Goal: Task Accomplishment & Management: Use online tool/utility

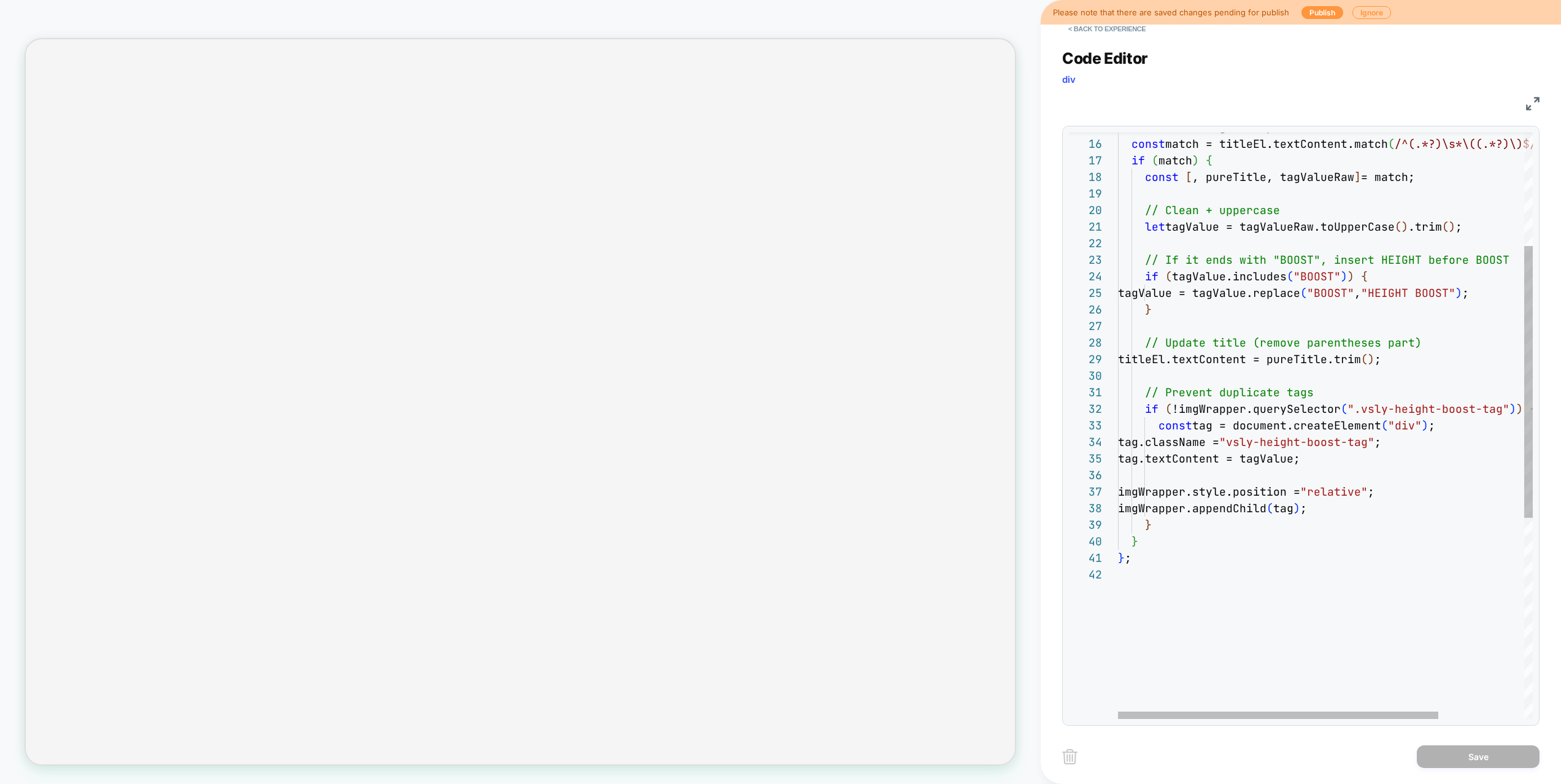
type textarea "**"
click at [1182, 567] on div "// Extract tag from parentheses const match = titleEl.textContent.match ( /^(.*…" at bounding box center [1380, 520] width 525 height 1265
click at [1120, 30] on button "< Back to experience" at bounding box center [1106, 29] width 90 height 20
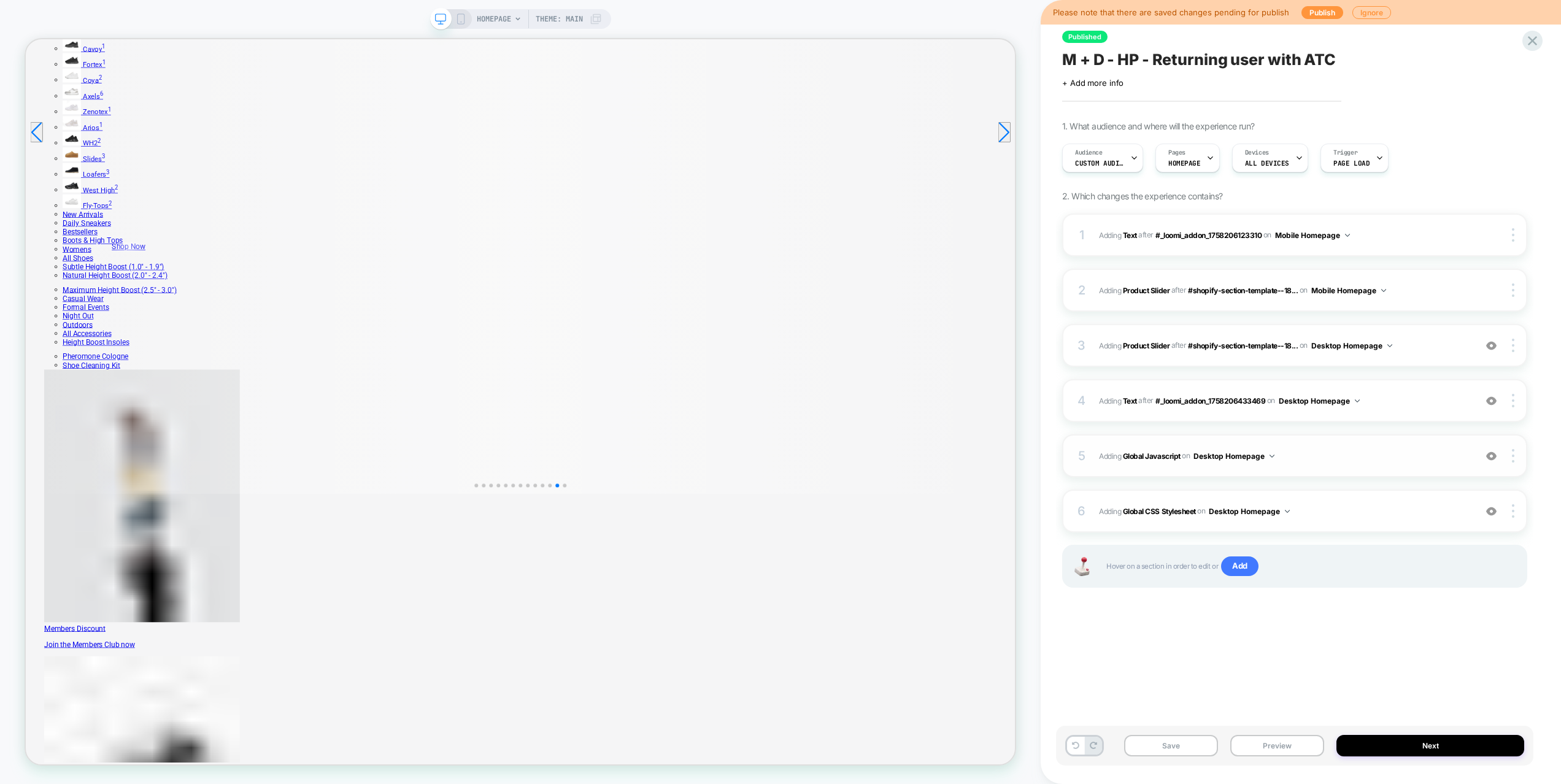
scroll to position [0, 0]
click at [1313, 505] on span "Adding Global CSS Stylesheet on Desktop Homepage" at bounding box center [1284, 511] width 370 height 15
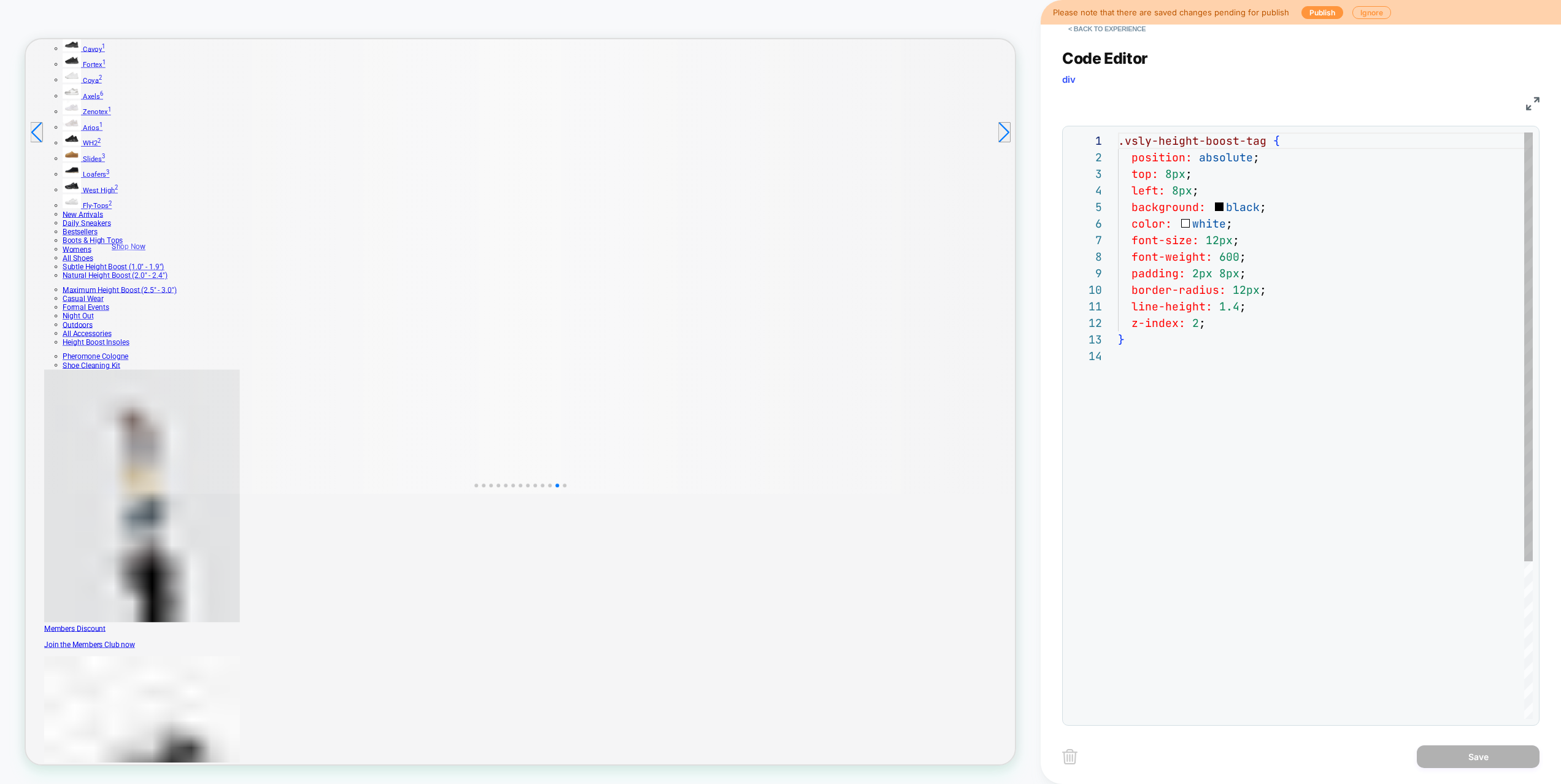
scroll to position [50, 0]
click at [1297, 479] on div ".vsly-height-boost-tag { position: absolute ; top: 8px ; left: 8px ; background…" at bounding box center [1325, 533] width 415 height 802
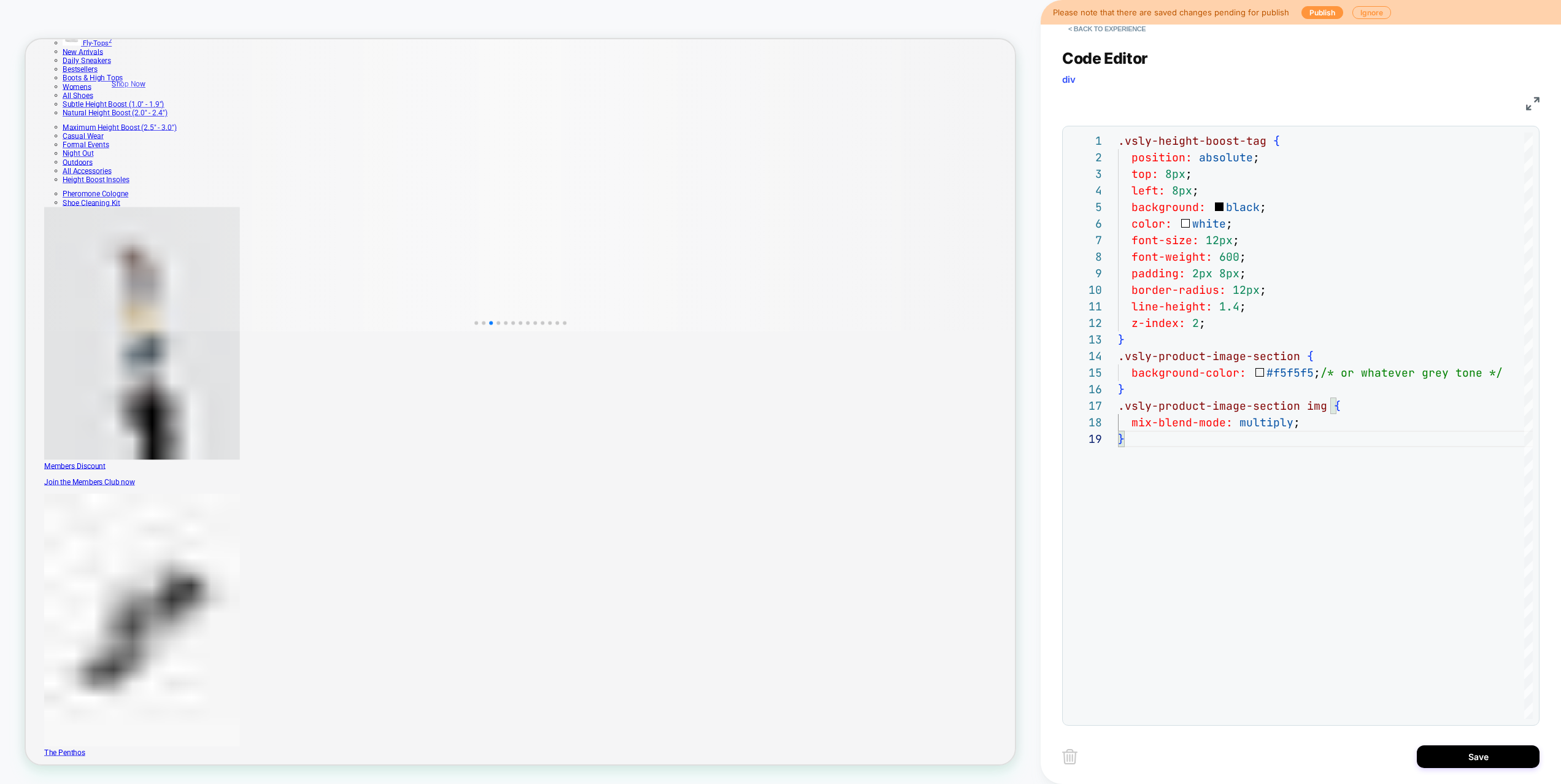
scroll to position [412, 0]
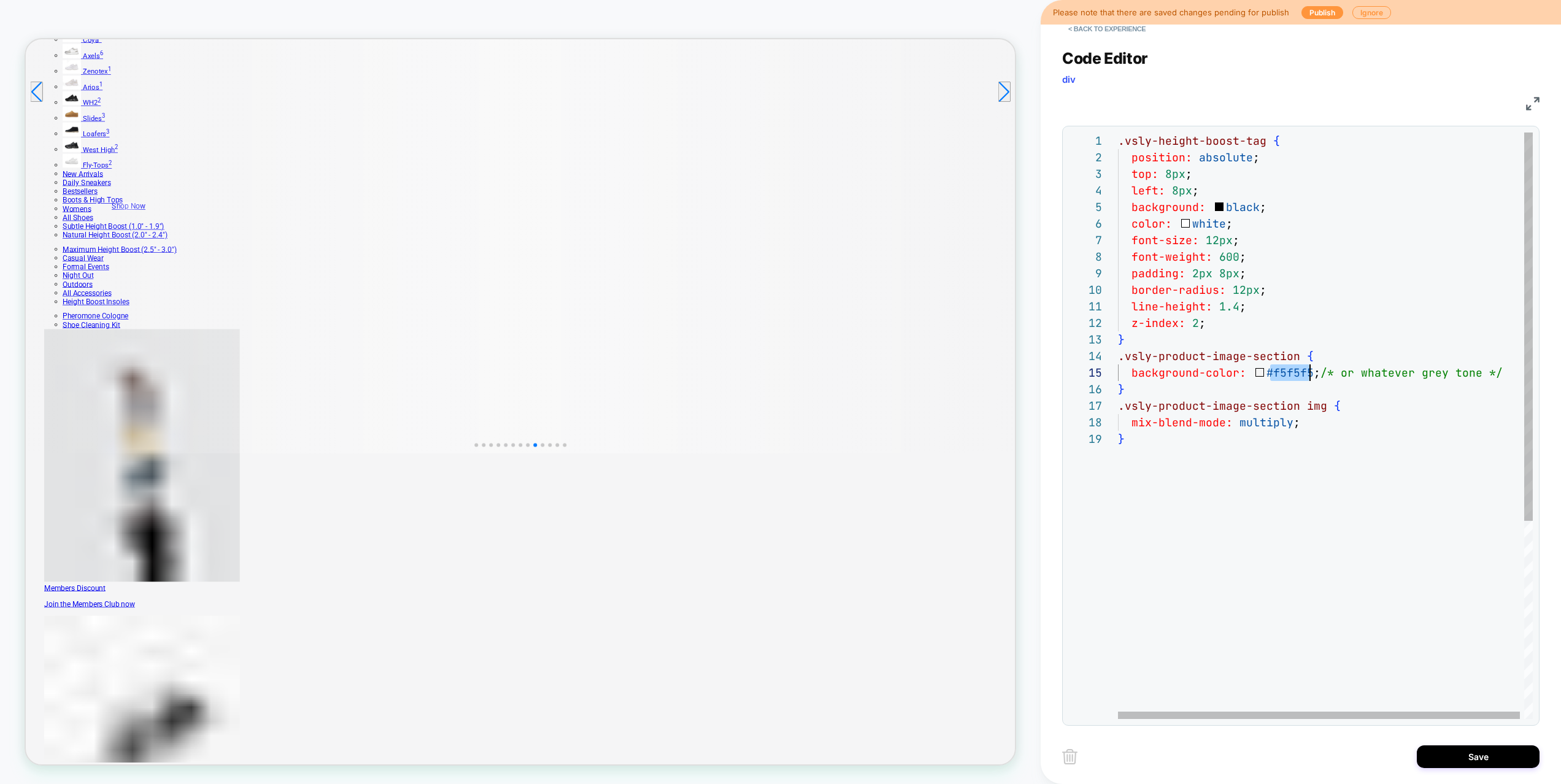
drag, startPoint x: 1273, startPoint y: 375, endPoint x: 1309, endPoint y: 378, distance: 36.1
click at [1309, 378] on div ".vsly-height-boost-tag { position: absolute ; top: 8px ; left: 8px ; background…" at bounding box center [1327, 574] width 419 height 884
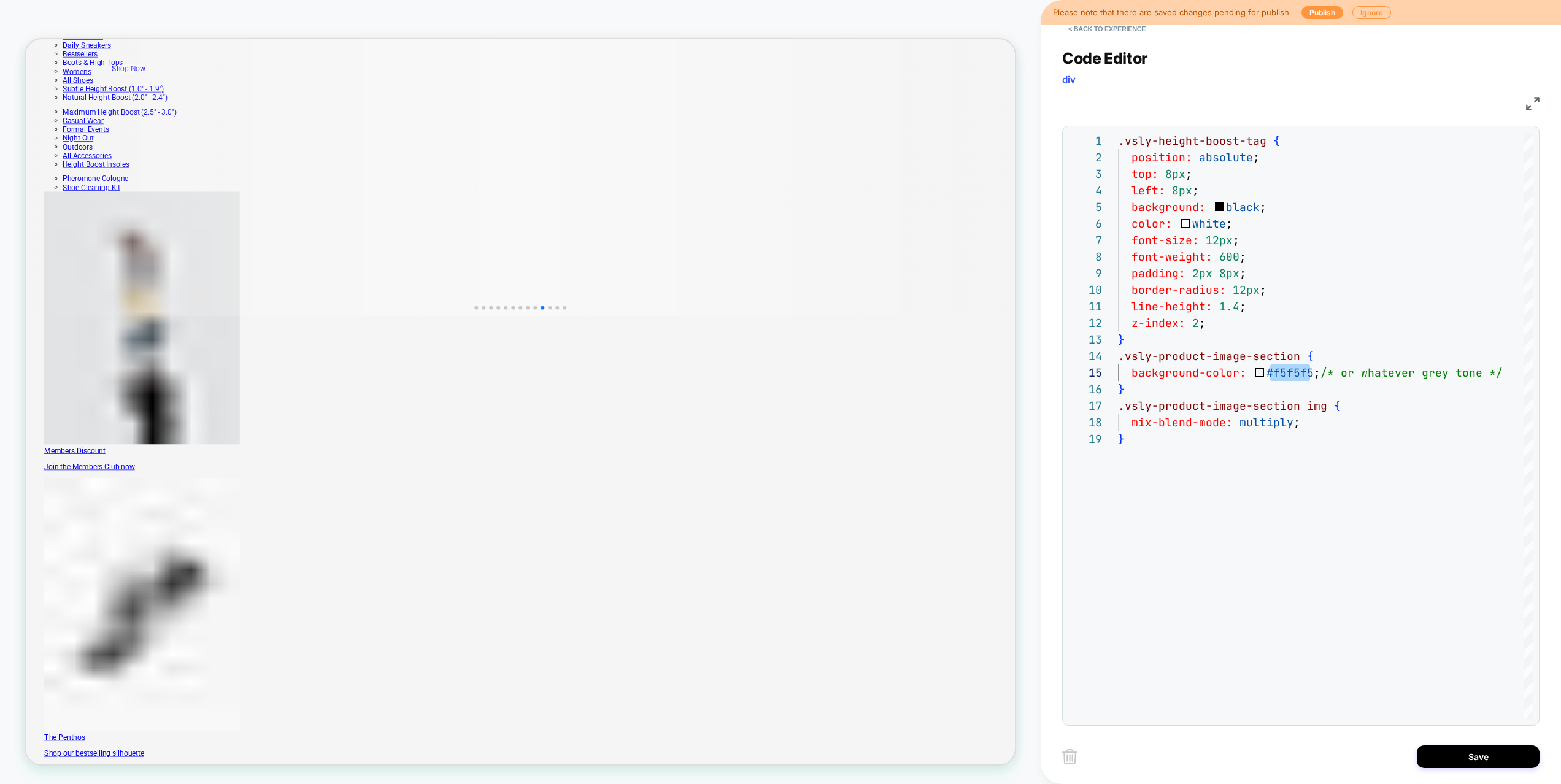
scroll to position [591, 0]
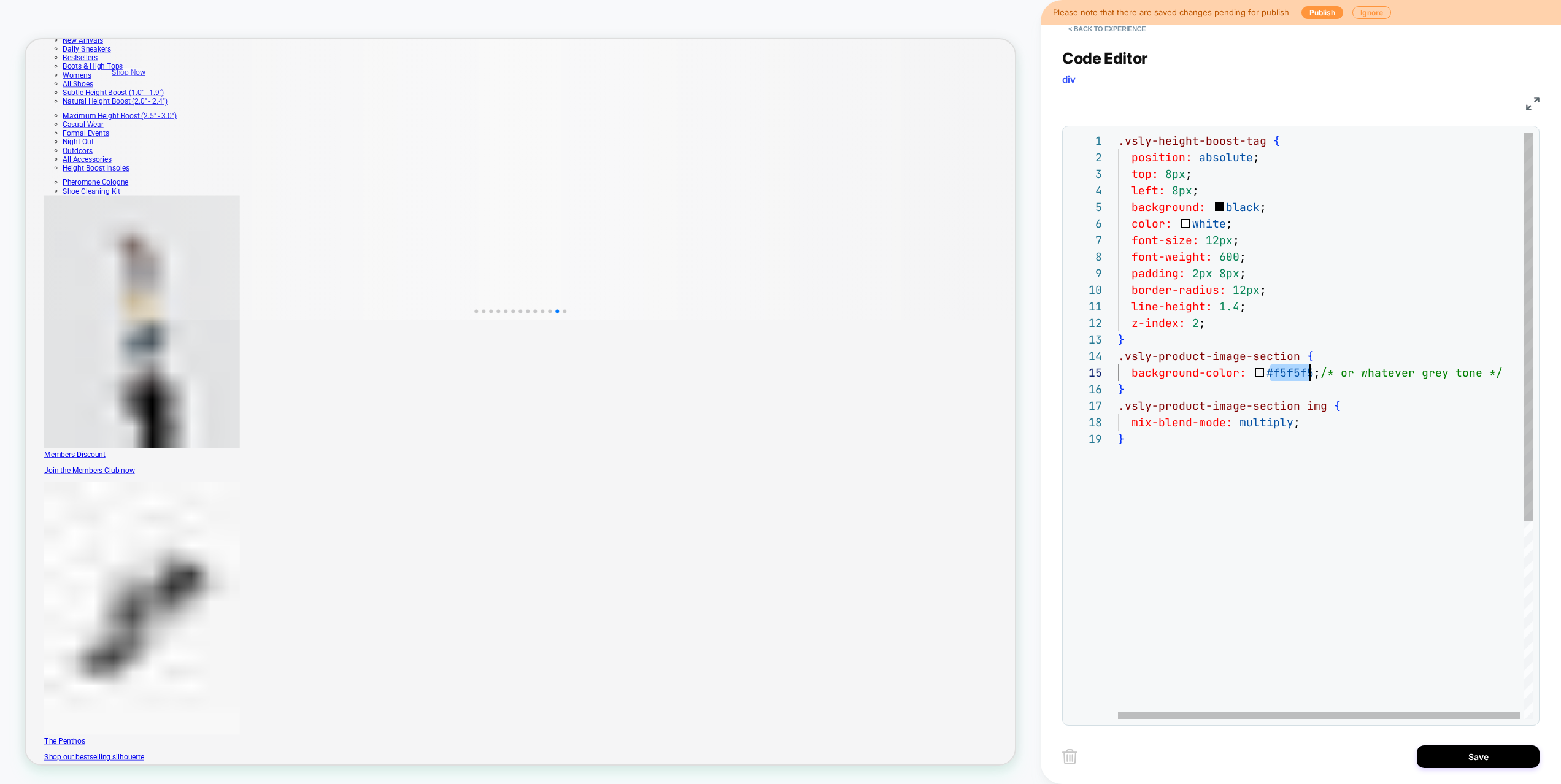
click at [1278, 374] on div ".vsly-height-boost-tag { position: absolute ; top: 8px ; left: 8px ; background…" at bounding box center [1327, 574] width 419 height 884
click at [1282, 375] on div ".vsly-height-boost-tag { position: absolute ; top: 8px ; left: 8px ; background…" at bounding box center [1327, 574] width 419 height 884
click at [1242, 450] on div ".vsly-height-boost-tag { position: absolute ; top: 8px ; left: 8px ; background…" at bounding box center [1327, 574] width 419 height 884
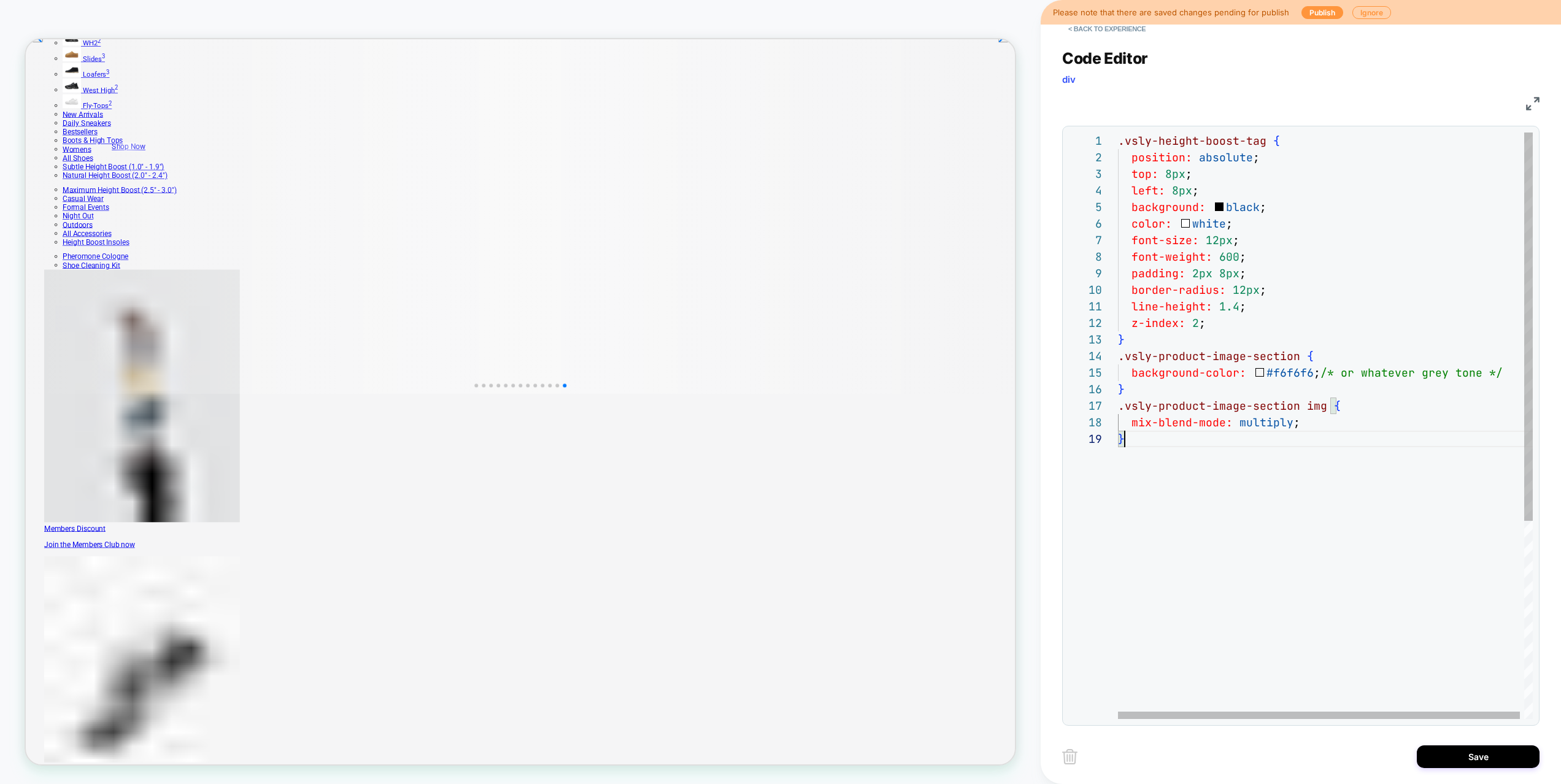
scroll to position [116, 179]
click at [1430, 424] on div ".vsly-height-boost-tag { position: absolute ; top: 8px ; left: 8px ; background…" at bounding box center [1327, 574] width 419 height 884
click at [1186, 470] on div ".vsly-height-boost-tag { position: absolute ; top: 8px ; left: 8px ; background…" at bounding box center [1327, 574] width 419 height 884
type textarea "**********"
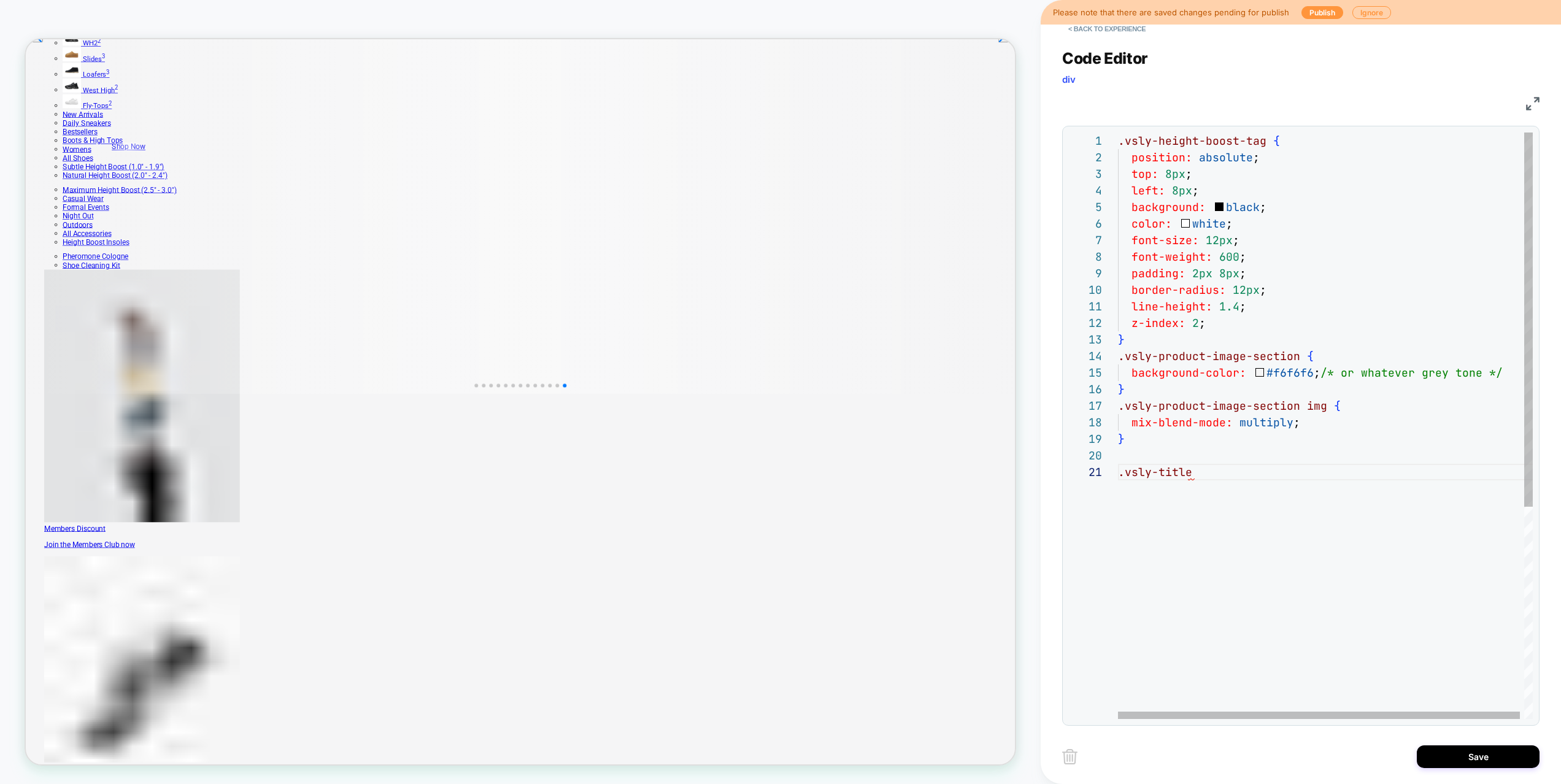
scroll to position [0, 80]
type textarea "**********"
drag, startPoint x: 1123, startPoint y: 473, endPoint x: 1190, endPoint y: 476, distance: 67.1
click at [1190, 476] on div ".vsly-height-boost-tag { position: absolute ; top: 8px ; left: 8px ; background…" at bounding box center [1327, 607] width 419 height 951
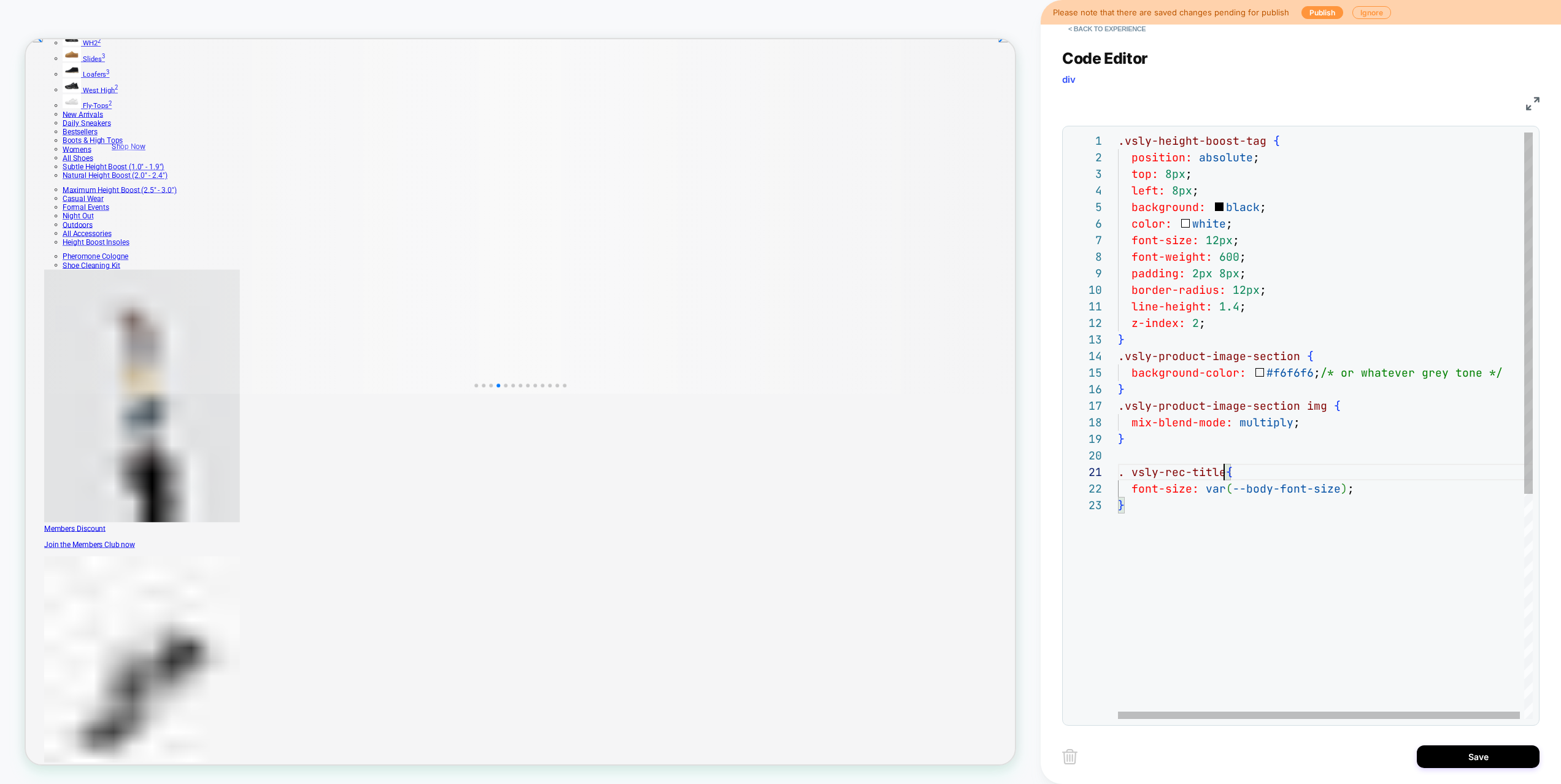
click at [1137, 471] on div ".vsly-height-boost-tag { position: absolute ; top: 8px ; left: 8px ; background…" at bounding box center [1327, 607] width 419 height 951
click at [1133, 470] on div ".vsly-height-boost-tag { position: absolute ; top: 8px ; left: 8px ; background…" at bounding box center [1327, 607] width 419 height 951
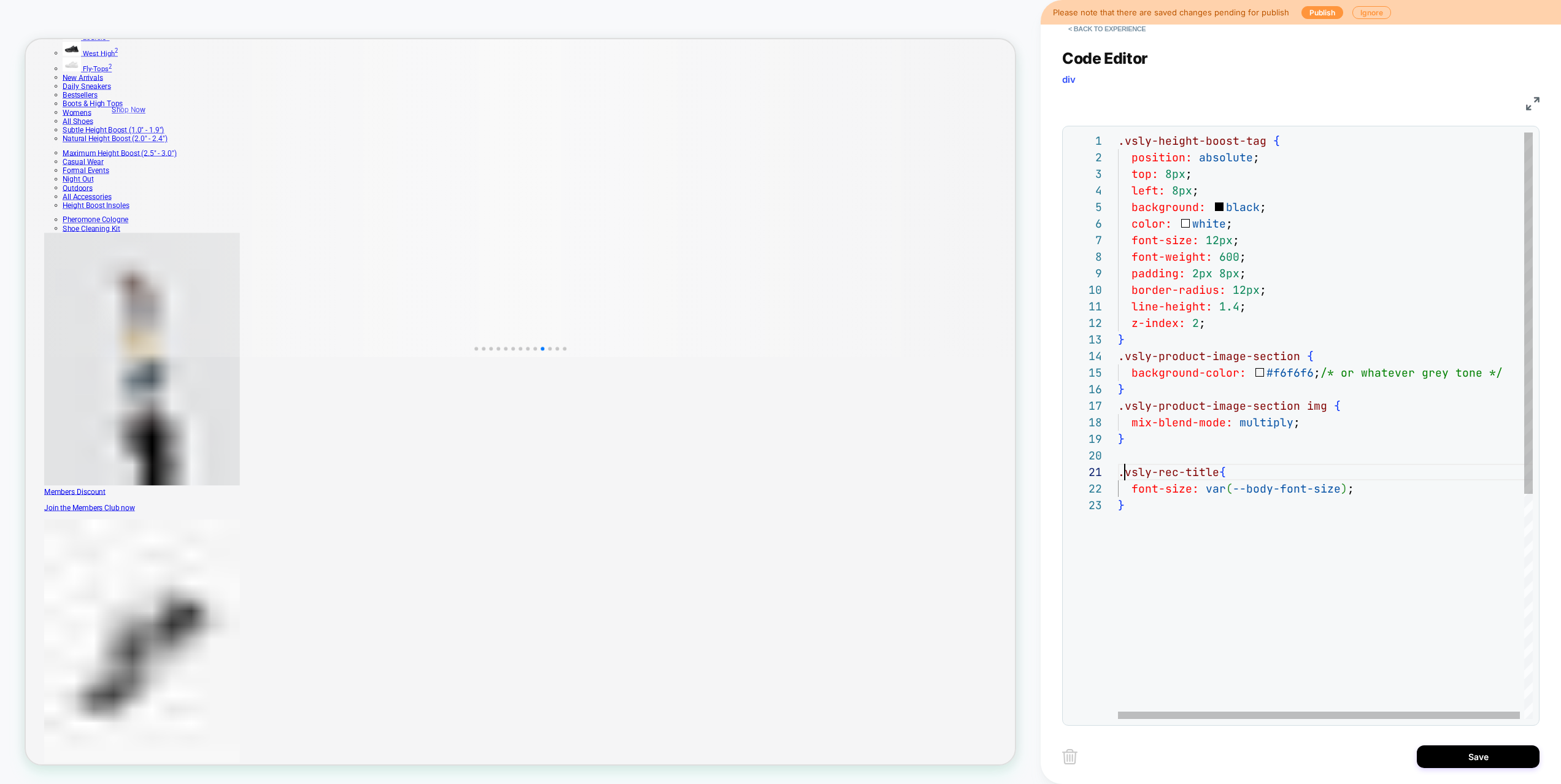
scroll to position [33, 7]
click at [1192, 562] on div ".vsly-height-boost-tag { position: absolute ; top: 8px ; left: 8px ; background…" at bounding box center [1327, 607] width 419 height 951
click at [1326, 537] on div ".vsly-height-boost-tag { position: absolute ; top: 8px ; left: 8px ; background…" at bounding box center [1327, 632] width 419 height 1000
click at [1374, 481] on div ".vsly-height-boost-tag { position: absolute ; top: 8px ; left: 8px ; background…" at bounding box center [1327, 632] width 419 height 1000
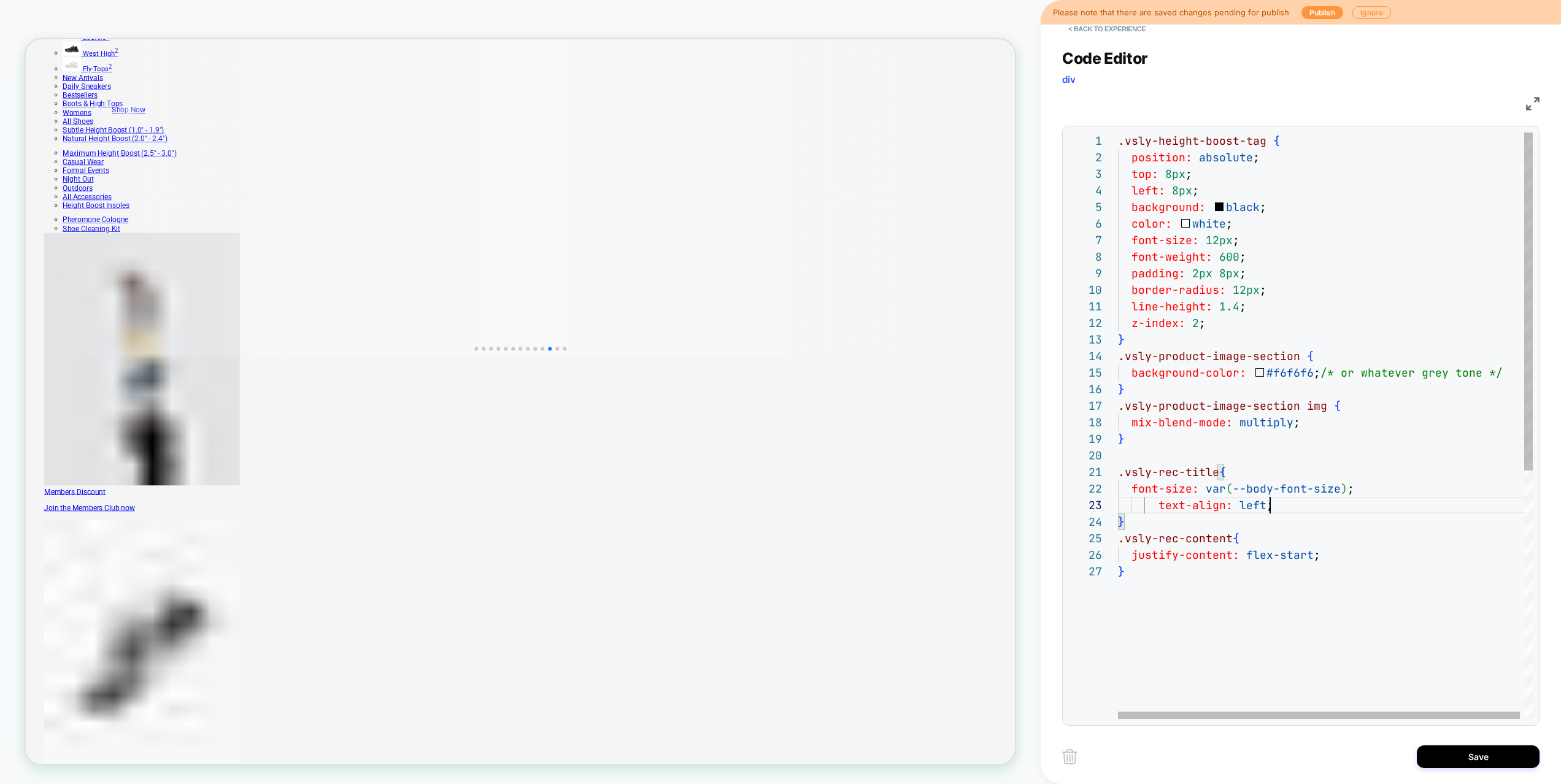
scroll to position [99, 7]
click at [1189, 596] on div ".vsly-height-boost-tag { position: absolute ; top: 8px ; left: 8px ; background…" at bounding box center [1327, 640] width 419 height 1017
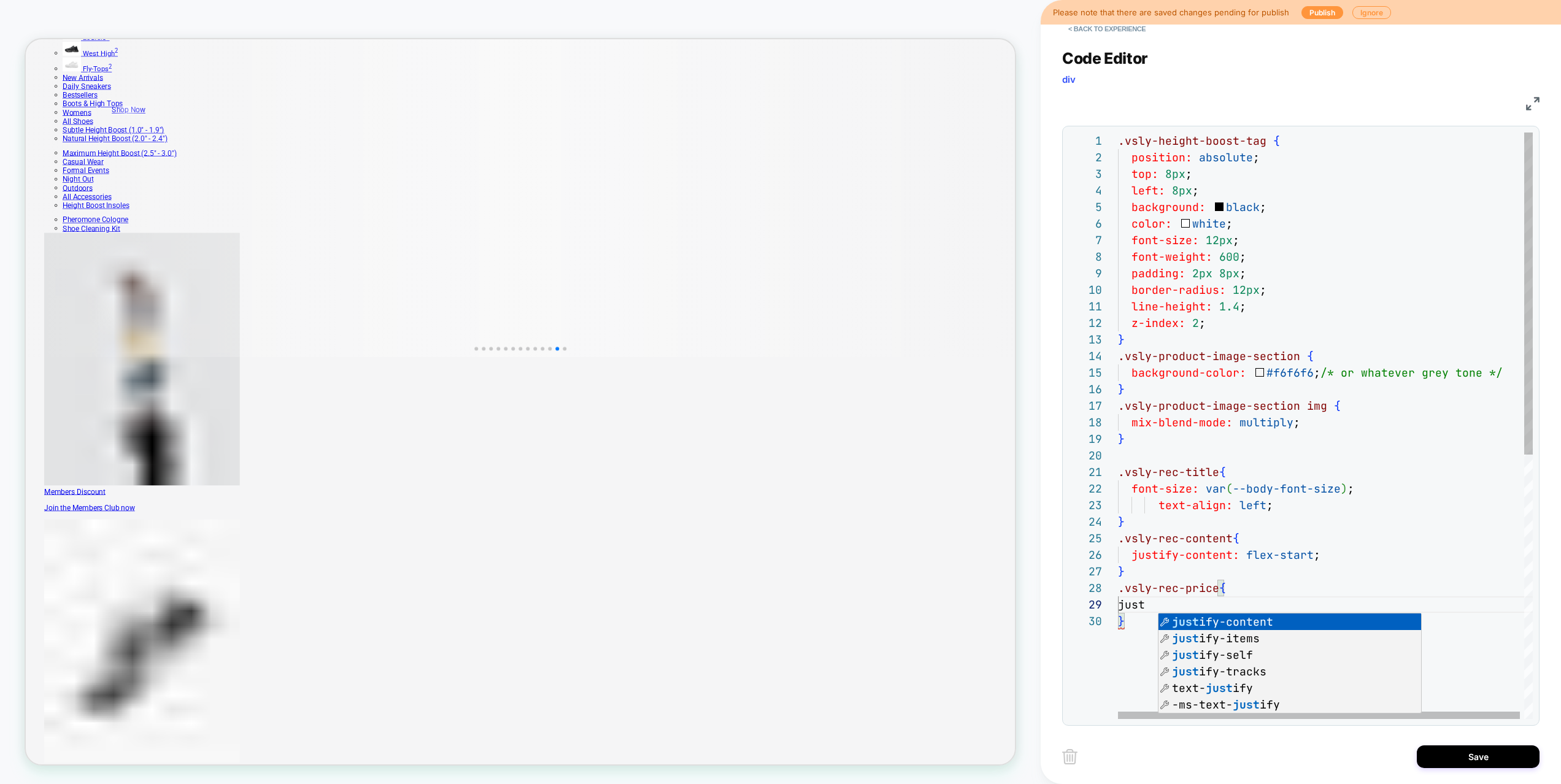
scroll to position [132, 126]
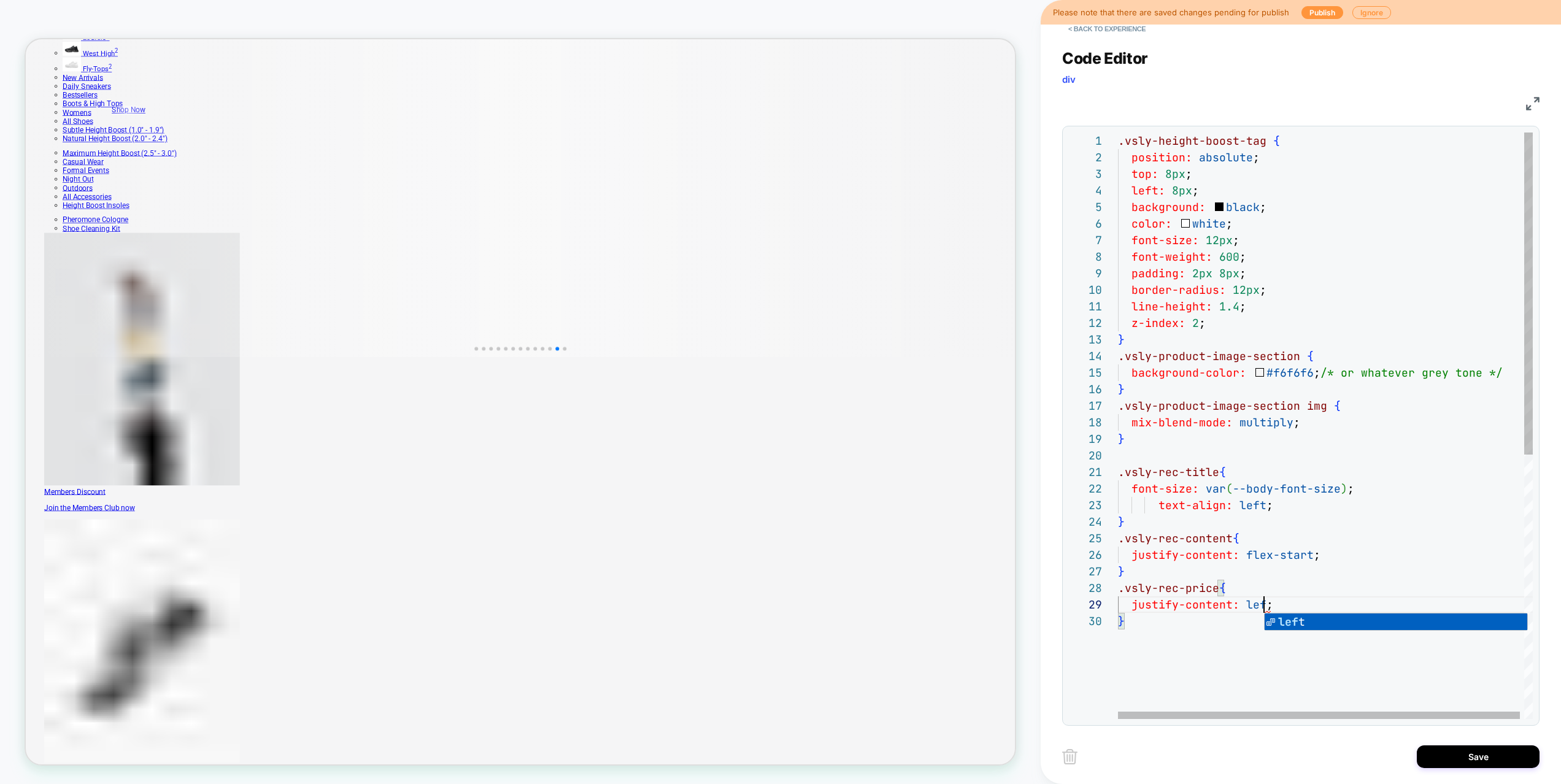
type textarea "**********"
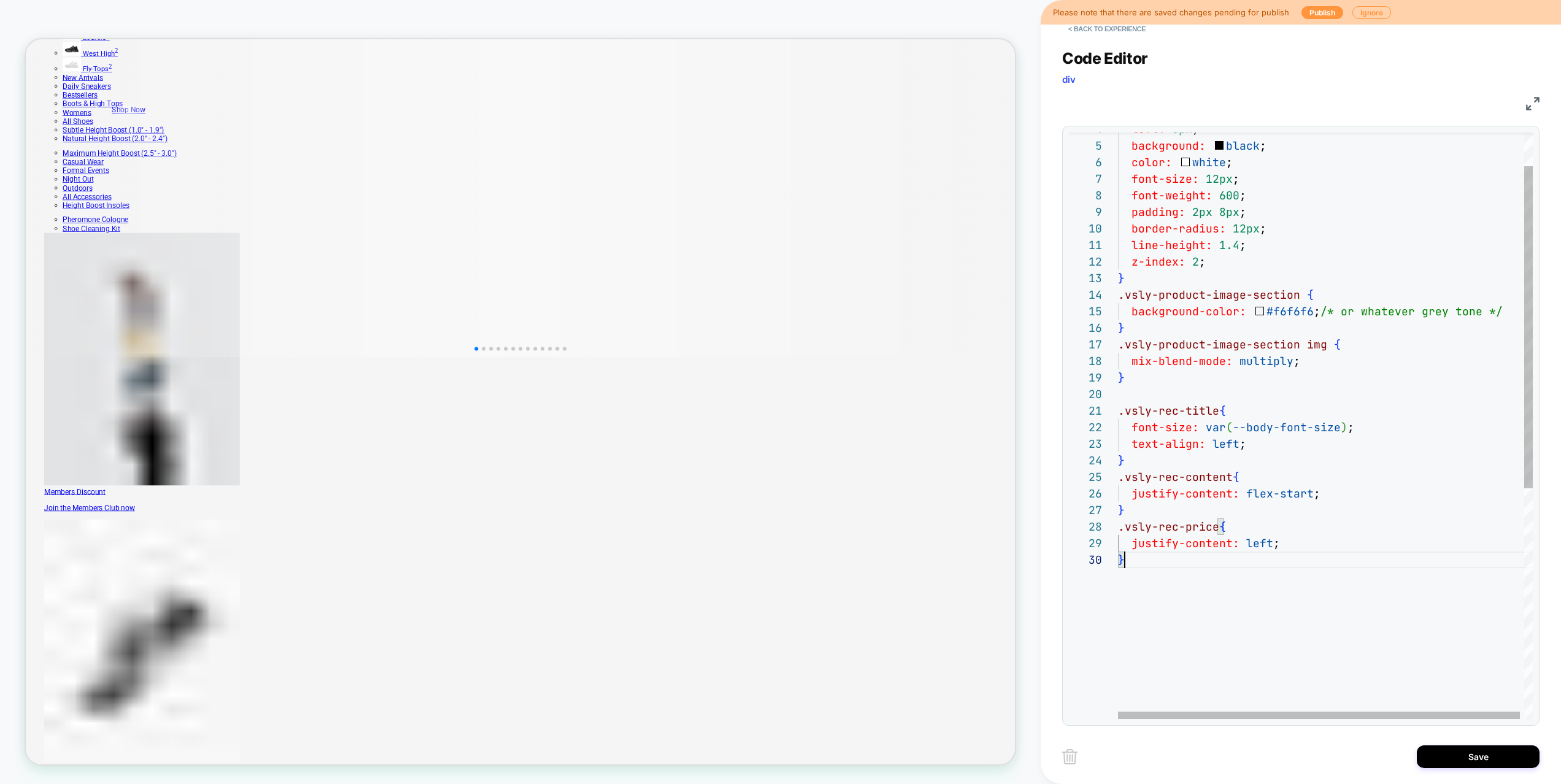
scroll to position [99, 7]
click at [1327, 511] on div "left: 8px ; background: black ; color: white ; font-size: 12px ; font-weight: 6…" at bounding box center [1327, 604] width 419 height 1066
drag, startPoint x: 1130, startPoint y: 511, endPoint x: 1113, endPoint y: 480, distance: 35.4
click at [1118, 480] on div "left: 8px ; background: black ; color: white ; font-size: 12px ; font-weight: 6…" at bounding box center [1327, 604] width 419 height 1066
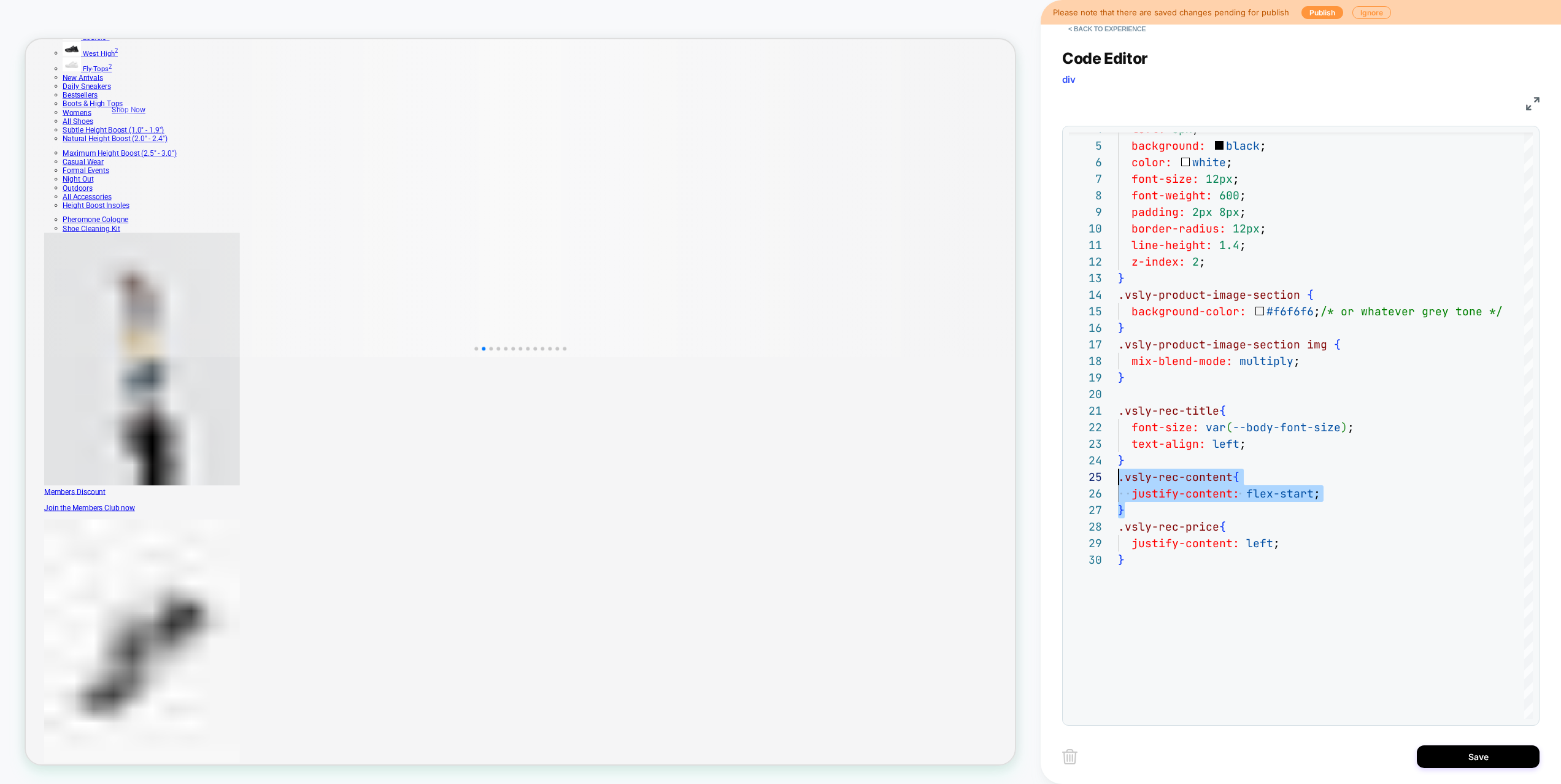
type textarea "**********"
click at [1148, 596] on div "left: 8px ; background: black ; color: white ; font-size: 12px ; font-weight: 6…" at bounding box center [1327, 604] width 419 height 1066
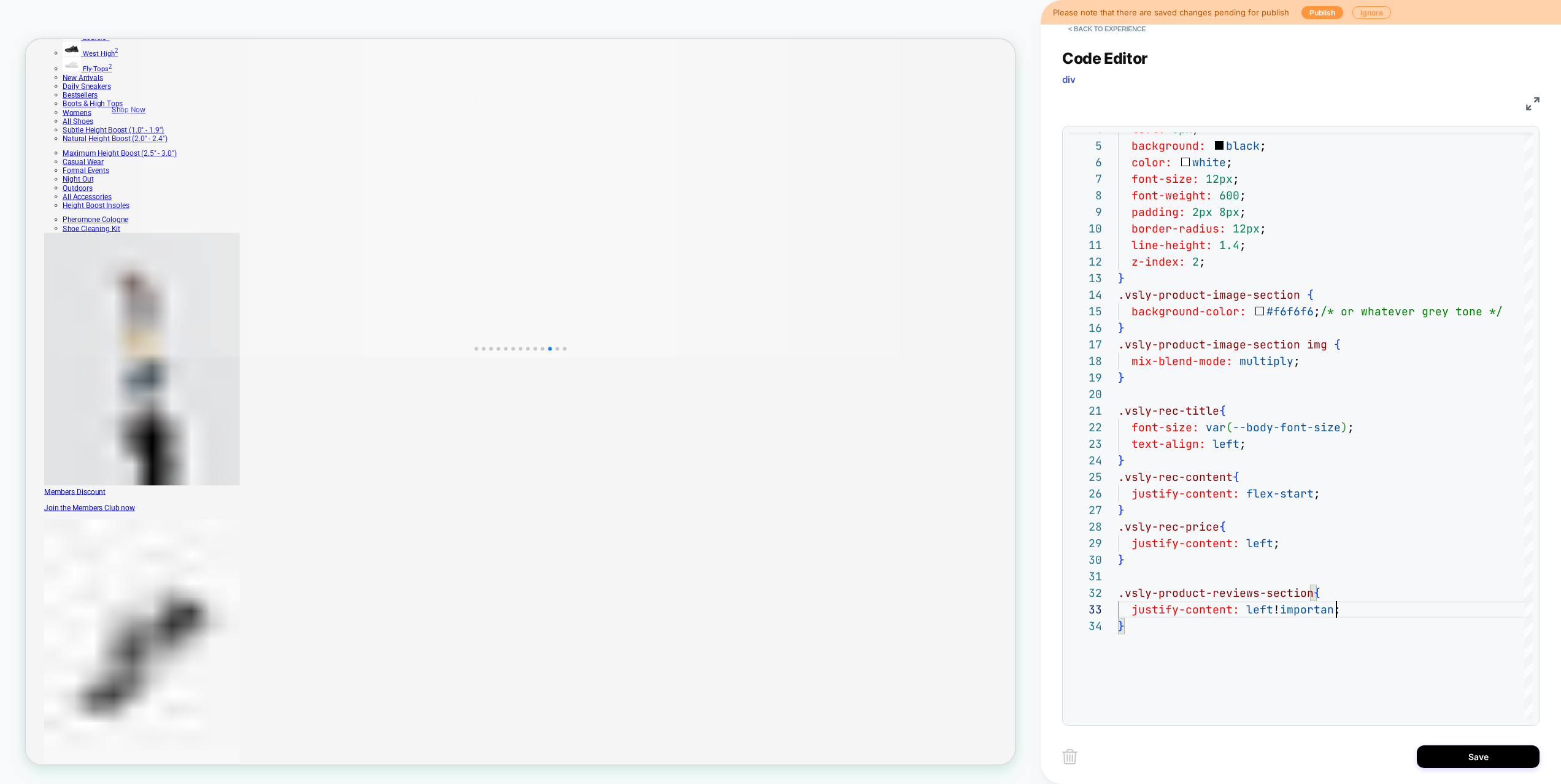
scroll to position [33, 225]
type textarea "**********"
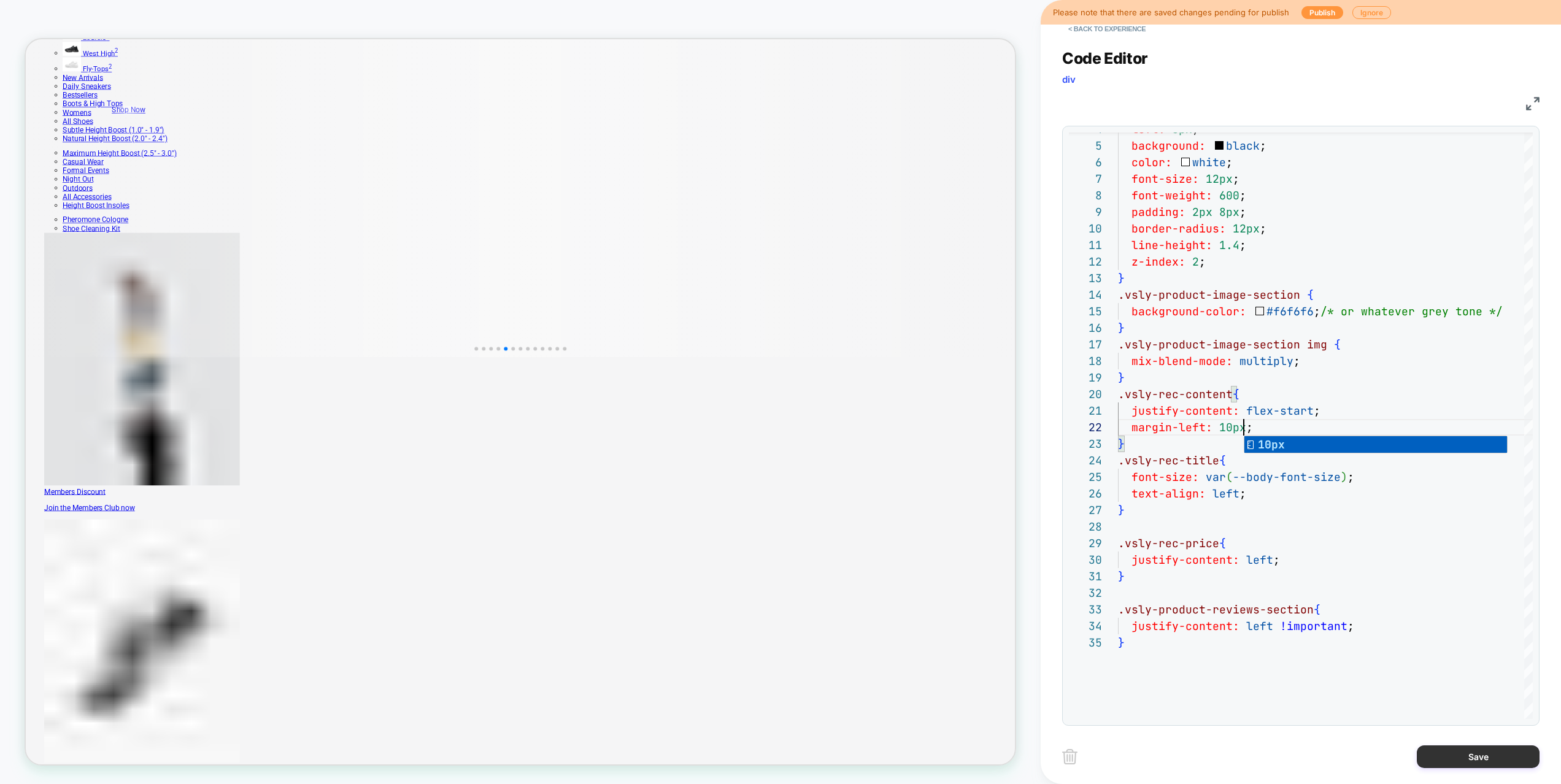
type textarea "**********"
click at [1473, 750] on button "Save" at bounding box center [1478, 757] width 123 height 23
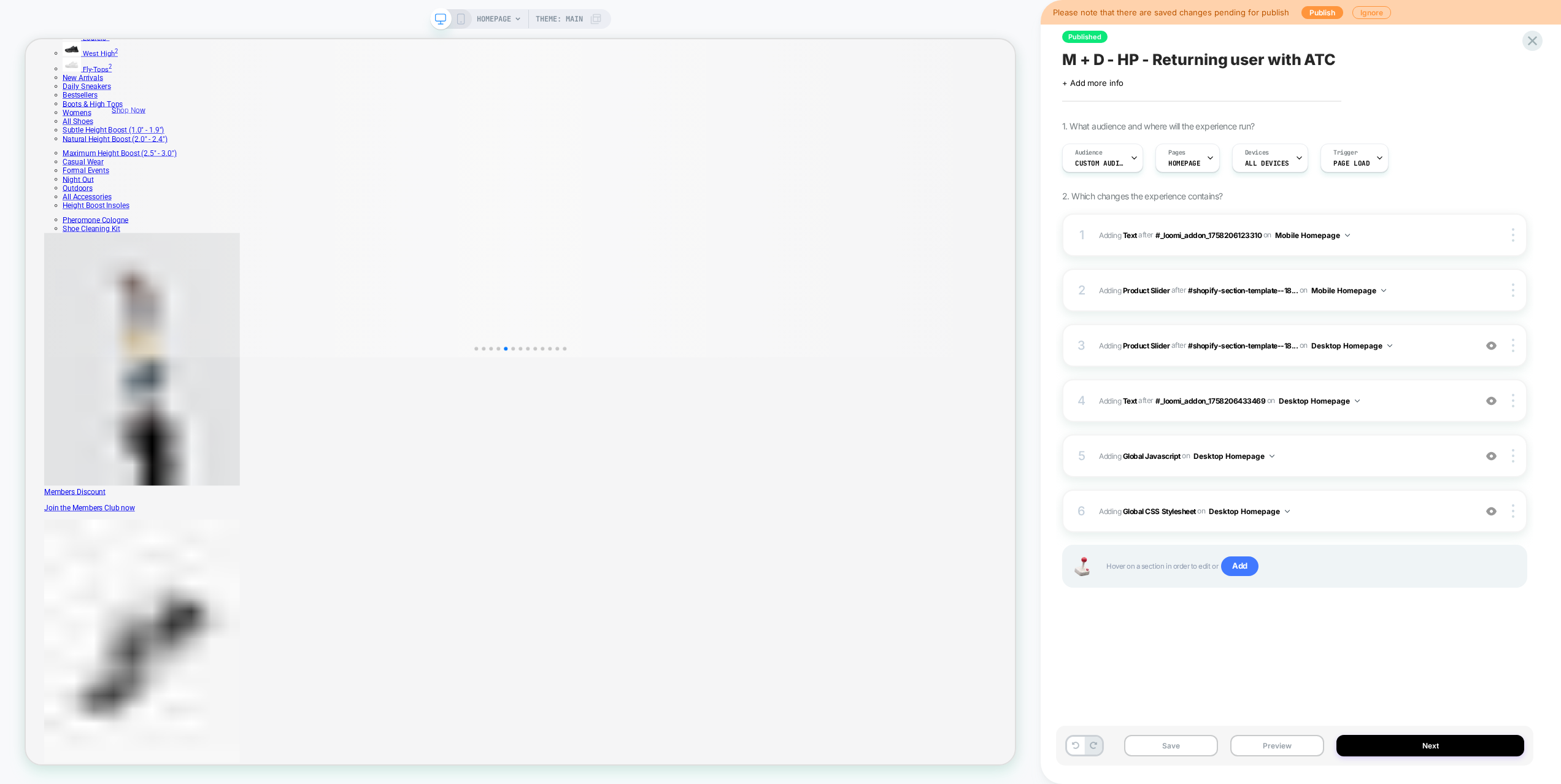
click at [1288, 746] on button "Preview" at bounding box center [1277, 745] width 94 height 22
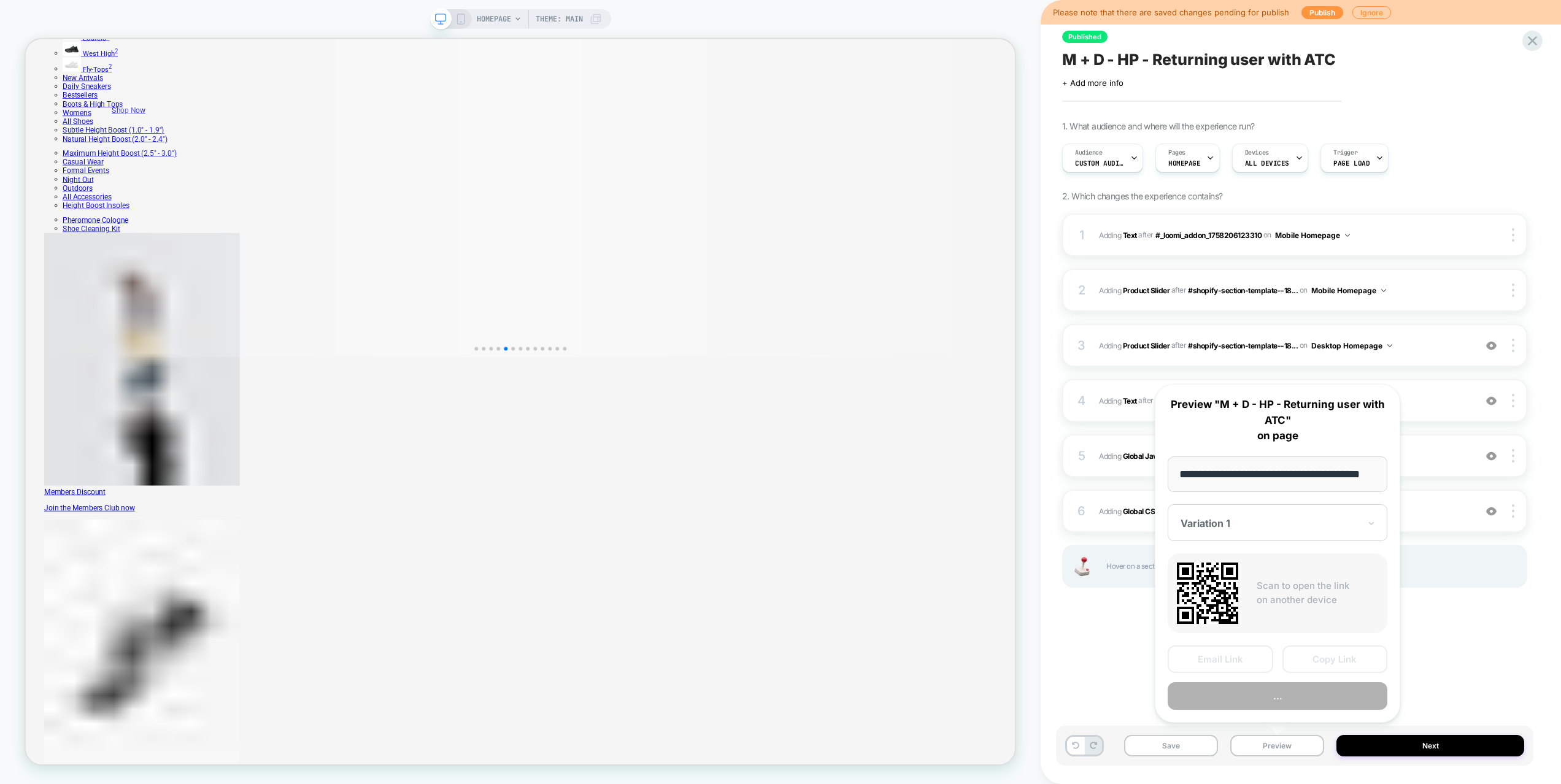
scroll to position [0, 28]
click at [1292, 703] on button "Preview" at bounding box center [1277, 696] width 219 height 27
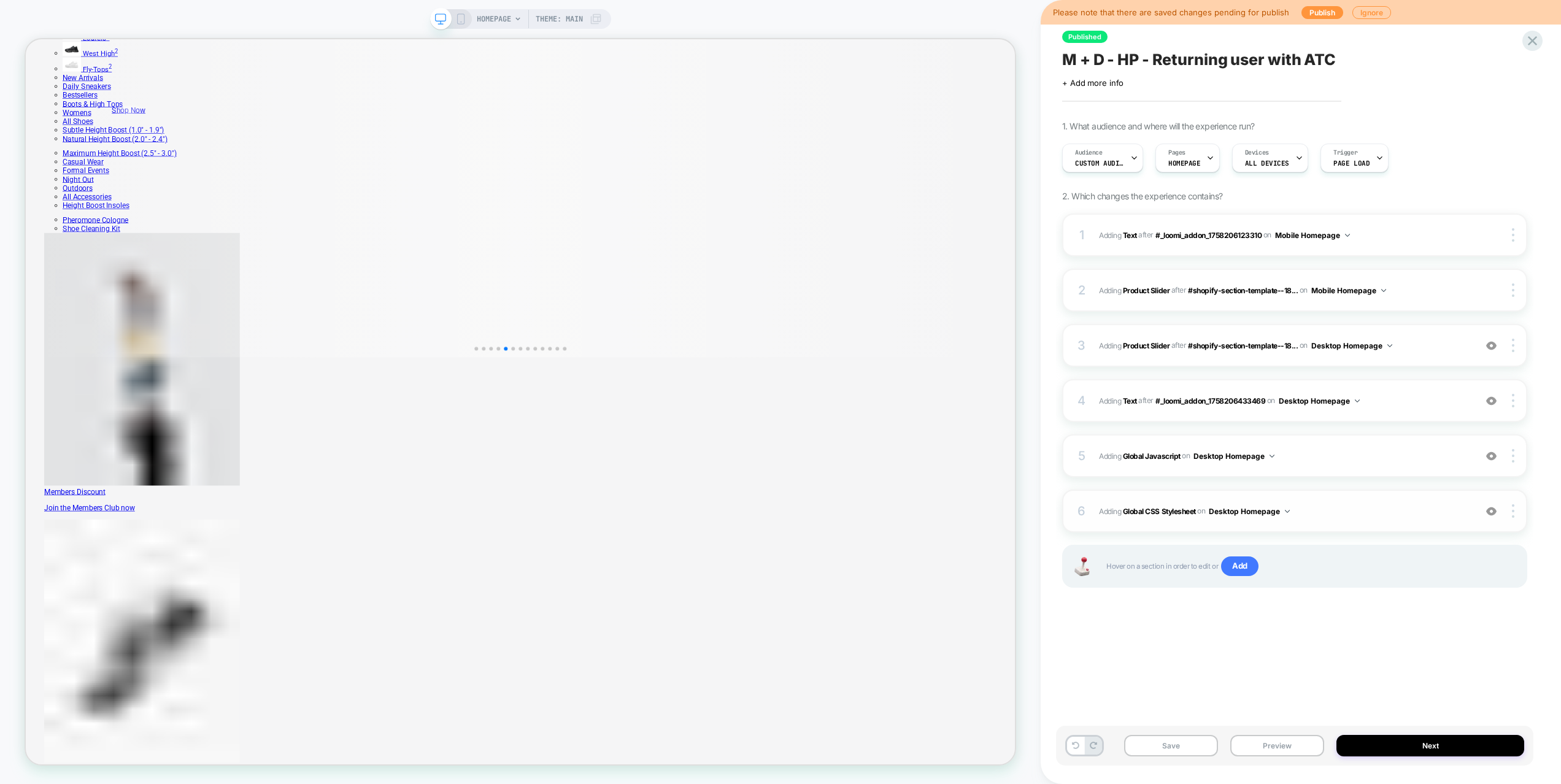
click at [1366, 522] on div "6 Adding Global CSS Stylesheet on Desktop Homepage Add Before Add After Copy to…" at bounding box center [1294, 511] width 465 height 43
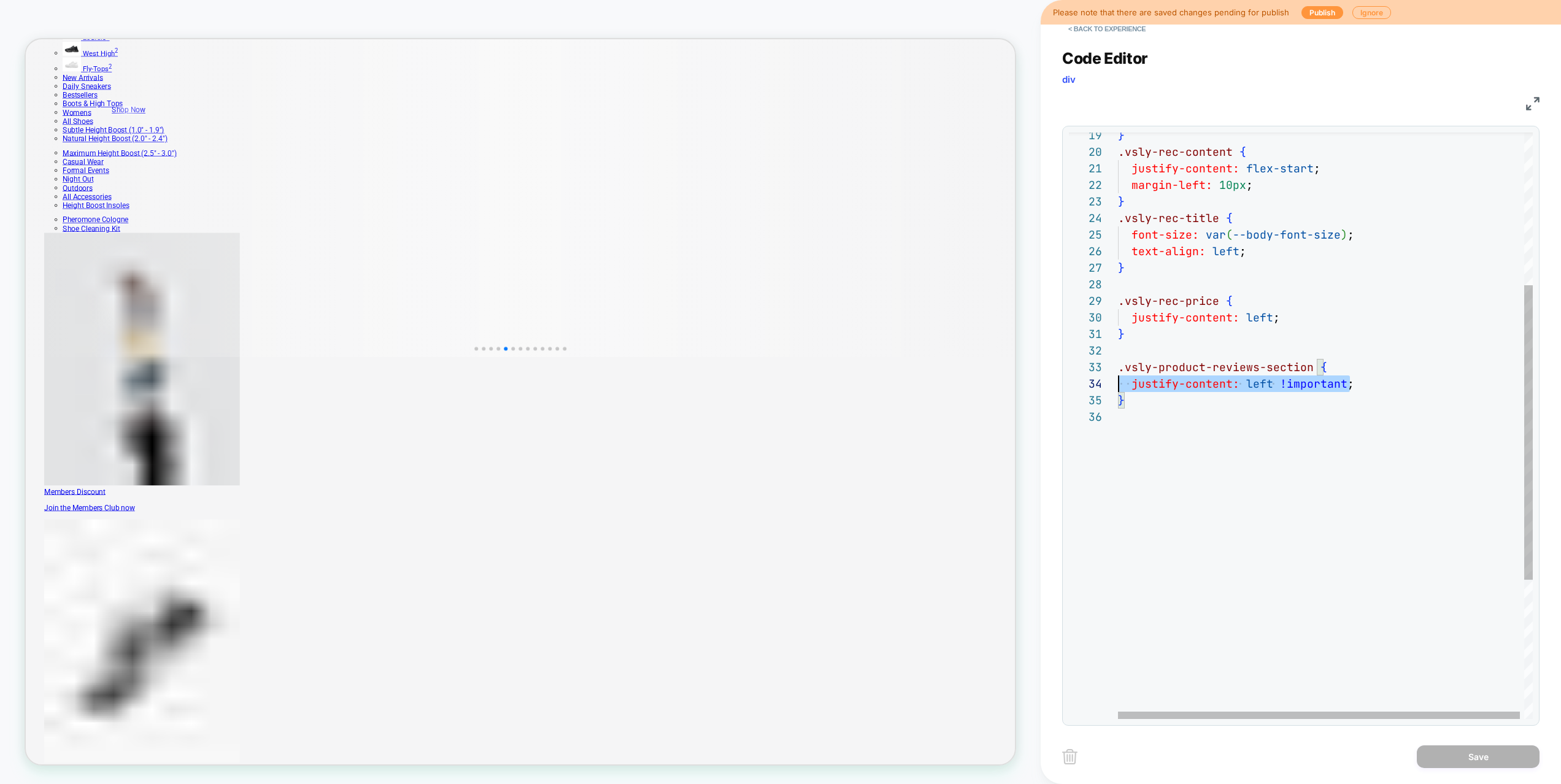
scroll to position [50, 13]
drag, startPoint x: 1292, startPoint y: 383, endPoint x: 1130, endPoint y: 383, distance: 162.0
click at [1130, 383] on div "justify-content: left !important ; } .vsly-product-reviews-section { text-align…" at bounding box center [1327, 411] width 419 height 1166
click at [1234, 407] on div "justify-content: left !important ; } .vsly-product-reviews-section { text-align…" at bounding box center [1327, 411] width 419 height 1166
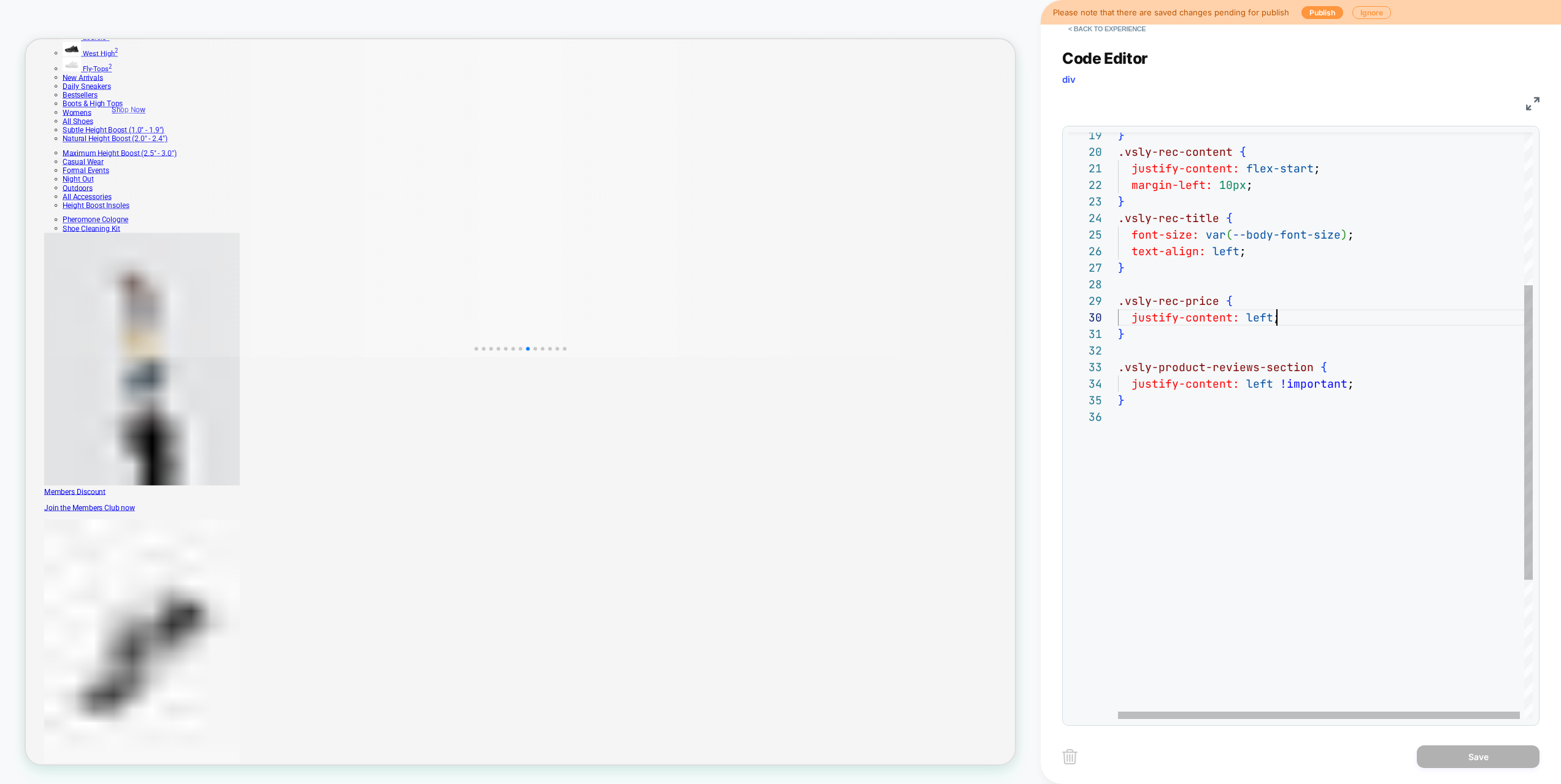
scroll to position [149, 159]
drag, startPoint x: 1291, startPoint y: 317, endPoint x: 1307, endPoint y: 319, distance: 16.1
click at [1307, 319] on div "justify-content: left !important ; } .vsly-product-reviews-section { text-align…" at bounding box center [1327, 411] width 419 height 1166
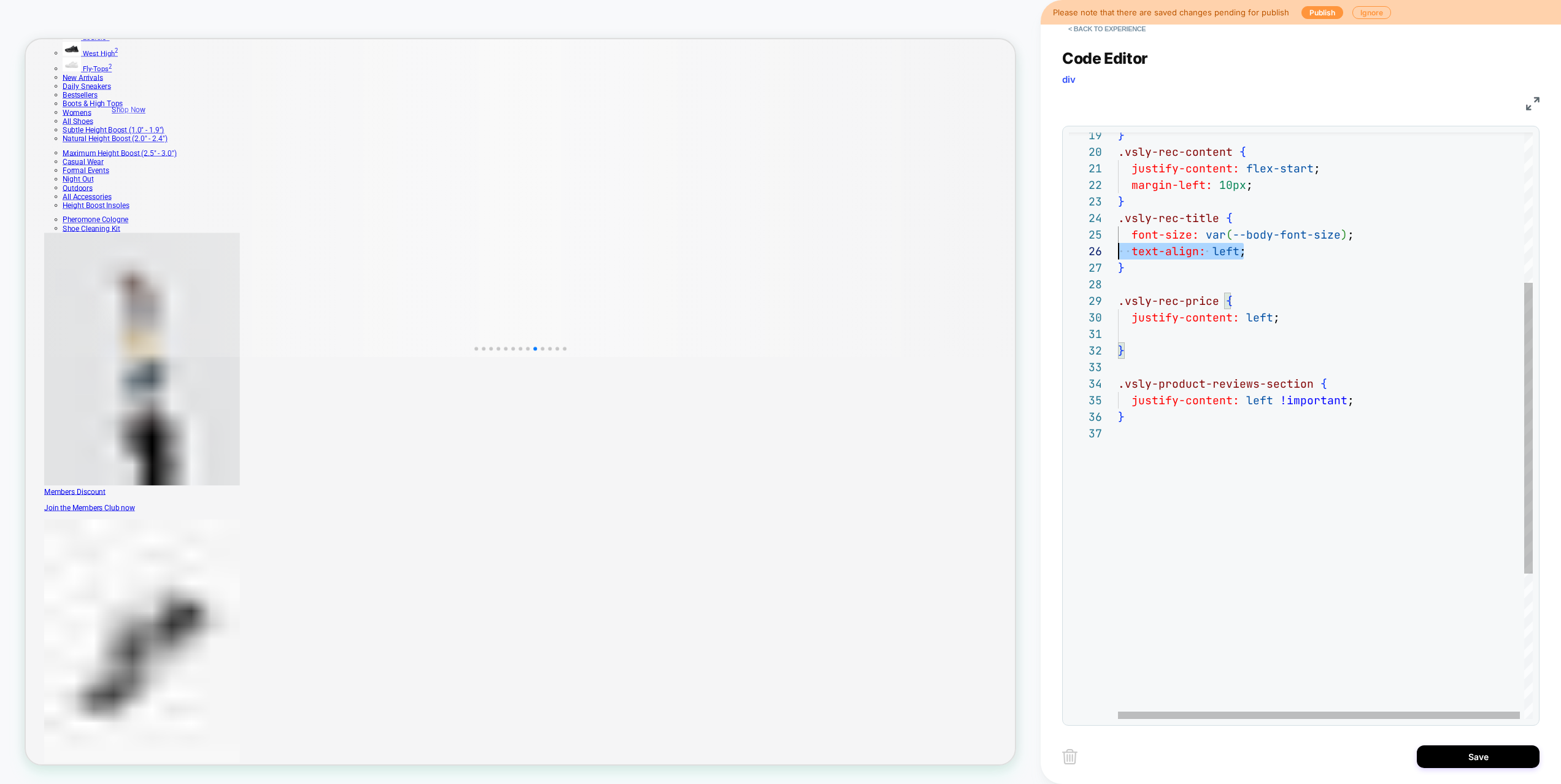
scroll to position [83, 0]
drag, startPoint x: 1120, startPoint y: 244, endPoint x: 1134, endPoint y: 250, distance: 15.2
click at [1134, 250] on div "justify-content: left !important ; } .vsly-product-reviews-section { text-align…" at bounding box center [1327, 420] width 419 height 1182
click at [1166, 340] on div "justify-content: left !important ; } .vsly-product-reviews-section { text-align…" at bounding box center [1327, 420] width 419 height 1182
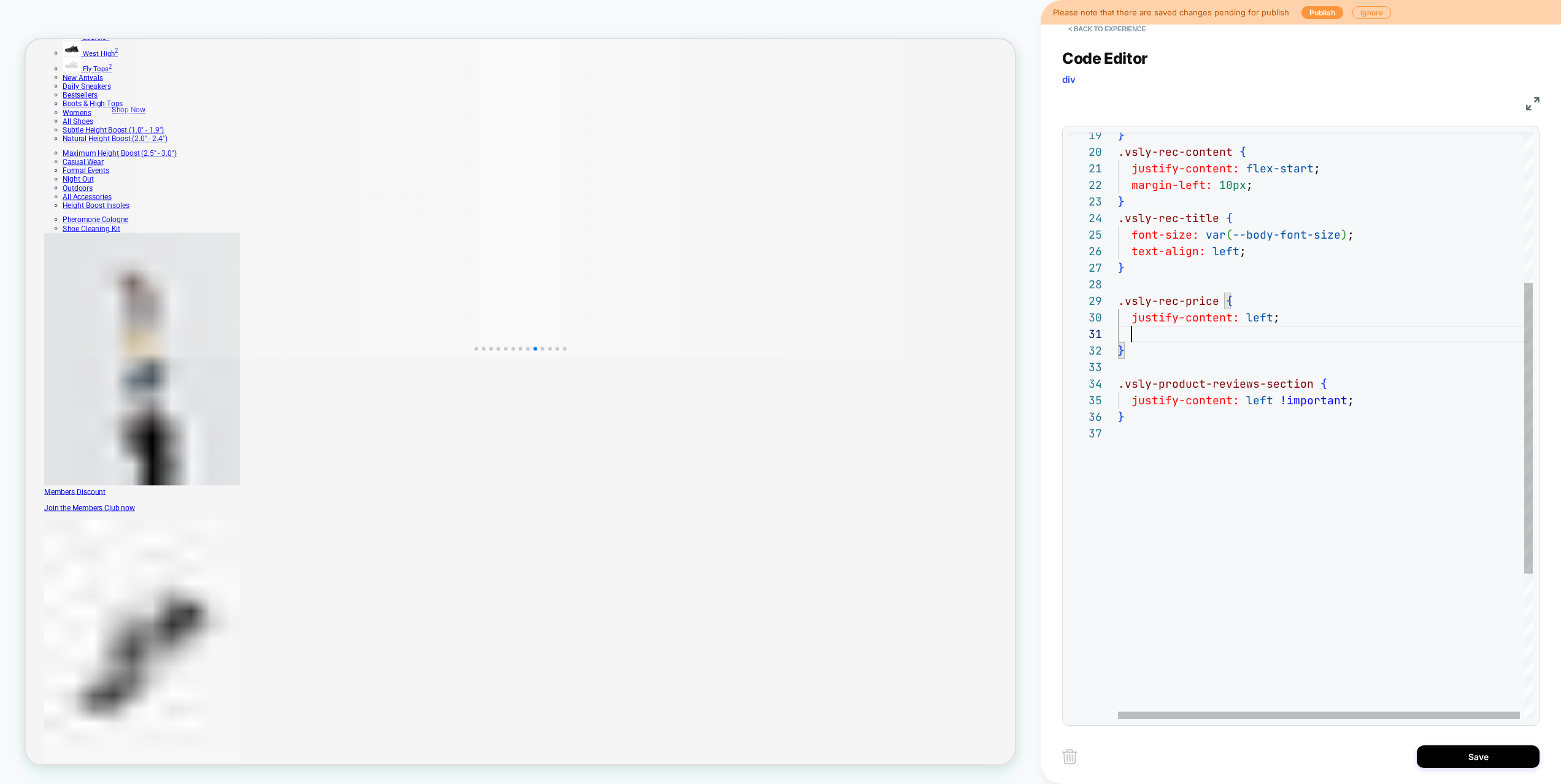
scroll to position [0, 126]
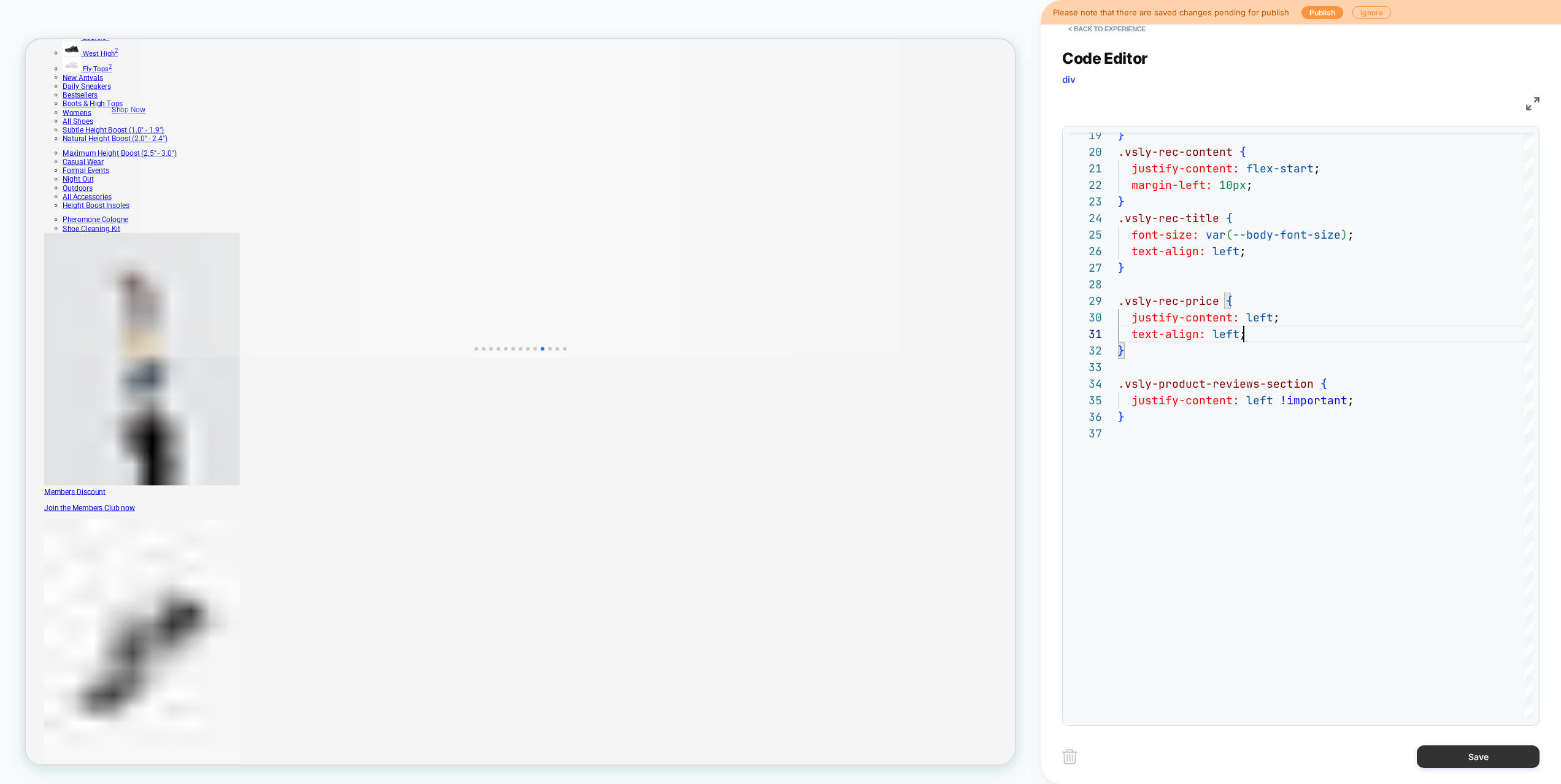
type textarea "**********"
click at [1469, 762] on button "Save" at bounding box center [1478, 757] width 123 height 23
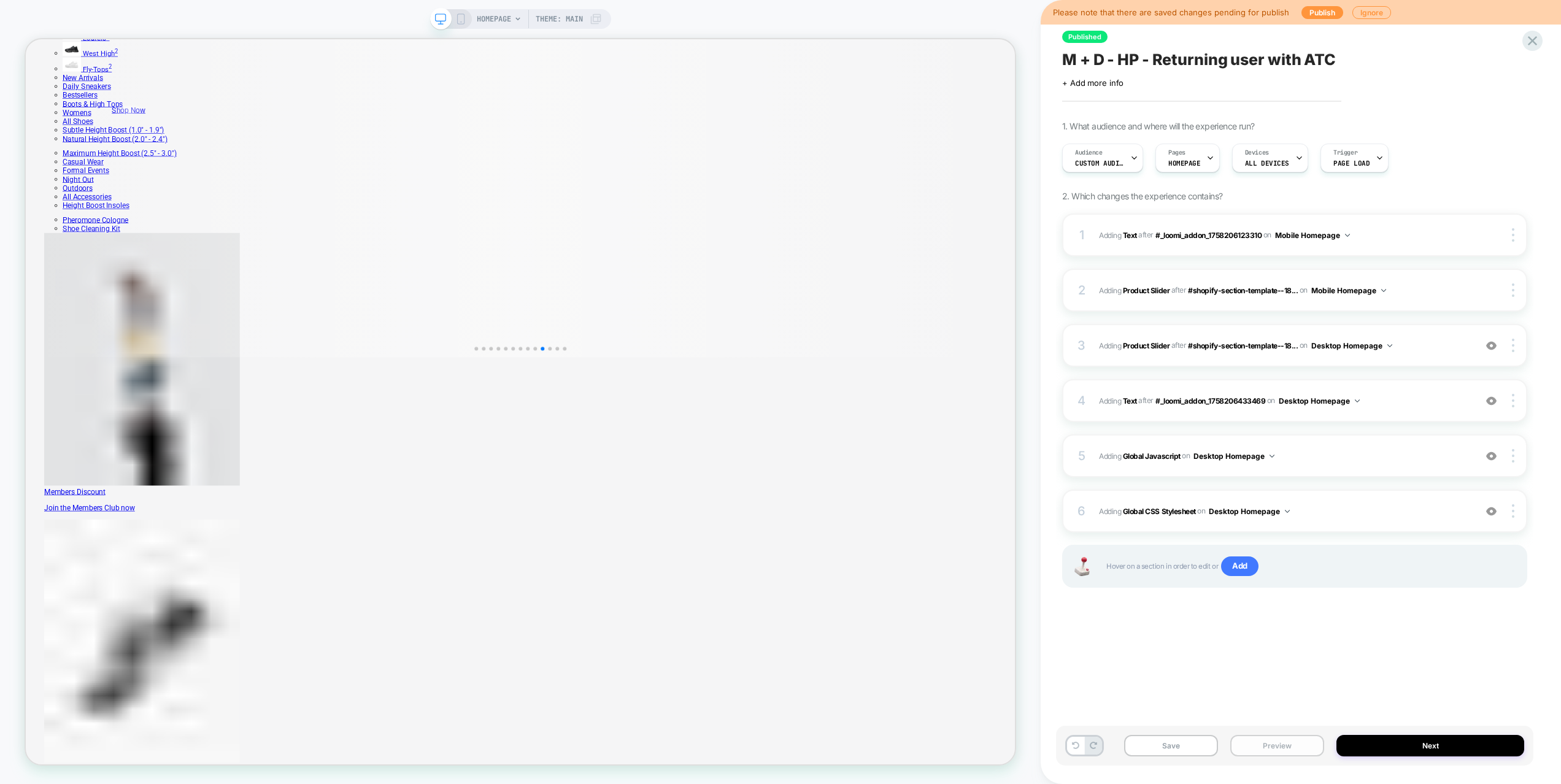
click at [1284, 750] on button "Preview" at bounding box center [1277, 745] width 94 height 22
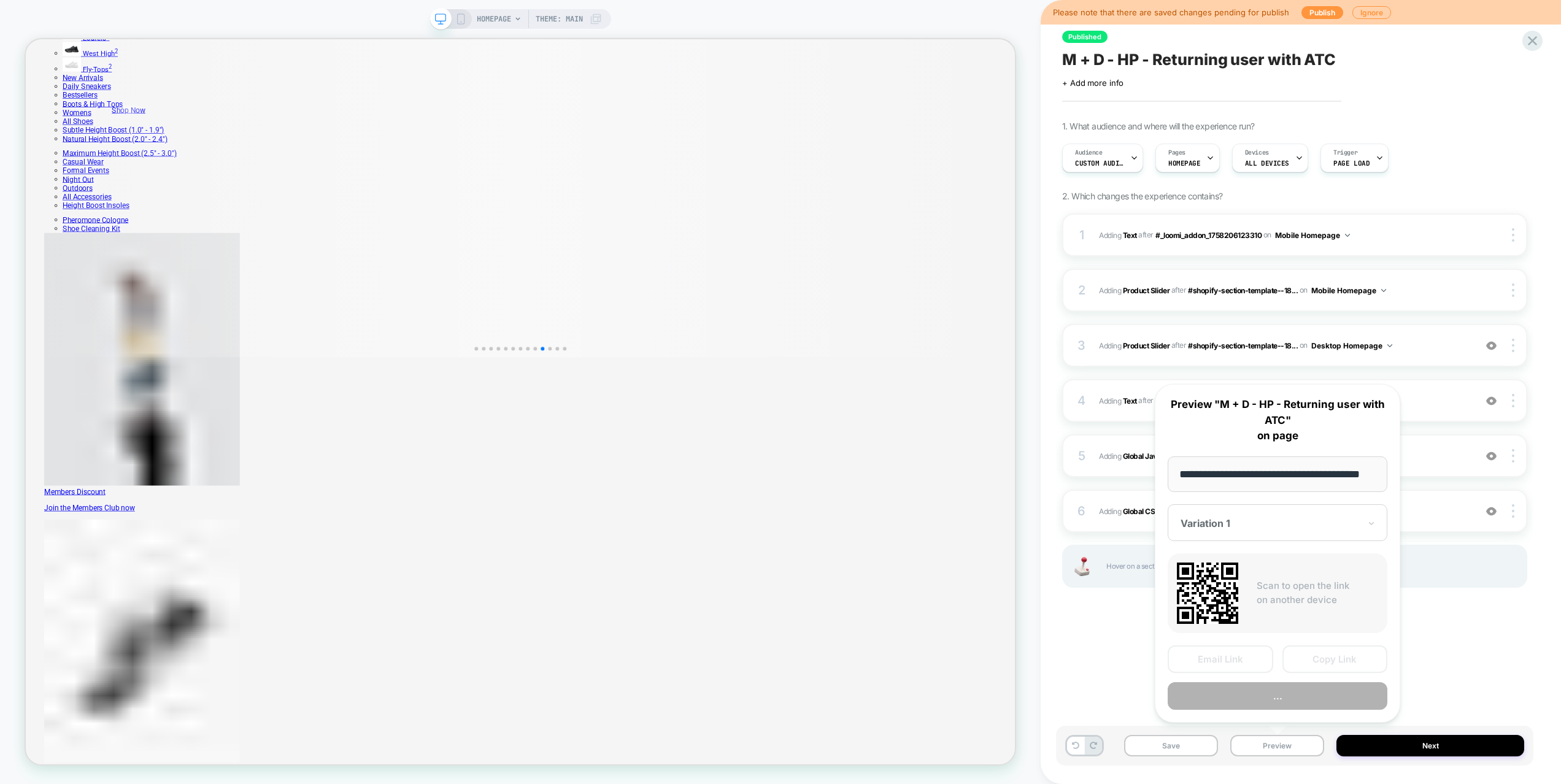
scroll to position [0, 28]
click at [1282, 697] on button "Preview" at bounding box center [1277, 696] width 219 height 27
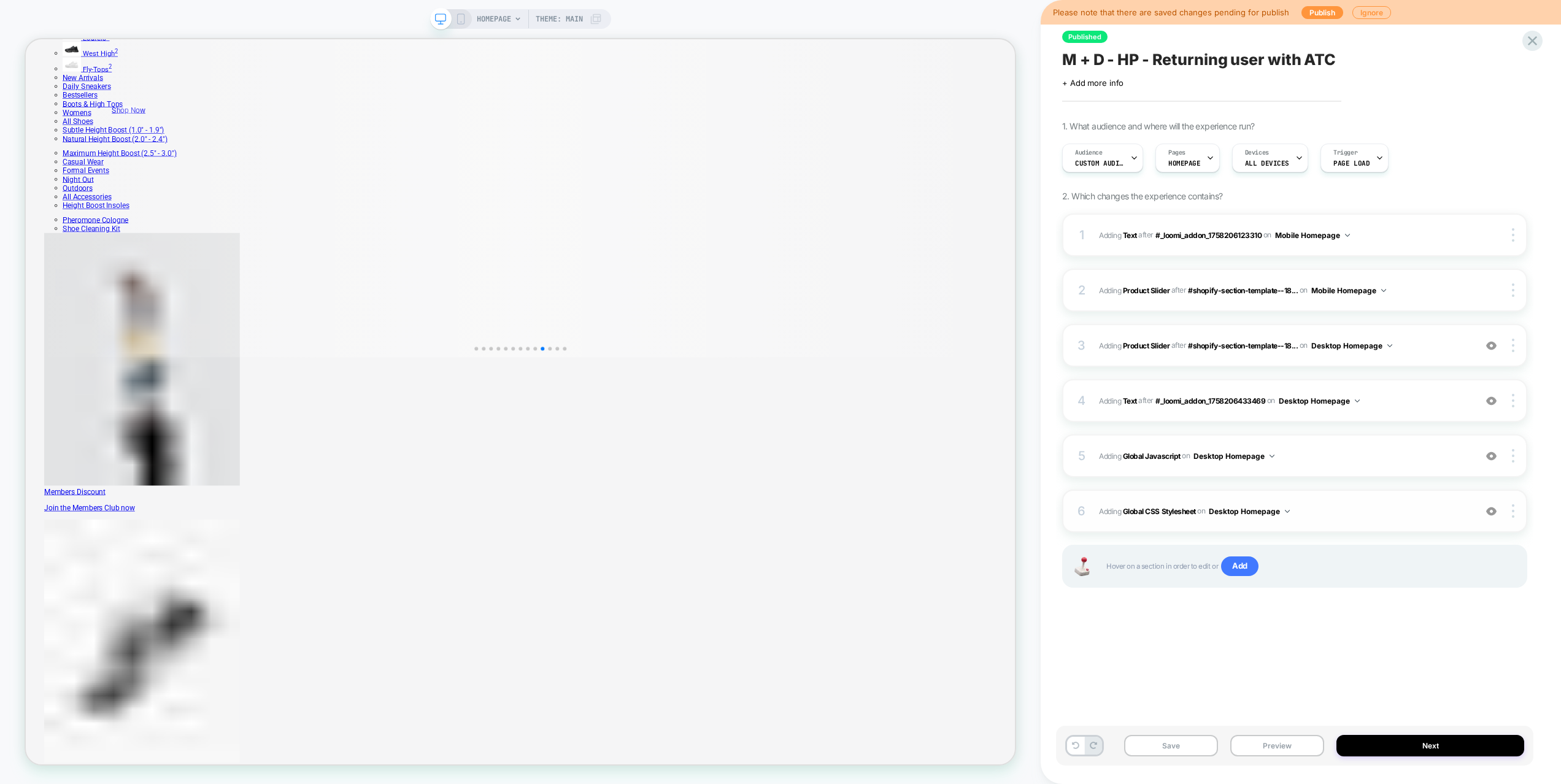
click at [1360, 514] on span "Adding Global CSS Stylesheet on Desktop Homepage" at bounding box center [1284, 511] width 370 height 15
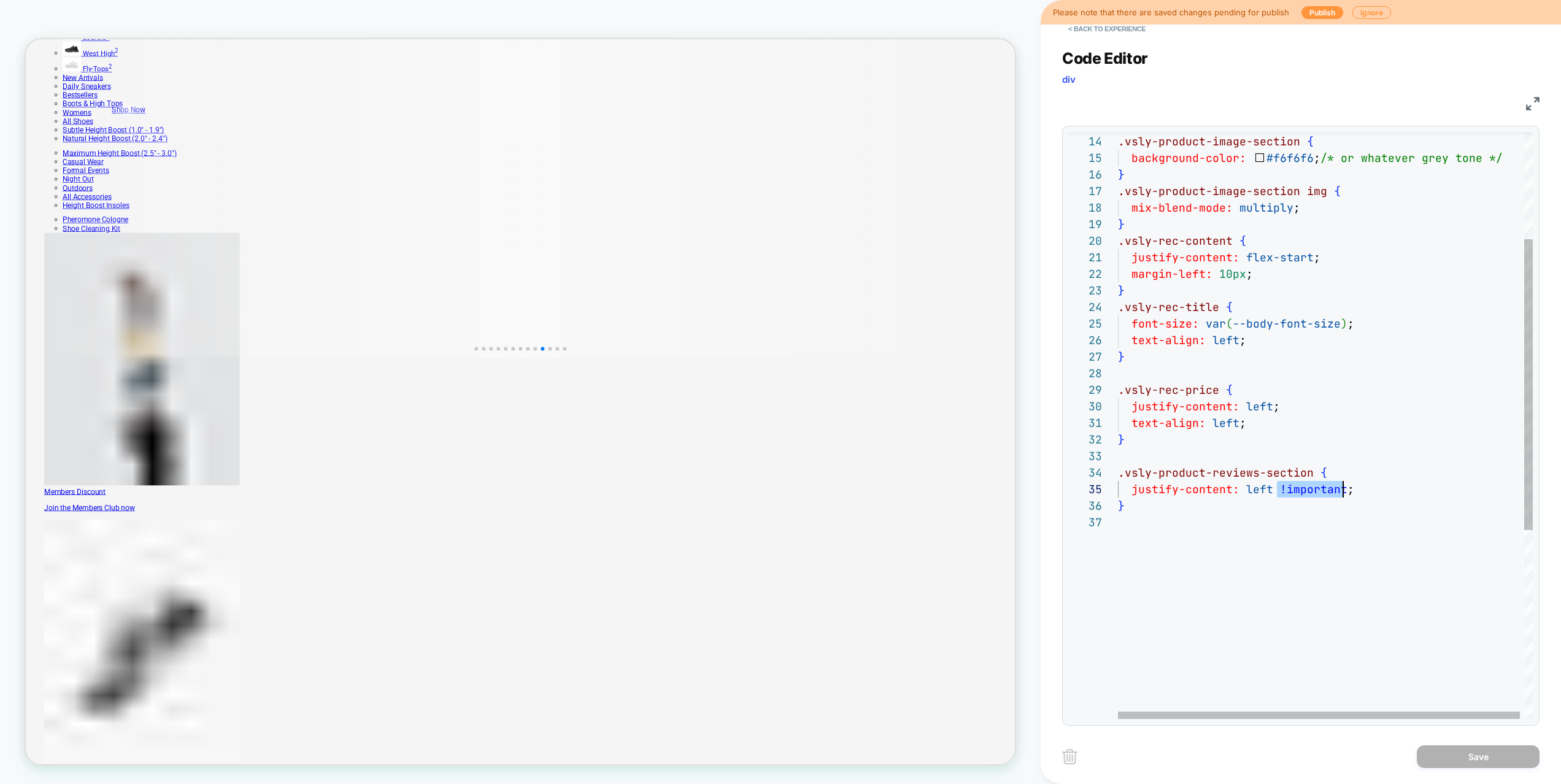
scroll to position [66, 225]
drag, startPoint x: 1278, startPoint y: 488, endPoint x: 1343, endPoint y: 490, distance: 65.0
click at [1343, 490] on div "justify-content: left !important ; } .vsly-product-reviews-section { } .vsly-re…" at bounding box center [1327, 509] width 419 height 1182
click at [1237, 426] on div "justify-content: left !important ; } .vsly-product-reviews-section { } .vsly-re…" at bounding box center [1327, 509] width 419 height 1182
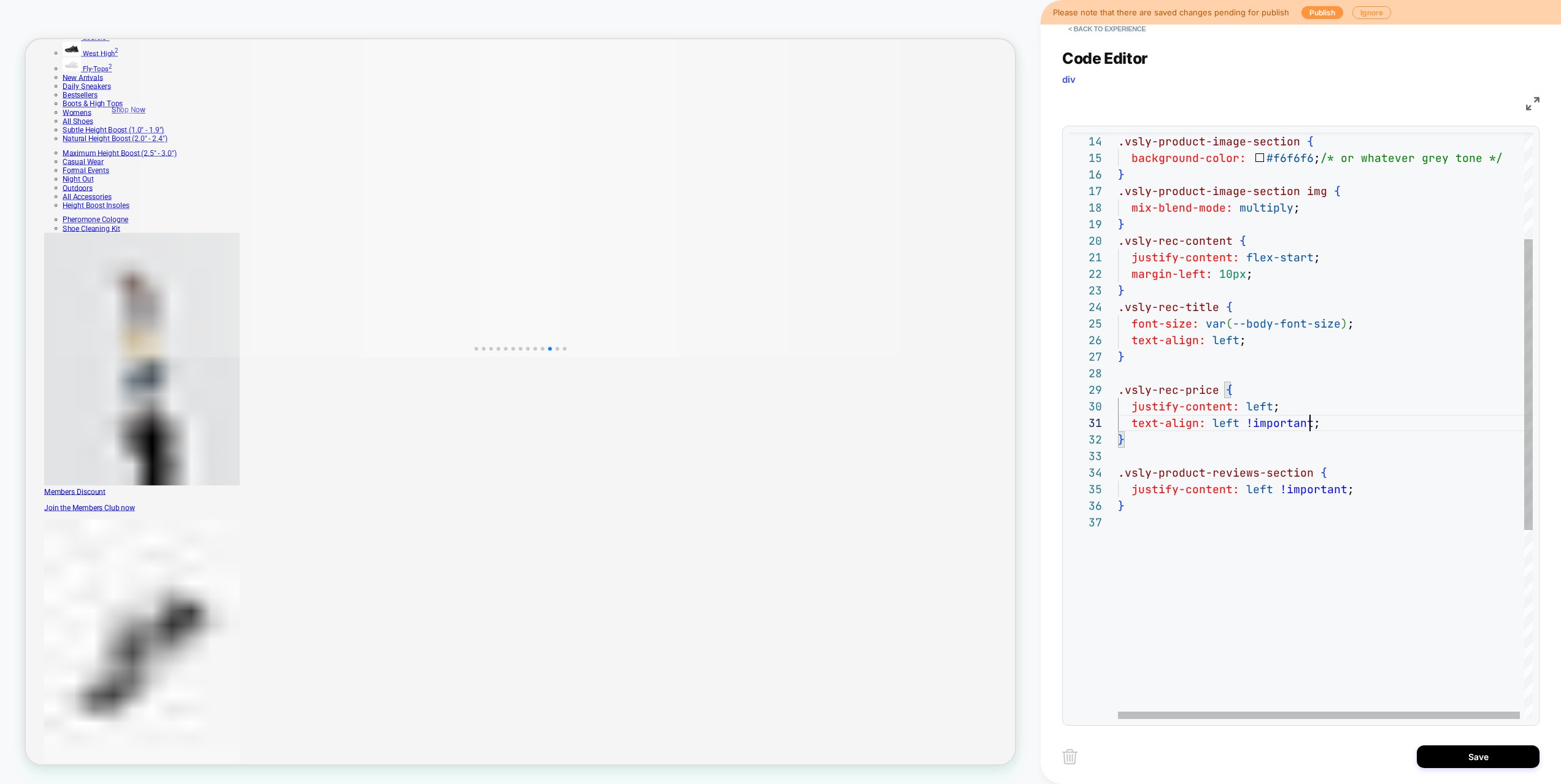
type textarea "**********"
click at [1237, 341] on div "justify-content: left !important ; } .vsly-product-reviews-section { } .vsly-re…" at bounding box center [1327, 509] width 419 height 1182
click at [1271, 408] on div "justify-content: left !important ; } .vsly-product-reviews-section { } .vsly-re…" at bounding box center [1327, 509] width 419 height 1182
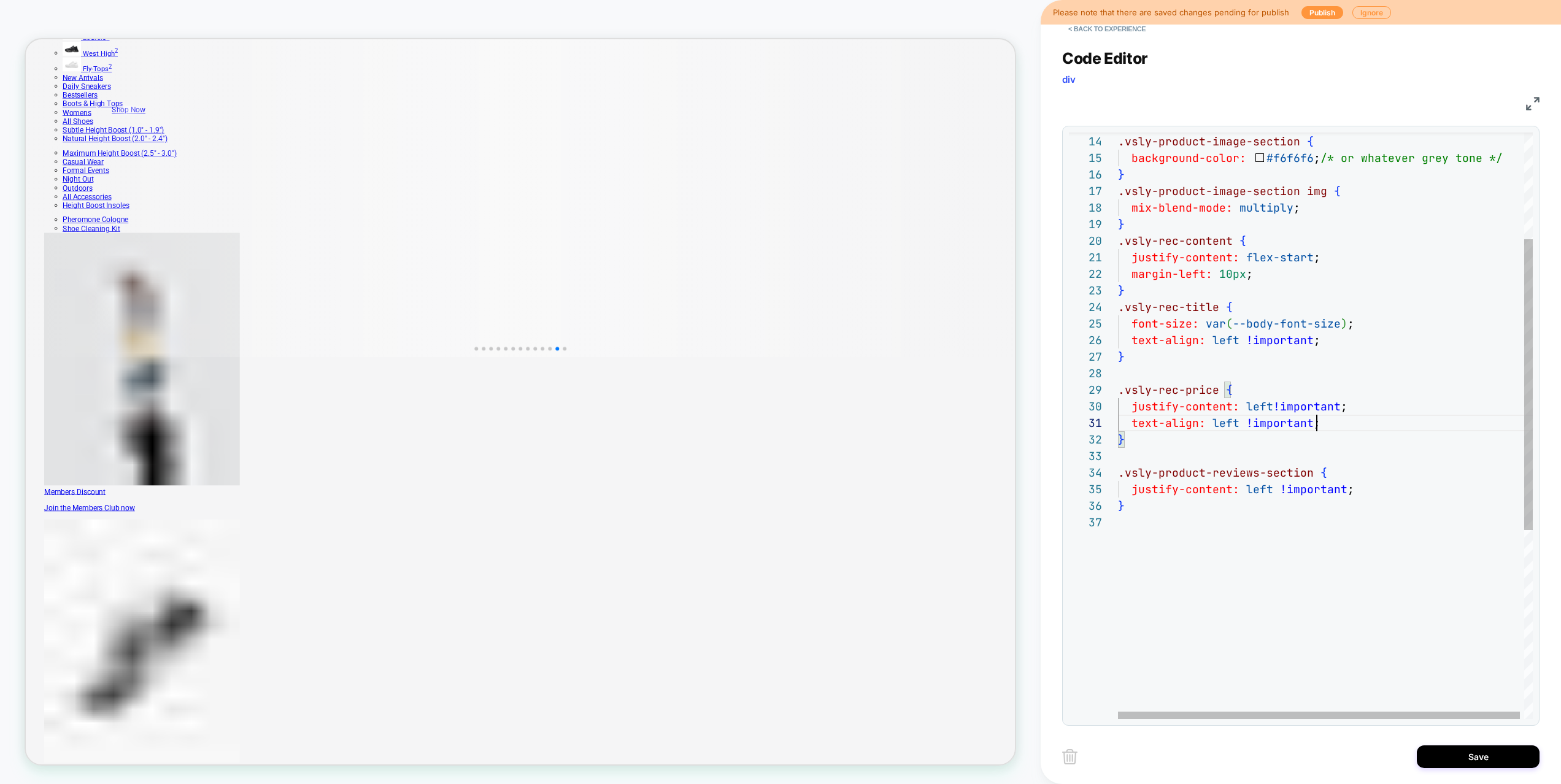
click at [1320, 420] on div "justify-content: left !important ; } .vsly-product-reviews-section { } .vsly-re…" at bounding box center [1327, 509] width 419 height 1182
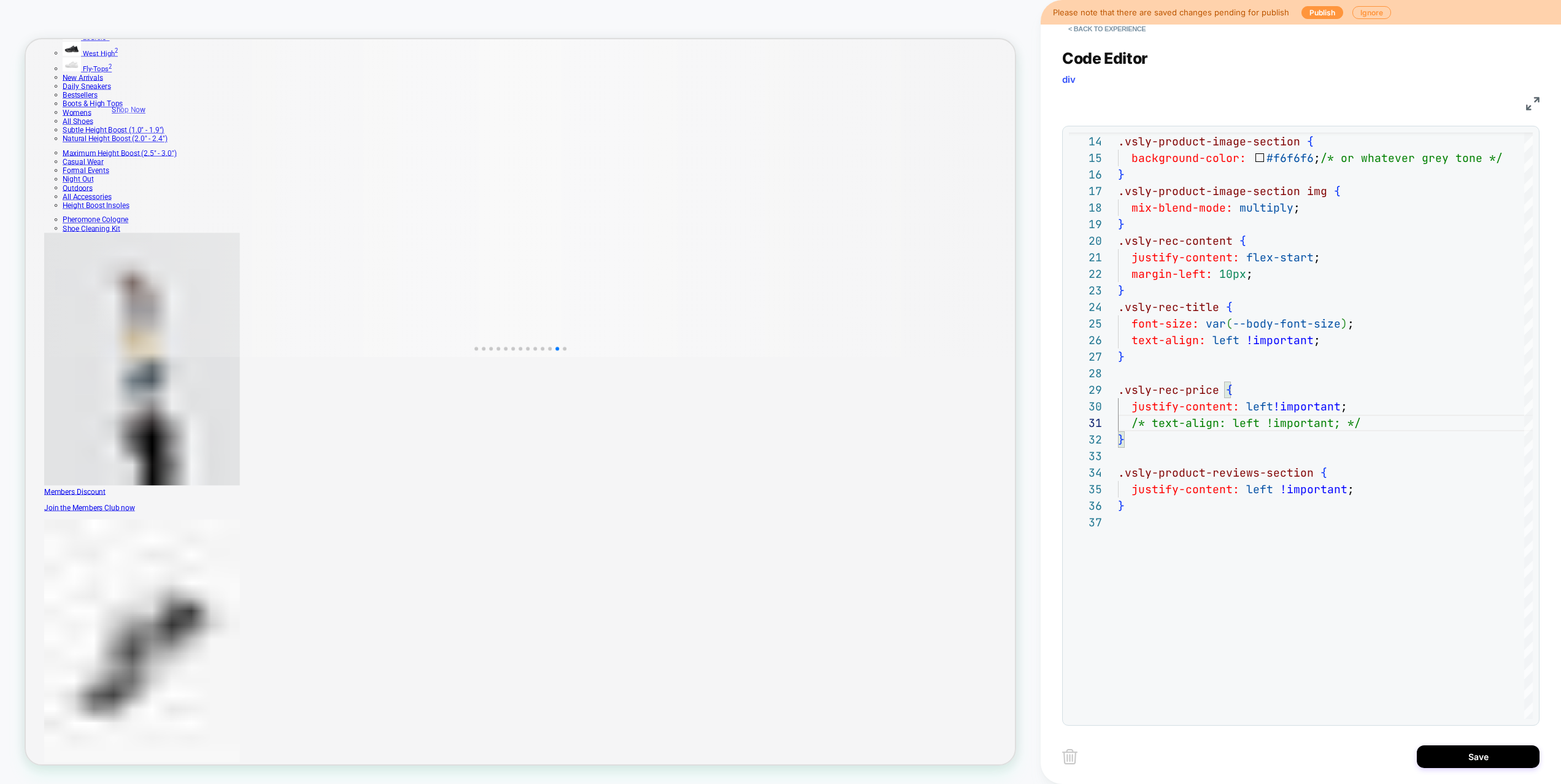
type textarea "**********"
click at [1493, 744] on div "Save" at bounding box center [1300, 756] width 477 height 31
click at [1489, 750] on button "Save" at bounding box center [1478, 757] width 123 height 23
click at [1481, 755] on button "Save" at bounding box center [1478, 757] width 123 height 23
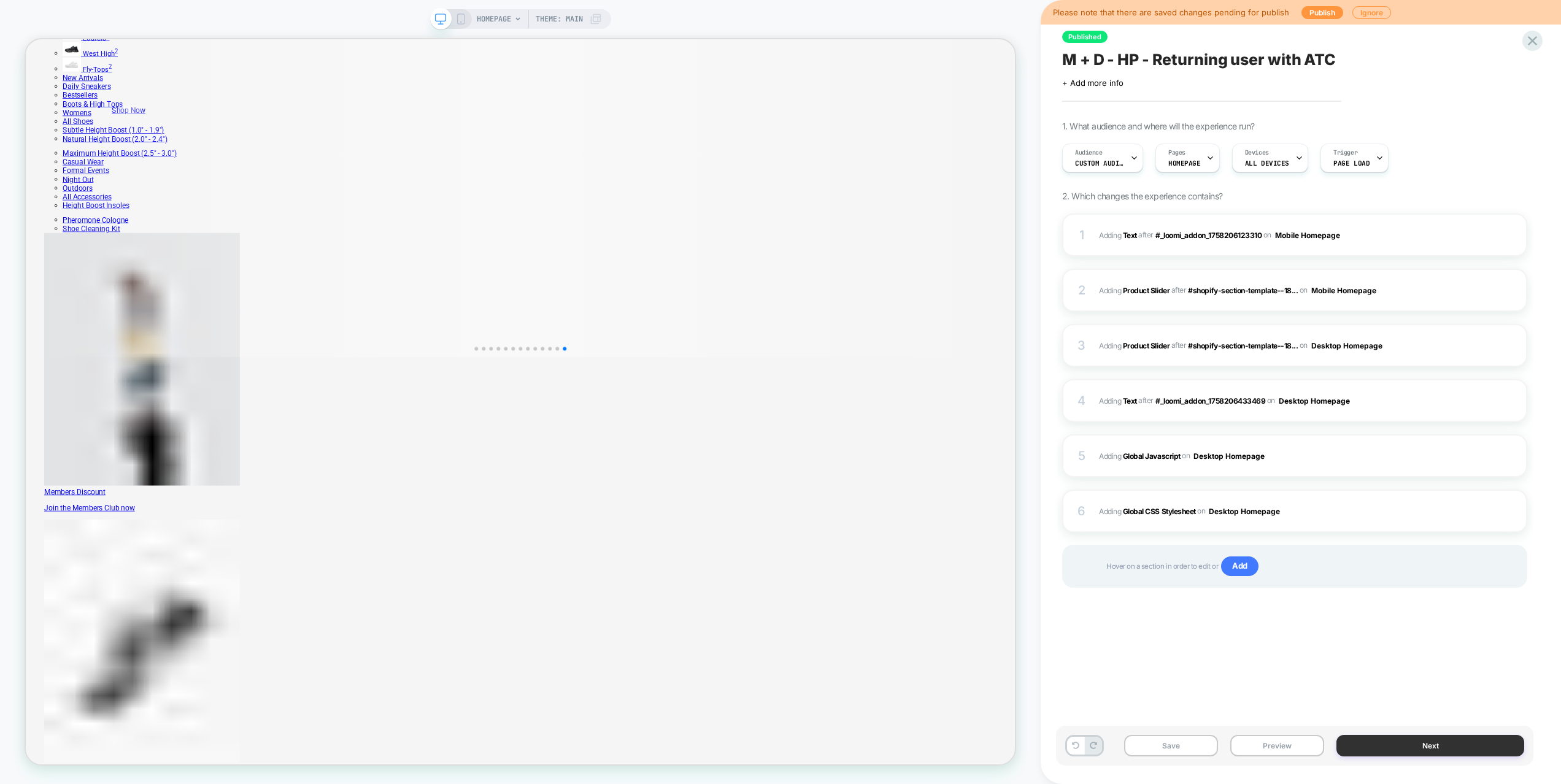
click at [1438, 753] on button "Next" at bounding box center [1430, 745] width 188 height 22
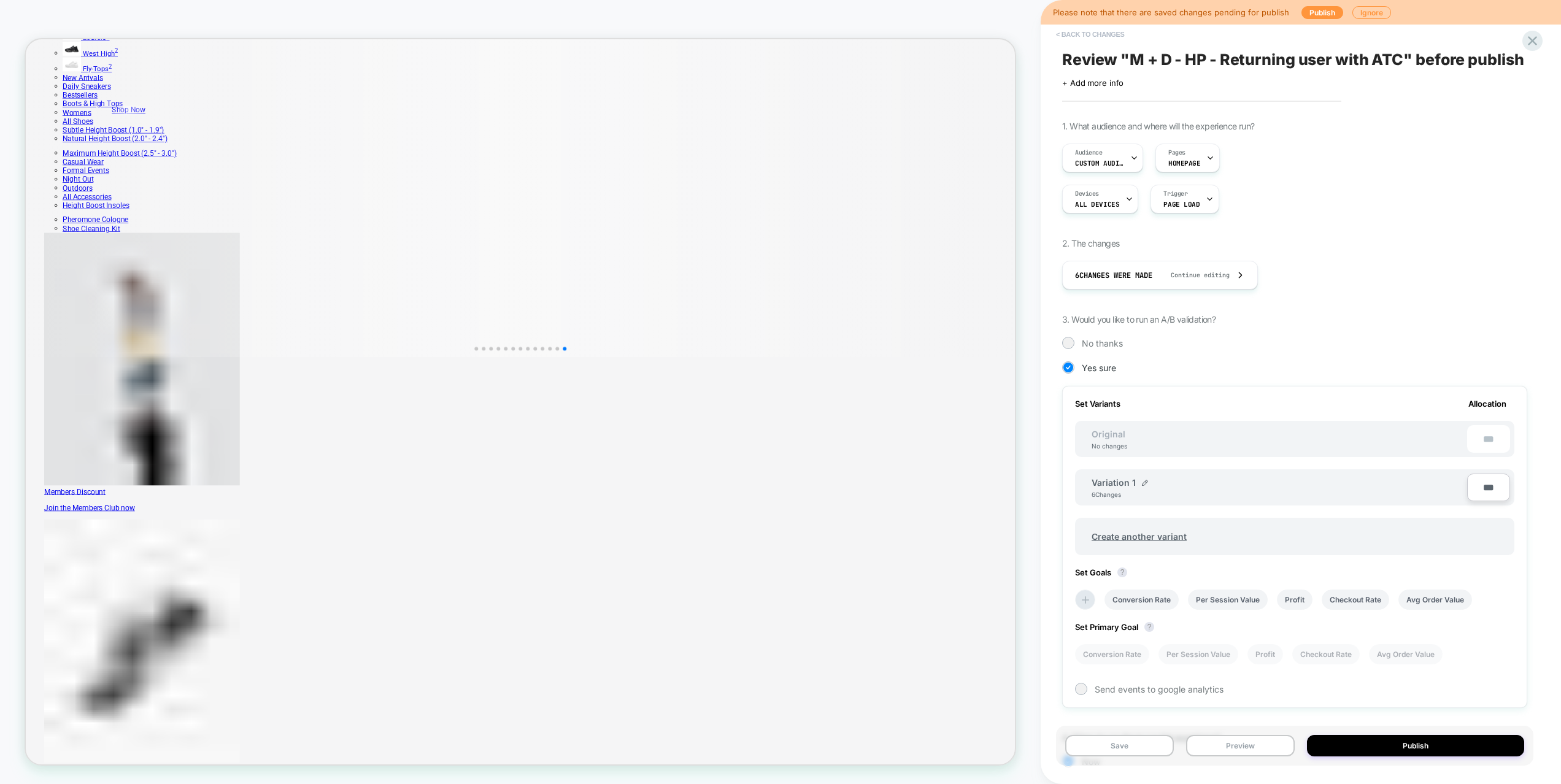
click at [1067, 38] on button "< Back to changes" at bounding box center [1090, 34] width 81 height 20
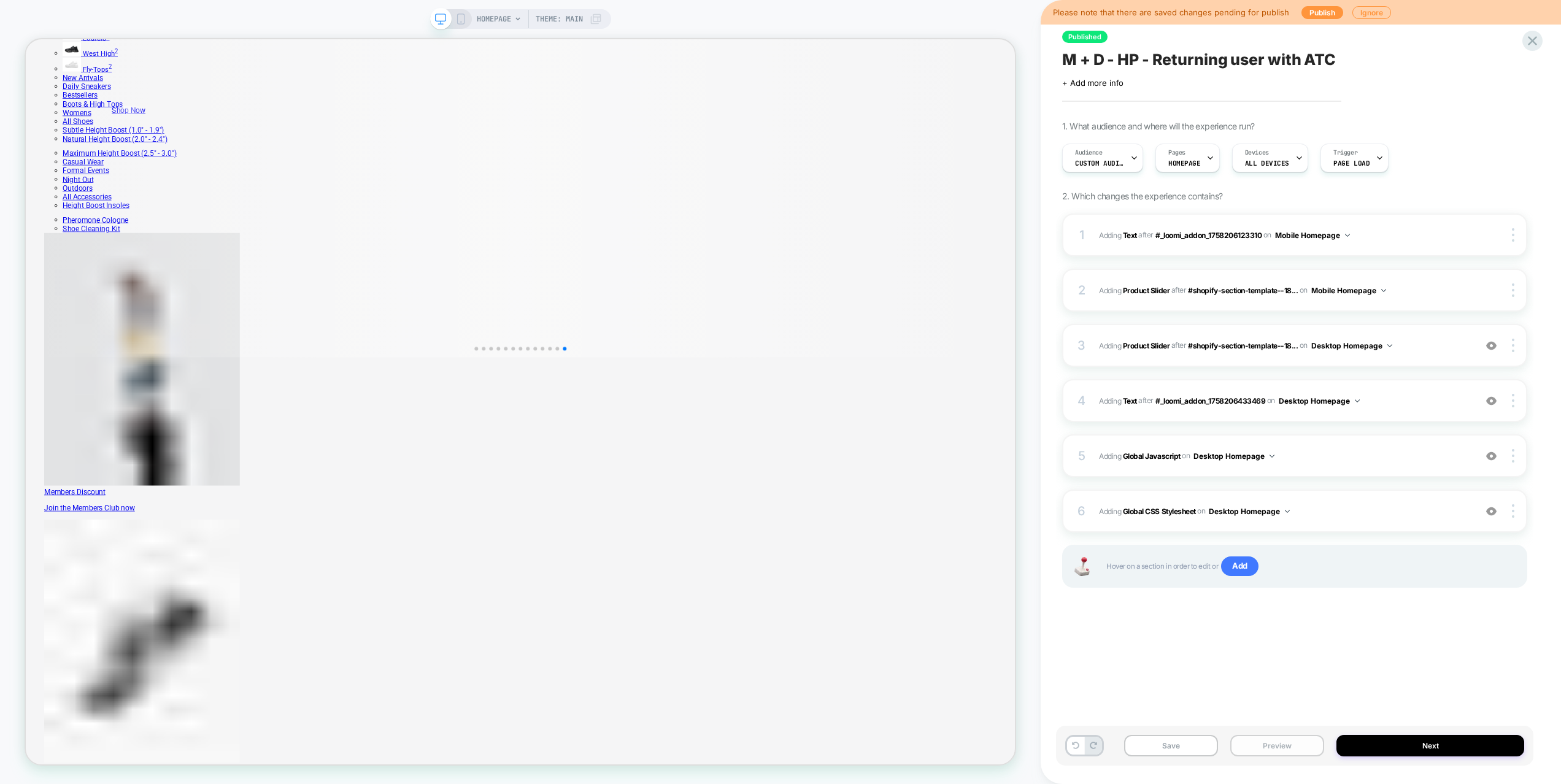
click at [1286, 743] on button "Preview" at bounding box center [1277, 745] width 94 height 22
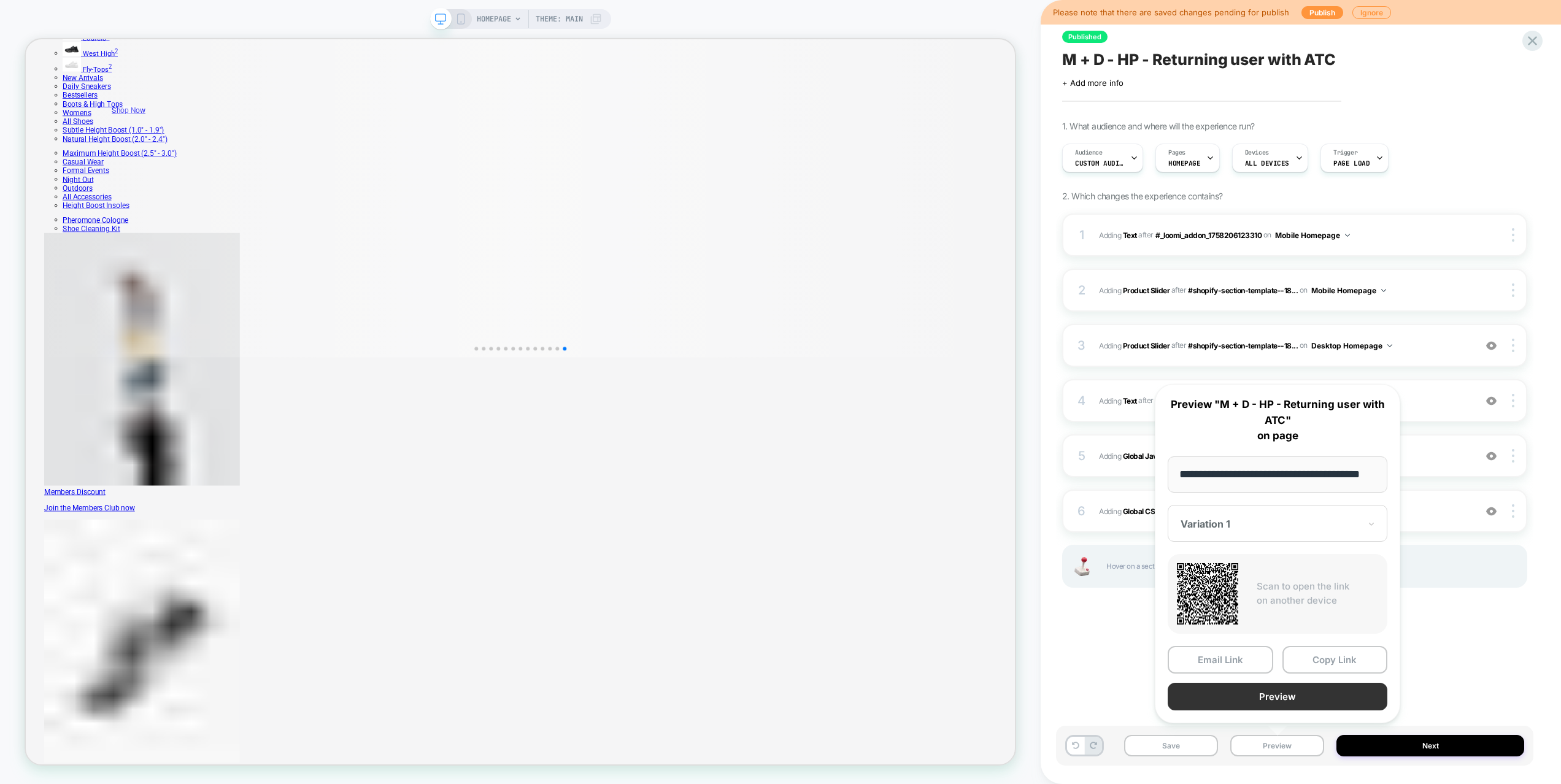
scroll to position [0, 0]
click at [1285, 702] on button "Preview" at bounding box center [1277, 696] width 219 height 27
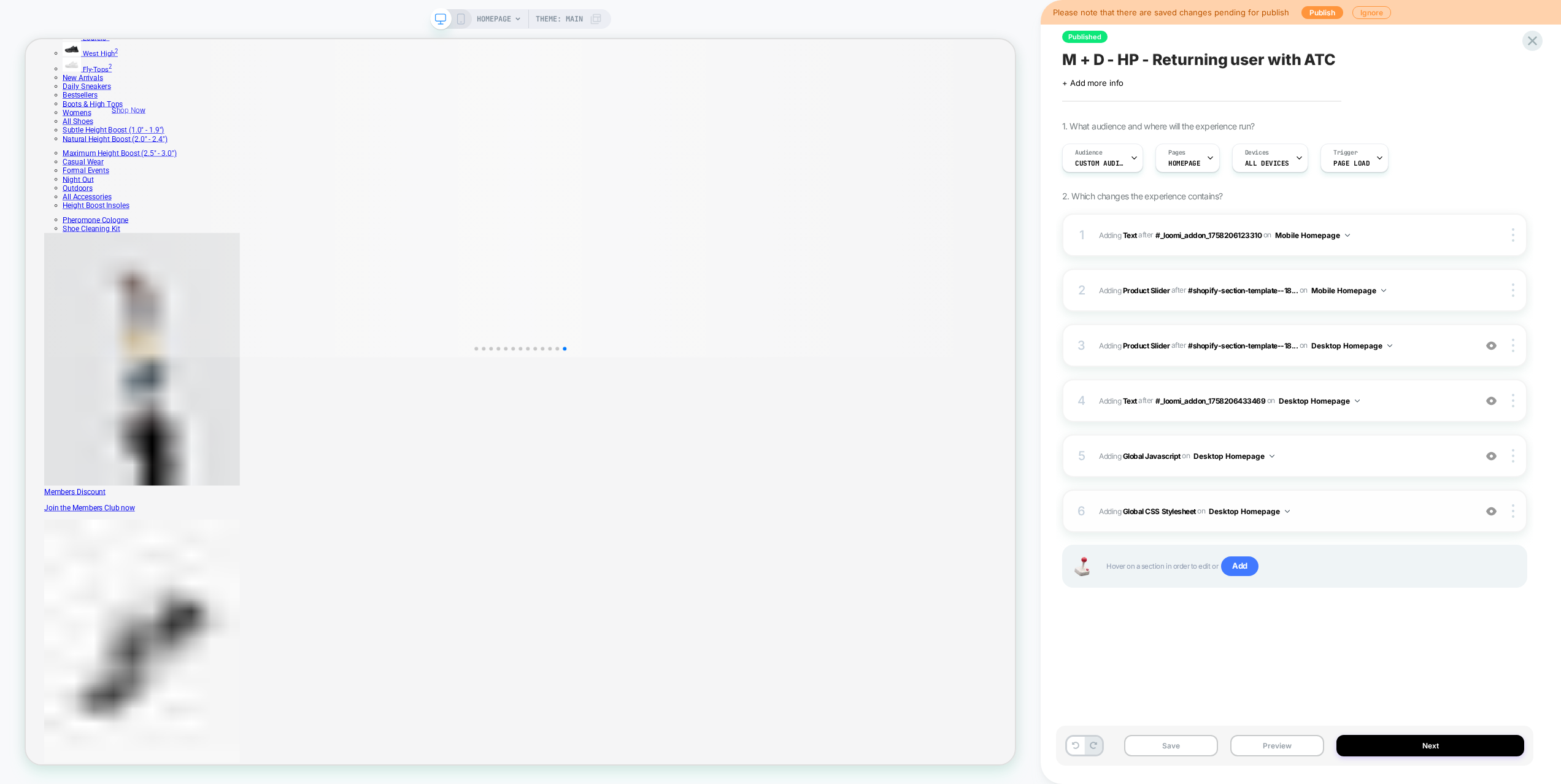
click at [1357, 499] on div "6 Adding Global CSS Stylesheet on Desktop Homepage Add Before Add After Copy to…" at bounding box center [1294, 511] width 465 height 43
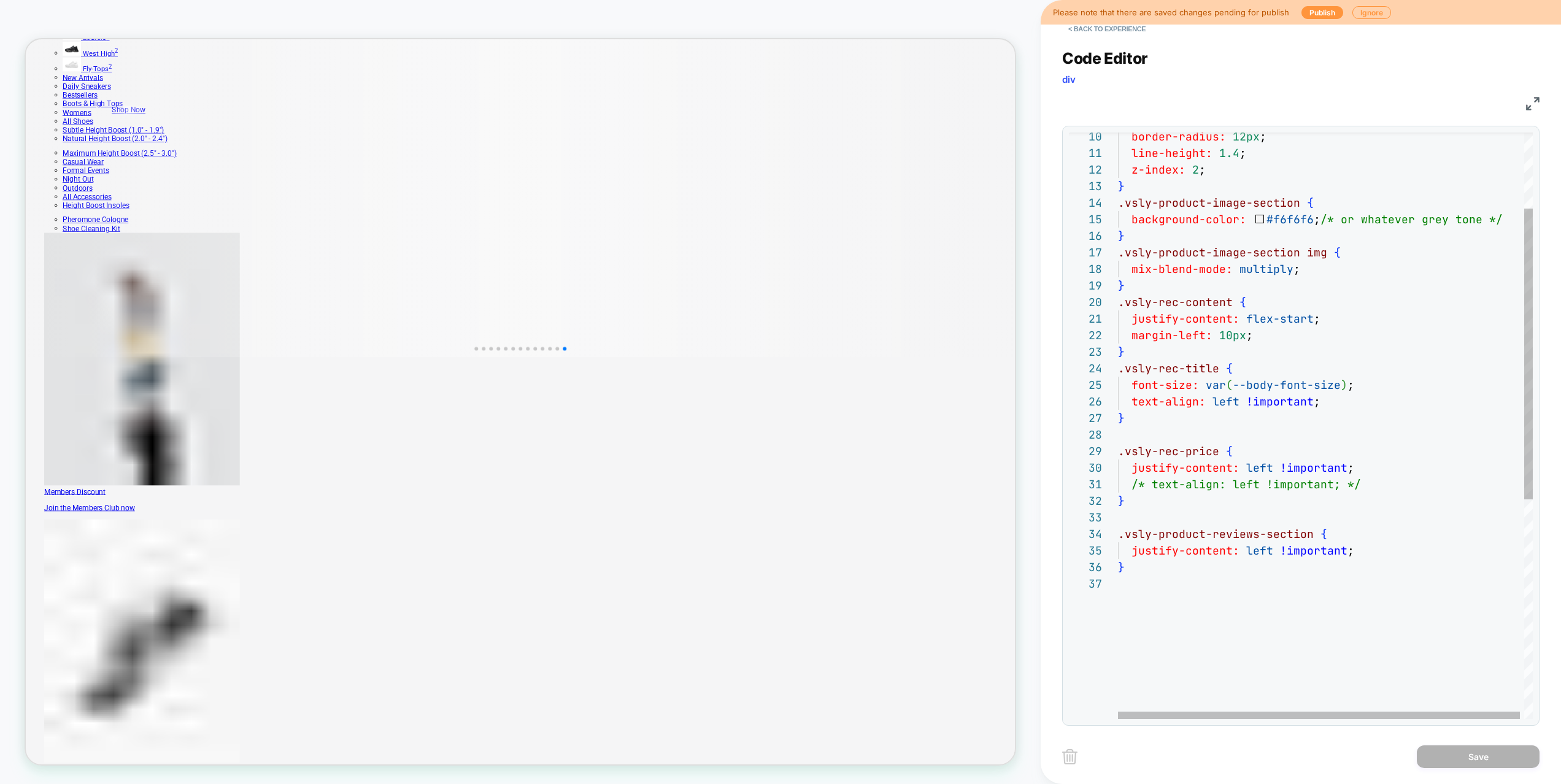
scroll to position [0, 238]
click at [1387, 482] on div "} .vsly-product-reviews-section { justify-content: left !important ; } justify-…" at bounding box center [1327, 570] width 419 height 1182
type textarea "**********"
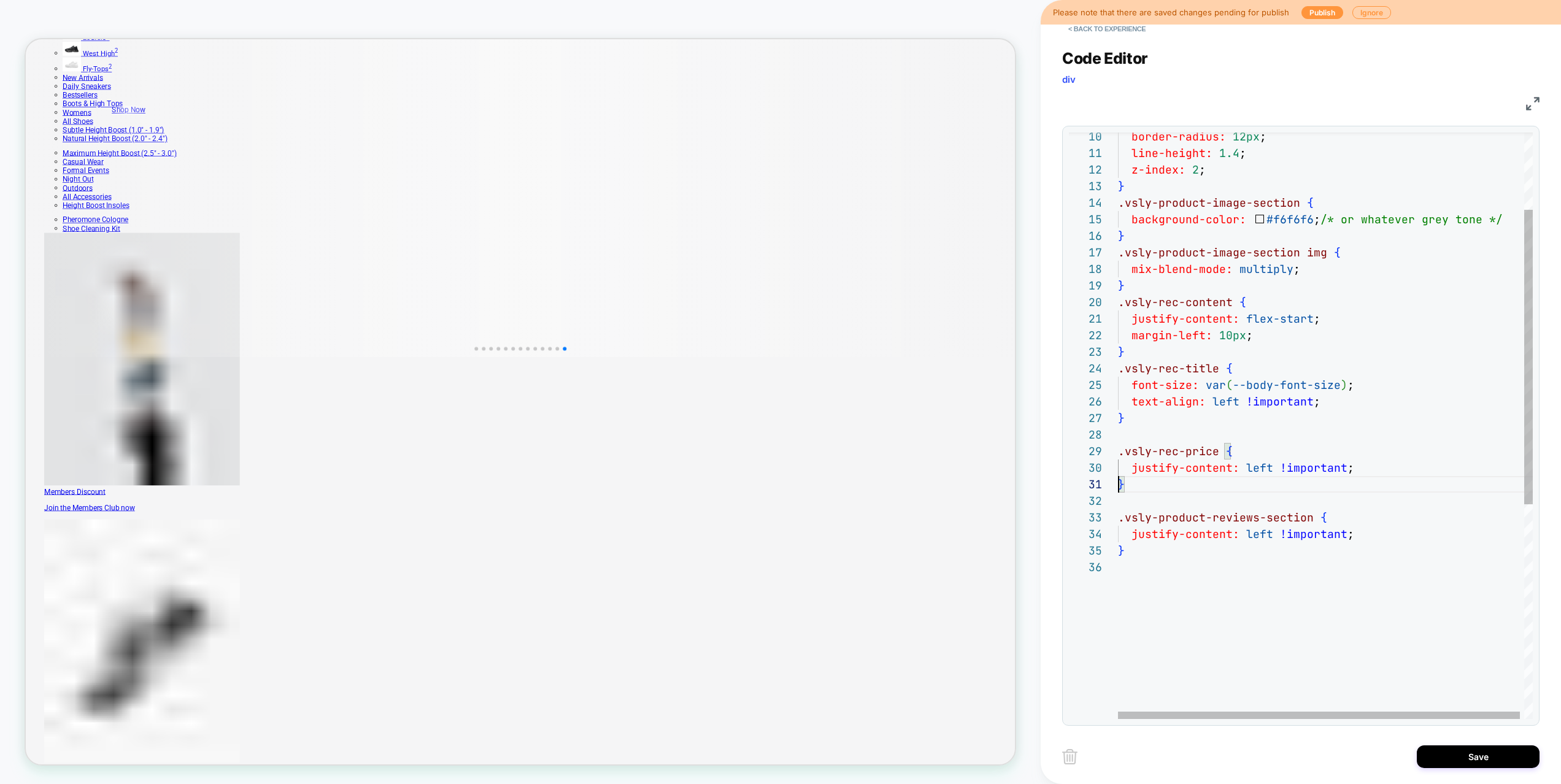
scroll to position [0, 0]
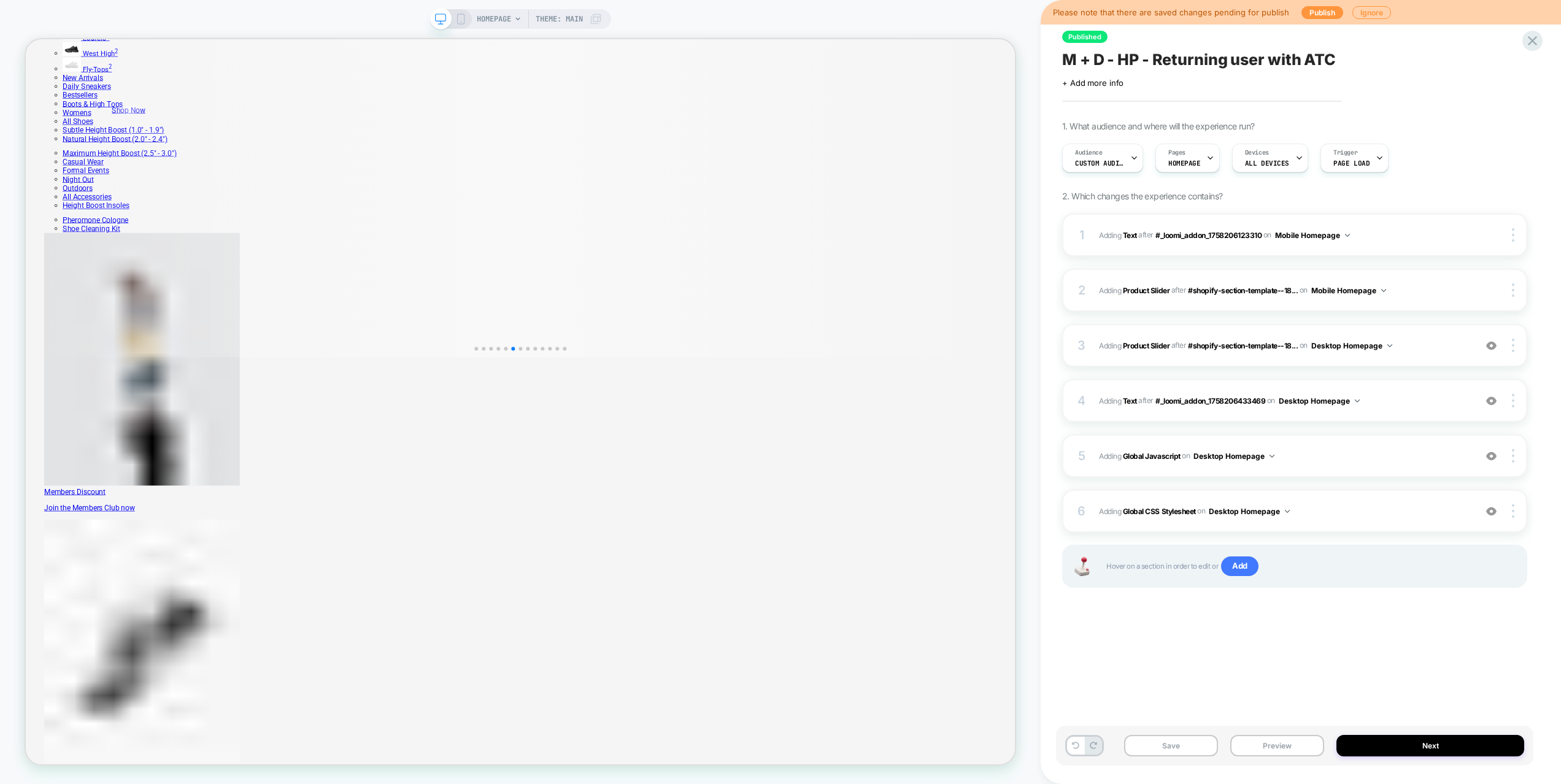
scroll to position [540, 0]
click at [1396, 453] on span "Adding Global Javascript on Desktop Homepage" at bounding box center [1284, 456] width 370 height 15
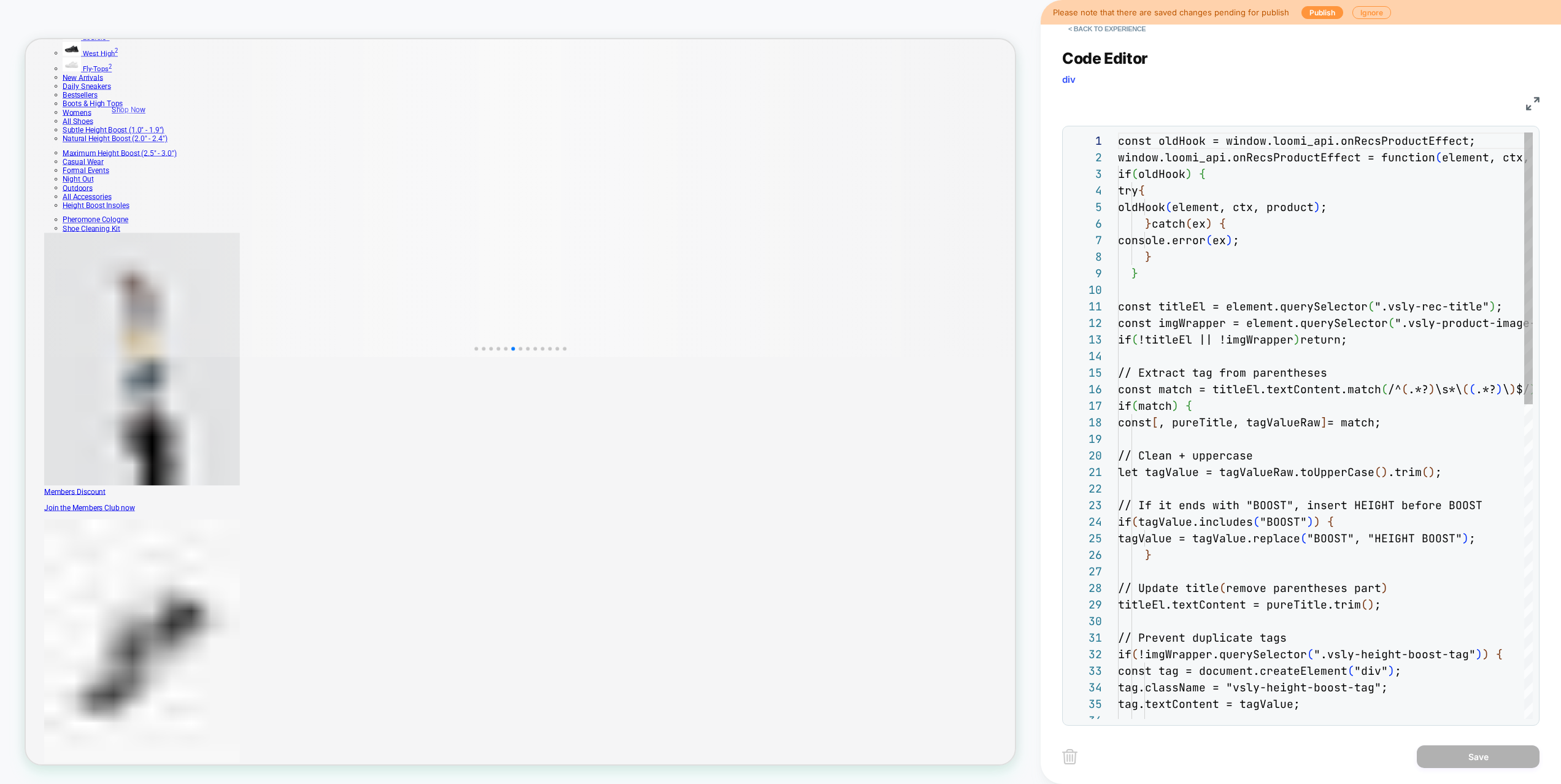
scroll to position [165, 0]
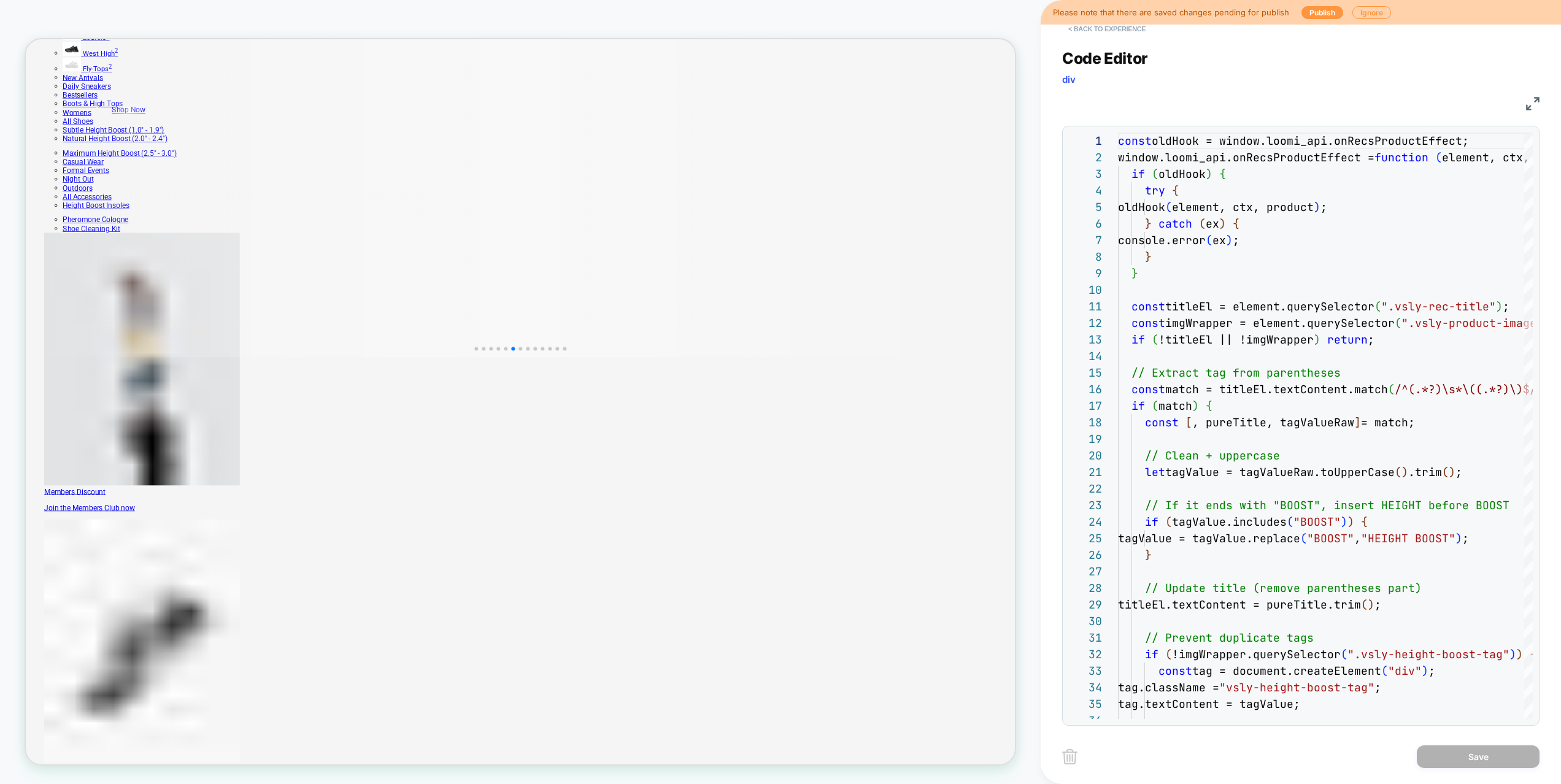
click at [1129, 34] on button "< Back to experience" at bounding box center [1106, 29] width 90 height 20
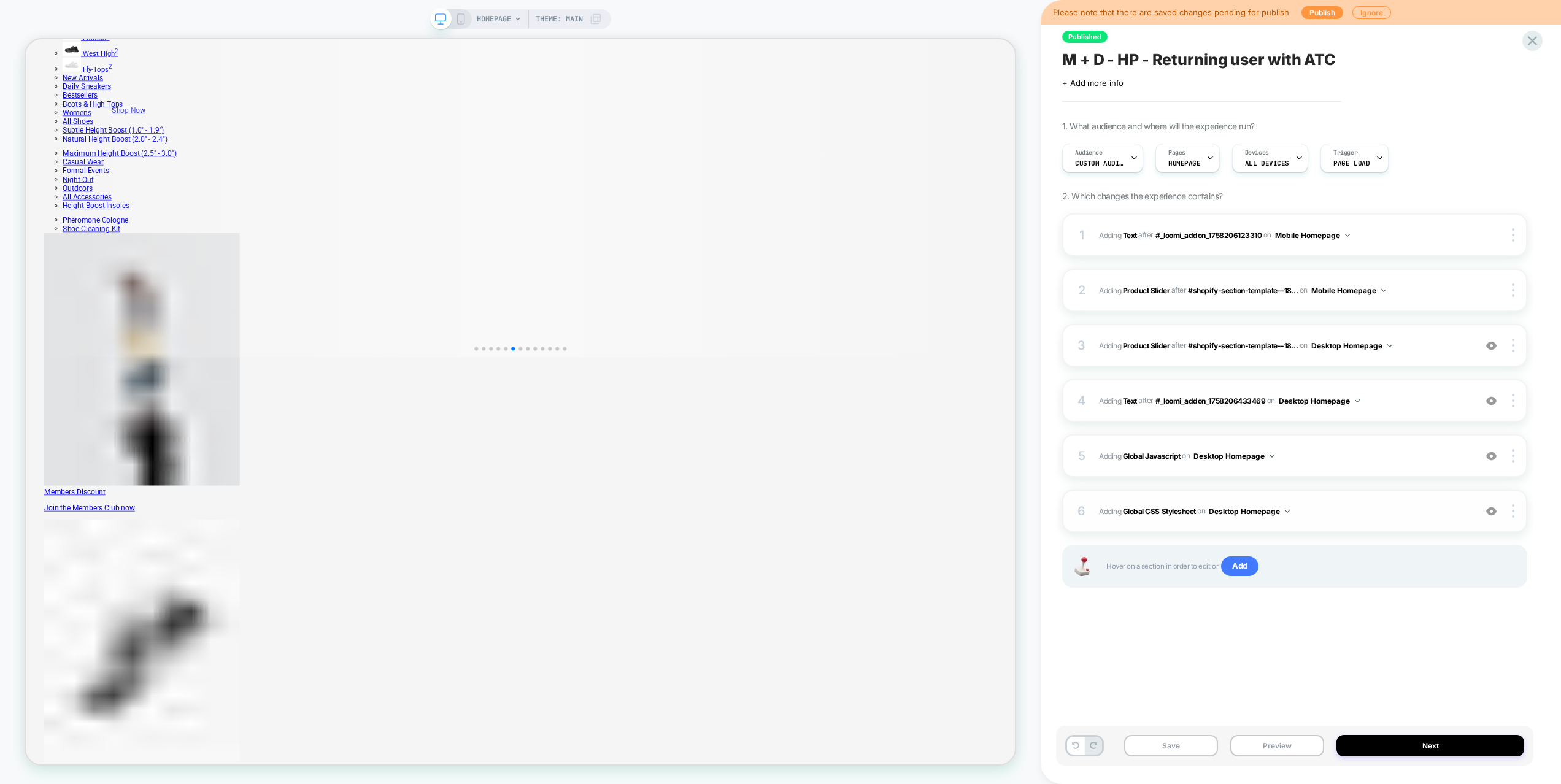
click at [1380, 508] on span "Adding Global CSS Stylesheet on Desktop Homepage" at bounding box center [1284, 511] width 370 height 15
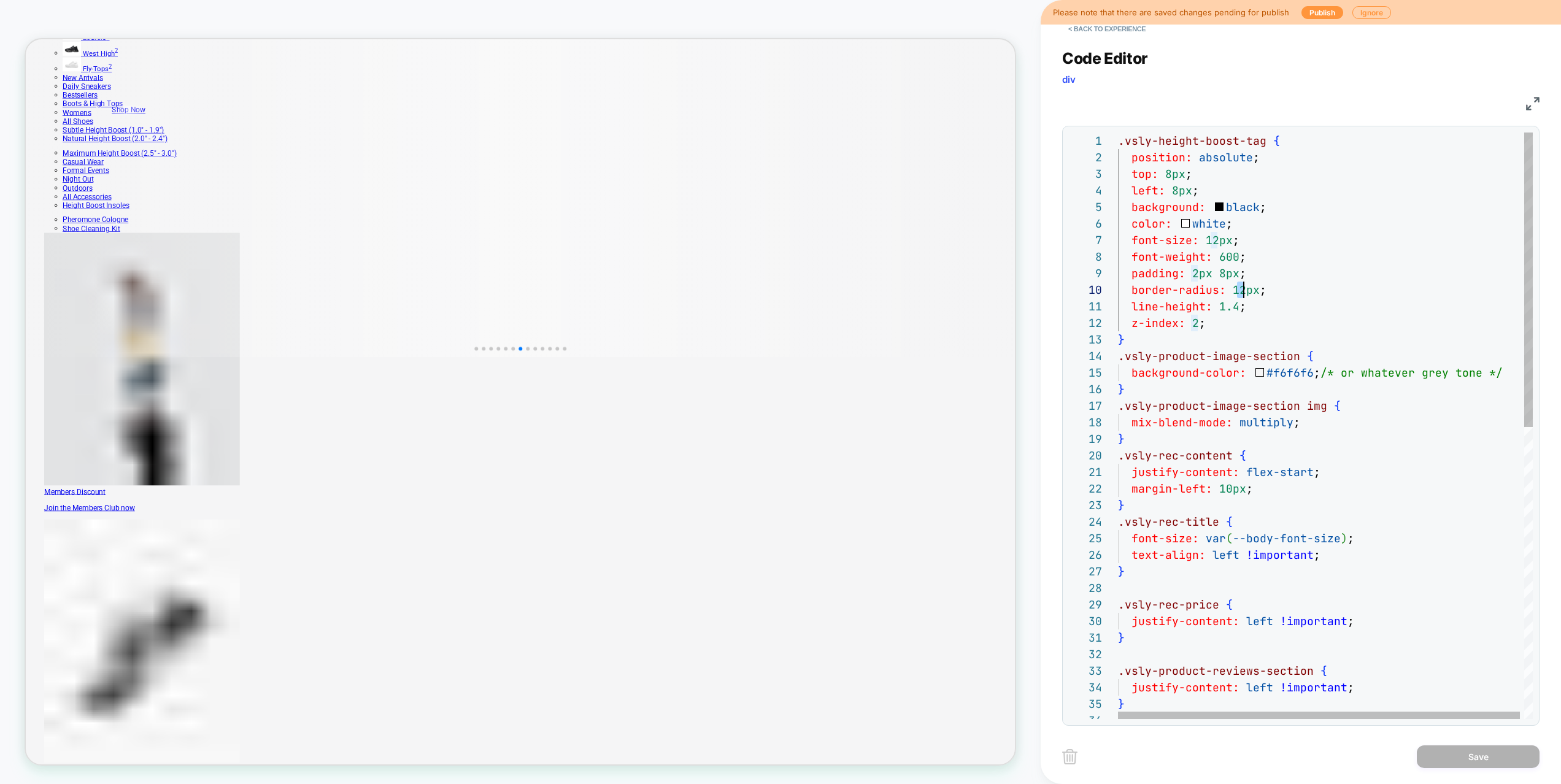
drag, startPoint x: 1235, startPoint y: 285, endPoint x: 1242, endPoint y: 285, distance: 7.0
click at [1242, 285] on div ".vsly-height-boost-tag { position: absolute ; top: 8px ; left: 8px ; background…" at bounding box center [1327, 715] width 419 height 1166
click at [1219, 258] on div ".vsly-height-boost-tag { position: absolute ; top: 8px ; left: 8px ; background…" at bounding box center [1327, 715] width 419 height 1166
drag, startPoint x: 1222, startPoint y: 254, endPoint x: 1211, endPoint y: 245, distance: 14.2
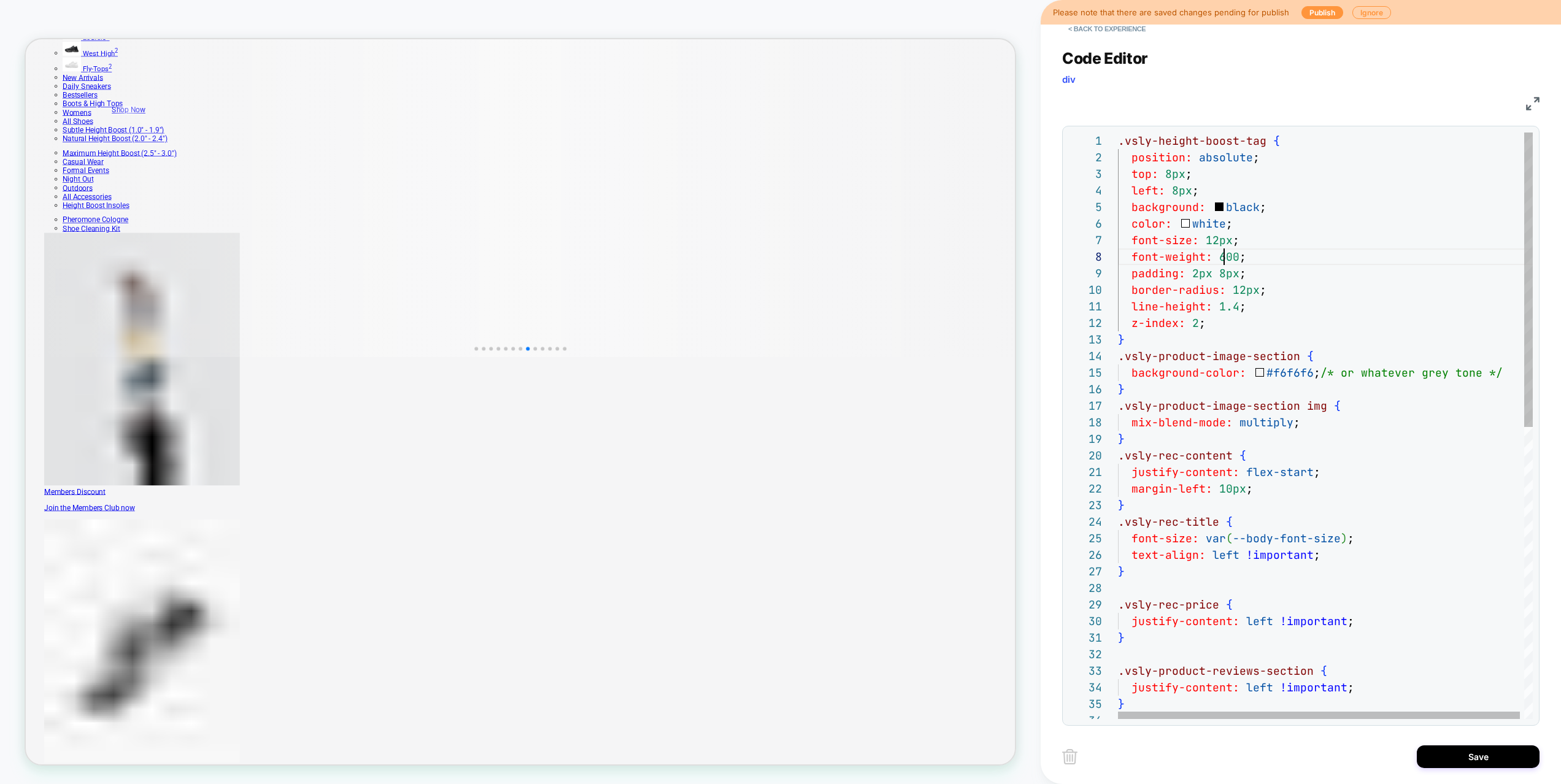
click at [1216, 254] on div ".vsly-height-boost-tag { position: absolute ; top: 8px ; left: 8px ; background…" at bounding box center [1327, 715] width 419 height 1166
click at [1216, 244] on div ".vsly-height-boost-tag { position: absolute ; top: 8px ; left: 8px ; background…" at bounding box center [1327, 715] width 419 height 1166
drag, startPoint x: 1200, startPoint y: 275, endPoint x: 1192, endPoint y: 275, distance: 8.0
click at [1192, 275] on div ".vsly-height-boost-tag { position: absolute ; top: 8px ; left: 8px ; background…" at bounding box center [1327, 715] width 419 height 1166
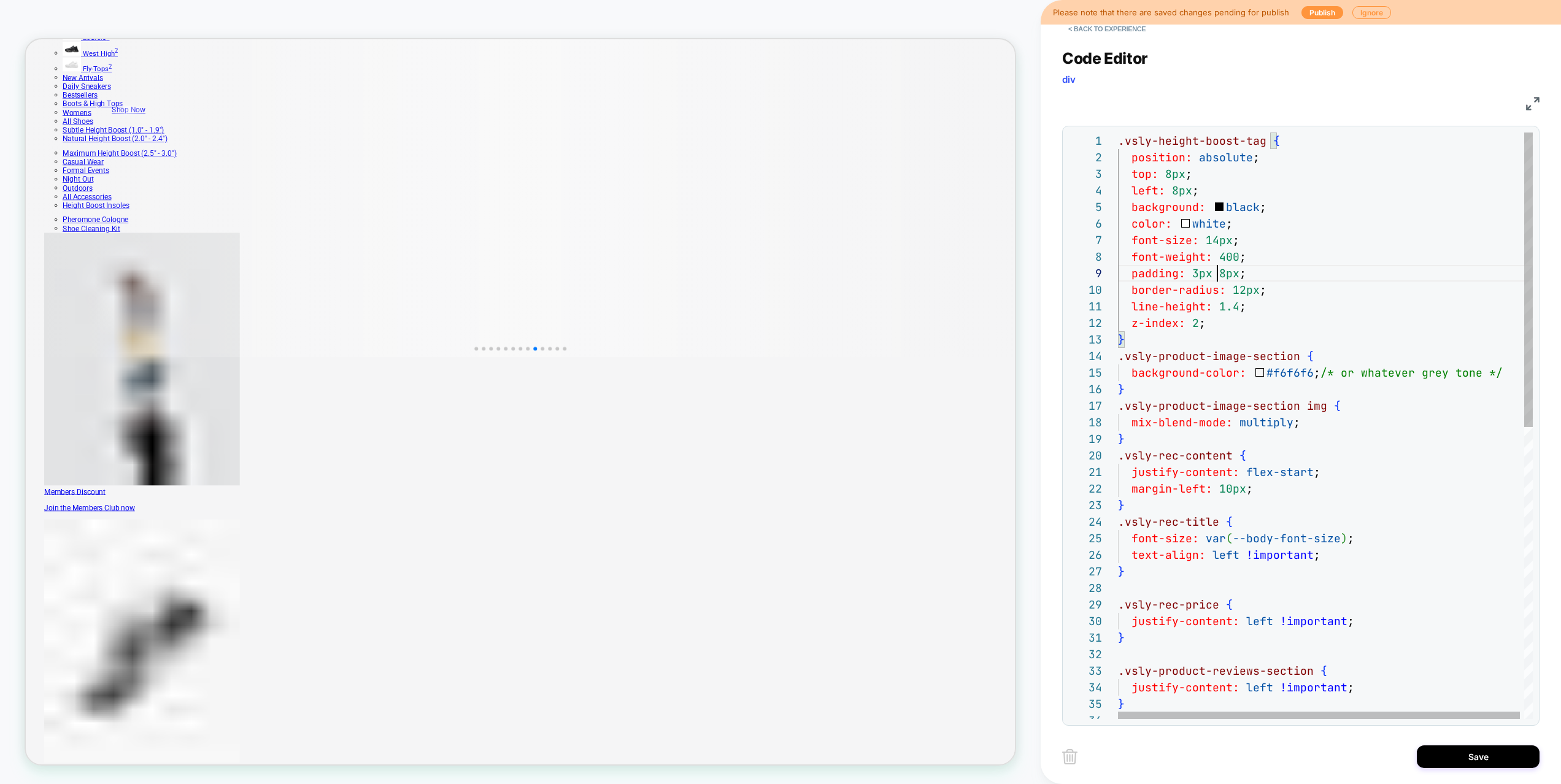
scroll to position [132, 106]
click at [1221, 278] on div ".vsly-height-boost-tag { position: absolute ; top: 8px ; left: 8px ; background…" at bounding box center [1327, 715] width 419 height 1166
type textarea "**********"
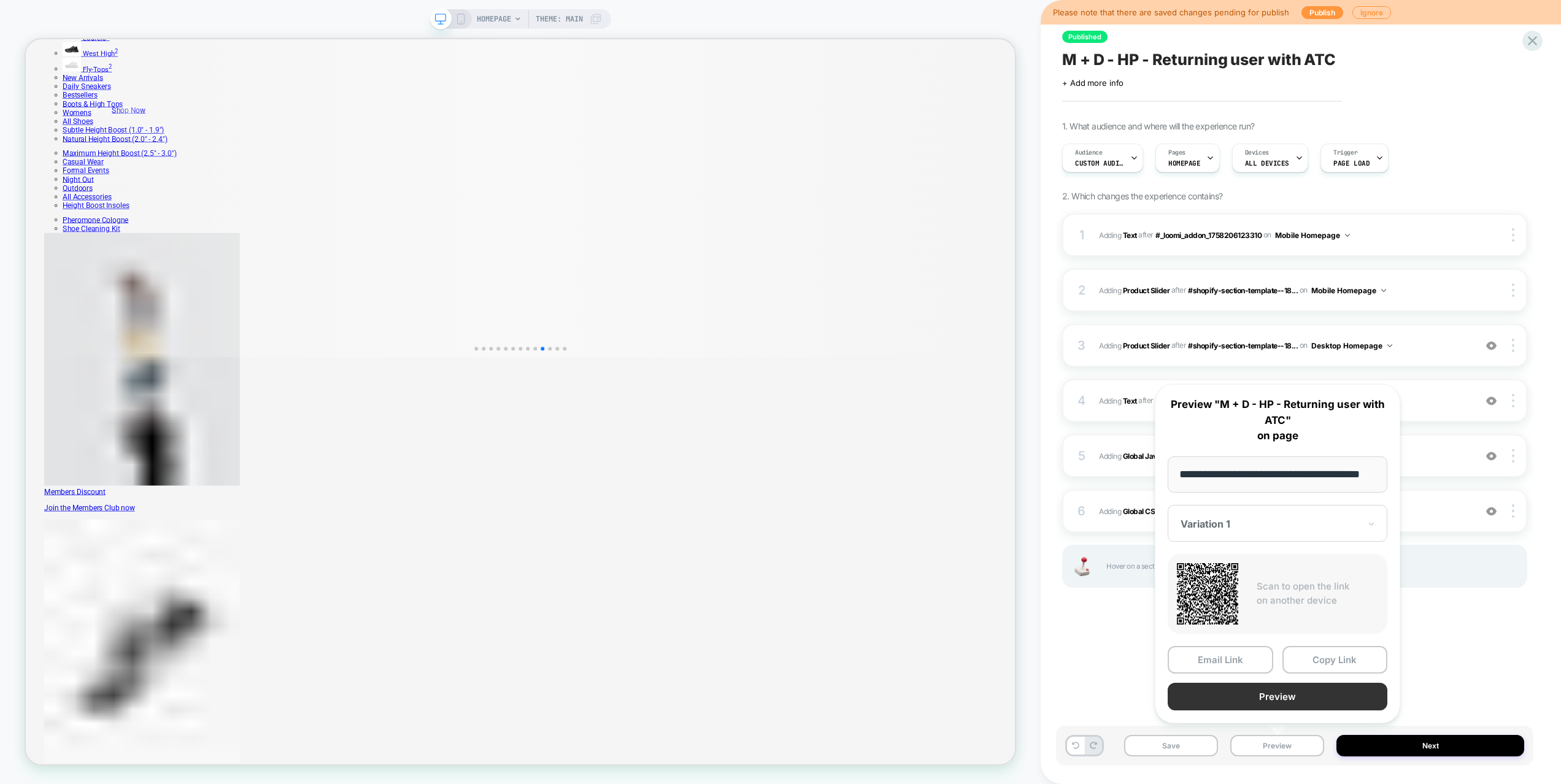
click at [1296, 693] on button "Preview" at bounding box center [1277, 696] width 219 height 27
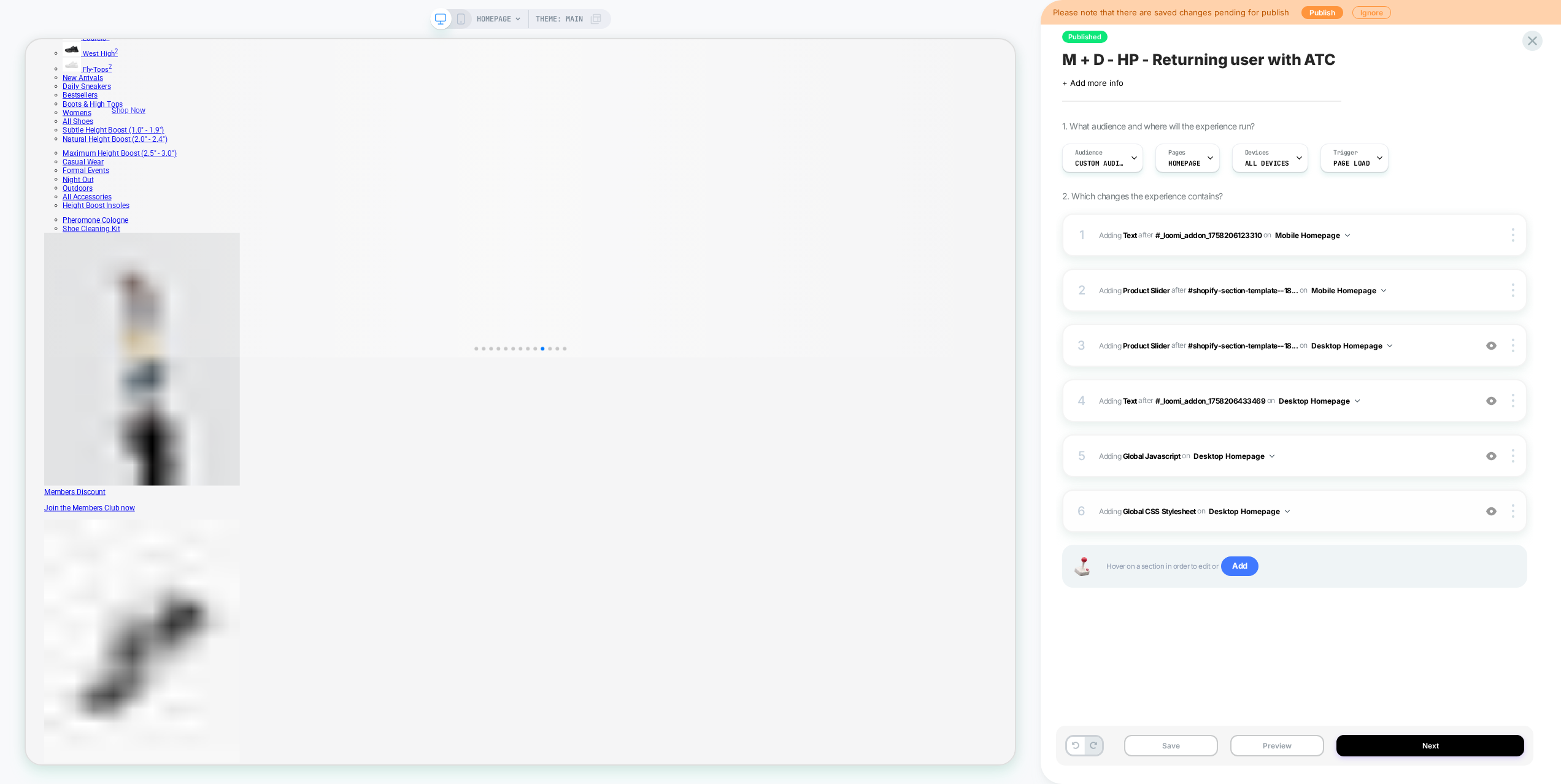
click at [1316, 507] on span "Adding Global CSS Stylesheet on Desktop Homepage" at bounding box center [1284, 511] width 370 height 15
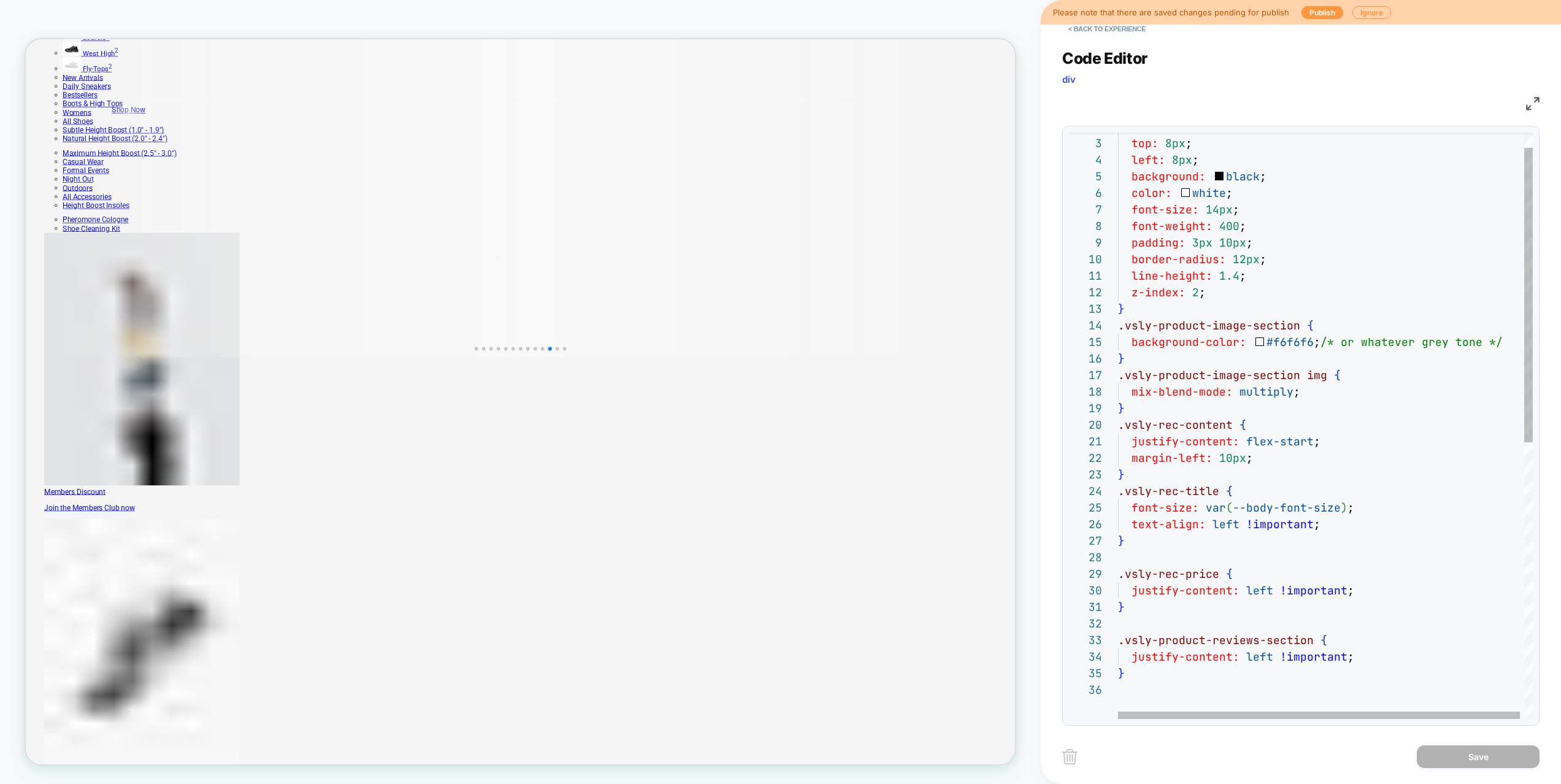
scroll to position [17, 132]
click at [1260, 457] on div "justify-content: flex-start ; margin-left: 10px ; } .vsly-rec-title { font-size…" at bounding box center [1327, 684] width 419 height 1166
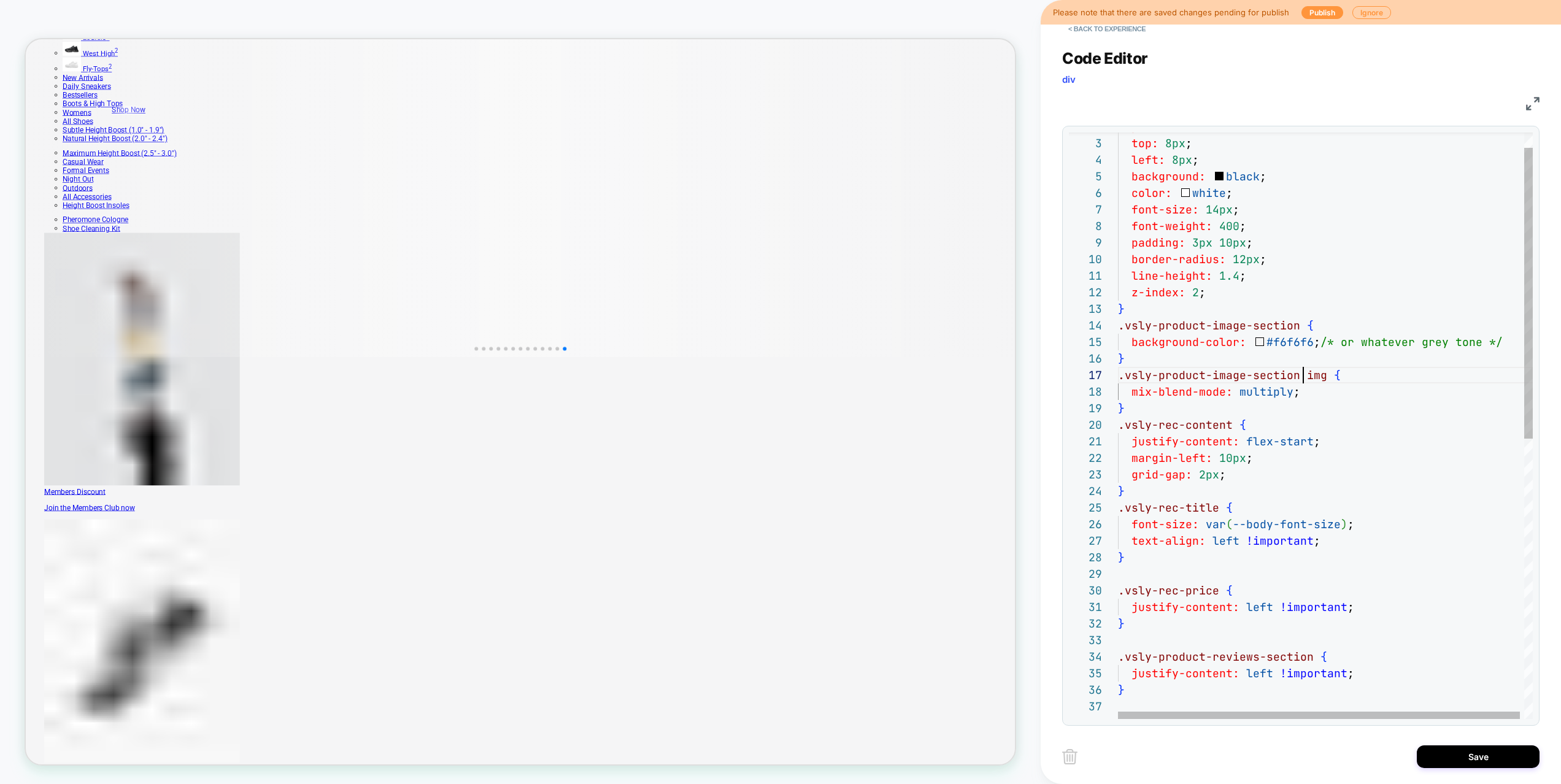
scroll to position [99, 185]
click at [1302, 375] on div "justify-content: flex-start ; margin-left: 10px ; } .vsly-rec-title { font-size…" at bounding box center [1327, 692] width 419 height 1182
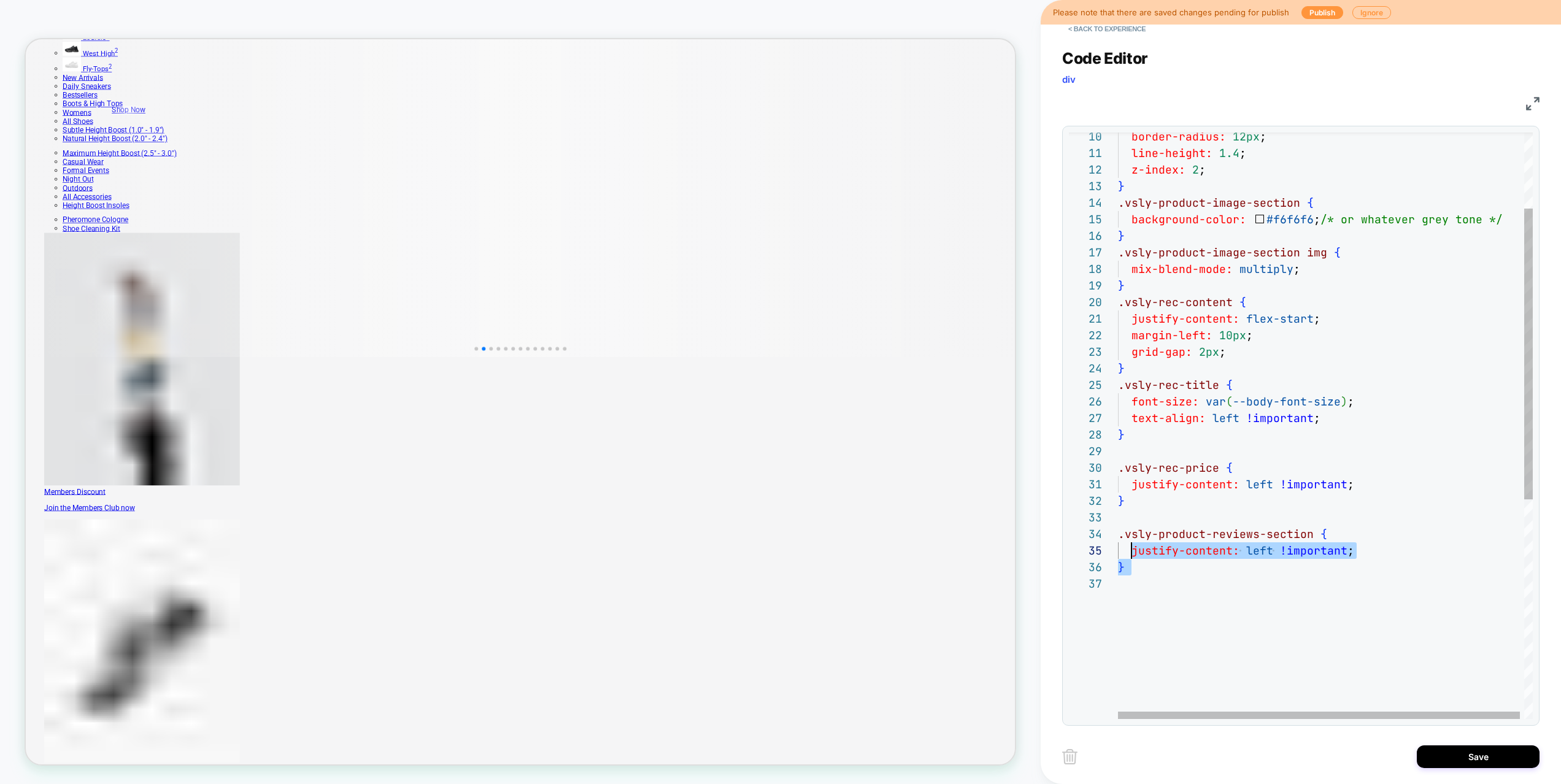
scroll to position [50, 0]
drag, startPoint x: 1172, startPoint y: 586, endPoint x: 1110, endPoint y: 528, distance: 84.9
click at [1118, 528] on div "justify-content: flex-start ; margin-left: 10px ; } .vsly-rec-title { font-size…" at bounding box center [1327, 570] width 419 height 1182
click at [1140, 449] on div "justify-content: flex-start ; margin-left: 10px ; } .vsly-rec-title { font-size…" at bounding box center [1327, 545] width 419 height 1132
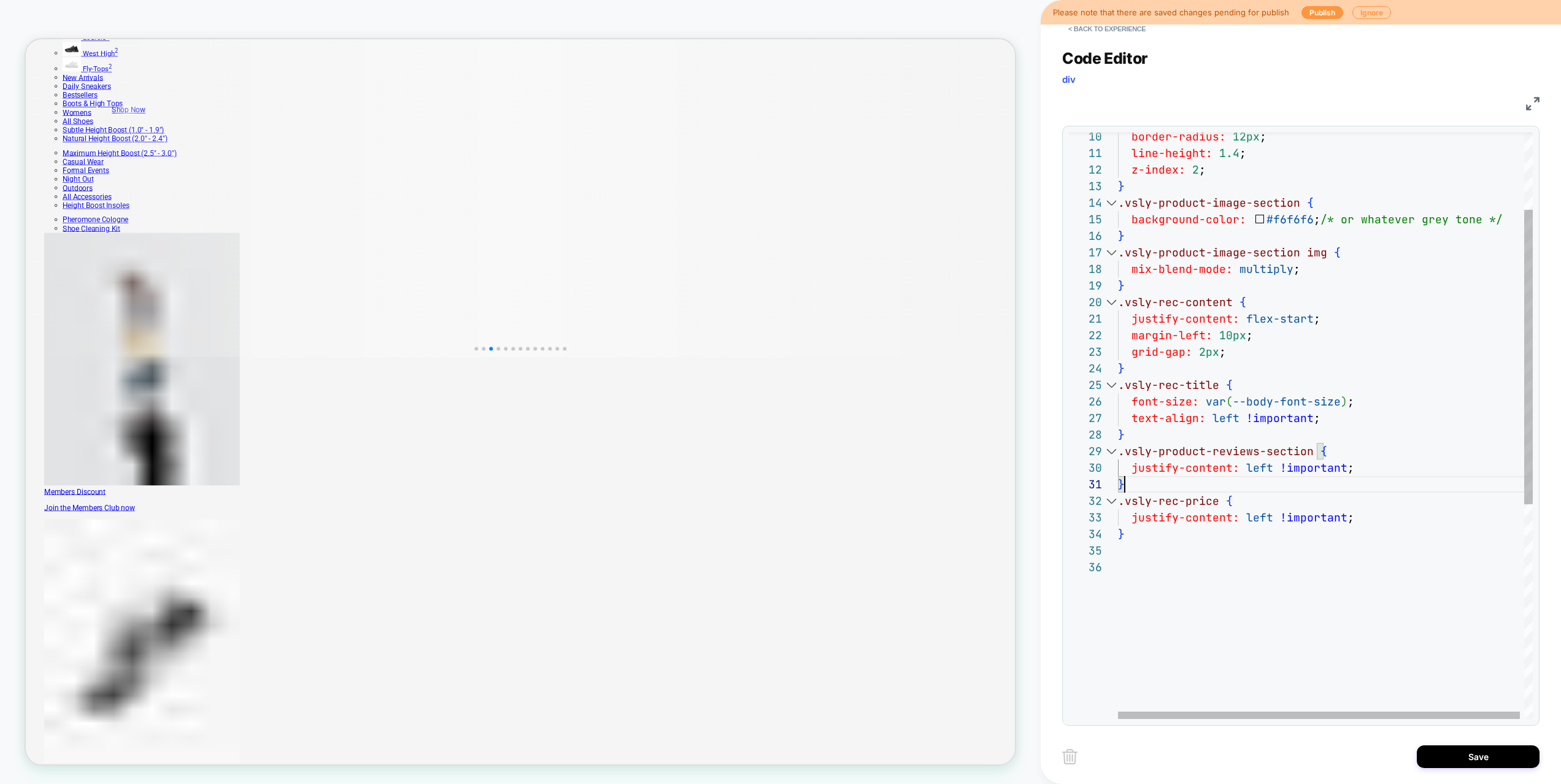
scroll to position [0, 7]
click at [1340, 413] on div "justify-content: flex-start ; margin-left: 10px ; } .vsly-rec-title { font-size…" at bounding box center [1327, 561] width 419 height 1166
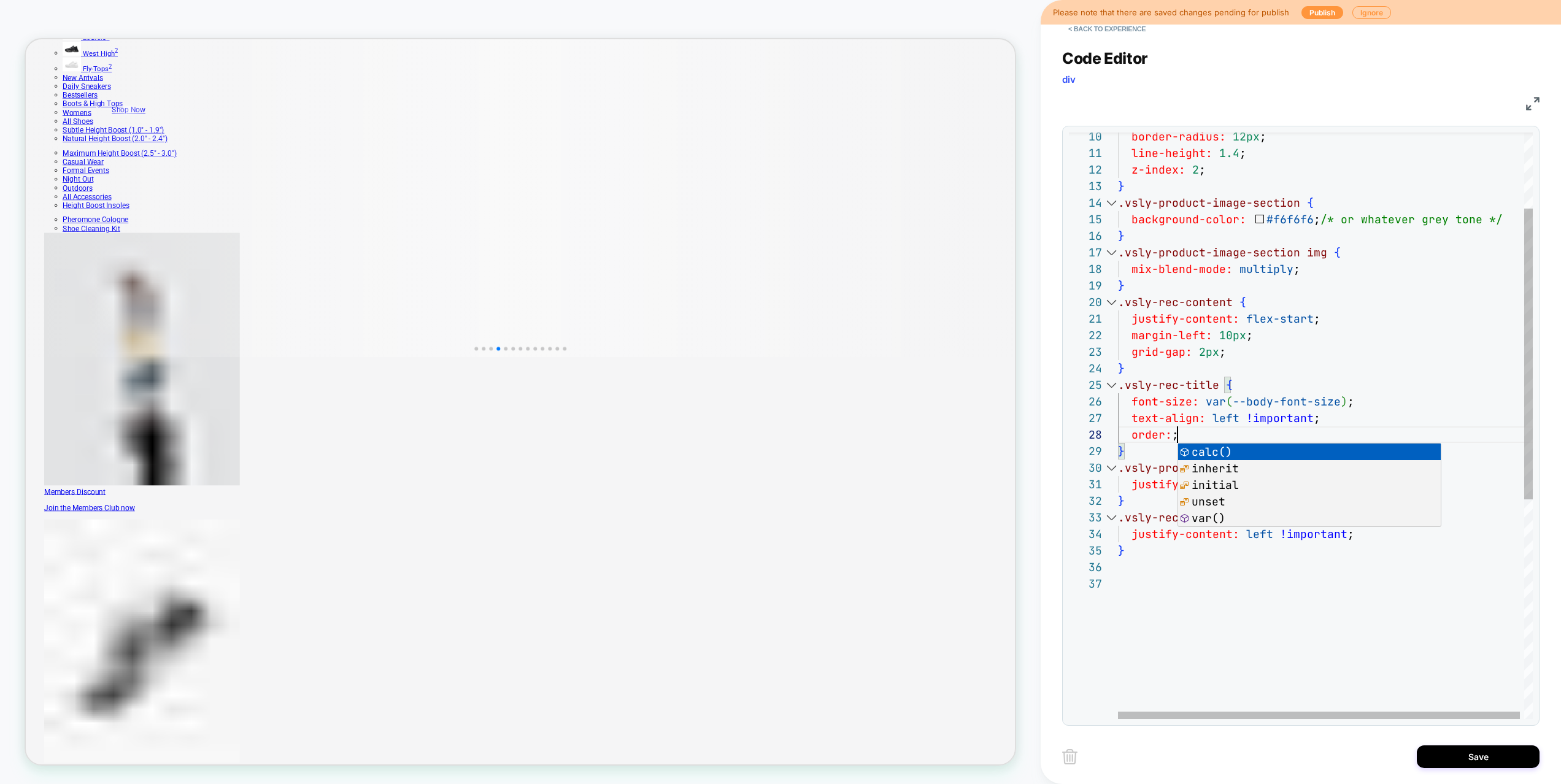
type textarea "**********"
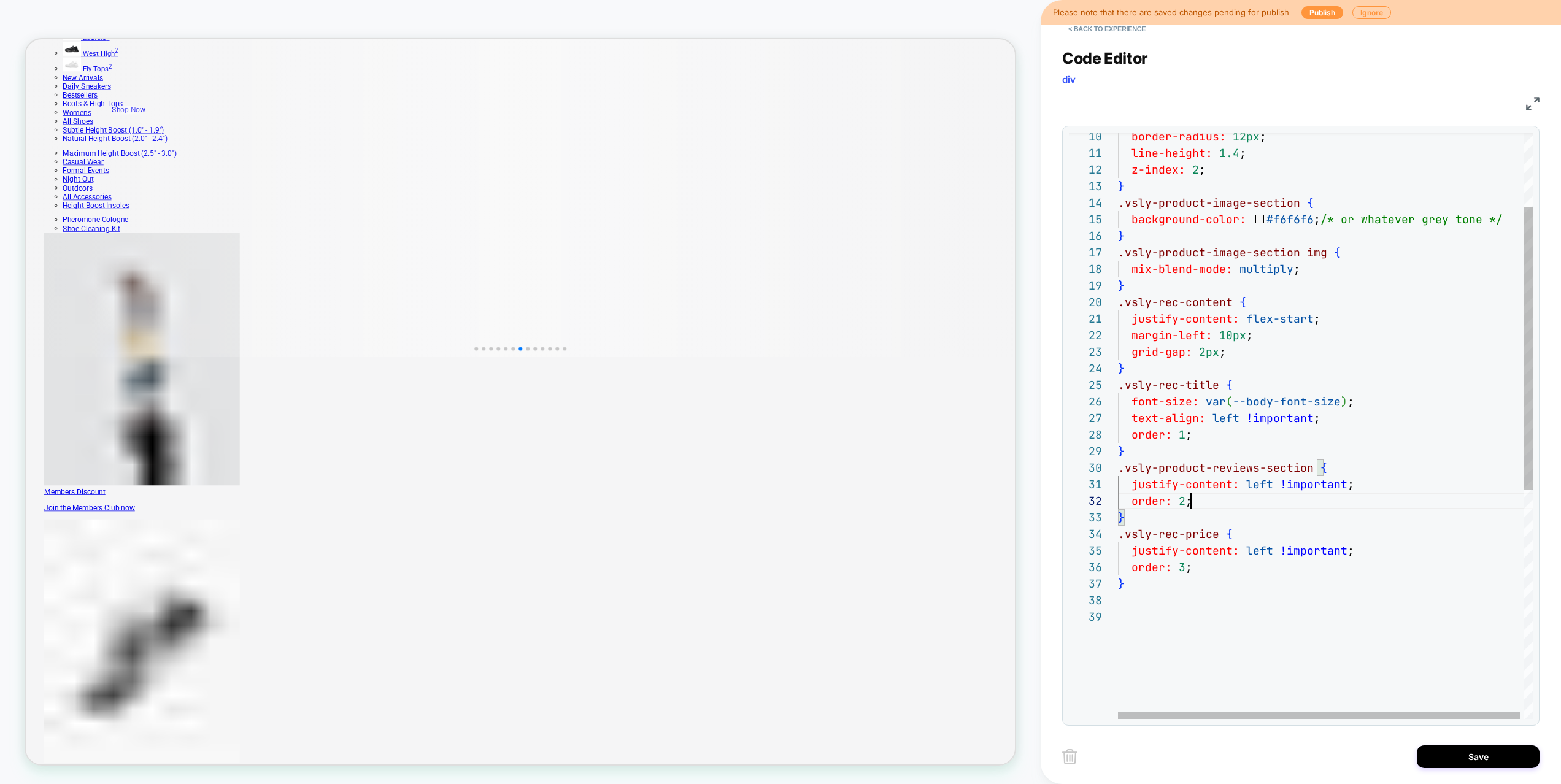
click at [1246, 493] on div "justify-content: flex-start ; margin-left: 10px ; } .vsly-rec-title { font-size…" at bounding box center [1327, 587] width 419 height 1216
click at [1159, 598] on div "justify-content: flex-start ; margin-left: 10px ; } .vsly-rec-title { font-size…" at bounding box center [1327, 595] width 419 height 1232
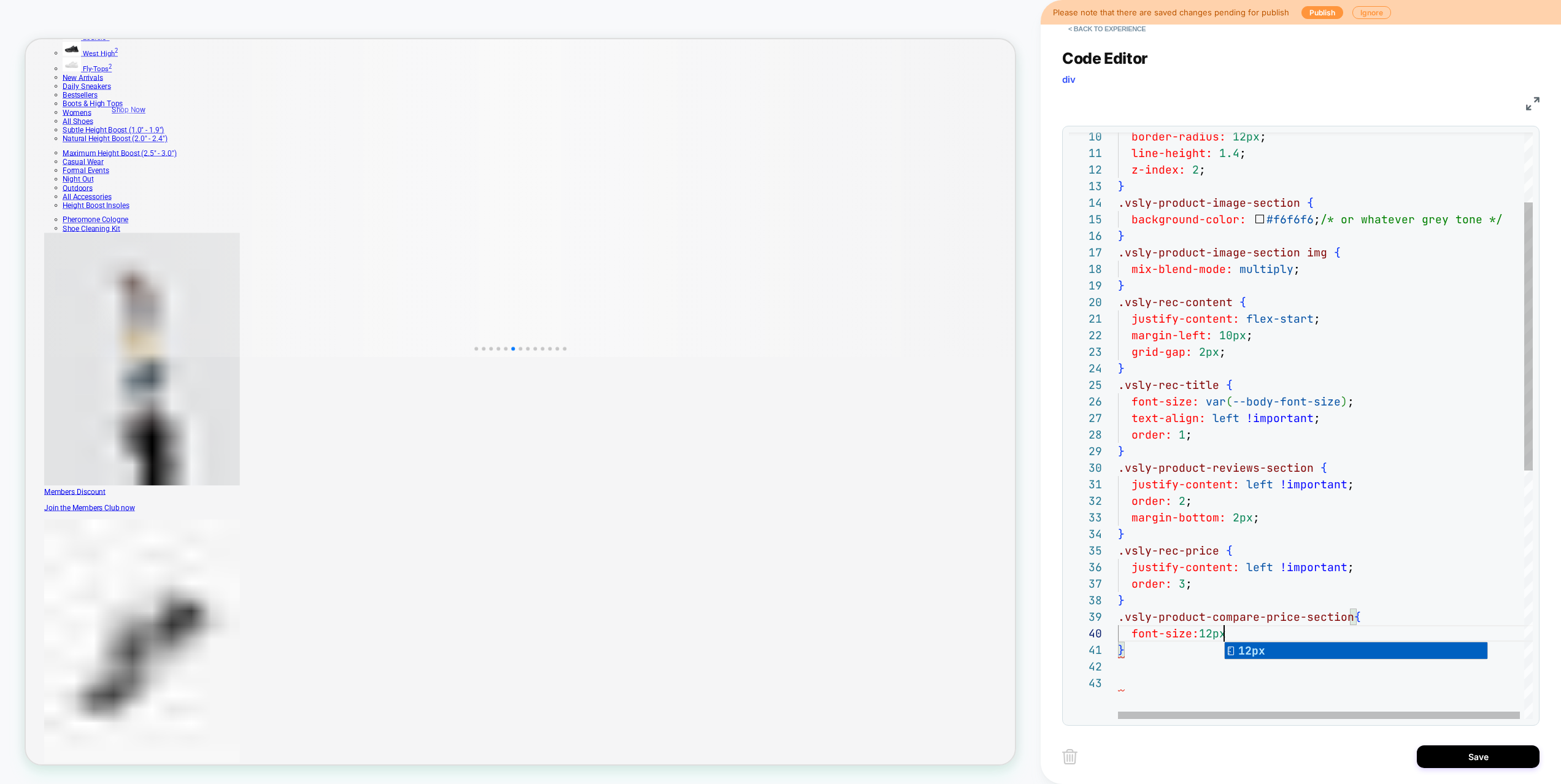
scroll to position [149, 113]
type textarea "**********"
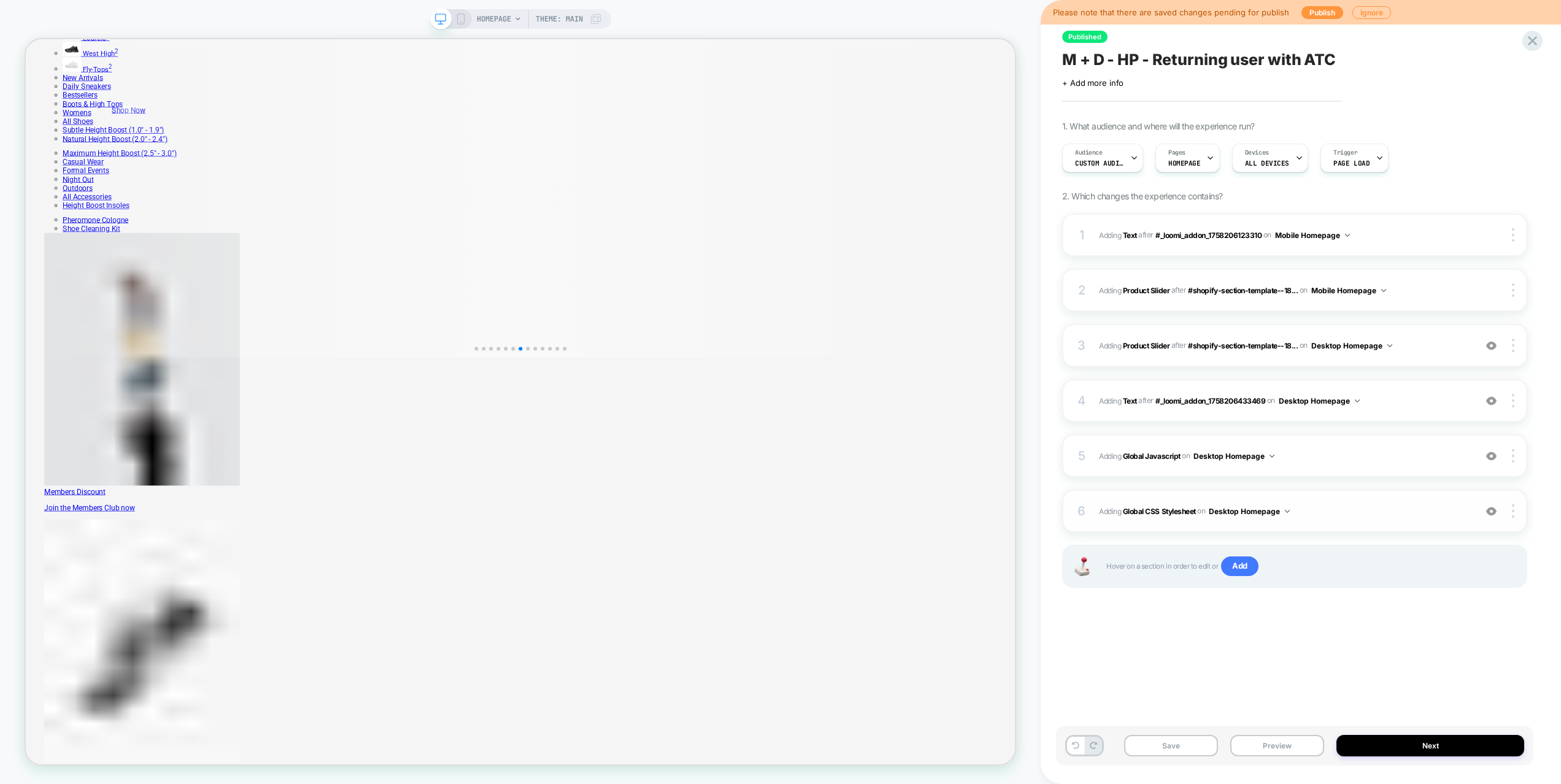
click at [1330, 512] on span "Adding Global CSS Stylesheet on Desktop Homepage" at bounding box center [1284, 511] width 370 height 15
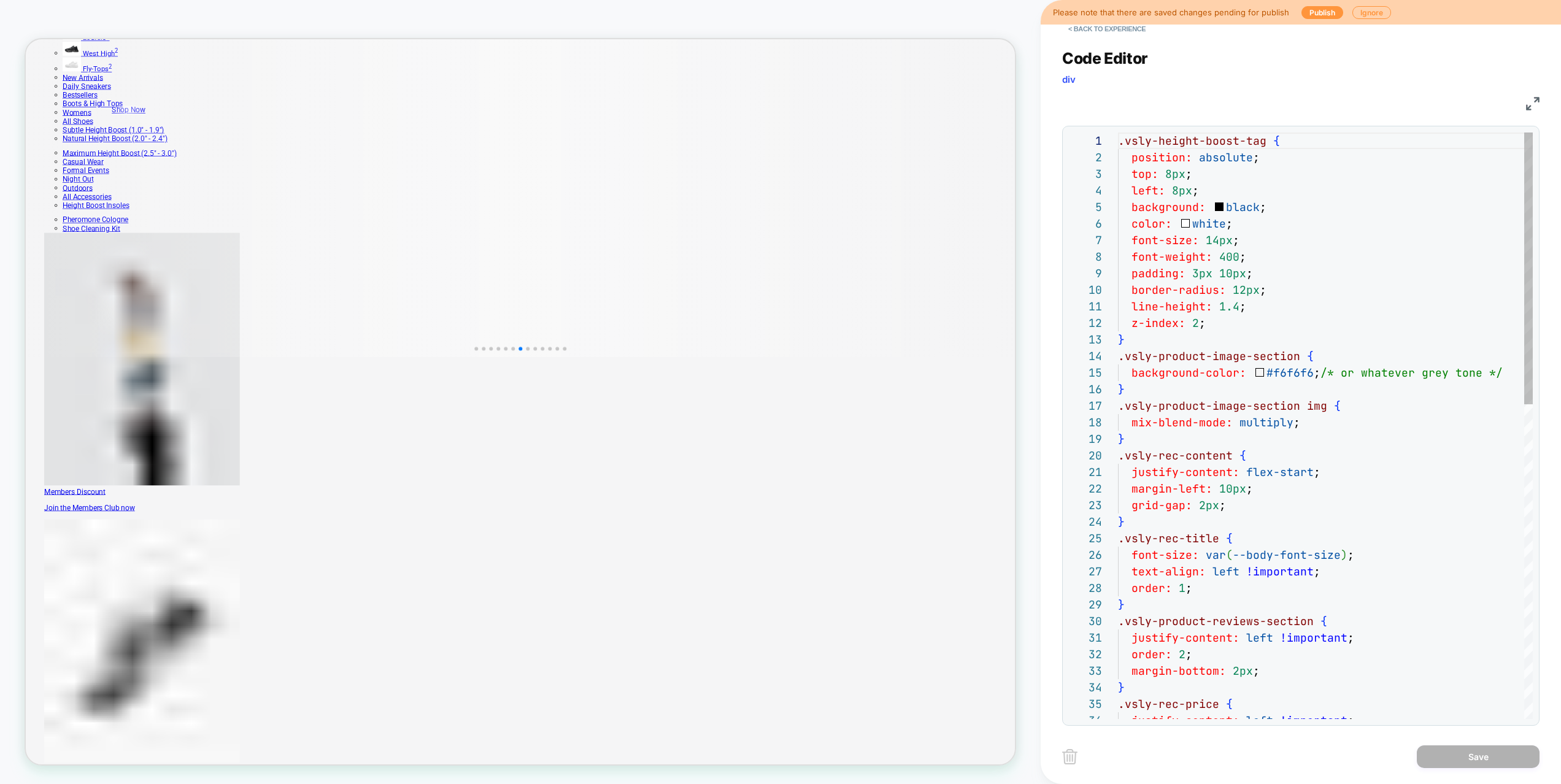
scroll to position [165, 0]
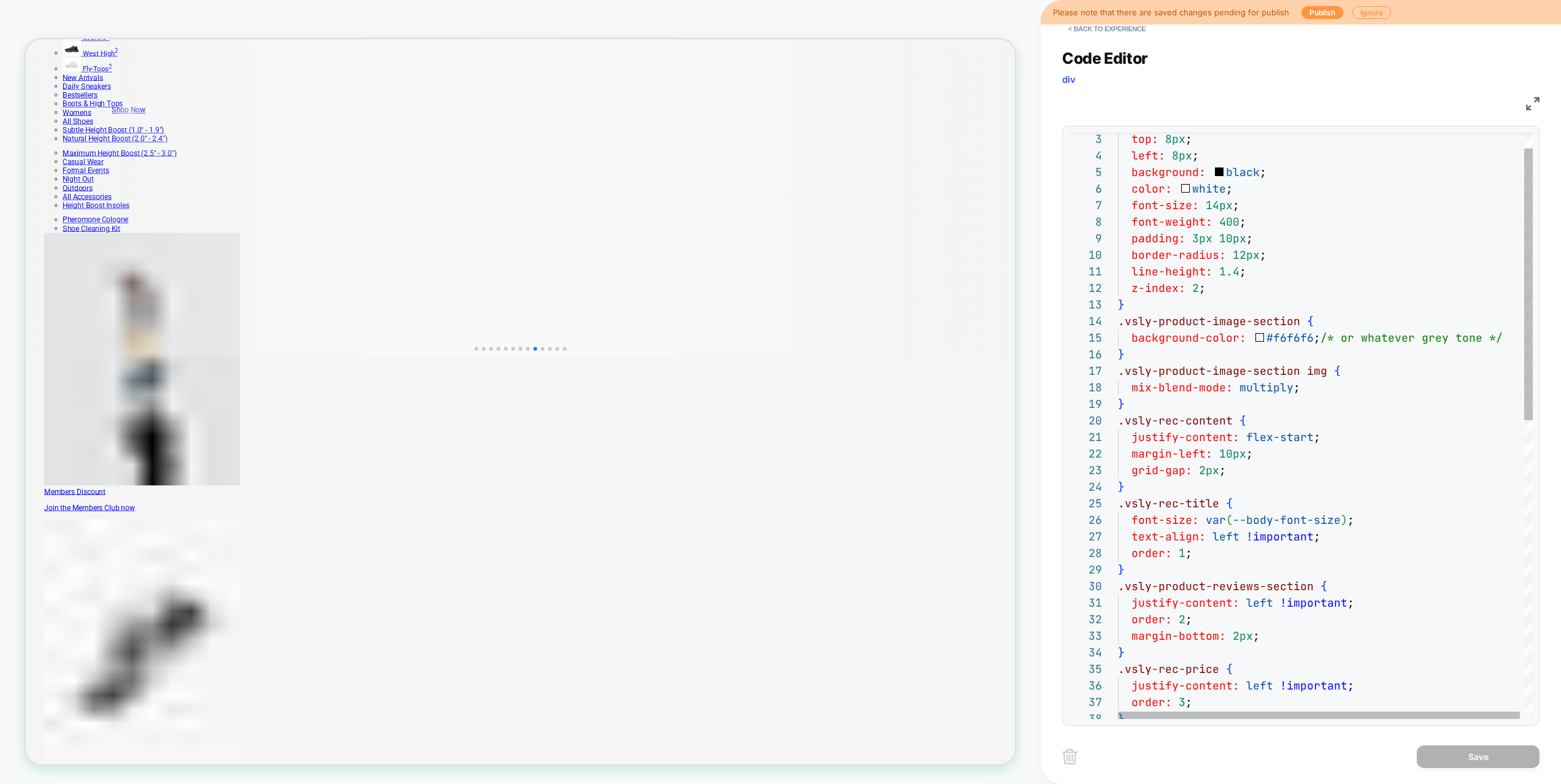
click at [1215, 474] on div "} order: 2 ; margin-bottom: 2px ; } .vsly-rec-price { justify-content: left !im…" at bounding box center [1327, 730] width 419 height 1265
type textarea "**********"
click at [1469, 769] on div "Save" at bounding box center [1300, 756] width 477 height 31
click at [1474, 755] on button "Save" at bounding box center [1478, 757] width 123 height 23
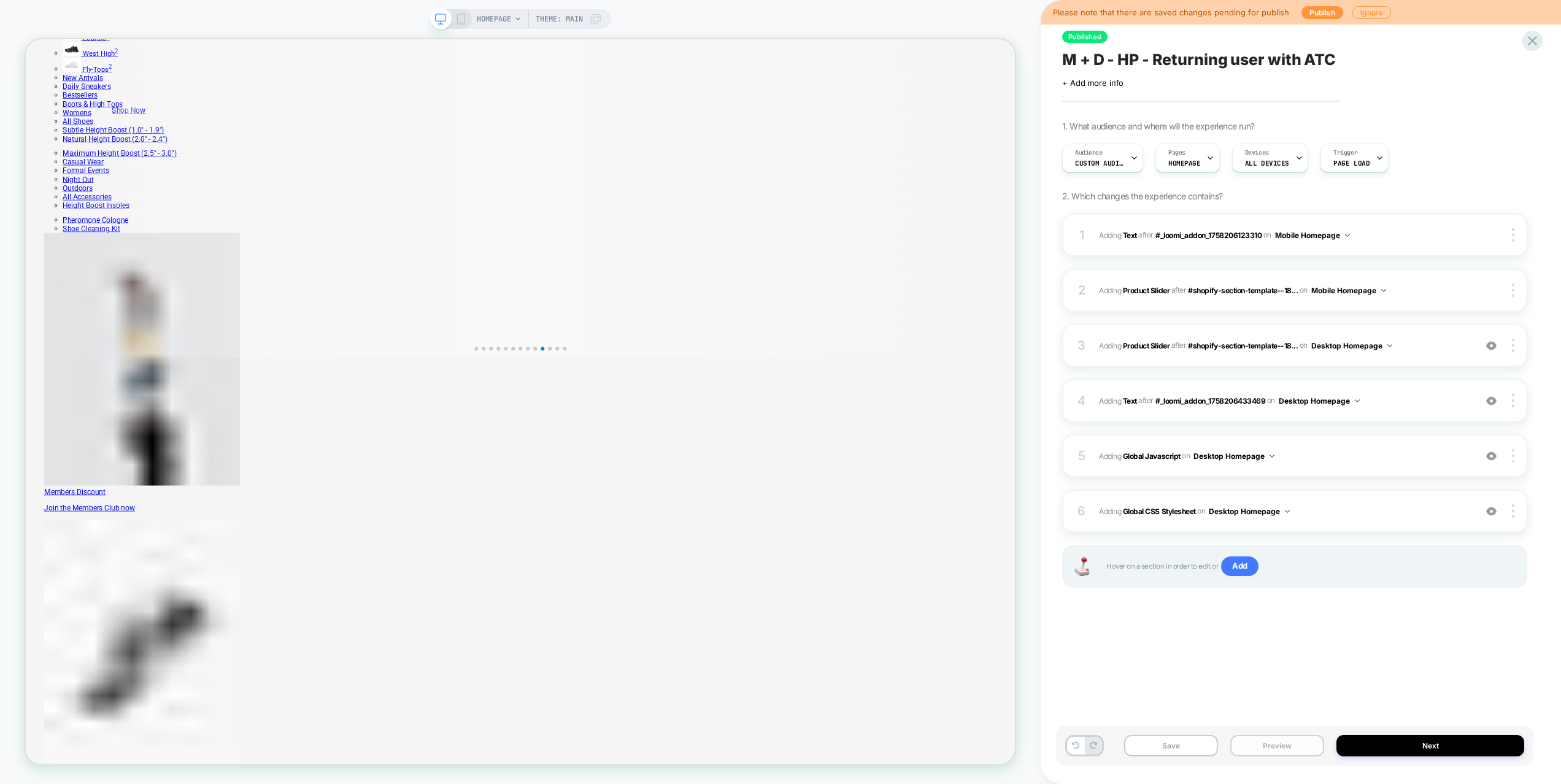
click at [1272, 746] on button "Preview" at bounding box center [1277, 745] width 94 height 22
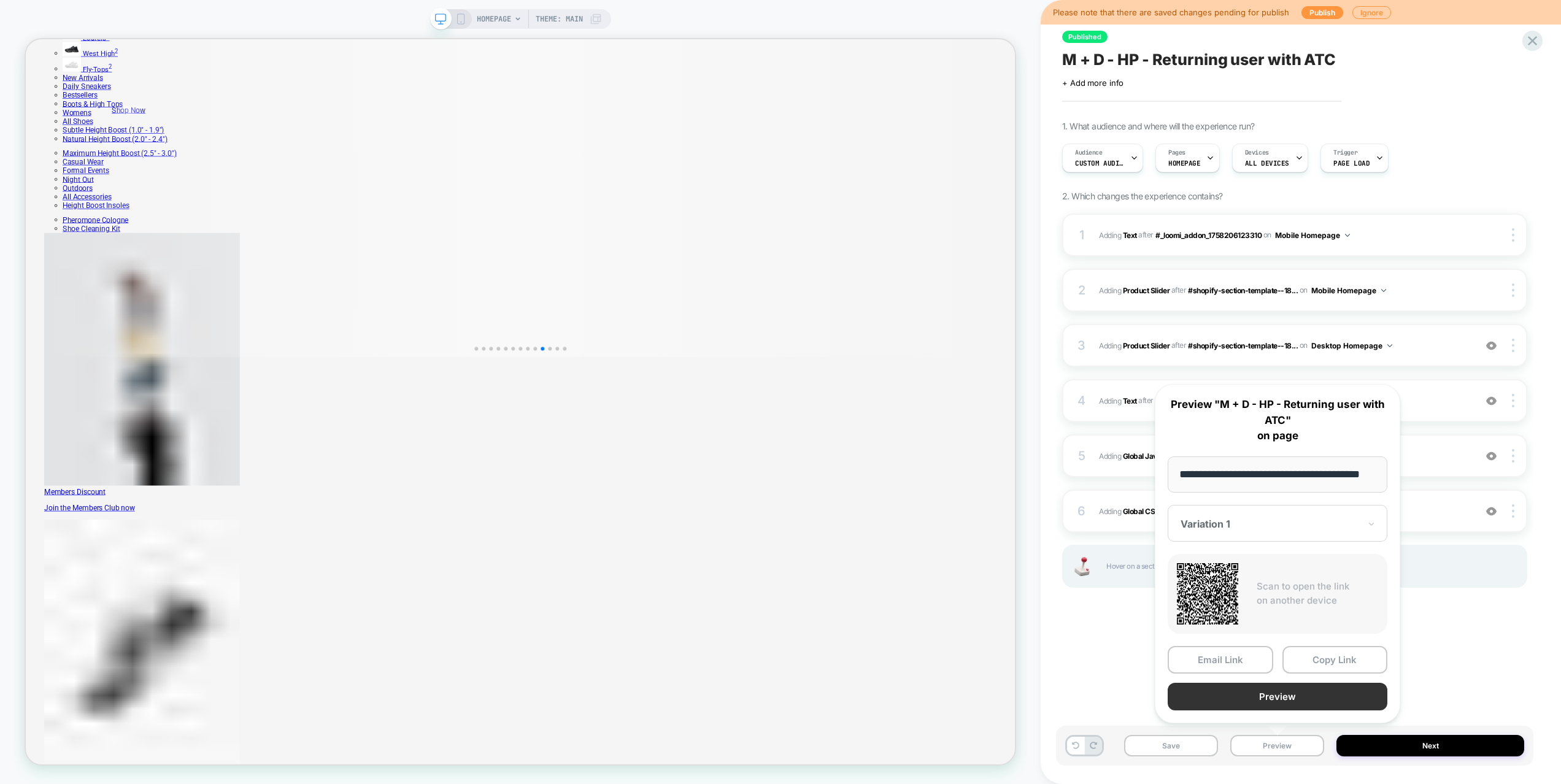
scroll to position [0, 0]
click at [1270, 701] on button "Preview" at bounding box center [1277, 696] width 219 height 27
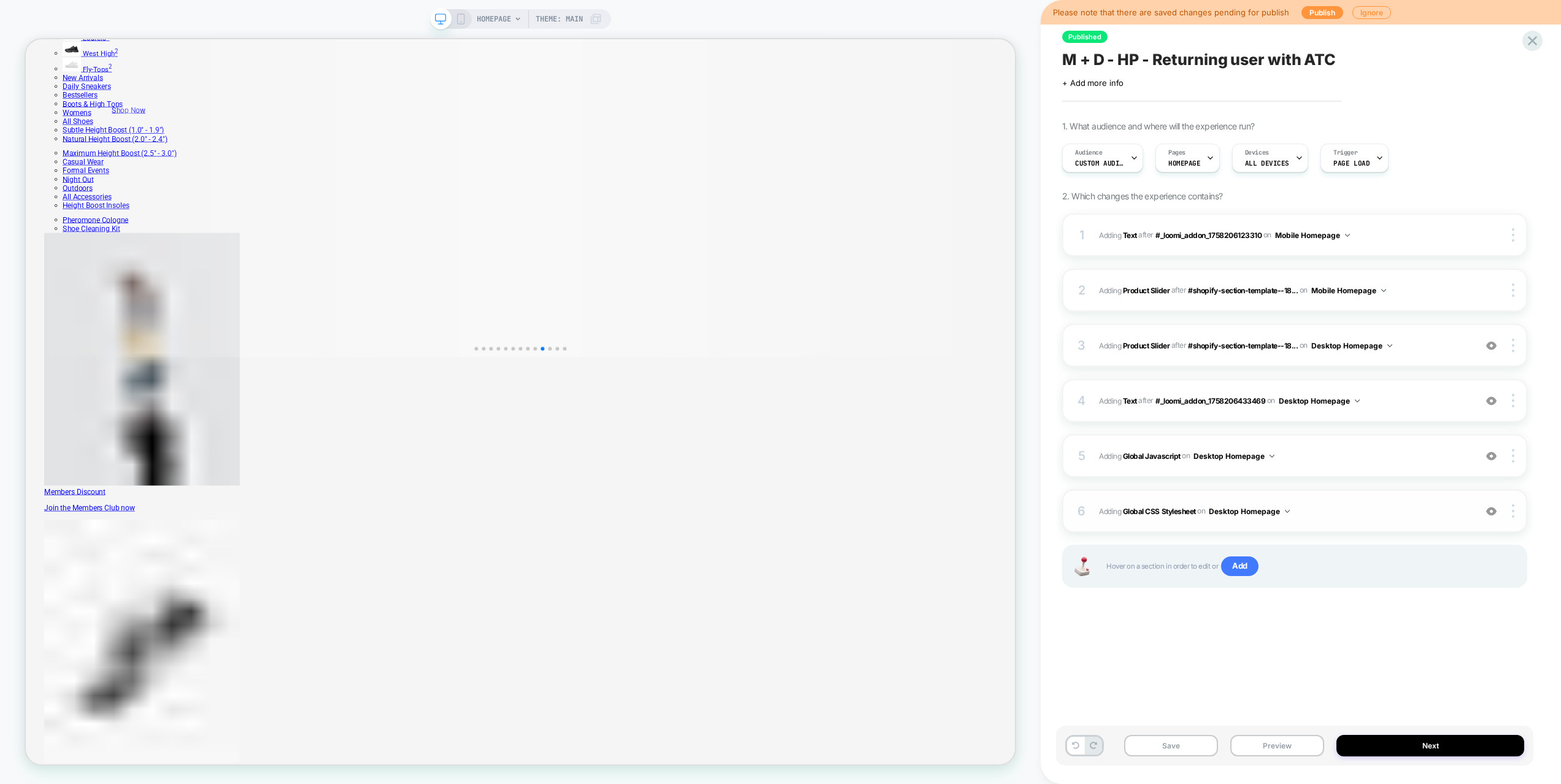
click at [1336, 512] on span "Adding Global CSS Stylesheet on Desktop Homepage" at bounding box center [1284, 511] width 370 height 15
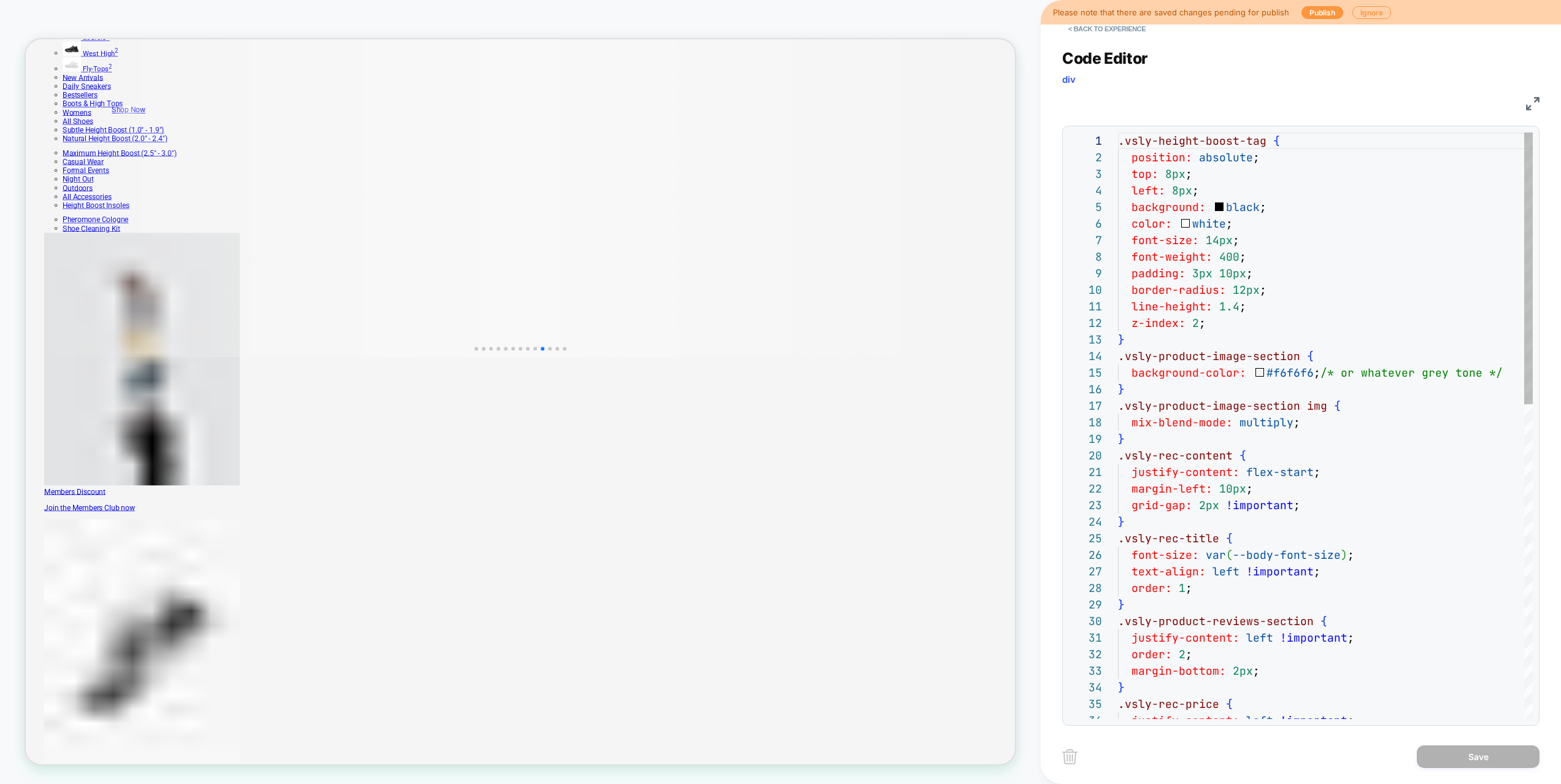
scroll to position [165, 0]
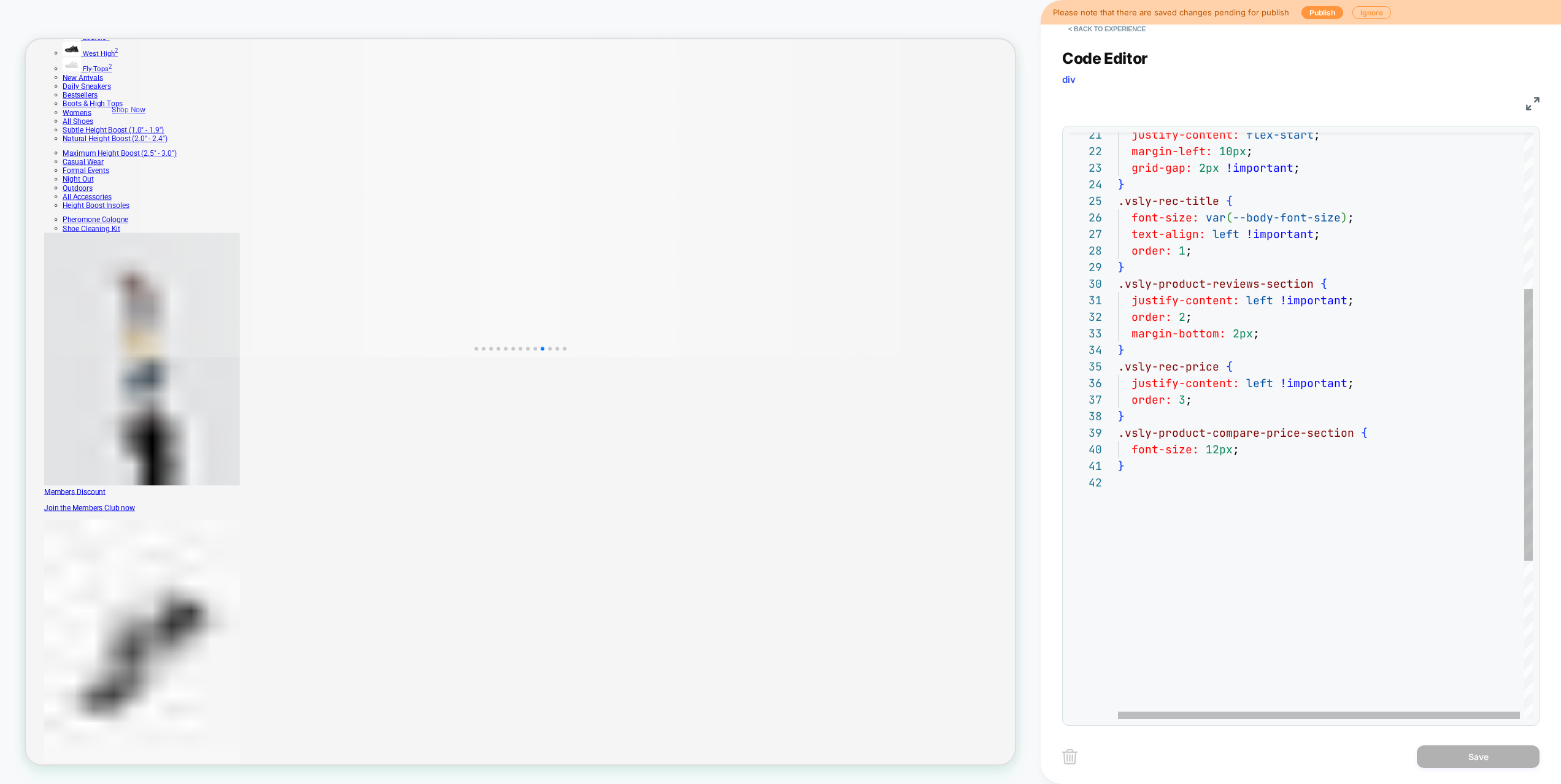
click at [1230, 453] on div "justify-content: flex-start ; margin-left: 10px ; grid-gap: 2px !important ; } …" at bounding box center [1327, 428] width 419 height 1265
type textarea "**********"
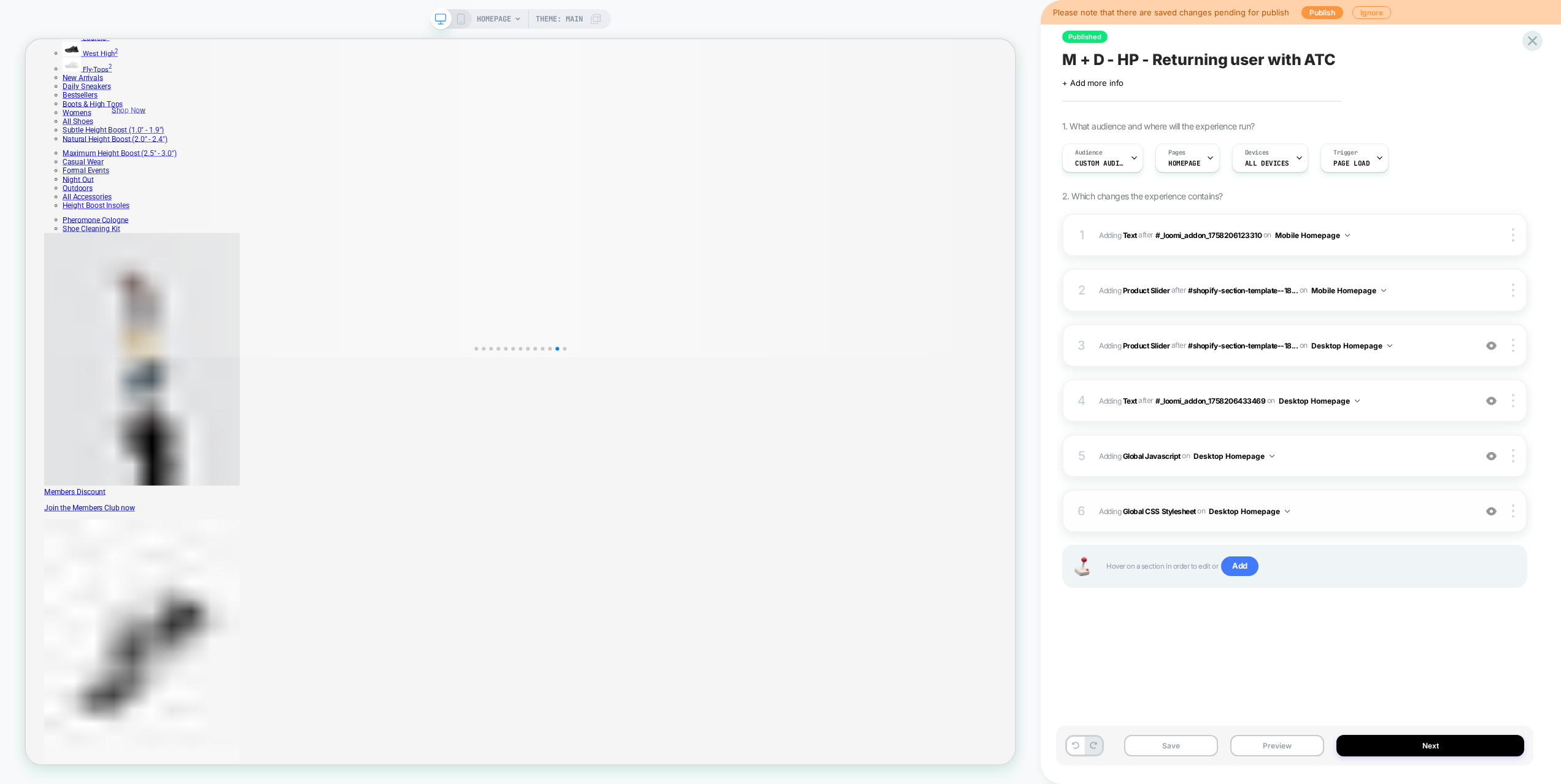
click at [1333, 513] on span "Adding Global CSS Stylesheet on Desktop Homepage" at bounding box center [1284, 511] width 370 height 15
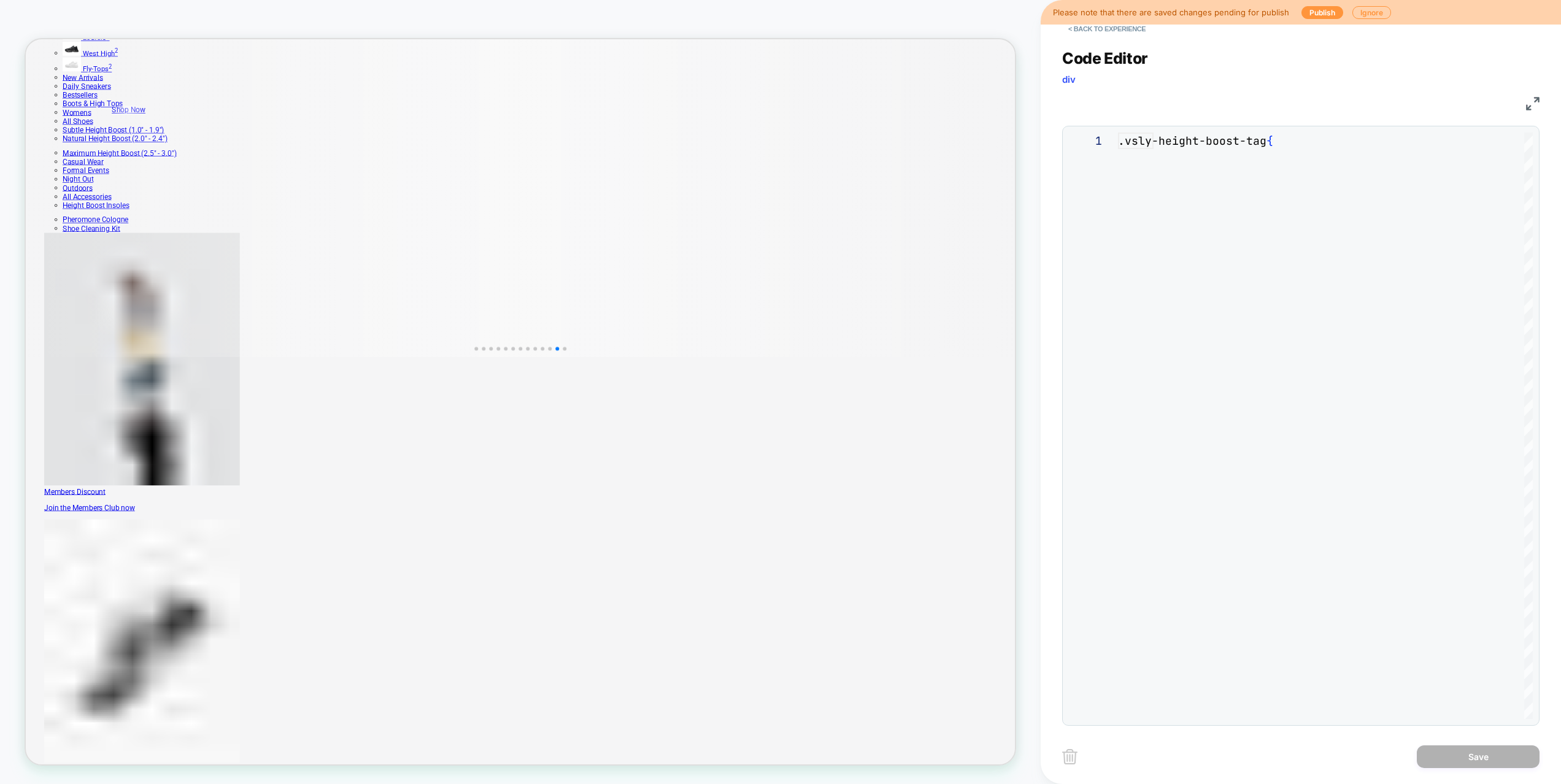
scroll to position [165, 0]
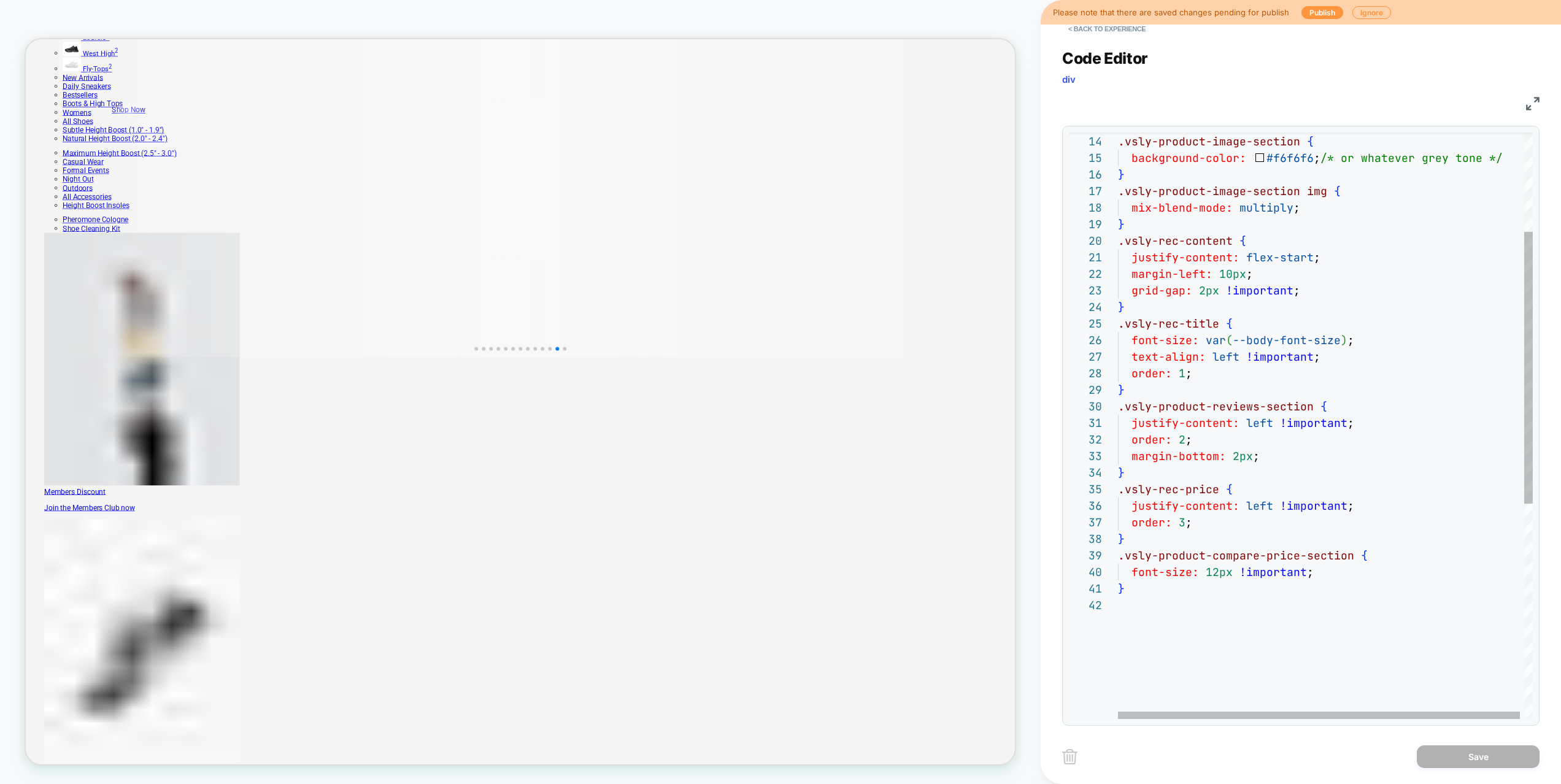
click at [1275, 460] on div "} .vsly-product-image-section { background-color: #f6f6f6 ; /* or whatever grey…" at bounding box center [1327, 551] width 419 height 1265
click at [1341, 467] on div "} .vsly-product-image-section { background-color: #f6f6f6 ; /* or whatever grey…" at bounding box center [1327, 551] width 419 height 1265
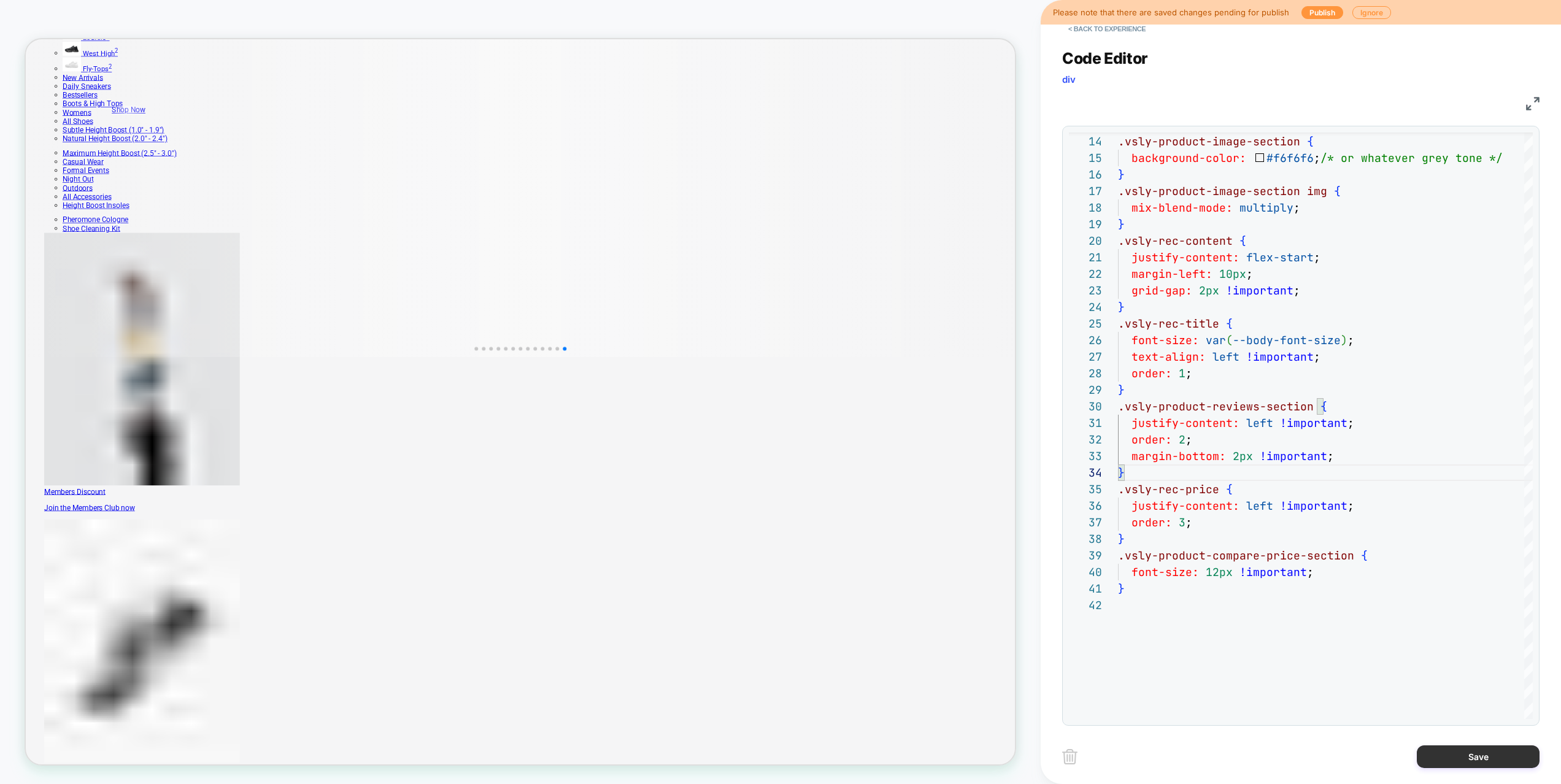
type textarea "**********"
click at [1451, 759] on button "Save" at bounding box center [1478, 757] width 123 height 23
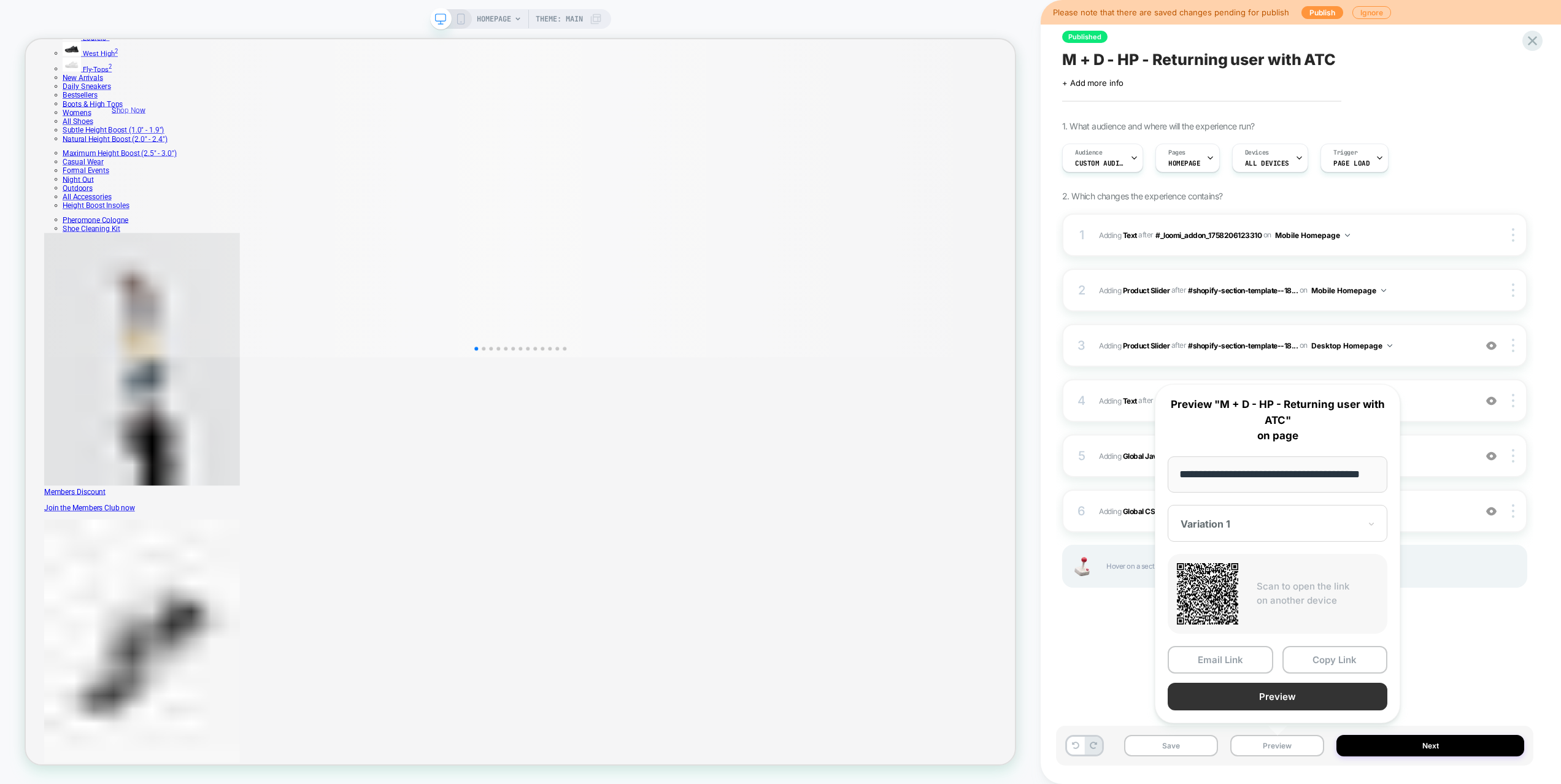
scroll to position [0, 0]
click at [1265, 698] on button "Preview" at bounding box center [1277, 696] width 219 height 27
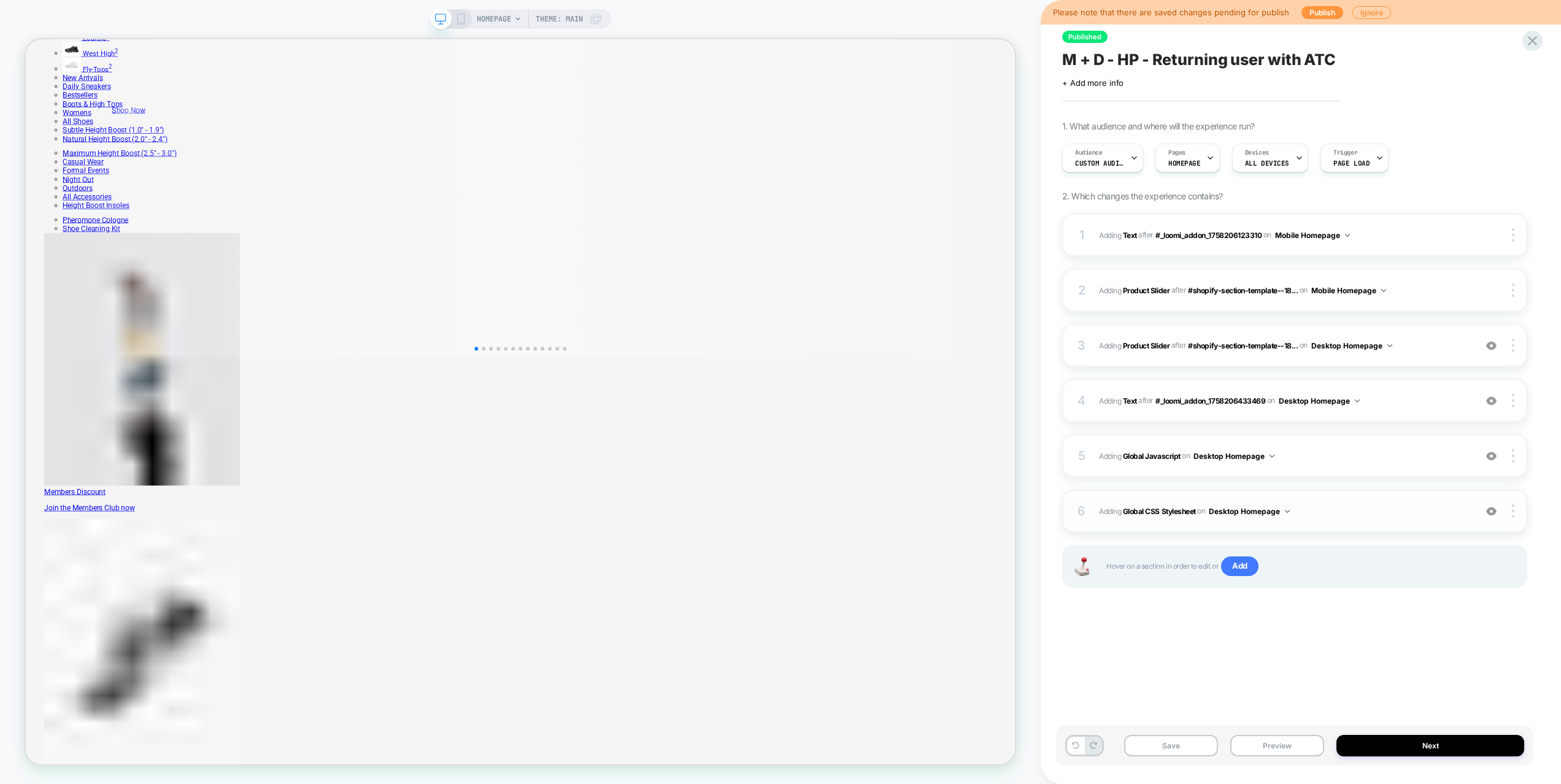
click at [1332, 507] on span "Adding Global CSS Stylesheet on Desktop Homepage" at bounding box center [1284, 511] width 370 height 15
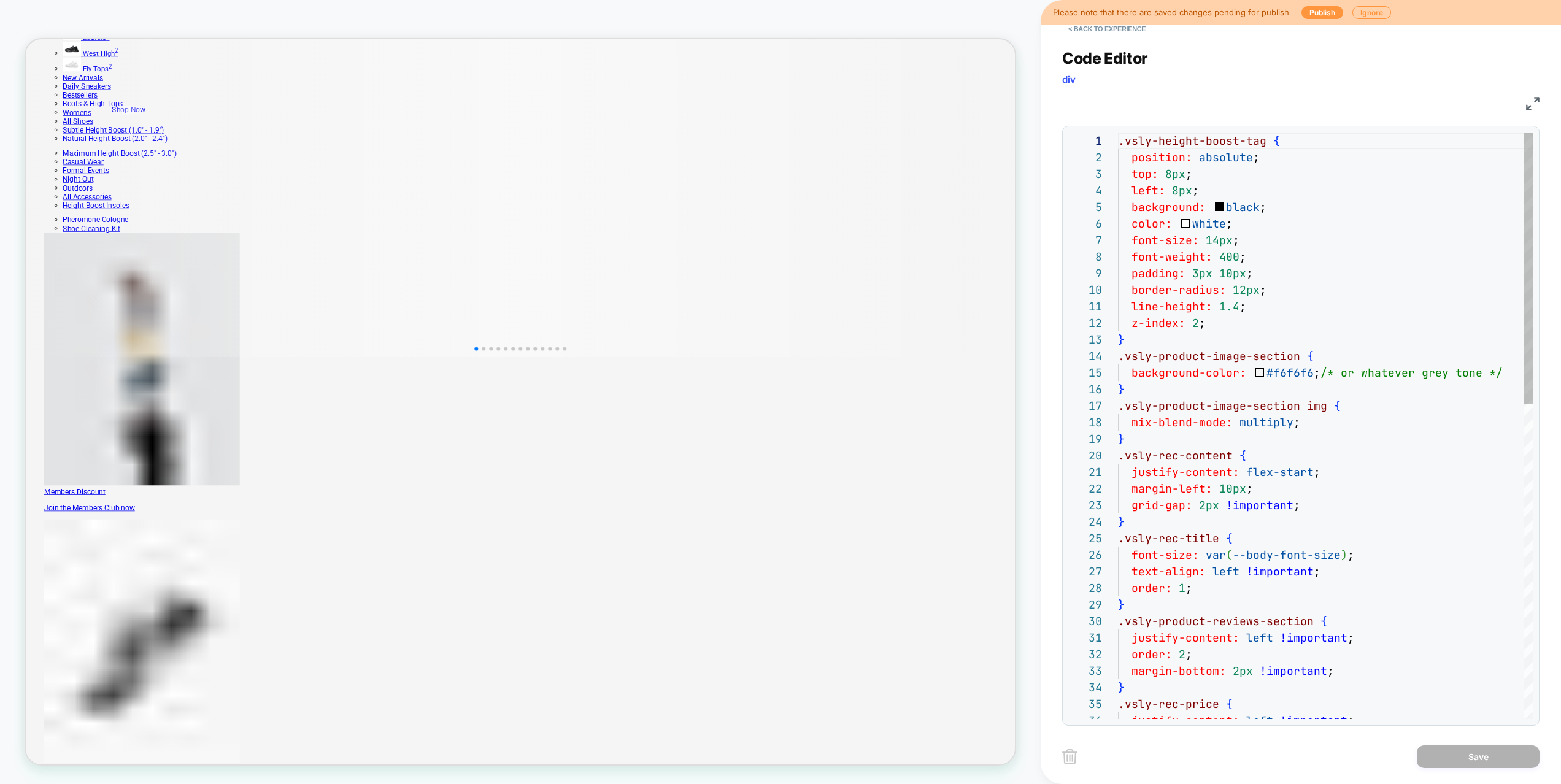
scroll to position [0, 126]
click at [1361, 309] on div ".vsly-height-boost-tag { position: absolute ; top: 8px ; left: 8px ; background…" at bounding box center [1325, 765] width 415 height 1265
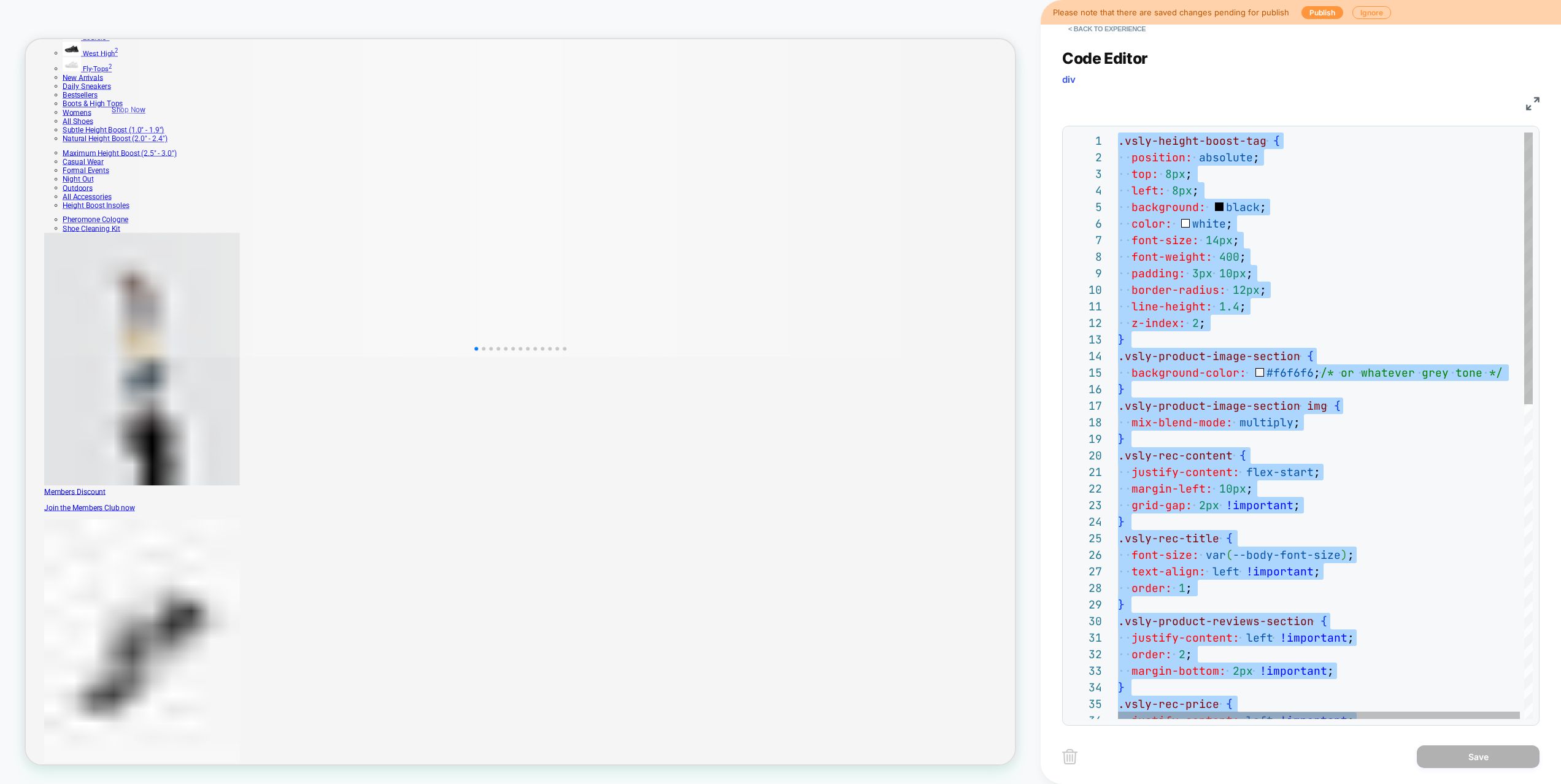
type textarea "**********"
click at [1453, 324] on div ".vsly-height-boost-tag { position: absolute ; top: 8px ; left: 8px ; background…" at bounding box center [1327, 765] width 419 height 1265
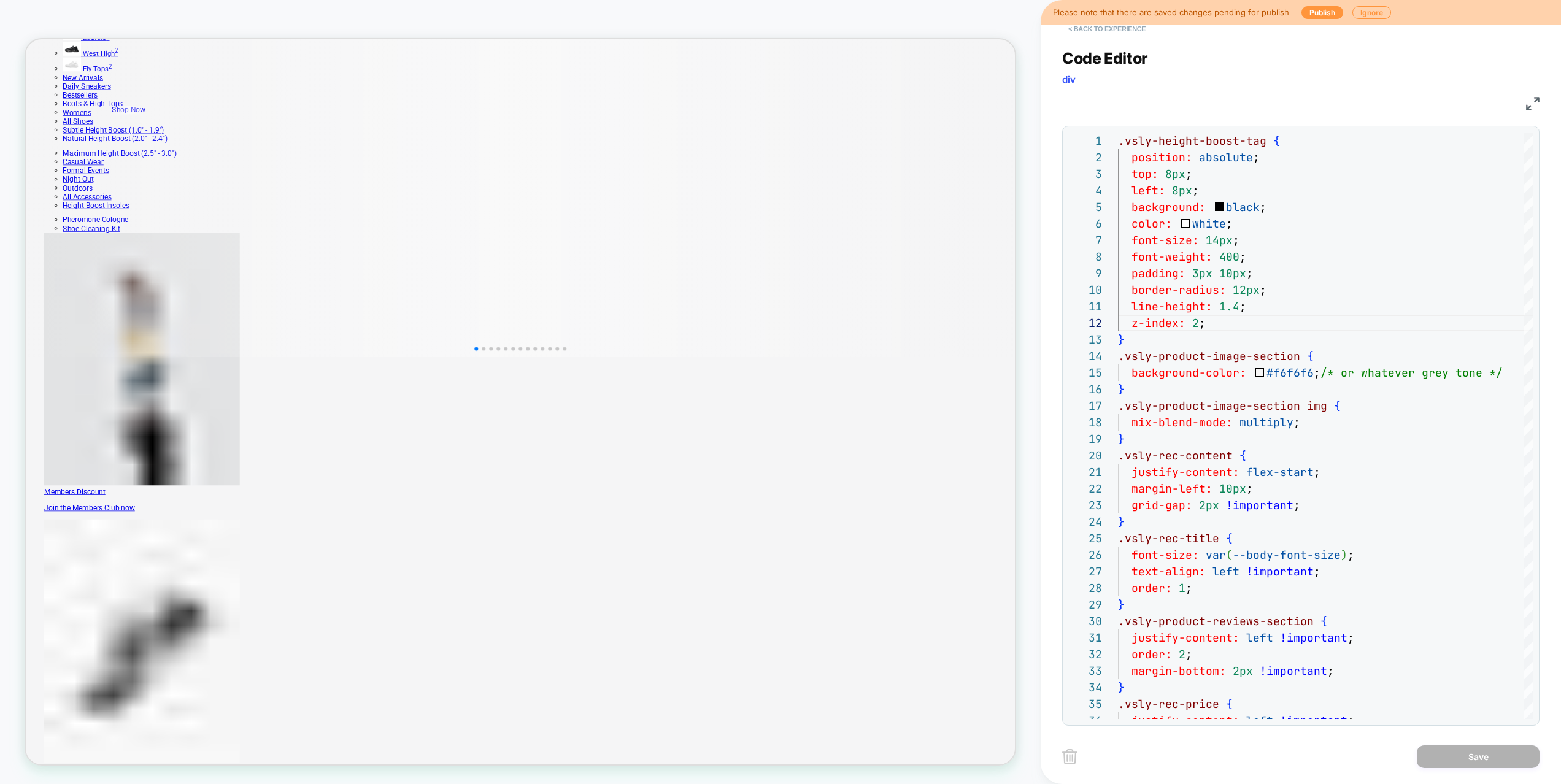
click at [1126, 33] on button "< Back to experience" at bounding box center [1106, 29] width 90 height 20
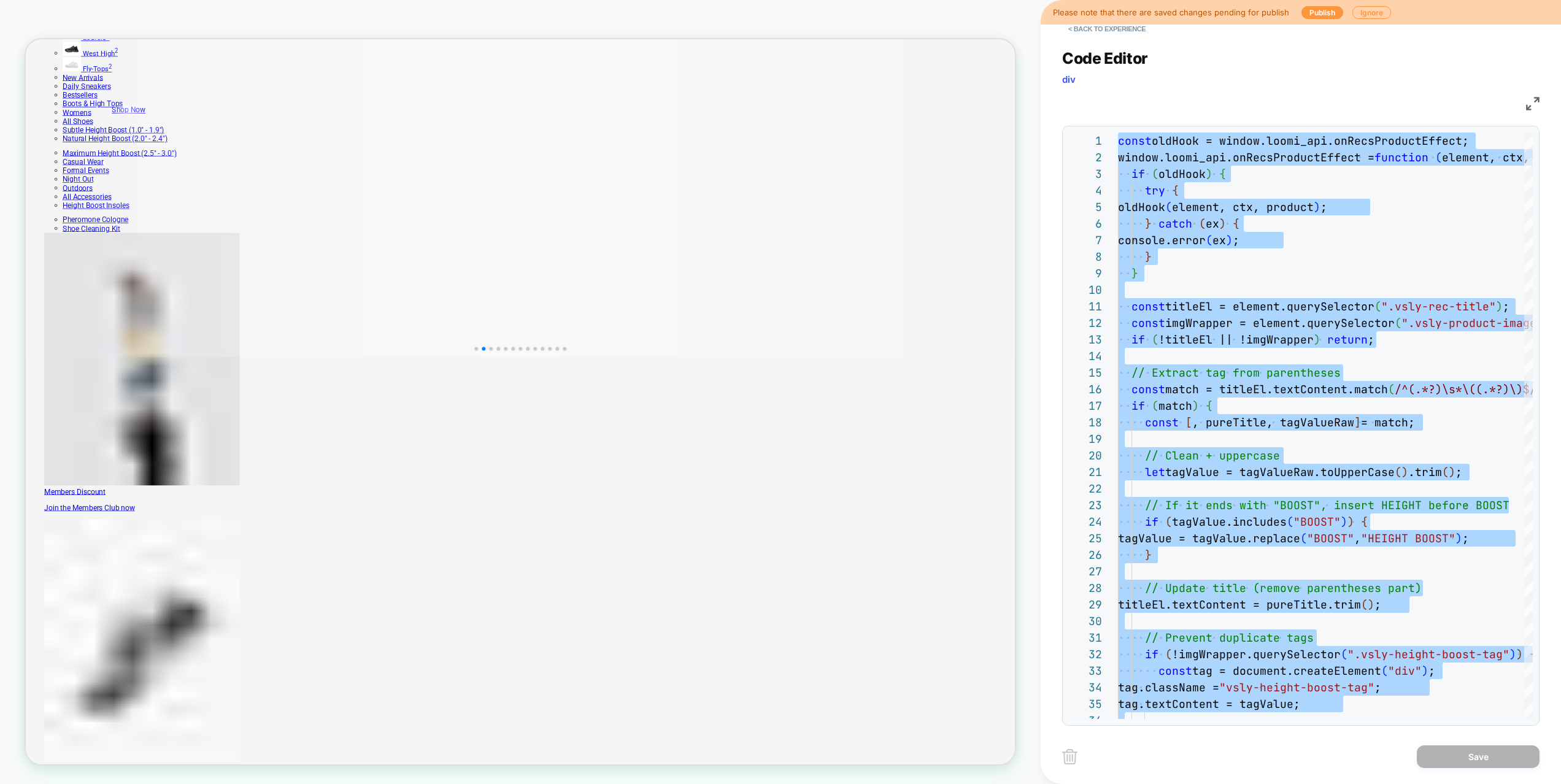
scroll to position [116, 218]
type textarea "**********"
click at [1223, 361] on div "const oldHook = window.loomi_api.onRecsProductEffect; window.loomi_api.onRecsPr…" at bounding box center [1380, 765] width 525 height 1265
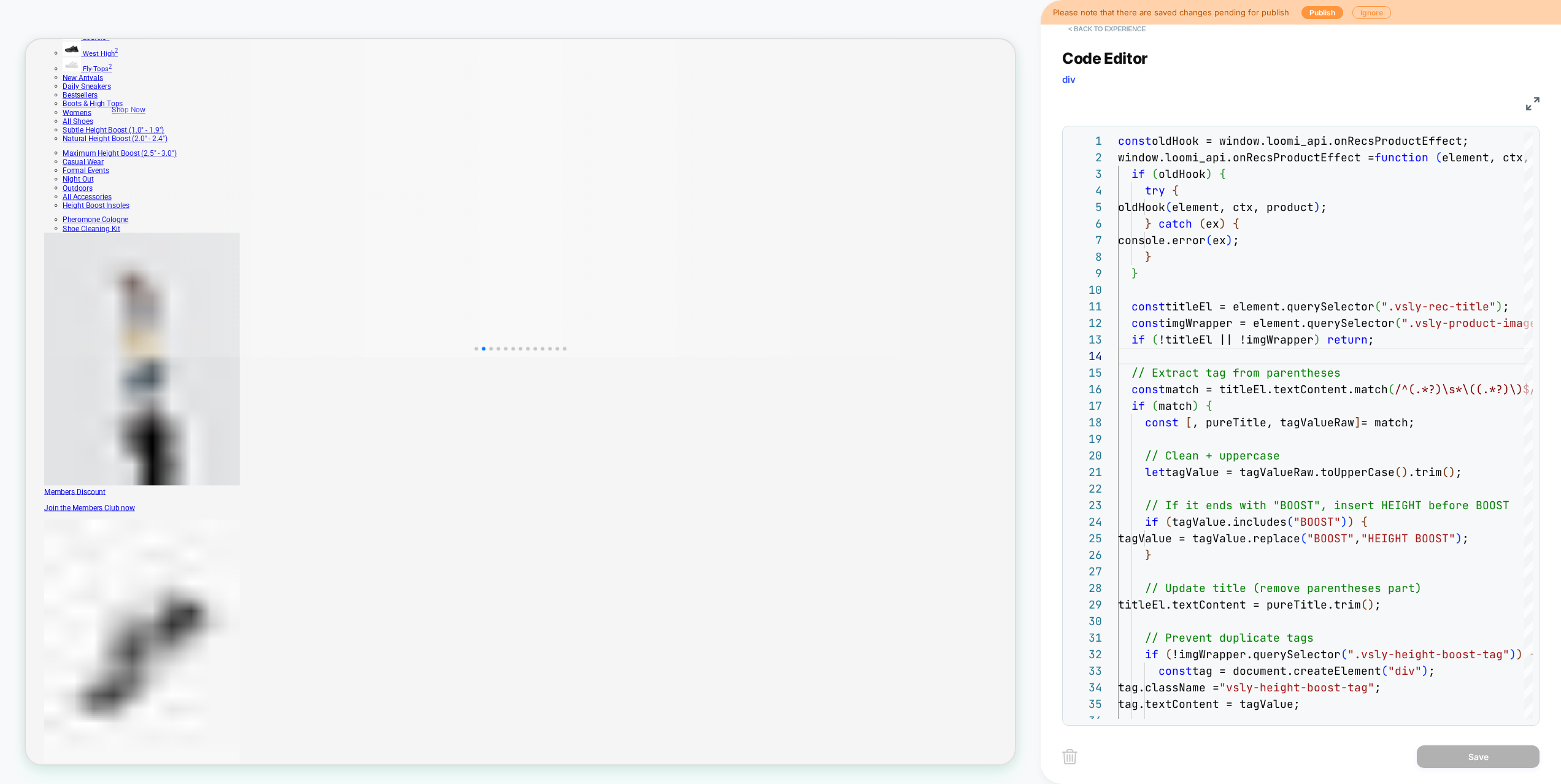
click at [1116, 31] on button "< Back to experience" at bounding box center [1106, 29] width 90 height 20
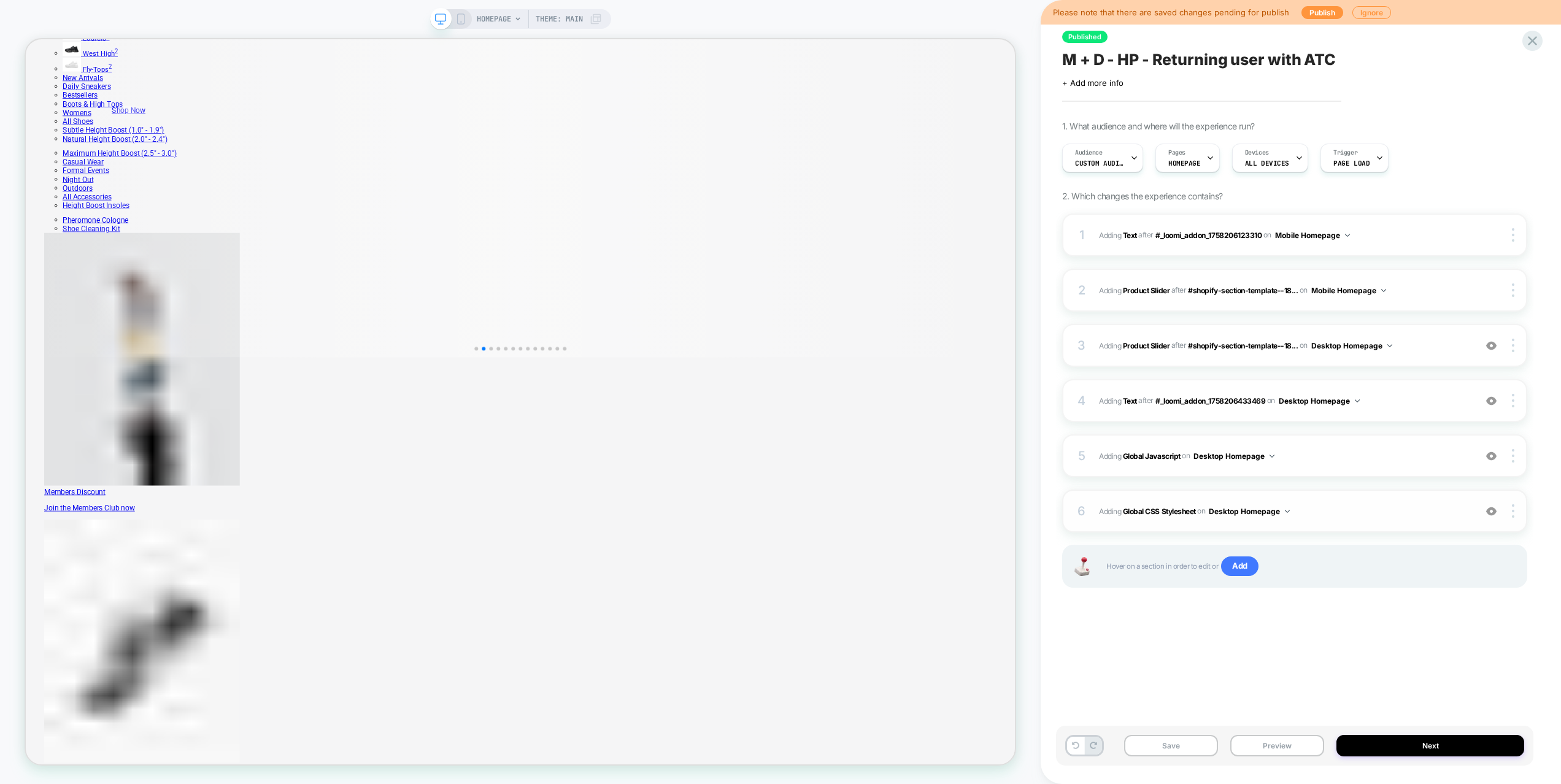
click at [1331, 512] on span "Adding Global CSS Stylesheet on Desktop Homepage" at bounding box center [1284, 511] width 370 height 15
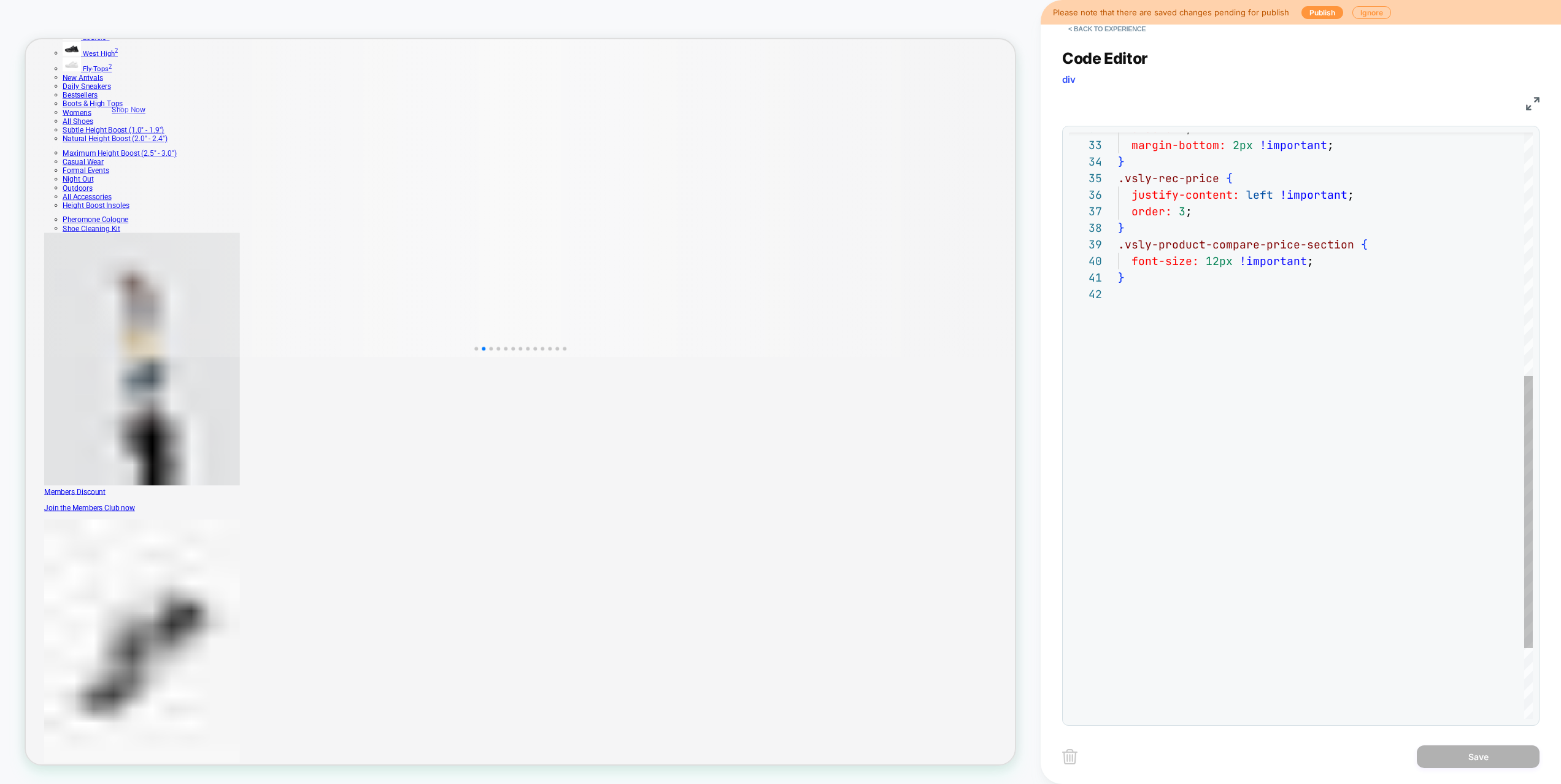
scroll to position [17, 0]
click at [1266, 504] on div "font-size: 12px !important ; } } .vsly-product-compare-price-section { order: 2…" at bounding box center [1325, 240] width 415 height 1265
type textarea "**********"
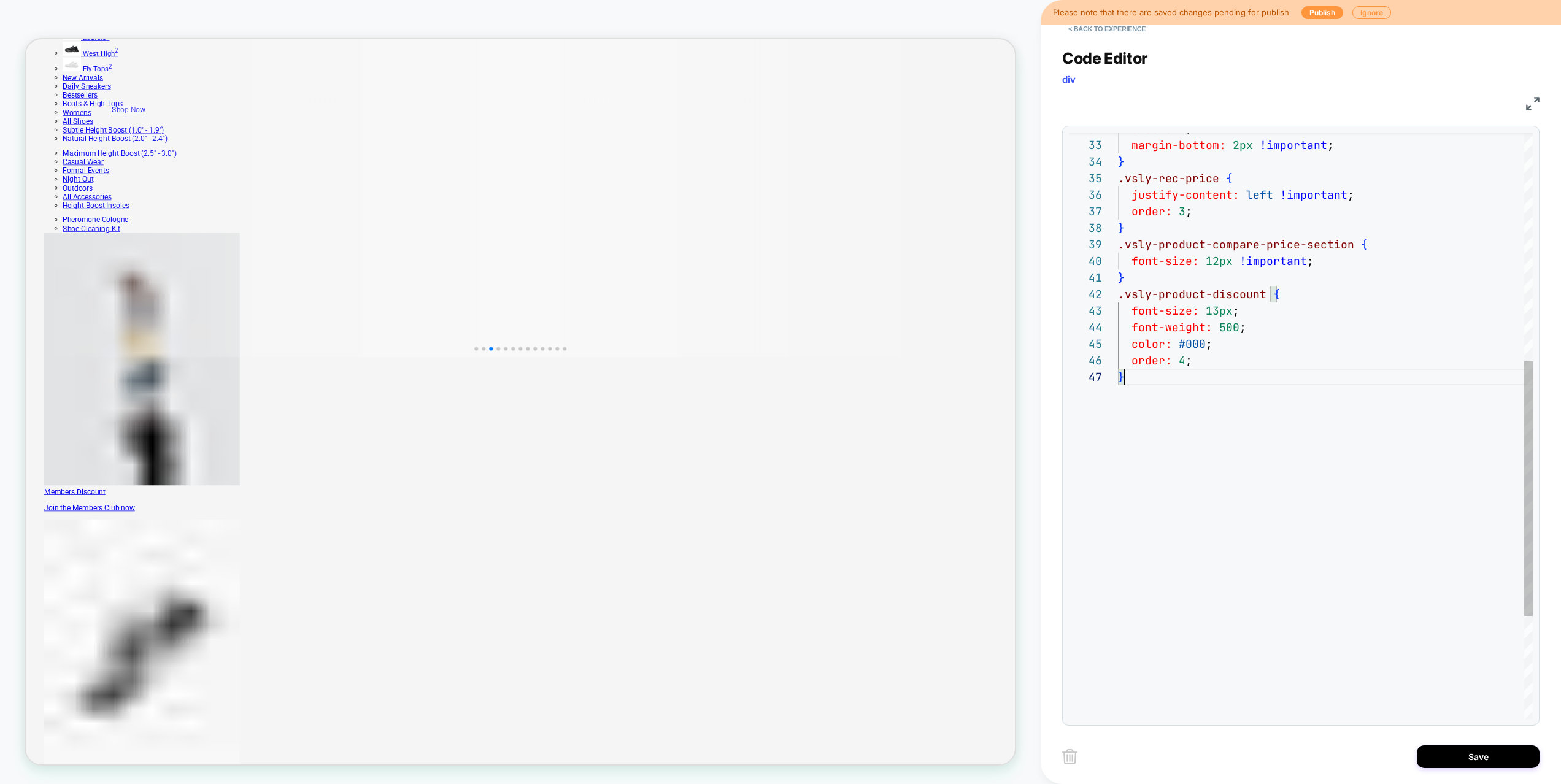
scroll to position [99, 7]
click at [1122, 36] on button "< Back to experience" at bounding box center [1106, 29] width 90 height 20
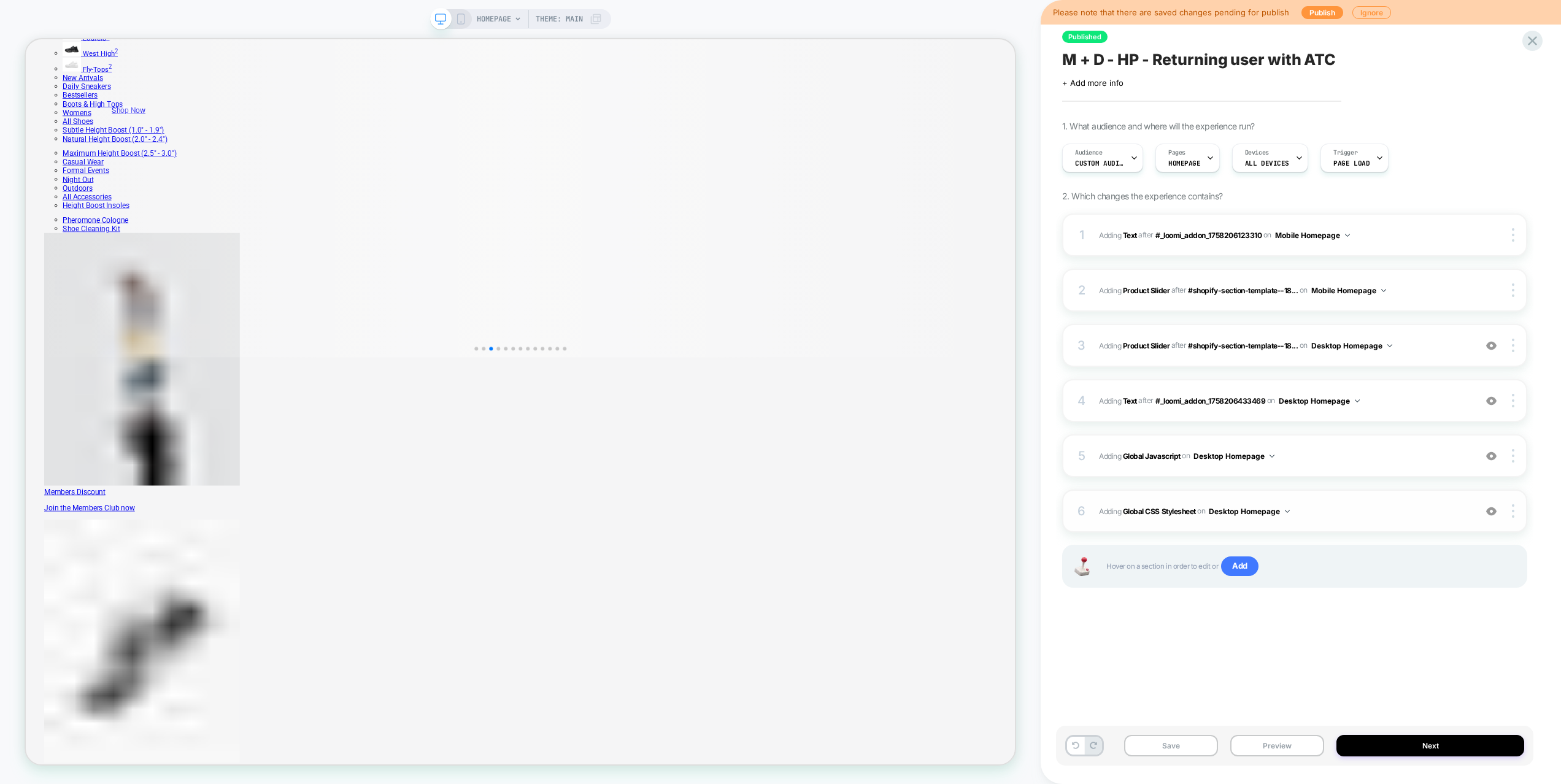
click at [1317, 500] on div "6 Adding Global CSS Stylesheet on Desktop Homepage Add Before Add After Copy to…" at bounding box center [1294, 511] width 465 height 43
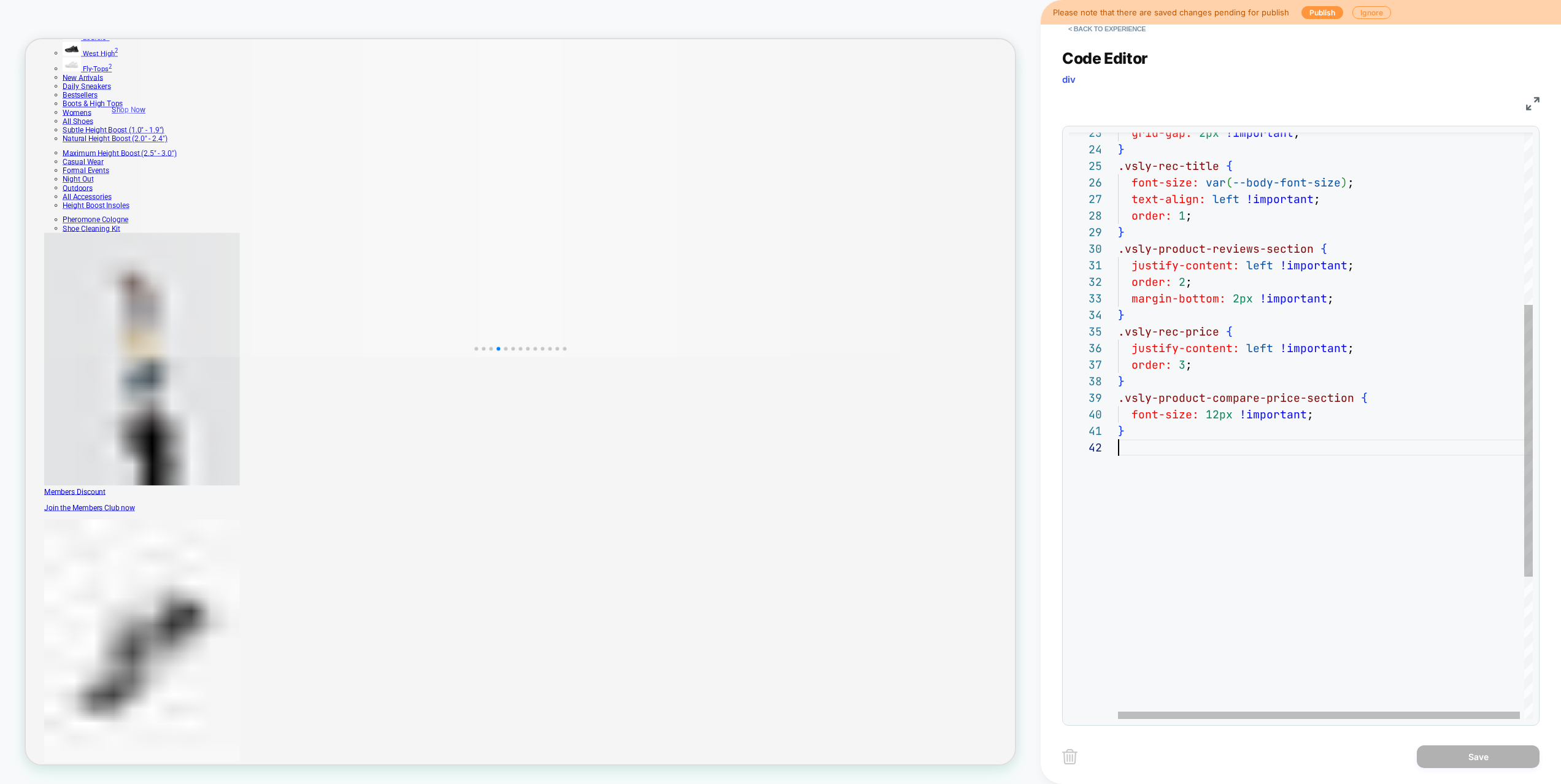
scroll to position [17, 0]
click at [1370, 575] on div "font-size: 12px !important ; } } .vsly-product-compare-price-section { .vsly-pr…" at bounding box center [1327, 393] width 419 height 1265
type textarea "**********"
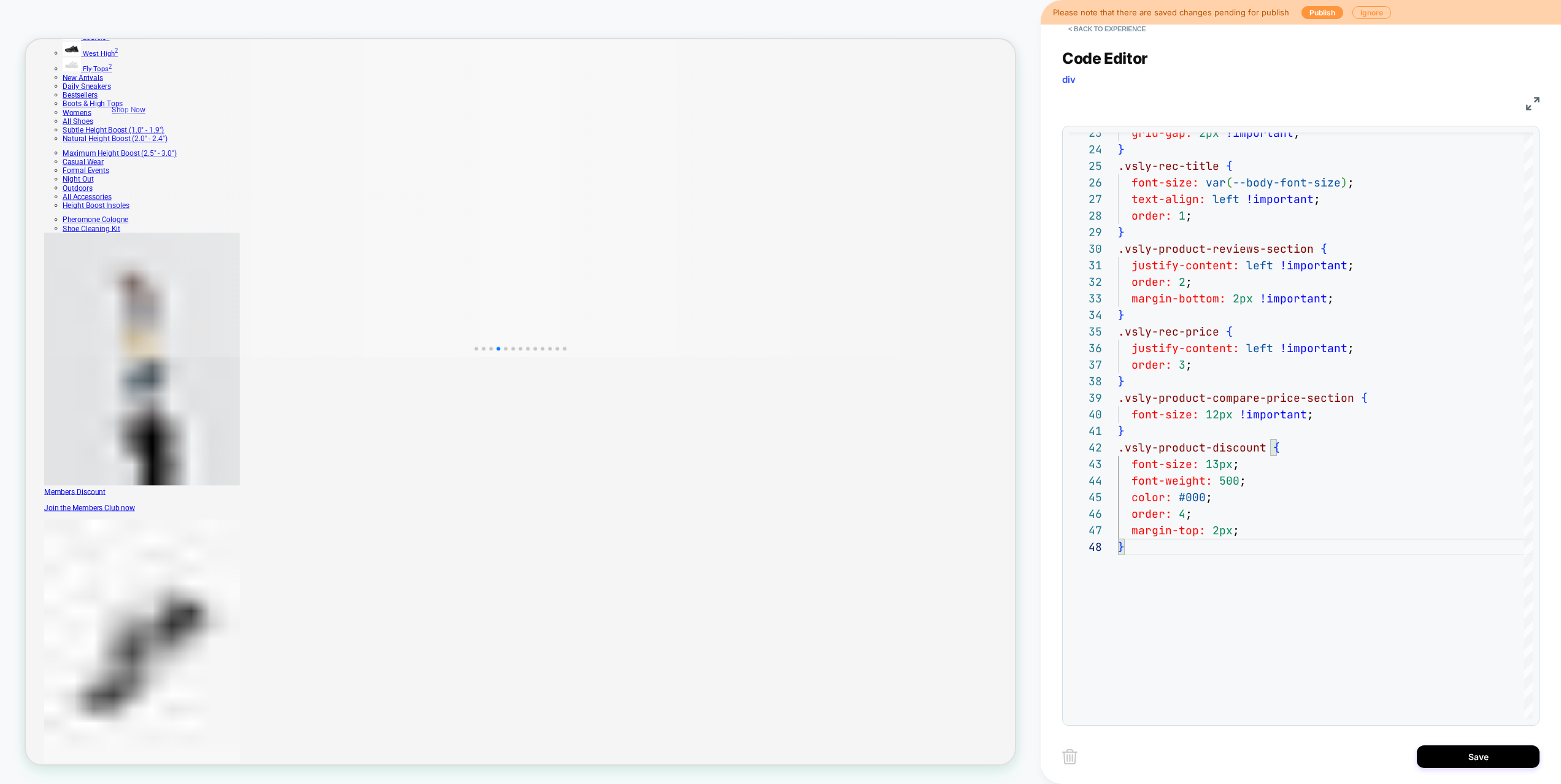
drag, startPoint x: 1448, startPoint y: 749, endPoint x: 1285, endPoint y: 629, distance: 202.4
click at [1448, 749] on button "Save" at bounding box center [1478, 757] width 123 height 23
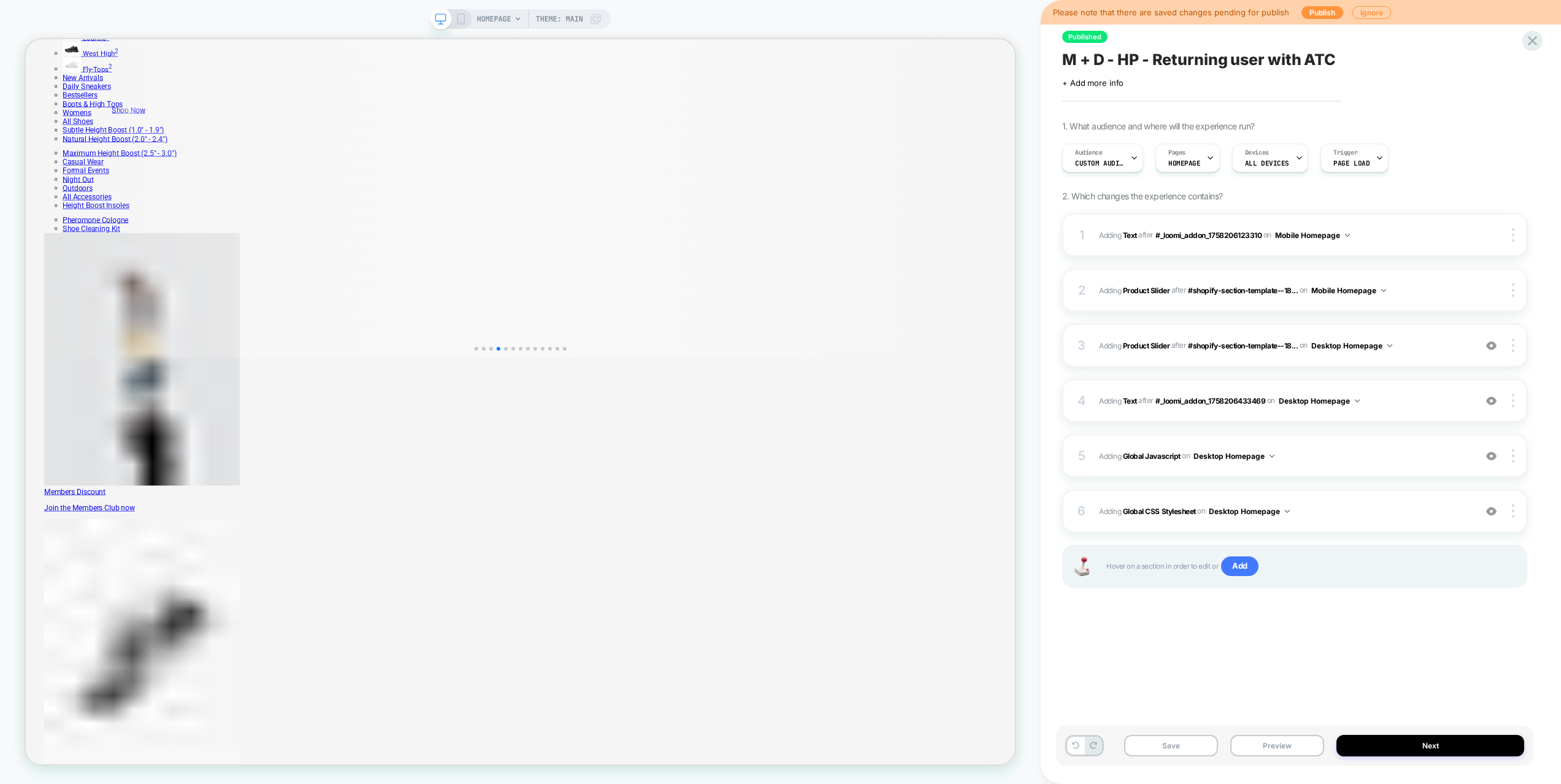
click at [1318, 465] on div "5 Adding Global Javascript on Desktop Homepage Add Before Add After Copy to Mob…" at bounding box center [1294, 456] width 465 height 43
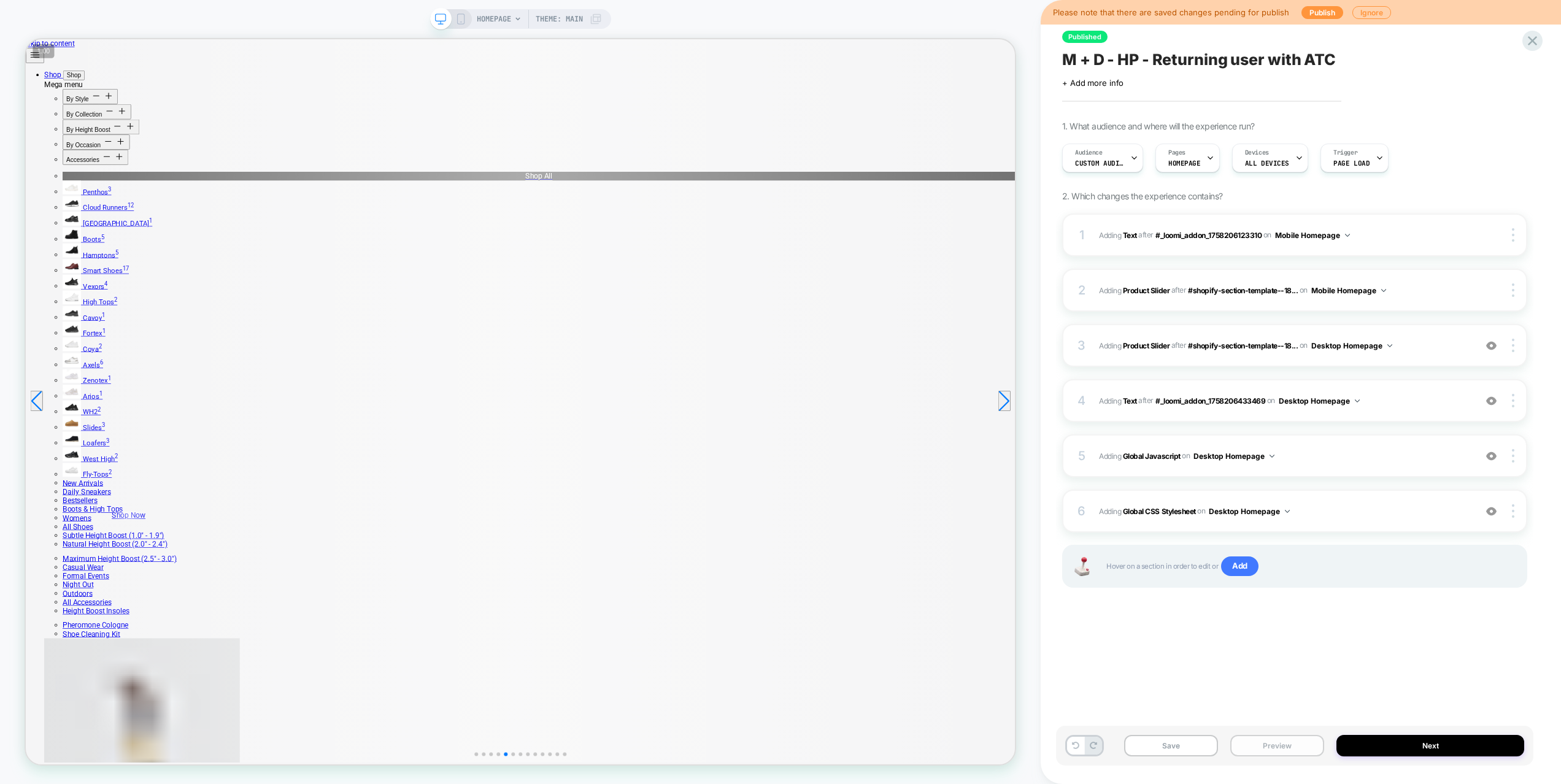
click at [1270, 752] on button "Preview" at bounding box center [1277, 745] width 94 height 22
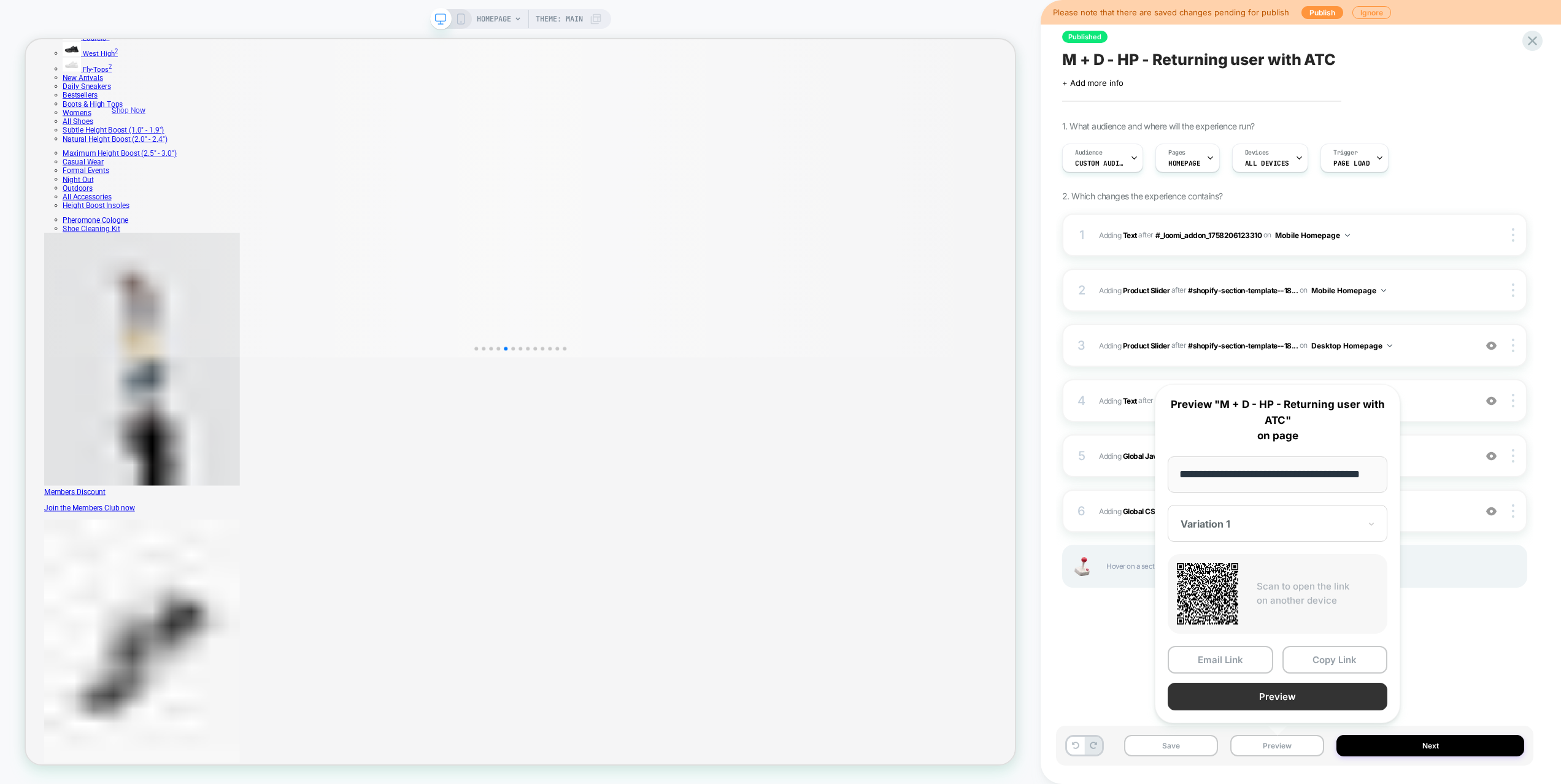
click at [1266, 699] on button "Preview" at bounding box center [1277, 696] width 219 height 27
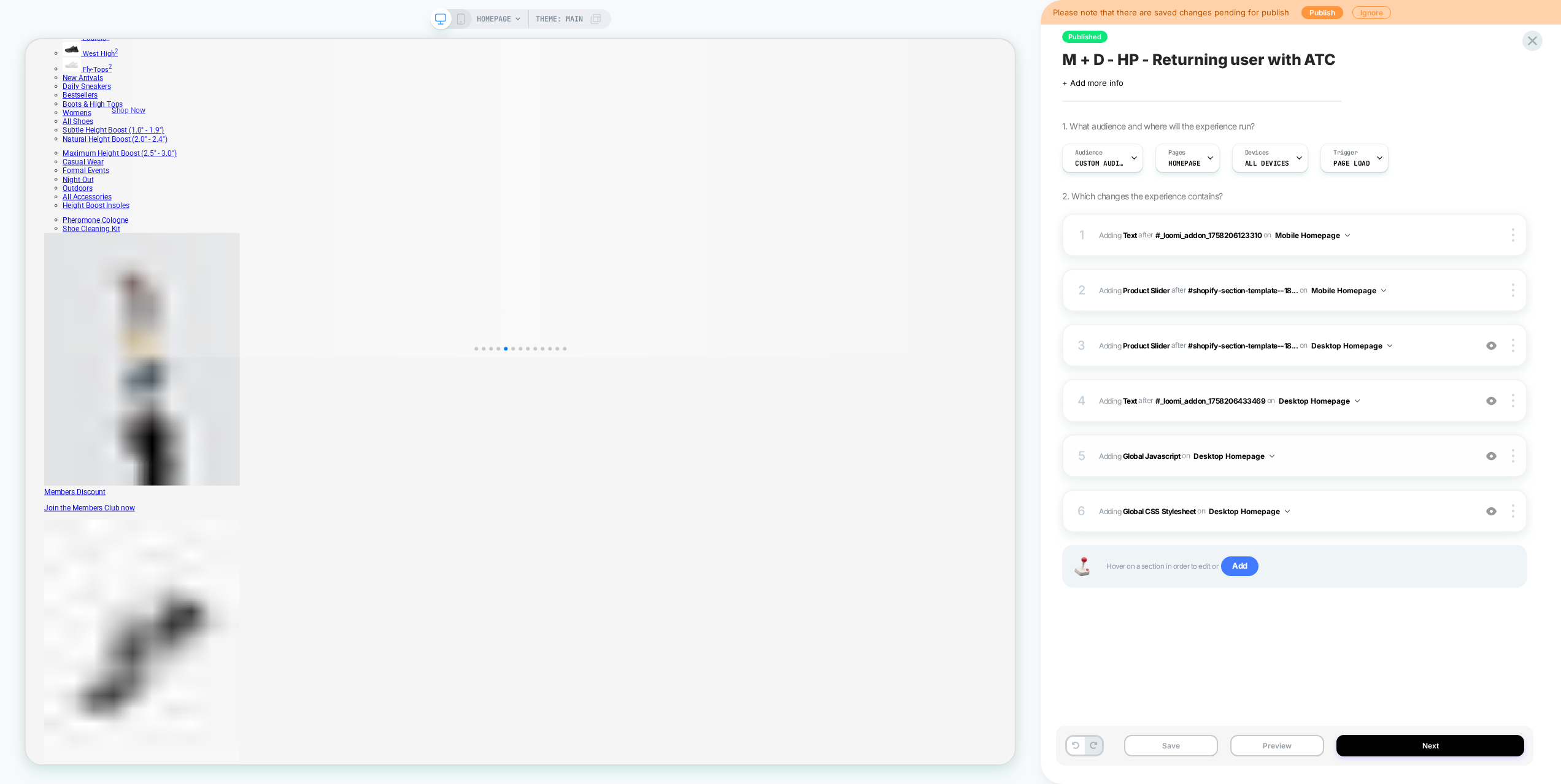
click at [1327, 453] on span "Adding Global Javascript on Desktop Homepage" at bounding box center [1284, 456] width 370 height 15
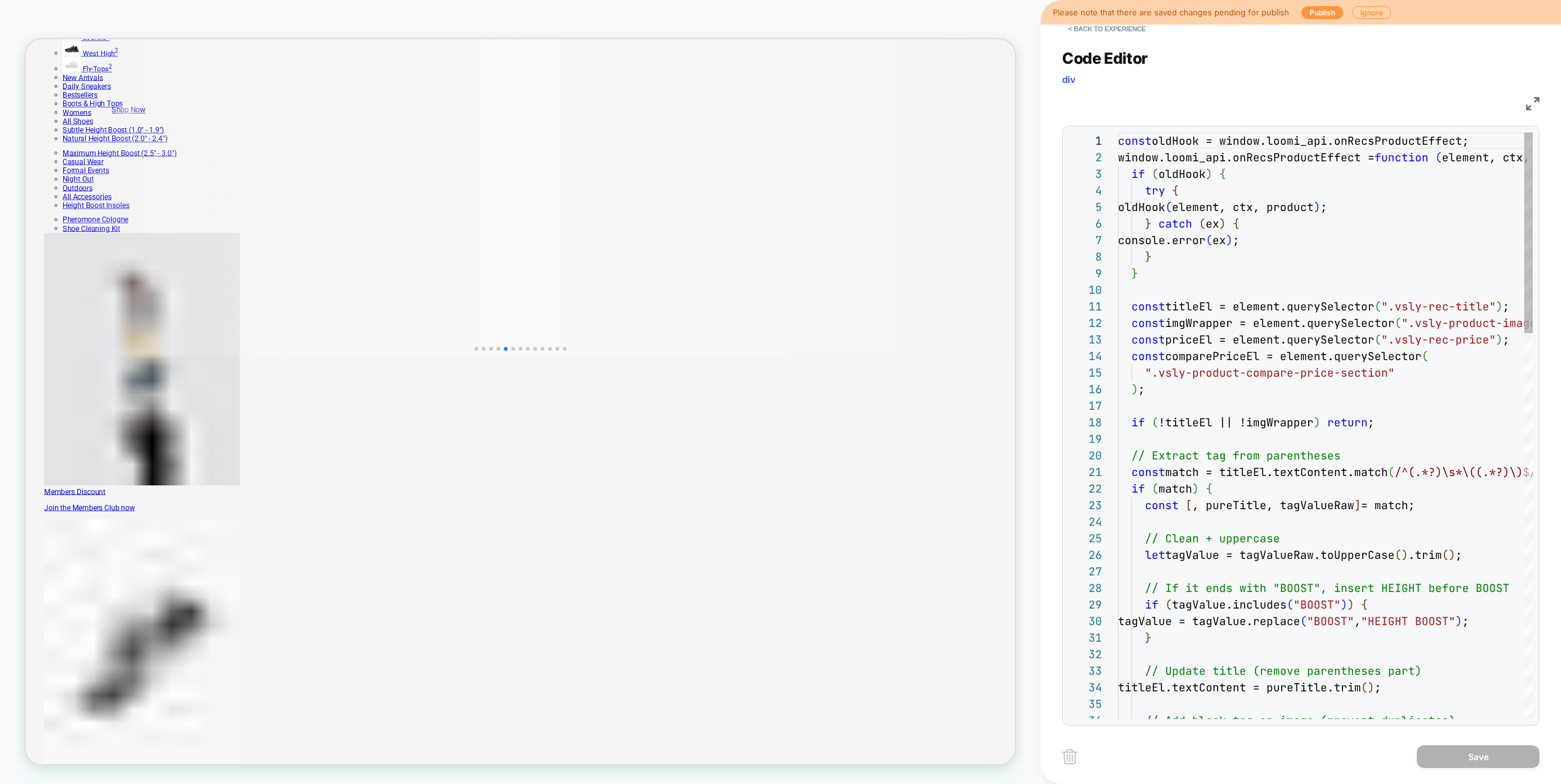
scroll to position [165, 0]
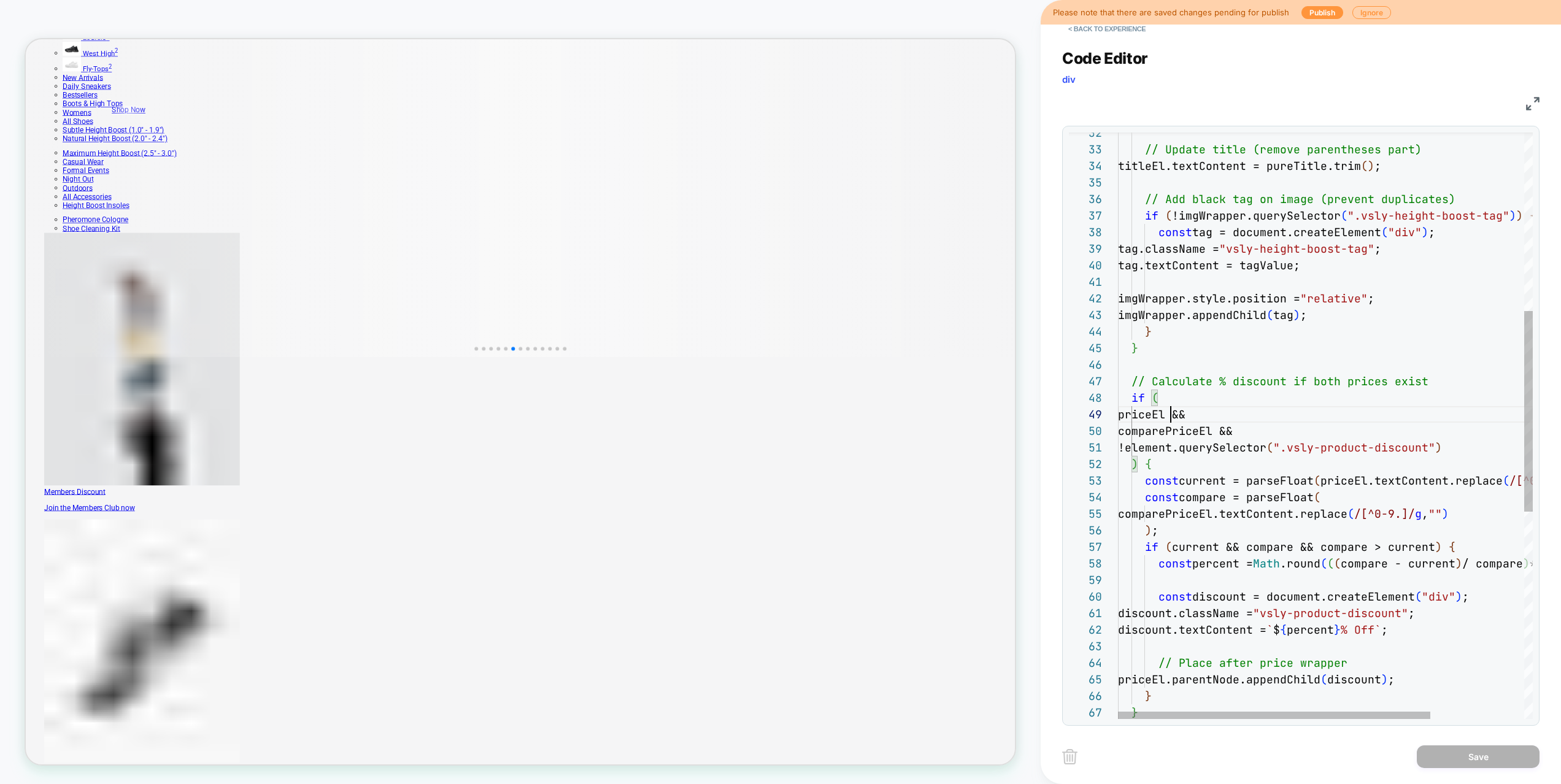
click at [1170, 416] on div "const percent = Math .round ( ( ( compare - current ) / compare ) * 100 ) ; con…" at bounding box center [1387, 467] width 539 height 1712
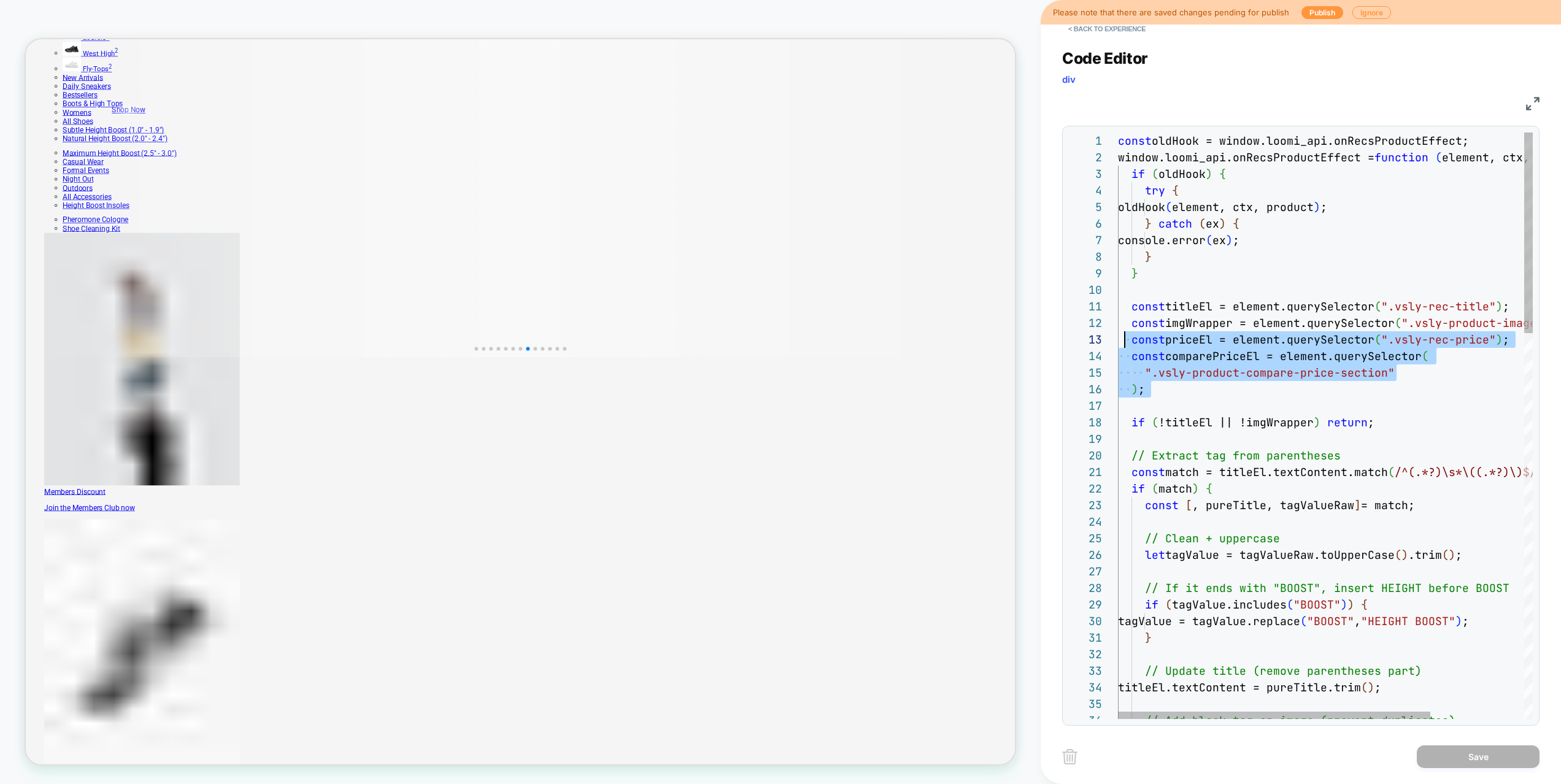
scroll to position [33, 13]
drag, startPoint x: 1165, startPoint y: 404, endPoint x: 1131, endPoint y: 341, distance: 71.6
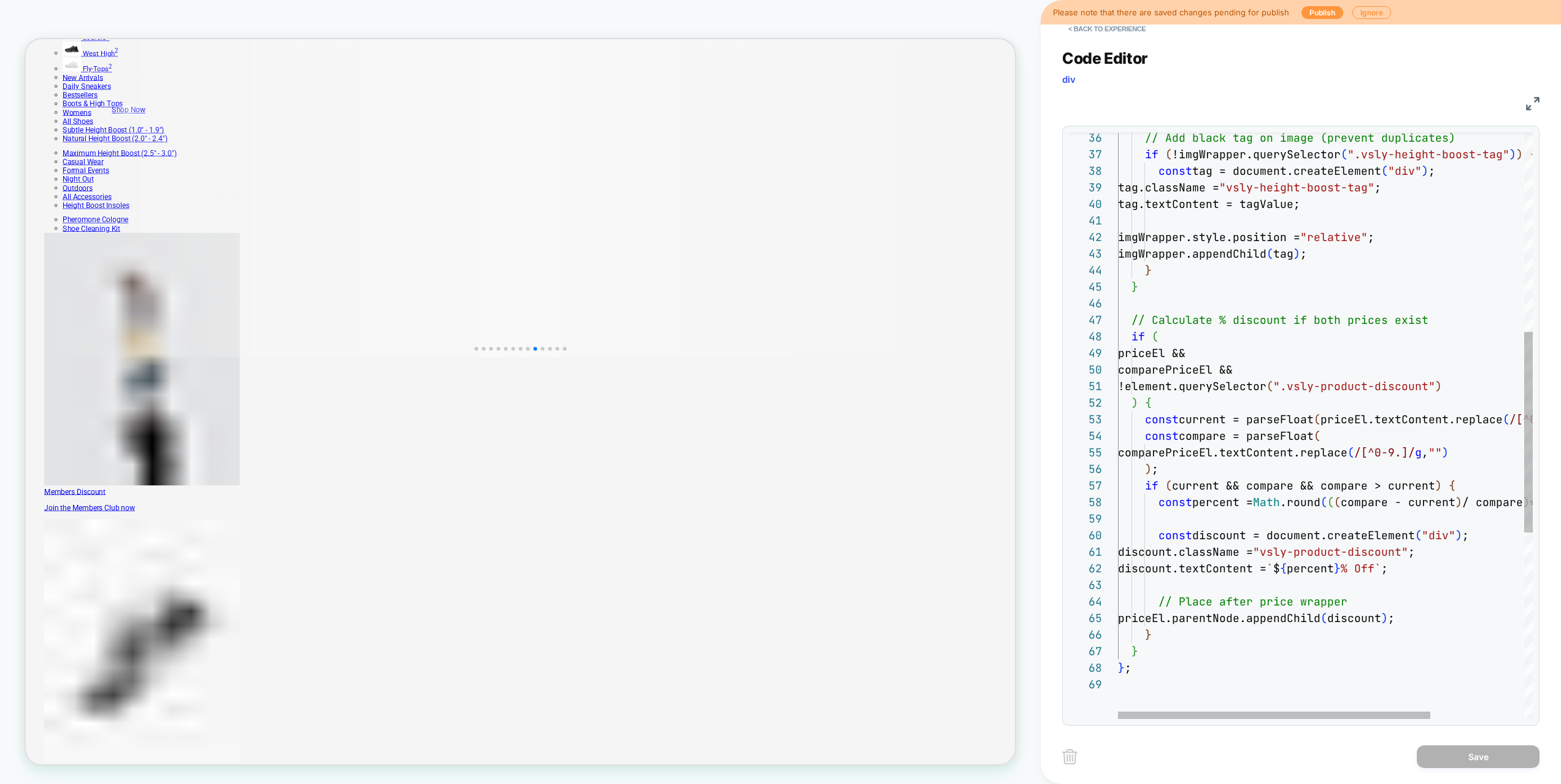
scroll to position [132, 93]
click at [1252, 348] on div "// Add black tag on image (prevent duplicates) if ( !imgWrapper.querySelector (…" at bounding box center [1387, 406] width 539 height 1712
click at [1267, 484] on div "// Add black tag on image (prevent duplicates) if ( !imgWrapper.querySelector (…" at bounding box center [1387, 406] width 539 height 1712
click at [1173, 401] on div "// Add black tag on image (prevent duplicates) if ( !imgWrapper.querySelector (…" at bounding box center [1387, 406] width 539 height 1712
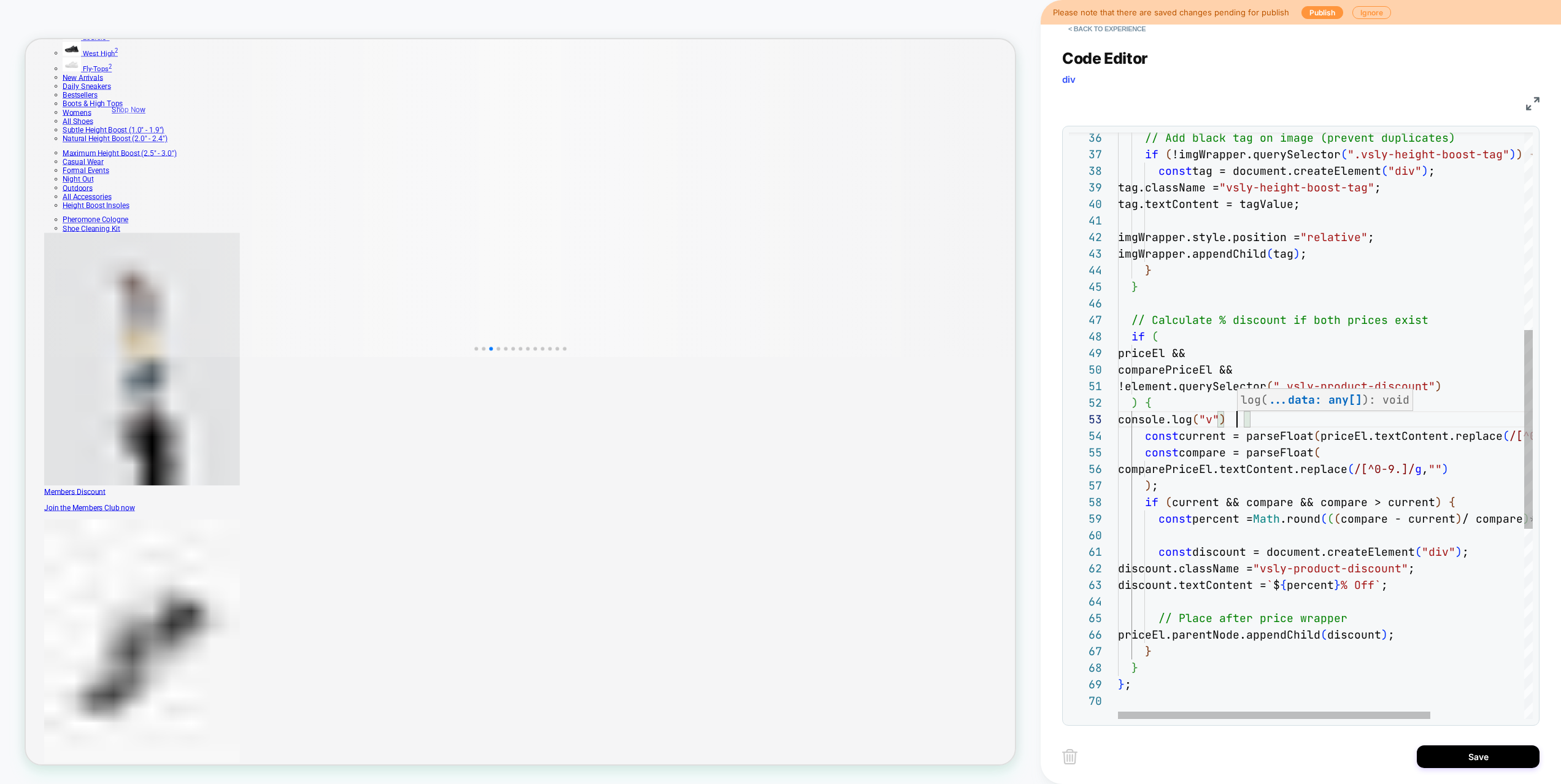
type textarea "**********"
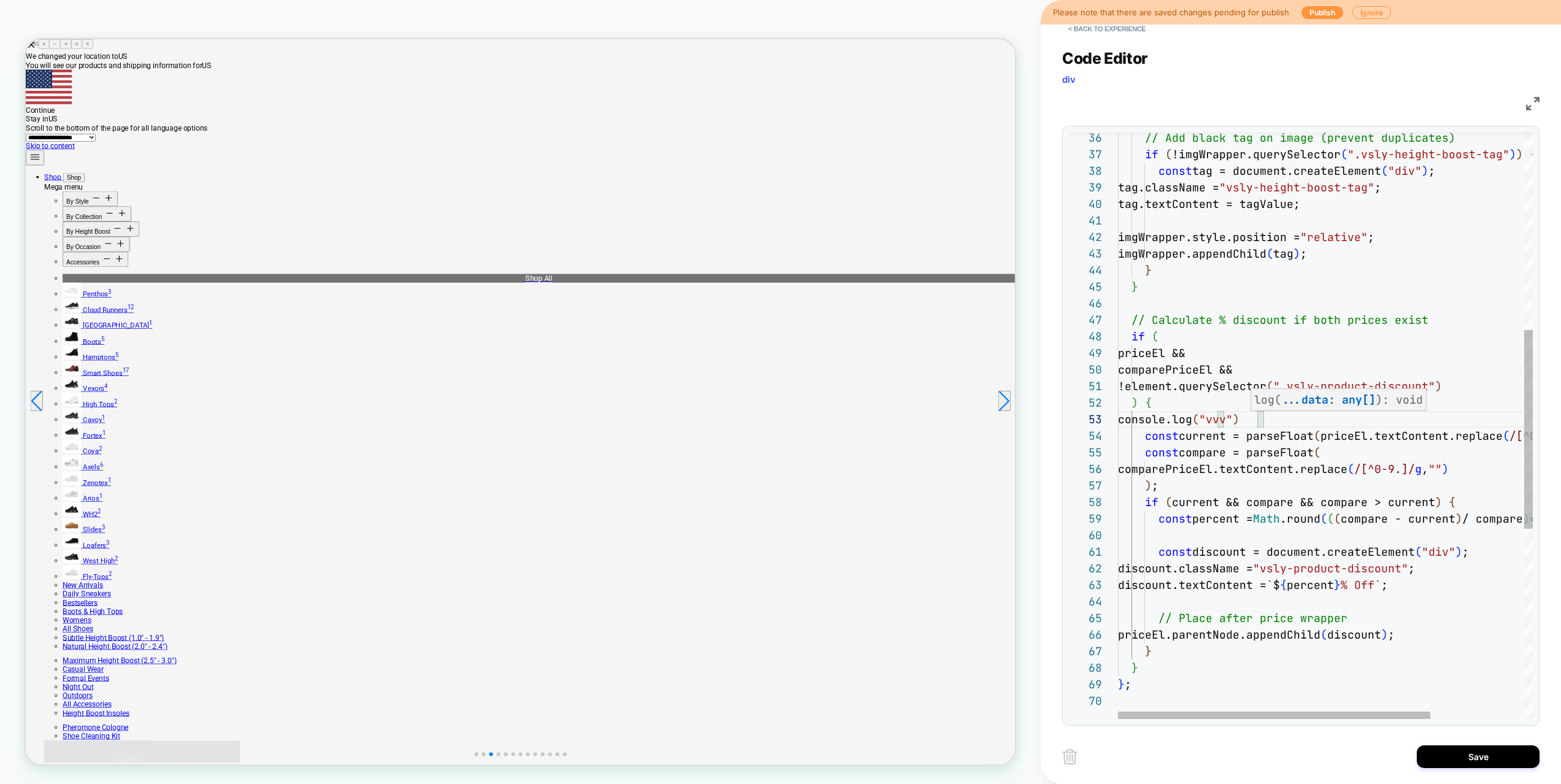
scroll to position [33, 132]
type textarea "**********"
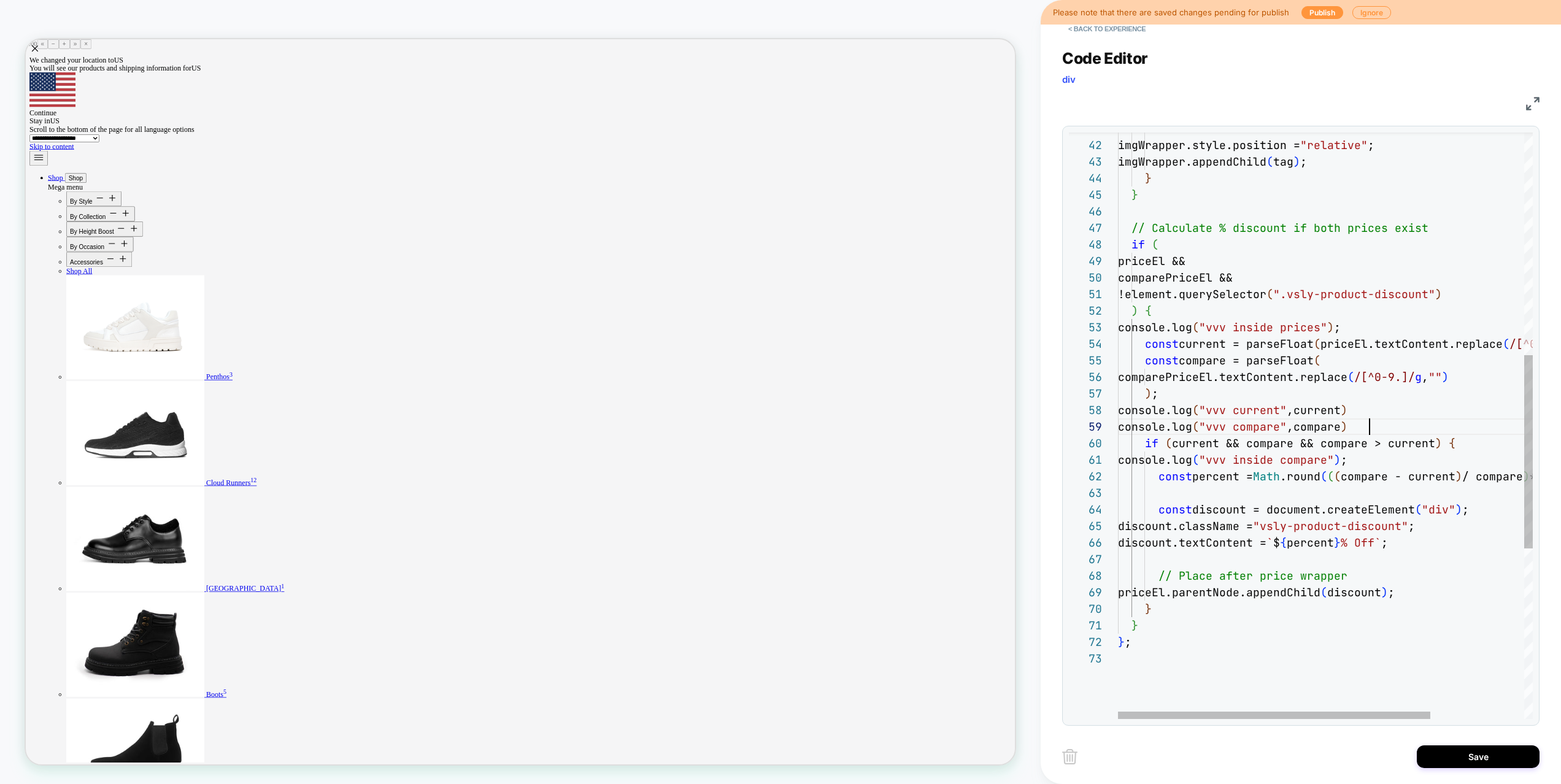
click at [1375, 423] on div "imgWrapper.style.position = "relative" ; imgWrapper.appendChild ( tag ) ; } } /…" at bounding box center [1387, 347] width 539 height 1778
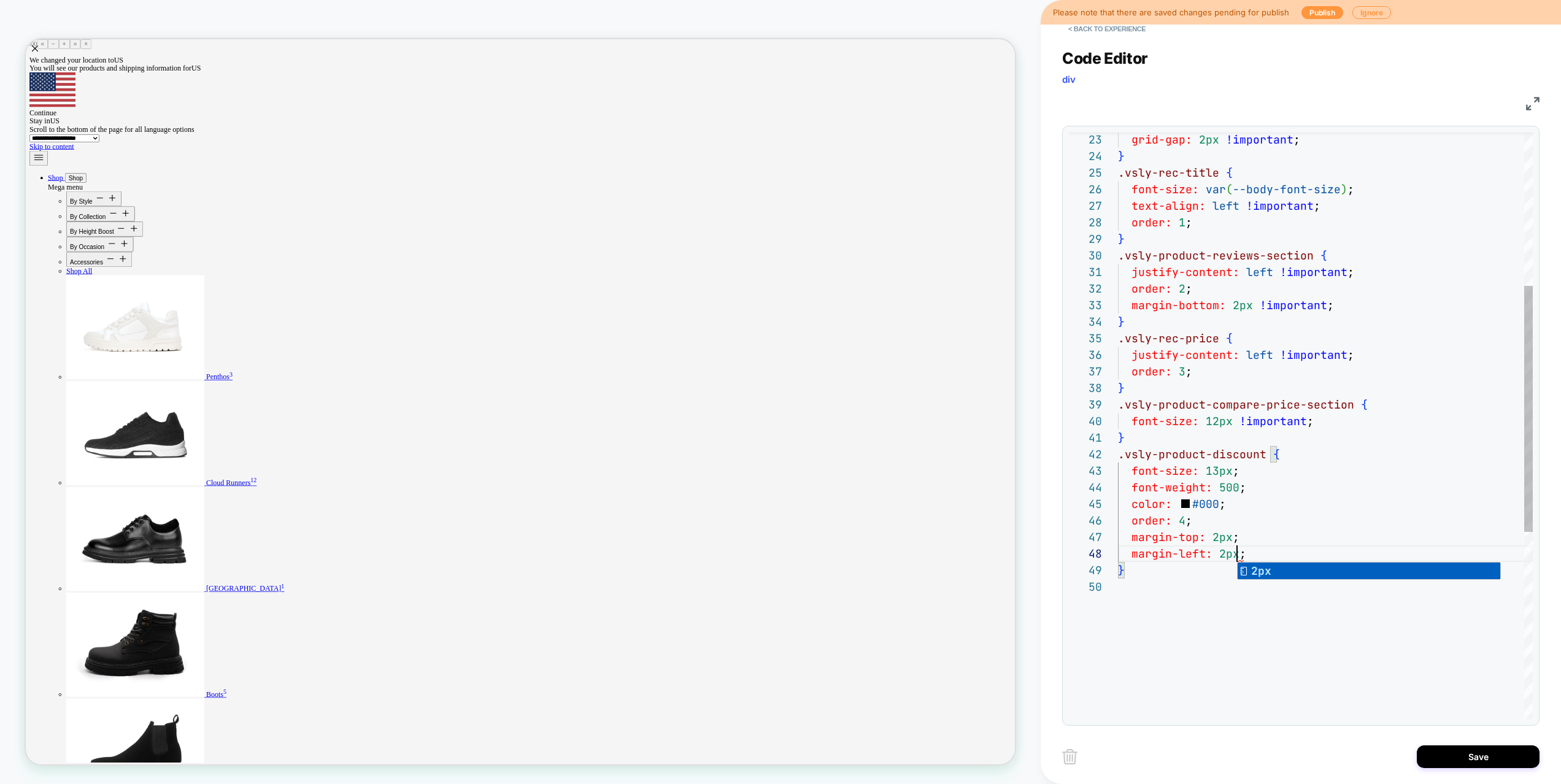
scroll to position [116, 119]
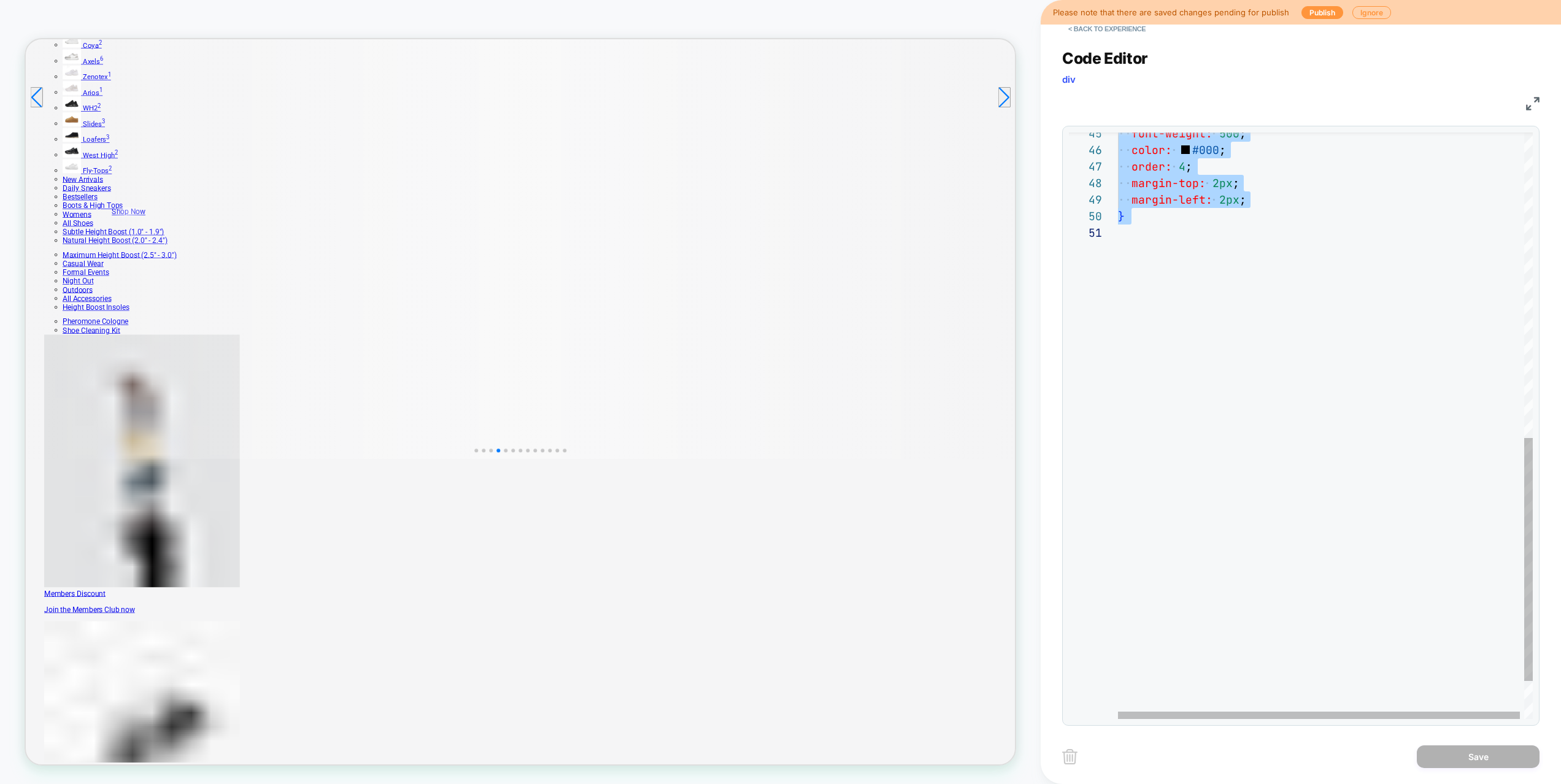
click at [1215, 449] on div "font-weight: 500 ; color: #000 ; order: 4 ; margin-top: 2px ; margin-left: 2px …" at bounding box center [1327, 104] width 419 height 1414
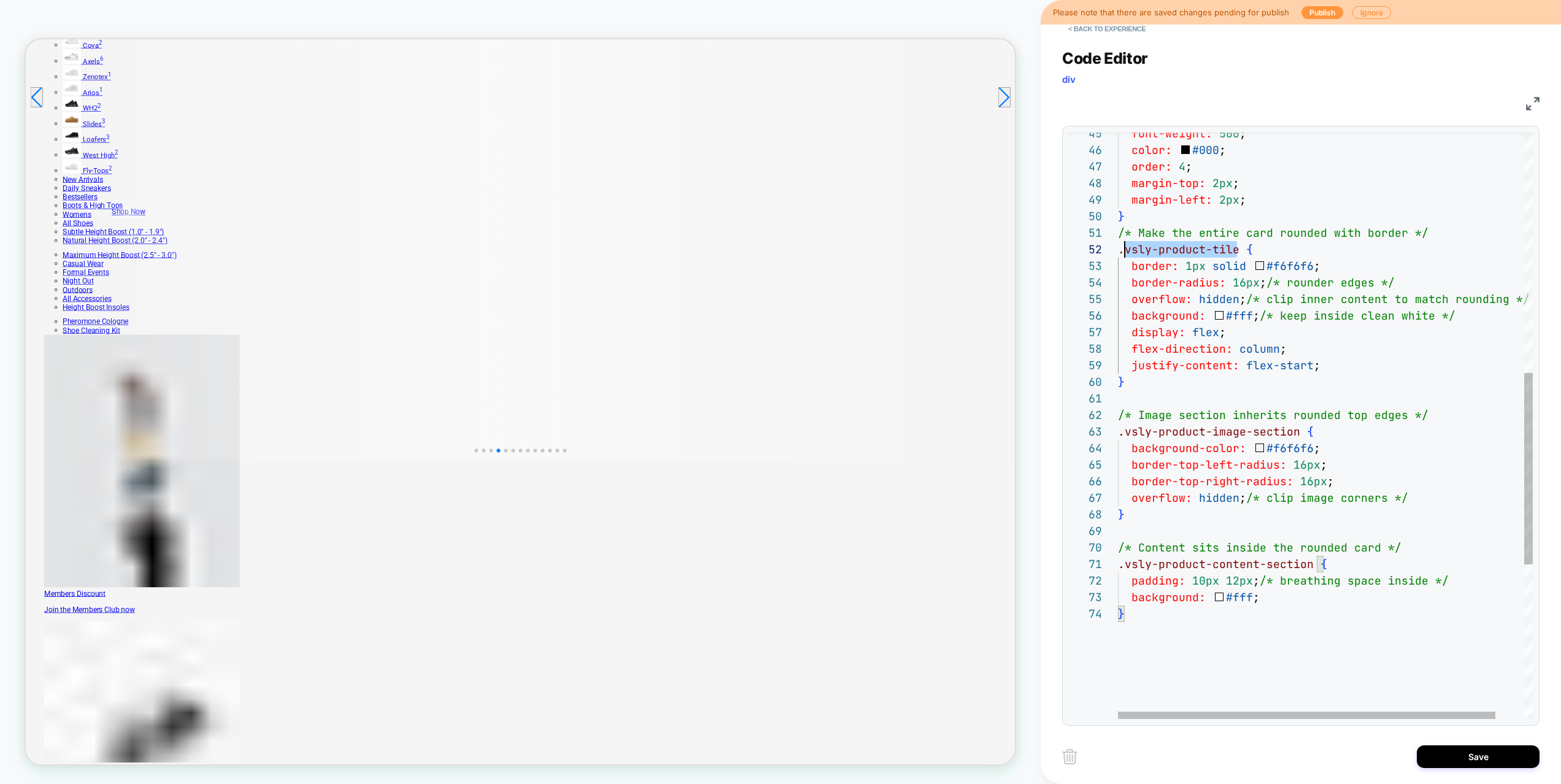
scroll to position [17, 7]
click at [1126, 250] on div "font-weight: 500 ; color: #000 ; order: 4 ; margin-top: 2px ; margin-left: 2px …" at bounding box center [1340, 294] width 446 height 1795
type textarea "**********"
click at [1287, 434] on div "font-weight: 500 ; color: #000 ; order: 4 ; margin-top: 2px ; margin-left: 2px …" at bounding box center [1340, 294] width 446 height 1795
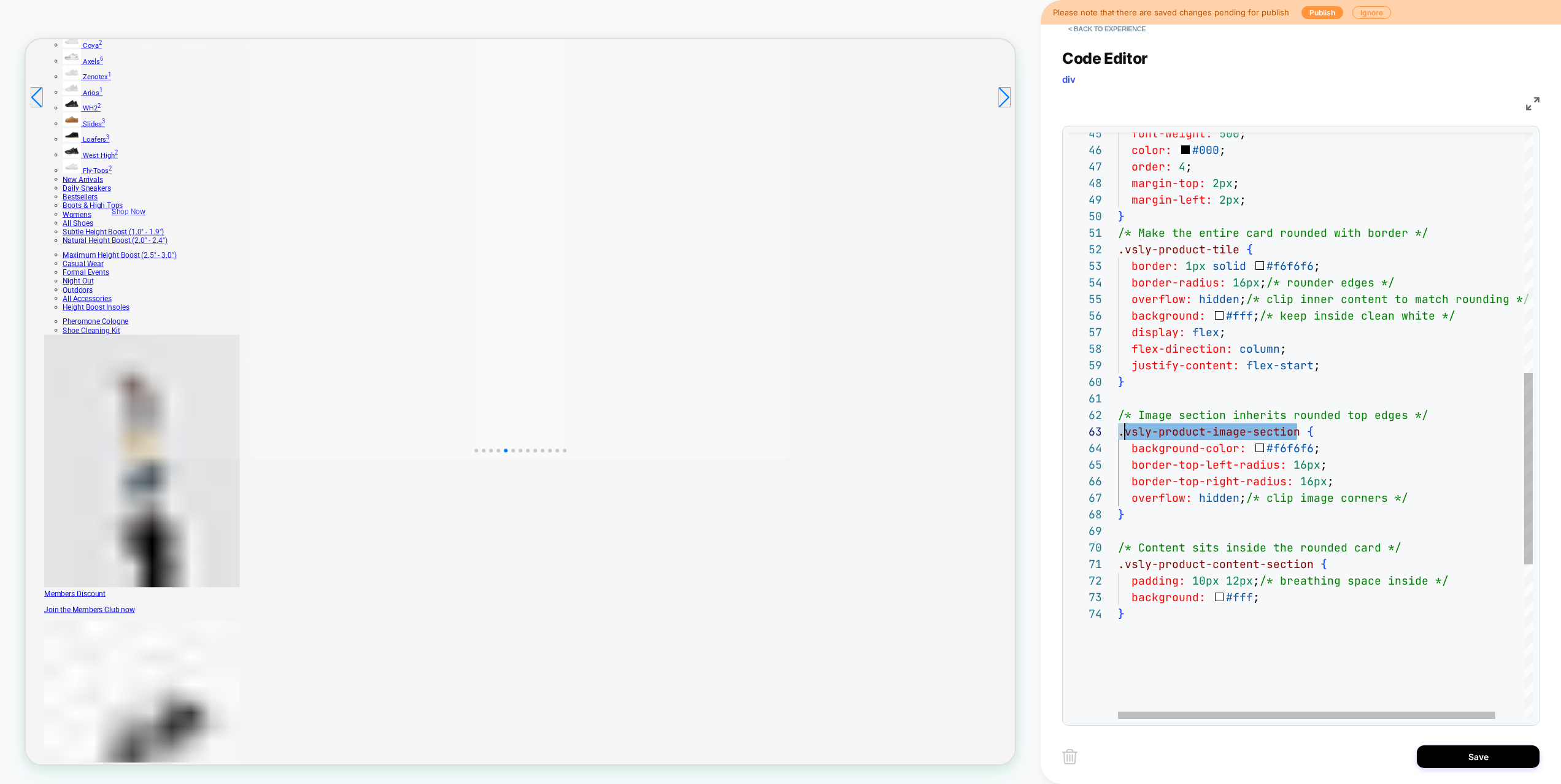
drag, startPoint x: 1296, startPoint y: 432, endPoint x: 1124, endPoint y: 429, distance: 172.0
click at [1124, 429] on div "font-weight: 500 ; color: #000 ; order: 4 ; margin-top: 2px ; margin-left: 2px …" at bounding box center [1340, 294] width 446 height 1795
type textarea "**********"
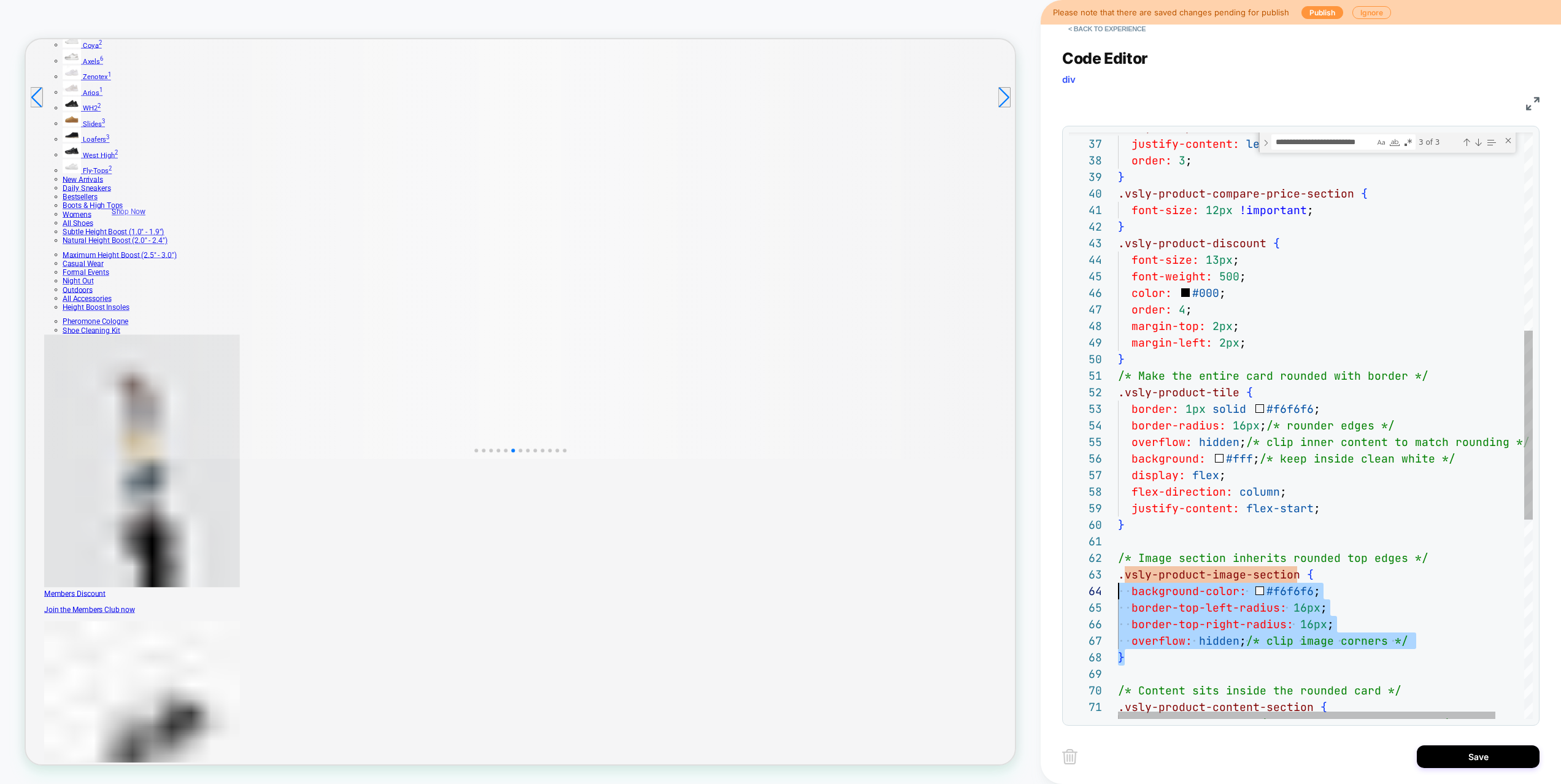
scroll to position [33, 0]
drag, startPoint x: 1140, startPoint y: 661, endPoint x: 1109, endPoint y: 575, distance: 91.4
click at [1118, 575] on div ".vsly-rec-price { justify-content: left !important ; order: 3 ; } .vsly-product…" at bounding box center [1340, 427] width 446 height 1815
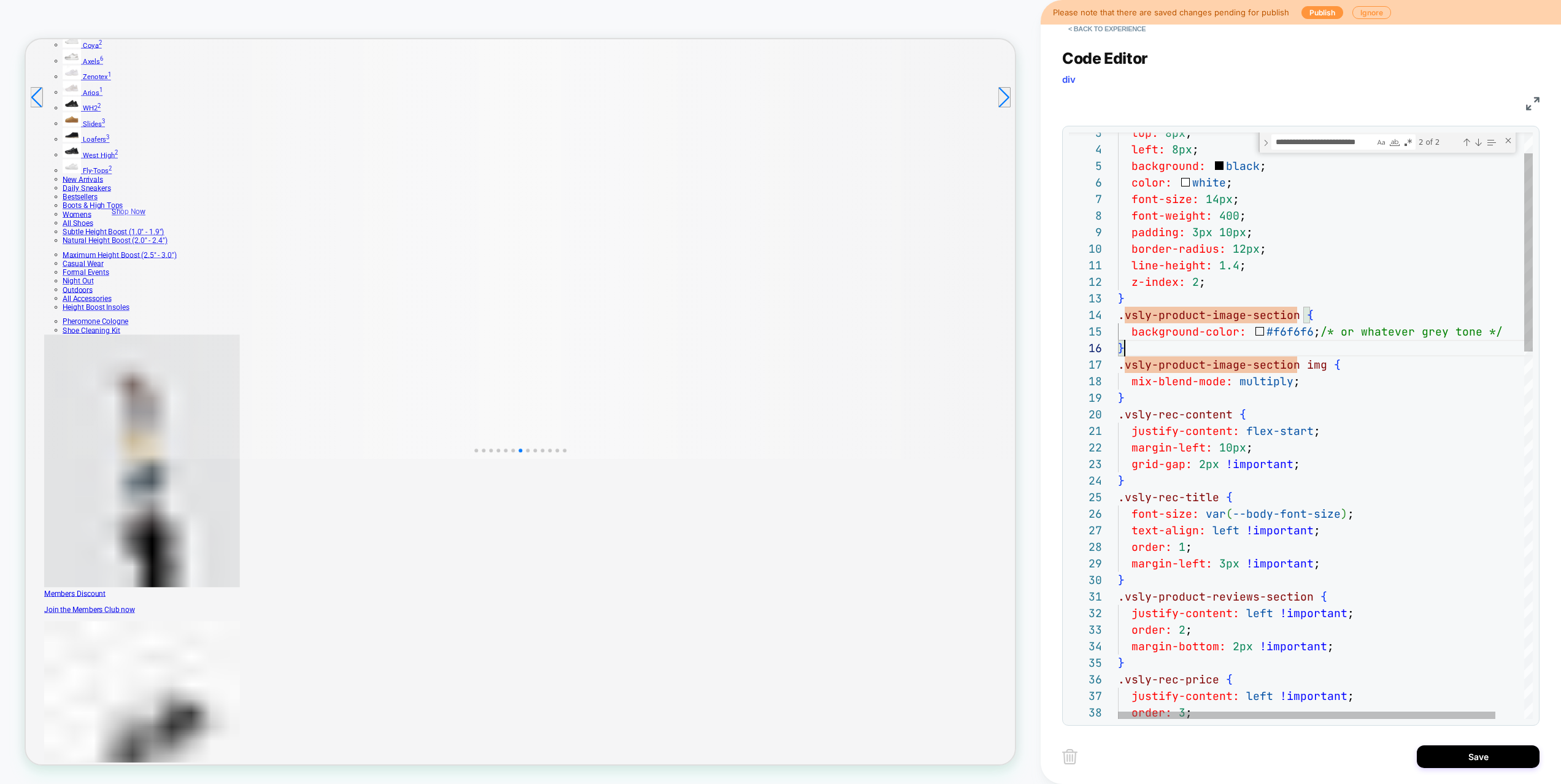
scroll to position [50, 0]
drag, startPoint x: 1132, startPoint y: 353, endPoint x: 1119, endPoint y: 319, distance: 36.4
type textarea "**********"
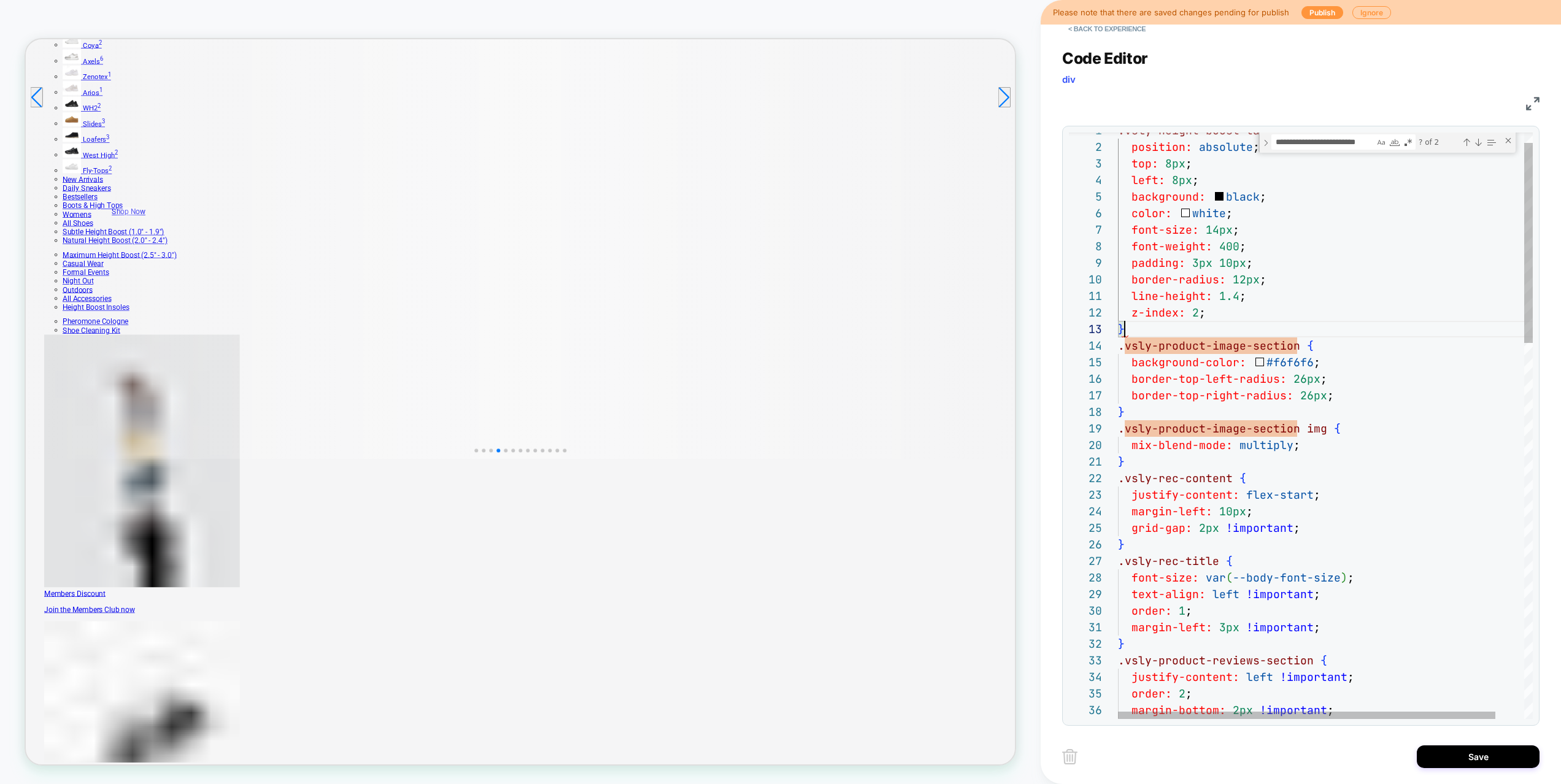
scroll to position [33, 7]
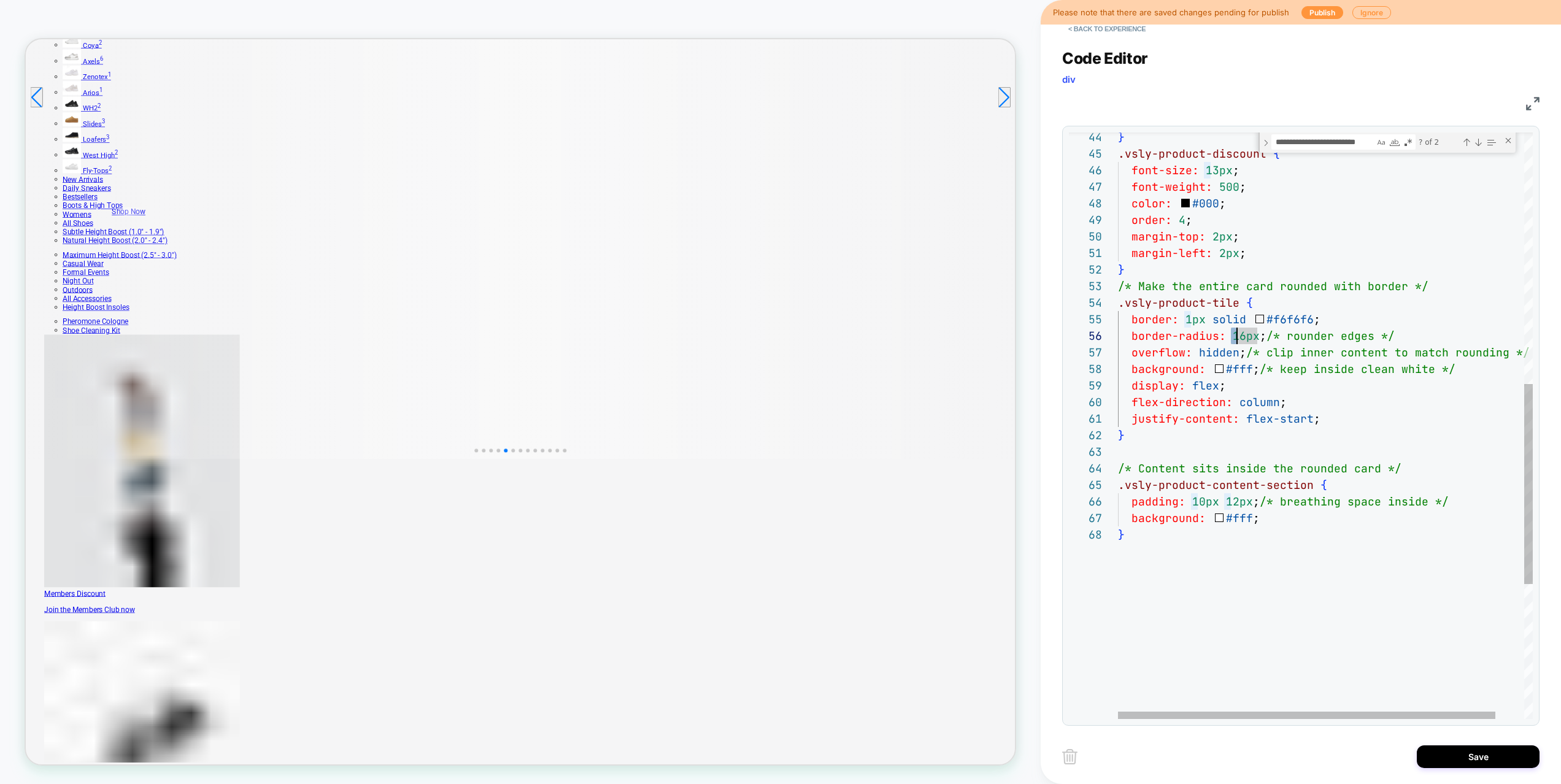
drag, startPoint x: 1228, startPoint y: 336, endPoint x: 1238, endPoint y: 338, distance: 10.2
click at [1238, 338] on div "} .vsly-product-discount { font-size: 13px ; font-weight: 500 ; color: #000 ; o…" at bounding box center [1340, 254] width 446 height 1716
type textarea "**********"
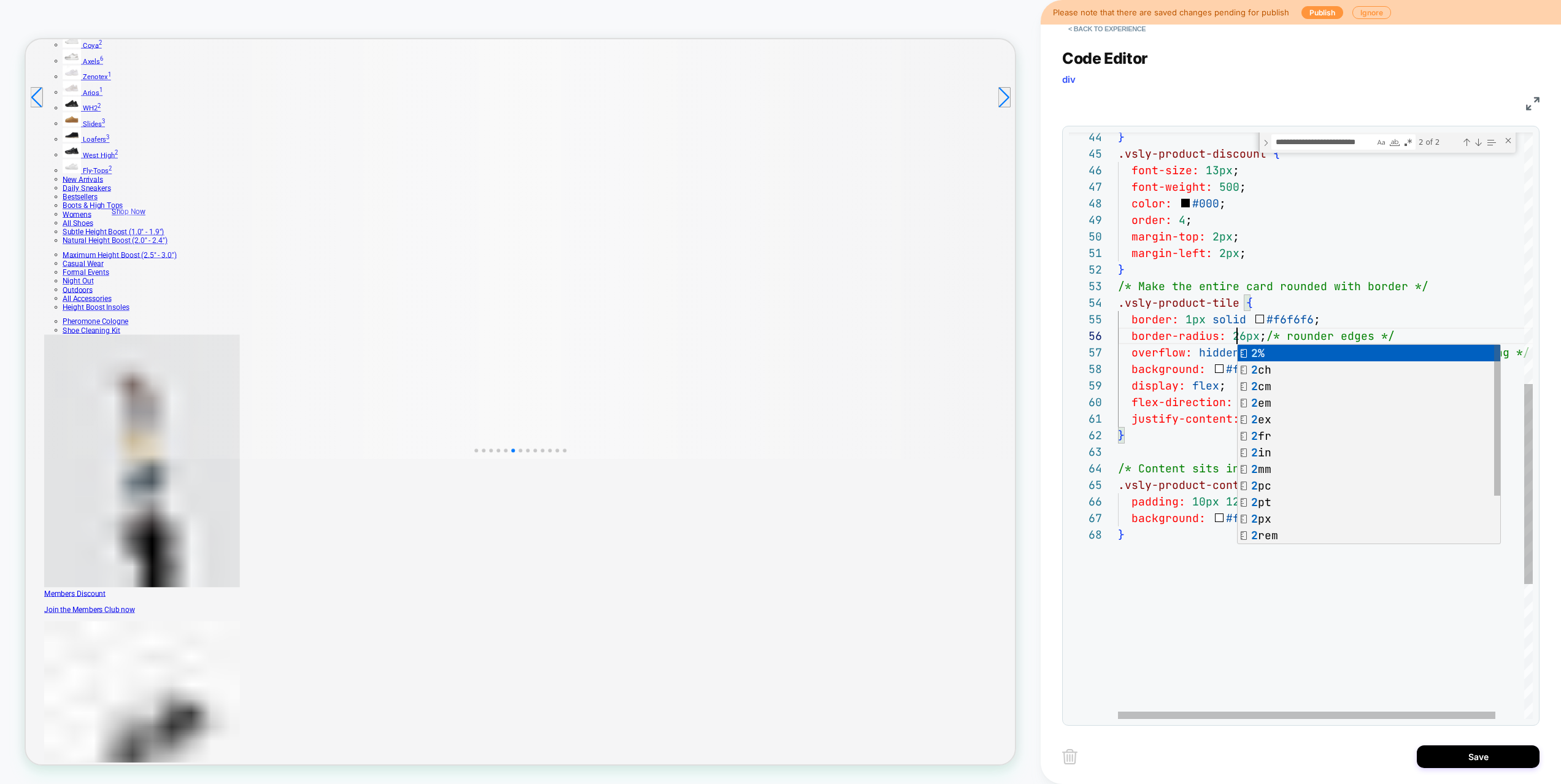
scroll to position [33, 212]
click at [1329, 291] on div "} .vsly-product-discount { font-size: 13px ; font-weight: 500 ; color: #000 ; o…" at bounding box center [1340, 254] width 446 height 1716
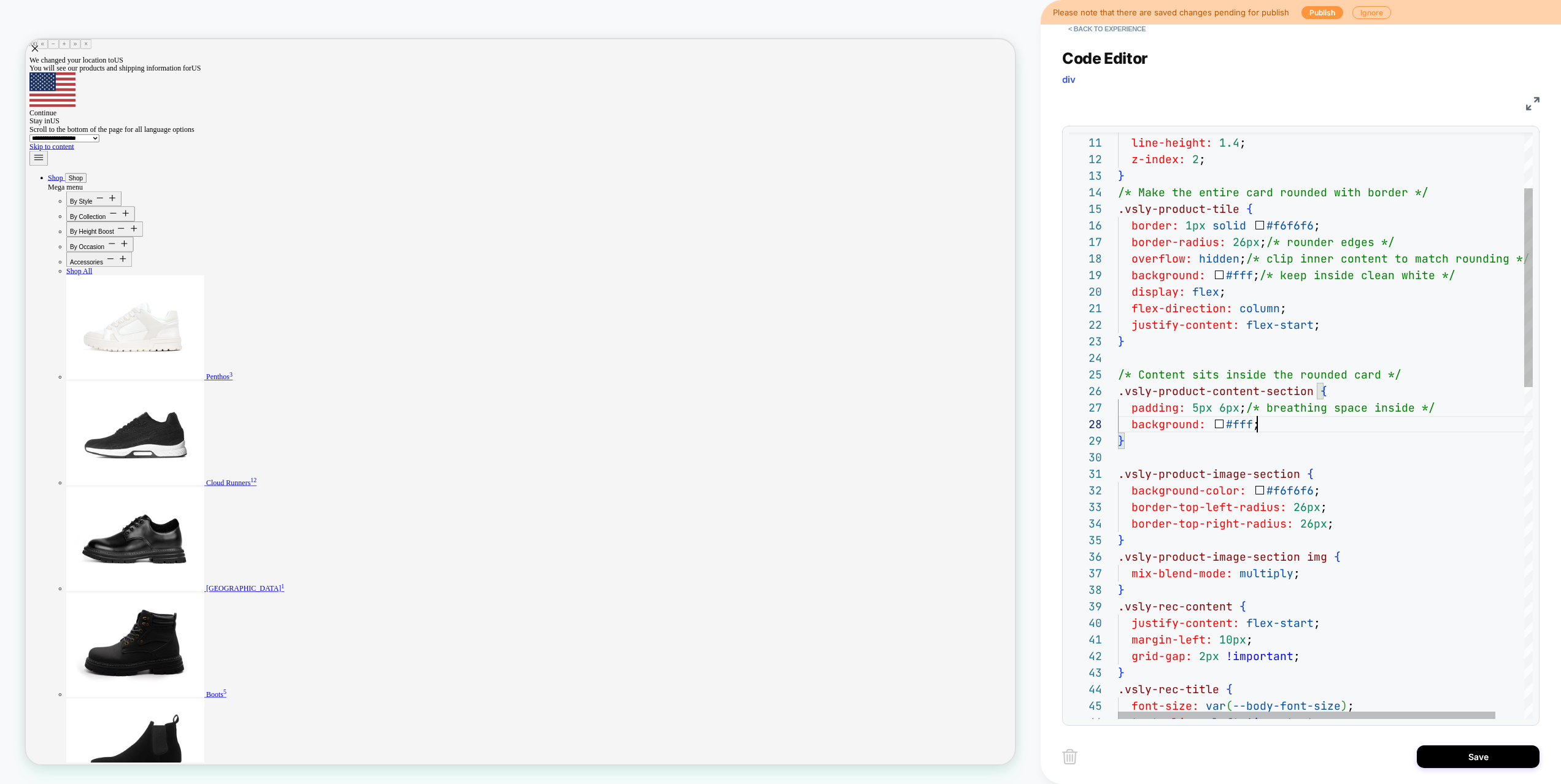
scroll to position [0, 11]
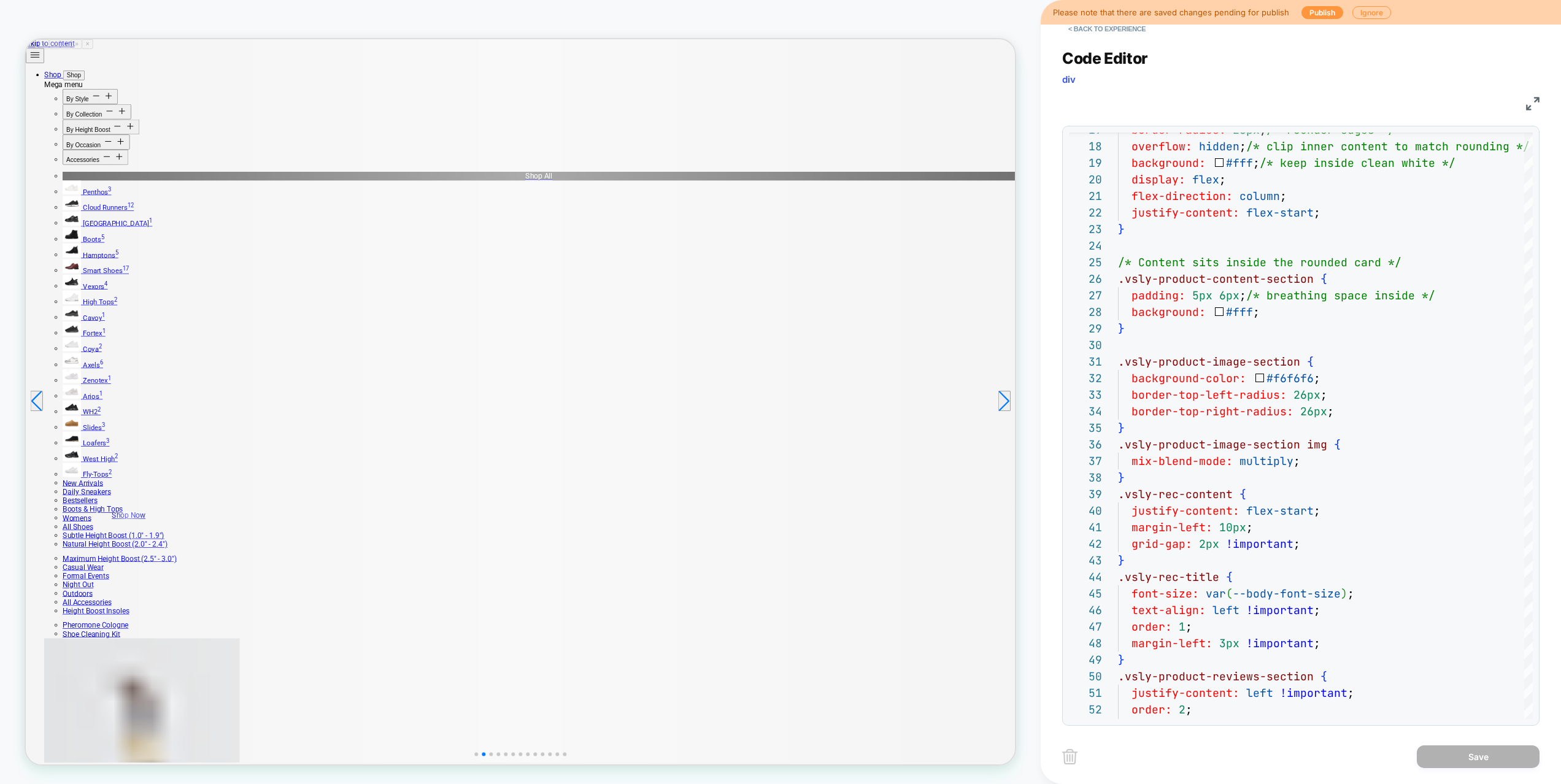
scroll to position [165, 0]
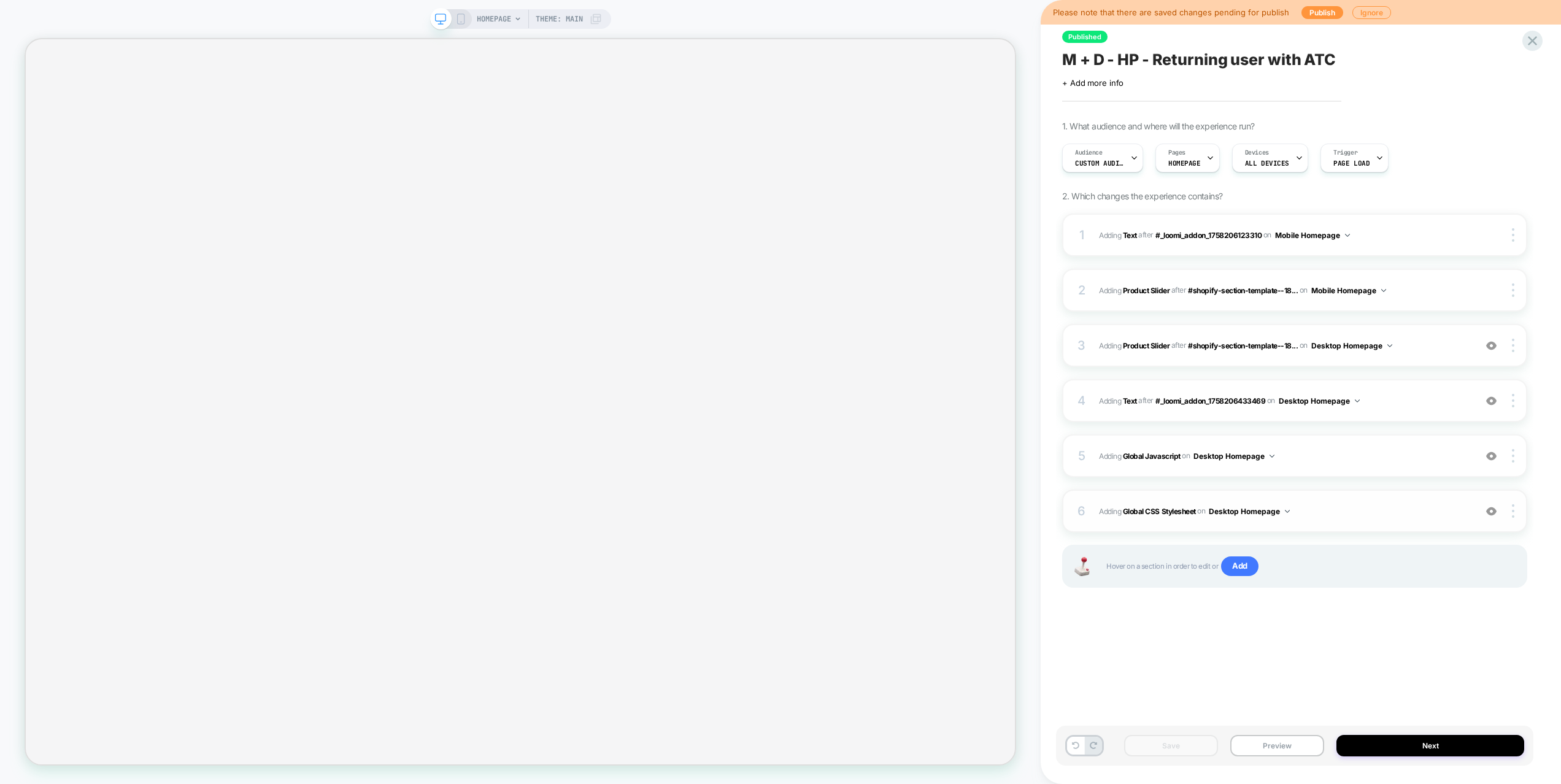
click at [1373, 507] on span "Adding Global CSS Stylesheet on Desktop Homepage" at bounding box center [1284, 511] width 370 height 15
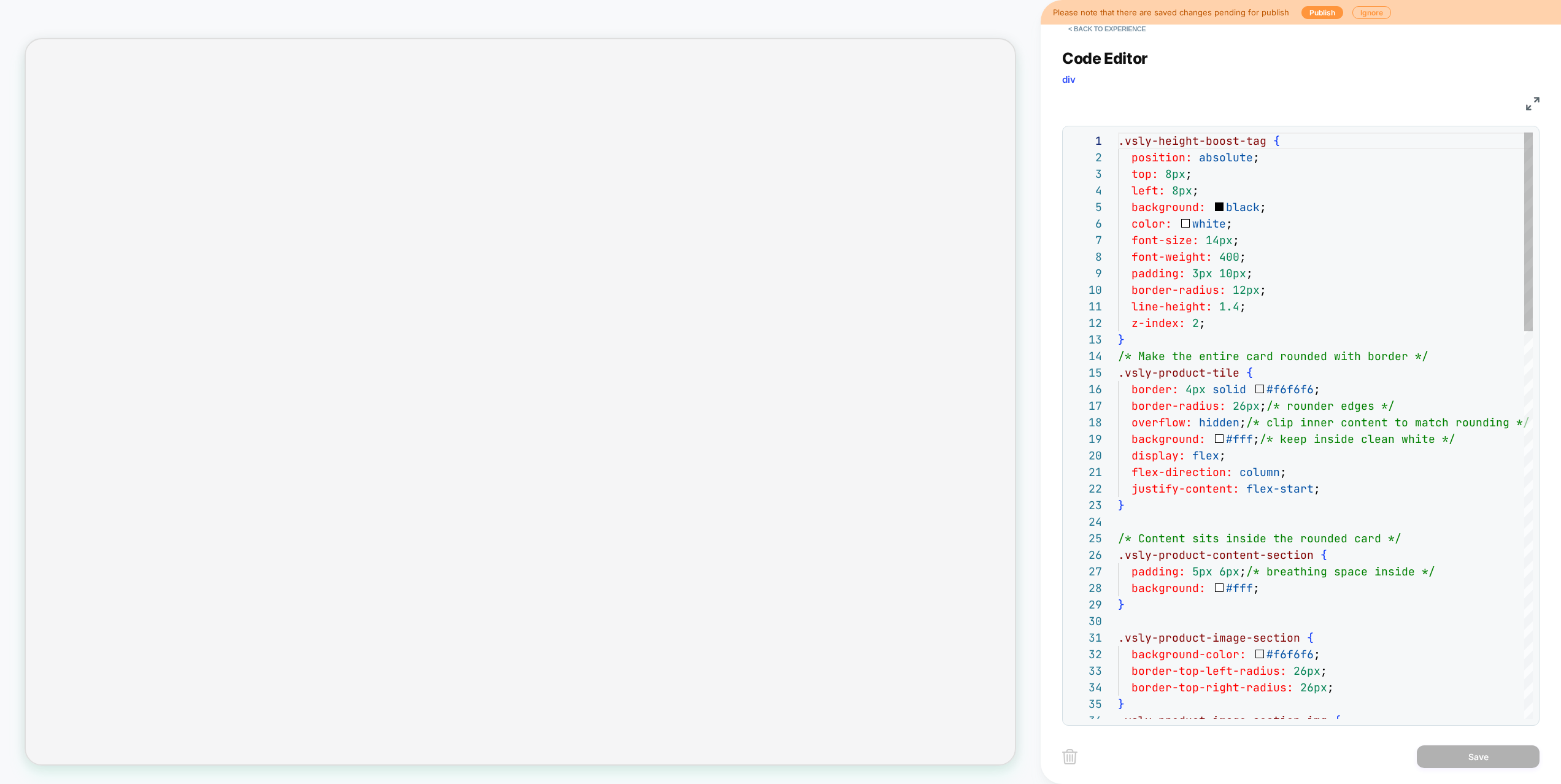
scroll to position [165, 0]
type textarea "**********"
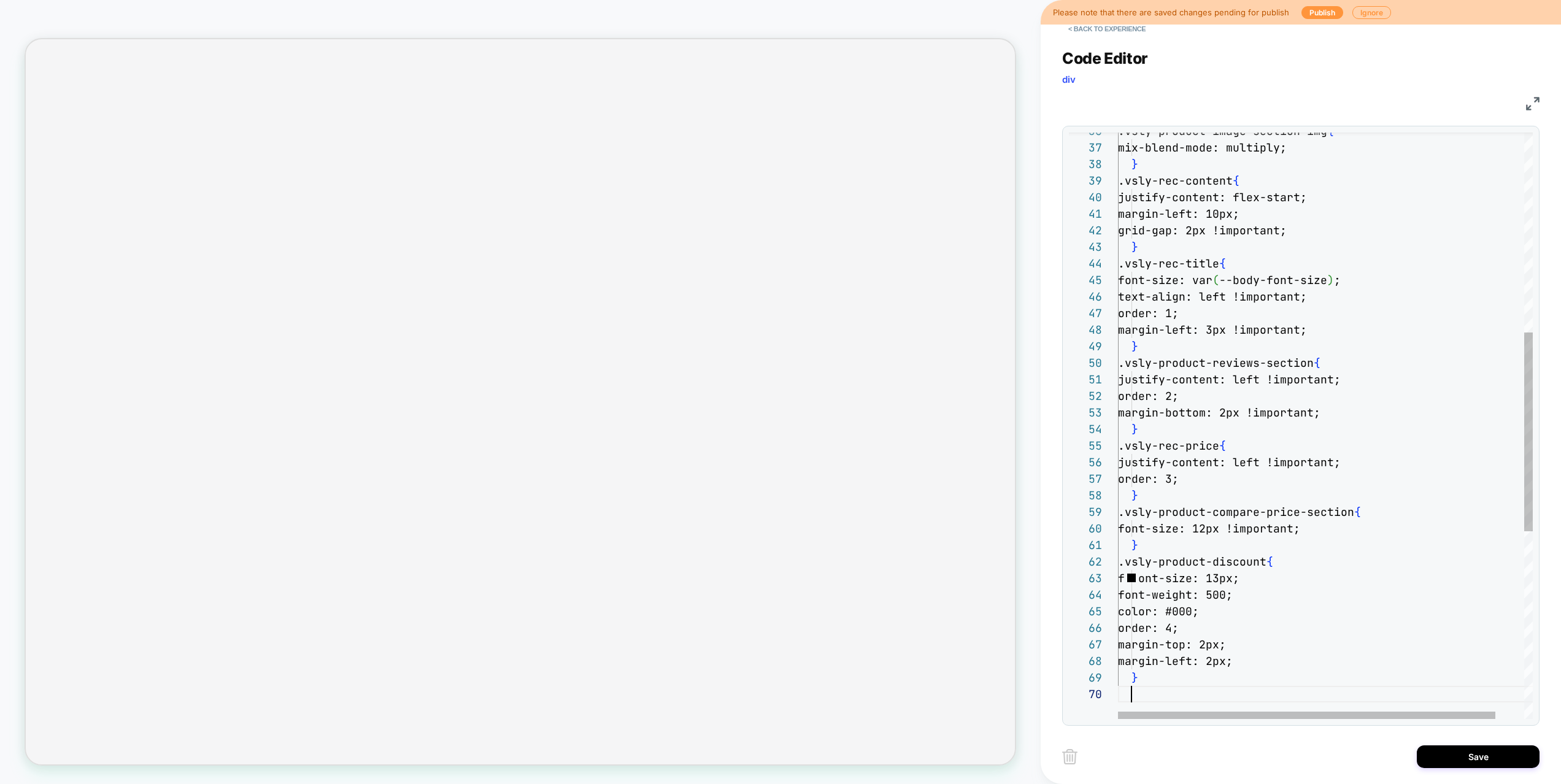
scroll to position [149, 13]
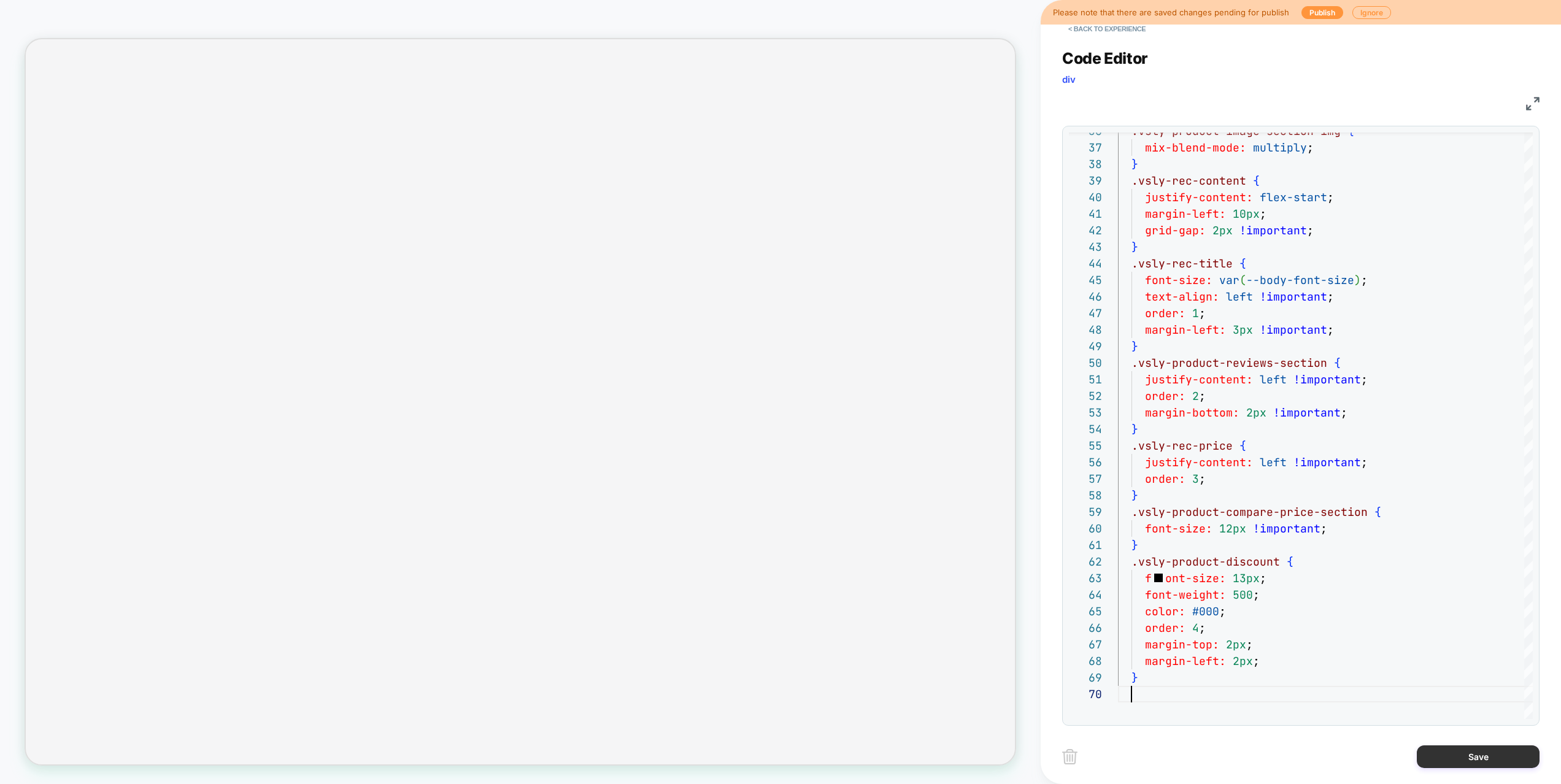
click at [1462, 749] on button "Save" at bounding box center [1478, 757] width 123 height 23
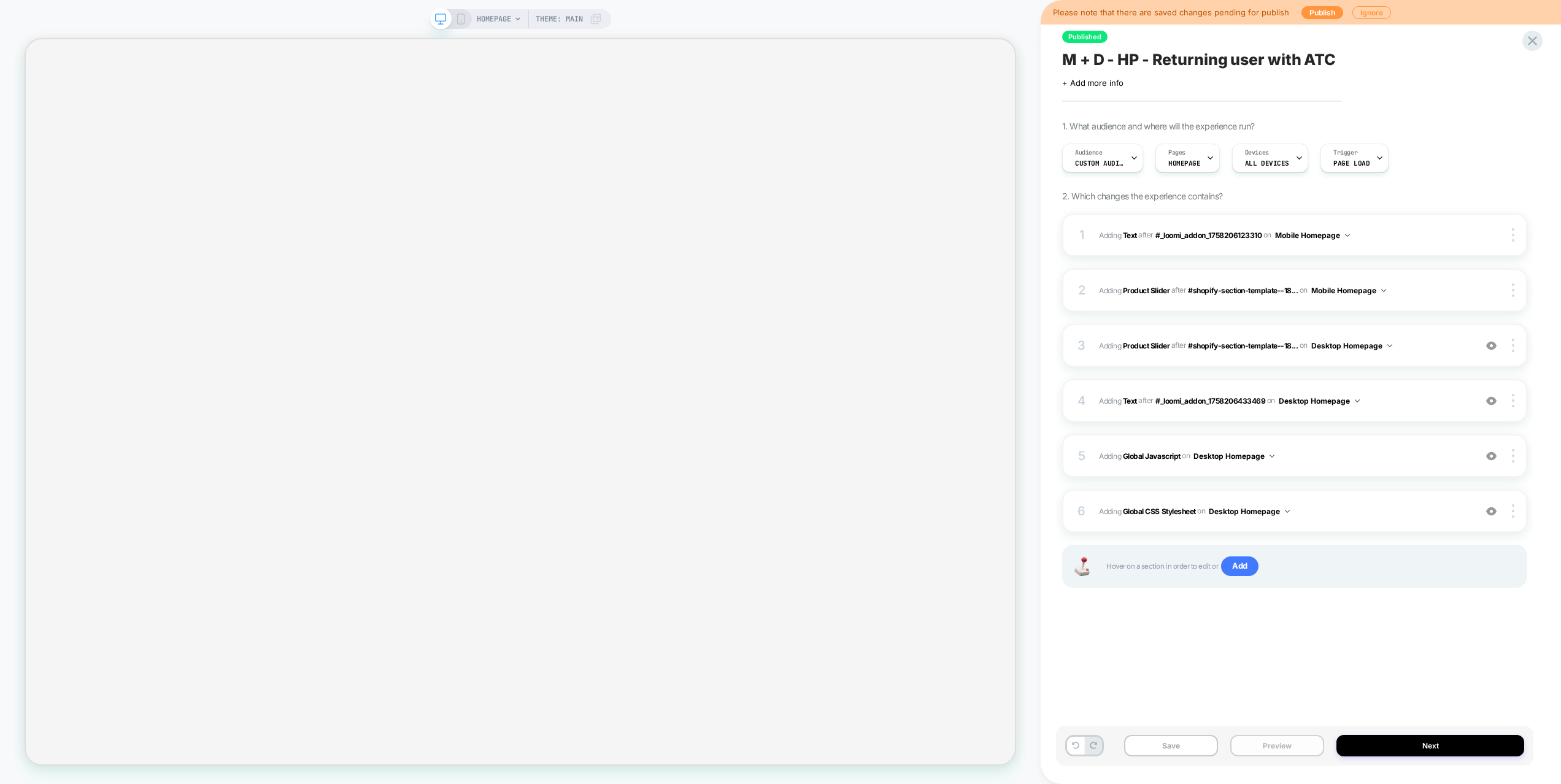
click at [1256, 745] on button "Preview" at bounding box center [1277, 745] width 94 height 22
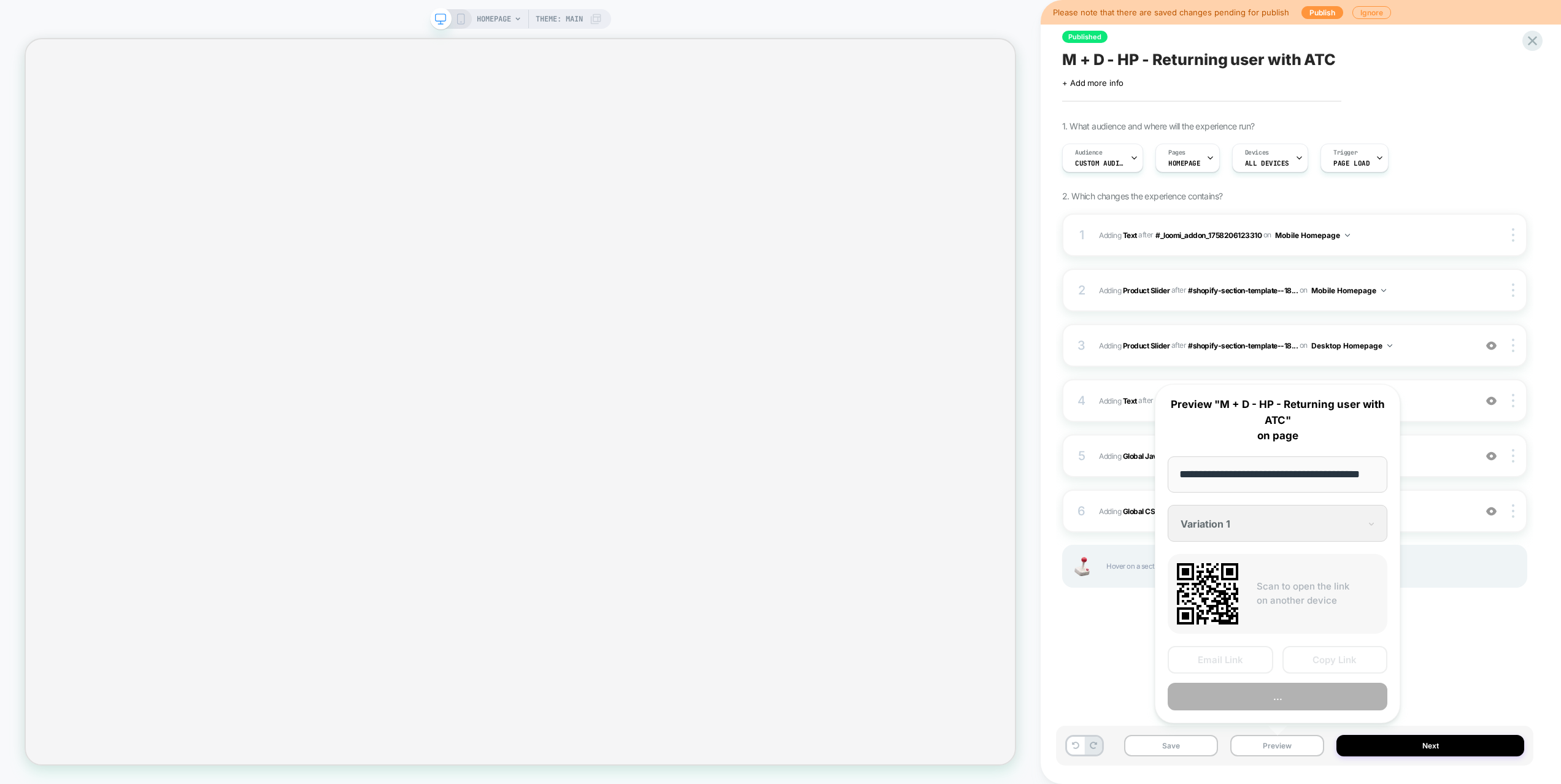
scroll to position [0, 0]
click at [1270, 701] on button "Preview" at bounding box center [1277, 696] width 219 height 27
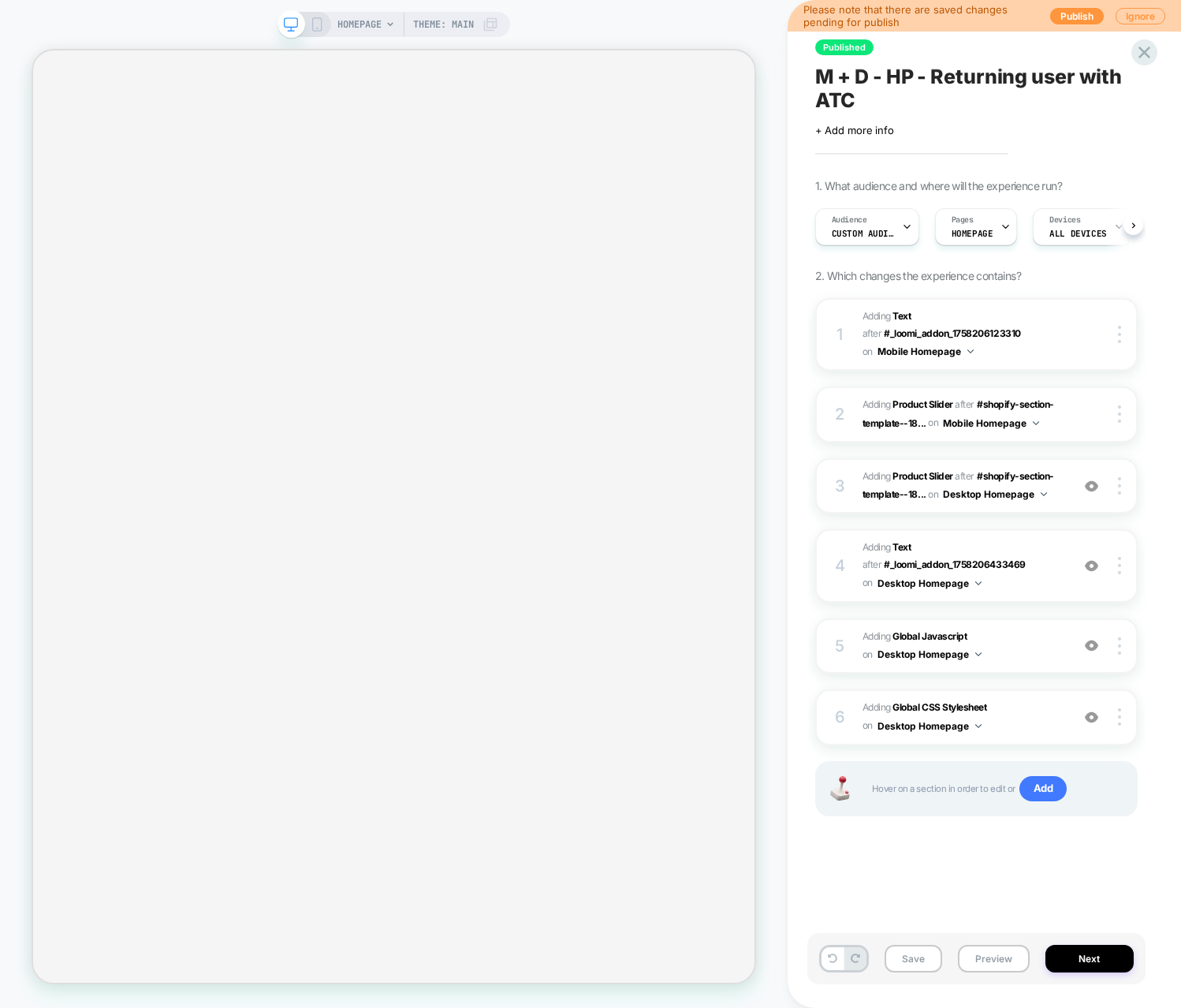
scroll to position [0, 1]
click at [317, 24] on icon at bounding box center [316, 24] width 14 height 14
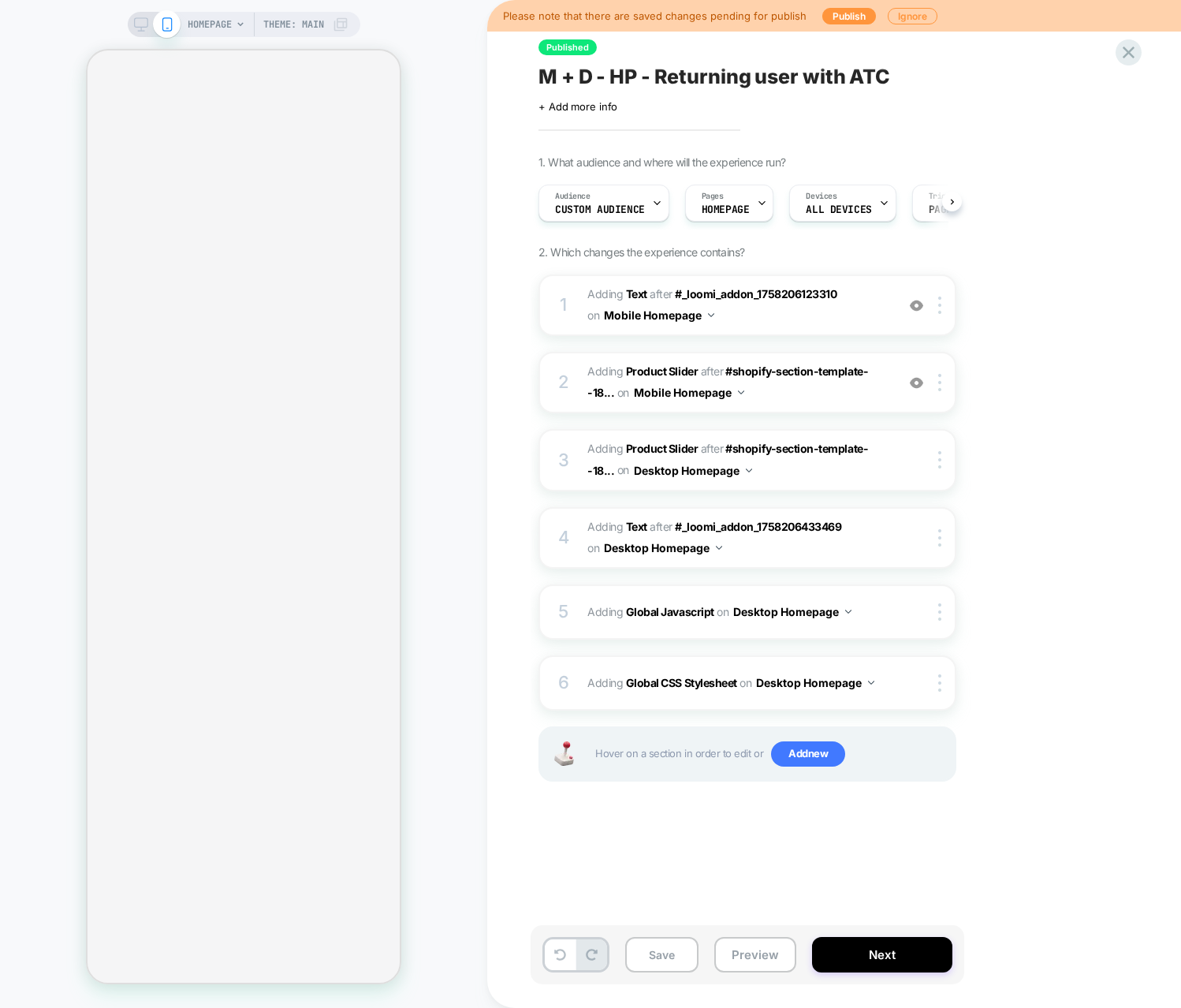
click at [145, 23] on rect at bounding box center [141, 22] width 13 height 9
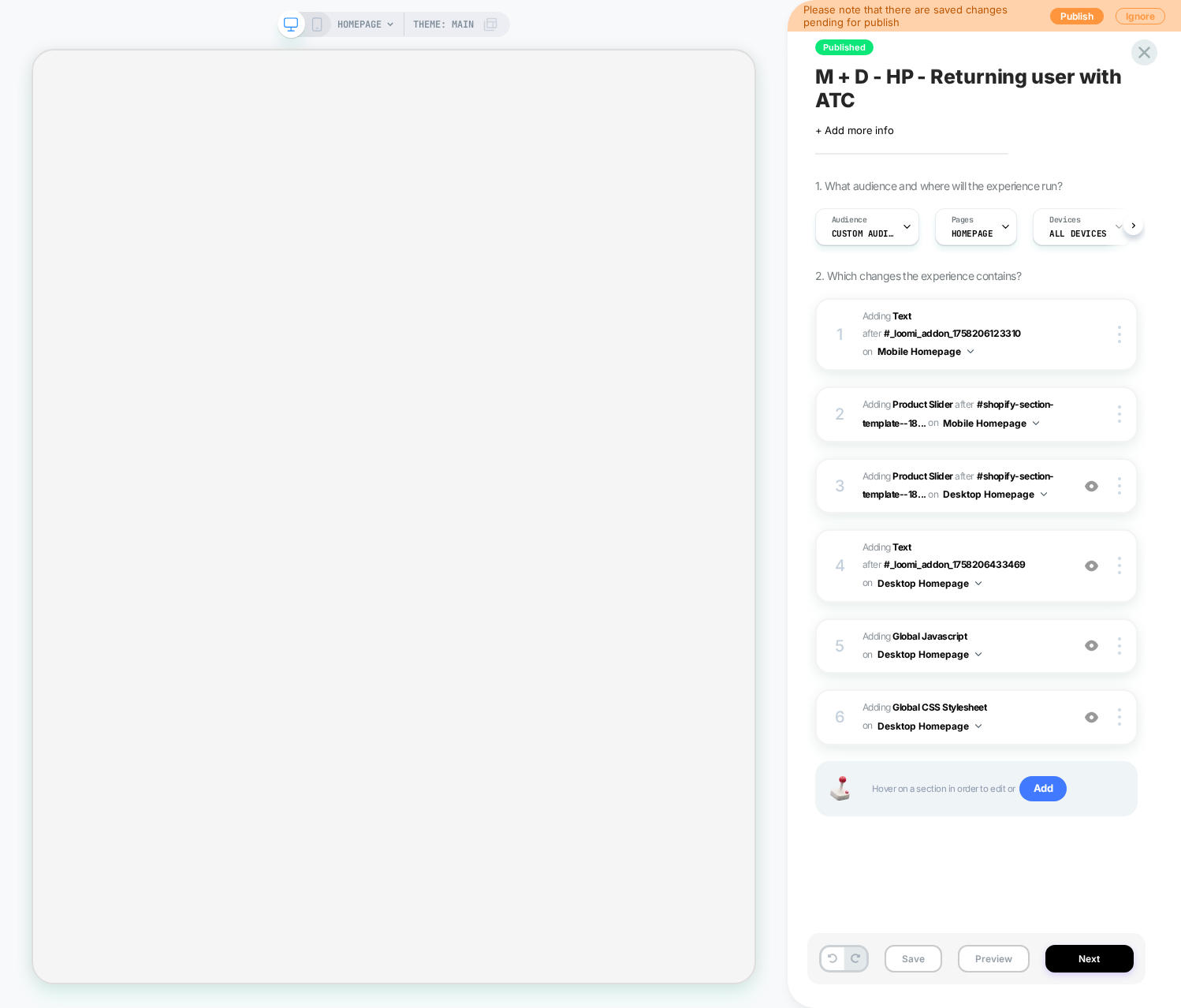
click at [356, 23] on span "HOMEPAGE" at bounding box center [360, 24] width 44 height 25
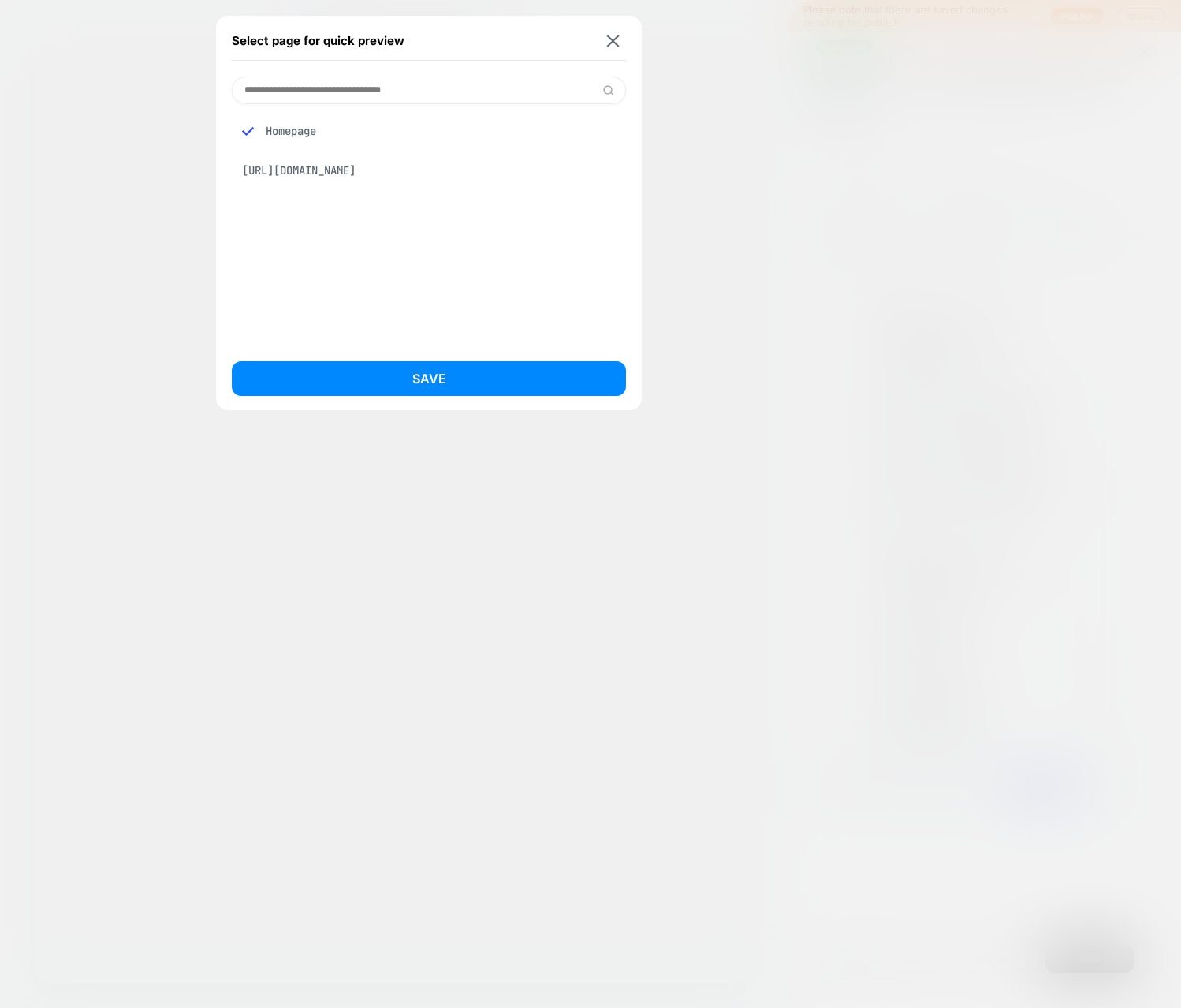
click at [343, 166] on div "https://www.conzuri.com/" at bounding box center [429, 170] width 394 height 30
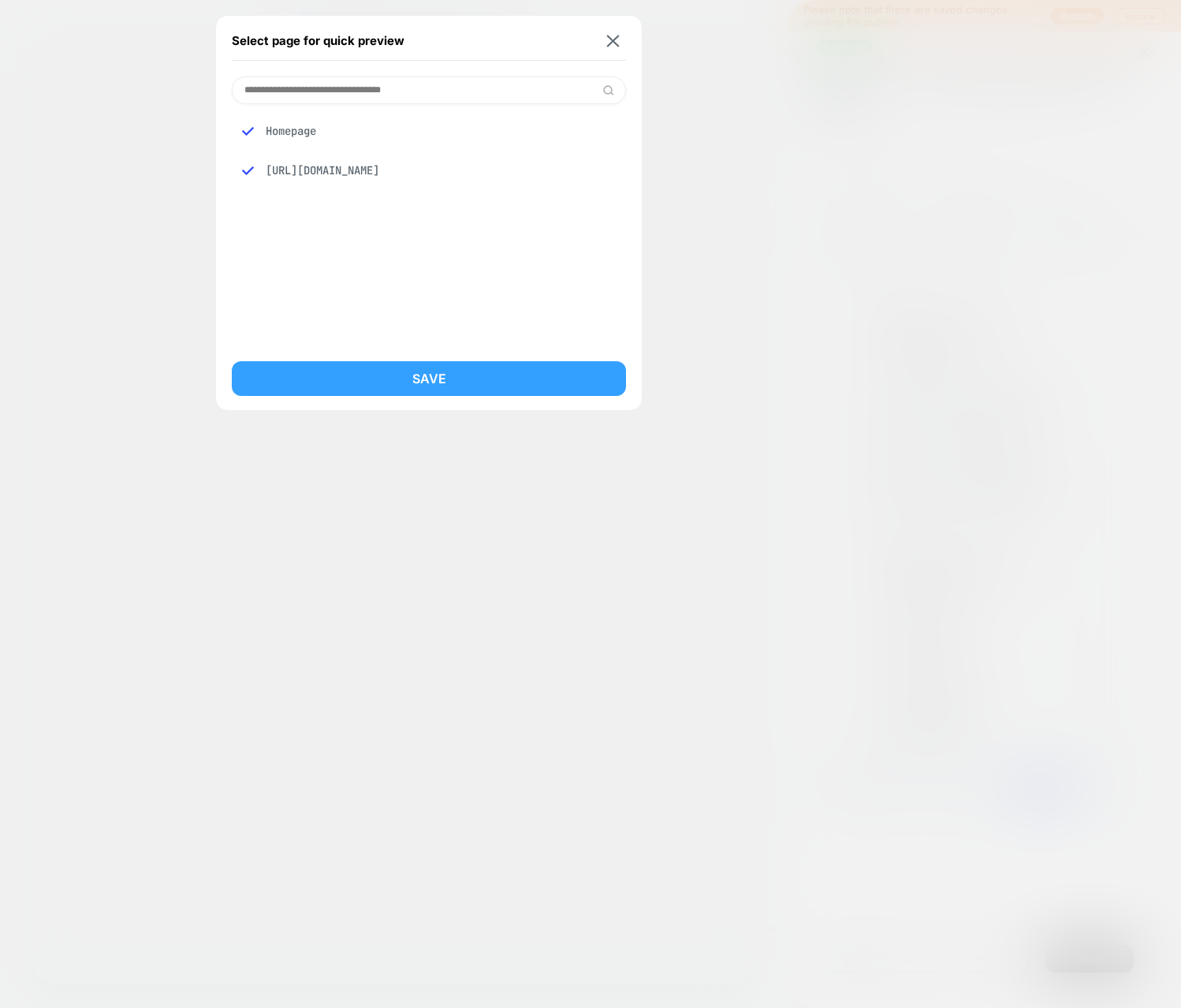
click at [424, 379] on button "Save" at bounding box center [429, 379] width 394 height 34
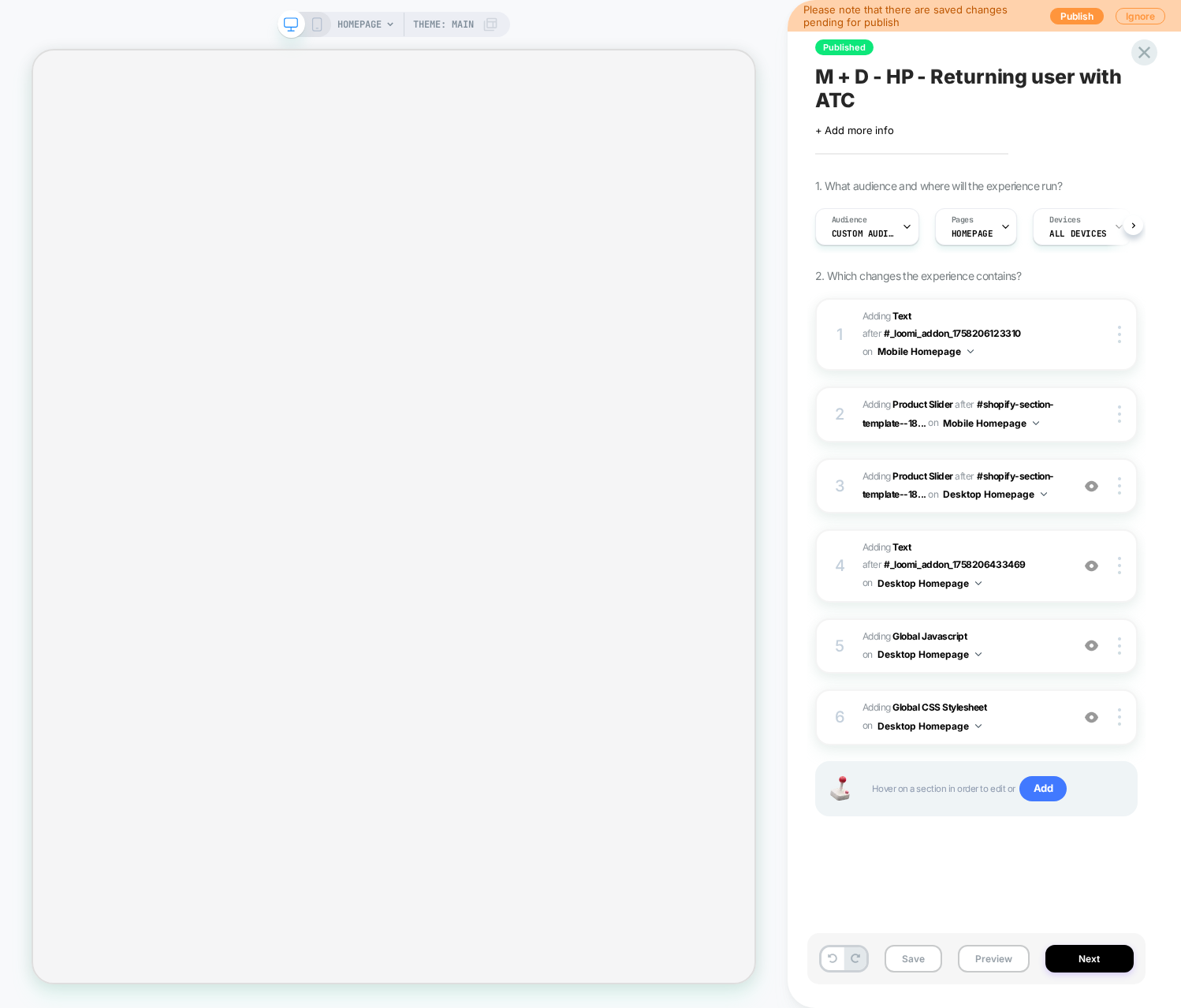
click at [372, 21] on span "HOMEPAGE" at bounding box center [360, 24] width 44 height 25
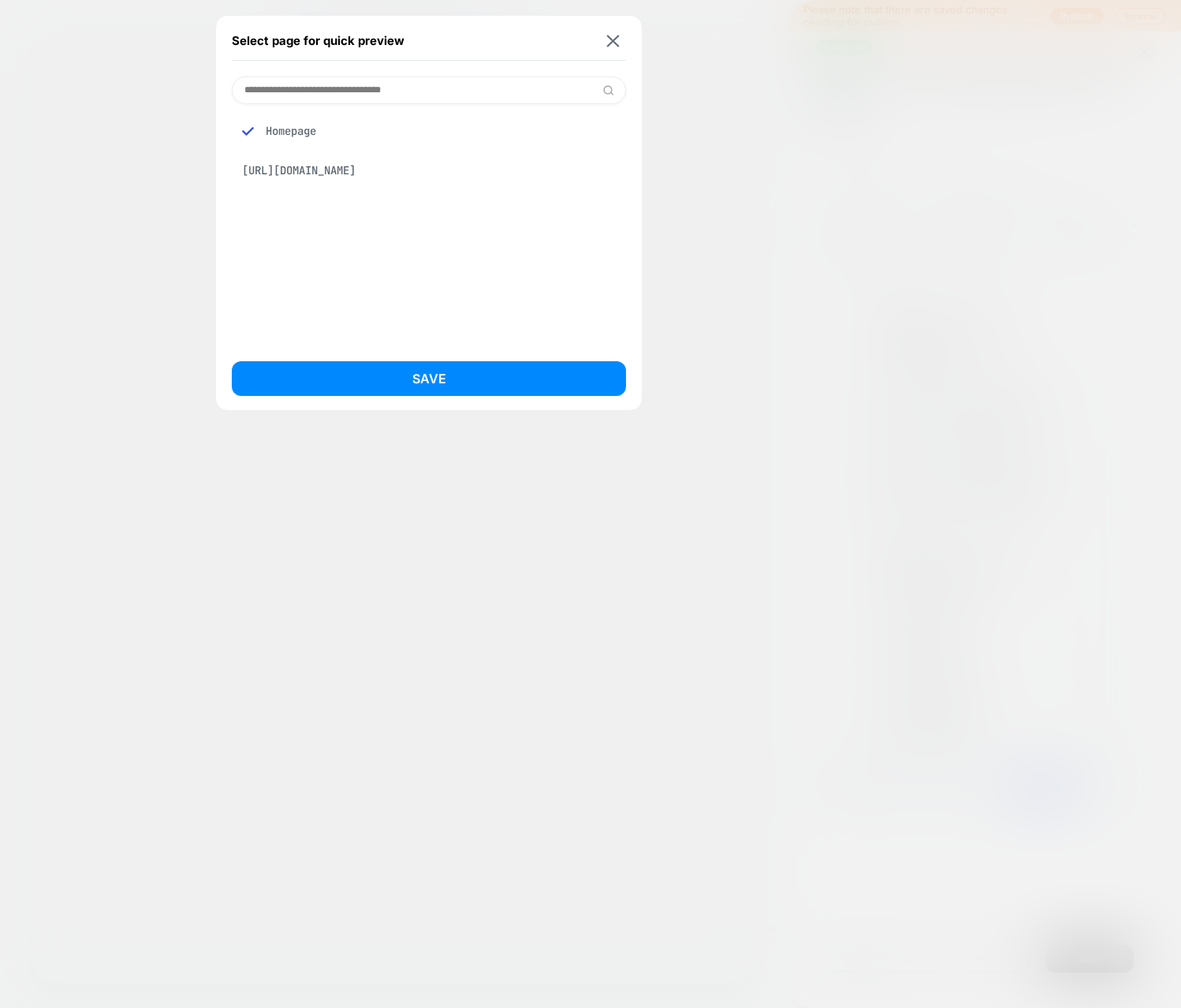
click at [682, 225] on div at bounding box center [590, 504] width 1181 height 1008
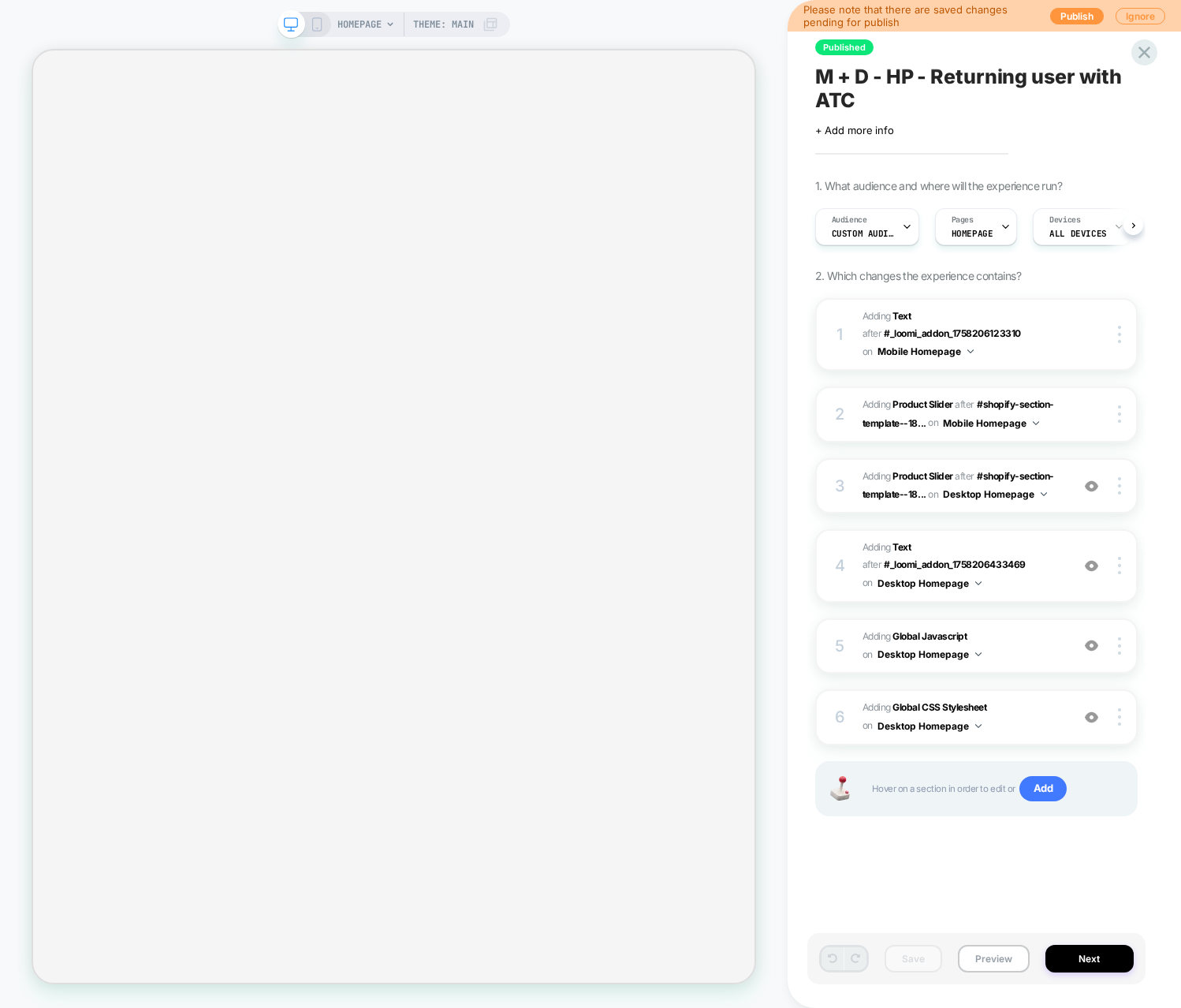
scroll to position [0, 1]
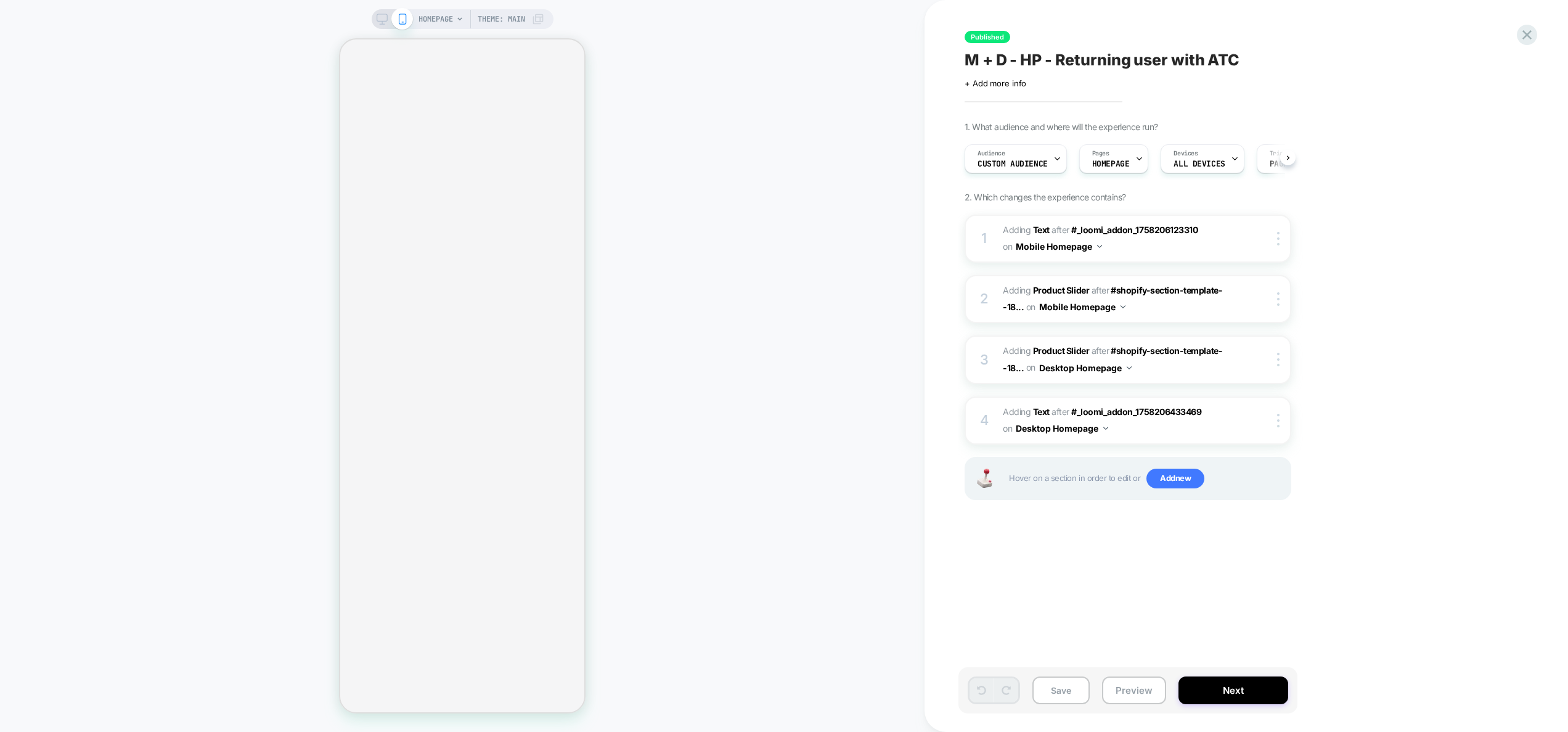
scroll to position [0, 1]
click at [382, 23] on icon at bounding box center [381, 19] width 11 height 11
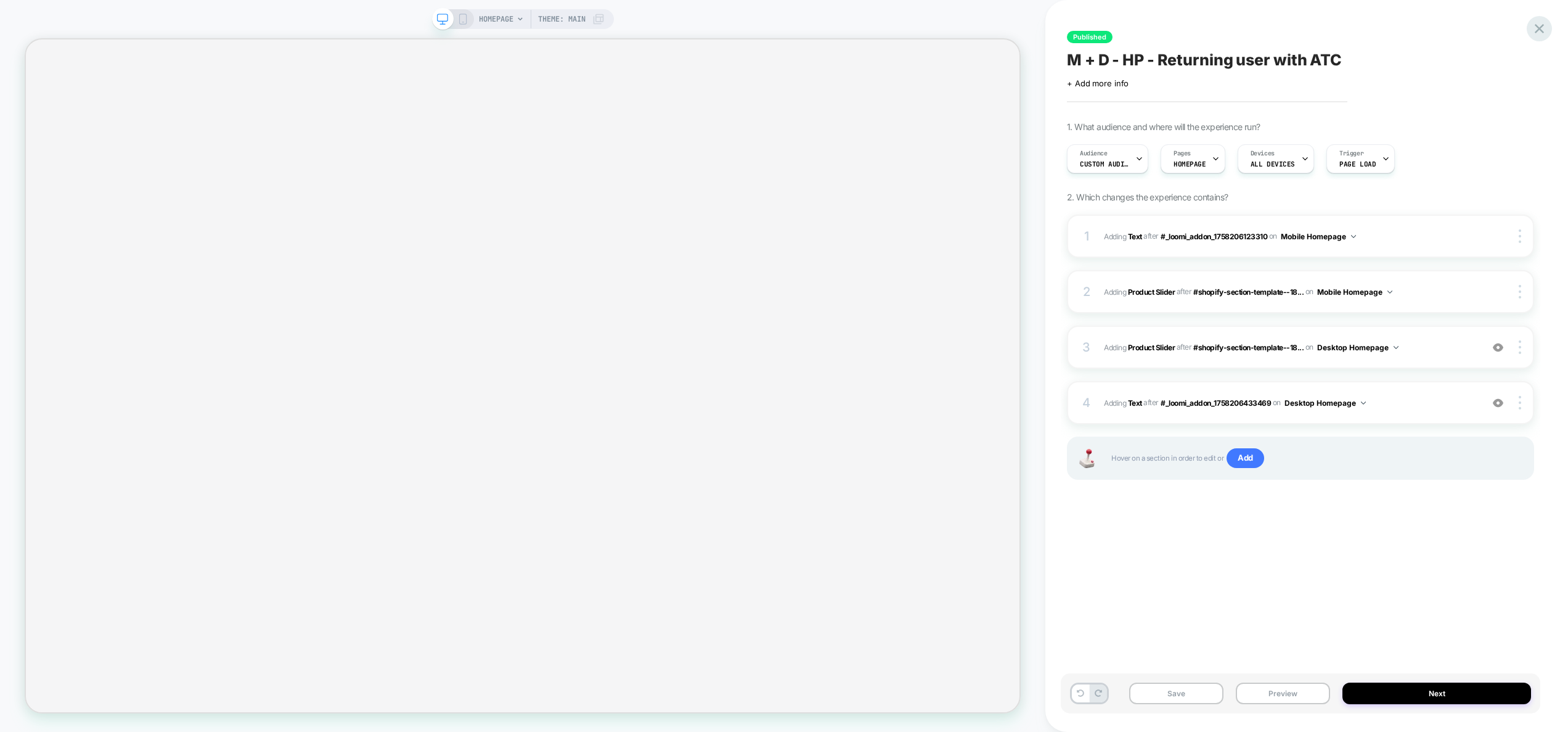
click at [1544, 29] on icon at bounding box center [1539, 29] width 17 height 17
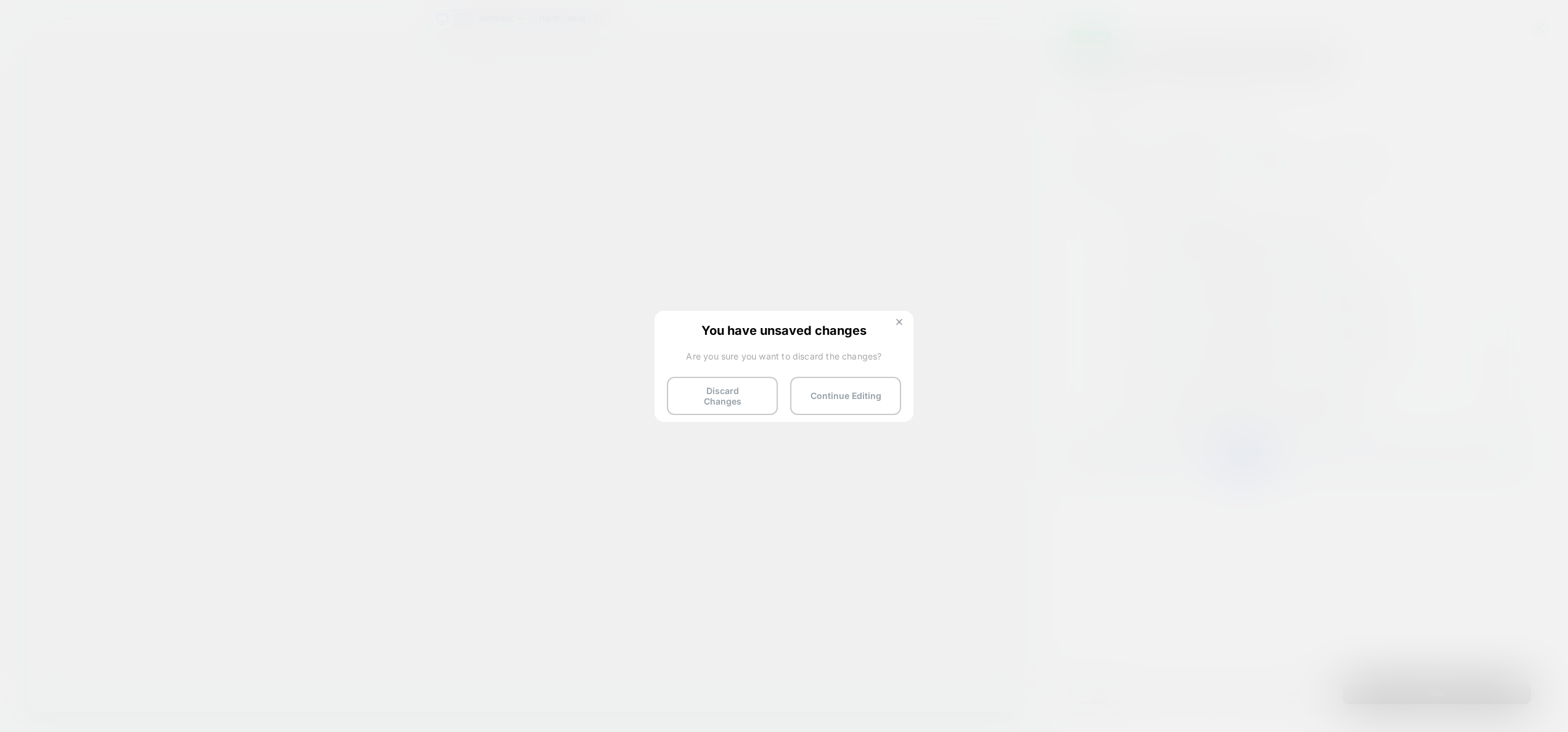
click at [901, 319] on img at bounding box center [899, 322] width 6 height 6
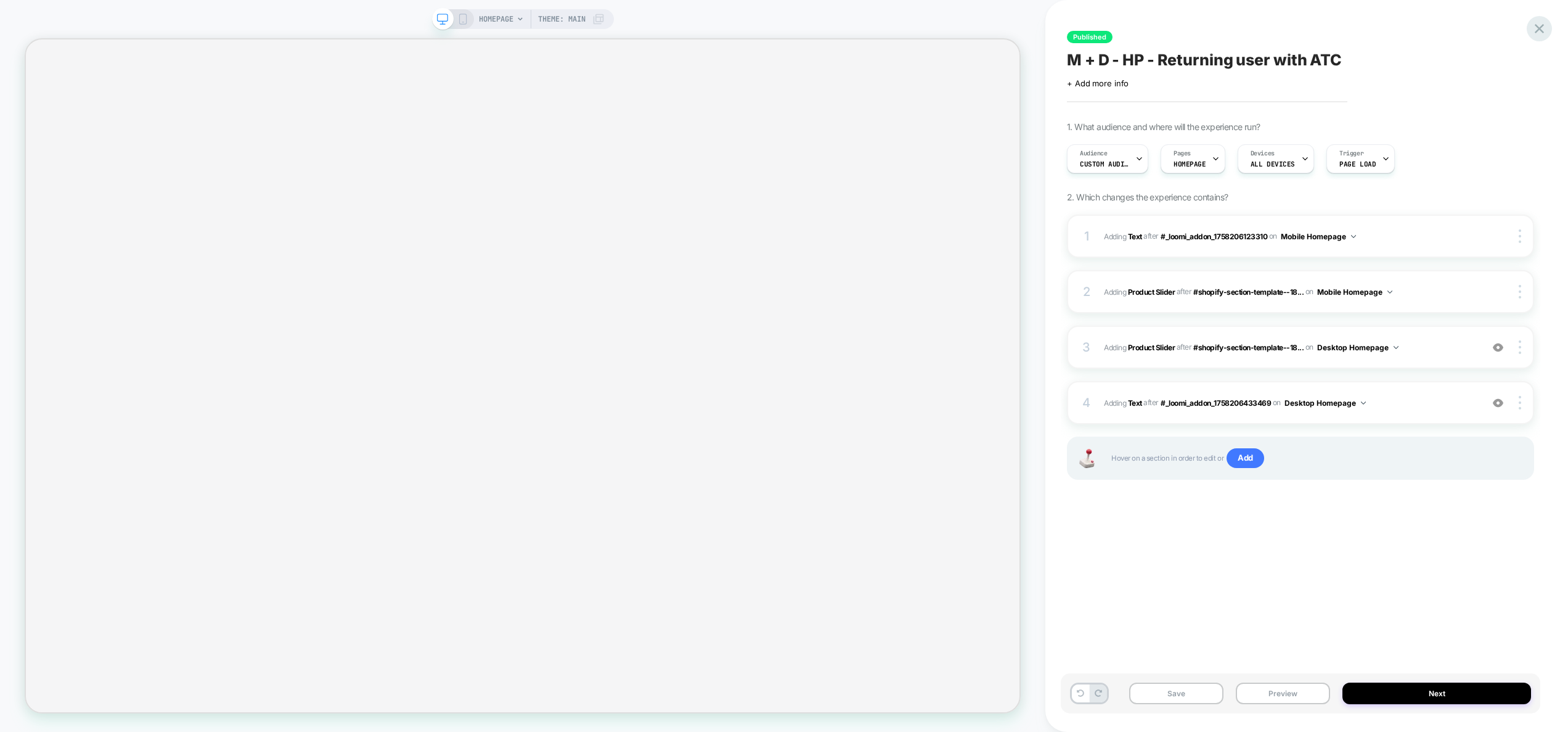
click at [1532, 21] on icon at bounding box center [1539, 29] width 17 height 17
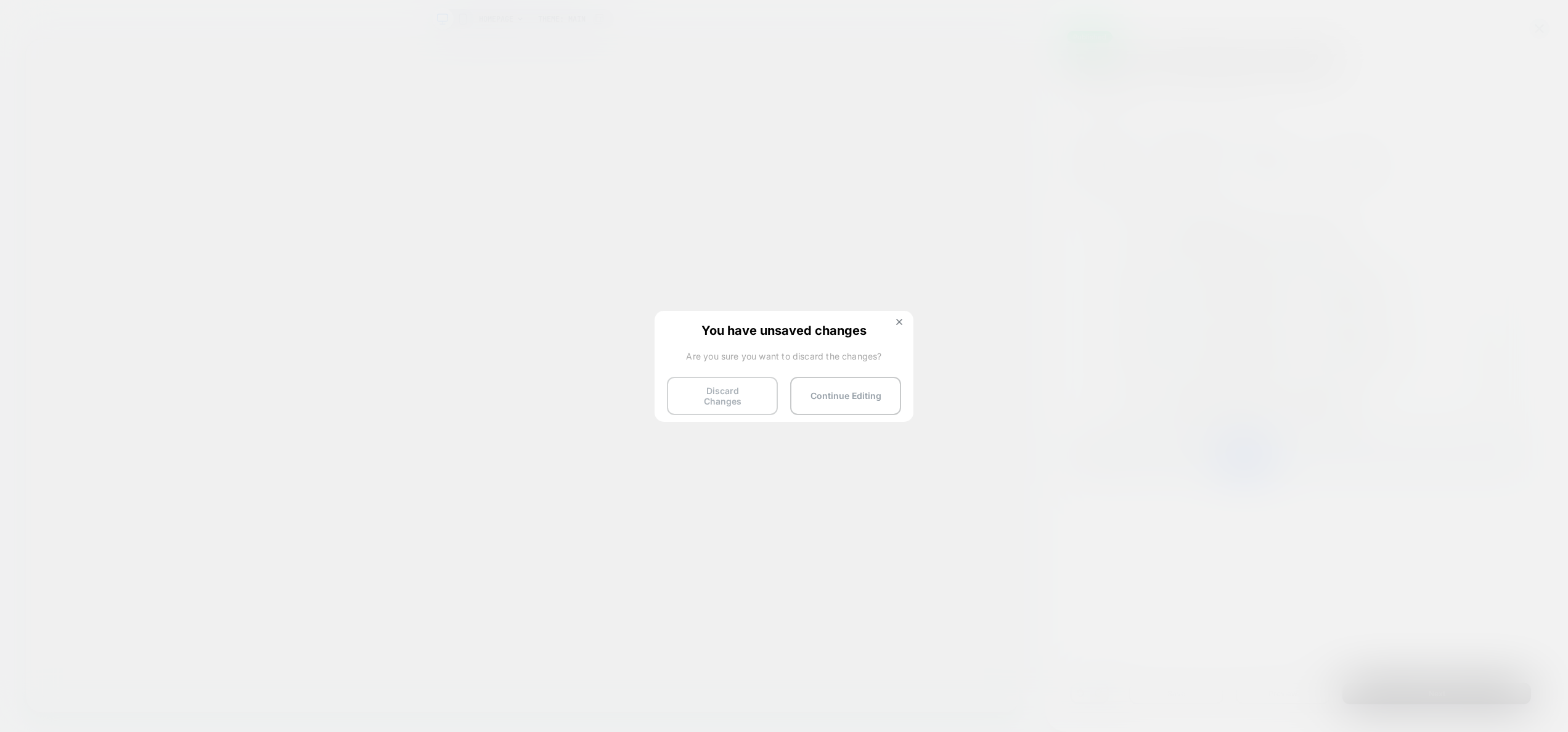
click at [727, 403] on button "Discard Changes" at bounding box center [723, 396] width 111 height 38
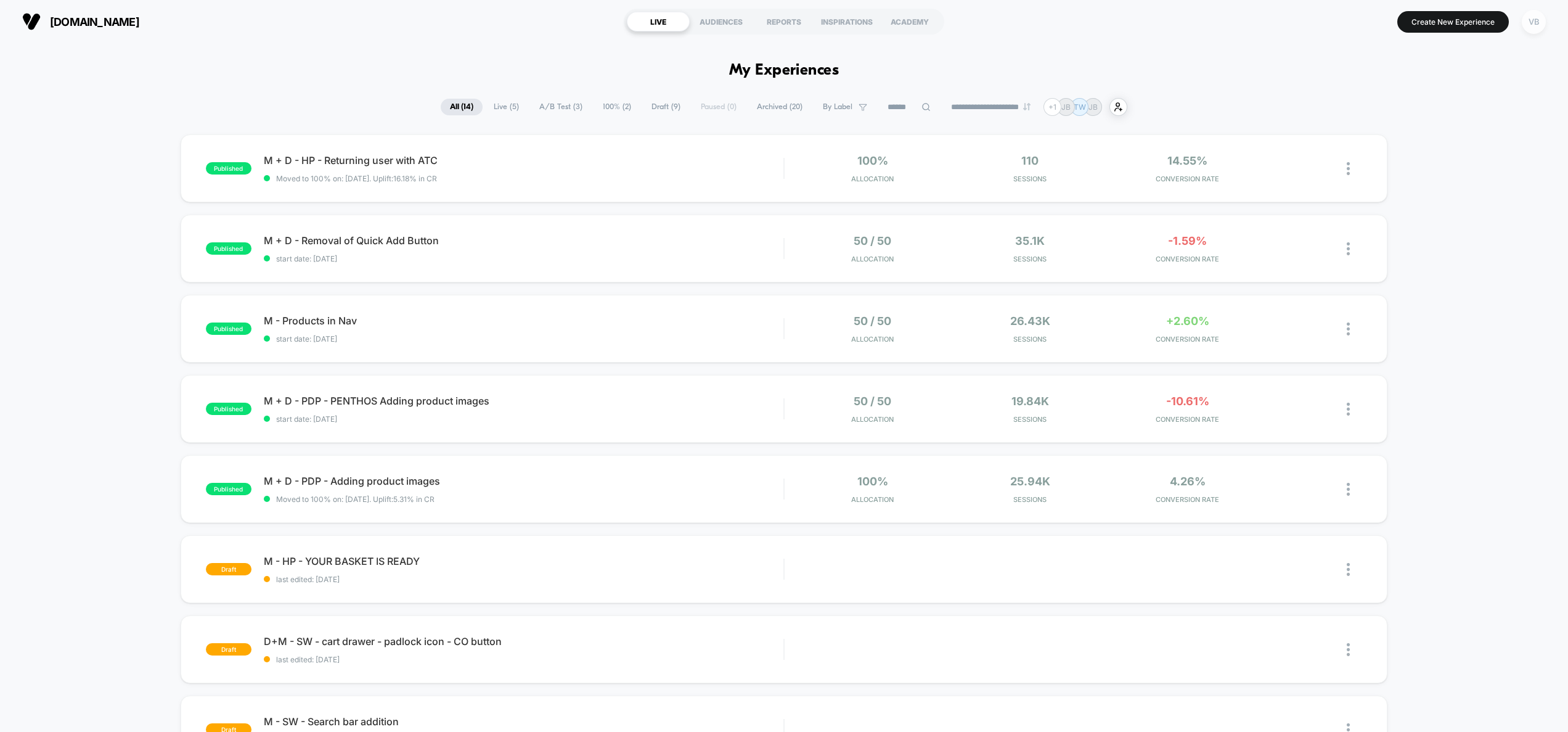
click at [1543, 19] on div "VB" at bounding box center [1533, 22] width 24 height 24
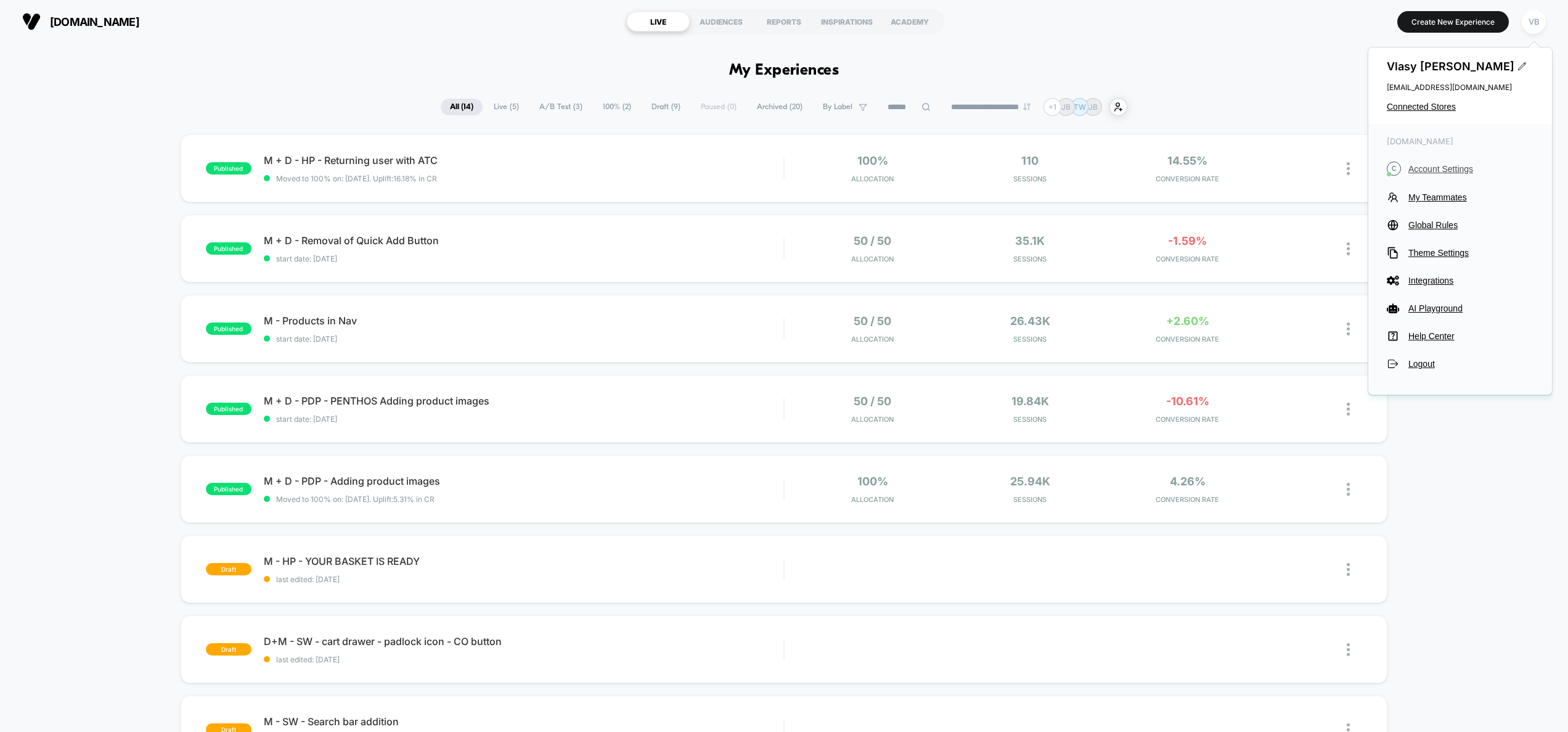
click at [1434, 168] on span "Account Settings" at bounding box center [1471, 169] width 125 height 10
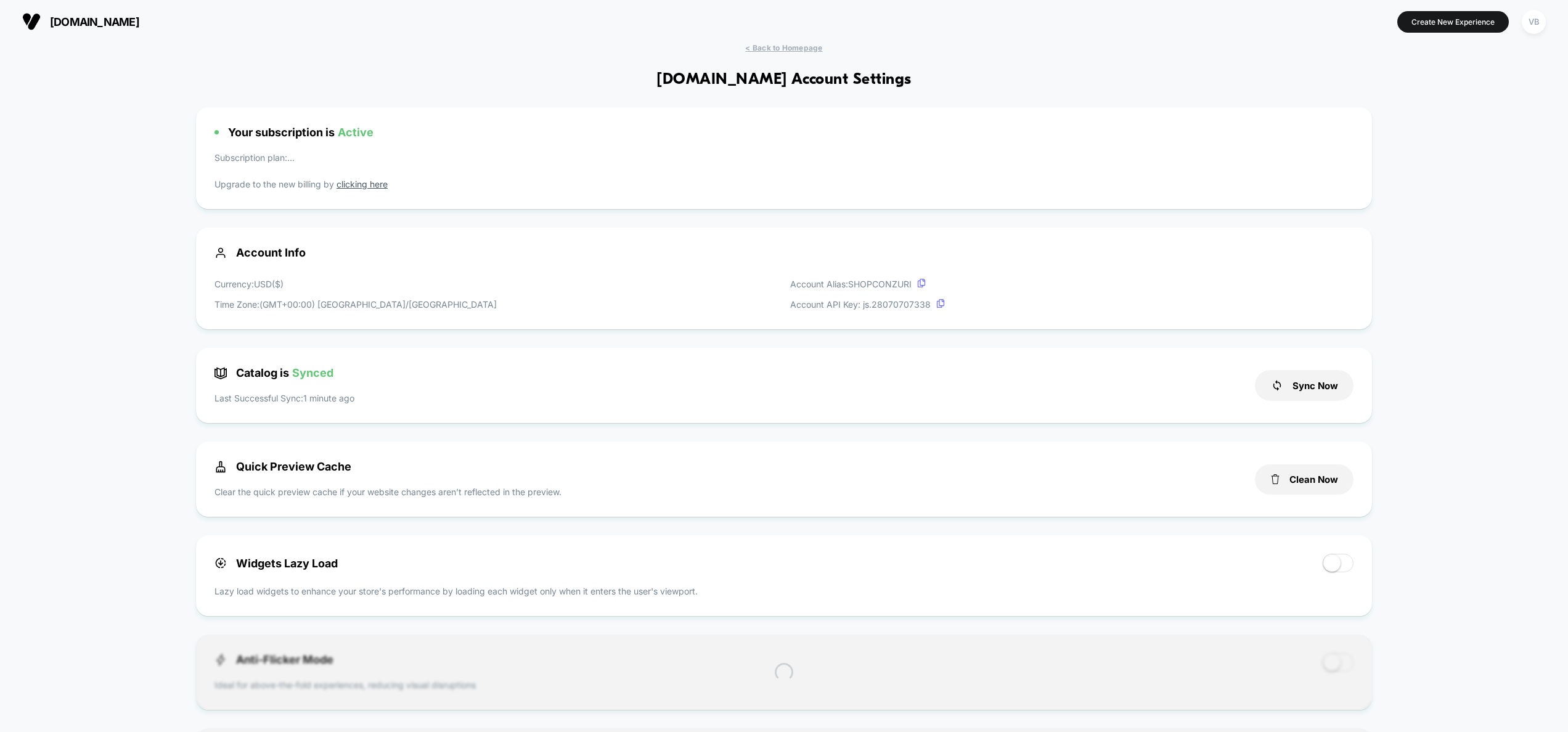
scroll to position [166, 0]
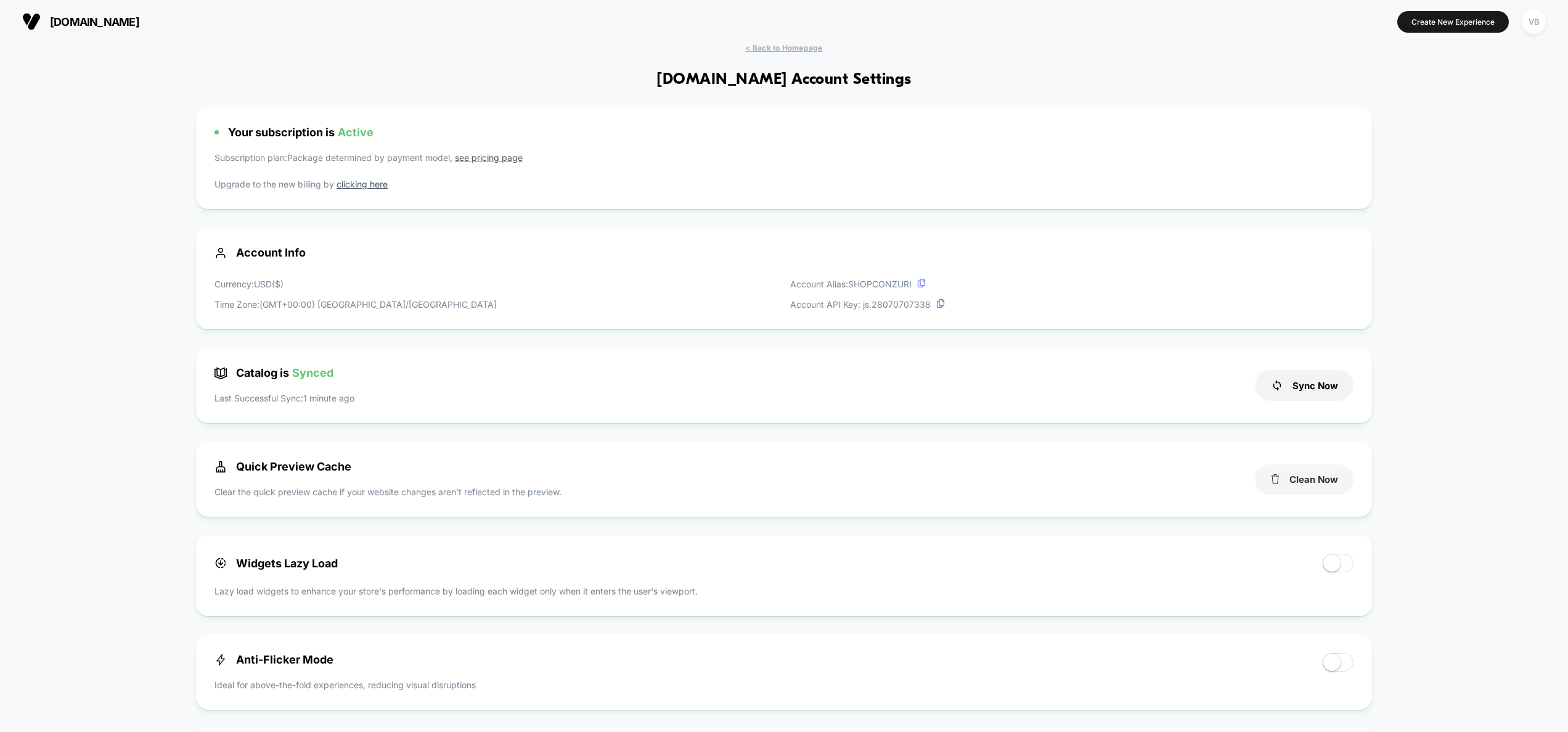
click at [1309, 473] on button "Clean Now" at bounding box center [1304, 479] width 98 height 30
click at [77, 16] on span "conzuri.com" at bounding box center [95, 22] width 89 height 13
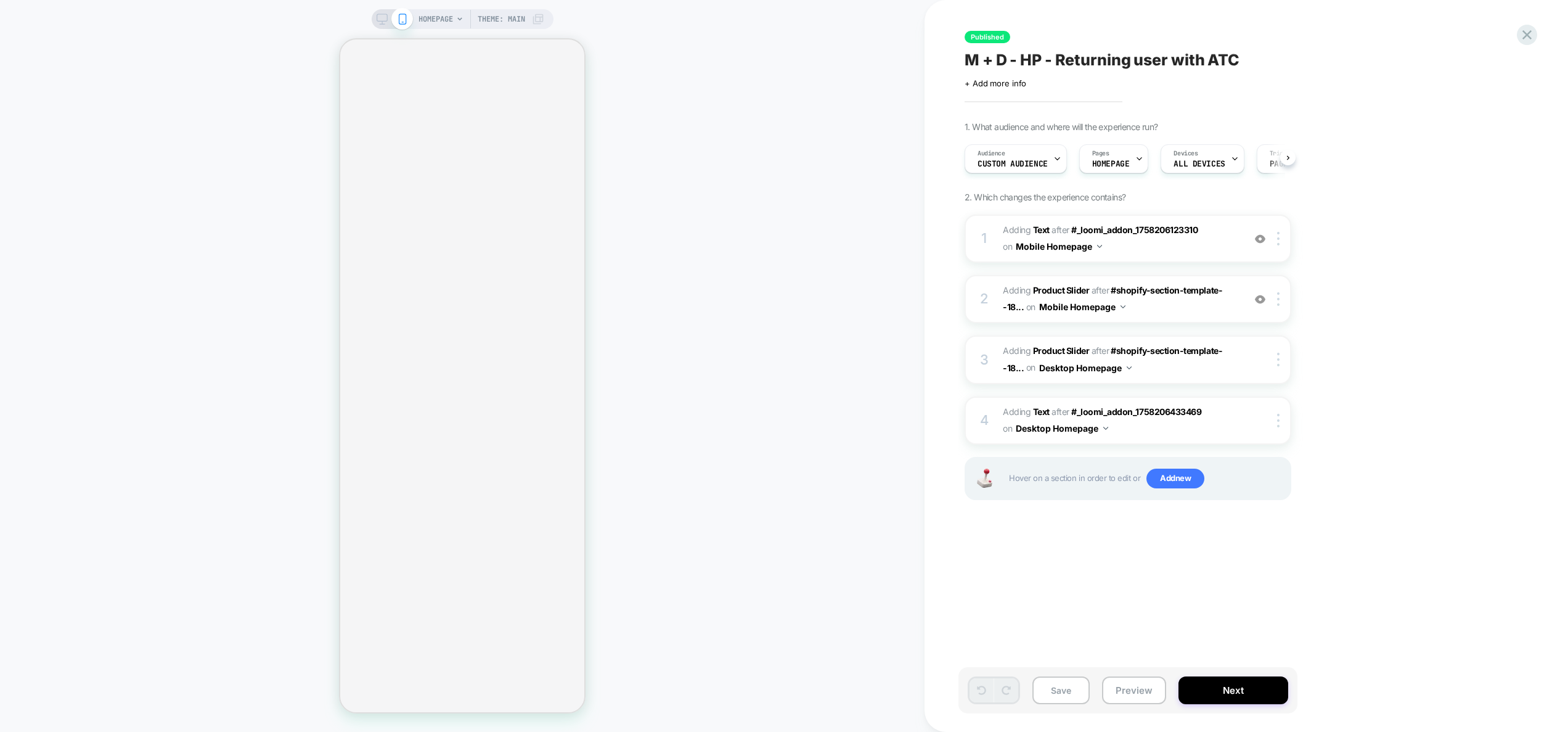
scroll to position [0, 1]
click at [1524, 40] on icon at bounding box center [1526, 35] width 17 height 17
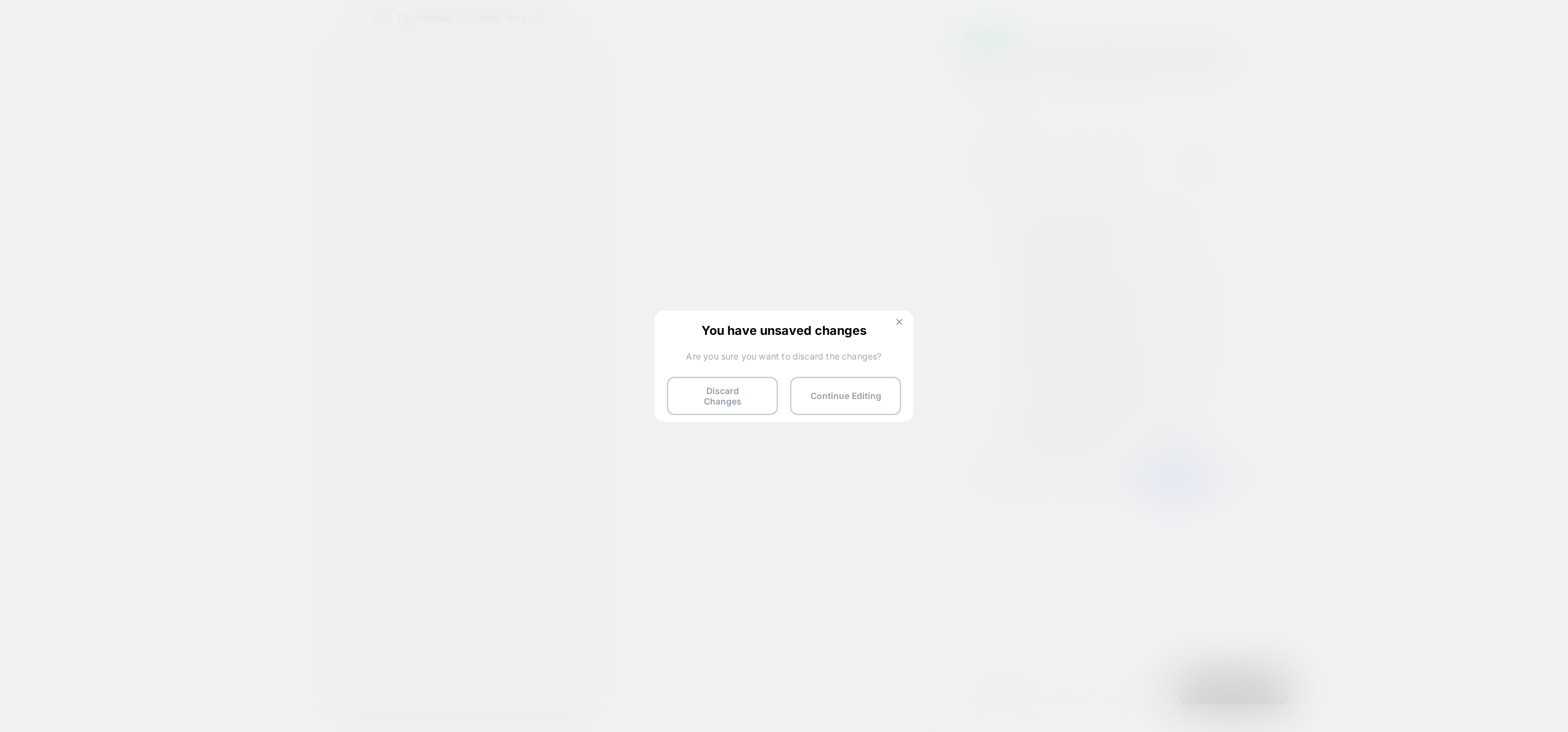
click at [896, 321] on img at bounding box center [899, 322] width 6 height 6
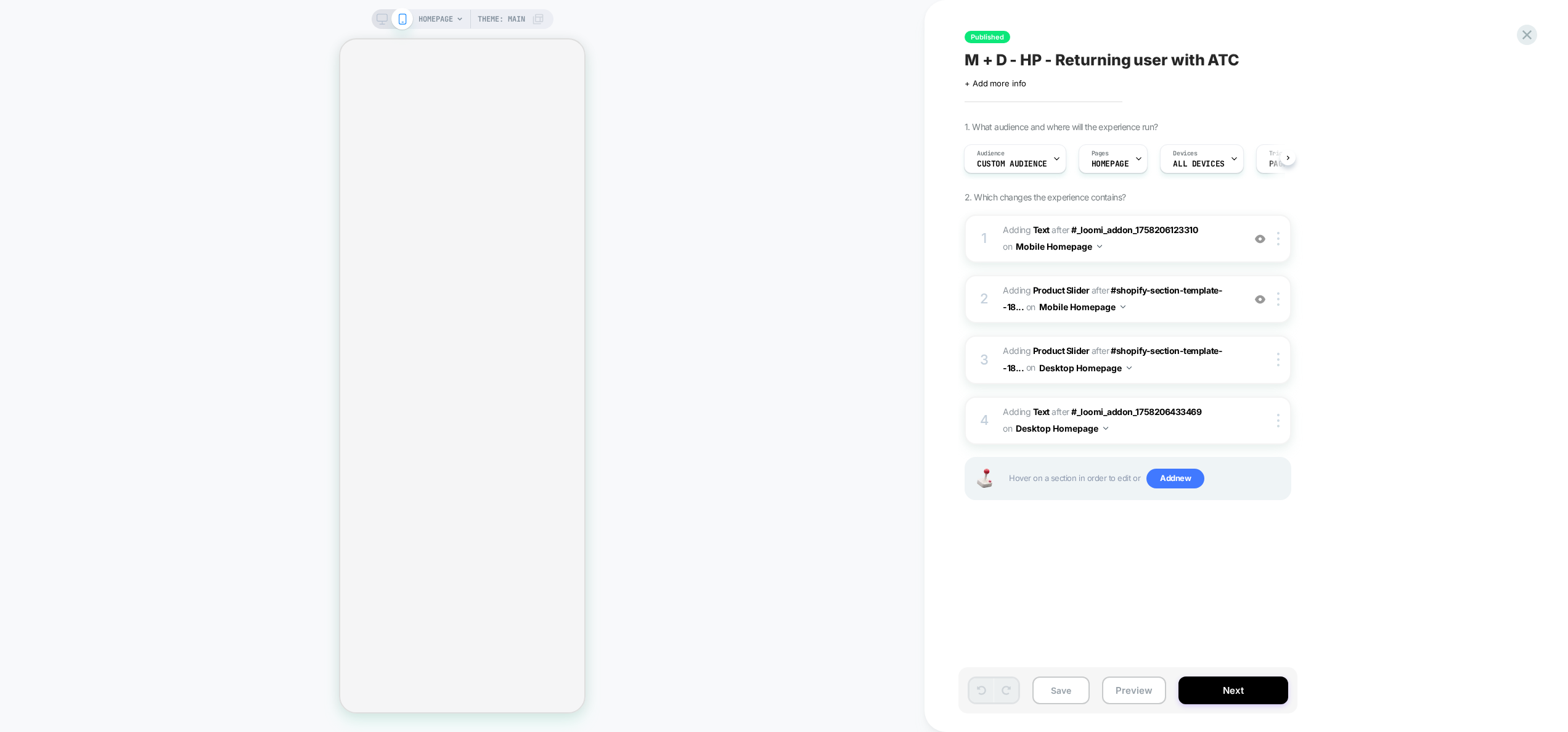
click at [442, 22] on span "HOMEPAGE" at bounding box center [436, 19] width 35 height 20
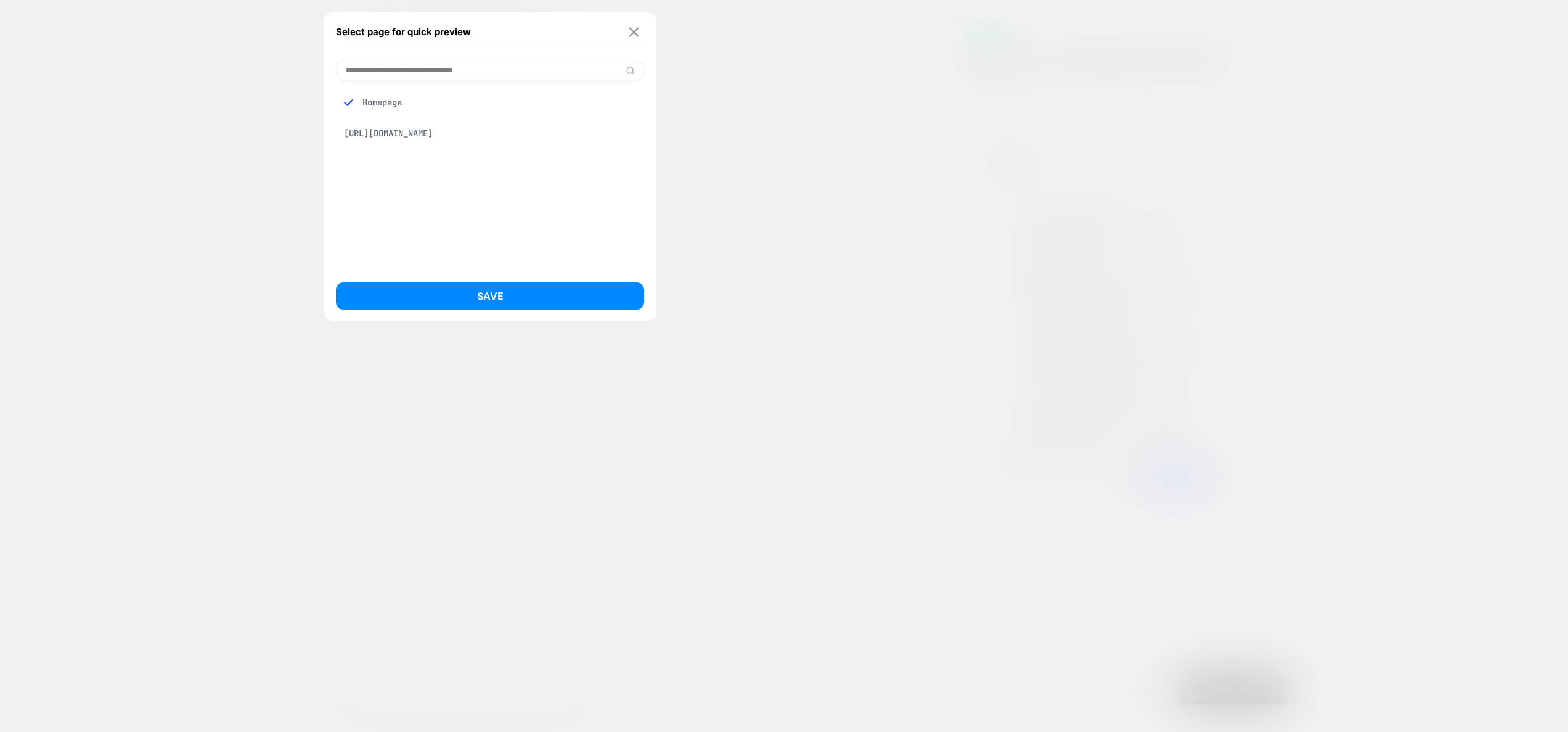
click at [633, 32] on img at bounding box center [634, 31] width 10 height 9
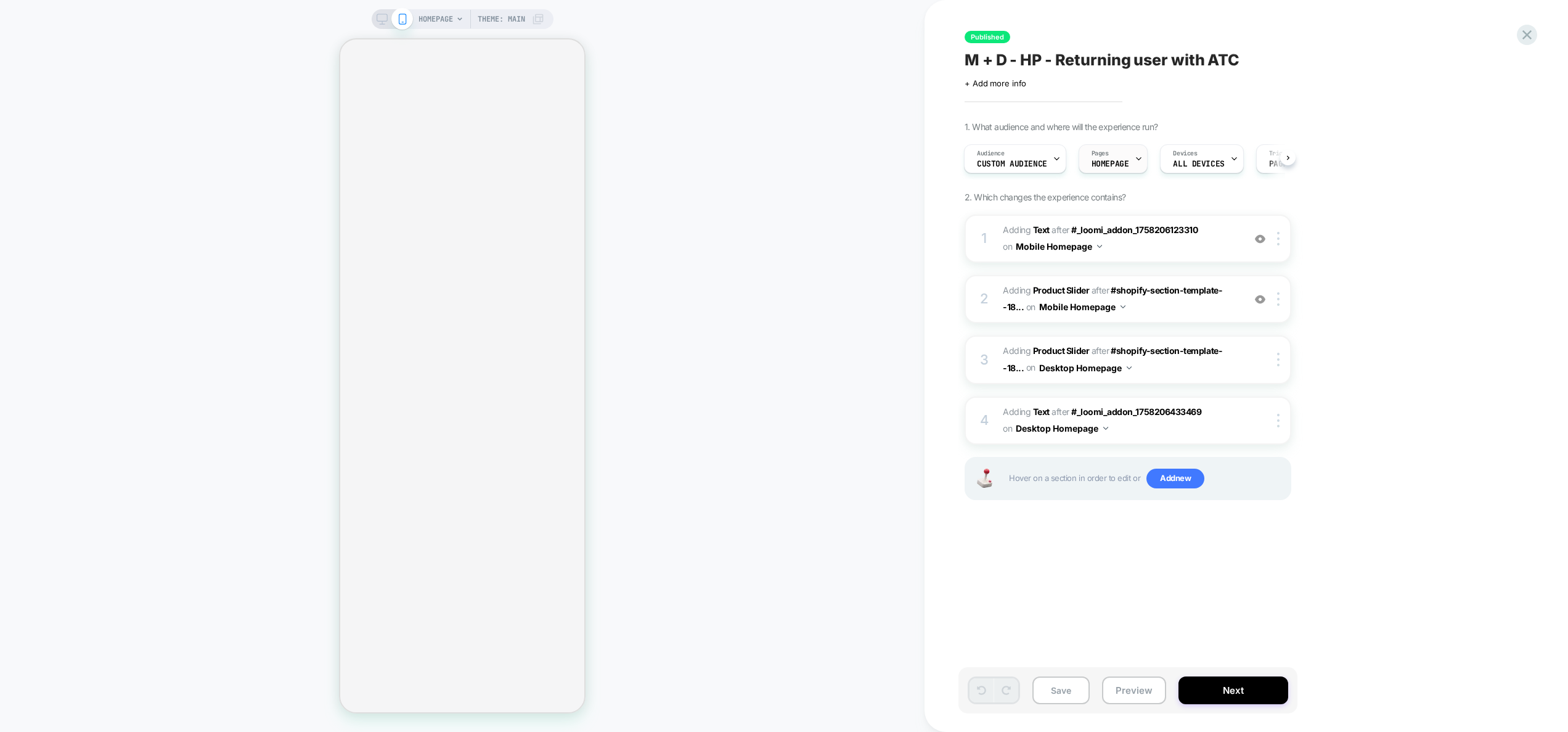
click at [1112, 164] on span "HOMEPAGE" at bounding box center [1110, 164] width 38 height 9
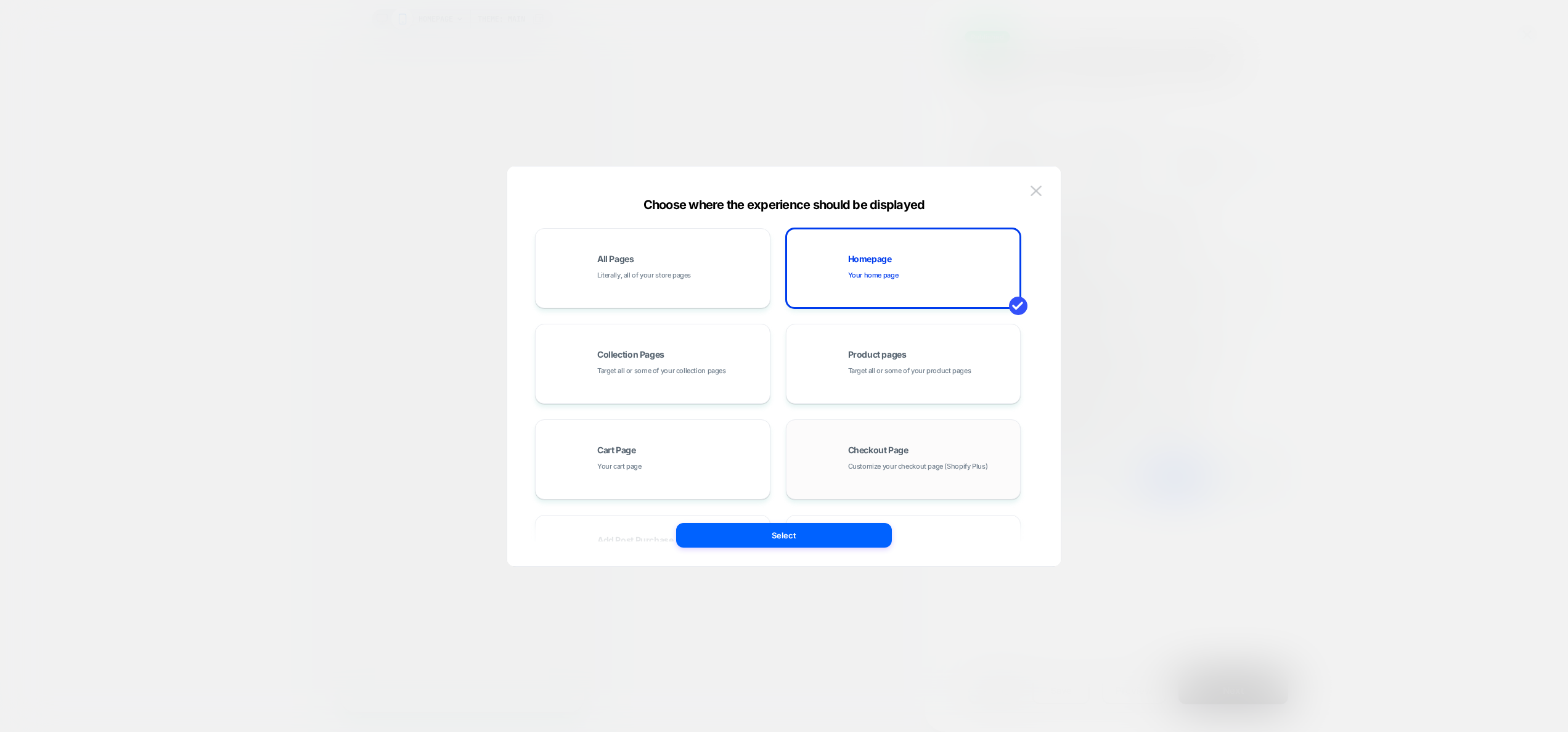
drag, startPoint x: 883, startPoint y: 357, endPoint x: 866, endPoint y: 471, distance: 115.3
click at [884, 357] on span "Product pages" at bounding box center [877, 355] width 59 height 9
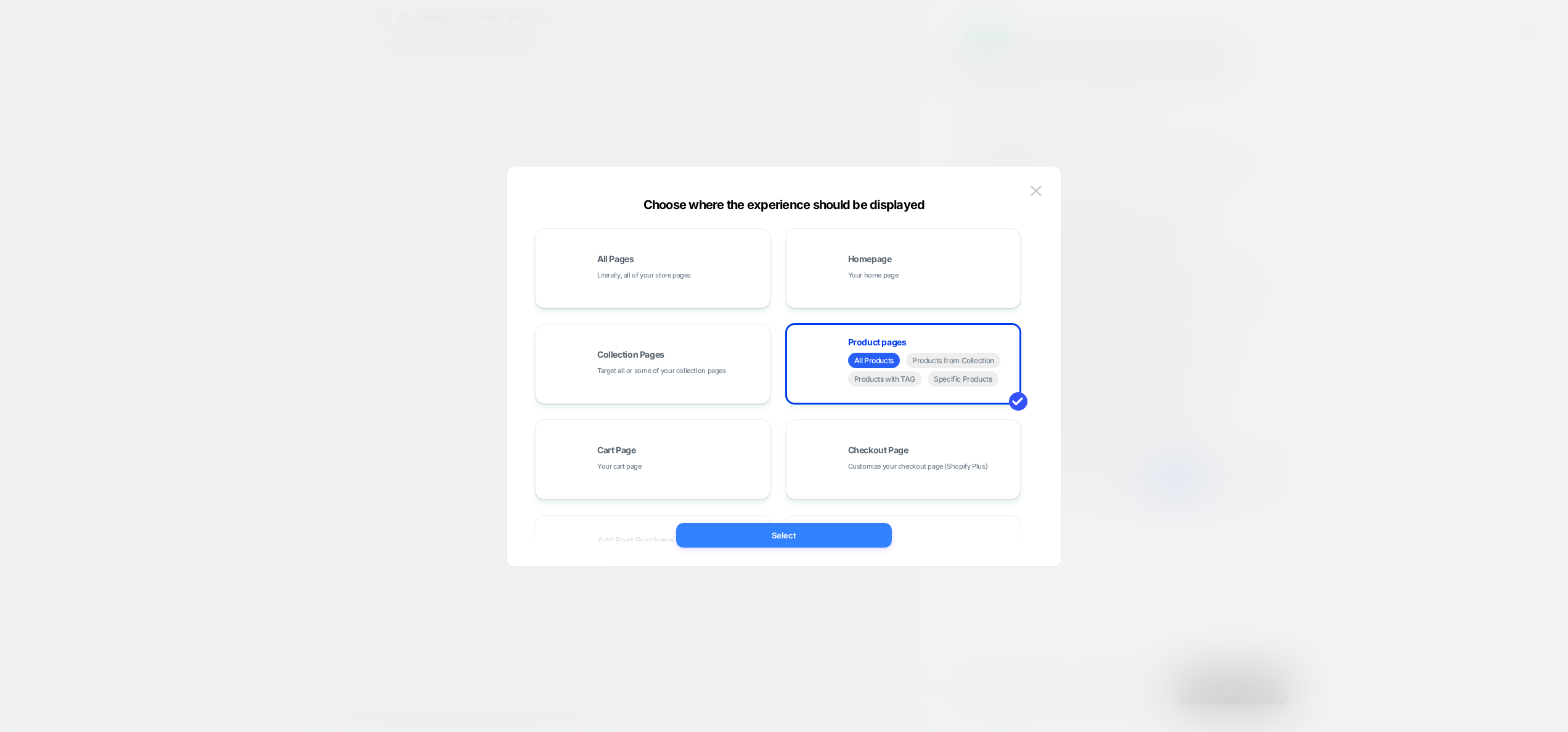
click at [840, 541] on button "Select" at bounding box center [784, 535] width 216 height 25
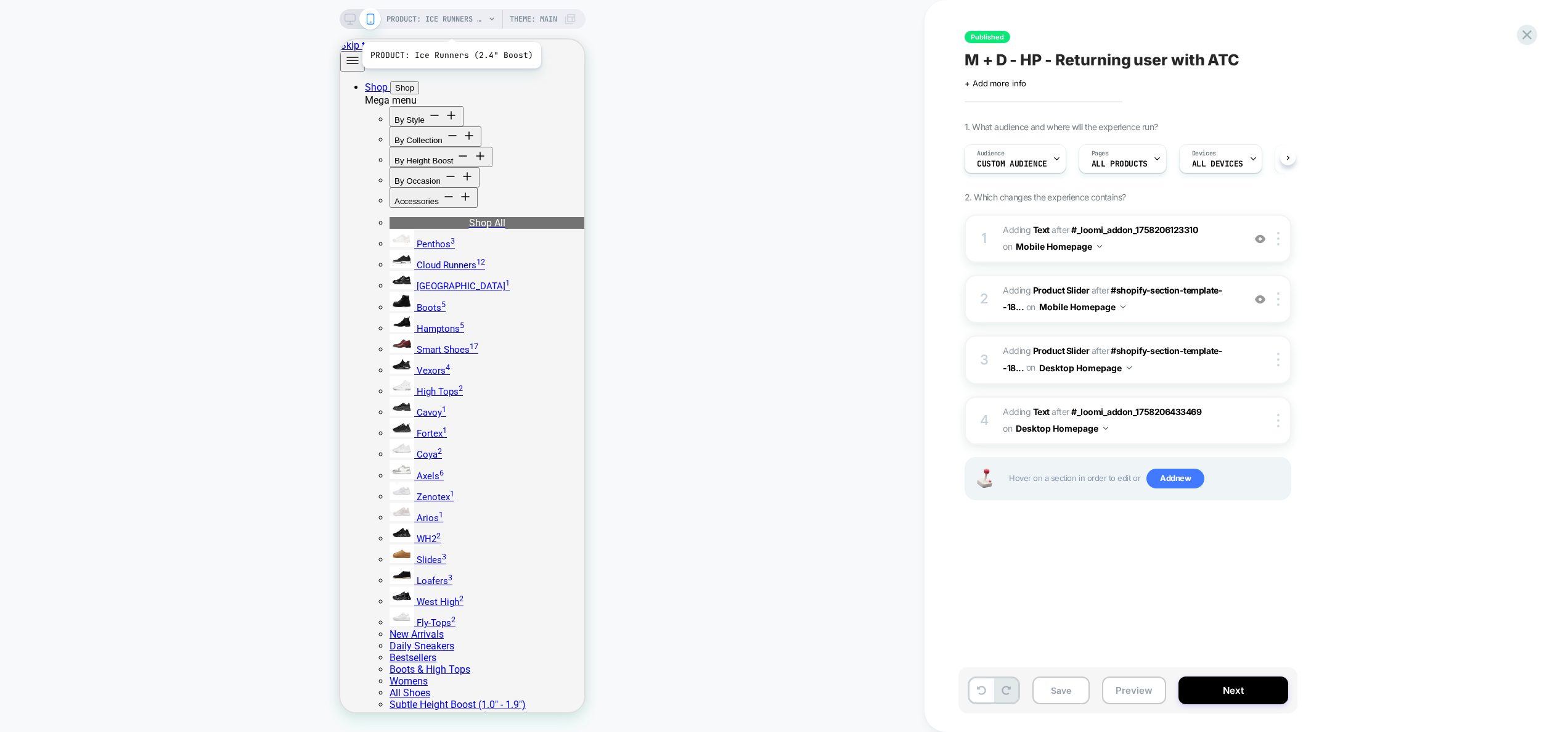
scroll to position [0, 1]
click at [419, 17] on span "PRODUCT: Ice Runners (2.4" Boost)" at bounding box center [436, 19] width 98 height 20
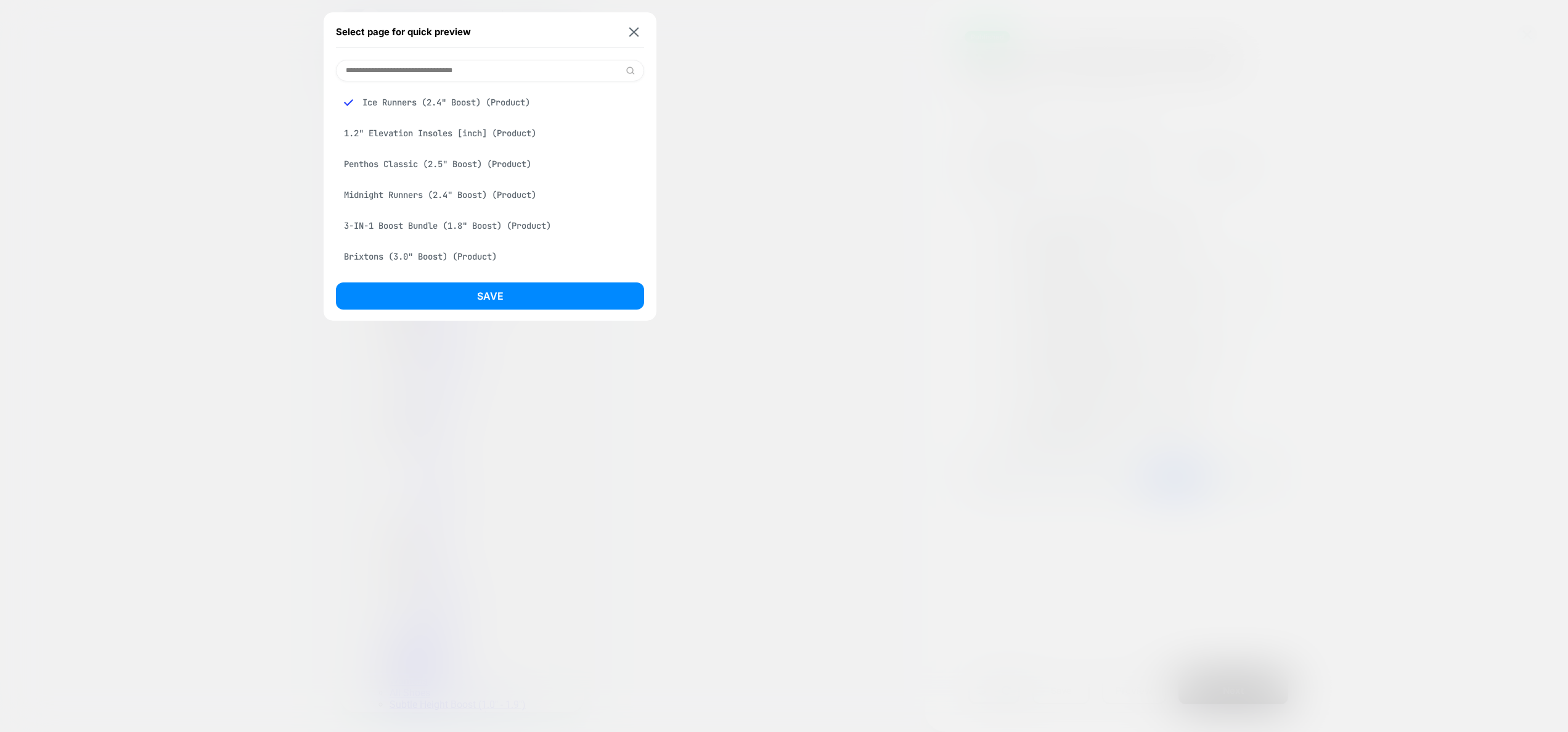
click at [442, 72] on input at bounding box center [490, 71] width 308 height 22
click at [383, 70] on input "*" at bounding box center [490, 71] width 308 height 22
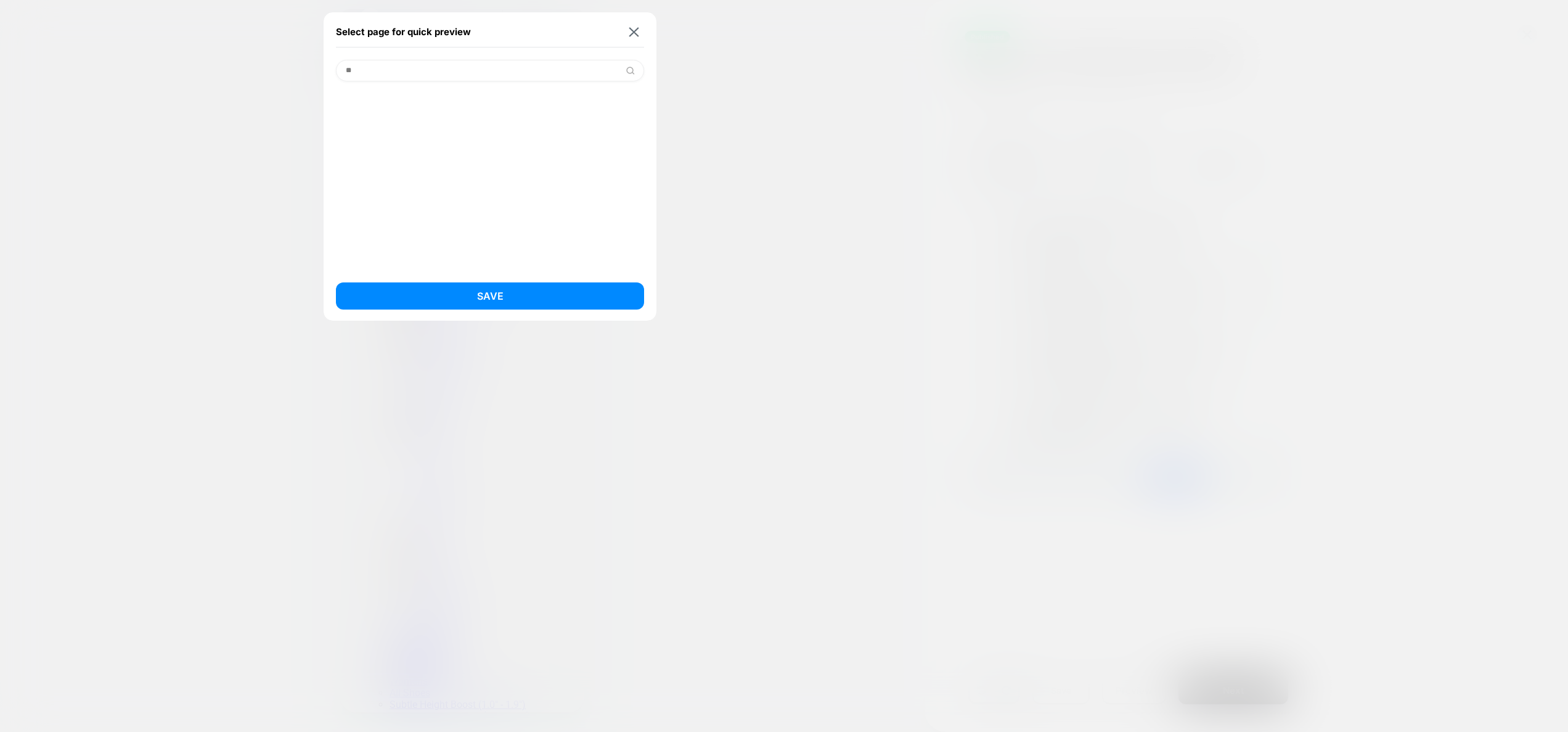
type input "*"
type input "****"
click at [638, 31] on img at bounding box center [634, 31] width 10 height 9
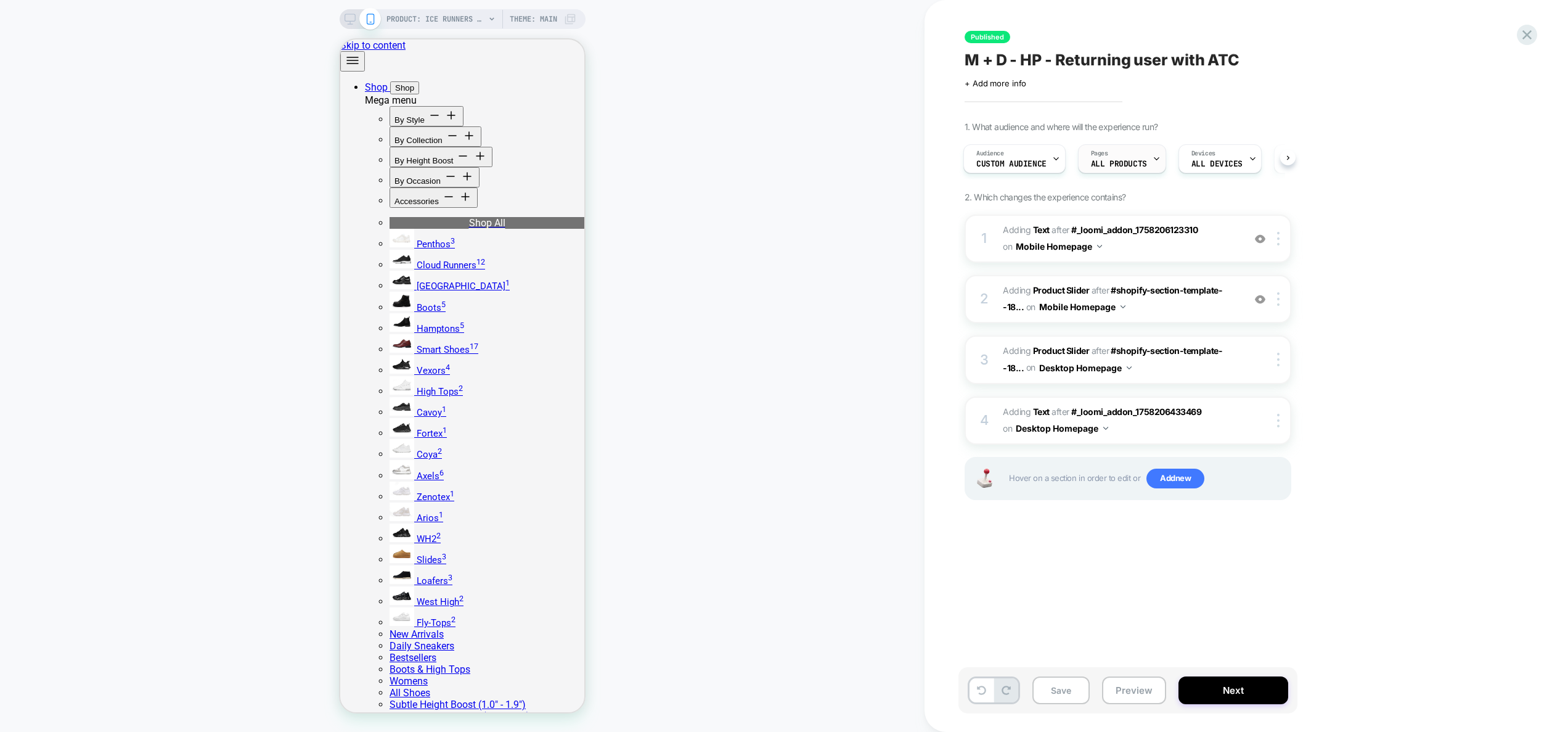
click at [1117, 161] on span "ALL PRODUCTS" at bounding box center [1119, 164] width 56 height 9
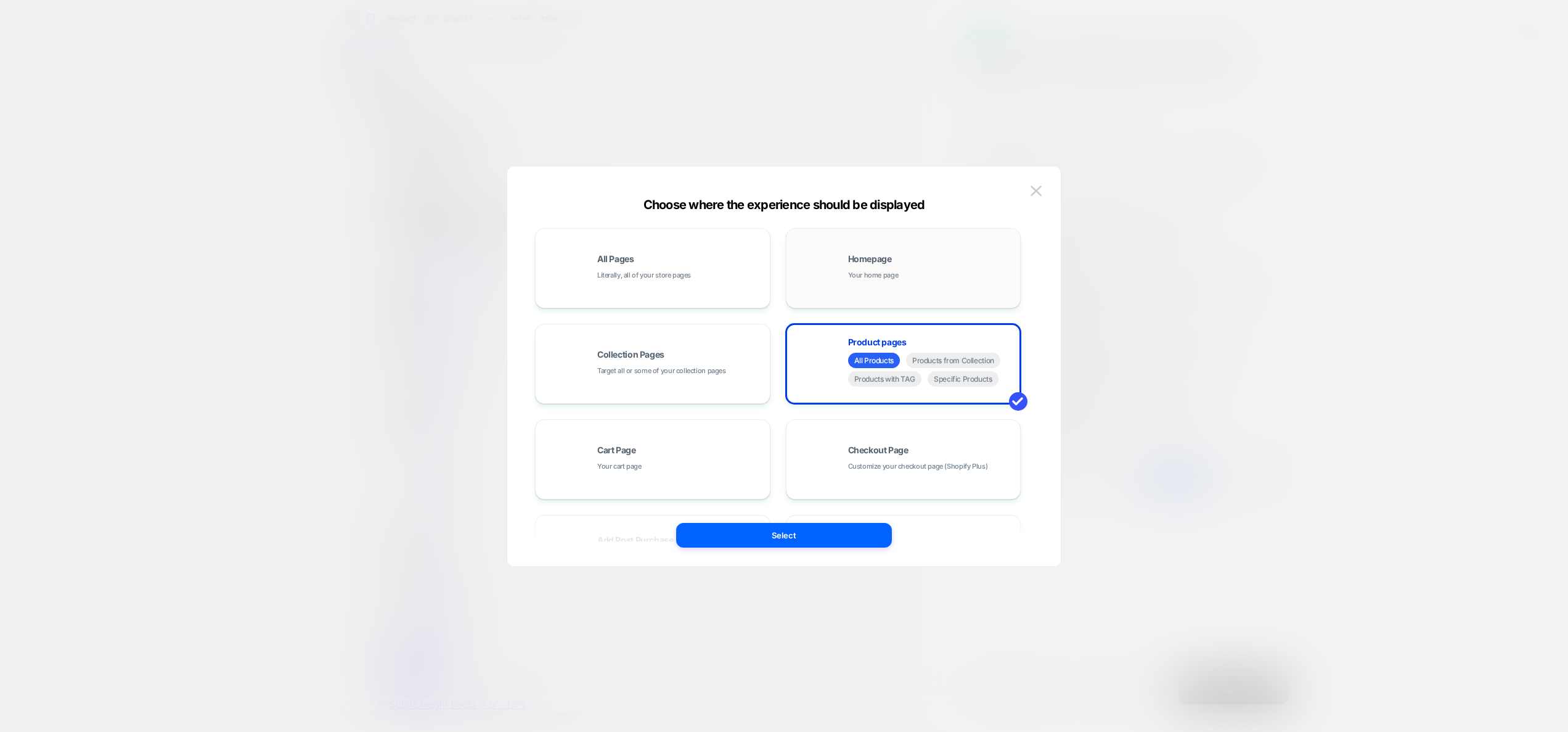
click at [861, 263] on span "Homepage" at bounding box center [870, 259] width 43 height 9
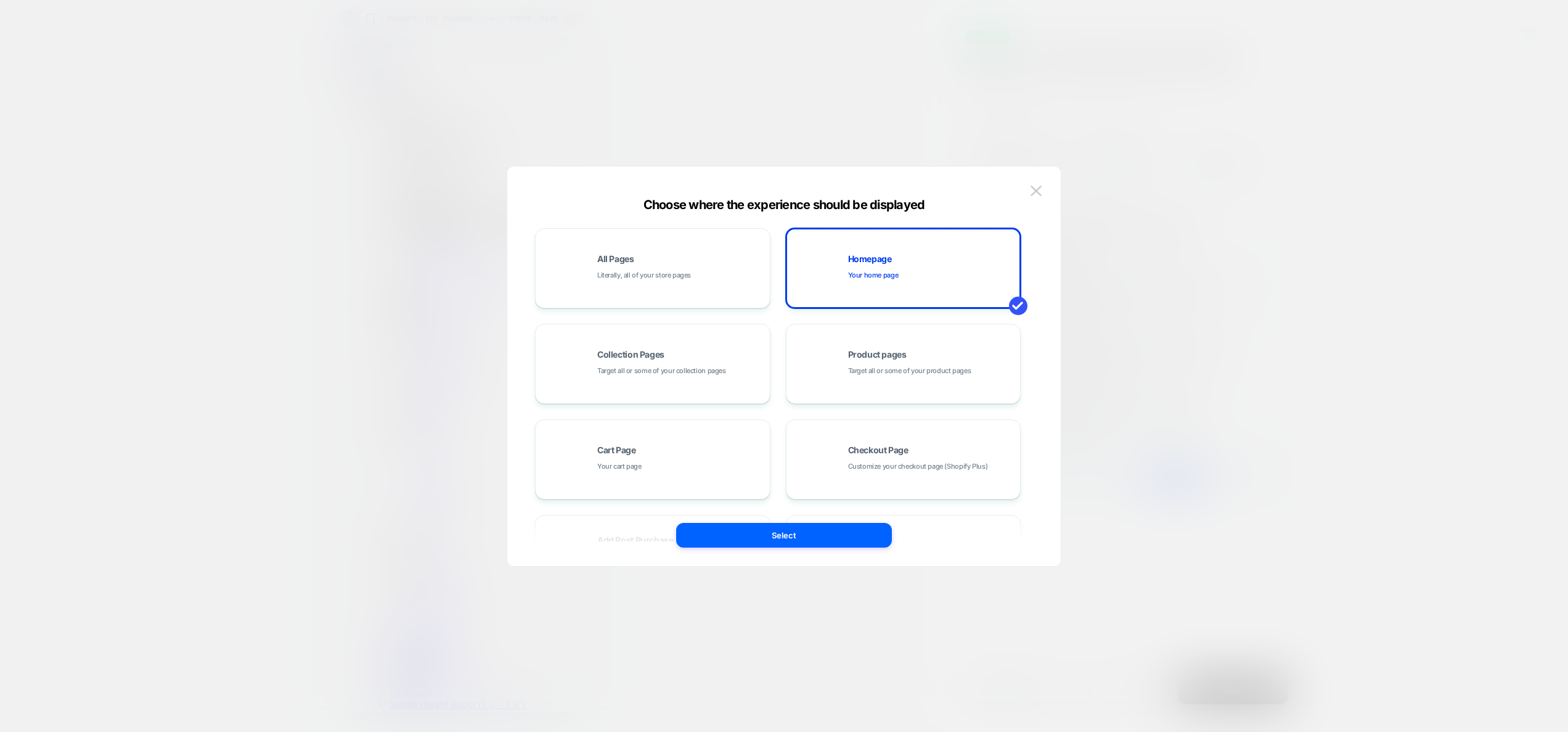
click at [856, 536] on button "Select" at bounding box center [784, 535] width 216 height 25
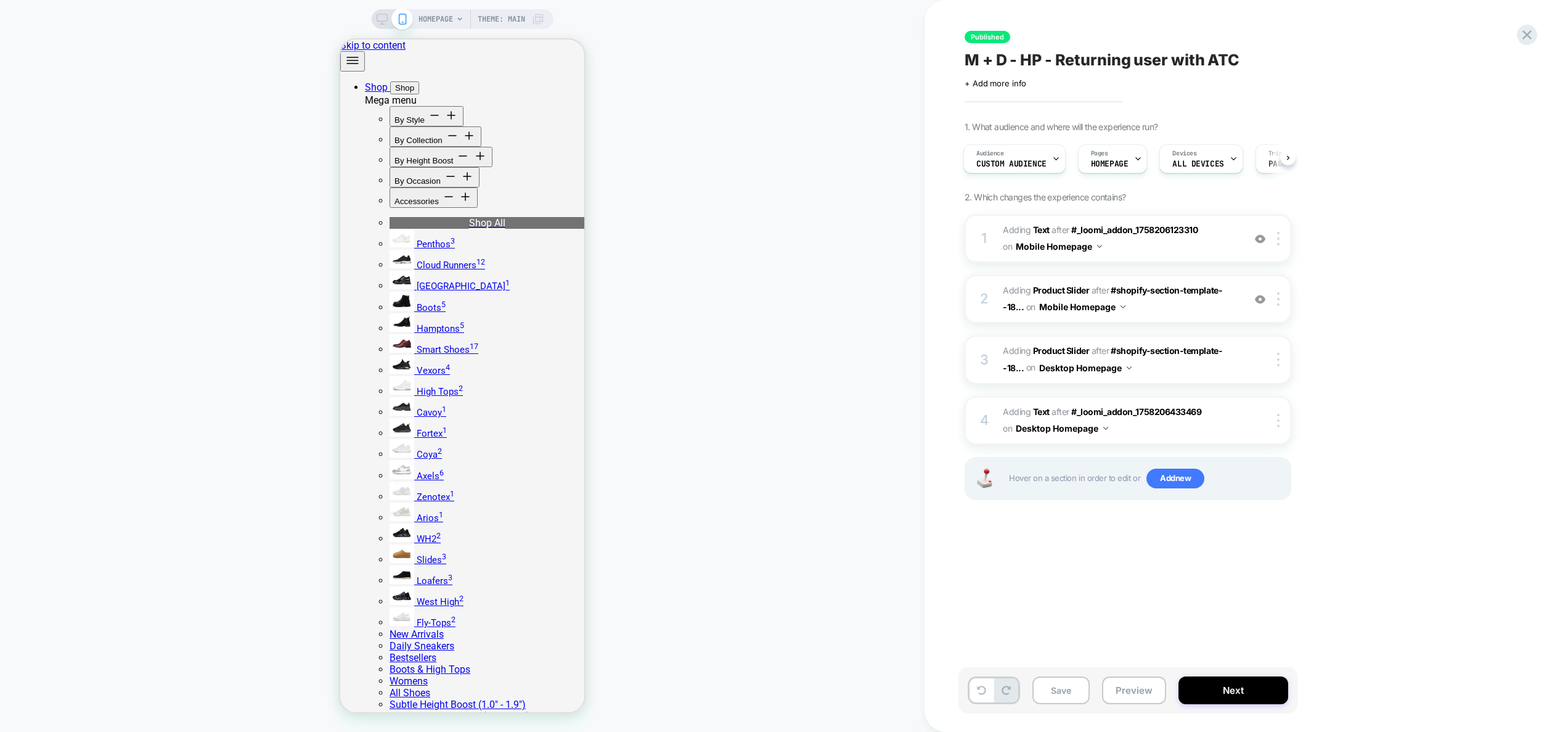
scroll to position [0, 2]
click at [380, 20] on icon at bounding box center [381, 19] width 11 height 11
click at [380, 20] on div "HOMEPAGE Theme: MAIN" at bounding box center [462, 366] width 925 height 707
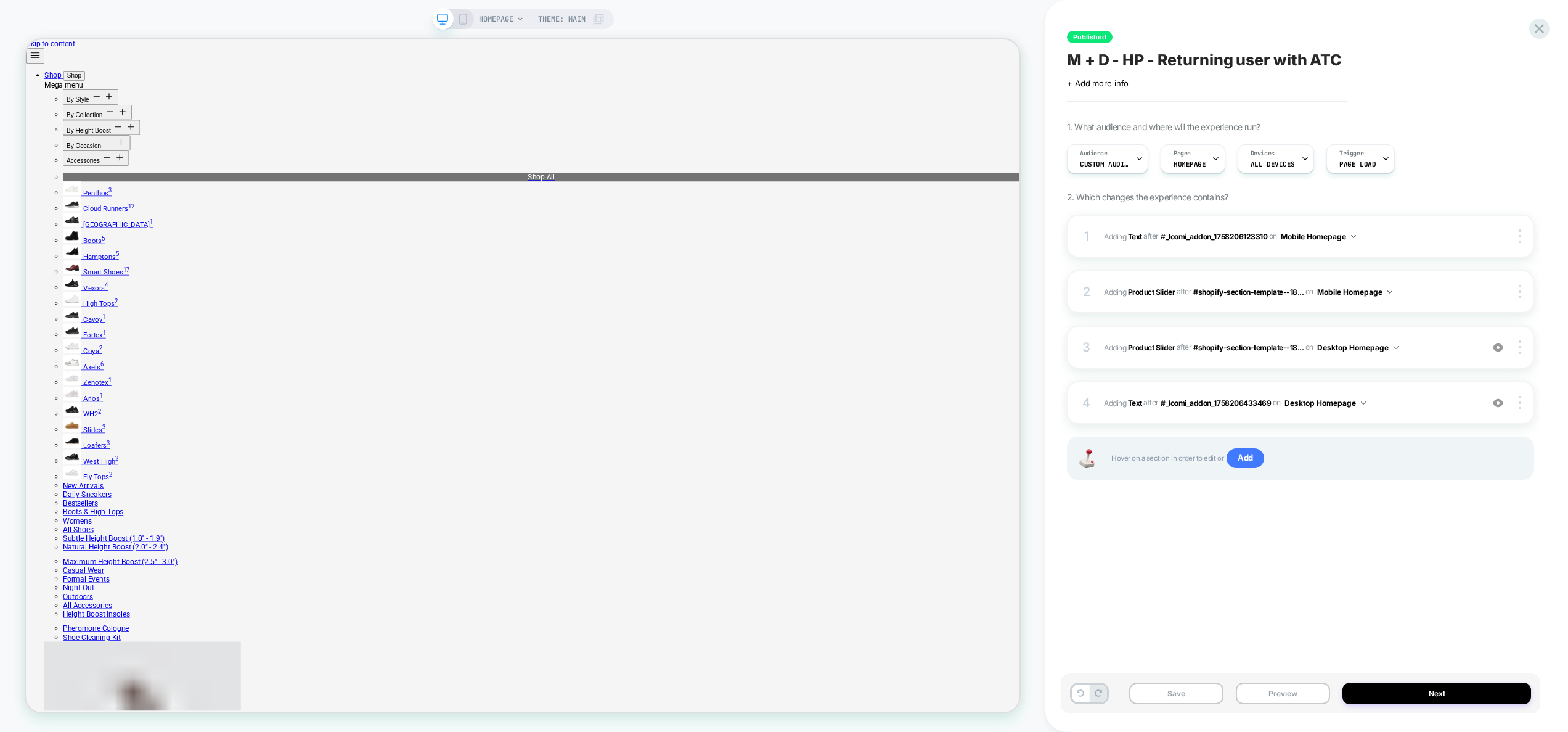
click at [403, 36] on div "HOMEPAGE Theme: MAIN" at bounding box center [523, 366] width 1045 height 707
click at [1254, 456] on span "Add" at bounding box center [1245, 458] width 38 height 20
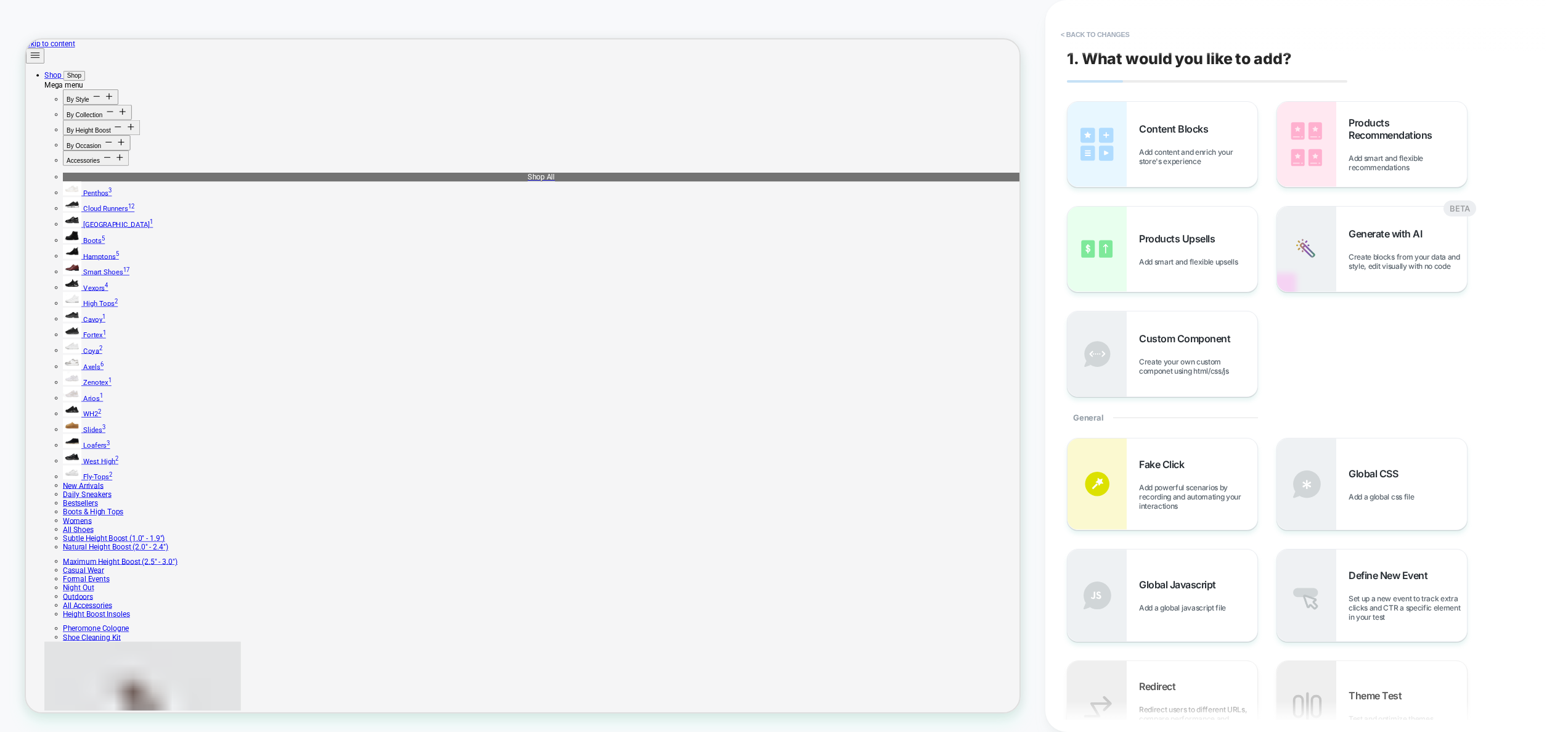
click at [1380, 415] on div "Content Blocks Add content and enrich your store's experience Products Recommen…" at bounding box center [1300, 546] width 467 height 891
click at [1378, 469] on span "Global CSS" at bounding box center [1376, 473] width 56 height 12
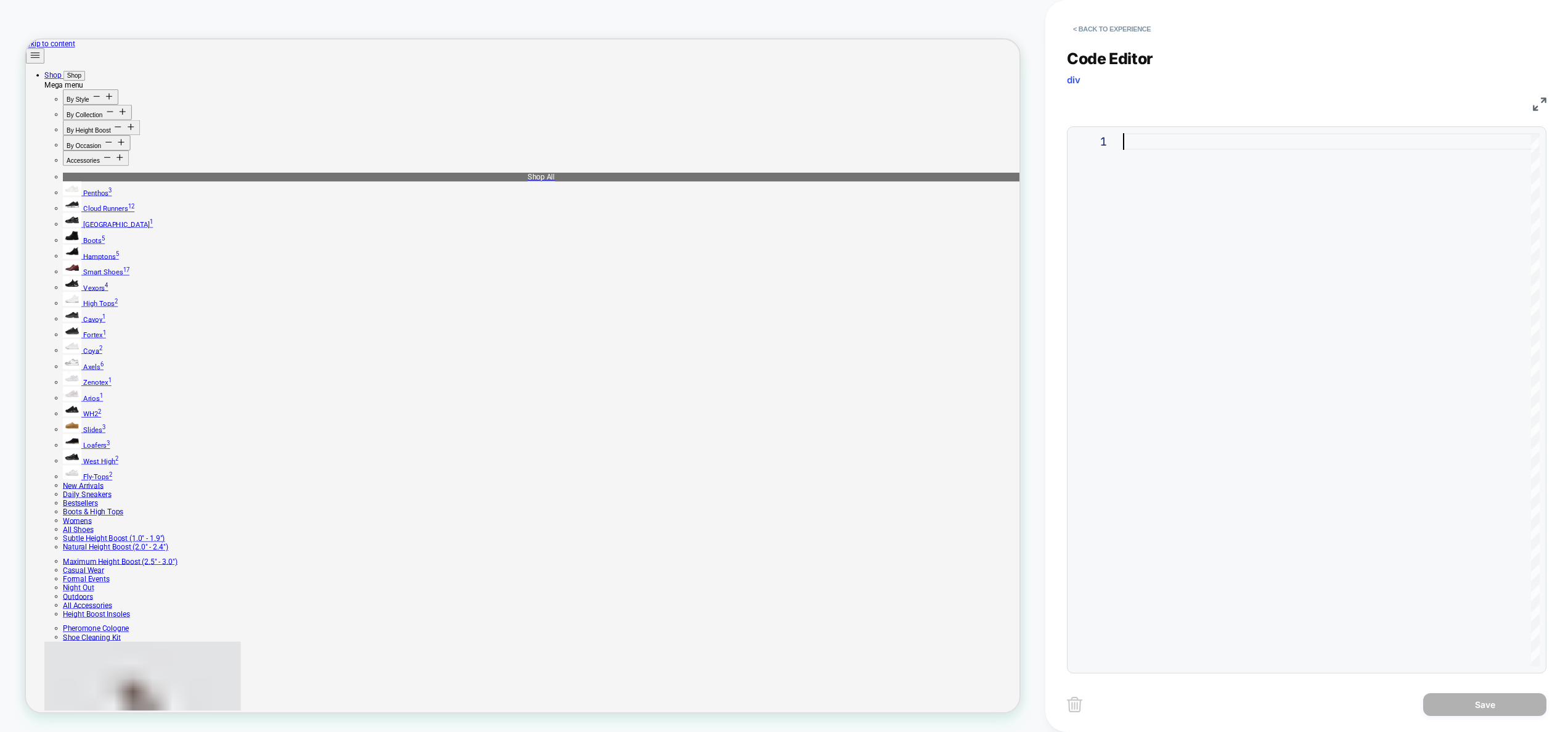
click at [1321, 248] on div at bounding box center [1331, 400] width 417 height 533
click at [1319, 334] on div at bounding box center [1331, 400] width 417 height 533
type textarea "**********"
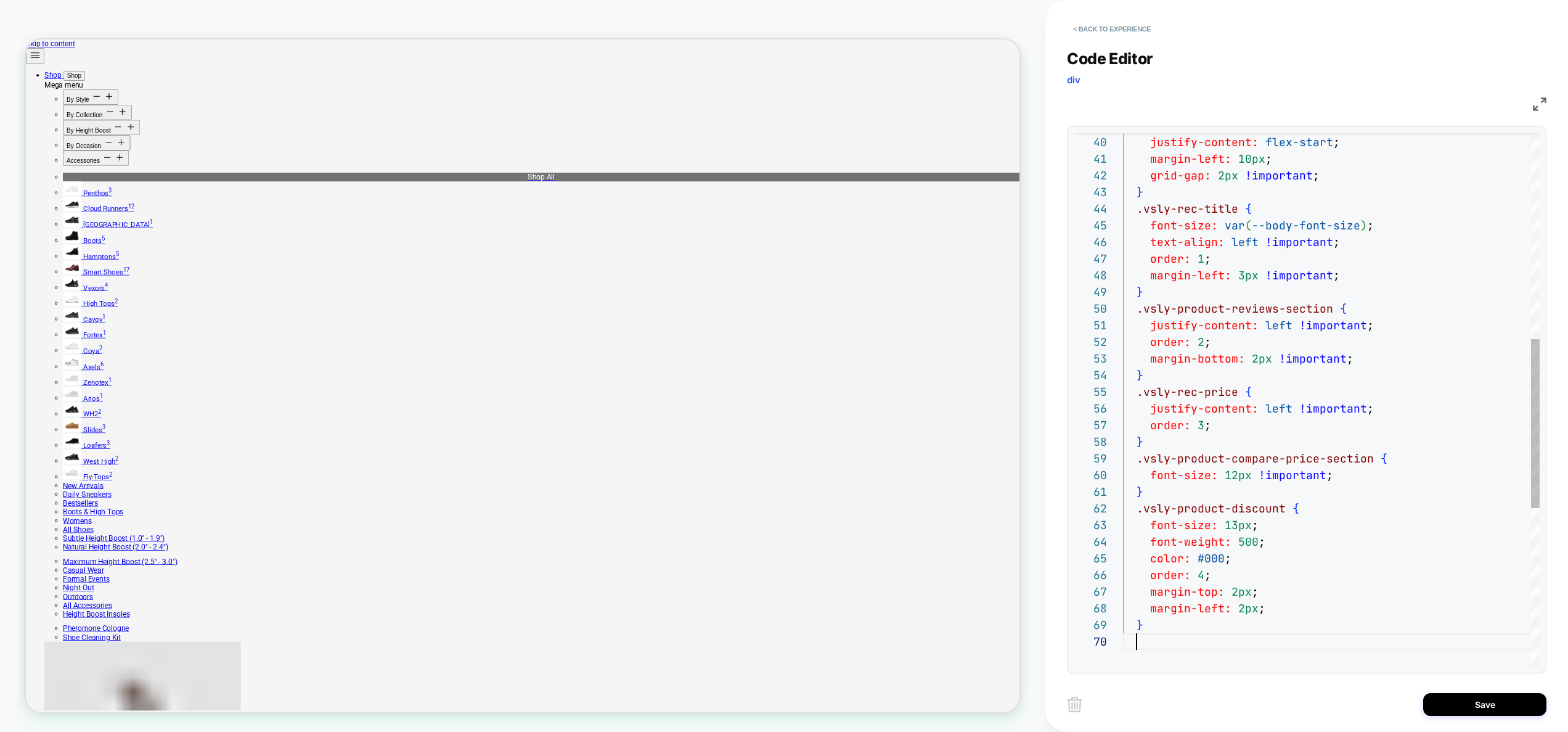
scroll to position [150, 13]
drag, startPoint x: 1477, startPoint y: 715, endPoint x: 1475, endPoint y: 708, distance: 7.3
click at [1477, 713] on button "Save" at bounding box center [1484, 705] width 123 height 23
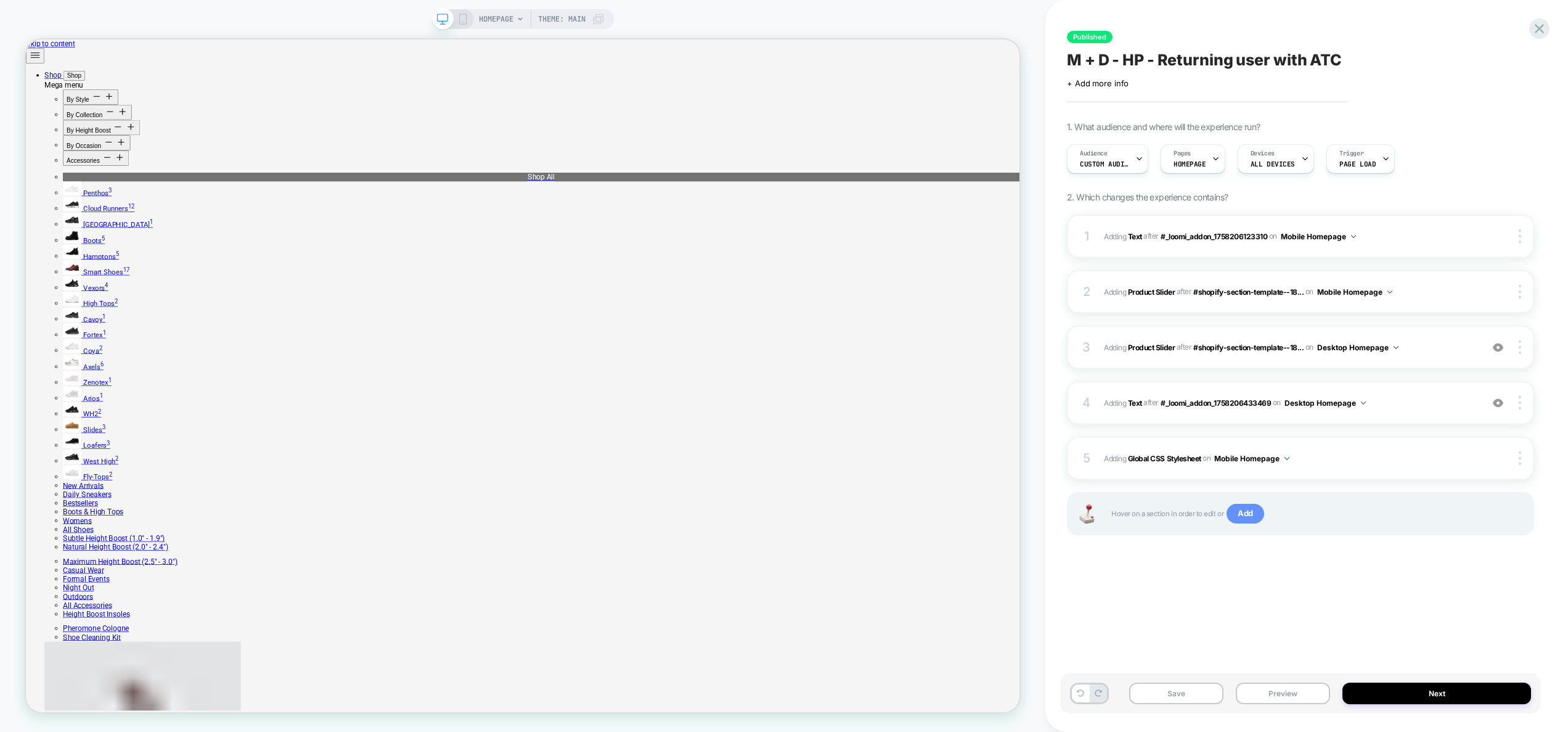
click at [1240, 513] on span "Add" at bounding box center [1245, 513] width 38 height 20
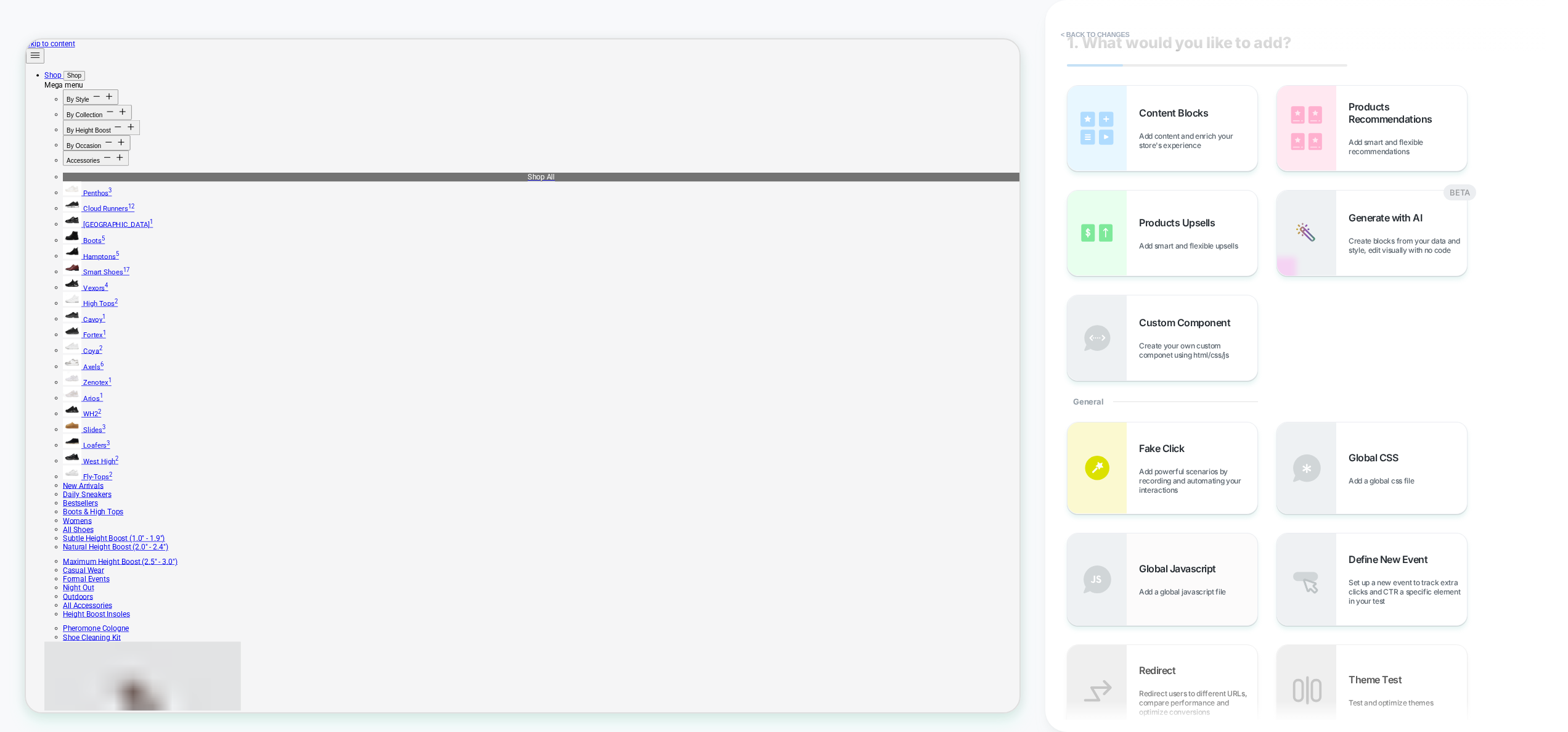
scroll to position [17, 0]
click at [1231, 549] on div "Global Javascript Add a global javascript file" at bounding box center [1162, 577] width 190 height 91
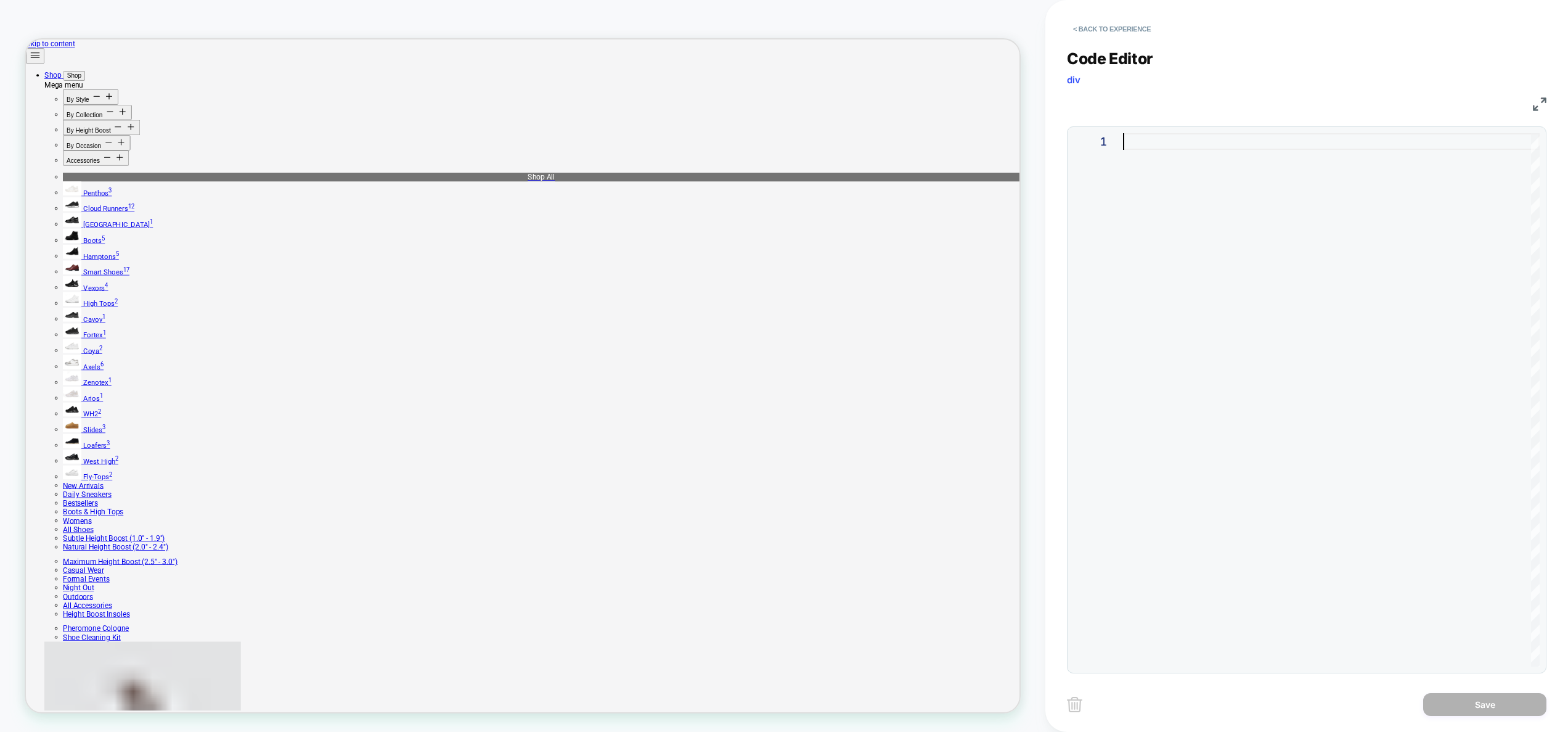
click at [1242, 277] on div at bounding box center [1331, 400] width 417 height 533
type textarea "**********"
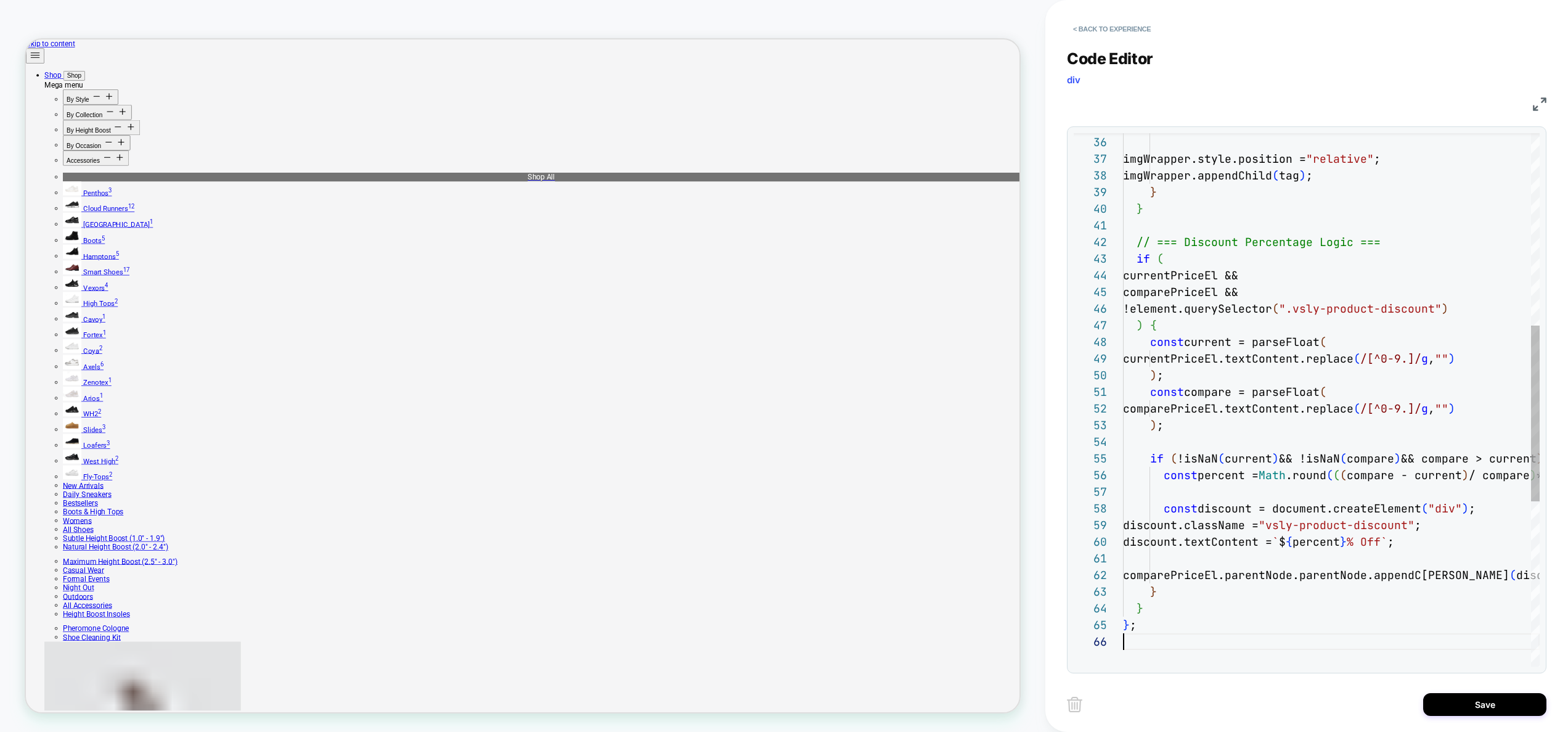
scroll to position [83, 0]
click at [1474, 710] on button "Save" at bounding box center [1484, 705] width 123 height 23
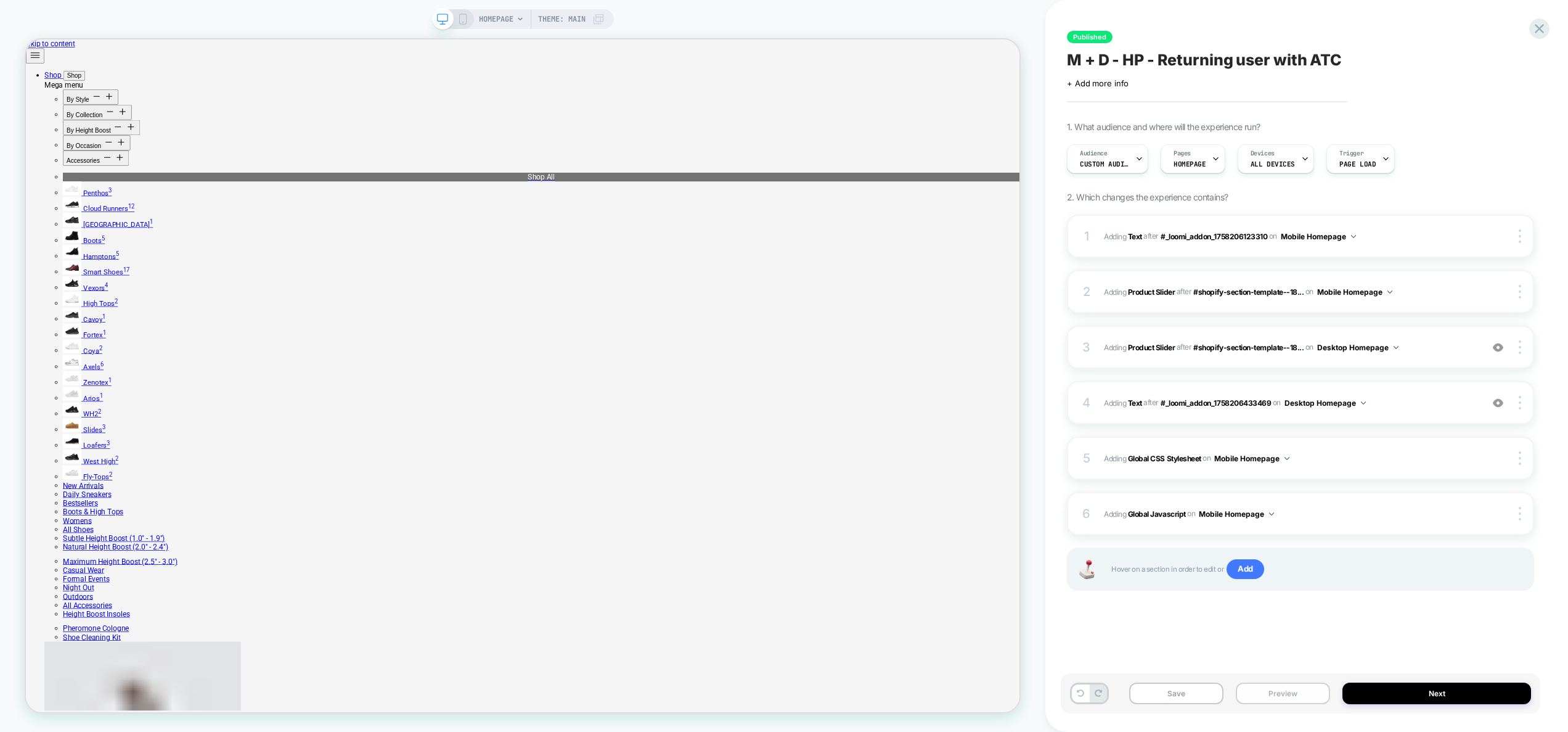
click at [1319, 689] on button "Preview" at bounding box center [1283, 694] width 95 height 22
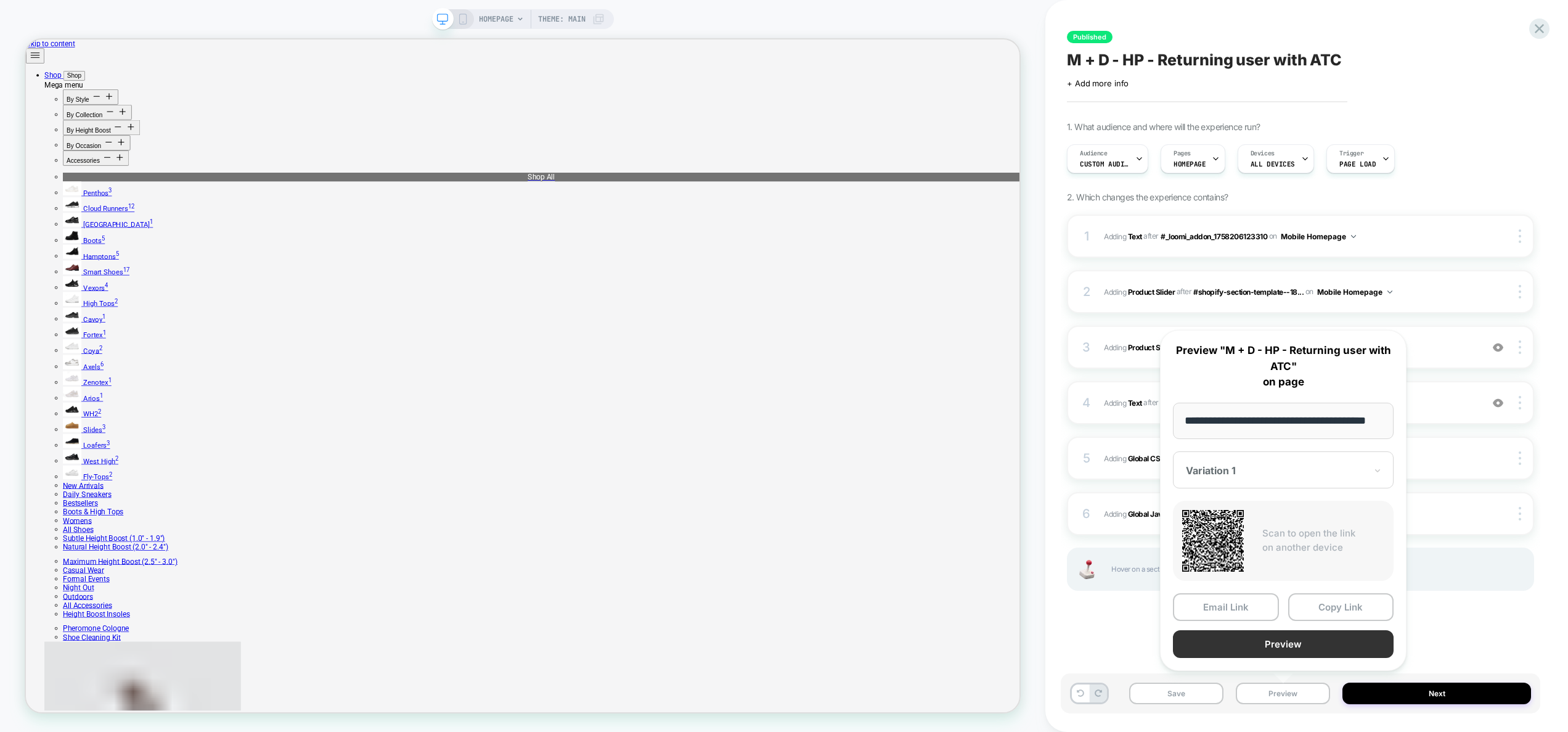
scroll to position [0, 0]
click at [1301, 644] on button "Preview" at bounding box center [1282, 644] width 220 height 27
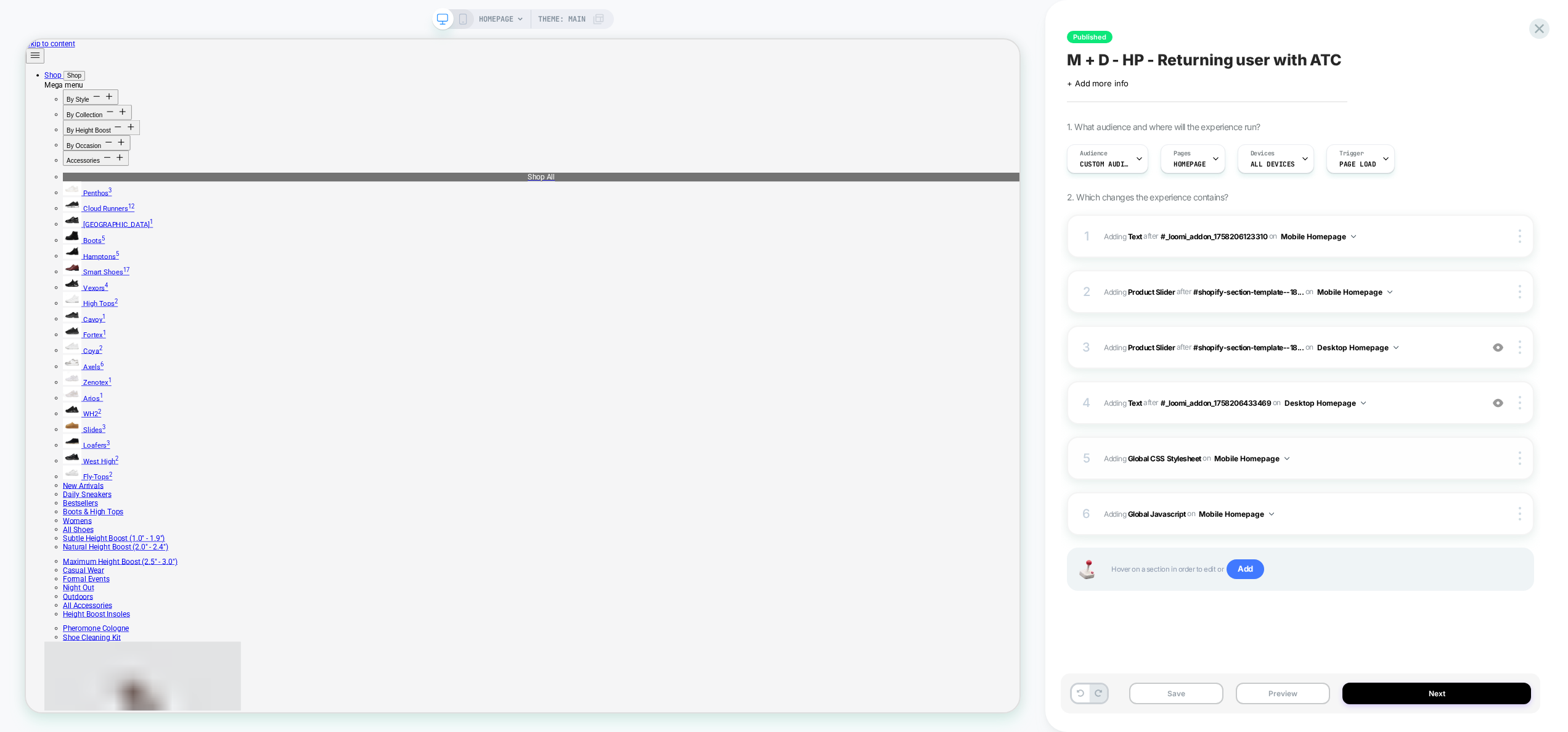
click at [1340, 467] on div "5 Adding Global CSS Stylesheet on Mobile Homepage Add Before Add After Copy to …" at bounding box center [1300, 458] width 467 height 43
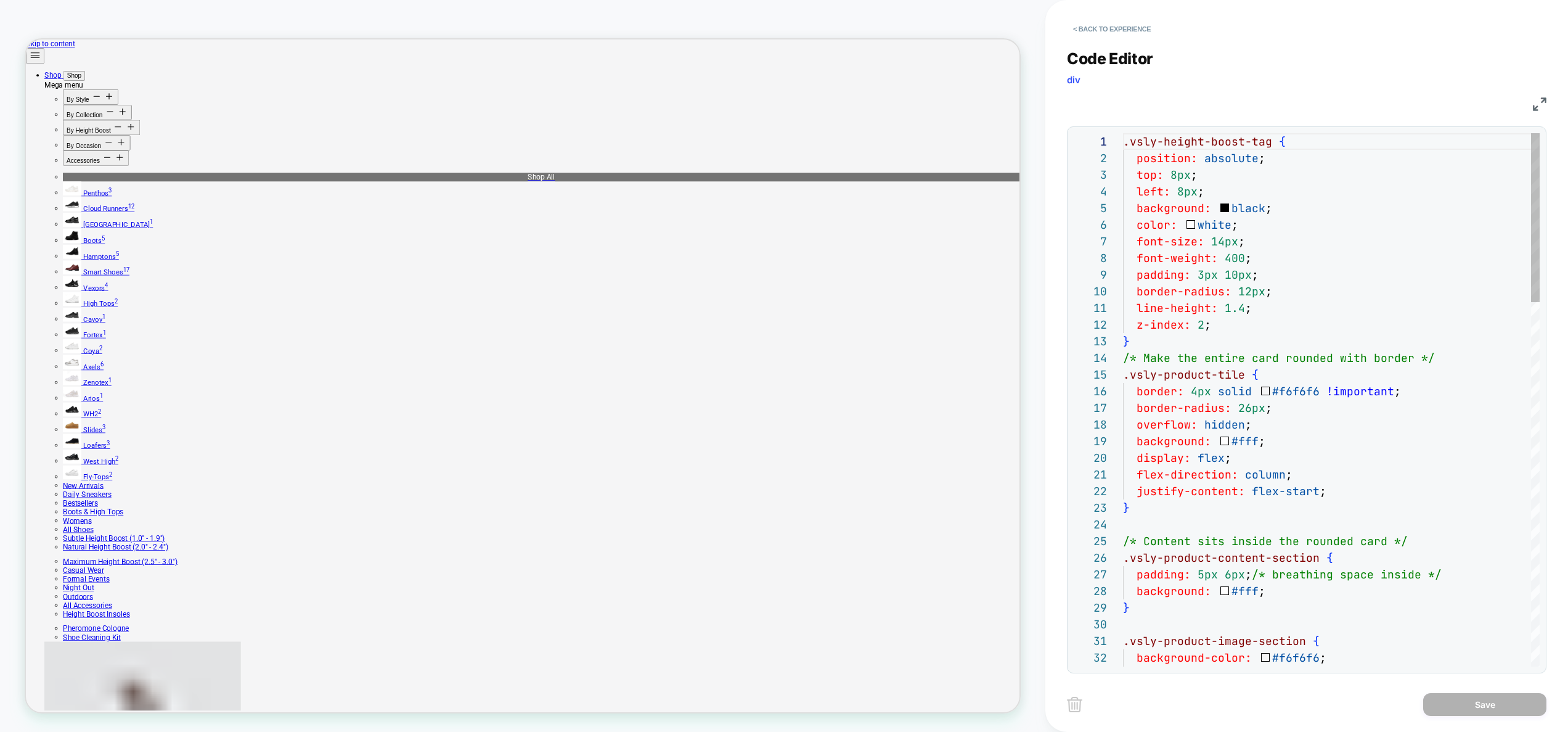
scroll to position [166, 0]
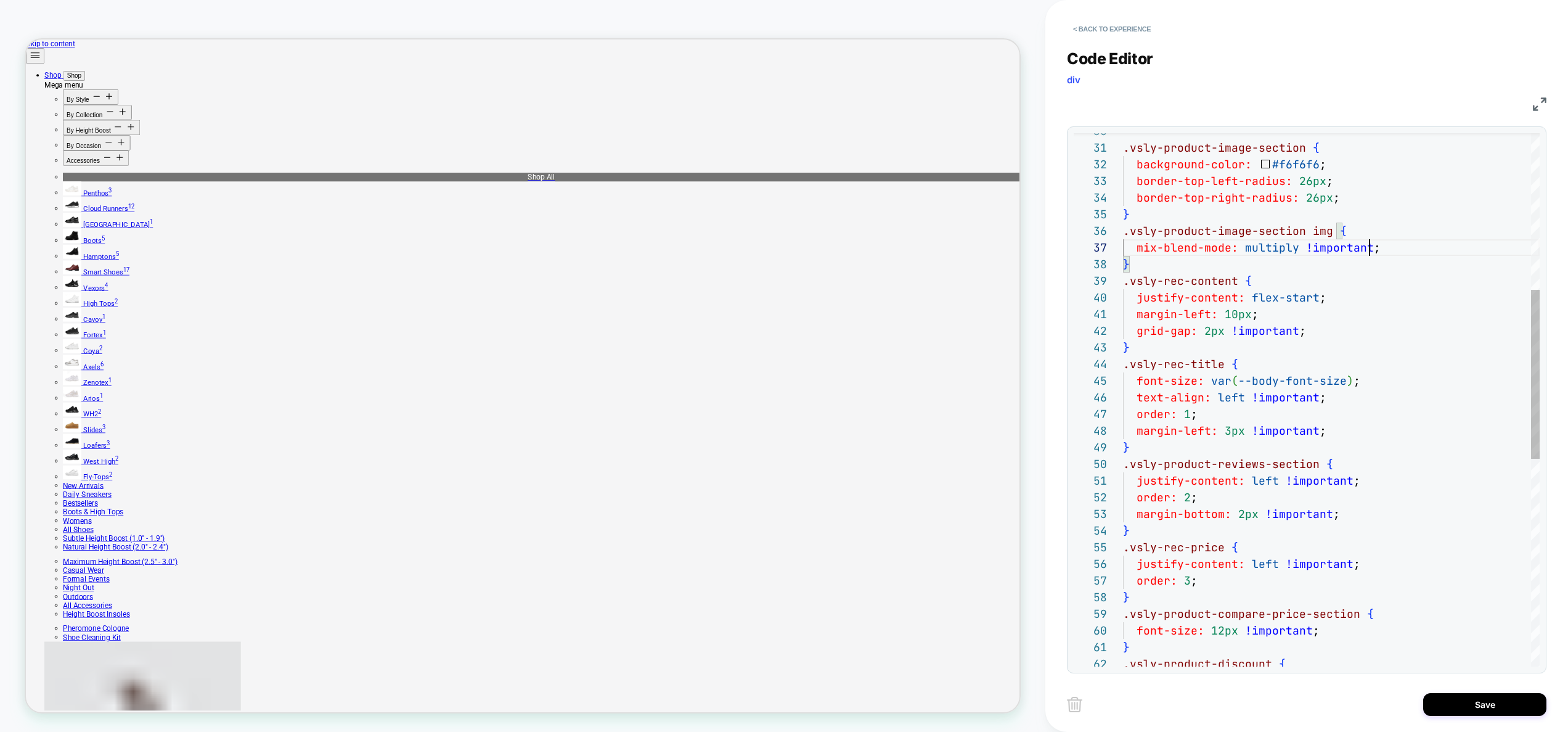
click at [1364, 548] on div ".vsly-product-image-section { background-color: #f6f6f6 ; border-top-left-radiu…" at bounding box center [1331, 481] width 417 height 1682
type textarea "**********"
type textarea "*"
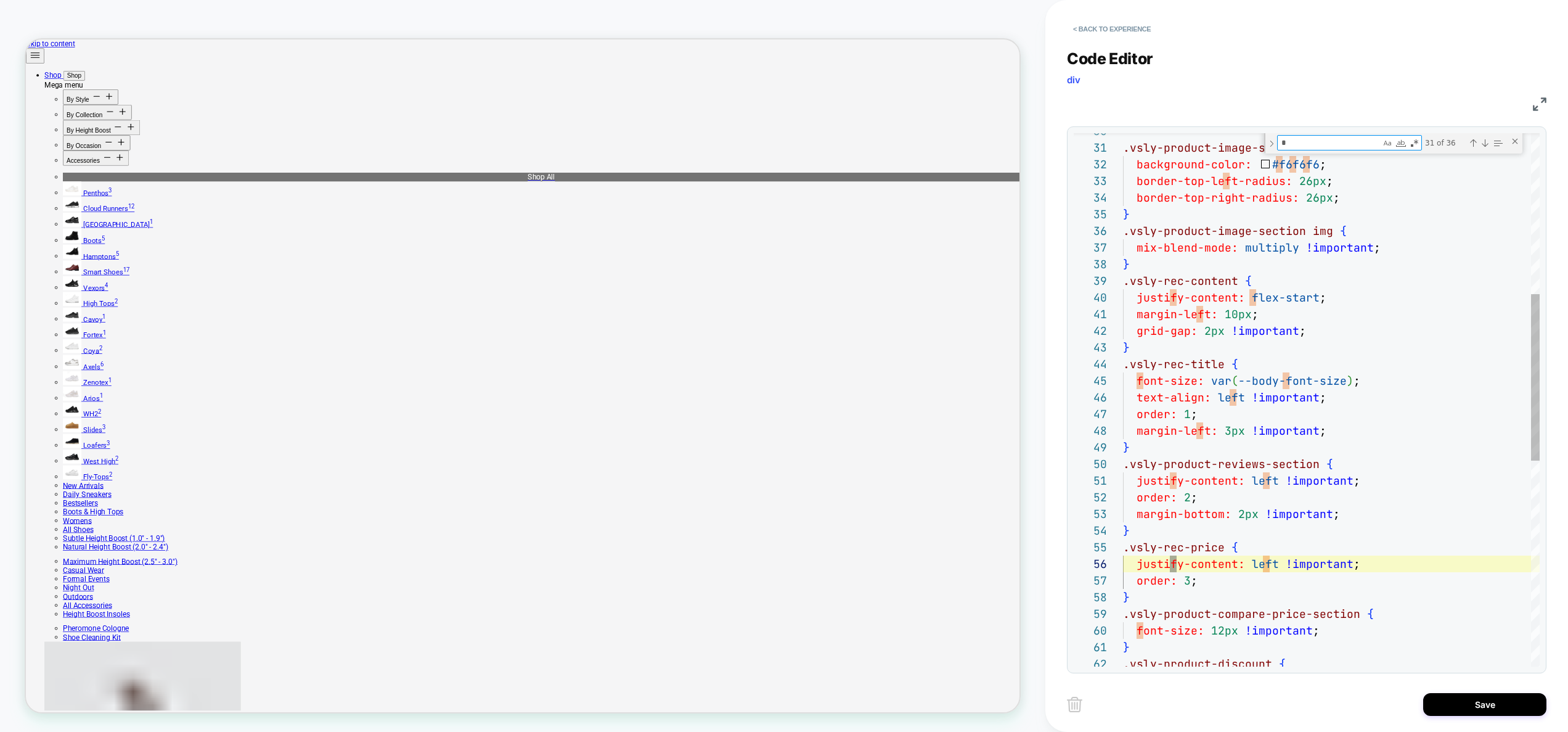
type textarea "**********"
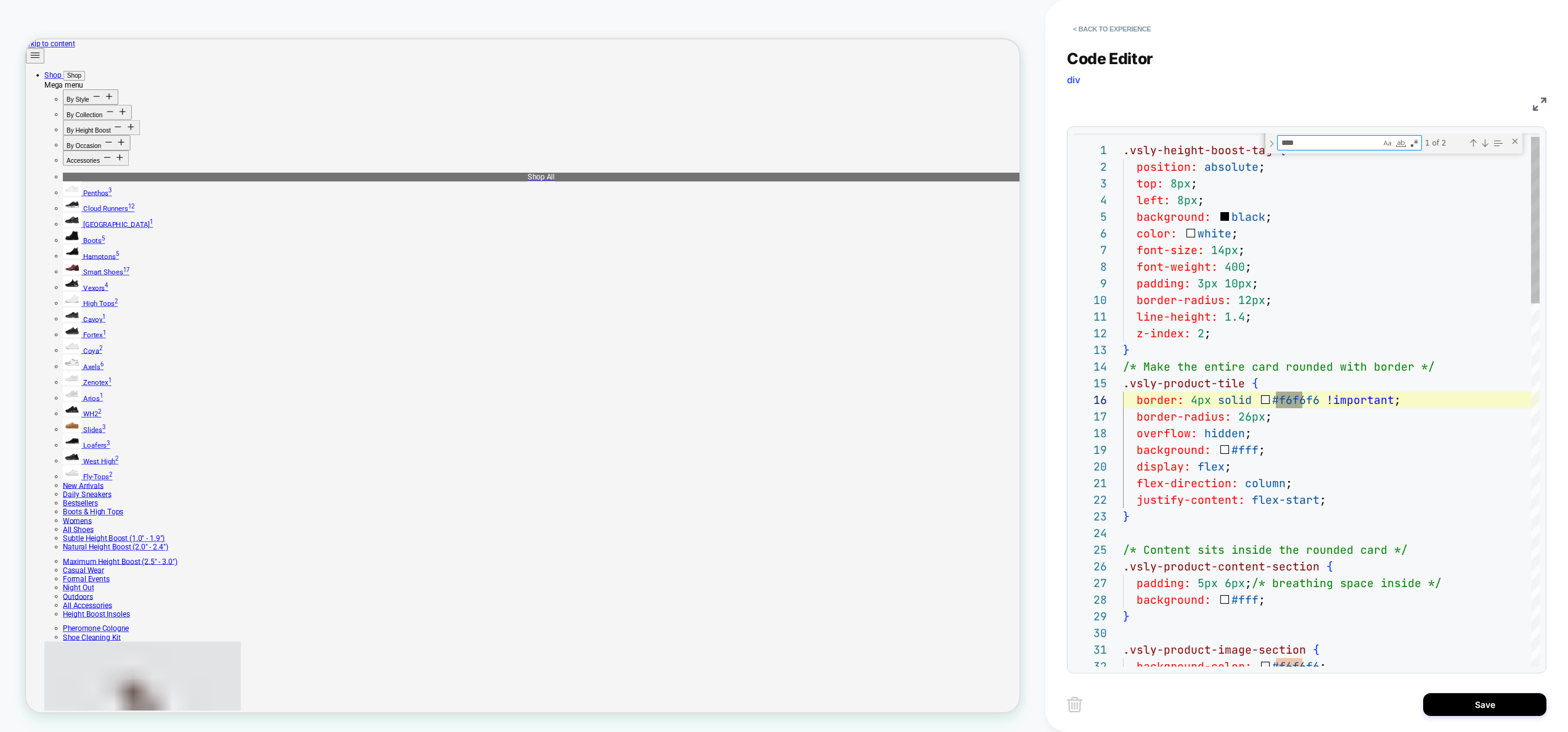
type textarea "****"
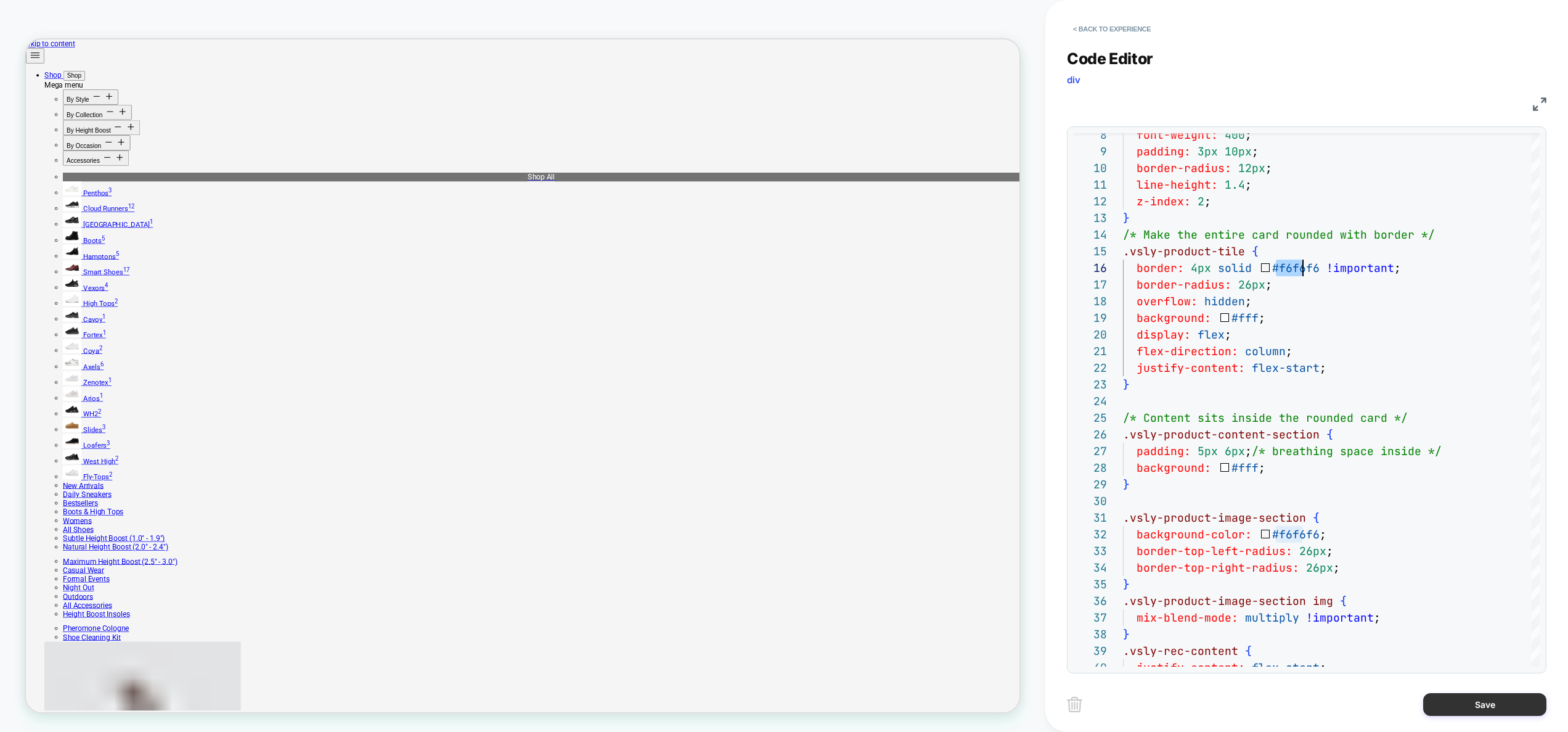
click at [1473, 696] on button "Save" at bounding box center [1484, 705] width 123 height 23
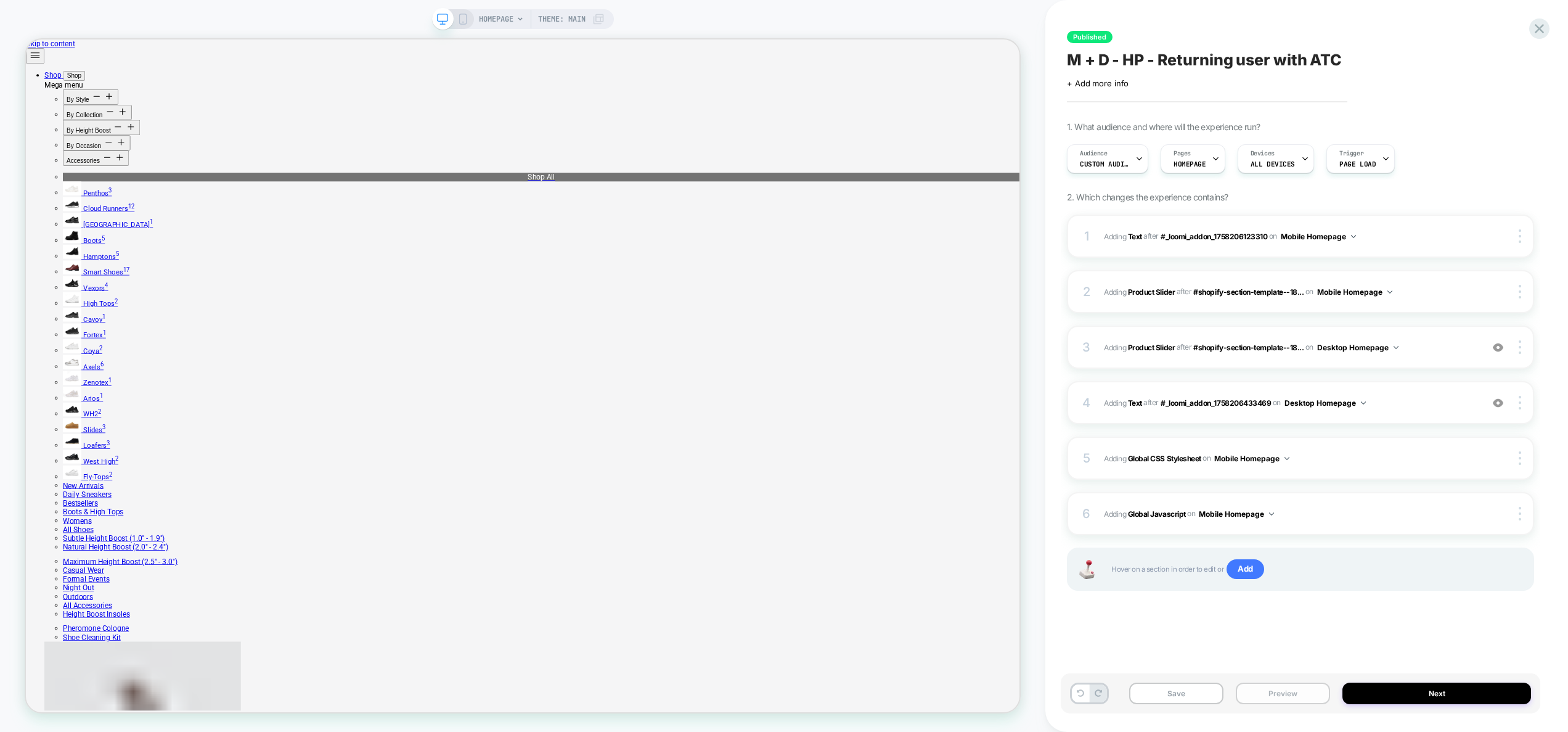
click at [1287, 692] on button "Preview" at bounding box center [1283, 694] width 95 height 22
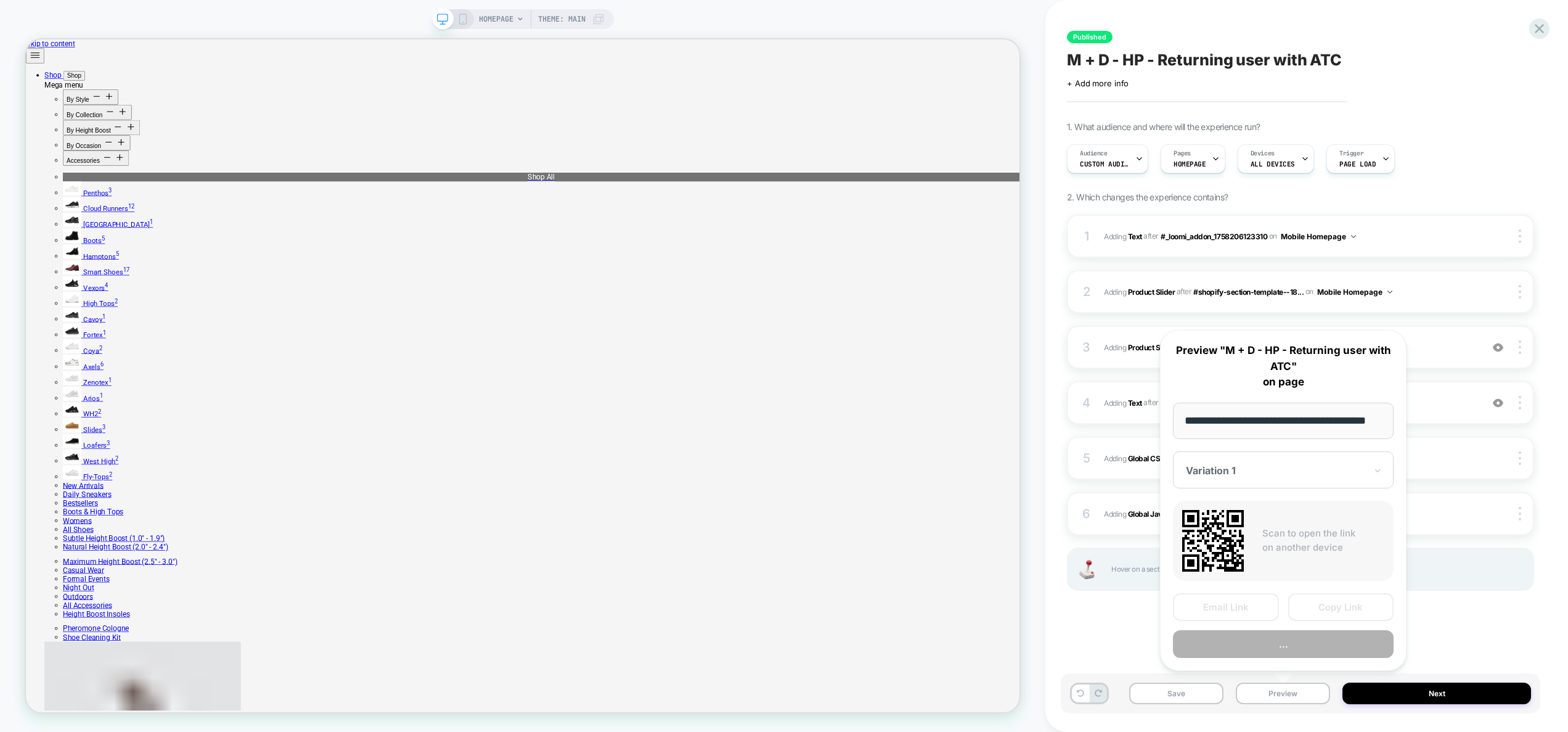
scroll to position [0, 0]
click at [1281, 644] on button "..." at bounding box center [1282, 644] width 220 height 27
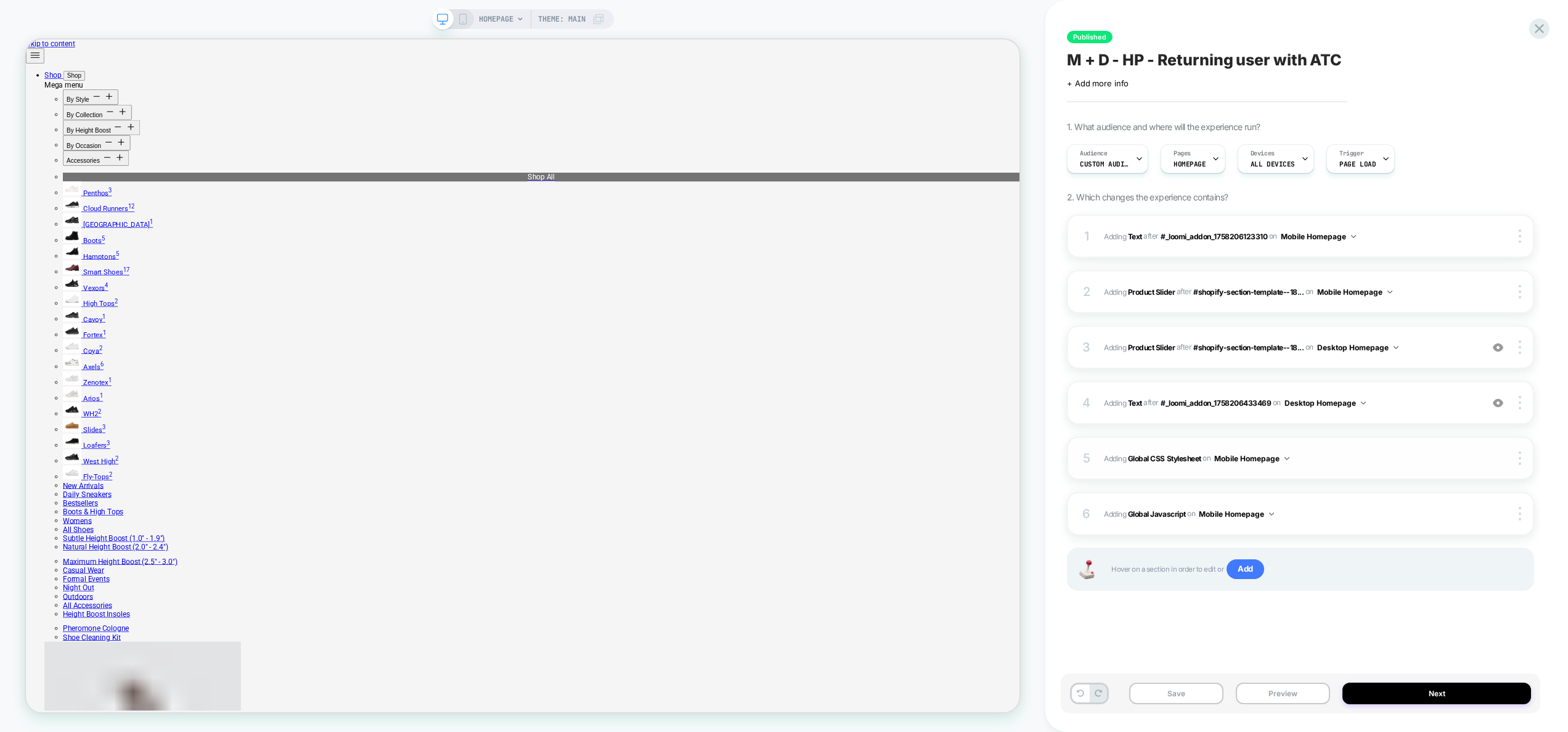
click at [1328, 451] on span "Adding Global CSS Stylesheet on Mobile Homepage" at bounding box center [1289, 458] width 372 height 15
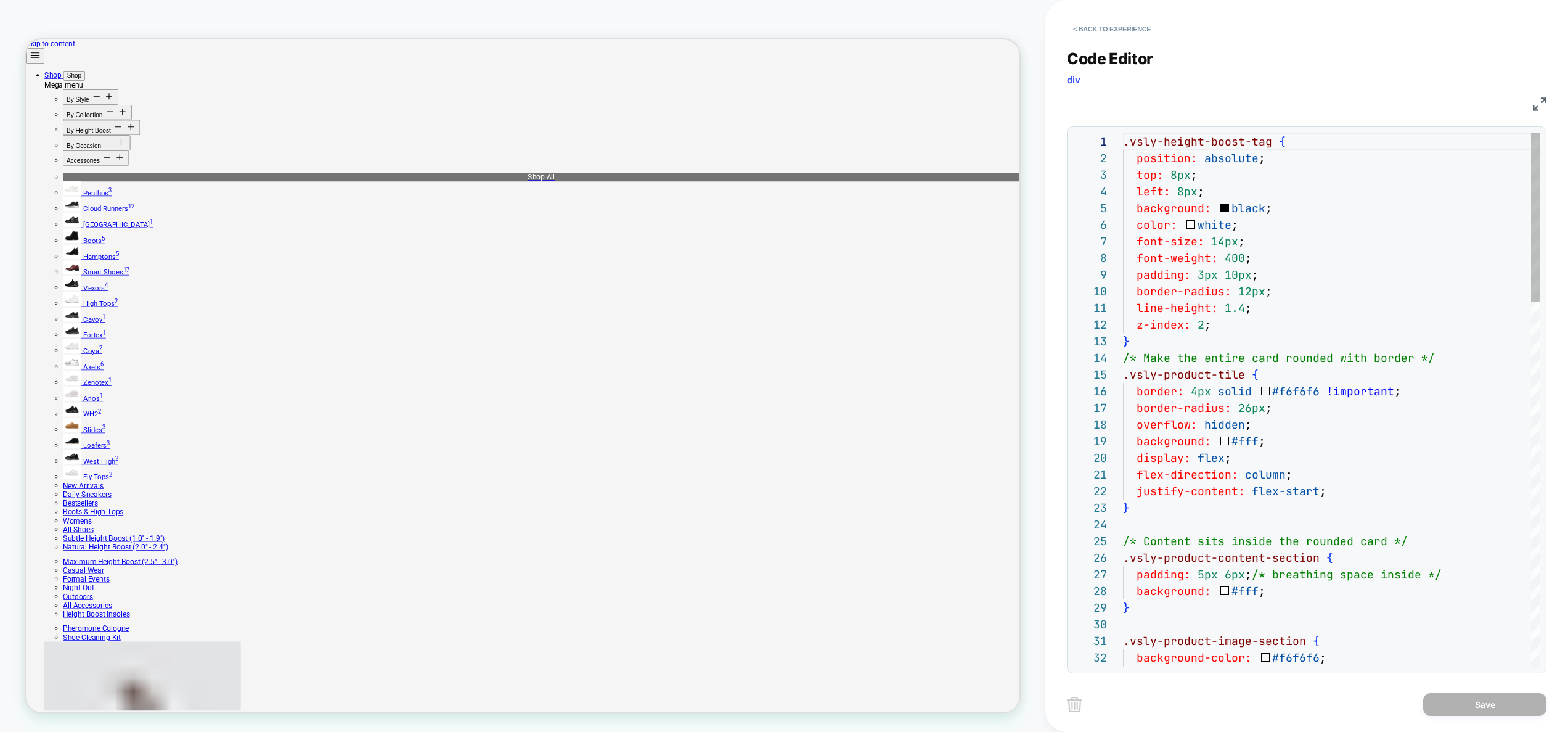
scroll to position [166, 0]
click at [1137, 34] on button "< Back to experience" at bounding box center [1111, 29] width 90 height 20
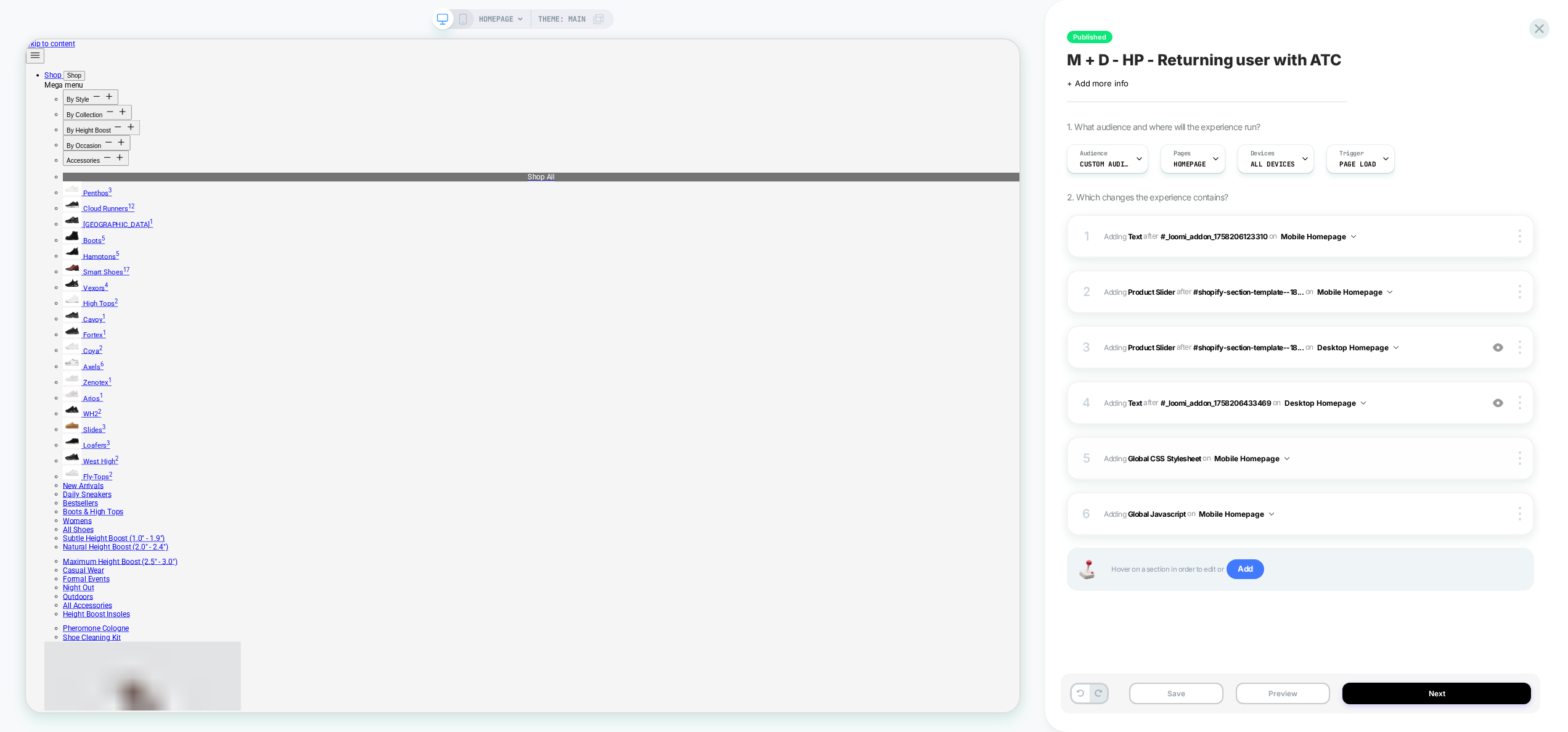
click at [1339, 460] on span "Adding Global CSS Stylesheet on Mobile Homepage" at bounding box center [1289, 458] width 372 height 15
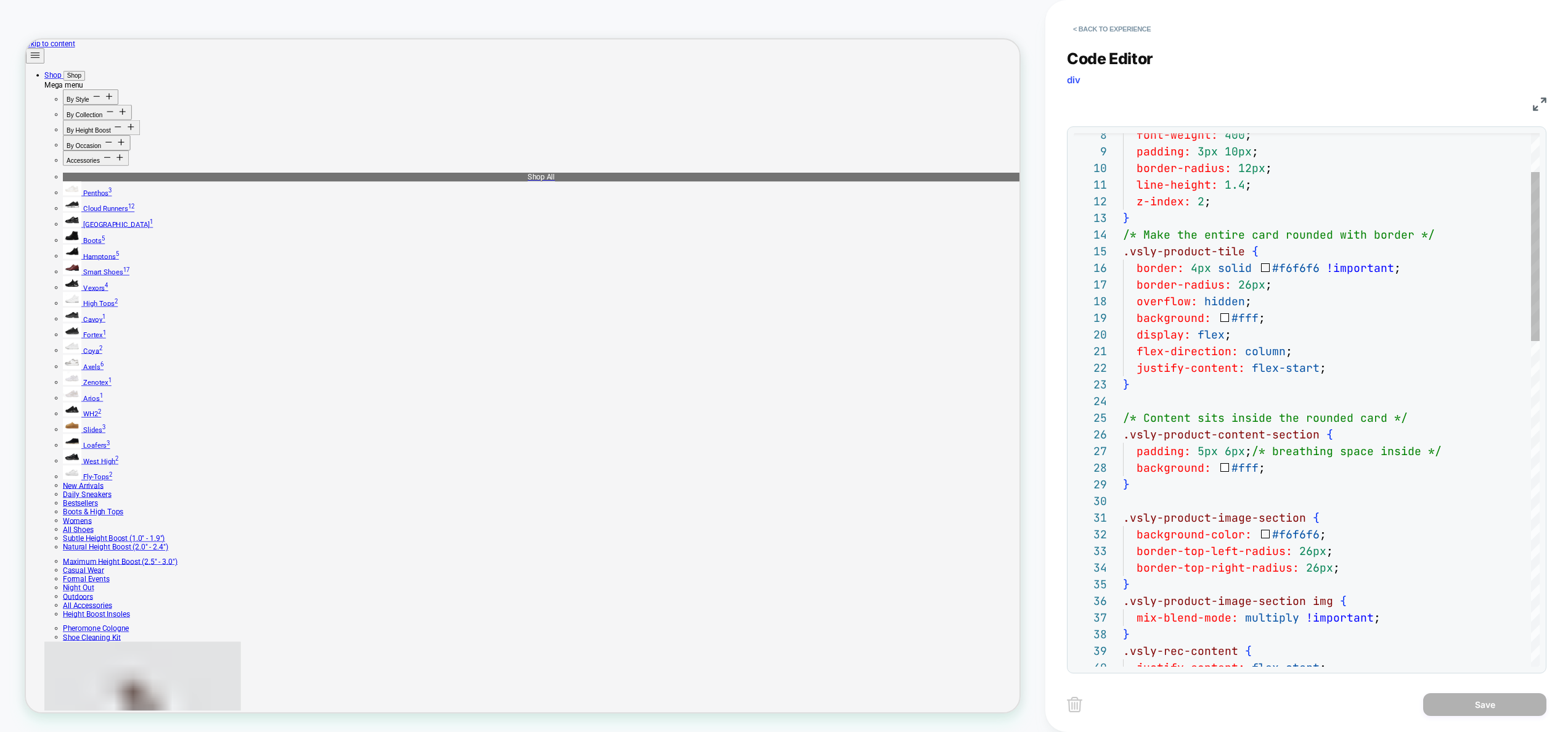
type textarea "**********"
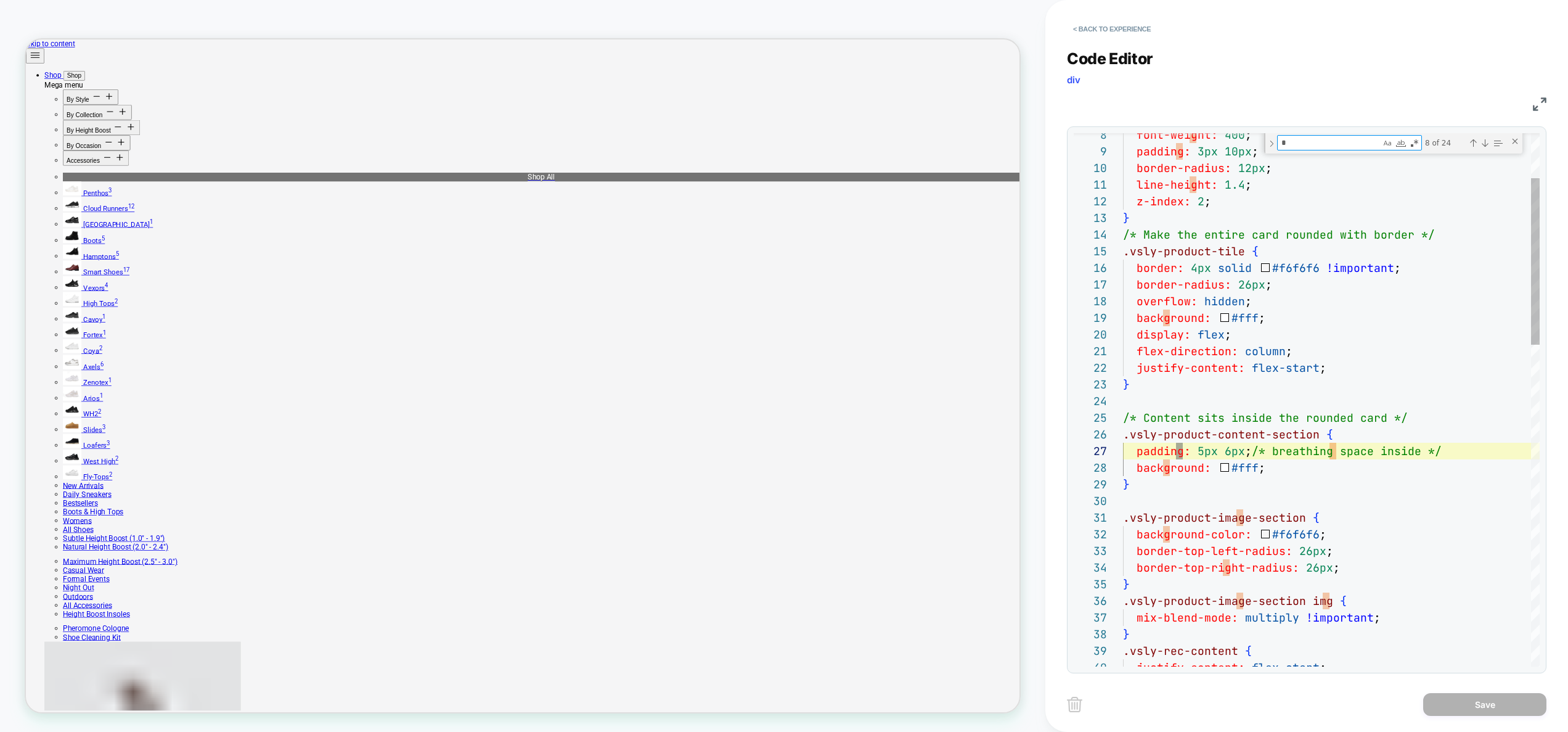
type textarea "**"
type textarea "**********"
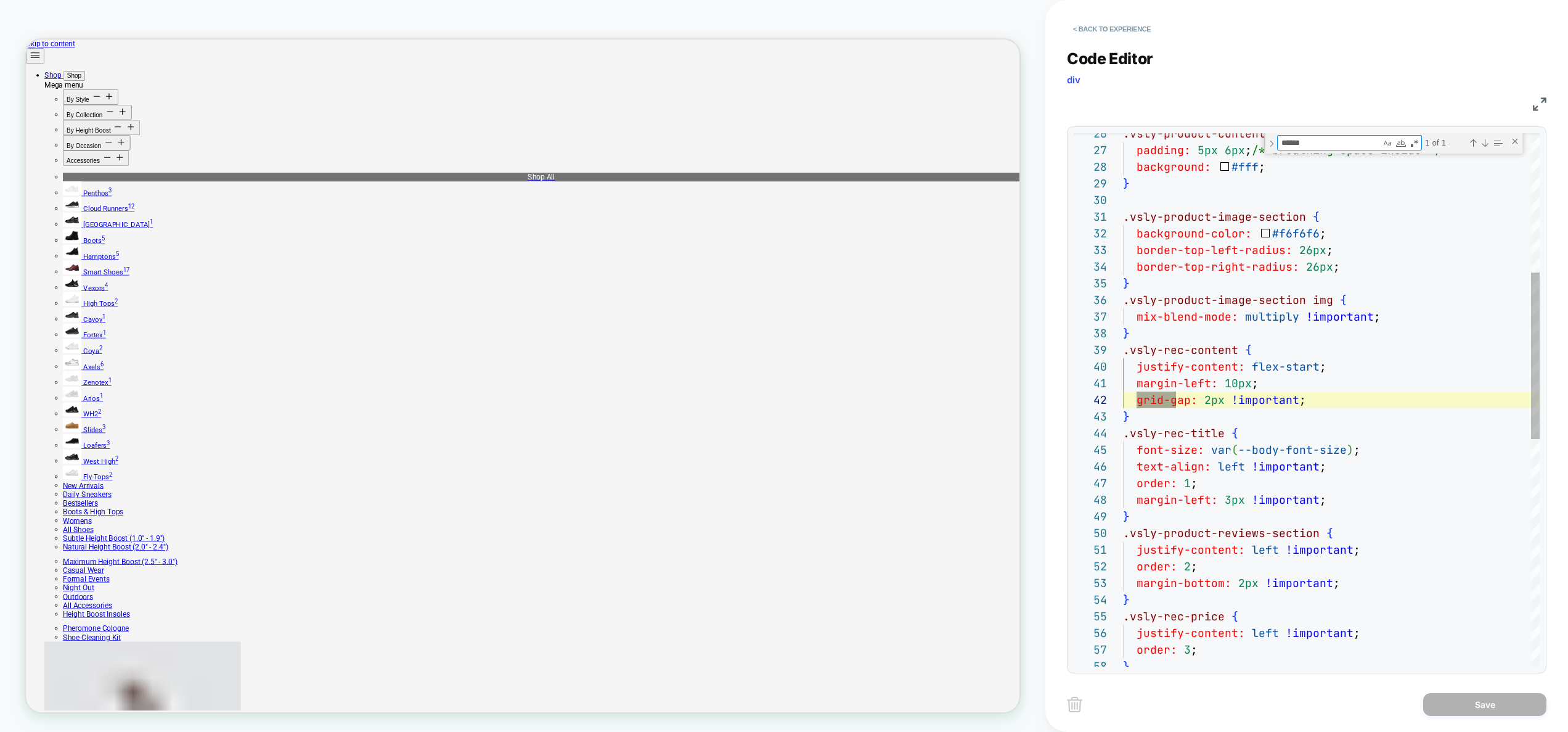
type textarea "******"
type textarea "**********"
drag, startPoint x: 1146, startPoint y: 269, endPoint x: 1203, endPoint y: 334, distance: 86.5
click at [1148, 272] on div ".vsly-product-content-section { padding: 5px 6px ; /* breathing space inside */…" at bounding box center [1331, 550] width 417 height 1682
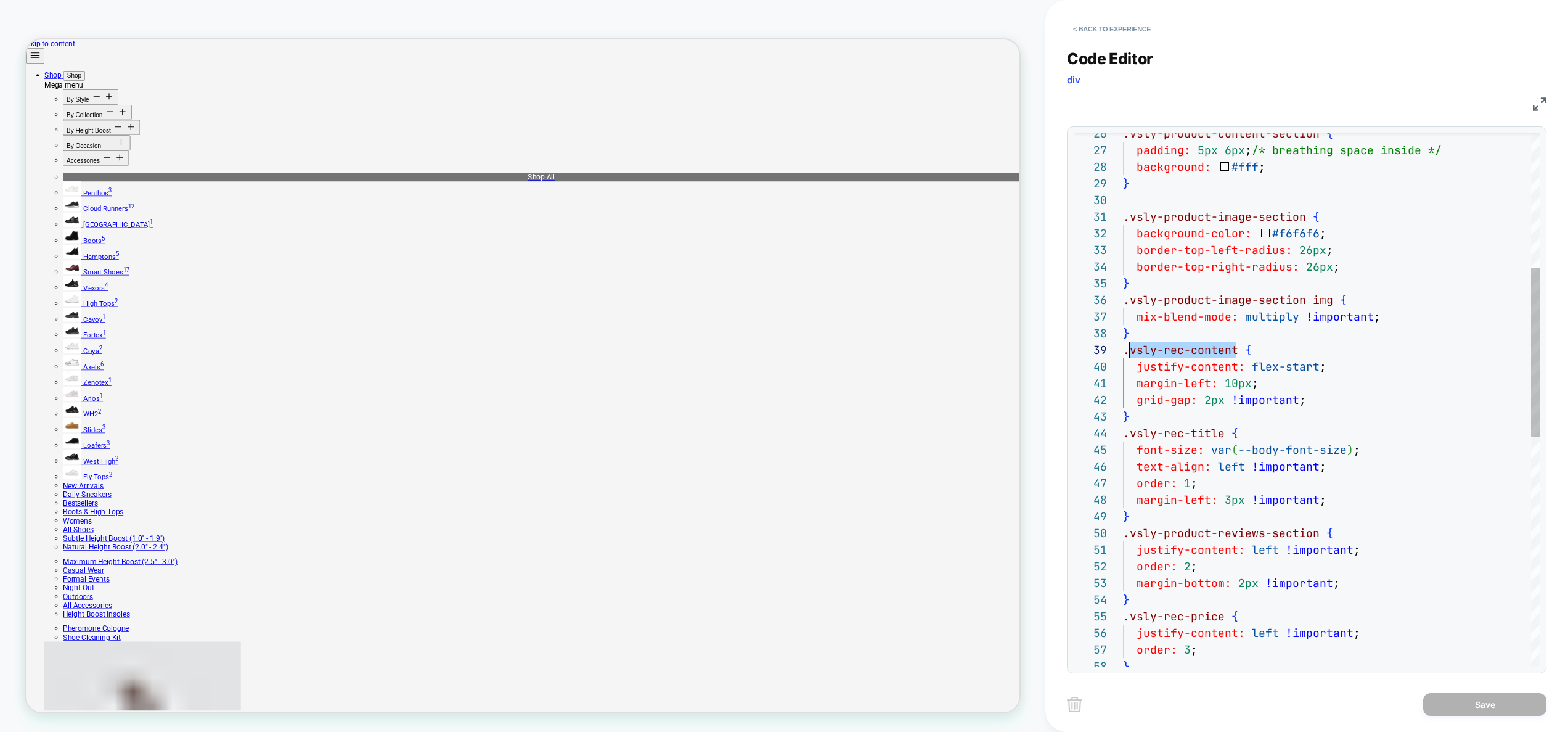
scroll to position [133, 7]
drag, startPoint x: 1236, startPoint y: 348, endPoint x: 1132, endPoint y: 350, distance: 104.0
click at [1132, 350] on div ".vsly-product-content-section { padding: 5px 6px ; /* breathing space inside */…" at bounding box center [1331, 550] width 417 height 1682
type textarea "**********"
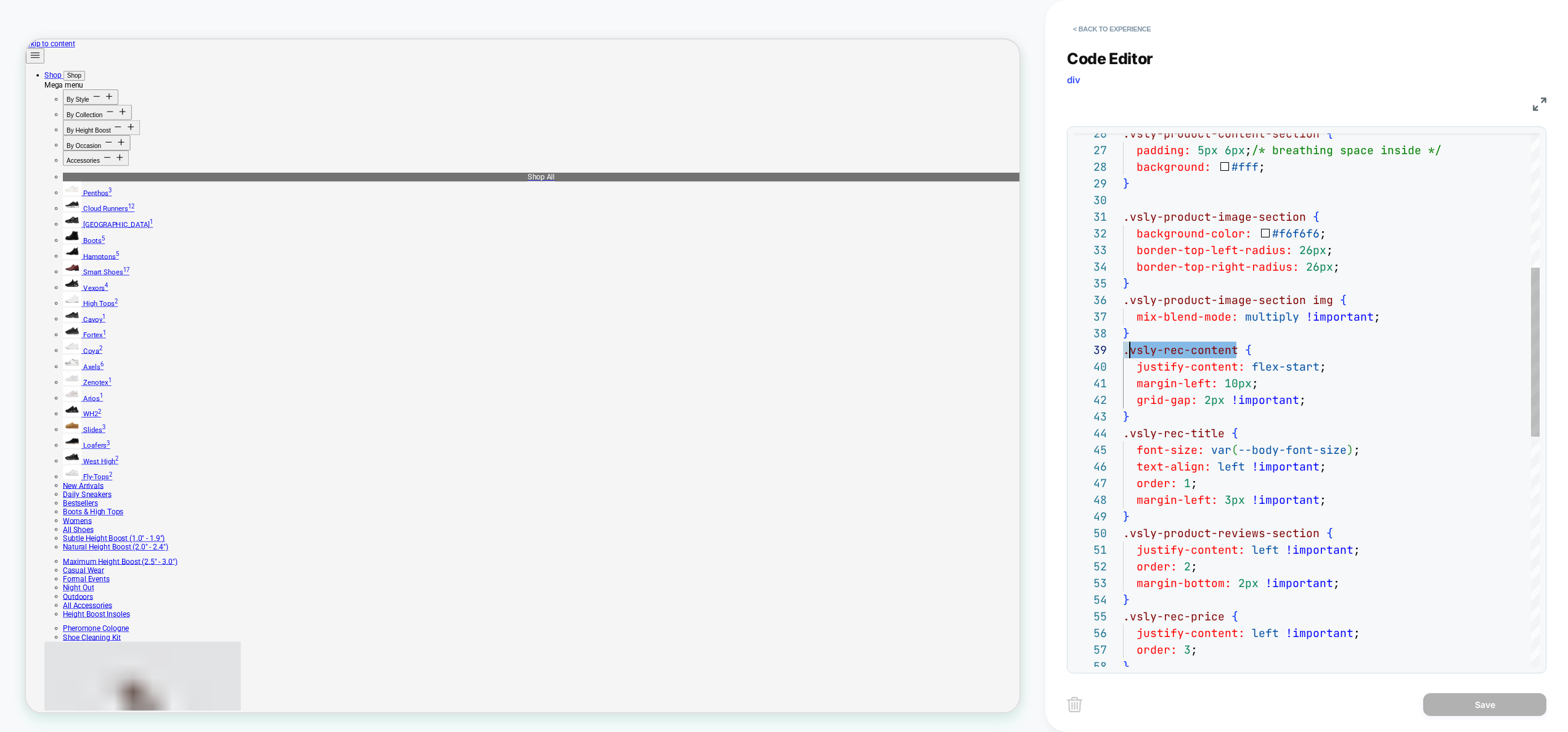
scroll to position [0, 93]
click at [1216, 389] on div ".vsly-product-content-section { padding: 5px 6px ; /* breathing space inside */…" at bounding box center [1331, 550] width 417 height 1682
click at [1130, 30] on button "< Back to experience" at bounding box center [1111, 29] width 90 height 20
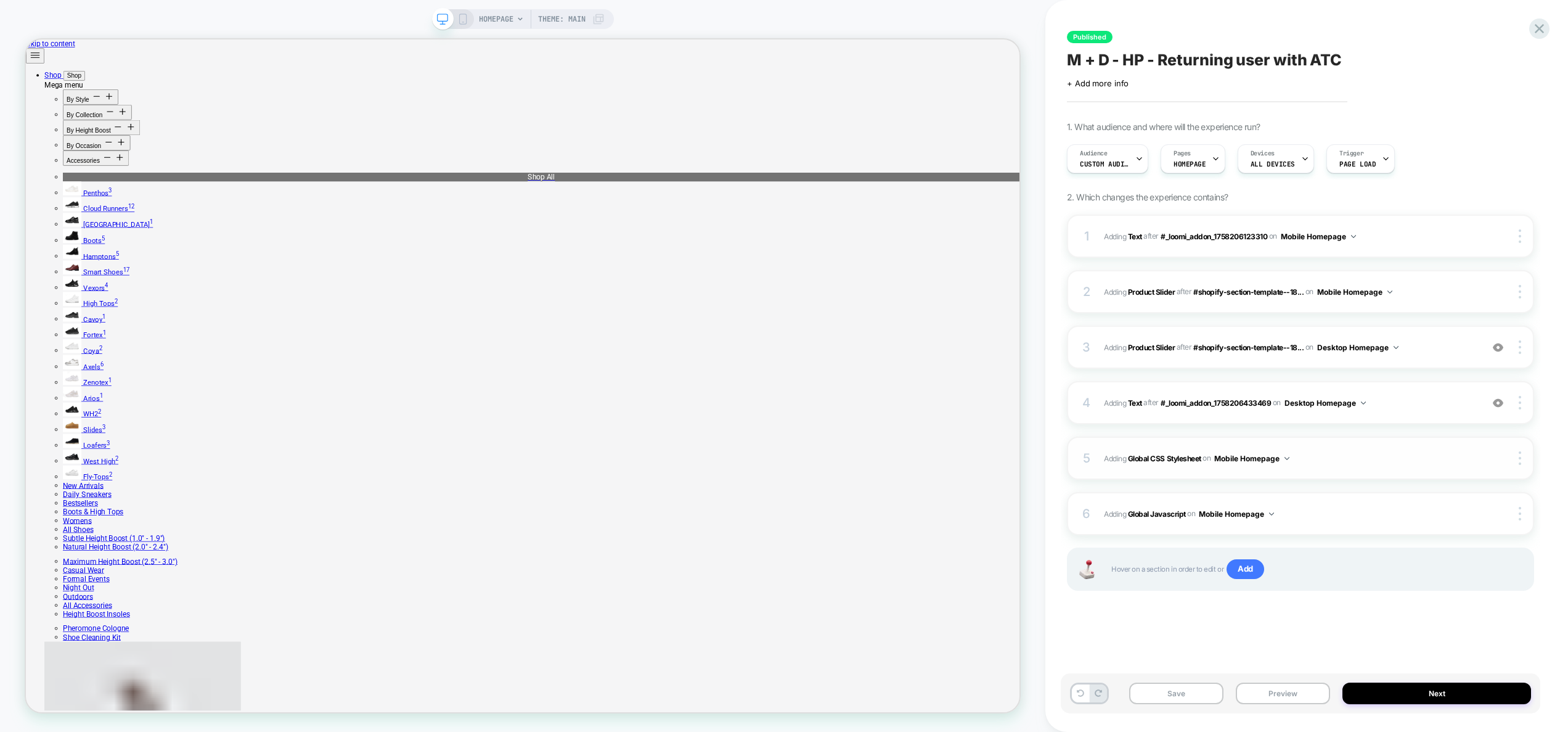
click at [1312, 444] on div "5 Adding Global CSS Stylesheet on Mobile Homepage Add Before Add After Copy to …" at bounding box center [1300, 458] width 467 height 43
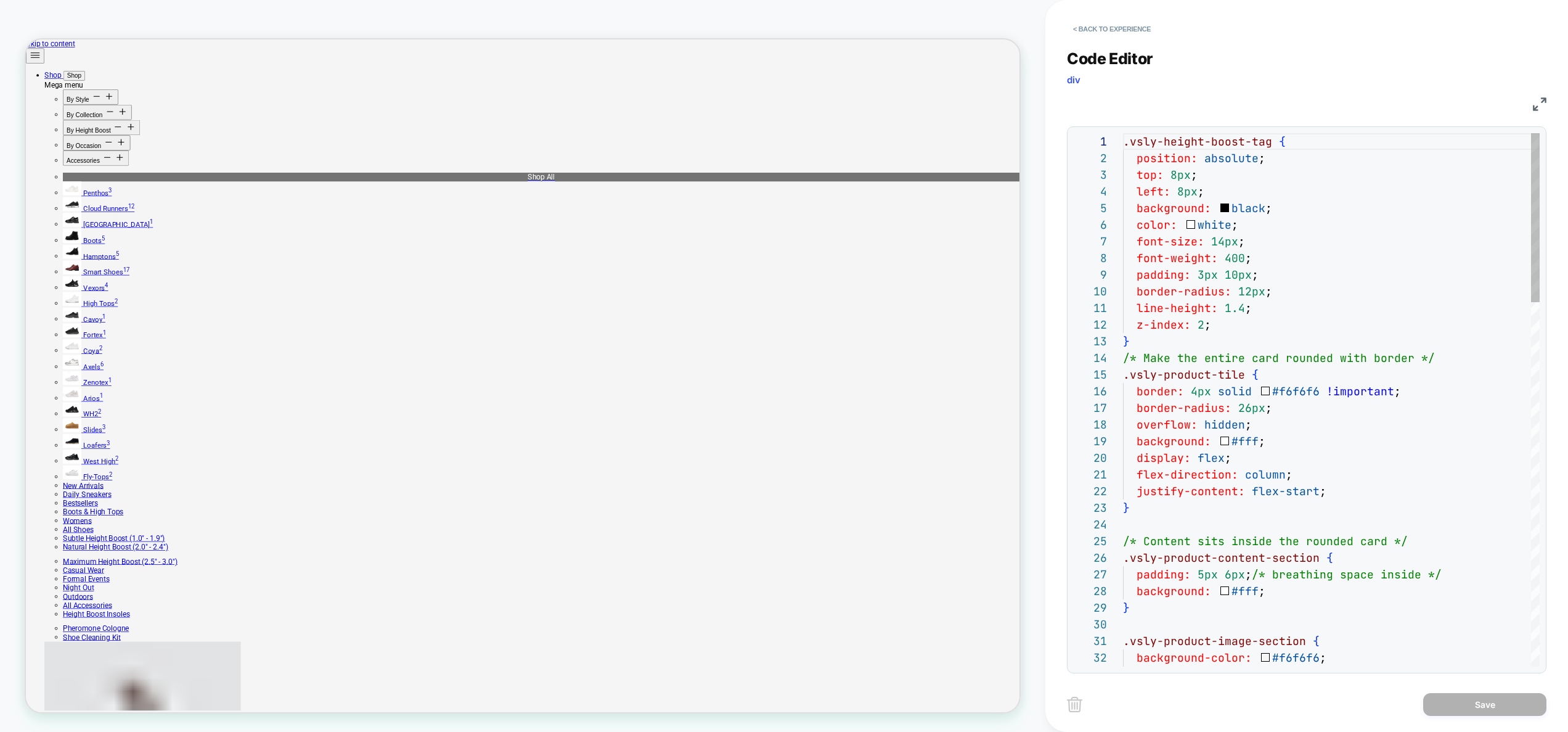
scroll to position [166, 0]
click at [1112, 27] on button "< Back to experience" at bounding box center [1111, 29] width 90 height 20
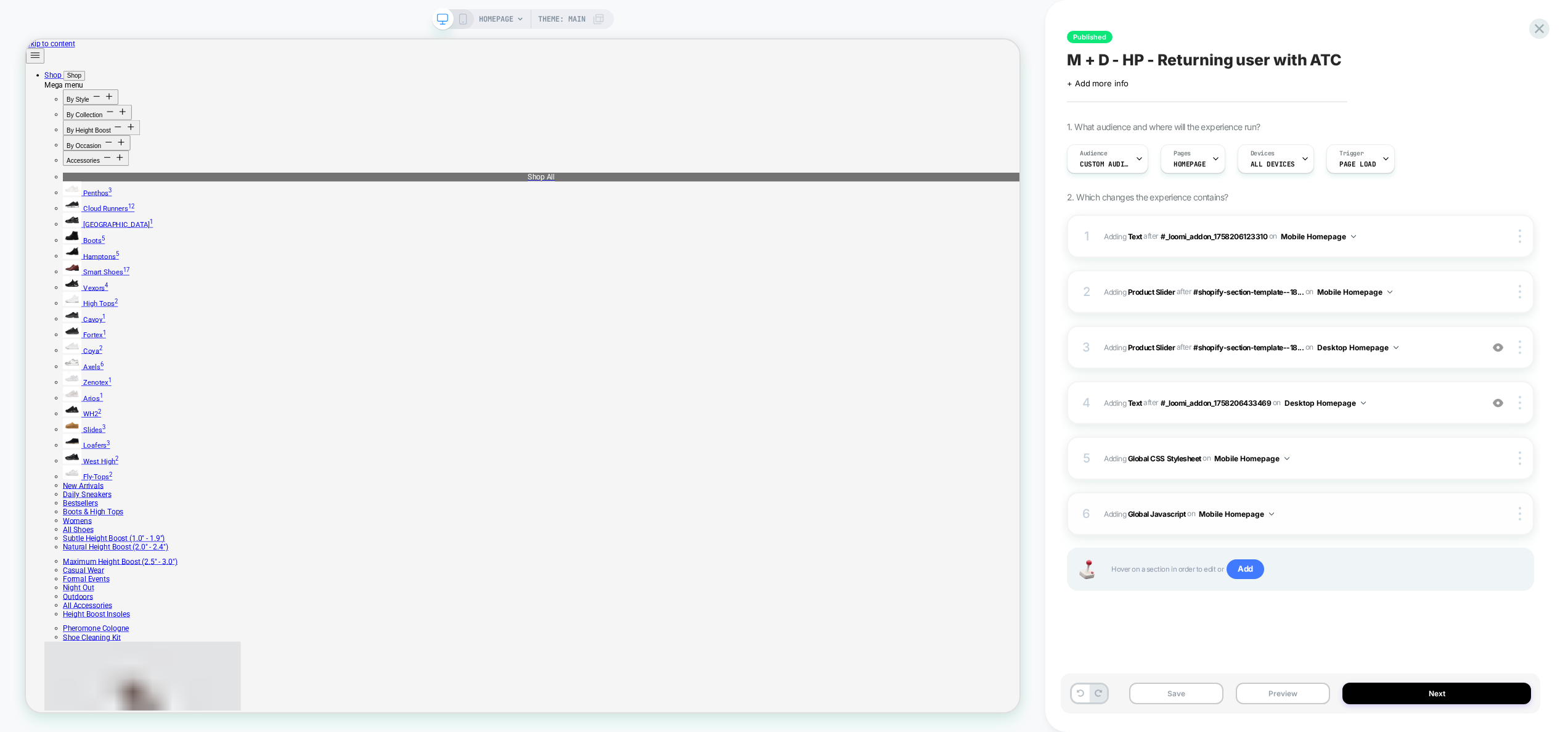
click at [1320, 517] on span "Adding Global Javascript on Mobile Homepage" at bounding box center [1289, 514] width 372 height 15
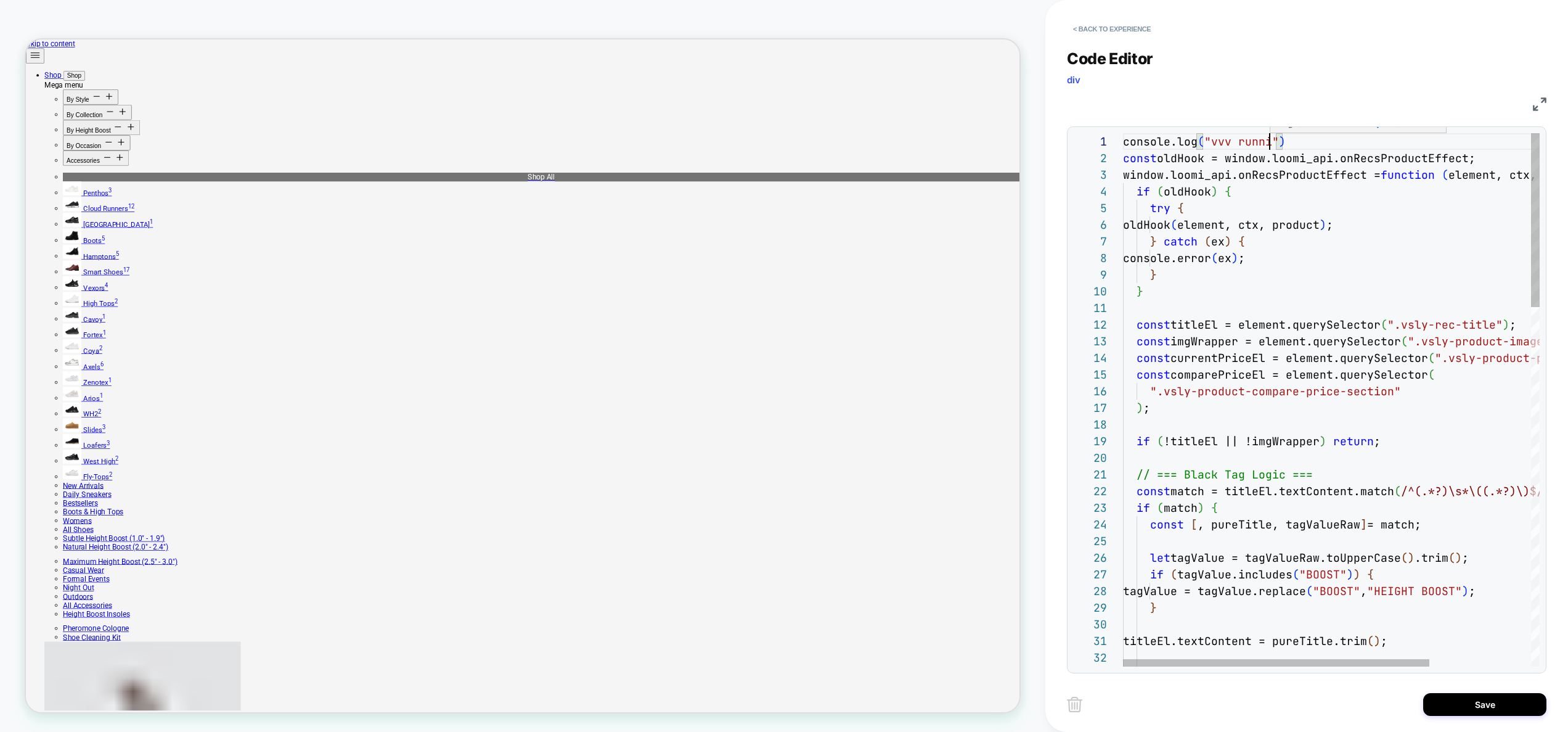
scroll to position [0, 160]
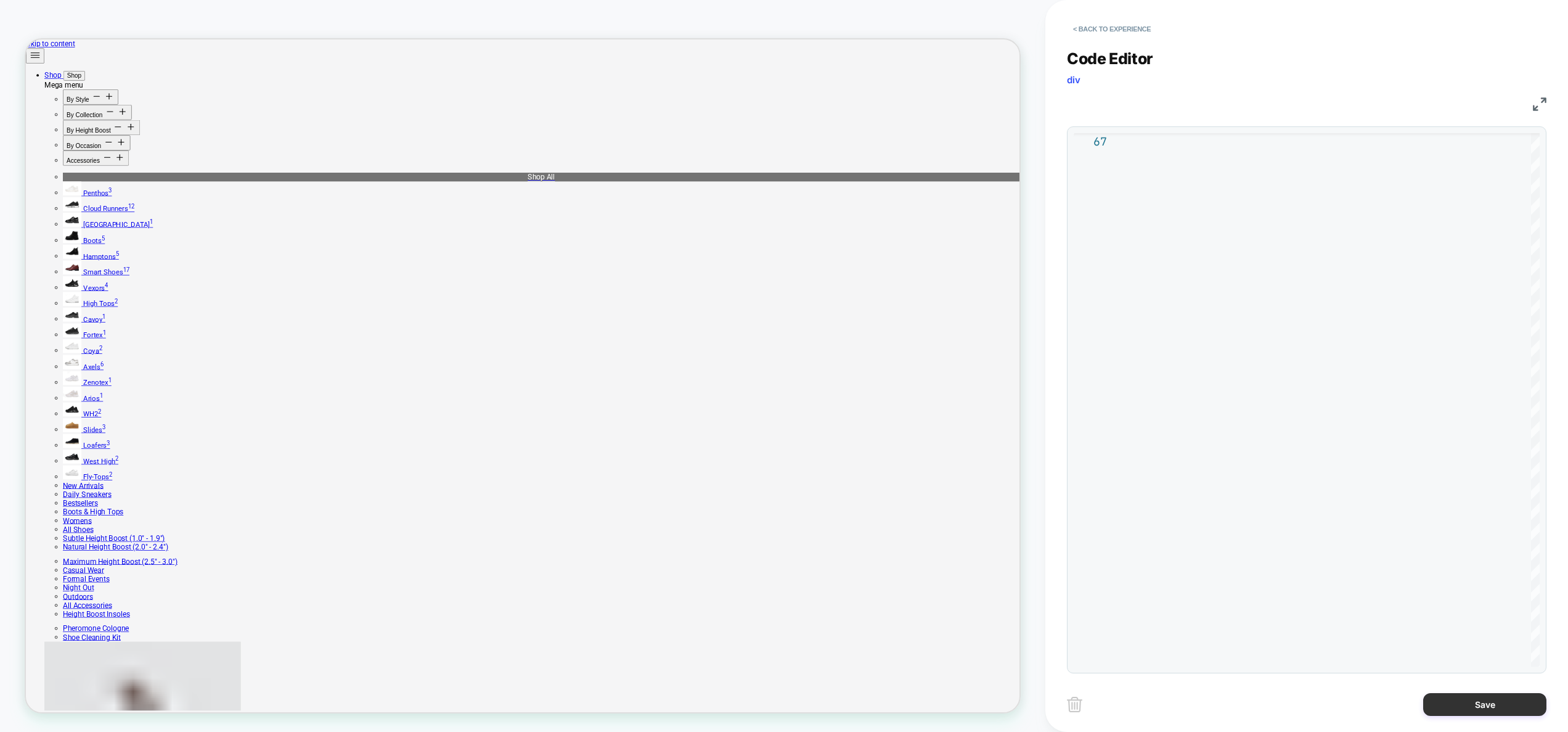
type textarea "**********"
click at [1474, 713] on button "Save" at bounding box center [1484, 705] width 123 height 23
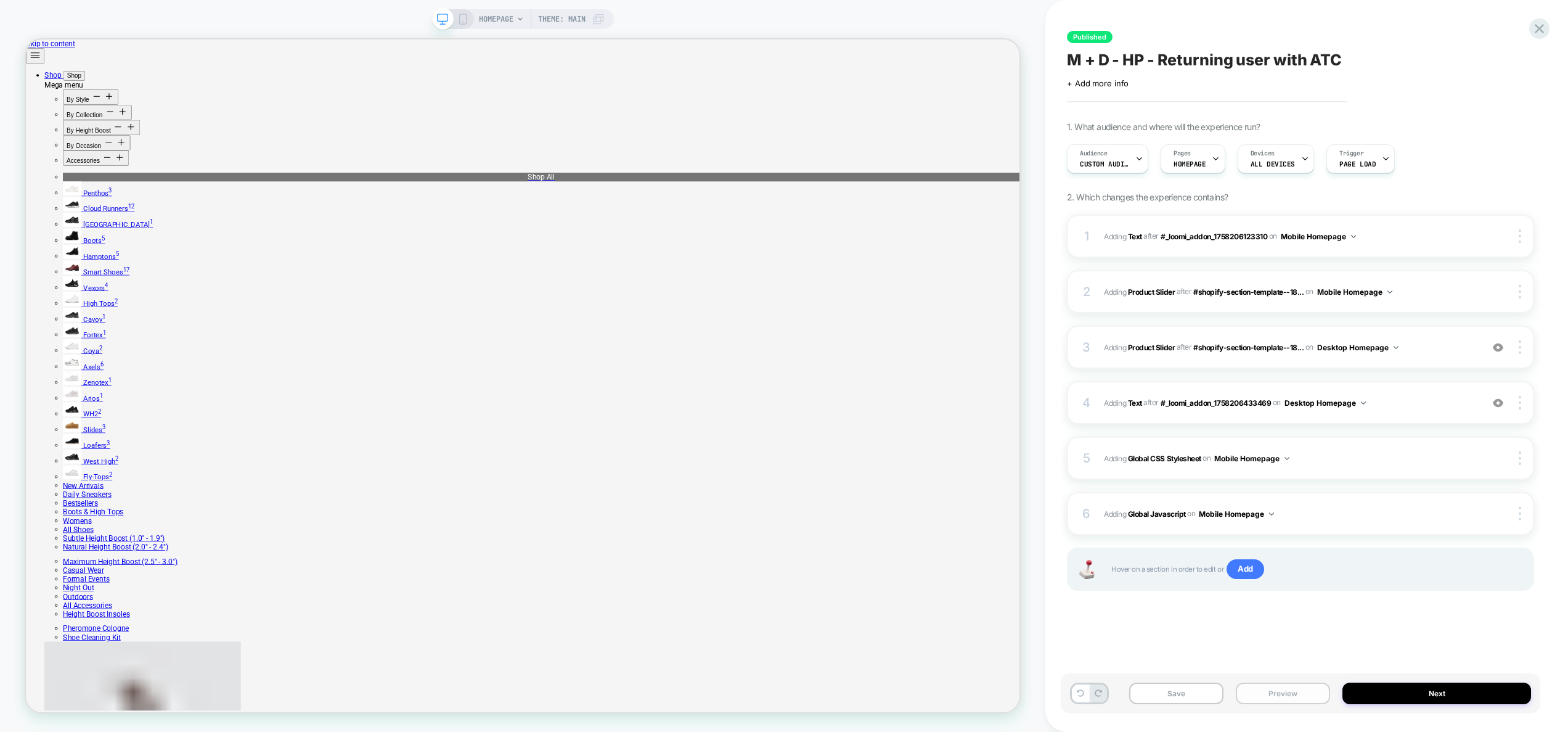
drag, startPoint x: 1305, startPoint y: 701, endPoint x: 1298, endPoint y: 684, distance: 18.4
click at [1305, 701] on button "Preview" at bounding box center [1283, 694] width 95 height 22
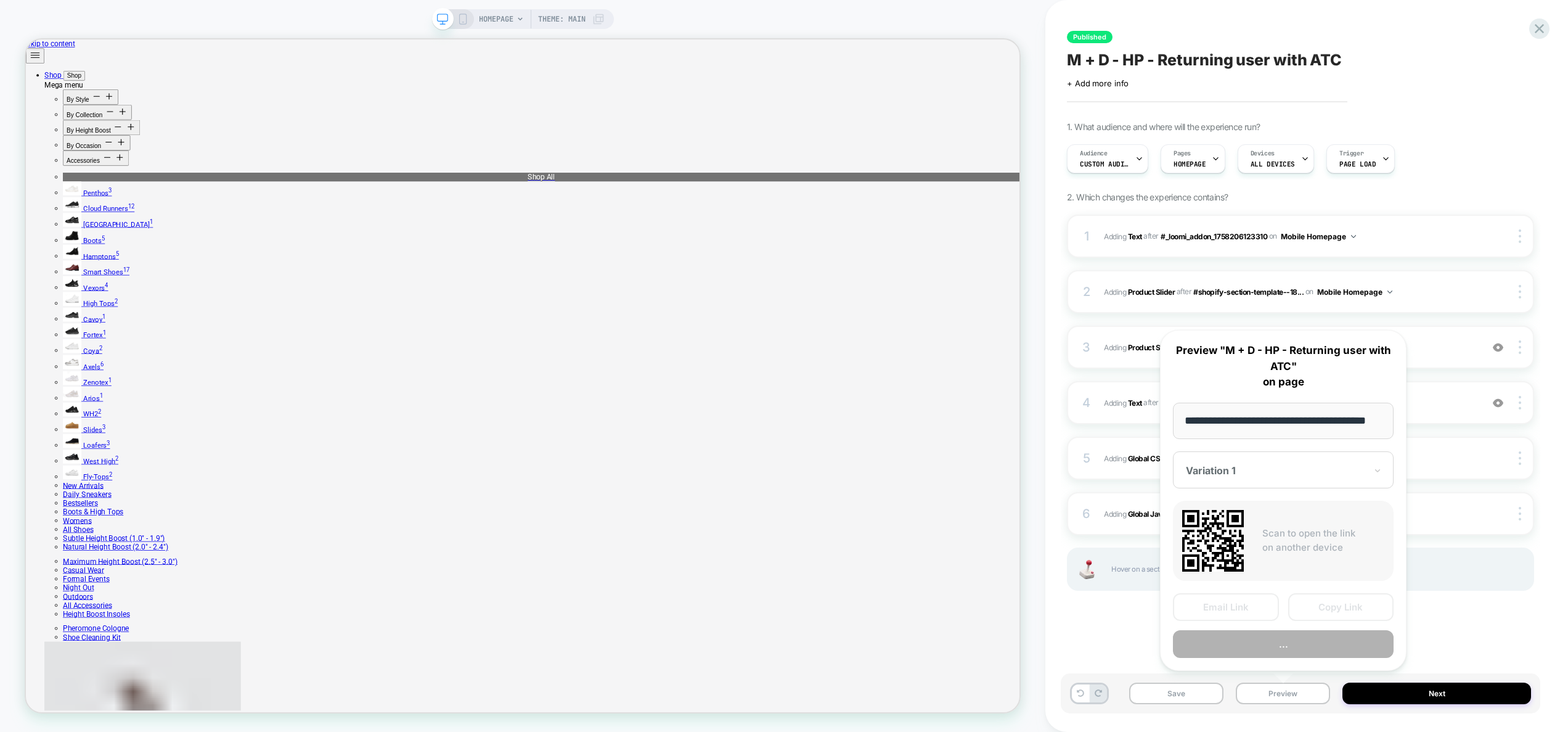
scroll to position [0, 0]
click at [1285, 648] on button "..." at bounding box center [1282, 644] width 220 height 27
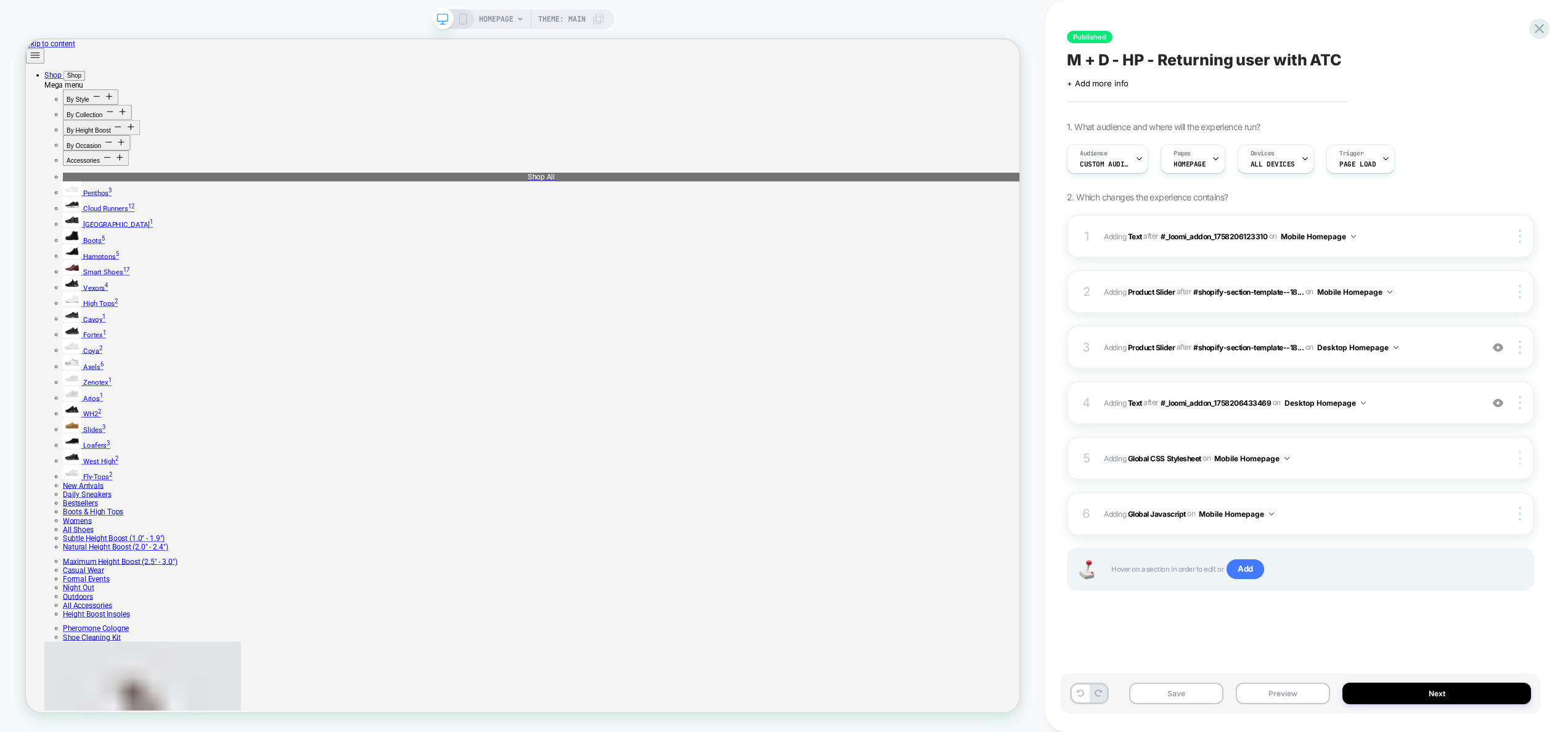
click at [1519, 455] on img at bounding box center [1519, 458] width 3 height 13
click at [1450, 485] on div "Target All Devices" at bounding box center [1447, 492] width 110 height 34
click at [1520, 515] on img at bounding box center [1519, 513] width 3 height 13
click at [1452, 550] on div "Target All Devices" at bounding box center [1447, 547] width 110 height 34
click at [1254, 692] on button "Preview" at bounding box center [1283, 694] width 95 height 22
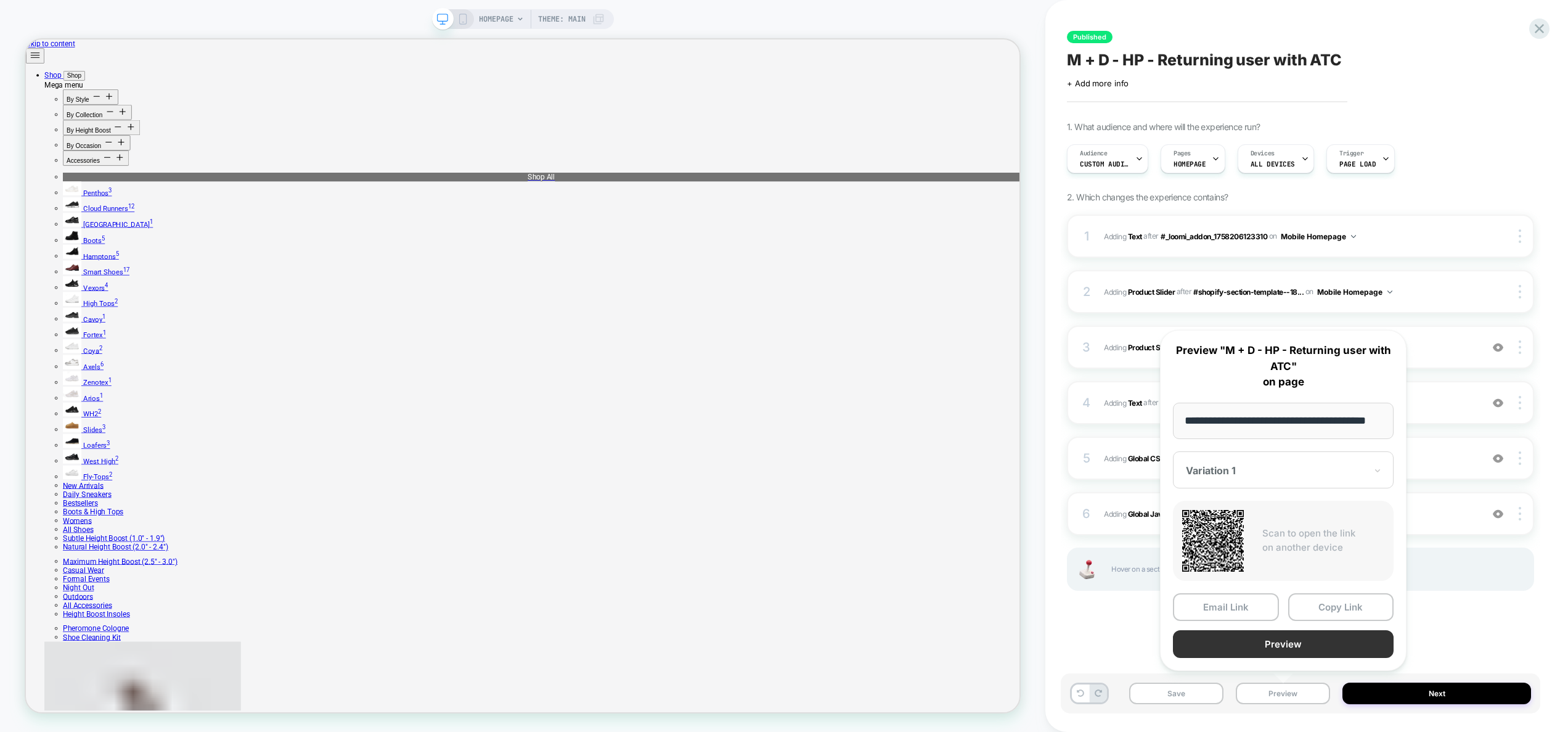
click at [1271, 645] on button "Preview" at bounding box center [1282, 644] width 220 height 27
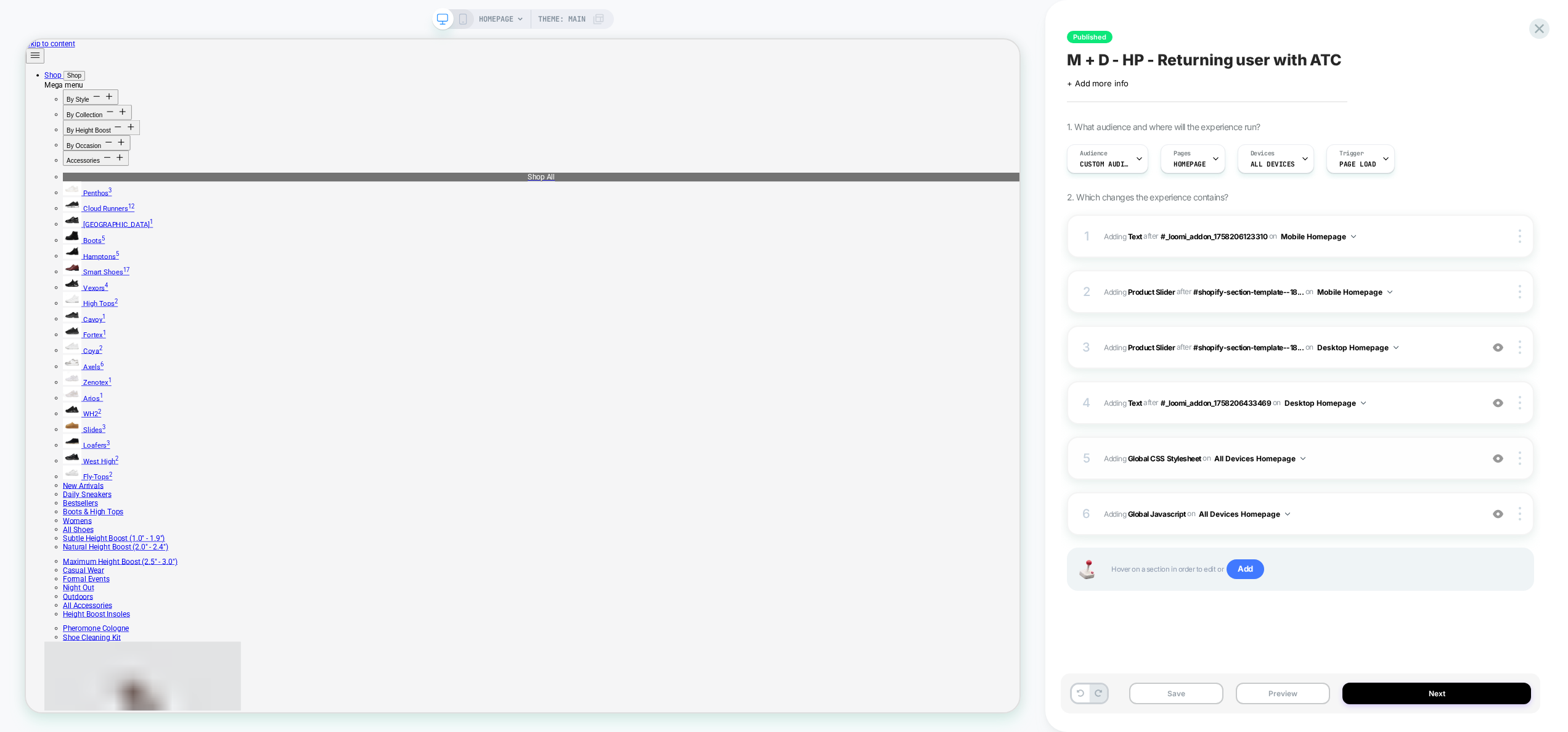
click at [1349, 468] on div "5 Adding Global CSS Stylesheet on All Devices Homepage Add Before Add After Tar…" at bounding box center [1300, 458] width 467 height 43
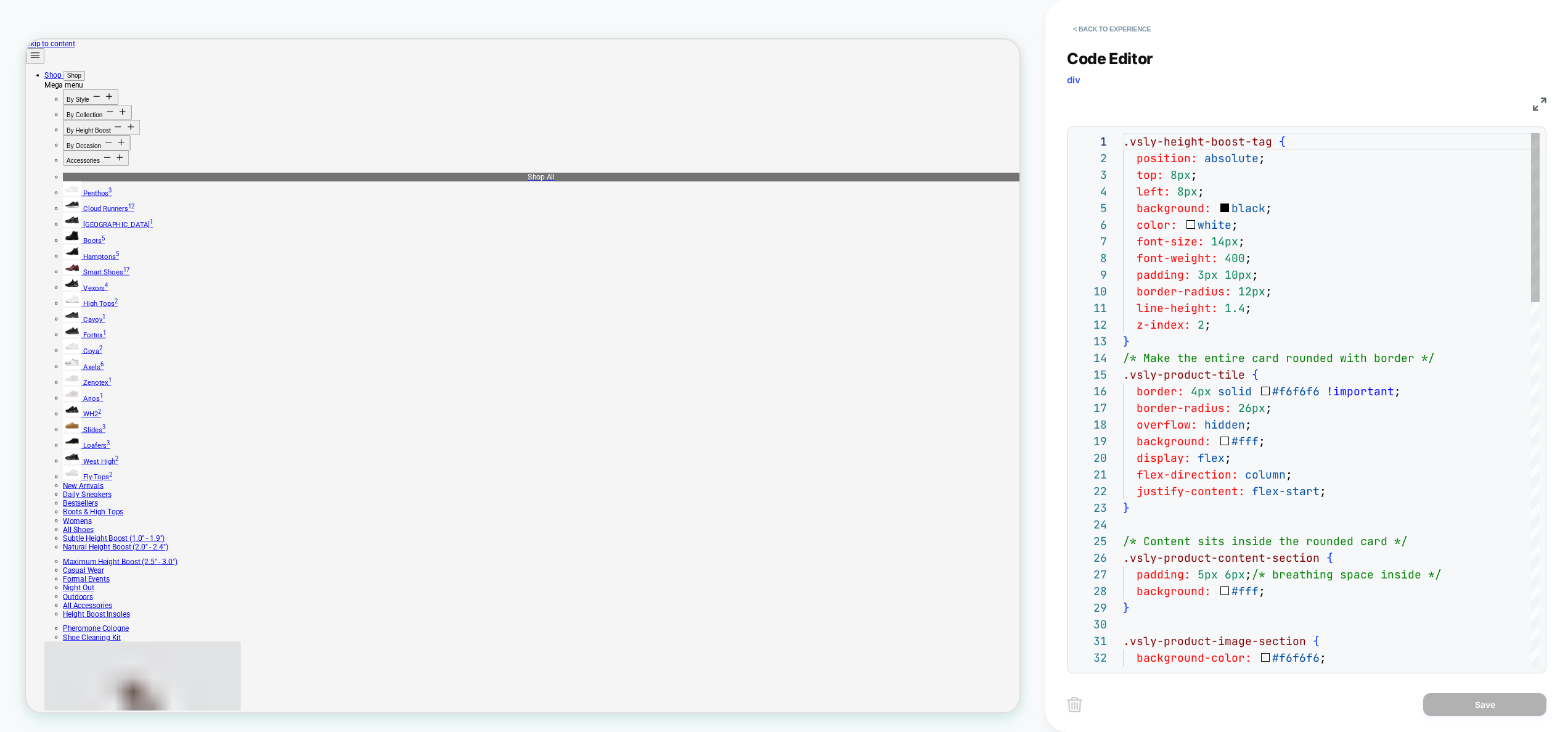
scroll to position [166, 0]
type textarea "**********"
type textarea "*"
type textarea "**********"
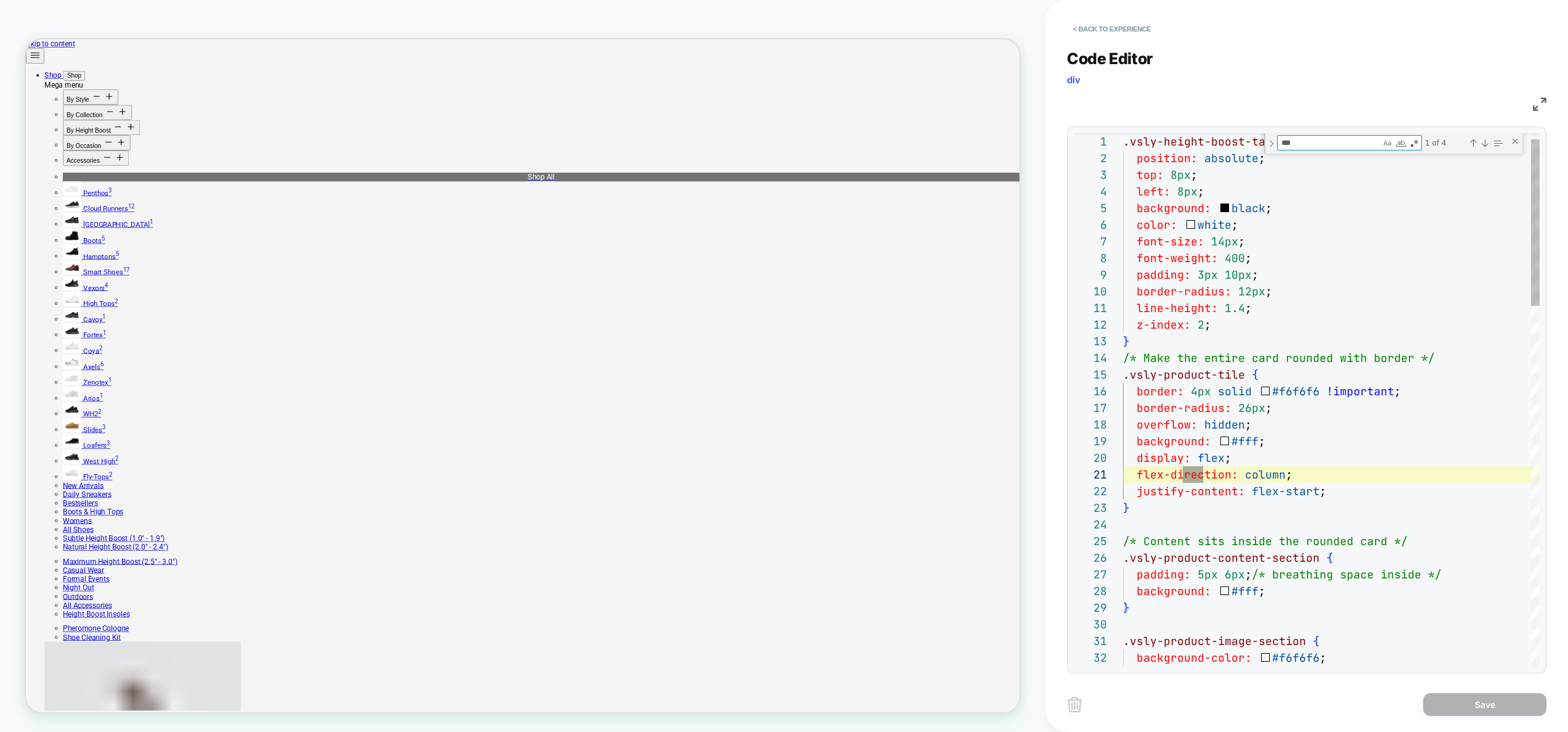
scroll to position [166, 80]
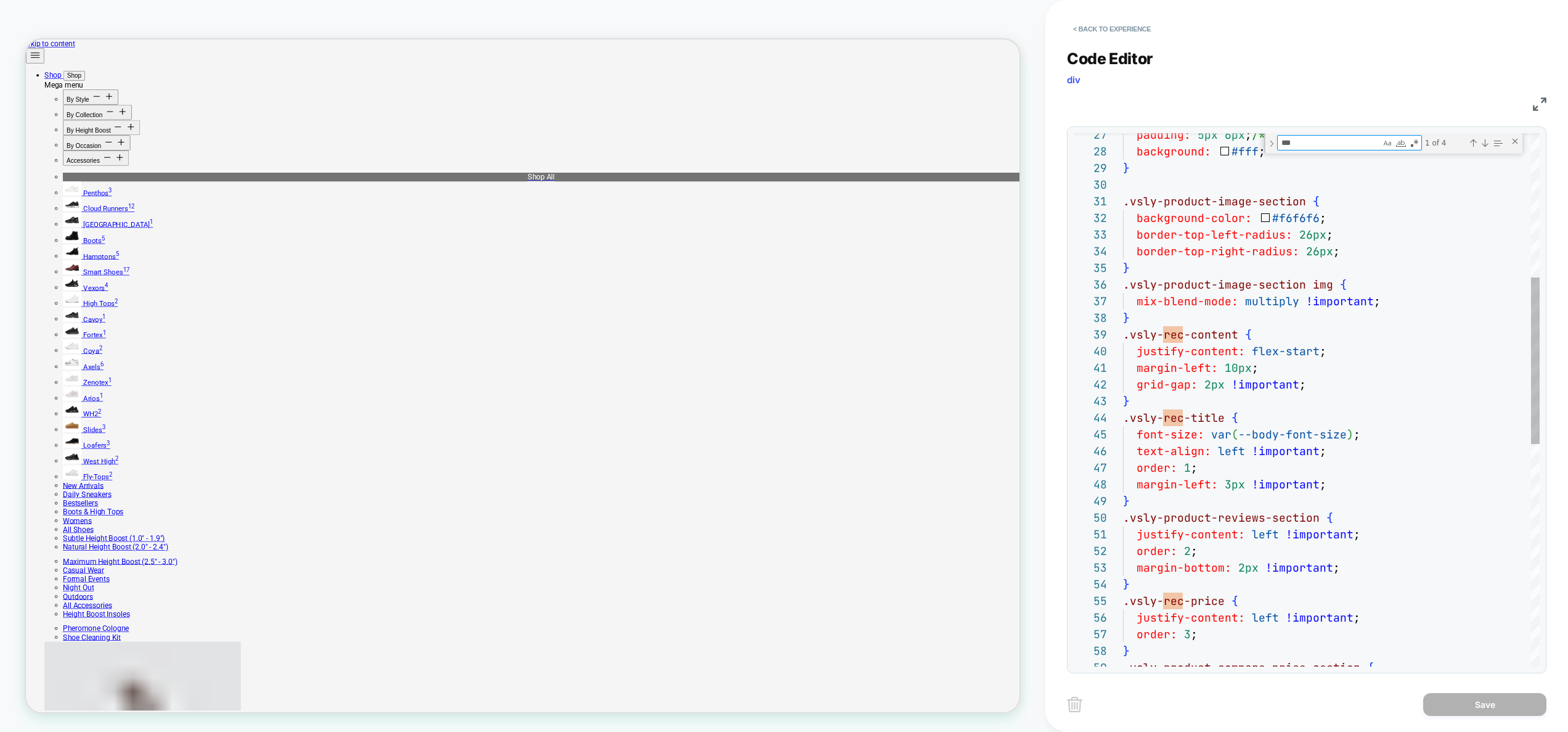
type textarea "***"
click at [1318, 386] on div "} .vsly-product-reviews-section { justify-content: left !important ; order: 2 ;…" at bounding box center [1331, 534] width 417 height 1682
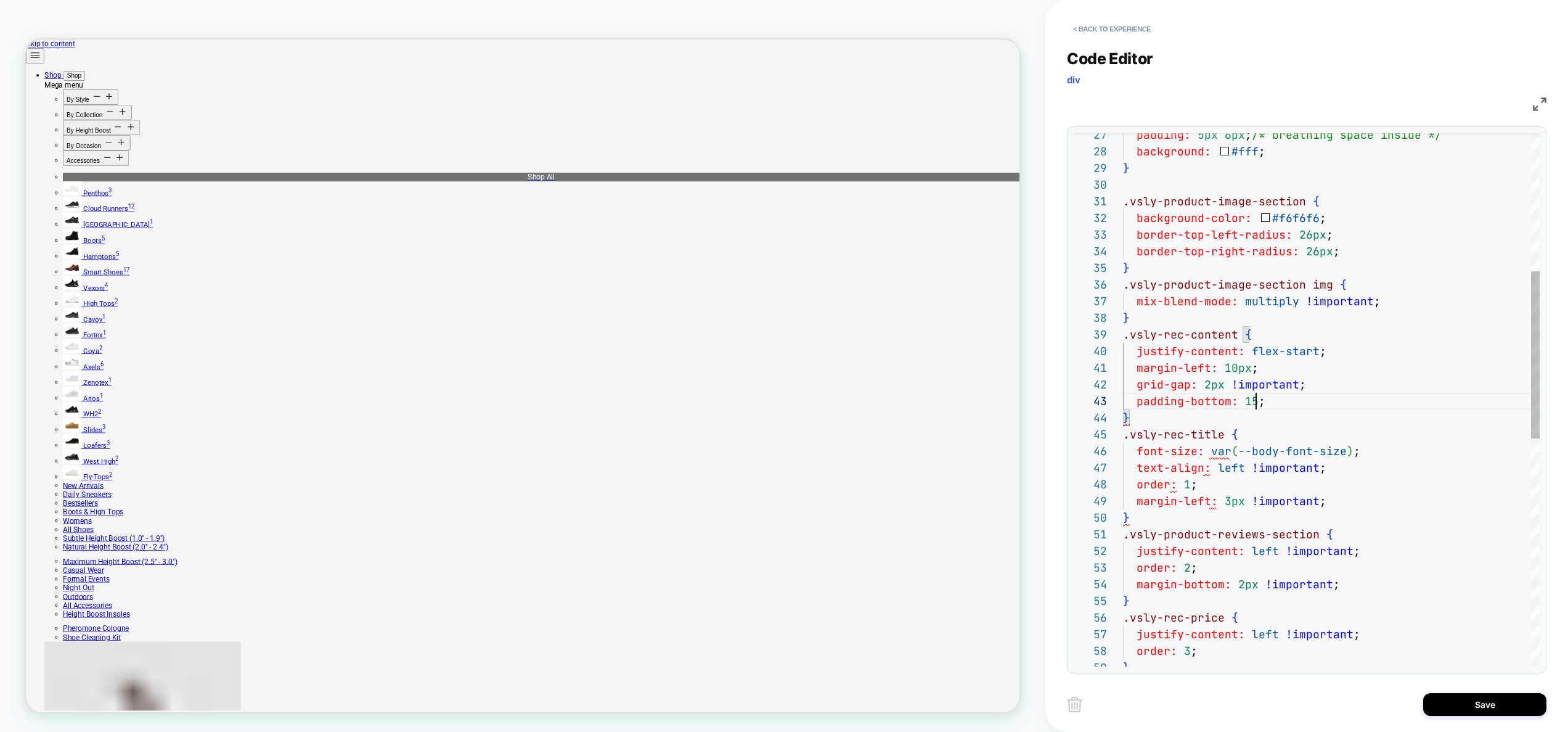
scroll to position [33, 147]
click at [1296, 570] on div "} .vsly-product-reviews-section { justify-content: left !important ; order: 2 ;…" at bounding box center [1331, 543] width 417 height 1699
type textarea "**********"
click at [1492, 701] on button "Save" at bounding box center [1484, 705] width 123 height 23
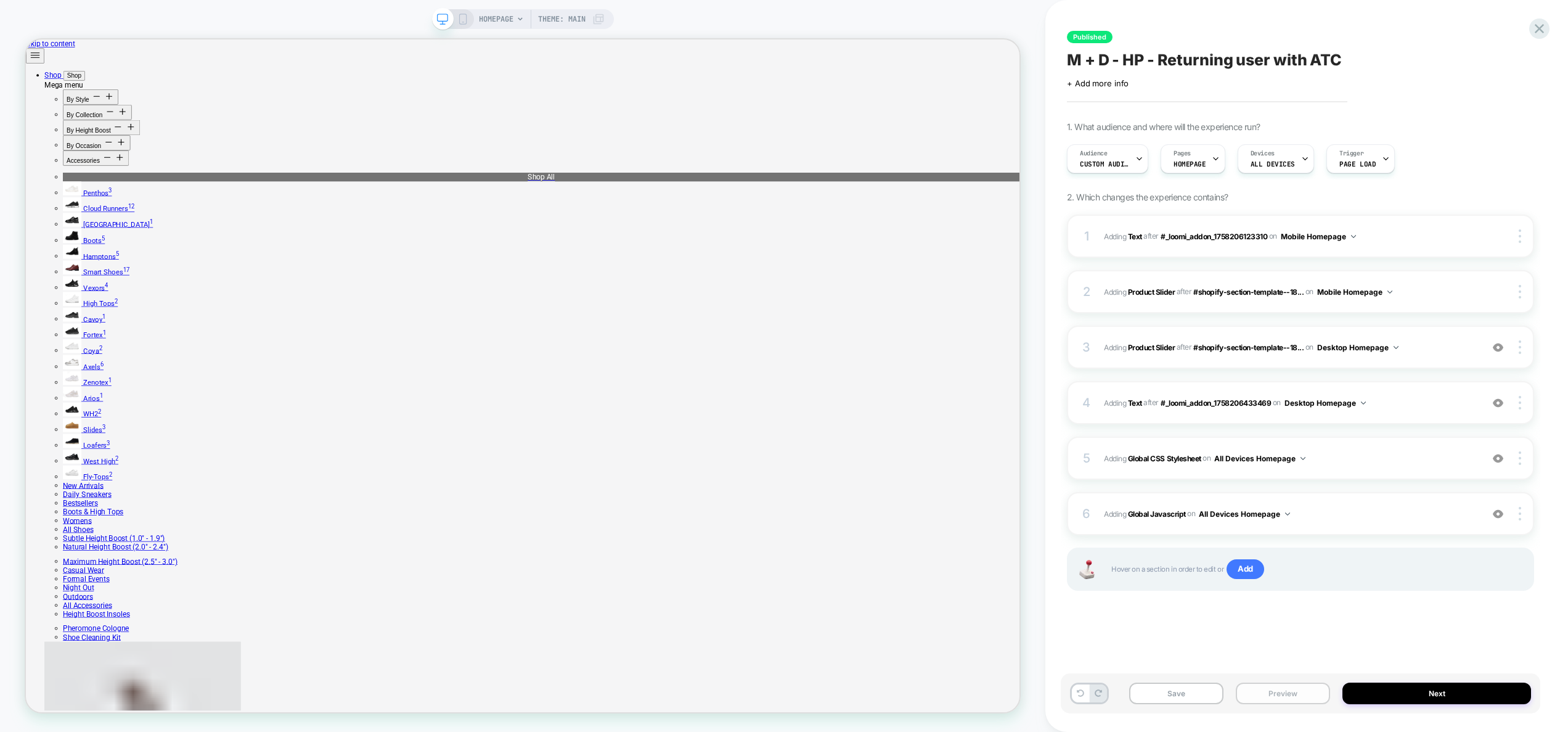
click at [1257, 695] on button "Preview" at bounding box center [1283, 694] width 95 height 22
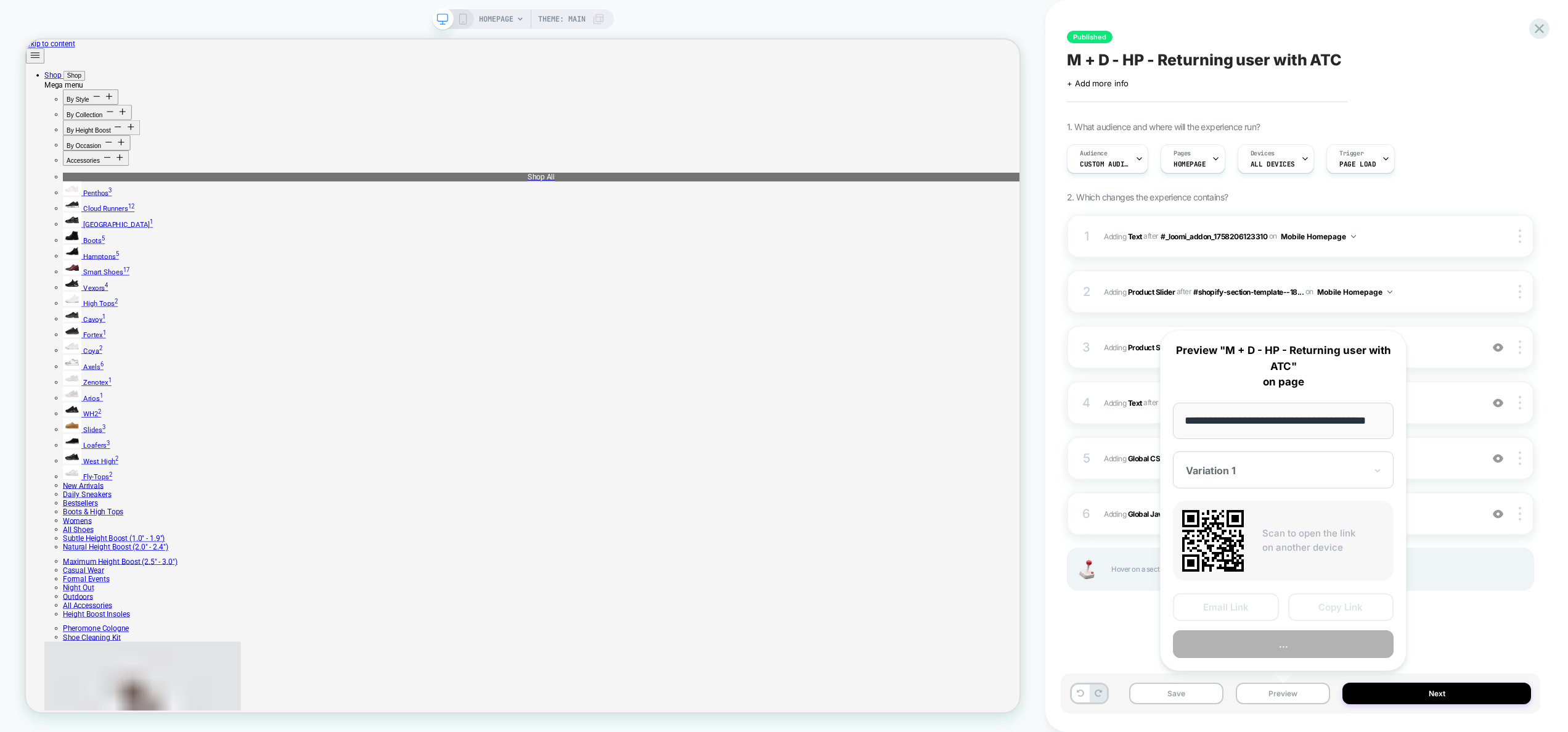
scroll to position [0, 0]
click at [1258, 647] on button "..." at bounding box center [1282, 644] width 220 height 27
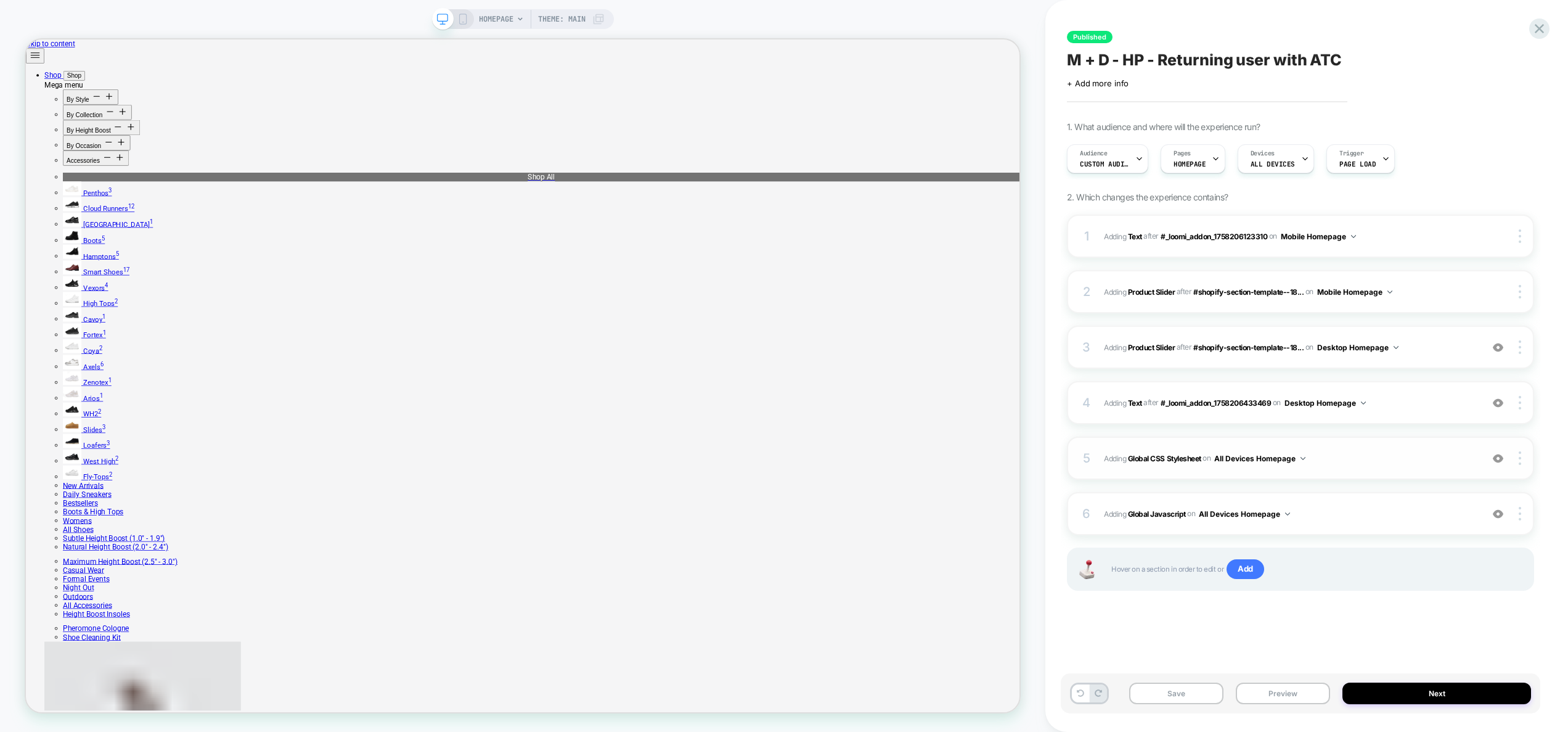
click at [1337, 464] on span "Adding Global CSS Stylesheet on All Devices Homepage" at bounding box center [1289, 458] width 372 height 15
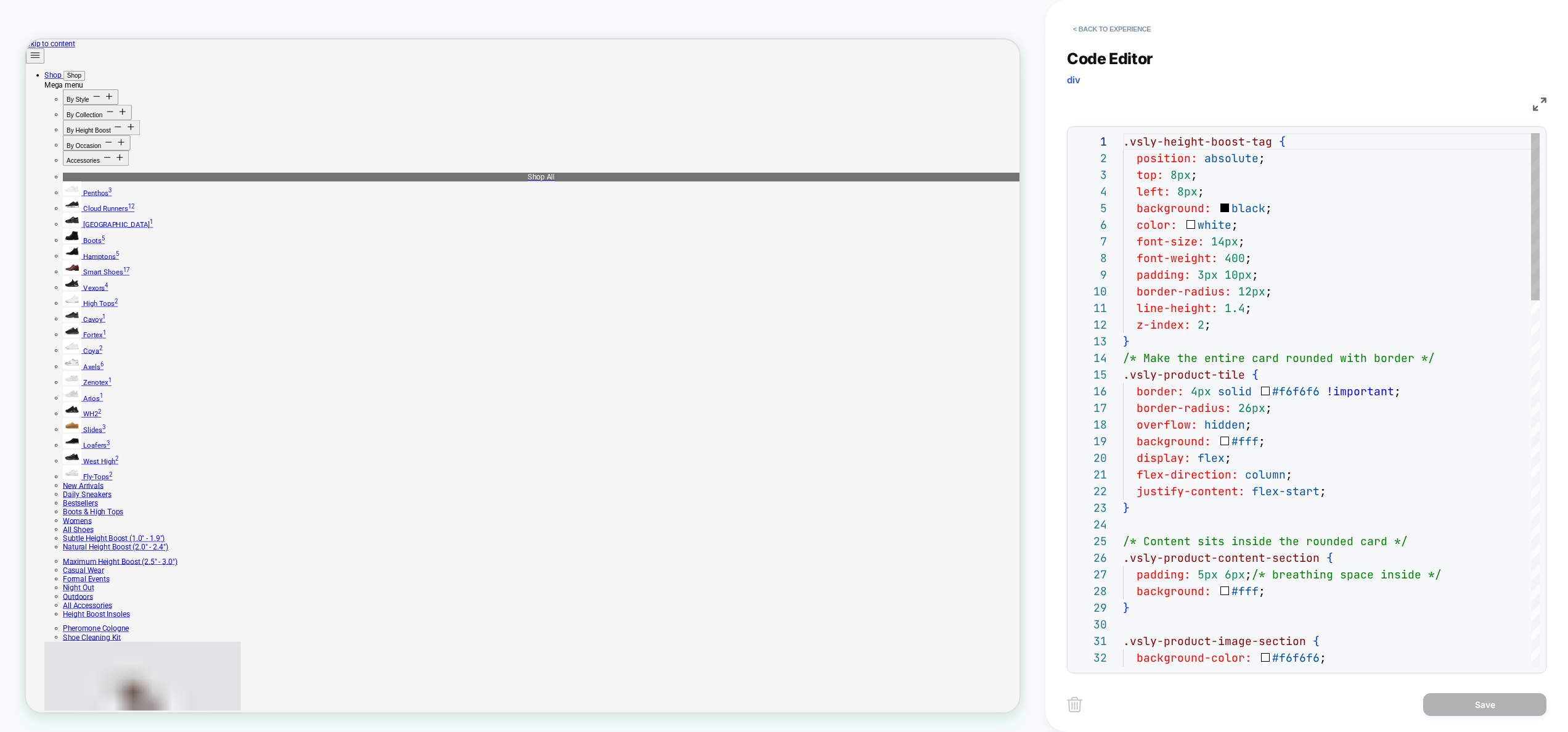
scroll to position [166, 0]
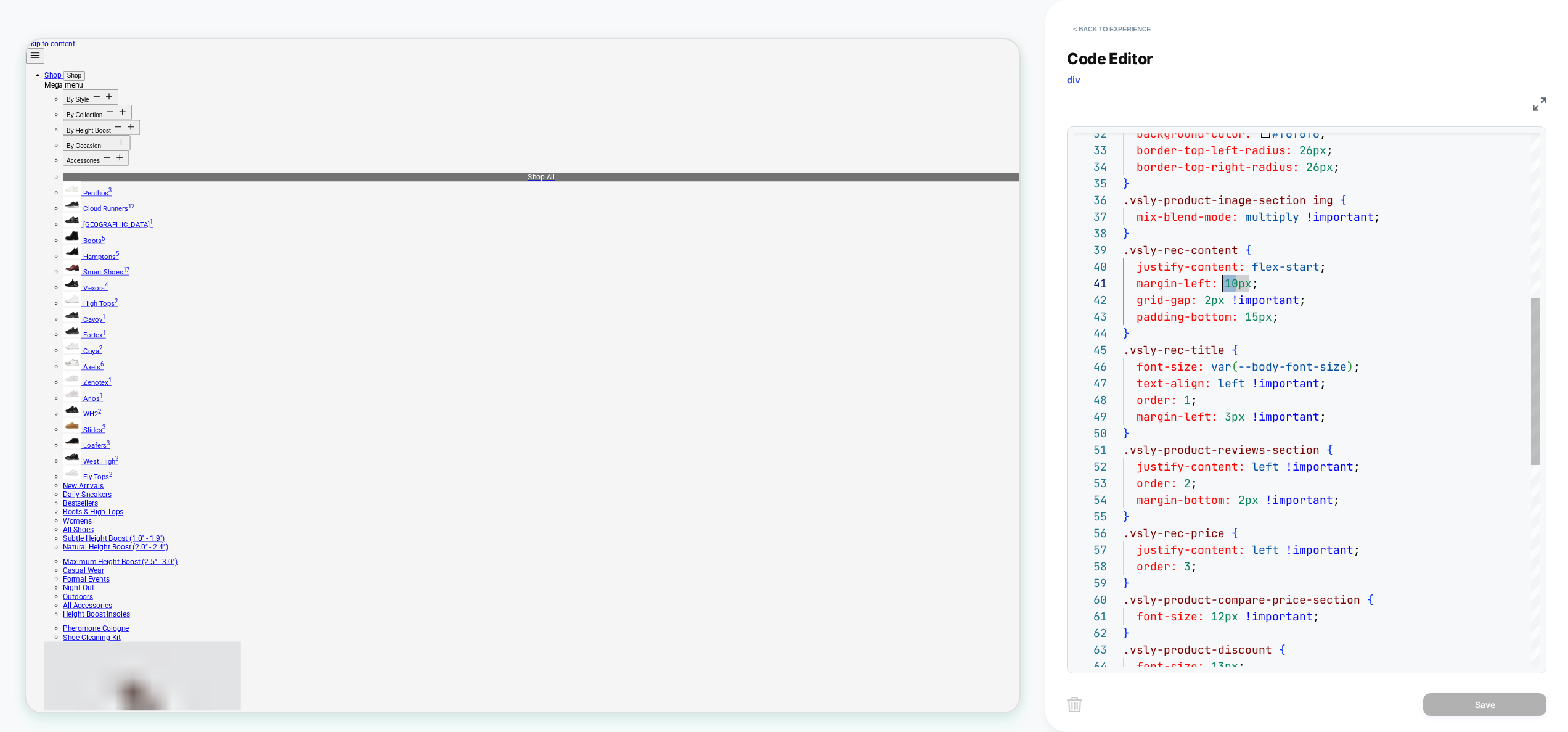
drag, startPoint x: 1237, startPoint y: 283, endPoint x: 1222, endPoint y: 281, distance: 15.1
click at [1222, 281] on div "margin-left: 10px ; grid-gap: 2px !important ; padding-bottom: 15px ; } .vsly-r…" at bounding box center [1331, 458] width 417 height 1699
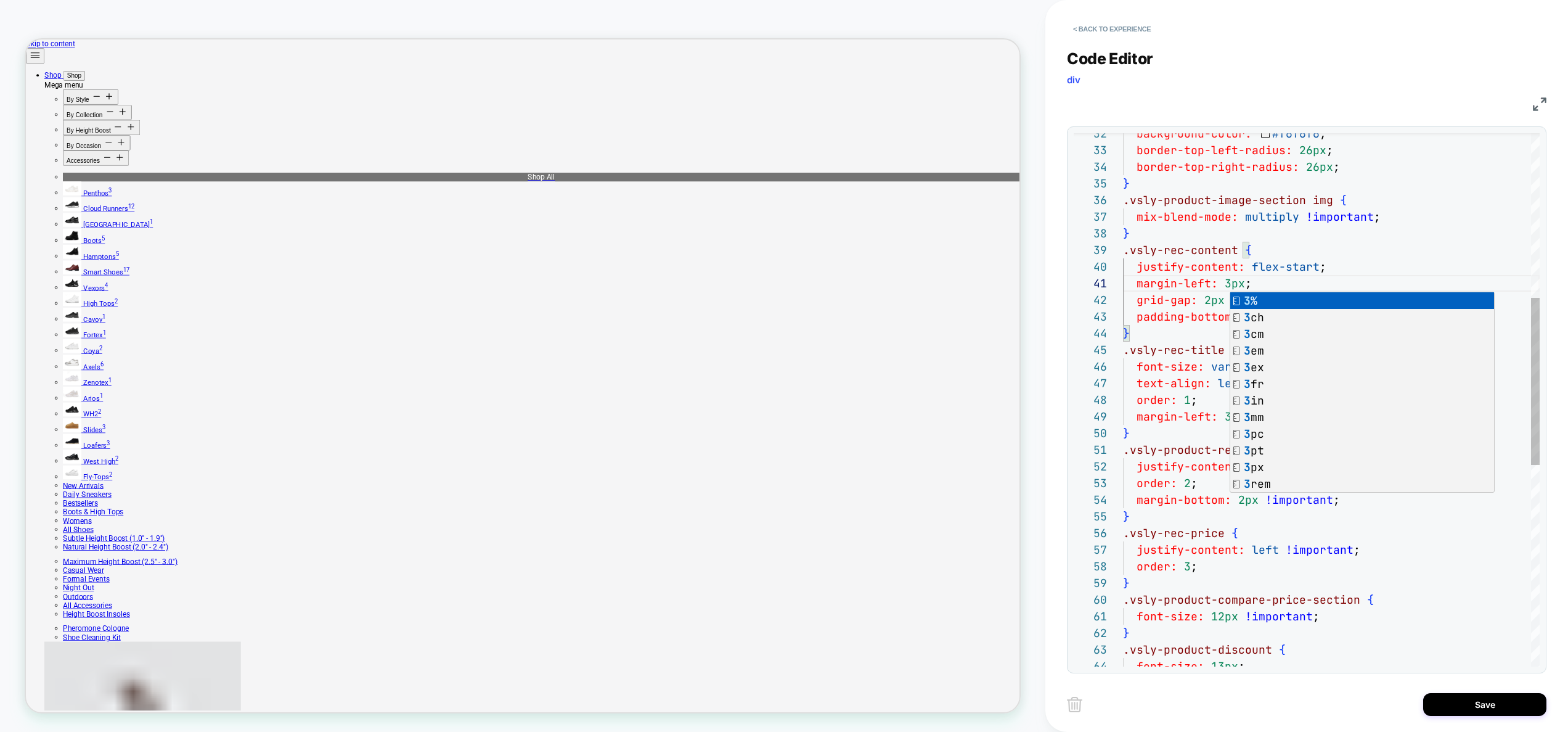
click at [1305, 258] on div "margin-left: 3px ; grid-gap: 2px !important ; padding-bottom: 15px ; } .vsly-re…" at bounding box center [1331, 458] width 417 height 1699
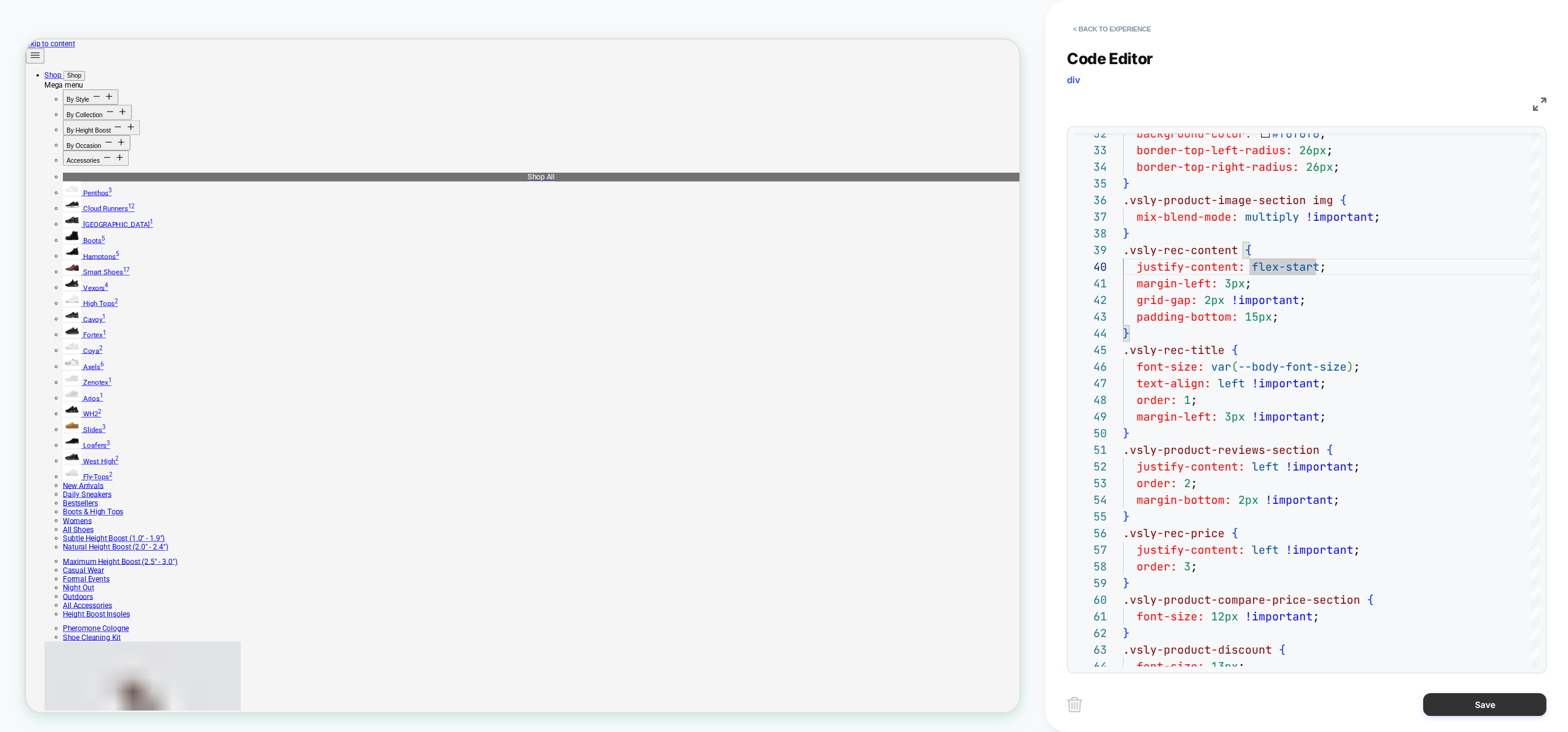
type textarea "**********"
click at [1461, 708] on button "Save" at bounding box center [1484, 705] width 123 height 23
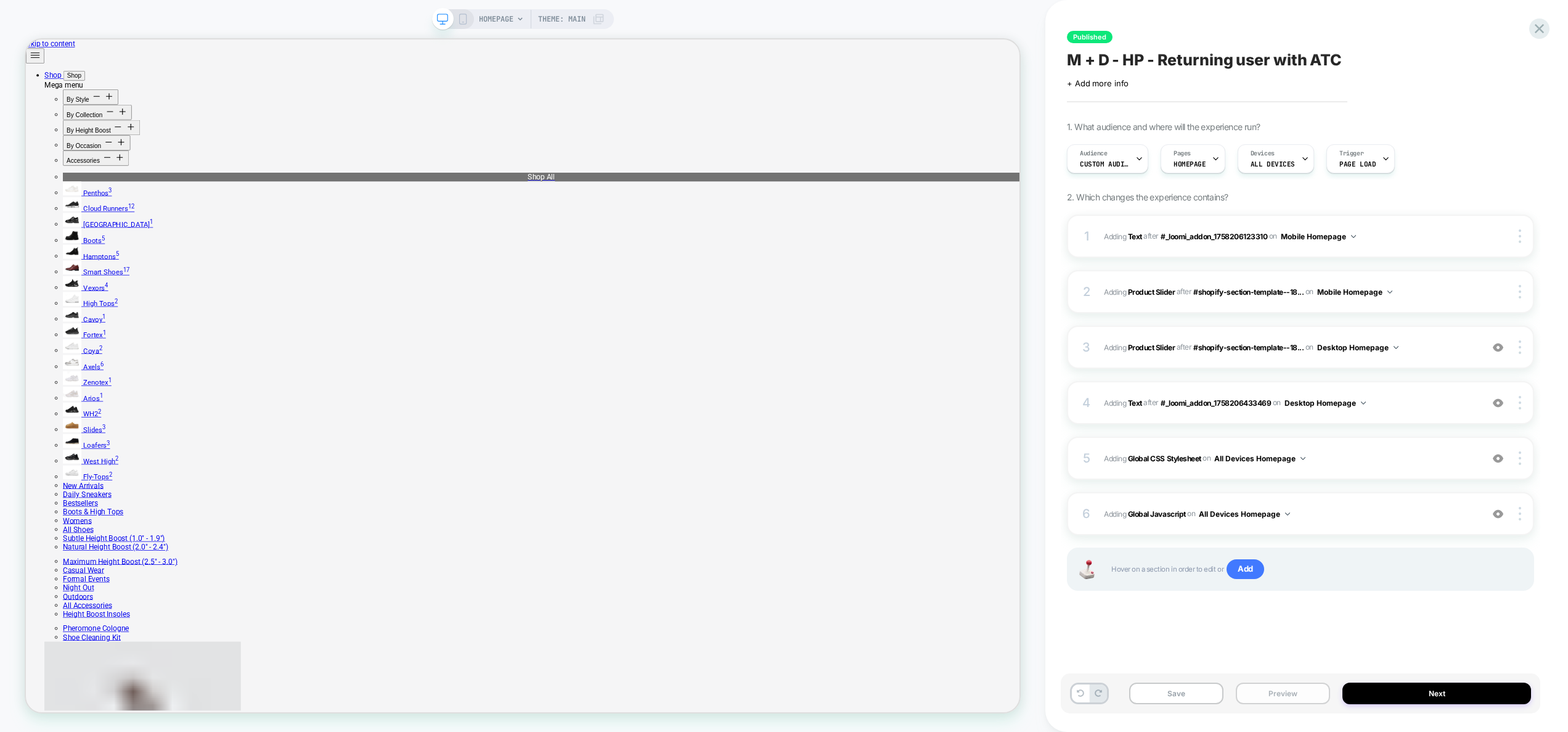
click at [1291, 693] on button "Preview" at bounding box center [1283, 694] width 95 height 22
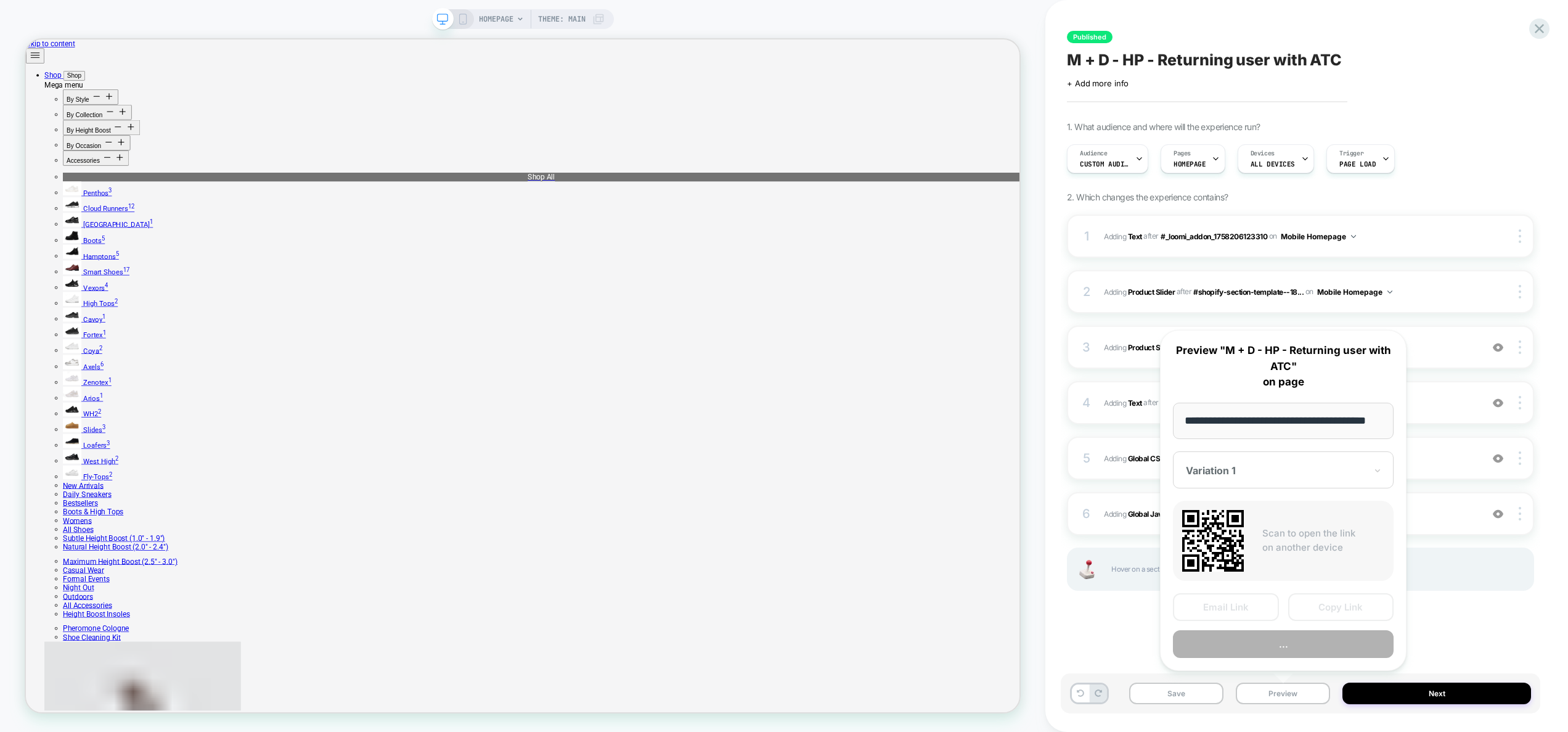
scroll to position [0, 0]
click at [1283, 642] on button "..." at bounding box center [1282, 644] width 220 height 27
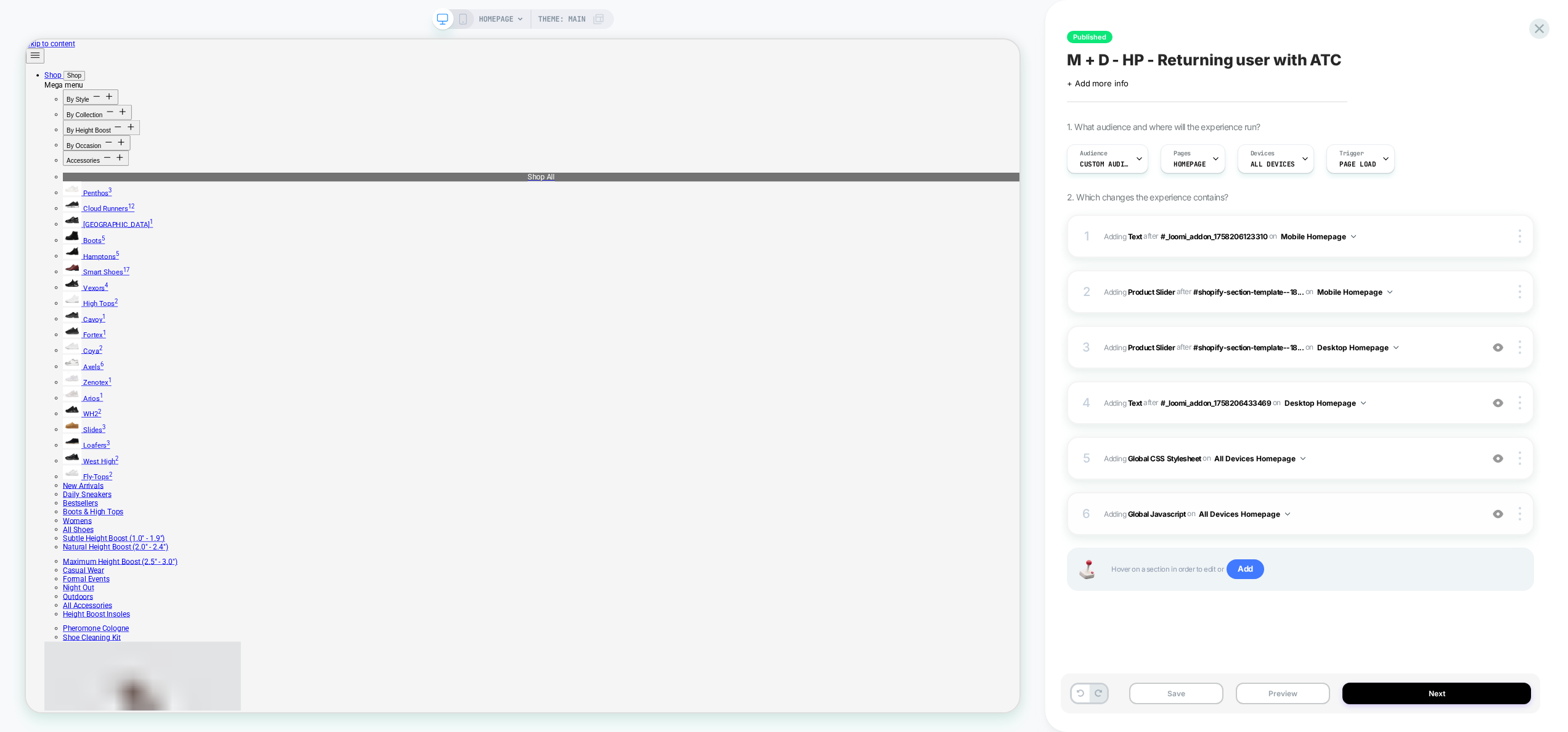
click at [1351, 512] on span "Adding Global Javascript on All Devices Homepage" at bounding box center [1289, 514] width 372 height 15
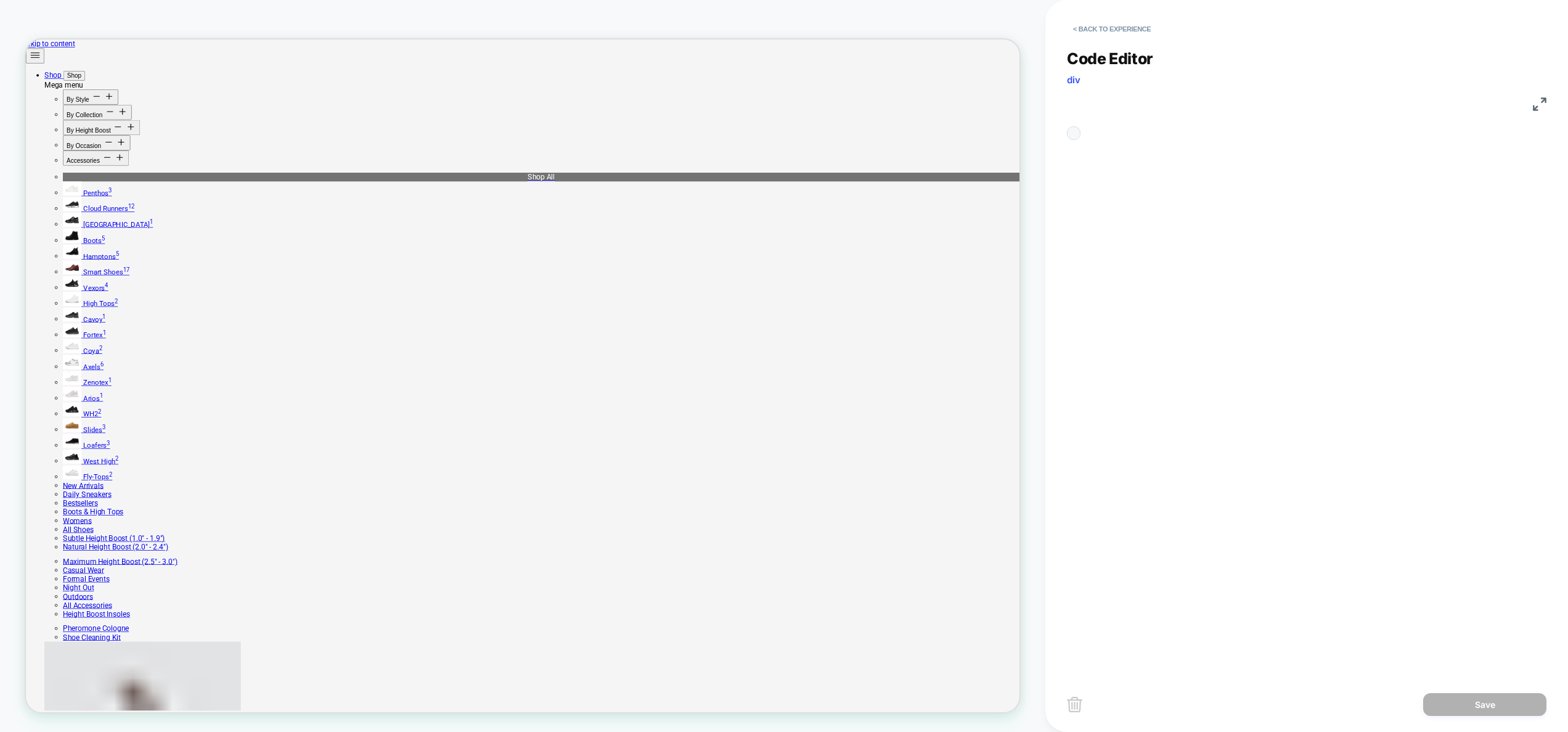
scroll to position [166, 0]
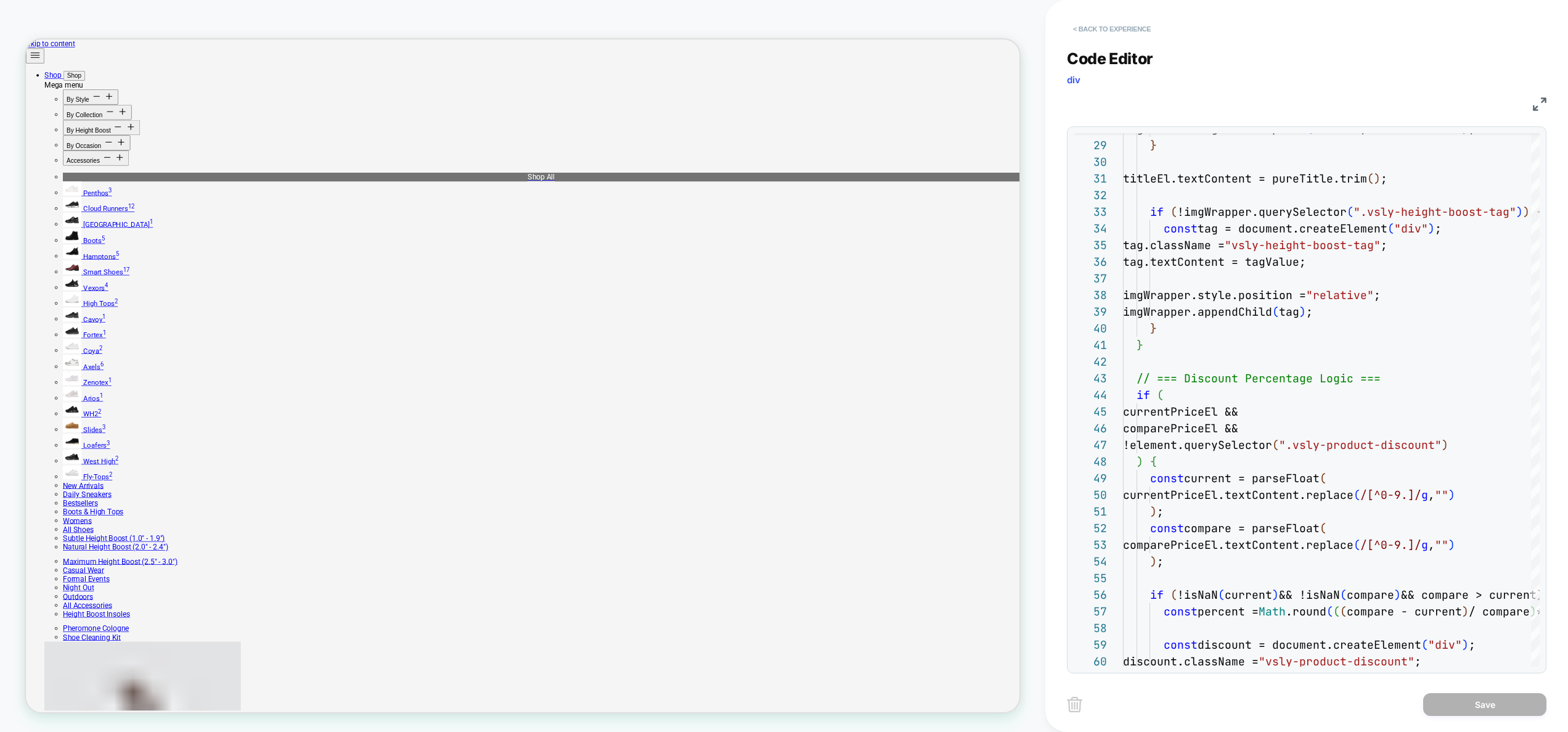
click at [1112, 35] on button "< Back to experience" at bounding box center [1111, 29] width 90 height 20
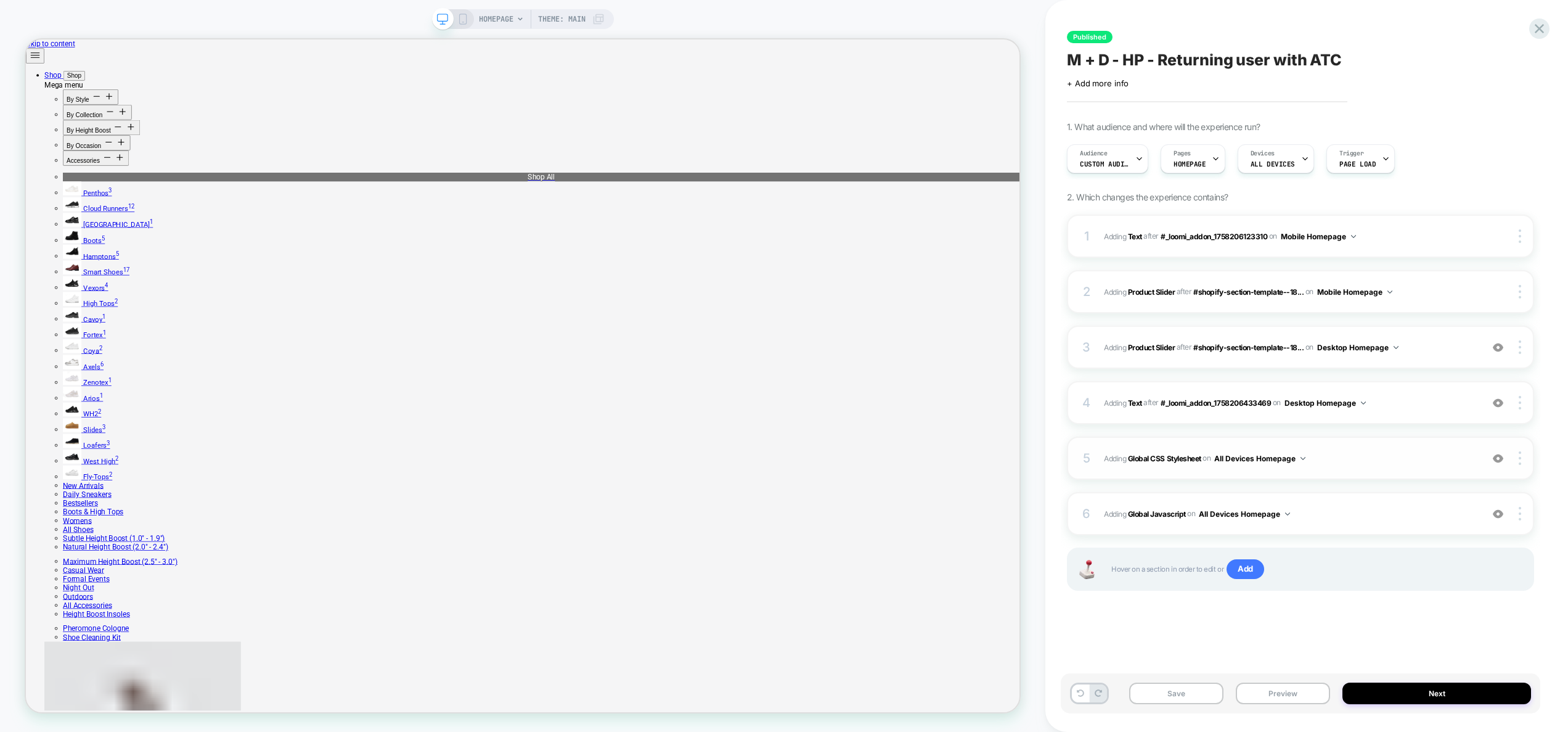
click at [1339, 458] on span "Adding Global CSS Stylesheet on All Devices Homepage" at bounding box center [1289, 458] width 372 height 15
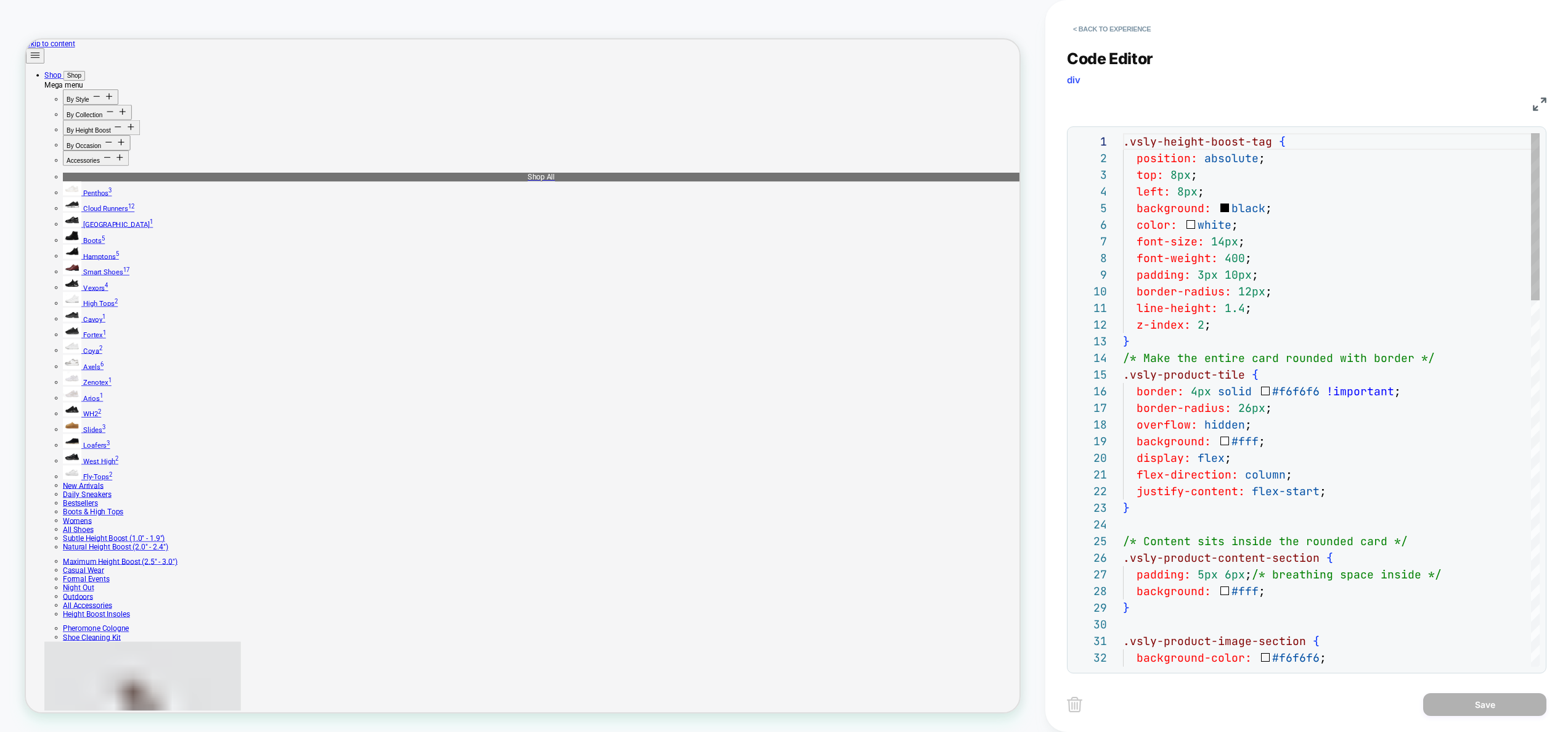
type textarea "**********"
type textarea "*"
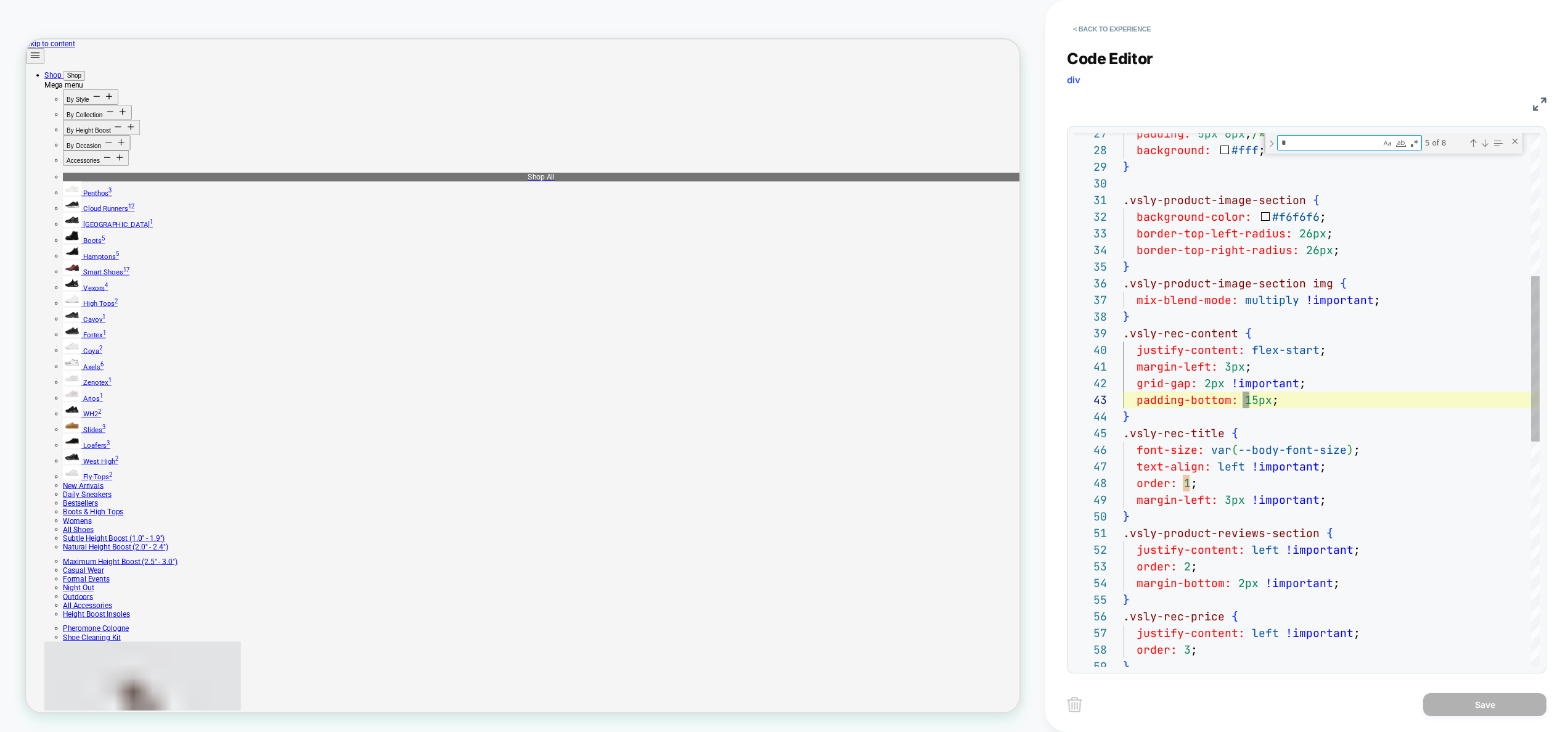
type textarea "**********"
type textarea "**"
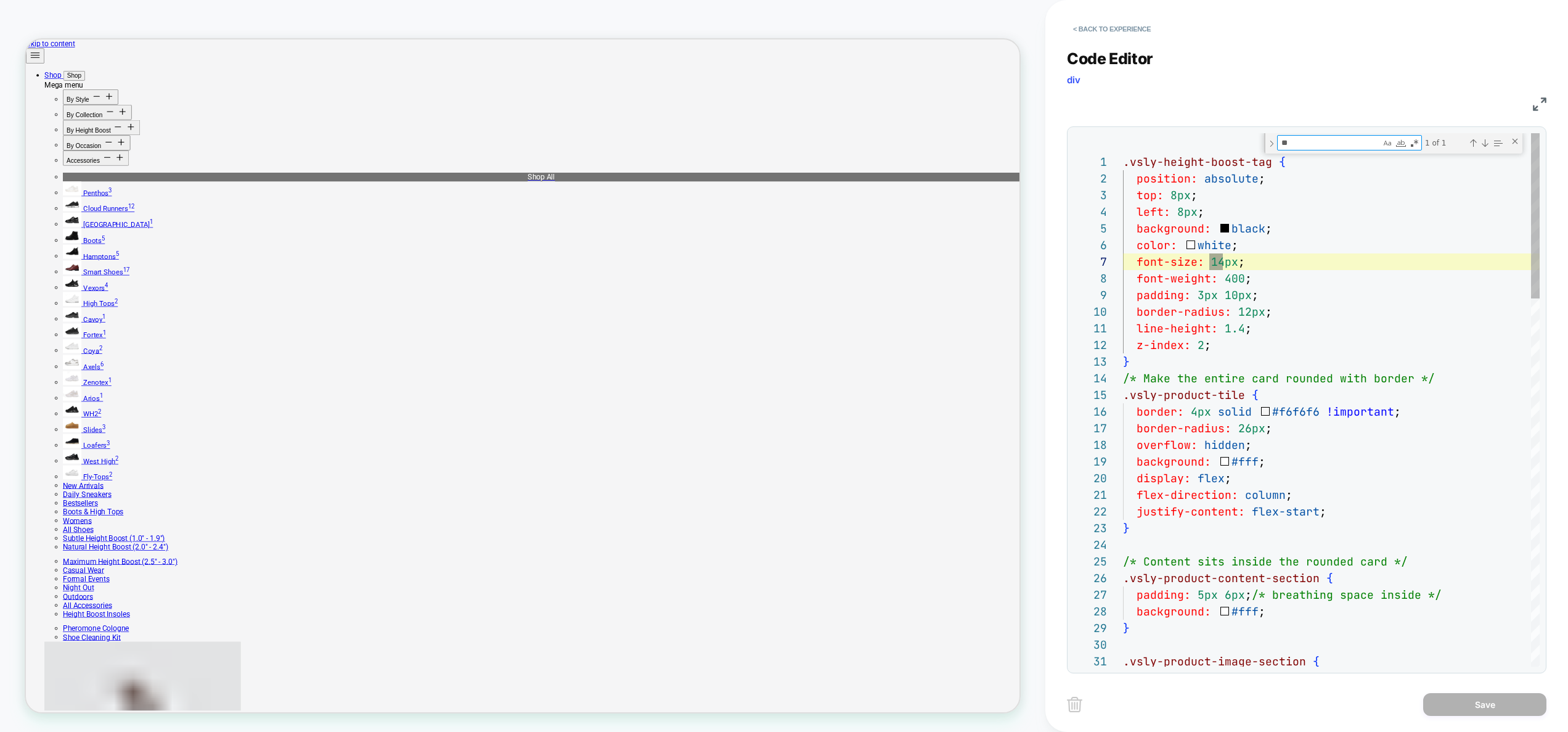
type textarea "**********"
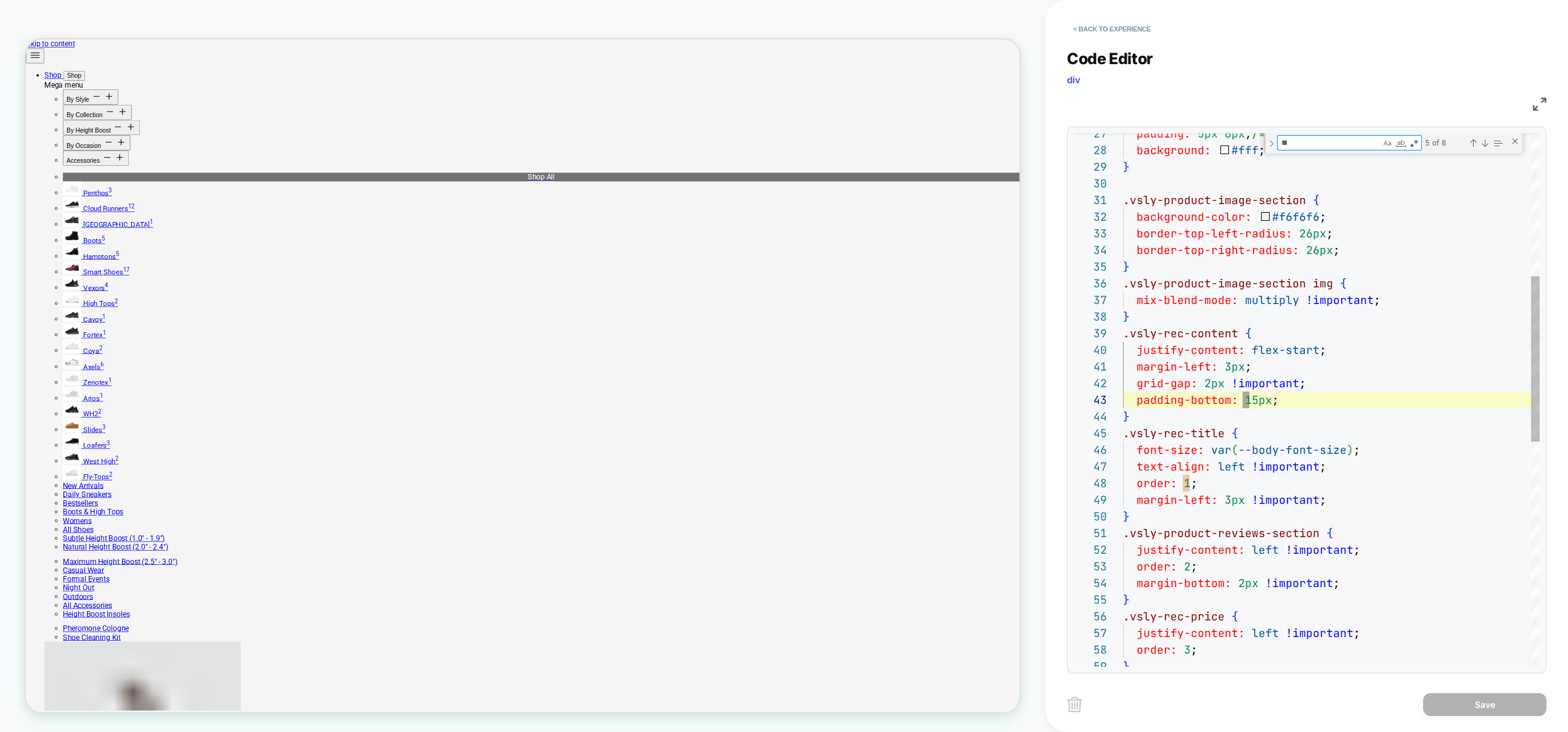
scroll to position [166, 133]
type textarea "**"
click at [1244, 395] on div "padding: 5px 6px ; /* breathing space inside */ background: #fff ; } .vsly-prod…" at bounding box center [1331, 531] width 417 height 1719
drag, startPoint x: 1248, startPoint y: 401, endPoint x: 1252, endPoint y: 409, distance: 8.9
click at [1244, 401] on div "padding: 5px 6px ; /* breathing space inside */ background: #fff ; } .vsly-prod…" at bounding box center [1331, 531] width 417 height 1719
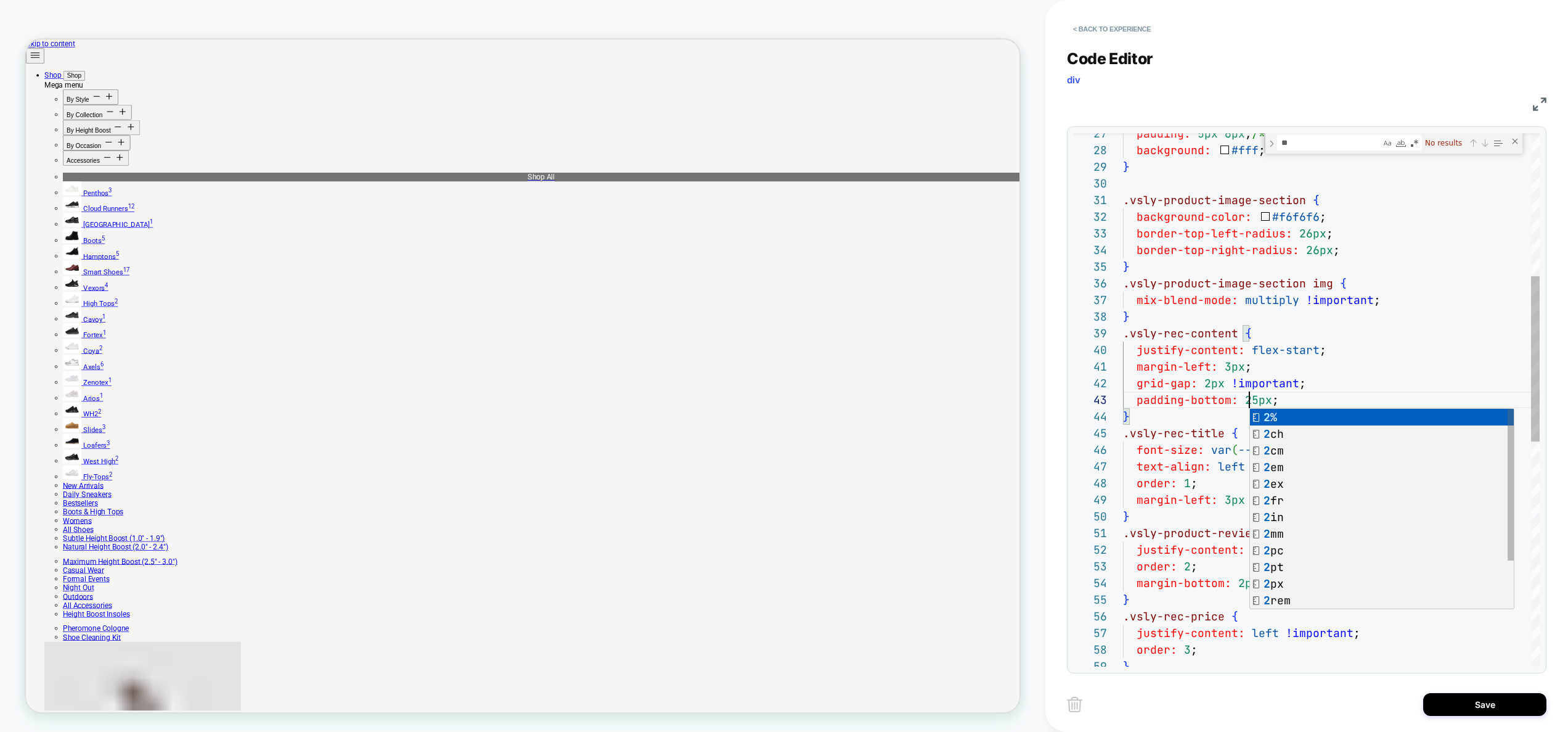
click at [1357, 339] on div "padding: 5px 6px ; /* breathing space inside */ background: #fff ; } .vsly-prod…" at bounding box center [1331, 531] width 417 height 1719
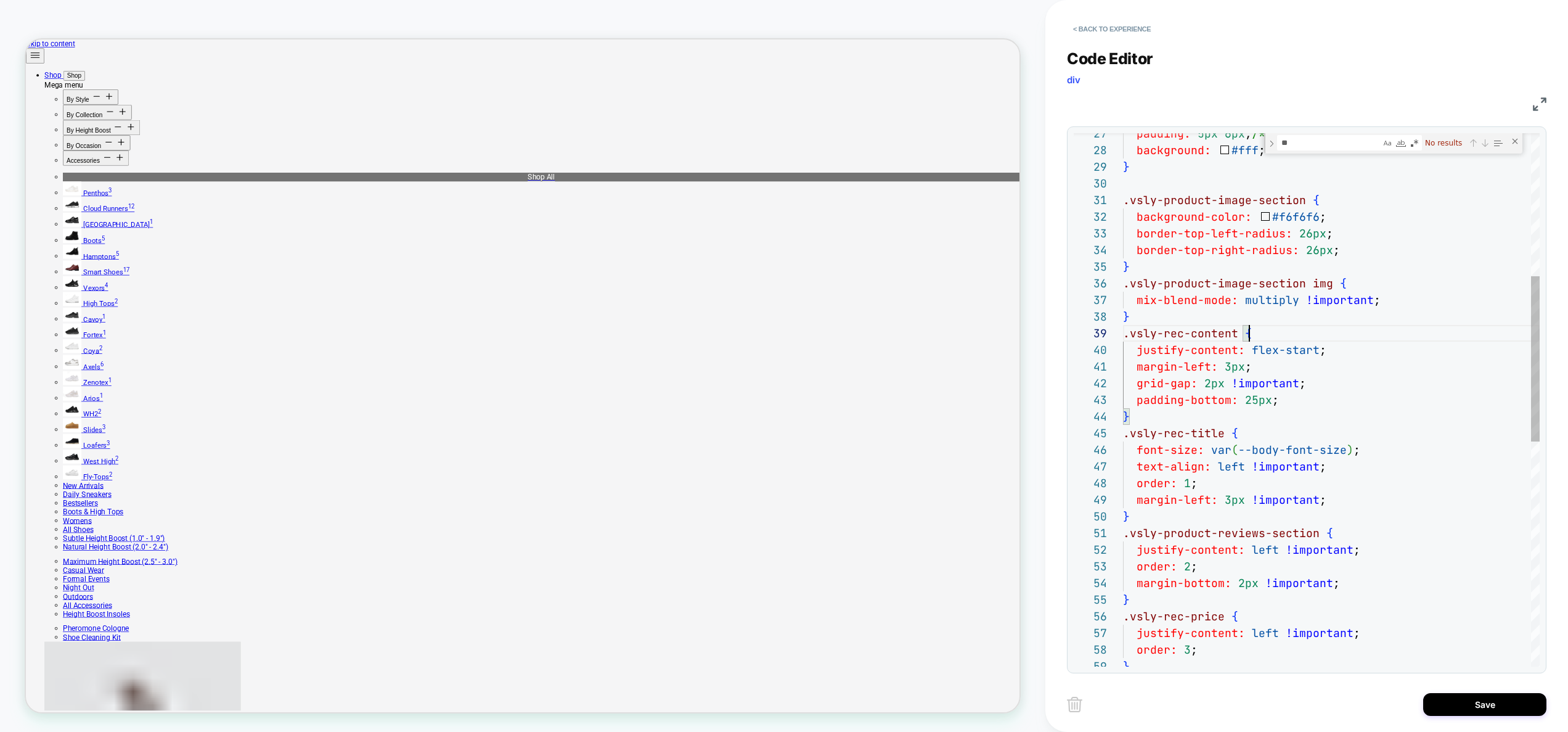
scroll to position [133, 127]
type textarea "**********"
click at [1490, 705] on button "Save" at bounding box center [1484, 705] width 123 height 23
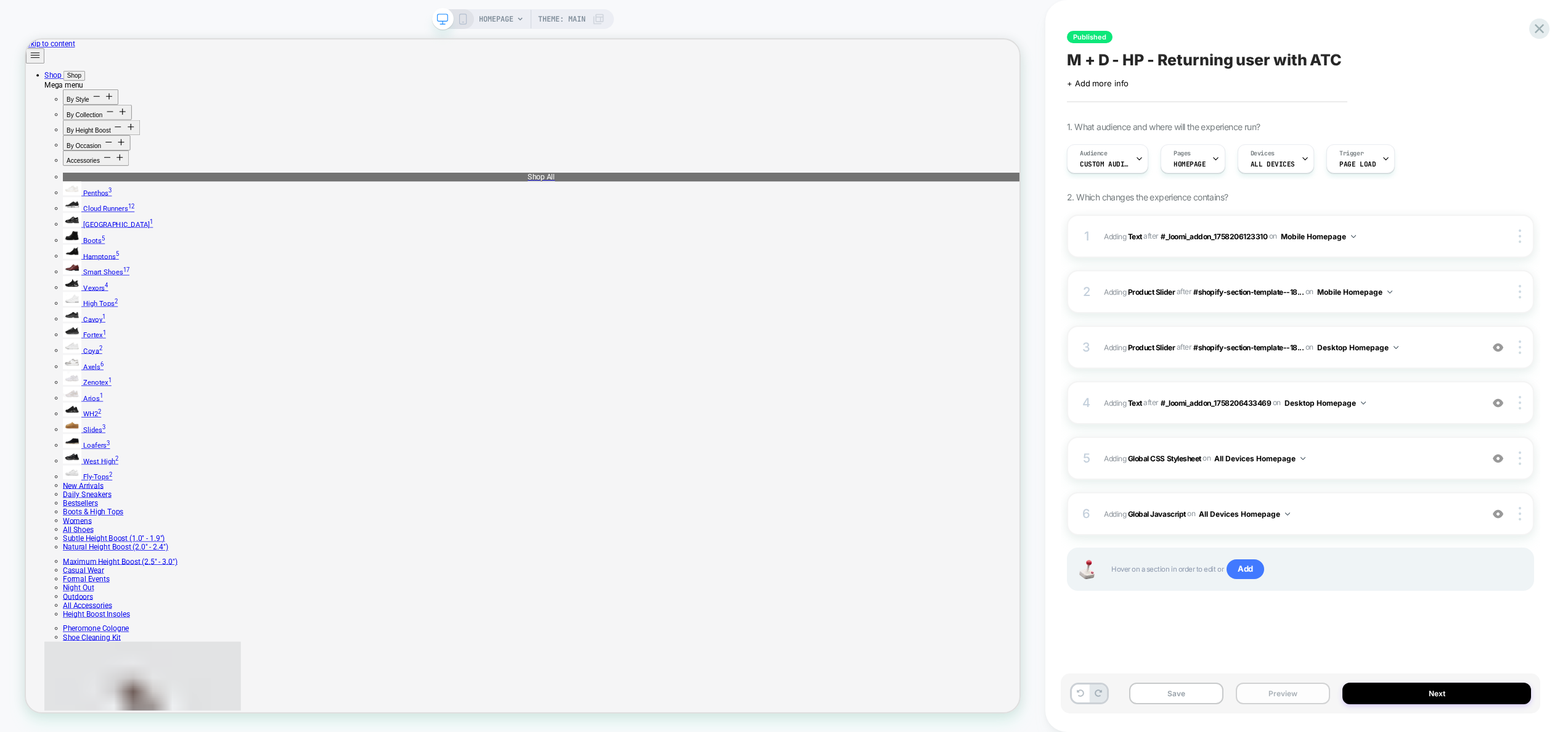
click at [1286, 703] on button "Preview" at bounding box center [1283, 694] width 95 height 22
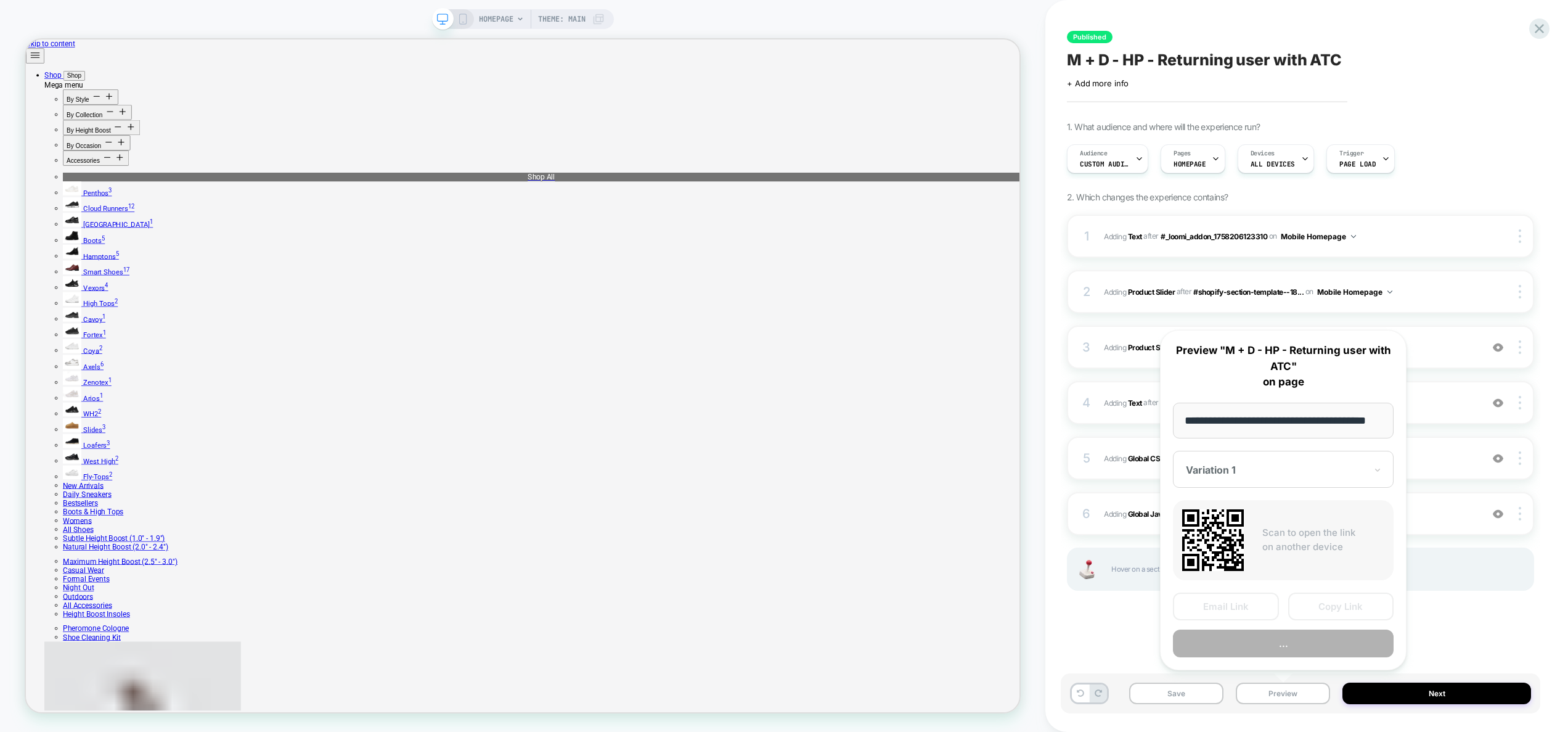
scroll to position [0, 28]
click at [1279, 646] on button "..." at bounding box center [1282, 644] width 220 height 27
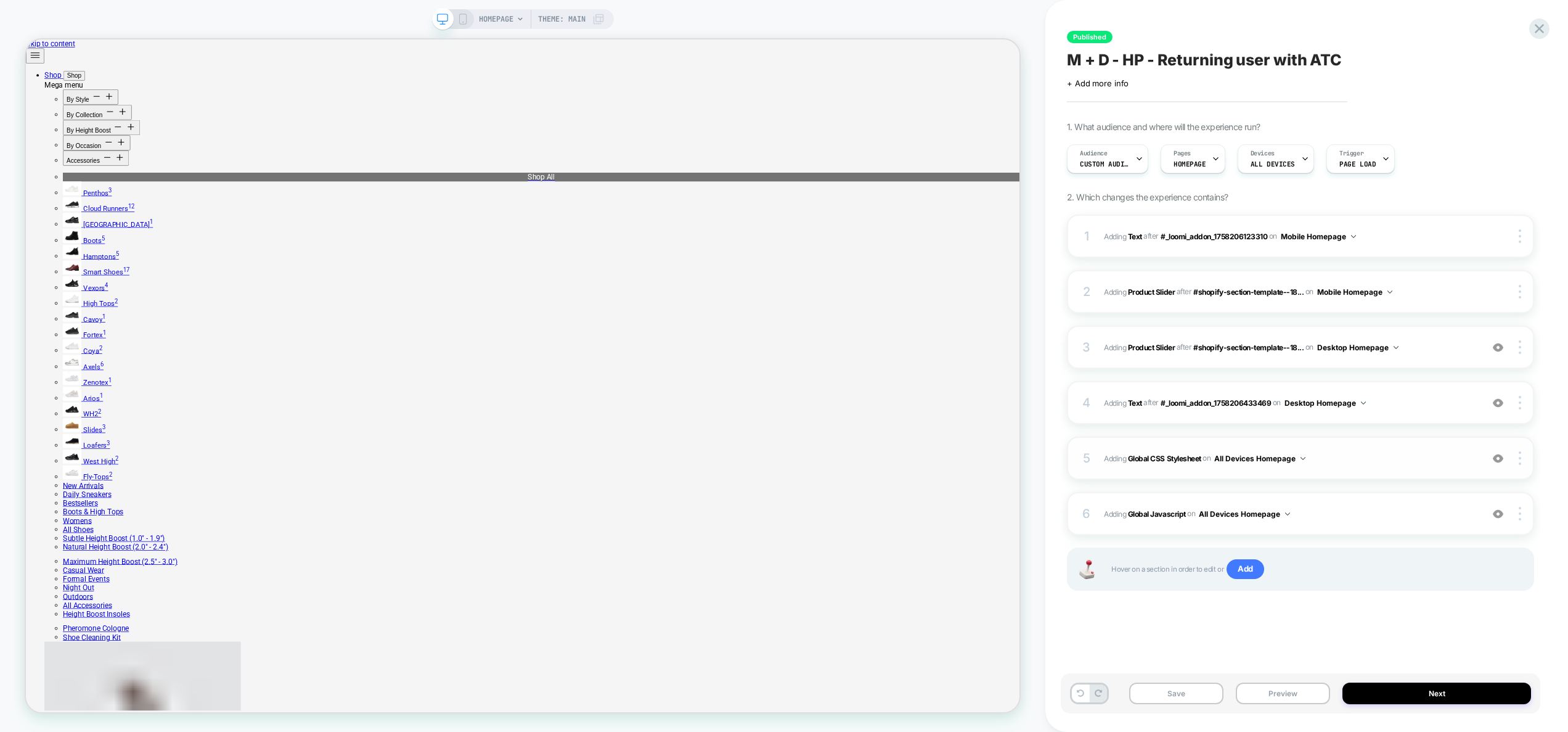
click at [1367, 461] on span "Adding Global CSS Stylesheet on All Devices Homepage" at bounding box center [1289, 458] width 372 height 15
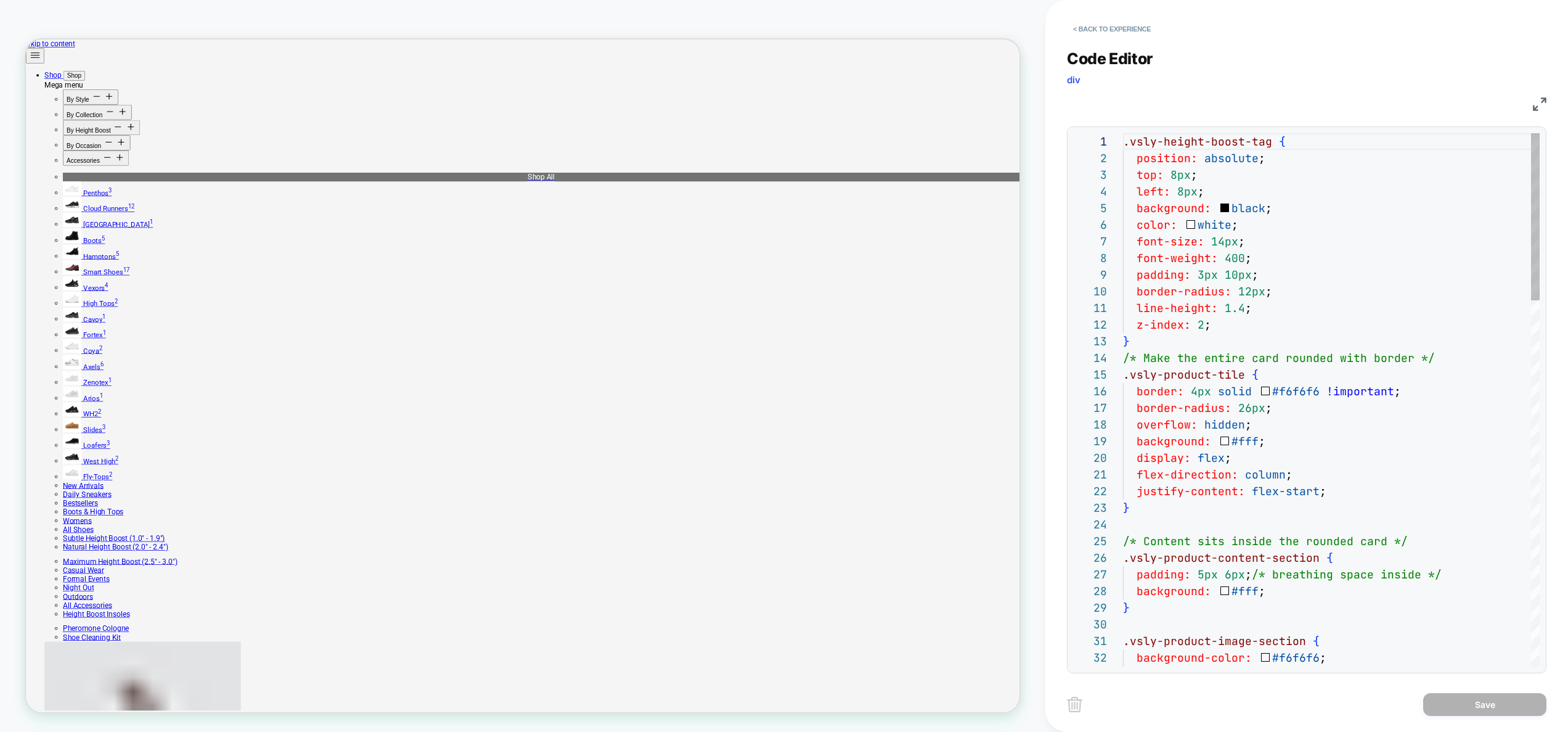
scroll to position [166, 0]
type textarea "**********"
type textarea "*"
type textarea "**********"
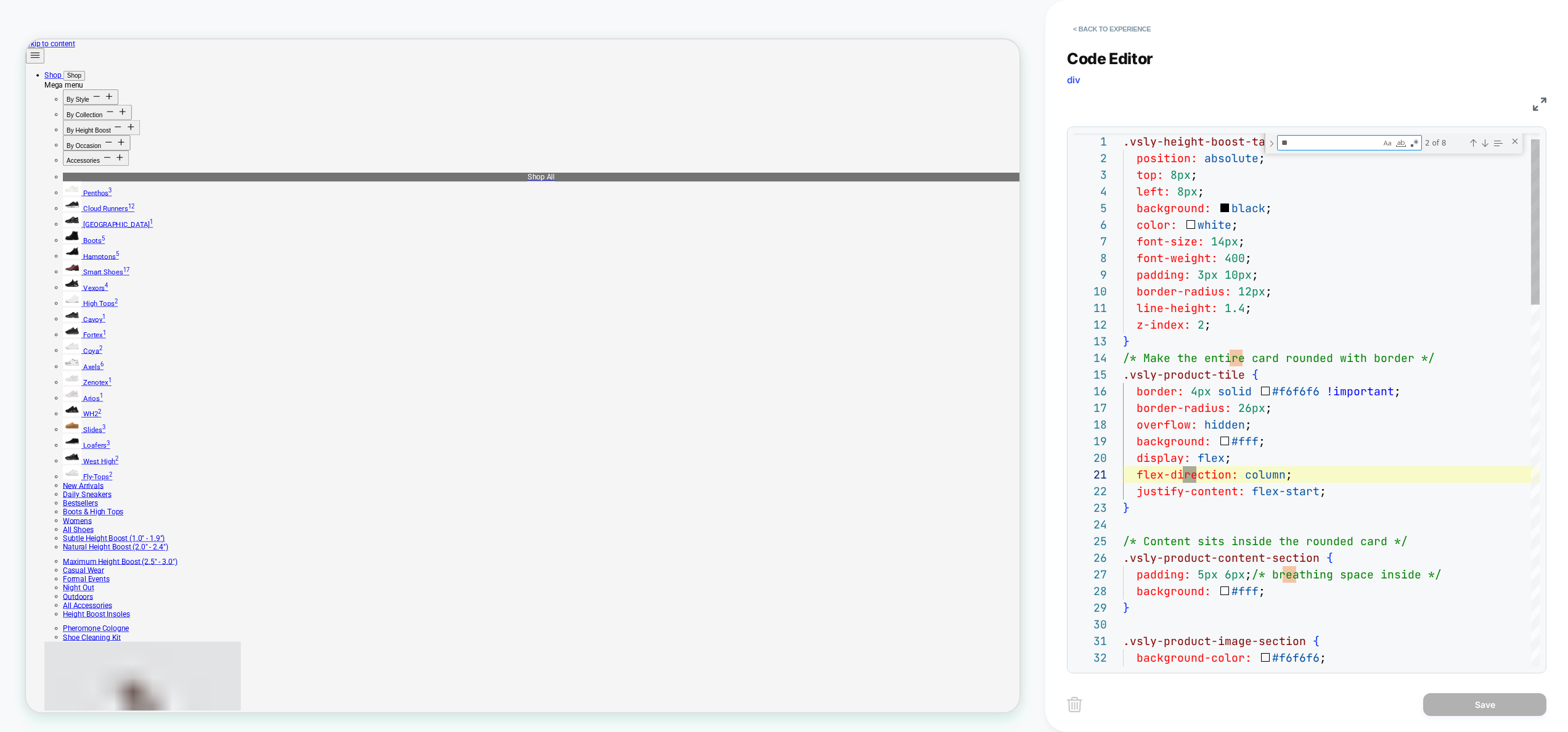
type textarea "***"
type textarea "**********"
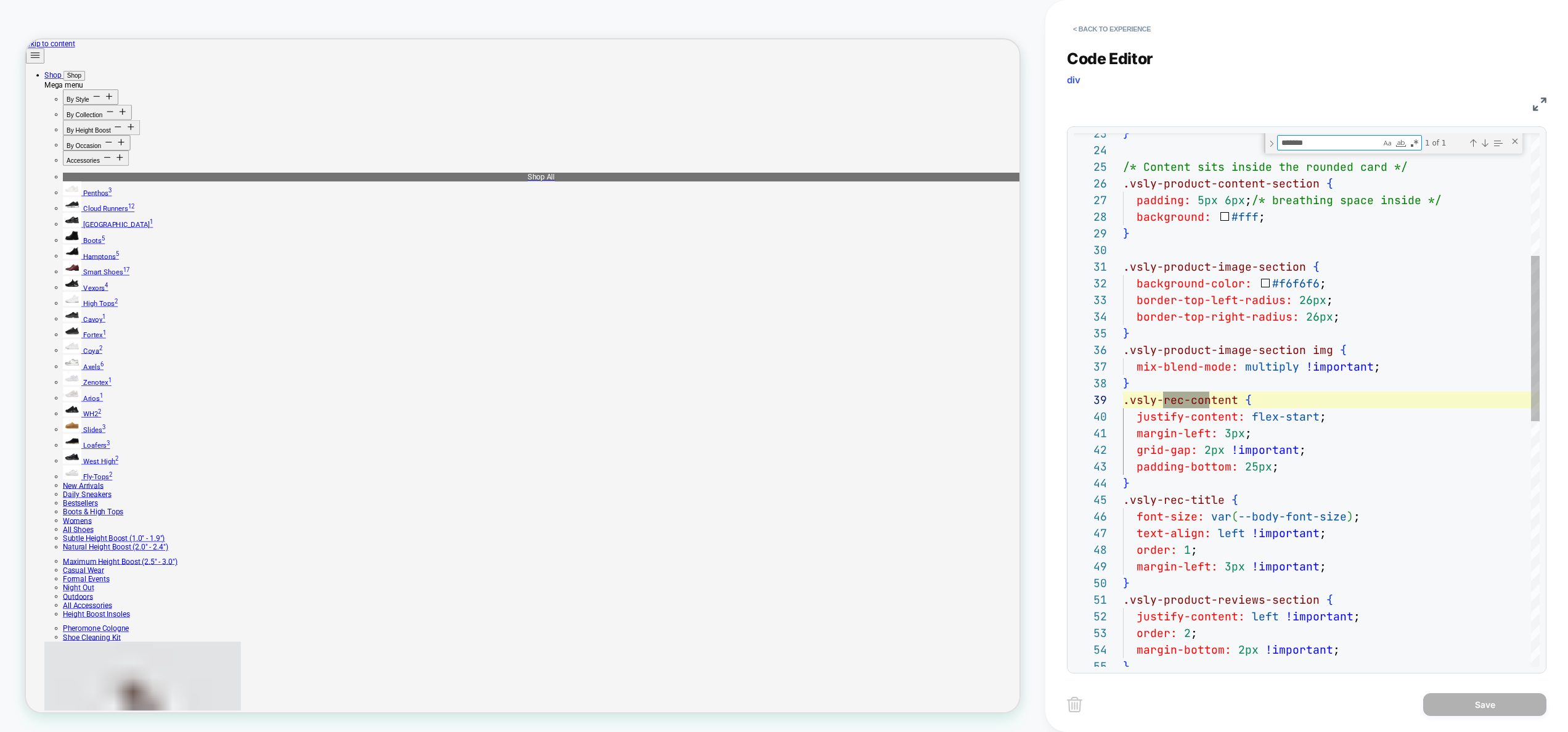
type textarea "*******"
click at [1294, 460] on div "} /* Content sits inside the rounded card */ .vsly-product-content-section { pa…" at bounding box center [1331, 608] width 417 height 1699
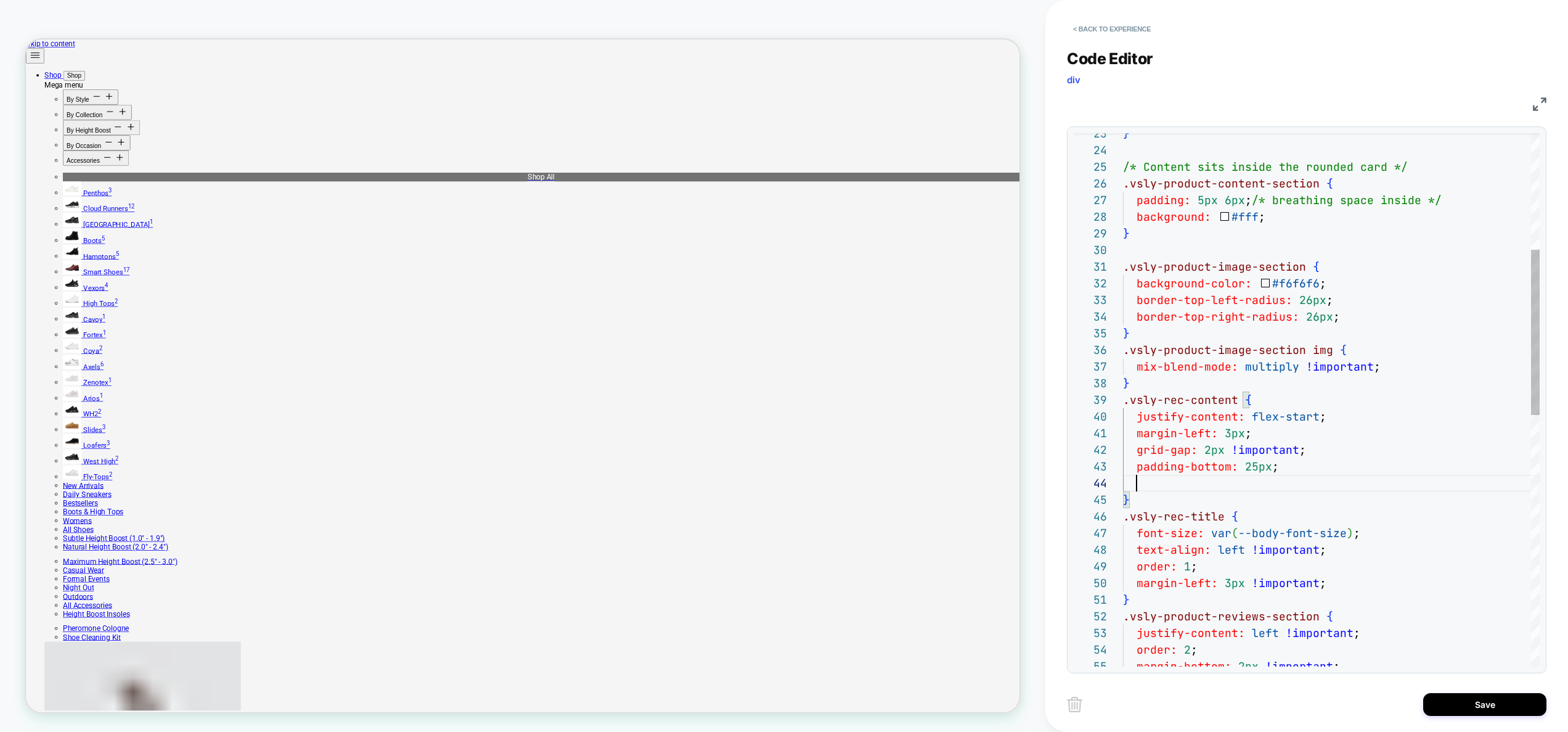
scroll to position [50, 147]
type textarea "**********"
click at [1474, 707] on button "Save" at bounding box center [1484, 705] width 123 height 23
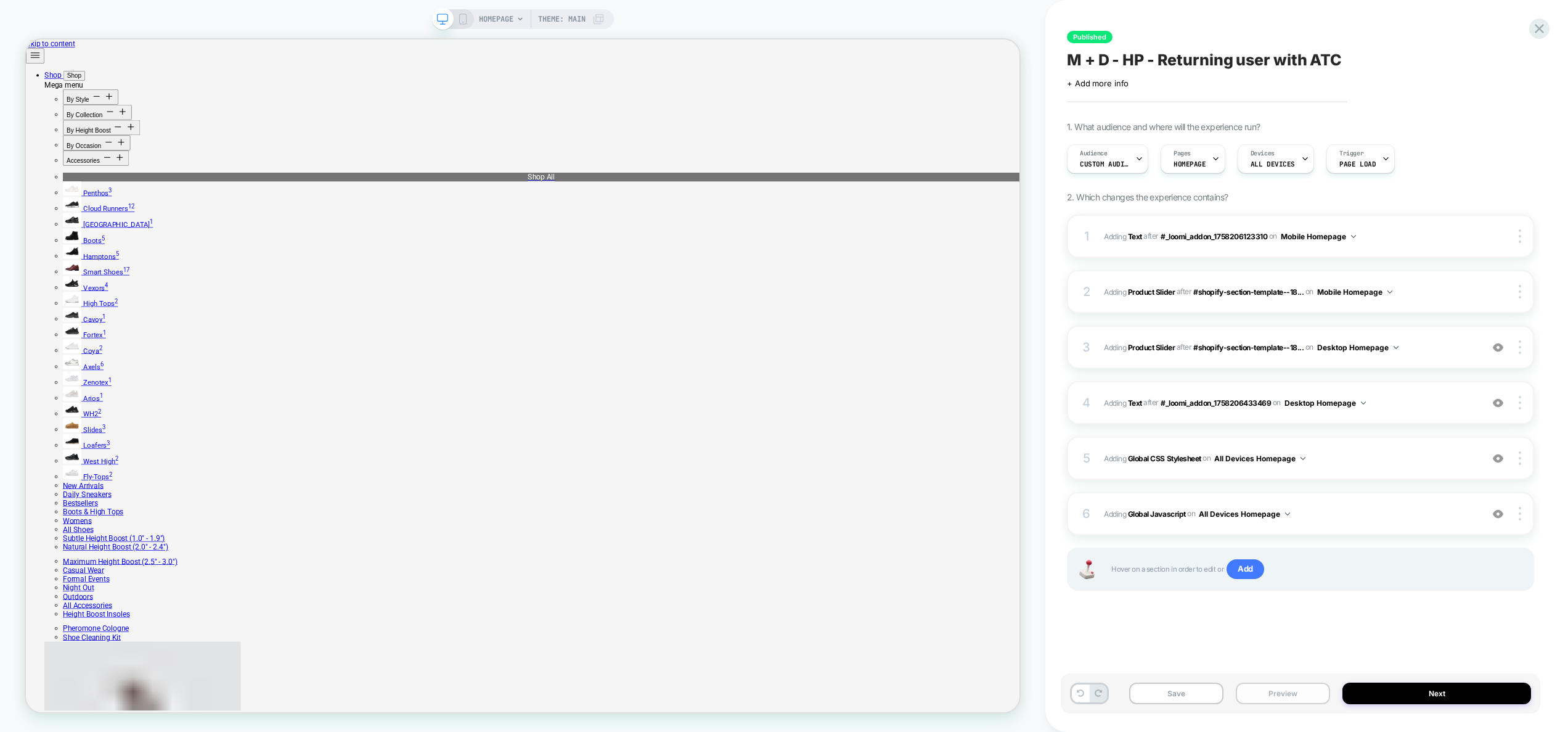
click at [1248, 694] on button "Preview" at bounding box center [1283, 694] width 95 height 22
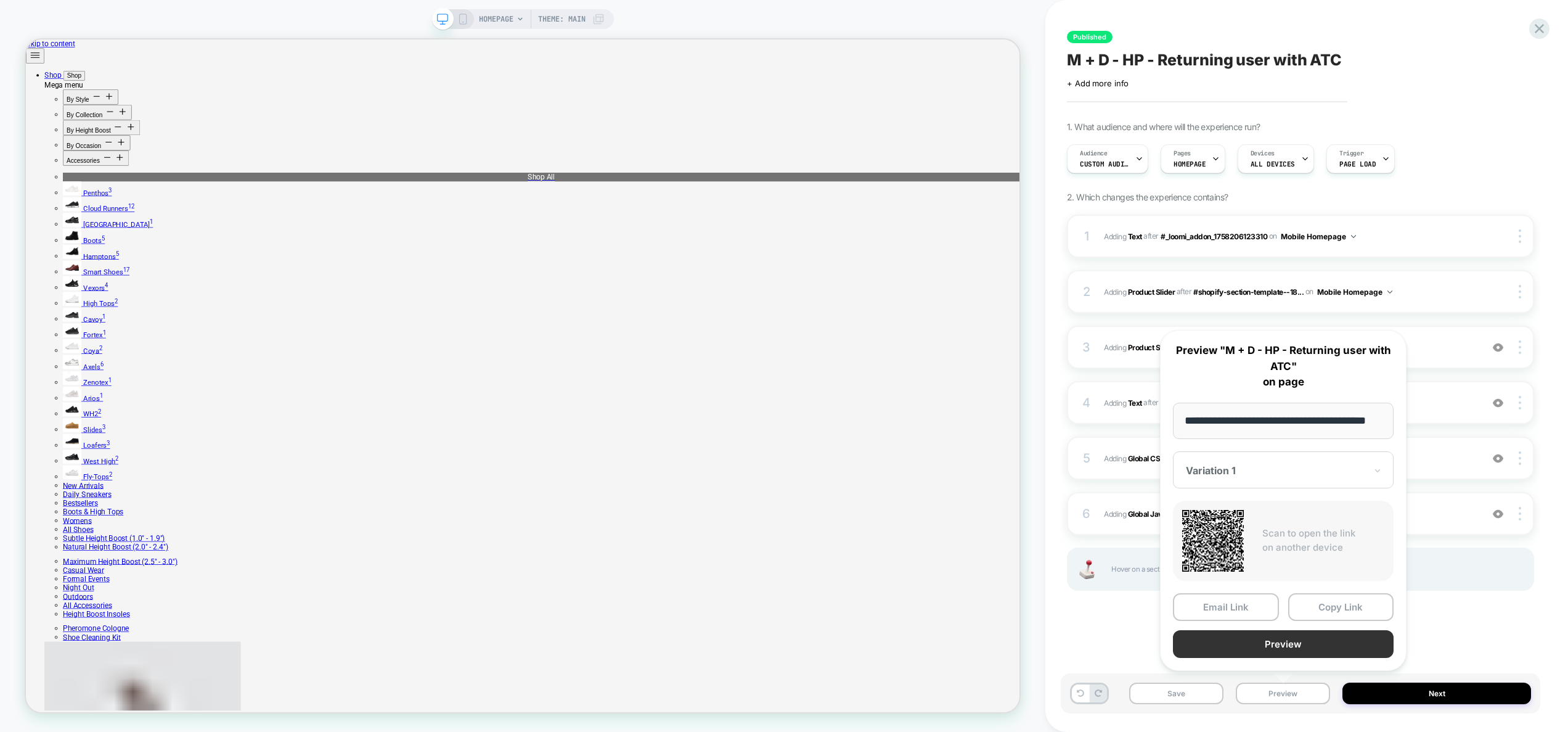
scroll to position [0, 0]
click at [1263, 648] on button "Preview" at bounding box center [1282, 644] width 220 height 27
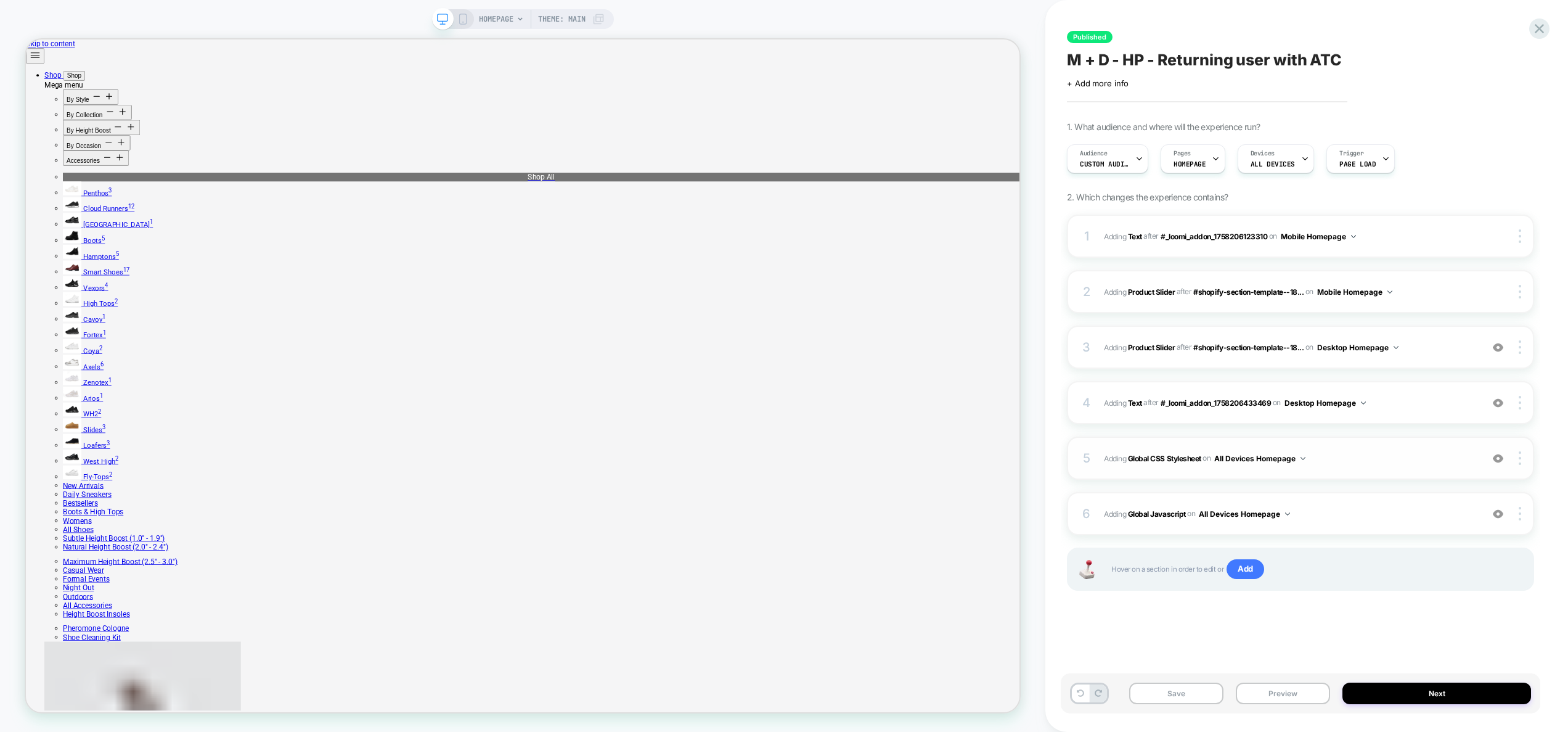
click at [1361, 446] on div "5 Adding Global CSS Stylesheet on All Devices Homepage Add Before Add After Tar…" at bounding box center [1300, 458] width 467 height 43
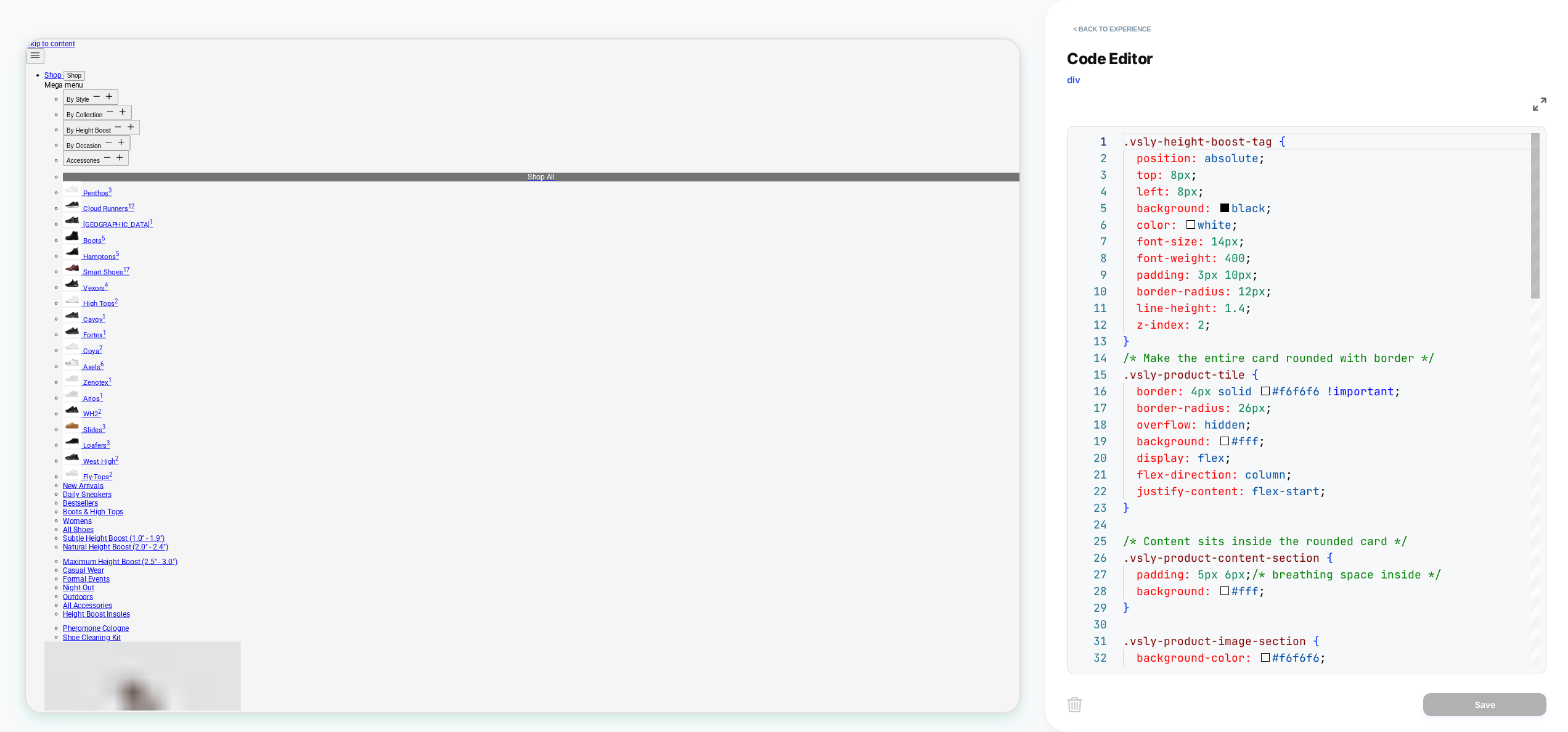
scroll to position [166, 0]
type textarea "**********"
type textarea "*"
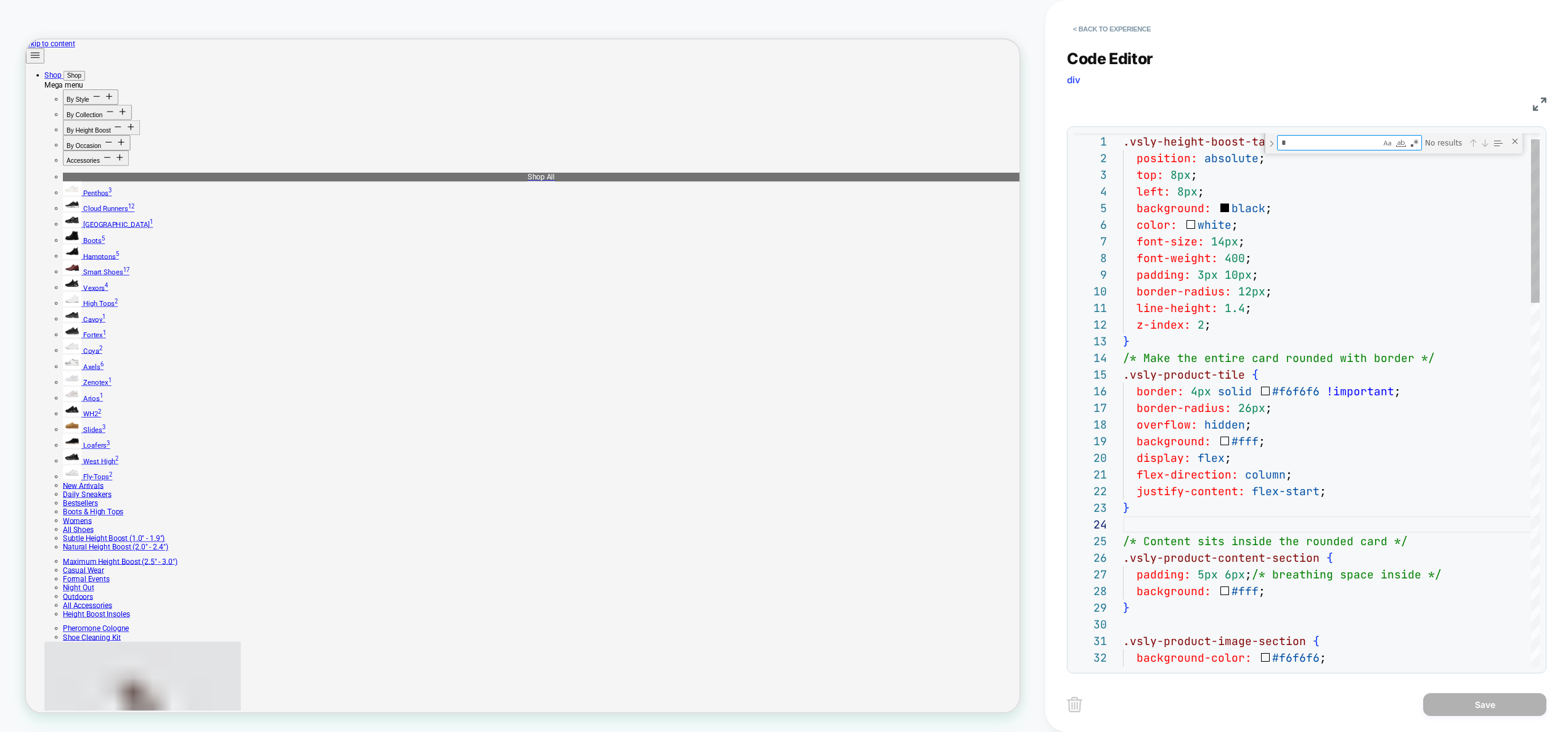
type textarea "**********"
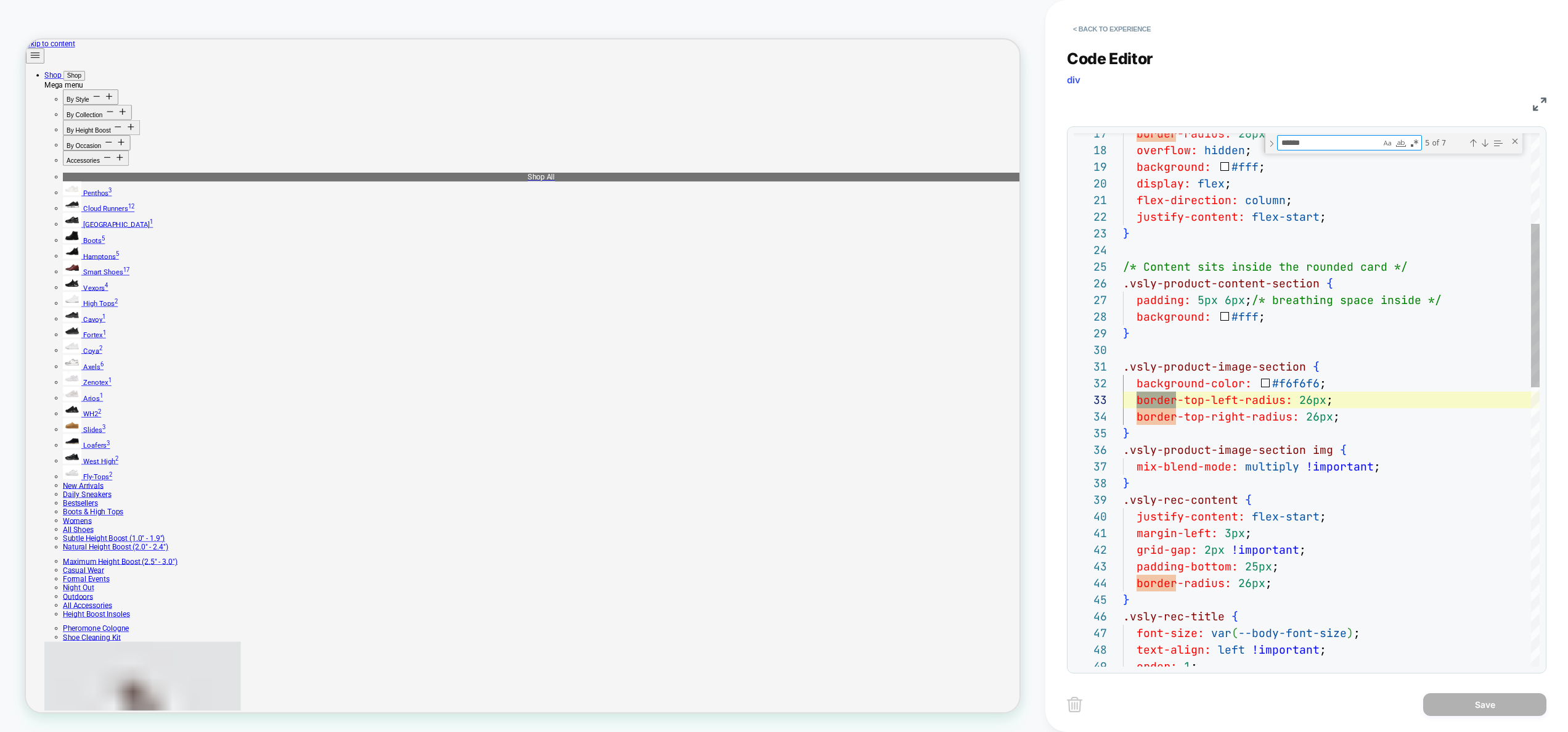
scroll to position [166, 53]
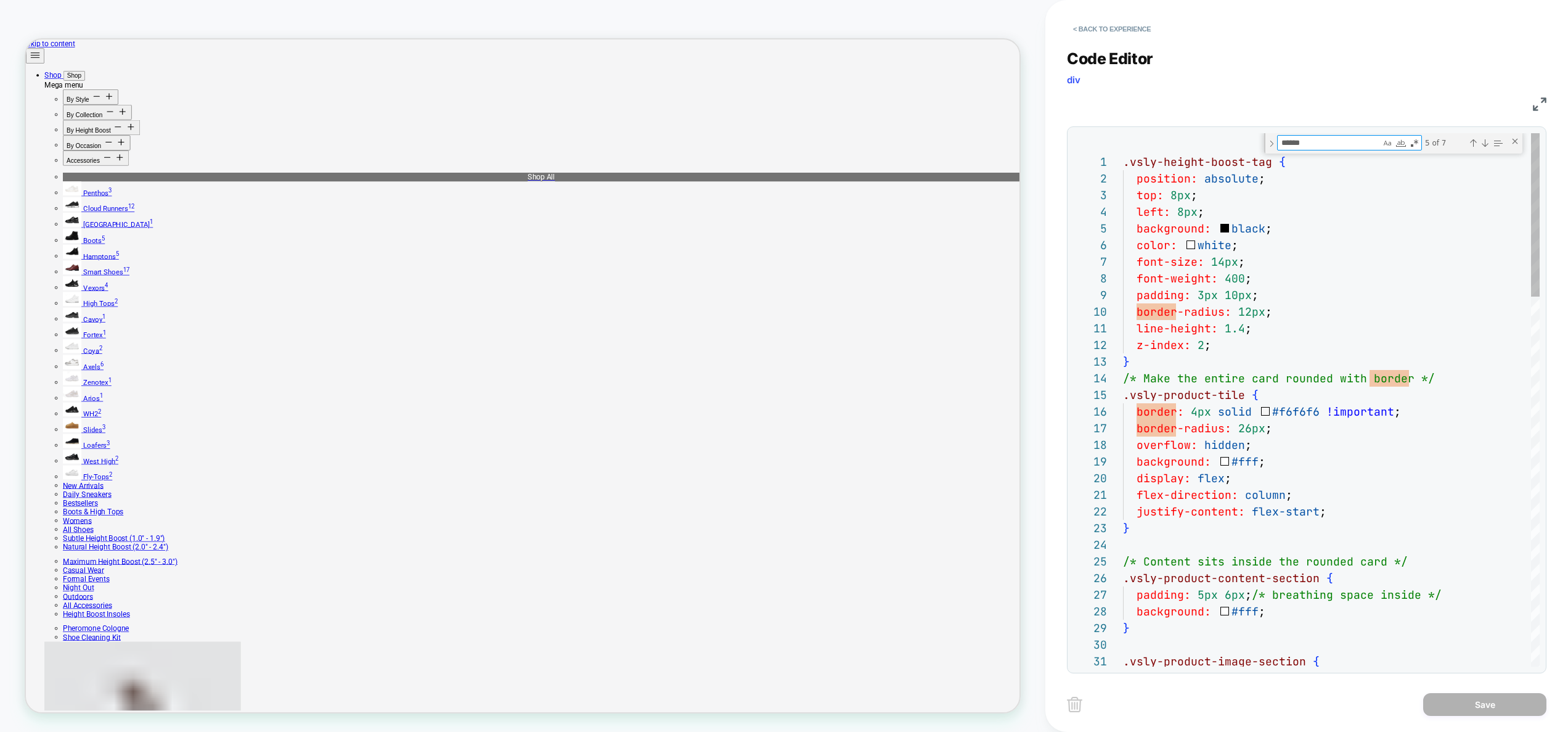
type textarea "******"
type textarea "**********"
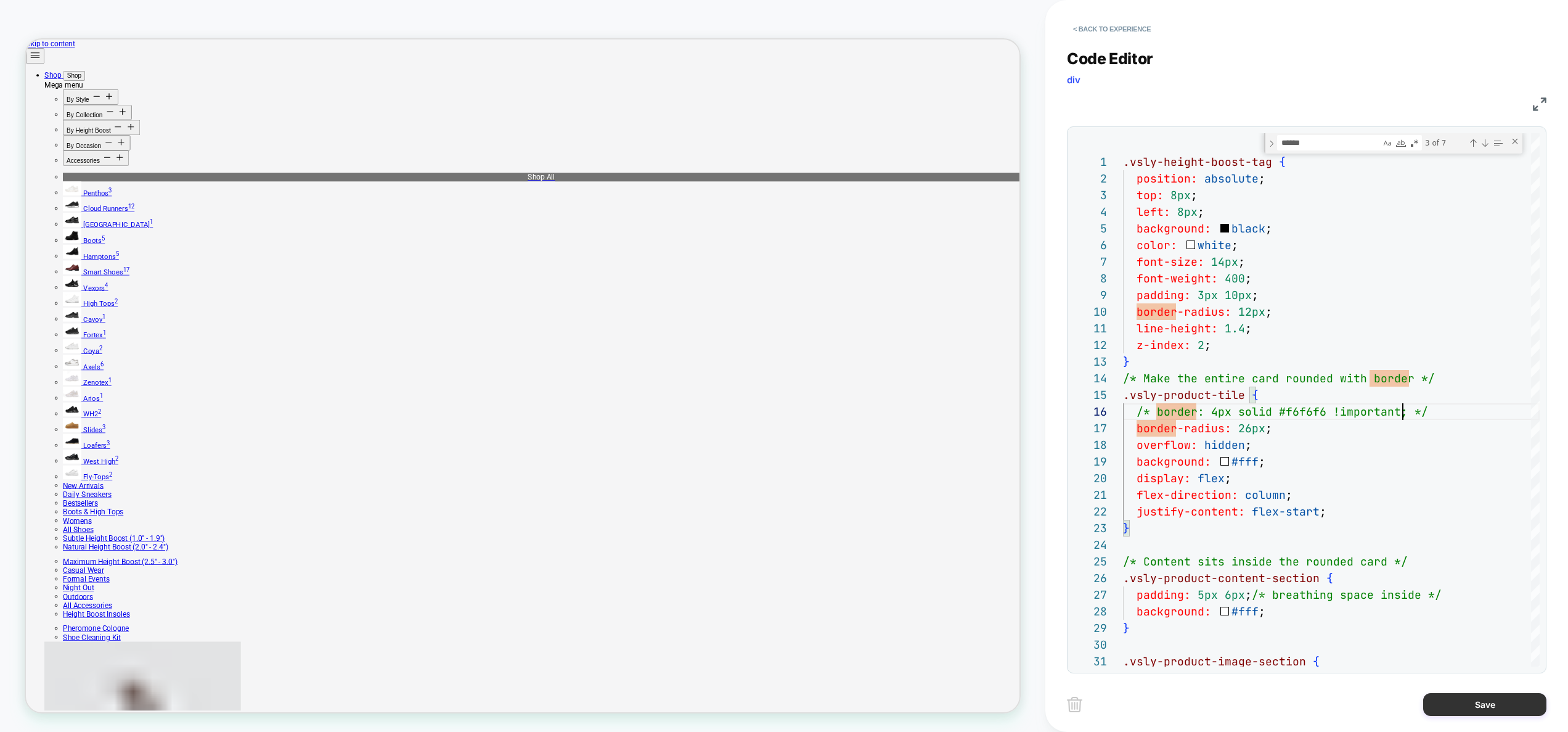
scroll to position [83, 280]
click at [1481, 697] on button "Save" at bounding box center [1484, 705] width 123 height 23
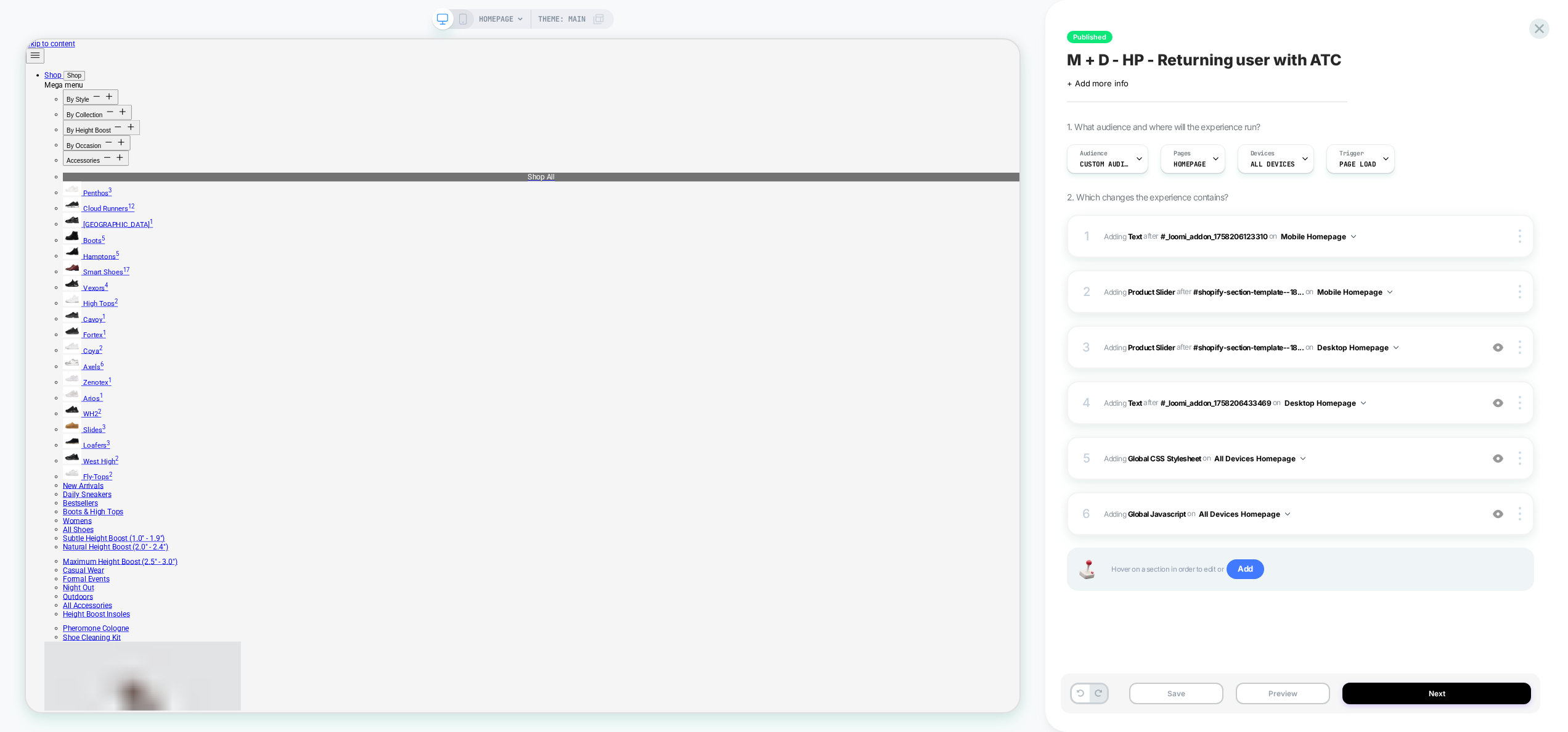
click at [1285, 692] on button "Preview" at bounding box center [1283, 694] width 95 height 22
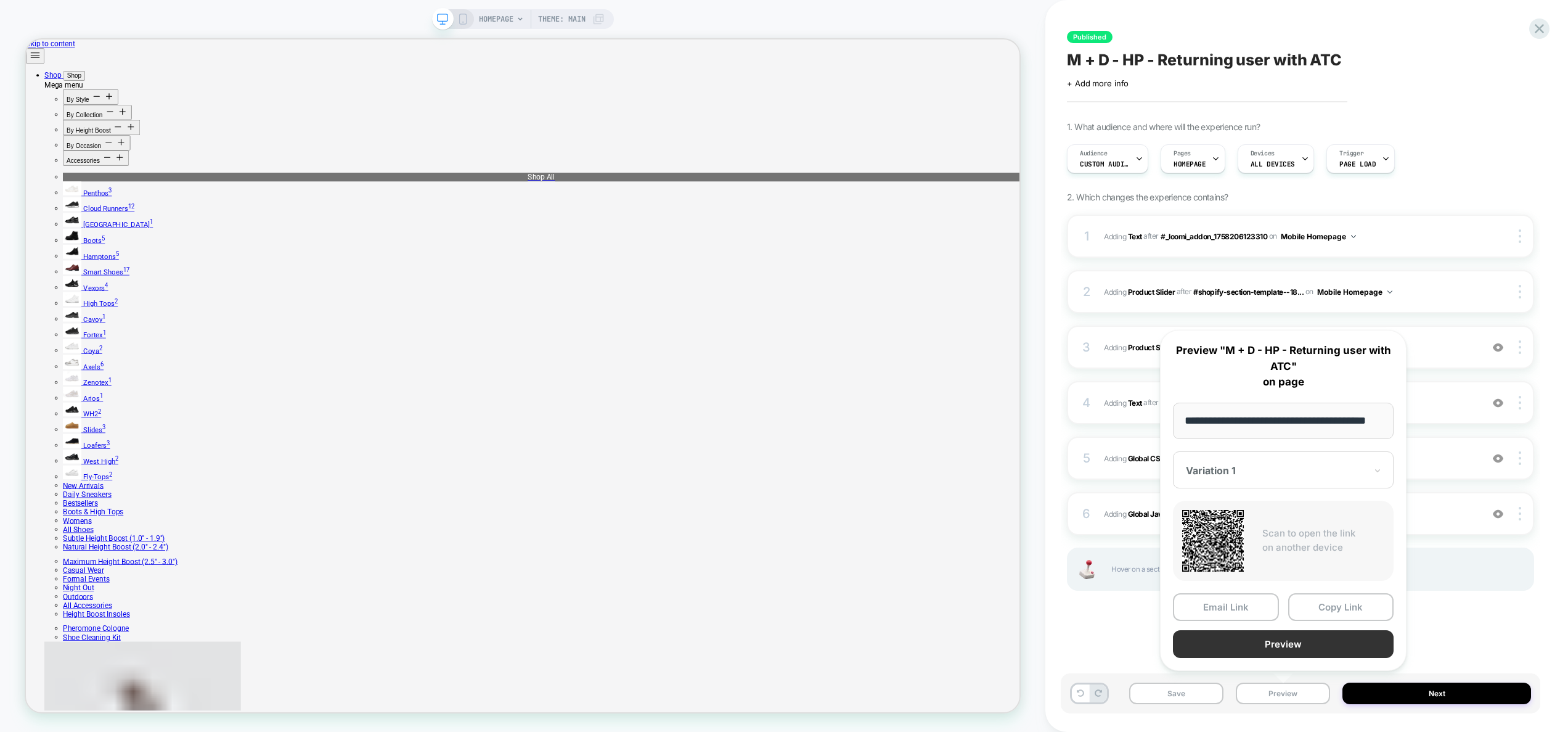
scroll to position [0, 0]
click at [1289, 638] on button "Preview" at bounding box center [1282, 644] width 220 height 27
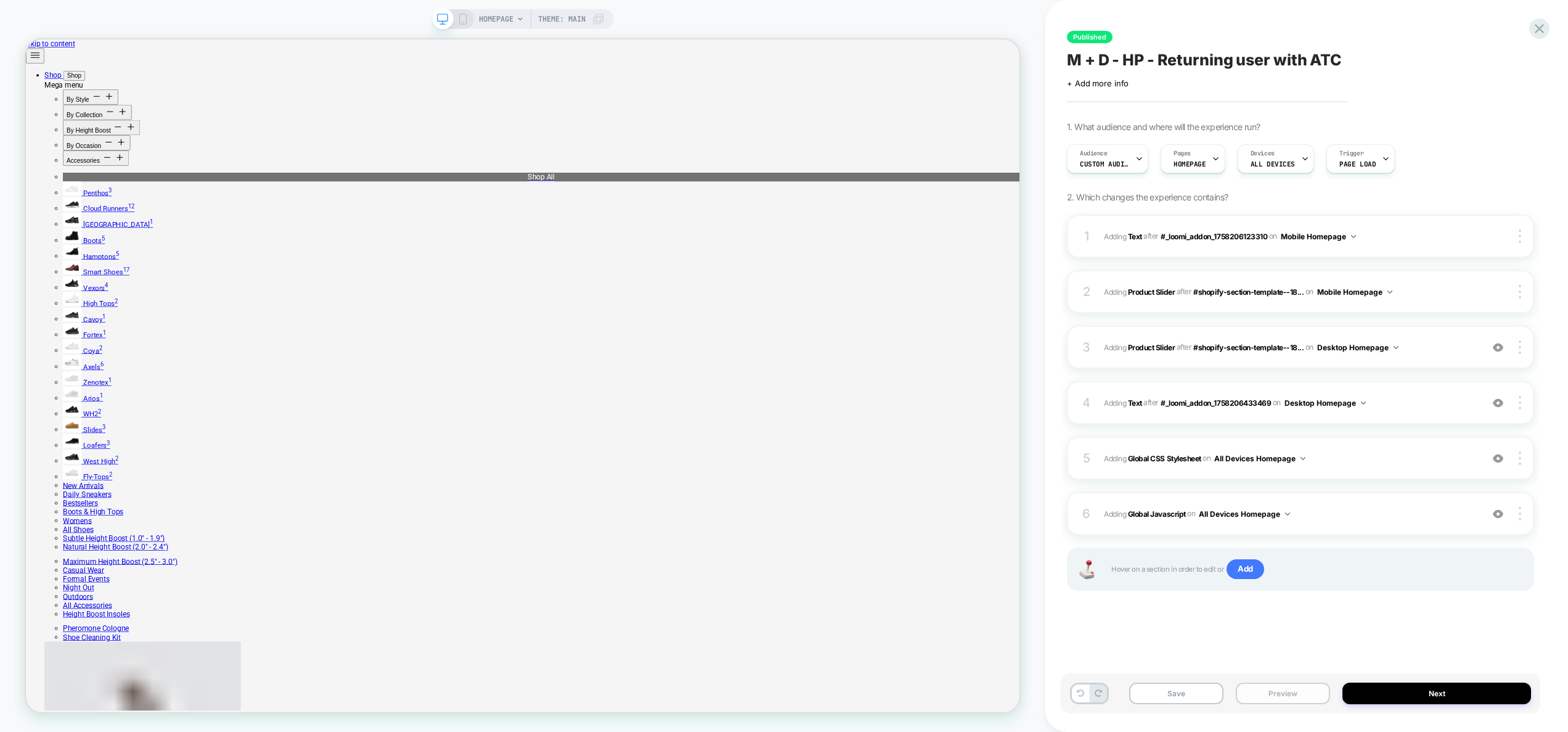
click at [1291, 701] on button "Preview" at bounding box center [1283, 694] width 95 height 22
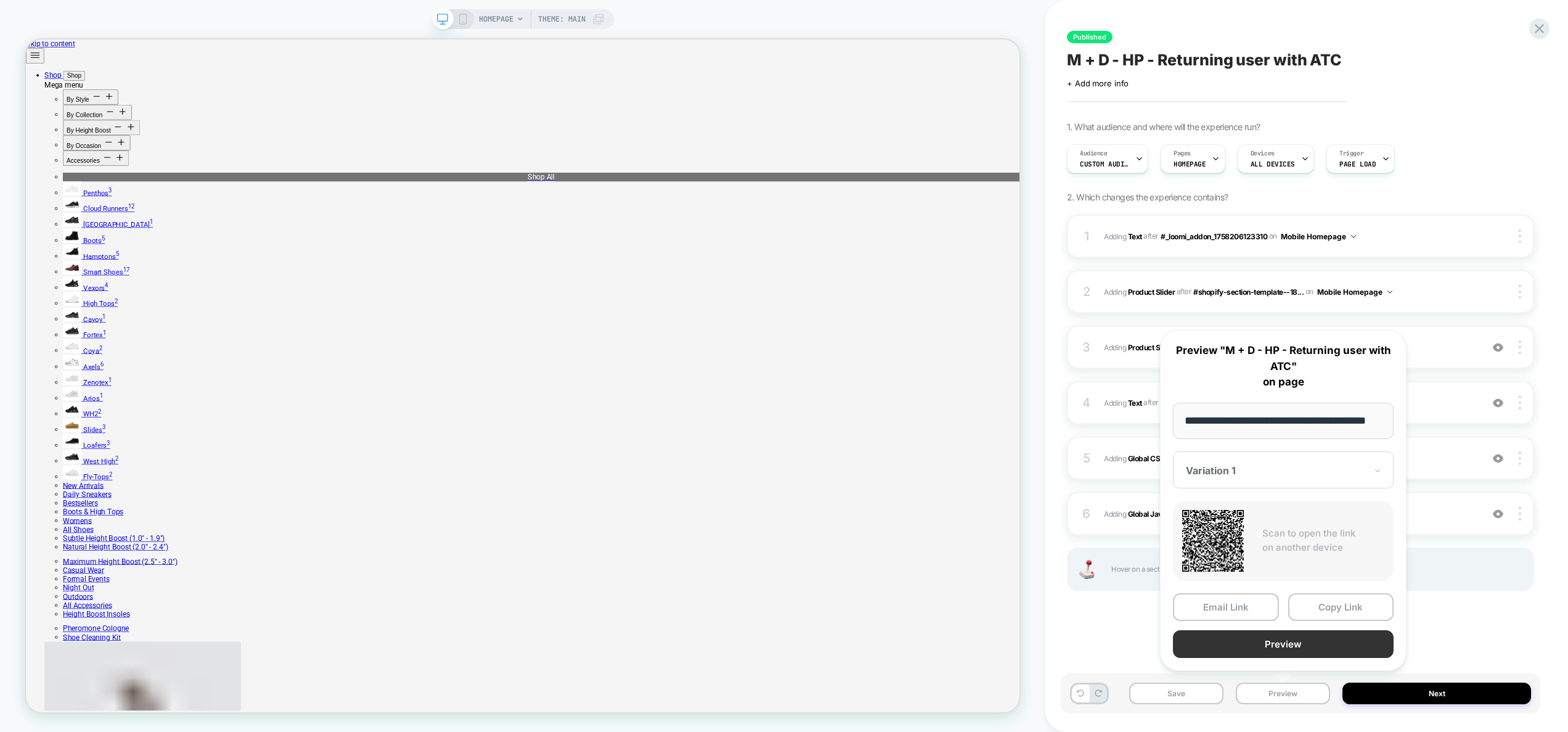
click at [1298, 651] on button "Preview" at bounding box center [1282, 644] width 220 height 27
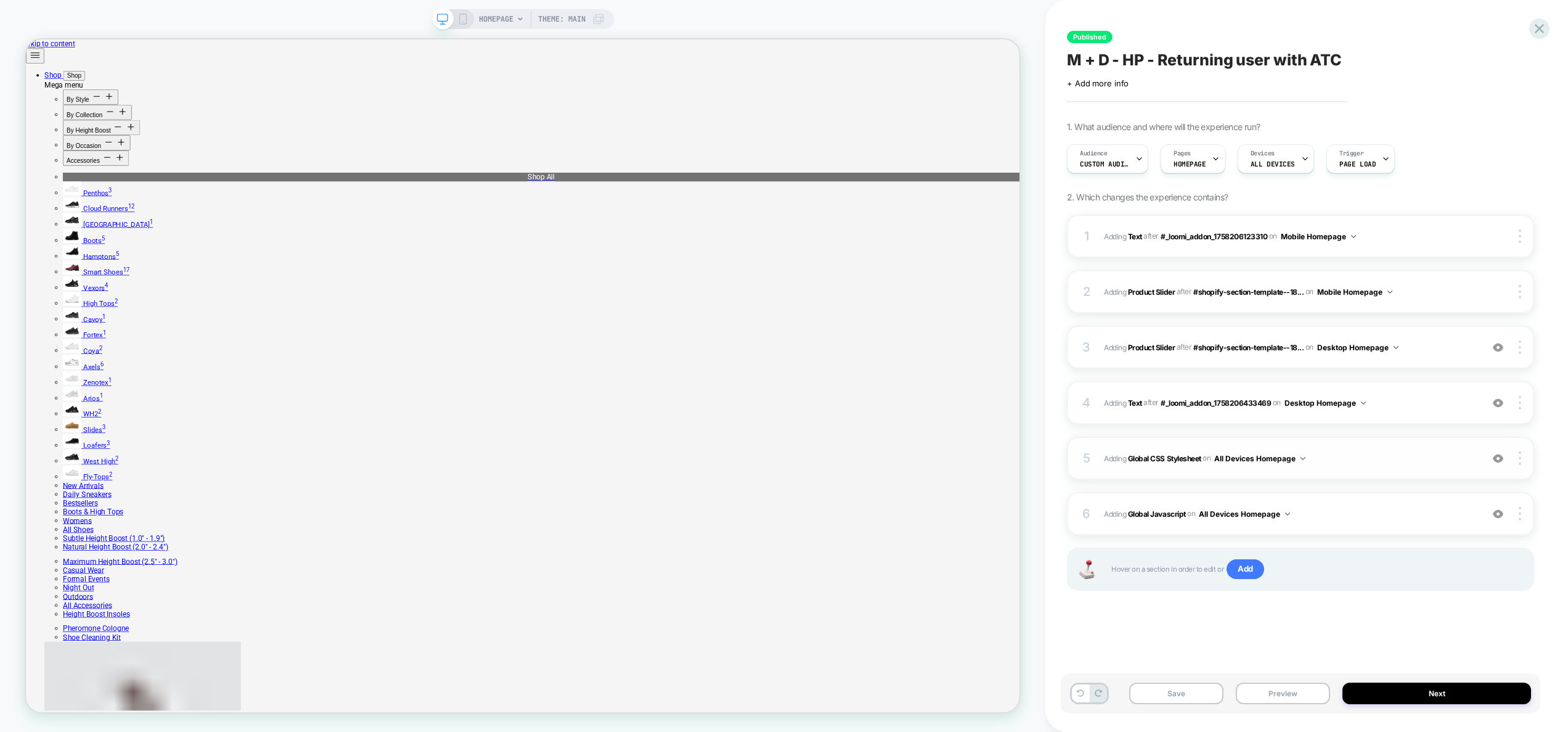
click at [1381, 456] on span "Adding Global CSS Stylesheet on All Devices Homepage" at bounding box center [1289, 458] width 372 height 15
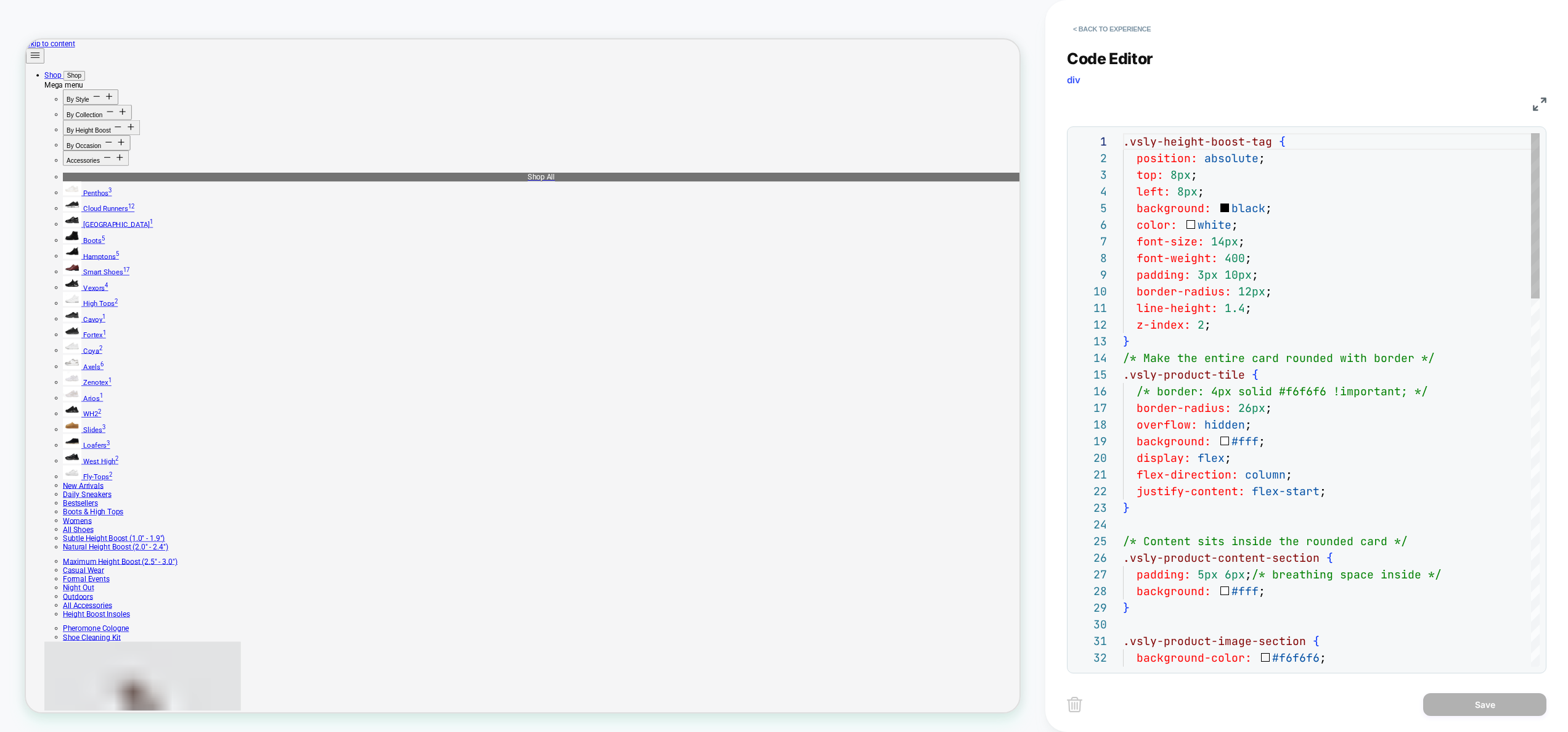
scroll to position [150, 147]
type textarea "**********"
type textarea "*"
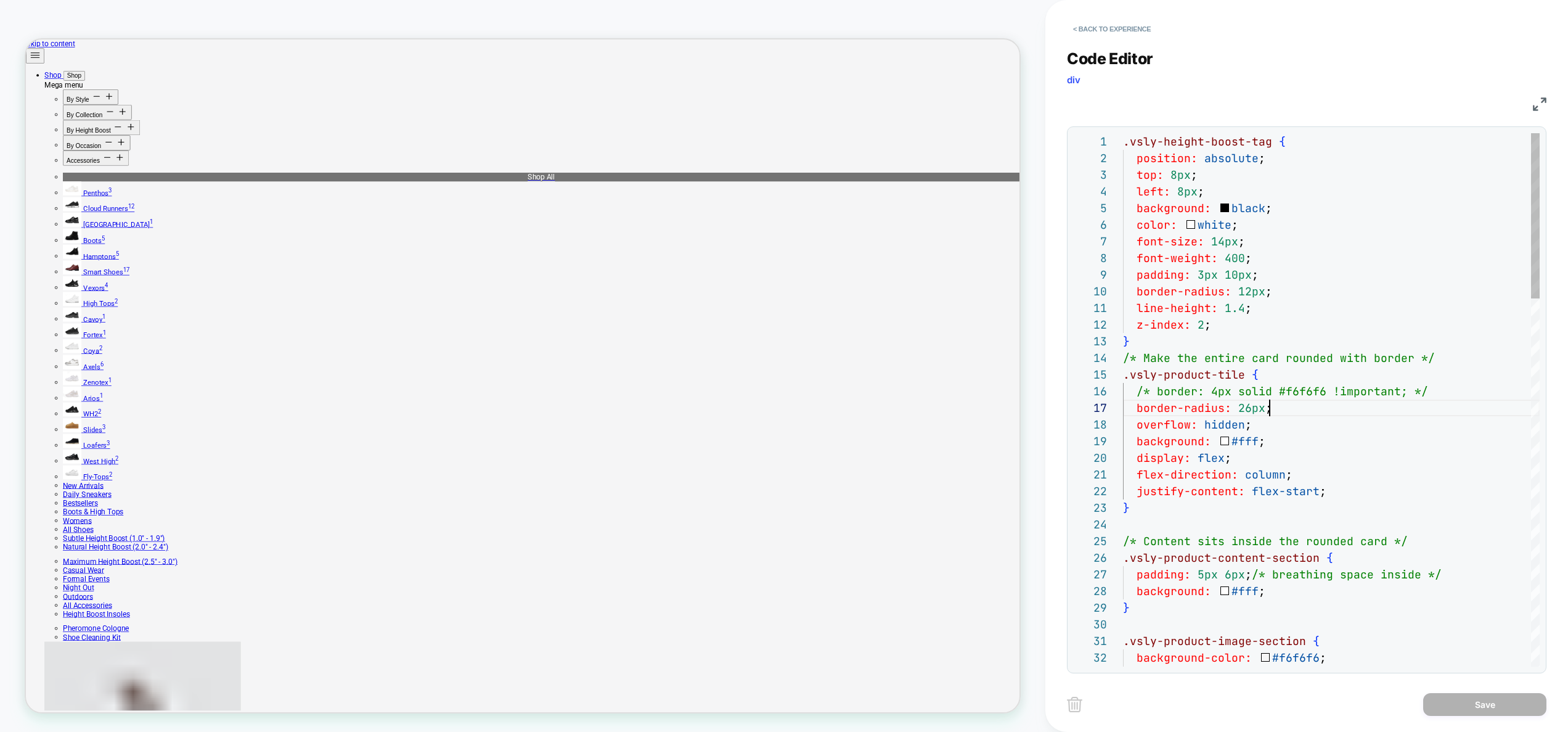
scroll to position [100, 147]
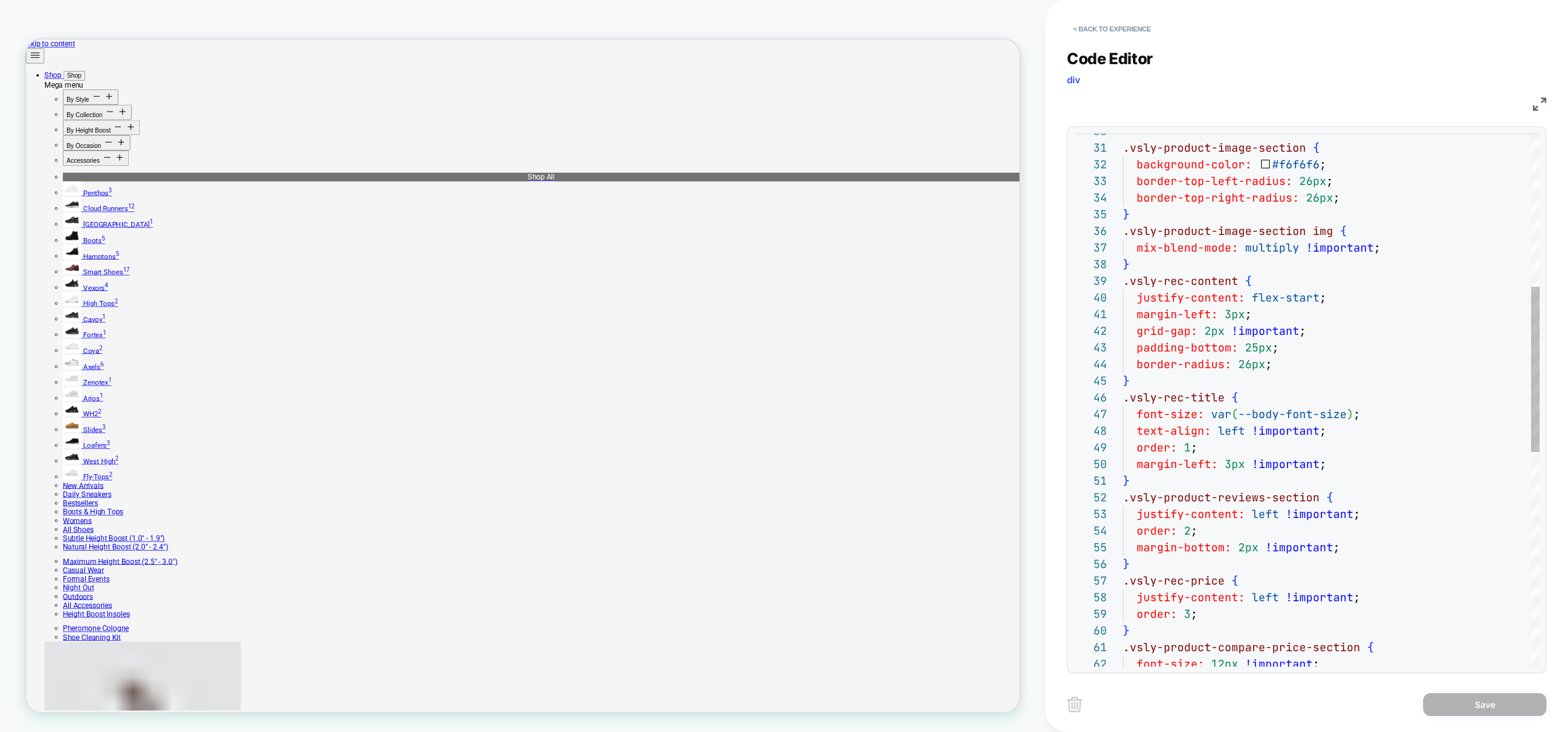
type textarea "**********"
click at [1407, 428] on div ".vsly-product-image-section { background-color: #f6f6f6 ; border-top-left-radiu…" at bounding box center [1331, 497] width 417 height 1715
type textarea "*"
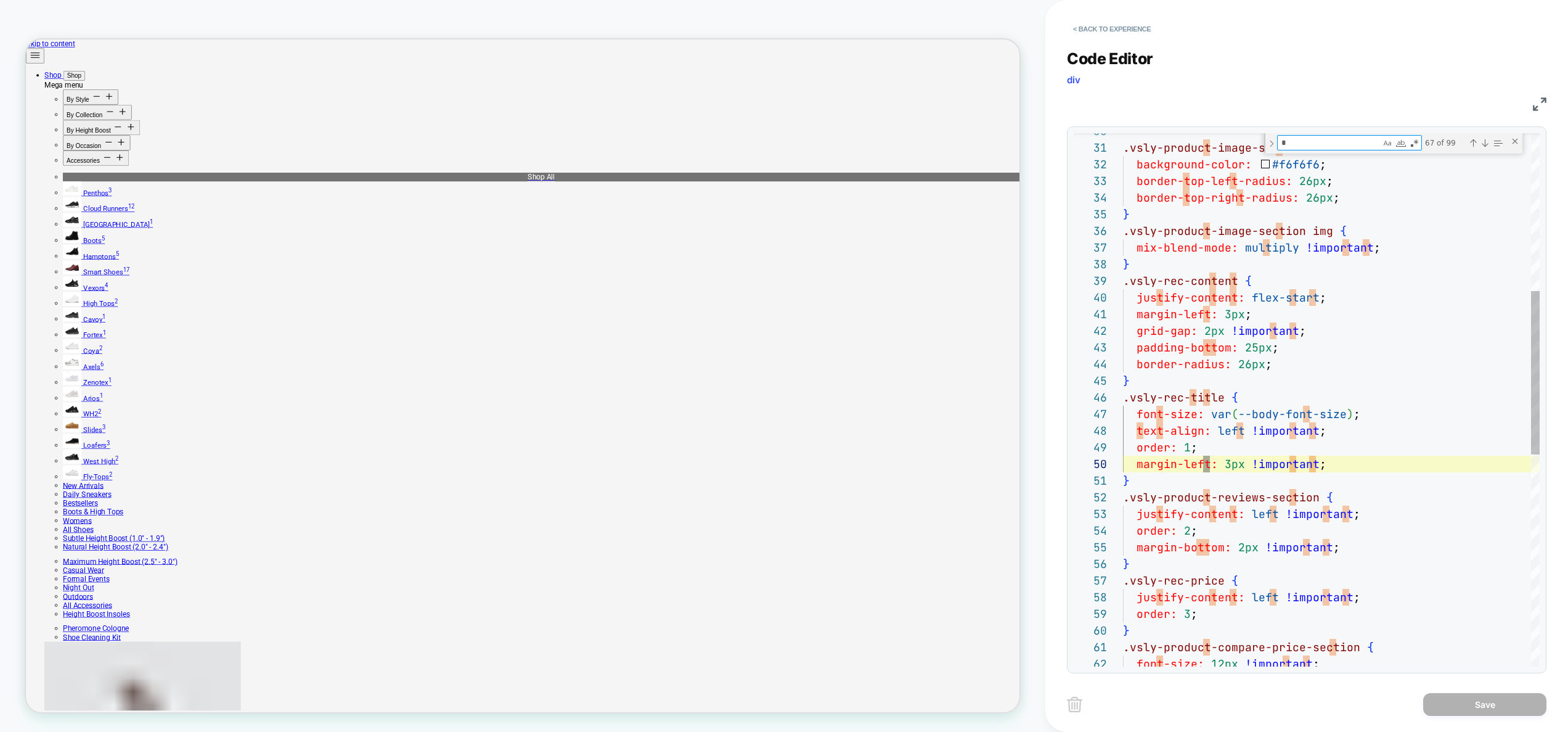
type textarea "**********"
type textarea "**"
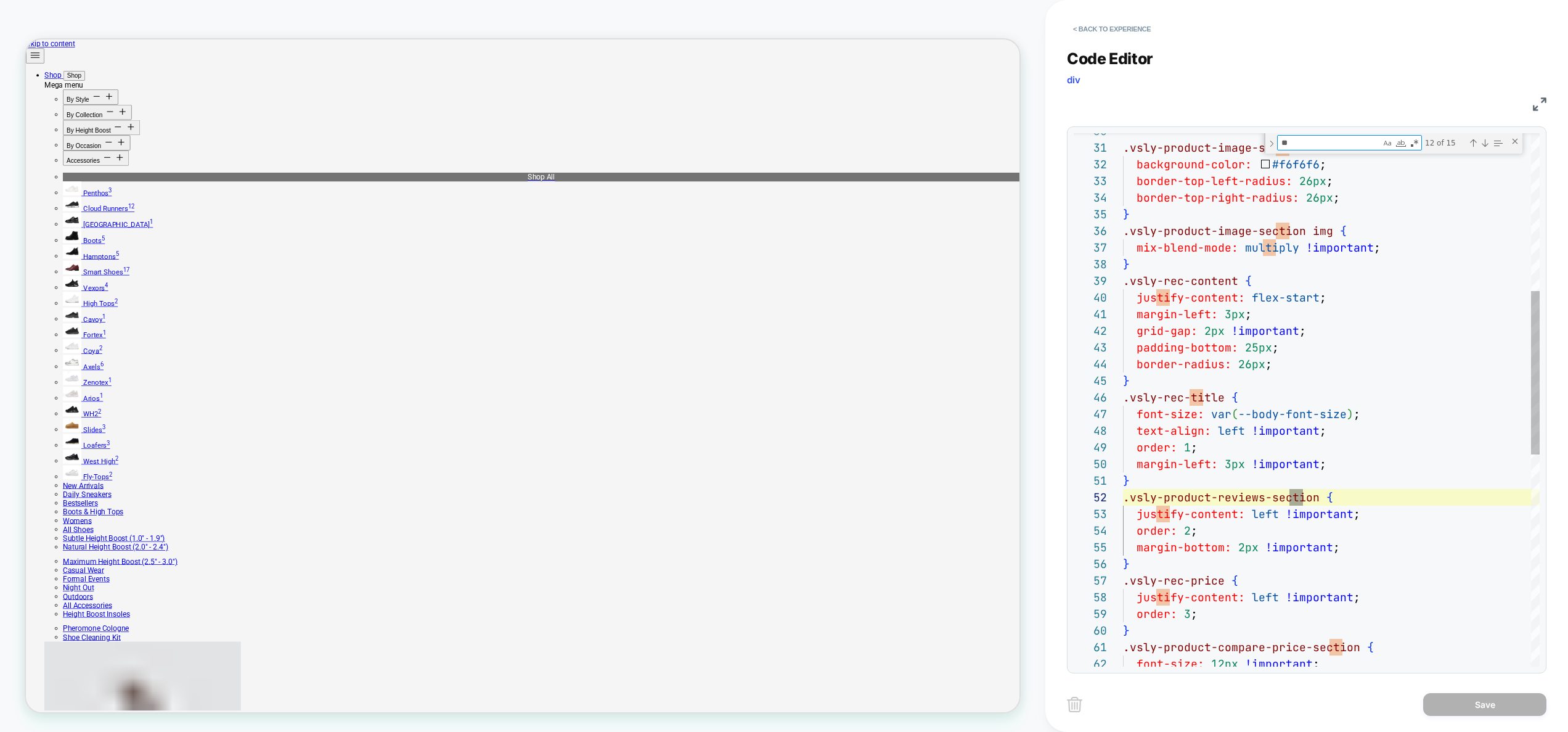
type textarea "**********"
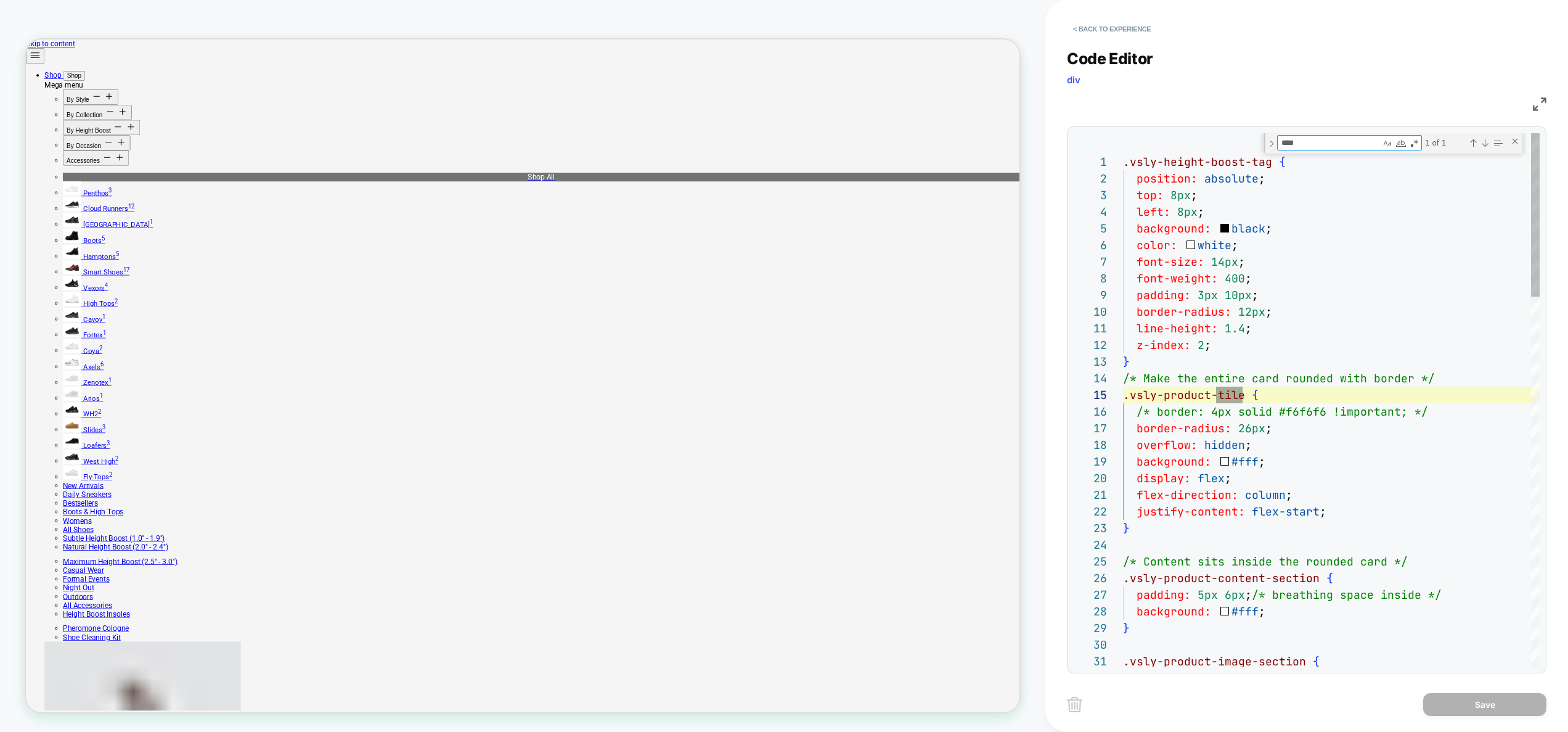
scroll to position [166, 119]
type textarea "****"
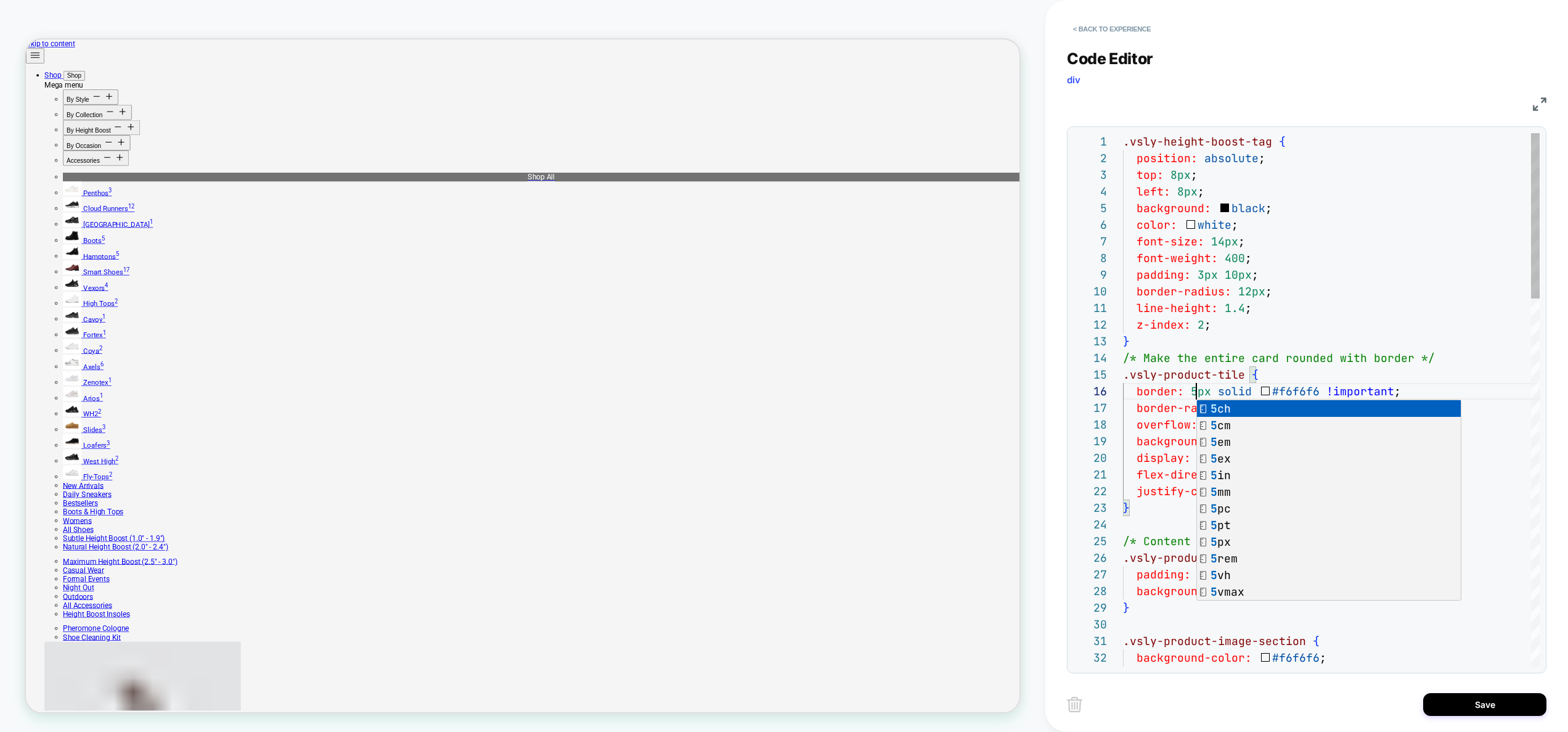
drag, startPoint x: 1253, startPoint y: 378, endPoint x: 1247, endPoint y: 403, distance: 25.7
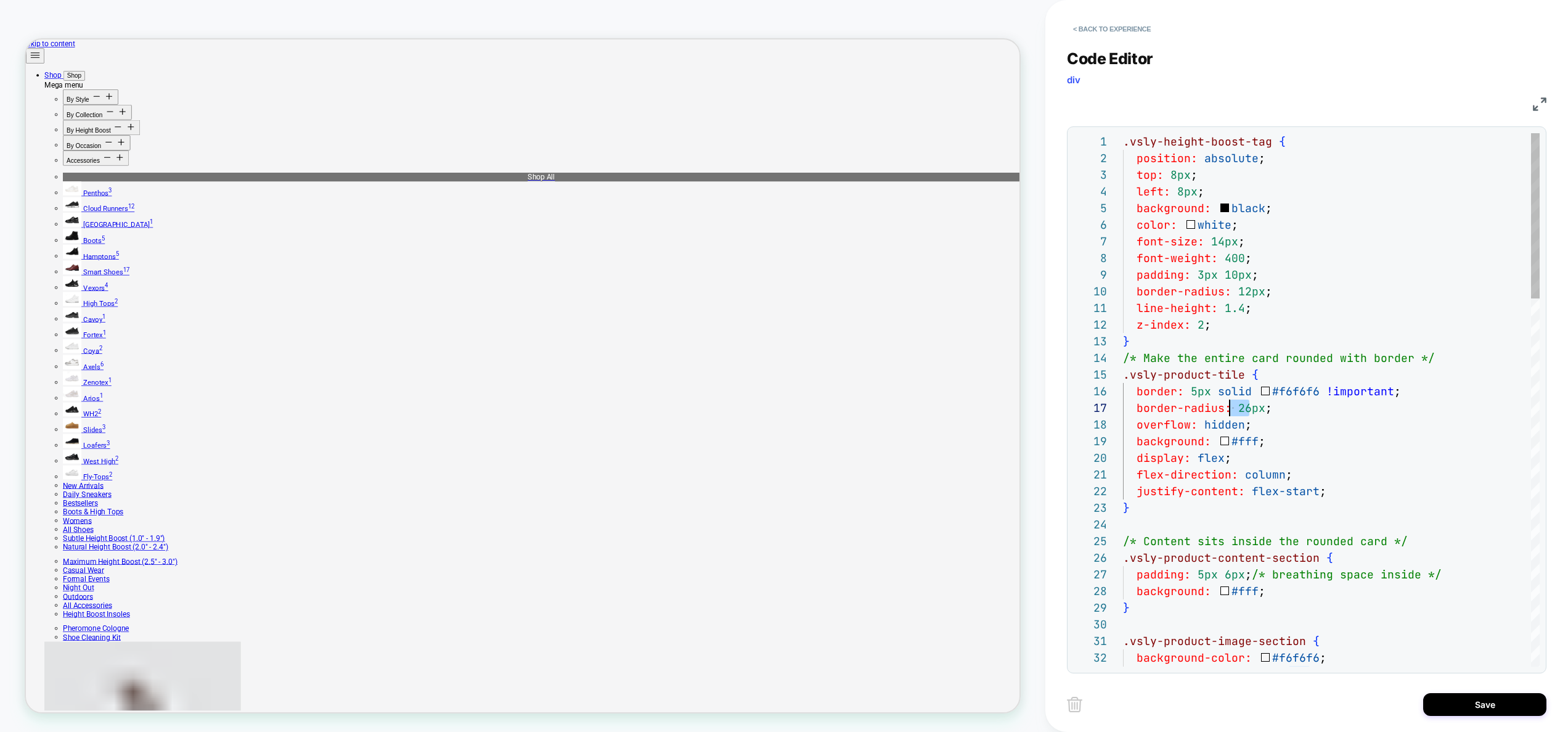
drag, startPoint x: 1251, startPoint y: 409, endPoint x: 1232, endPoint y: 409, distance: 19.0
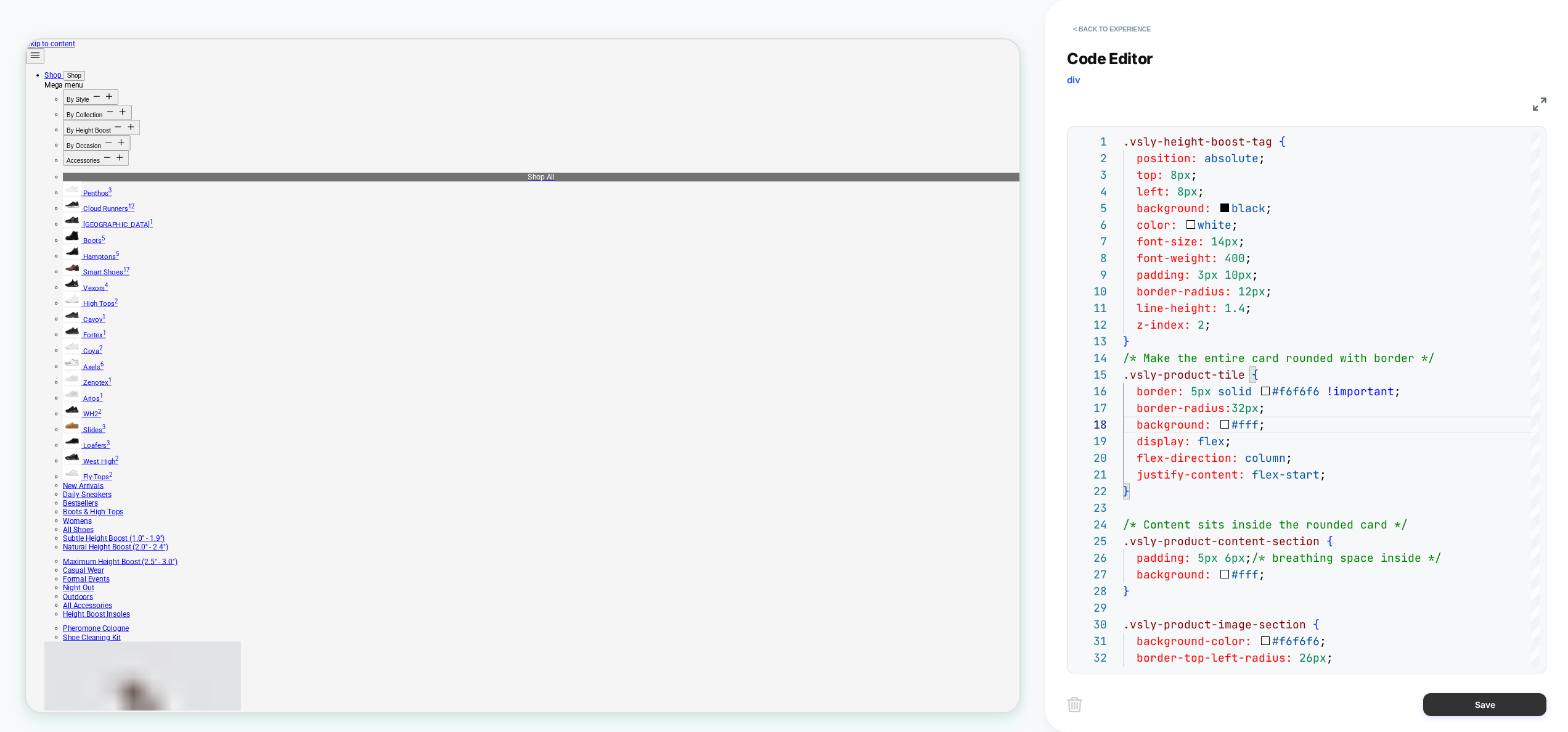
type textarea "**********"
click at [1482, 705] on button "Save" at bounding box center [1484, 705] width 123 height 23
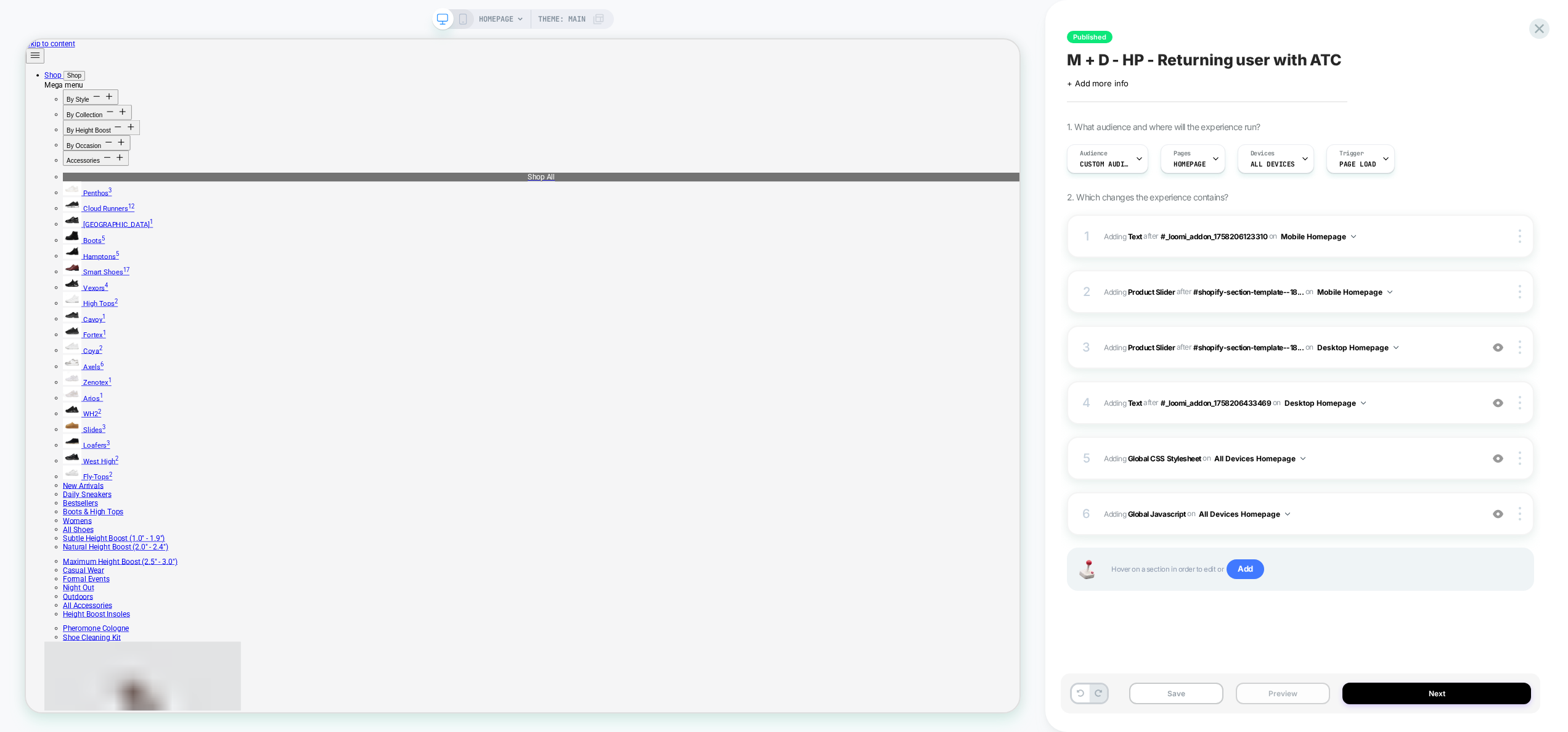
click at [1282, 697] on button "Preview" at bounding box center [1283, 694] width 95 height 22
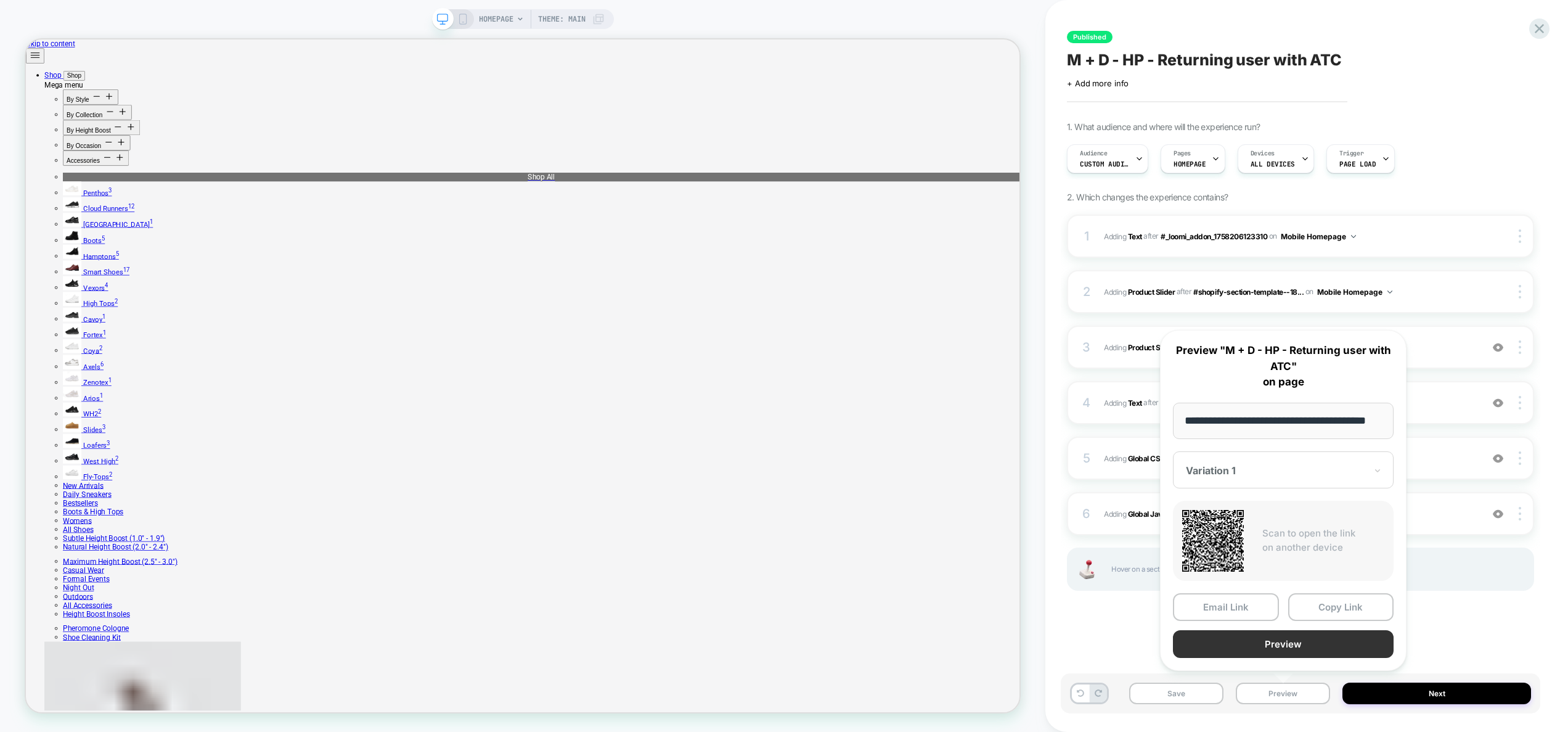
scroll to position [0, 0]
click at [1282, 646] on button "Preview" at bounding box center [1282, 644] width 220 height 27
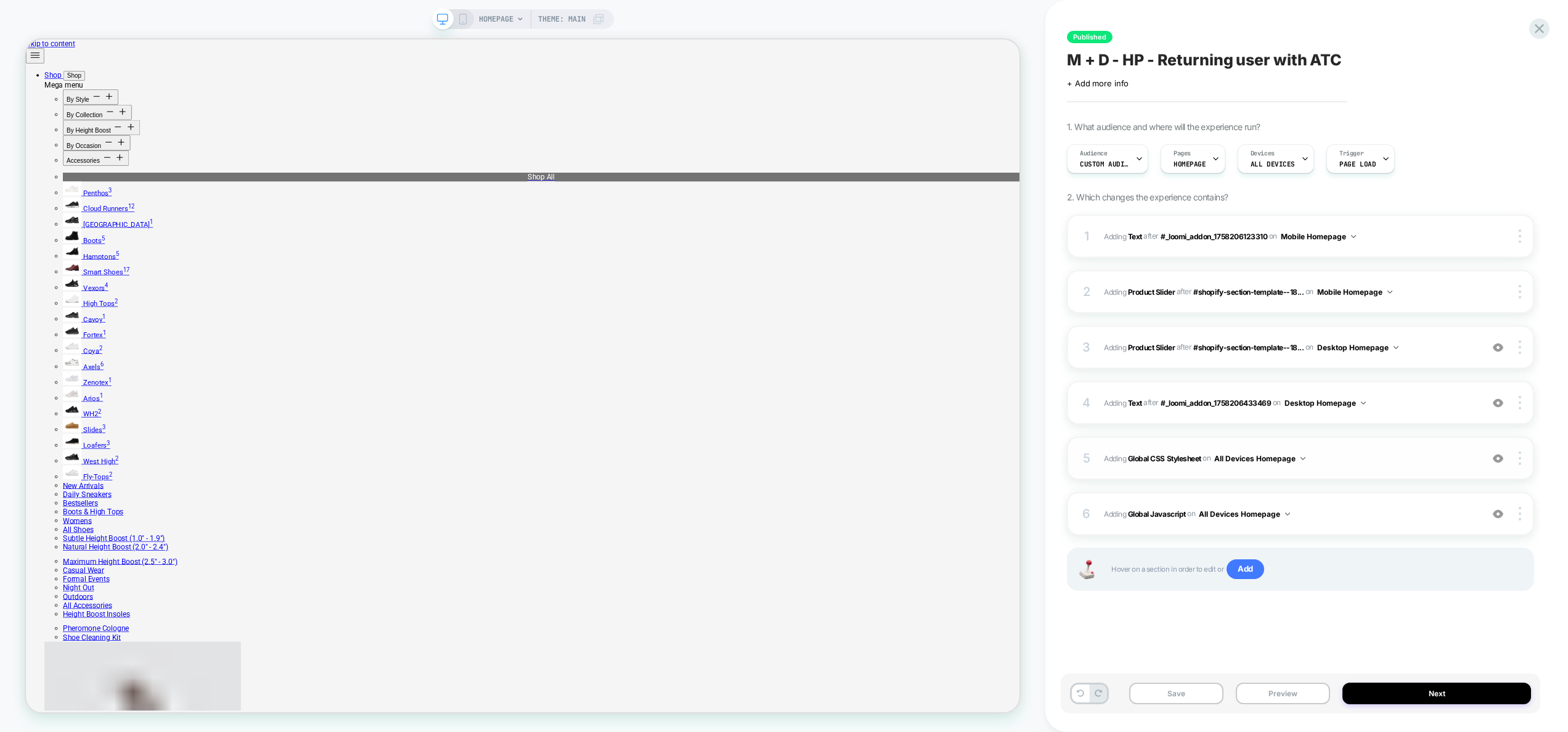
click at [1392, 460] on span "Adding Global CSS Stylesheet on All Devices Homepage" at bounding box center [1289, 458] width 372 height 15
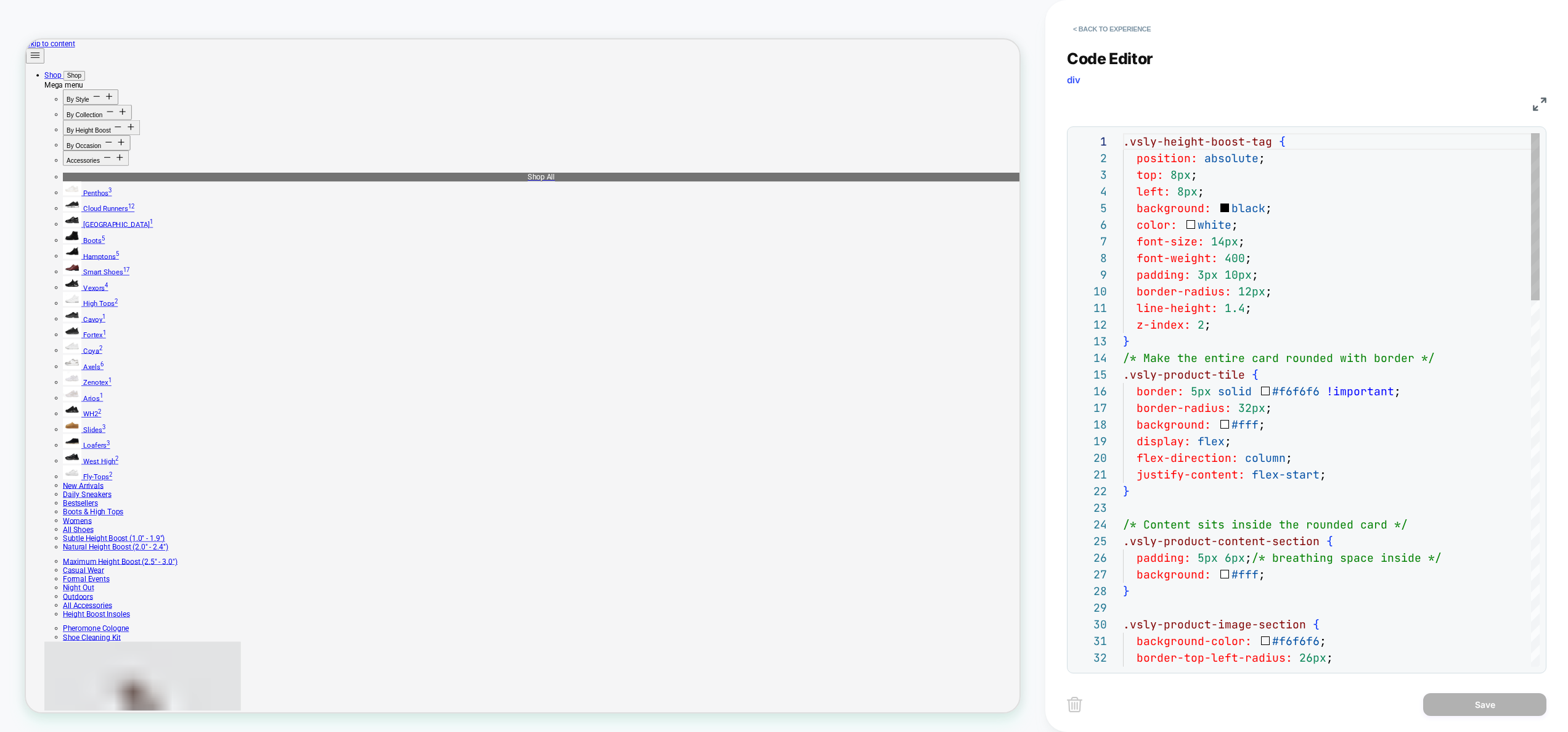
scroll to position [166, 0]
type textarea "**********"
type textarea "*"
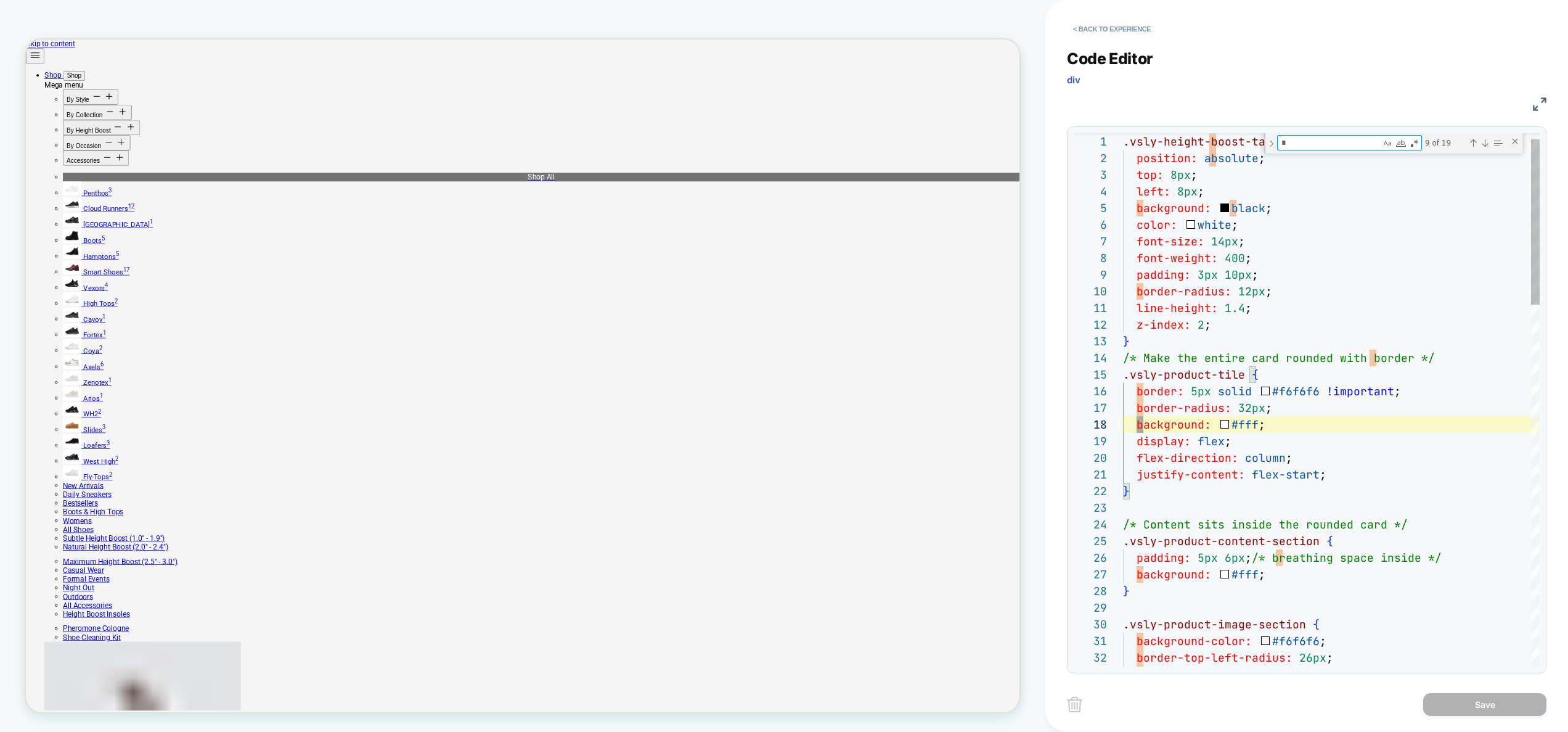
type textarea "**********"
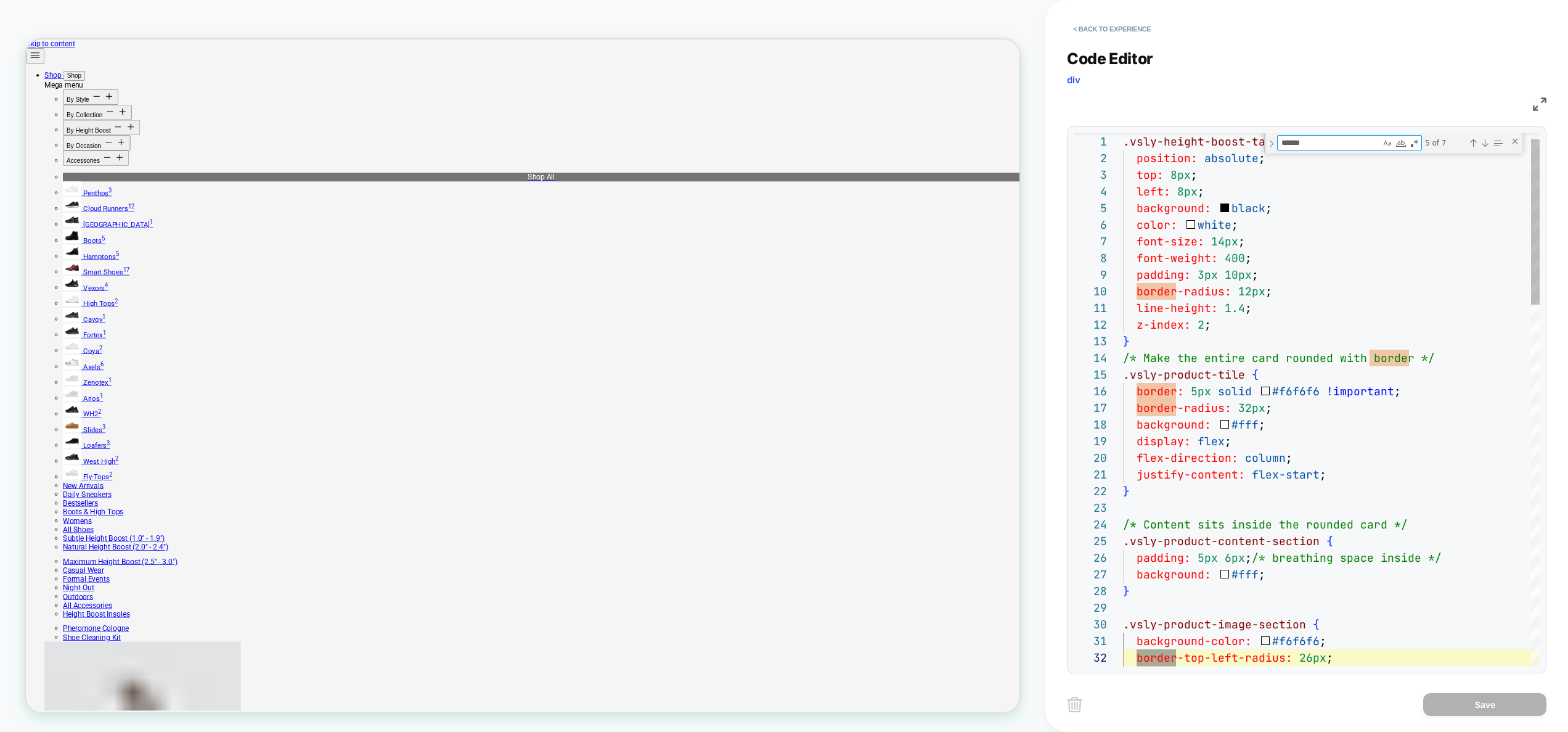
type textarea "*******"
type textarea "**********"
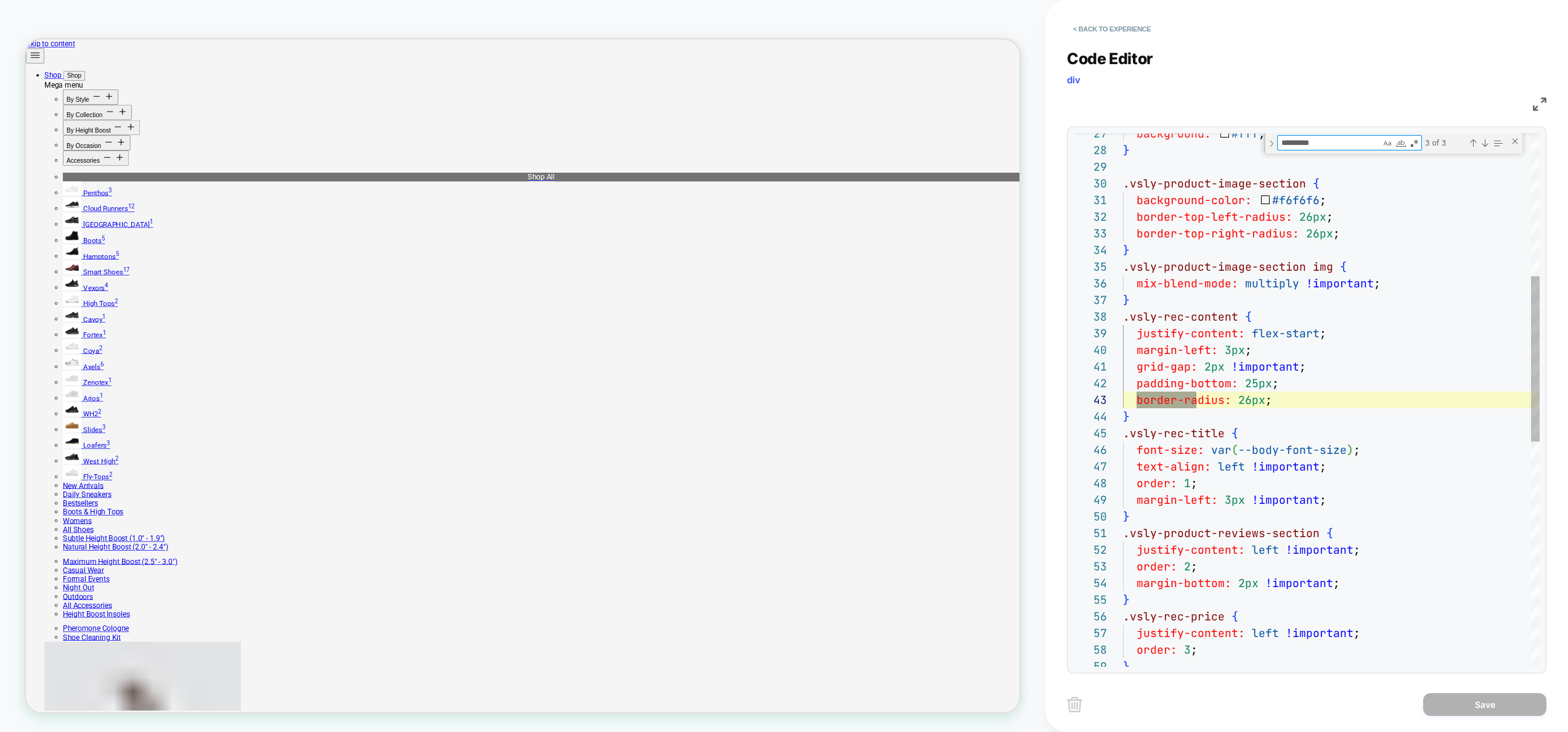
scroll to position [166, 73]
type textarea "*********"
click at [1265, 398] on div "background: #fff ; } .vsly-product-image-section { background-color: #f6f6f6 ; …" at bounding box center [1331, 531] width 417 height 1719
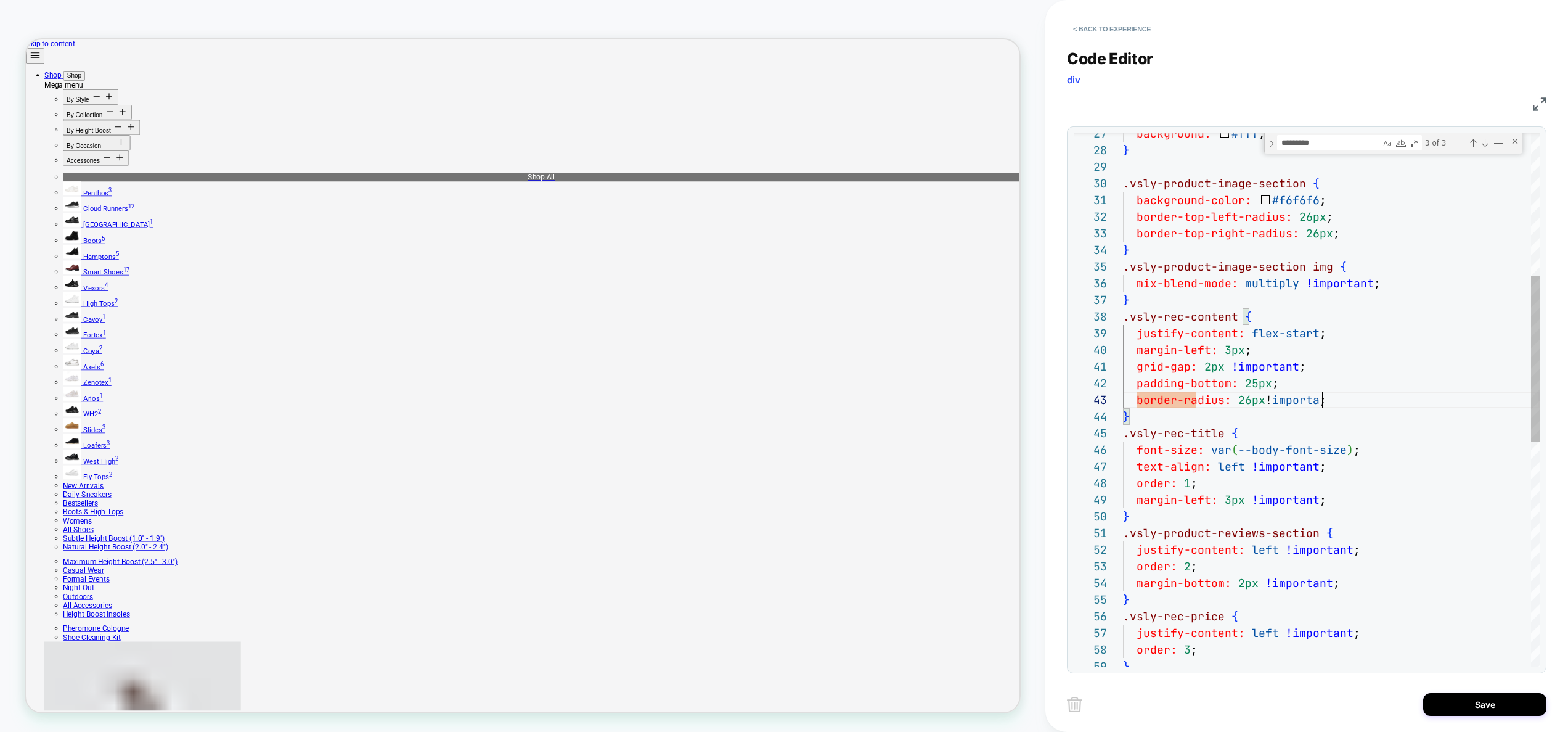
scroll to position [33, 213]
type textarea "**********"
click at [1458, 702] on button "Save" at bounding box center [1484, 705] width 123 height 23
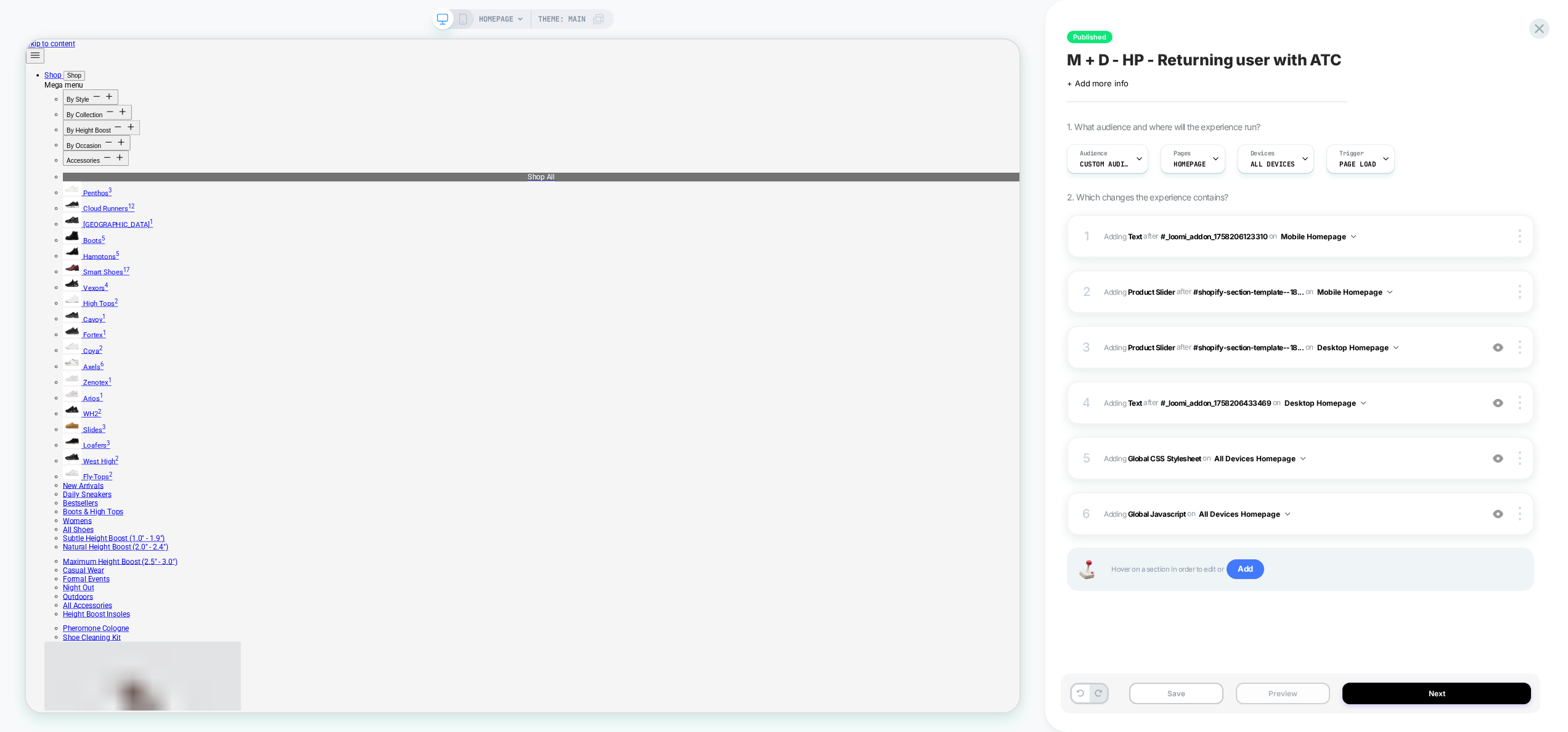
click at [1282, 694] on button "Preview" at bounding box center [1283, 694] width 95 height 22
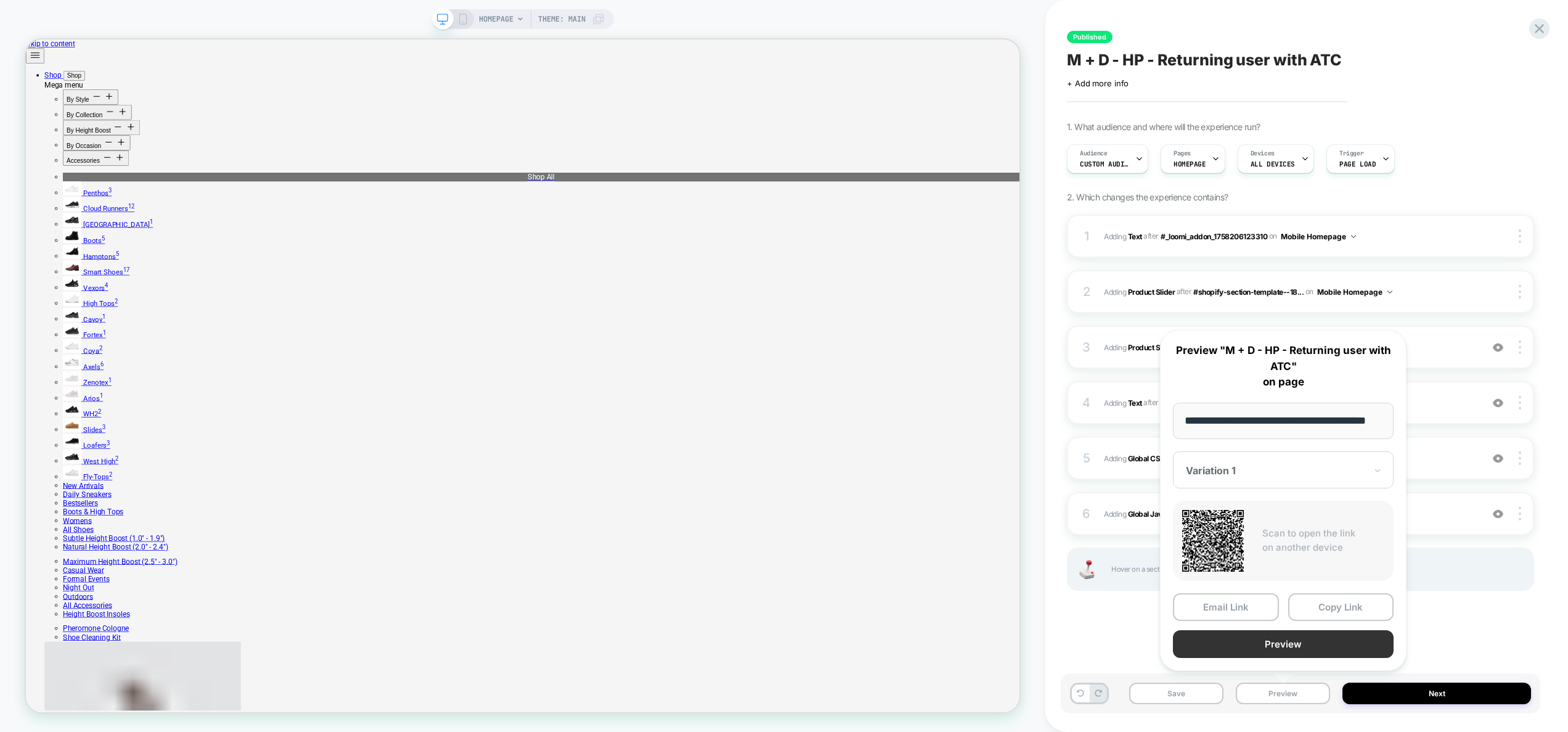
scroll to position [0, 0]
click at [1287, 649] on button "Preview" at bounding box center [1282, 644] width 220 height 27
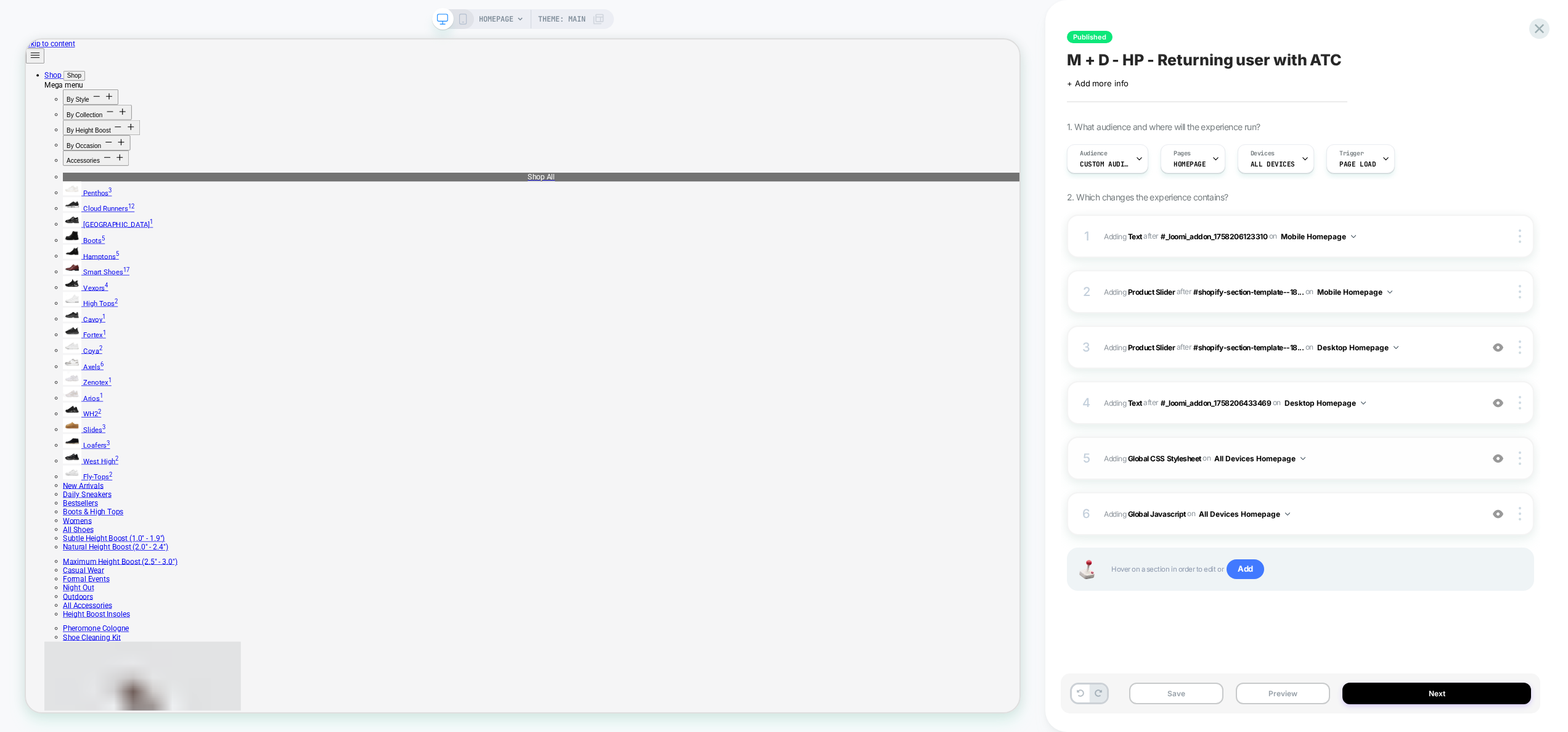
click at [1352, 466] on div "5 Adding Global CSS Stylesheet on All Devices Homepage Add Before Add After Tar…" at bounding box center [1300, 458] width 467 height 43
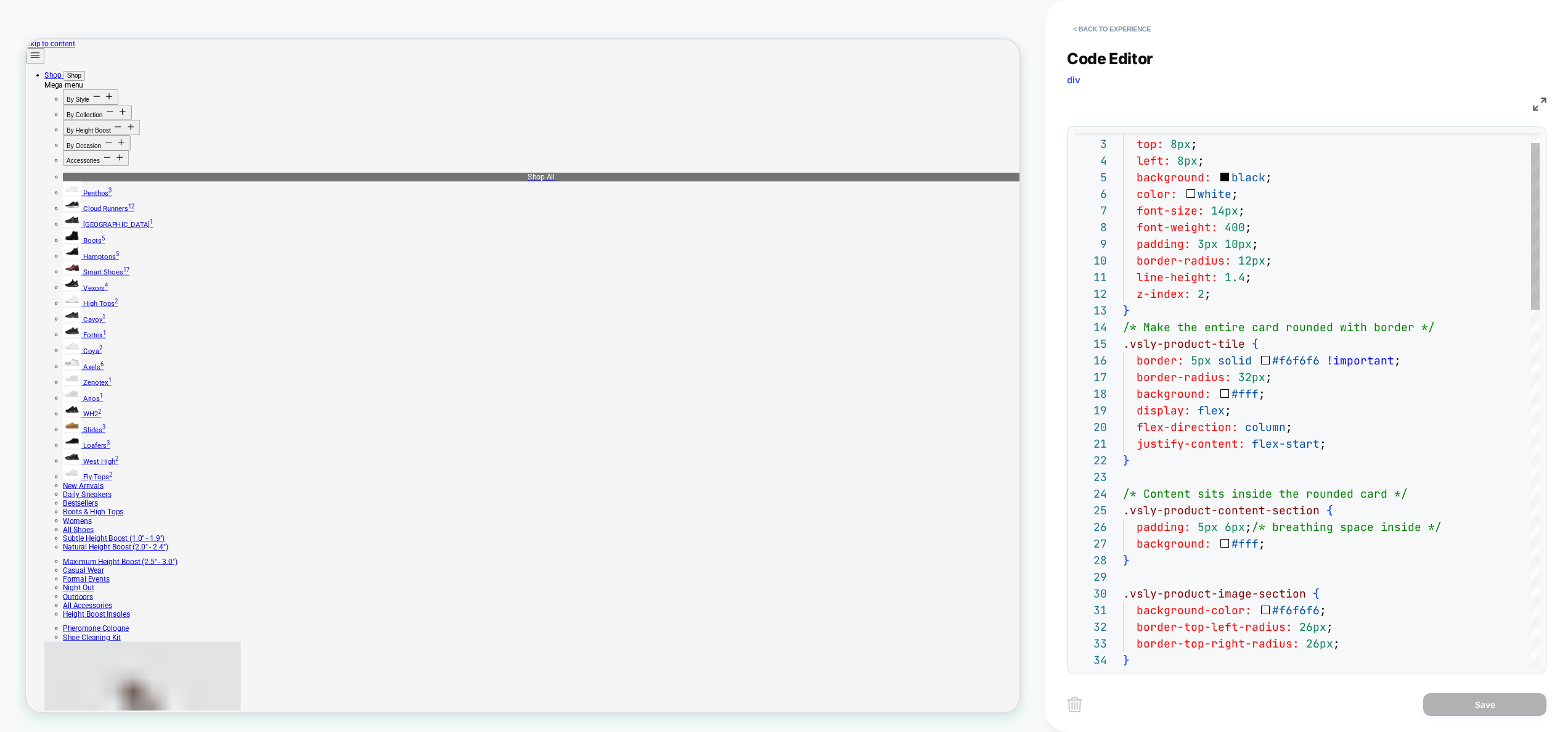
scroll to position [116, 140]
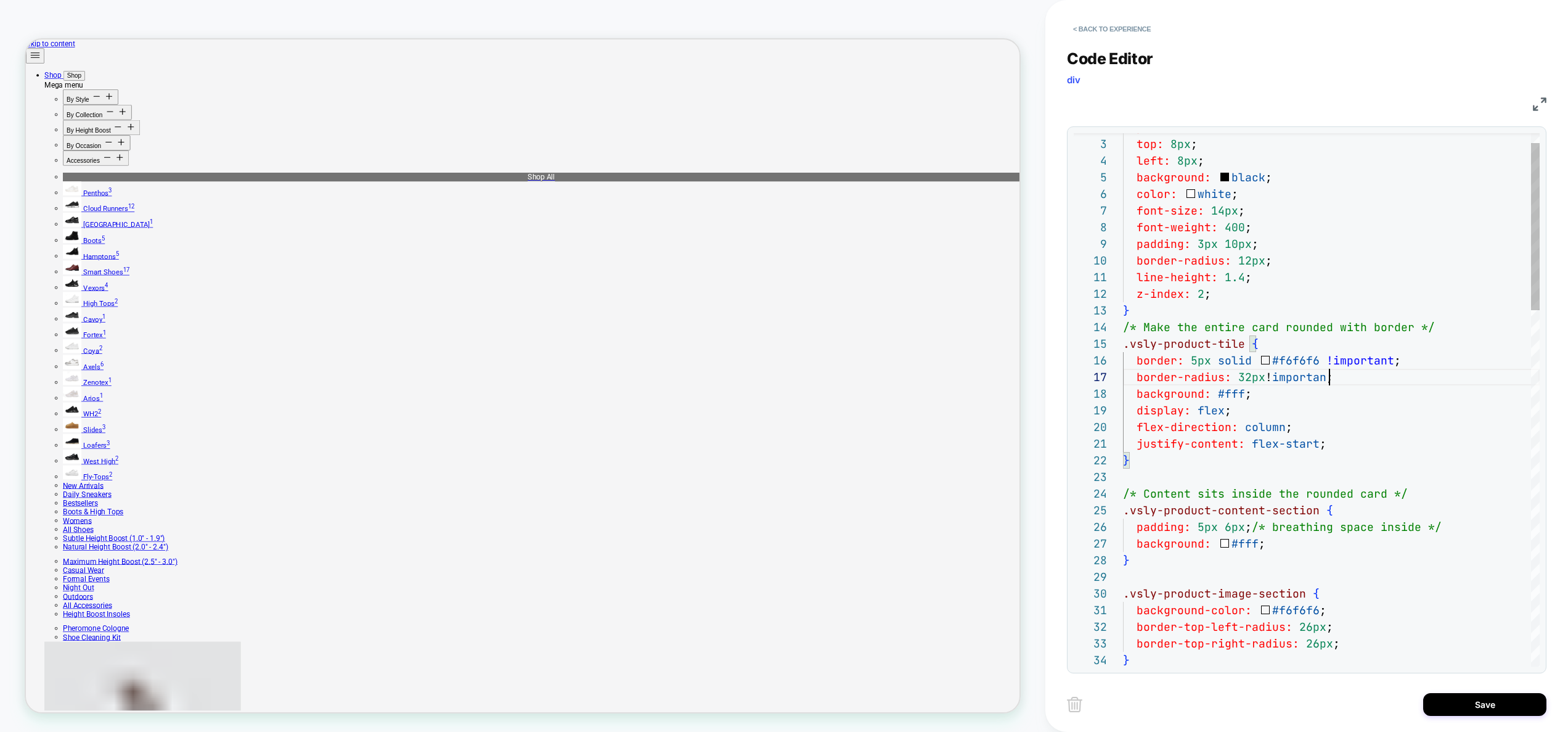
scroll to position [100, 213]
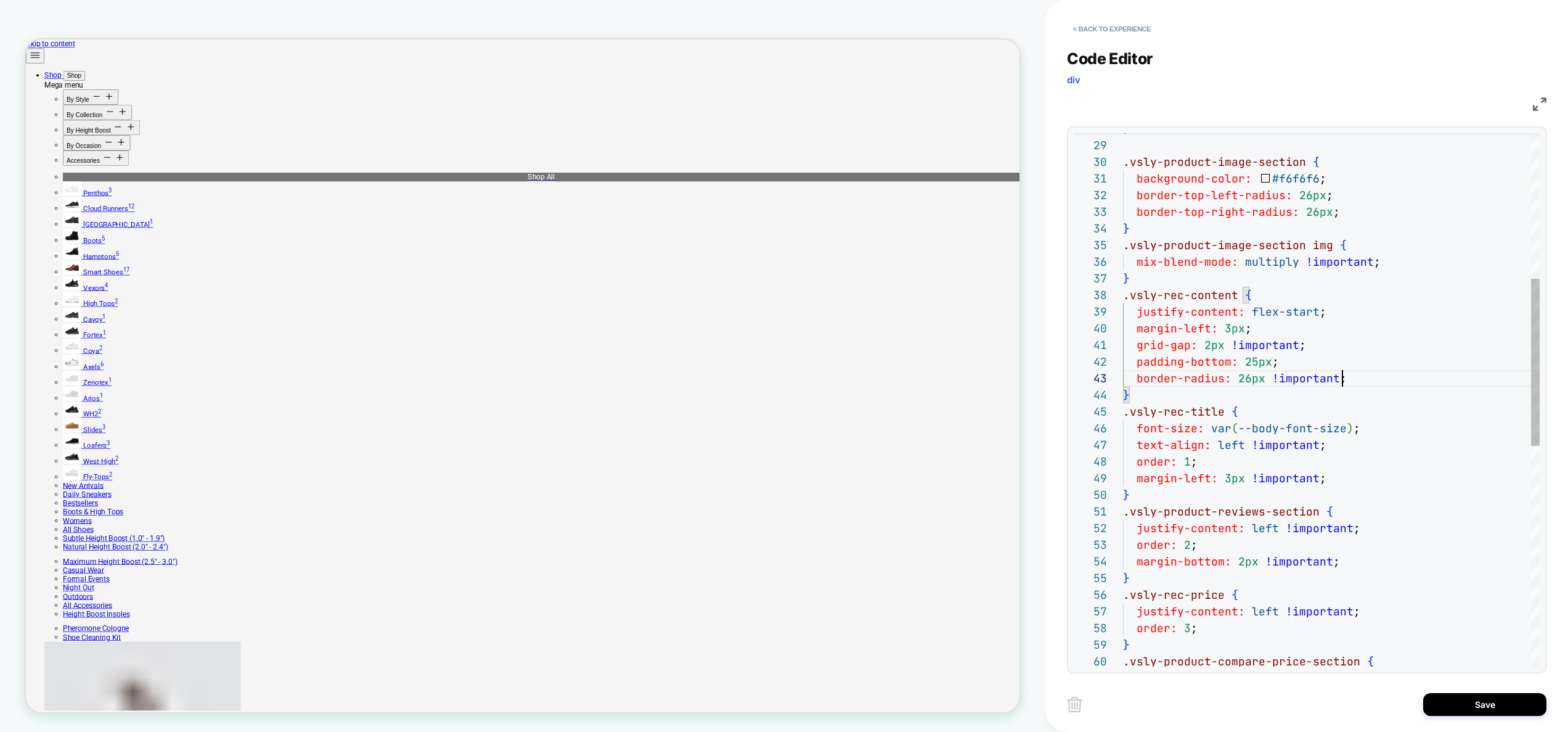
scroll to position [33, 219]
click at [1358, 377] on div ".vsly-rec-title { font-size: var ( --body-font-size ) ; text-align: left !impor…" at bounding box center [1331, 520] width 417 height 1699
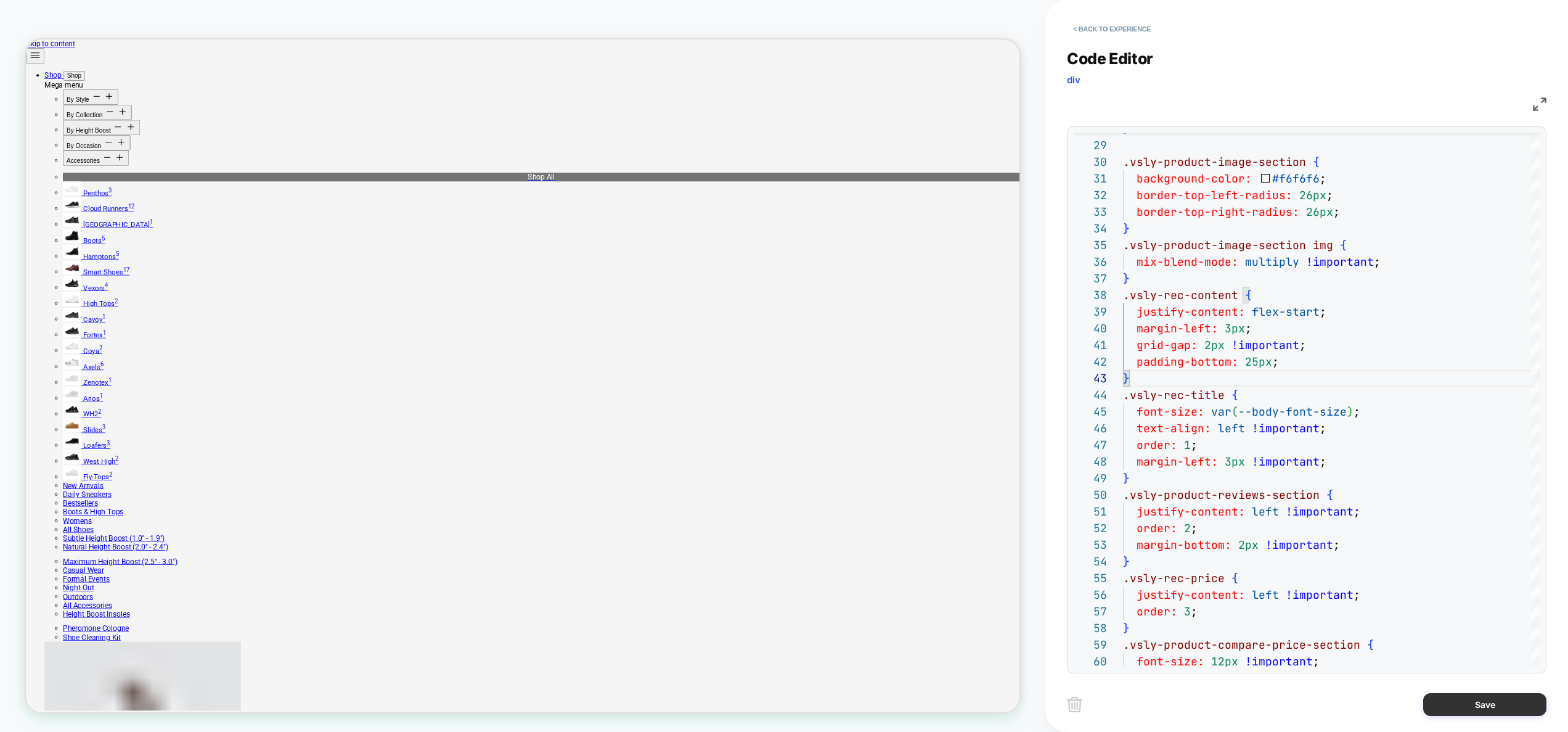
type textarea "**********"
click at [1472, 697] on button "Save" at bounding box center [1484, 705] width 123 height 23
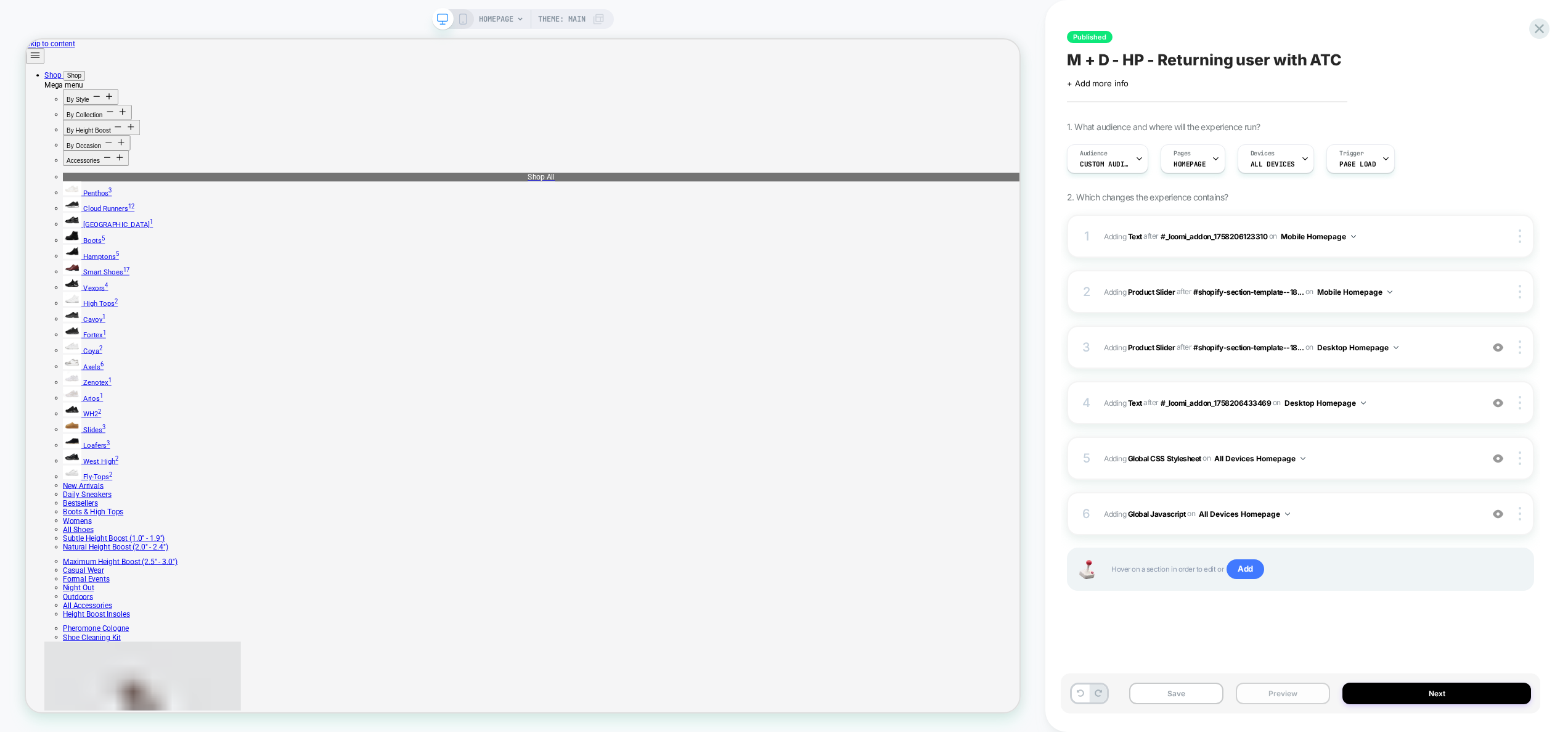
click at [1286, 690] on button "Preview" at bounding box center [1283, 694] width 95 height 22
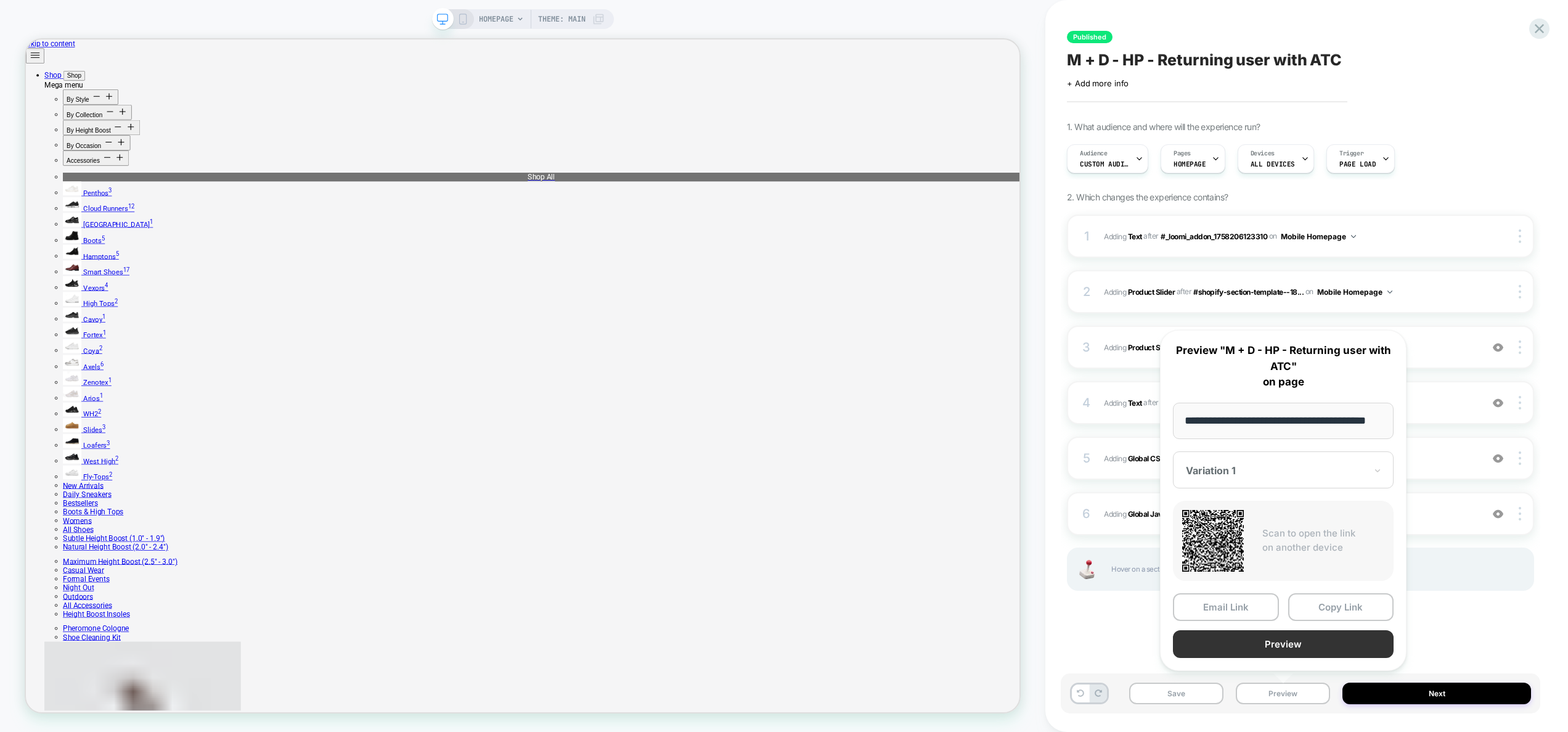
scroll to position [0, 0]
click at [1290, 649] on button "Preview" at bounding box center [1282, 644] width 220 height 27
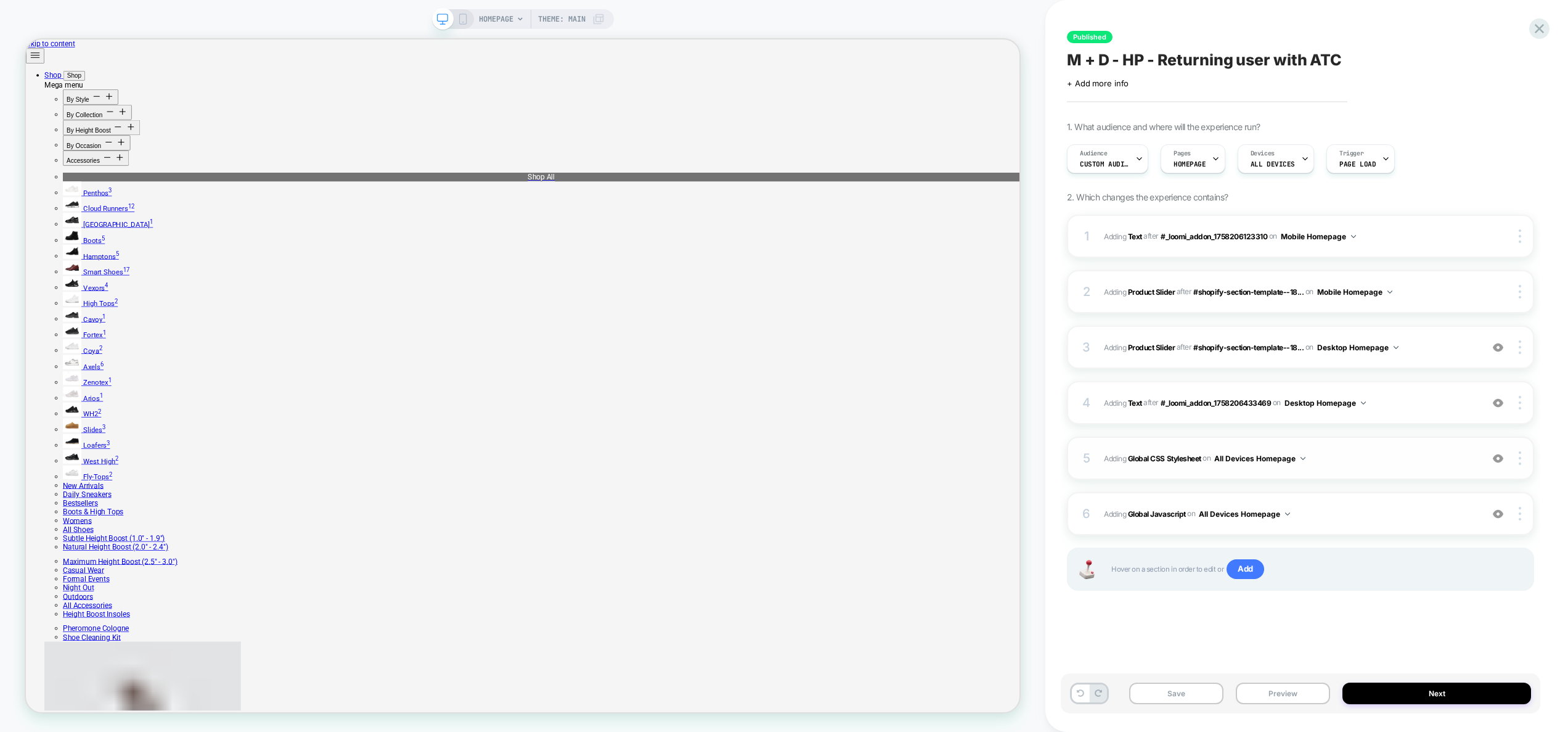
click at [1389, 456] on span "Adding Global CSS Stylesheet on All Devices Homepage" at bounding box center [1289, 458] width 372 height 15
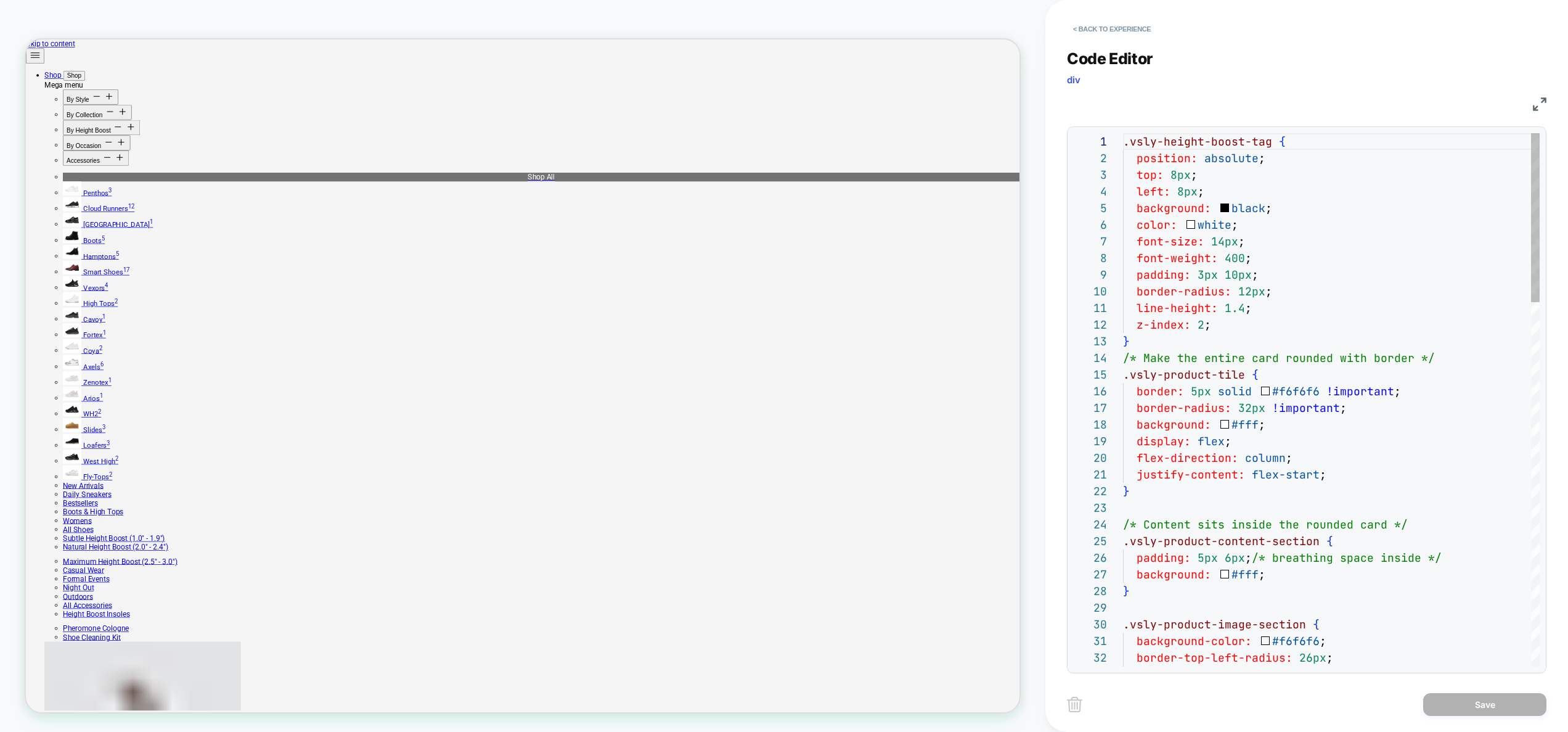
scroll to position [166, 0]
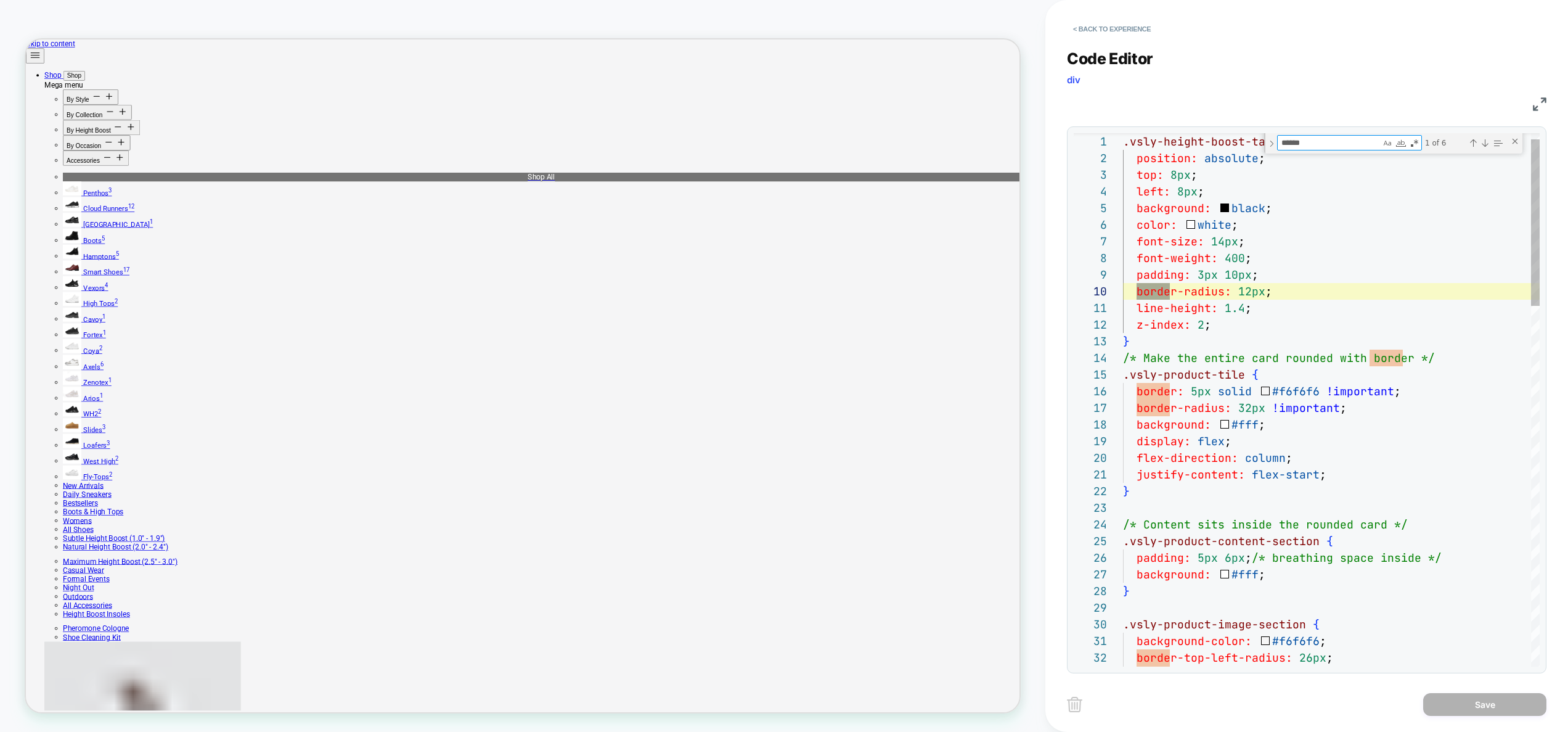
scroll to position [100, 53]
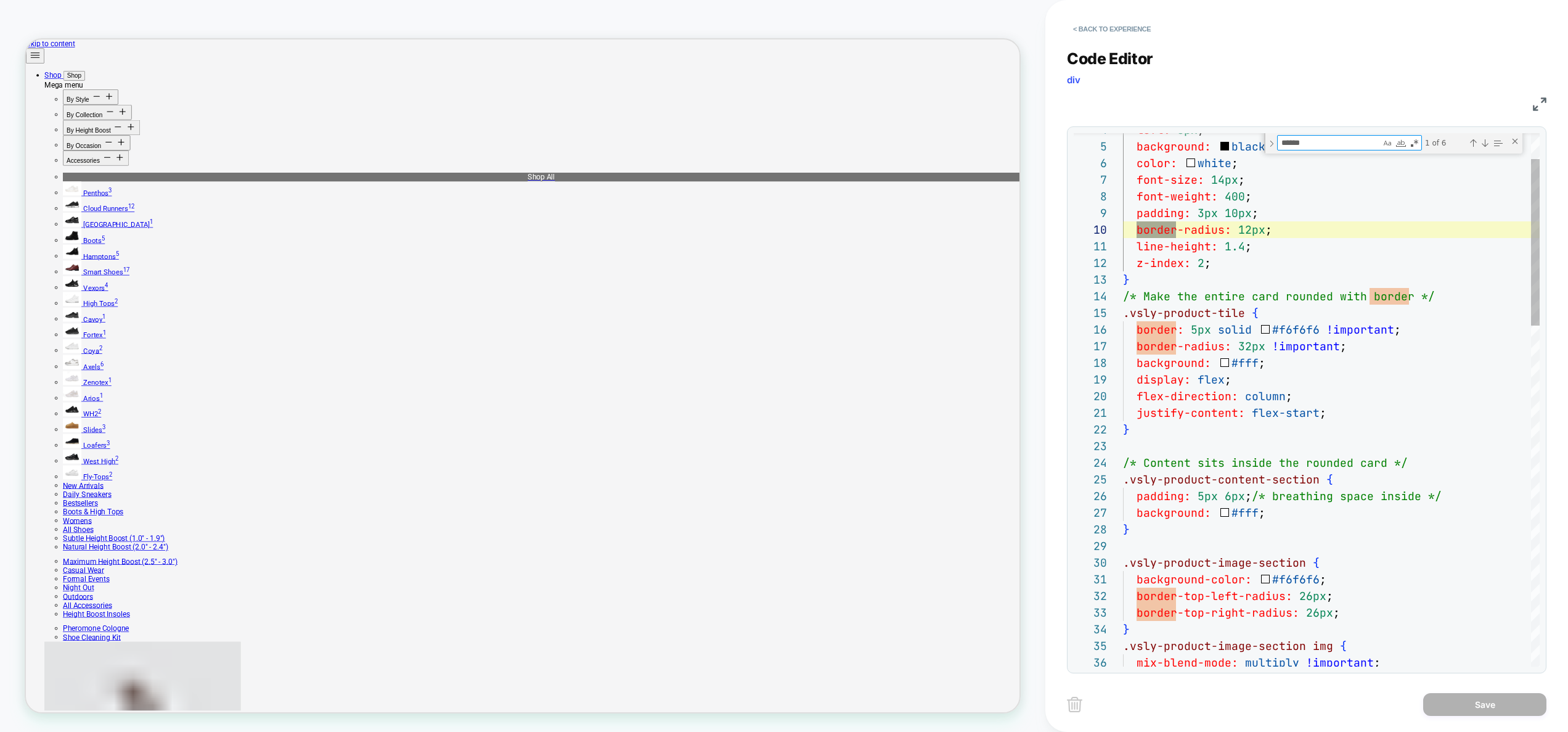
type textarea "******"
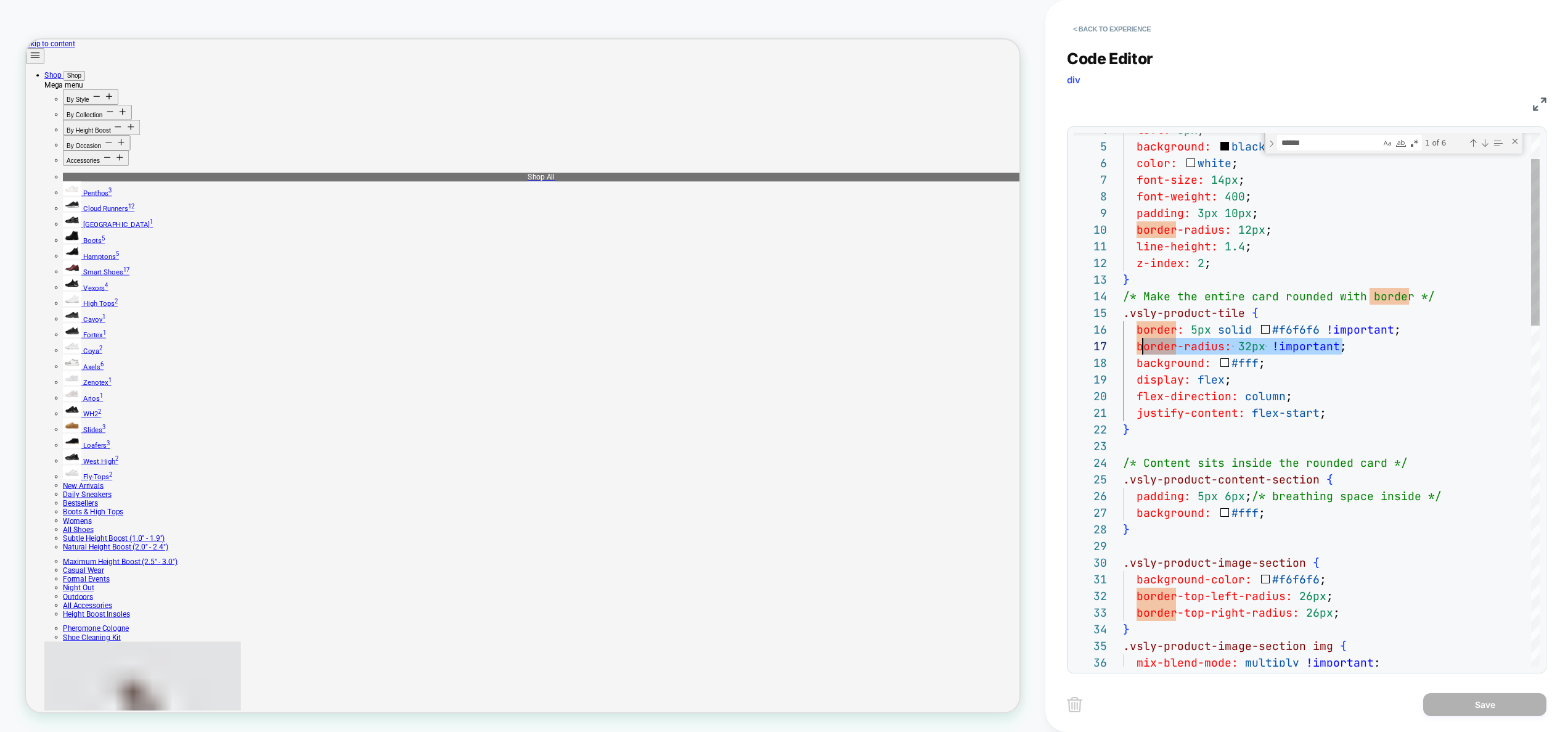
scroll to position [100, 13]
drag, startPoint x: 1360, startPoint y: 354, endPoint x: 1145, endPoint y: 346, distance: 215.1
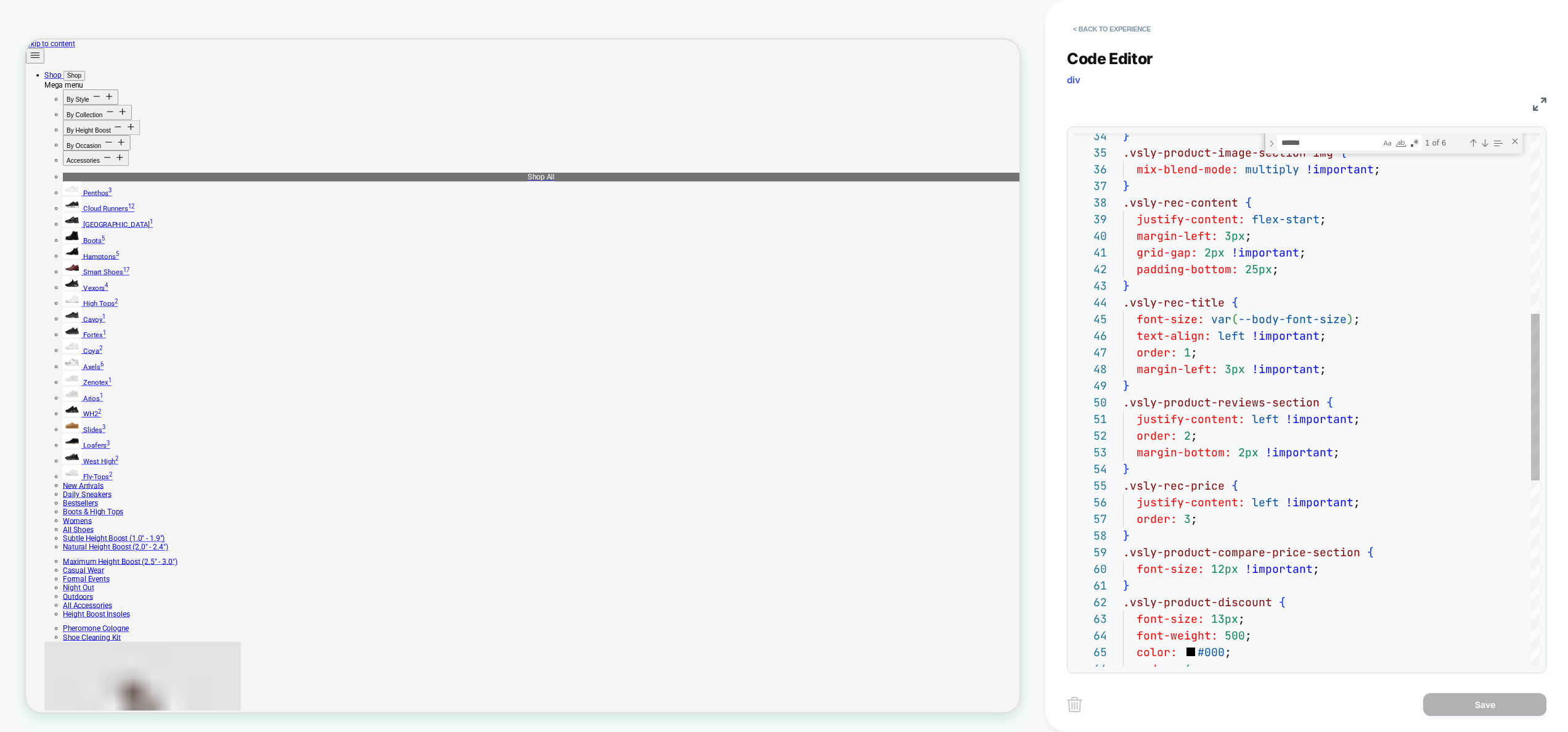
scroll to position [116, 199]
click at [1331, 366] on div ".vsly-rec-content { justify-content: flex-start ; margin-left: 3px ; grid-gap: …" at bounding box center [1331, 409] width 417 height 1702
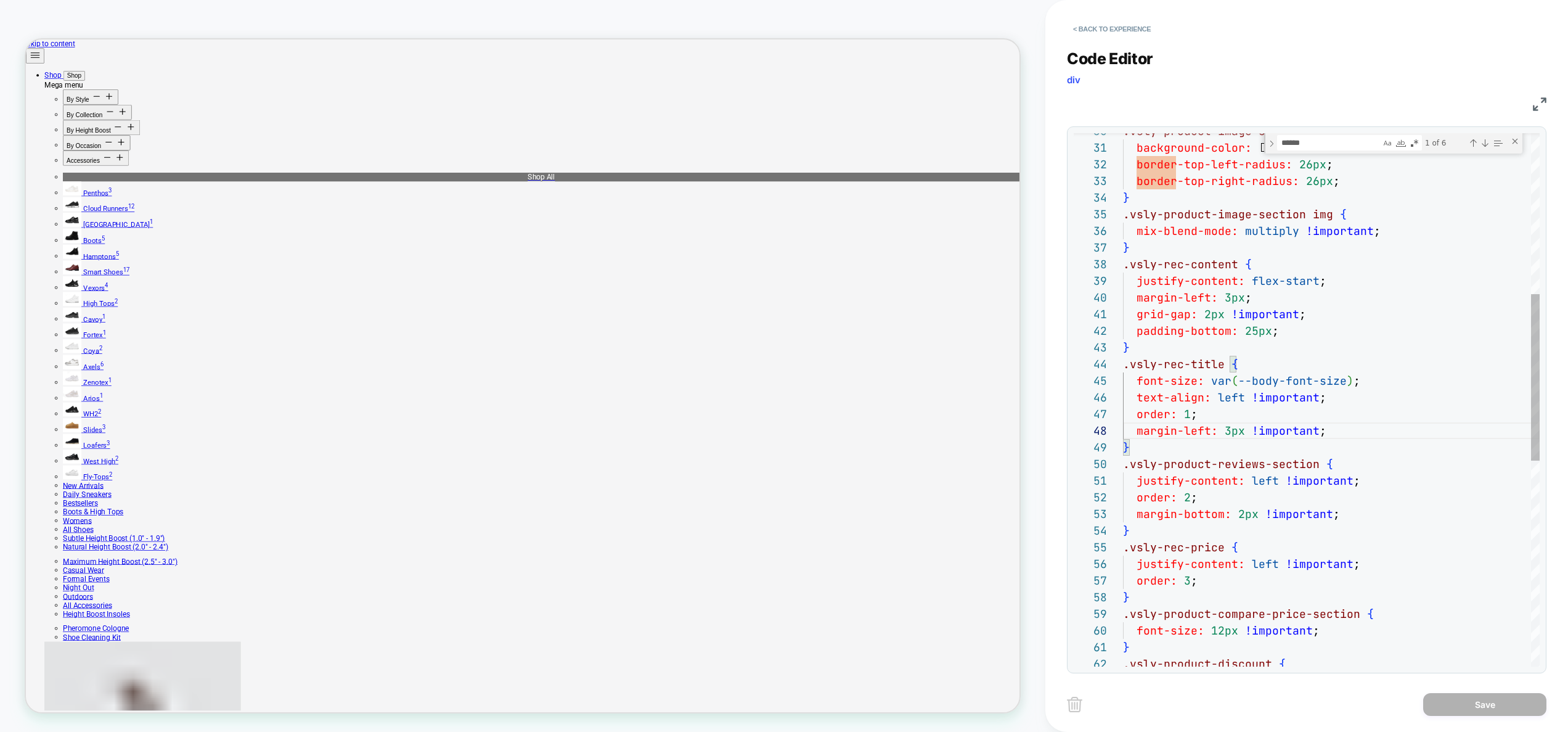
click at [1299, 324] on div ".vsly-rec-content { justify-content: flex-start ; margin-left: 3px ; grid-gap: …" at bounding box center [1331, 471] width 417 height 1702
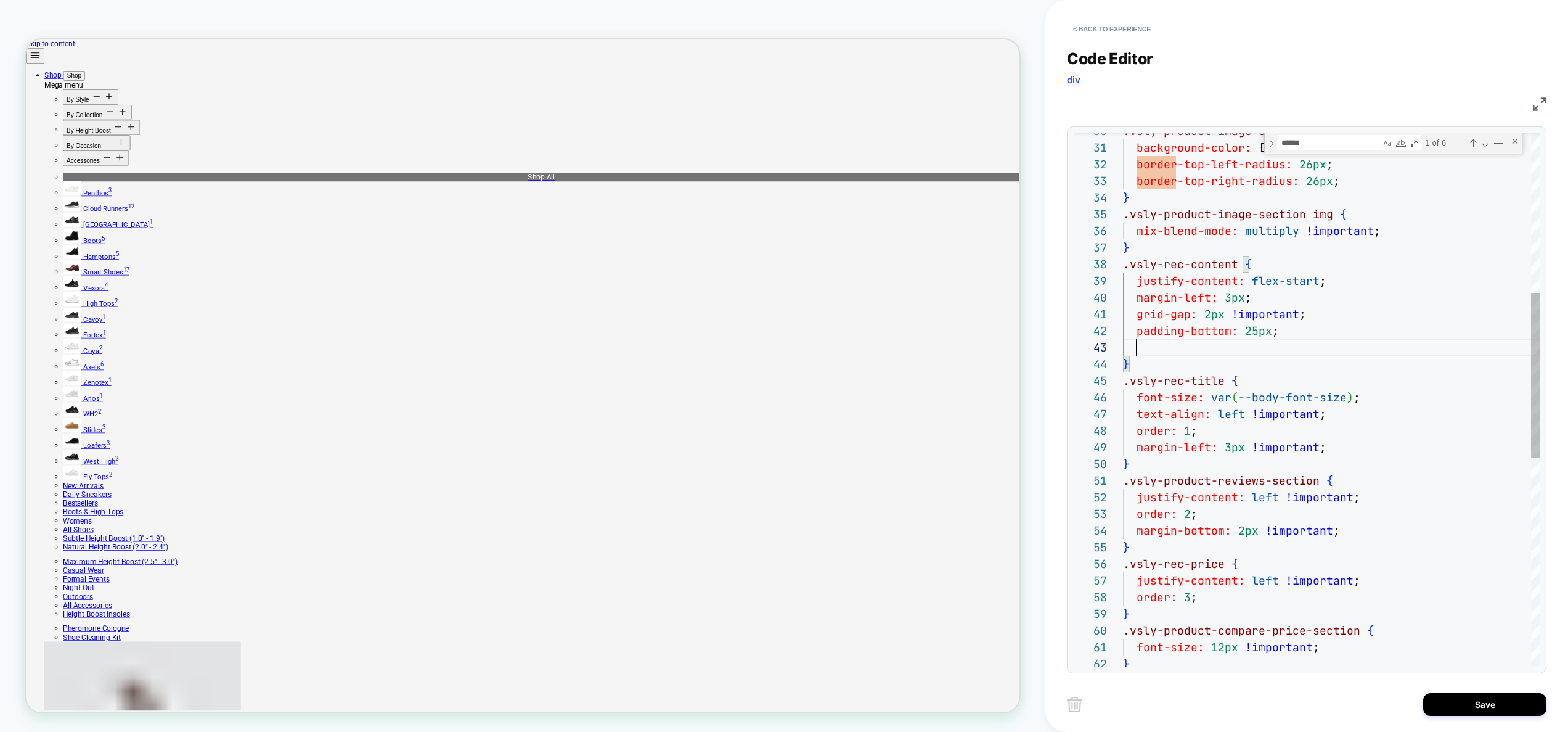
scroll to position [33, 219]
type textarea "**********"
click at [1452, 707] on button "Save" at bounding box center [1484, 705] width 123 height 23
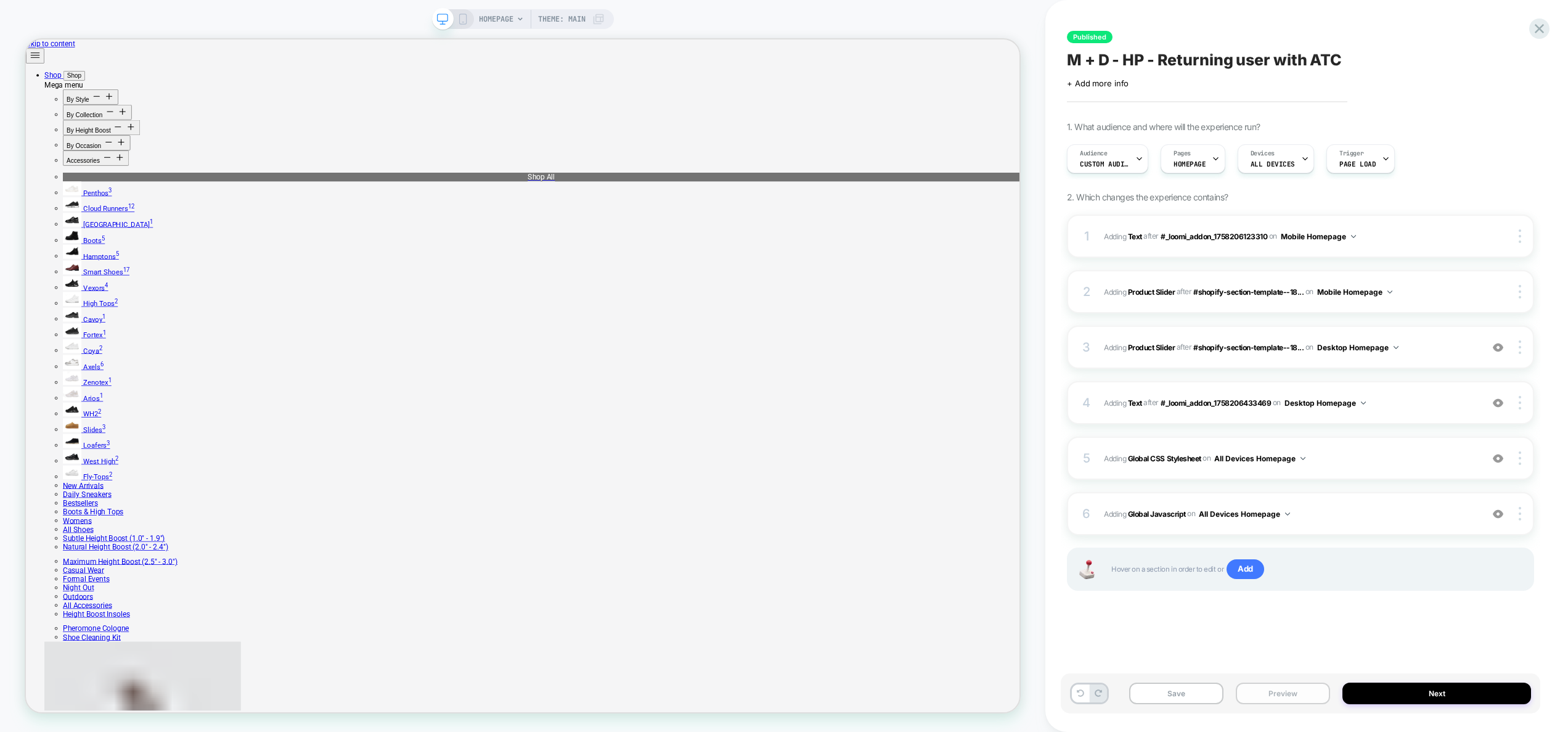
click at [1275, 695] on button "Preview" at bounding box center [1283, 694] width 95 height 22
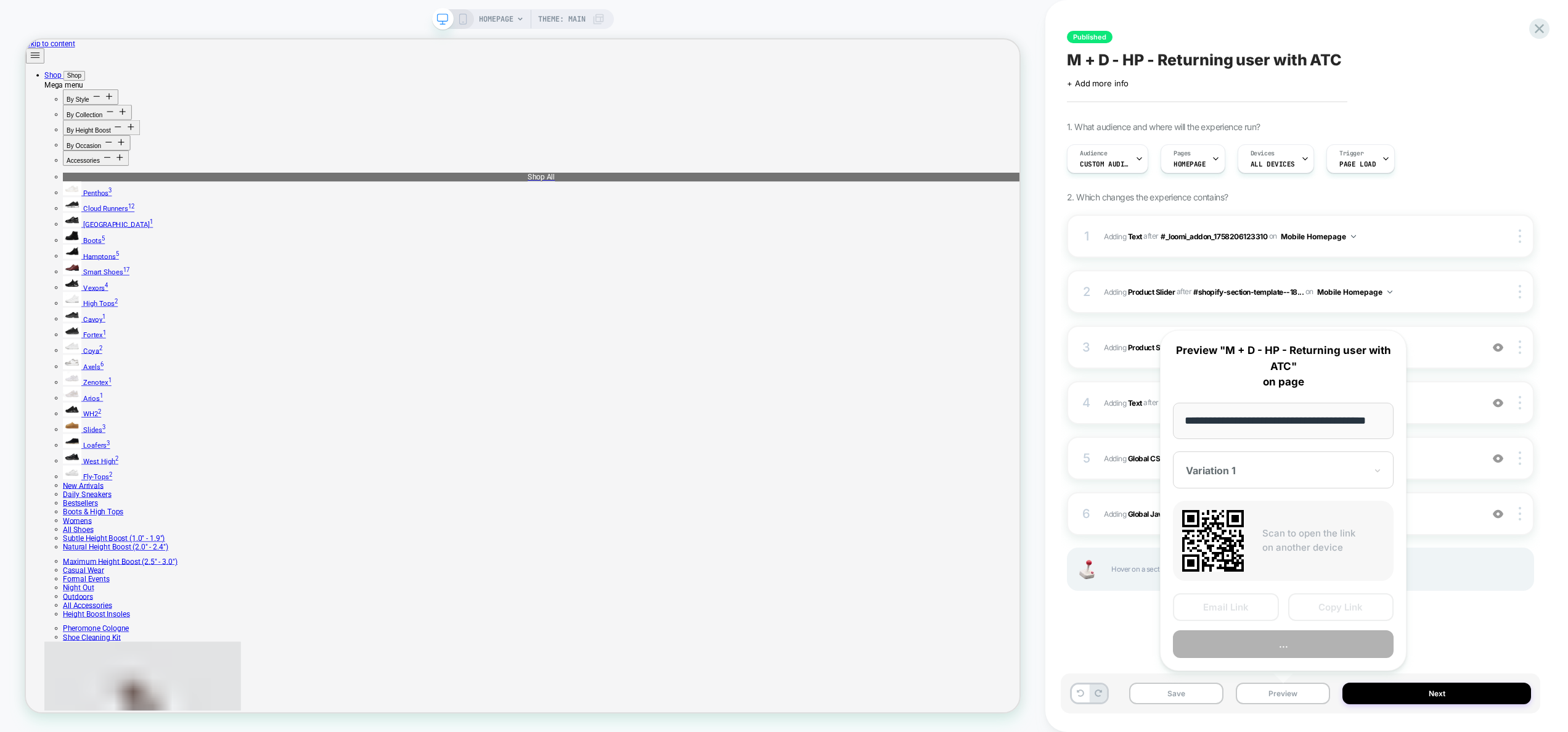
scroll to position [0, 0]
click at [1275, 643] on button "Preview" at bounding box center [1282, 644] width 220 height 27
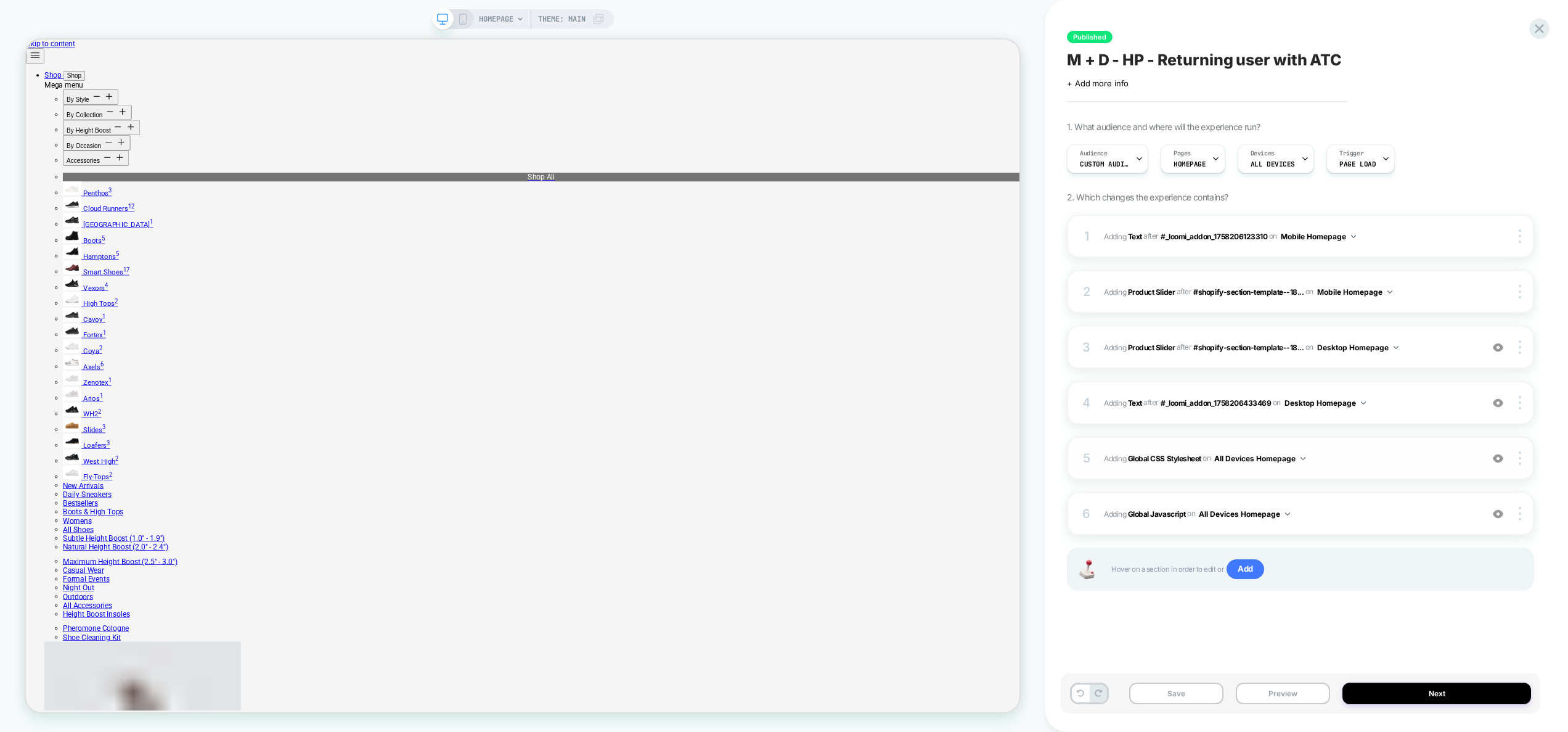
click at [1337, 453] on span "Adding Global CSS Stylesheet on All Devices Homepage" at bounding box center [1289, 458] width 372 height 15
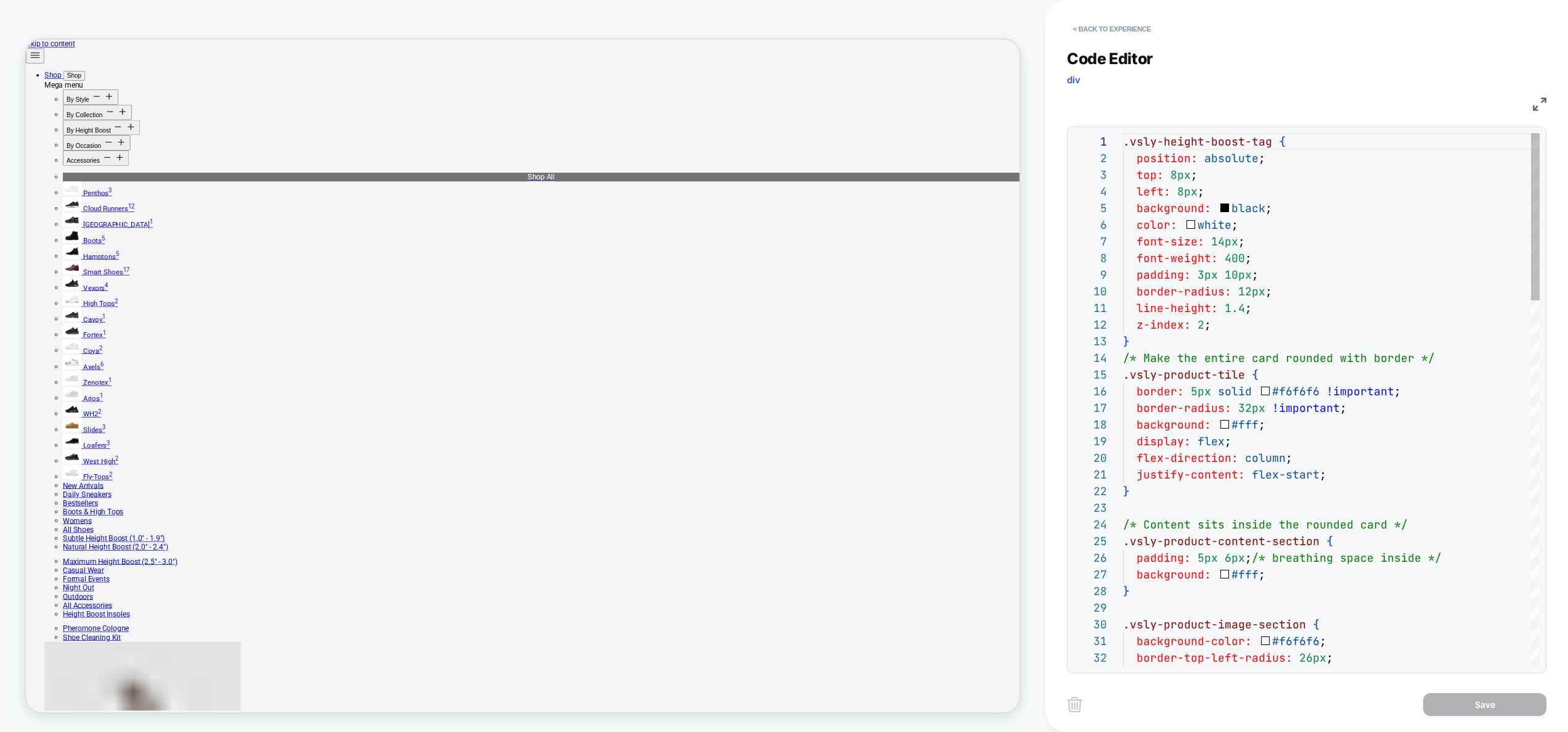
scroll to position [133, 107]
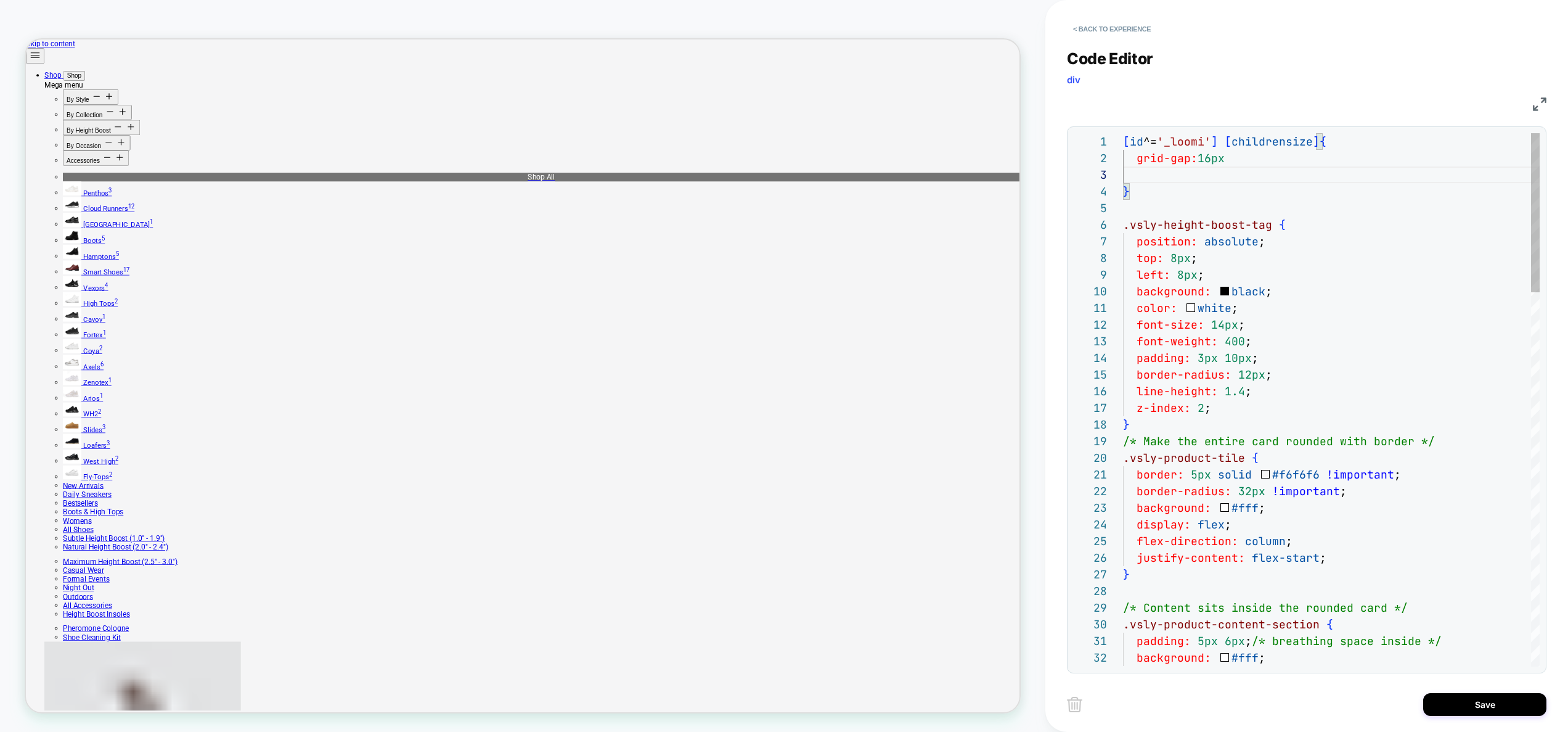
scroll to position [33, 365]
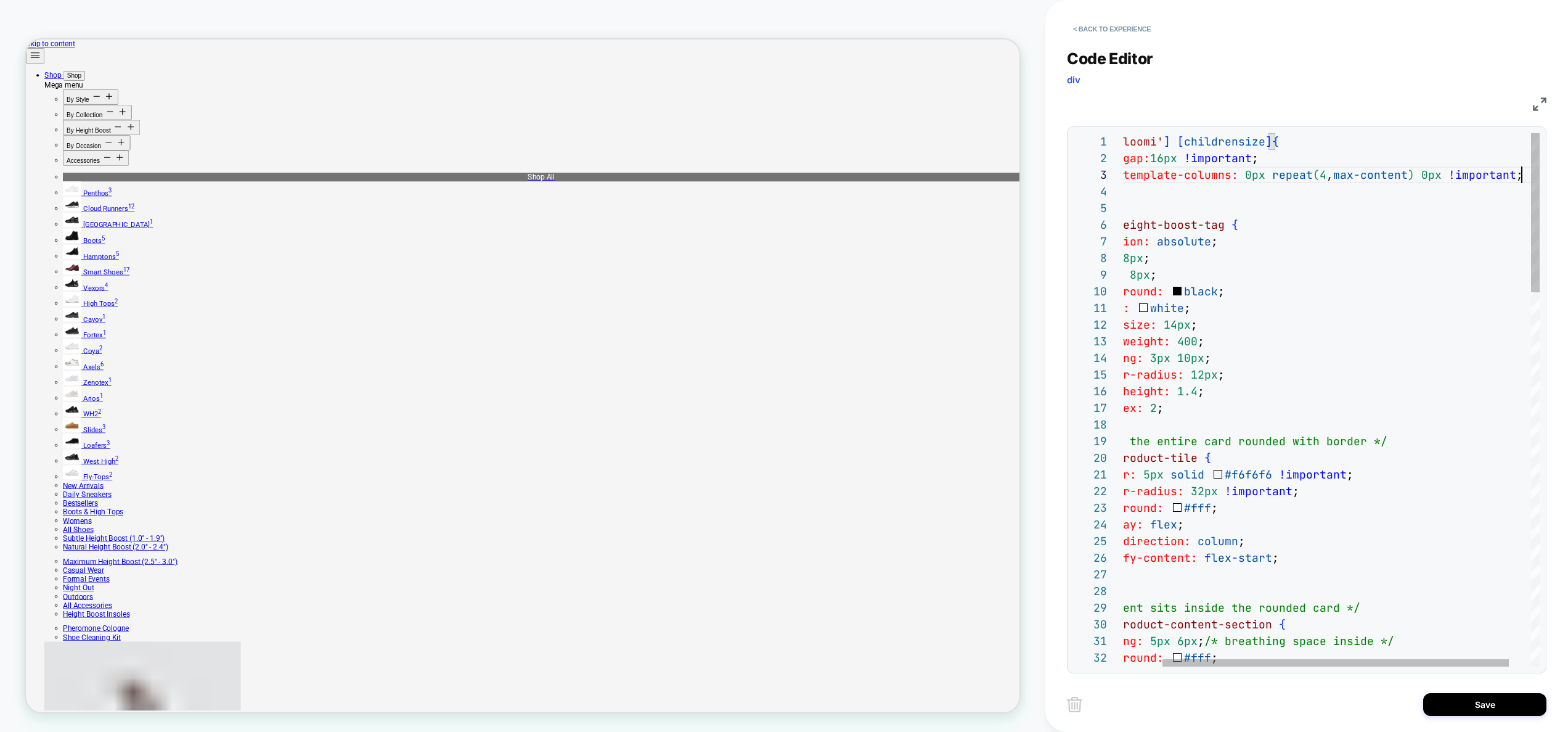
scroll to position [0, 0]
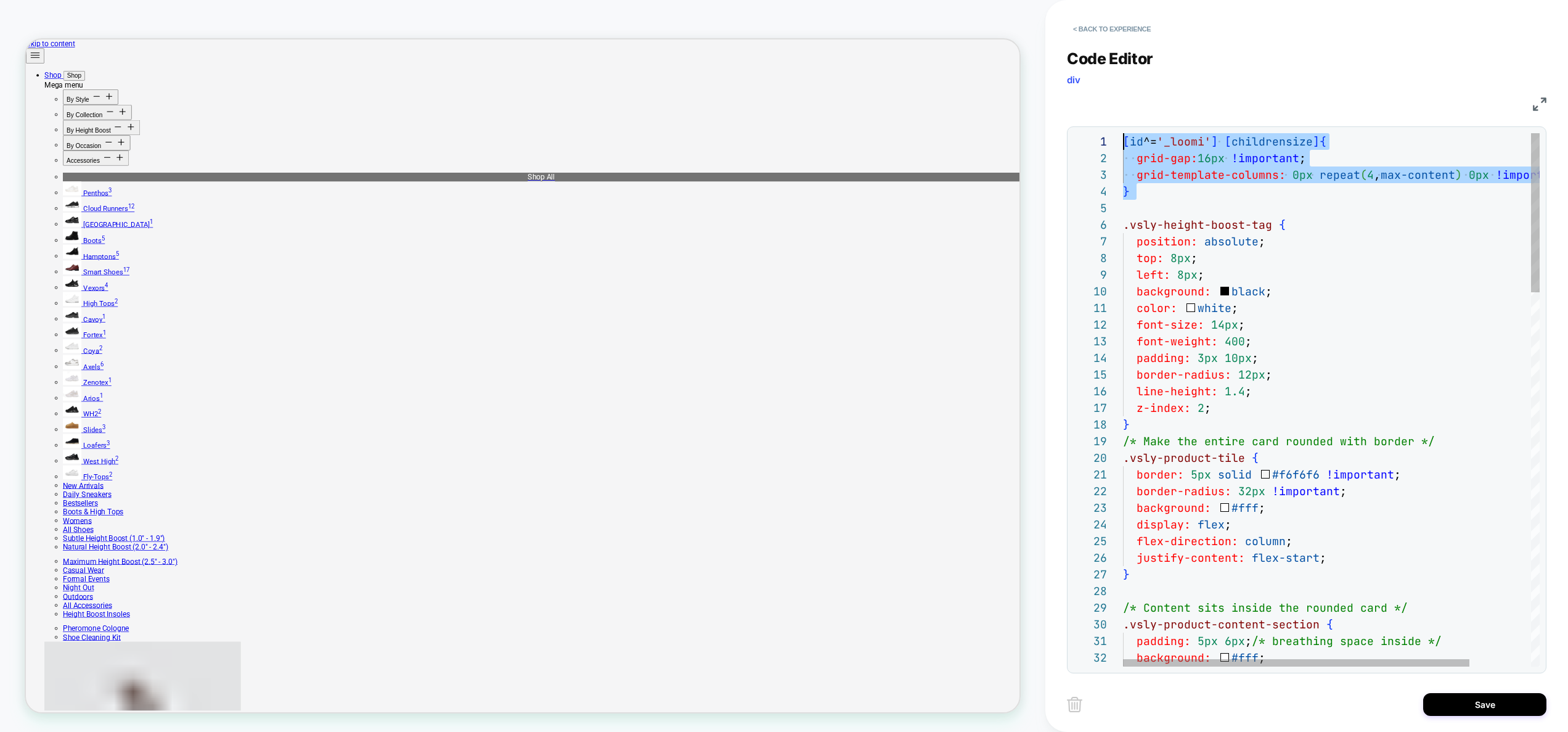
drag, startPoint x: 1408, startPoint y: 215, endPoint x: 1283, endPoint y: 302, distance: 152.3
type textarea "**********"
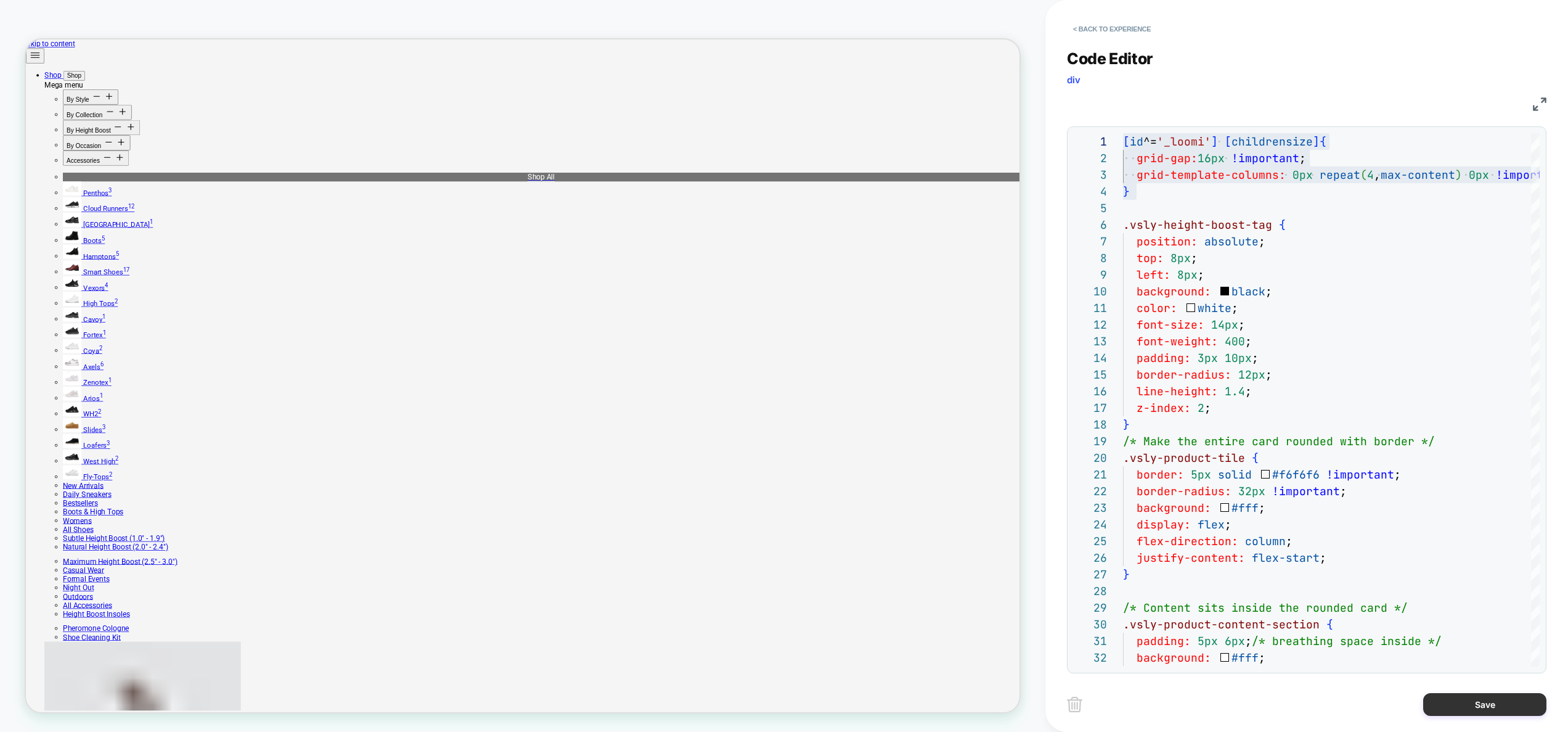
click at [1499, 713] on button "Save" at bounding box center [1484, 705] width 123 height 23
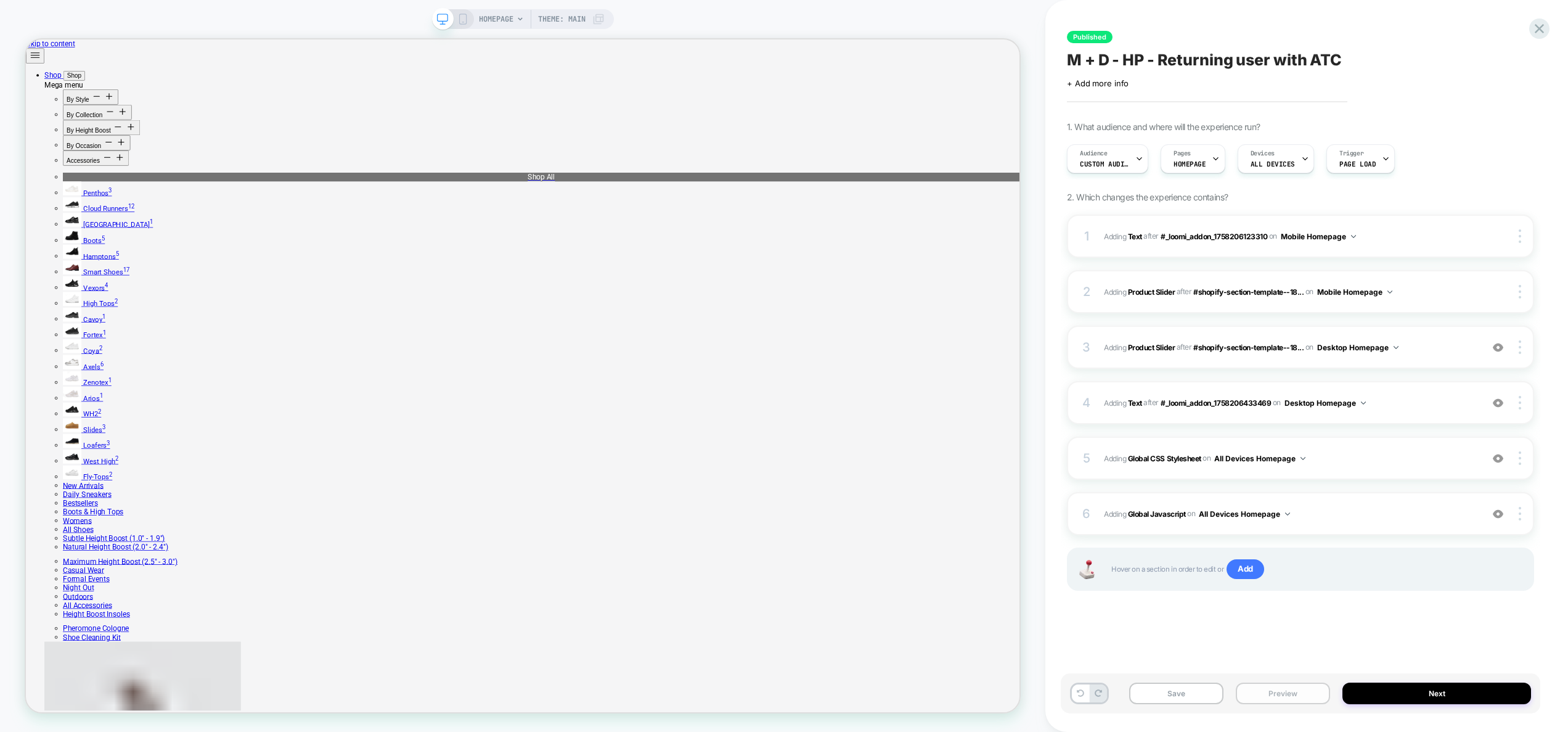
click at [1272, 699] on button "Preview" at bounding box center [1283, 694] width 95 height 22
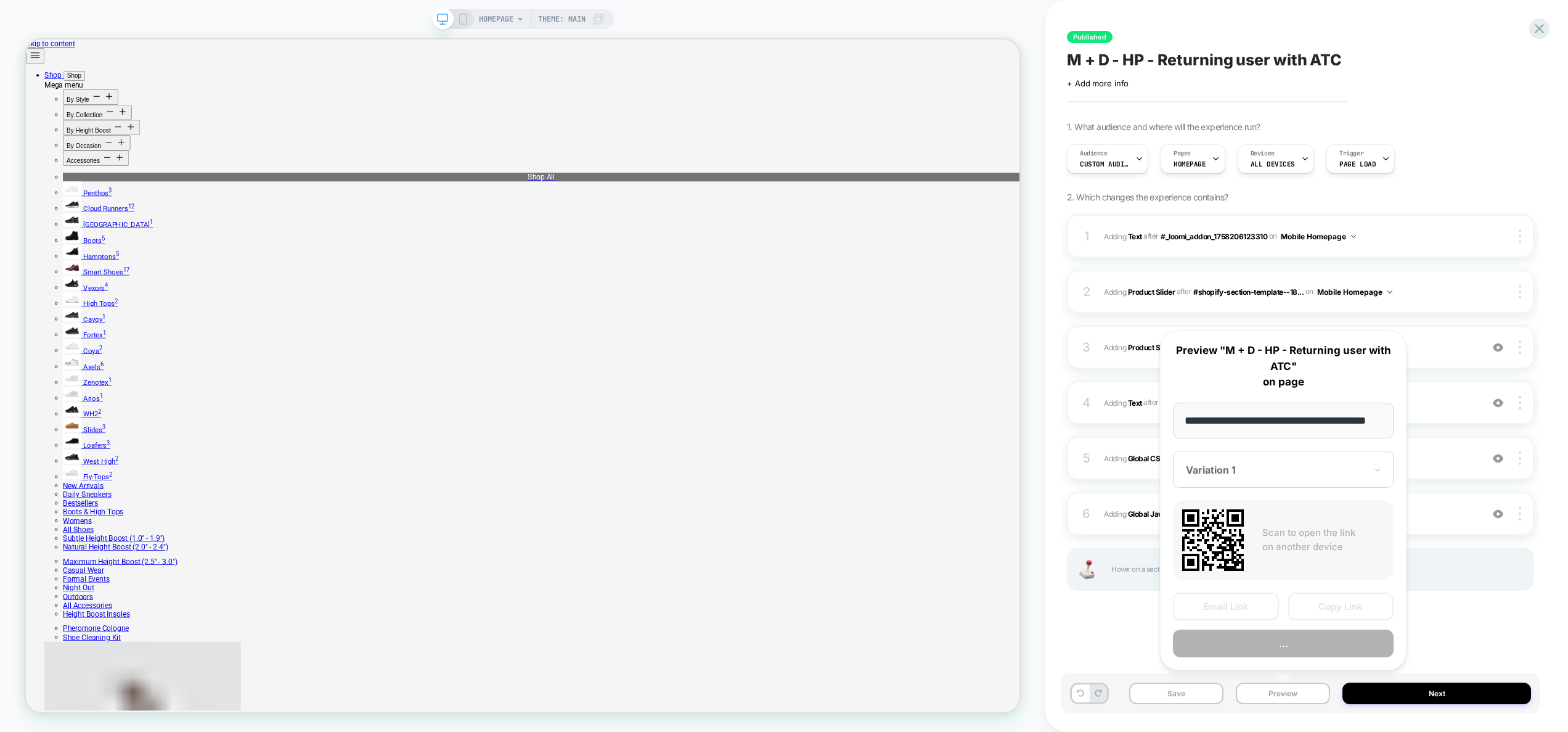
scroll to position [0, 28]
click at [1291, 646] on button "Preview" at bounding box center [1282, 644] width 220 height 27
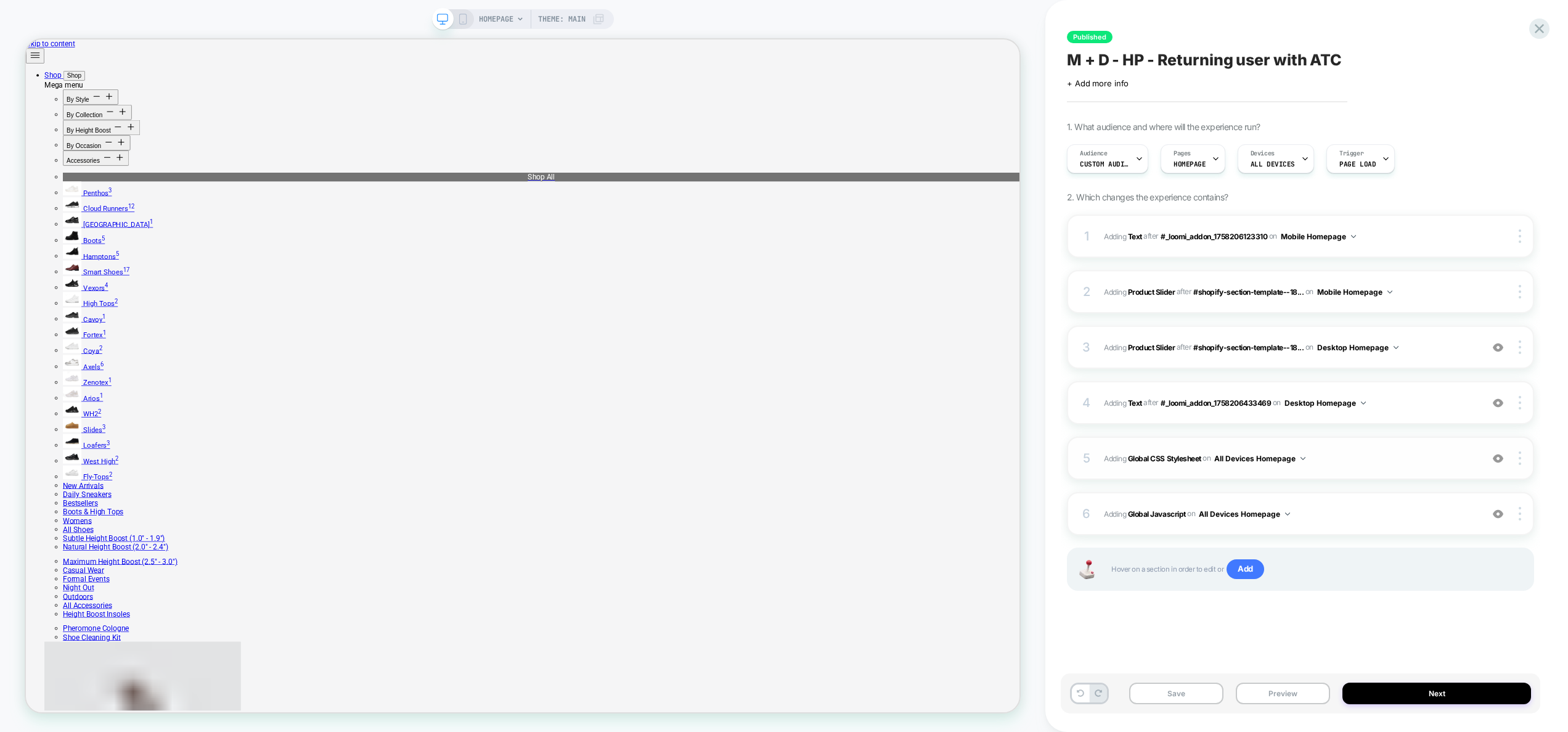
click at [1360, 461] on span "Adding Global CSS Stylesheet on All Devices Homepage" at bounding box center [1289, 458] width 372 height 15
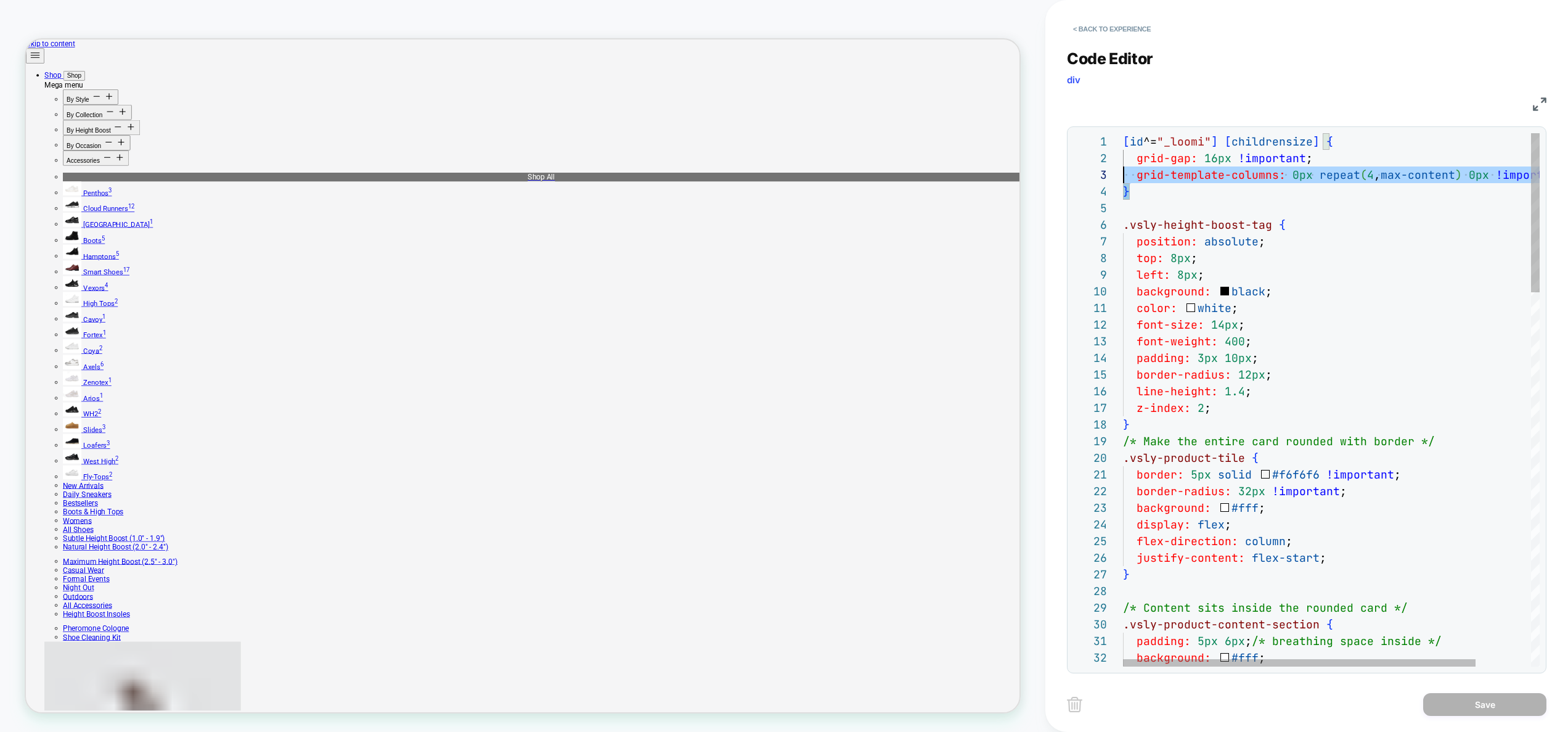
scroll to position [0, 0]
drag, startPoint x: 1118, startPoint y: 168, endPoint x: 1054, endPoint y: 101, distance: 92.7
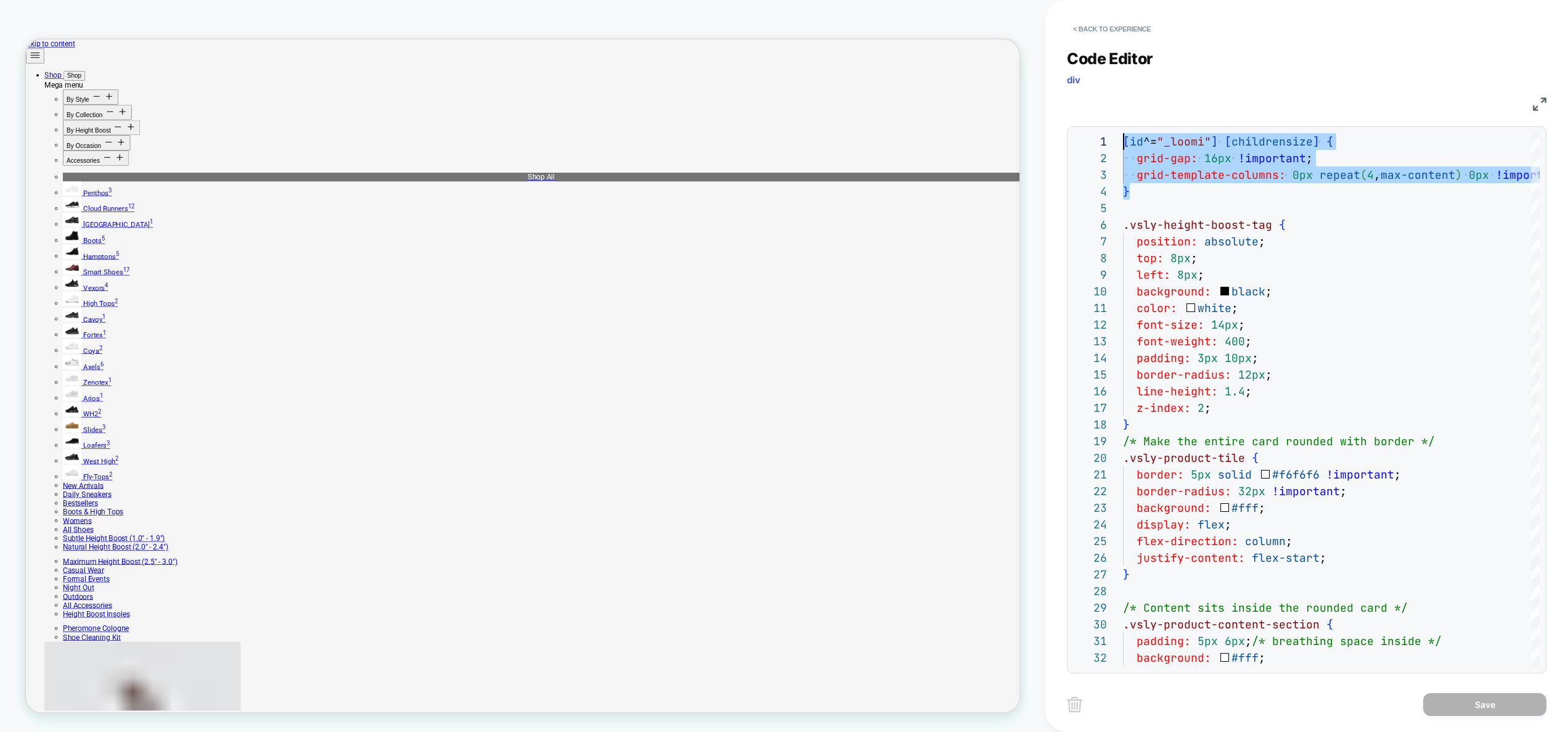
type textarea "**********"
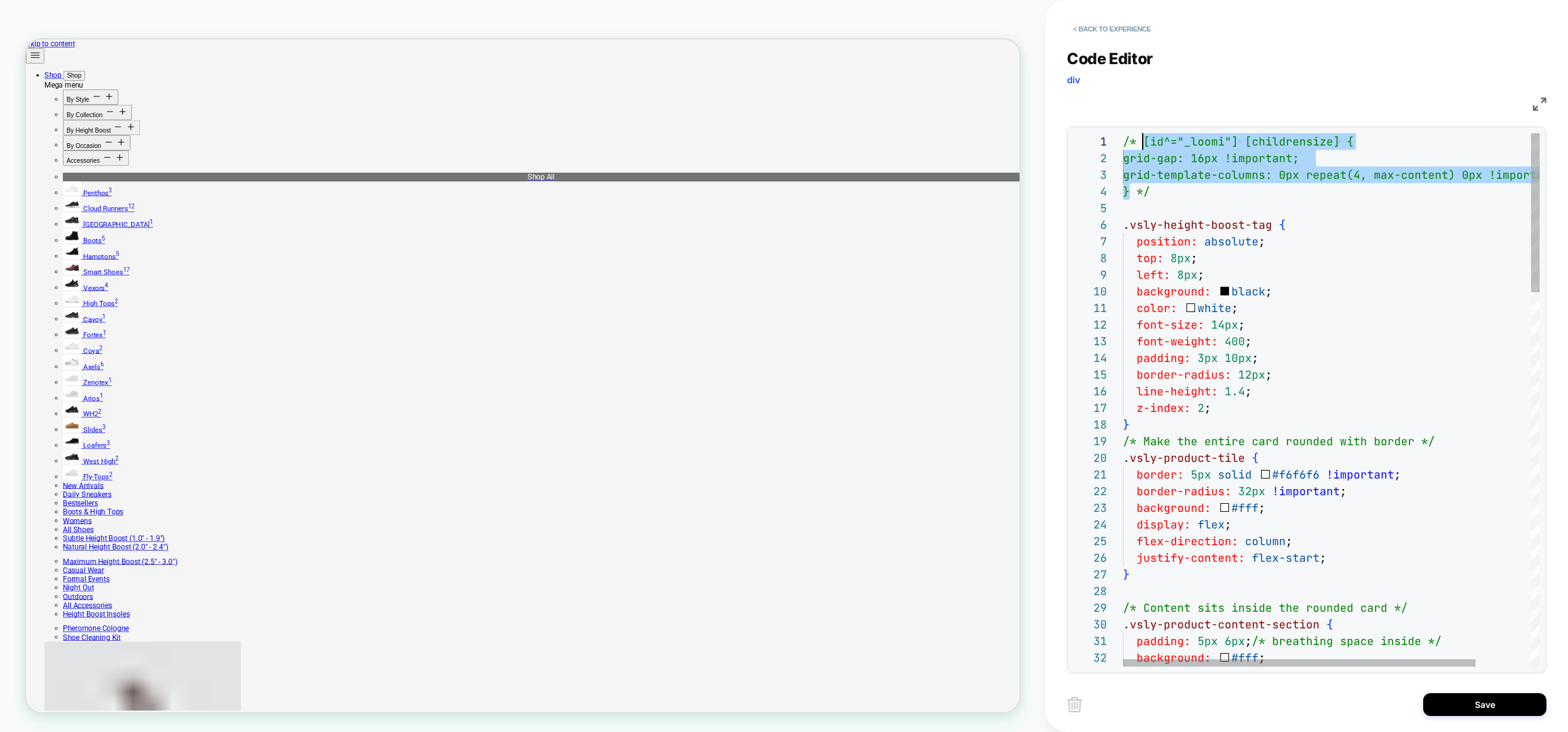
scroll to position [0, 20]
click at [1455, 709] on button "Save" at bounding box center [1484, 705] width 123 height 23
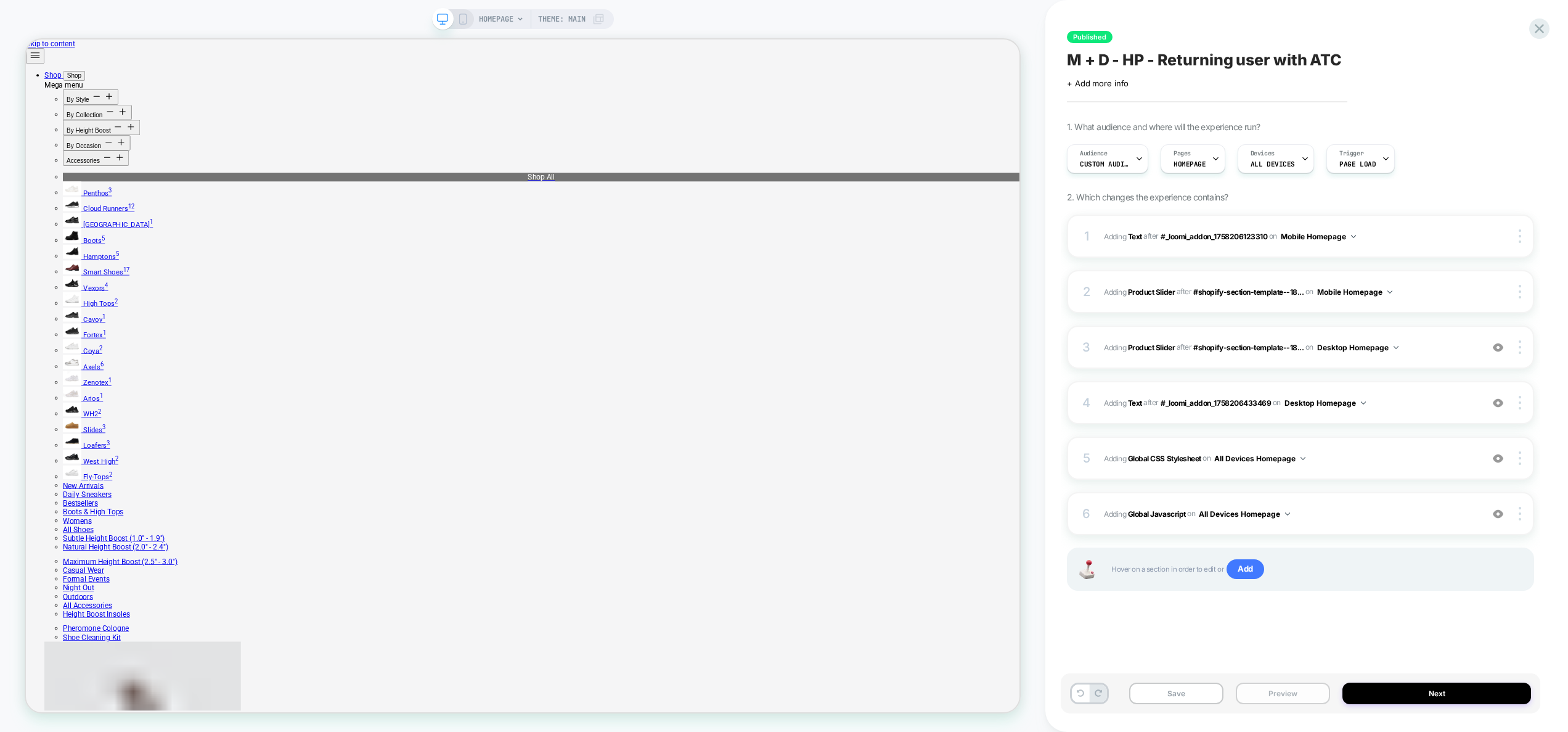
click at [1305, 685] on button "Preview" at bounding box center [1283, 694] width 95 height 22
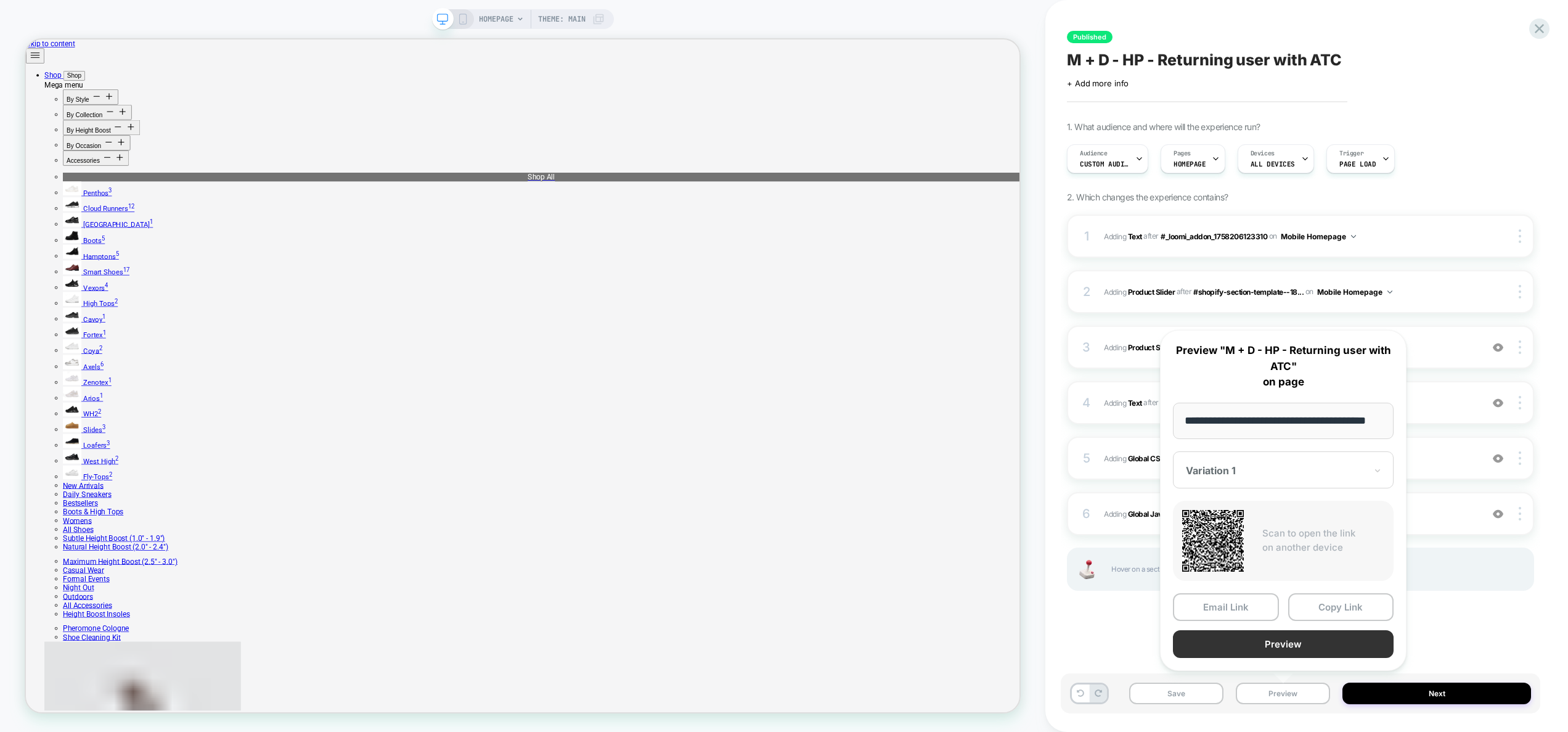
scroll to position [0, 0]
click at [1284, 648] on button "Preview" at bounding box center [1282, 644] width 220 height 27
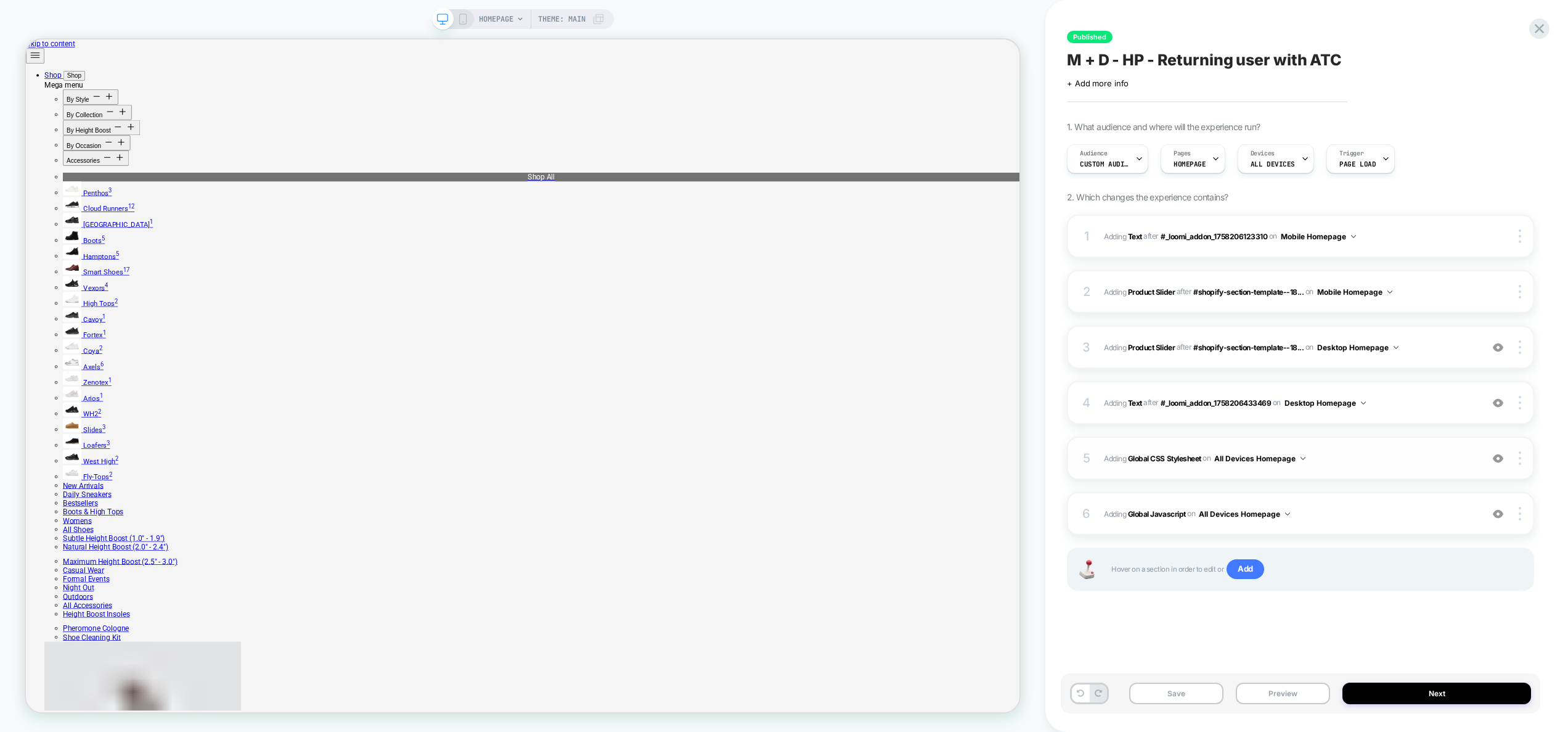
click at [1324, 451] on span "Adding Global CSS Stylesheet on All Devices Homepage" at bounding box center [1289, 458] width 372 height 15
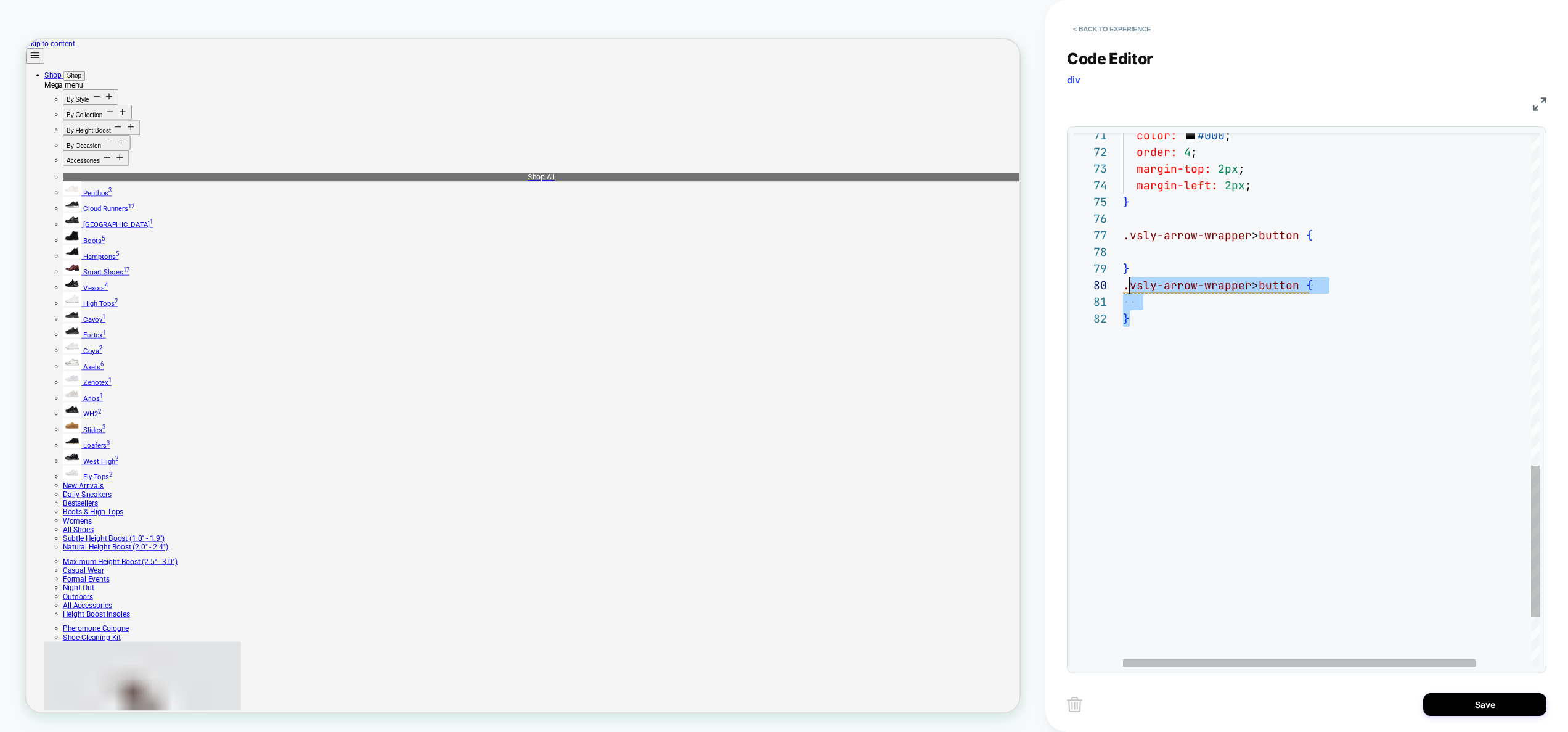
scroll to position [150, 7]
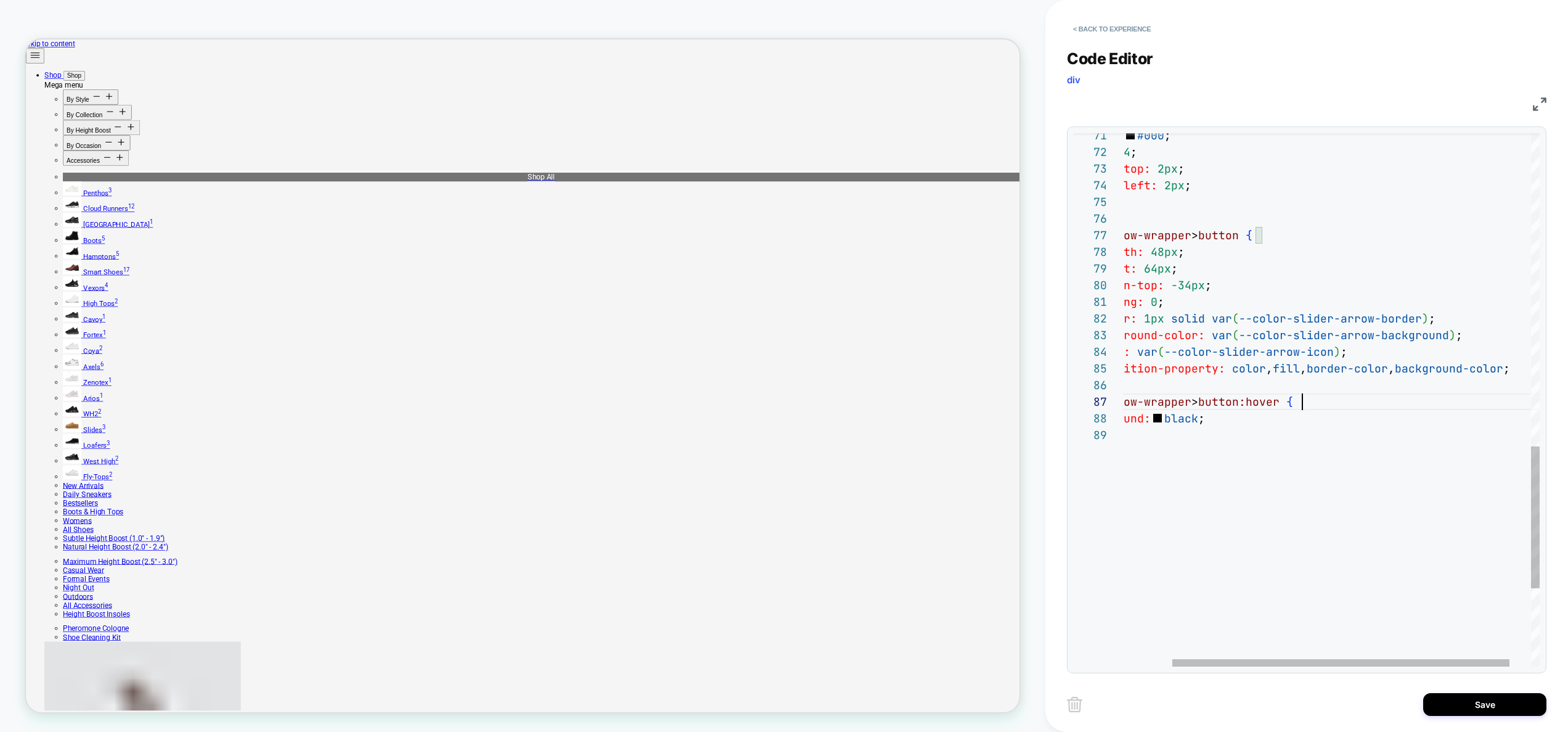
scroll to position [50, 0]
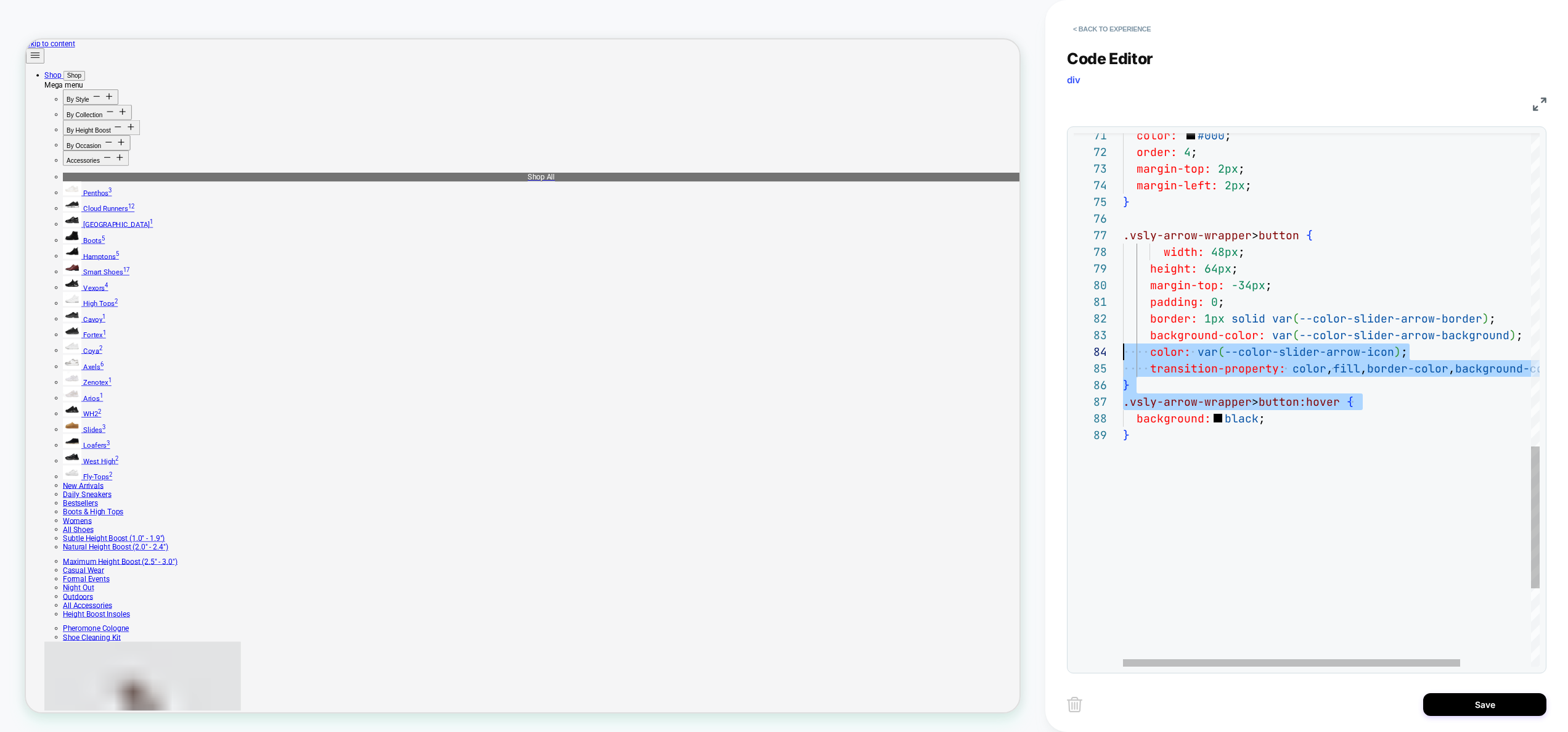
drag, startPoint x: 1450, startPoint y: 409, endPoint x: 1045, endPoint y: 348, distance: 409.6
type textarea "**********"
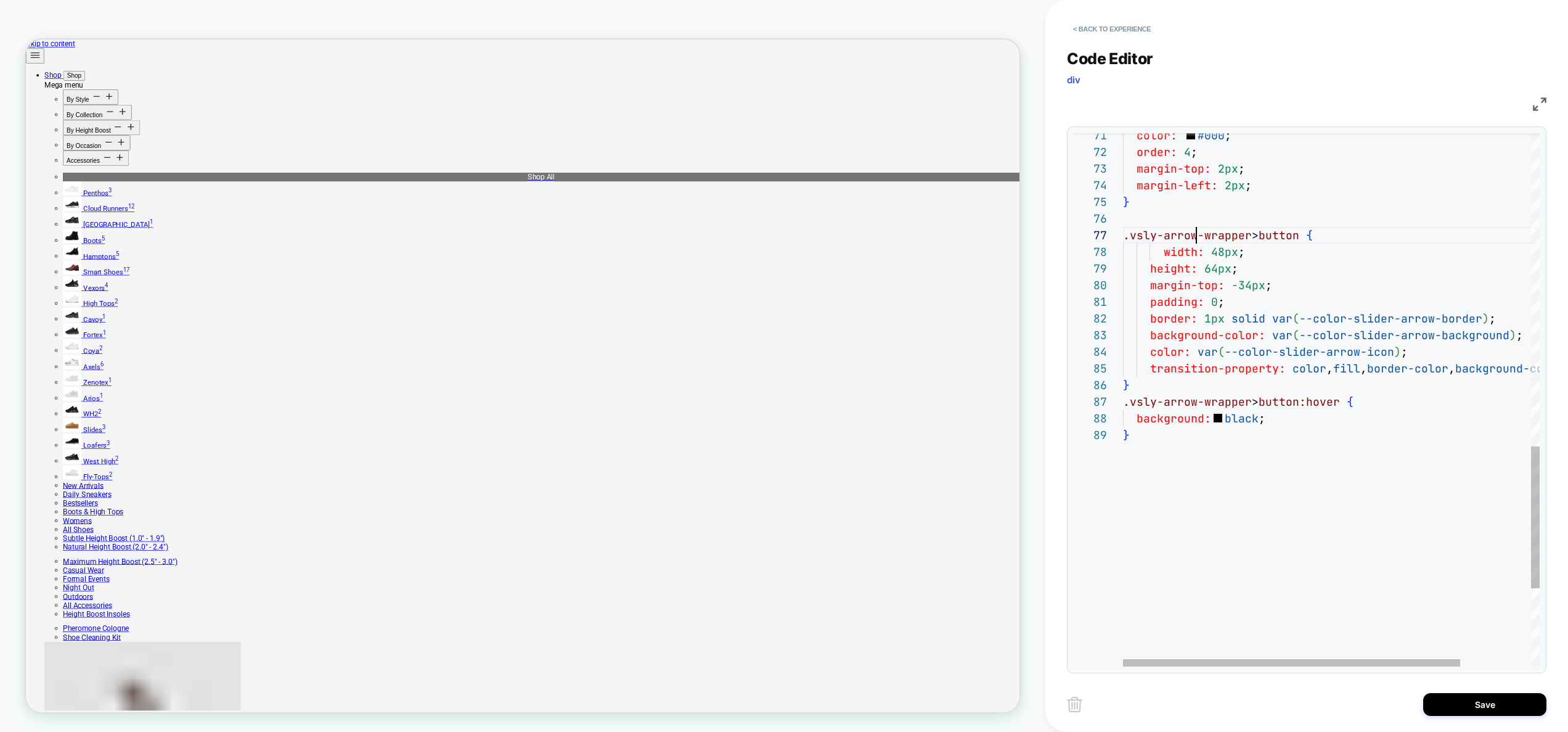
scroll to position [100, 73]
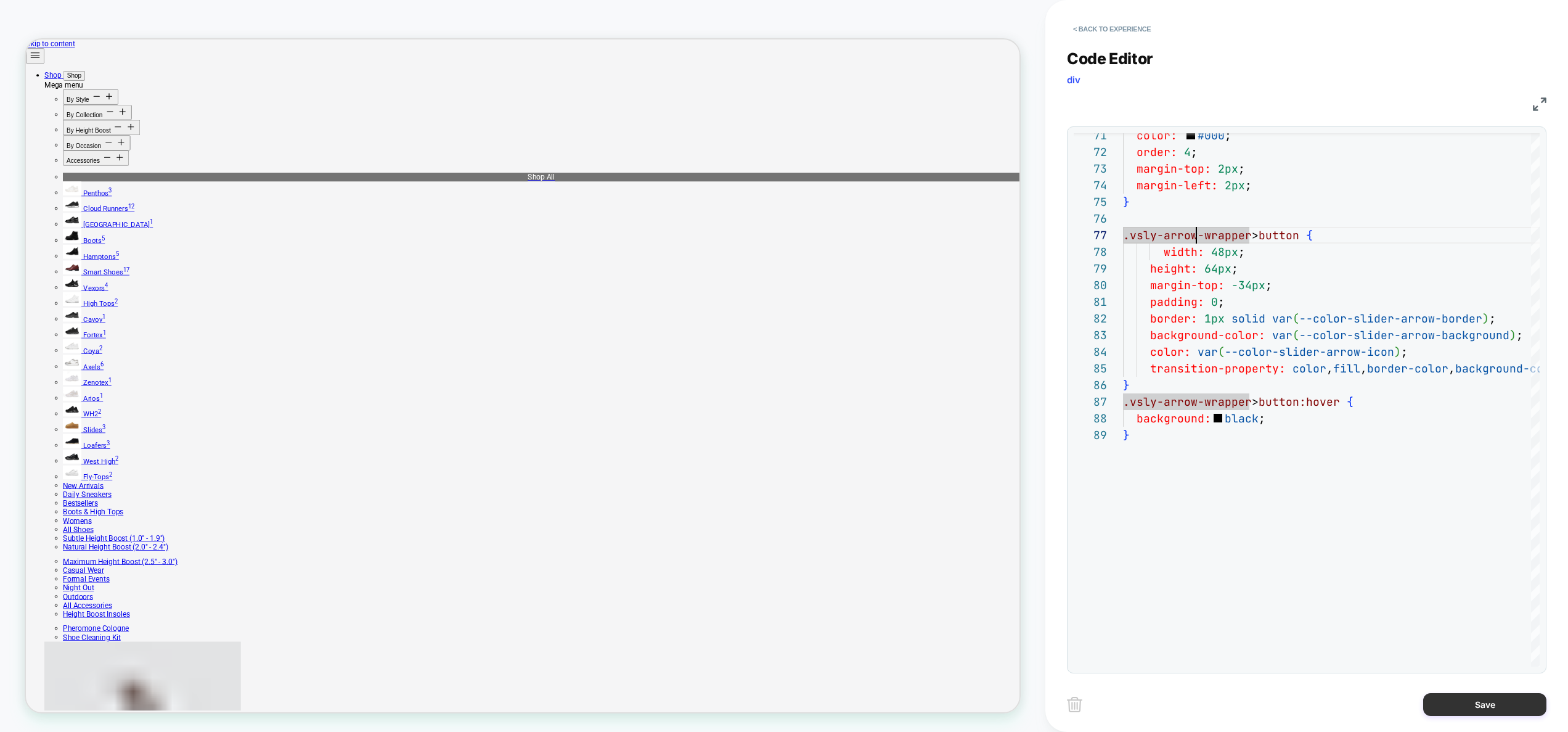
click at [1483, 709] on button "Save" at bounding box center [1484, 705] width 123 height 23
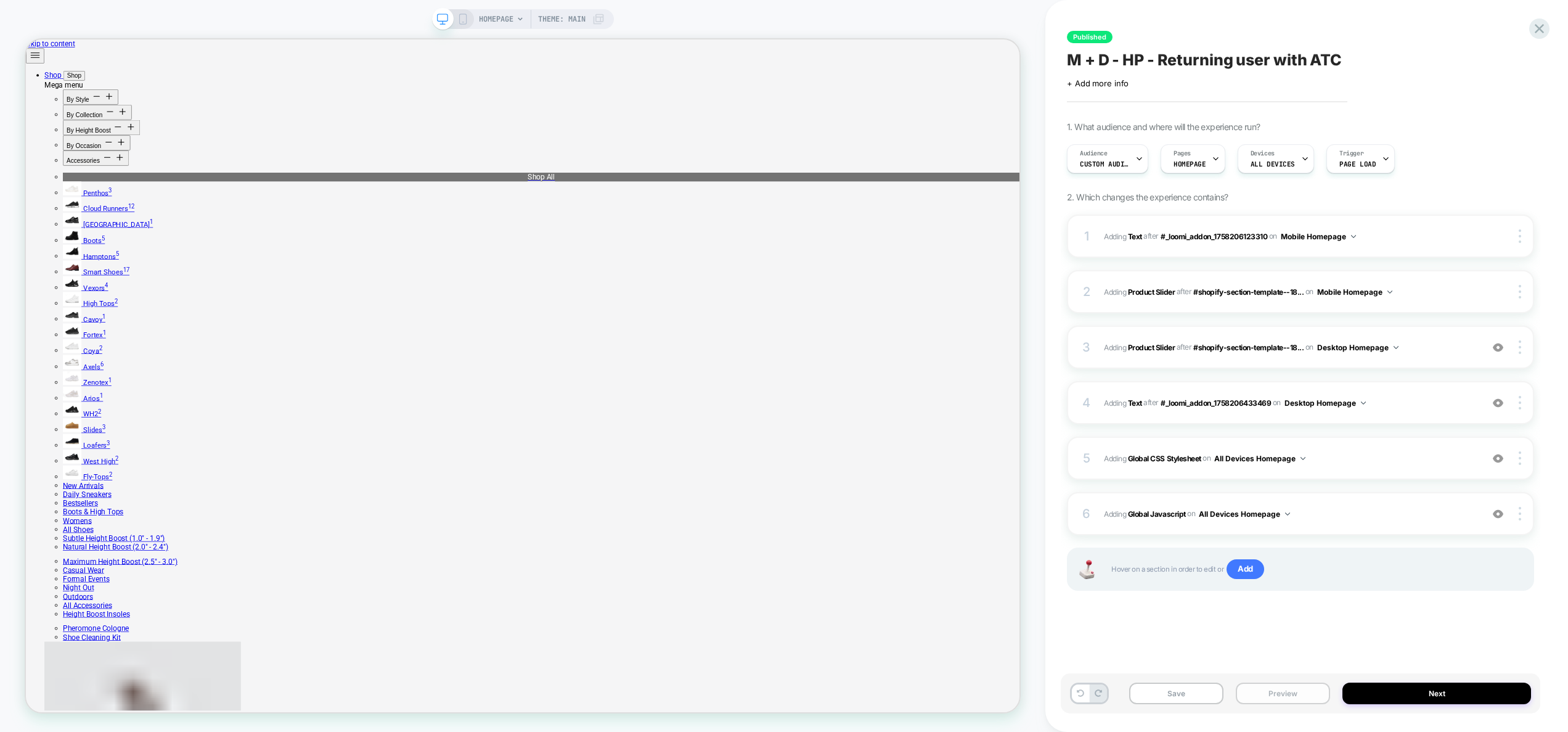
click at [1274, 699] on button "Preview" at bounding box center [1283, 694] width 95 height 22
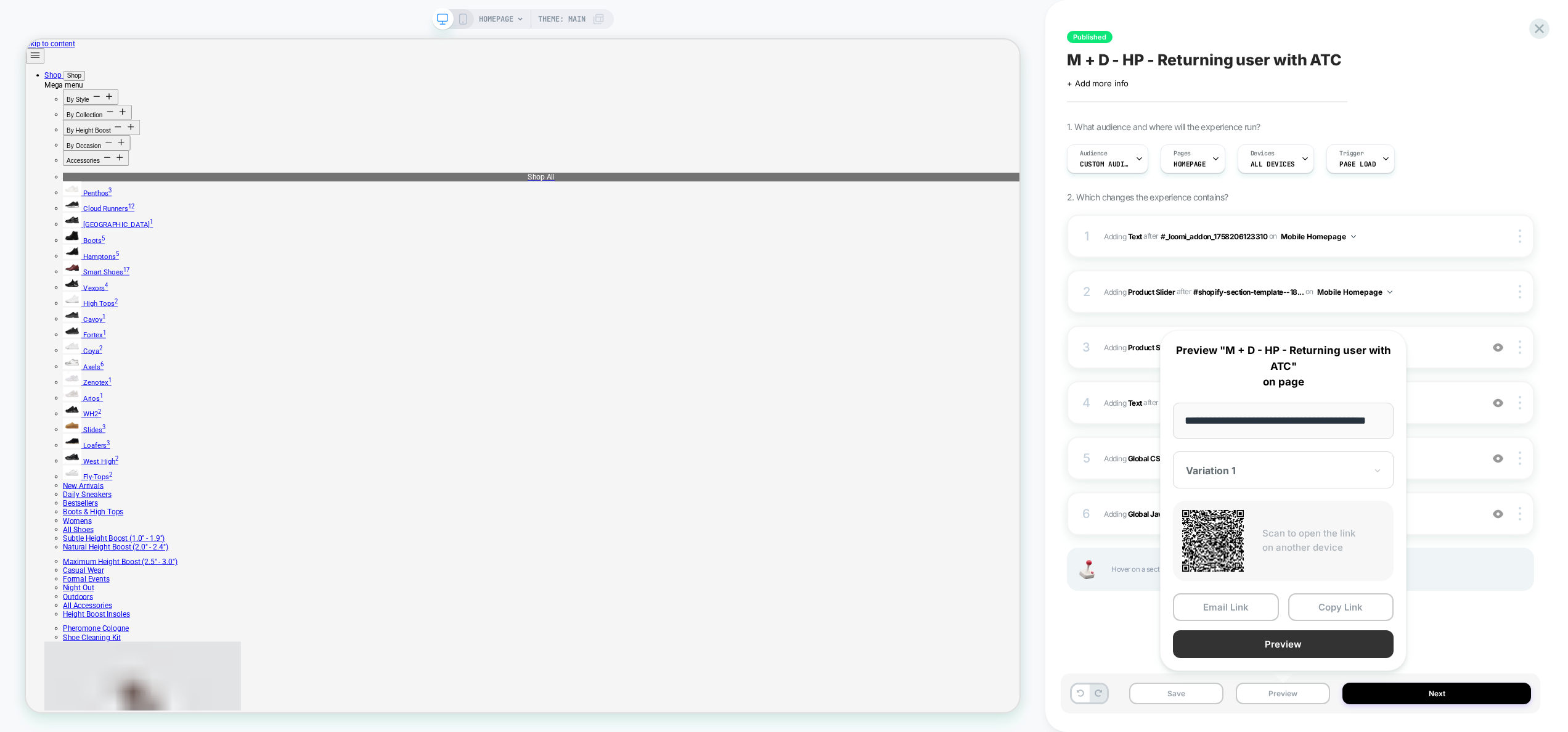
scroll to position [0, 0]
click at [1267, 644] on button "Preview" at bounding box center [1282, 644] width 220 height 27
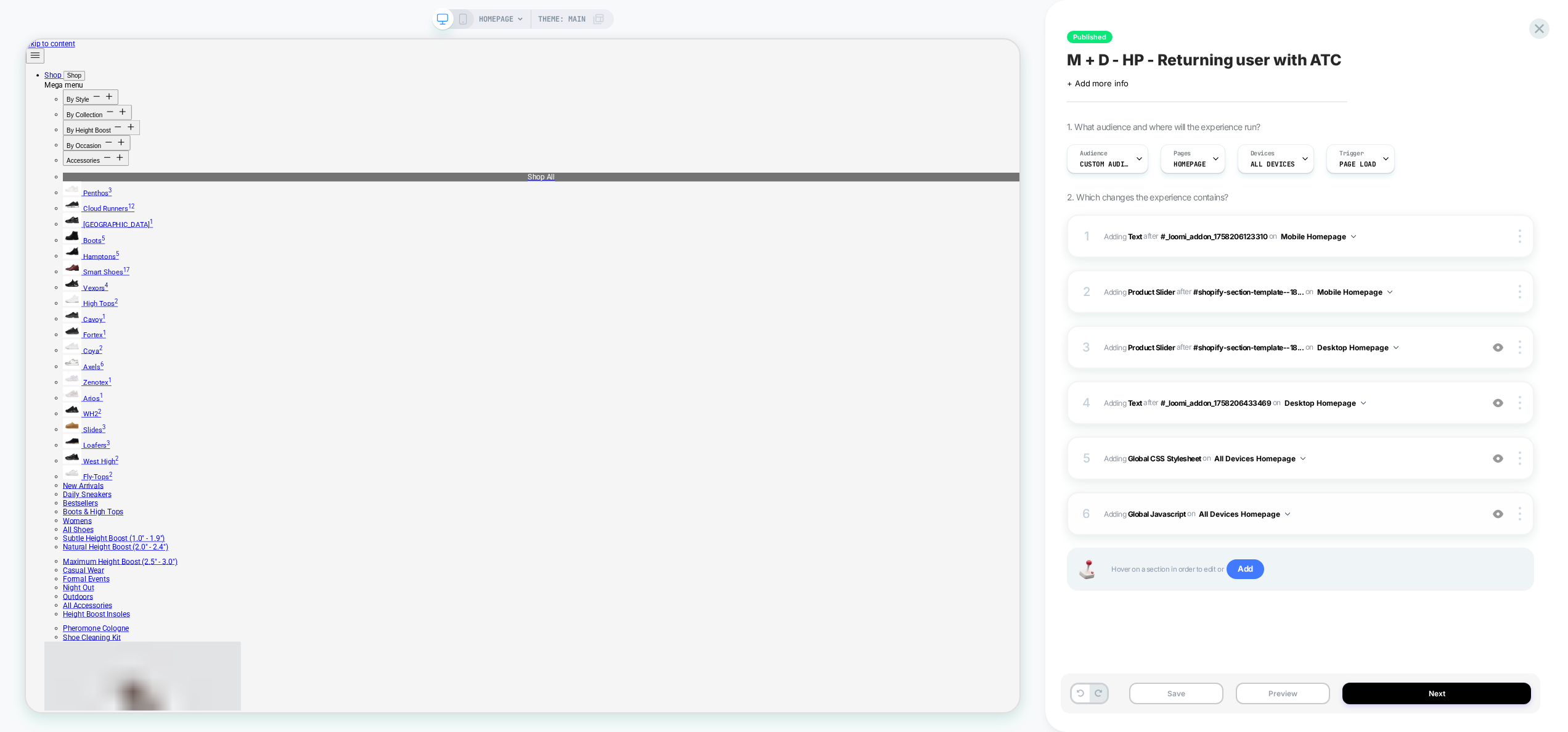
click at [1349, 506] on span "Adding Global Javascript on All Devices Homepage" at bounding box center [1289, 514] width 372 height 15
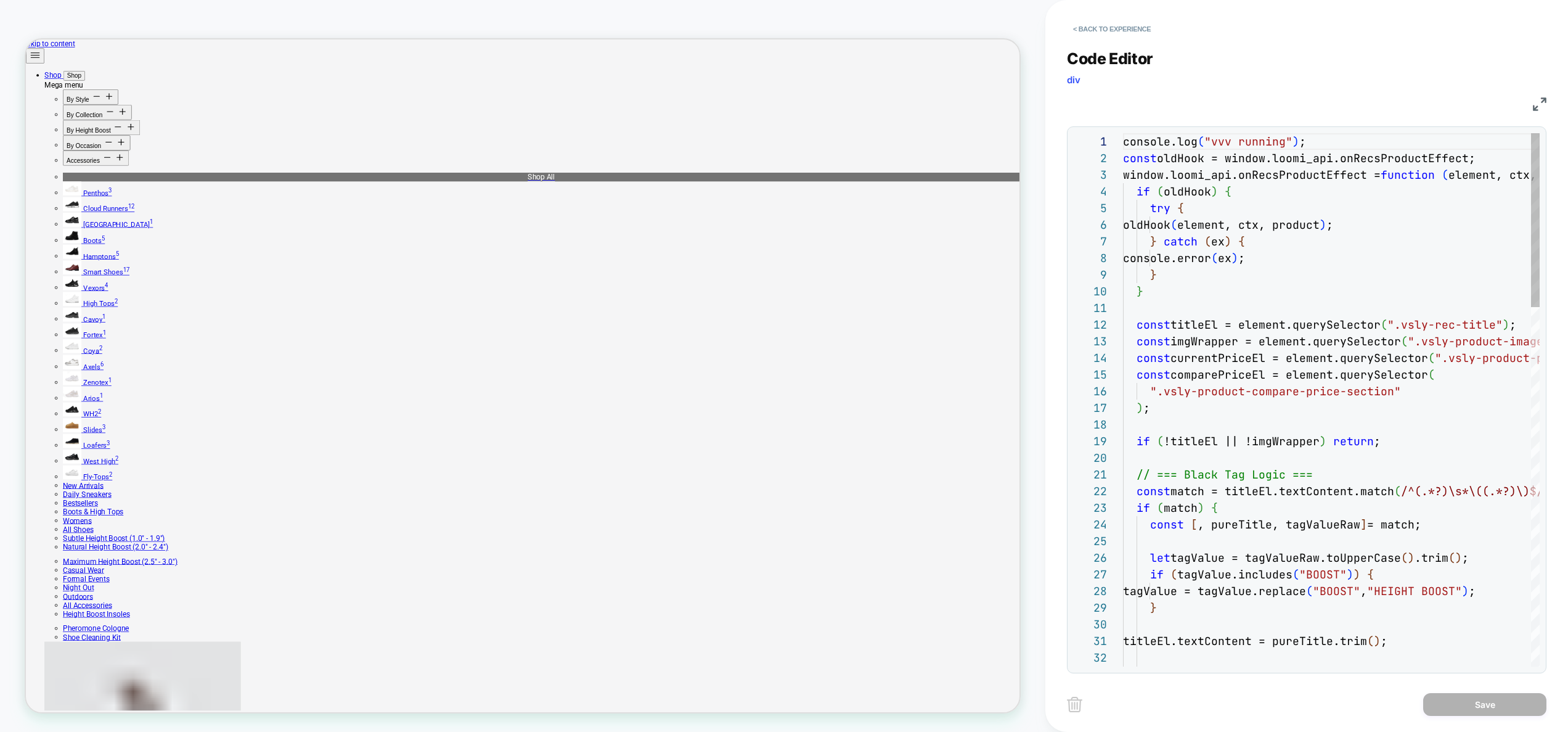
scroll to position [166, 0]
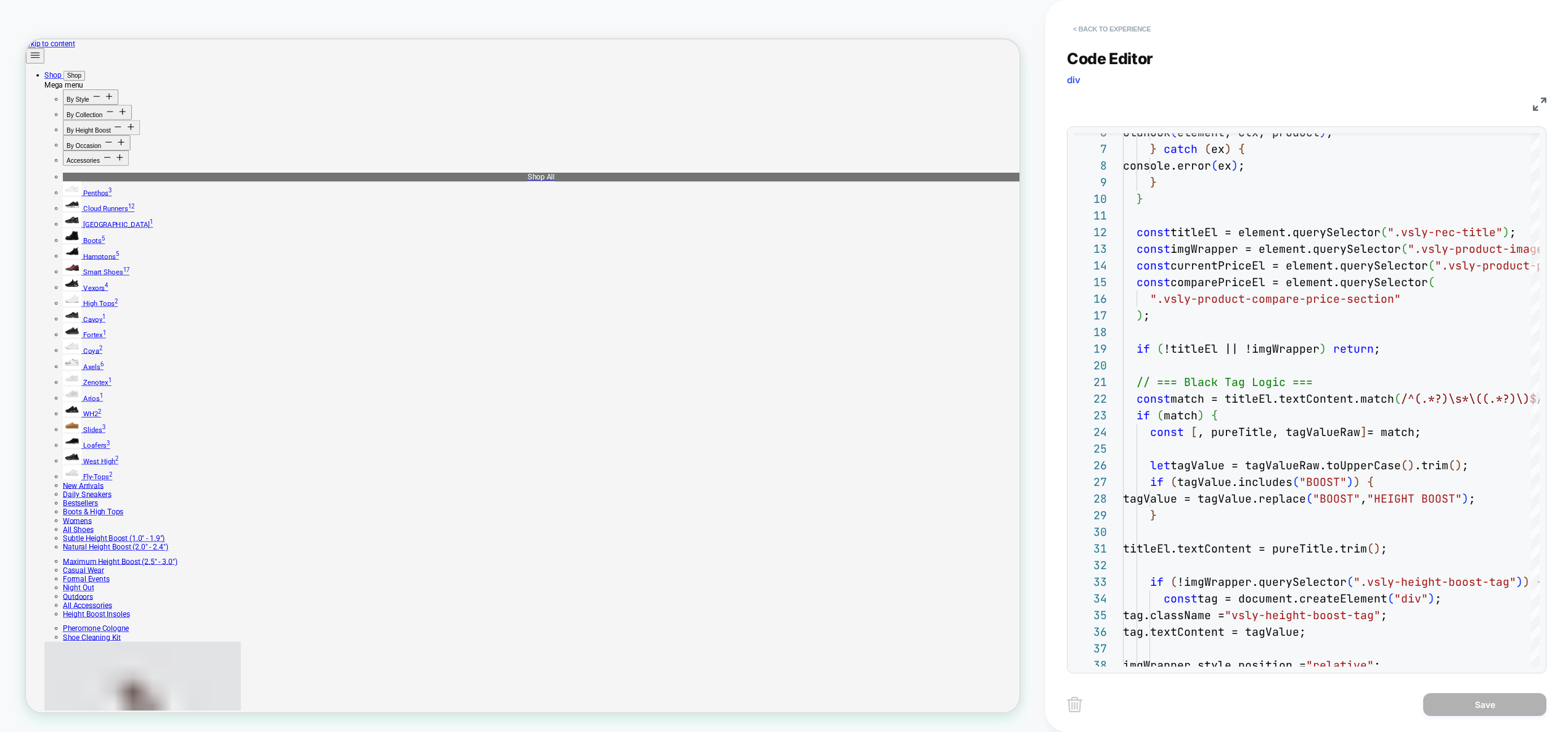
click at [1125, 31] on button "< Back to experience" at bounding box center [1111, 29] width 90 height 20
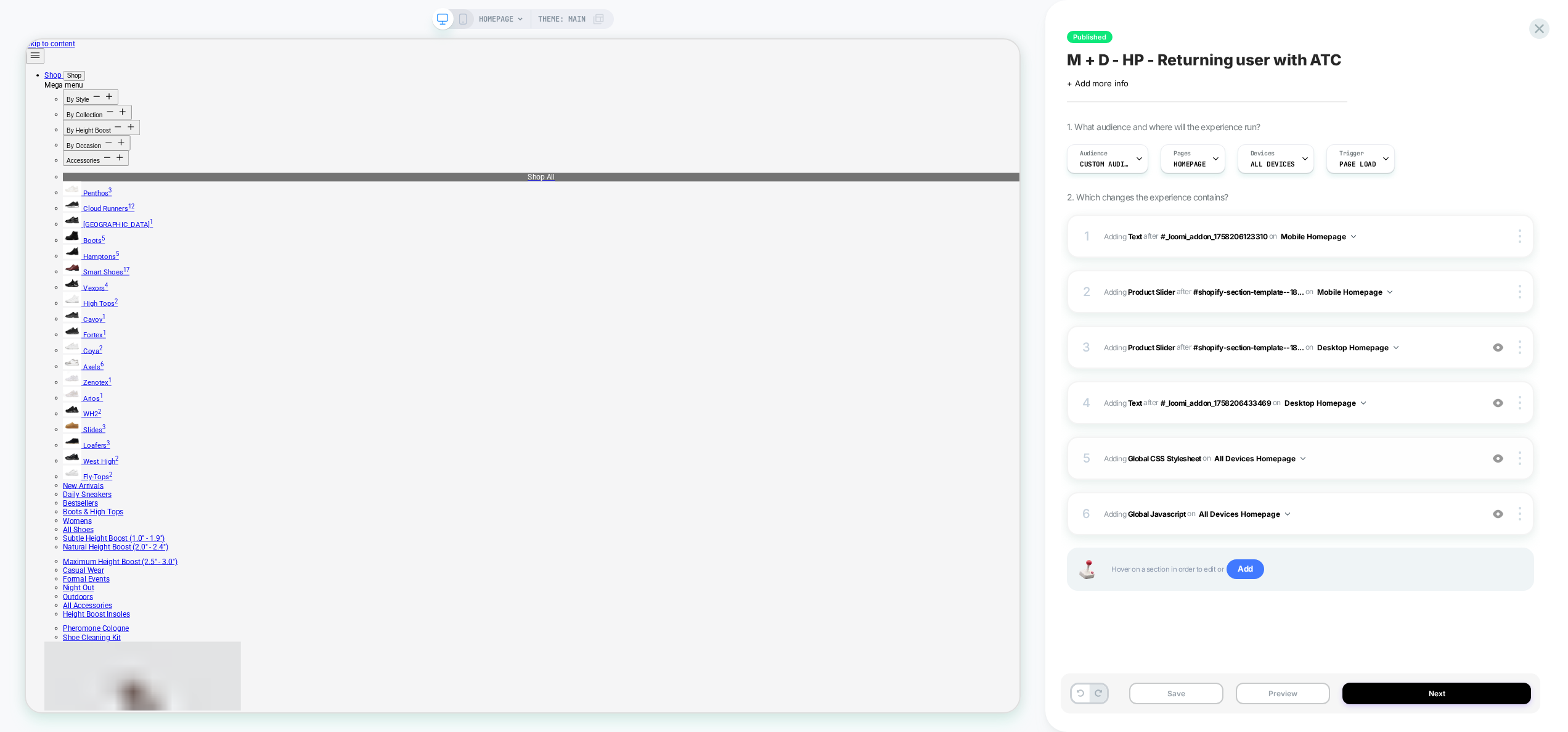
click at [1348, 464] on span "Adding Global CSS Stylesheet on All Devices Homepage" at bounding box center [1289, 458] width 372 height 15
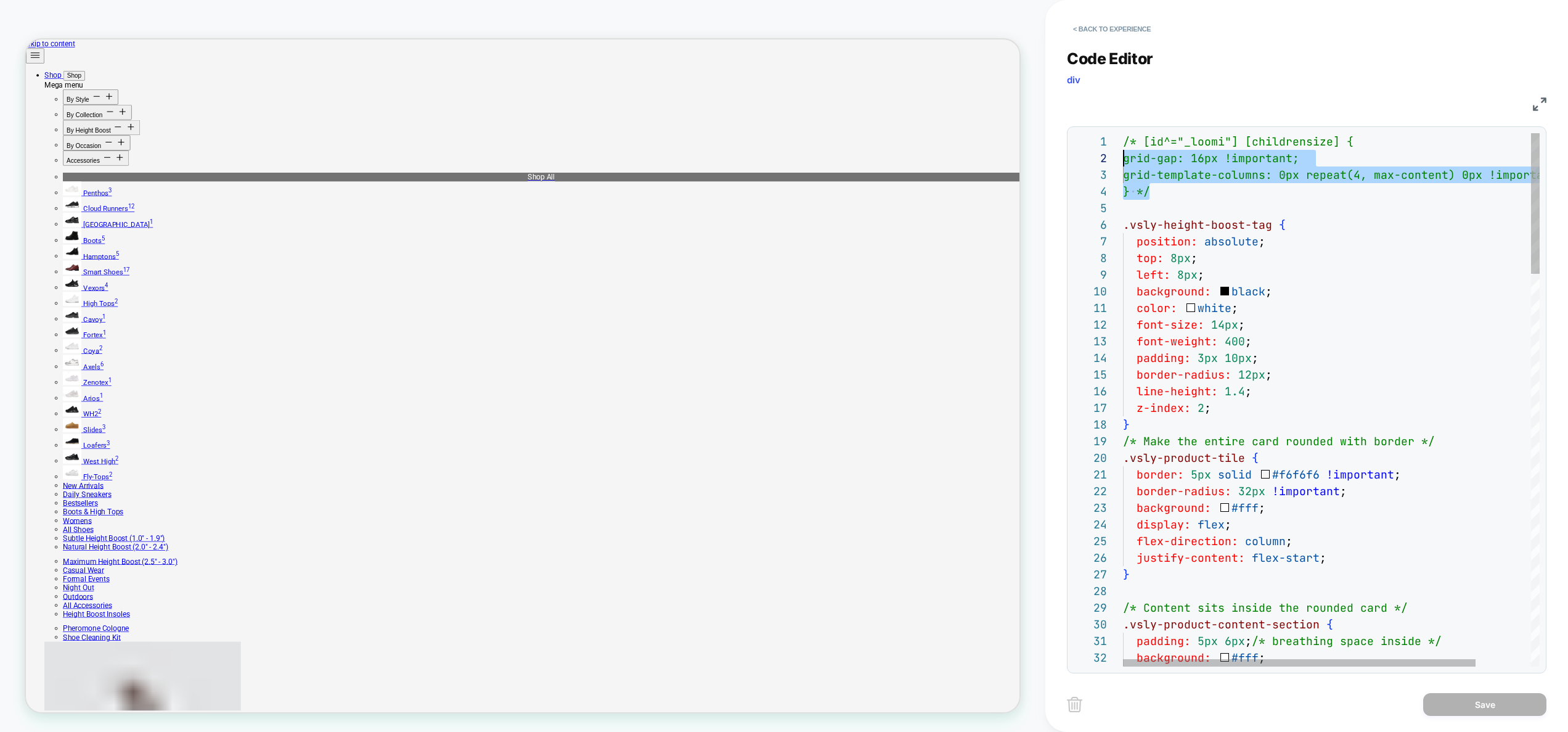
scroll to position [0, 0]
drag, startPoint x: 1164, startPoint y: 195, endPoint x: 1096, endPoint y: 136, distance: 90.0
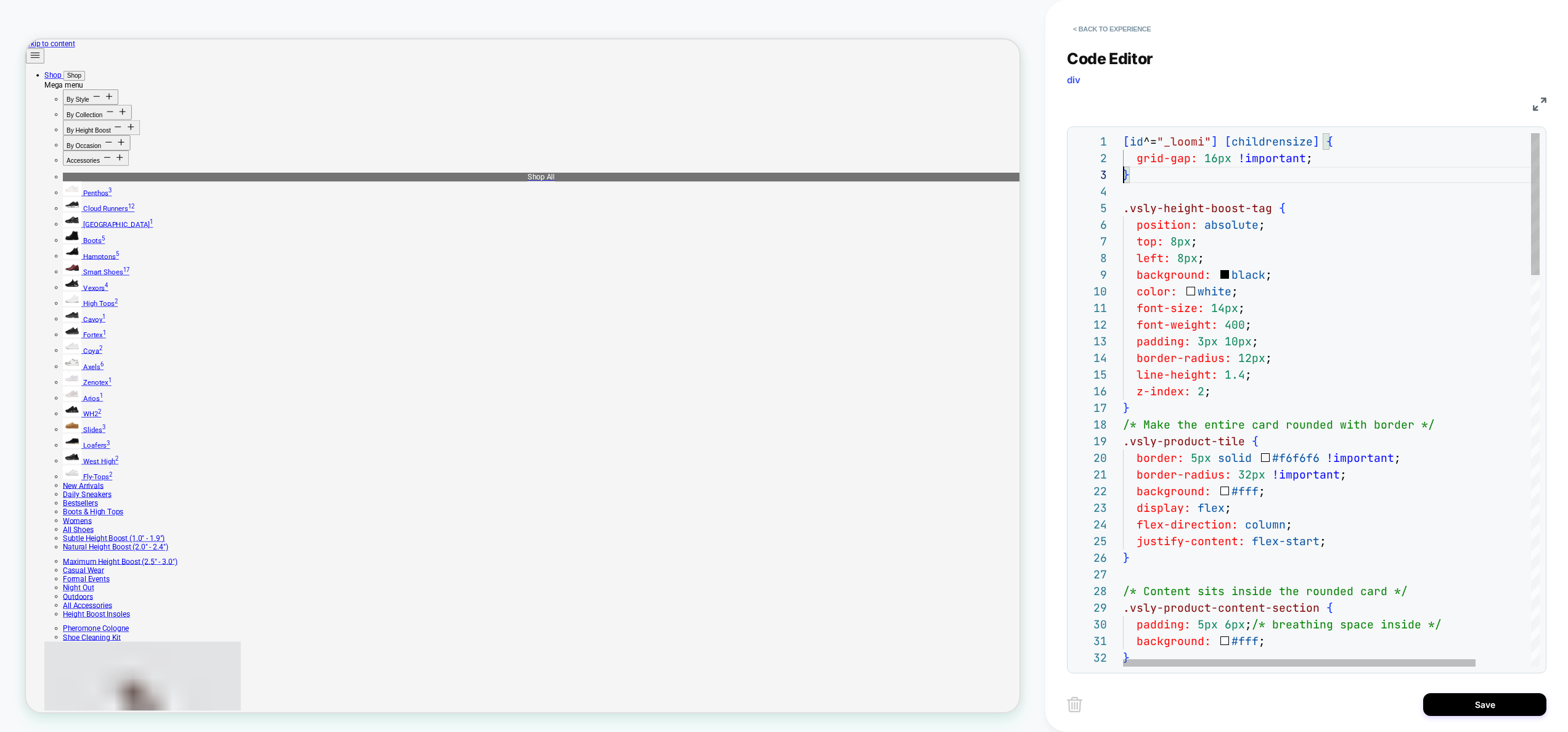
scroll to position [33, 0]
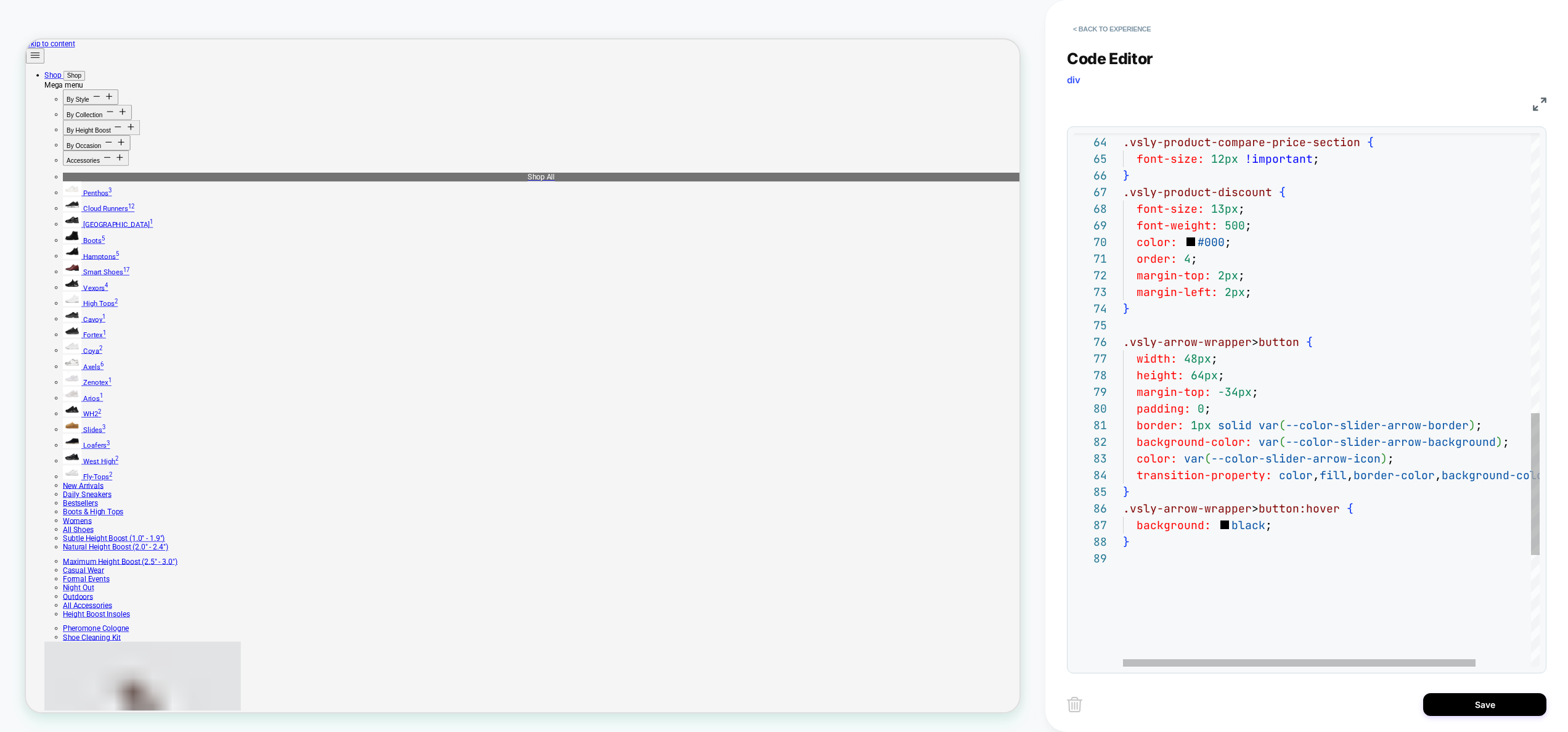
click at [1299, 526] on div "} .vsly-product-compare-price-section { font-size: 12px !important ; } .vsly-pr…" at bounding box center [1363, 84] width 481 height 1998
click at [1373, 506] on div "} .vsly-product-compare-price-section { font-size: 12px !important ; } .vsly-pr…" at bounding box center [1363, 93] width 481 height 2015
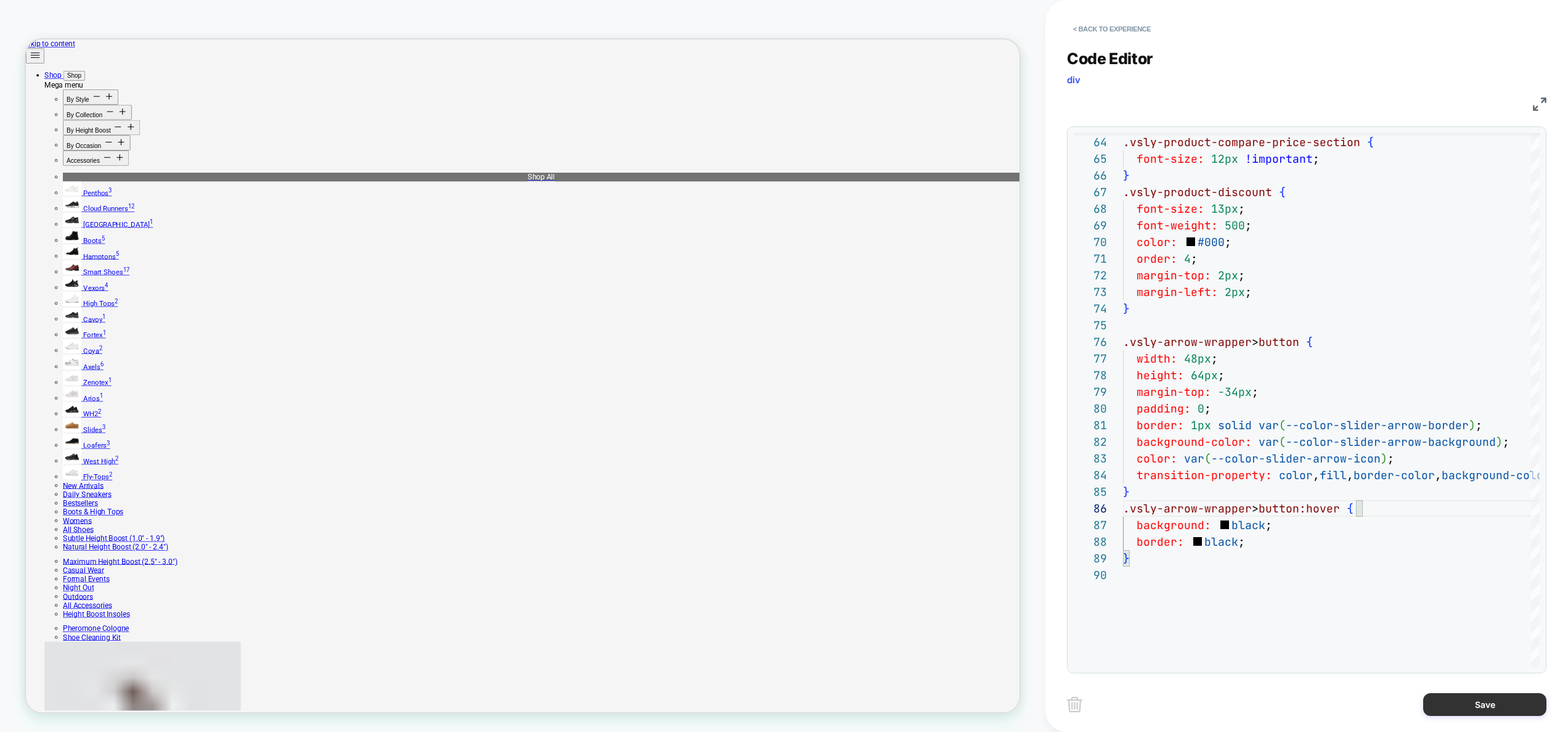
type textarea "**********"
click at [1467, 710] on button "Save" at bounding box center [1484, 705] width 123 height 23
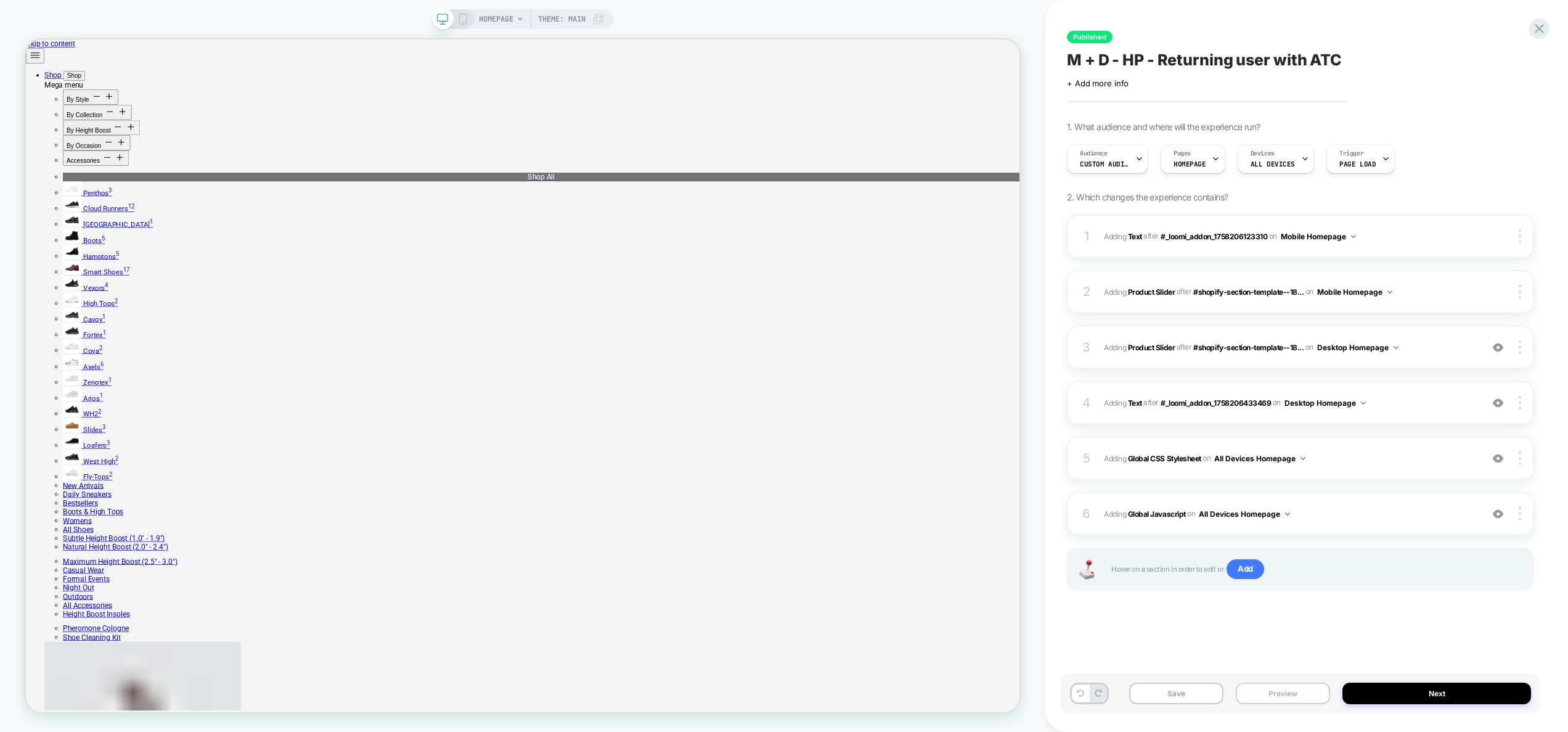
click at [1287, 699] on button "Preview" at bounding box center [1283, 694] width 95 height 22
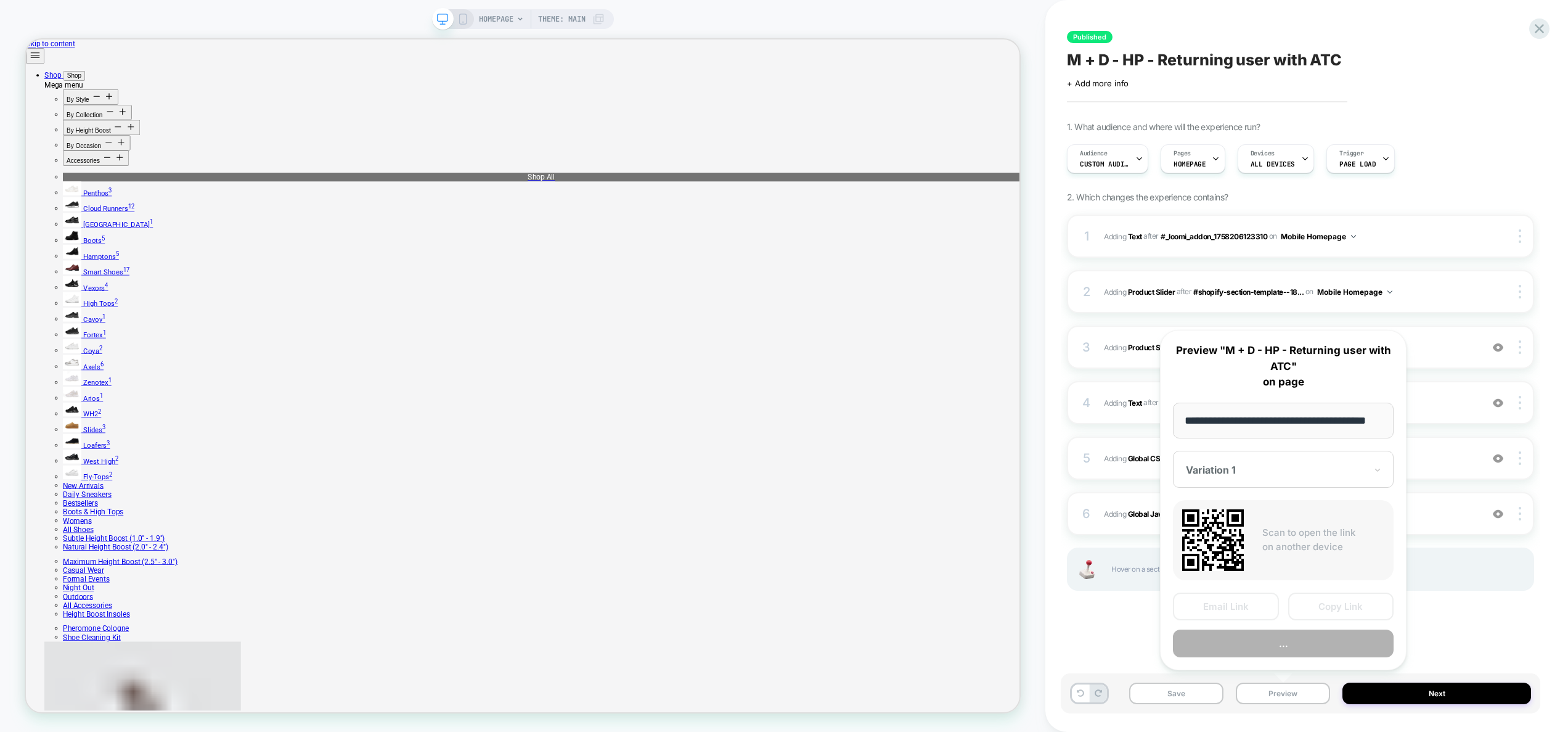
scroll to position [0, 28]
click at [1284, 644] on button "Preview" at bounding box center [1282, 644] width 220 height 27
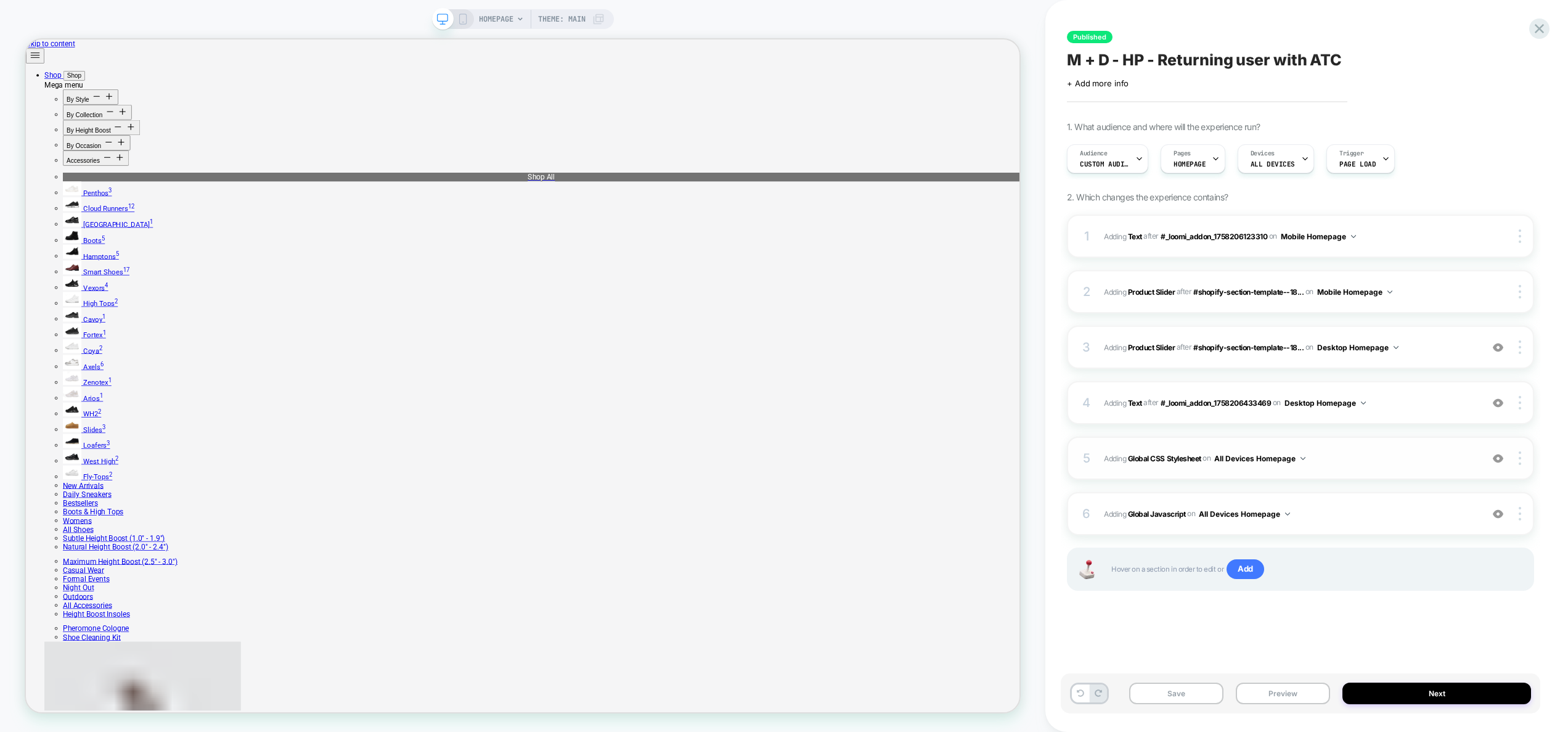
click at [1351, 455] on span "Adding Global CSS Stylesheet on All Devices Homepage" at bounding box center [1289, 458] width 372 height 15
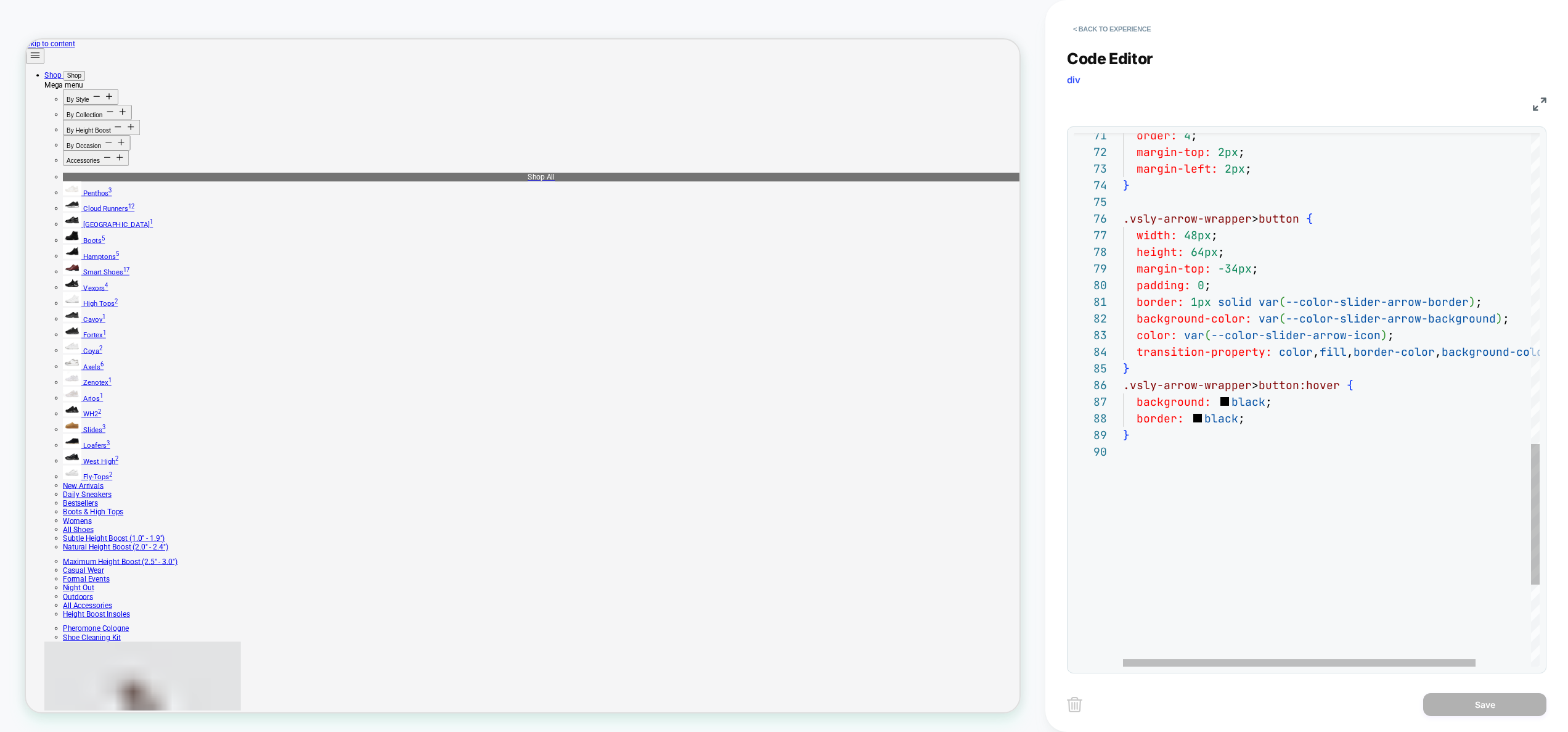
scroll to position [50, 359]
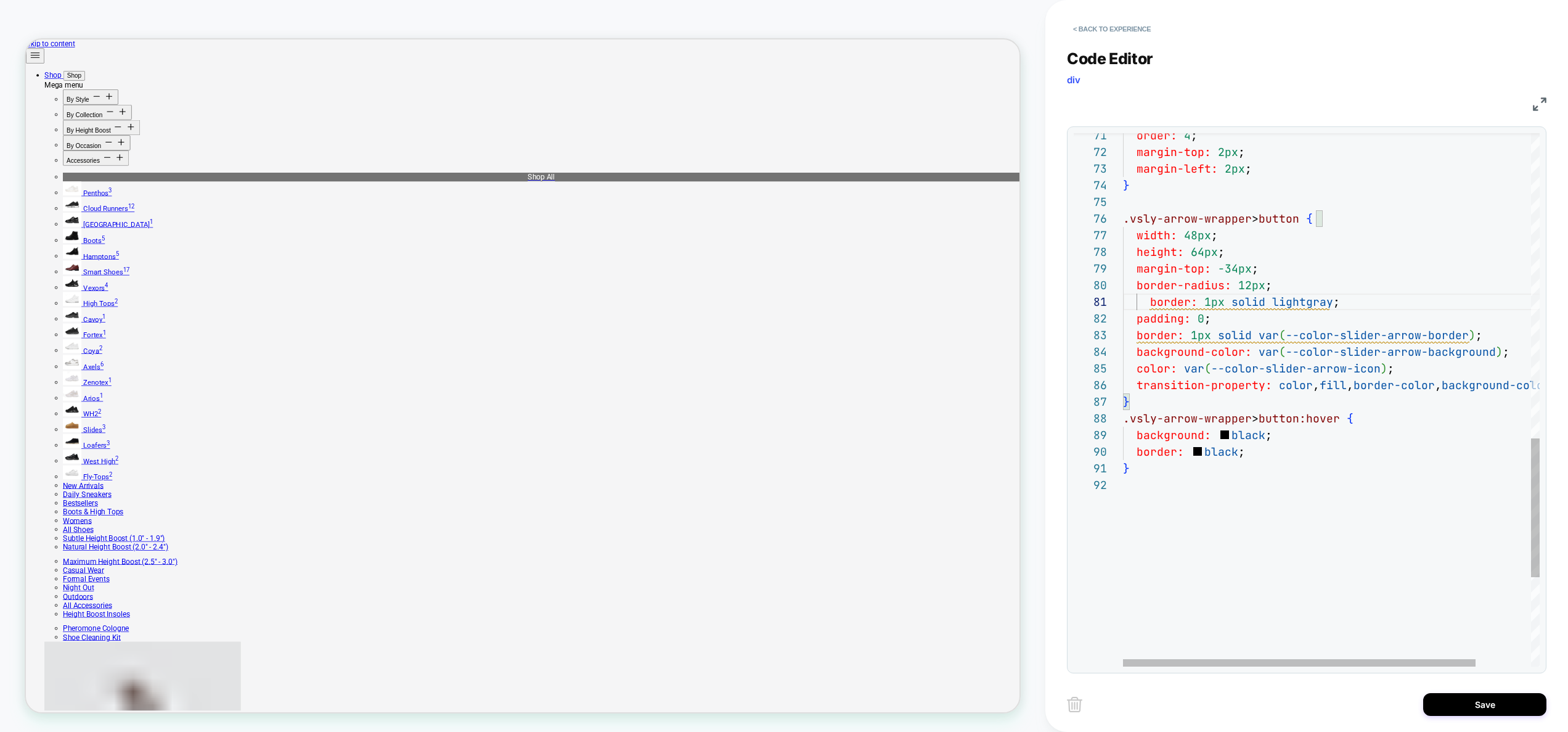
scroll to position [0, 226]
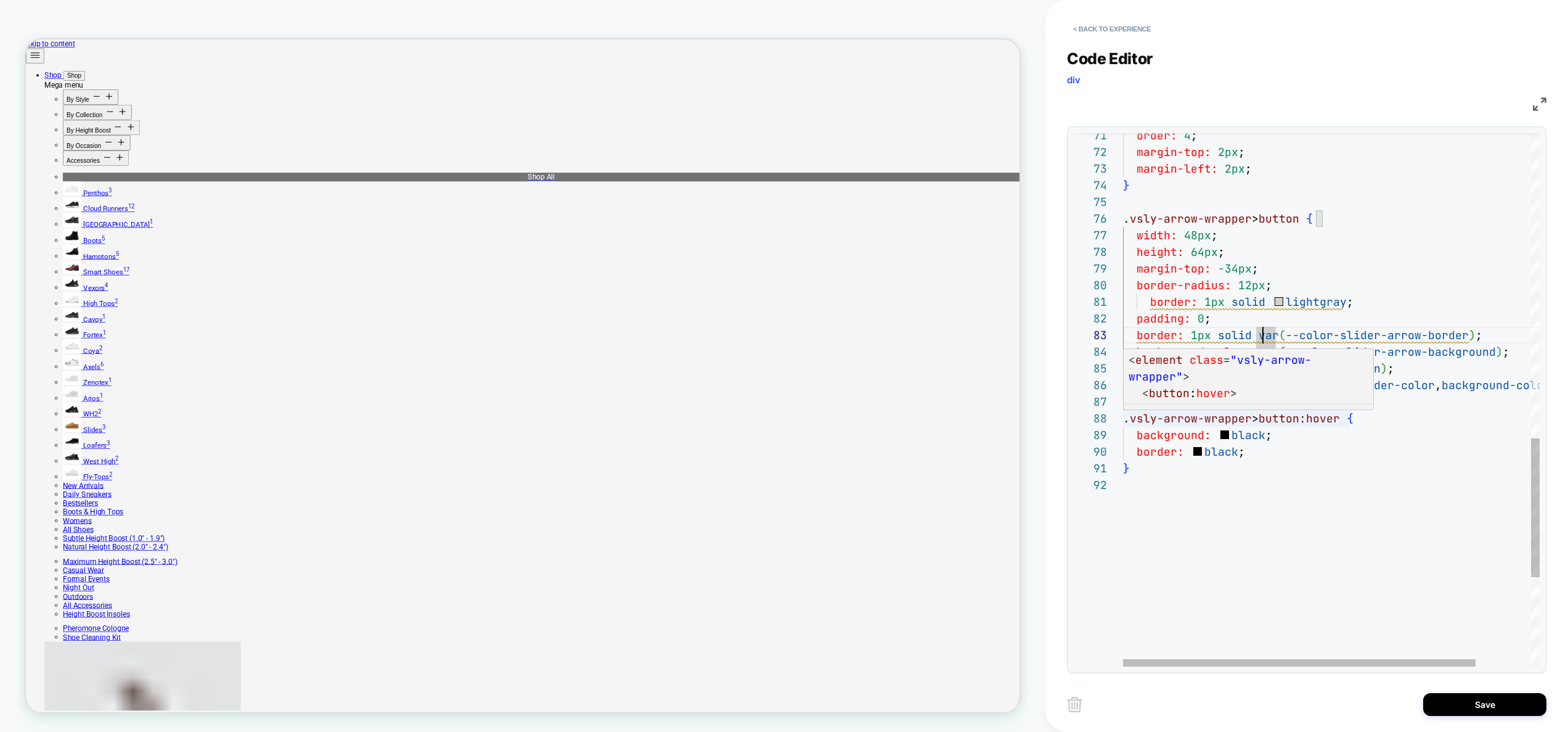
scroll to position [33, 0]
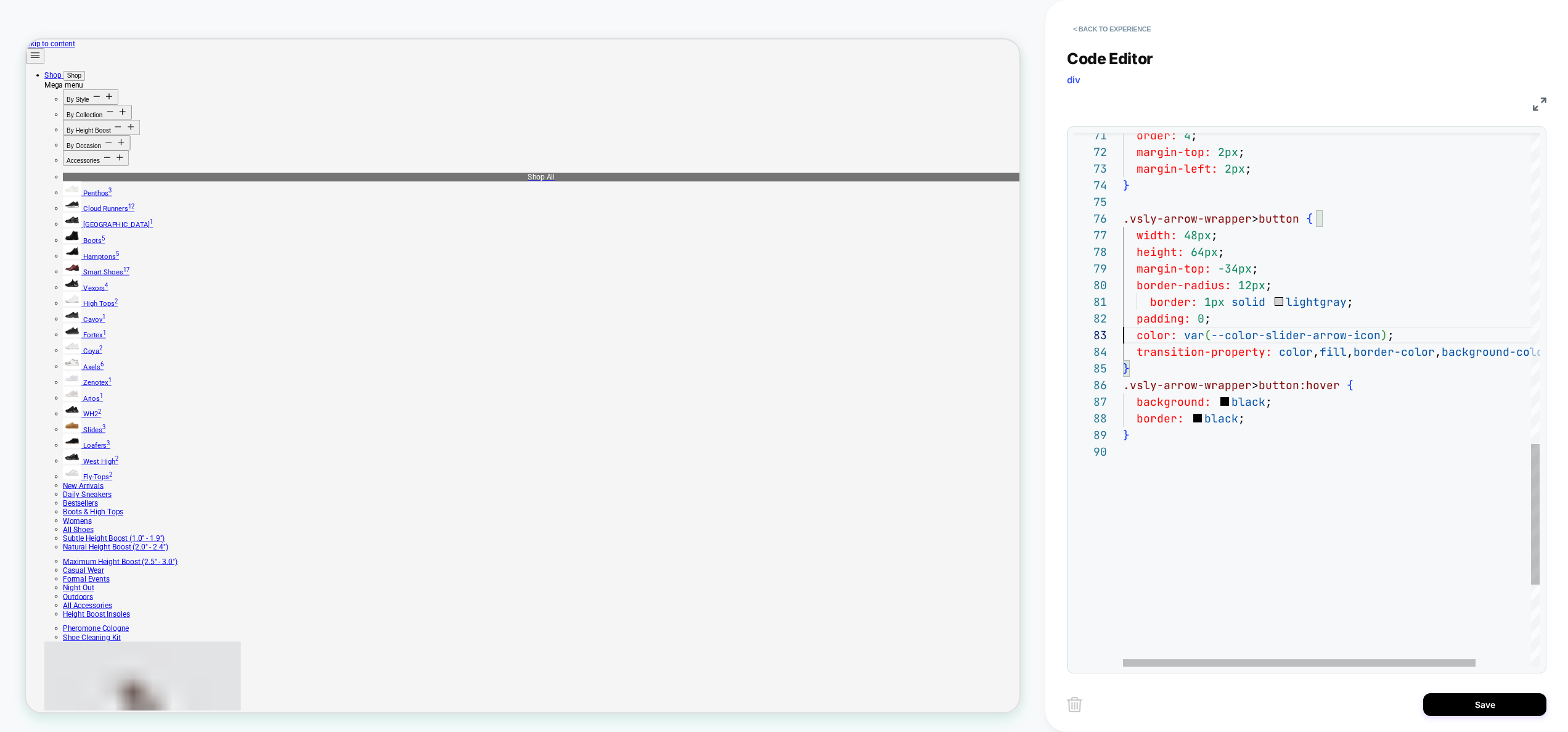
scroll to position [33, 147]
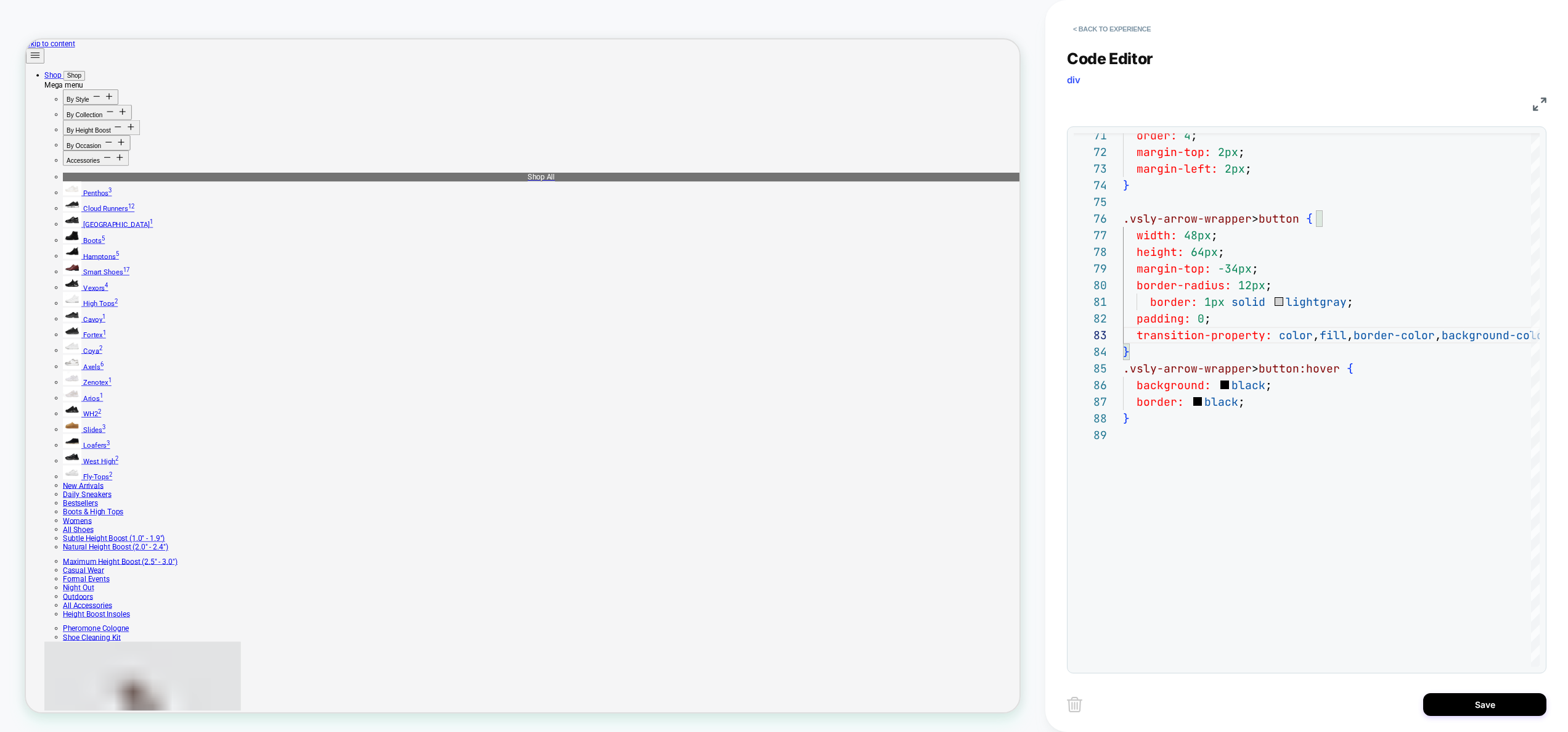
type textarea "**********"
click at [1494, 689] on div "**********" at bounding box center [1306, 366] width 479 height 732
click at [1489, 696] on button "Save" at bounding box center [1484, 705] width 123 height 23
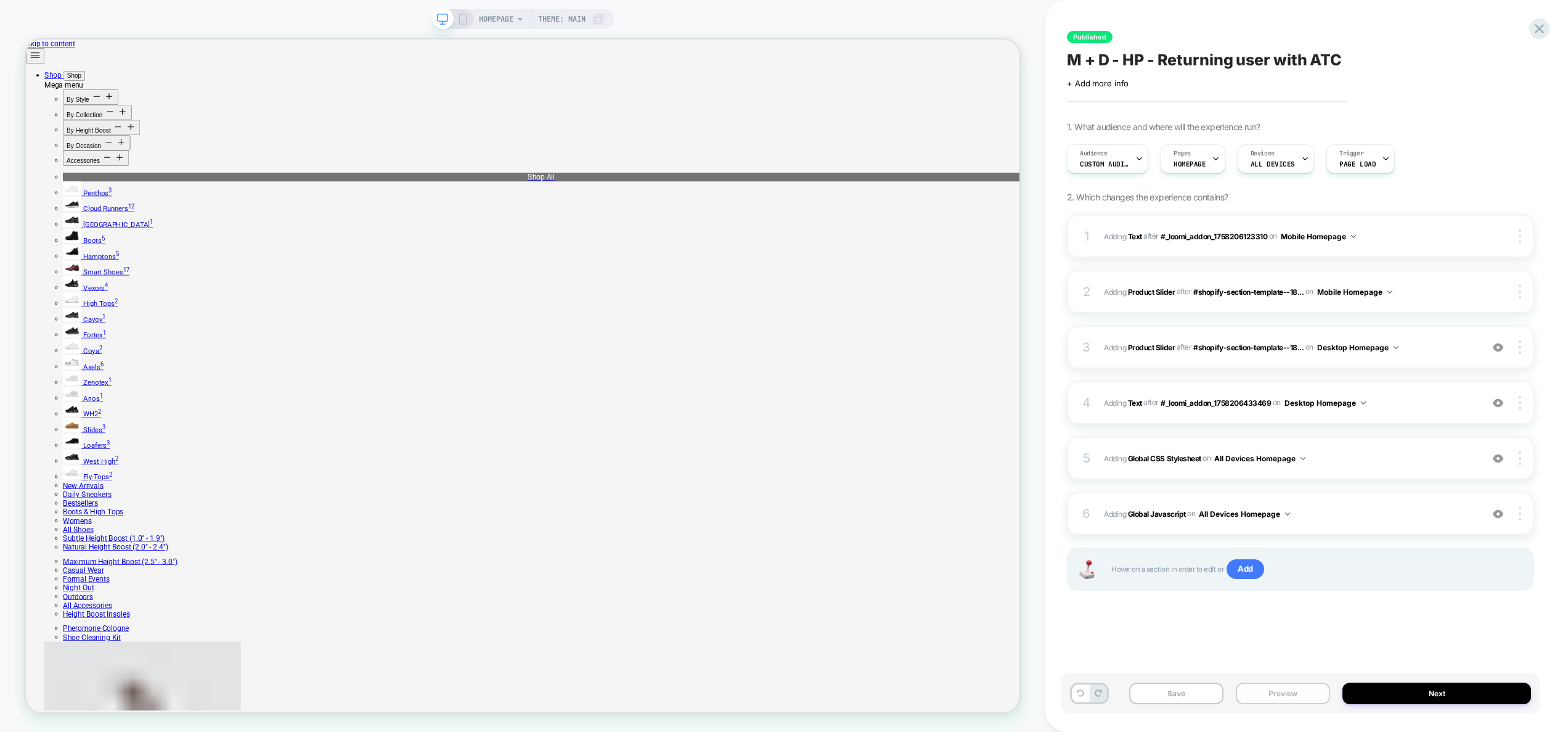
click at [1274, 696] on button "Preview" at bounding box center [1283, 694] width 95 height 22
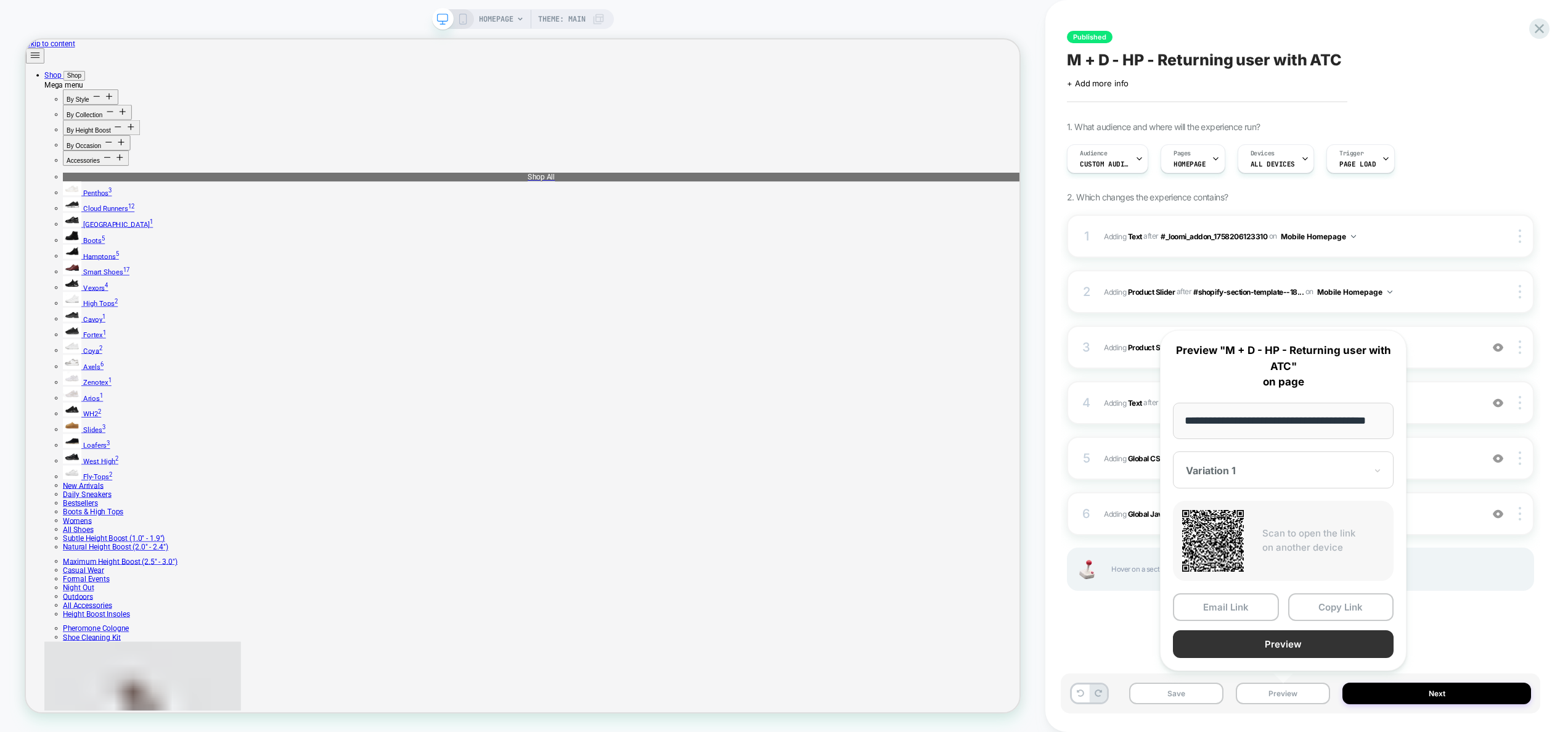
scroll to position [0, 0]
click at [1284, 645] on button "Preview" at bounding box center [1282, 644] width 220 height 27
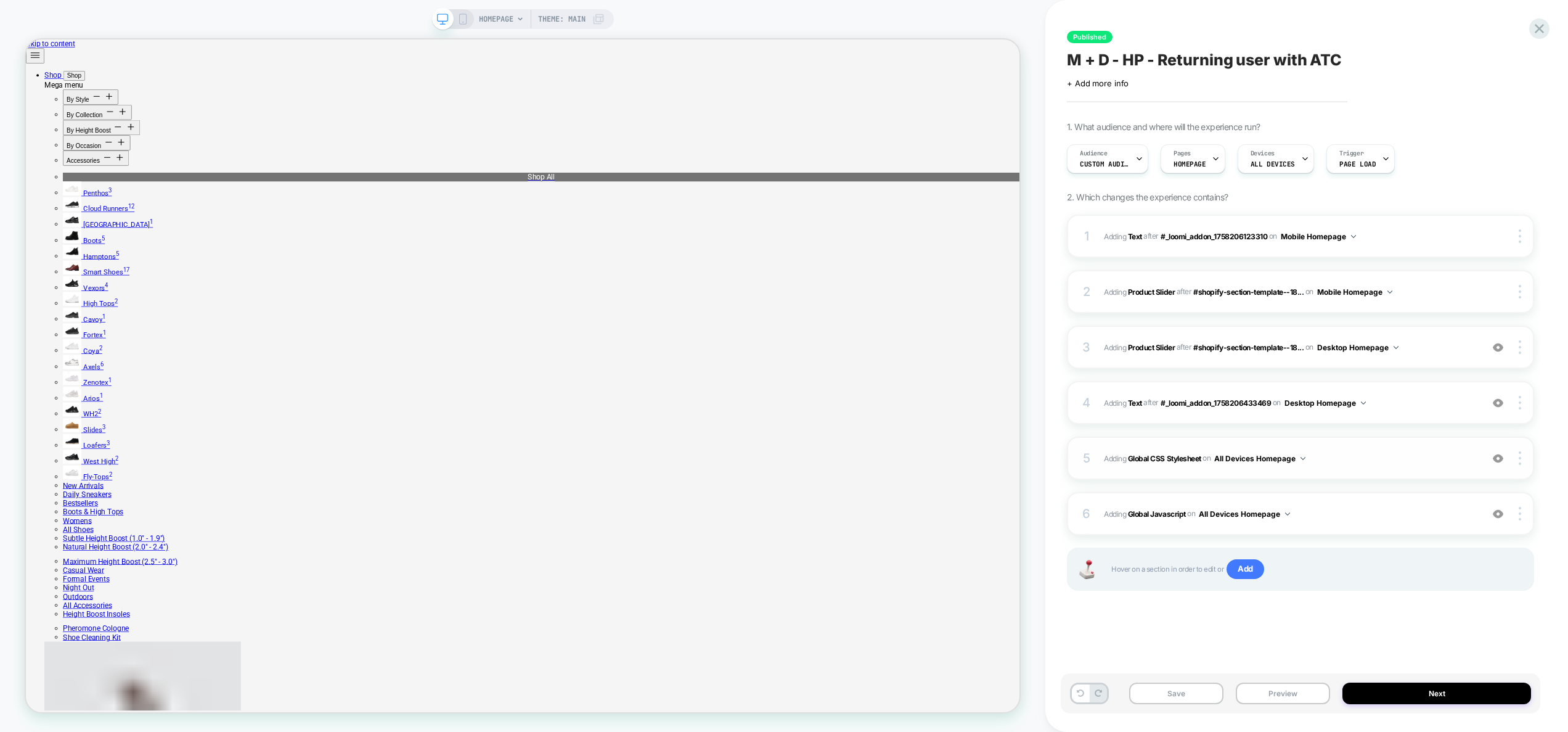
click at [1364, 466] on div "5 Adding Global CSS Stylesheet on All Devices Homepage Add Before Add After Tar…" at bounding box center [1300, 458] width 467 height 43
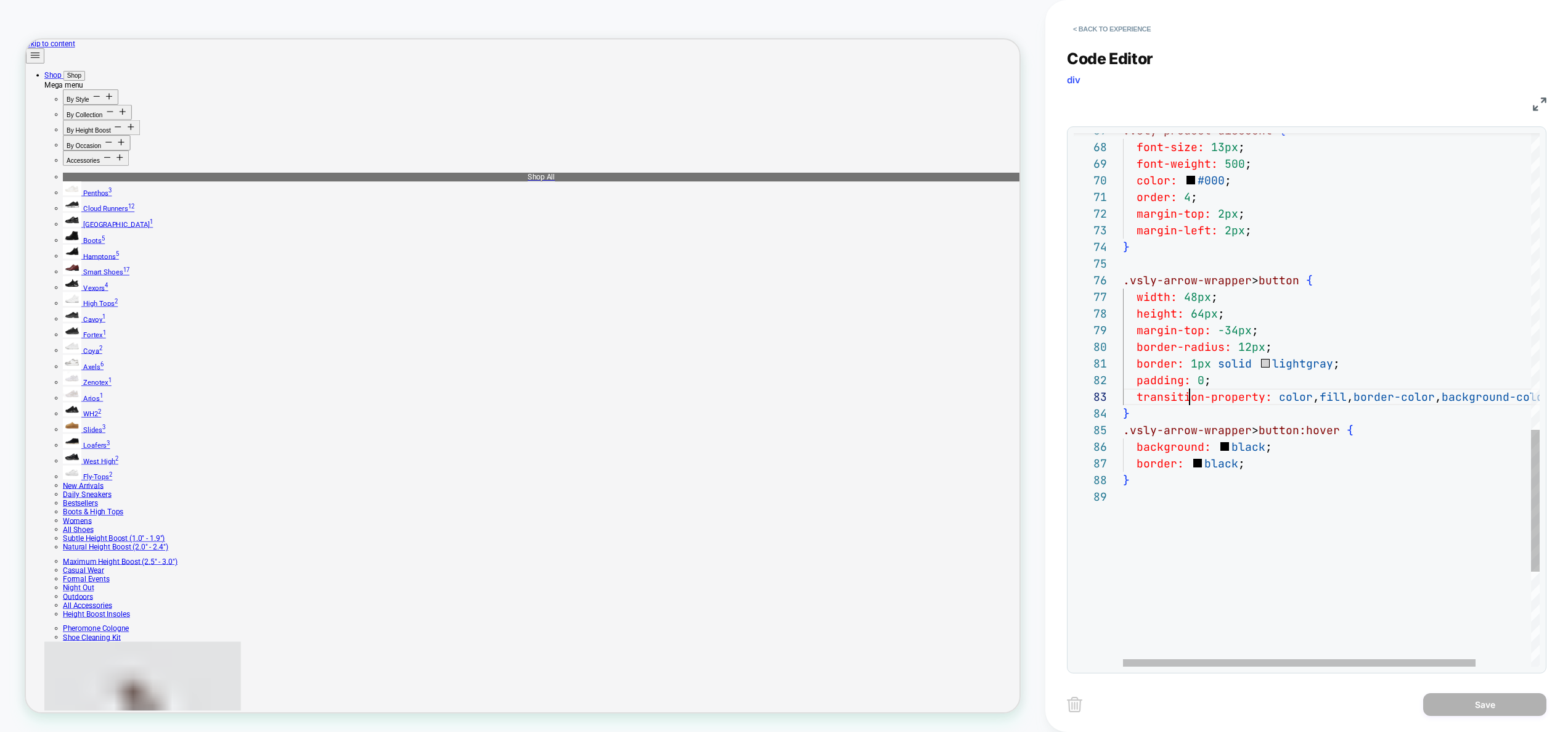
scroll to position [33, 66]
drag, startPoint x: 1192, startPoint y: 401, endPoint x: 1207, endPoint y: 396, distance: 15.8
click at [1192, 401] on div "} .vsly-arrow-wrapper > button:hover { background: black ; border: black ; } pa…" at bounding box center [1363, 22] width 481 height 1998
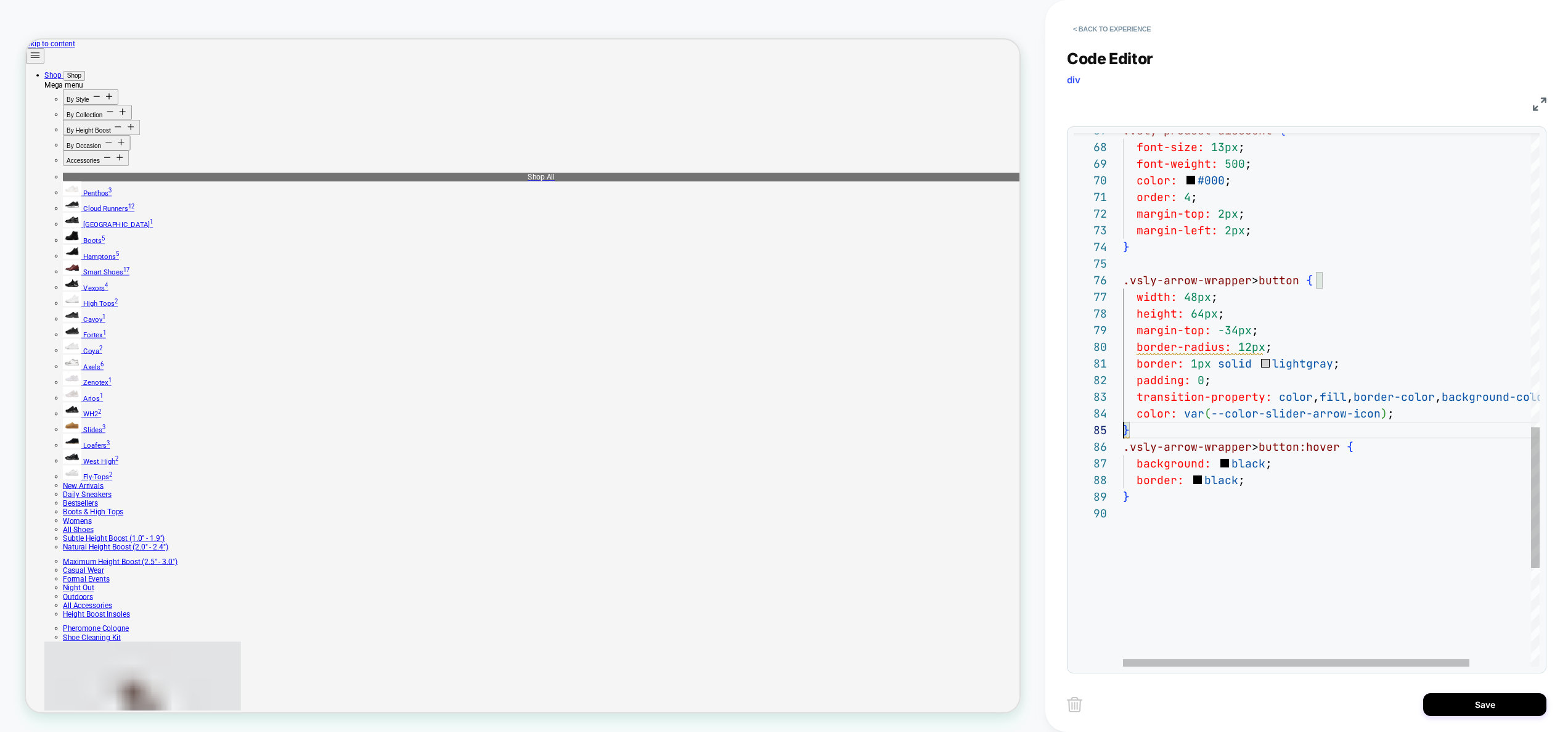
scroll to position [66, 0]
click at [1411, 412] on div ".vsly-arrow-wrapper > button:hover { background: black ; border: black ; } padd…" at bounding box center [1368, 31] width 491 height 2015
drag, startPoint x: 1280, startPoint y: 347, endPoint x: 1083, endPoint y: 299, distance: 202.8
click at [1123, 299] on div ".vsly-arrow-wrapper > button:hover { background: black ; border: black ; } padd…" at bounding box center [1368, 31] width 491 height 2015
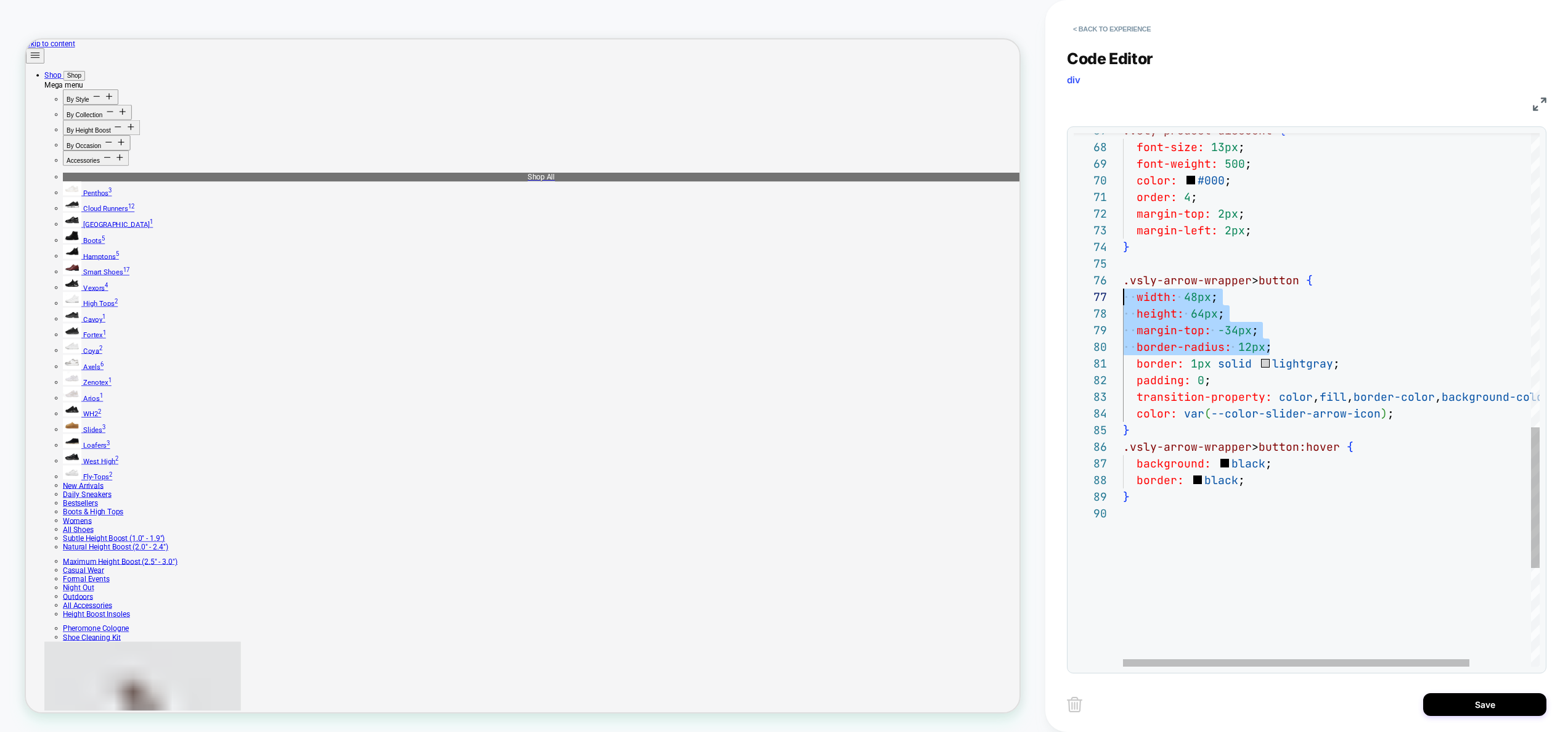
click at [1257, 478] on div ".vsly-arrow-wrapper > button:hover { background: black ; border: black ; } padd…" at bounding box center [1368, 31] width 491 height 2015
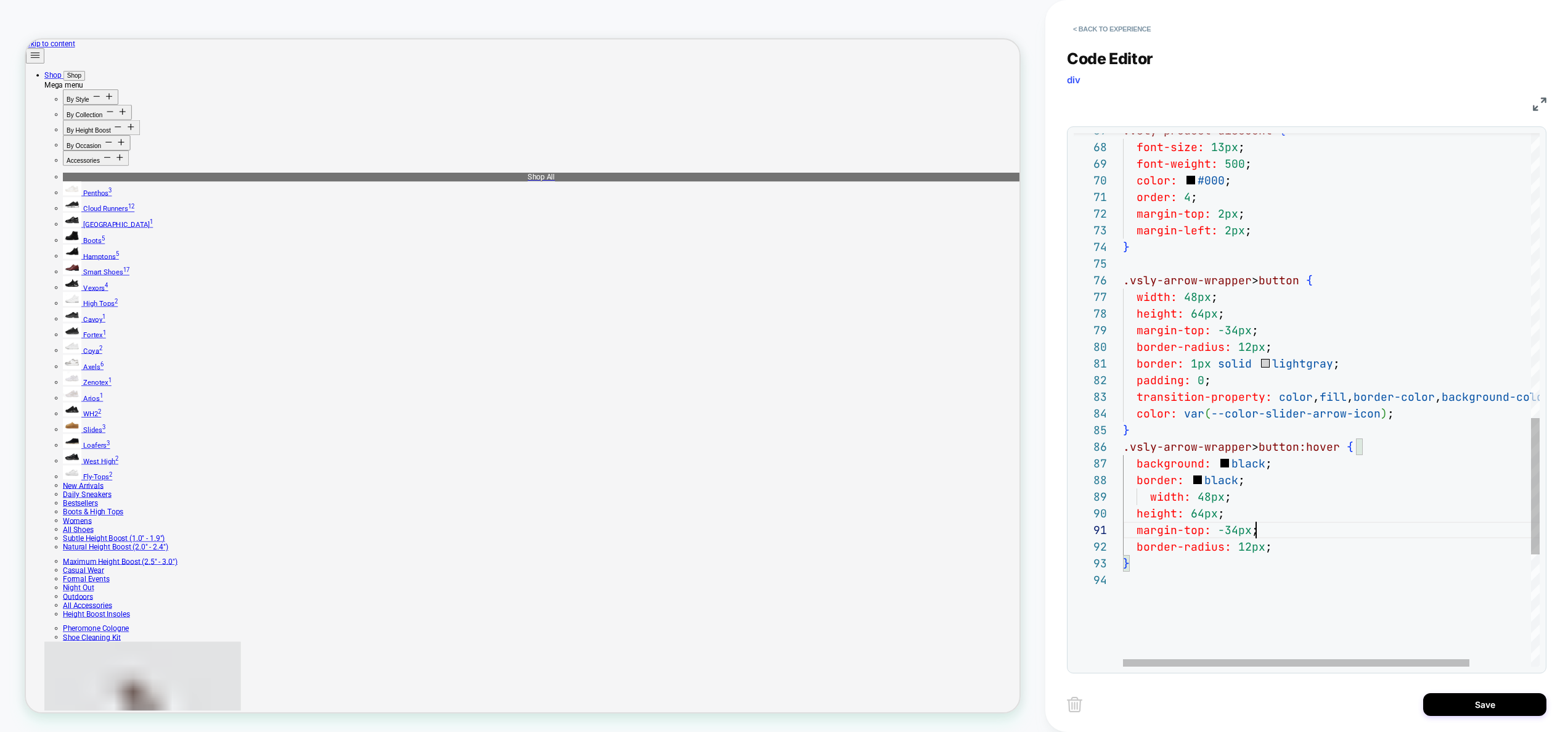
scroll to position [0, 133]
click at [1258, 532] on div ".vsly-arrow-wrapper > button:hover { background: black ; border: black ; paddin…" at bounding box center [1368, 64] width 491 height 2082
click at [1259, 322] on div ".vsly-arrow-wrapper > button:hover { background: black ; border: black ; paddin…" at bounding box center [1368, 56] width 491 height 2065
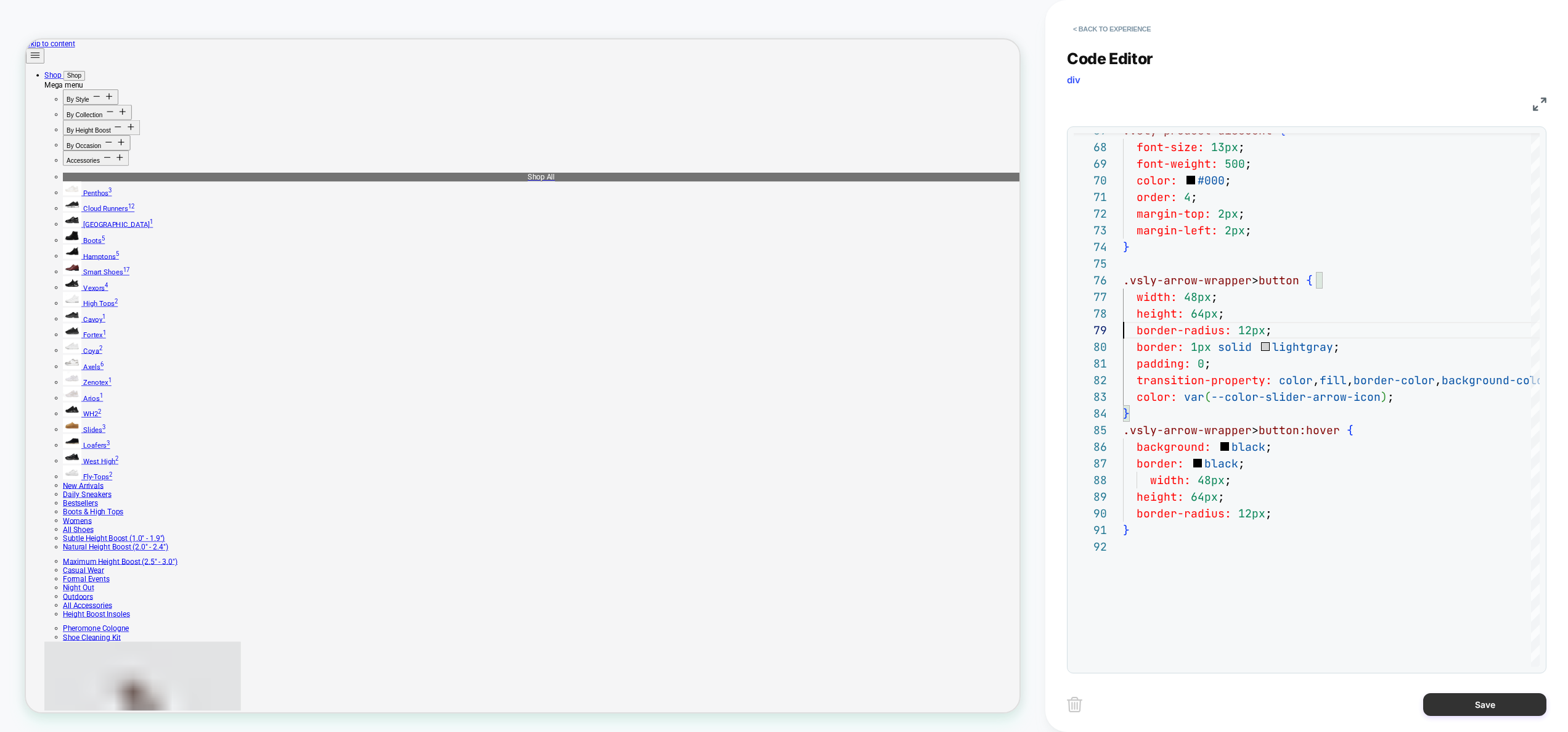
type textarea "**********"
click at [1473, 706] on button "Save" at bounding box center [1484, 705] width 123 height 23
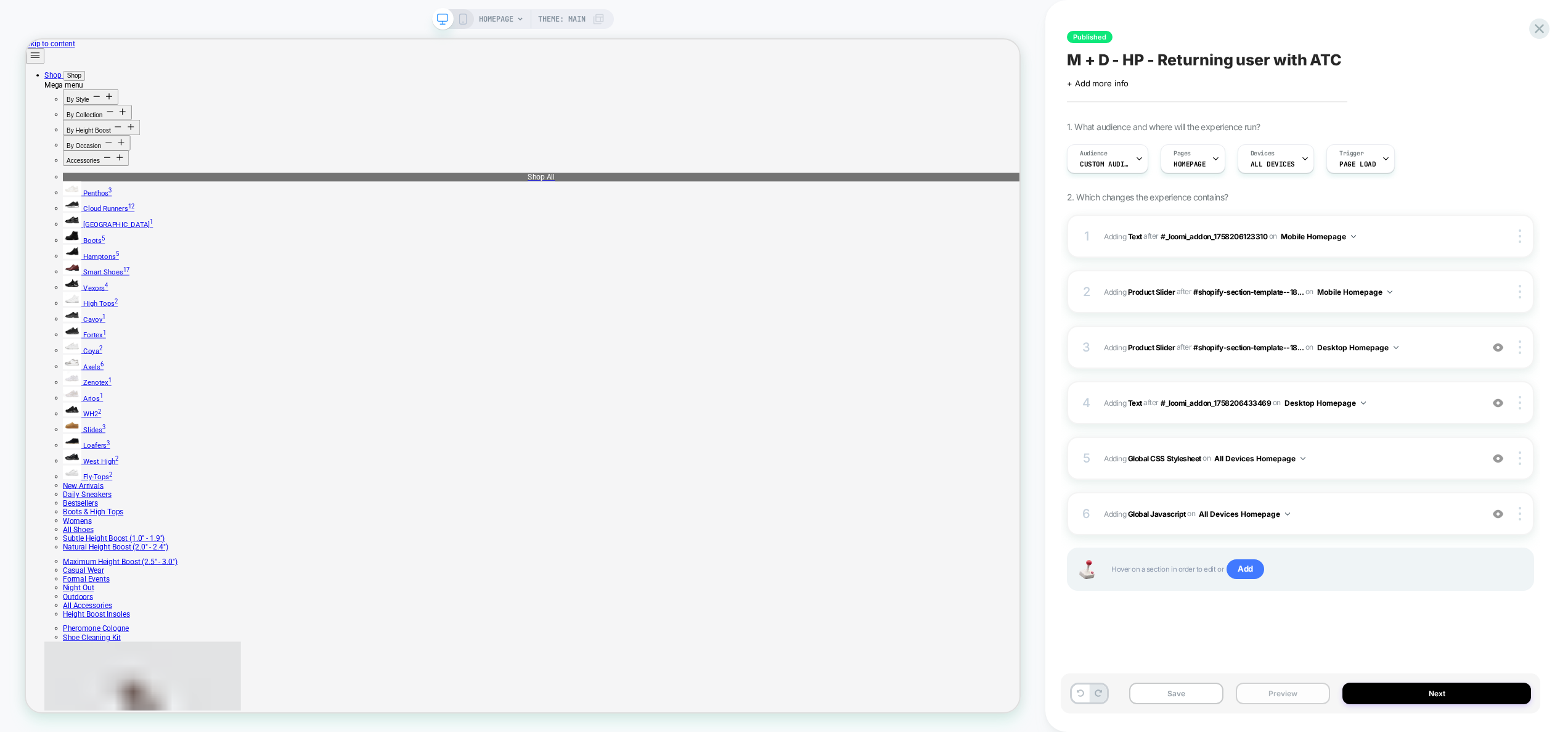
click at [1303, 692] on button "Preview" at bounding box center [1283, 694] width 95 height 22
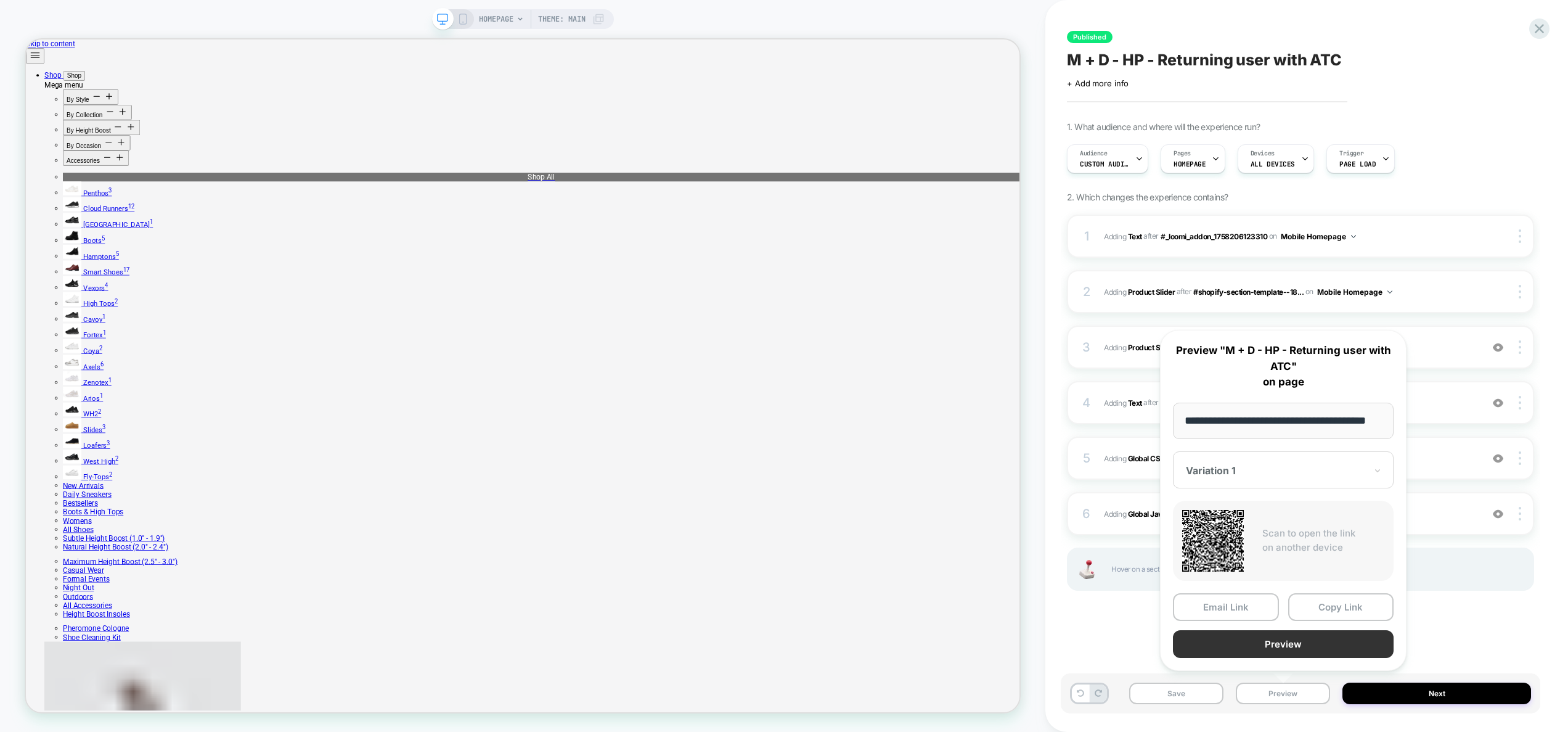
scroll to position [0, 0]
click at [1293, 646] on button "Preview" at bounding box center [1282, 644] width 220 height 27
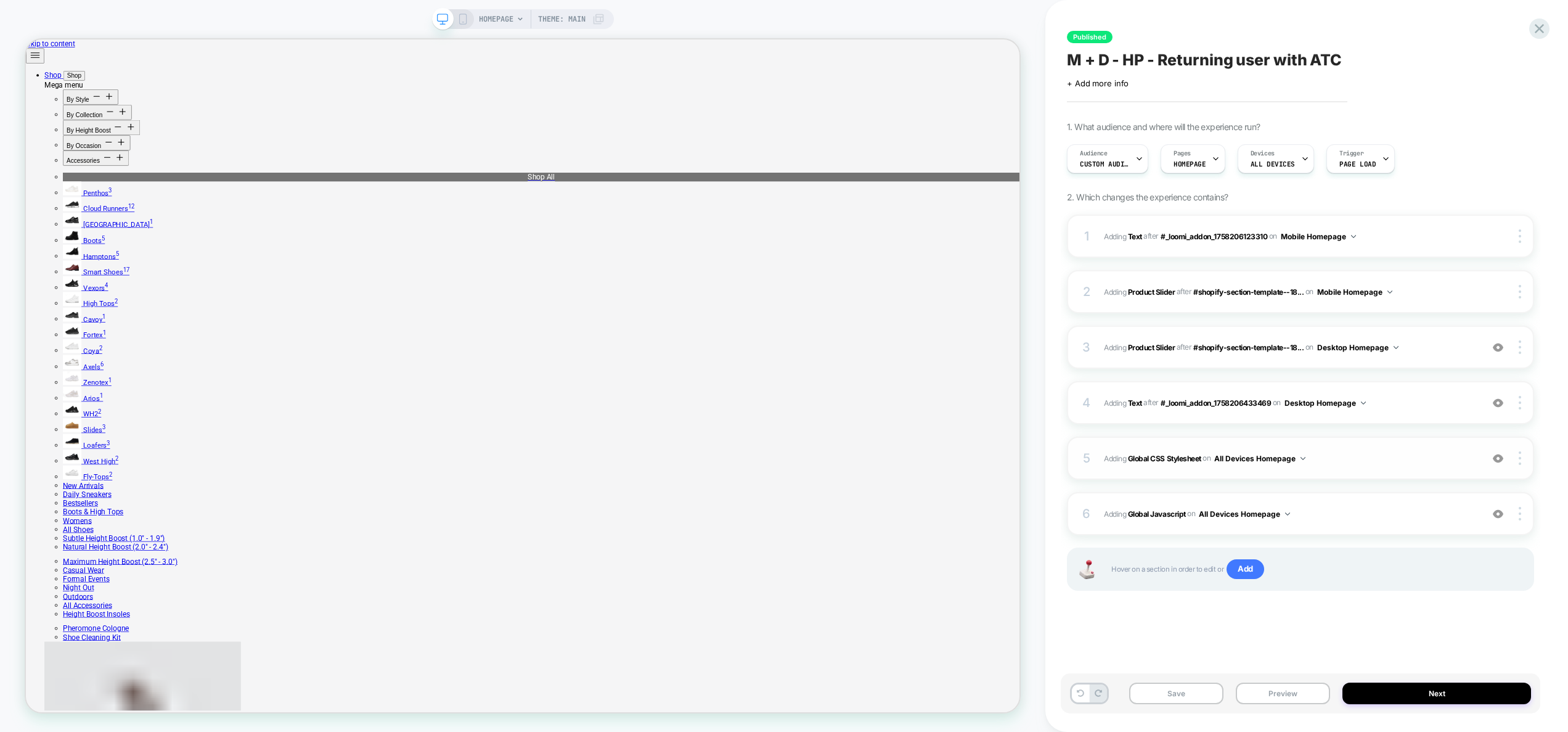
click at [1362, 460] on span "Adding Global CSS Stylesheet on All Devices Homepage" at bounding box center [1289, 458] width 372 height 15
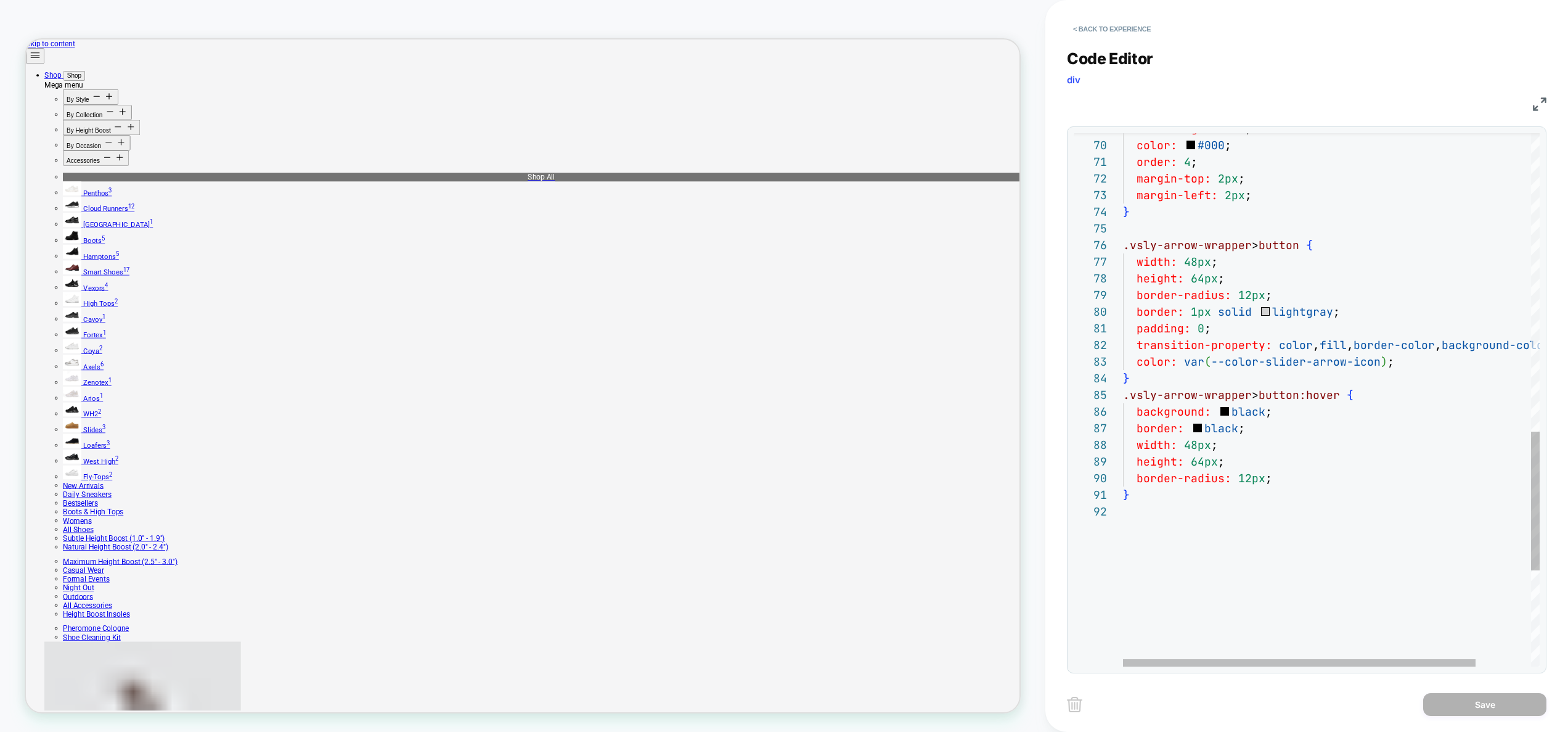
scroll to position [0, 6]
click at [1300, 487] on div "border-radius: 12px ; } width: 48px ; height: 64px ; transition-property: color…" at bounding box center [1363, 12] width 481 height 2048
click at [1258, 281] on div "border-radius: 12px ; } width: 48px ; height: 64px ; transition-property: color…" at bounding box center [1363, 20] width 481 height 2065
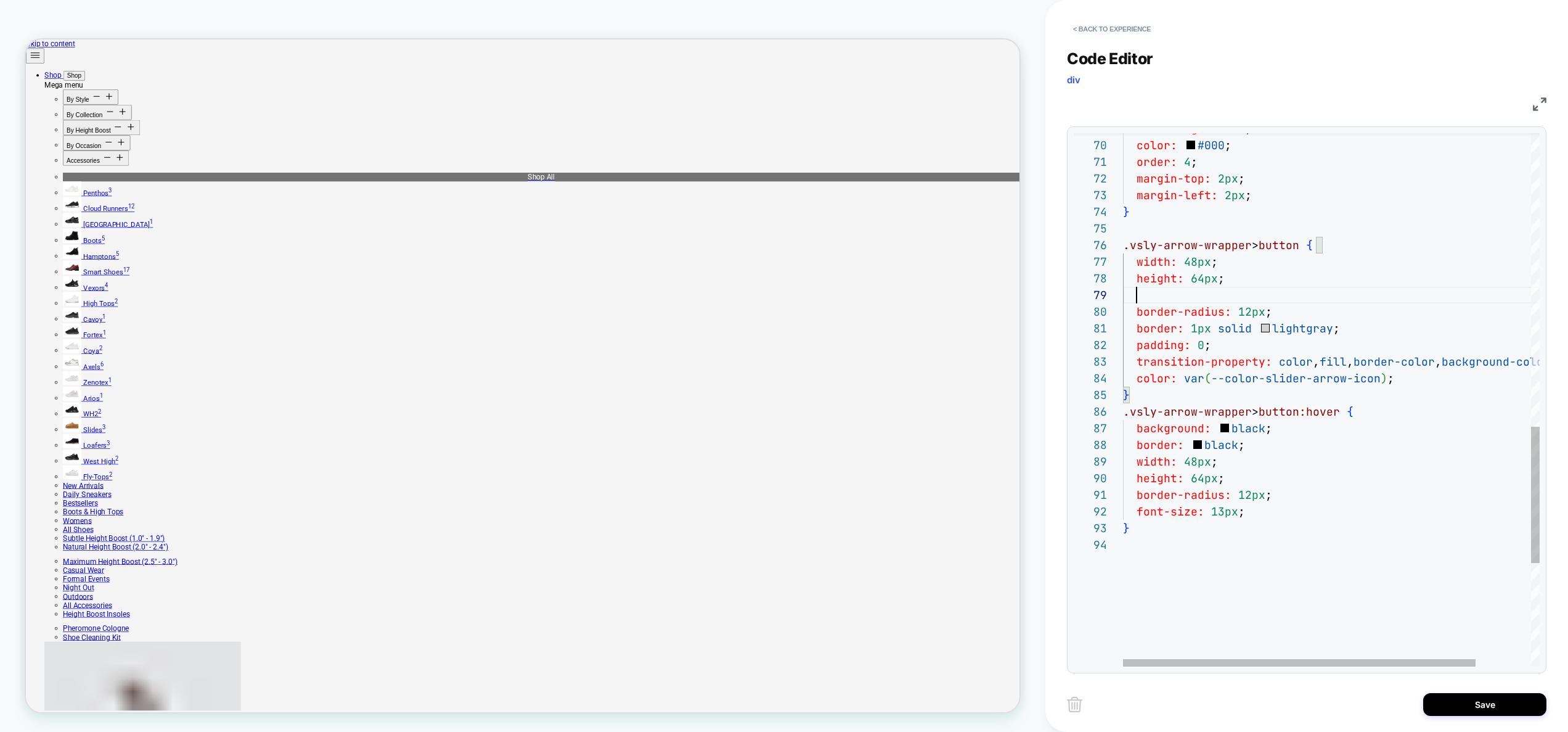
scroll to position [133, 119]
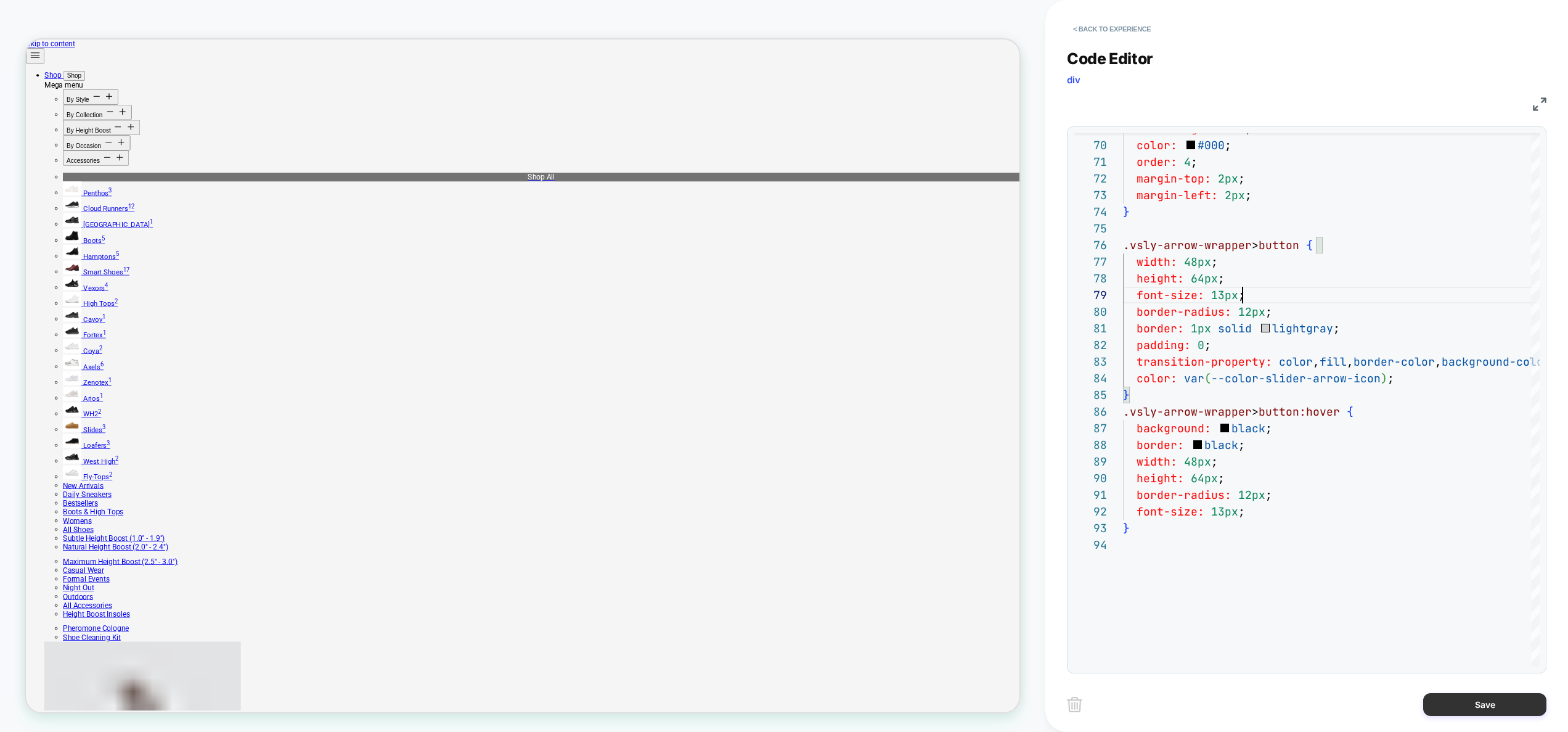
type textarea "**********"
click at [1452, 703] on button "Save" at bounding box center [1484, 705] width 123 height 23
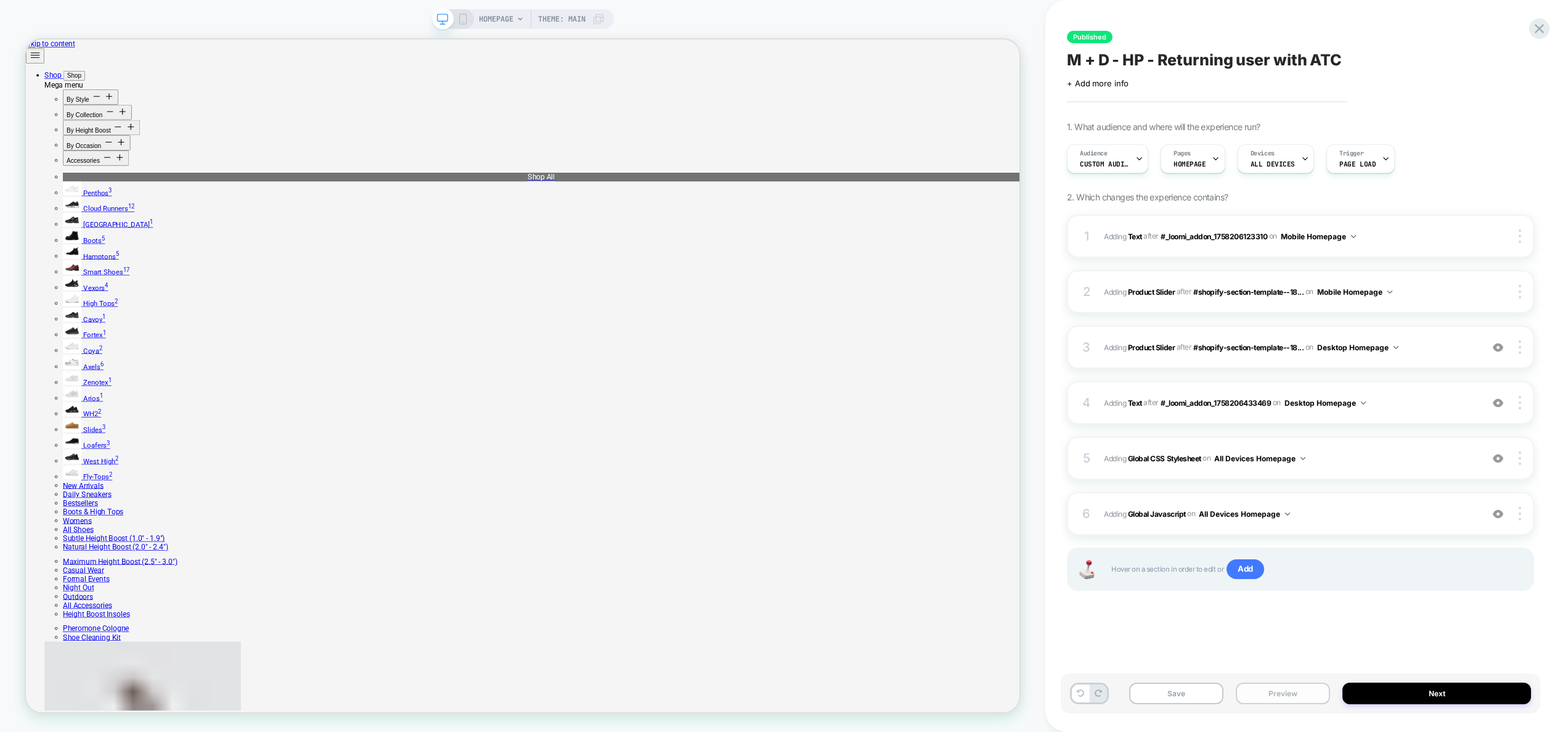
click at [1289, 694] on button "Preview" at bounding box center [1283, 694] width 95 height 22
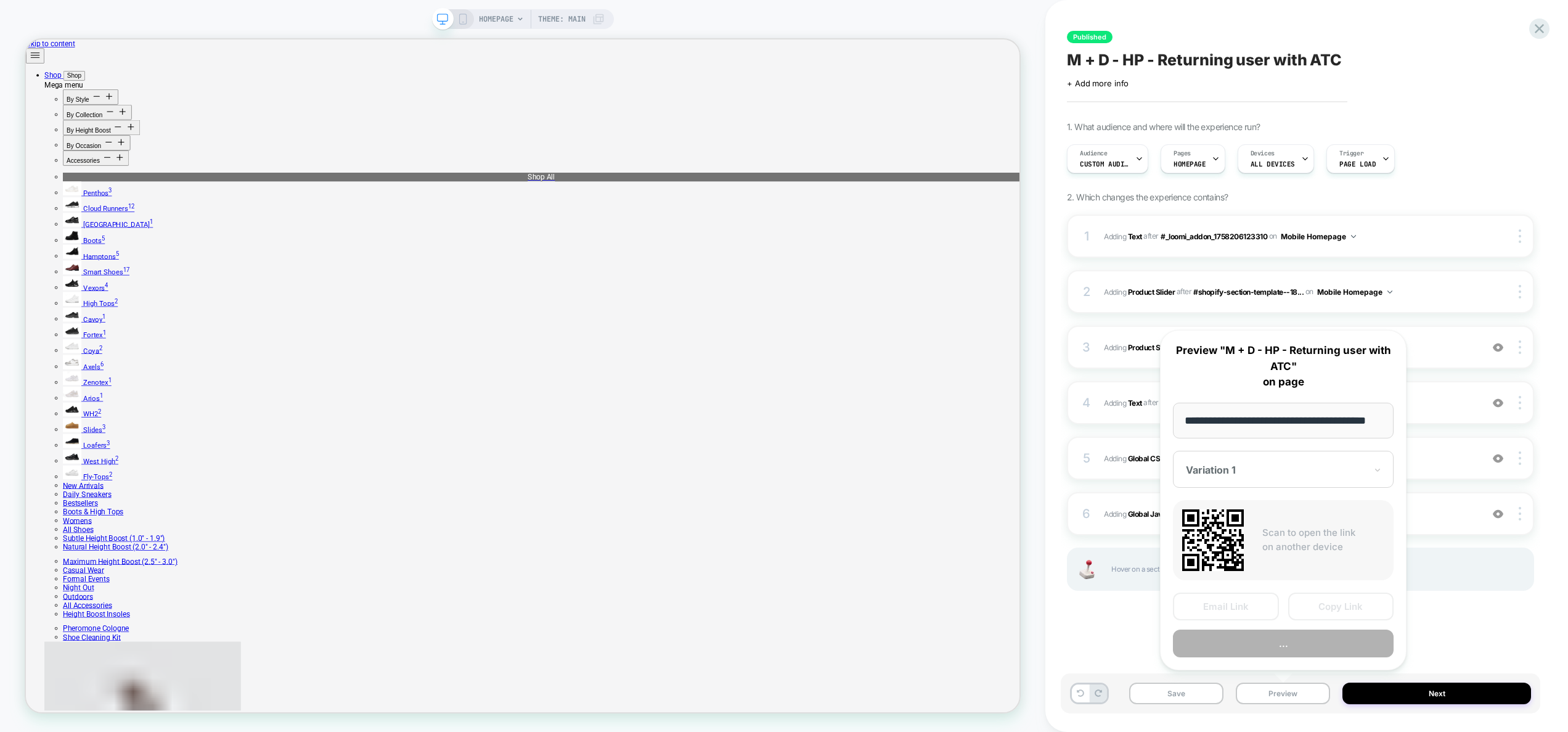
scroll to position [0, 28]
click at [1290, 647] on button "Preview" at bounding box center [1282, 644] width 220 height 27
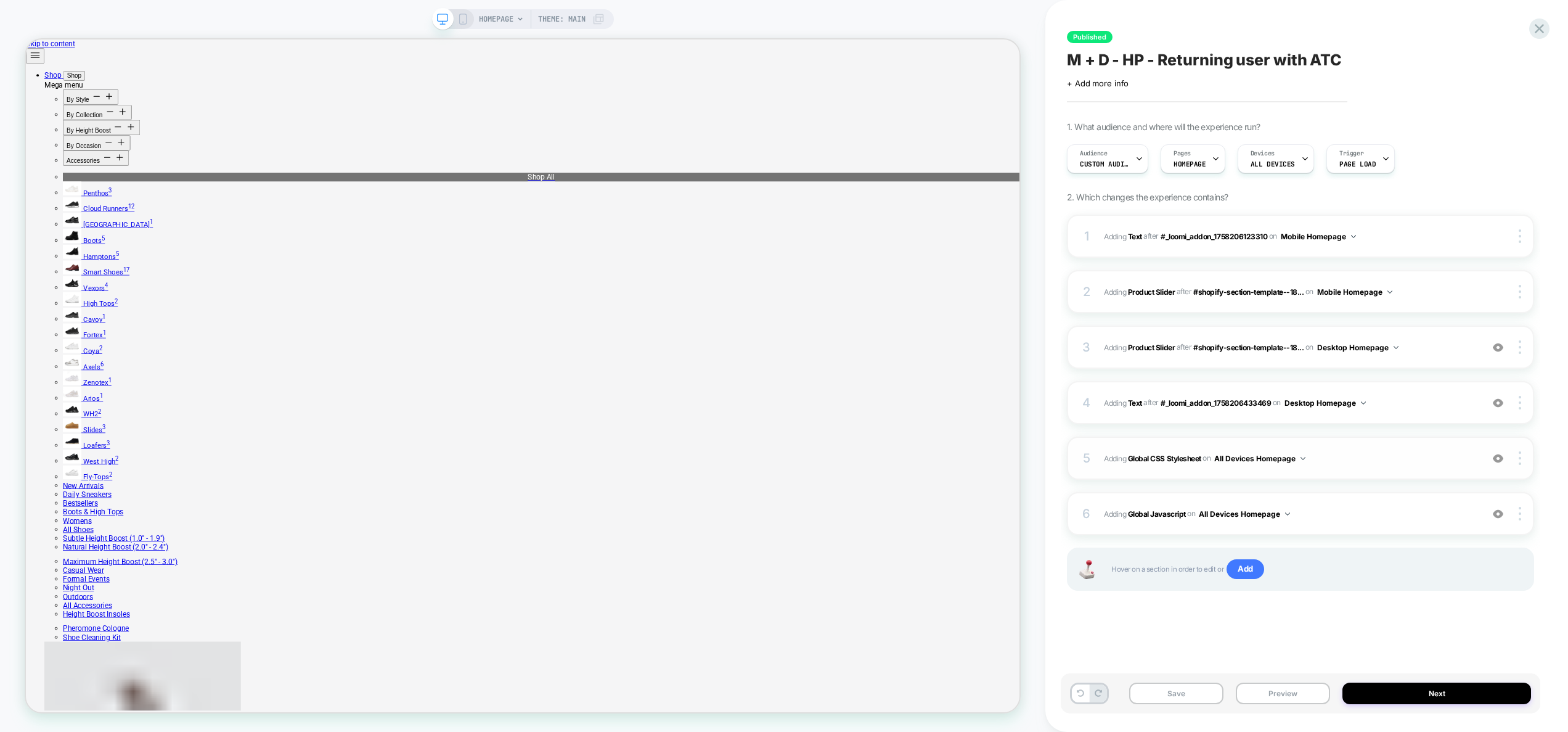
click at [1343, 464] on span "Adding Global CSS Stylesheet on All Devices Homepage" at bounding box center [1289, 458] width 372 height 15
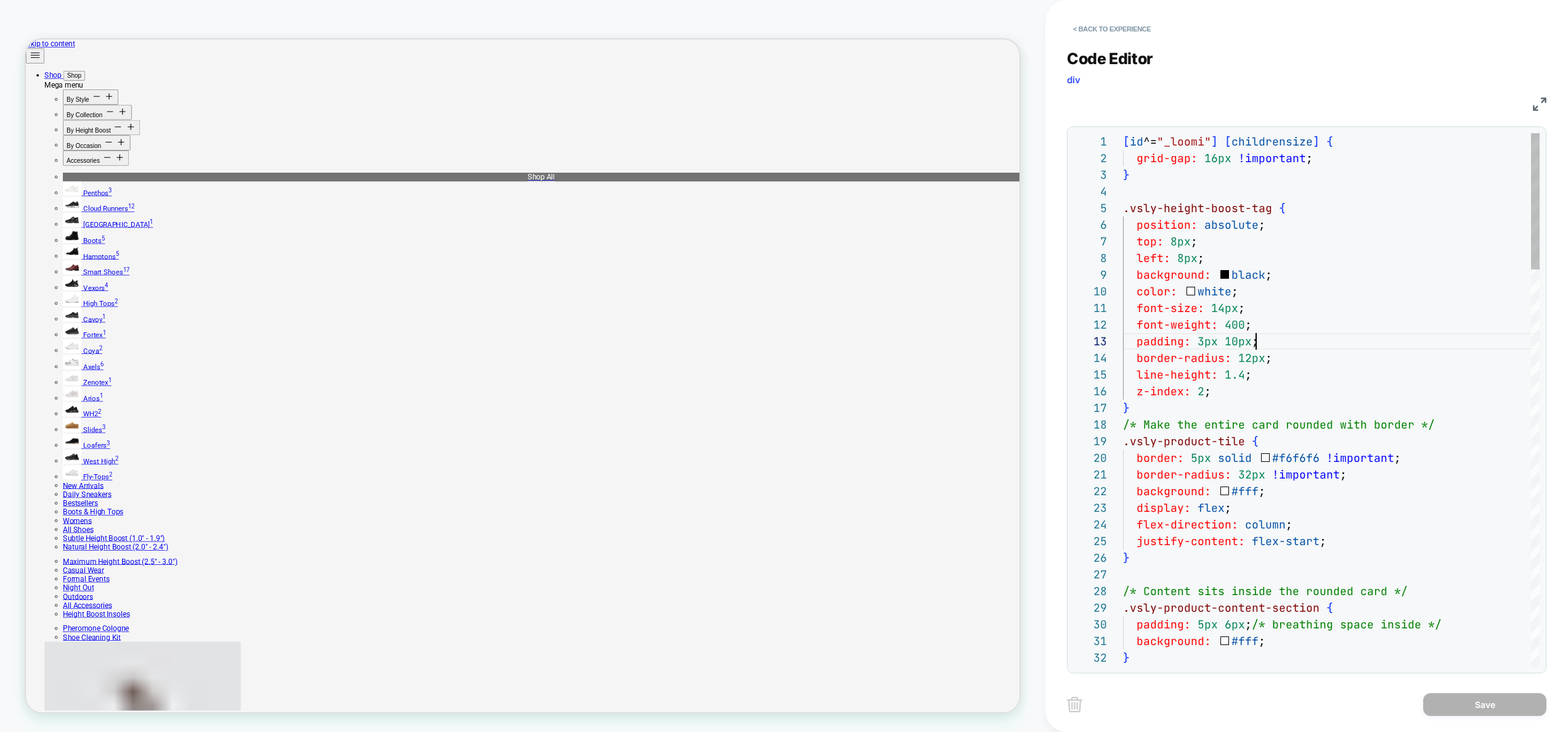
scroll to position [33, 133]
type textarea "**********"
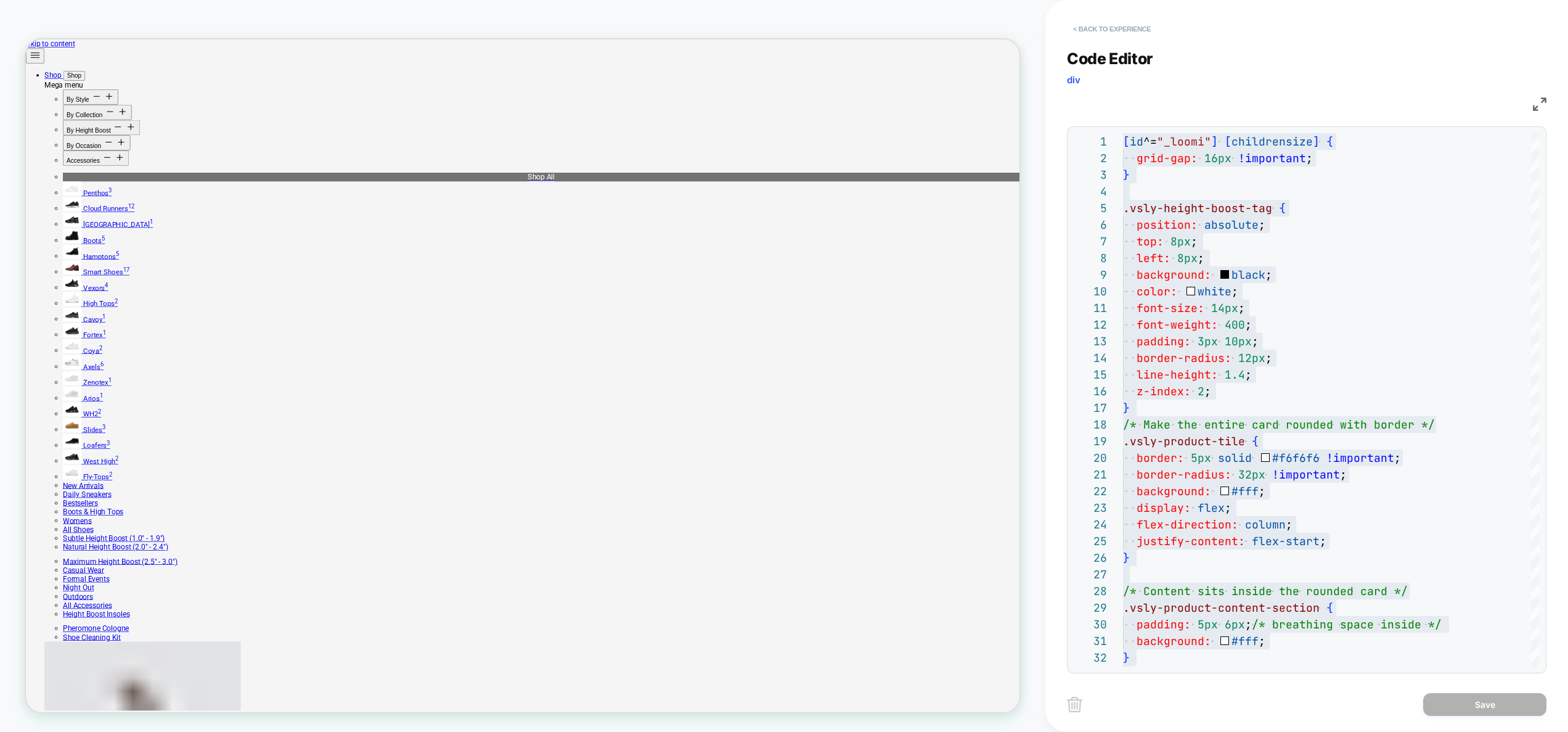
drag, startPoint x: 1116, startPoint y: 10, endPoint x: 1115, endPoint y: 24, distance: 14.0
click at [1116, 11] on div "< Back to experience" at bounding box center [1328, 19] width 523 height 37
click at [1115, 24] on button "< Back to experience" at bounding box center [1111, 29] width 90 height 20
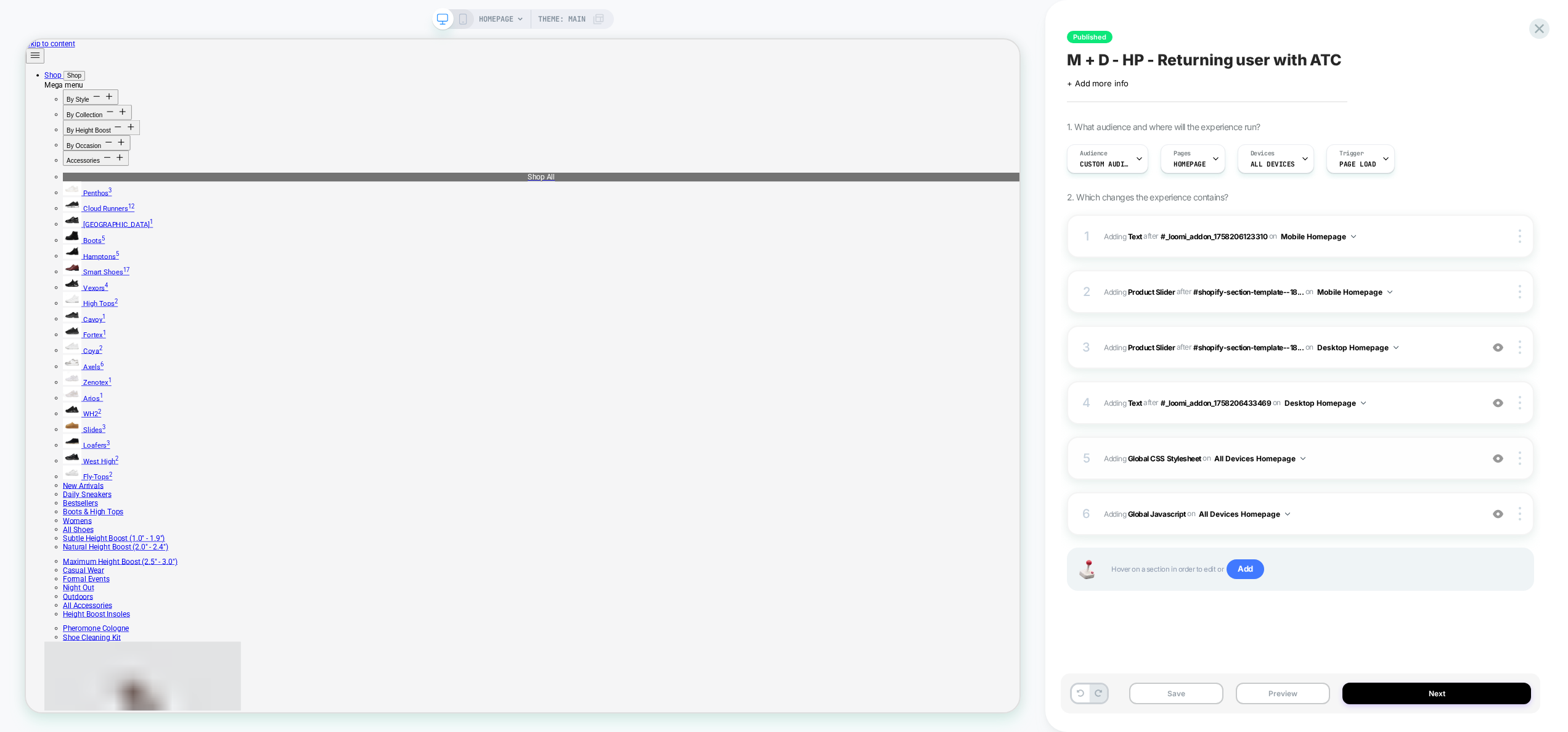
click at [1365, 464] on span "Adding Global CSS Stylesheet on All Devices Homepage" at bounding box center [1289, 458] width 372 height 15
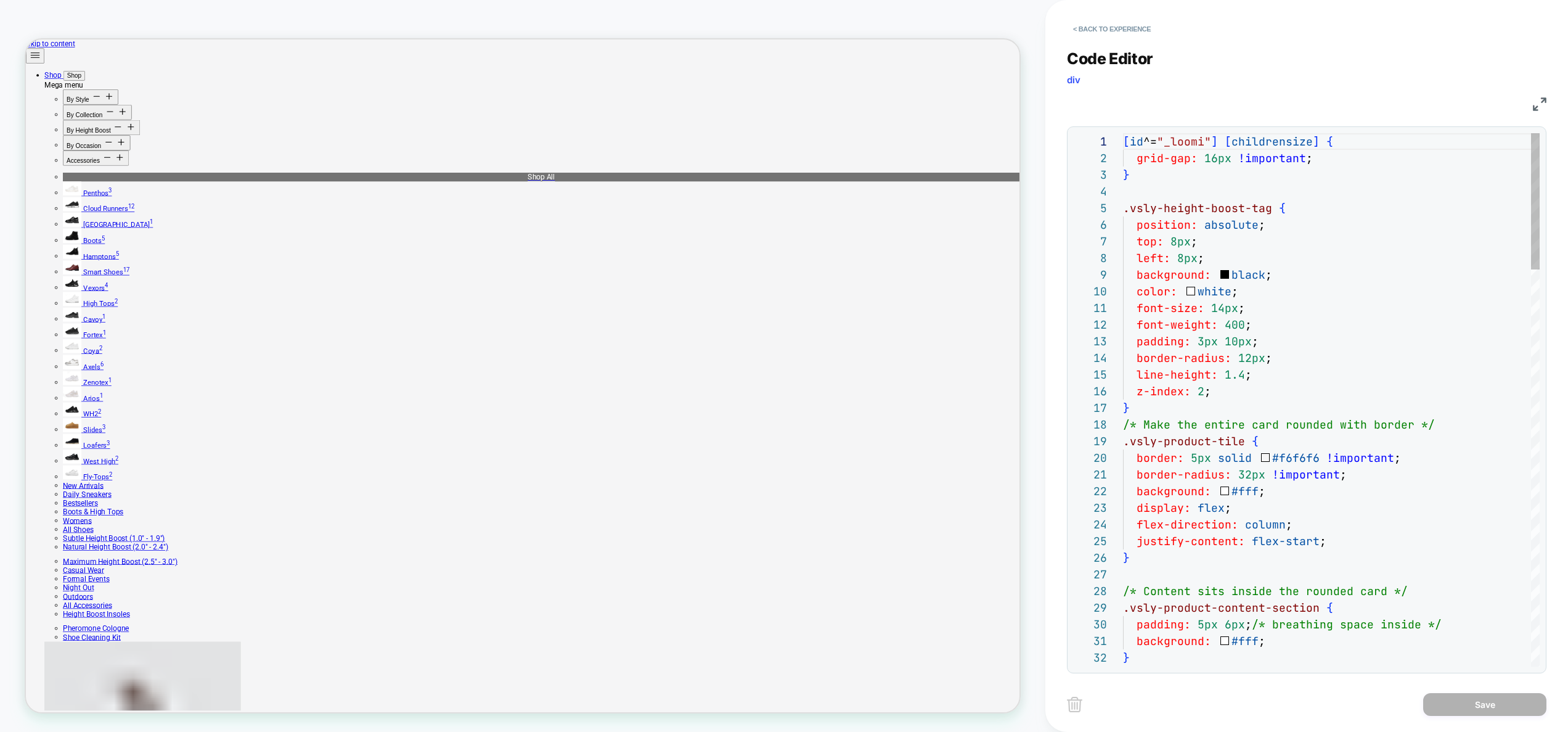
scroll to position [166, 0]
click at [1130, 29] on button "< Back to experience" at bounding box center [1111, 29] width 90 height 20
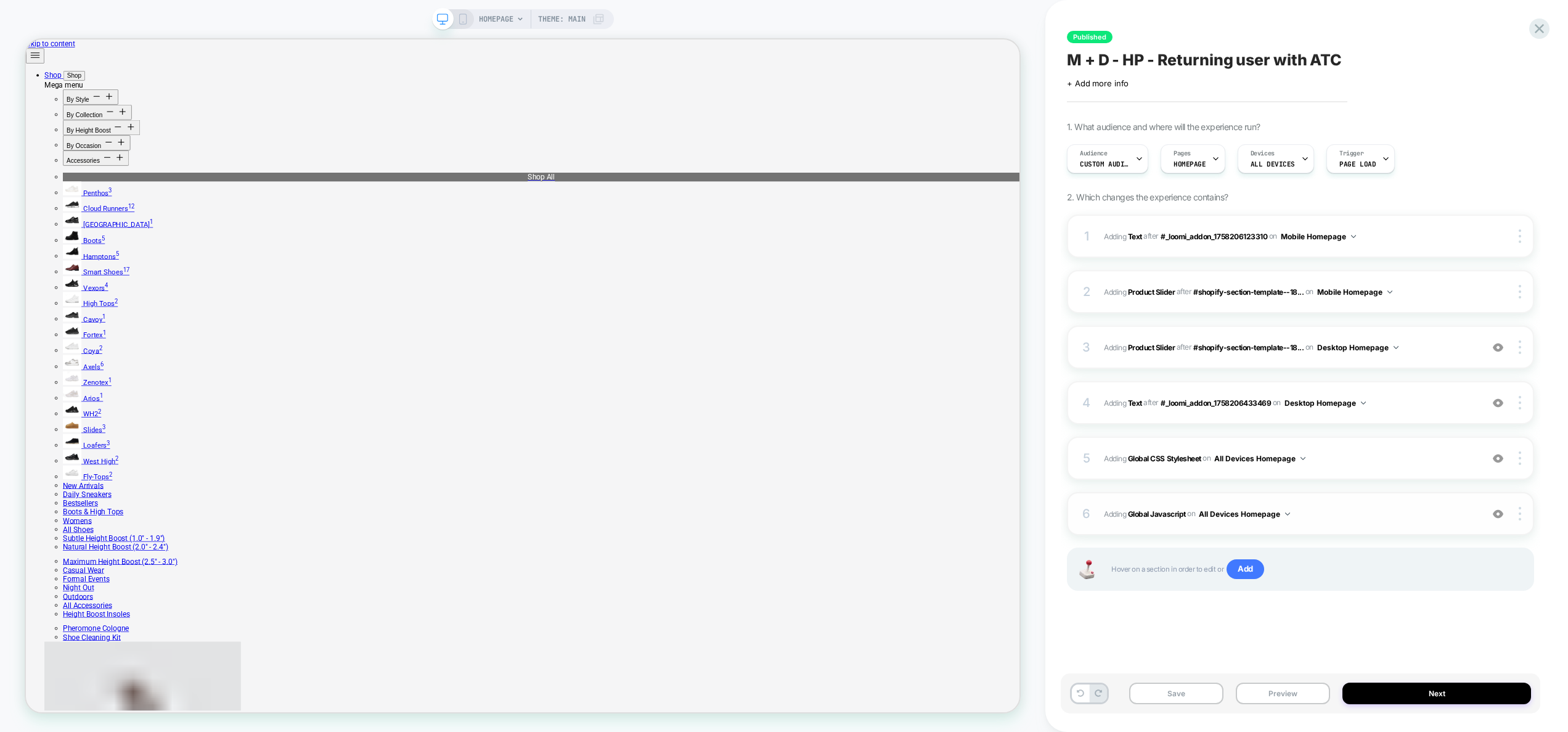
click at [1360, 517] on span "Adding Global Javascript on All Devices Homepage" at bounding box center [1289, 514] width 372 height 15
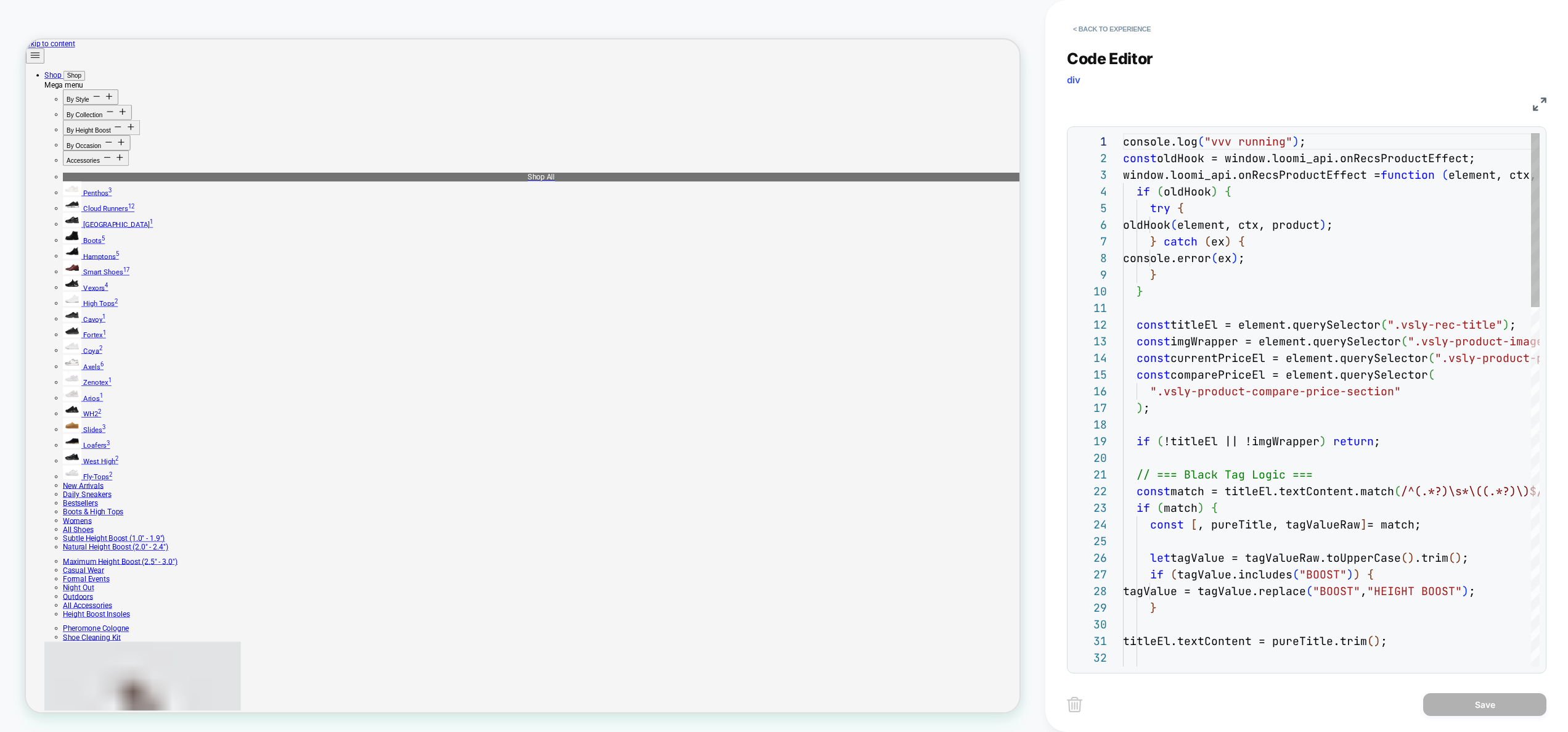
scroll to position [100, 26]
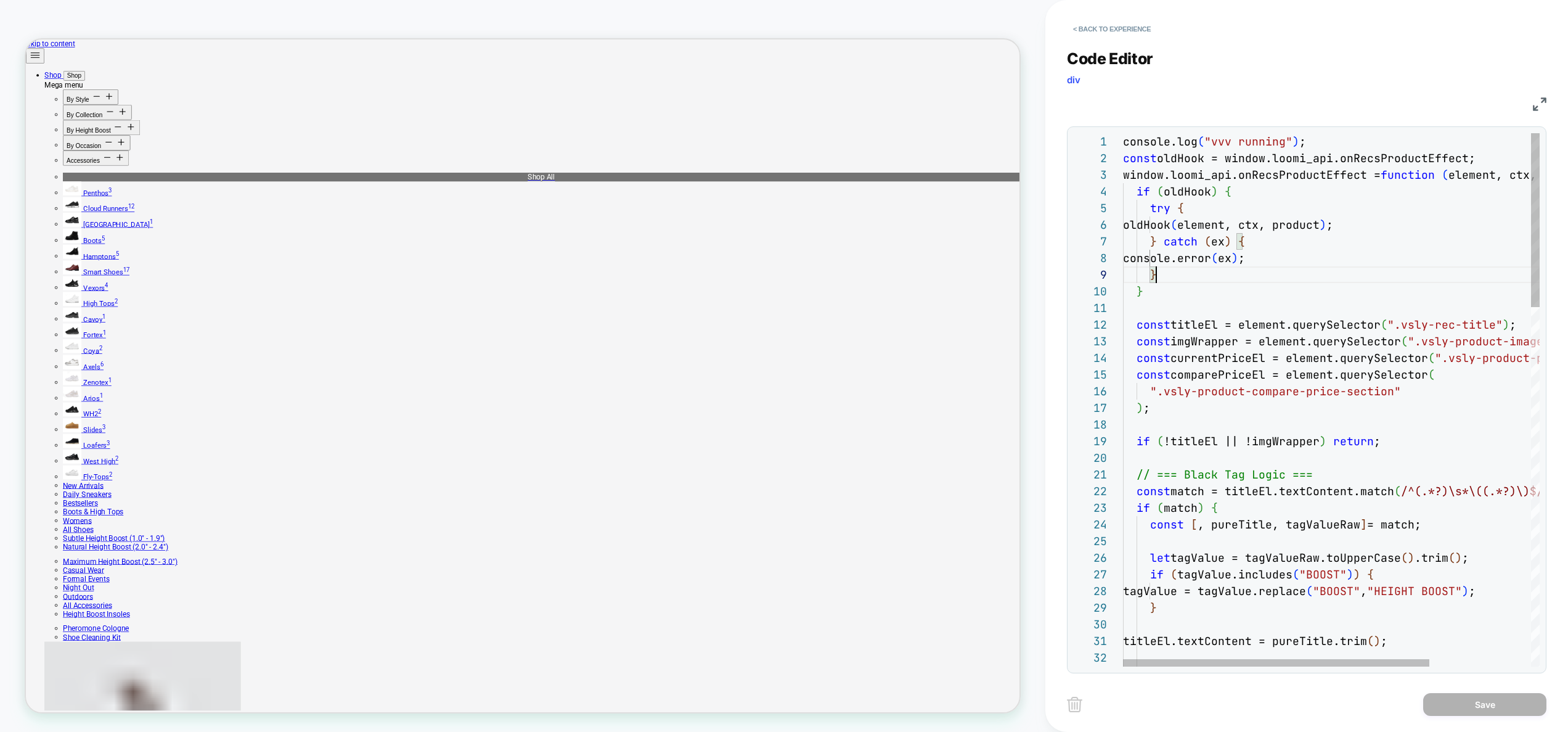
type textarea "**********"
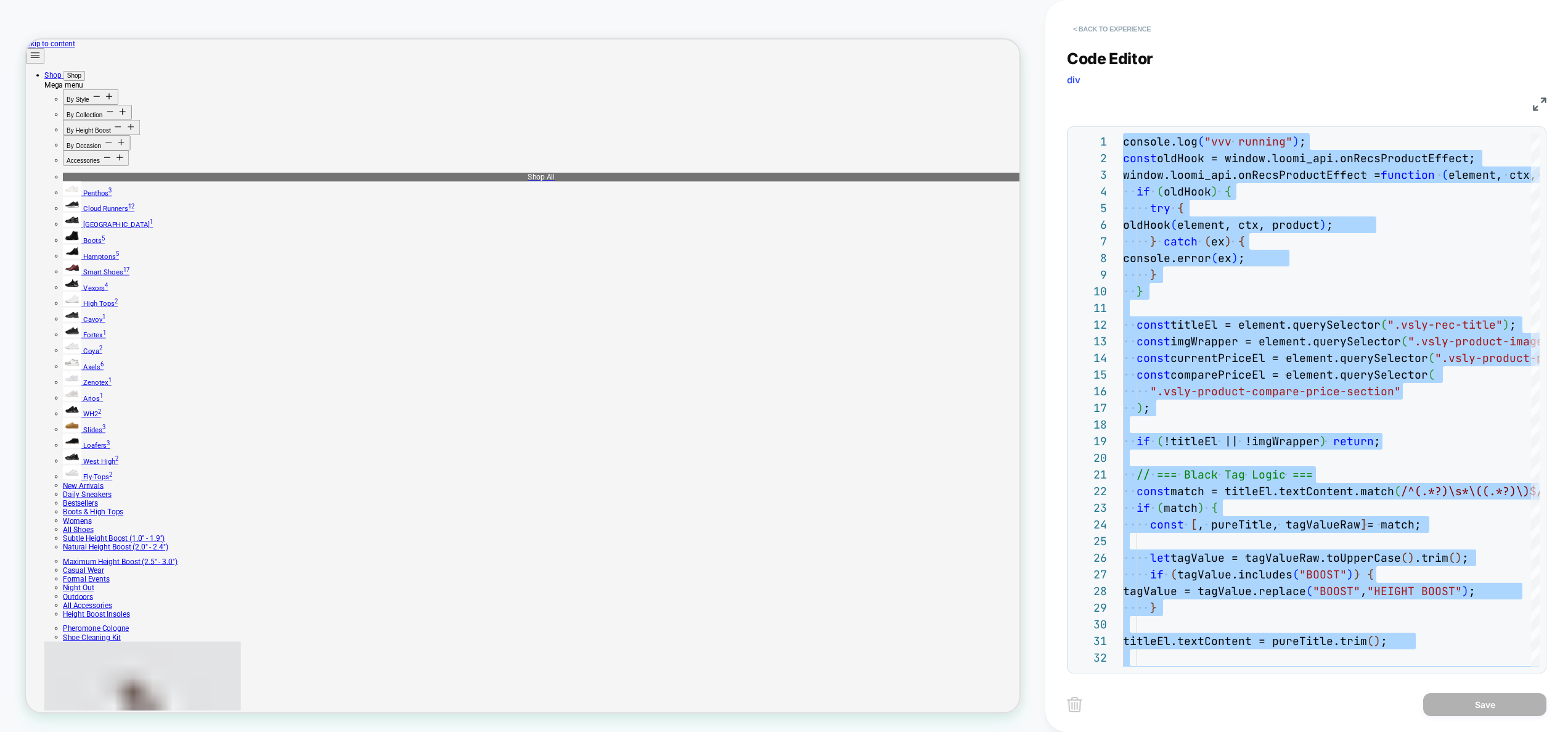
click at [1149, 26] on button "< Back to experience" at bounding box center [1111, 29] width 90 height 20
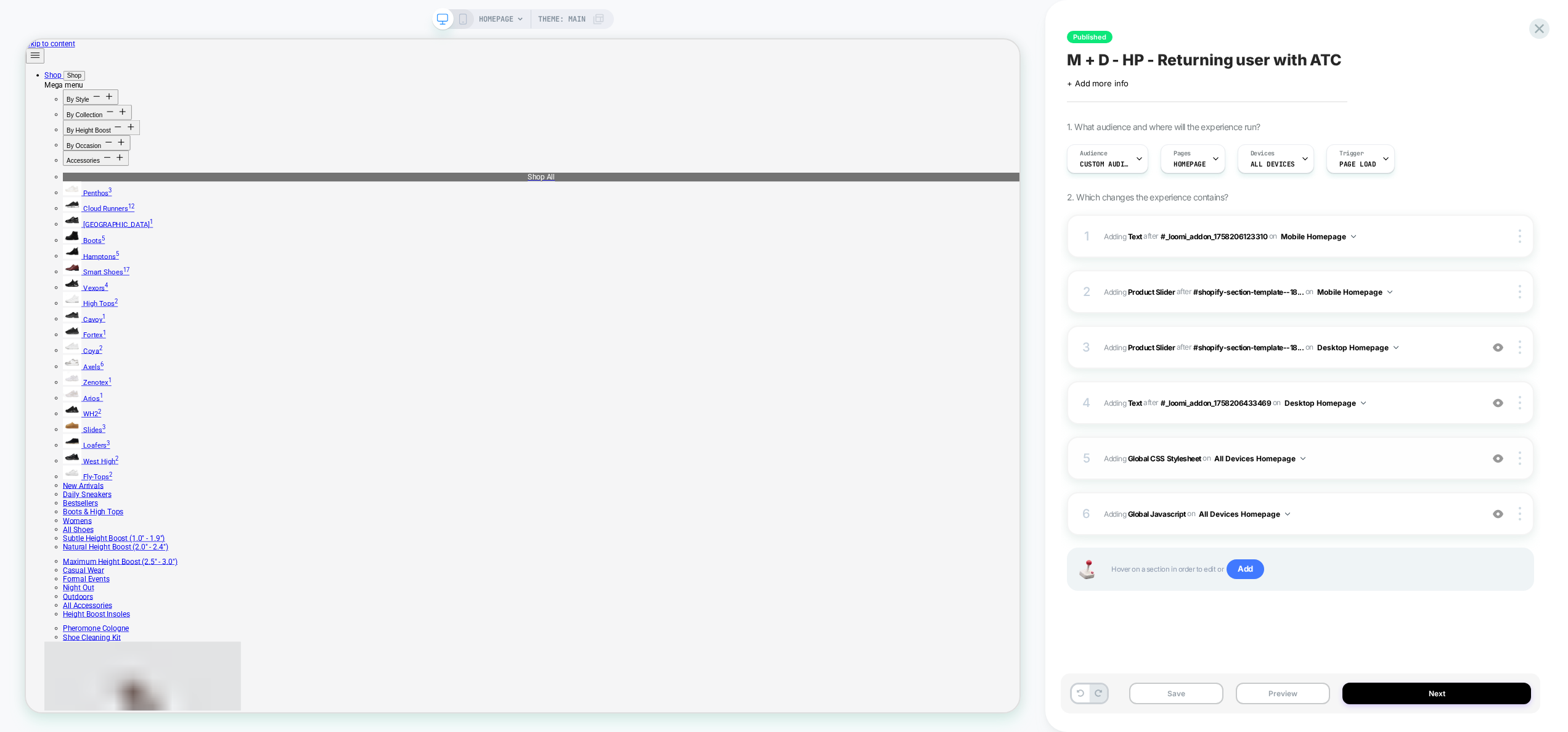
click at [1401, 465] on span "Adding Global CSS Stylesheet on All Devices Homepage" at bounding box center [1289, 458] width 372 height 15
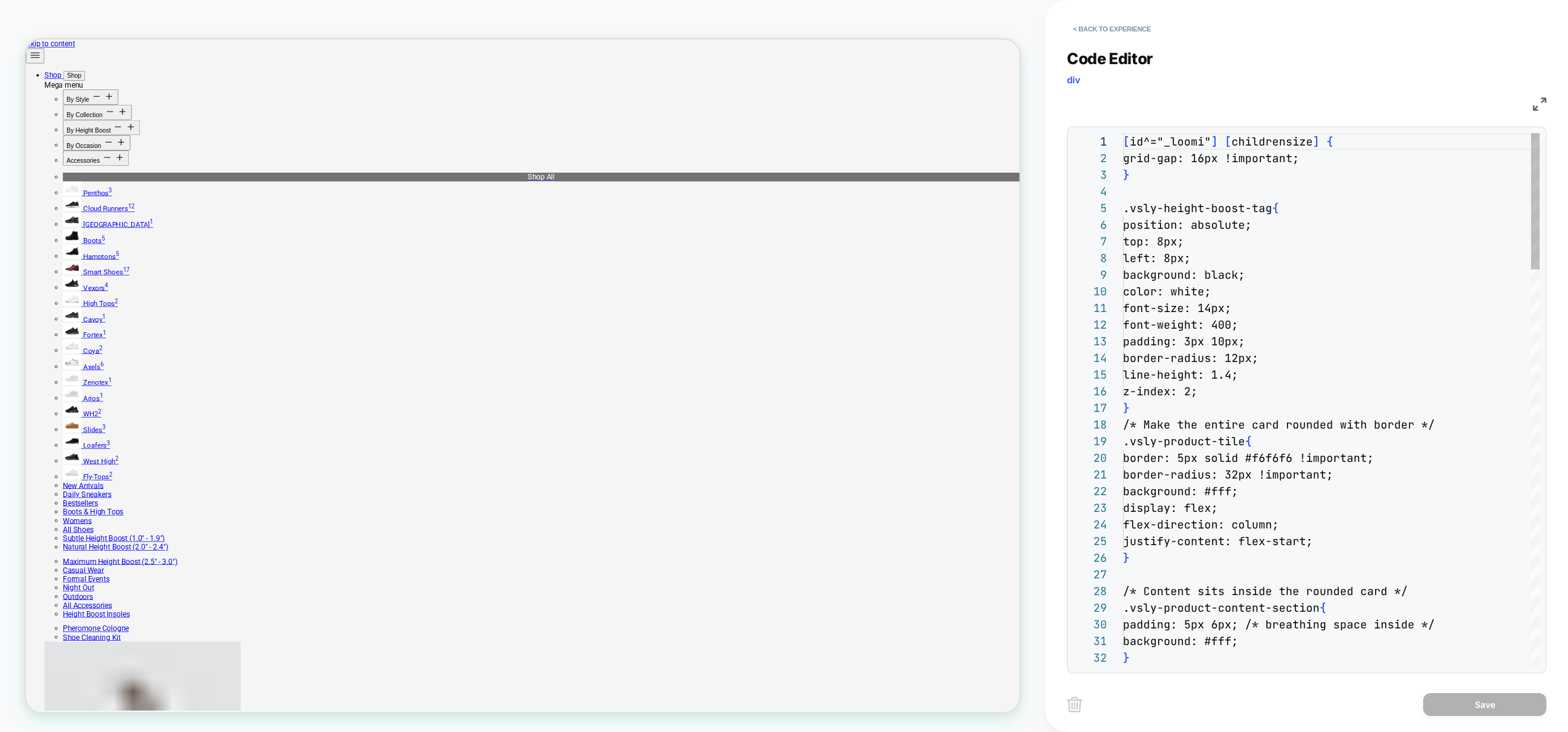
scroll to position [0, 119]
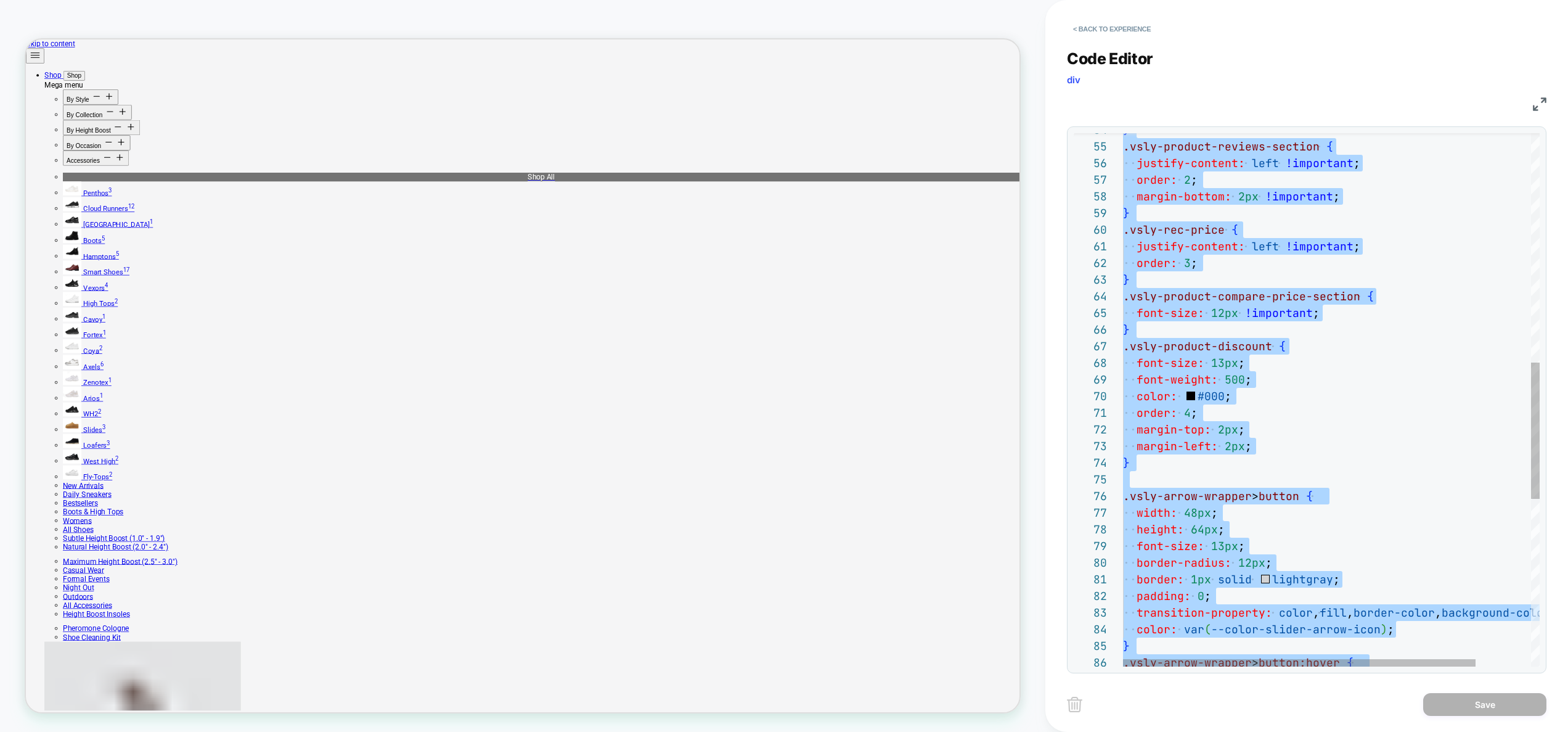
scroll to position [0, 0]
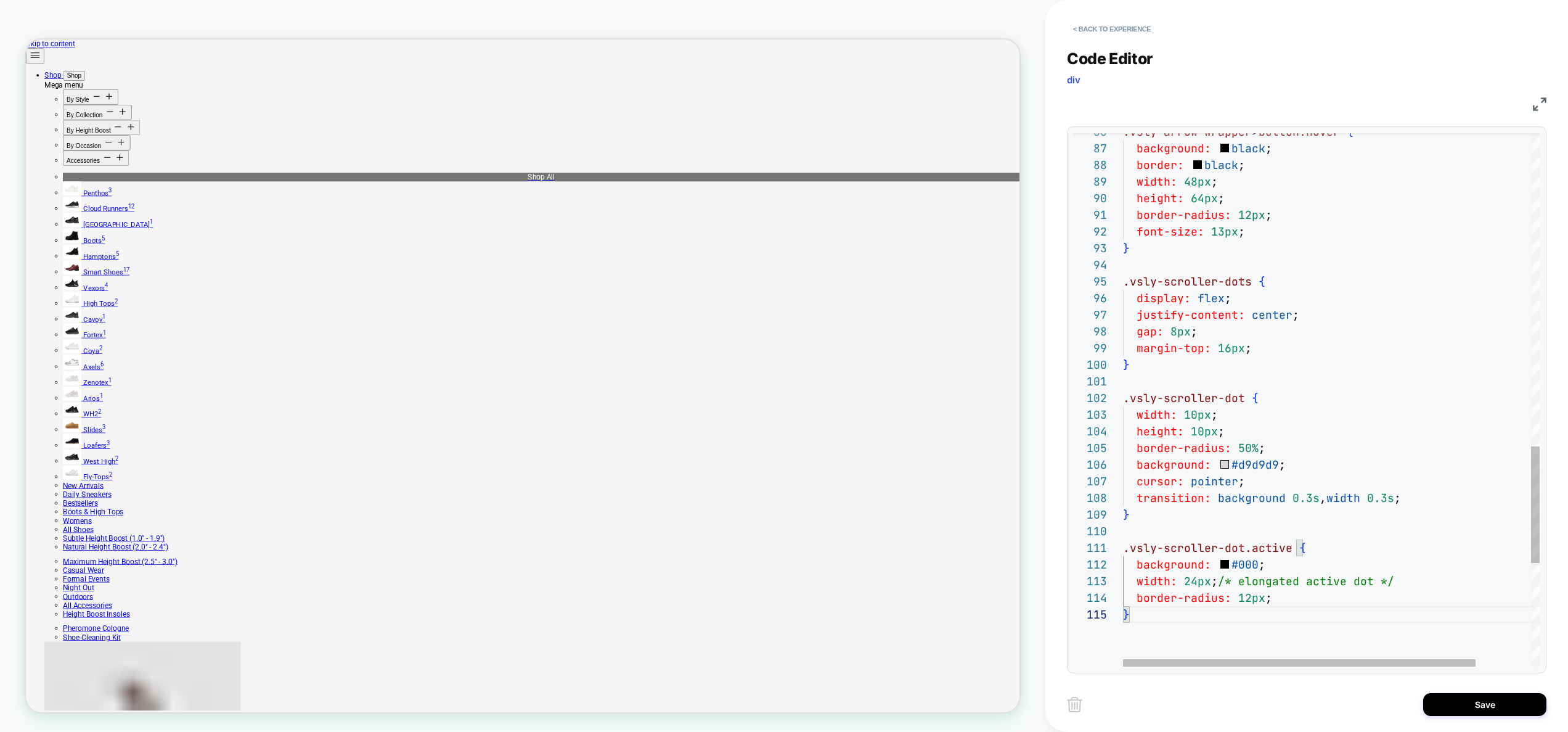
scroll to position [66, 60]
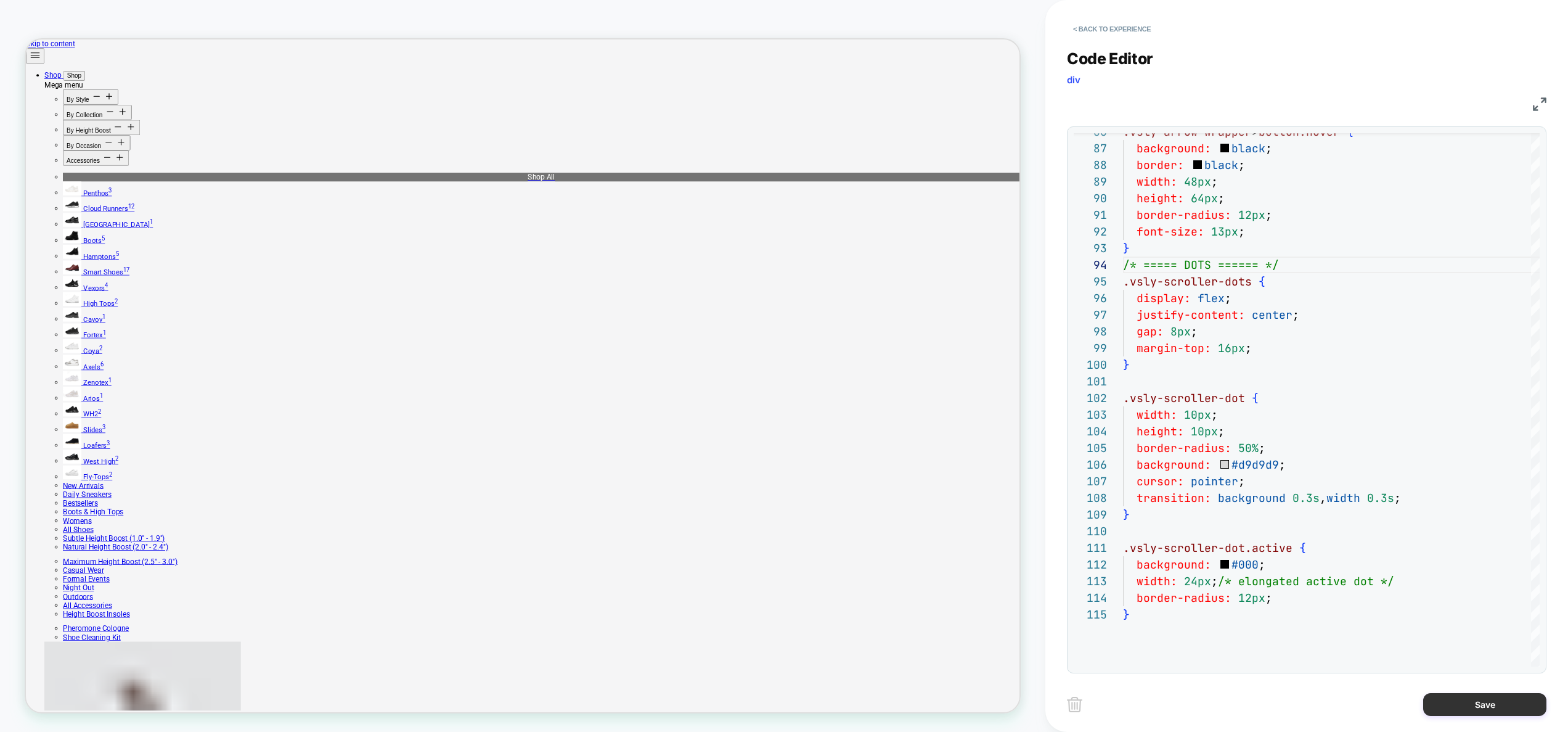
type textarea "**********"
click at [1473, 703] on button "Save" at bounding box center [1484, 705] width 123 height 23
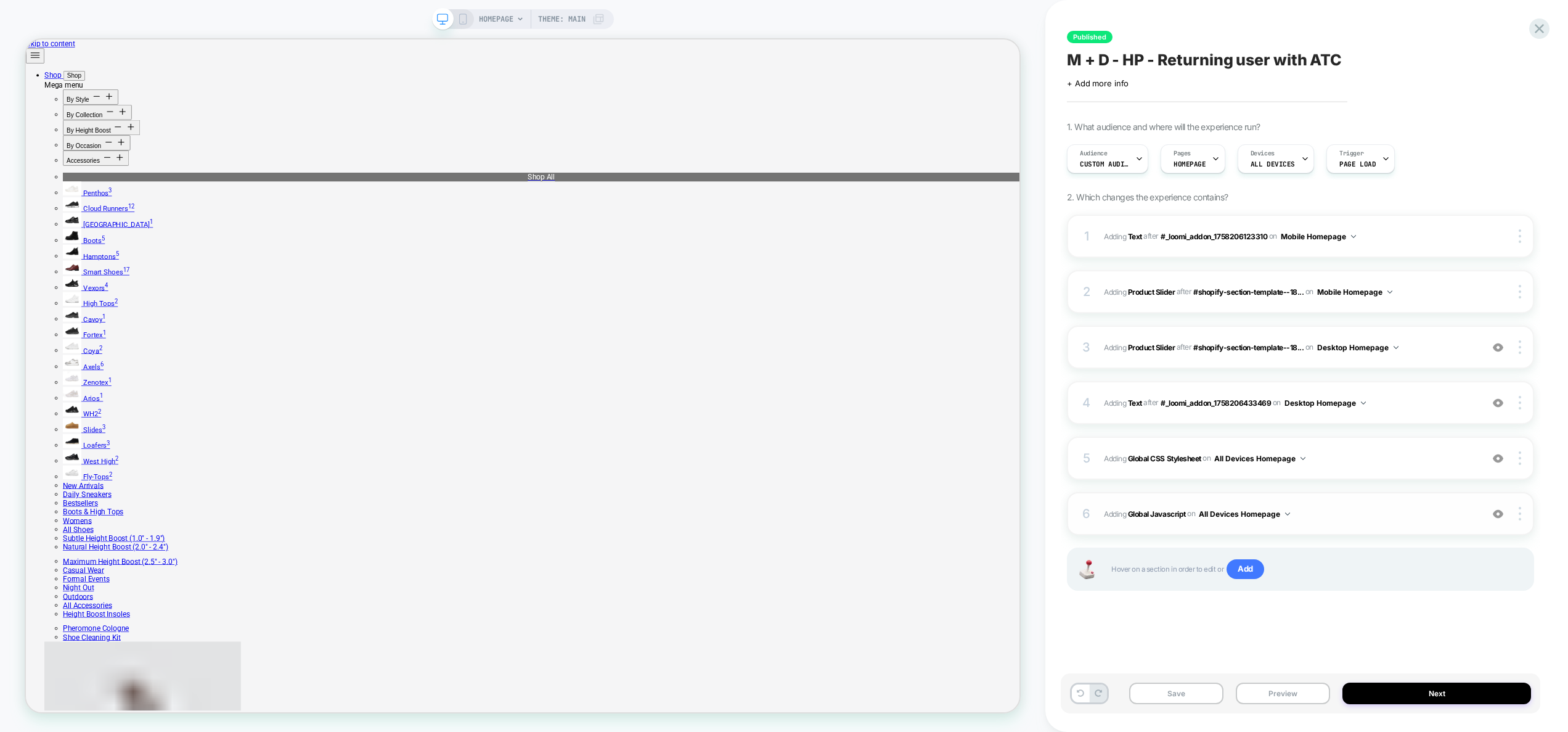
click at [1378, 513] on span "Adding Global Javascript on All Devices Homepage" at bounding box center [1289, 514] width 372 height 15
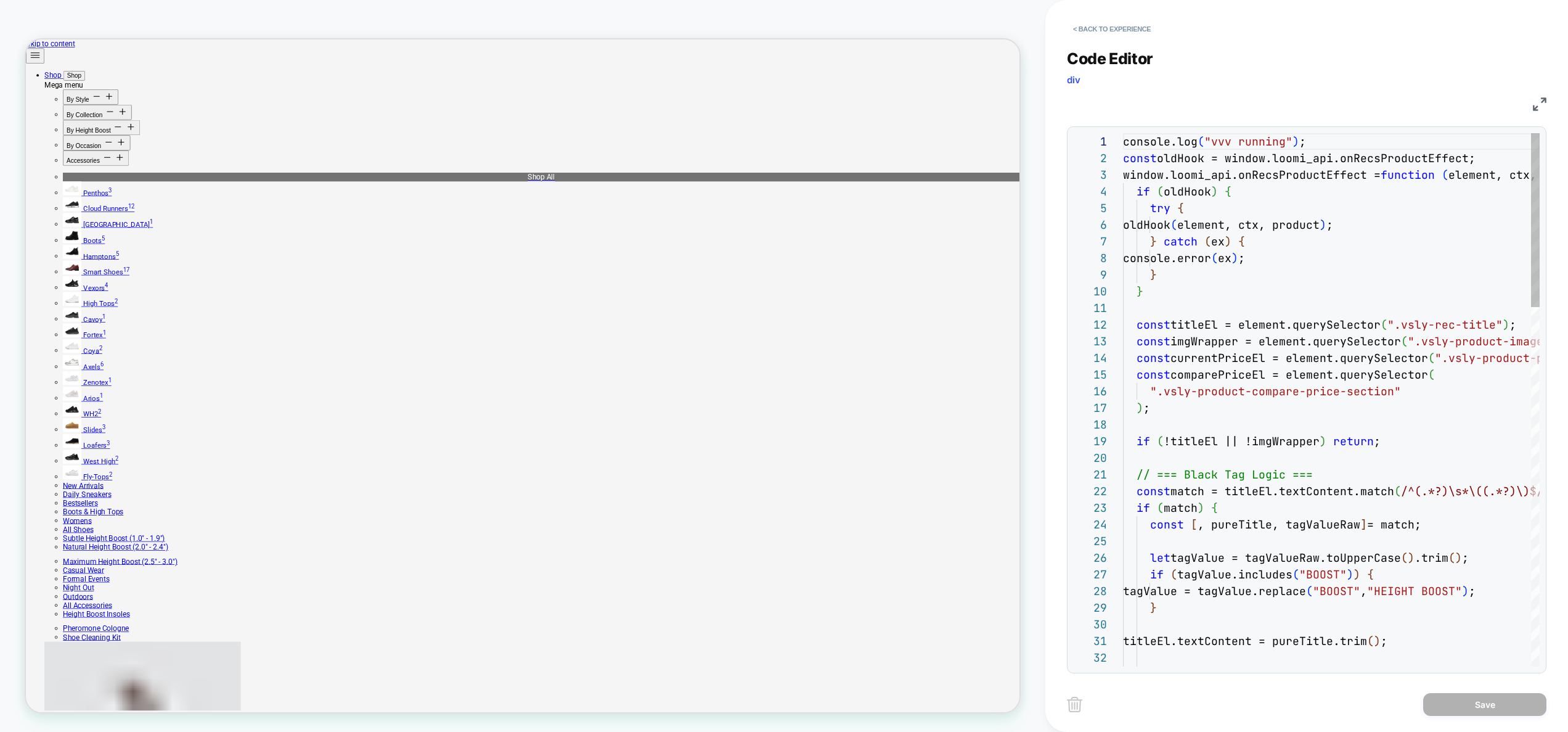
scroll to position [166, 0]
click at [1107, 24] on button "< Back to experience" at bounding box center [1111, 29] width 90 height 20
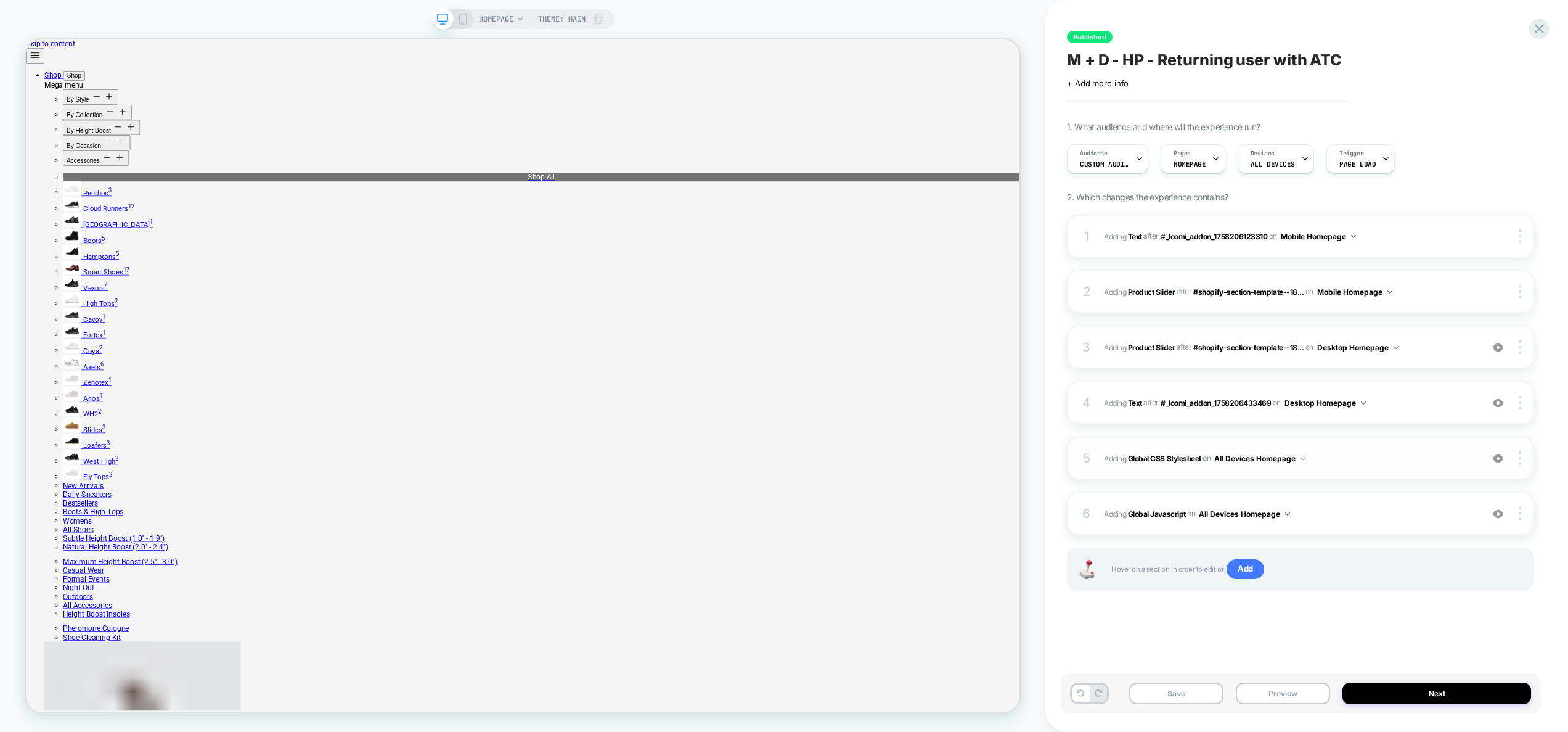
click at [1359, 455] on span "Adding Global CSS Stylesheet on All Devices Homepage" at bounding box center [1289, 458] width 372 height 15
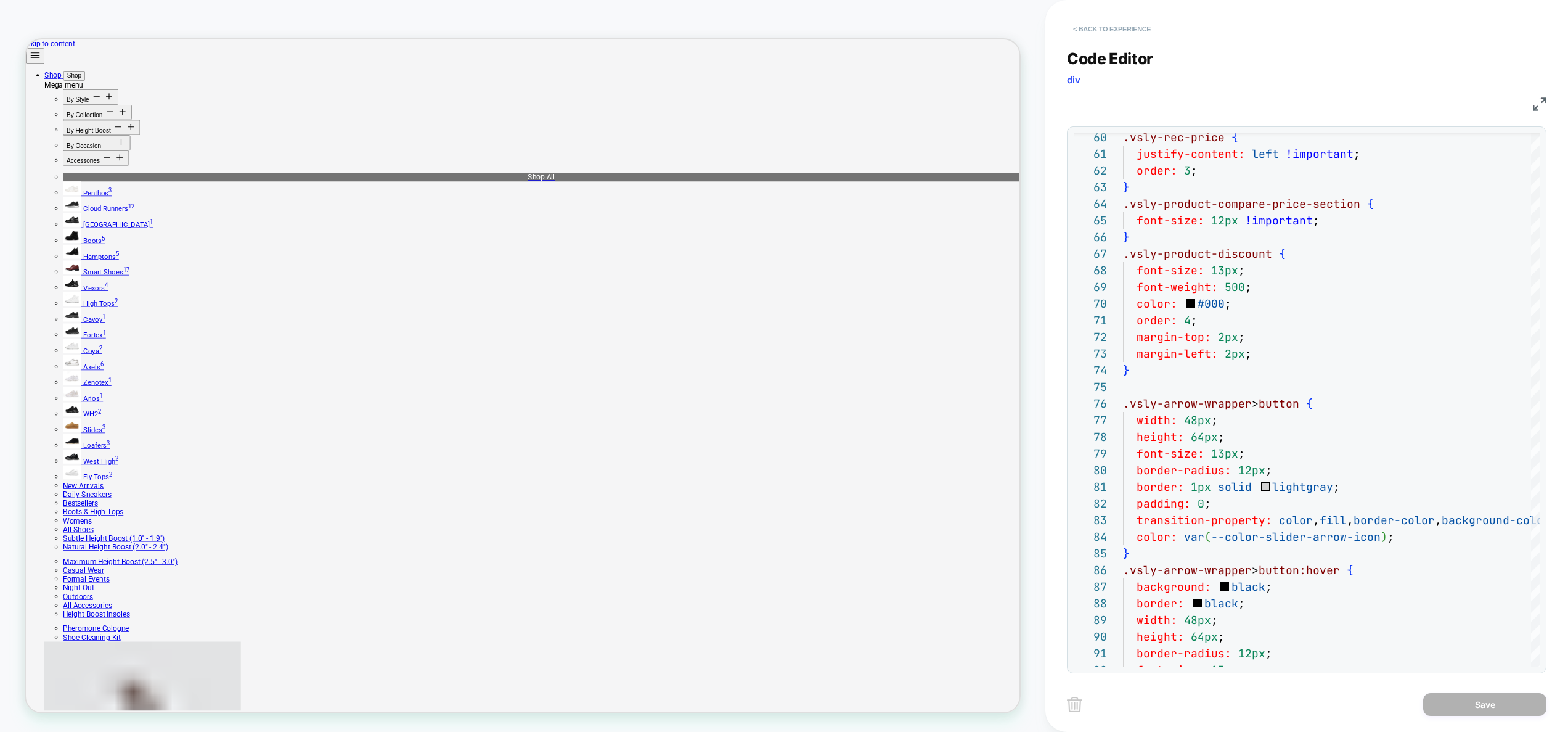
click at [1123, 31] on button "< Back to experience" at bounding box center [1111, 29] width 90 height 20
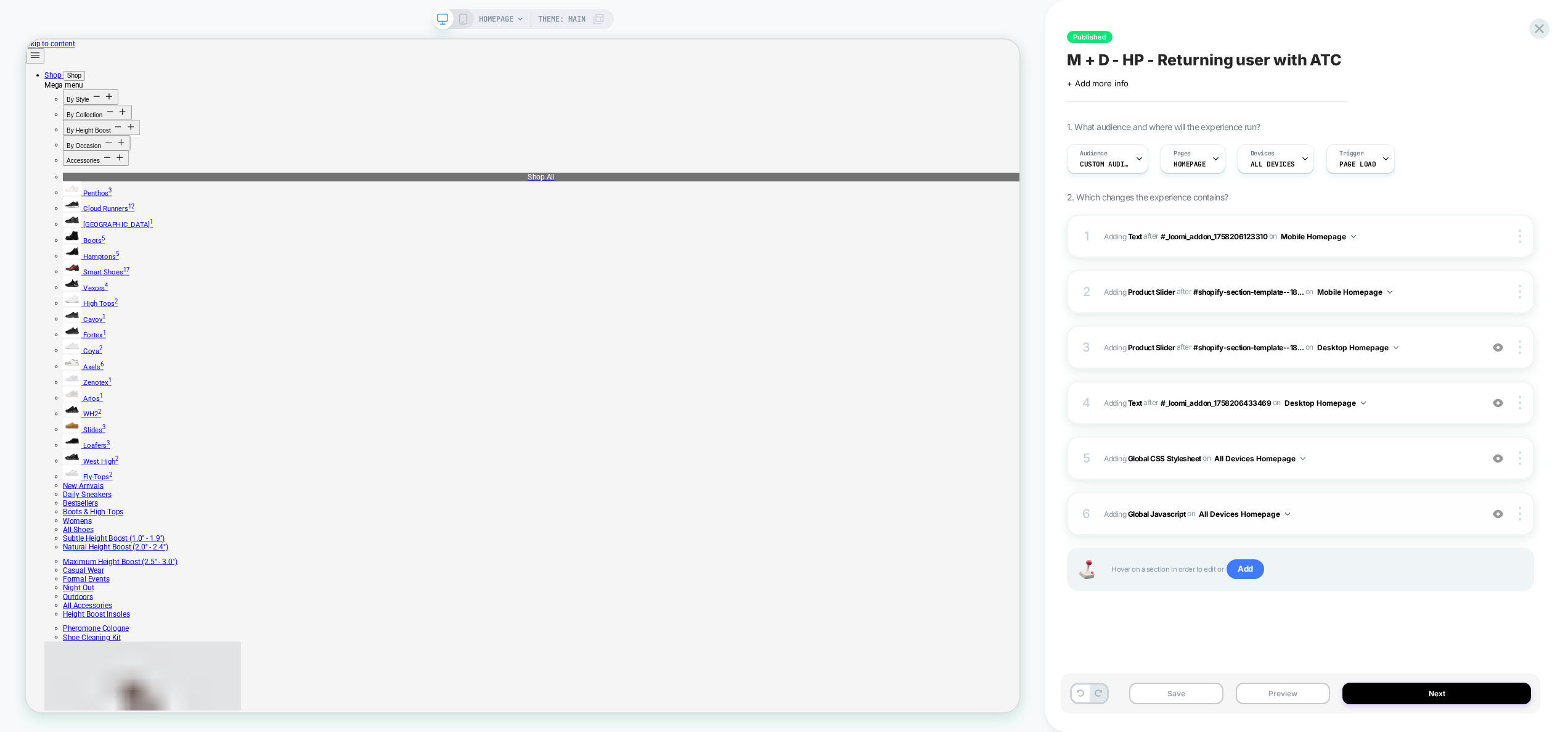
click at [1342, 511] on span "Adding Global Javascript on All Devices Homepage" at bounding box center [1289, 514] width 372 height 15
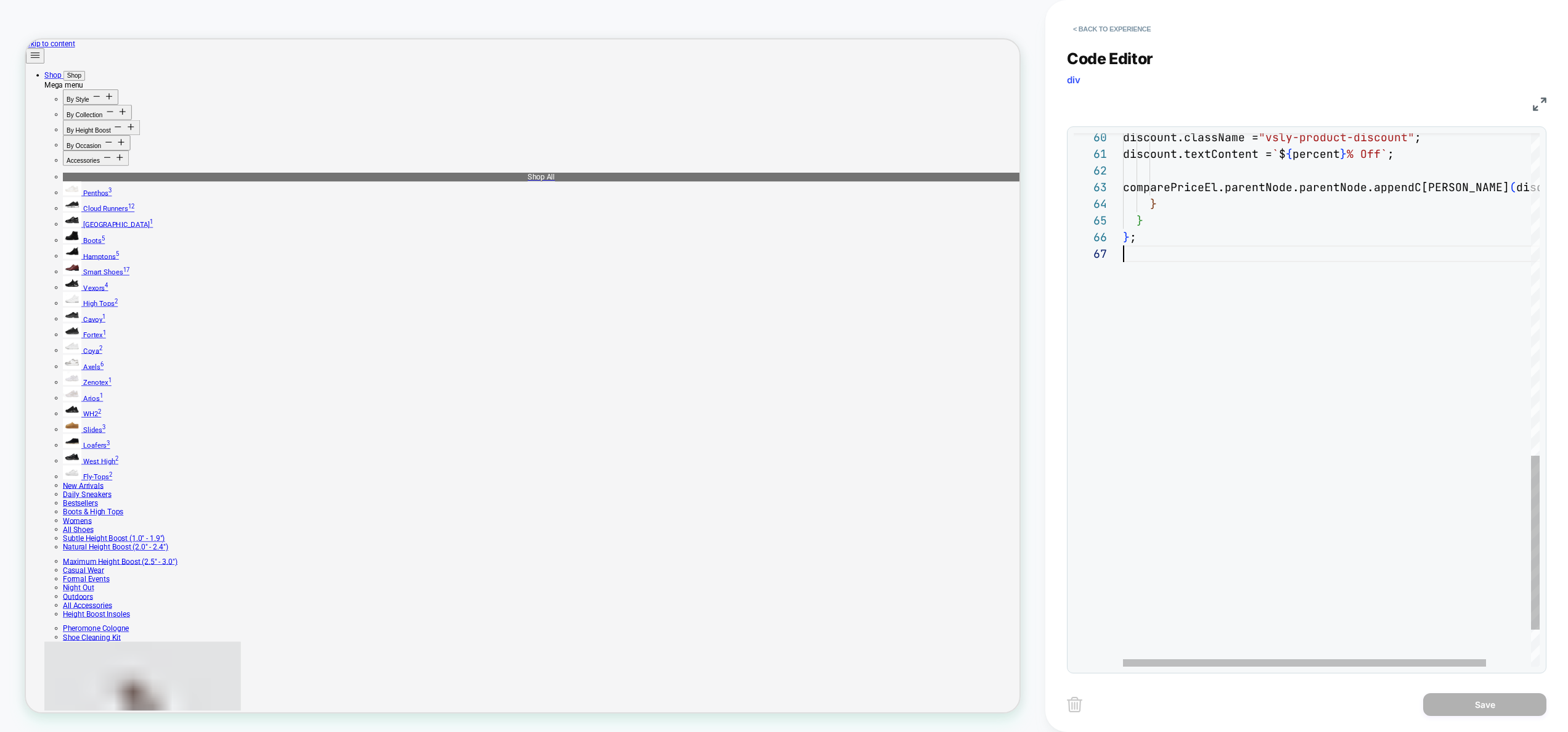
type textarea "**********"
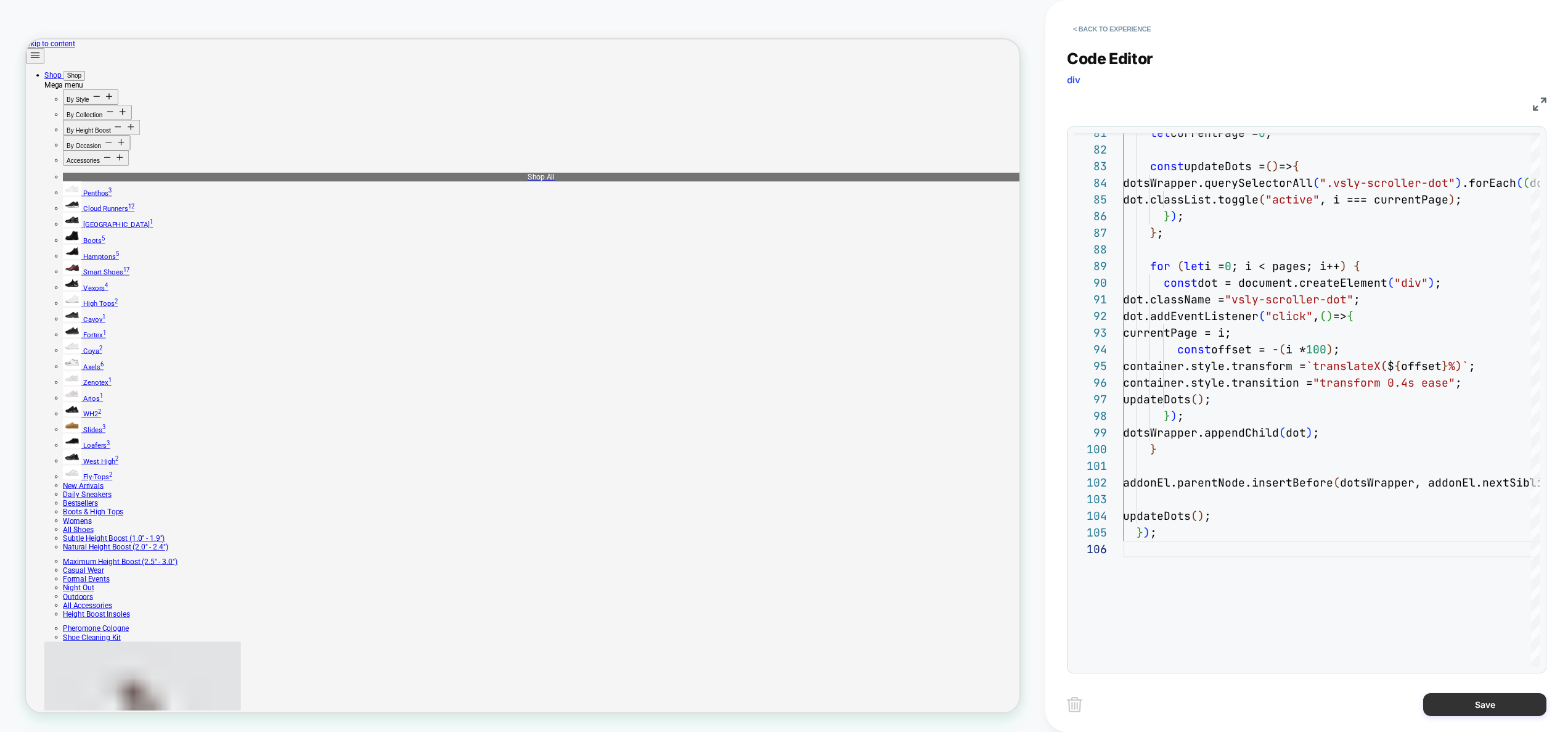
click at [1498, 698] on button "Save" at bounding box center [1484, 705] width 123 height 23
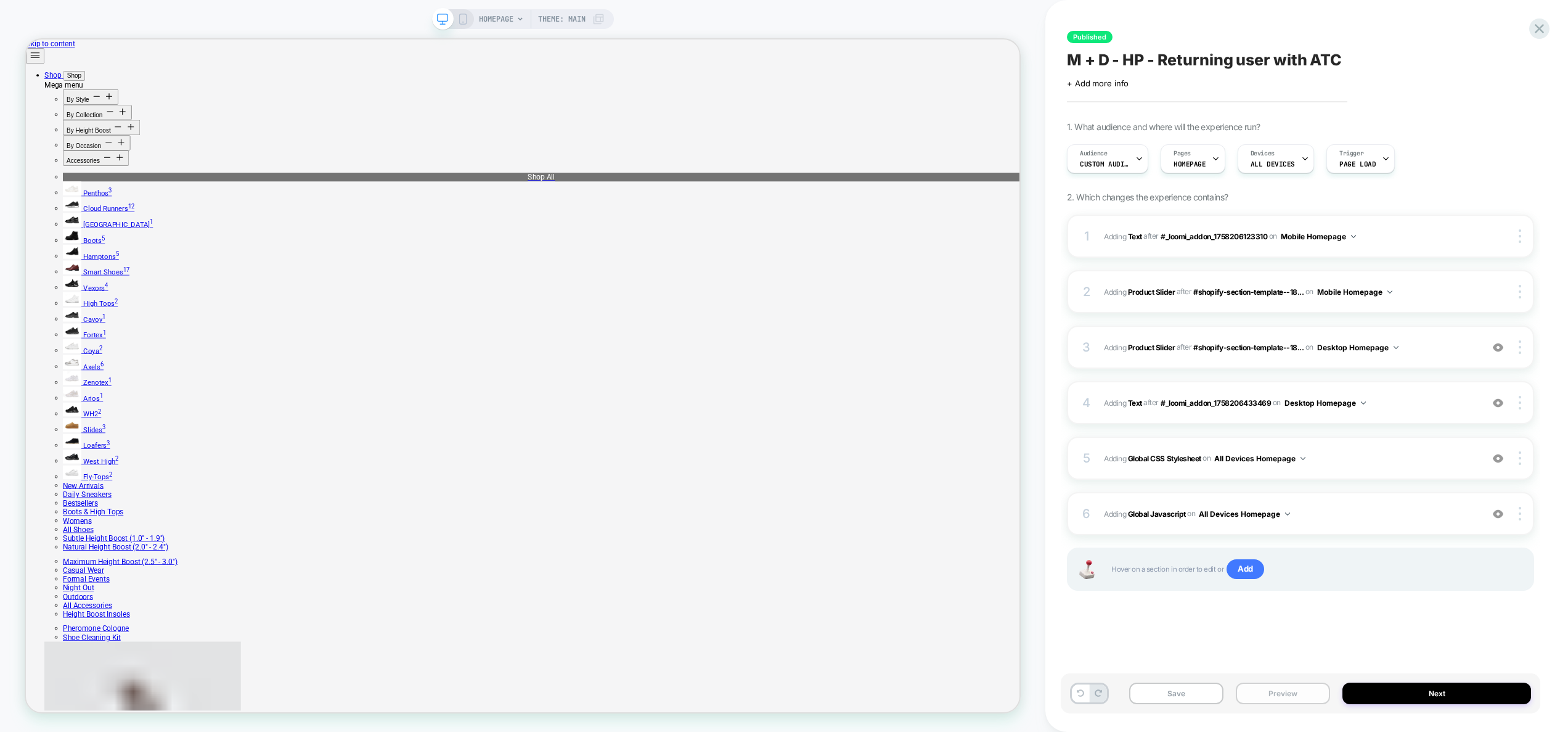
click at [1296, 693] on button "Preview" at bounding box center [1283, 694] width 95 height 22
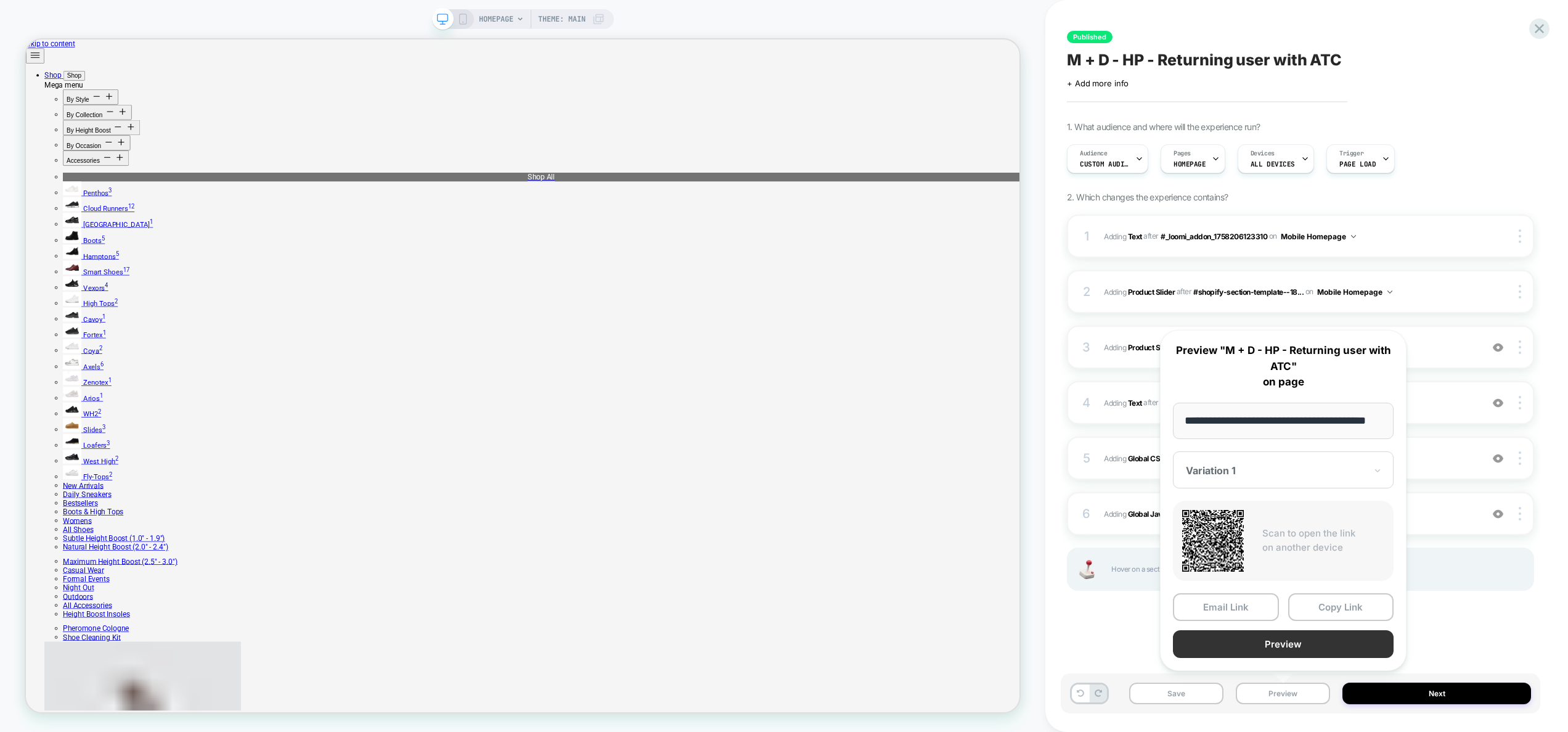
scroll to position [0, 0]
click at [1293, 648] on button "Preview" at bounding box center [1282, 644] width 220 height 27
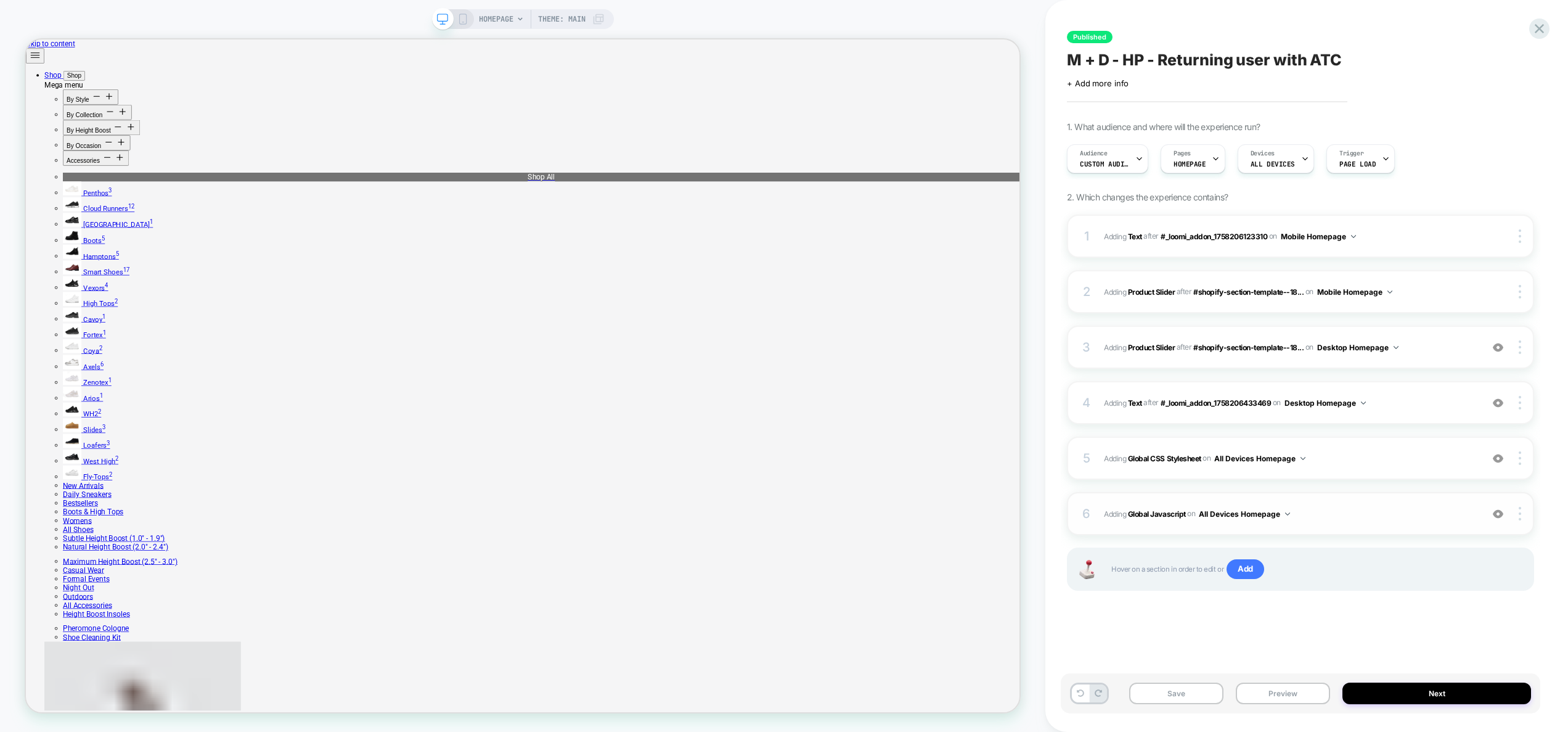
click at [1367, 511] on span "Adding Global Javascript on All Devices Homepage" at bounding box center [1289, 514] width 372 height 15
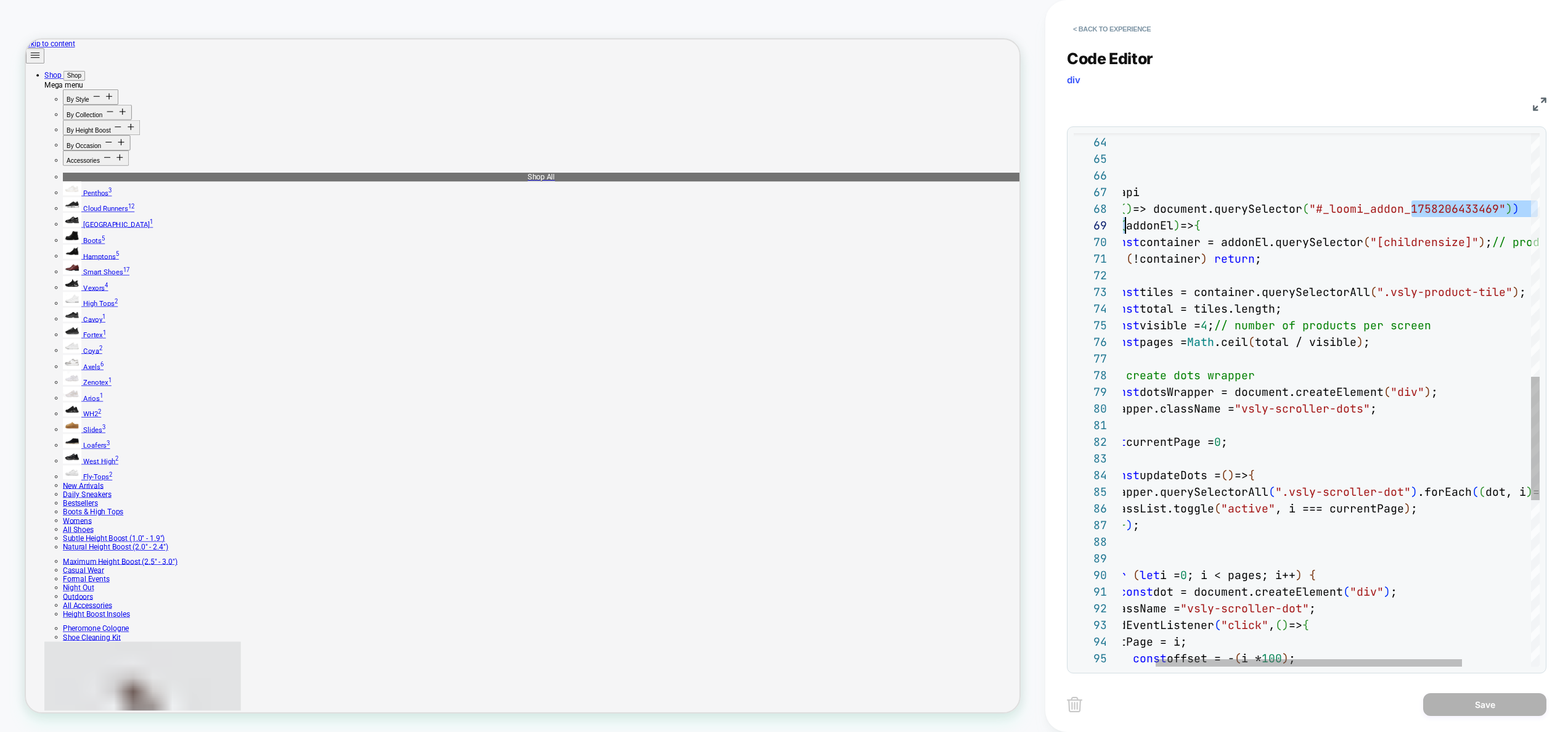
scroll to position [116, 0]
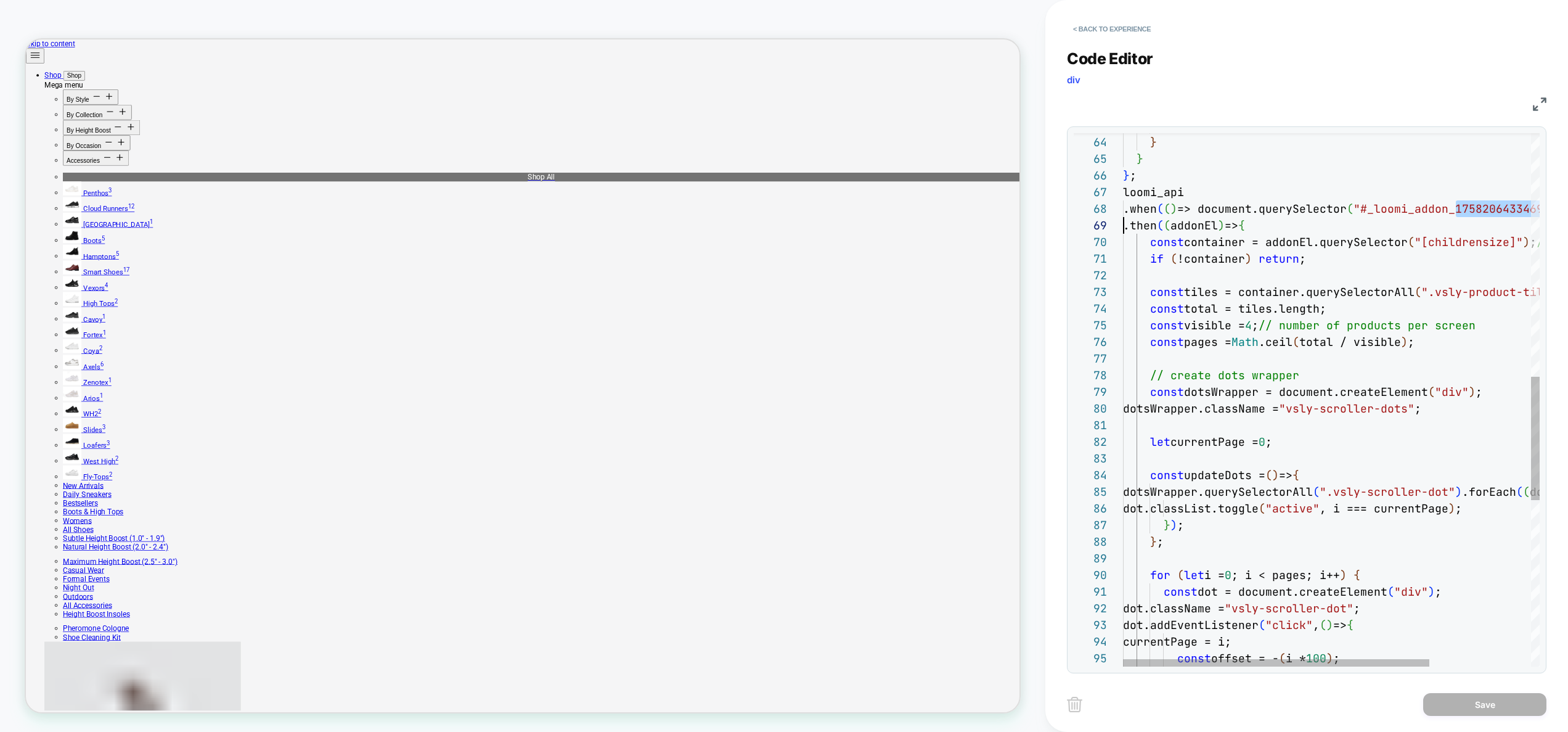
drag, startPoint x: 1456, startPoint y: 207, endPoint x: 1117, endPoint y: 217, distance: 339.1
click at [1123, 217] on div "comparePriceEl.parentNode.parentNode.appendC hild ( discount ) ; } } } ; loomi_…" at bounding box center [1400, 234] width 555 height 2298
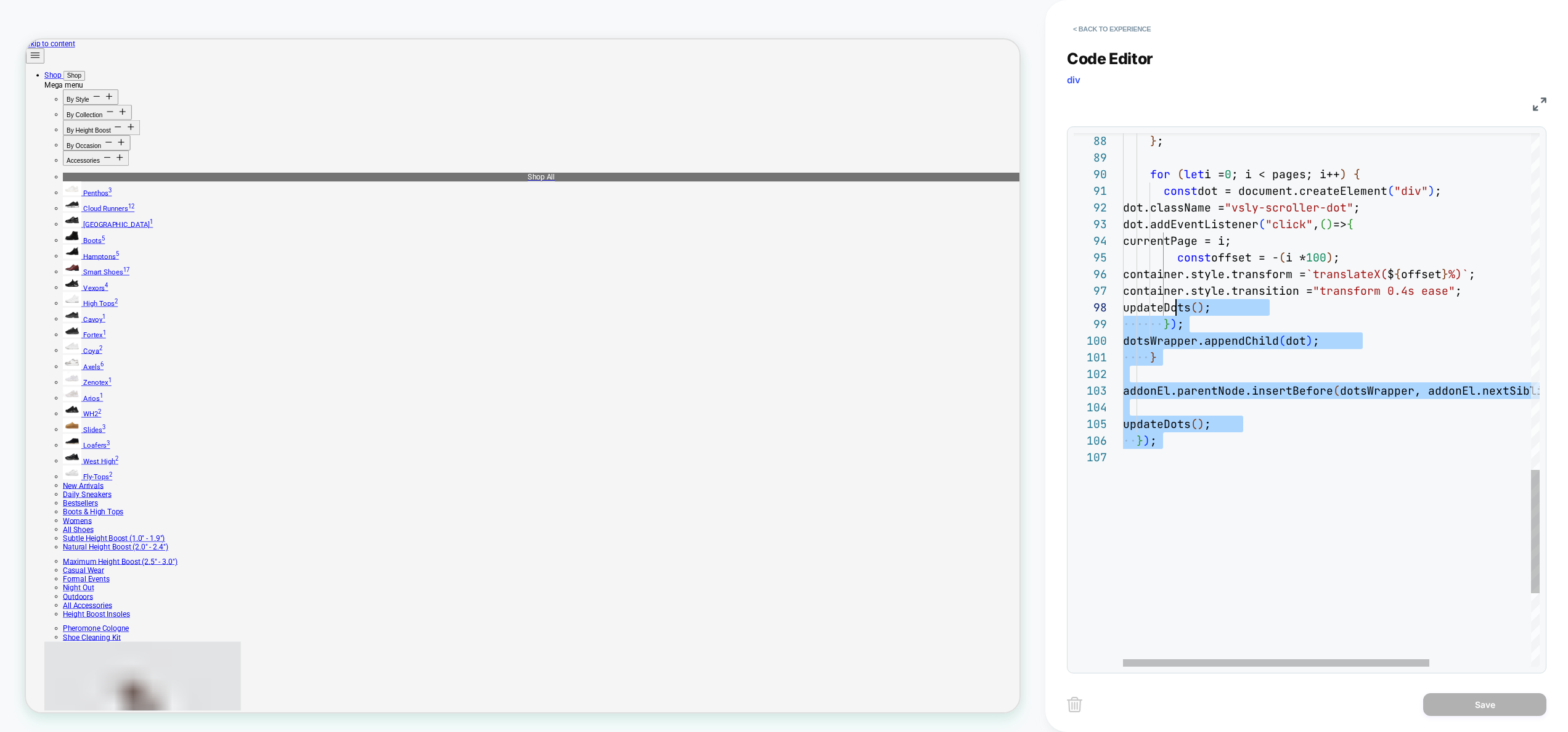
scroll to position [133, 0]
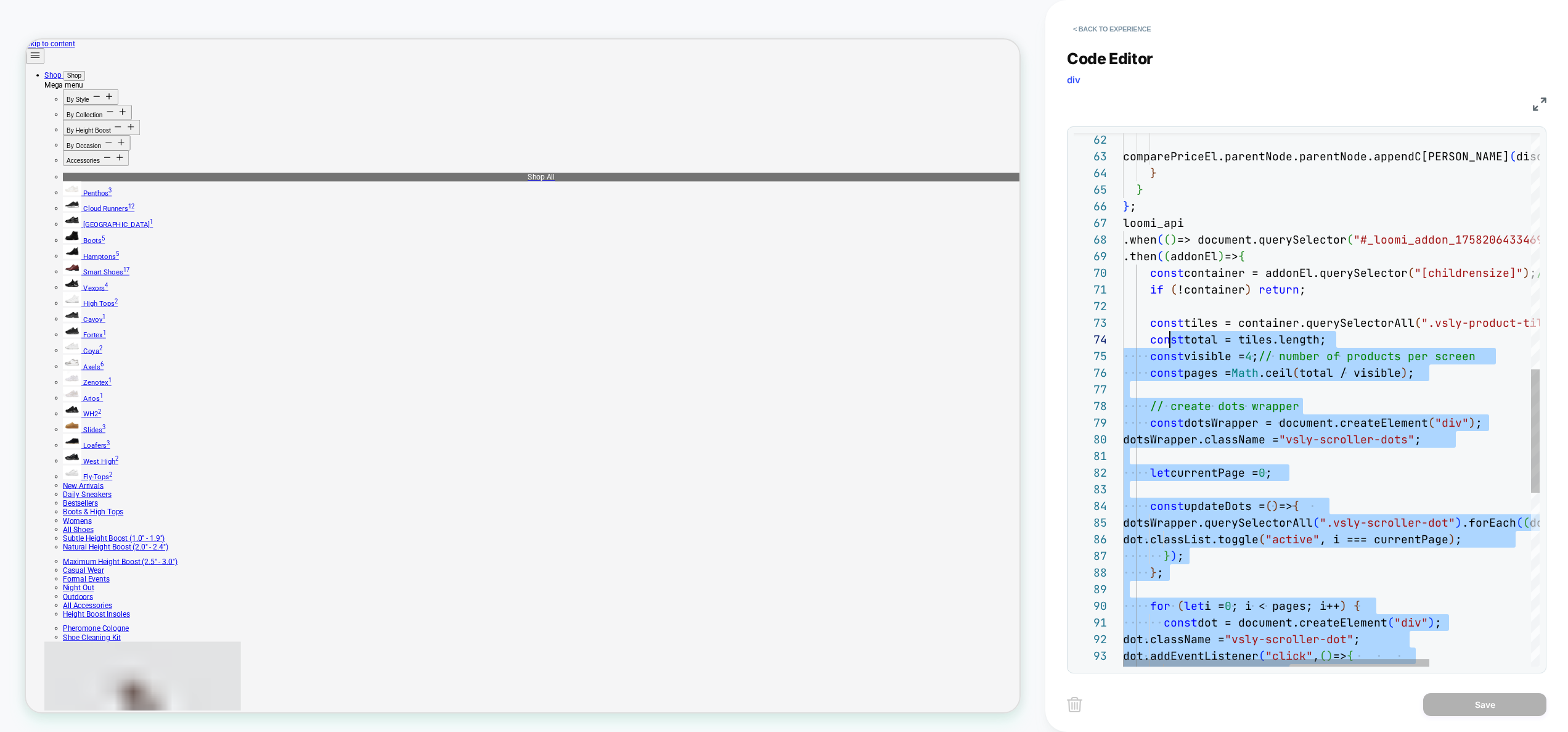
type textarea "**********"
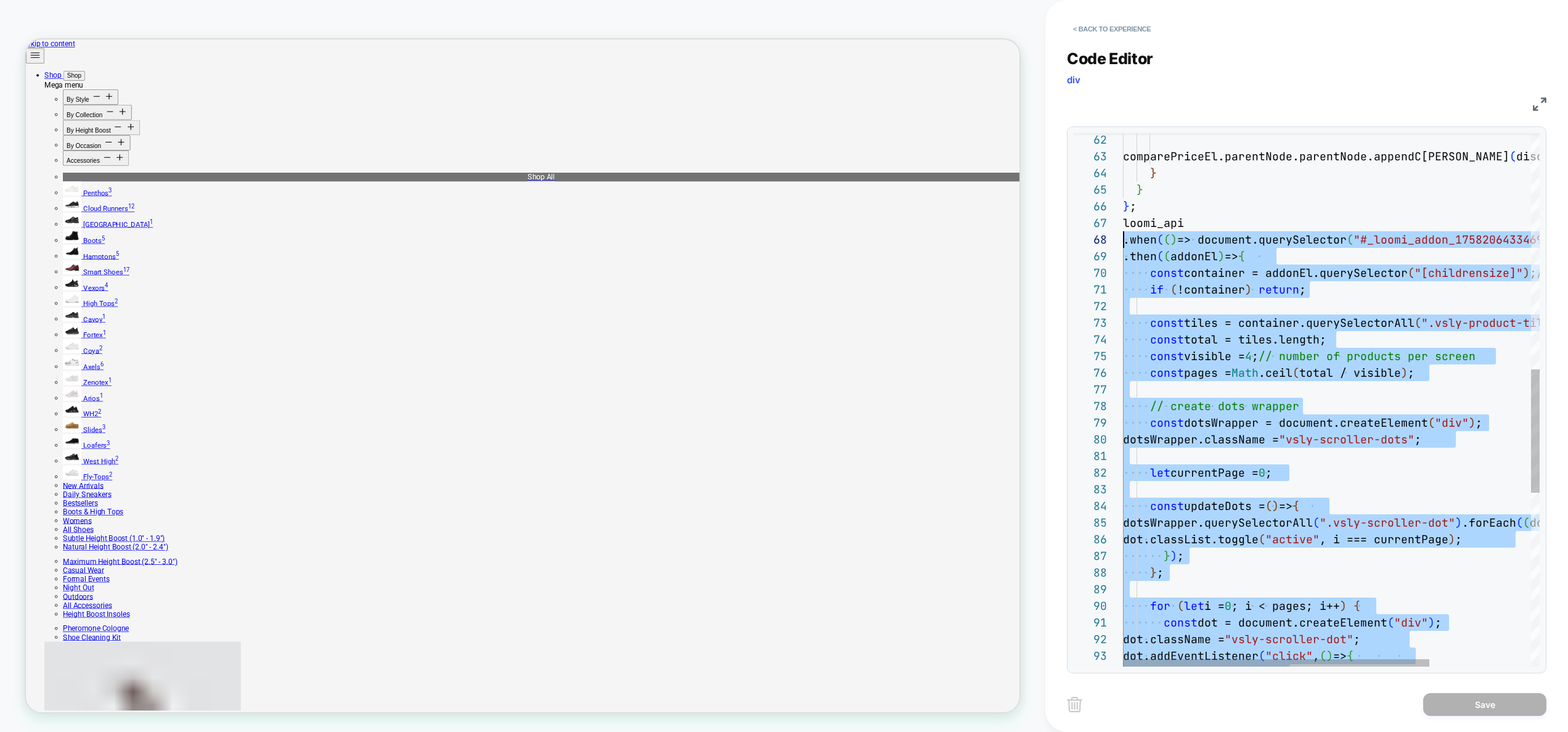
scroll to position [100, 0]
drag, startPoint x: 1210, startPoint y: 481, endPoint x: 1105, endPoint y: 225, distance: 276.7
click at [1123, 225] on div "} ; for ( let i = 0 ; i < pages; i++ ) { const dot = document.createElement ( "…" at bounding box center [1400, 265] width 555 height 2298
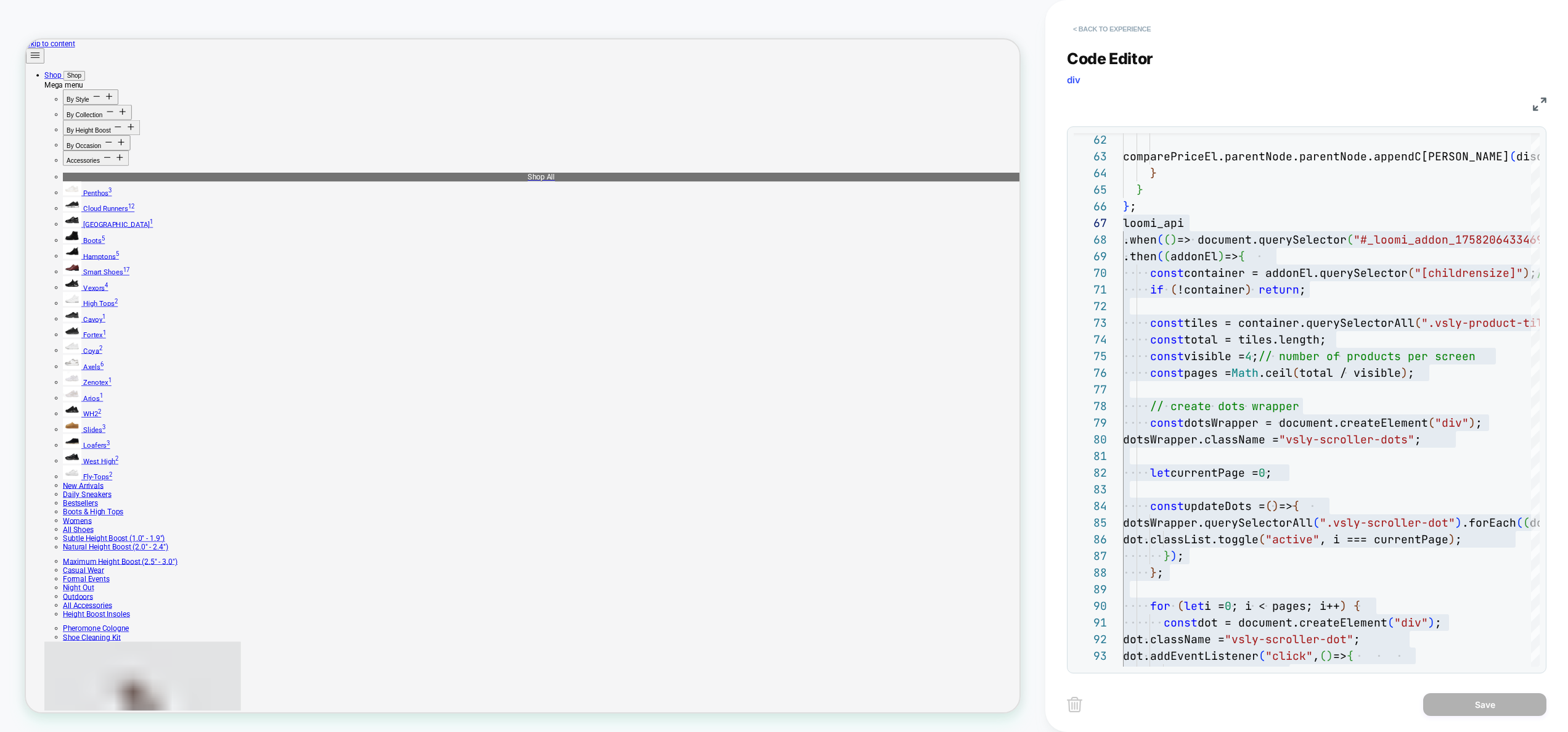
click at [1148, 25] on button "< Back to experience" at bounding box center [1111, 29] width 90 height 20
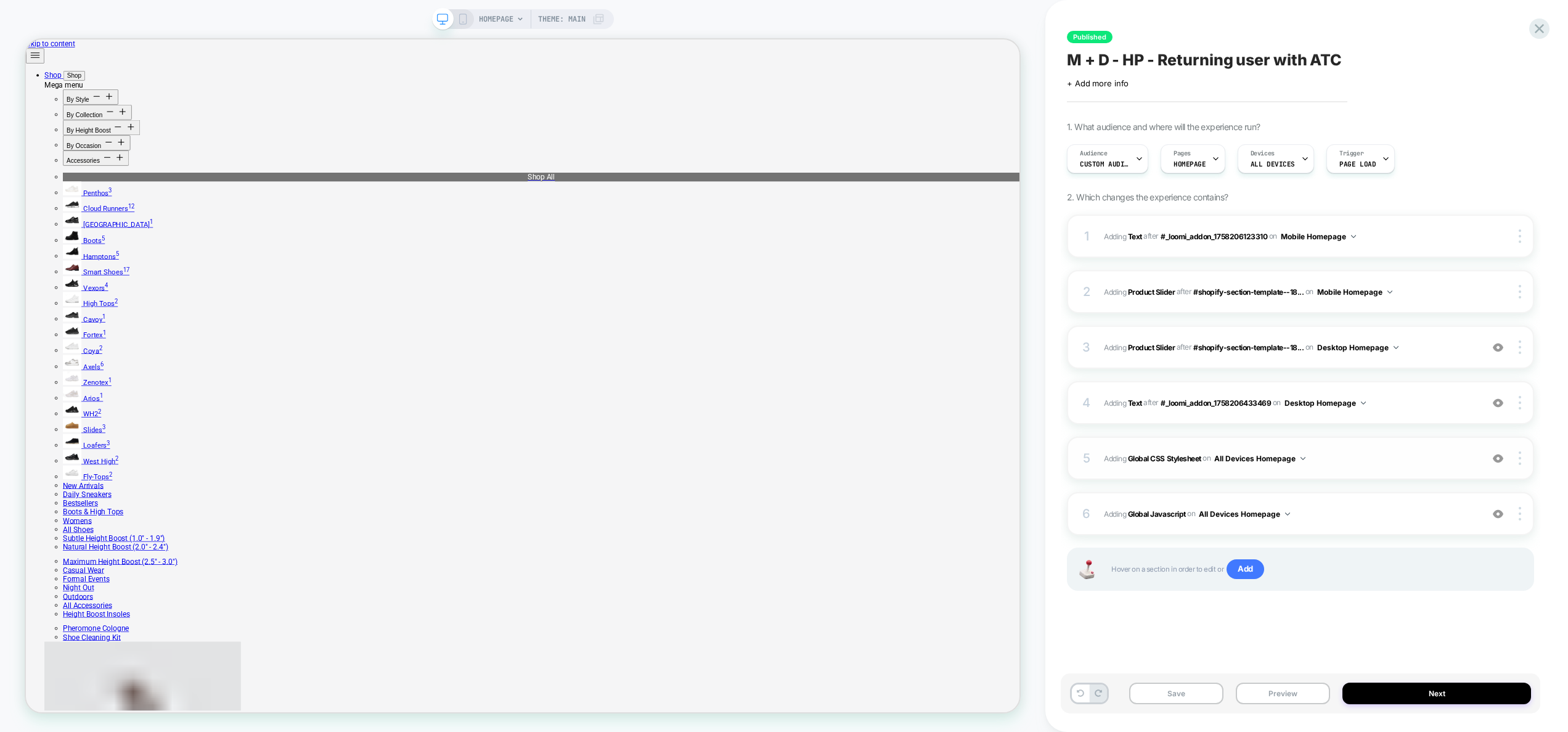
drag, startPoint x: 1329, startPoint y: 508, endPoint x: 1338, endPoint y: 462, distance: 46.9
click at [1338, 462] on div "1 #_loomi_addon_1756064927255 Adding Text AFTER #_loomi_addon_1758206123310 #_l…" at bounding box center [1300, 418] width 467 height 407
click at [1338, 462] on span "Adding Global CSS Stylesheet on All Devices Homepage" at bounding box center [1289, 458] width 372 height 15
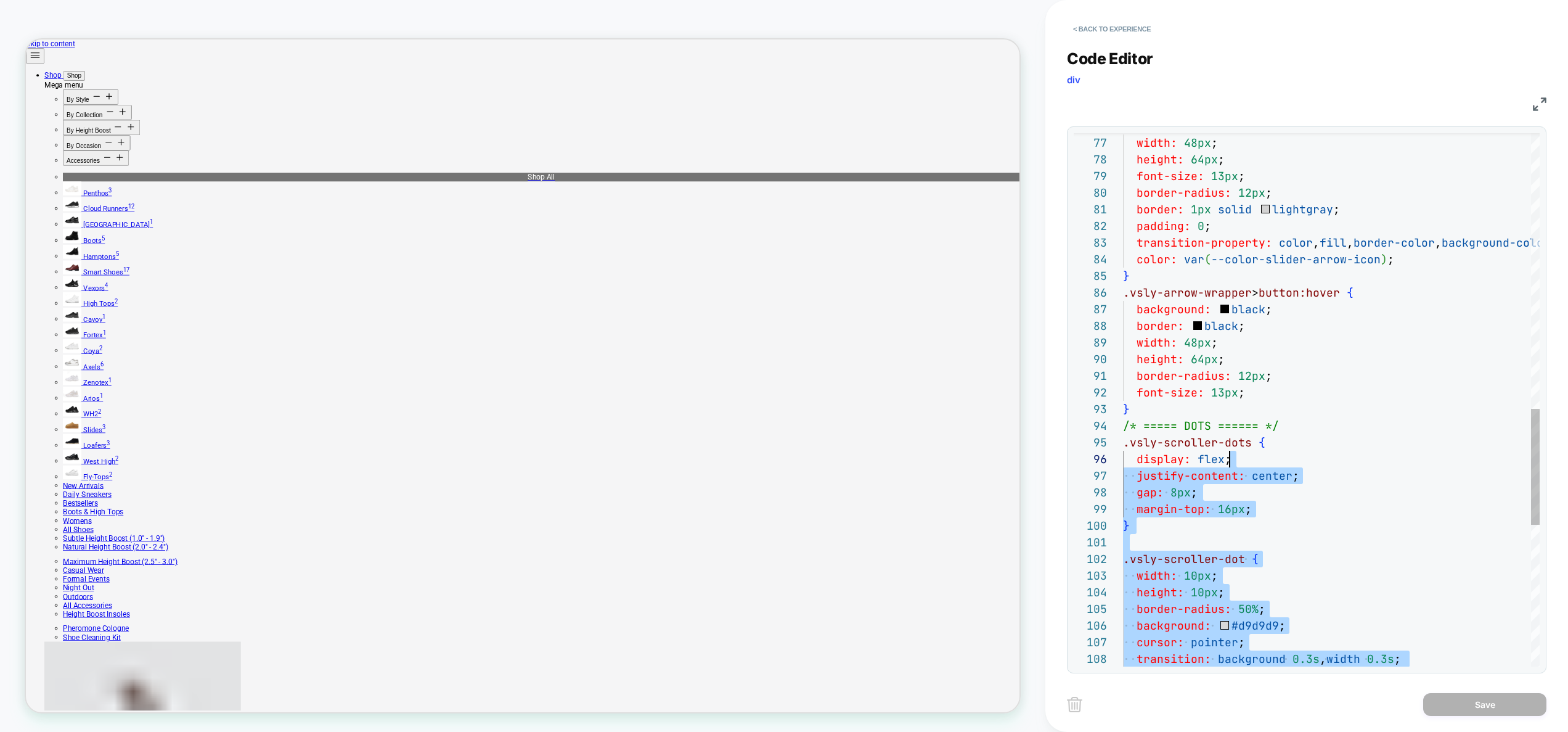
scroll to position [83, 107]
drag, startPoint x: 1282, startPoint y: 529, endPoint x: 1083, endPoint y: 443, distance: 216.8
click at [1123, 443] on div "height: 10px ; border-radius: 50% ; background: #d9d9d9 ; cursor: pointer ; tra…" at bounding box center [1363, 93] width 481 height 2448
type textarea "**********"
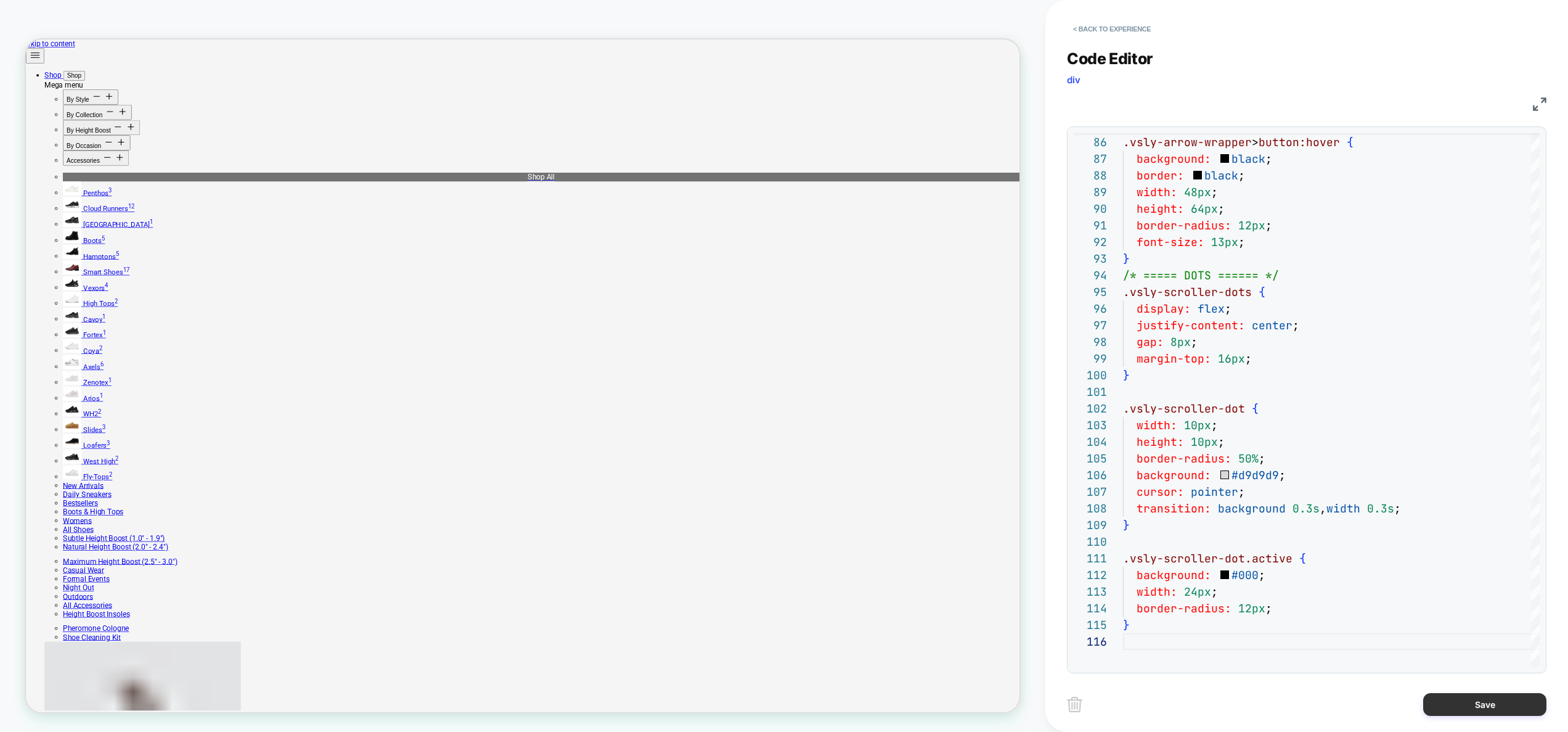
click at [1468, 707] on button "Save" at bounding box center [1484, 705] width 123 height 23
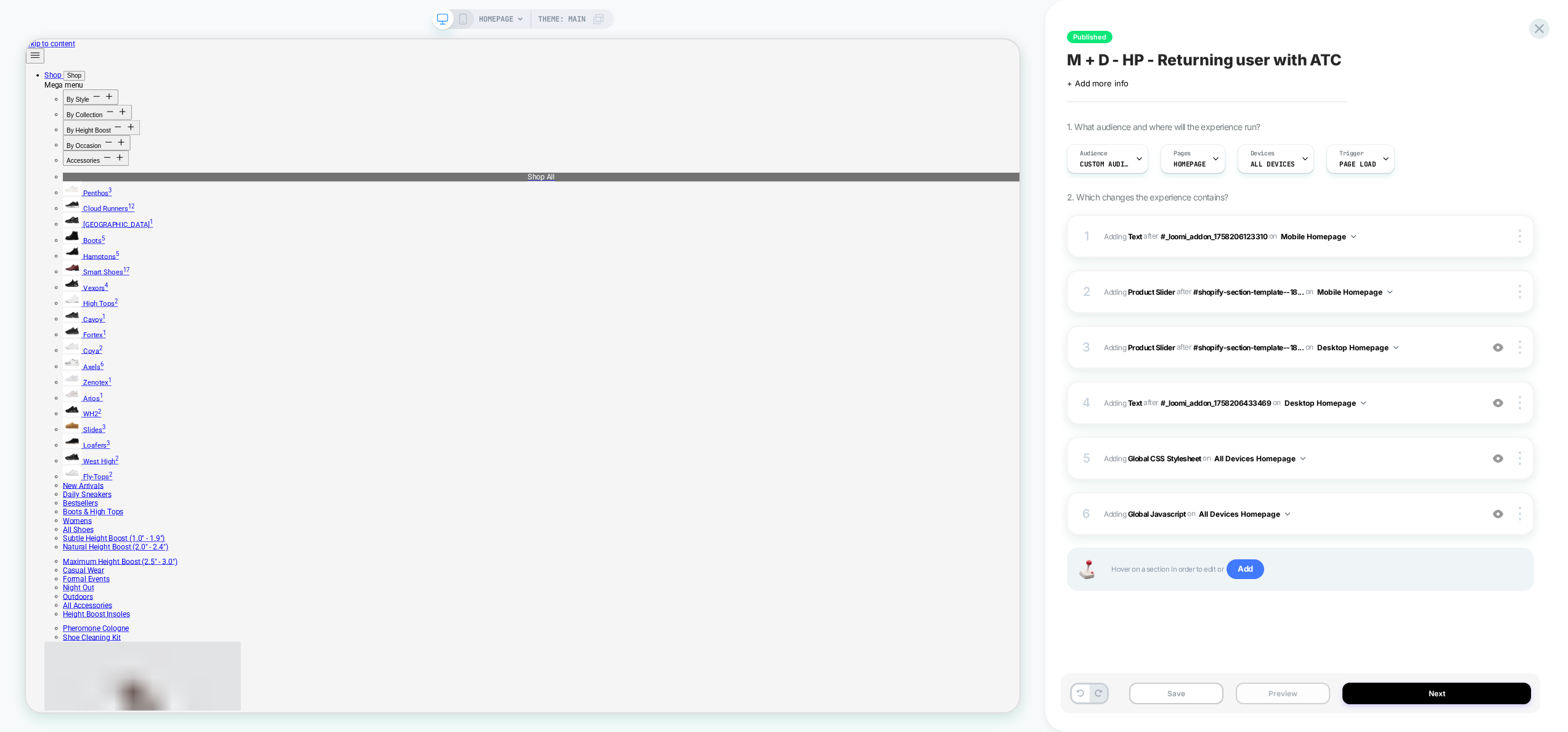
click at [1318, 693] on button "Preview" at bounding box center [1283, 694] width 95 height 22
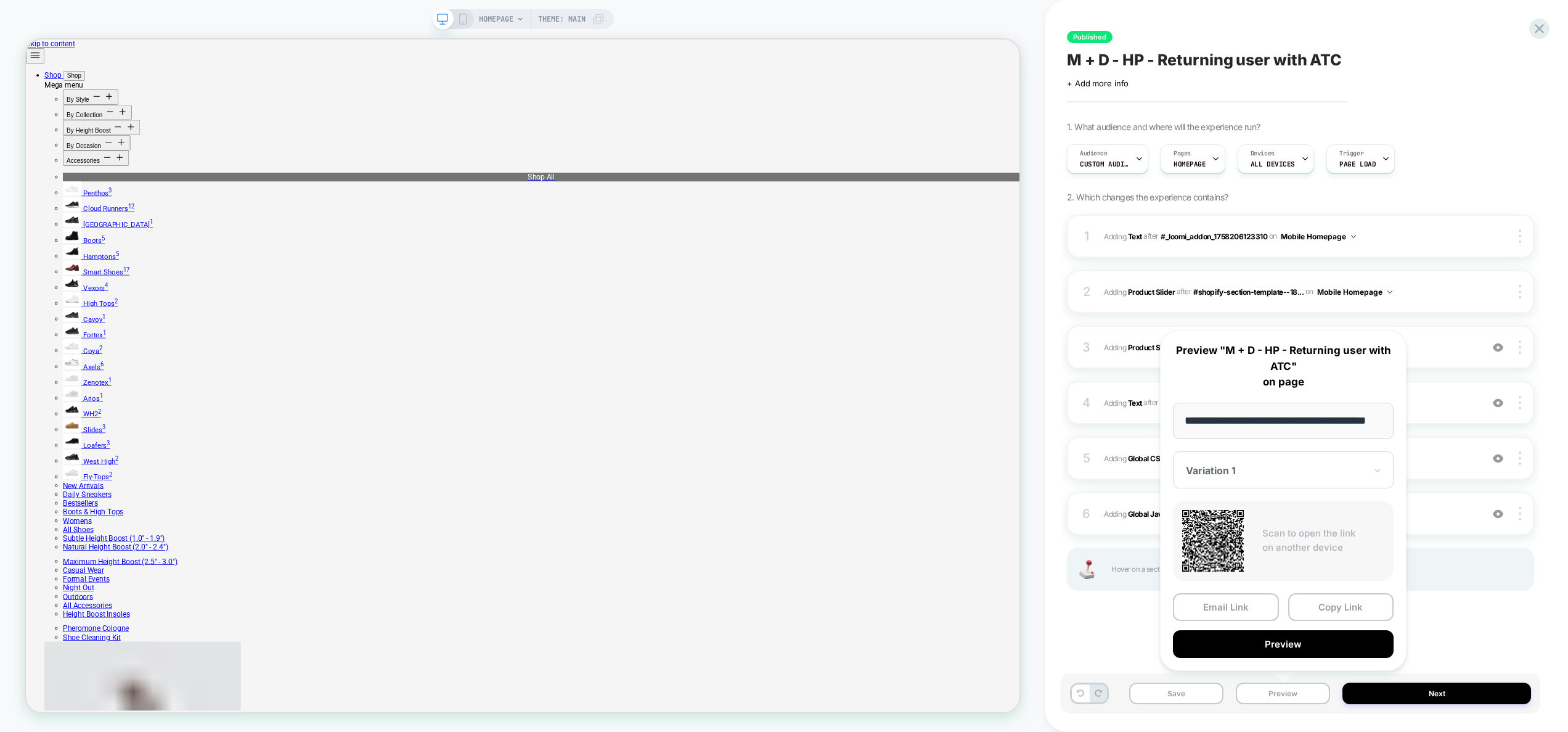
scroll to position [0, 0]
click at [1475, 641] on div "Published M + D - HP - Returning user with ATC Click to edit experience details…" at bounding box center [1300, 366] width 479 height 707
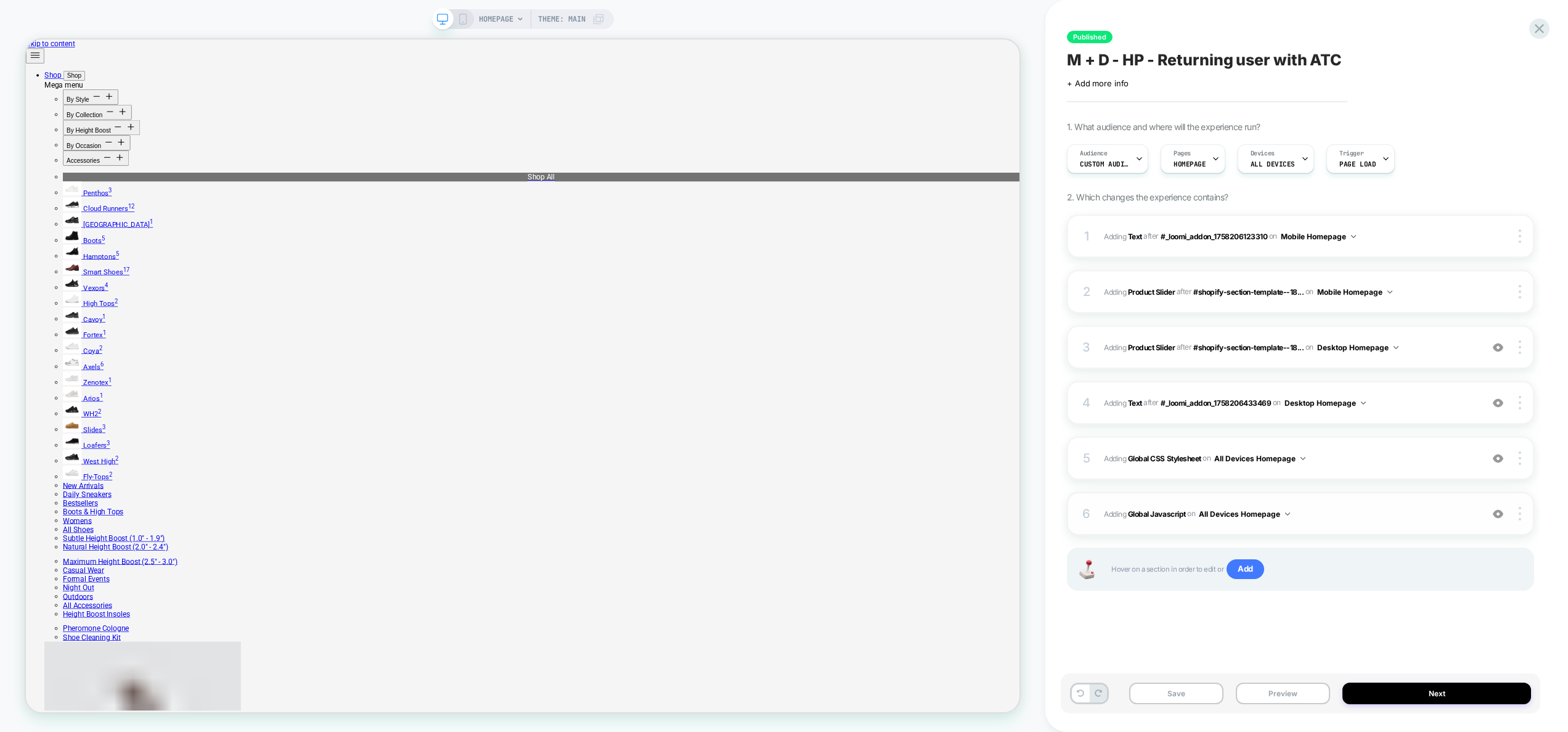
click at [1332, 514] on span "Adding Global Javascript on All Devices Homepage" at bounding box center [1289, 514] width 372 height 15
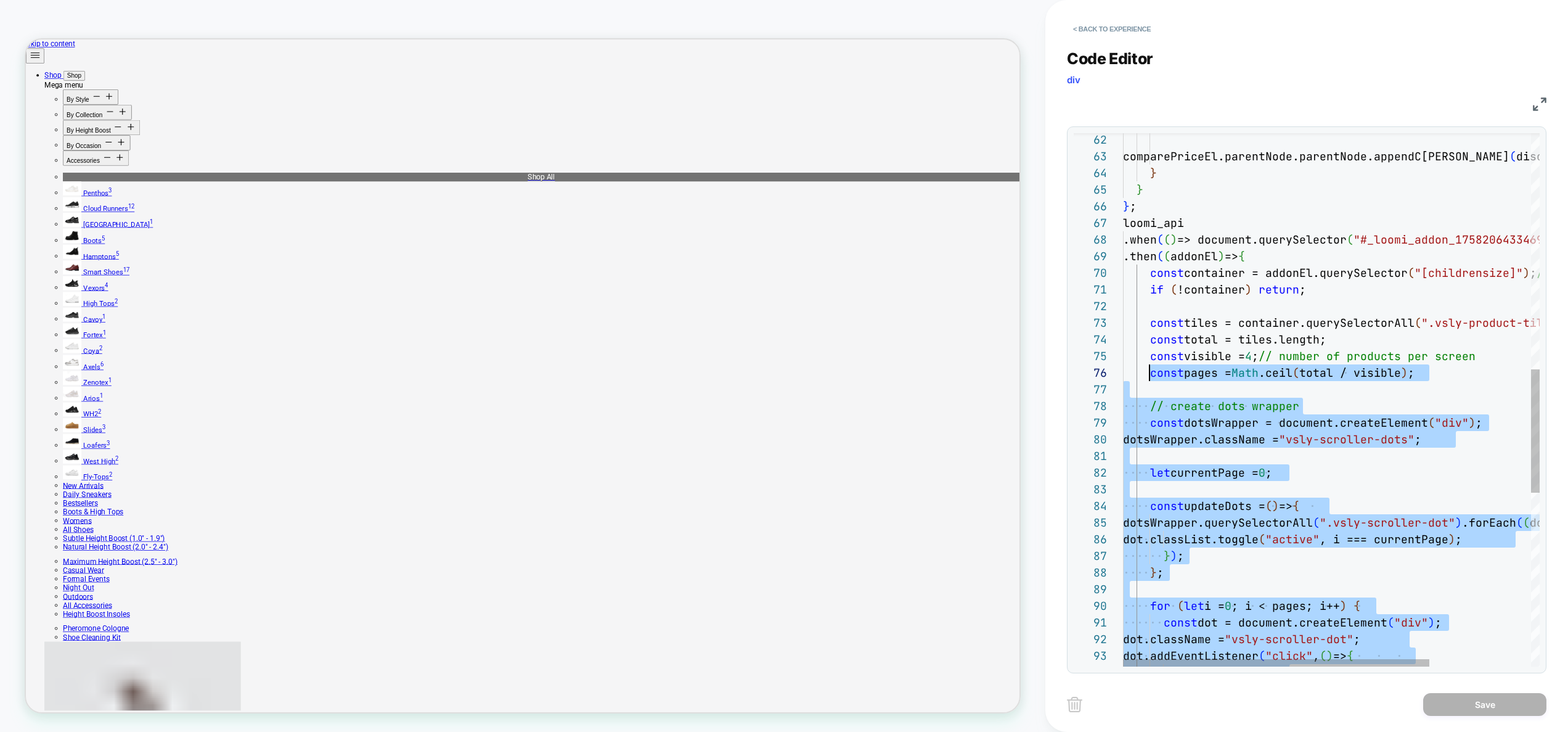
scroll to position [50, 13]
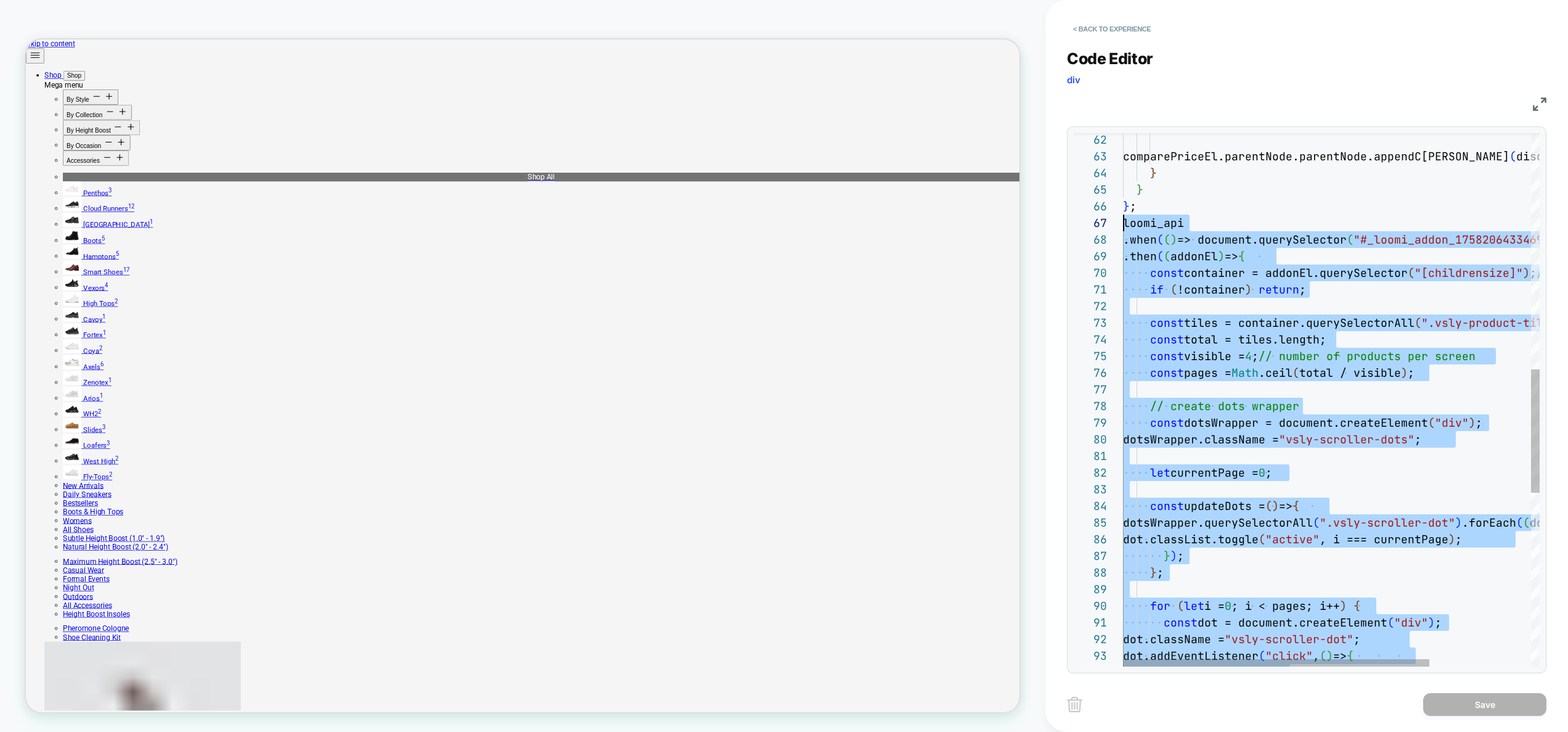
drag, startPoint x: 1246, startPoint y: 529, endPoint x: 1111, endPoint y: 228, distance: 329.9
click at [1123, 228] on div "const dot = document.createElement ( "div" ) ; dot.className = "vsly-scroller-d…" at bounding box center [1400, 265] width 555 height 2298
type textarea "**********"
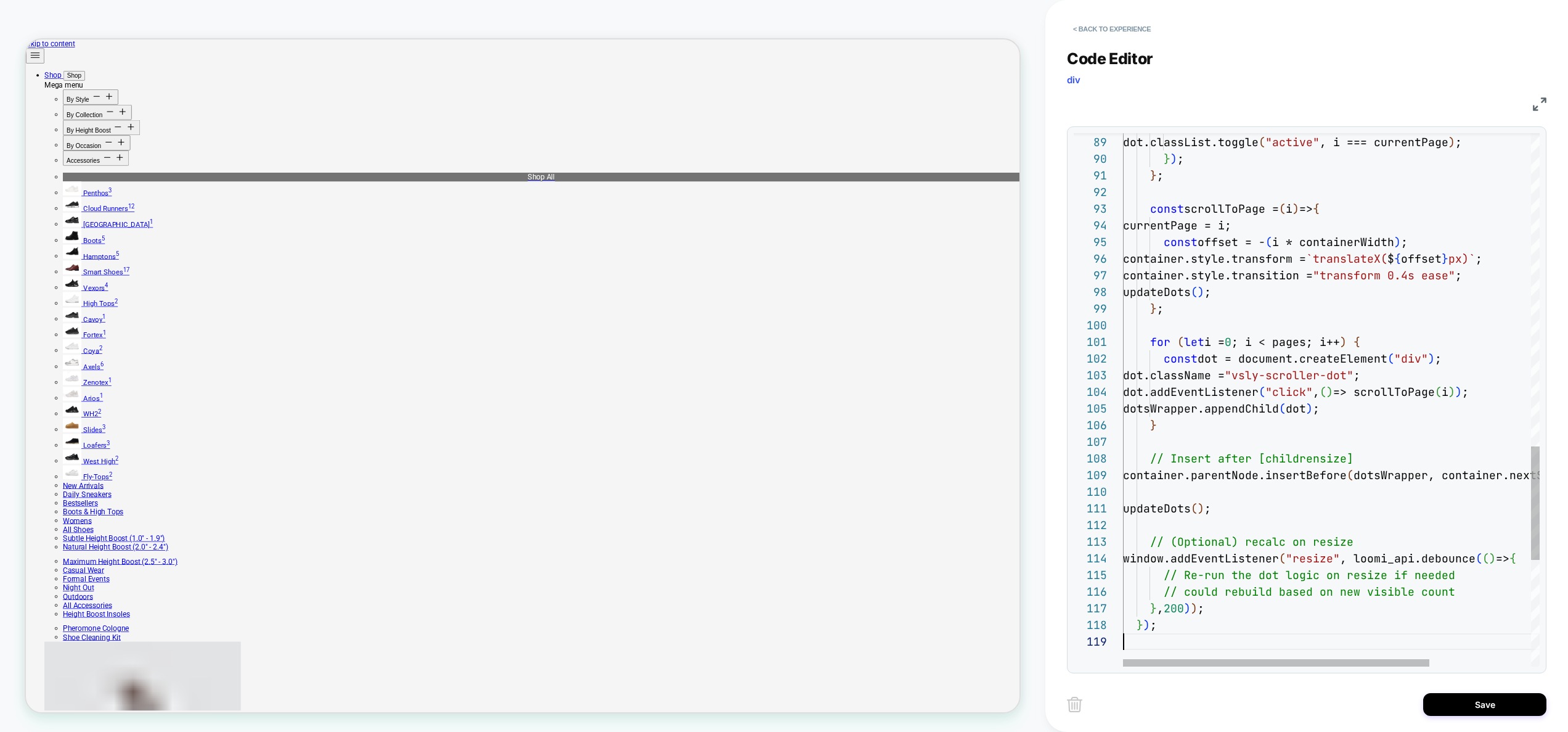
scroll to position [133, 0]
click at [1457, 703] on button "Save" at bounding box center [1484, 705] width 123 height 23
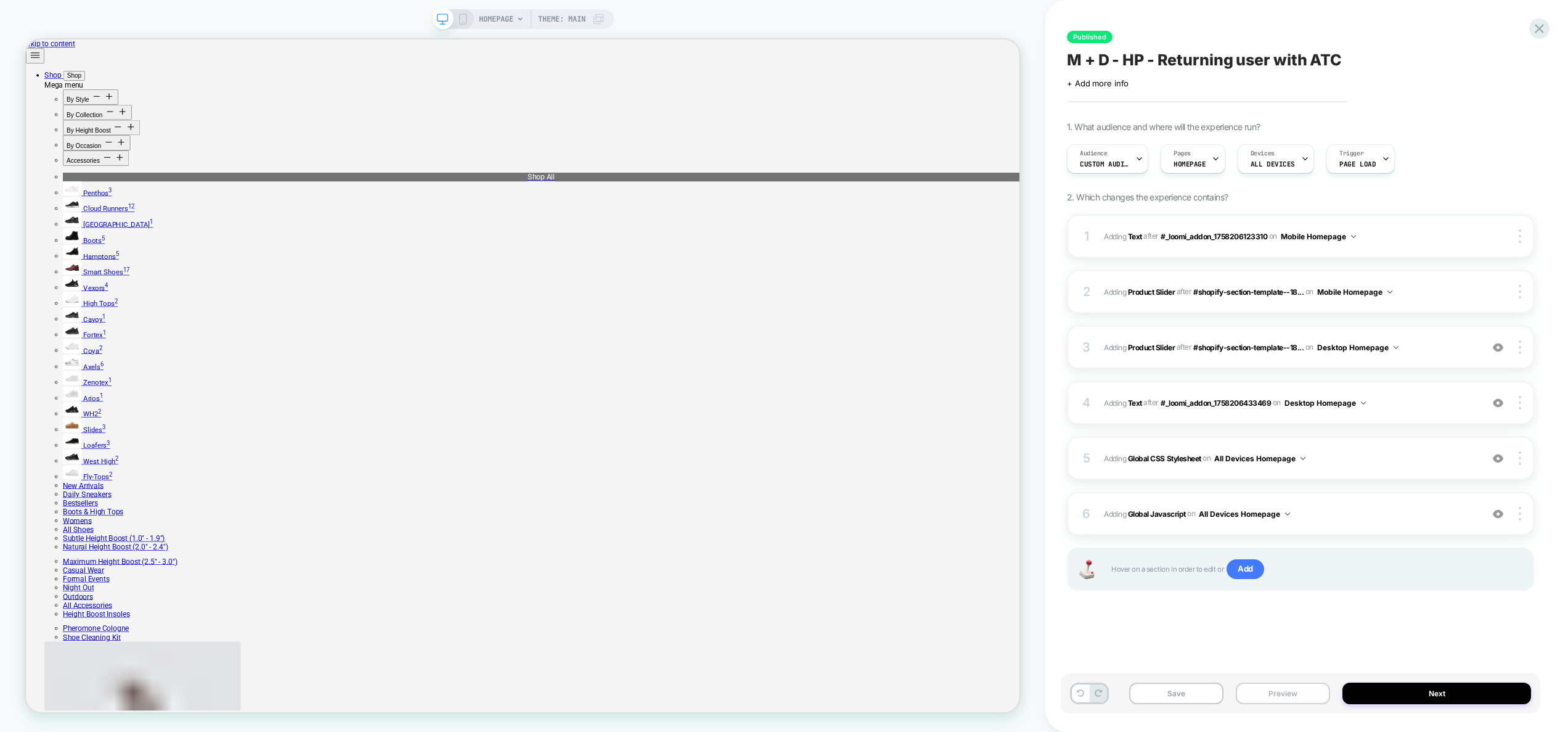
click at [1273, 689] on button "Preview" at bounding box center [1283, 694] width 95 height 22
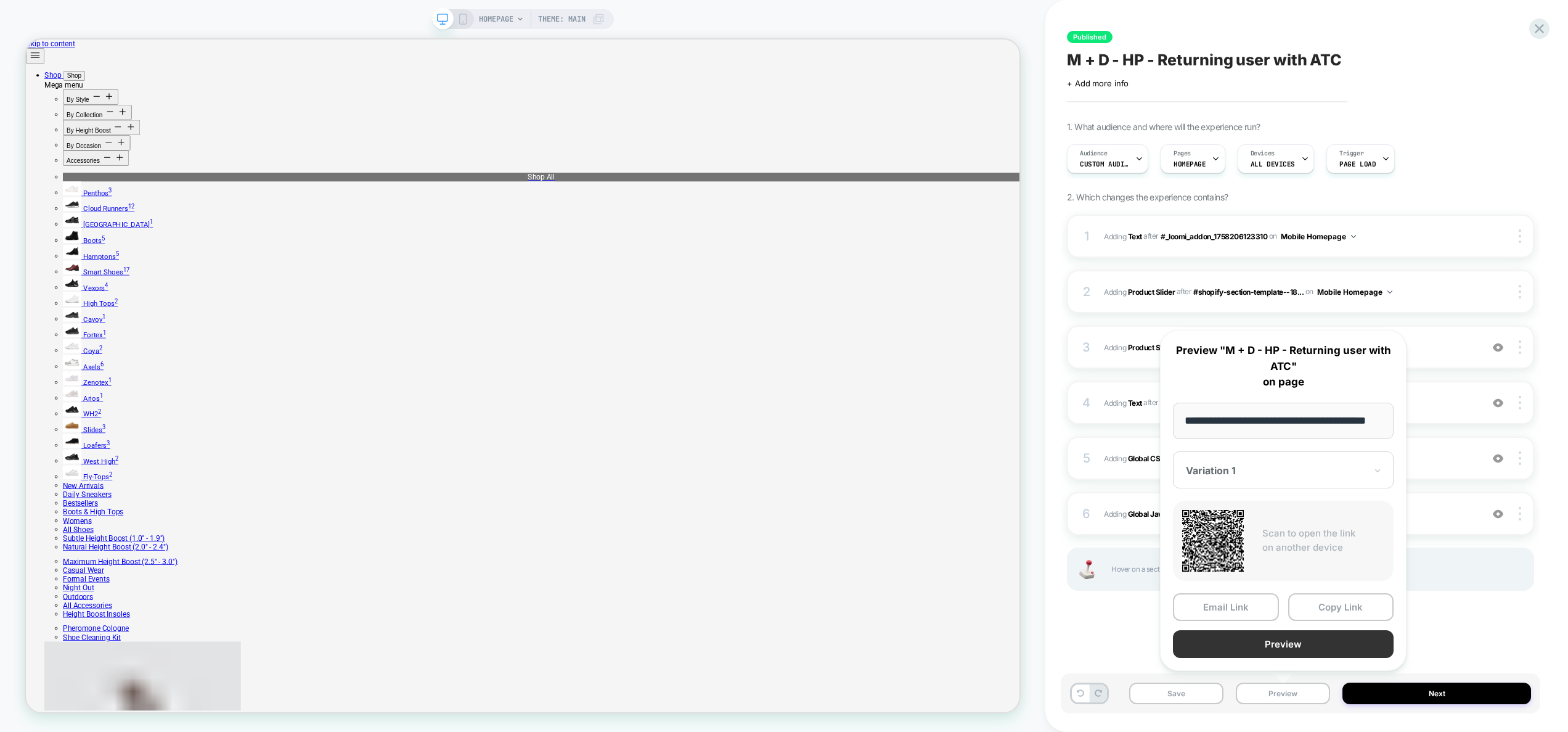
scroll to position [0, 0]
click at [1279, 644] on button "Preview" at bounding box center [1282, 644] width 220 height 27
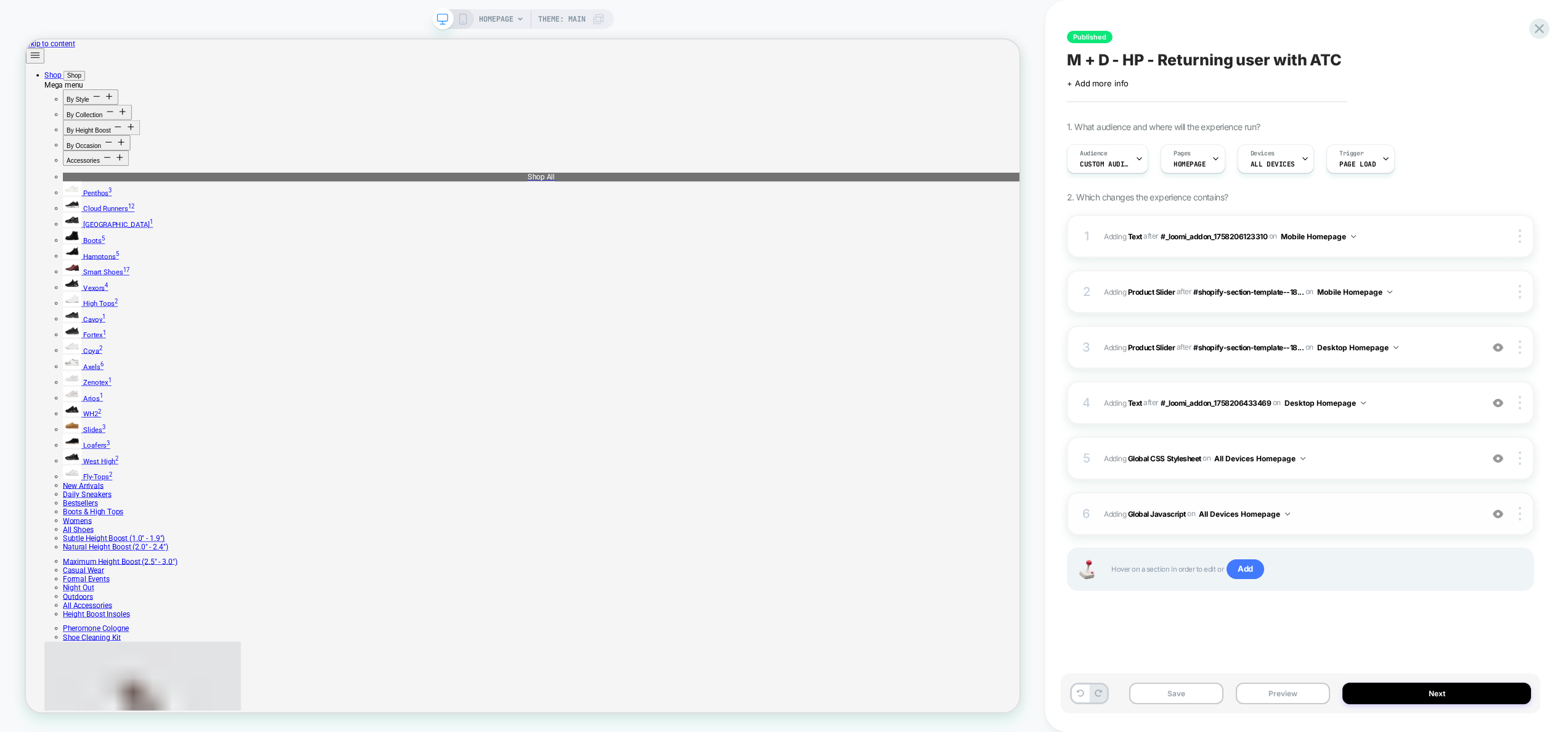
click at [1308, 508] on span "Adding Global Javascript on All Devices Homepage" at bounding box center [1289, 514] width 372 height 15
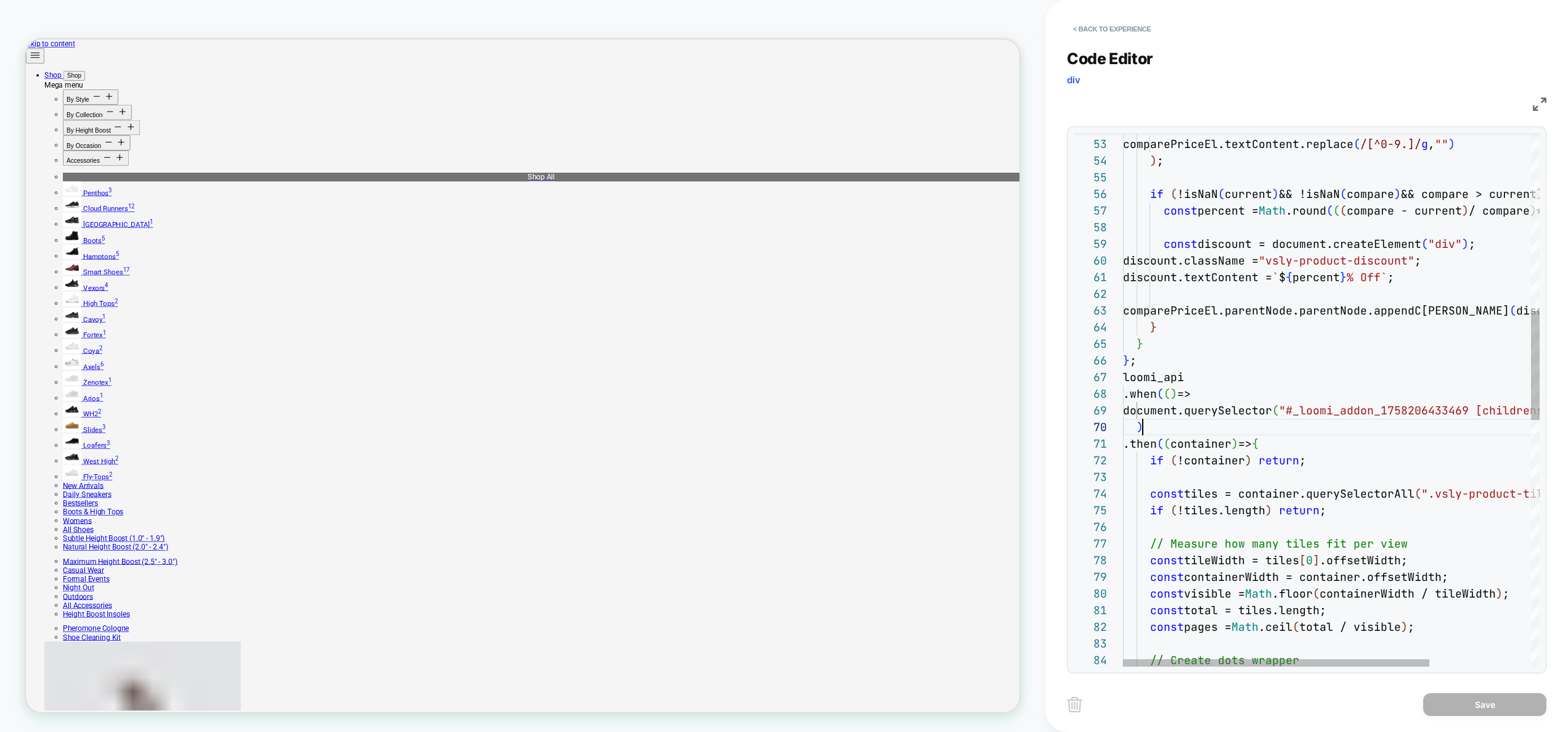
scroll to position [150, 20]
click at [1154, 425] on div "const tiles = container.querySelectorAll ( ".vsly-product-tile" ) ; if ( !tiles…" at bounding box center [1400, 568] width 555 height 2597
click at [1314, 444] on div "const tiles = container.querySelectorAll ( ".vsly-product-tile" ) ; if ( !tiles…" at bounding box center [1400, 568] width 555 height 2597
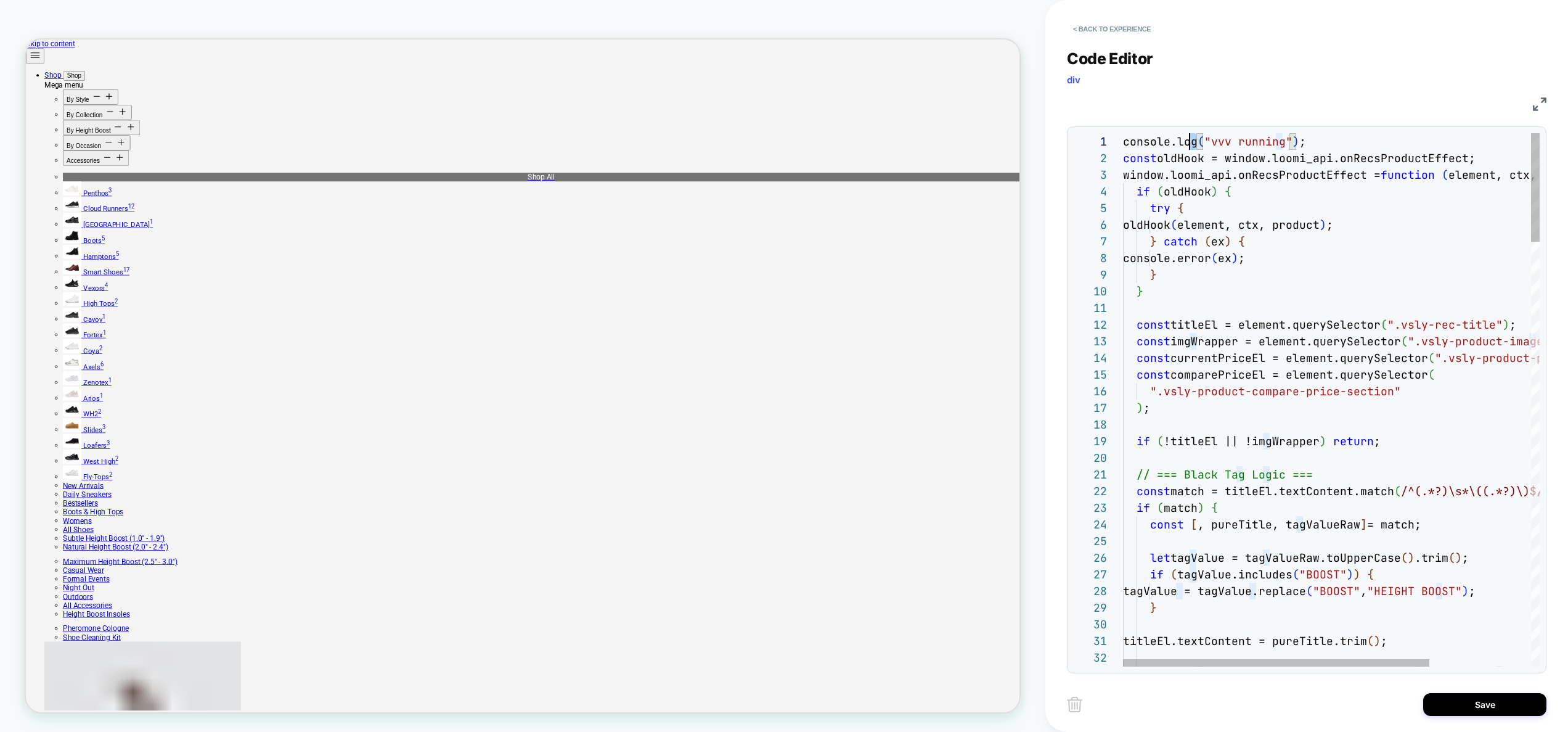
scroll to position [0, 0]
drag, startPoint x: 1195, startPoint y: 144, endPoint x: 1110, endPoint y: 141, distance: 85.1
drag, startPoint x: 1304, startPoint y: 141, endPoint x: 1103, endPoint y: 123, distance: 201.8
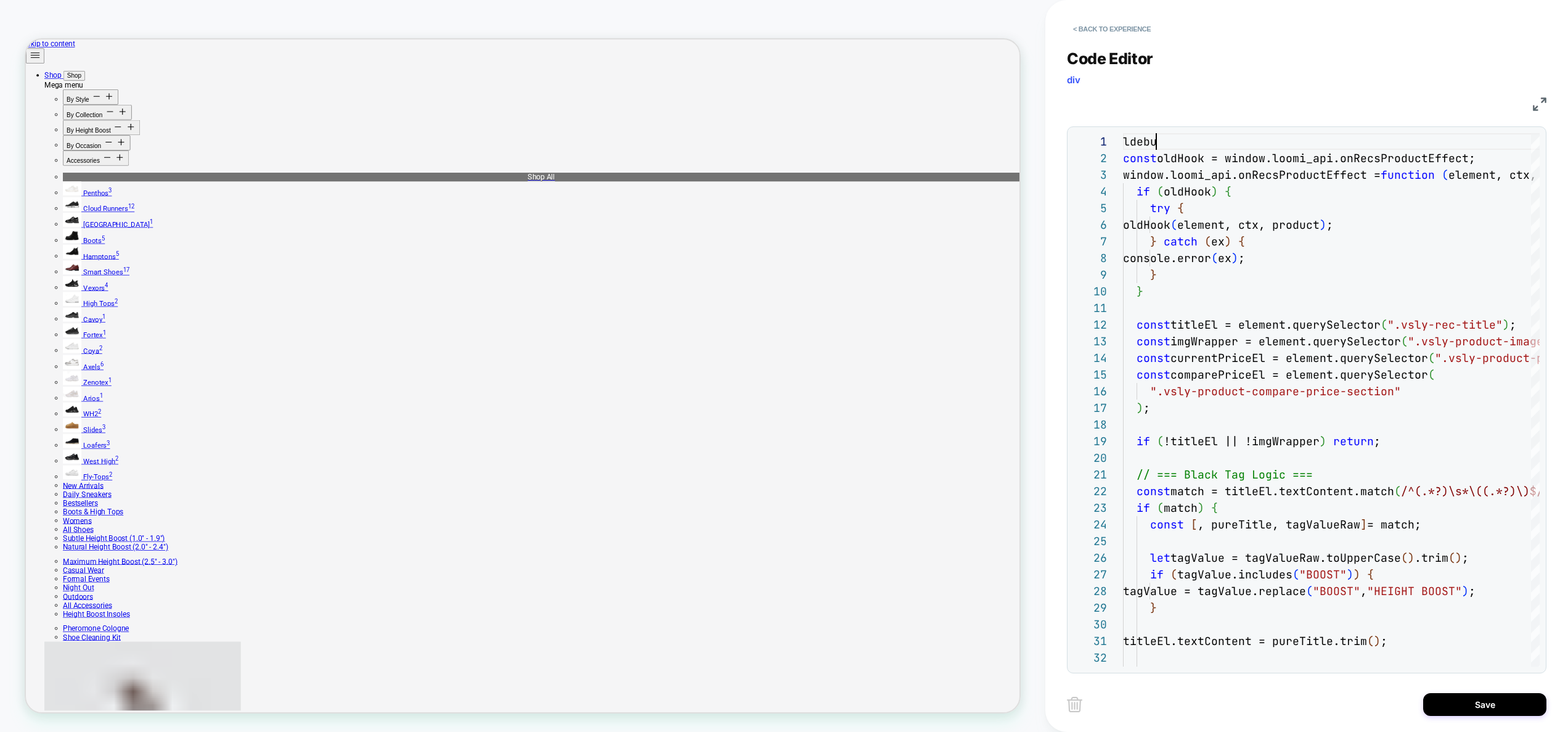
scroll to position [83, 13]
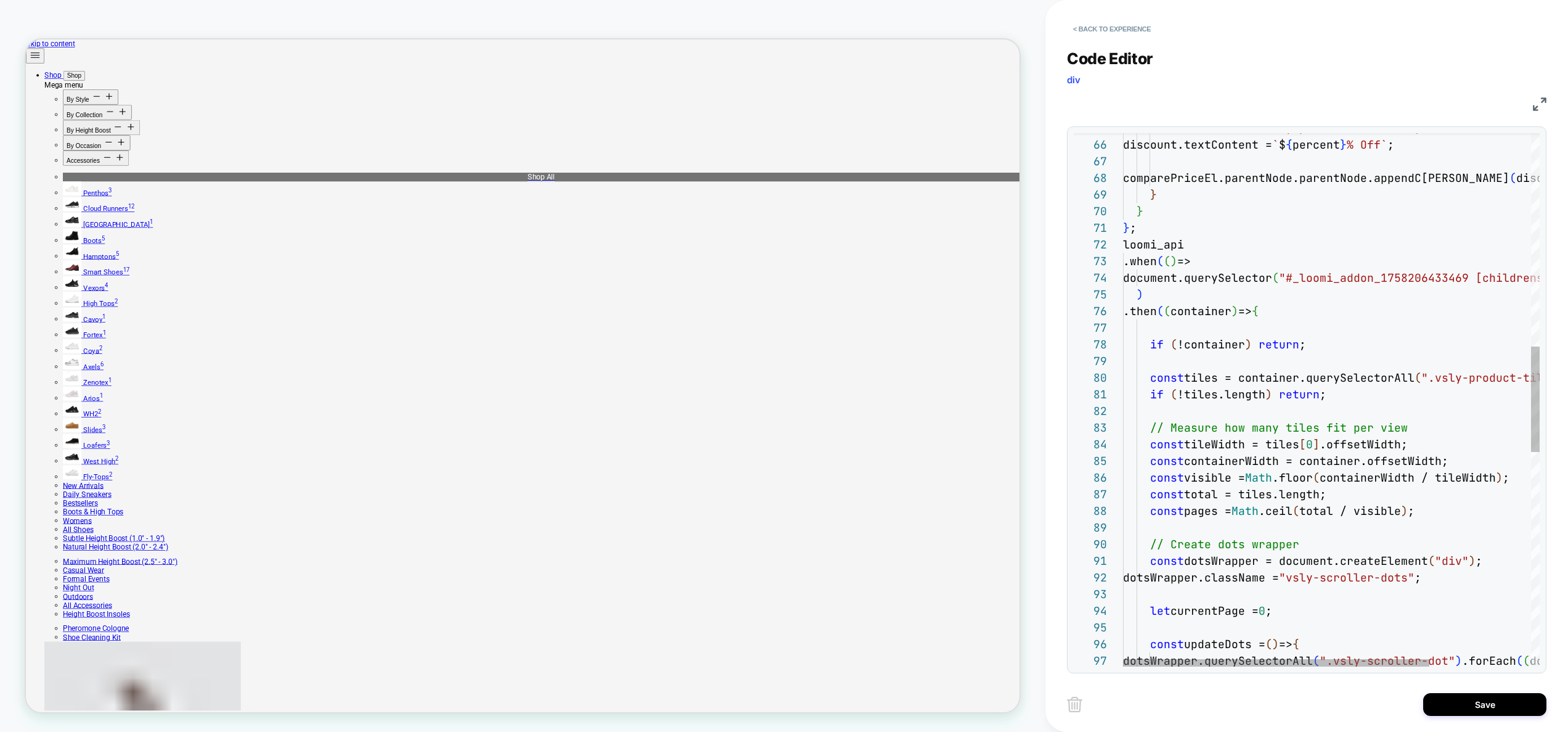
click at [1195, 334] on div "dotsWrapper.querySelectorAll ( ".vsly-scroller-dot" ) .forEach ( ( dot, i ) => …" at bounding box center [1400, 403] width 555 height 2697
click at [1191, 358] on div "dotsWrapper.querySelectorAll ( ".vsly-scroller-dot" ) .forEach ( ( dot, i ) => …" at bounding box center [1400, 403] width 555 height 2697
drag, startPoint x: 1244, startPoint y: 327, endPoint x: 1153, endPoint y: 324, distance: 91.0
click at [1152, 323] on div "dotsWrapper.querySelectorAll ( ".vsly-scroller-dot" ) .forEach ( ( dot, i ) => …" at bounding box center [1400, 403] width 555 height 2697
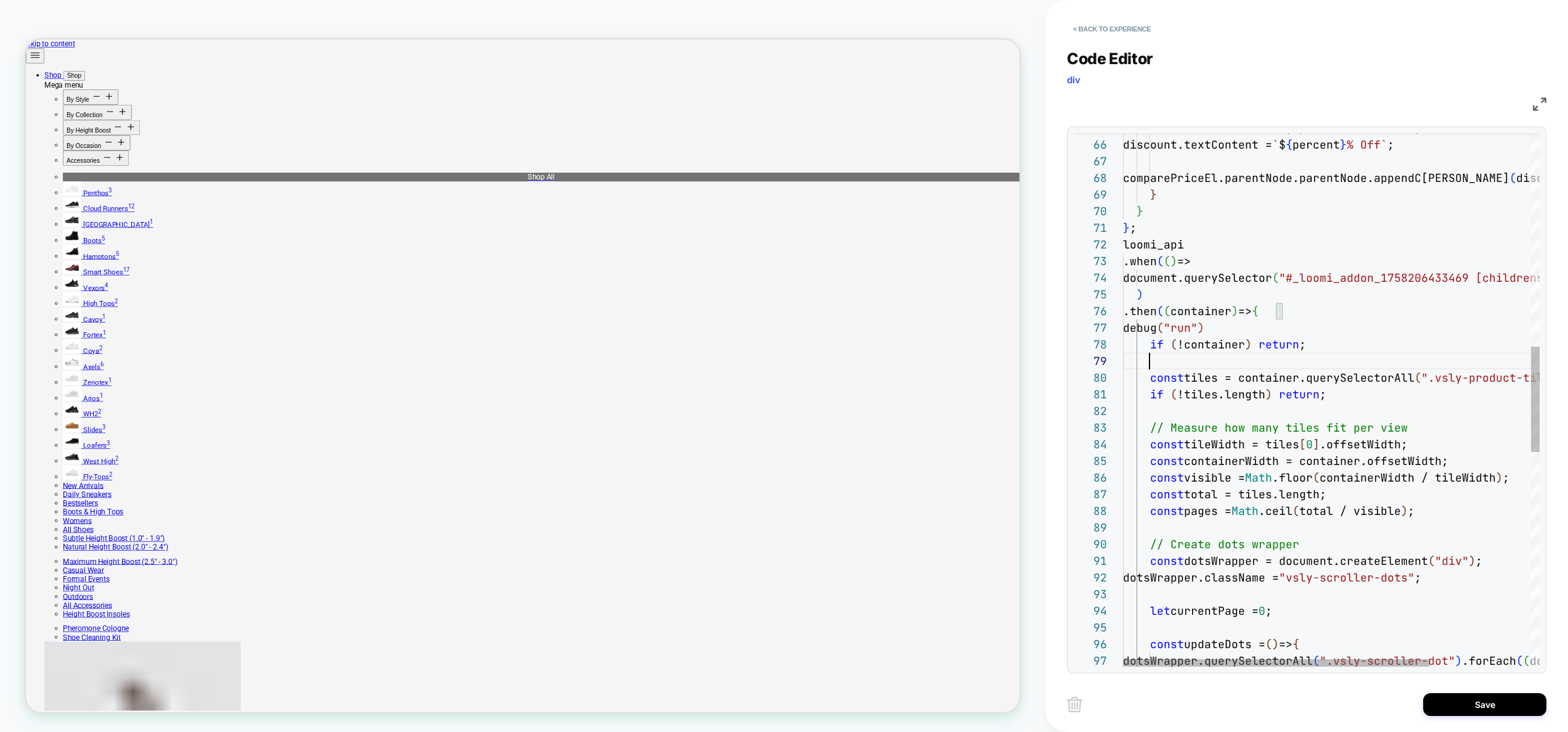
click at [1168, 364] on div "dotsWrapper.querySelectorAll ( ".vsly-scroller-dot" ) .forEach ( ( dot, i ) => …" at bounding box center [1400, 403] width 555 height 2697
click at [1209, 363] on div "dotsWrapper.querySelectorAll ( ".vsly-scroller-dot" ) .forEach ( ( dot, i ) => …" at bounding box center [1400, 403] width 555 height 2697
click at [1250, 411] on div "dotsWrapper.querySelectorAll ( ".vsly-scroller-dot" ) .forEach ( ( dot, i ) => …" at bounding box center [1400, 403] width 555 height 2697
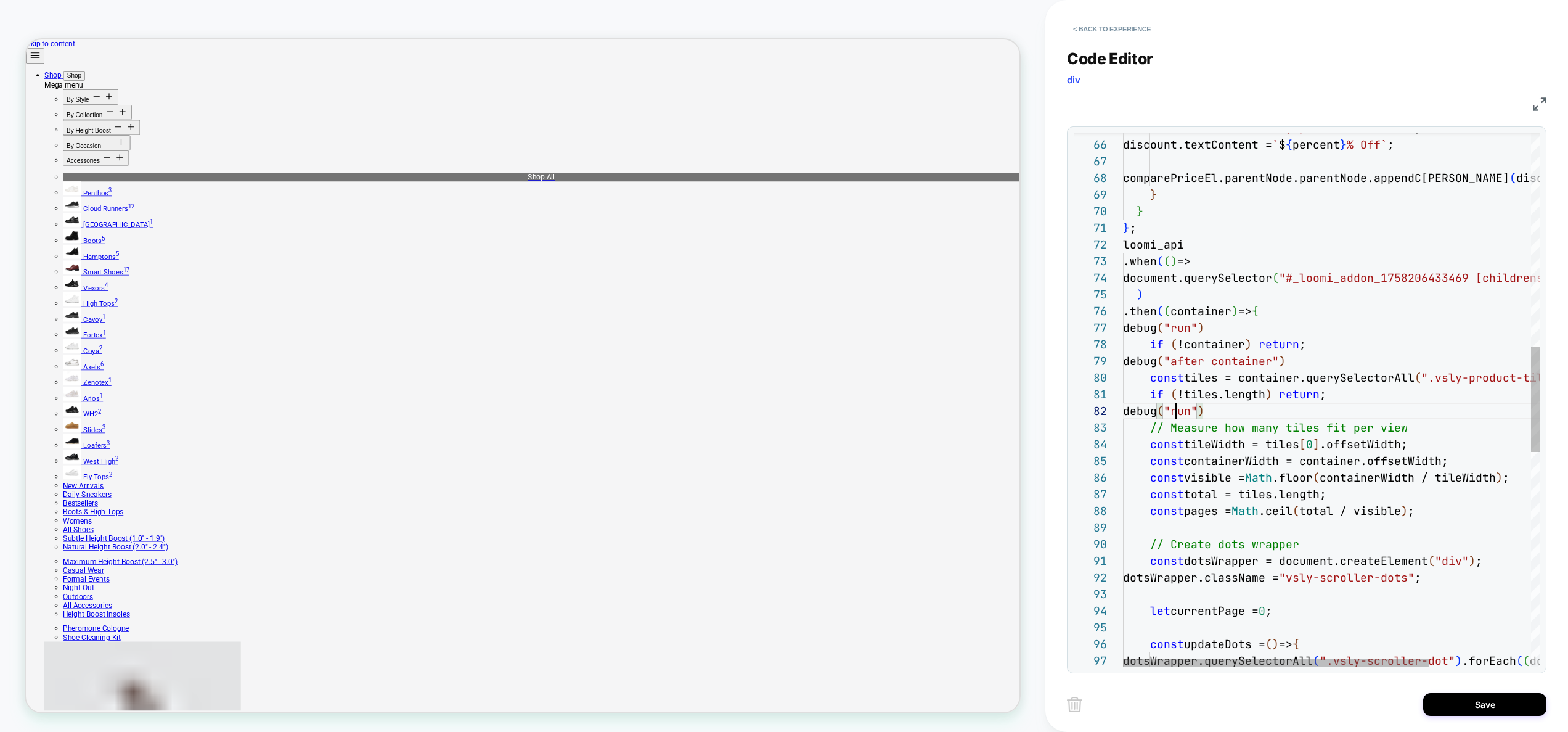
click at [1179, 410] on div "dotsWrapper.querySelectorAll ( ".vsly-scroller-dot" ) .forEach ( ( dot, i ) => …" at bounding box center [1400, 403] width 555 height 2697
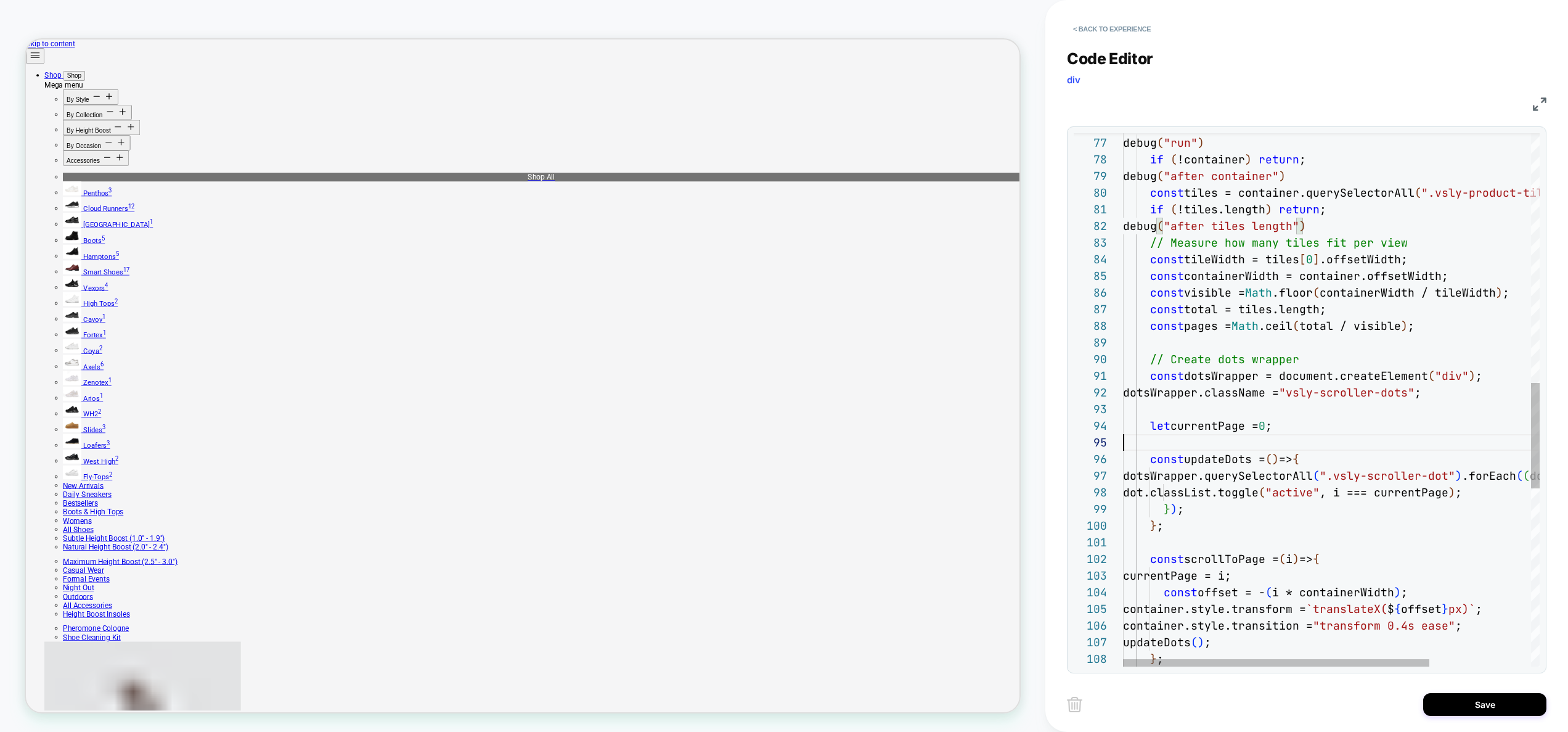
scroll to position [66, 0]
click at [1222, 446] on div "dotsWrapper.querySelectorAll ( ".vsly-scroller-dot" ) .forEach ( ( dot, i ) => …" at bounding box center [1400, 217] width 555 height 2697
click at [1342, 455] on div "dotsWrapper.querySelectorAll ( ".vsly-scroller-dot" ) .forEach ( ( dot, i ) => …" at bounding box center [1400, 217] width 555 height 2697
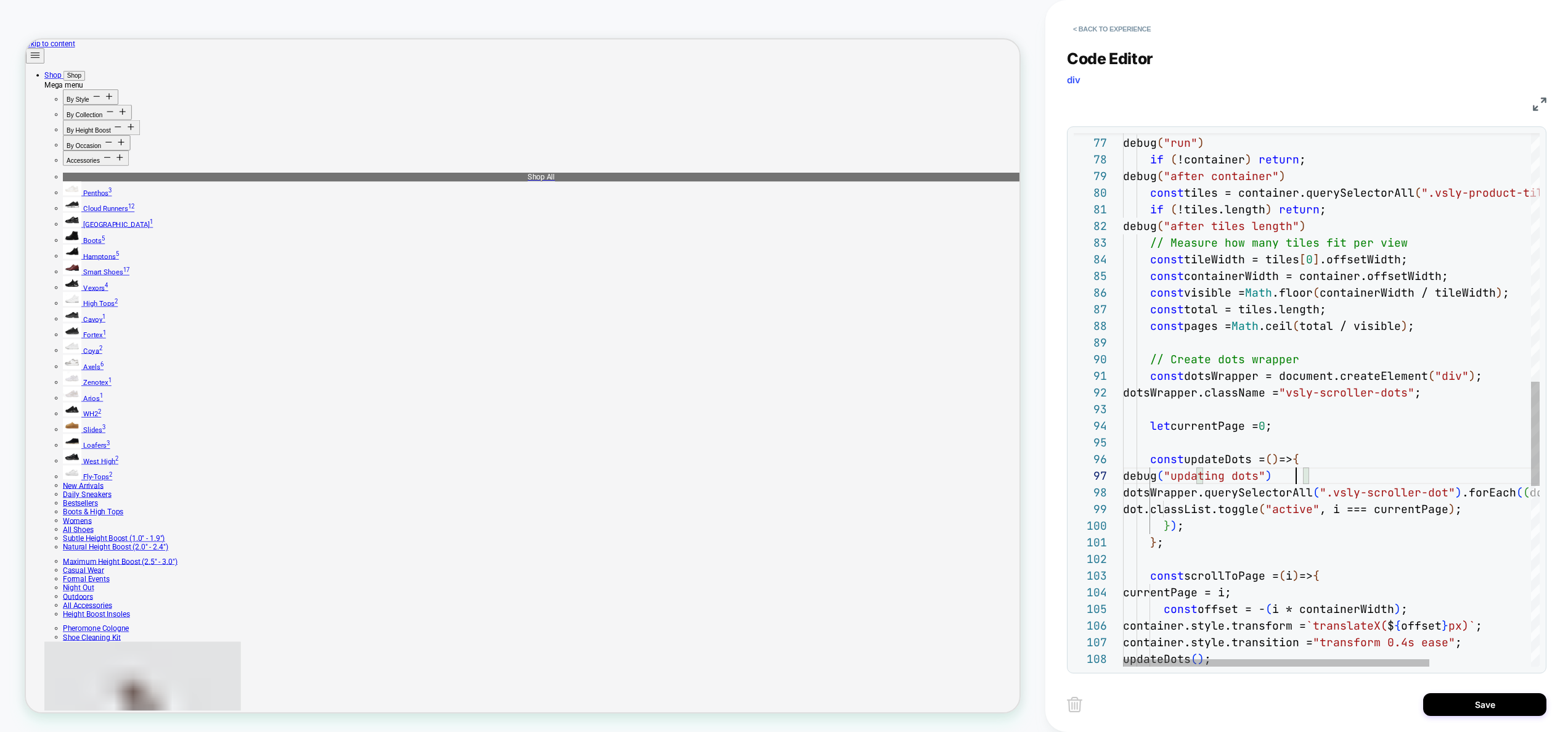
scroll to position [100, 180]
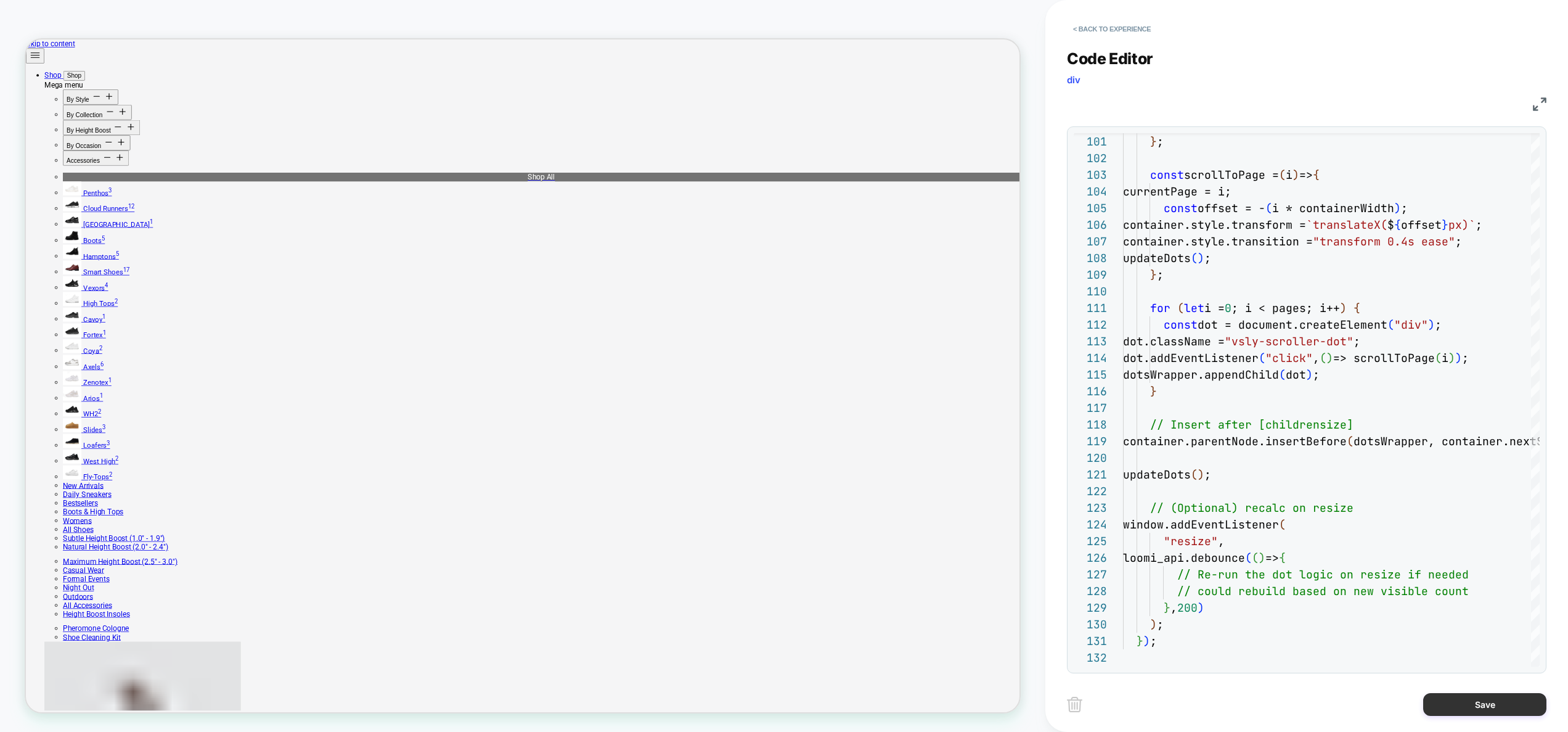
type textarea "**********"
drag, startPoint x: 1498, startPoint y: 708, endPoint x: 1486, endPoint y: 707, distance: 12.0
click at [1498, 709] on button "Save" at bounding box center [1484, 705] width 123 height 23
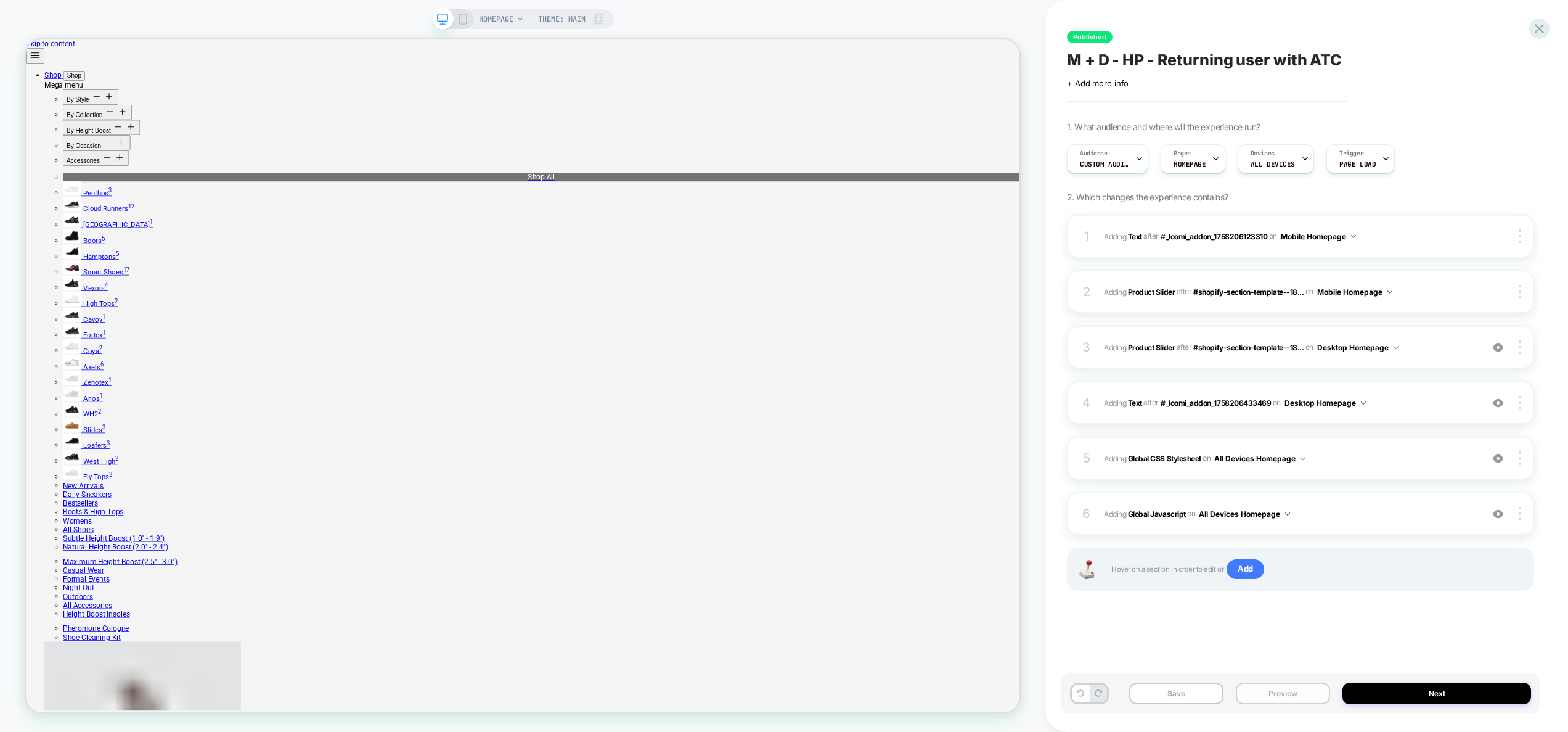
click at [1311, 696] on button "Preview" at bounding box center [1283, 694] width 95 height 22
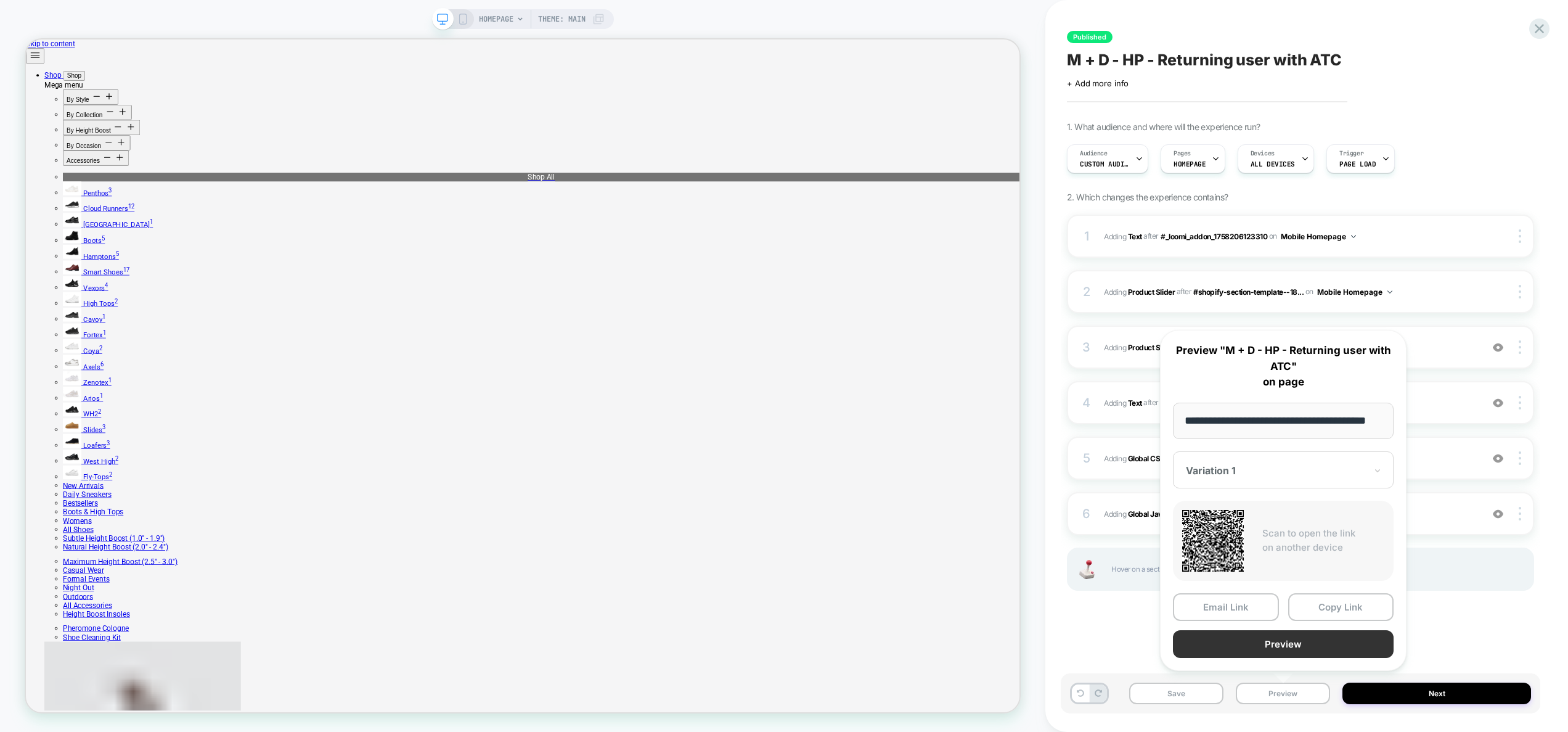
scroll to position [0, 0]
click at [1302, 646] on button "Preview" at bounding box center [1282, 644] width 220 height 27
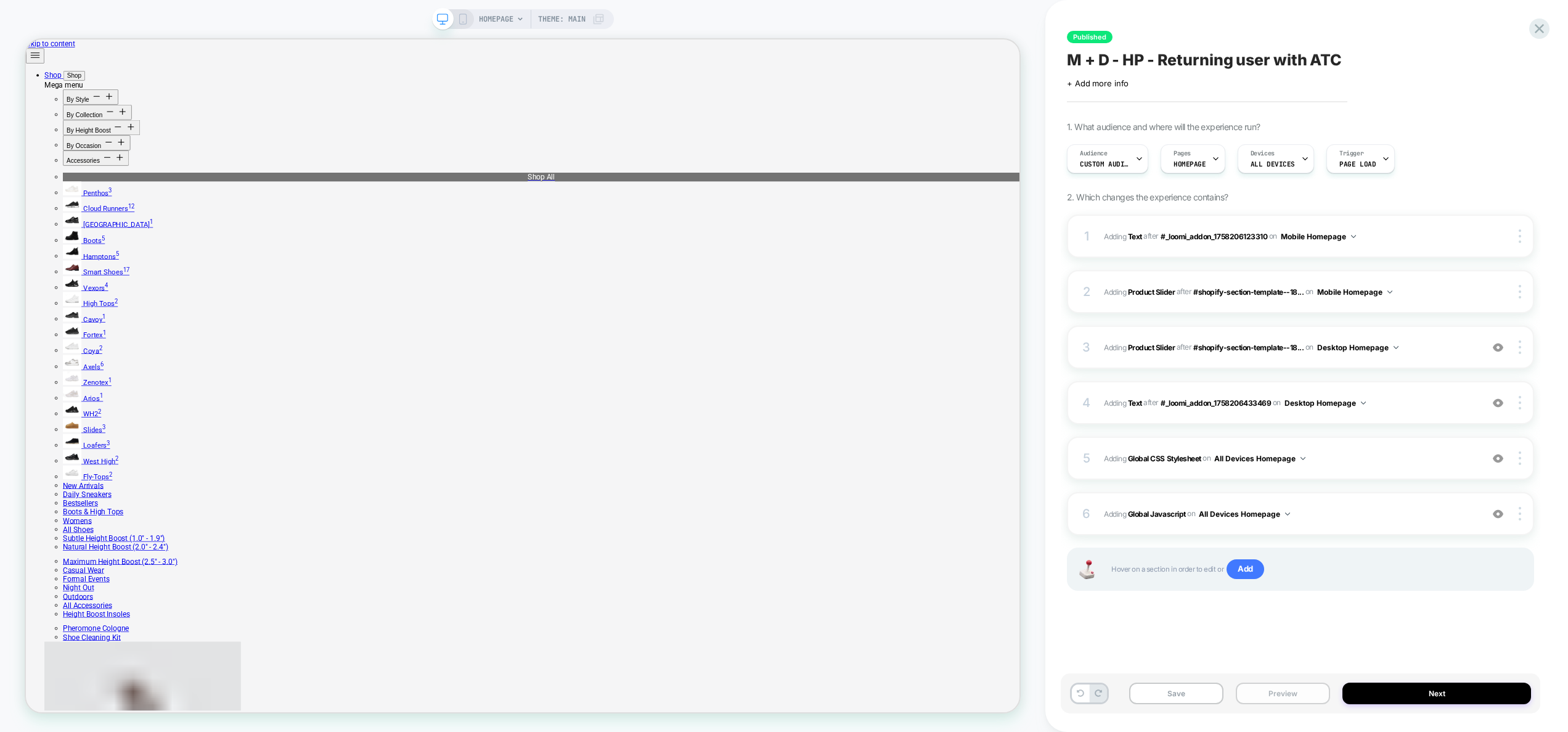
click at [1290, 694] on button "Preview" at bounding box center [1283, 694] width 95 height 22
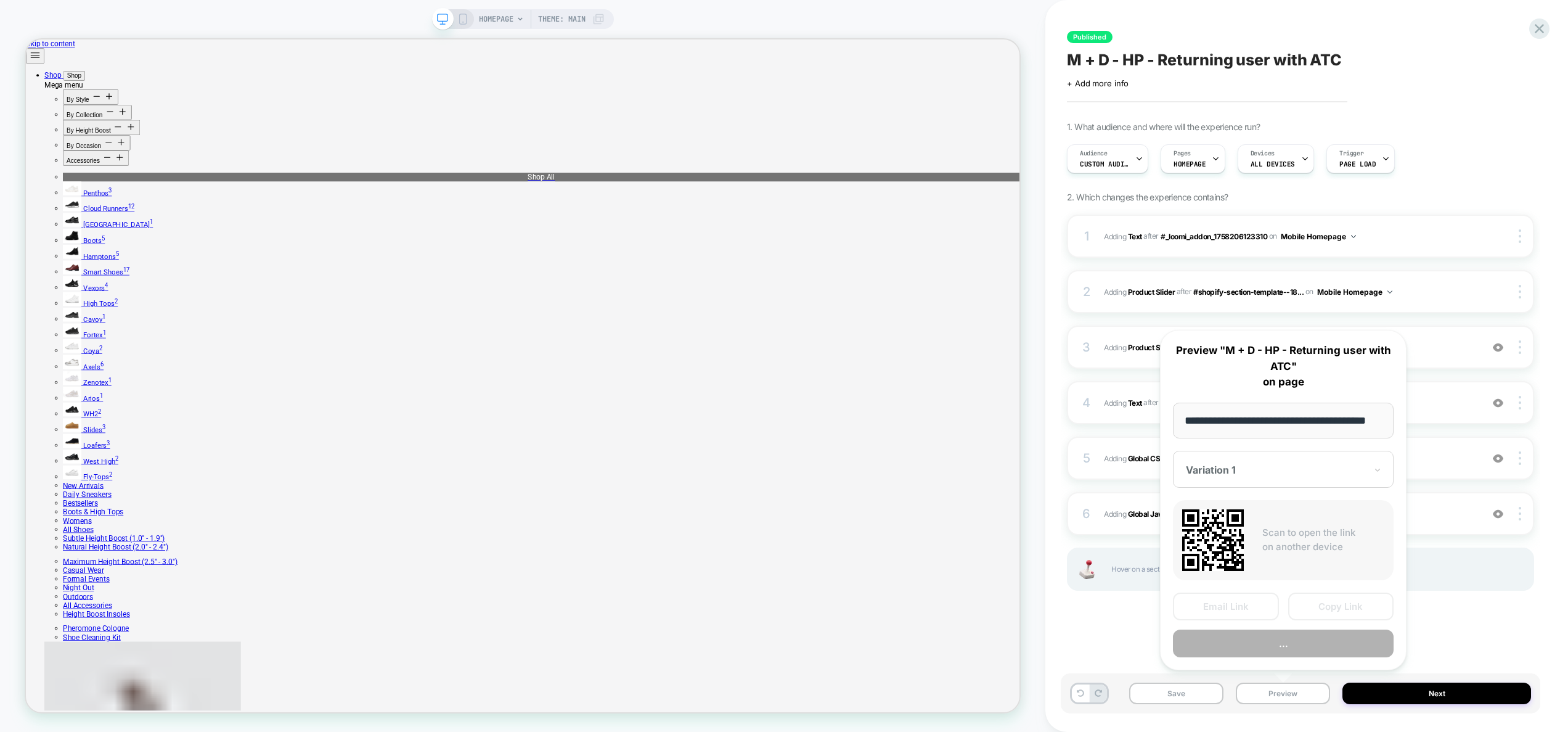
scroll to position [0, 28]
click at [1287, 644] on button "Preview" at bounding box center [1282, 644] width 220 height 27
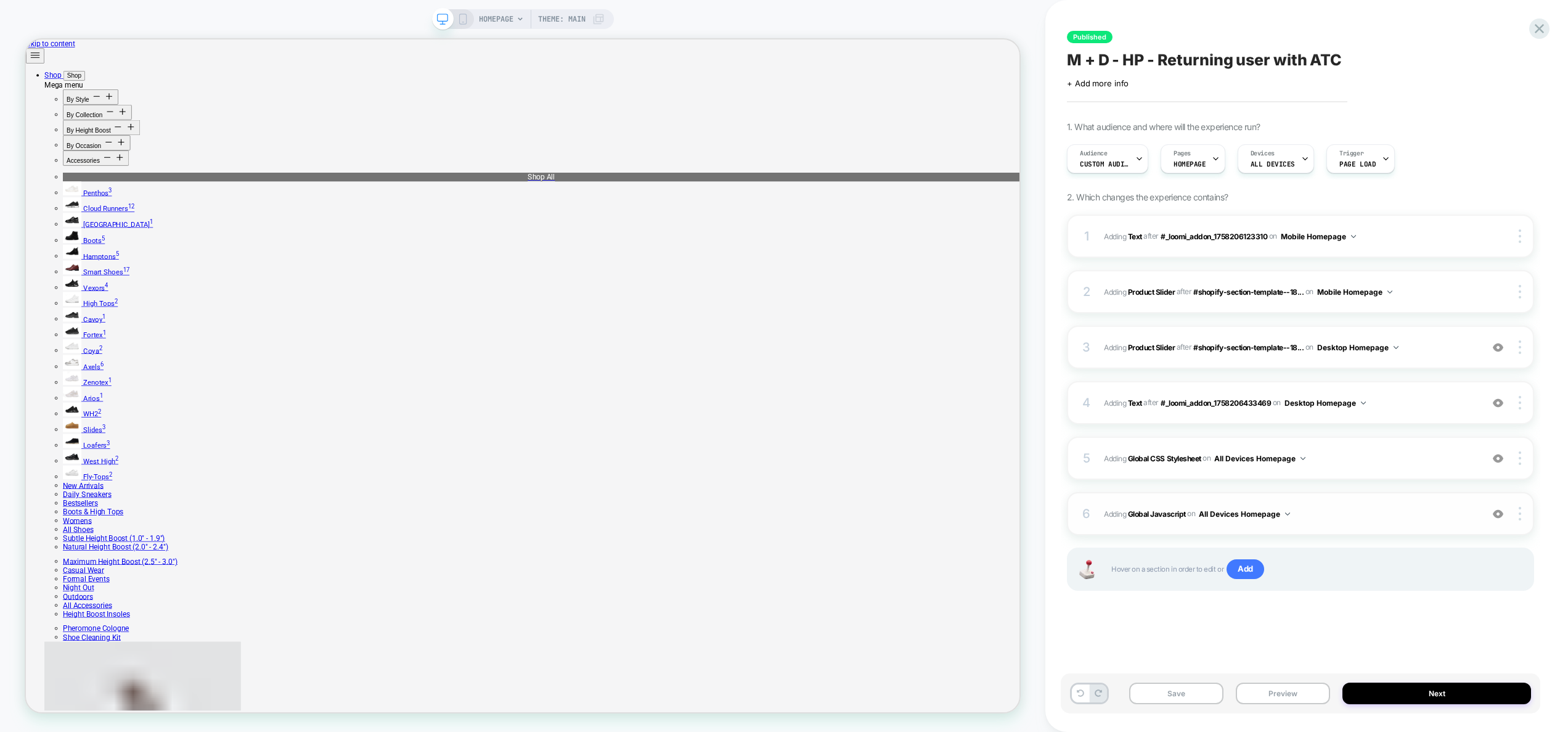
click at [1328, 515] on span "Adding Global Javascript on All Devices Homepage" at bounding box center [1289, 514] width 372 height 15
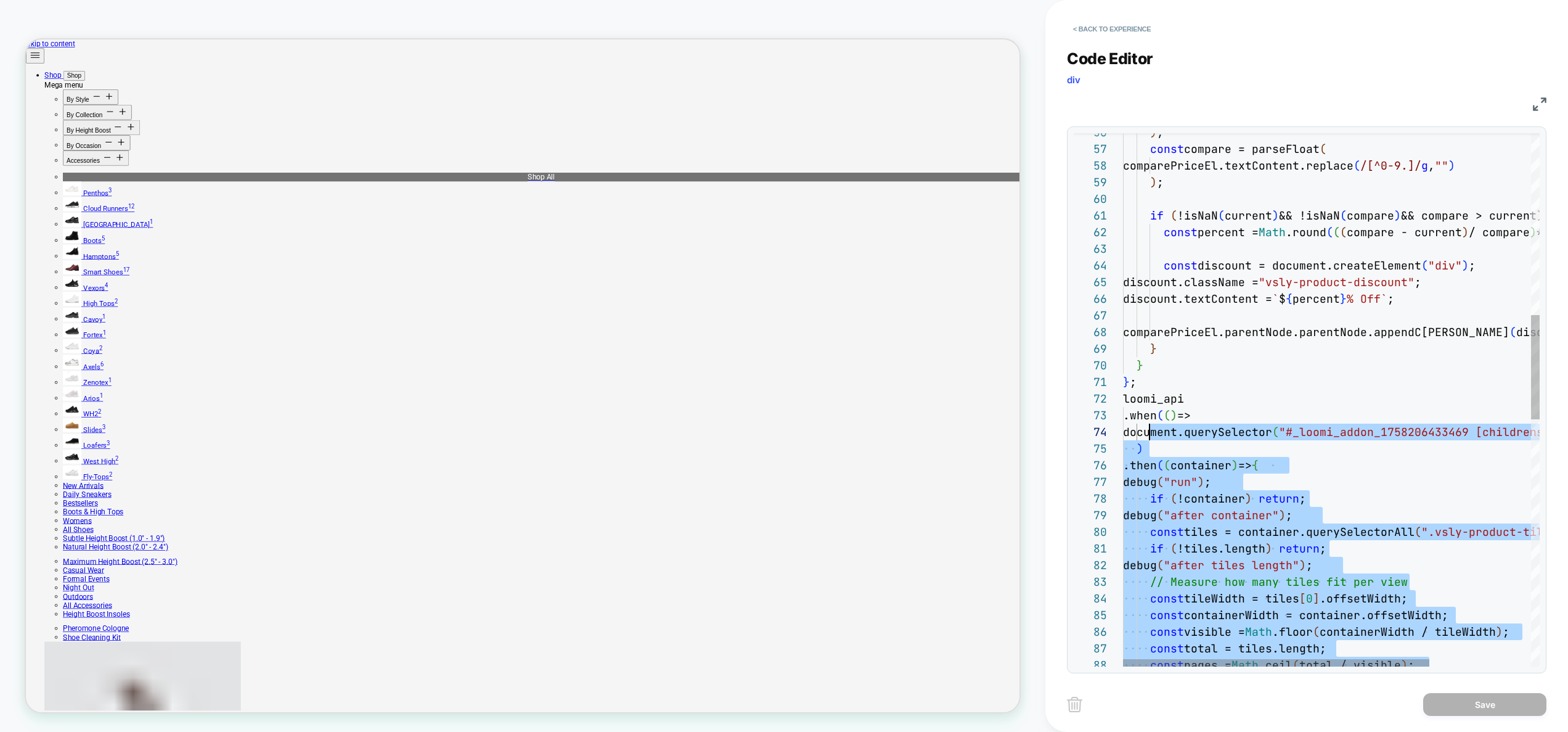
scroll to position [33, 13]
drag, startPoint x: 1255, startPoint y: 514, endPoint x: 1114, endPoint y: 398, distance: 182.6
click at [1123, 398] on div "const pages = Math .ceil ( total / visible ) ; if ( !container ) return ; debug…" at bounding box center [1400, 565] width 555 height 2714
type textarea "**********"
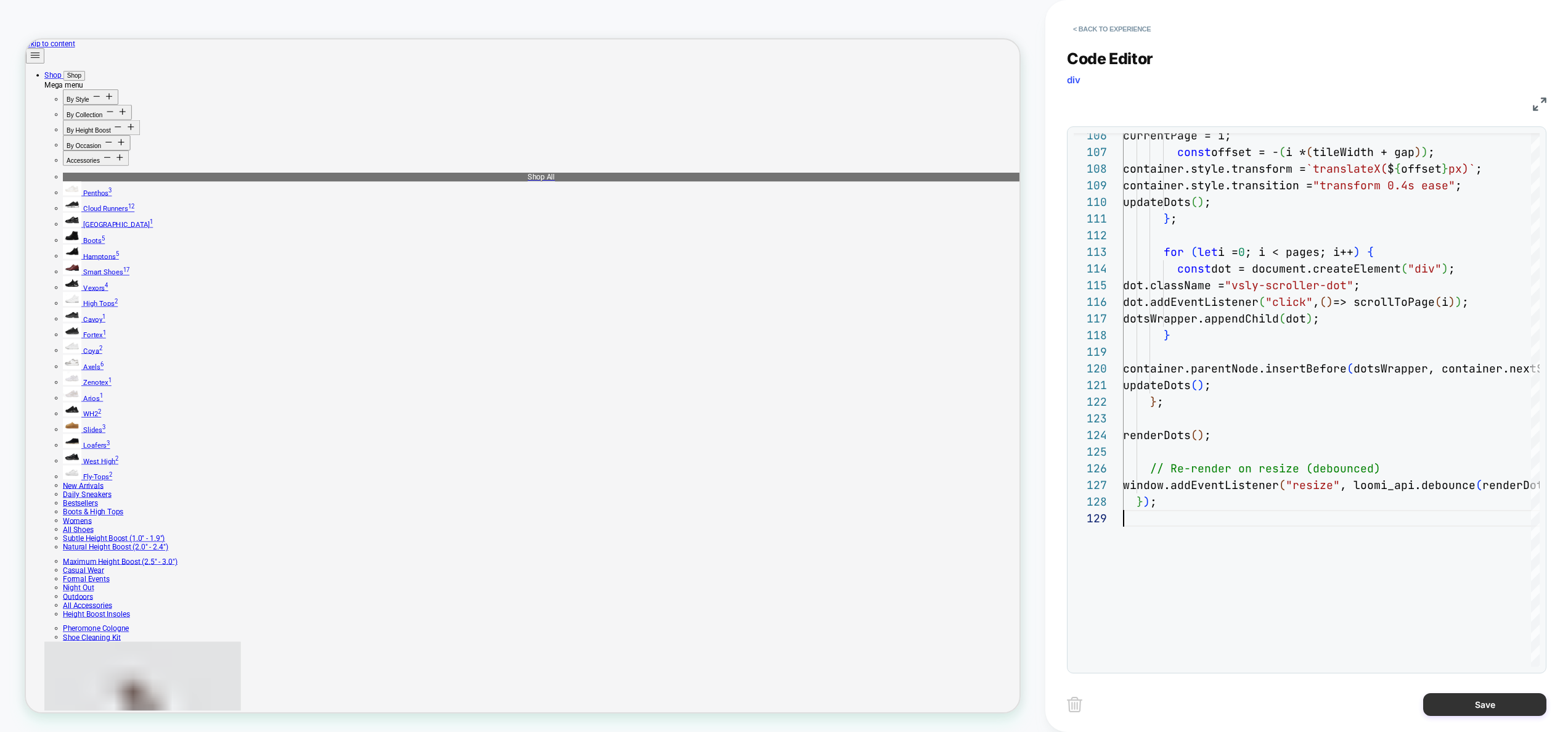
click at [1449, 693] on button "Save" at bounding box center [1484, 705] width 123 height 23
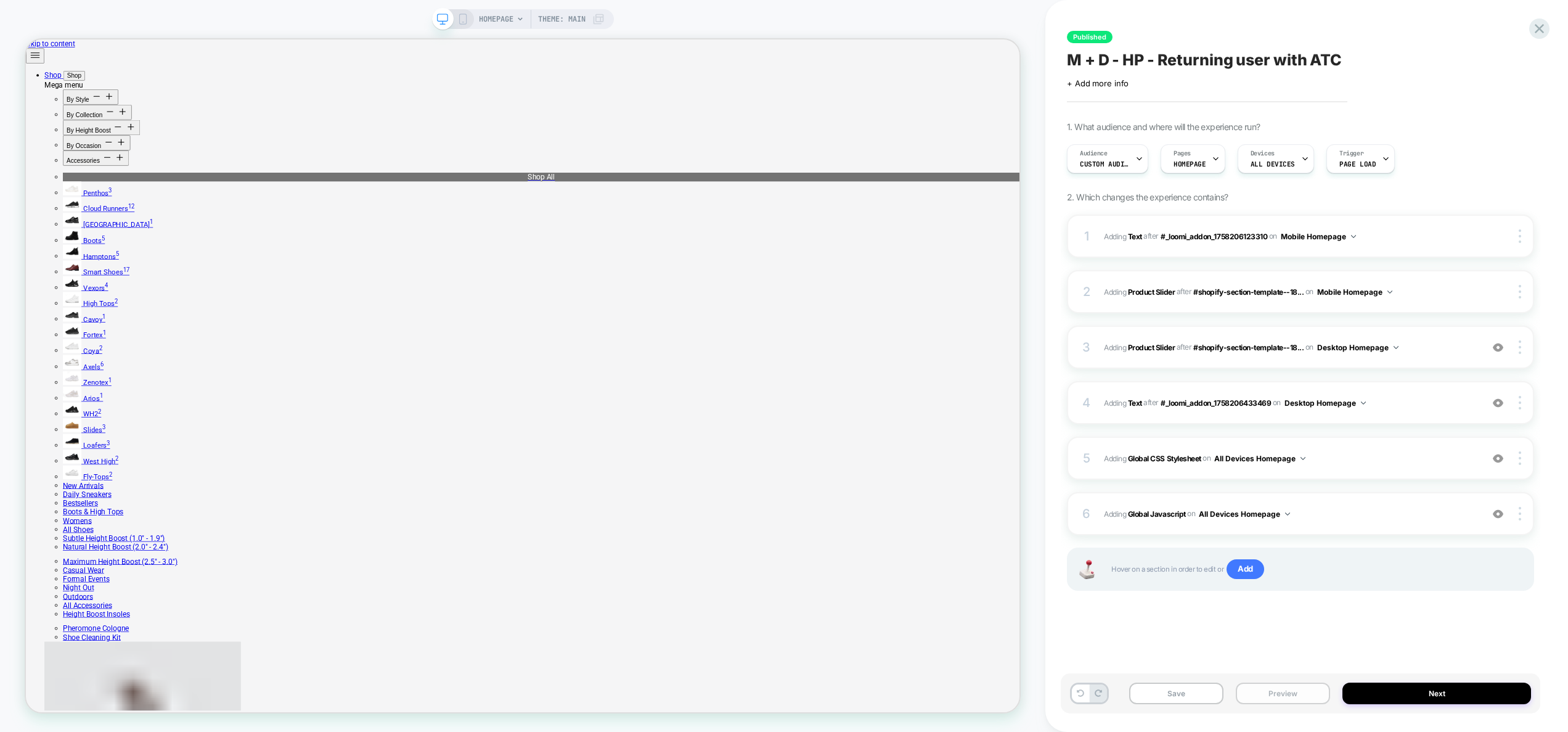
click at [1291, 696] on button "Preview" at bounding box center [1283, 694] width 95 height 22
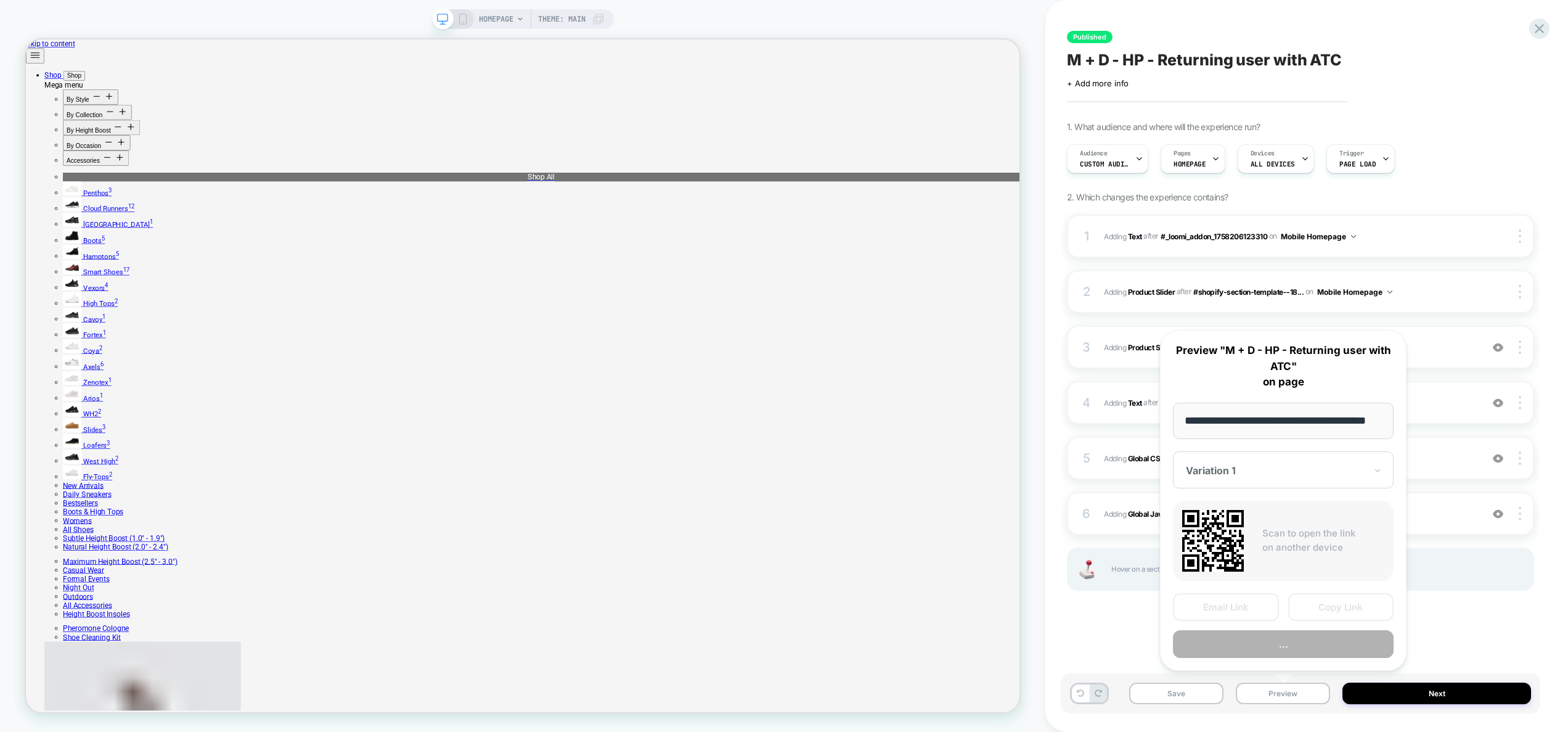
scroll to position [0, 0]
click at [1284, 643] on button "..." at bounding box center [1282, 644] width 220 height 27
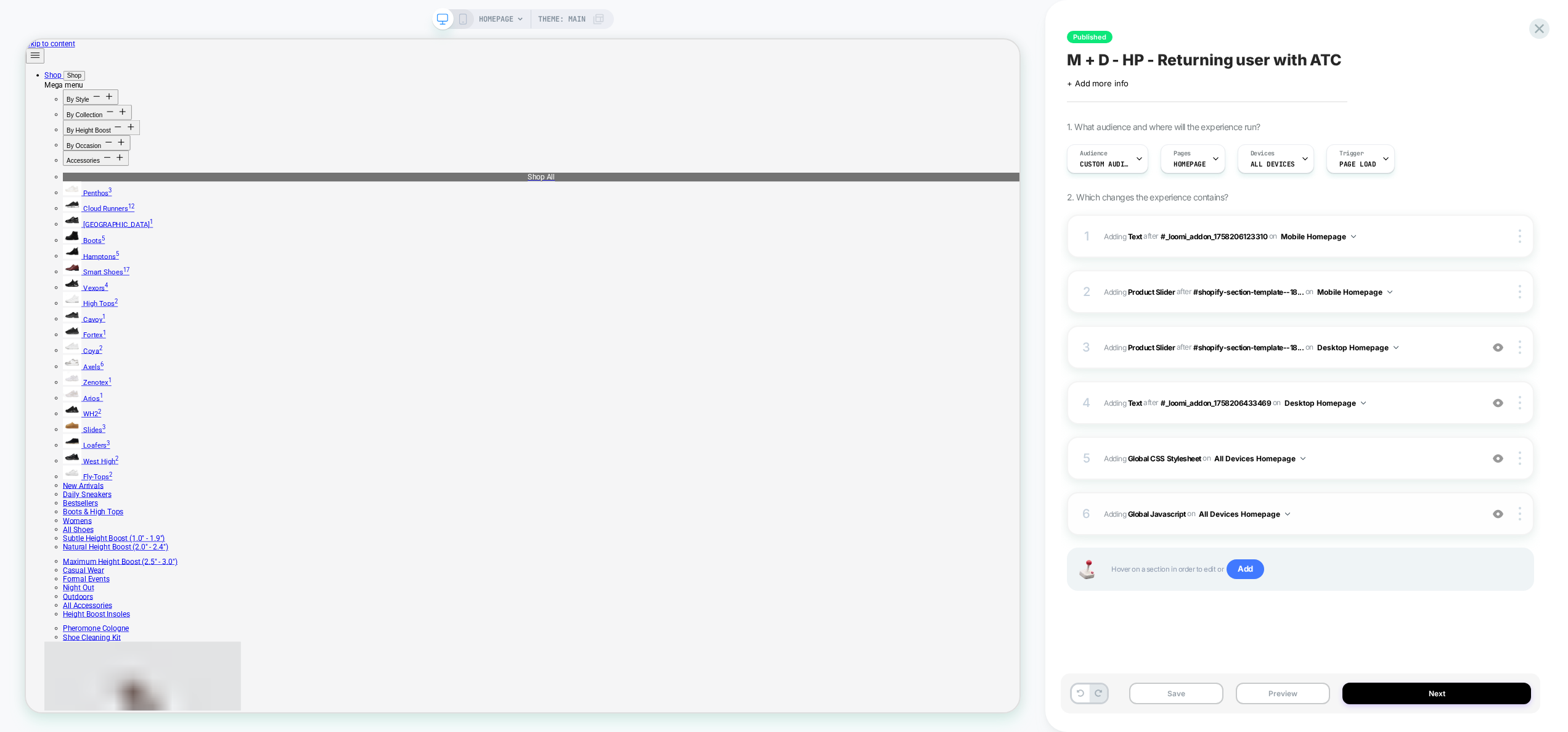
click at [1334, 512] on span "Adding Global Javascript on All Devices Homepage" at bounding box center [1289, 514] width 372 height 15
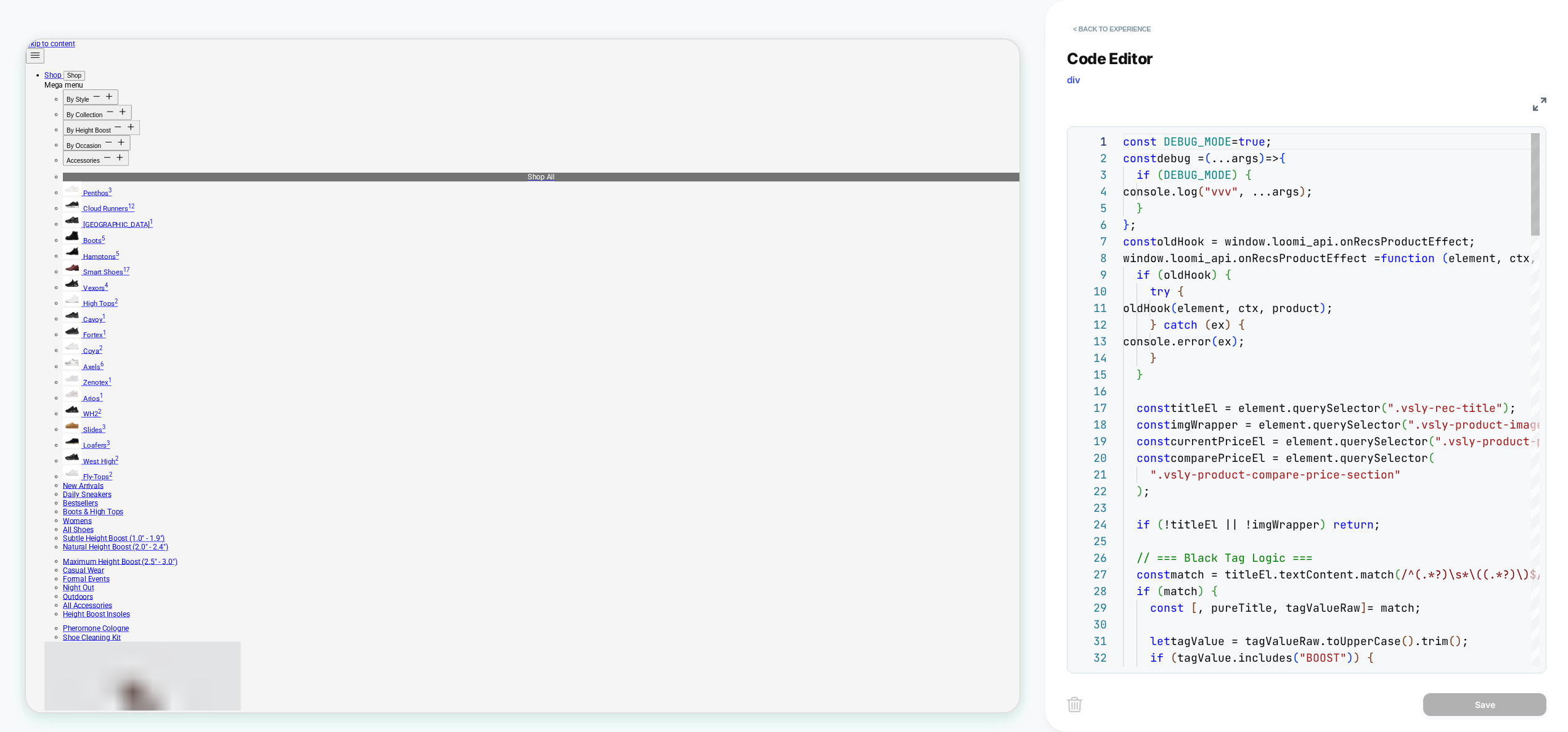
scroll to position [166, 0]
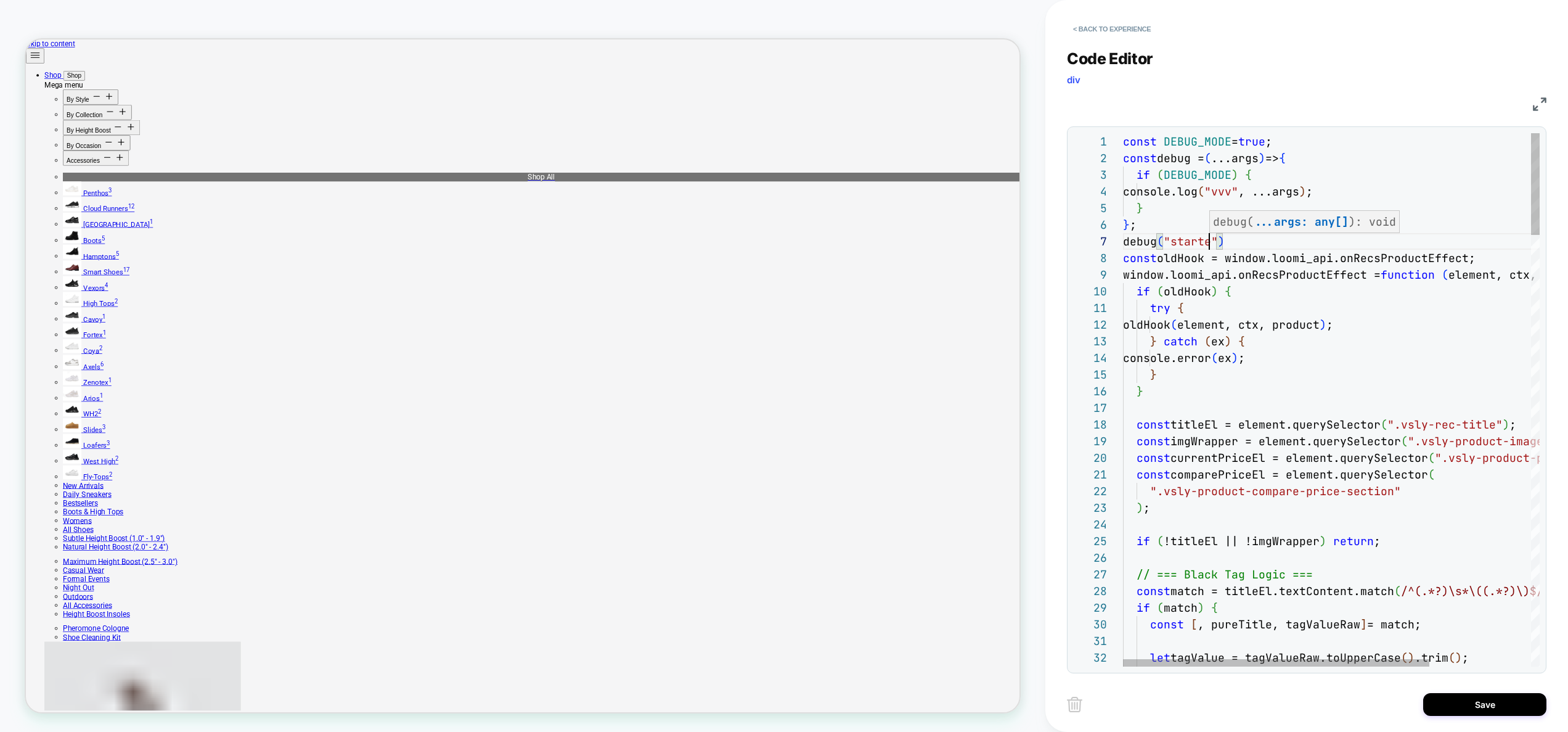
scroll to position [100, 93]
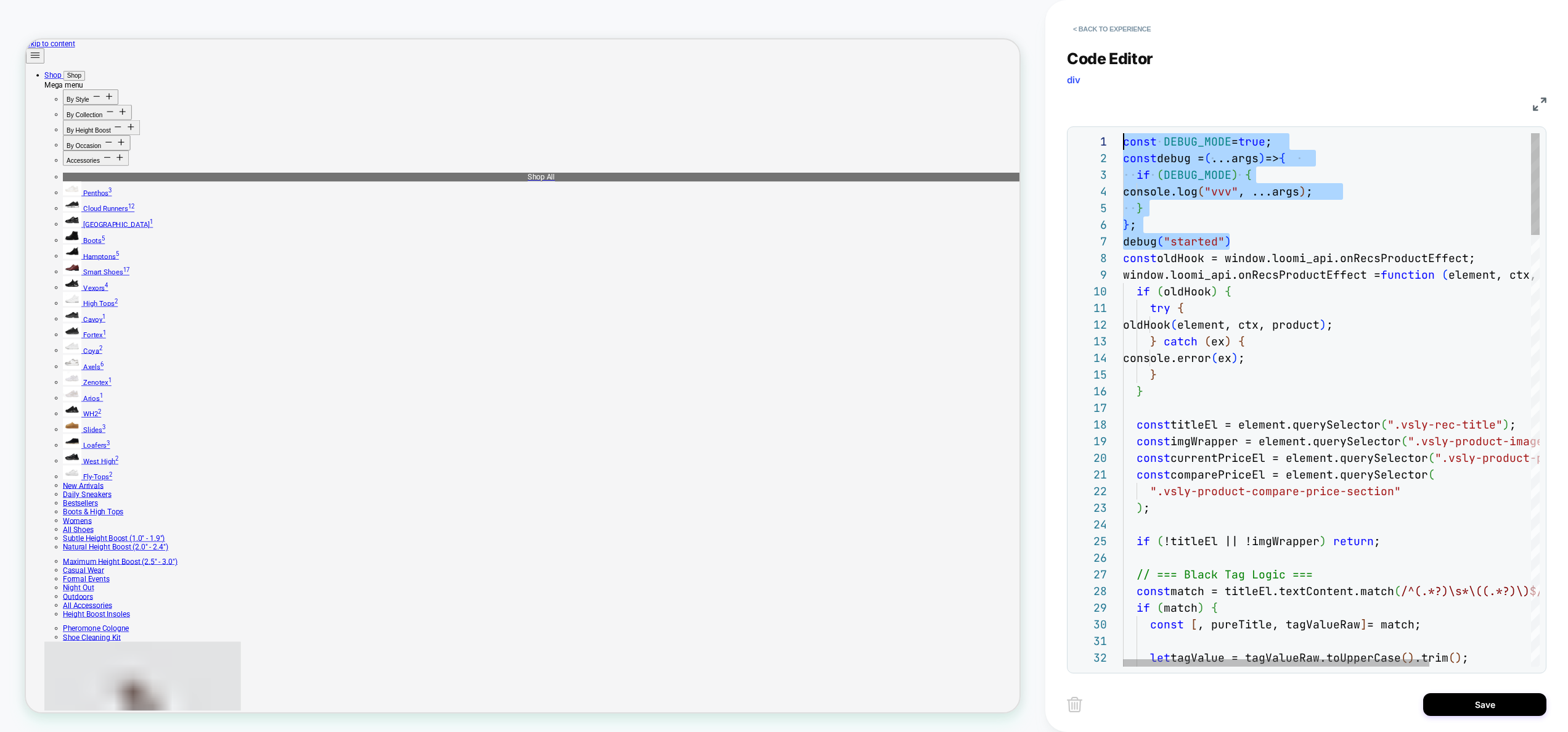
drag, startPoint x: 1254, startPoint y: 243, endPoint x: 1010, endPoint y: 121, distance: 272.8
type textarea "**********"
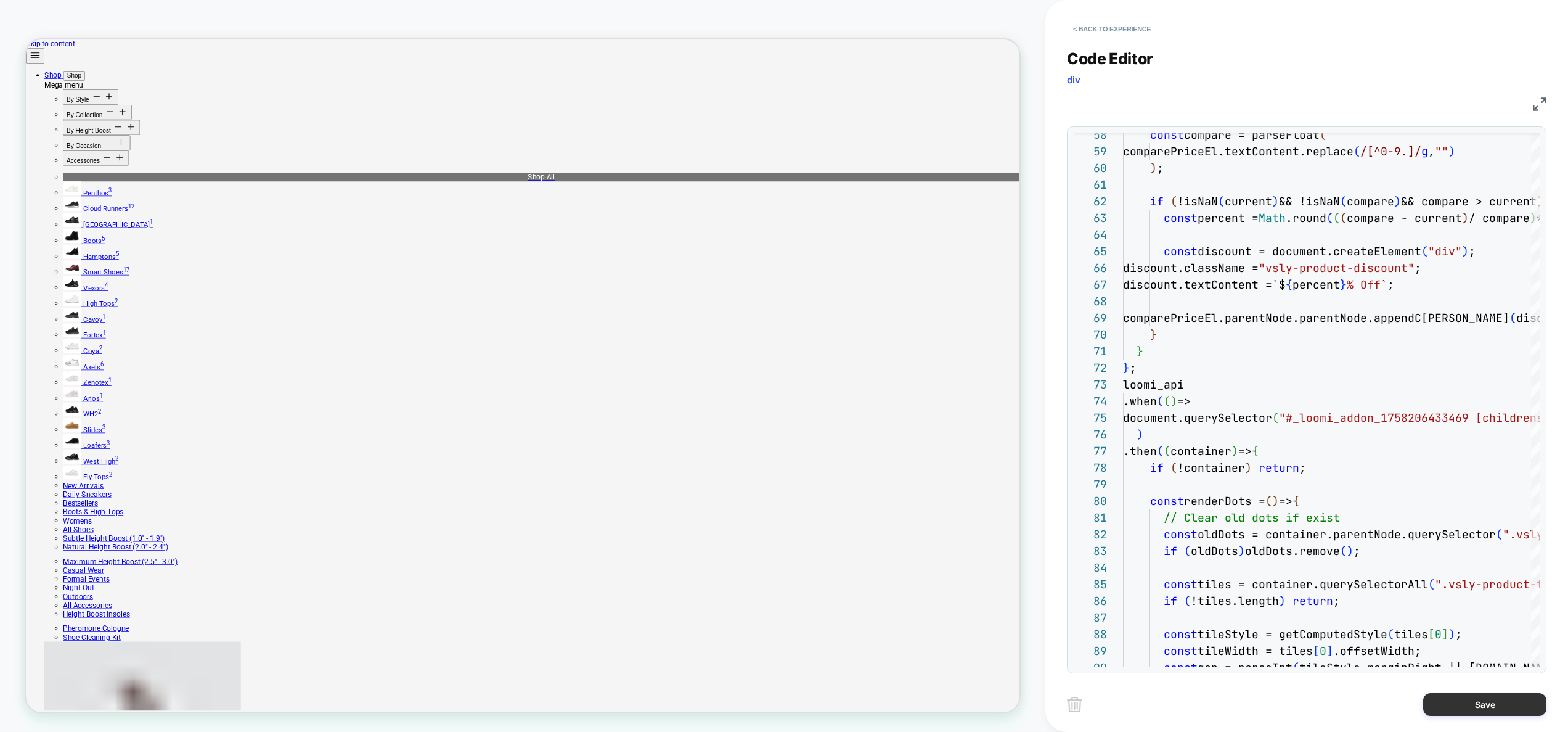
click at [1505, 706] on button "Save" at bounding box center [1484, 705] width 123 height 23
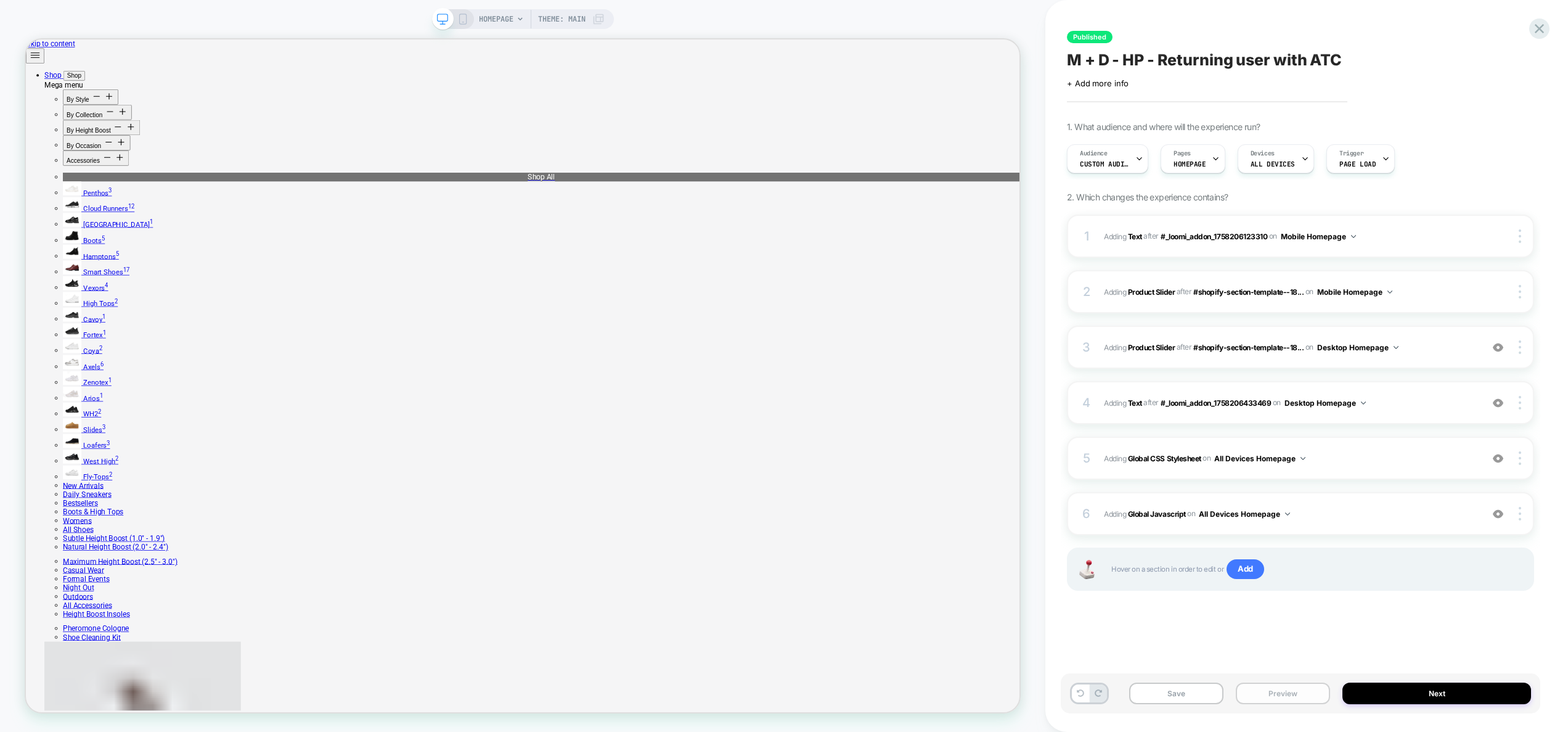
click at [1295, 702] on button "Preview" at bounding box center [1283, 694] width 95 height 22
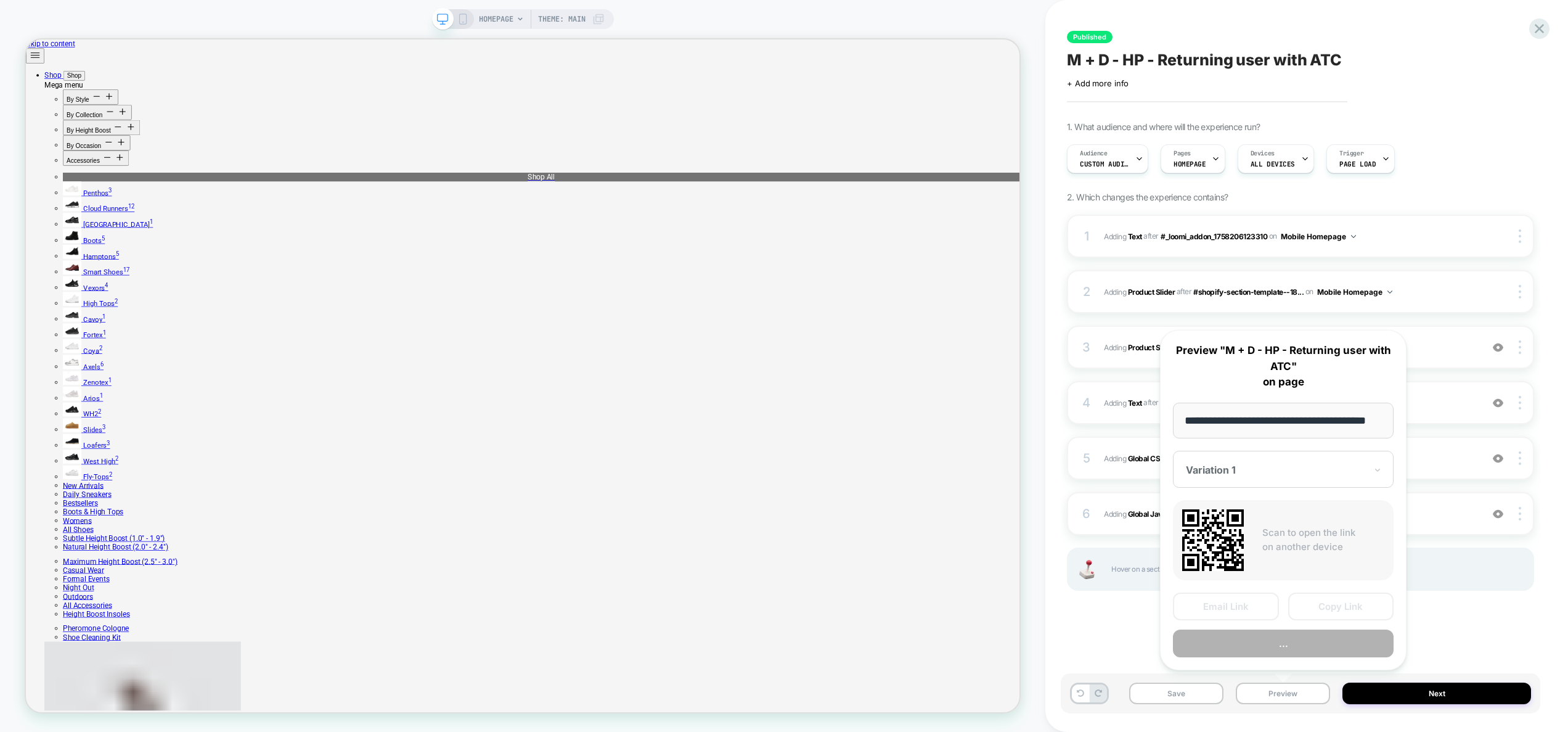
scroll to position [0, 28]
click at [1284, 650] on button "Preview" at bounding box center [1282, 644] width 220 height 27
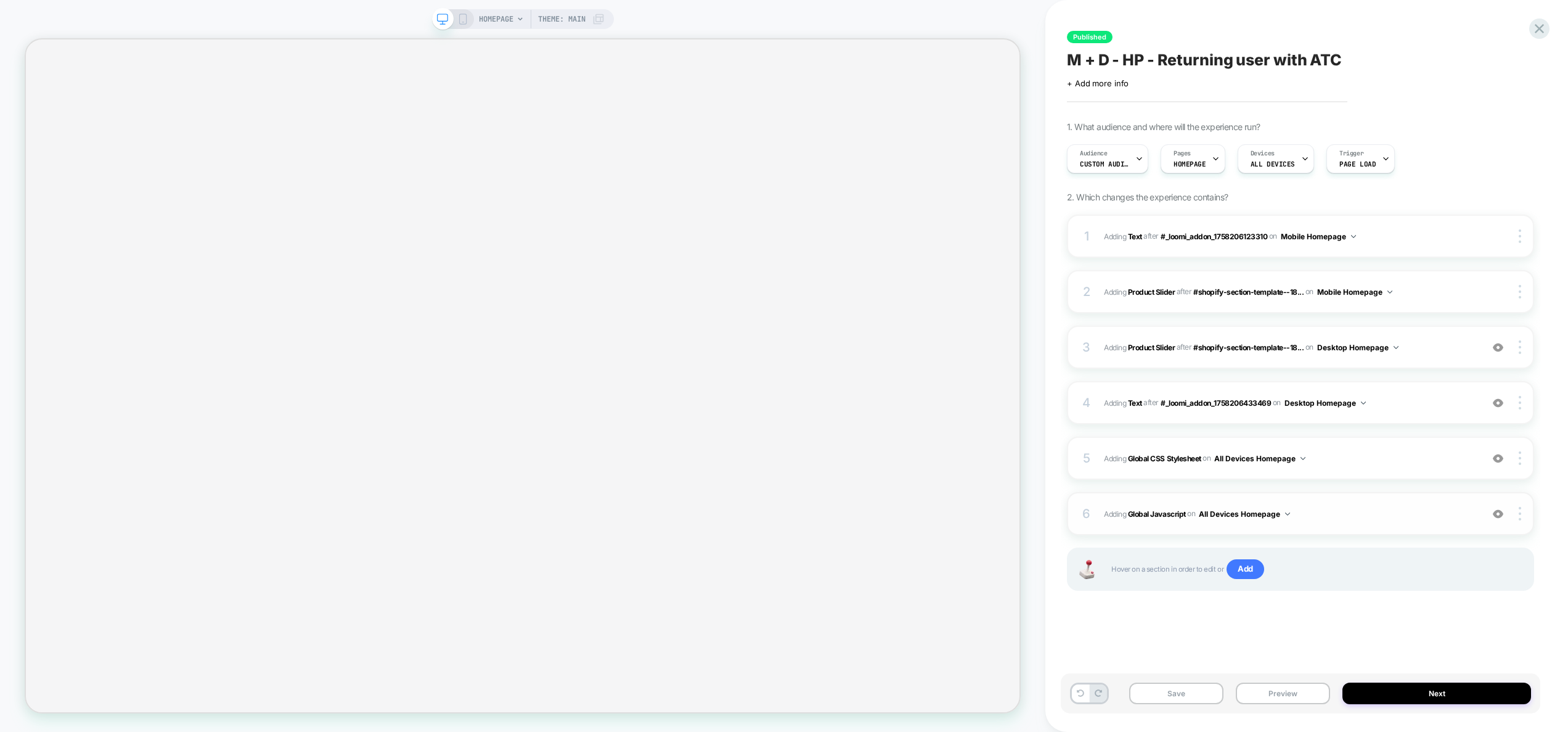
click at [1358, 517] on span "Adding Global Javascript on All Devices Homepage" at bounding box center [1289, 514] width 372 height 15
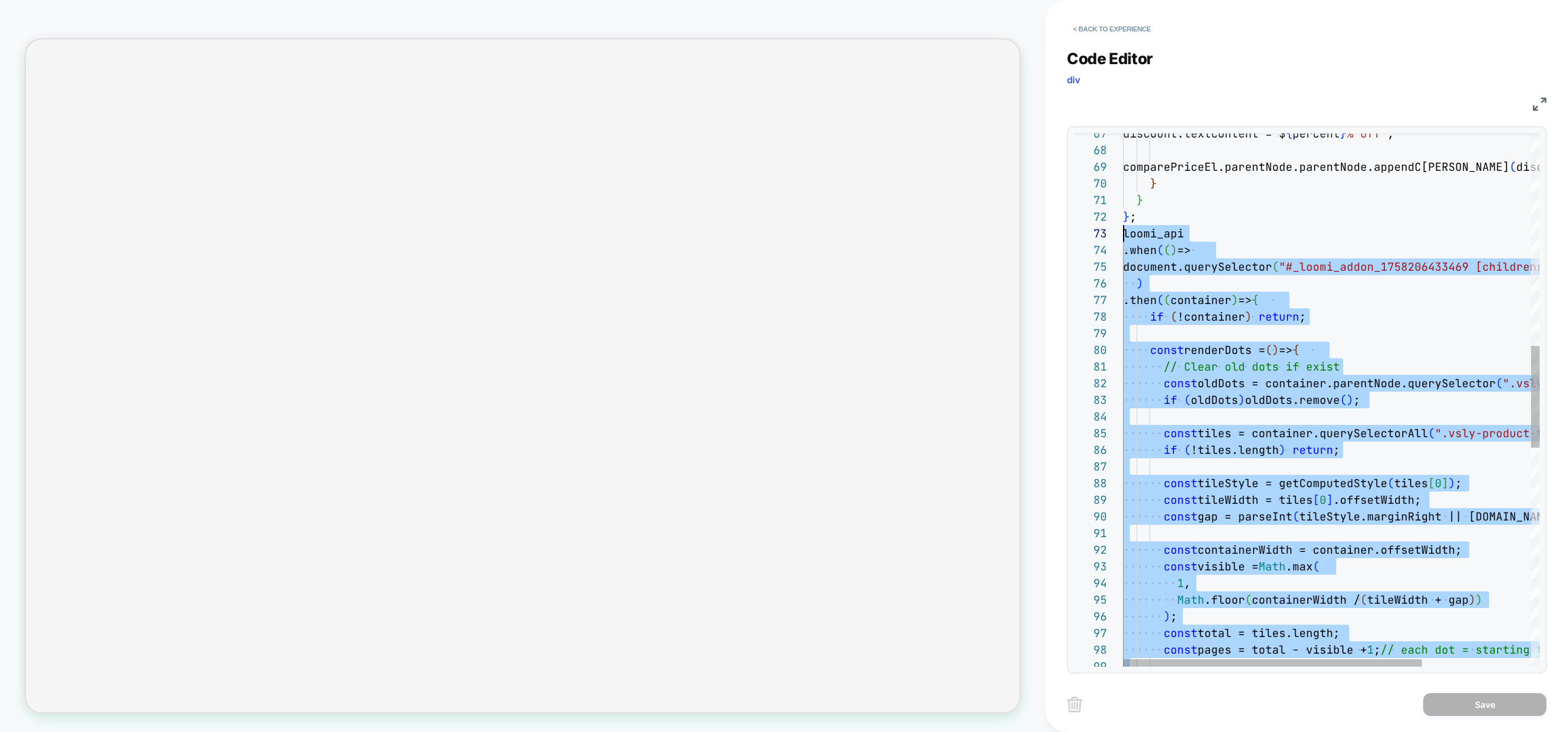
scroll to position [33, 0]
drag, startPoint x: 1334, startPoint y: 513, endPoint x: 1081, endPoint y: 235, distance: 375.9
click at [1123, 235] on div "const pages = total - visible + 1 ; // each dot = starting tile const total = t…" at bounding box center [1406, 417] width 567 height 2781
type textarea "**********"
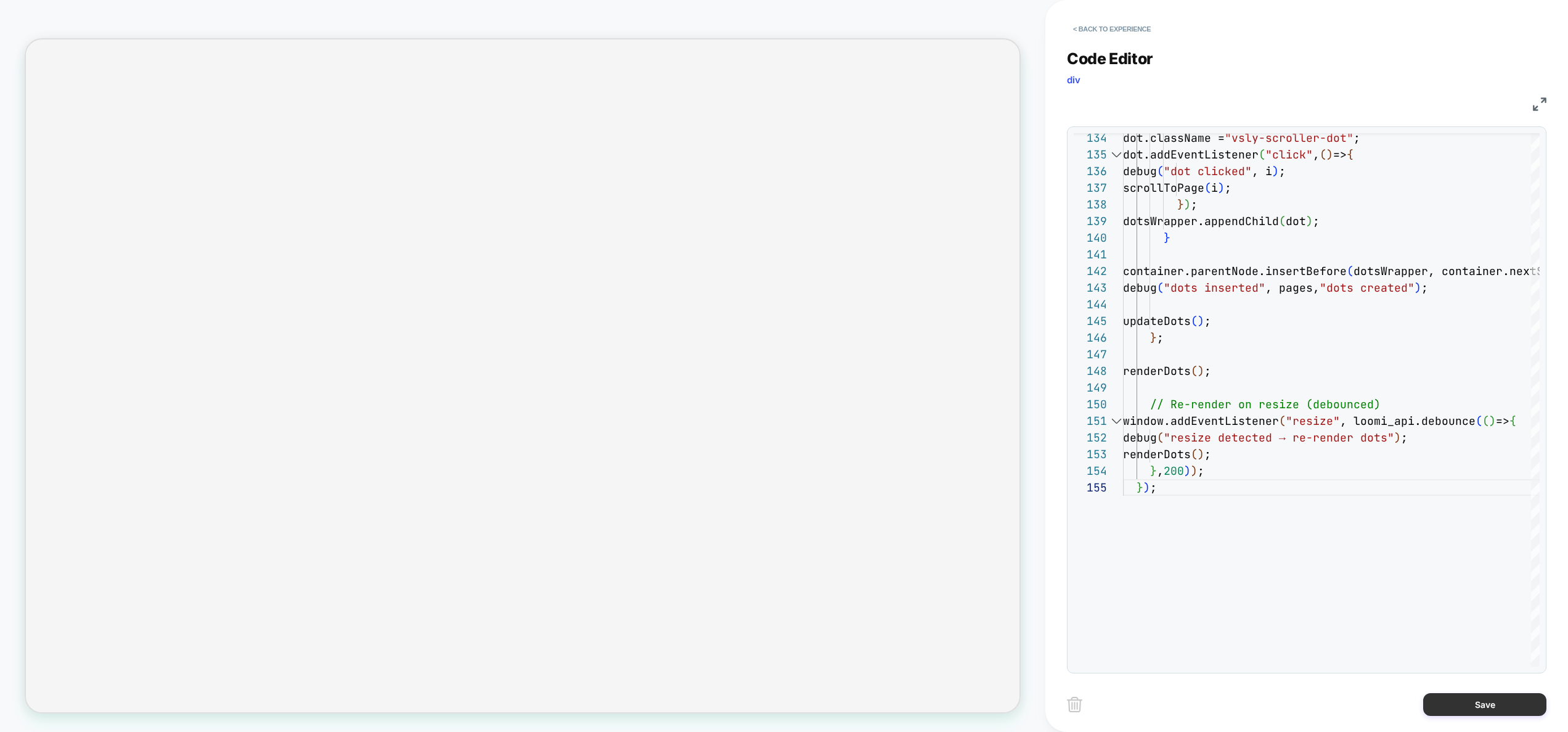
click at [1498, 708] on button "Save" at bounding box center [1484, 705] width 123 height 23
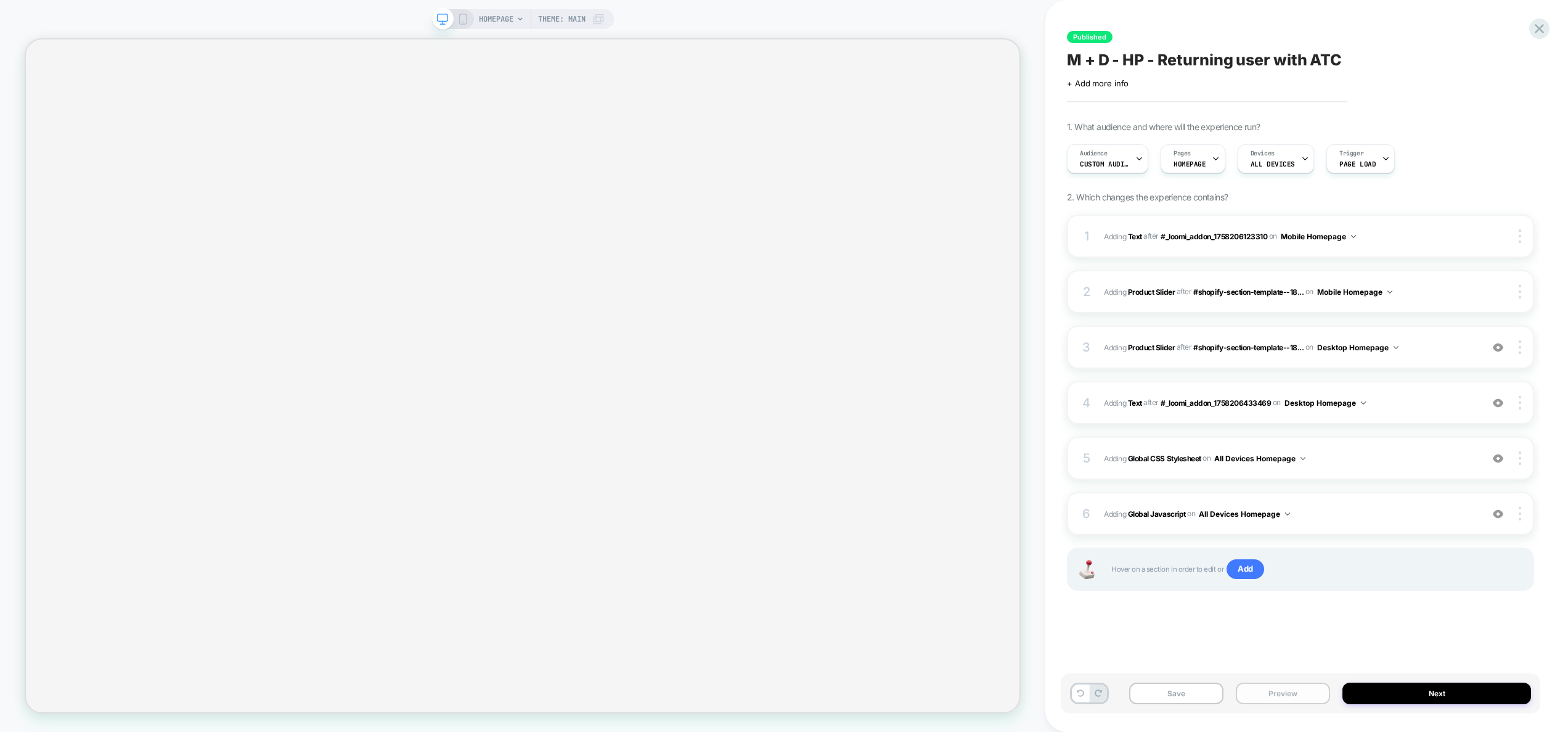
click at [1282, 700] on button "Preview" at bounding box center [1283, 694] width 95 height 22
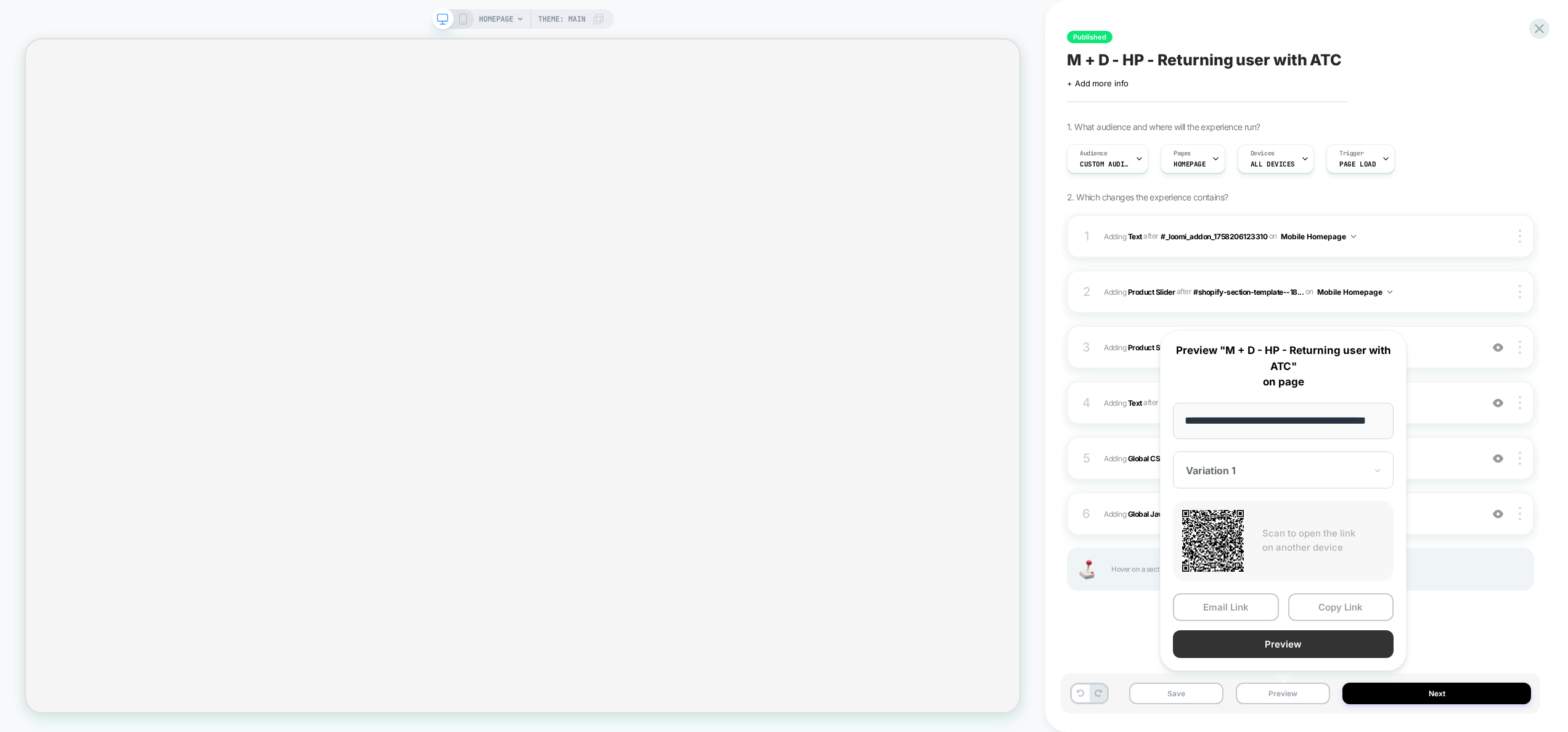
scroll to position [0, 0]
click at [1293, 646] on button "Preview" at bounding box center [1282, 644] width 220 height 27
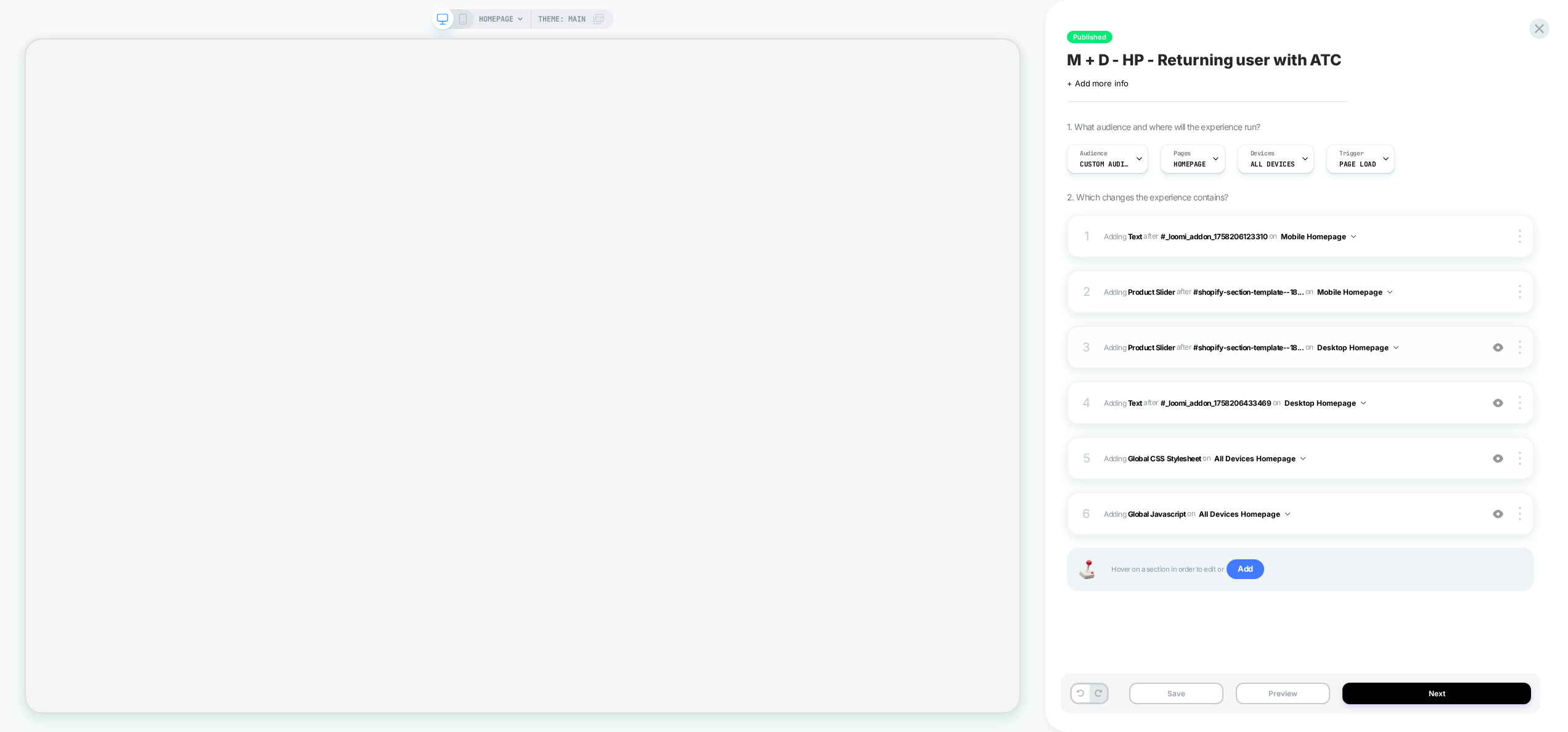
click at [1429, 350] on span "#_loomi_addon_1758206433469 Adding Product Slider AFTER #shopify-section-templa…" at bounding box center [1289, 347] width 372 height 15
click at [1472, 346] on span "#_loomi_addon_1758206433469 Adding Product Slider AFTER #shopify-section-templa…" at bounding box center [1289, 347] width 372 height 15
click at [1436, 394] on div "4 #_loomi_addon_1758206437518 Adding Text AFTER #_loomi_addon_1758206433469 #_l…" at bounding box center [1300, 403] width 467 height 43
click at [1463, 348] on span "#_loomi_addon_1758206433469 Adding Product Slider AFTER #shopify-section-templa…" at bounding box center [1289, 347] width 372 height 15
click at [1519, 348] on img at bounding box center [1519, 347] width 3 height 13
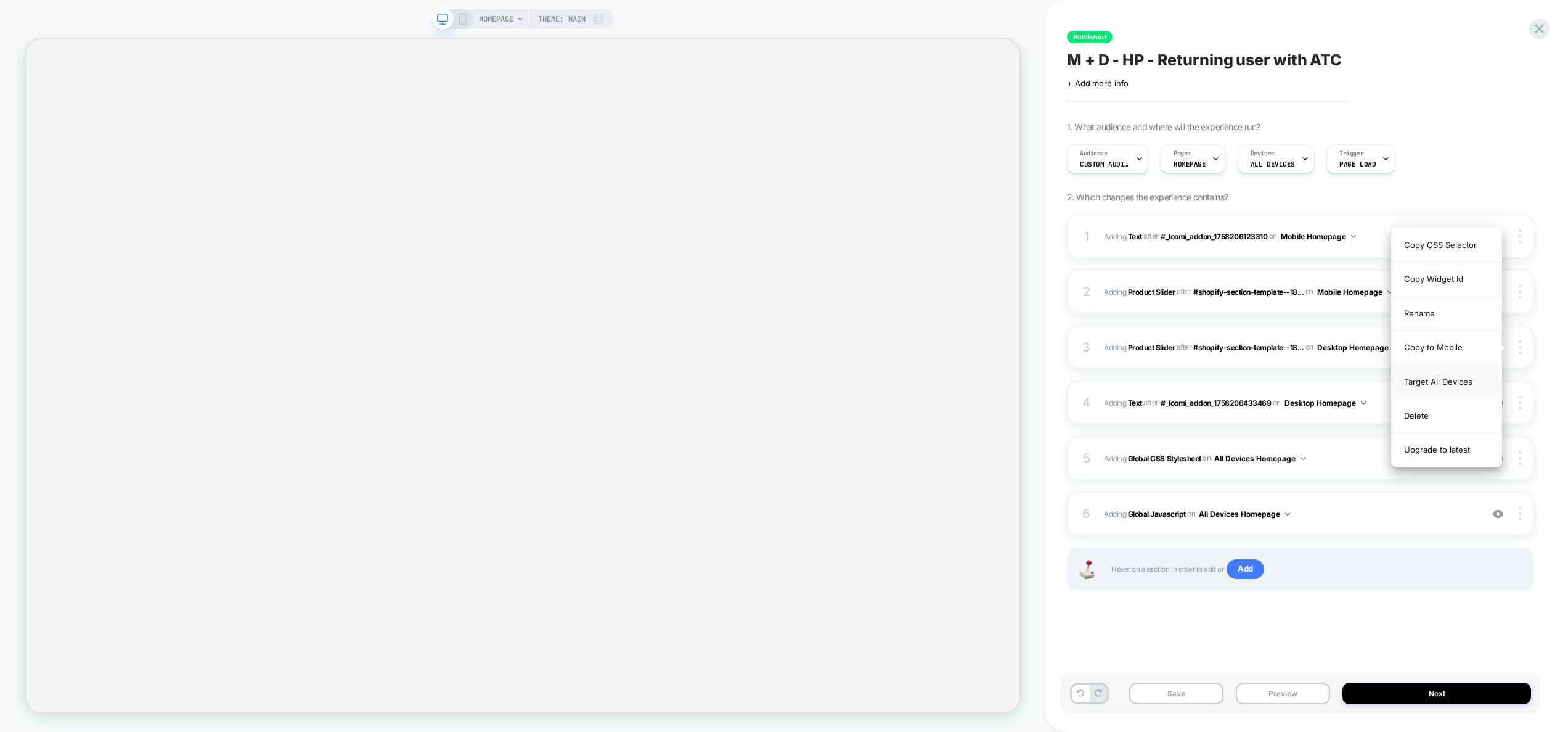
click at [1464, 378] on div "Target All Devices" at bounding box center [1447, 382] width 110 height 34
click at [1454, 348] on span "#_loomi_addon_1758206433469 Adding Product Slider AFTER #shopify-section-templa…" at bounding box center [1289, 347] width 372 height 15
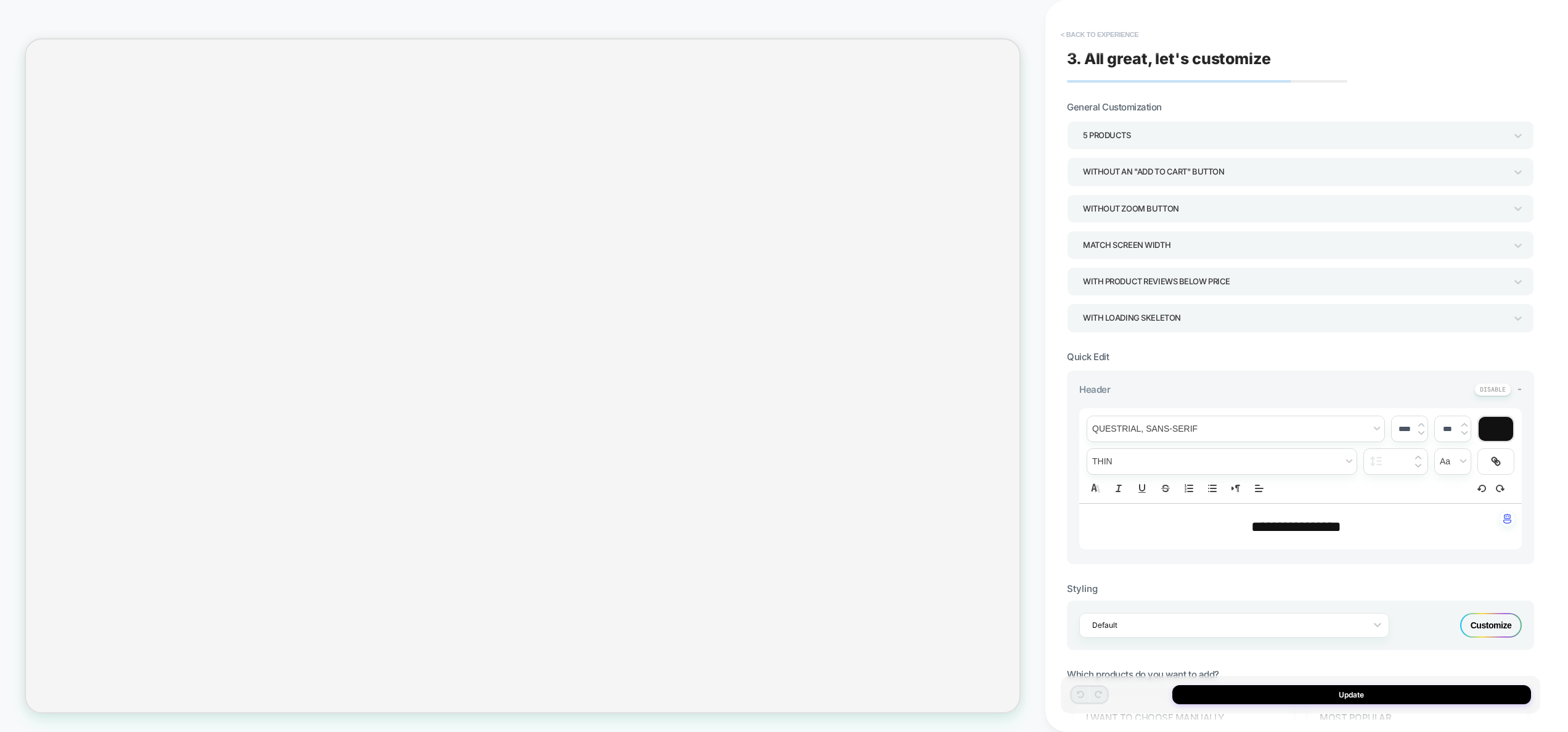
click at [1102, 39] on button "< Back to experience" at bounding box center [1099, 35] width 90 height 20
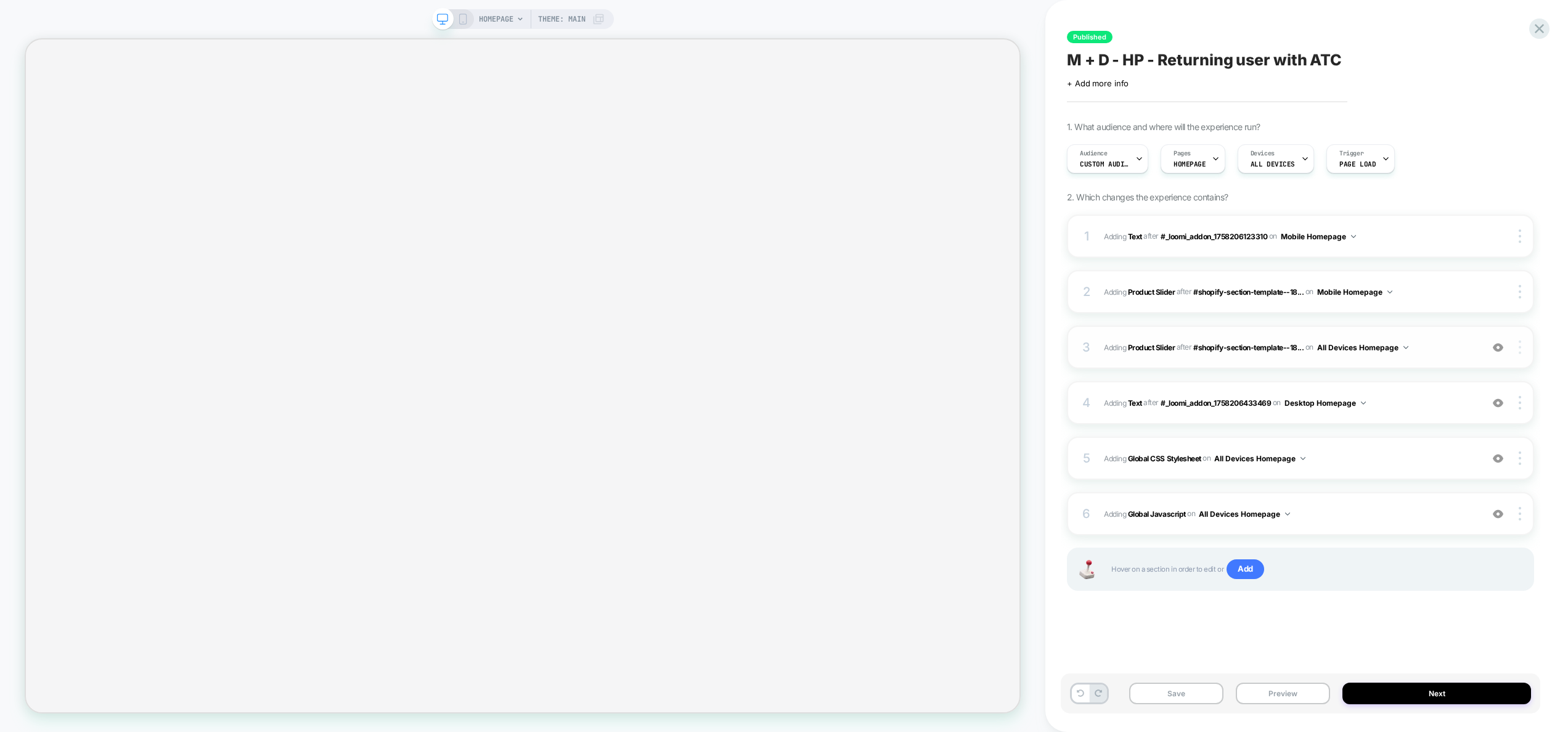
click at [1519, 346] on img at bounding box center [1519, 347] width 3 height 13
click at [1457, 437] on div "Target Desktop" at bounding box center [1447, 433] width 110 height 34
click at [1334, 517] on span "Adding Global Javascript on All Devices Homepage" at bounding box center [1289, 514] width 372 height 15
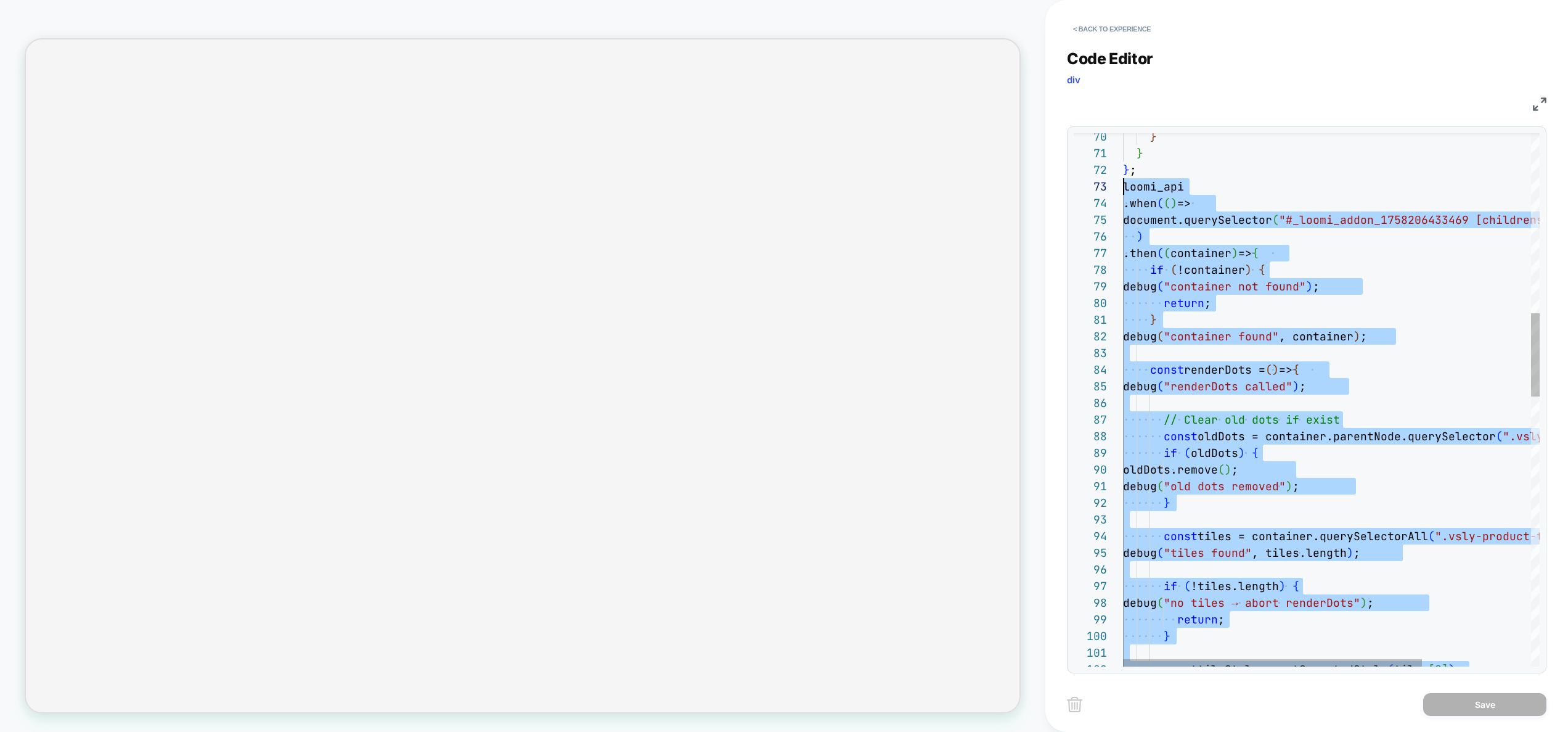
drag, startPoint x: 1294, startPoint y: 536, endPoint x: 1083, endPoint y: 180, distance: 413.8
click at [1123, 180] on div "const tileStyle = getComputedStyle ( tiles [ 0 ] ) ; return ; } debug ( "no til…" at bounding box center [1406, 686] width 567 height 3413
type textarea "**********"
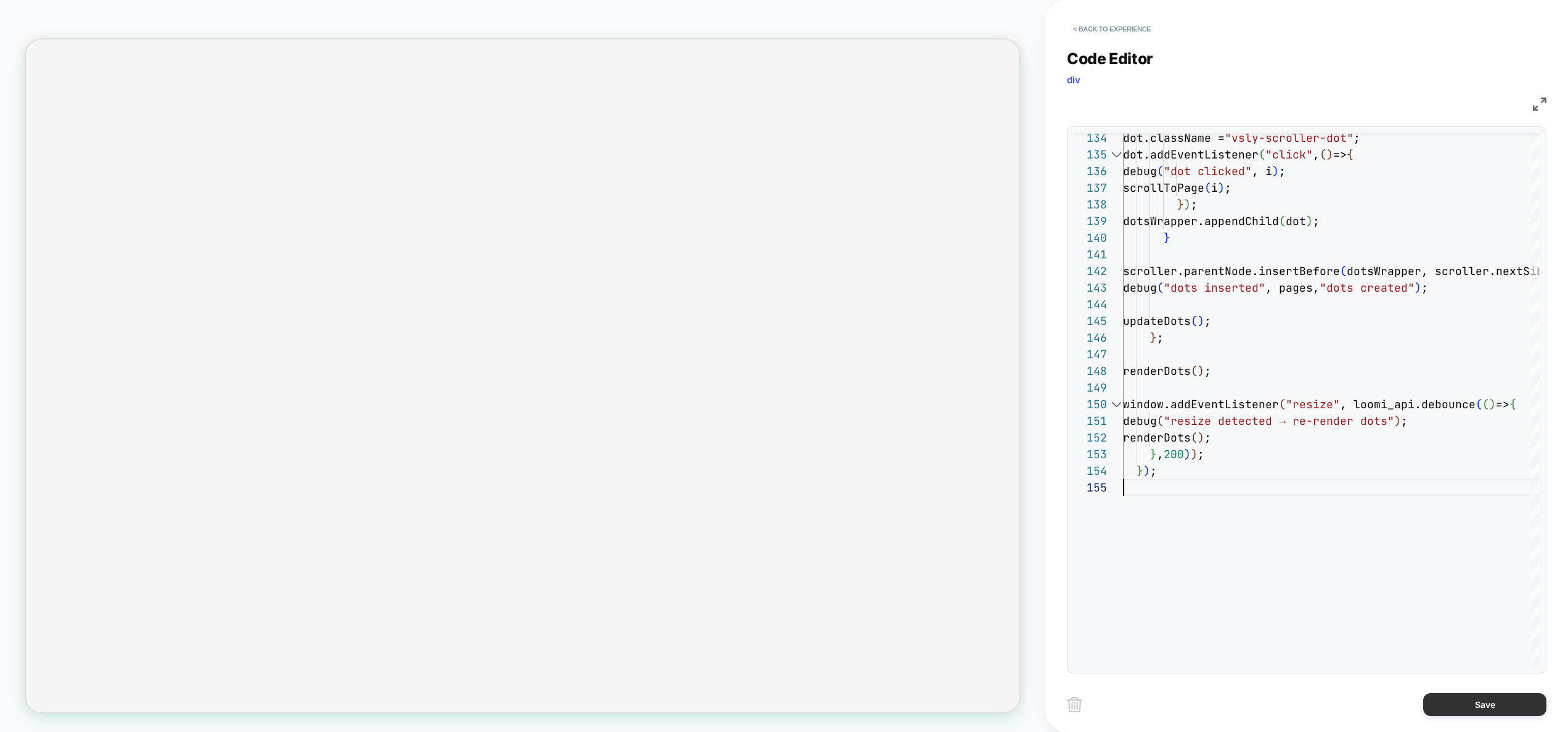
click at [1499, 700] on button "Save" at bounding box center [1484, 705] width 123 height 23
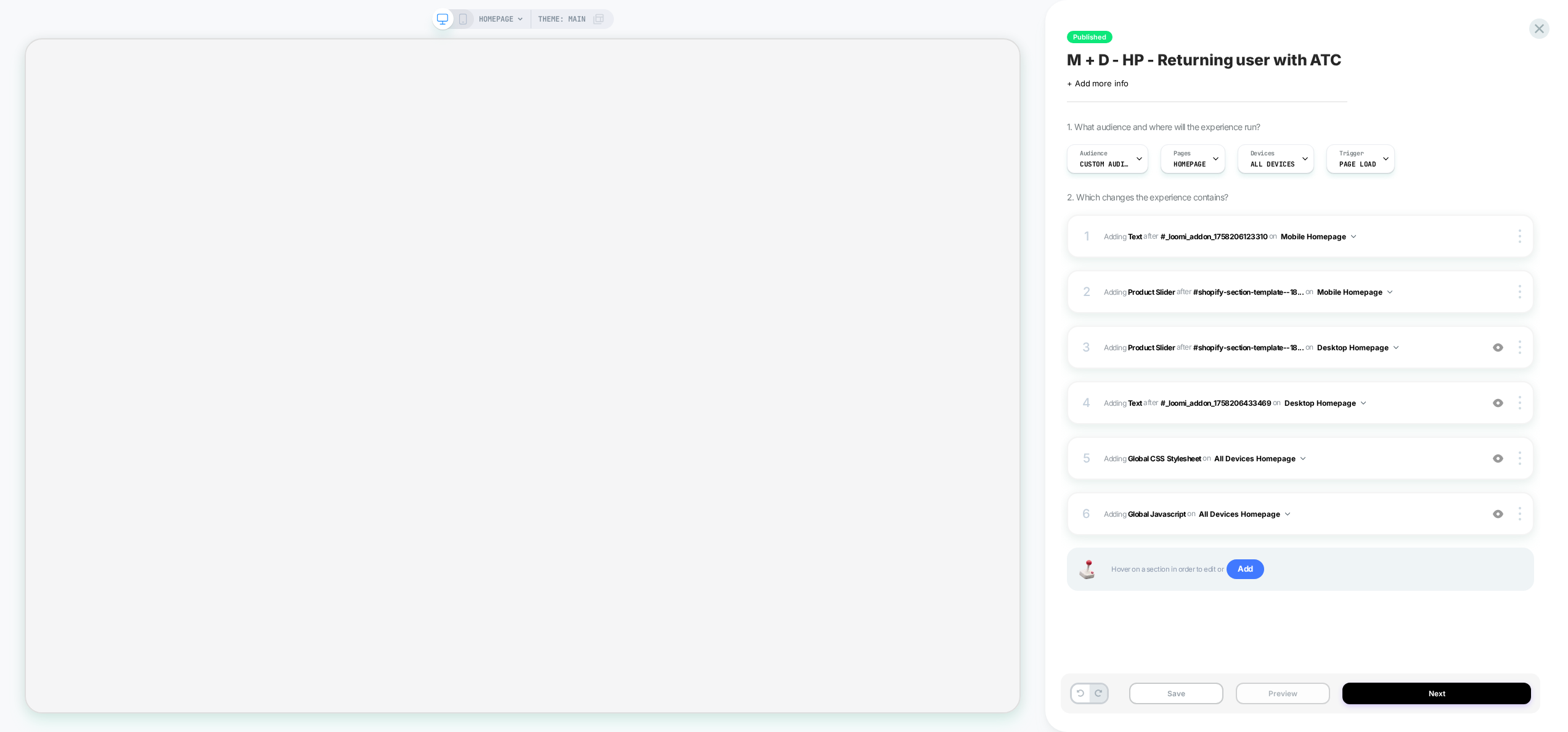
click at [1303, 687] on button "Preview" at bounding box center [1283, 694] width 95 height 22
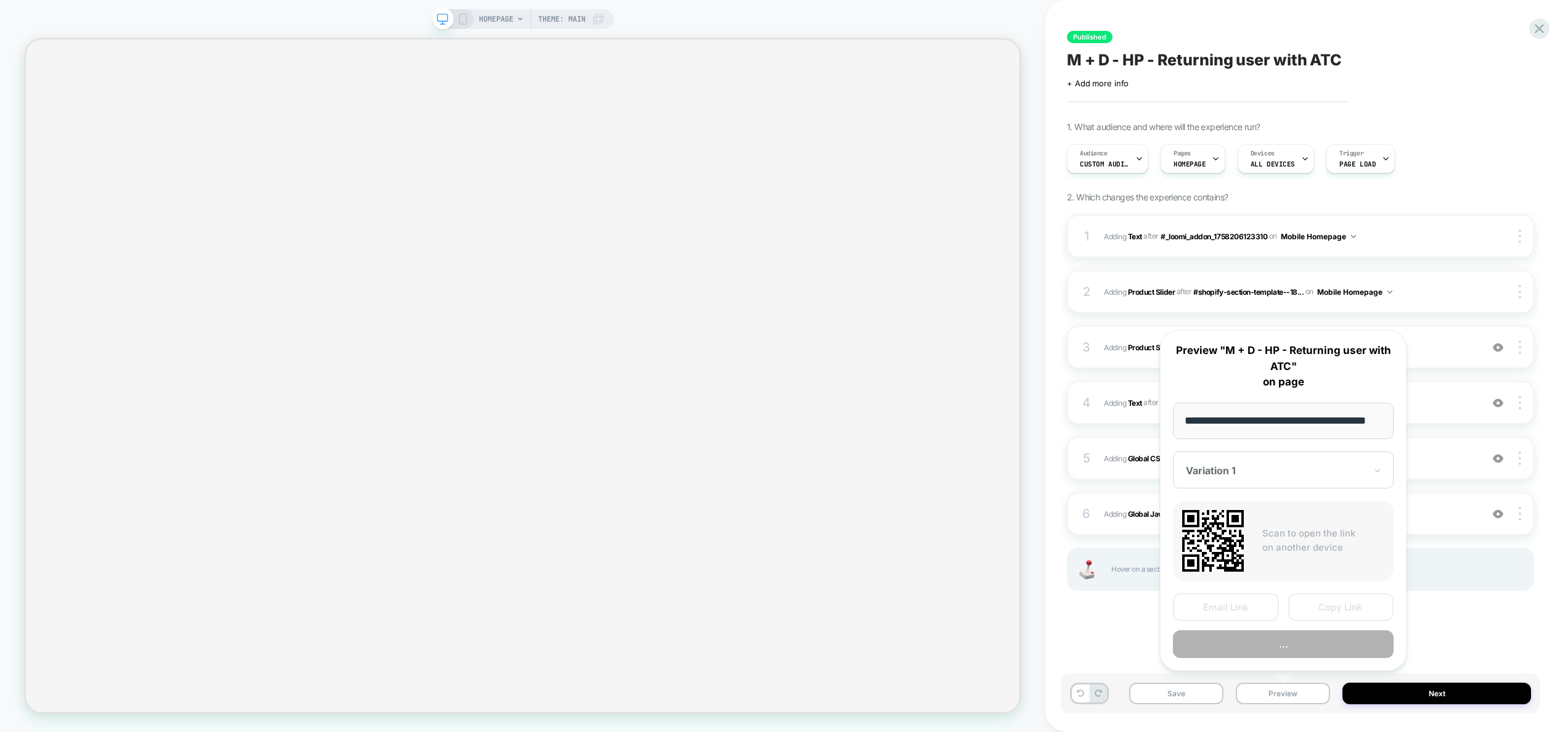
scroll to position [0, 0]
click at [1291, 647] on button "..." at bounding box center [1282, 644] width 220 height 27
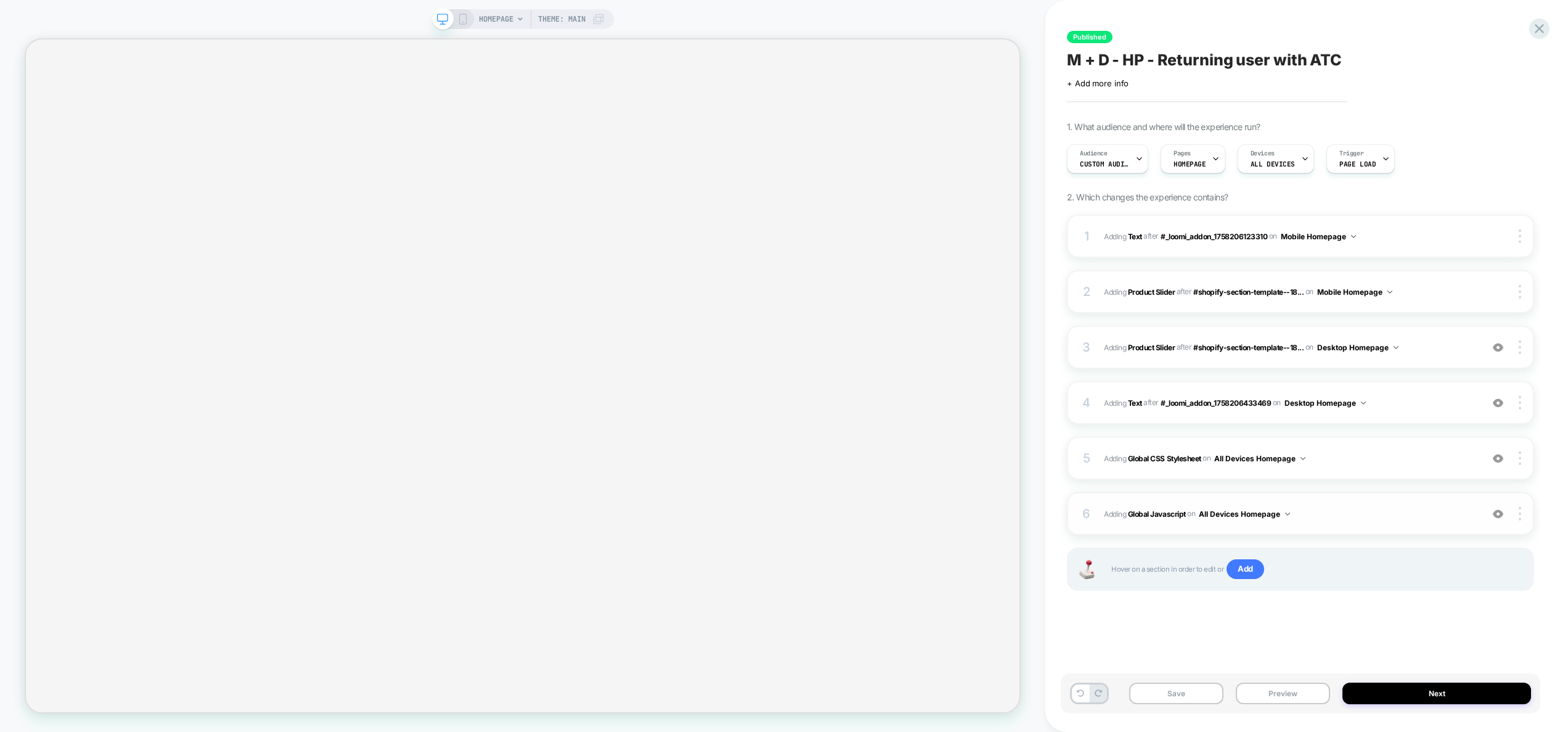
click at [1360, 518] on span "Adding Global Javascript on All Devices Homepage" at bounding box center [1289, 514] width 372 height 15
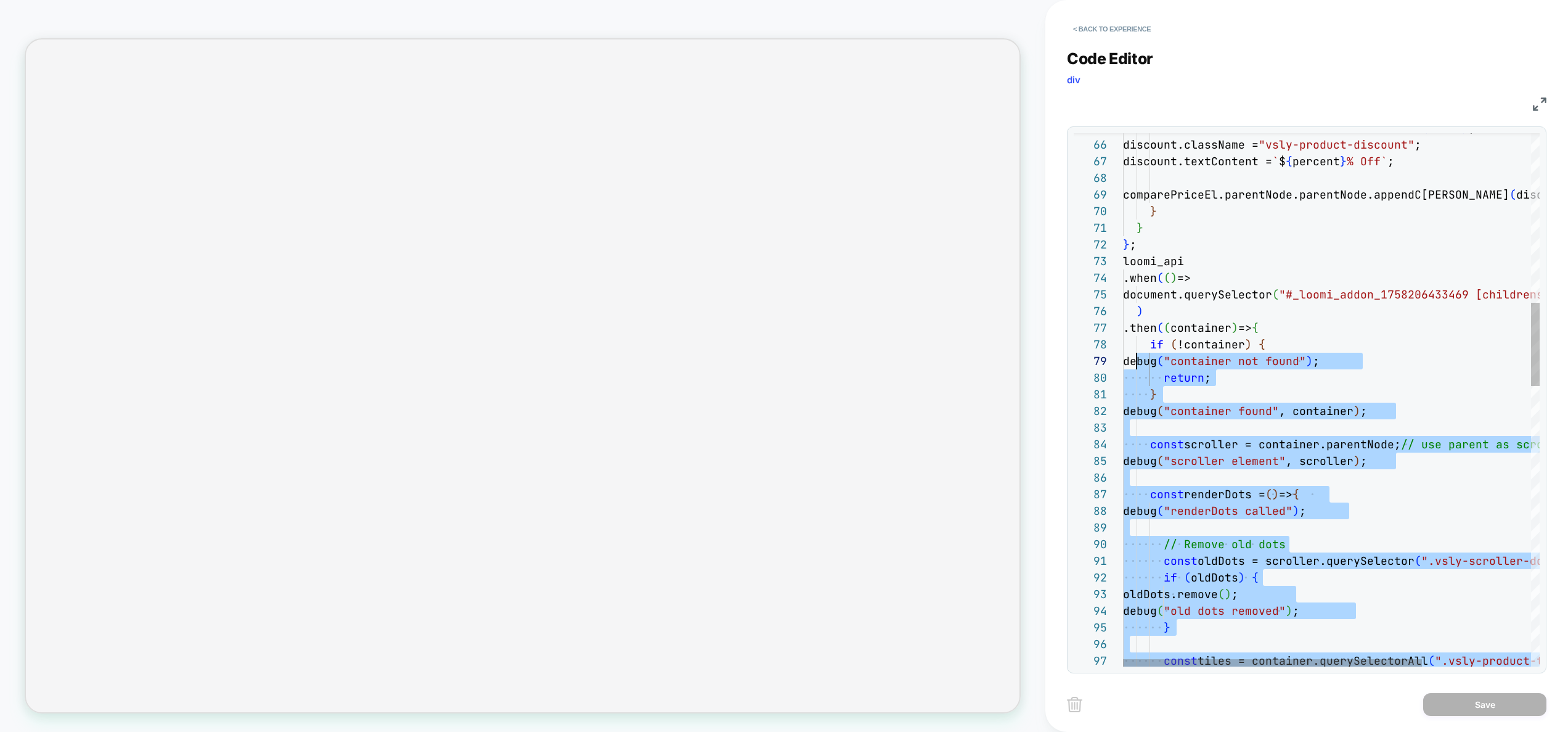
scroll to position [33, 0]
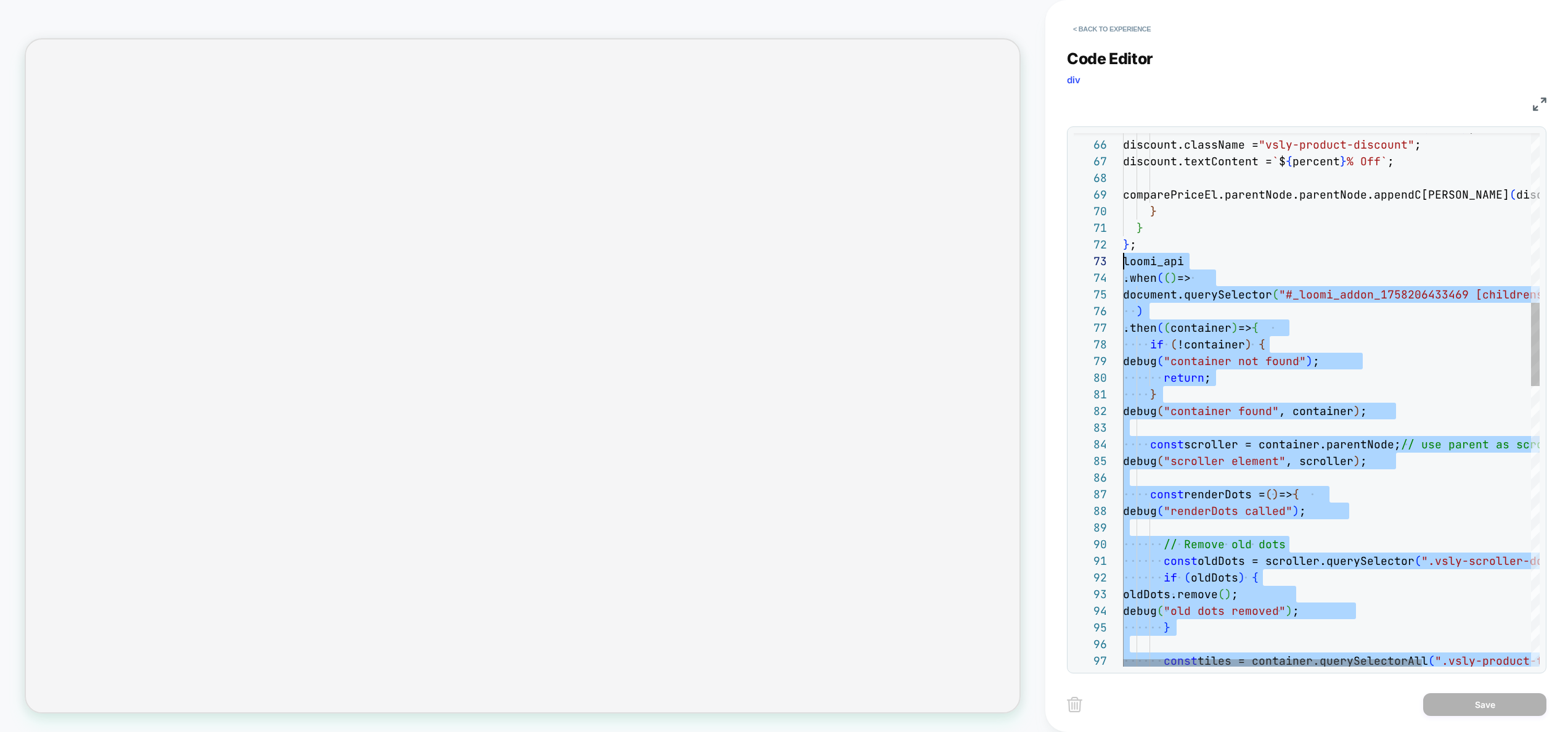
drag, startPoint x: 1227, startPoint y: 455, endPoint x: 1091, endPoint y: 262, distance: 236.1
type textarea "**********"
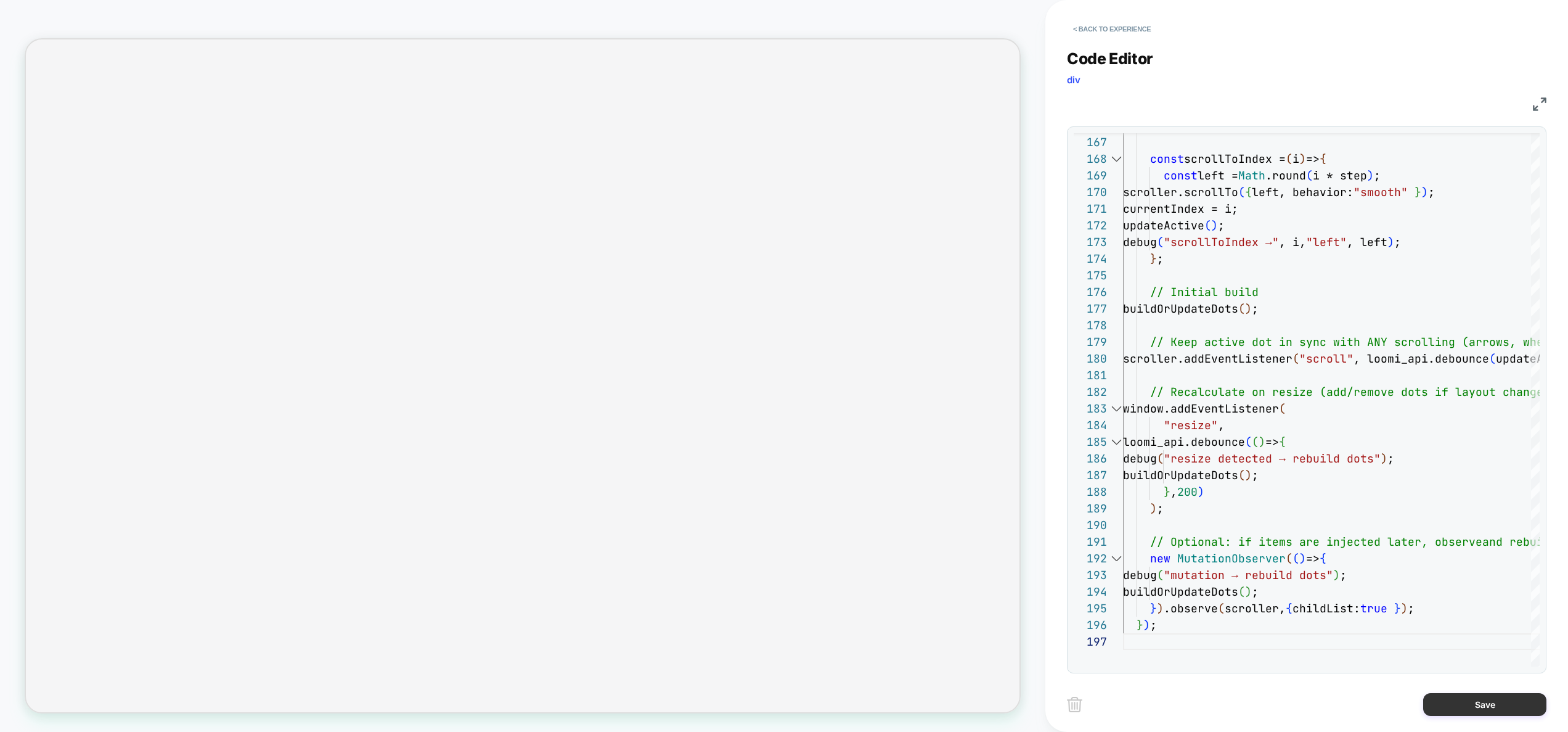
click at [1482, 712] on button "Save" at bounding box center [1484, 705] width 123 height 23
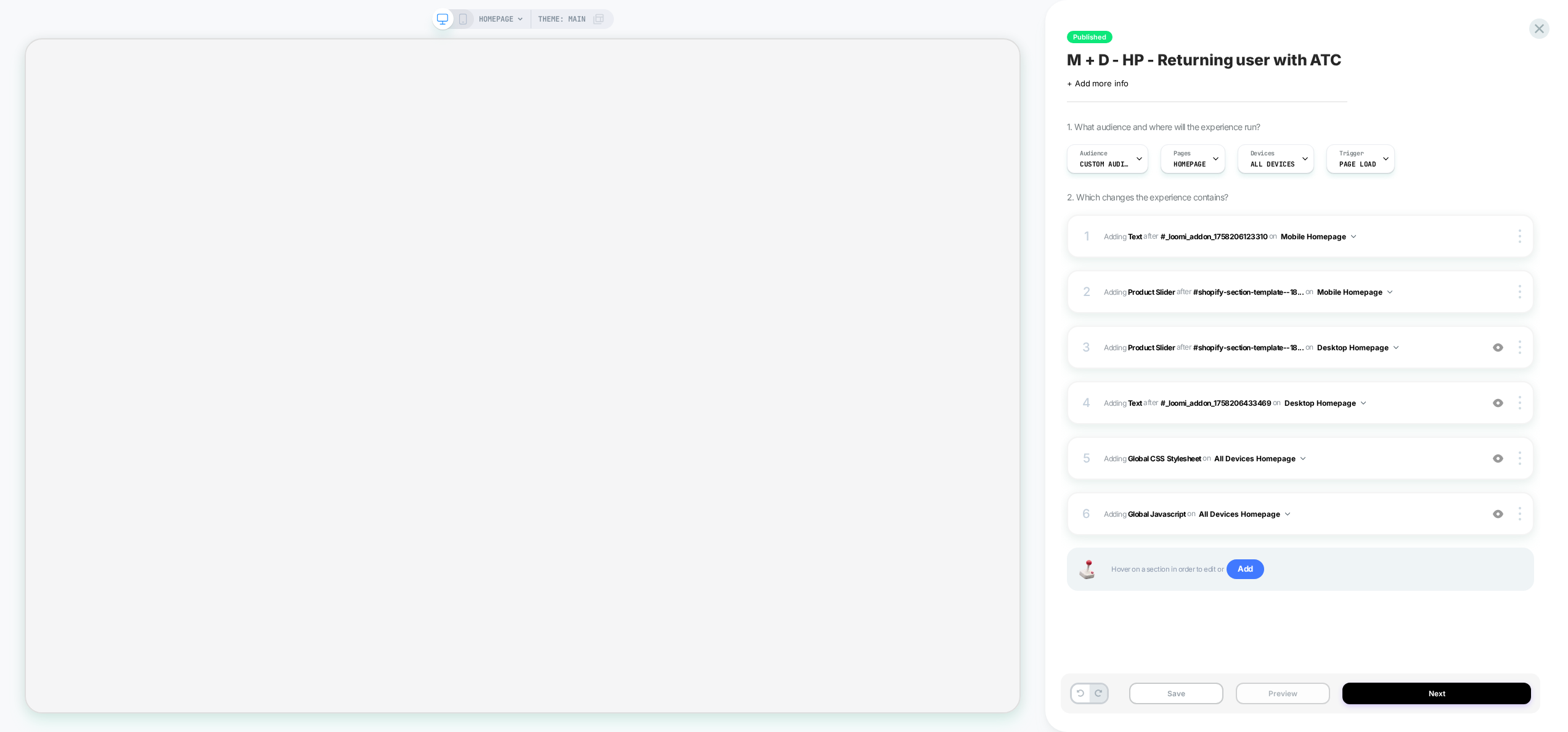
click at [1296, 694] on button "Preview" at bounding box center [1283, 694] width 95 height 22
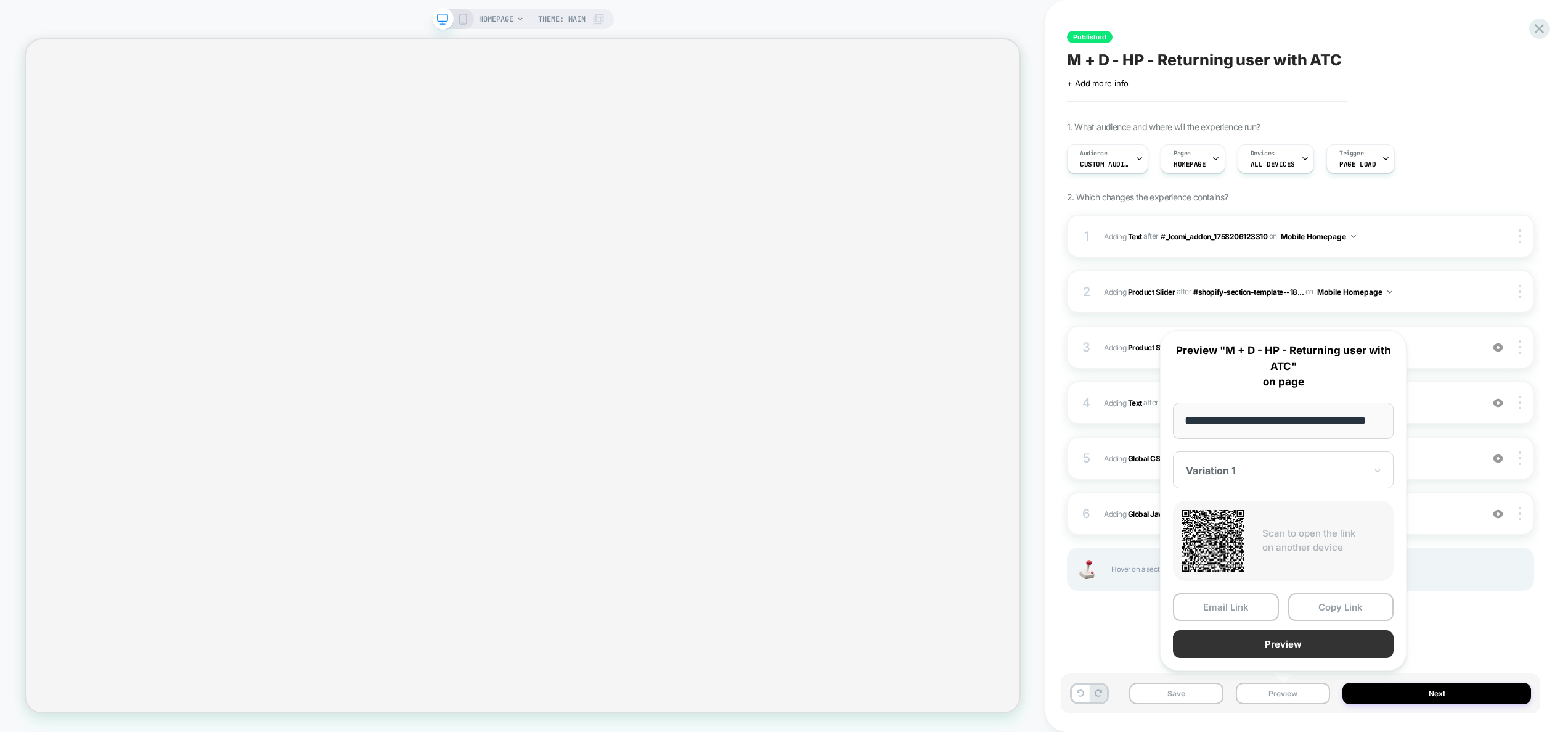
scroll to position [0, 0]
click at [1293, 650] on button "Preview" at bounding box center [1282, 644] width 220 height 27
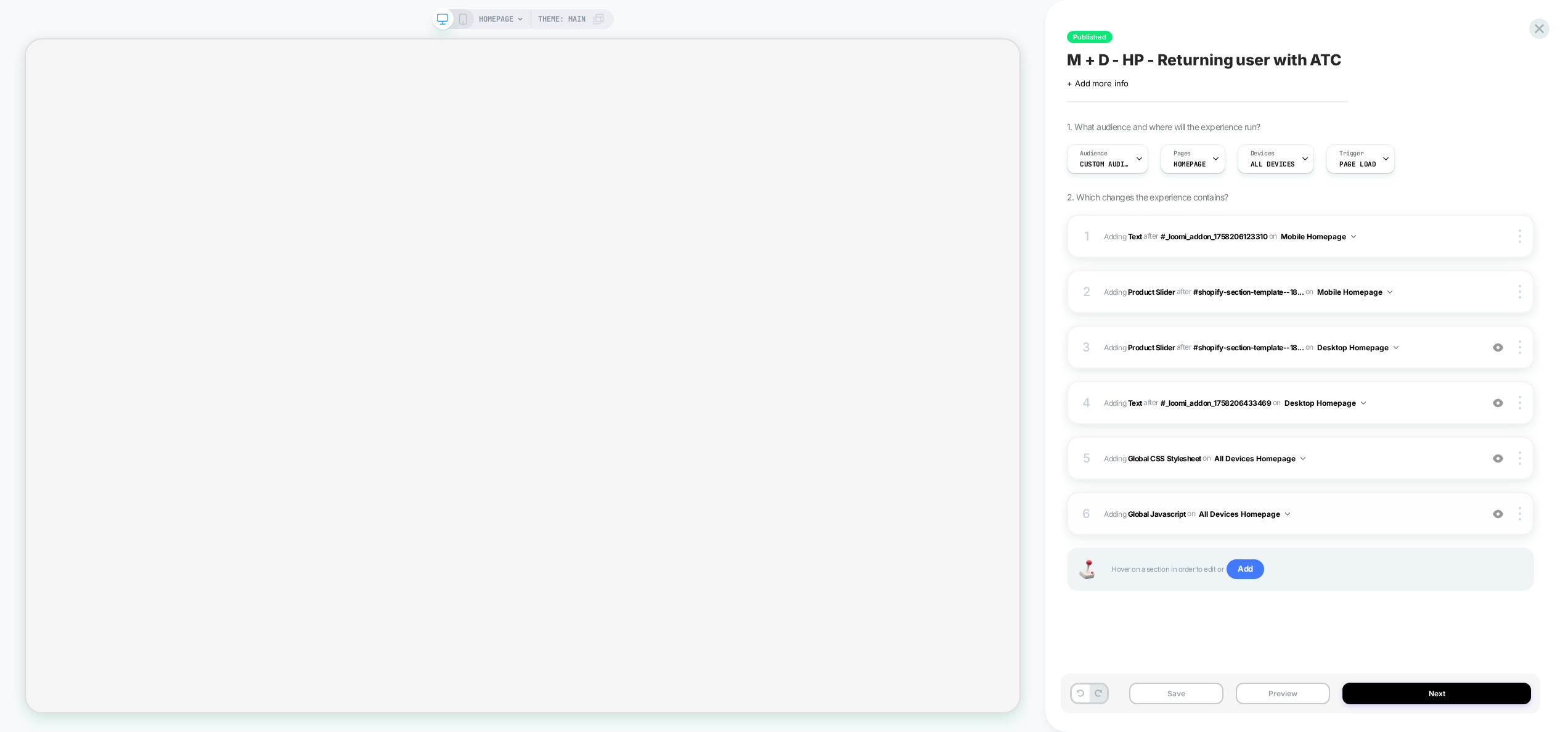
click at [1349, 502] on div "6 Adding Global Javascript on All Devices Homepage Add Before Add After Target …" at bounding box center [1300, 514] width 467 height 43
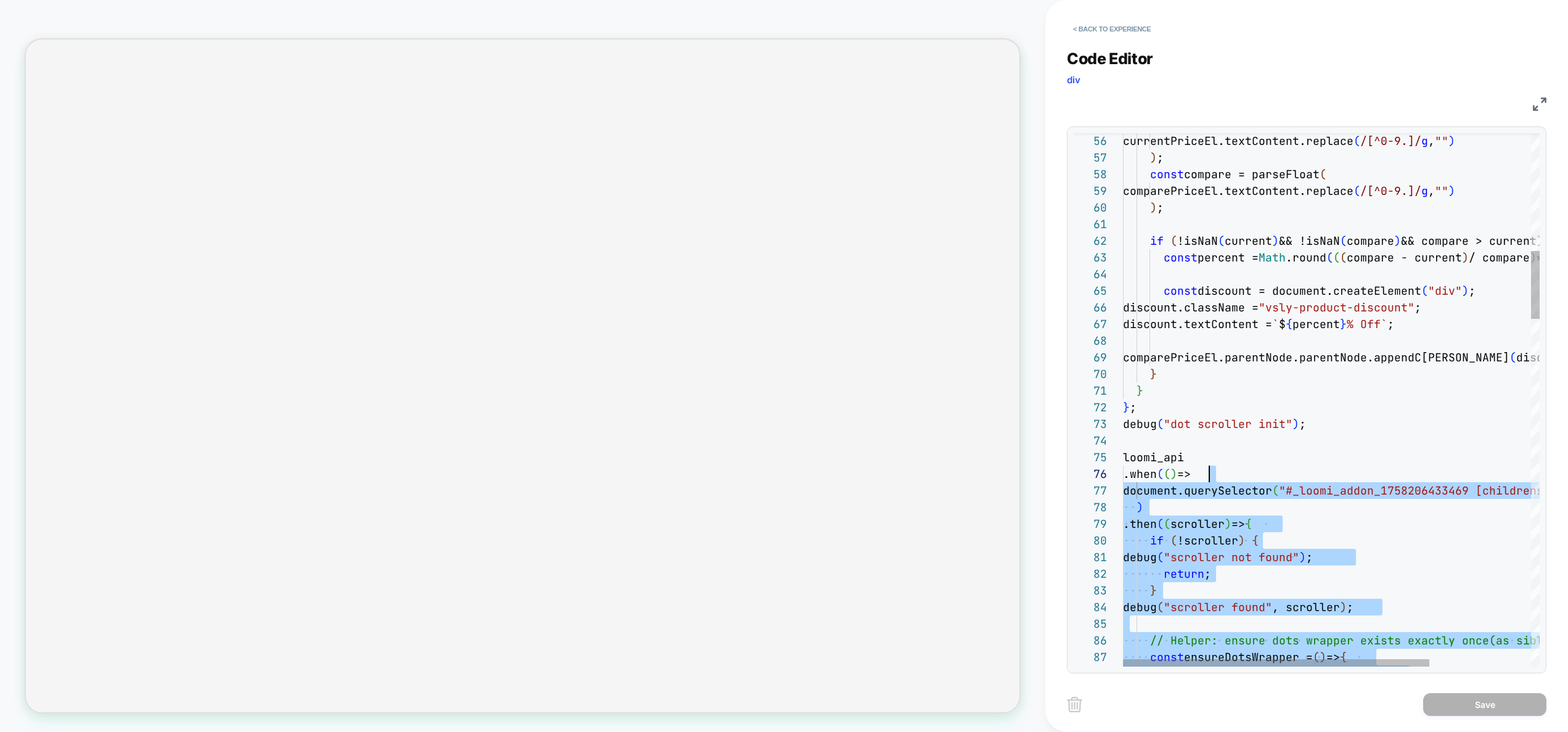
scroll to position [83, 13]
drag, startPoint x: 1302, startPoint y: 451, endPoint x: 1102, endPoint y: 425, distance: 201.7
type textarea "**********"
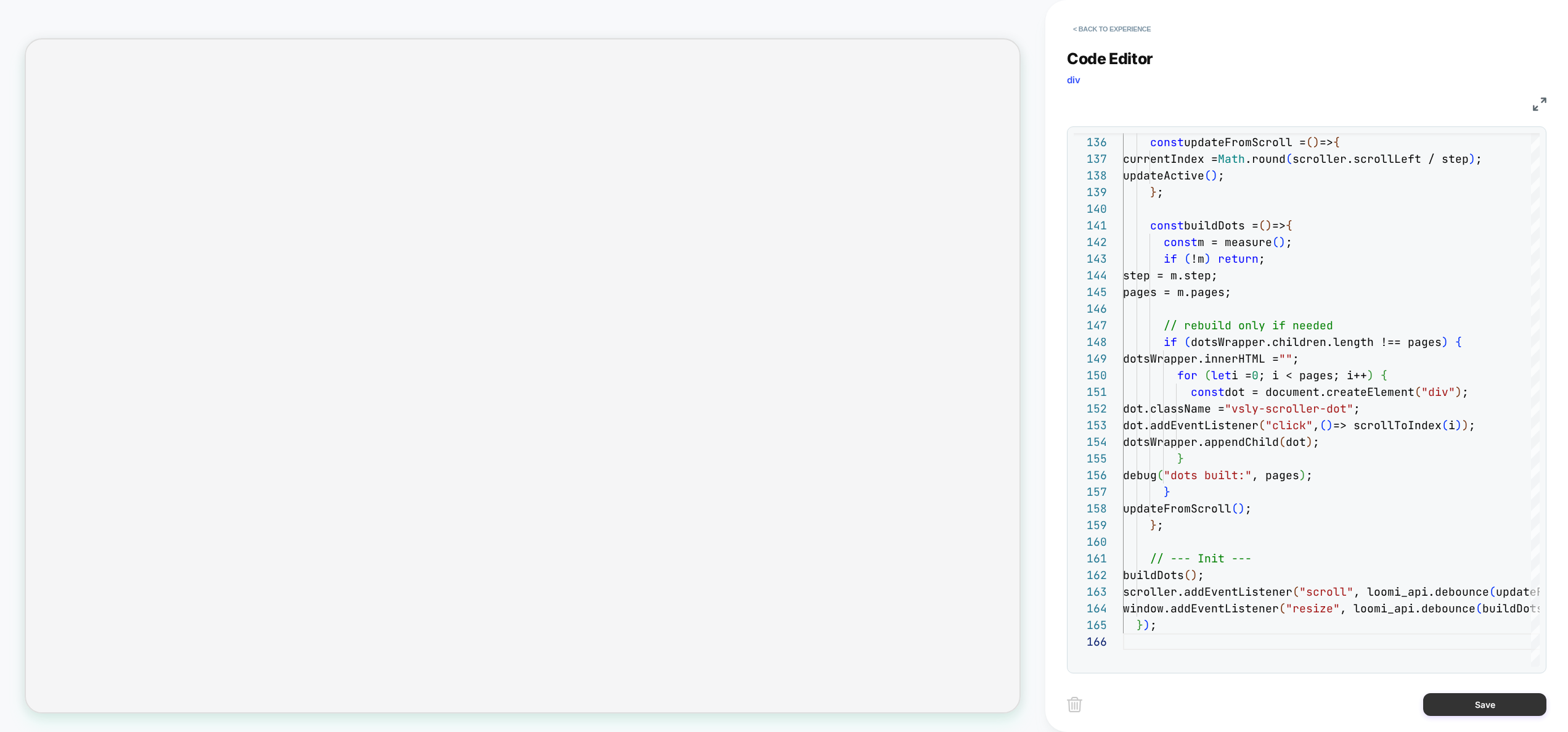
click at [1473, 701] on button "Save" at bounding box center [1484, 705] width 123 height 23
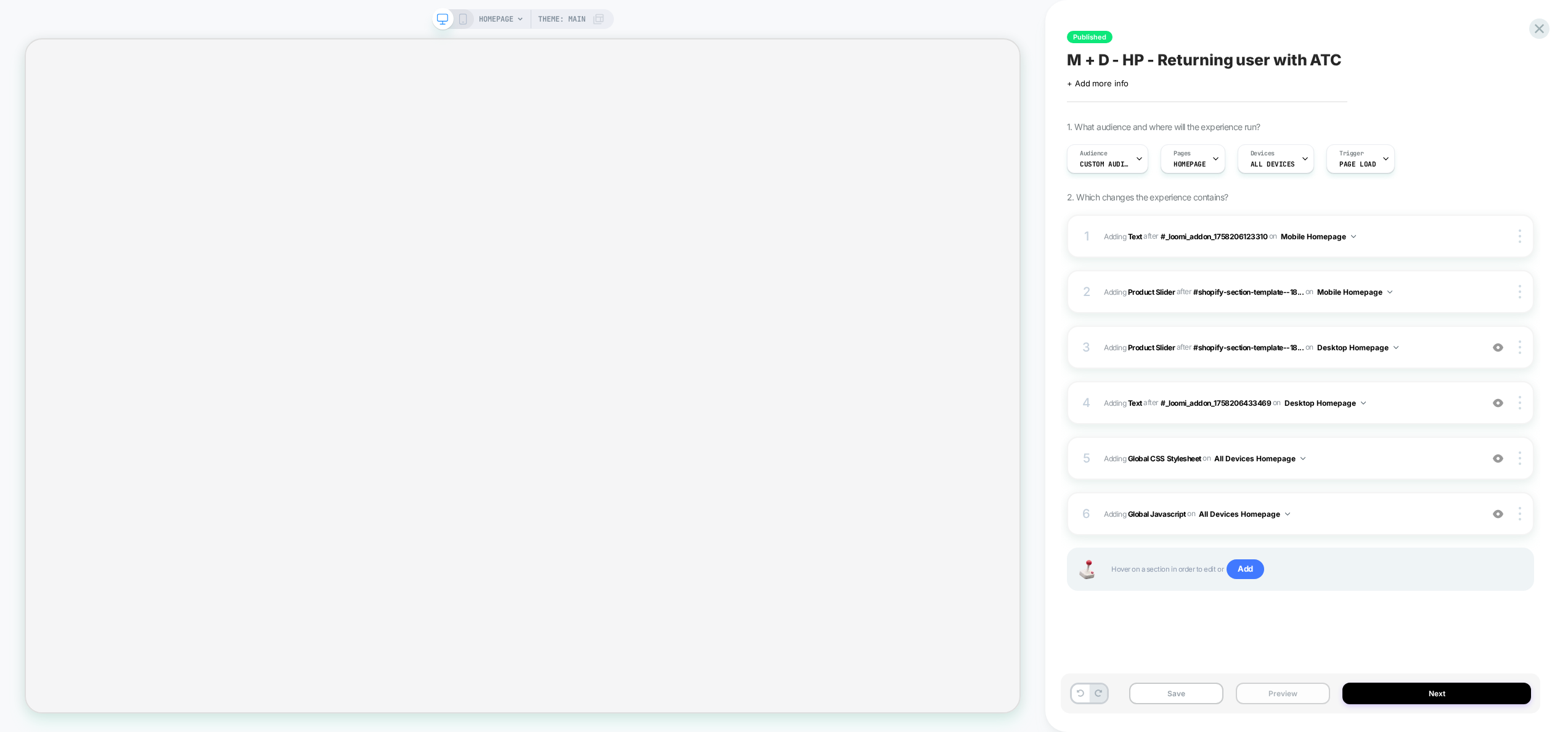
click at [1293, 690] on button "Preview" at bounding box center [1283, 694] width 95 height 22
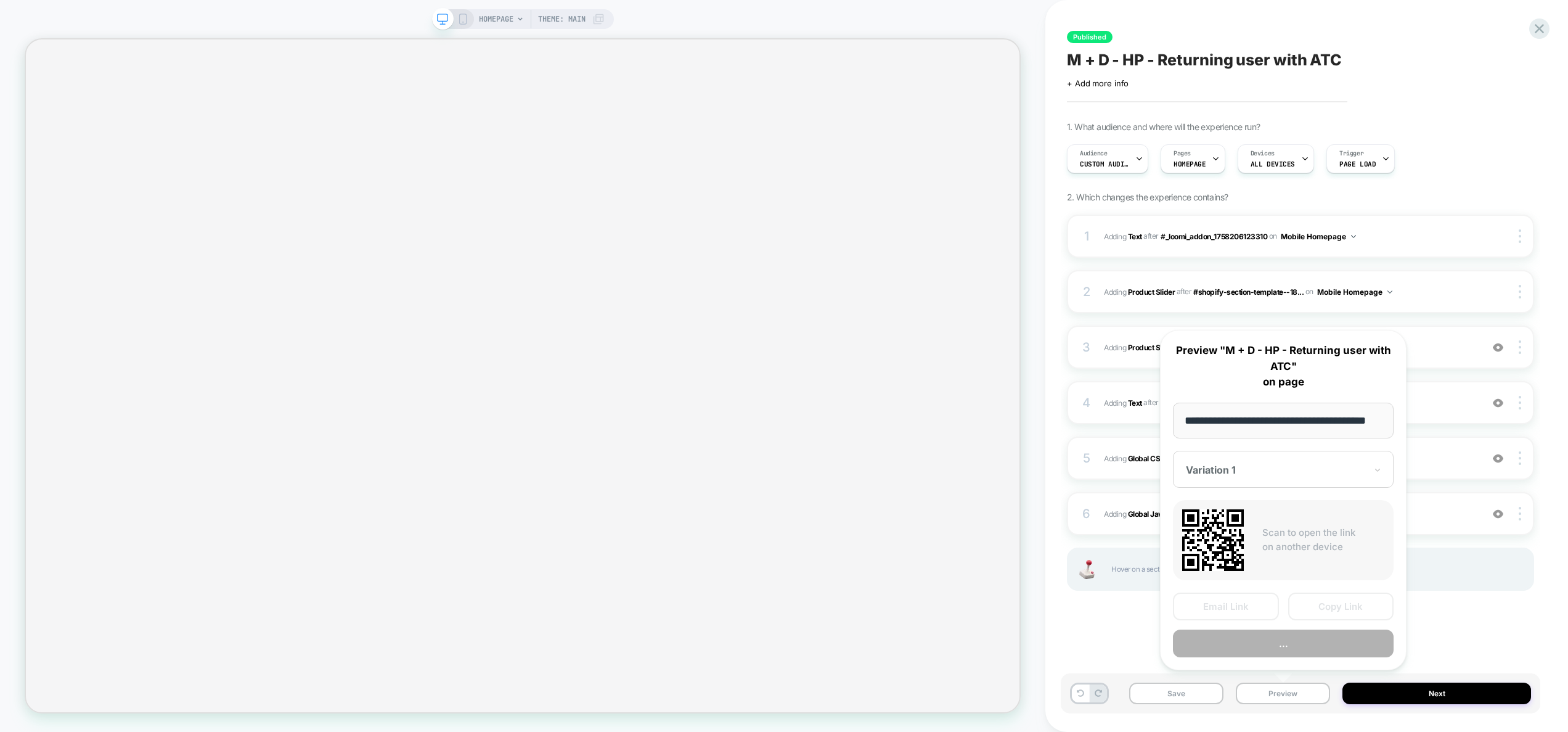
scroll to position [0, 28]
click at [1291, 642] on button "Preview" at bounding box center [1282, 644] width 220 height 27
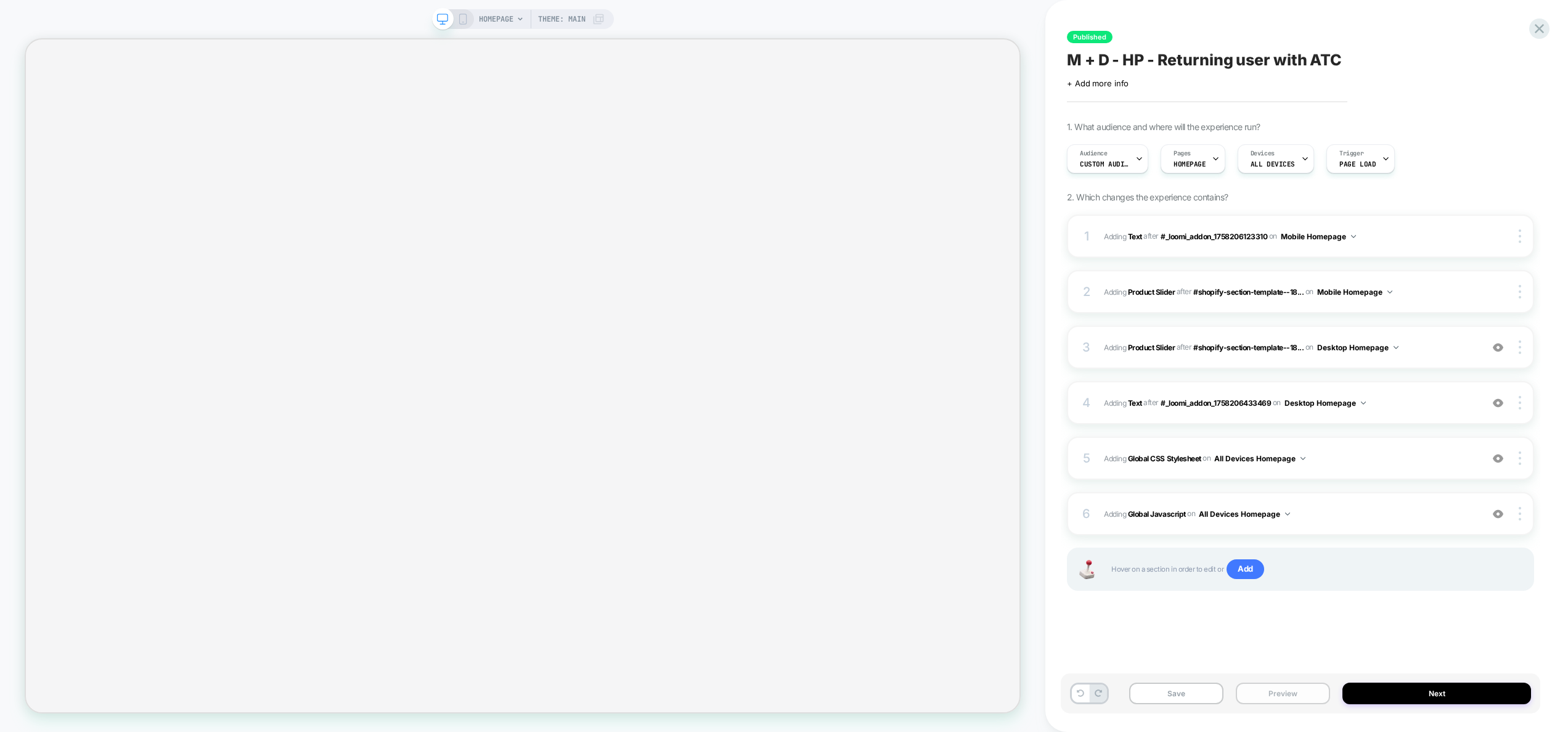
click at [1288, 699] on button "Preview" at bounding box center [1283, 694] width 95 height 22
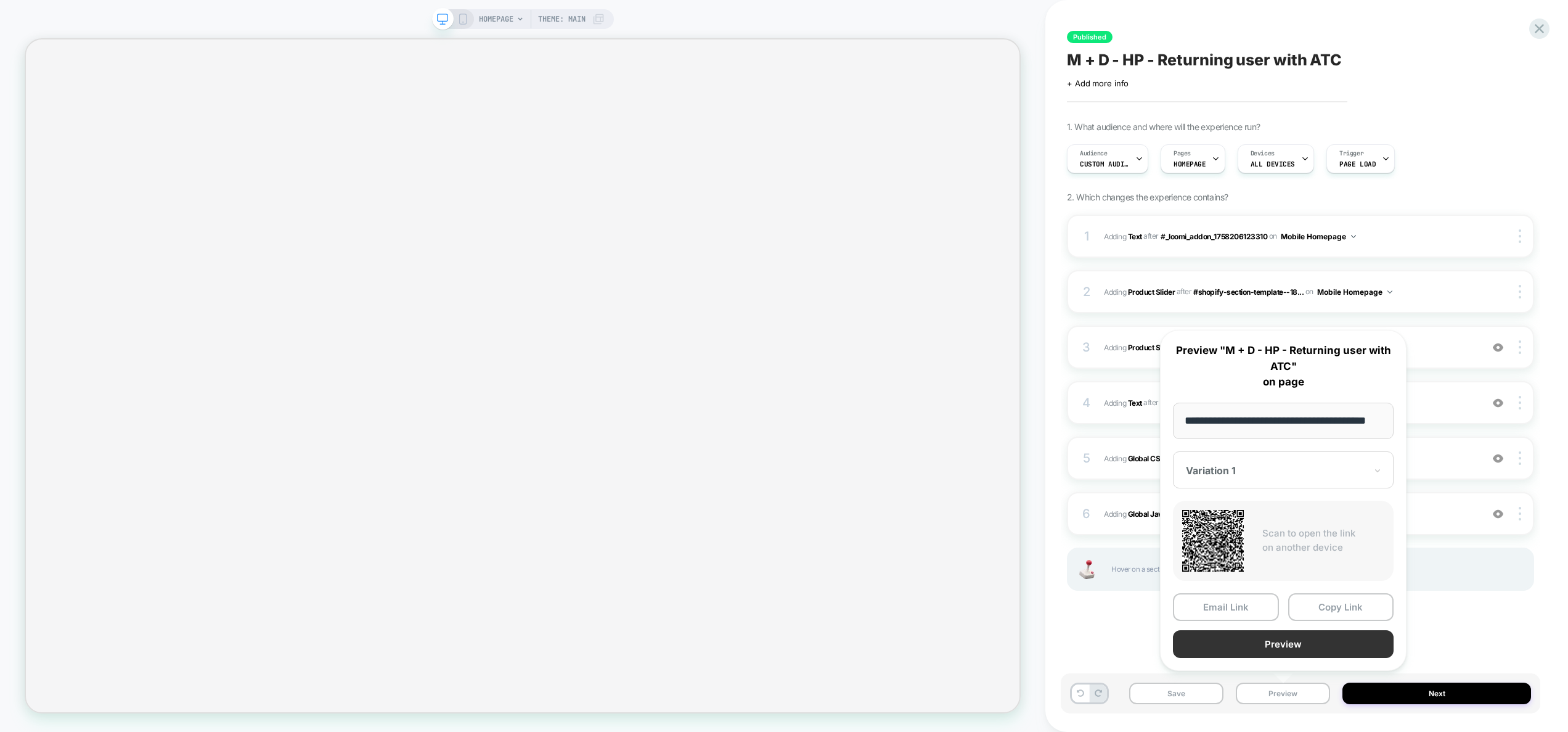
click at [1298, 649] on button "Preview" at bounding box center [1282, 644] width 220 height 27
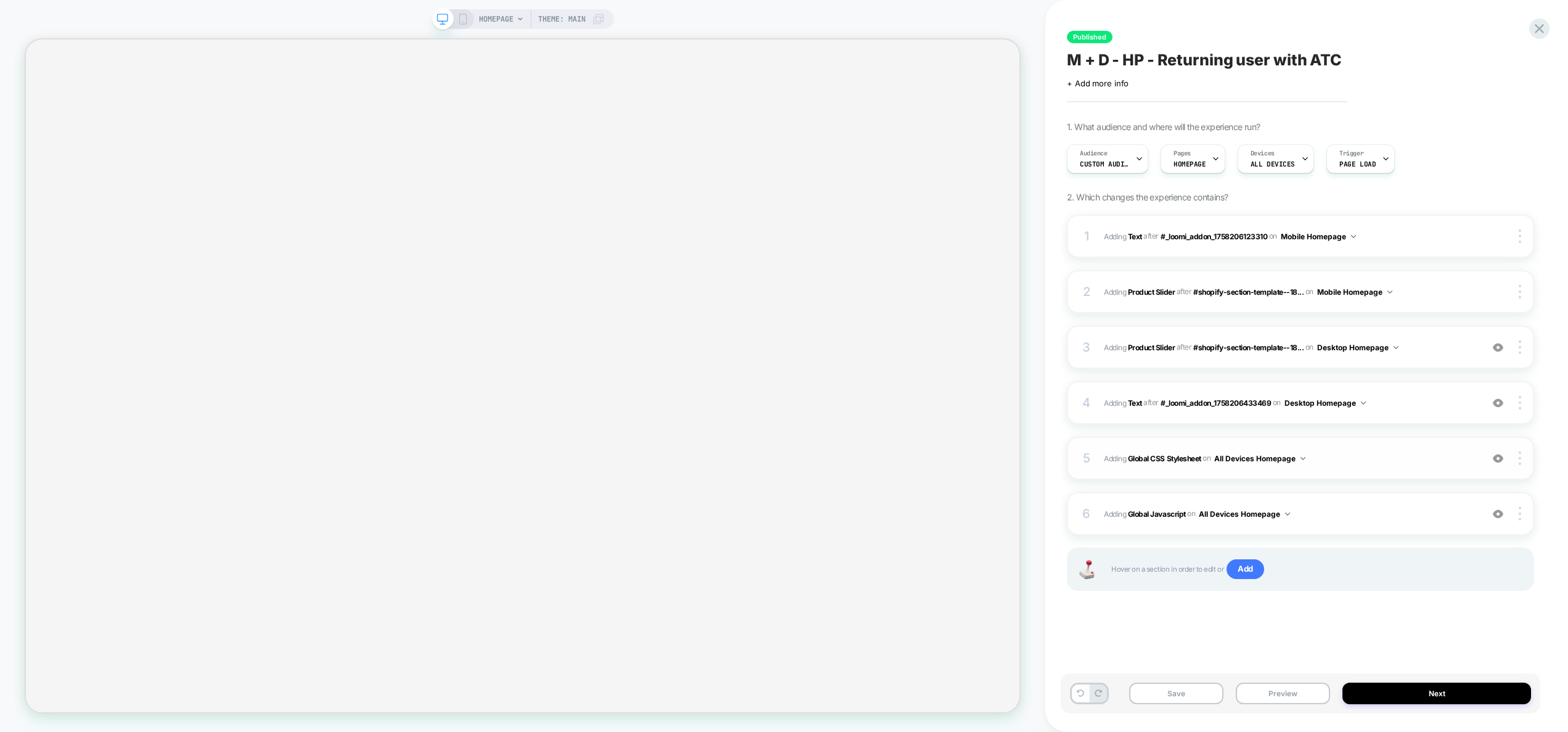
click at [1369, 451] on span "Adding Global CSS Stylesheet on All Devices Homepage" at bounding box center [1289, 458] width 372 height 15
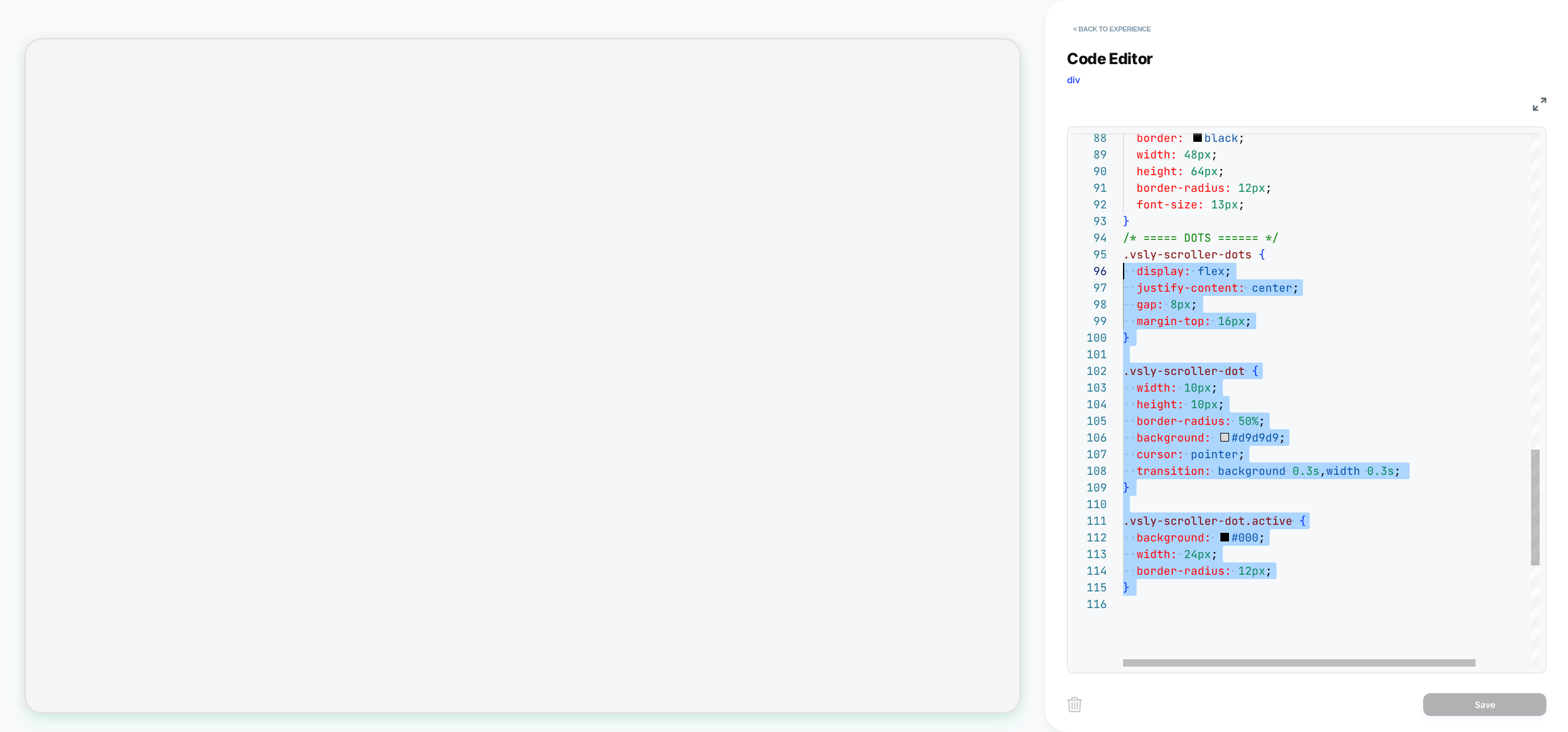
scroll to position [50, 0]
drag, startPoint x: 1206, startPoint y: 513, endPoint x: 1080, endPoint y: 238, distance: 302.5
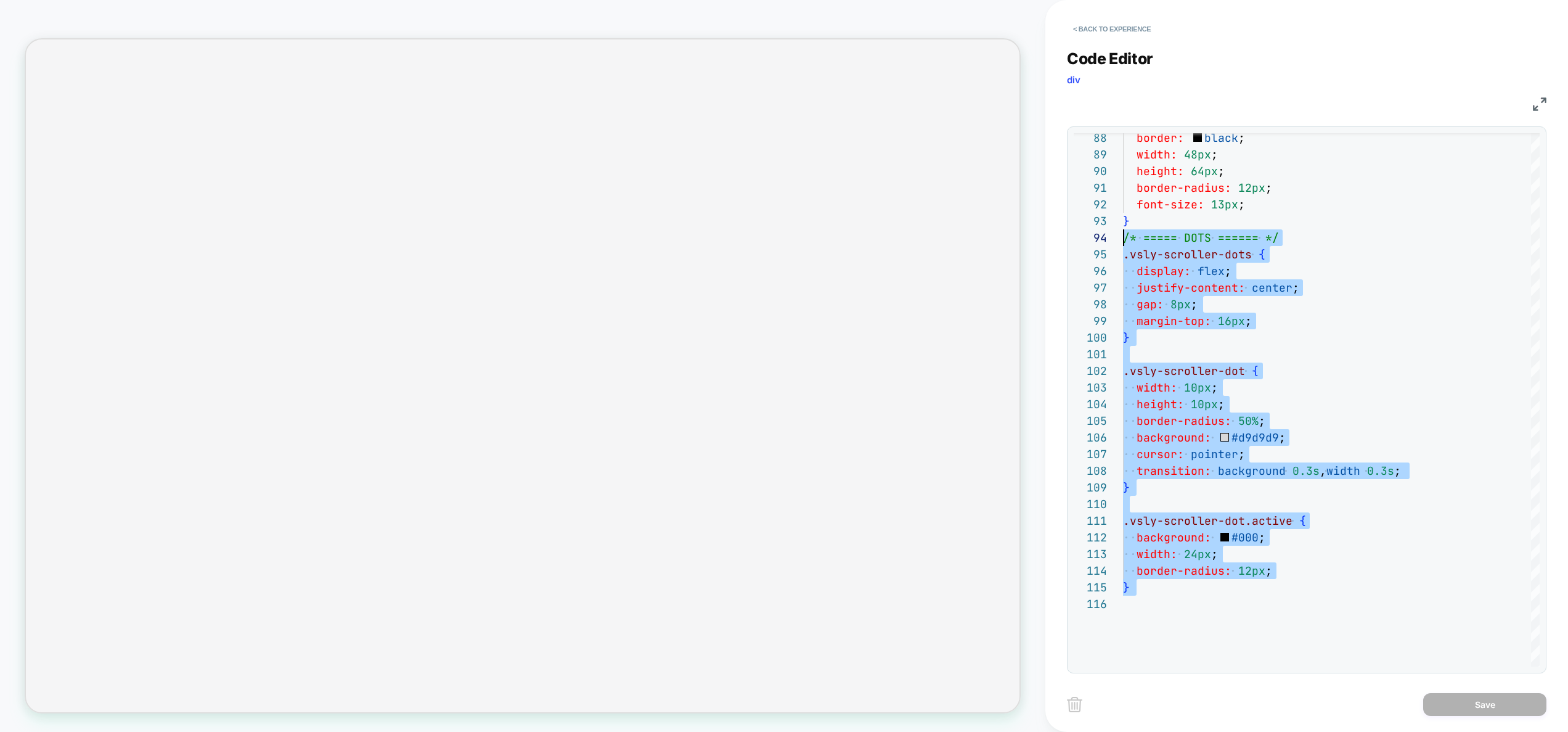
type textarea "**********"
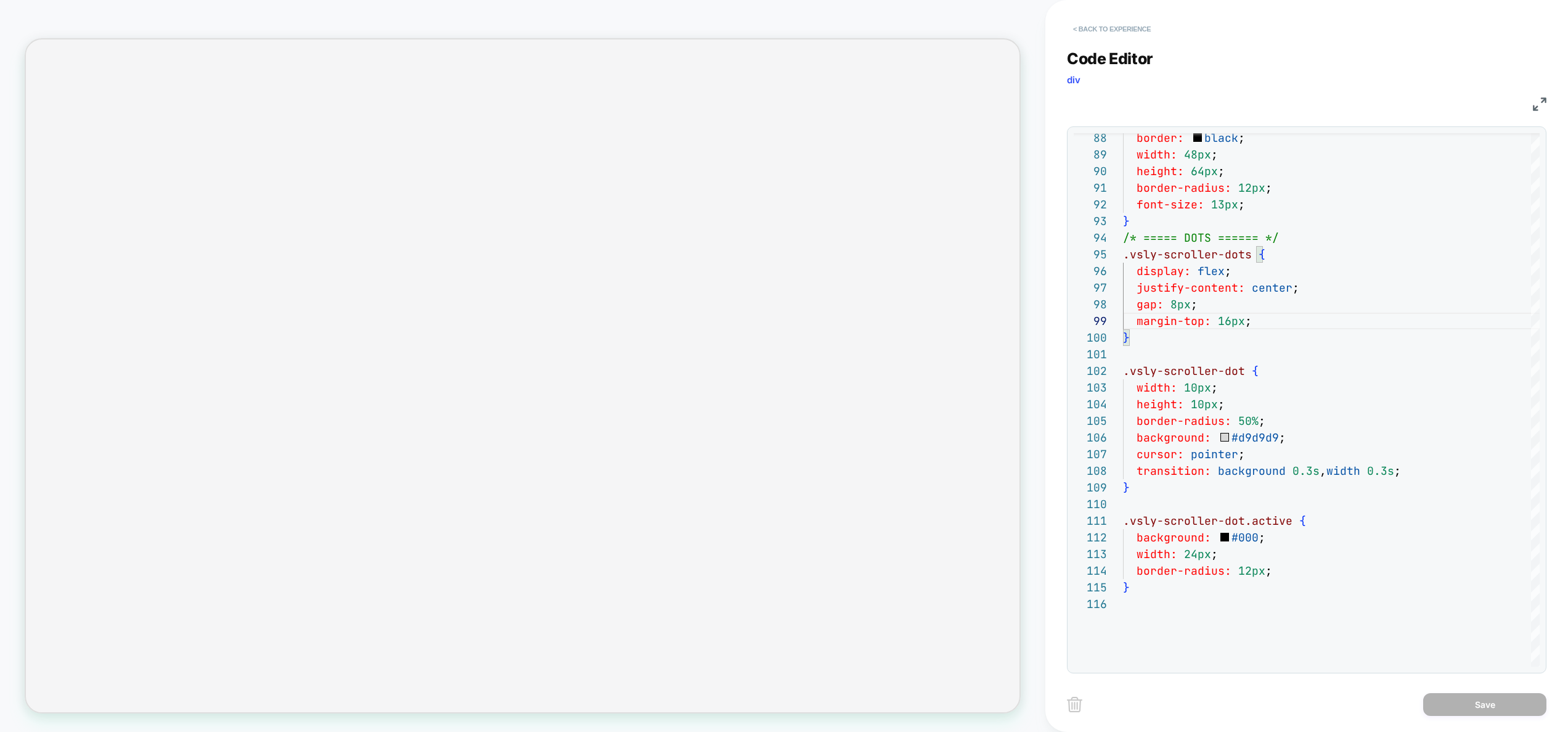
click at [1141, 29] on button "< Back to experience" at bounding box center [1111, 29] width 90 height 20
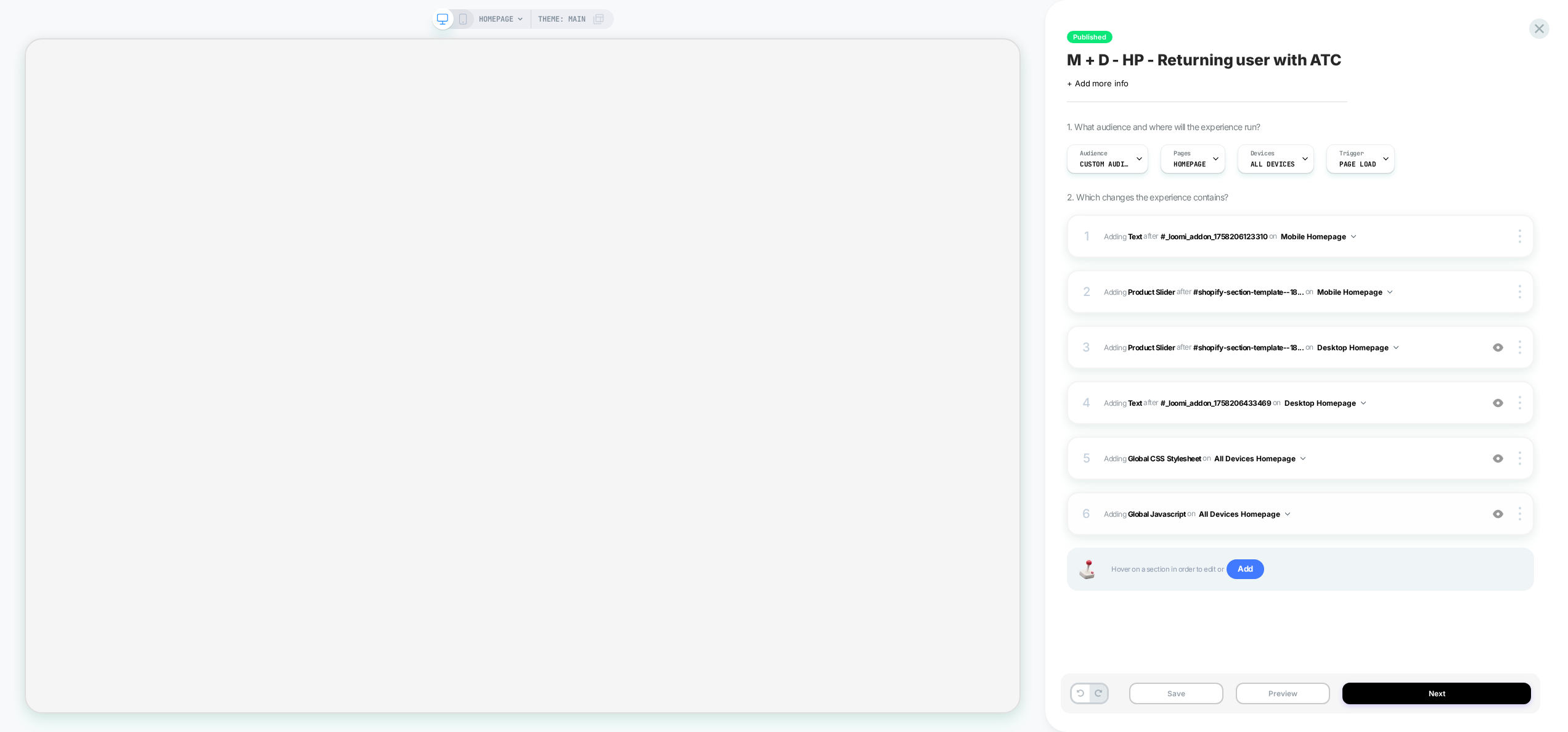
click at [1339, 506] on span "Adding Global Javascript on All Devices Homepage" at bounding box center [1289, 514] width 372 height 15
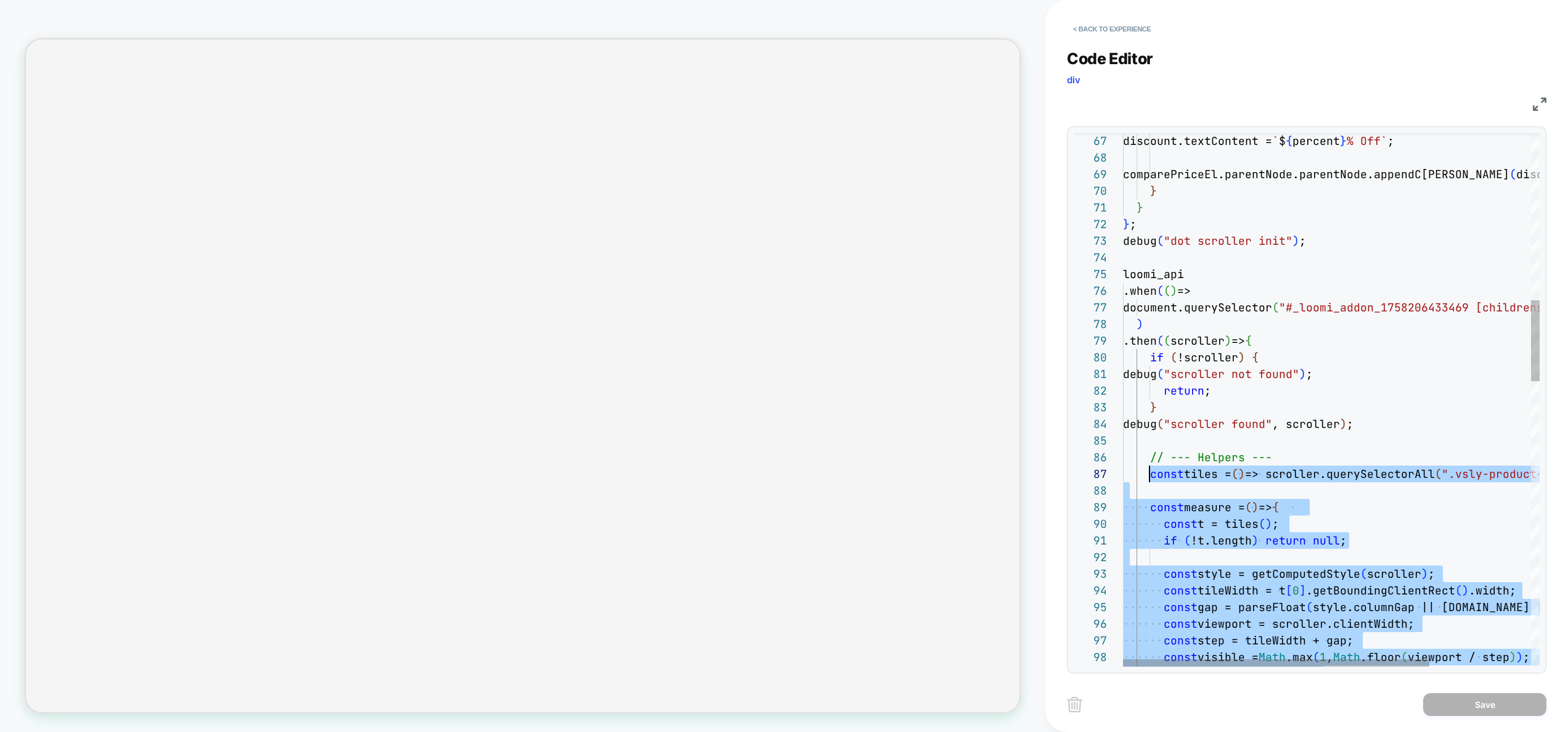
scroll to position [100, 26]
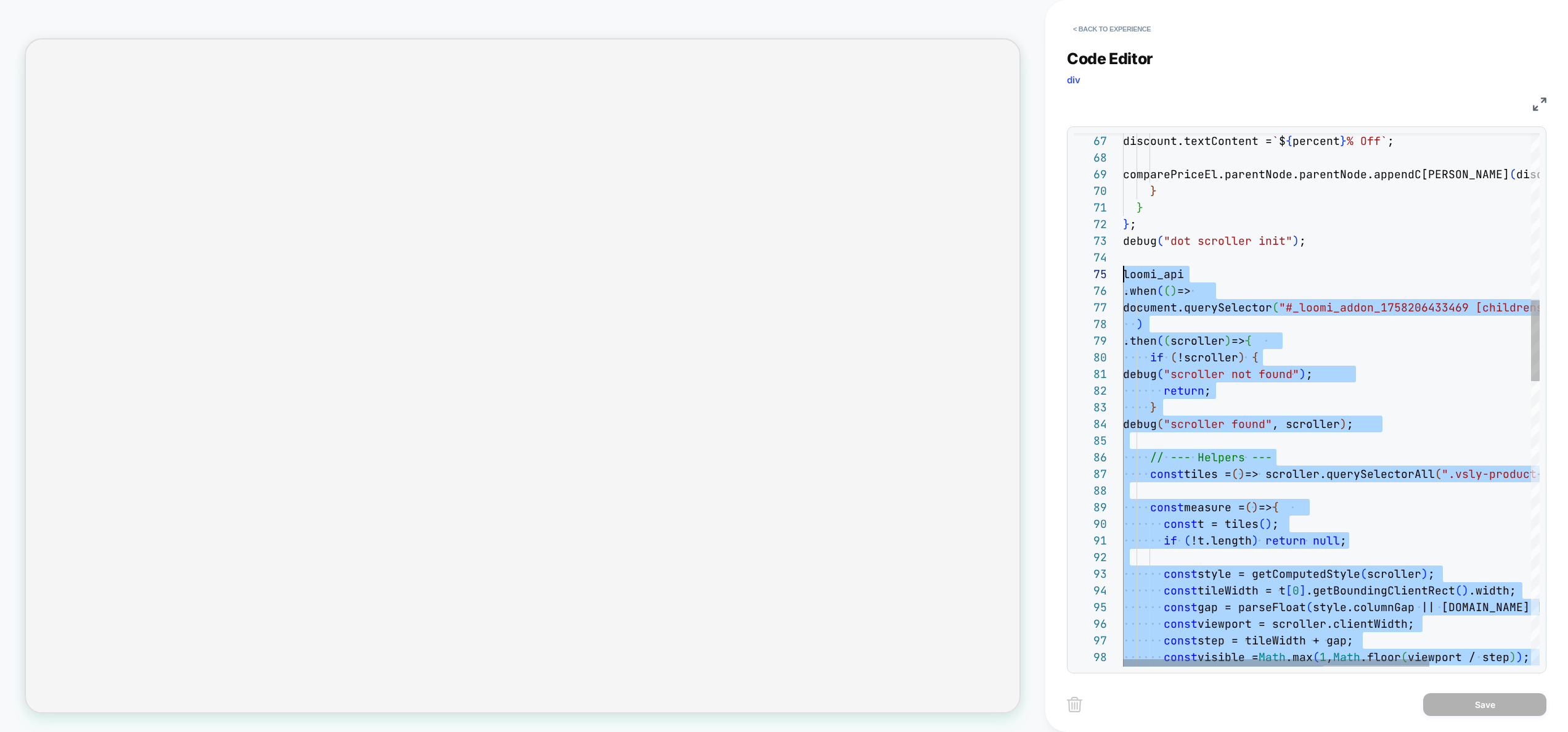
drag, startPoint x: 1316, startPoint y: 577, endPoint x: 1076, endPoint y: 277, distance: 384.2
type textarea "**********"
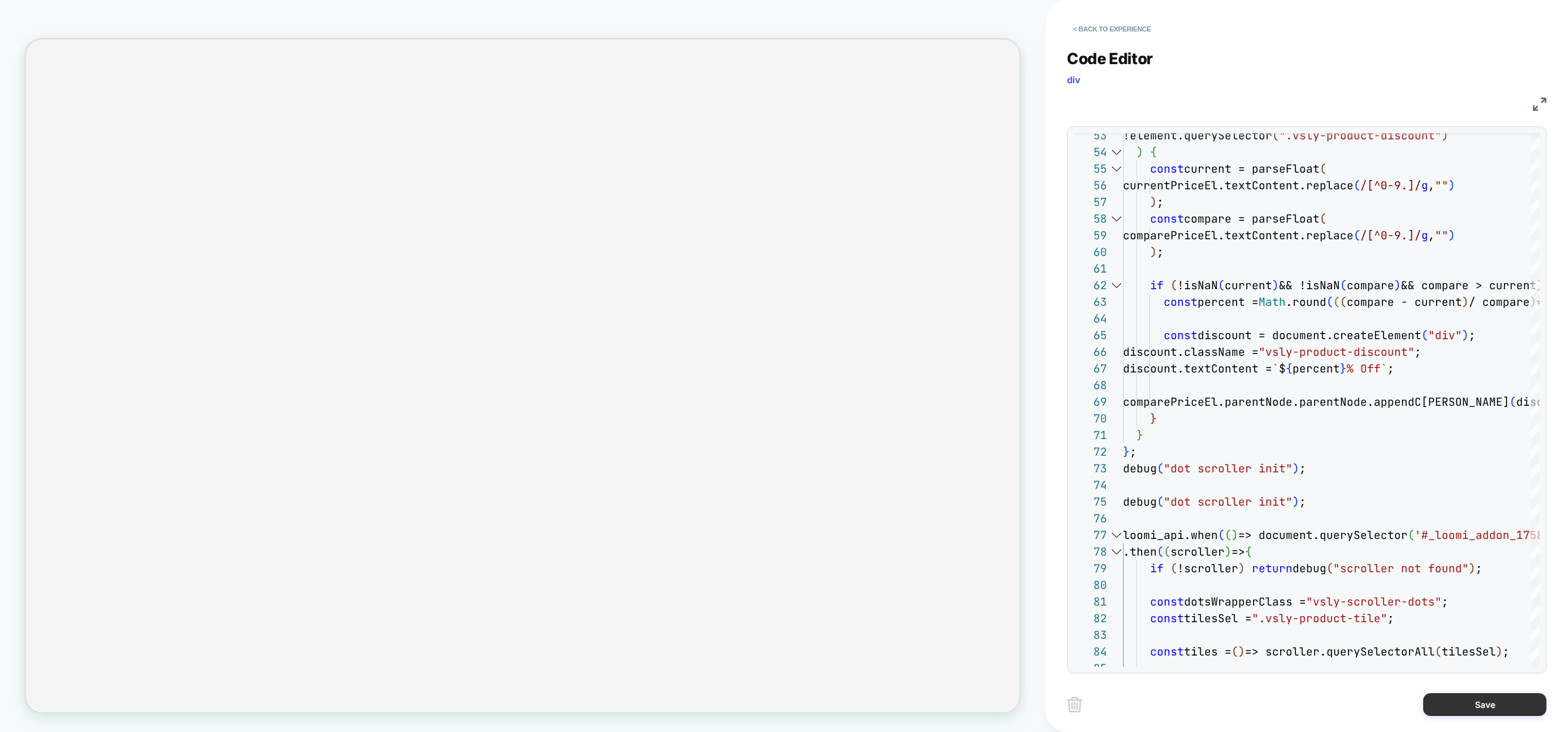
click at [1466, 698] on button "Save" at bounding box center [1484, 705] width 123 height 23
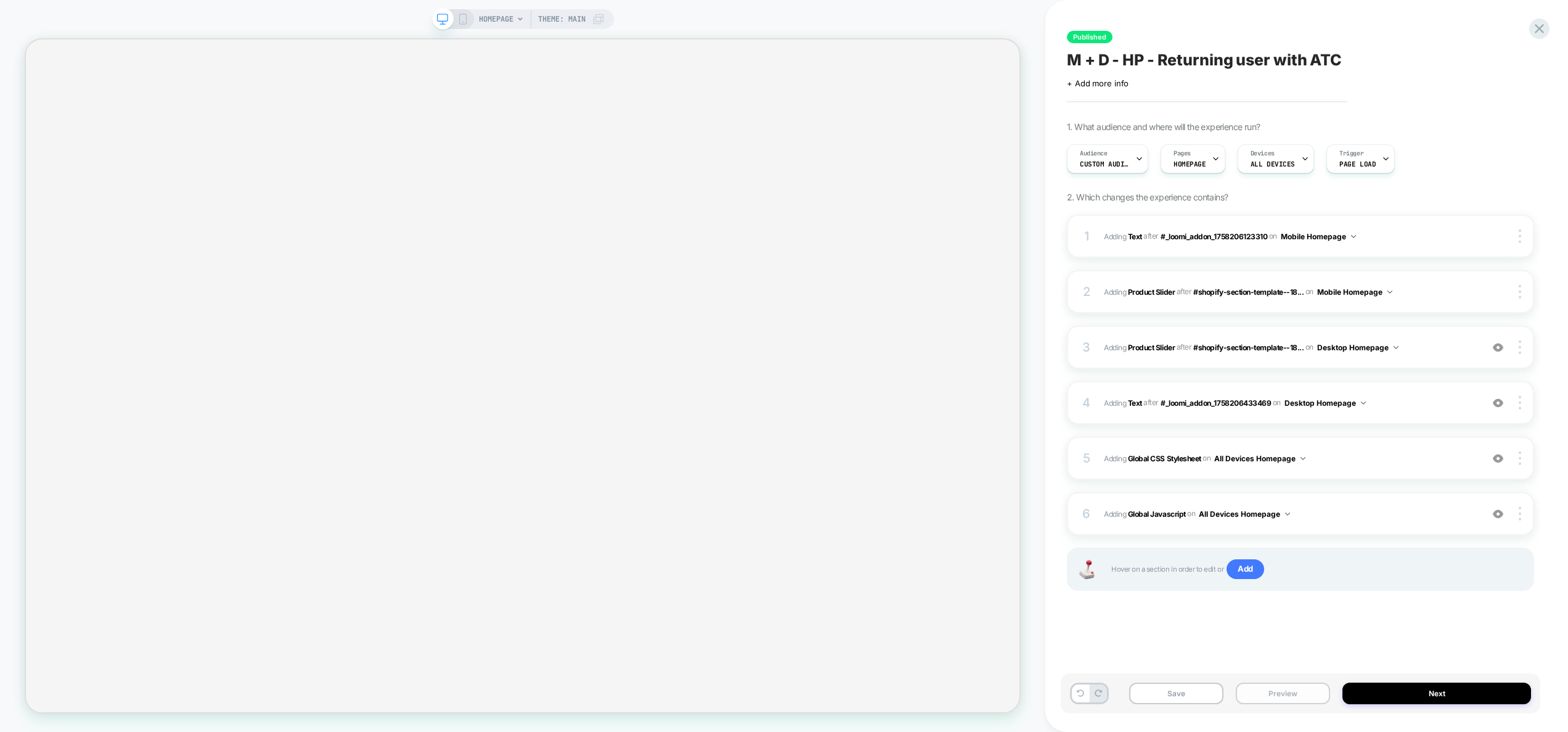
click at [1298, 693] on button "Preview" at bounding box center [1283, 694] width 95 height 22
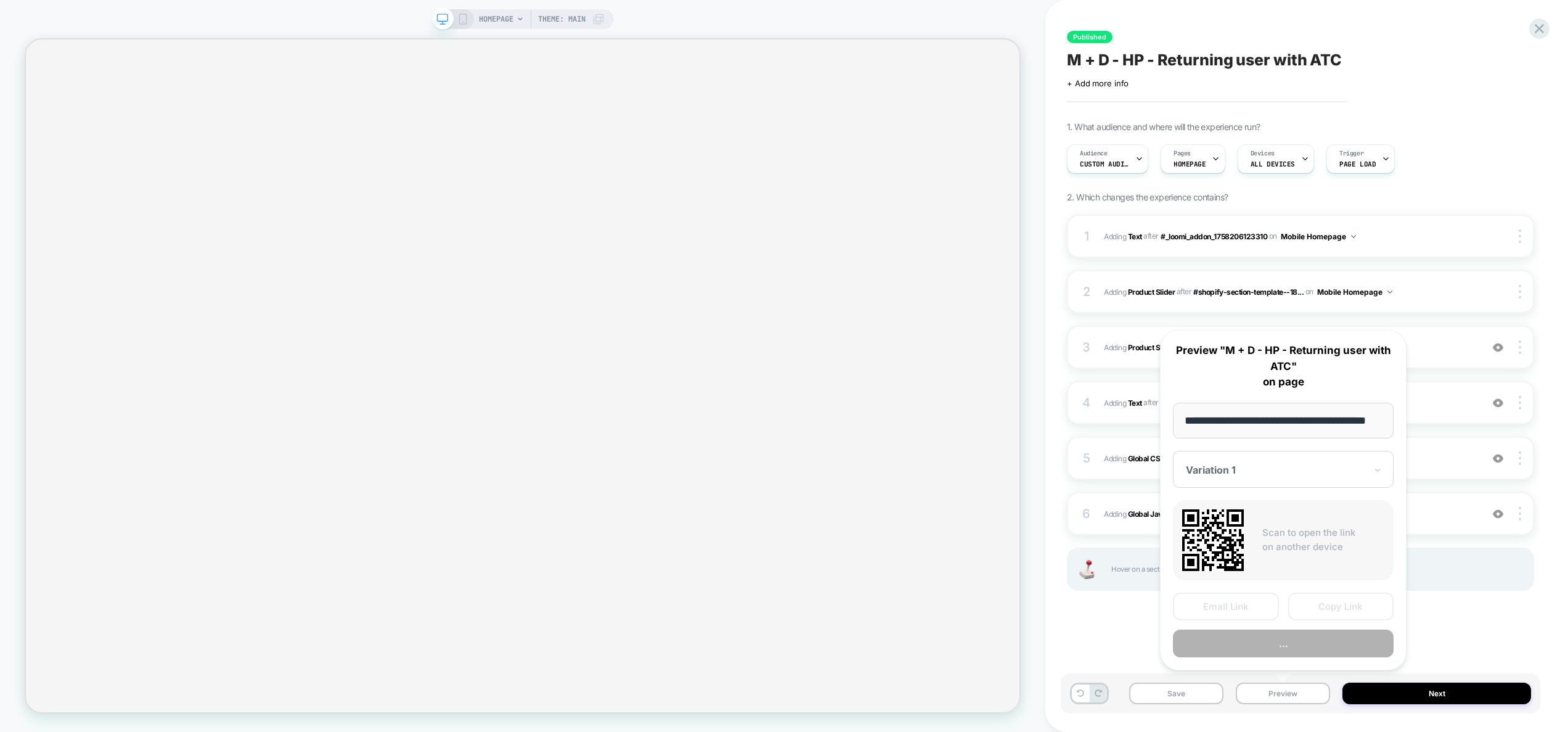
scroll to position [0, 28]
click at [1297, 644] on button "Preview" at bounding box center [1282, 644] width 220 height 27
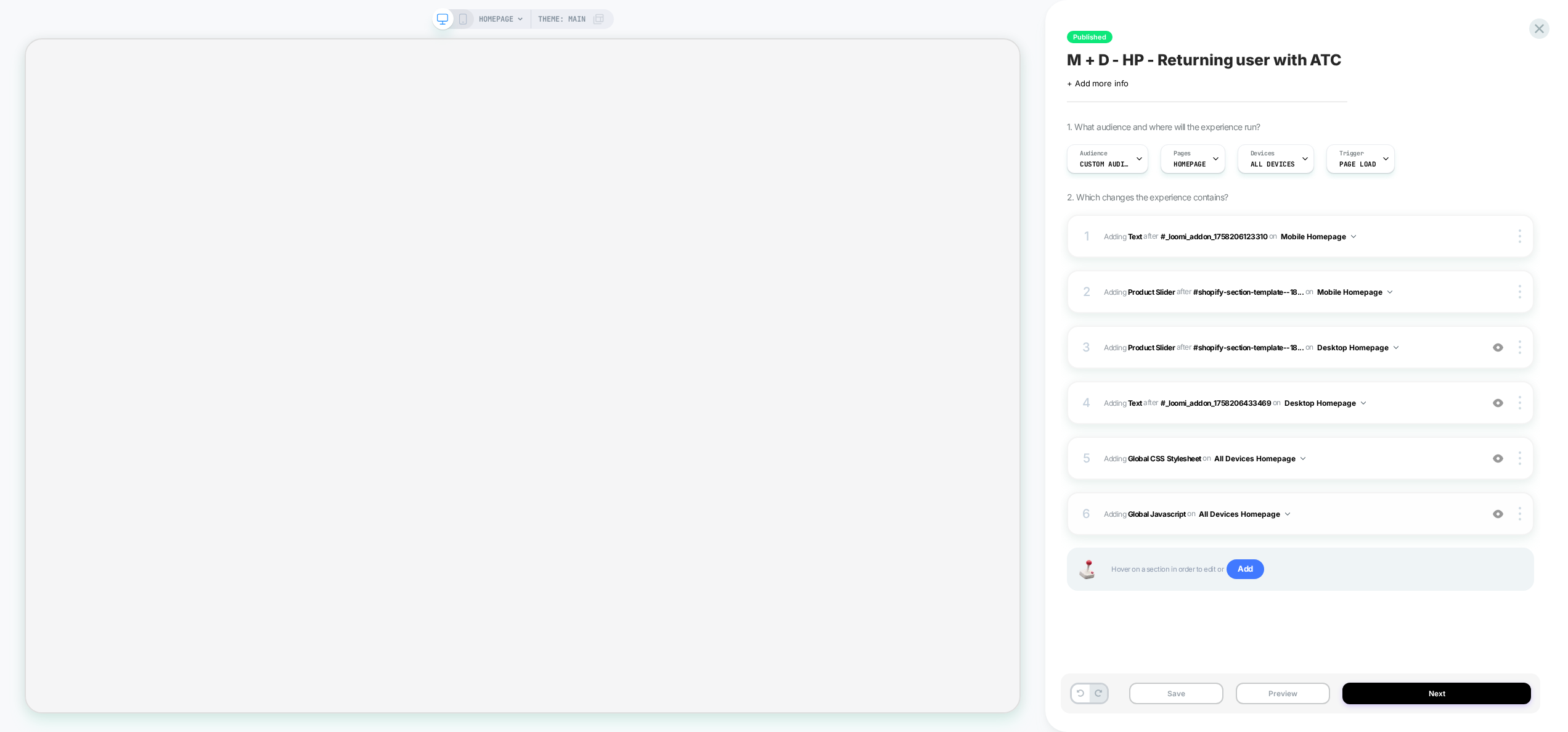
click at [1330, 507] on span "Adding Global Javascript on All Devices Homepage" at bounding box center [1289, 514] width 372 height 15
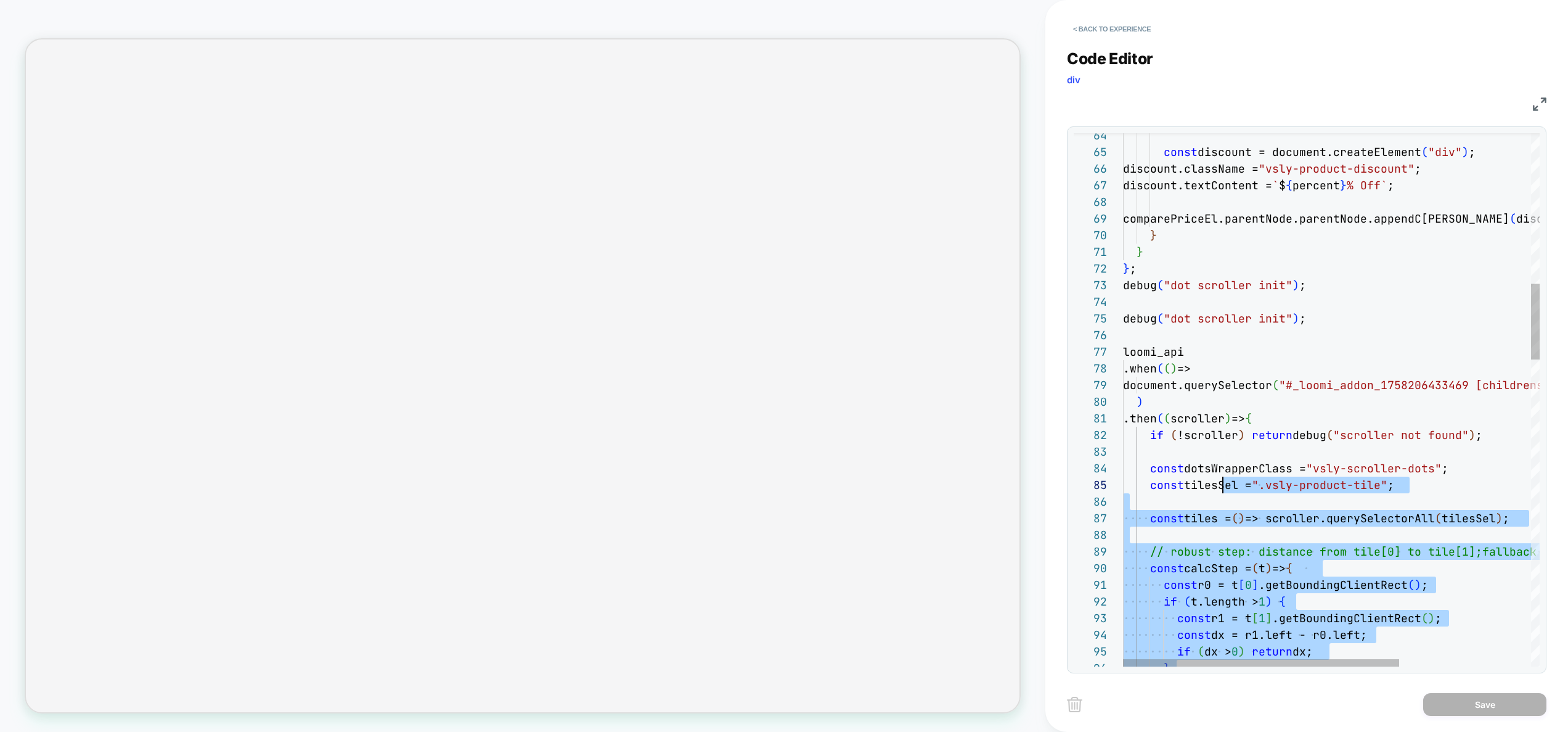
scroll to position [66, 93]
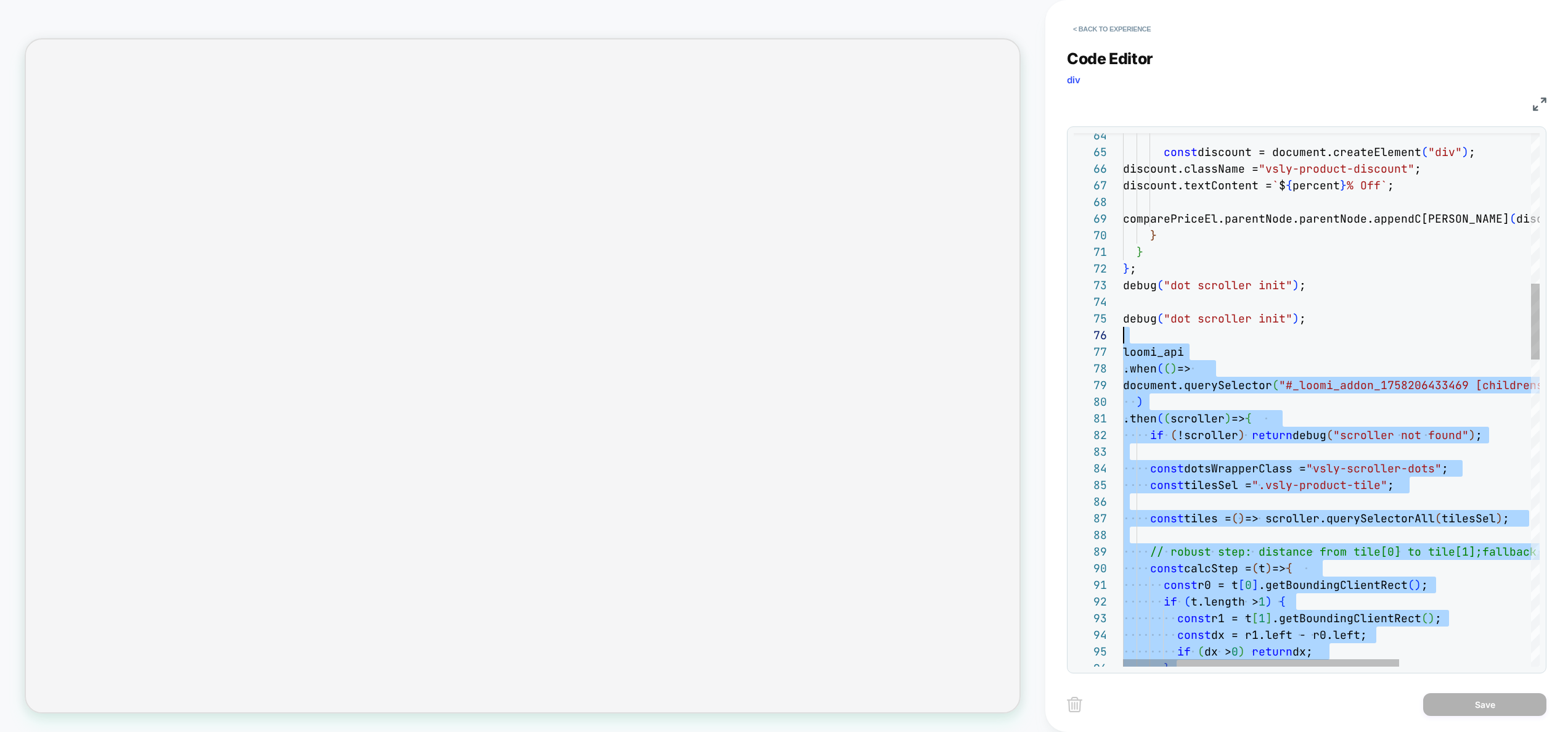
drag, startPoint x: 1305, startPoint y: 506, endPoint x: 1072, endPoint y: 342, distance: 284.9
type textarea "**********"
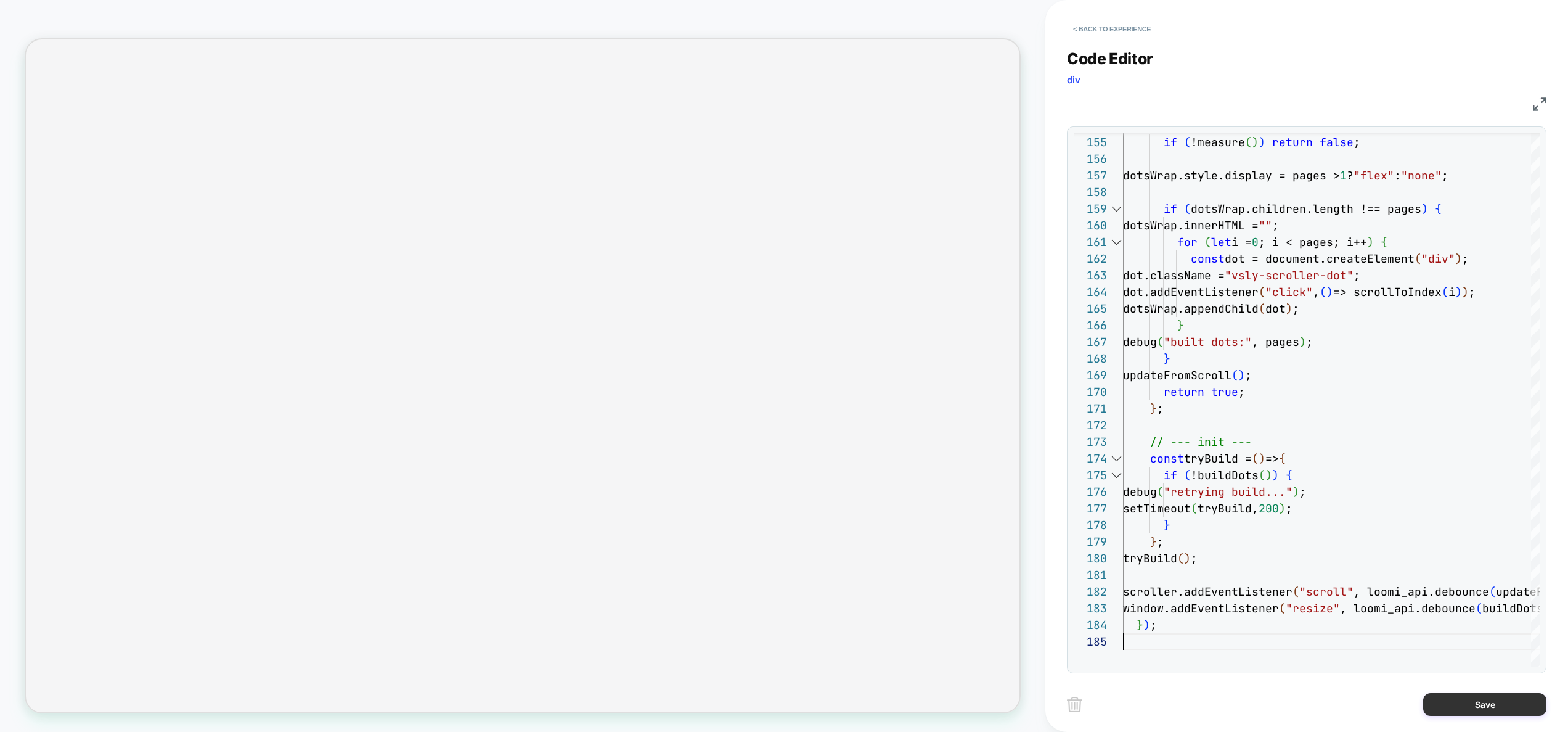
drag, startPoint x: 1479, startPoint y: 709, endPoint x: 1468, endPoint y: 706, distance: 11.4
click at [1479, 708] on button "Save" at bounding box center [1484, 705] width 123 height 23
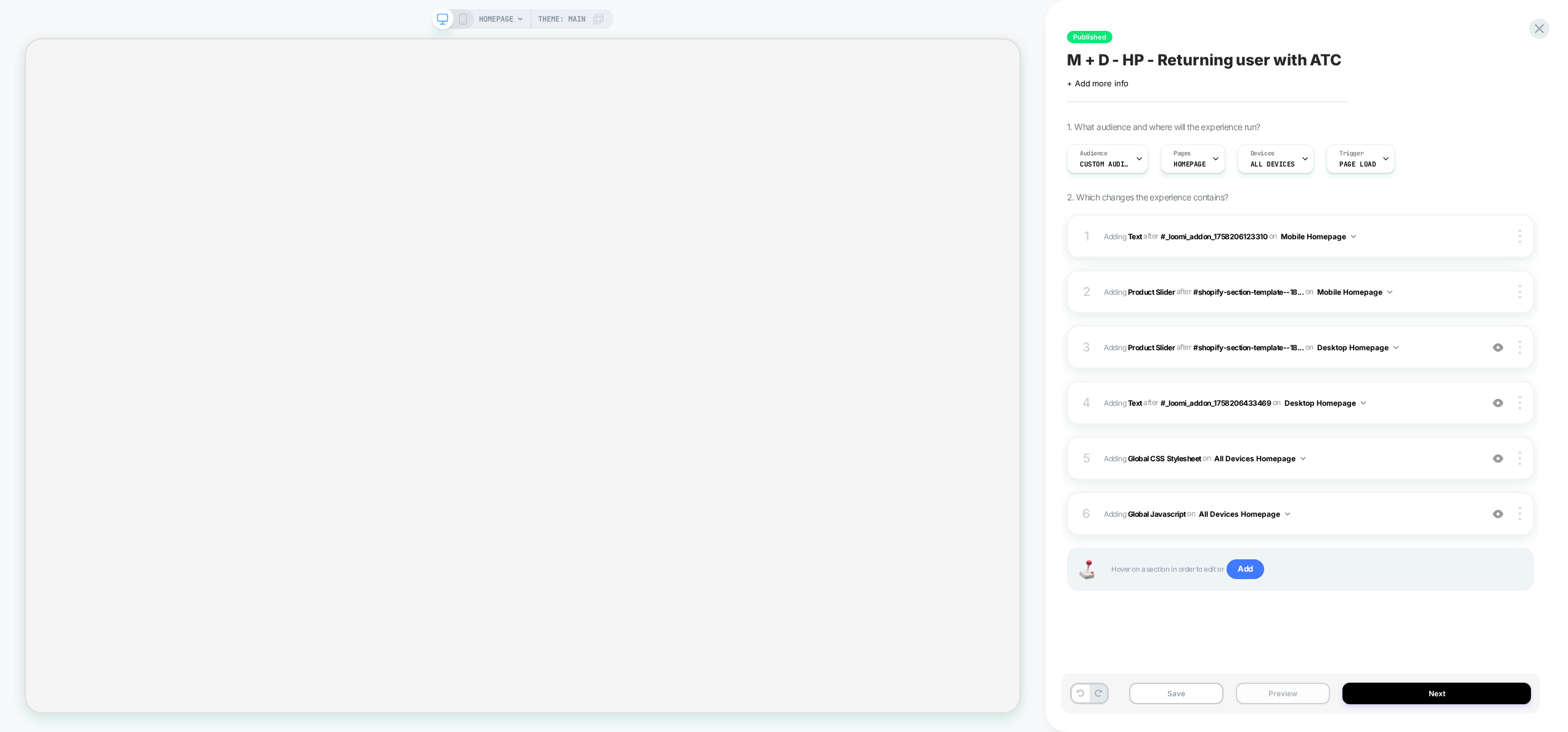
click at [1305, 693] on button "Preview" at bounding box center [1283, 694] width 95 height 22
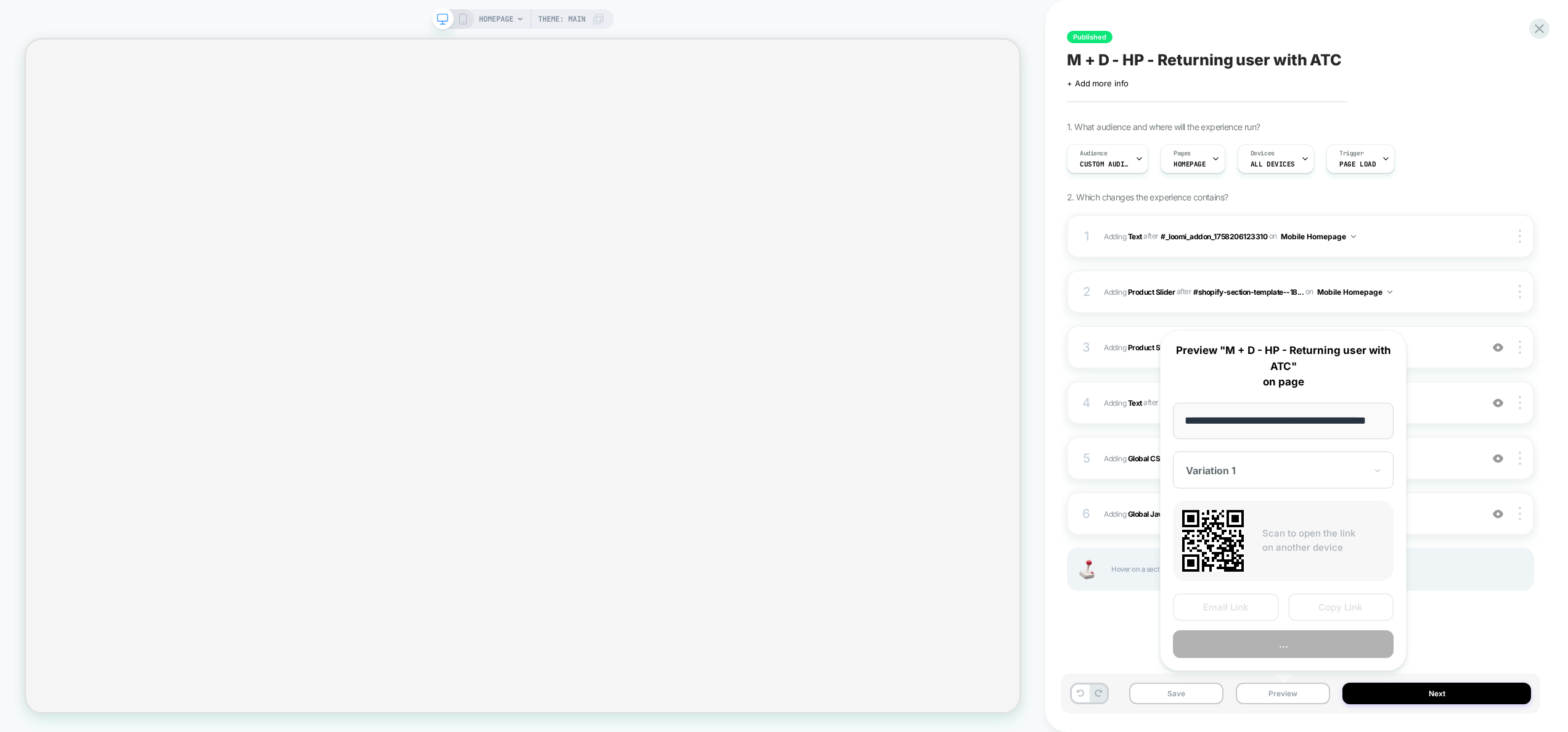
scroll to position [0, 0]
click at [1304, 643] on button "..." at bounding box center [1282, 644] width 220 height 27
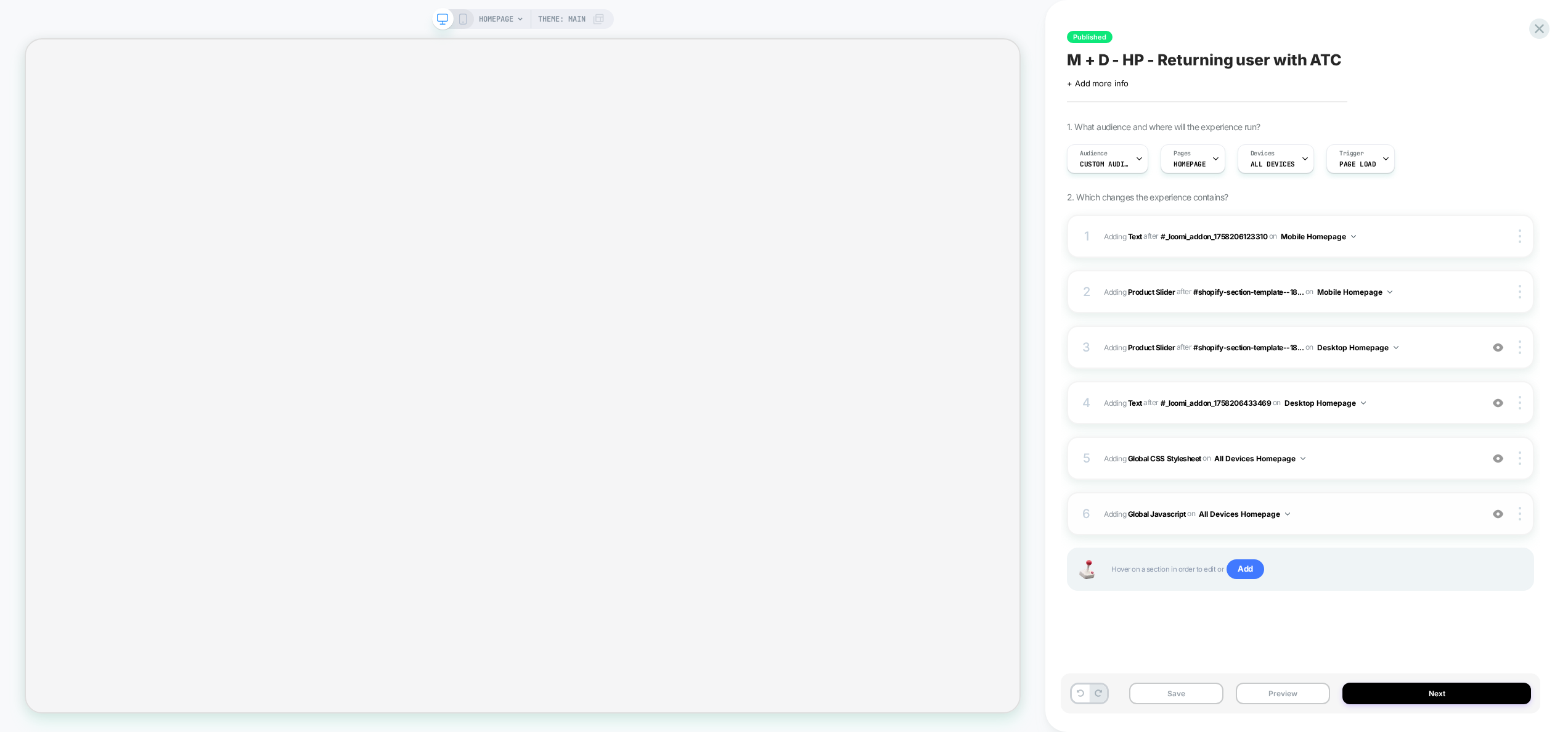
click at [1326, 500] on div "6 Adding Global Javascript on All Devices Homepage Add Before Add After Target …" at bounding box center [1300, 514] width 467 height 43
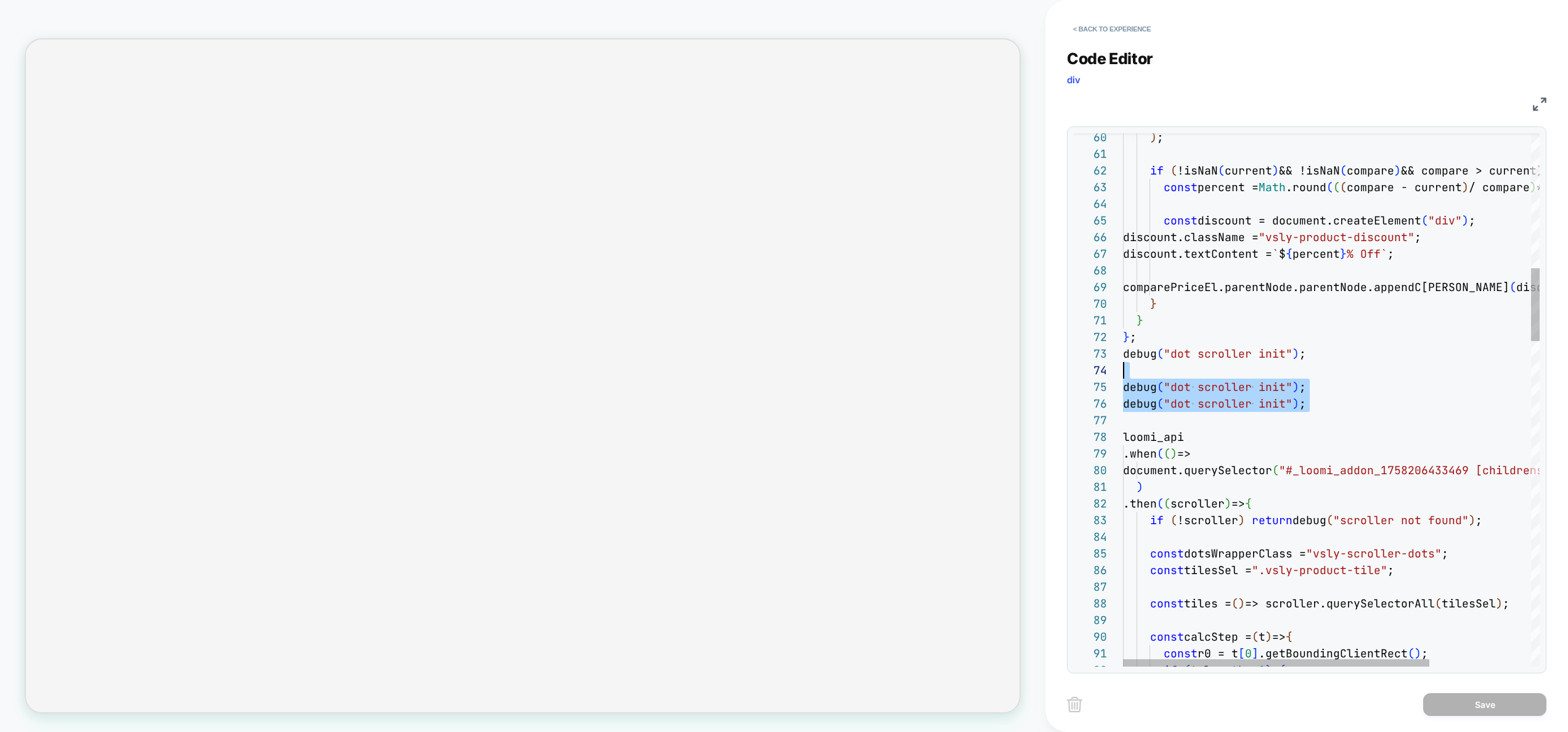
scroll to position [50, 0]
drag, startPoint x: 1326, startPoint y: 415, endPoint x: 1075, endPoint y: 366, distance: 255.7
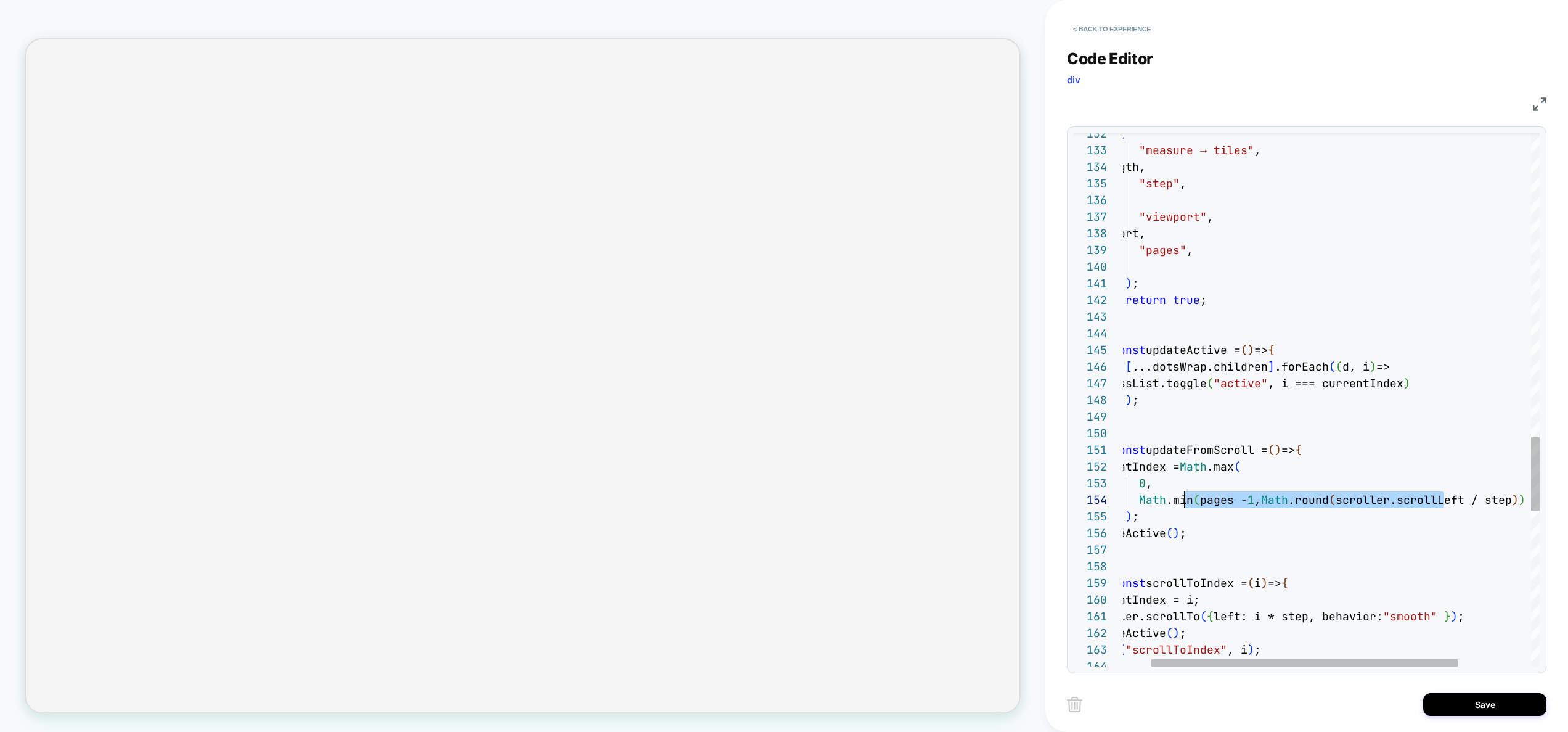
drag, startPoint x: 1534, startPoint y: 506, endPoint x: 1112, endPoint y: 500, distance: 422.0
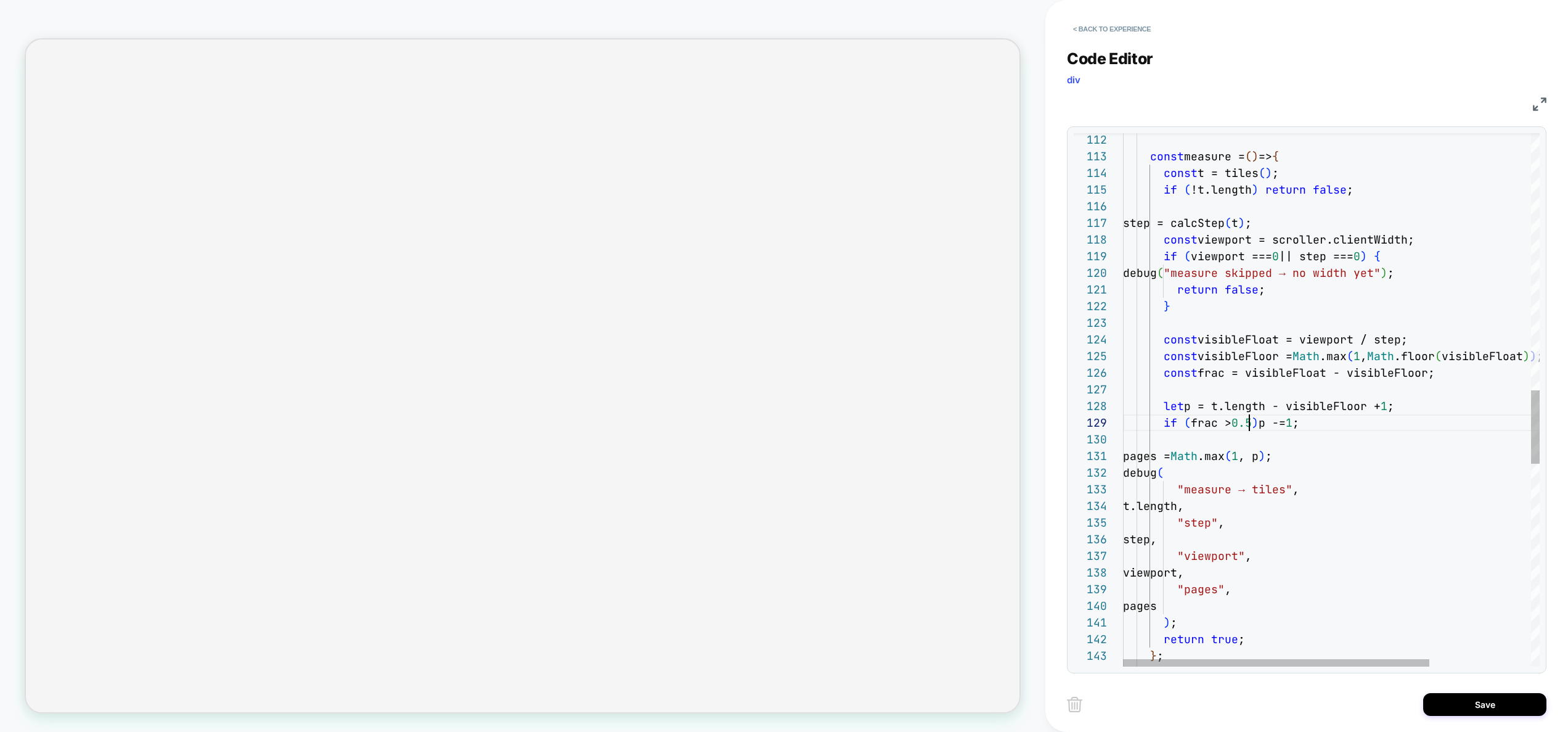
click at [1246, 414] on div "} ; "pages" , pages ) ; return true ; viewport, step, "viewport" , debug ( "mea…" at bounding box center [1399, 206] width 554 height 3846
click at [1250, 423] on div "} ; "pages" , pages ) ; return true ; viewport, step, "viewport" , debug ( "mea…" at bounding box center [1399, 206] width 554 height 3846
click at [1359, 452] on div "} ; "pages" , pages ) ; return true ; viewport, step, "viewport" , debug ( "mea…" at bounding box center [1399, 206] width 554 height 3846
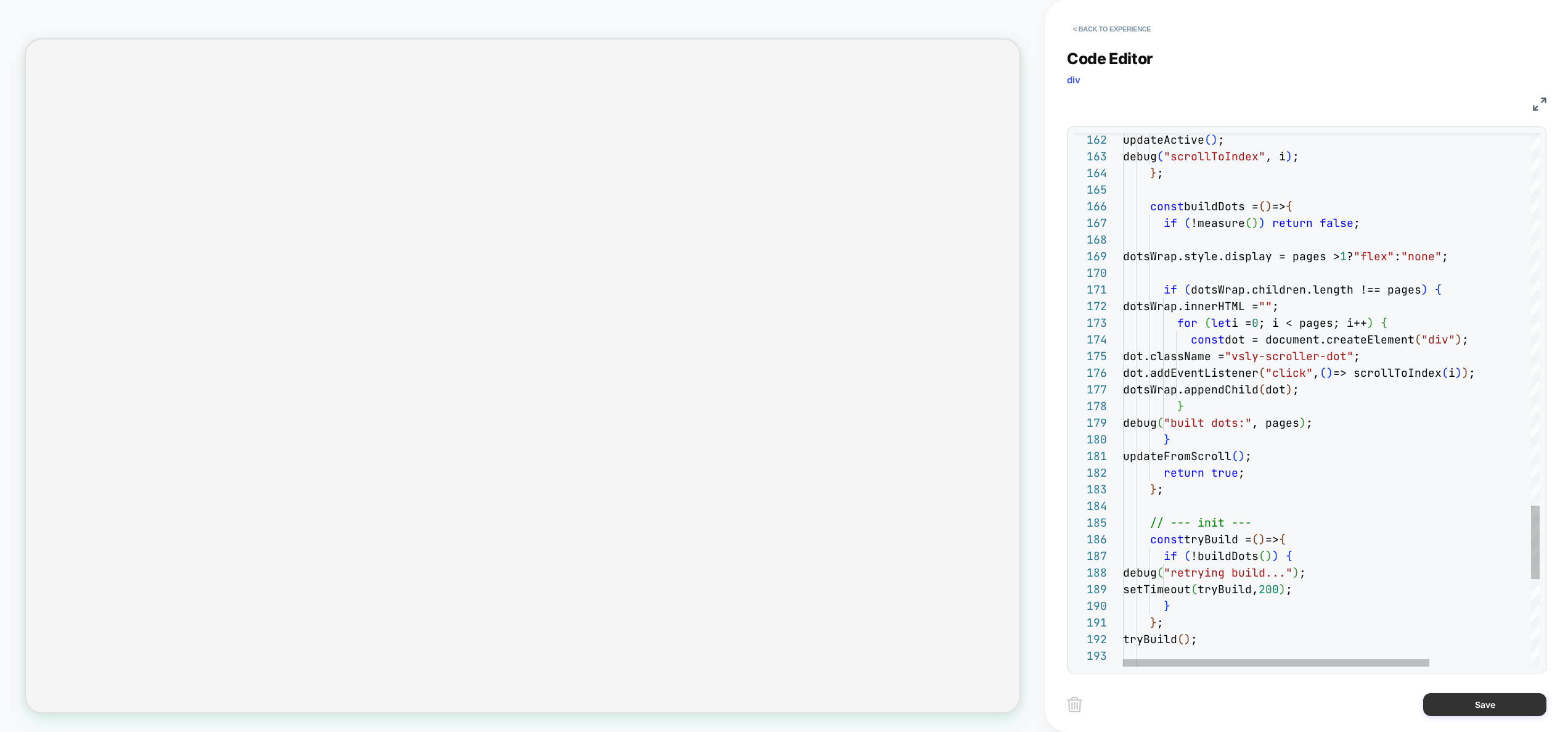
type textarea "**********"
drag, startPoint x: 1464, startPoint y: 701, endPoint x: 1458, endPoint y: 704, distance: 6.7
click at [1464, 702] on button "Save" at bounding box center [1484, 705] width 123 height 23
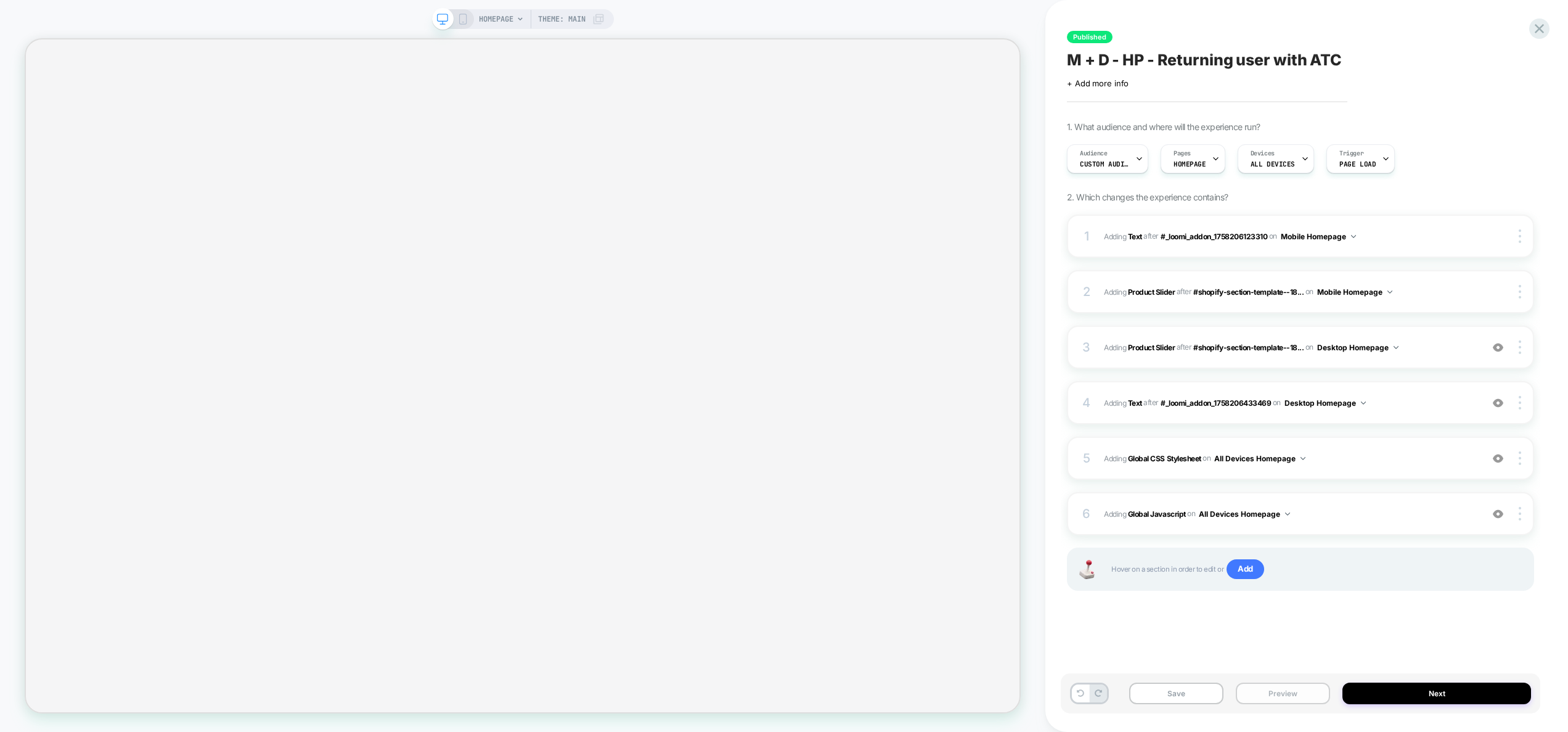
click at [1289, 701] on button "Preview" at bounding box center [1283, 694] width 95 height 22
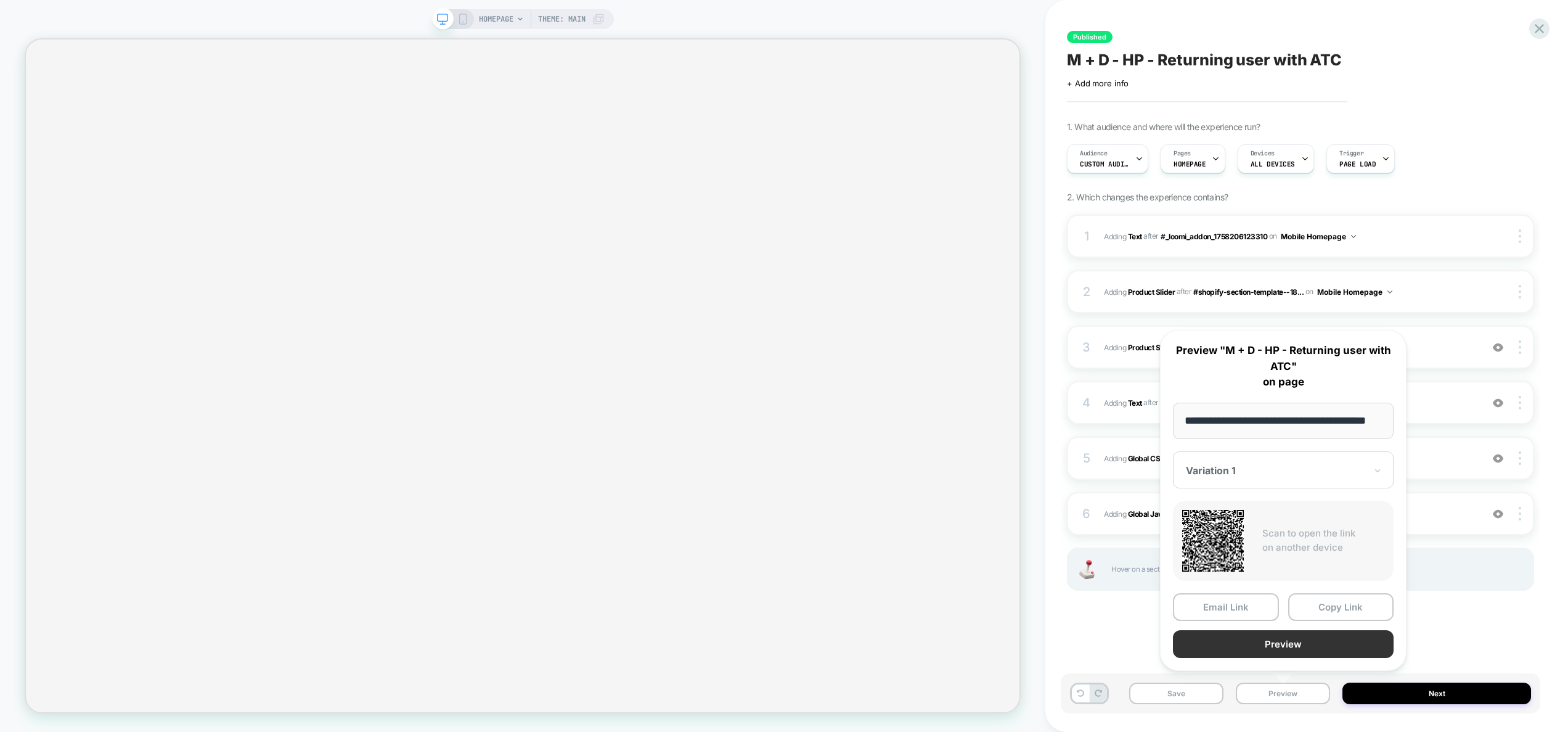
scroll to position [0, 0]
click at [1280, 647] on button "Preview" at bounding box center [1282, 644] width 220 height 27
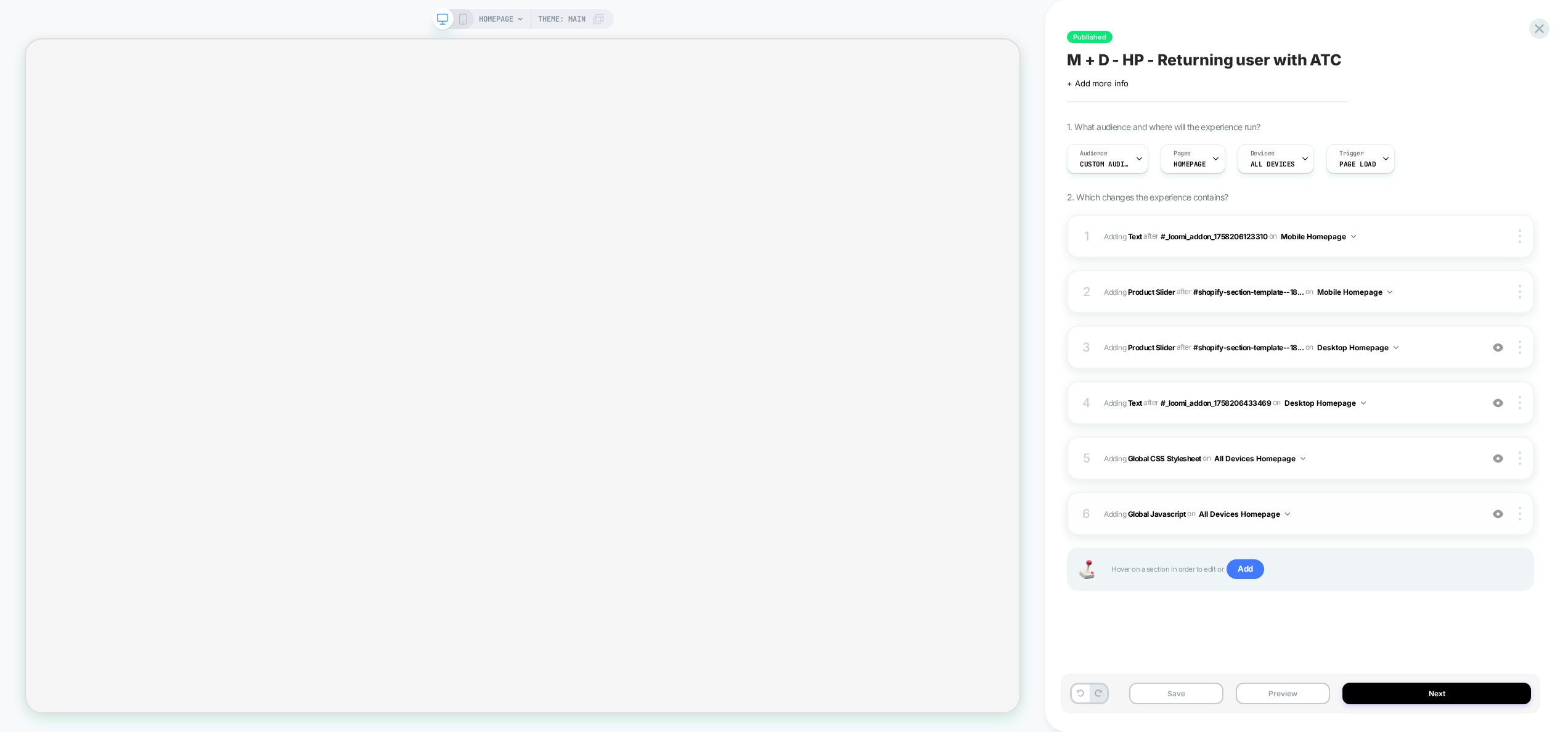
click at [1365, 501] on div "6 Adding Global Javascript on All Devices Homepage Add Before Add After Target …" at bounding box center [1300, 514] width 467 height 43
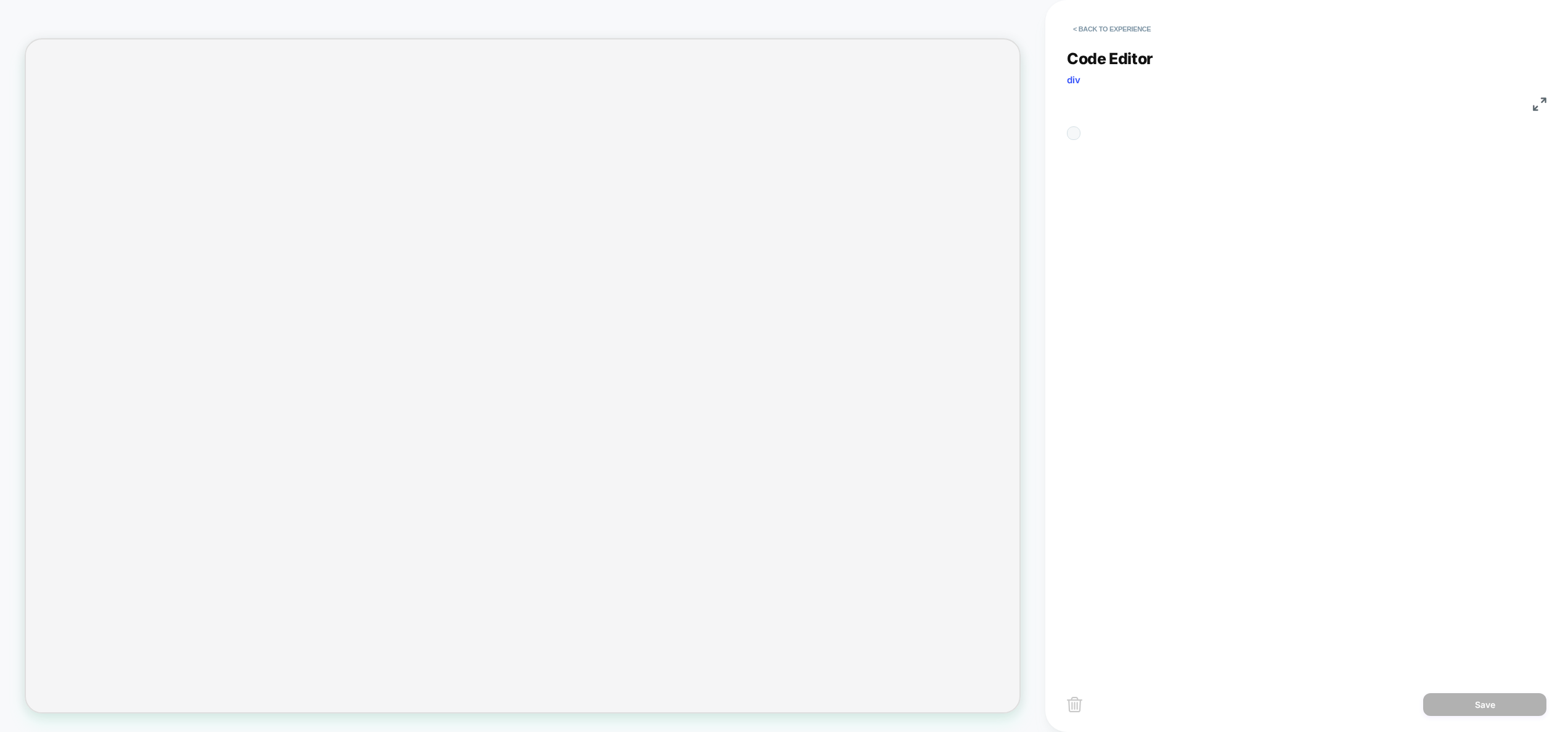
scroll to position [166, 0]
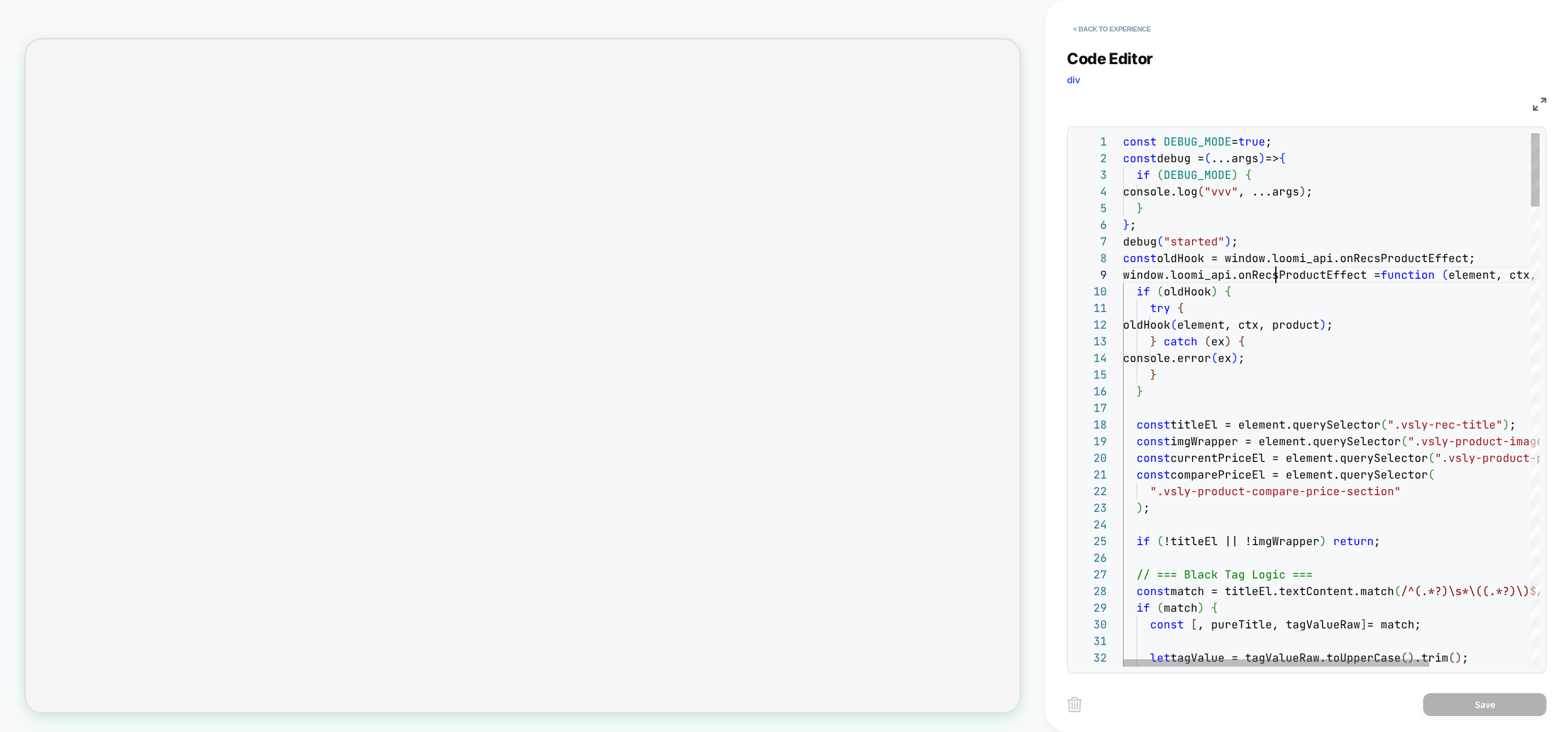
type textarea "**********"
type textarea "*"
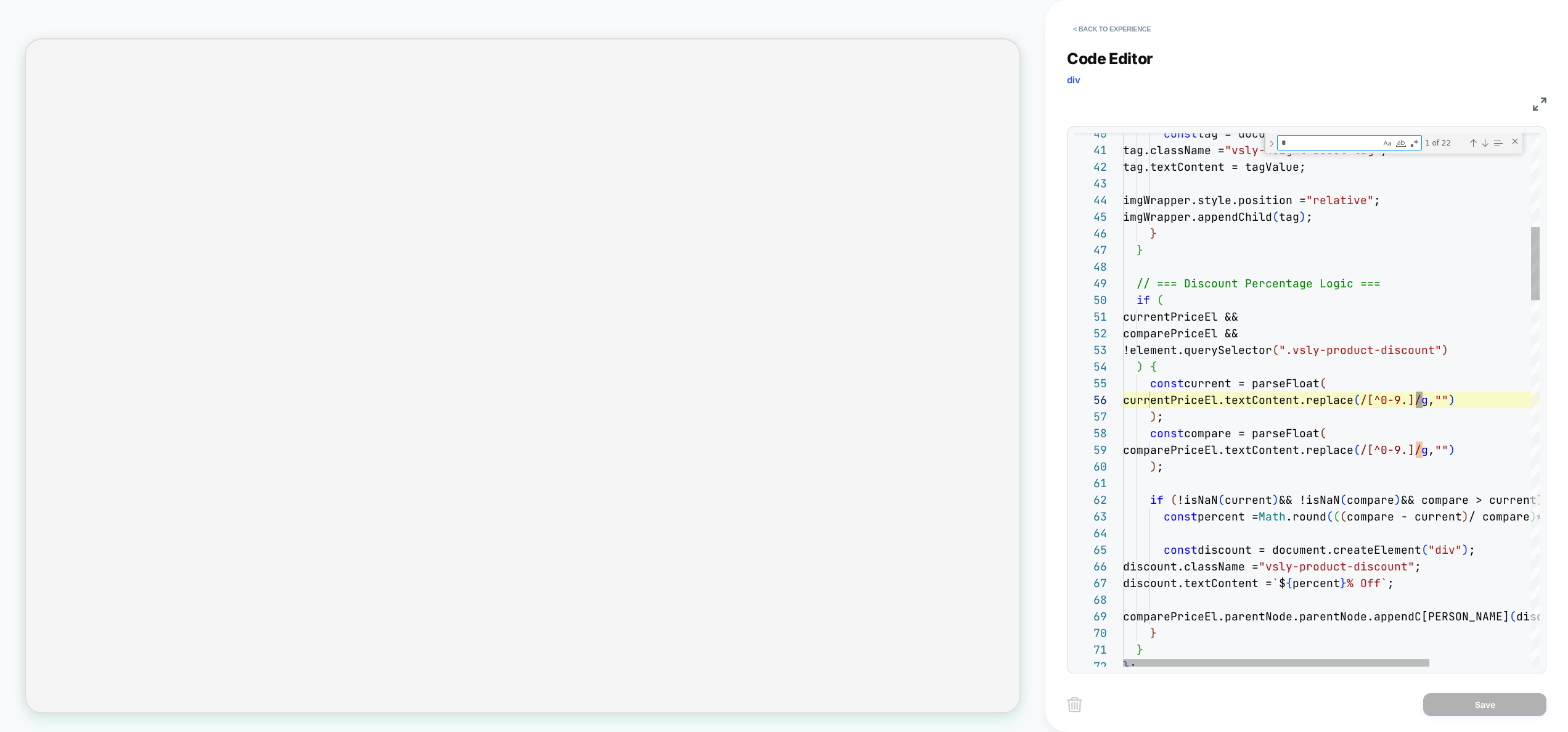
type textarea "**********"
type textarea "**"
type textarea "**********"
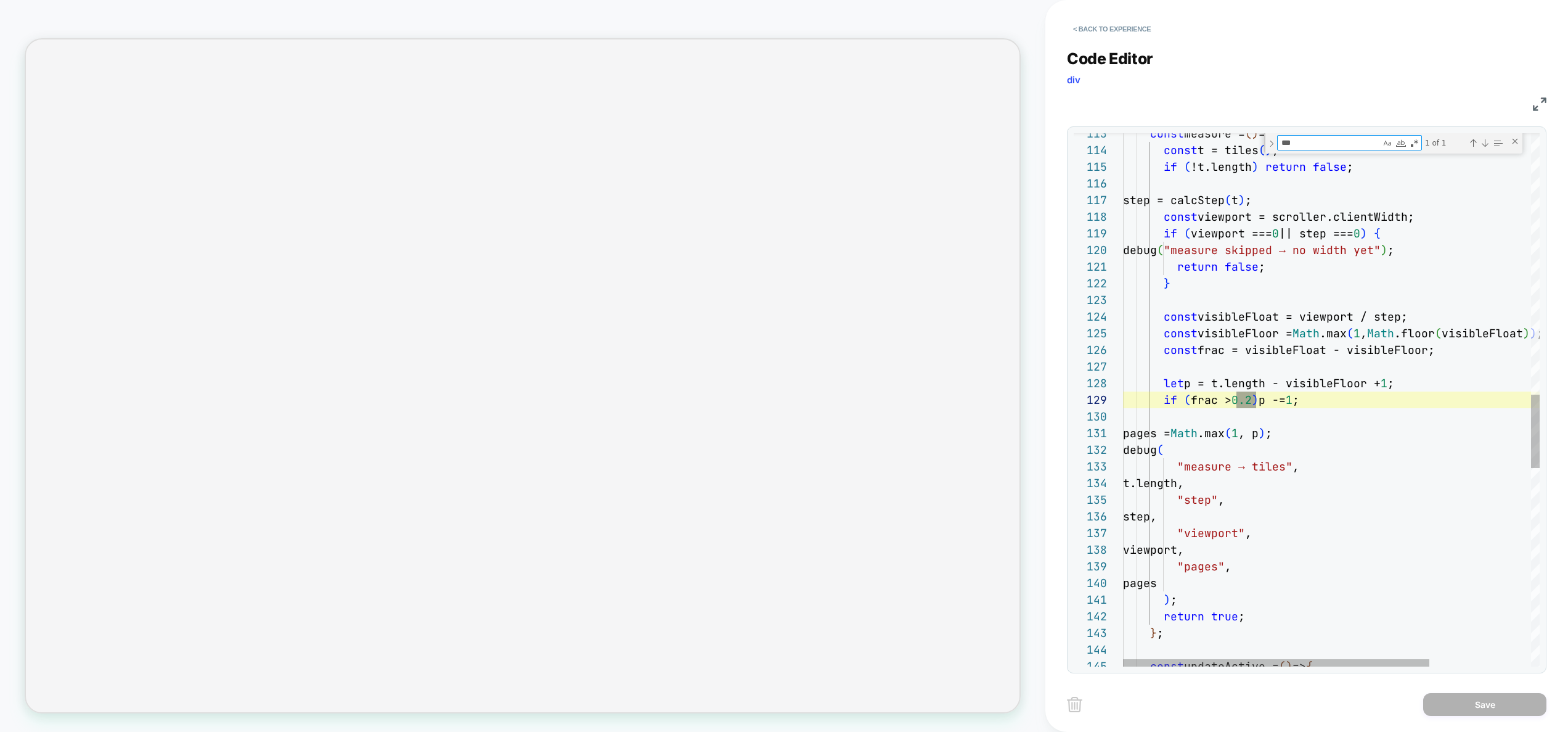
scroll to position [166, 133]
type textarea "***"
click at [1249, 420] on div "const measure = ( ) => { const t = tiles ( ) ; if ( !t.length ) return false ; …" at bounding box center [1399, 173] width 554 height 3866
click at [1252, 401] on div "const measure = ( ) => { const t = tiles ( ) ; if ( !t.length ) return false ; …" at bounding box center [1399, 173] width 554 height 3866
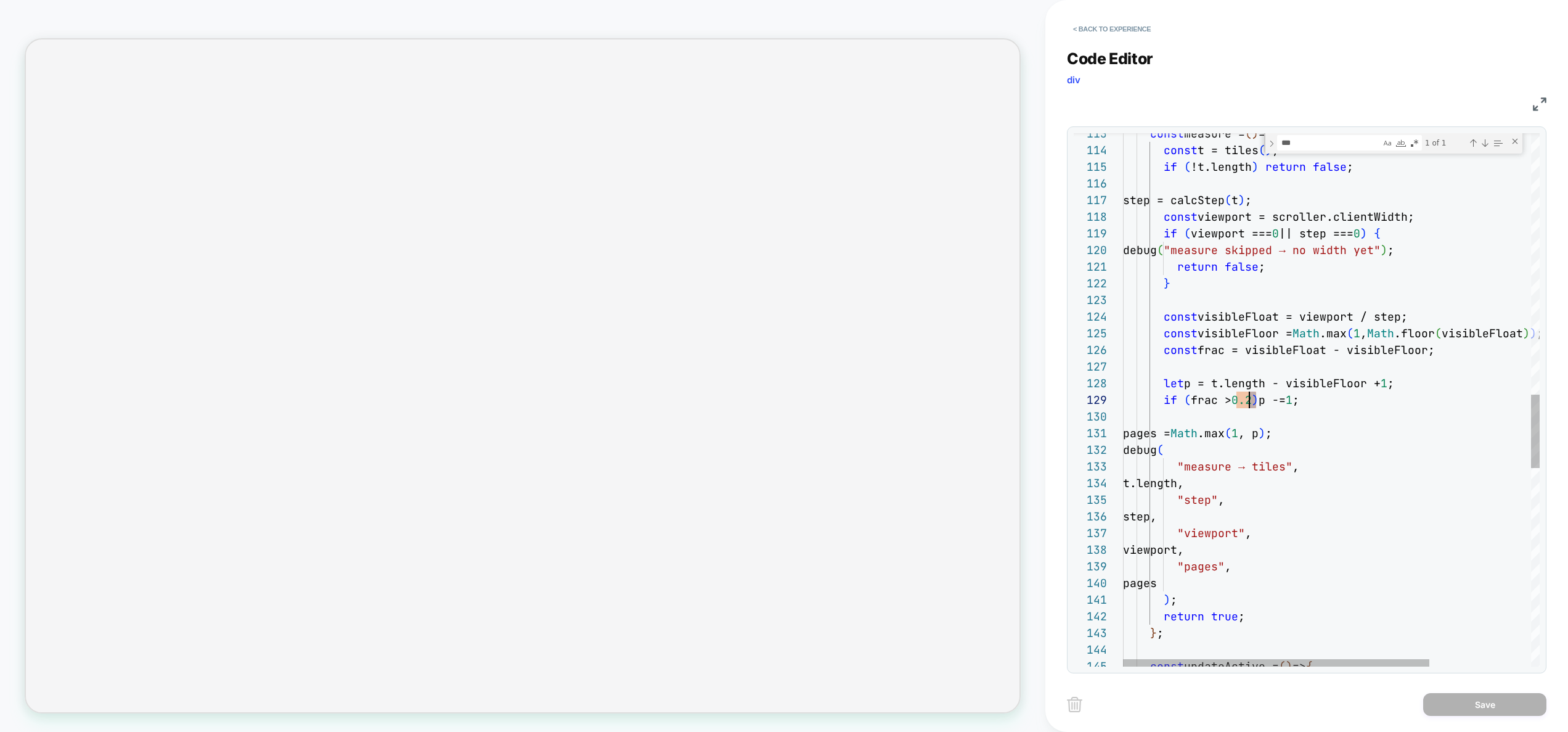
scroll to position [133, 133]
type textarea "**********"
click at [1503, 708] on button "Save" at bounding box center [1484, 705] width 123 height 23
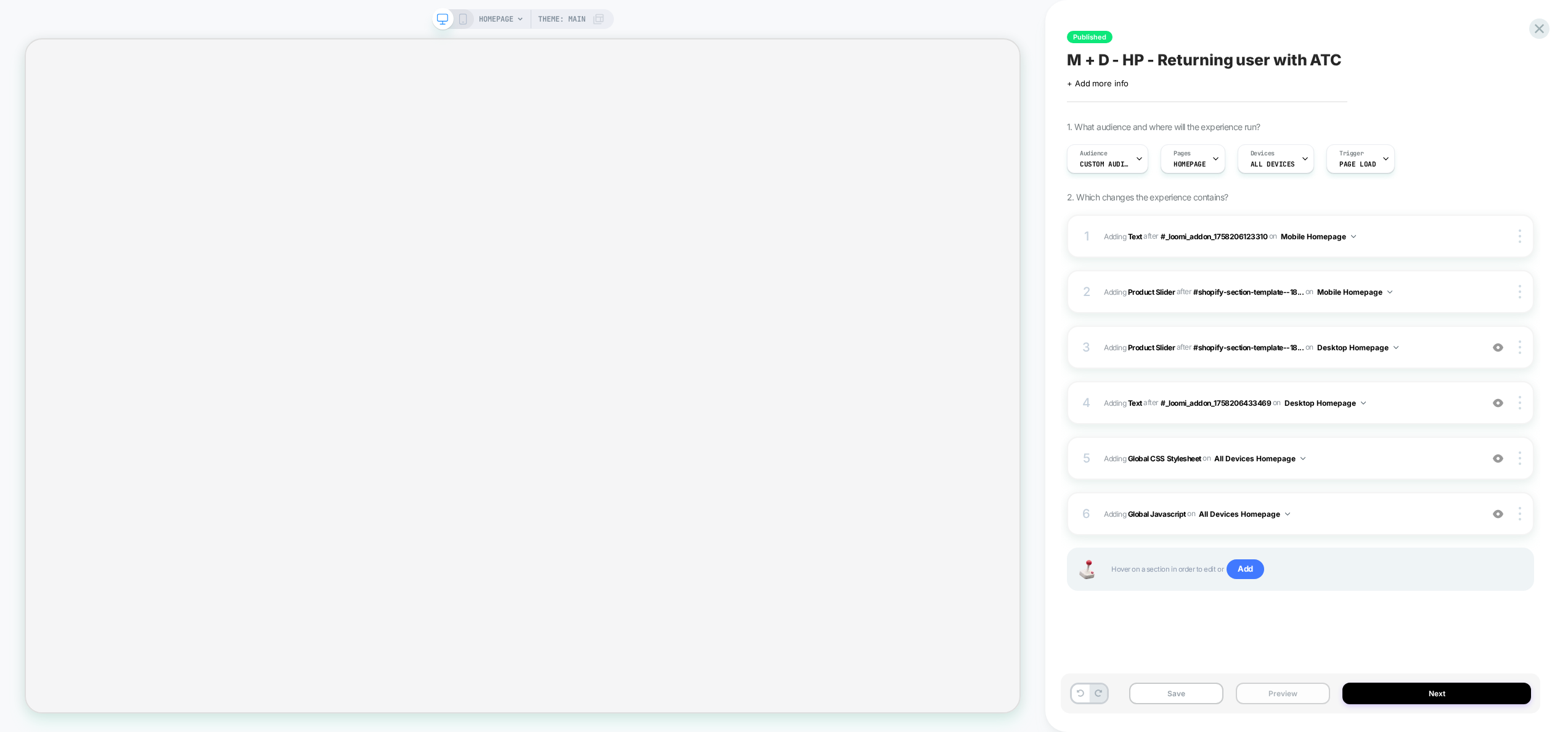
click at [1309, 686] on button "Preview" at bounding box center [1283, 694] width 95 height 22
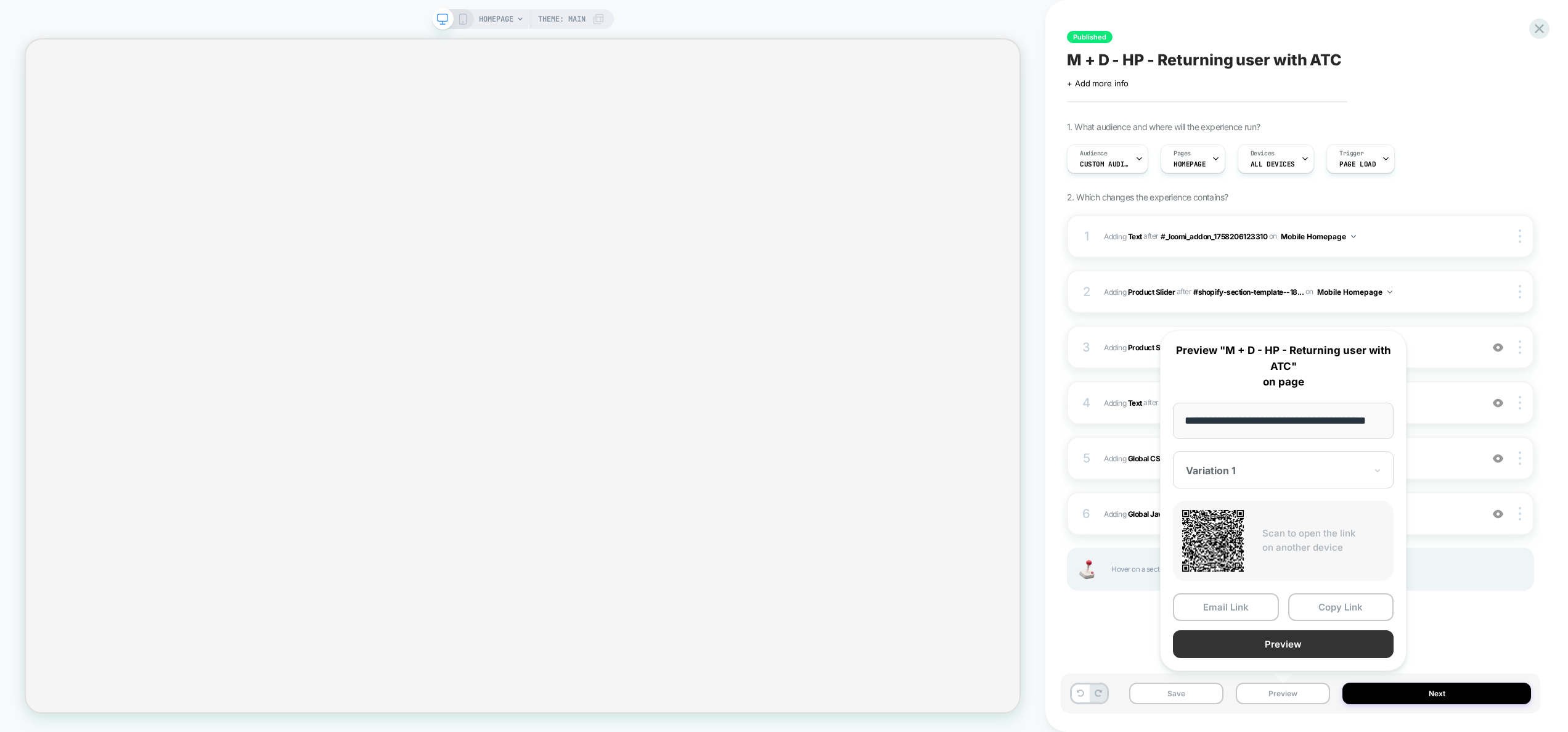
scroll to position [0, 0]
click at [1288, 640] on button "Preview" at bounding box center [1282, 644] width 220 height 27
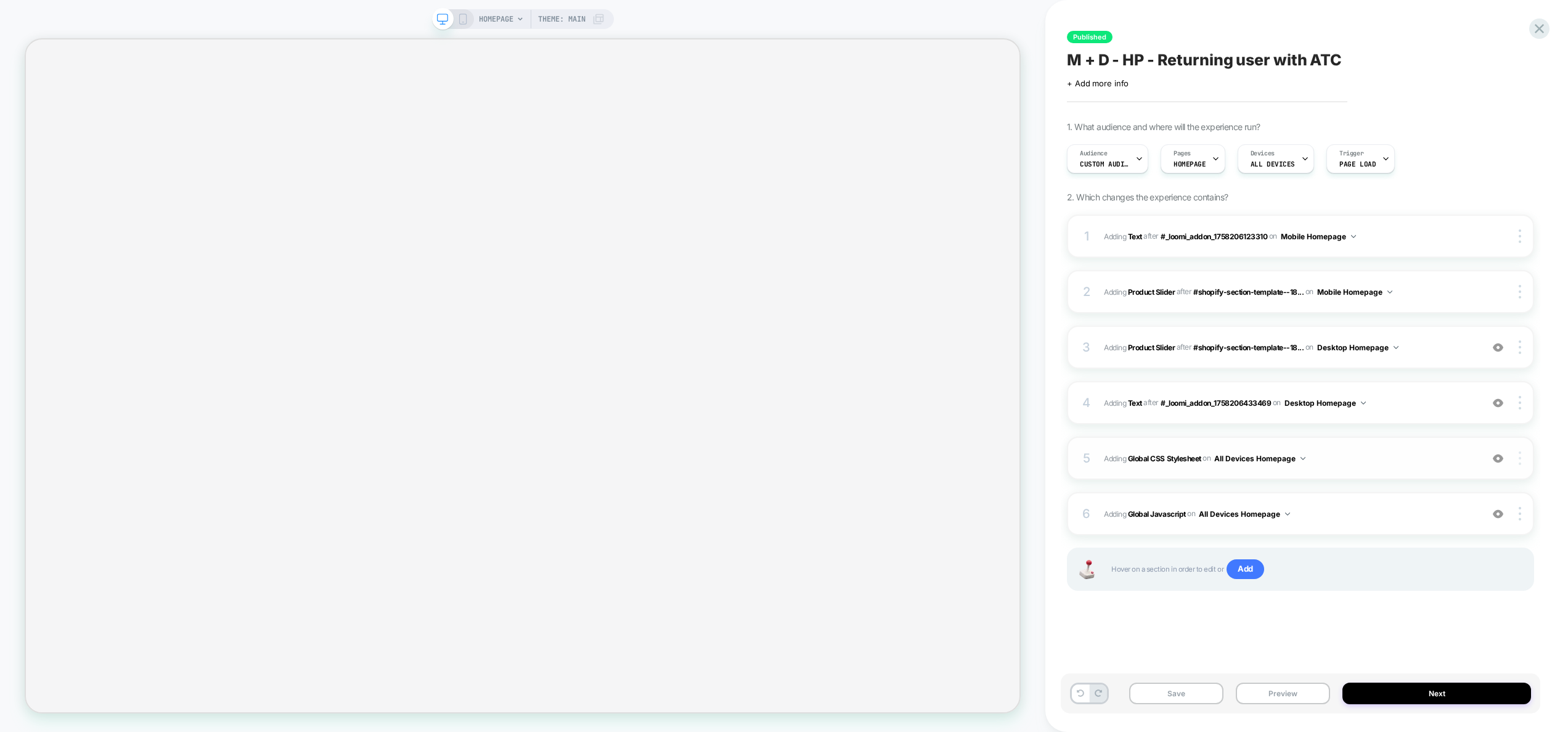
click at [1522, 457] on div at bounding box center [1521, 458] width 24 height 13
click at [1464, 476] on div "Target Desktop" at bounding box center [1447, 476] width 110 height 34
click at [1519, 463] on img at bounding box center [1519, 458] width 3 height 13
click at [1457, 456] on div "Target All Devices" at bounding box center [1447, 458] width 110 height 34
click at [1518, 512] on img at bounding box center [1519, 513] width 3 height 13
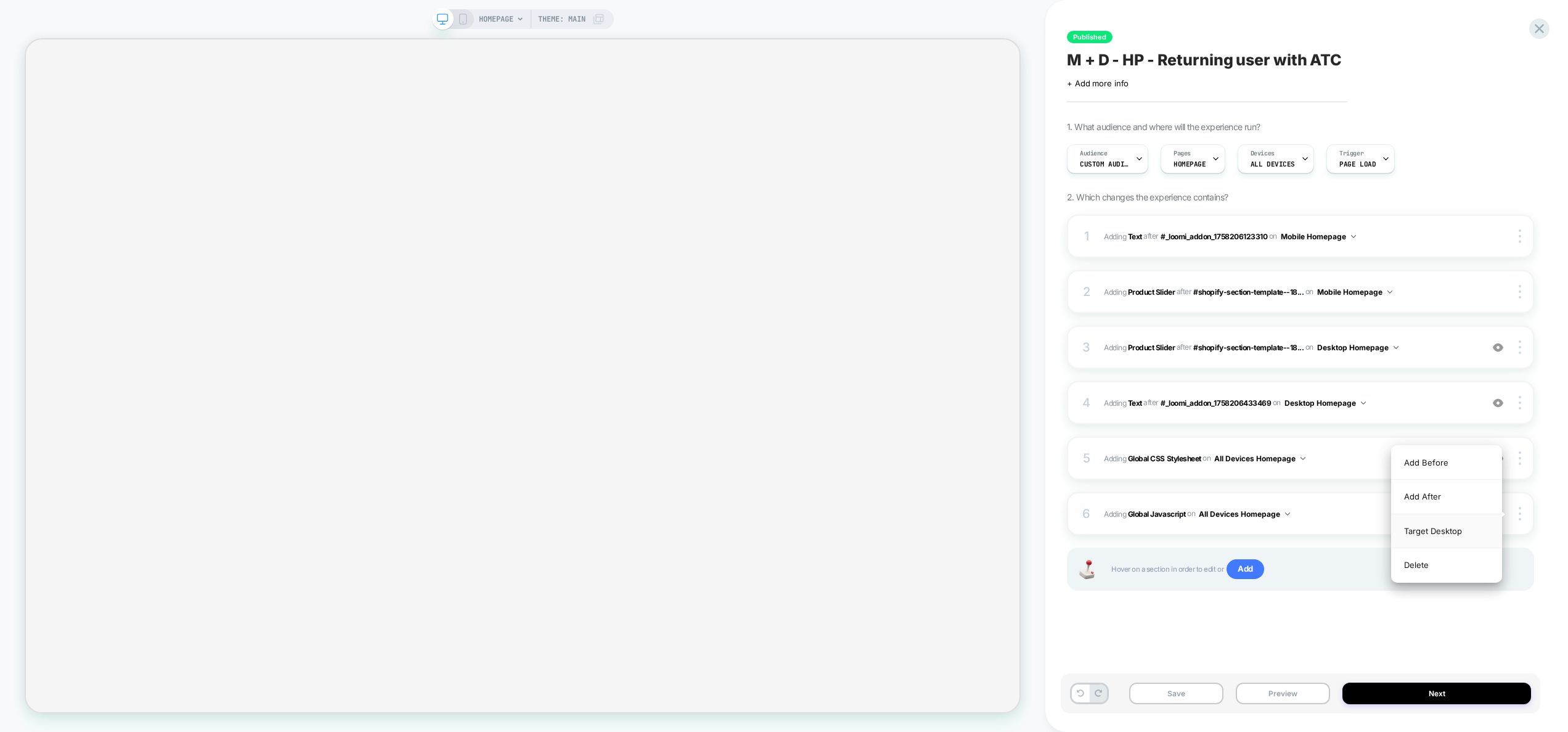
click at [1452, 527] on div "Target Desktop" at bounding box center [1447, 531] width 110 height 34
click at [1518, 516] on img at bounding box center [1519, 513] width 3 height 13
click at [1471, 520] on div "Target All Devices" at bounding box center [1447, 513] width 110 height 34
click at [1282, 688] on button "Preview" at bounding box center [1283, 694] width 95 height 22
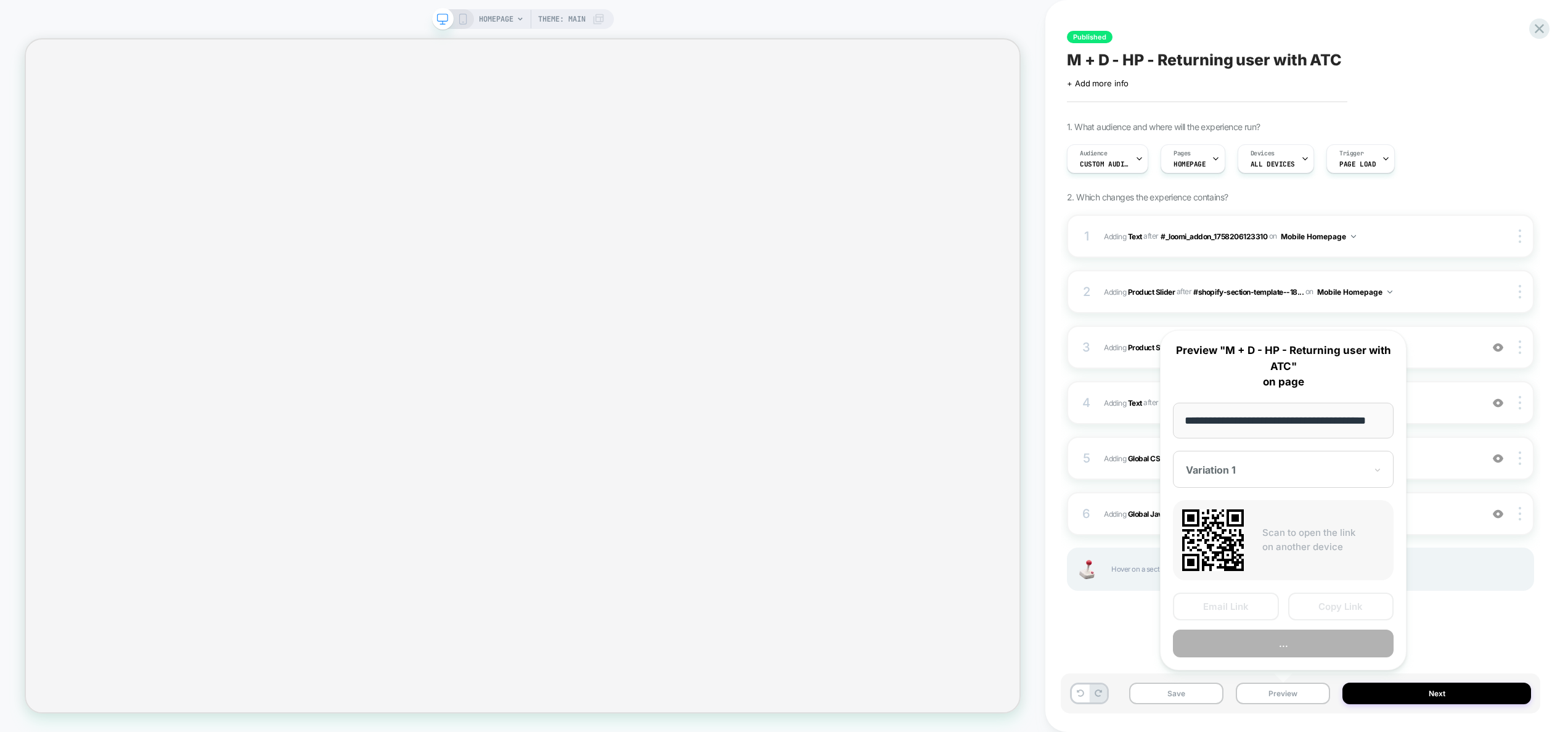
scroll to position [0, 28]
click at [1293, 646] on button "Preview" at bounding box center [1282, 644] width 220 height 27
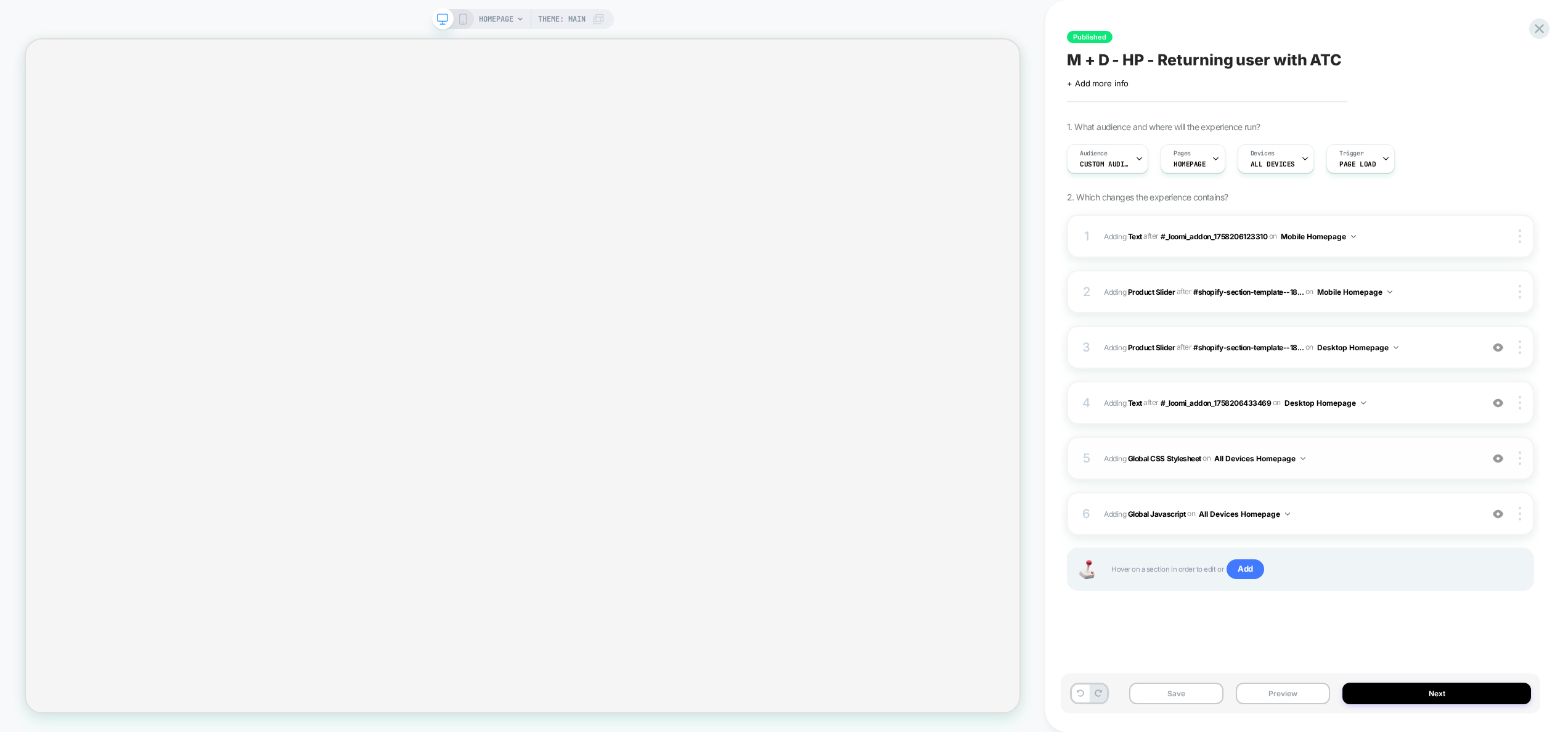
click at [1367, 456] on span "Adding Global CSS Stylesheet on All Devices Homepage" at bounding box center [1289, 458] width 372 height 15
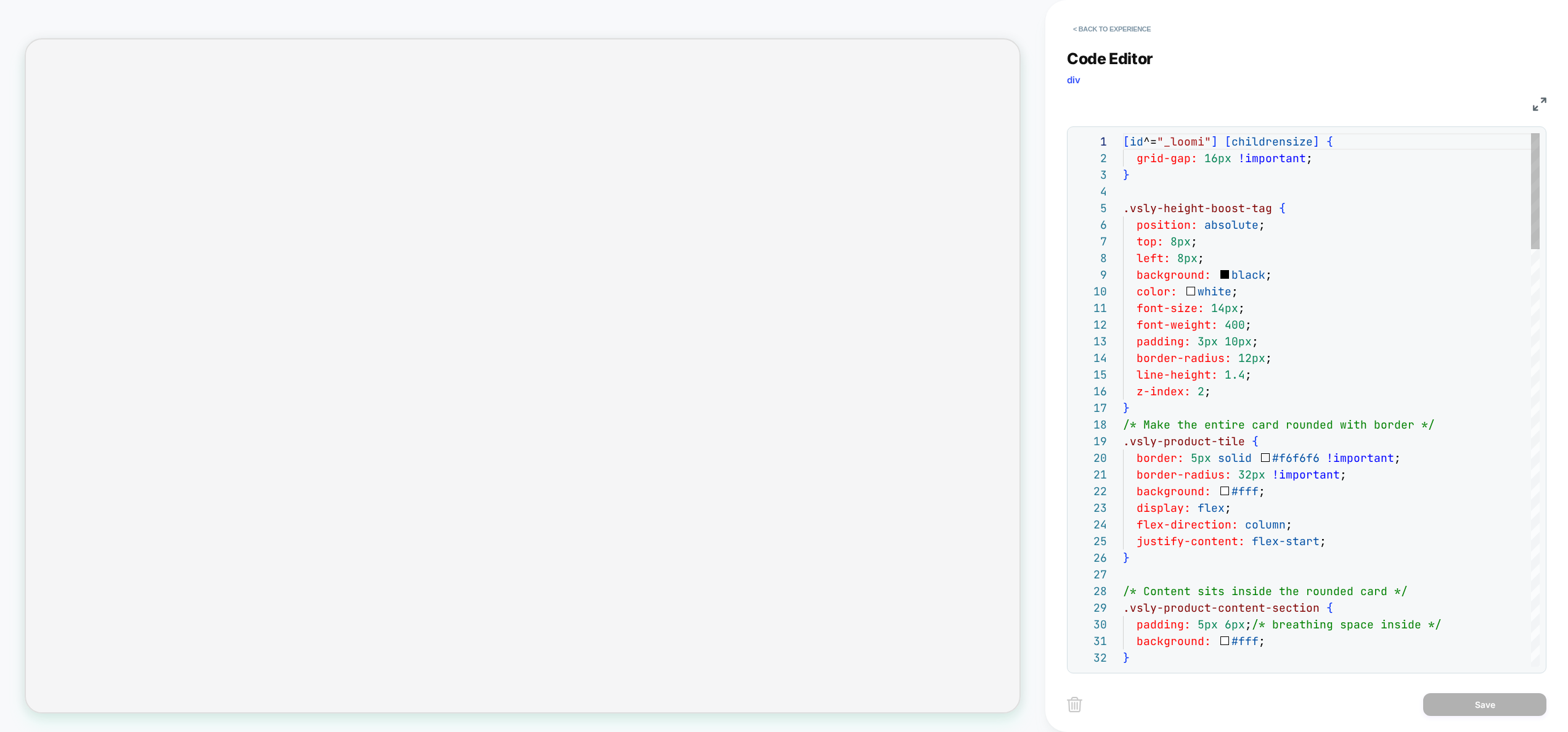
type textarea "**********"
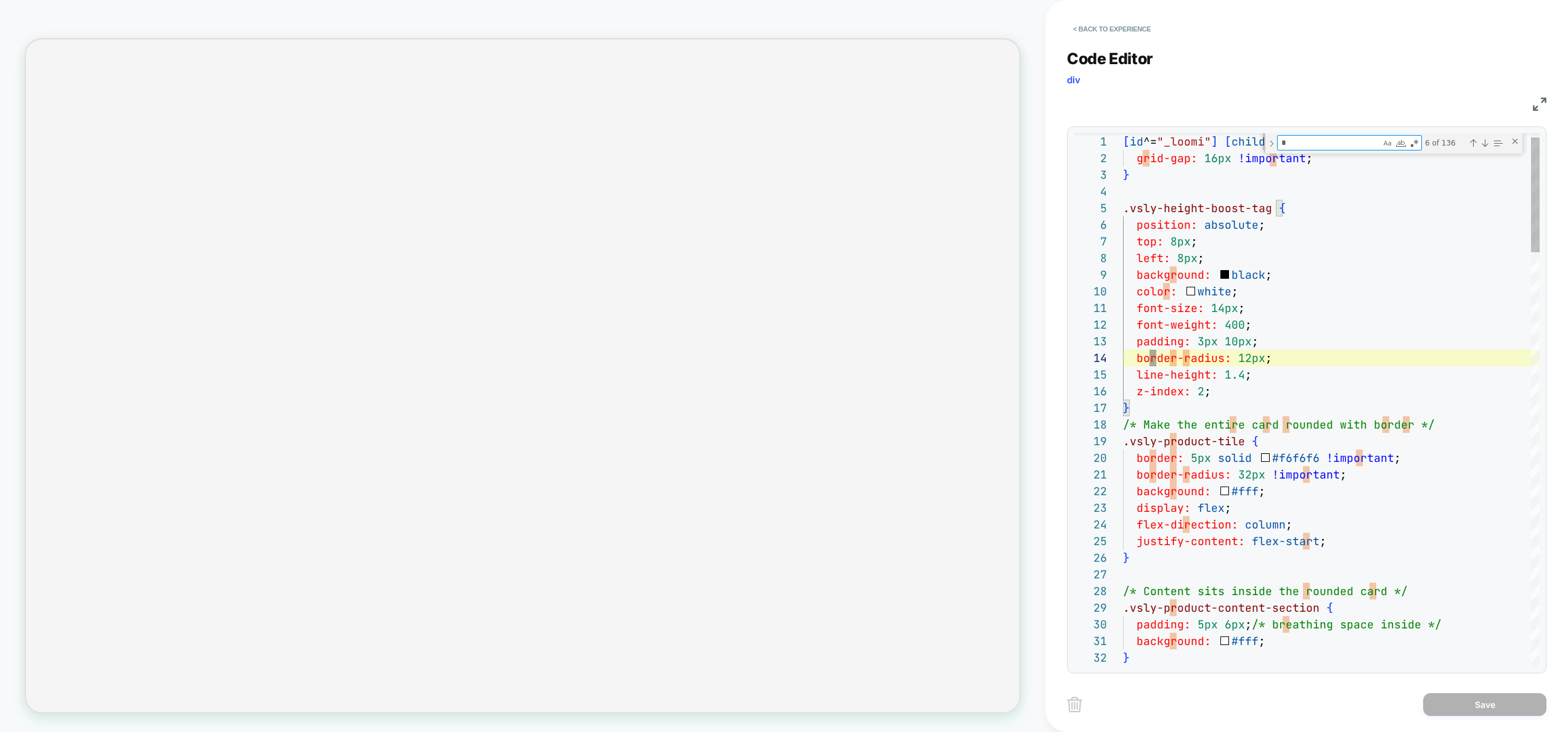
type textarea "**"
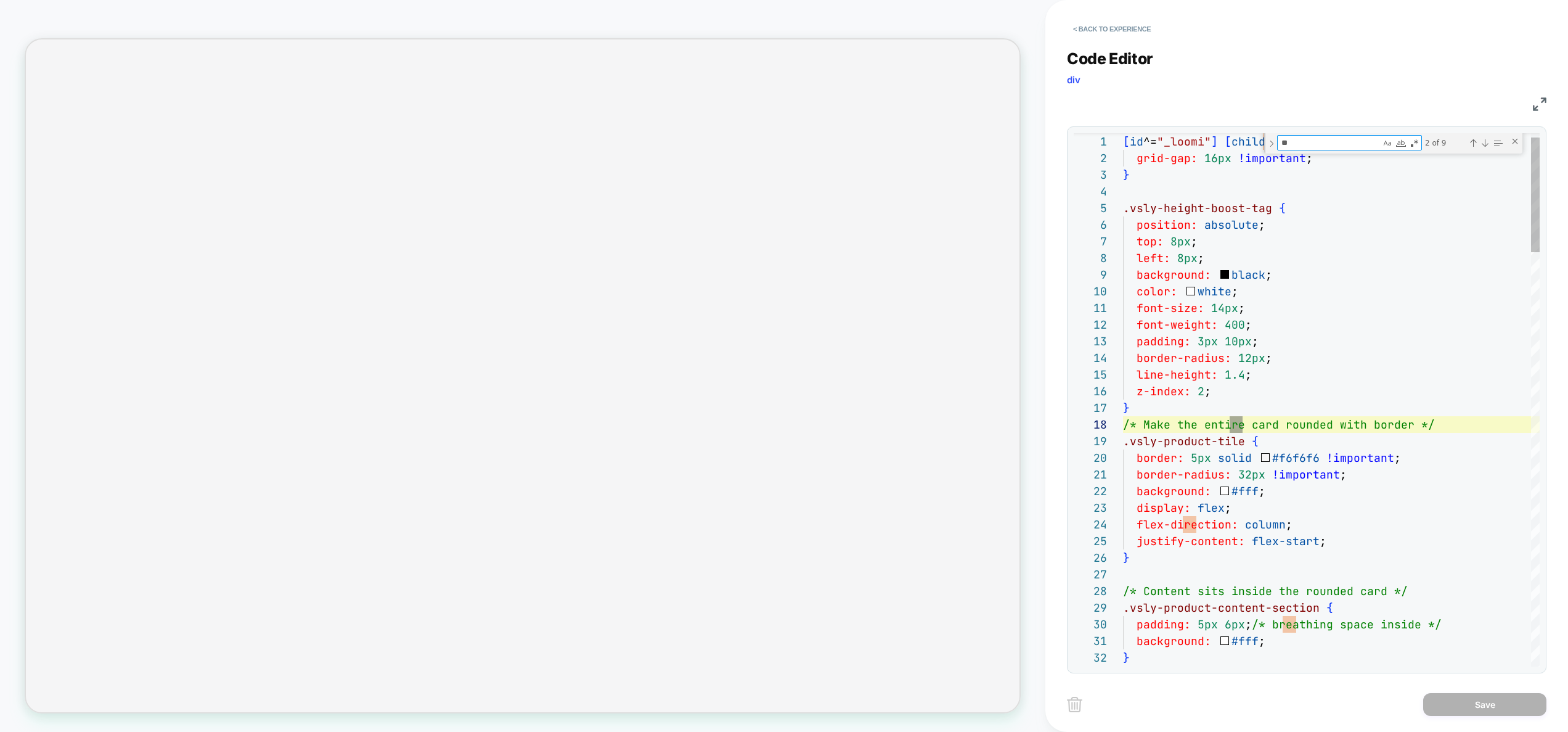
type textarea "**********"
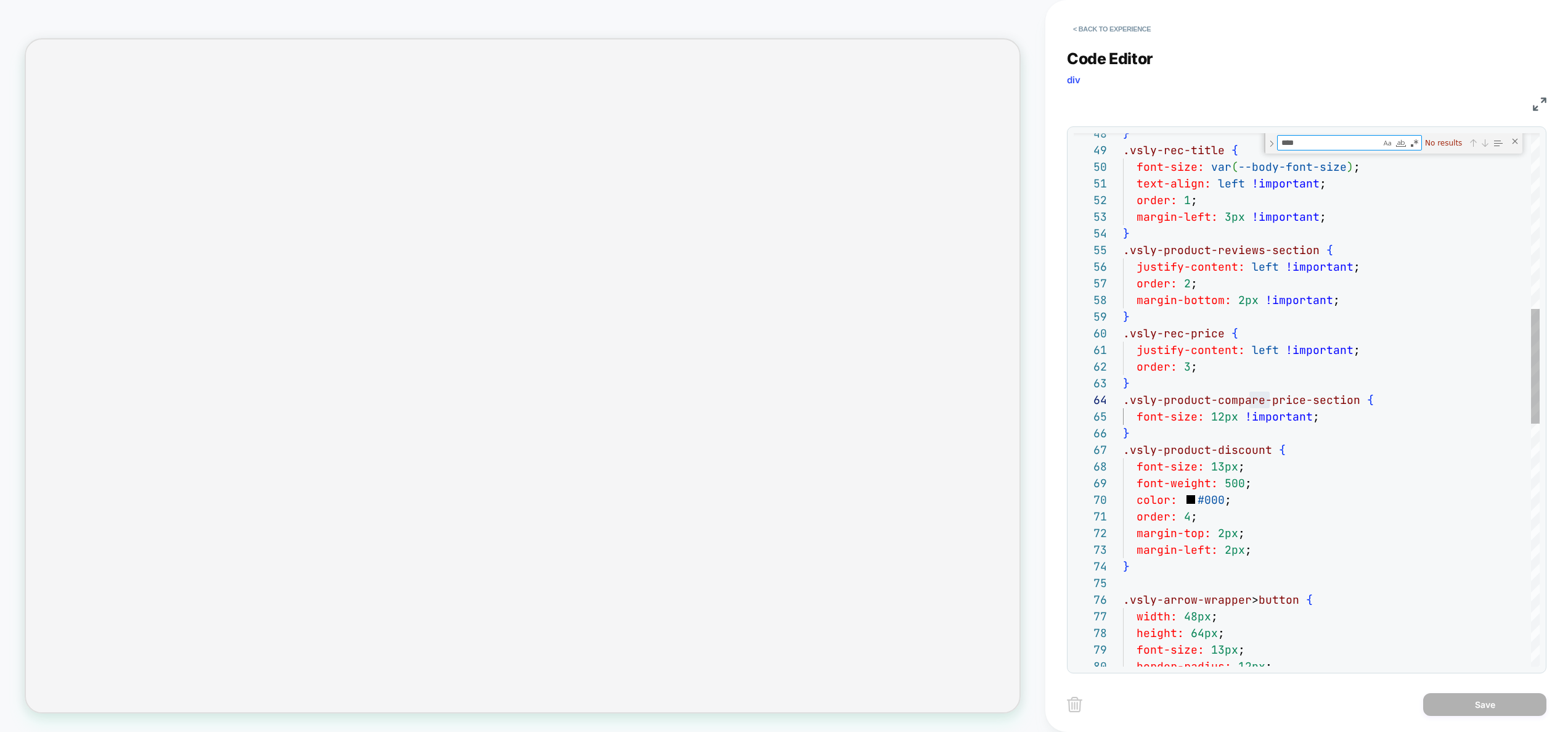
type textarea "***"
type textarea "**********"
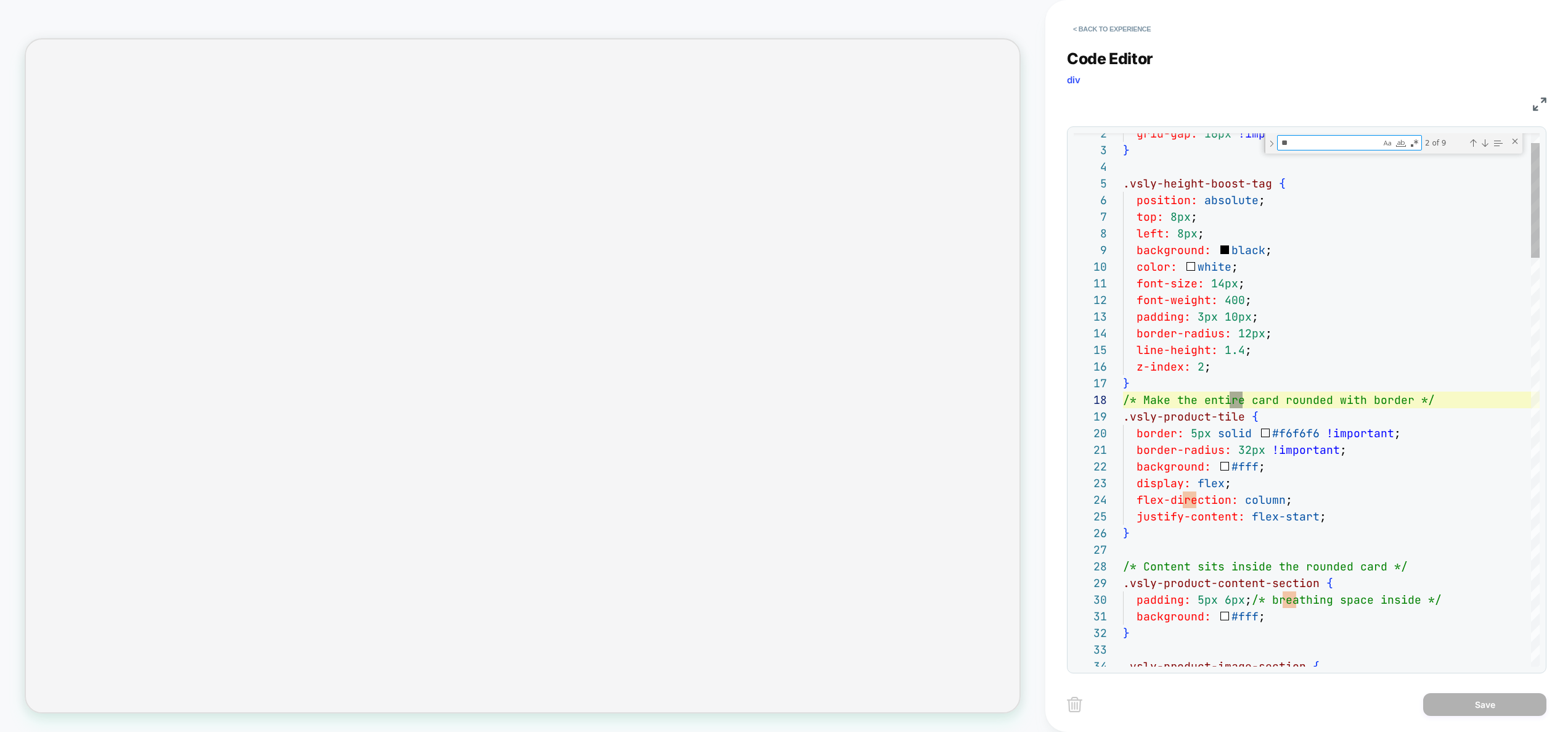
type textarea "*"
type textarea "**"
type textarea "**********"
type textarea "***"
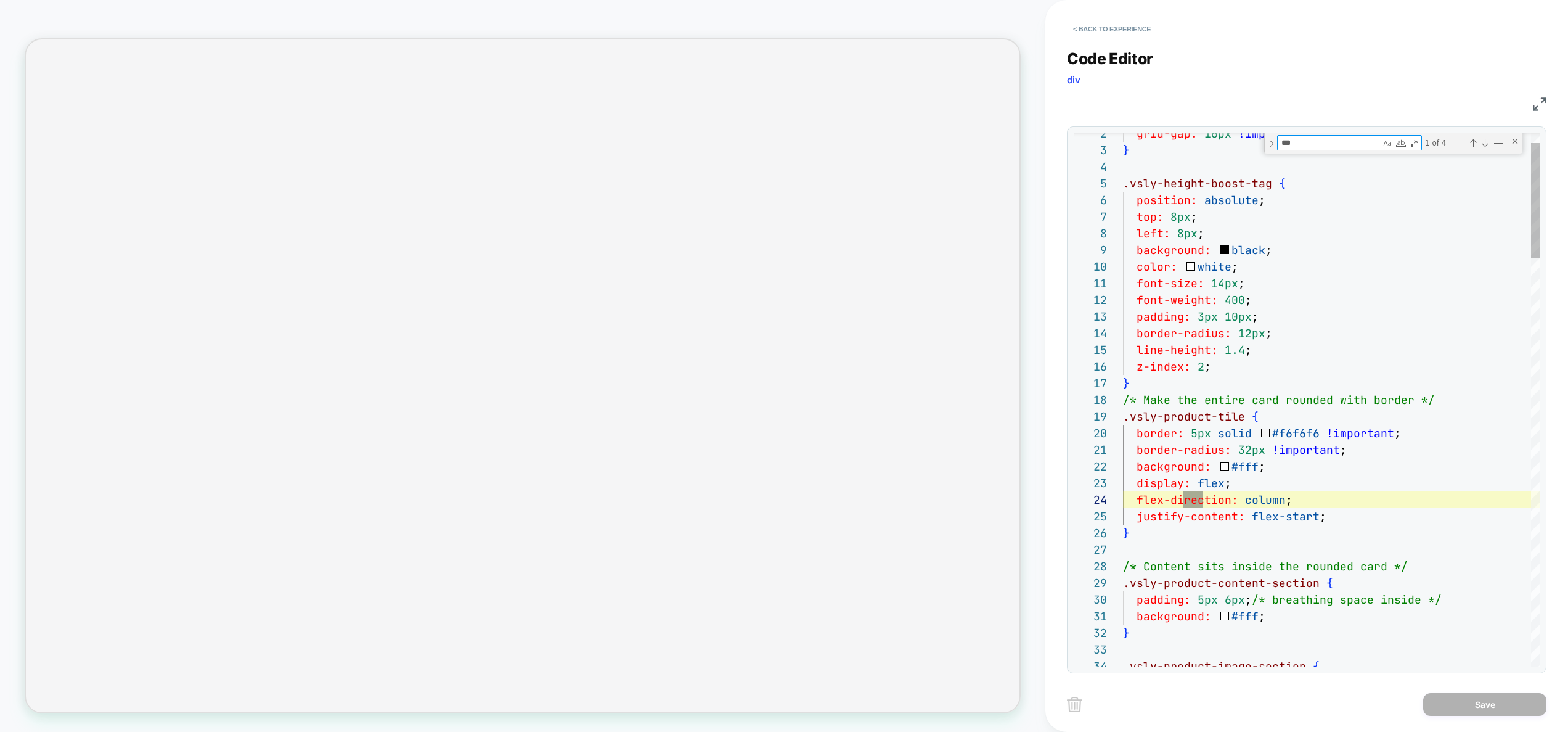
type textarea "**********"
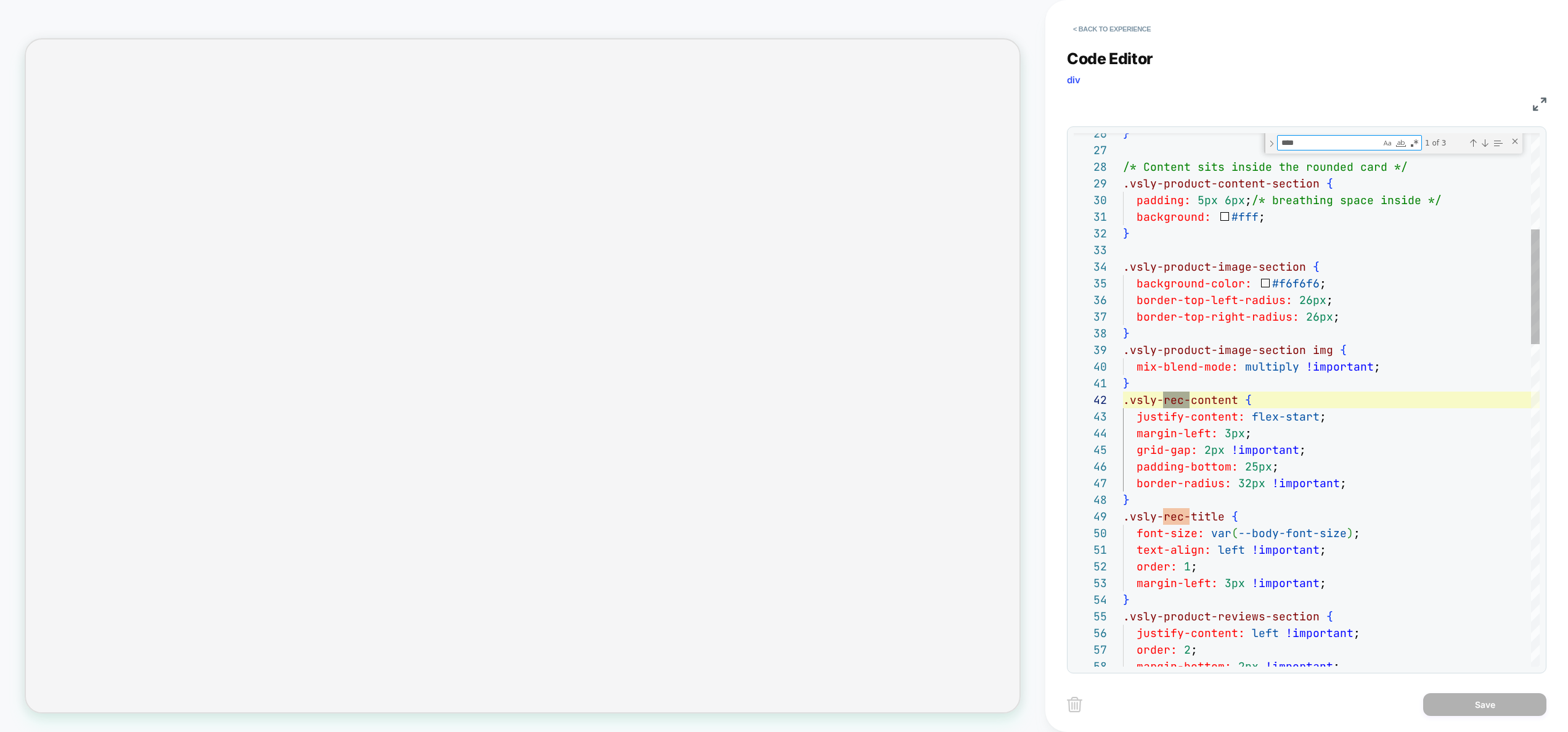
type textarea "****"
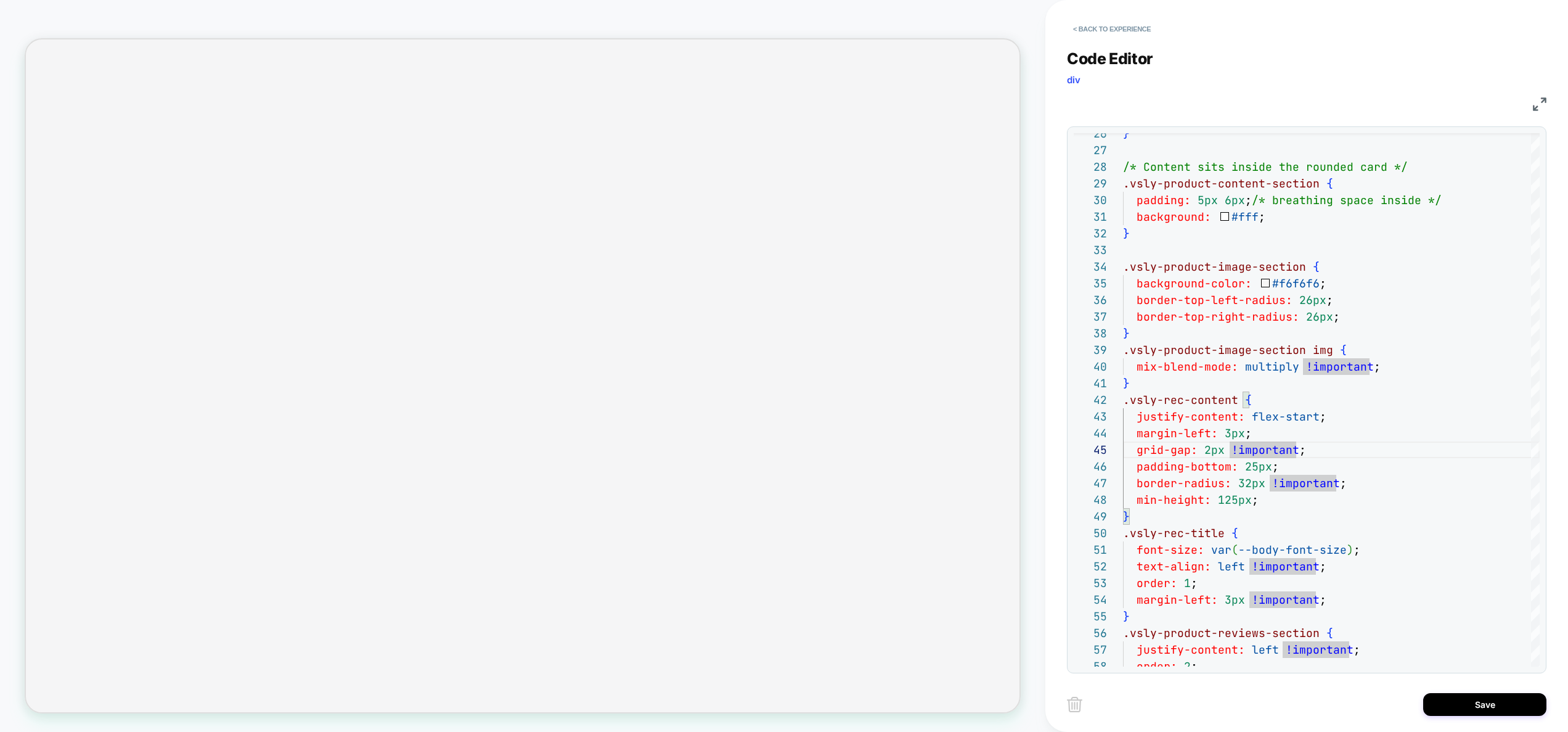
type textarea "**********"
click at [1454, 687] on div "< Back to experience Code Editor div CSS 26 27 28 29 30 31 32 33 34 35 36 37 38…" at bounding box center [1306, 366] width 479 height 732
click at [1456, 700] on button "Save" at bounding box center [1484, 705] width 123 height 23
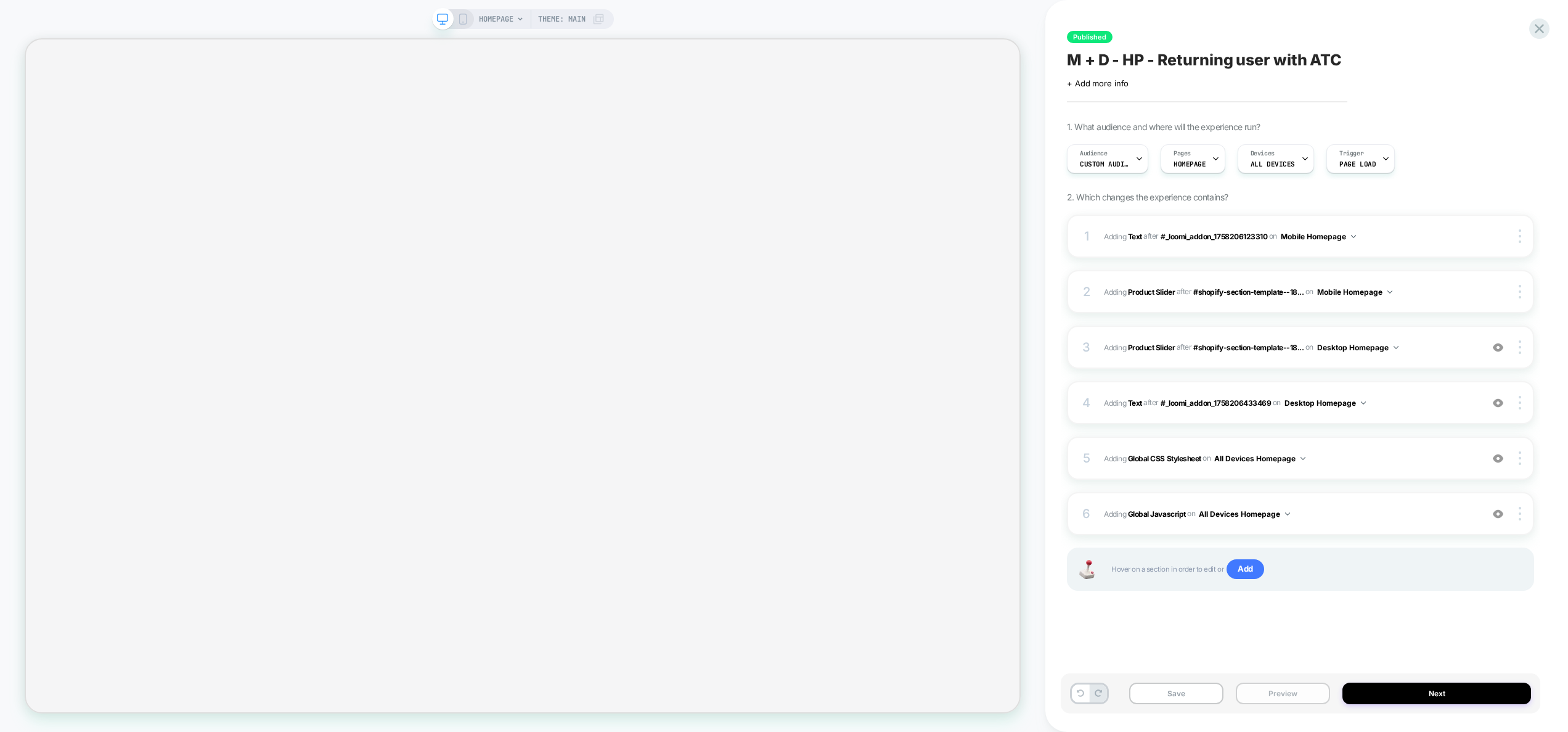
click at [1283, 692] on button "Preview" at bounding box center [1283, 694] width 95 height 22
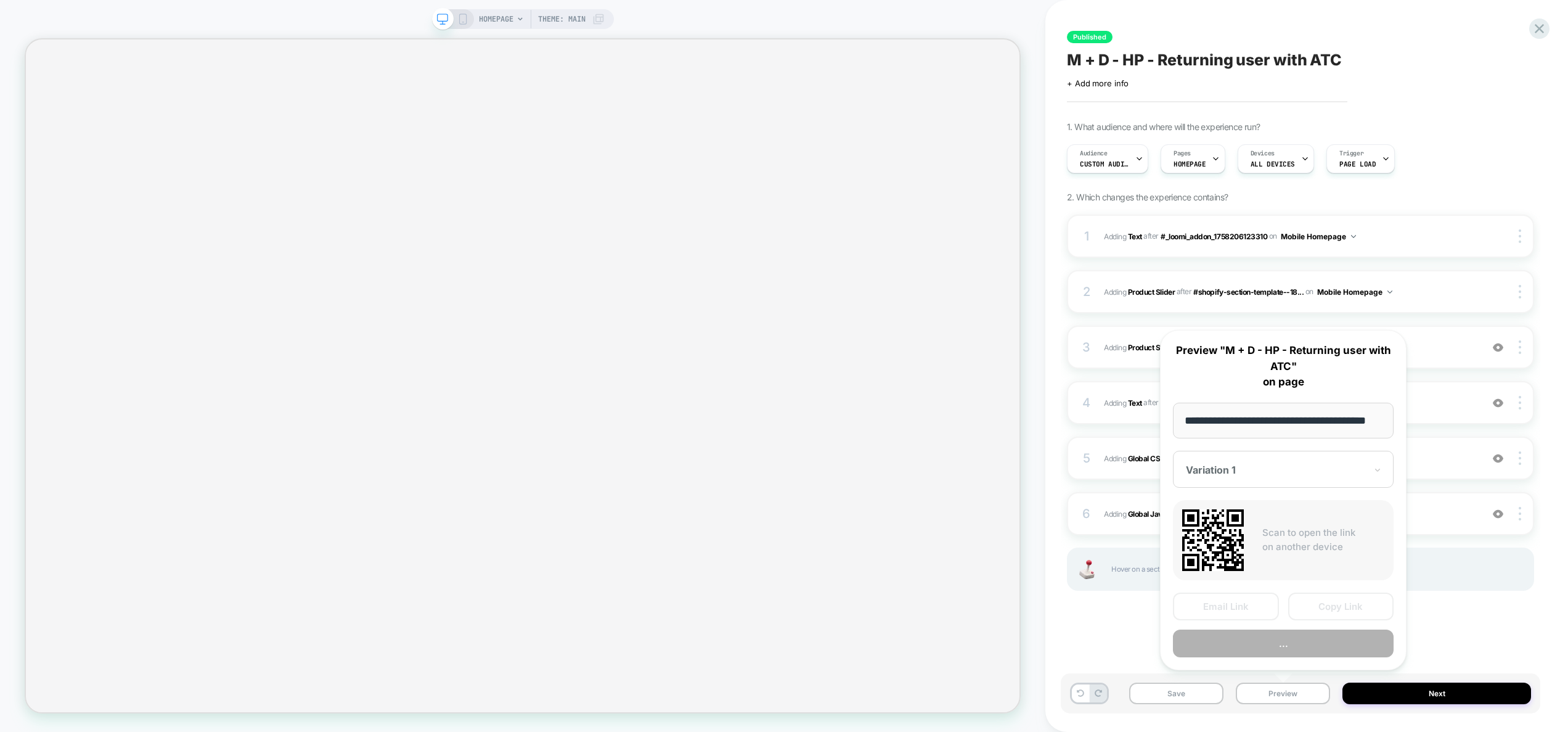
scroll to position [0, 28]
click at [1291, 648] on button "Preview" at bounding box center [1282, 644] width 220 height 27
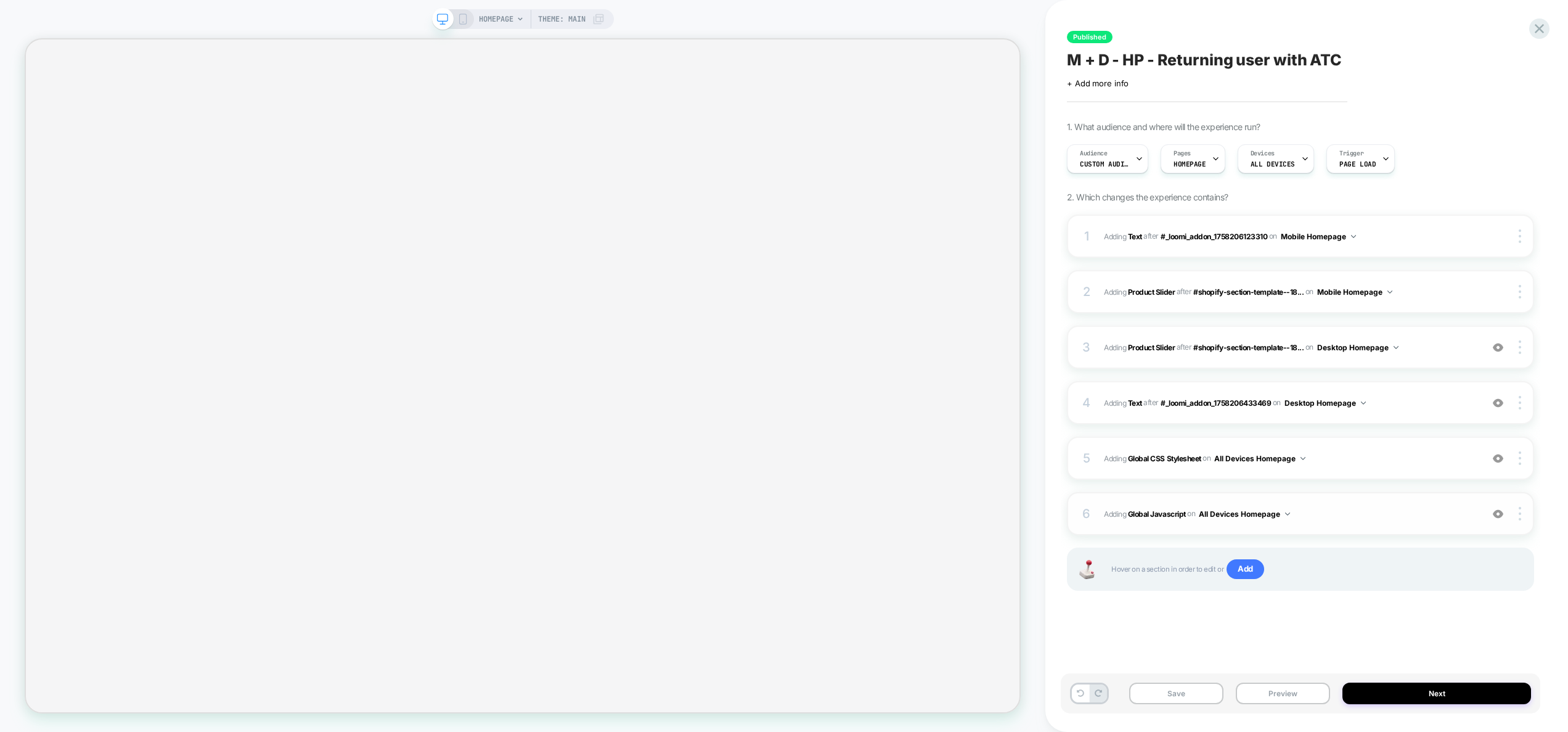
click at [1335, 499] on div "6 Adding Global Javascript on All Devices Homepage Add Before Add After Target …" at bounding box center [1300, 514] width 467 height 43
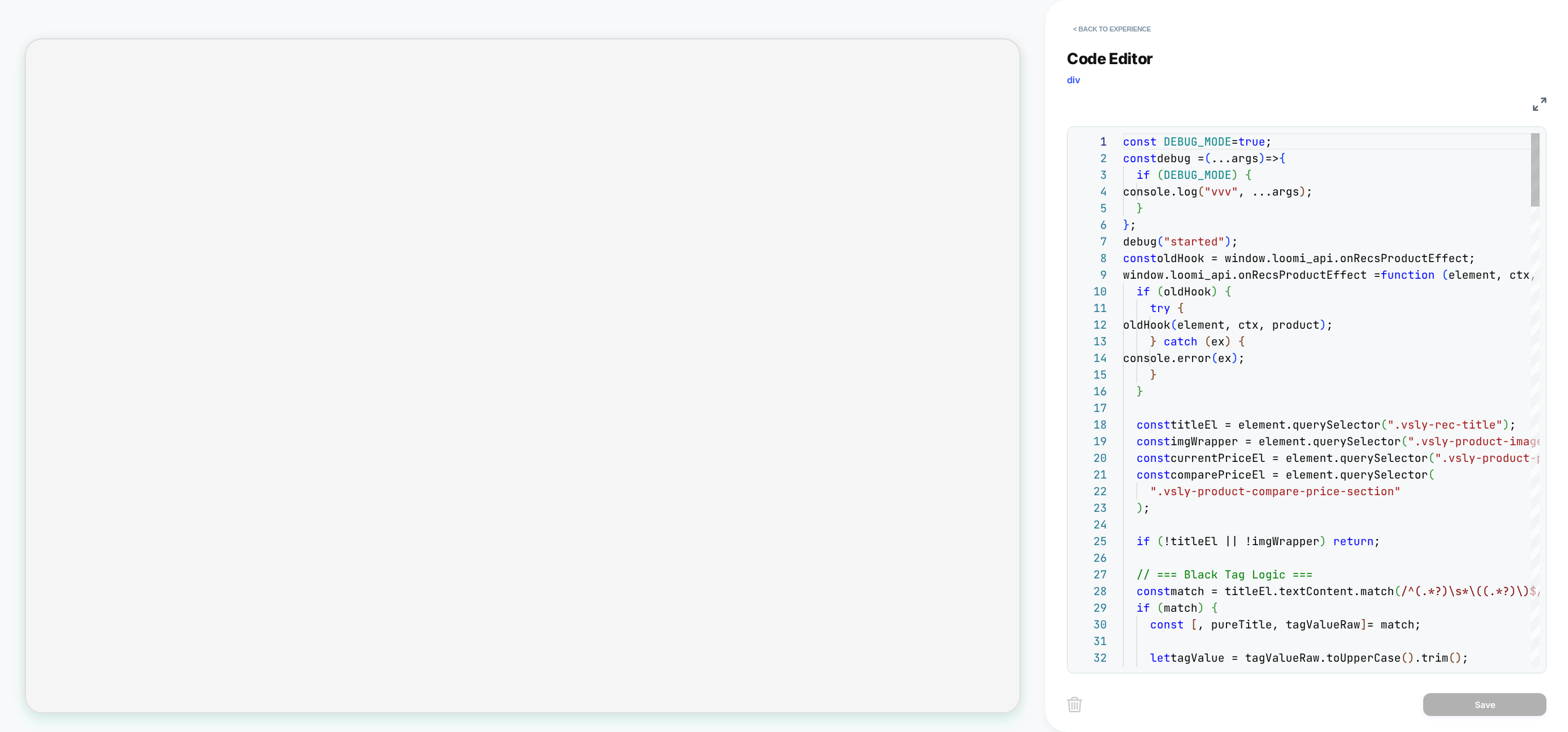
scroll to position [166, 0]
type textarea "**********"
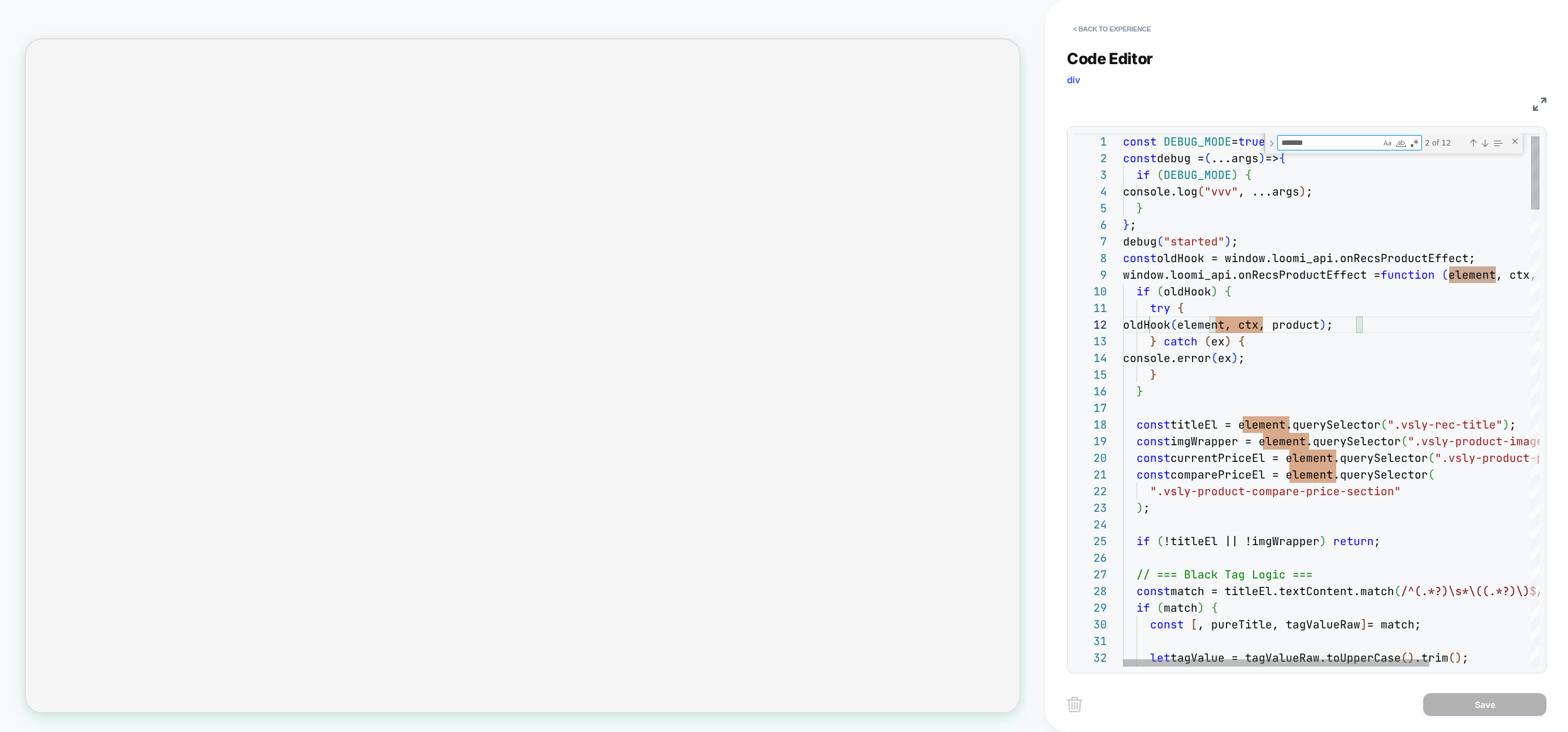
type textarea "*"
type textarea "**********"
type textarea "**"
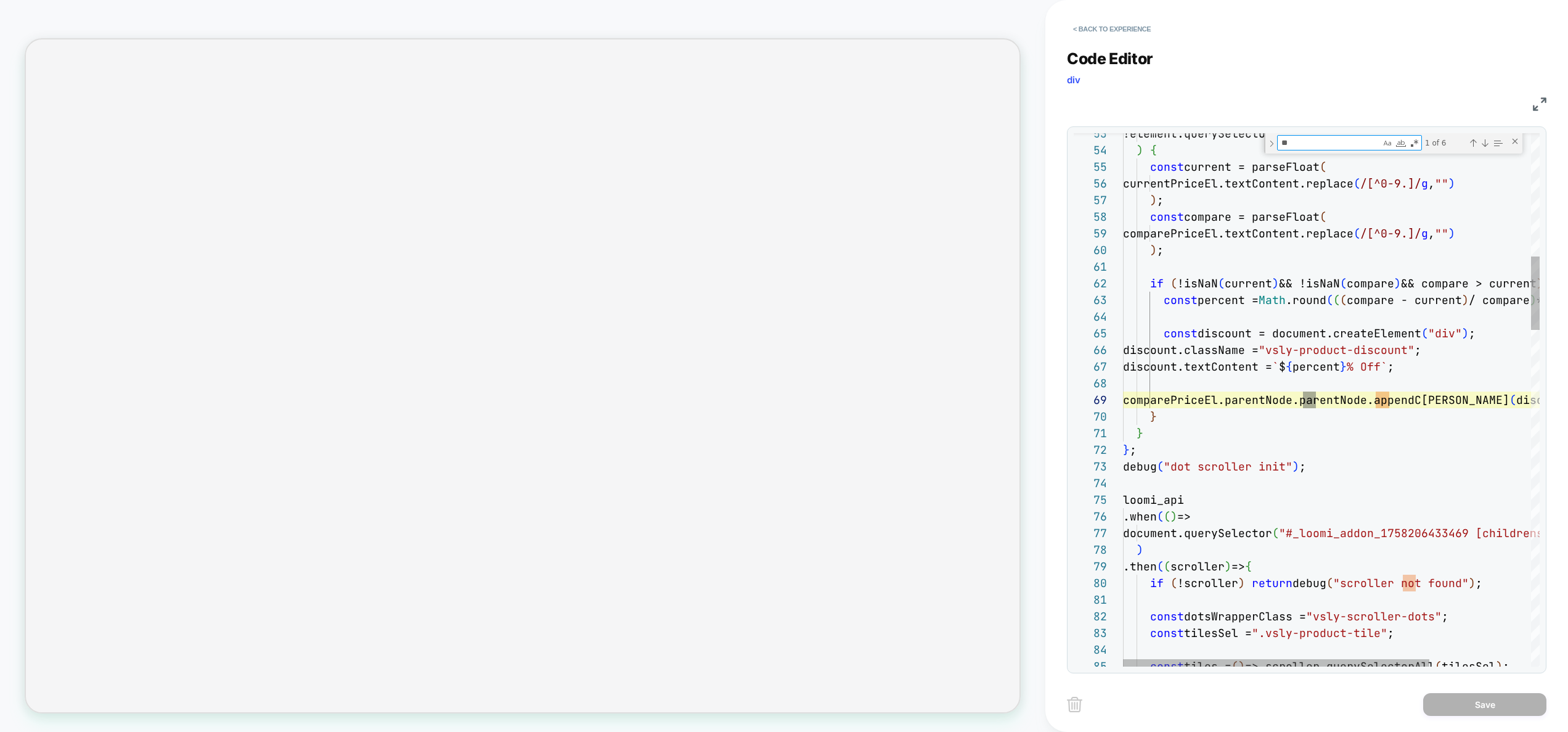
type textarea "**********"
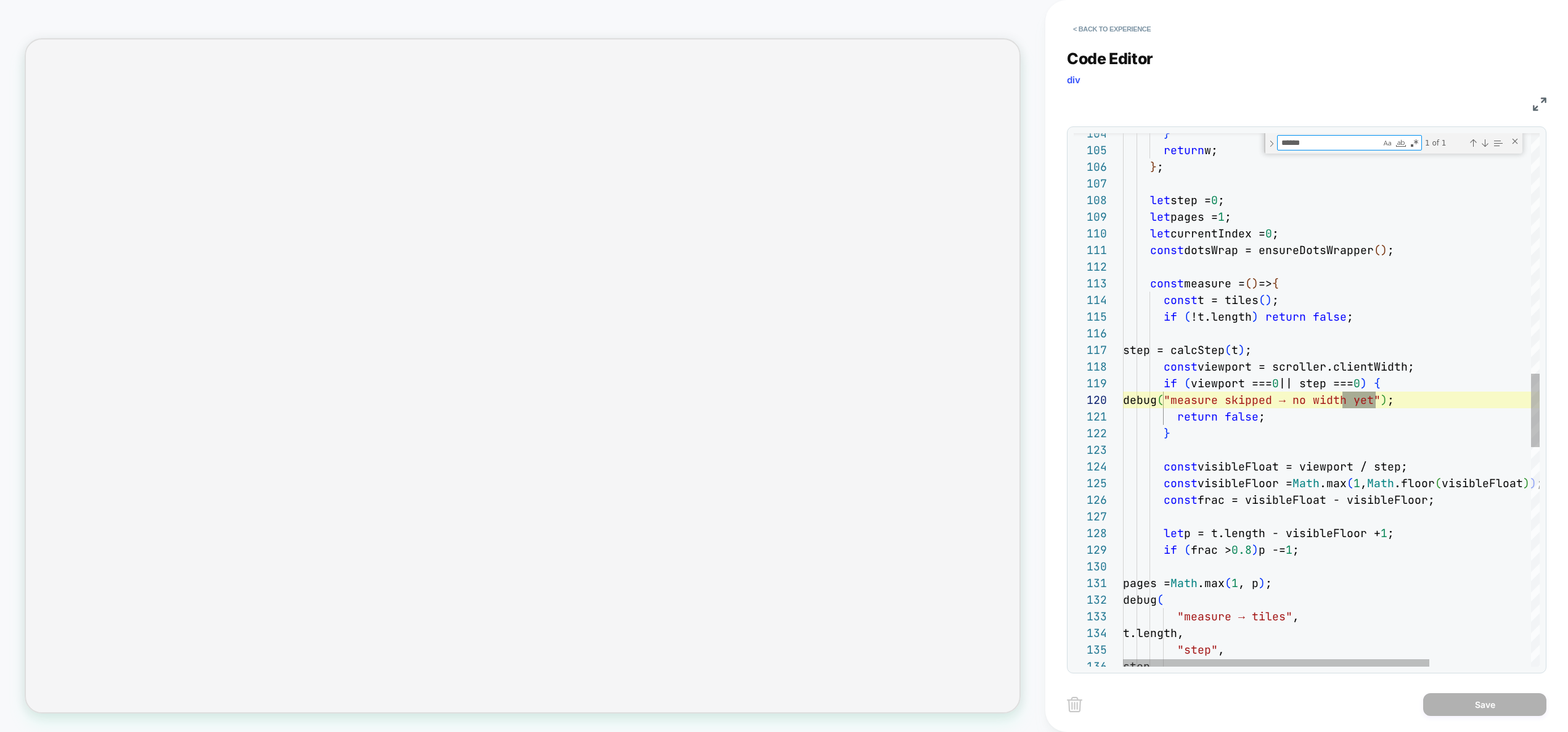
scroll to position [166, 259]
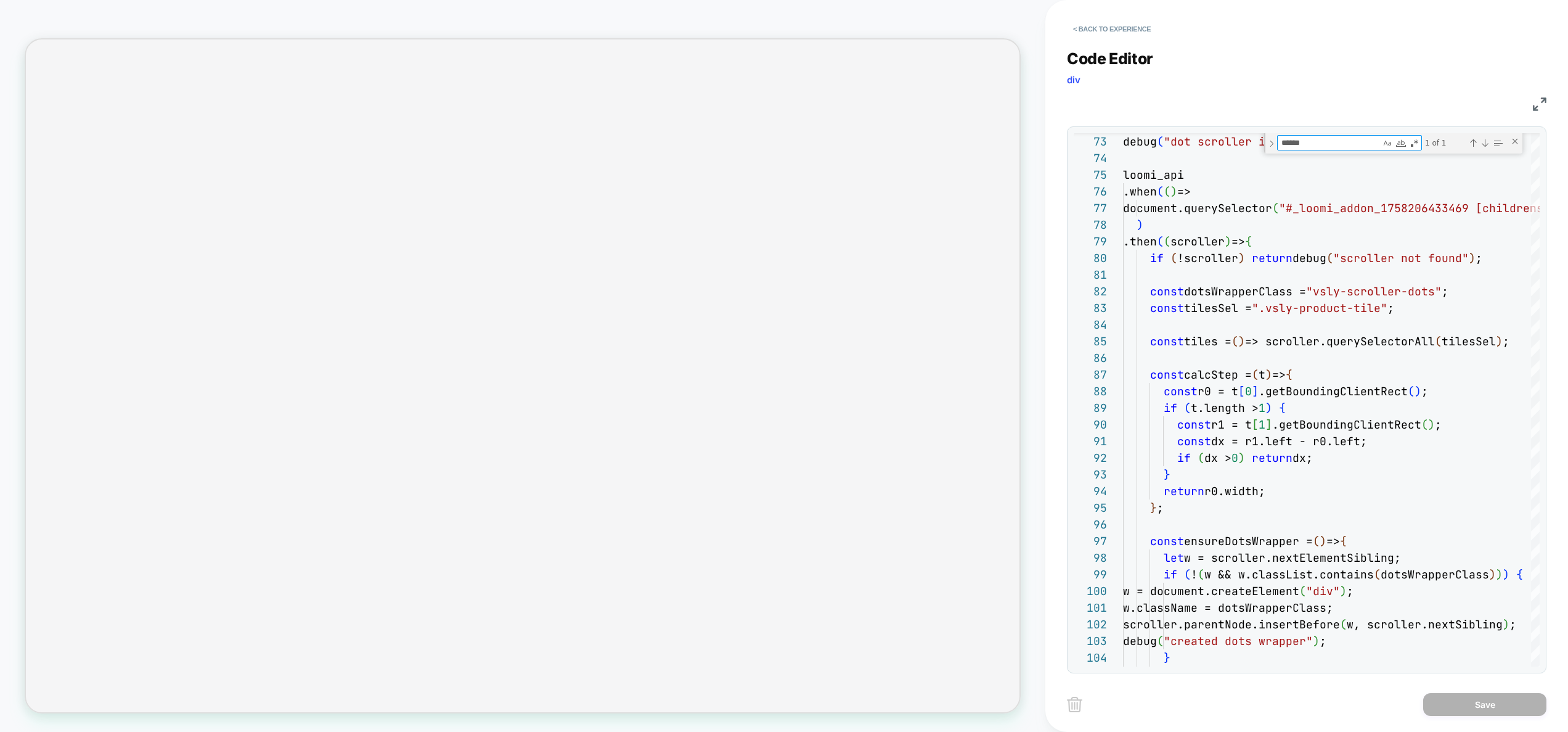
type textarea "******"
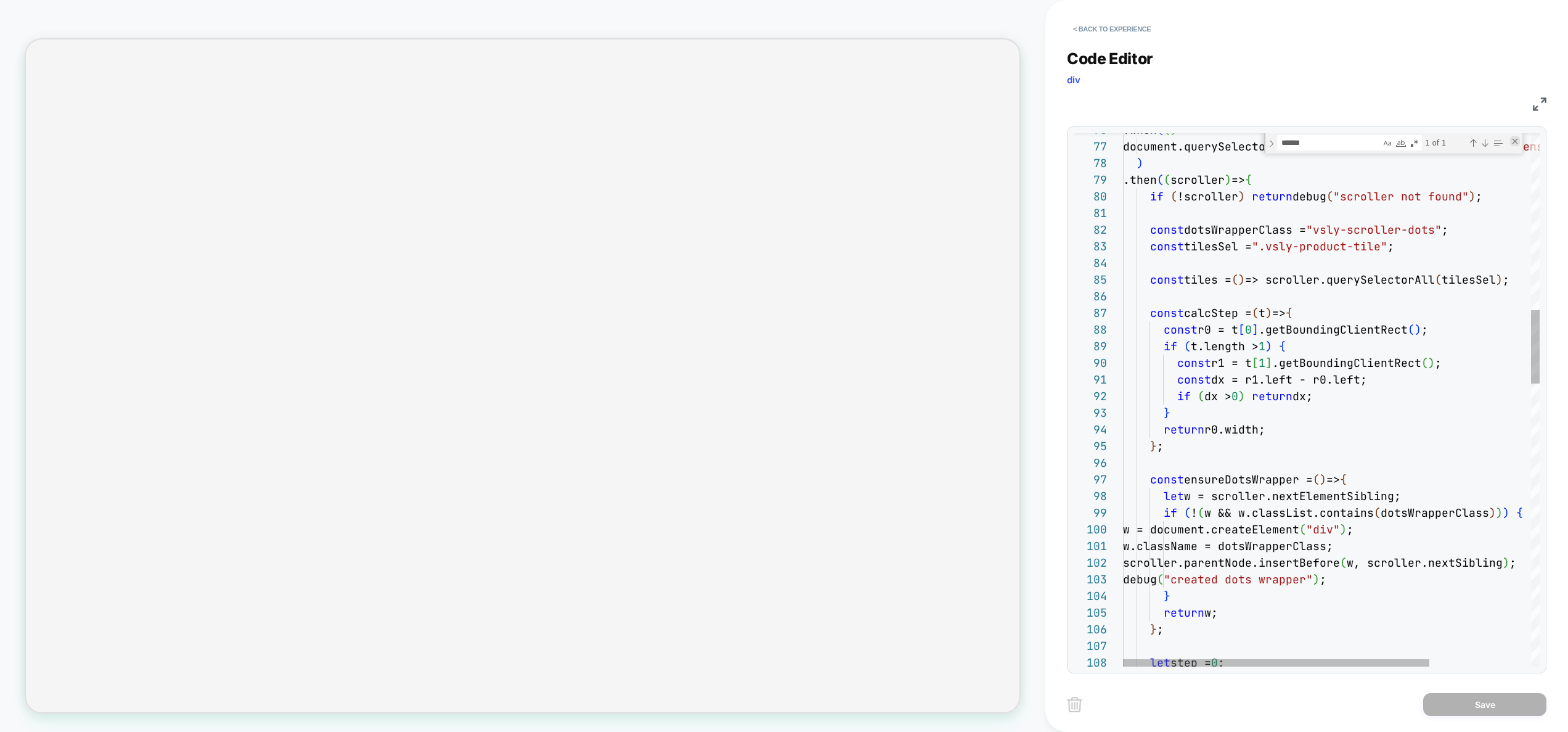
click at [1513, 144] on div "Close (Escape)" at bounding box center [1514, 141] width 10 height 10
click at [1134, 26] on button "< Back to experience" at bounding box center [1111, 29] width 90 height 20
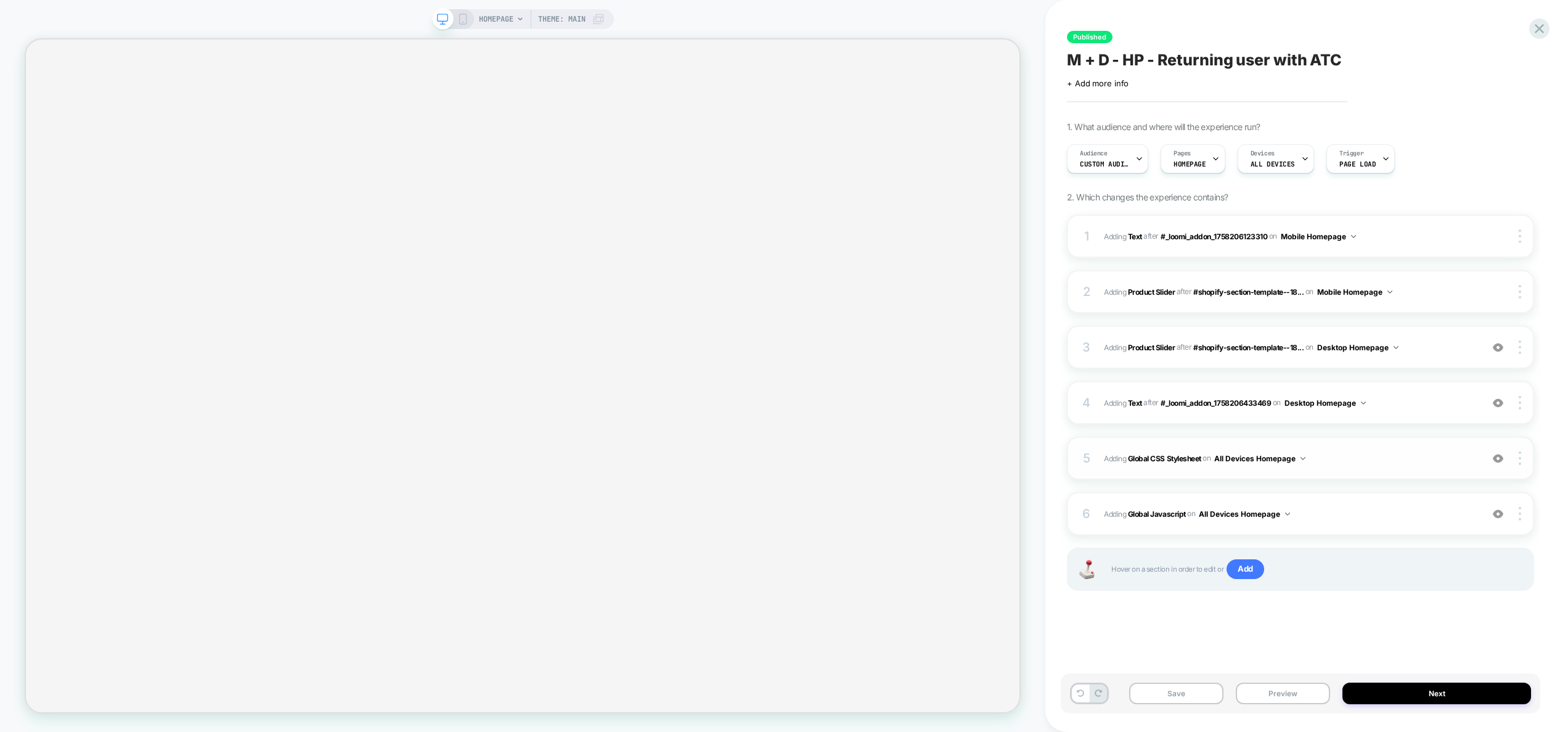
click at [1373, 453] on span "Adding Global CSS Stylesheet on All Devices Homepage" at bounding box center [1289, 458] width 372 height 15
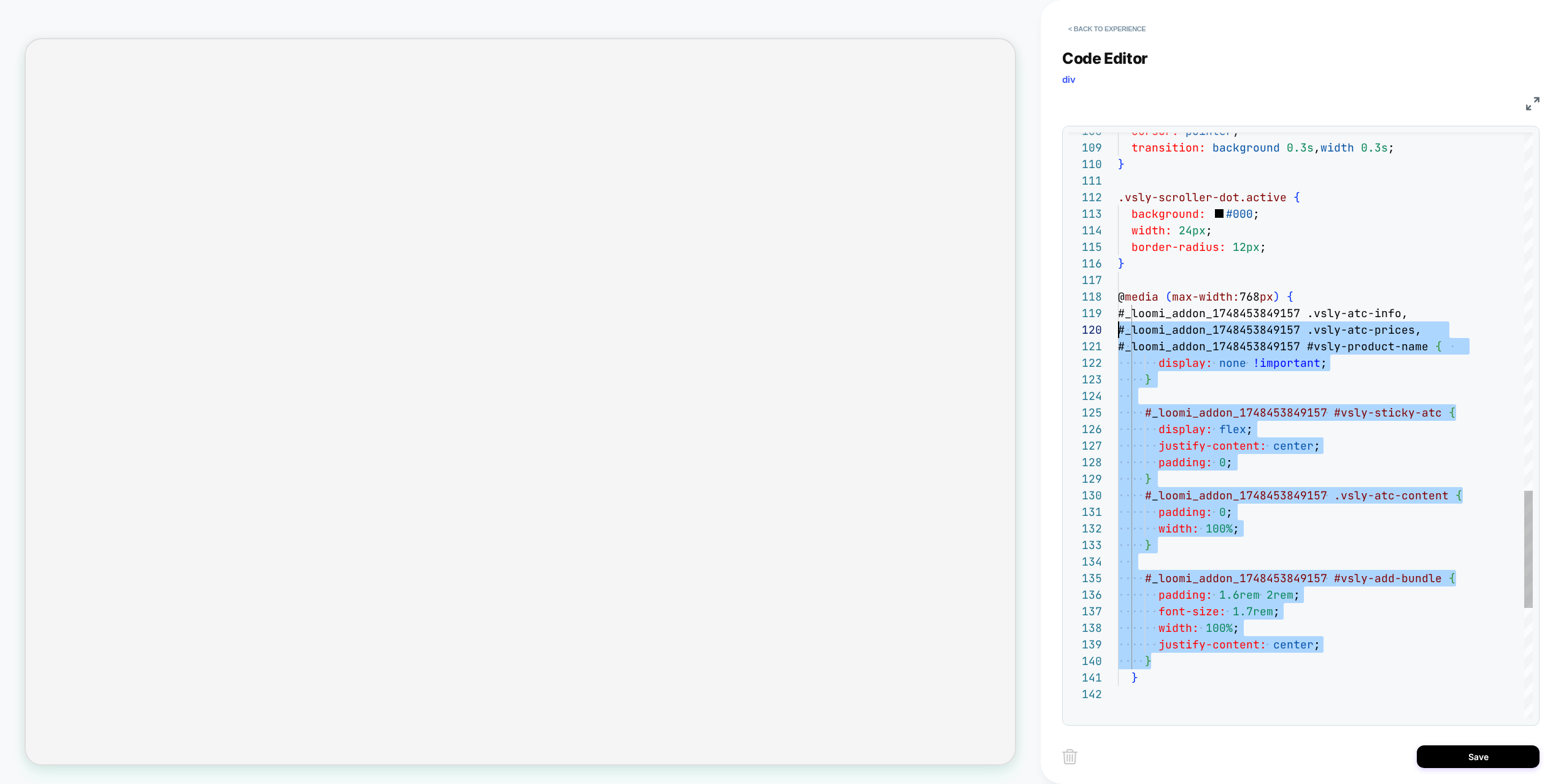
scroll to position [132, 0]
drag, startPoint x: 1198, startPoint y: 659, endPoint x: 1025, endPoint y: 313, distance: 386.8
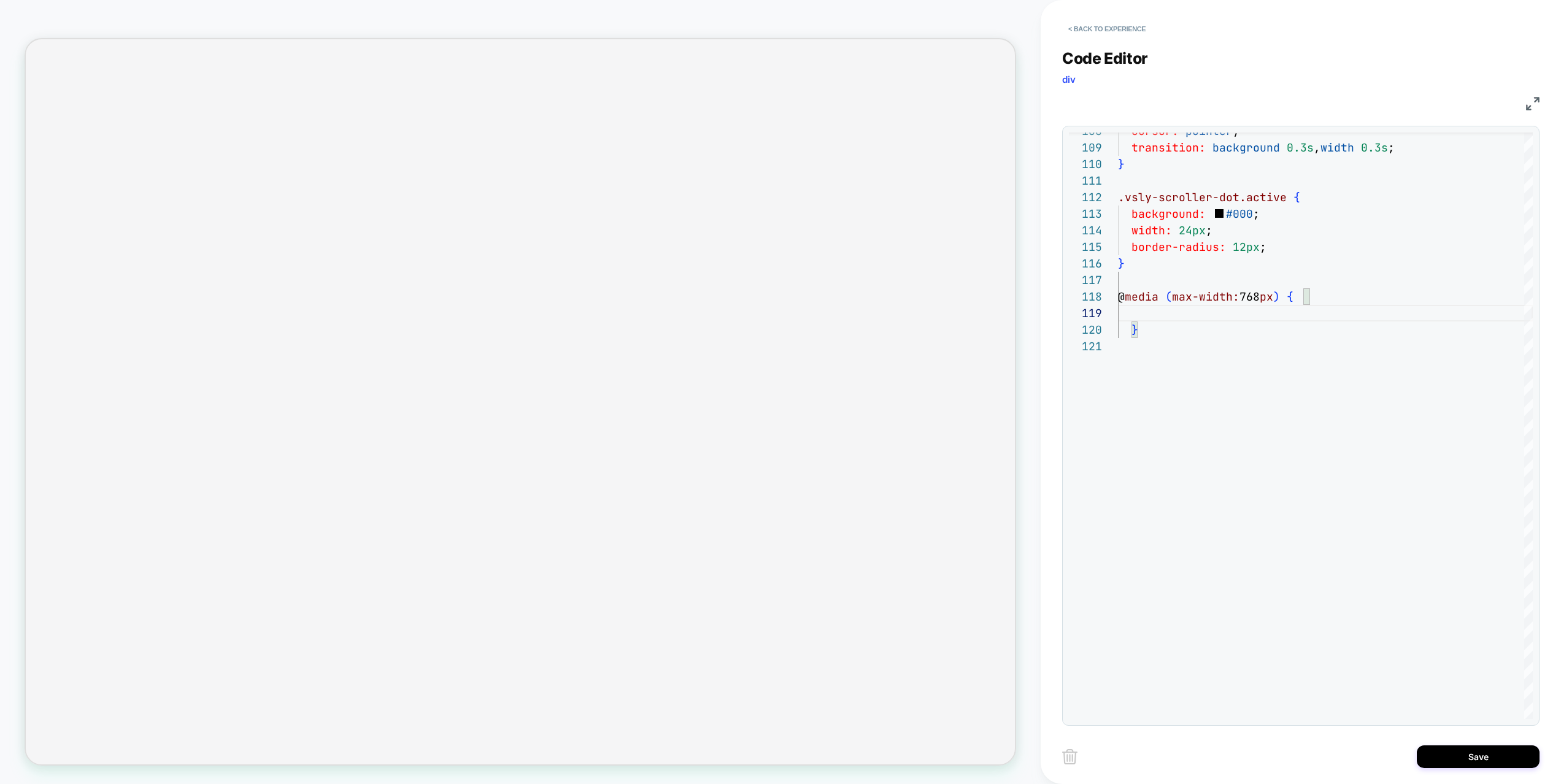
type textarea "**********"
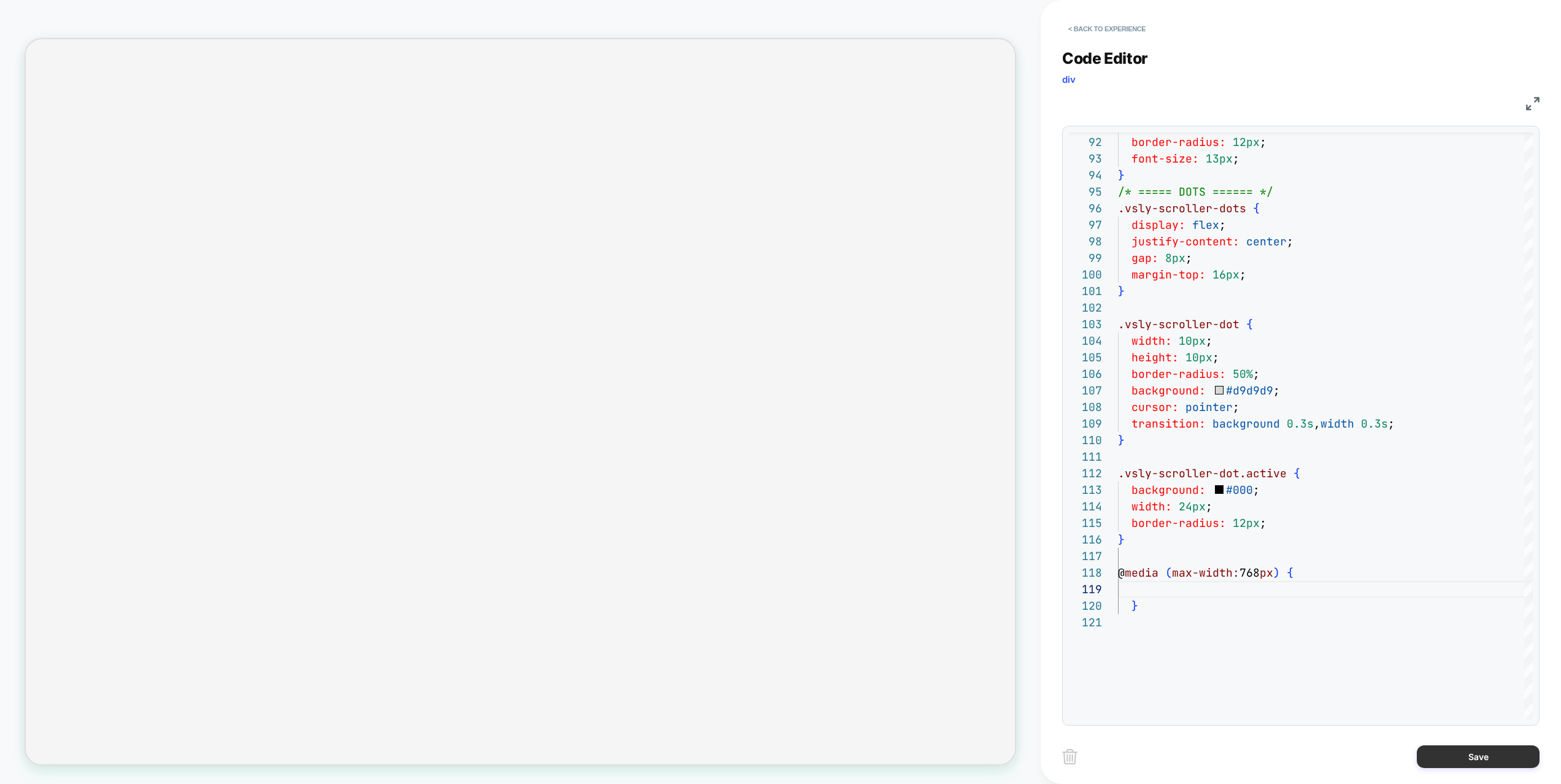
click at [1497, 727] on button "Save" at bounding box center [1478, 757] width 123 height 23
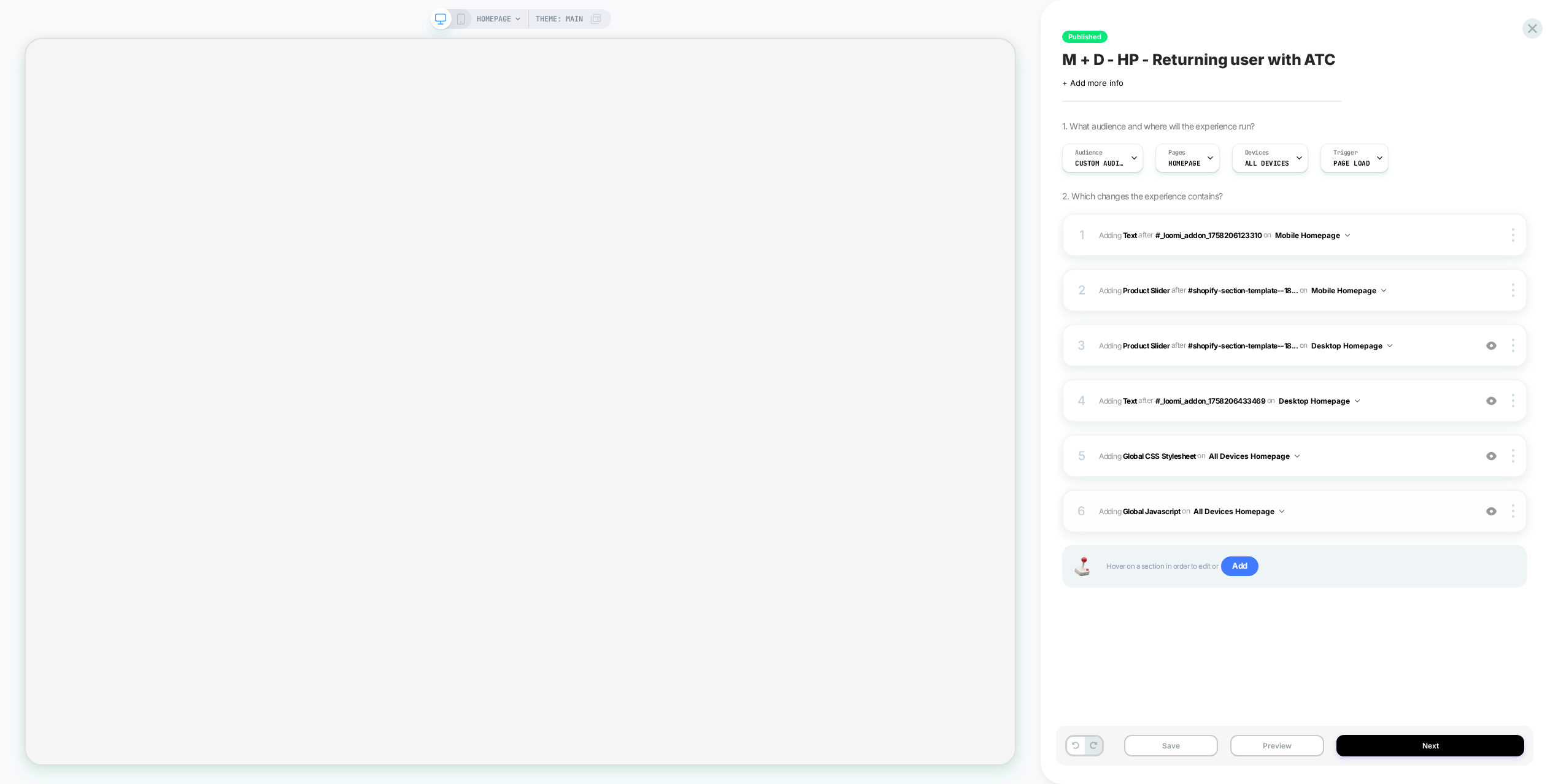
click at [1357, 509] on span "Adding Global Javascript on All Devices Homepage" at bounding box center [1284, 511] width 370 height 15
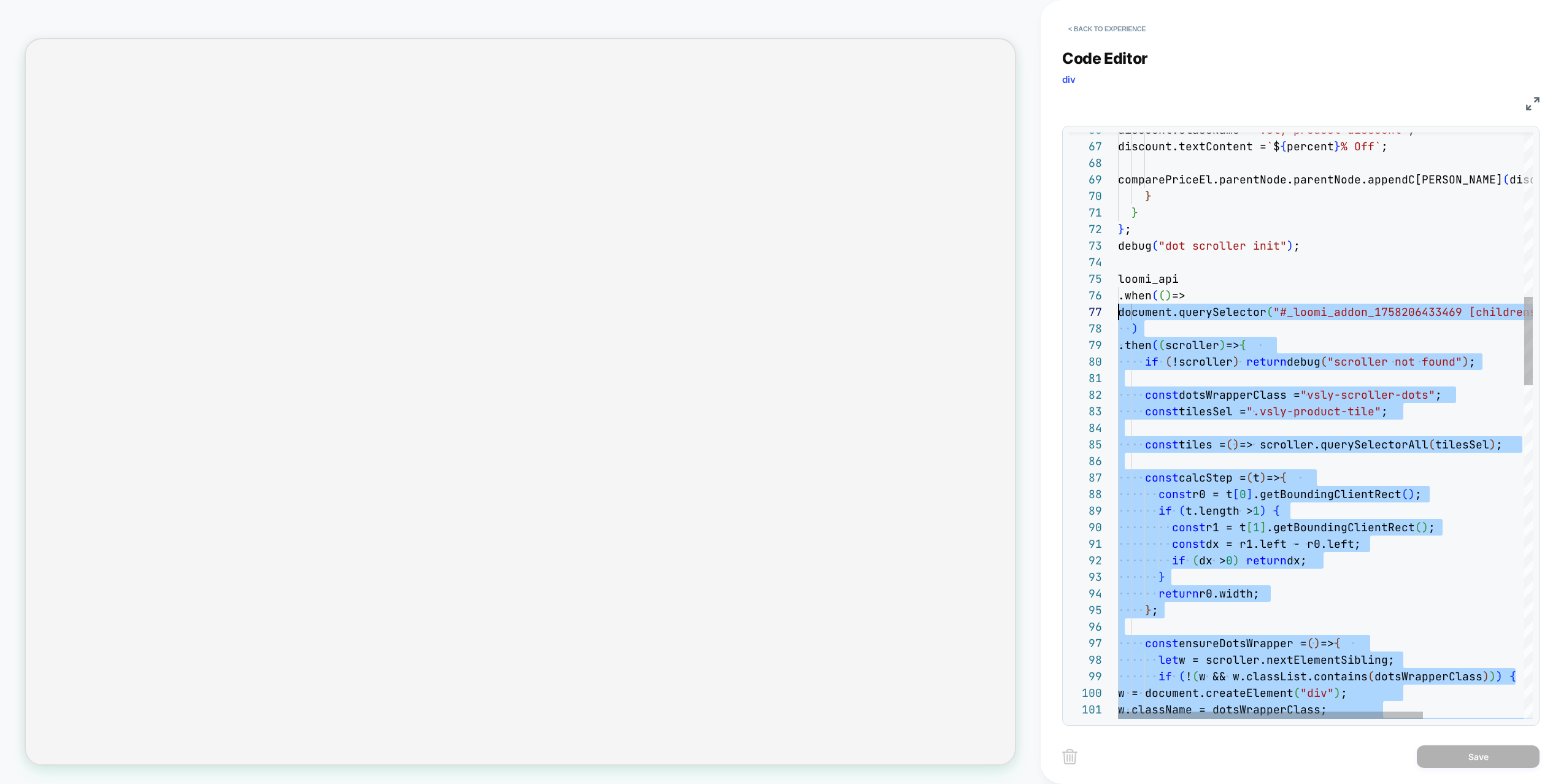
scroll to position [66, 0]
drag, startPoint x: 1308, startPoint y: 502, endPoint x: 1105, endPoint y: 283, distance: 298.6
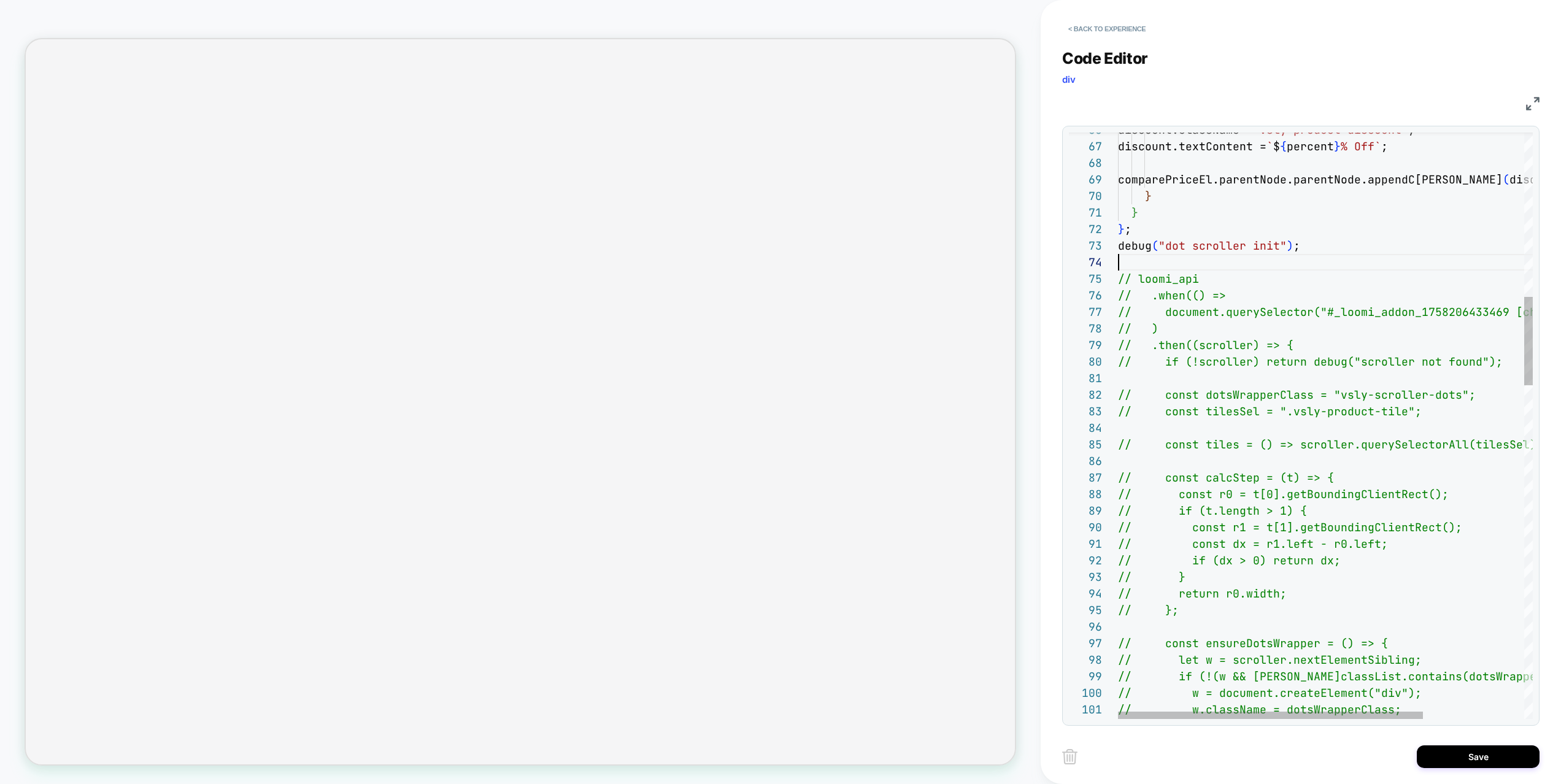
scroll to position [50, 0]
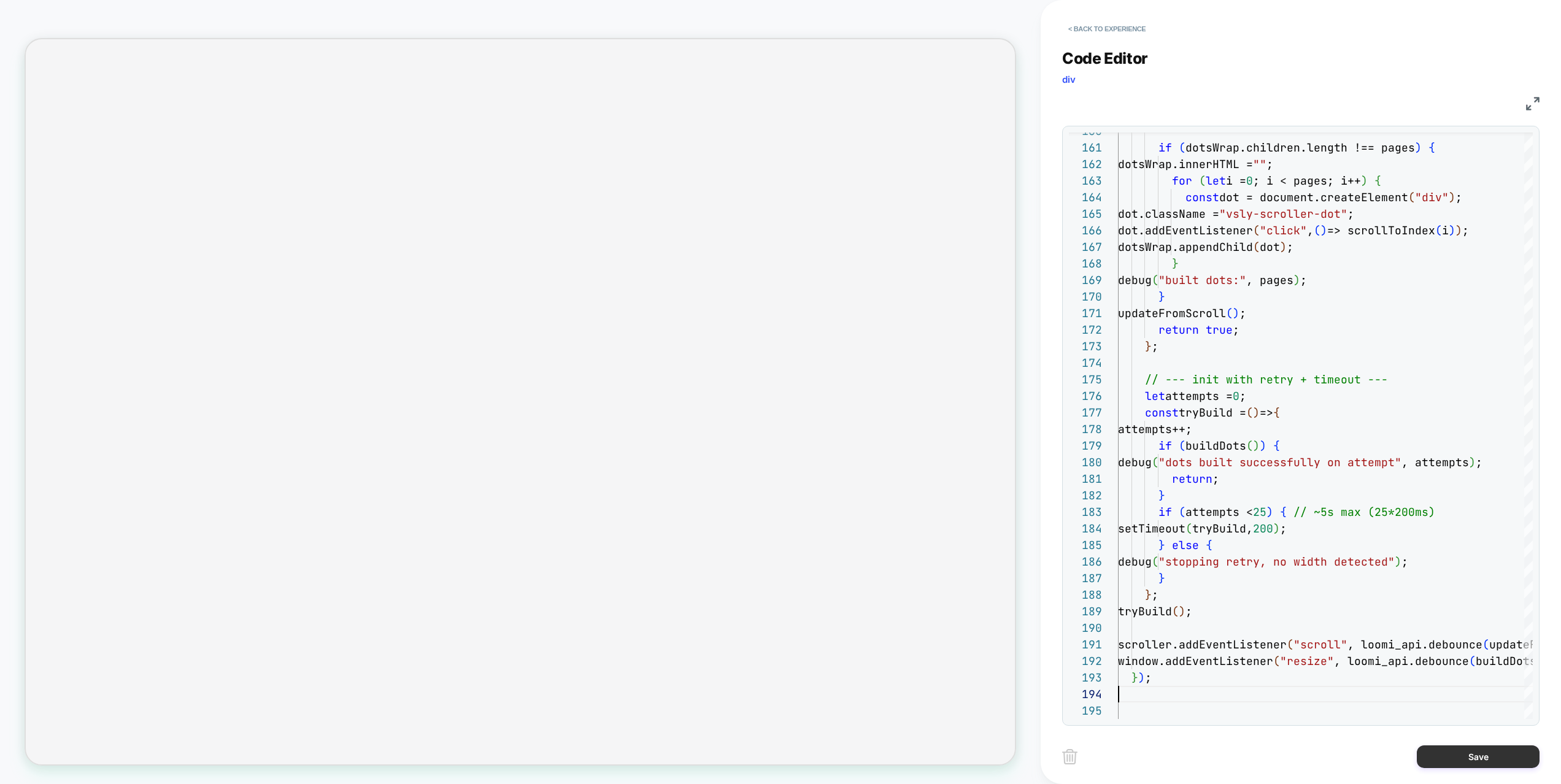
type textarea "**********"
click at [1487, 727] on button "Save" at bounding box center [1478, 757] width 123 height 23
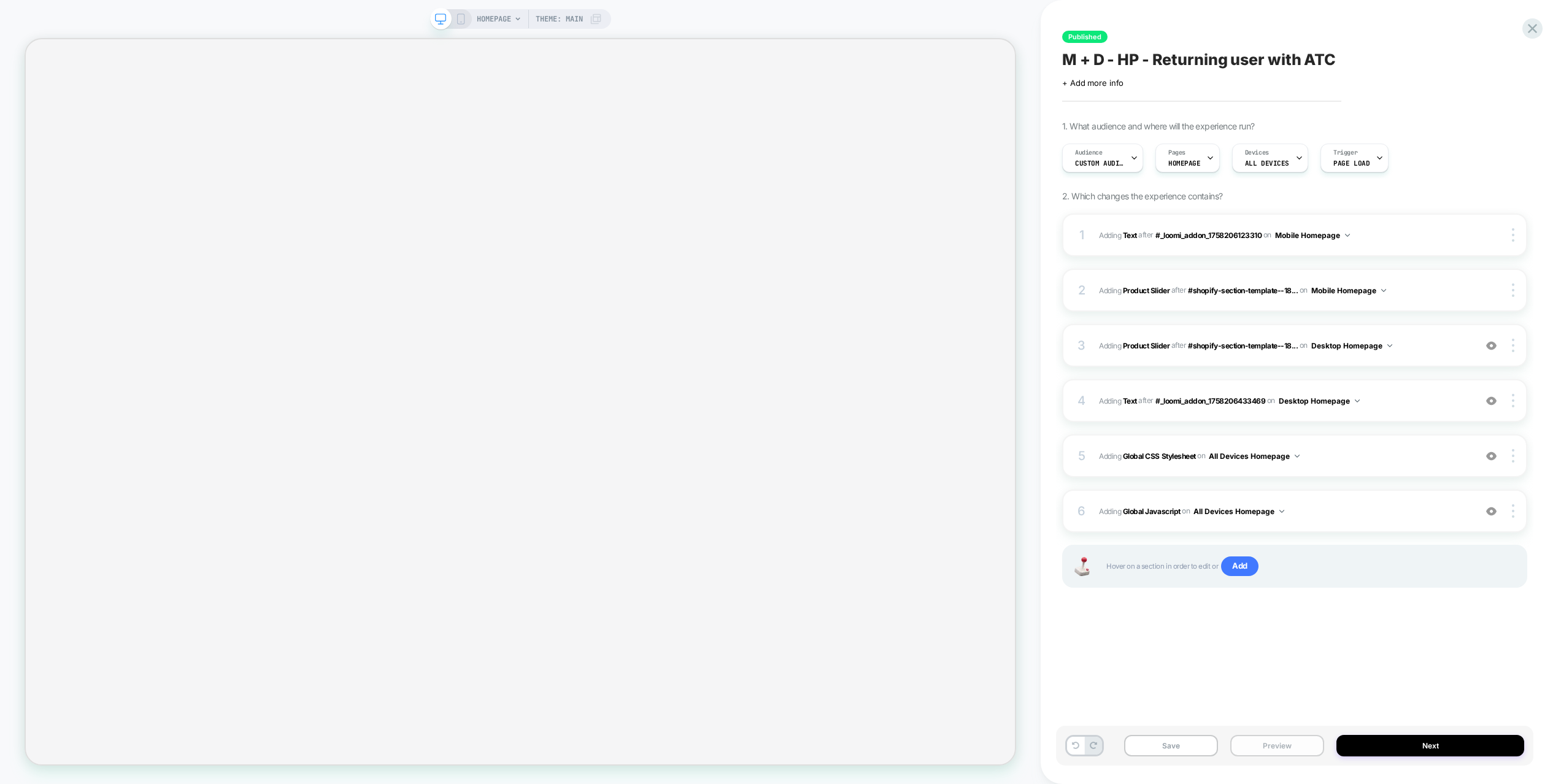
click at [1258, 727] on button "Preview" at bounding box center [1277, 745] width 94 height 22
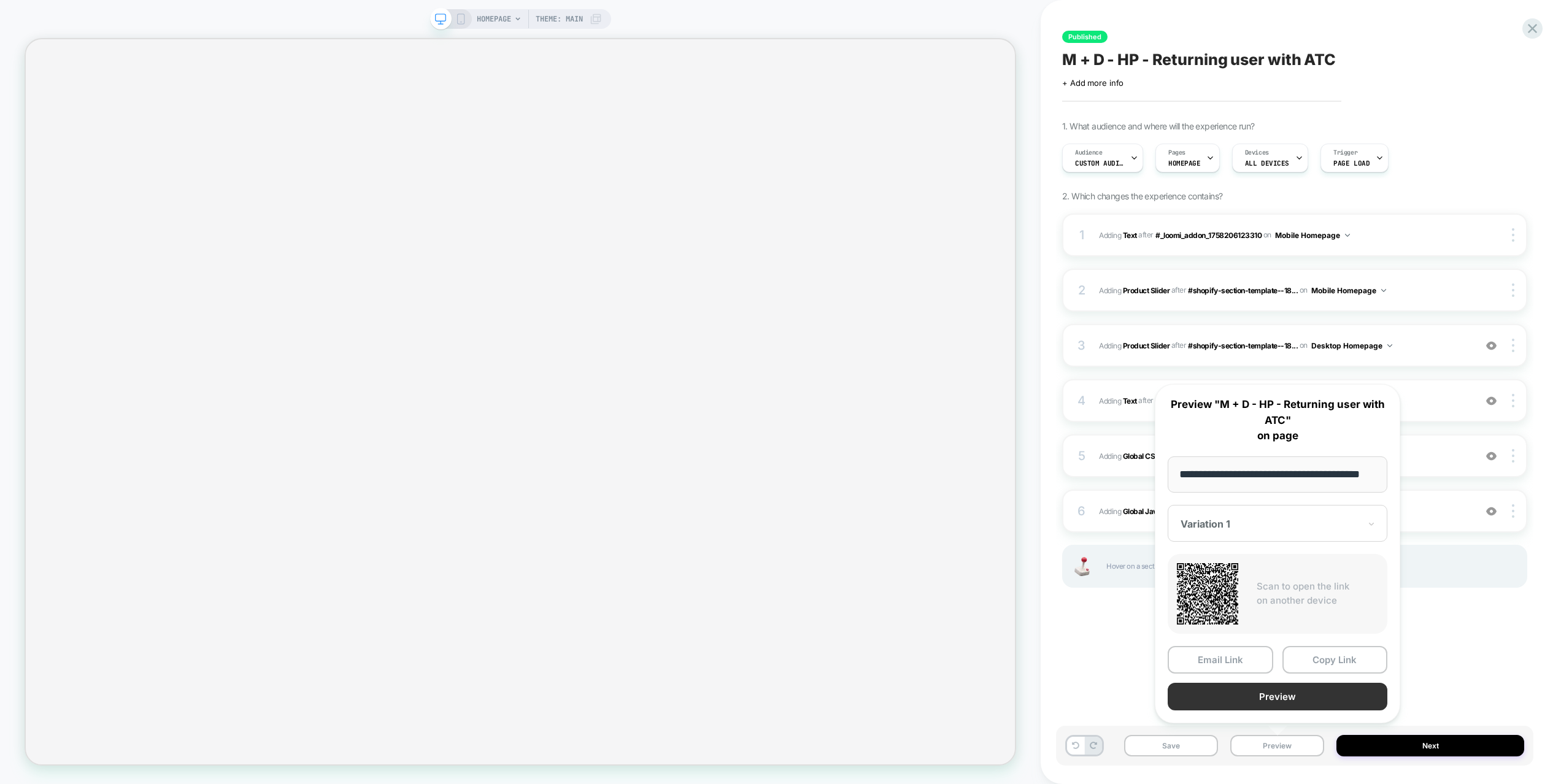
scroll to position [0, 0]
click at [1275, 699] on button "Preview" at bounding box center [1277, 696] width 219 height 27
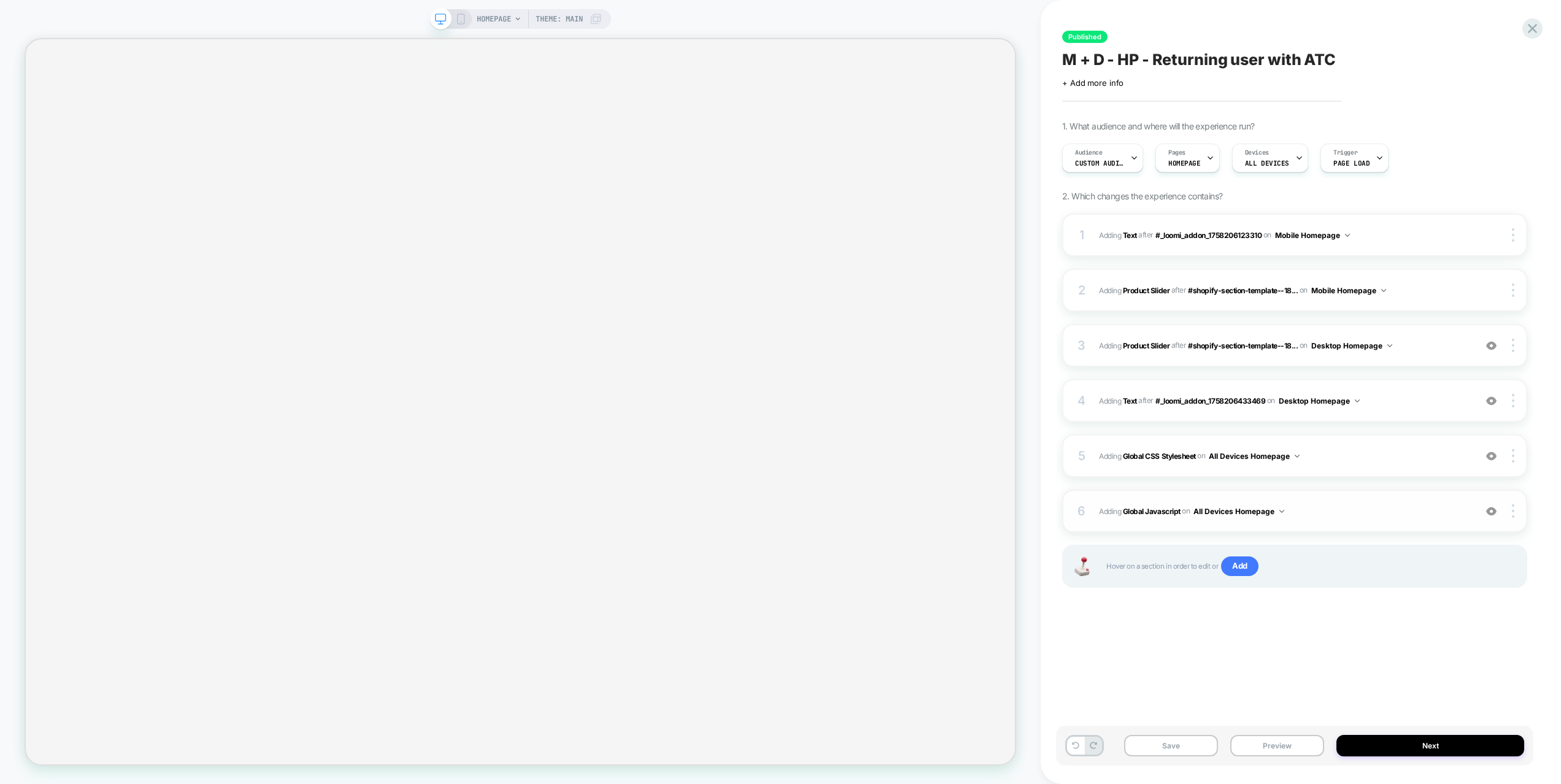
click at [1328, 495] on div "6 Adding Global Javascript on All Devices Homepage Add Before Add After Target …" at bounding box center [1294, 511] width 465 height 43
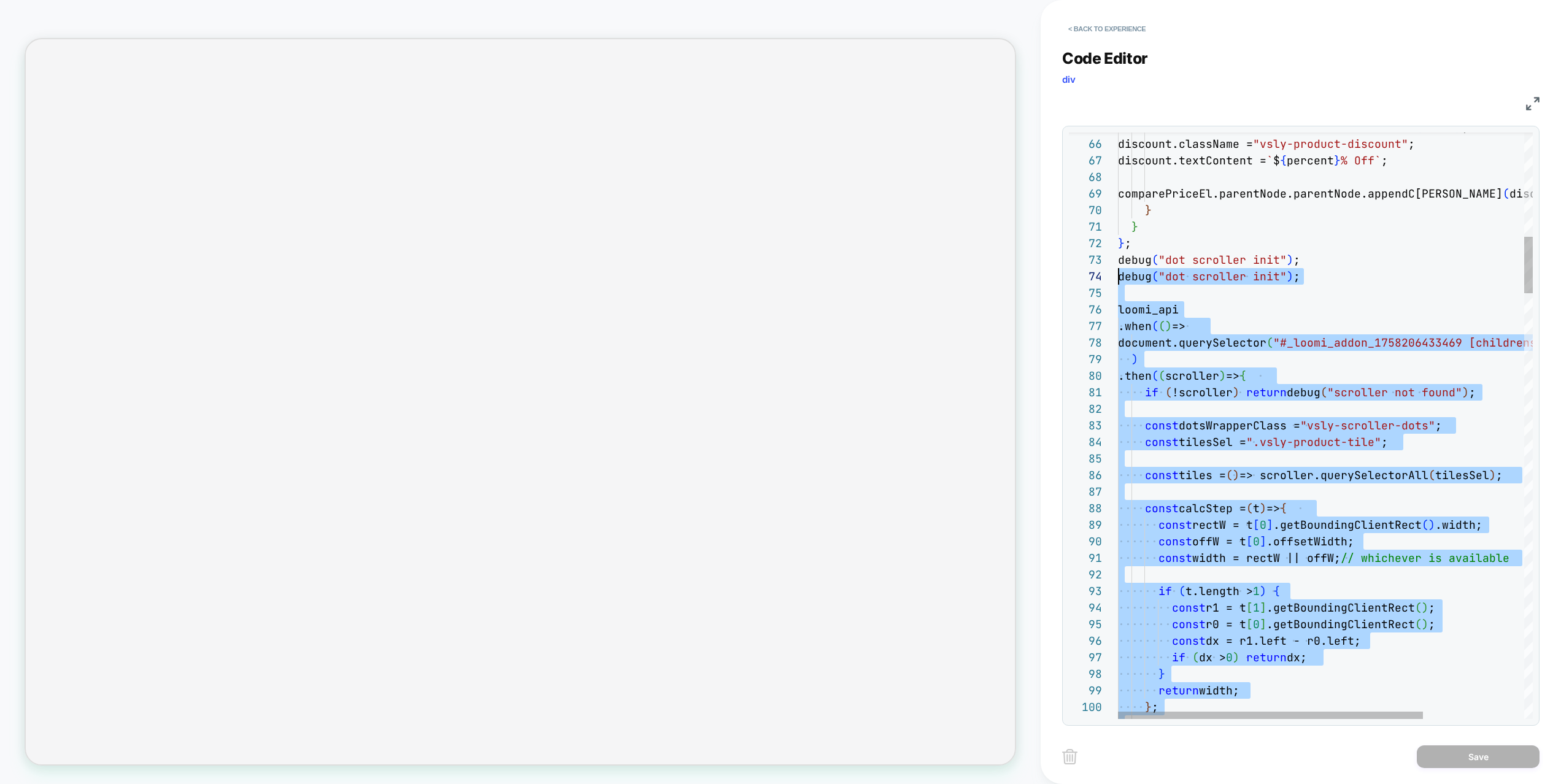
scroll to position [33, 0]
drag, startPoint x: 1177, startPoint y: 483, endPoint x: 1090, endPoint y: 263, distance: 236.6
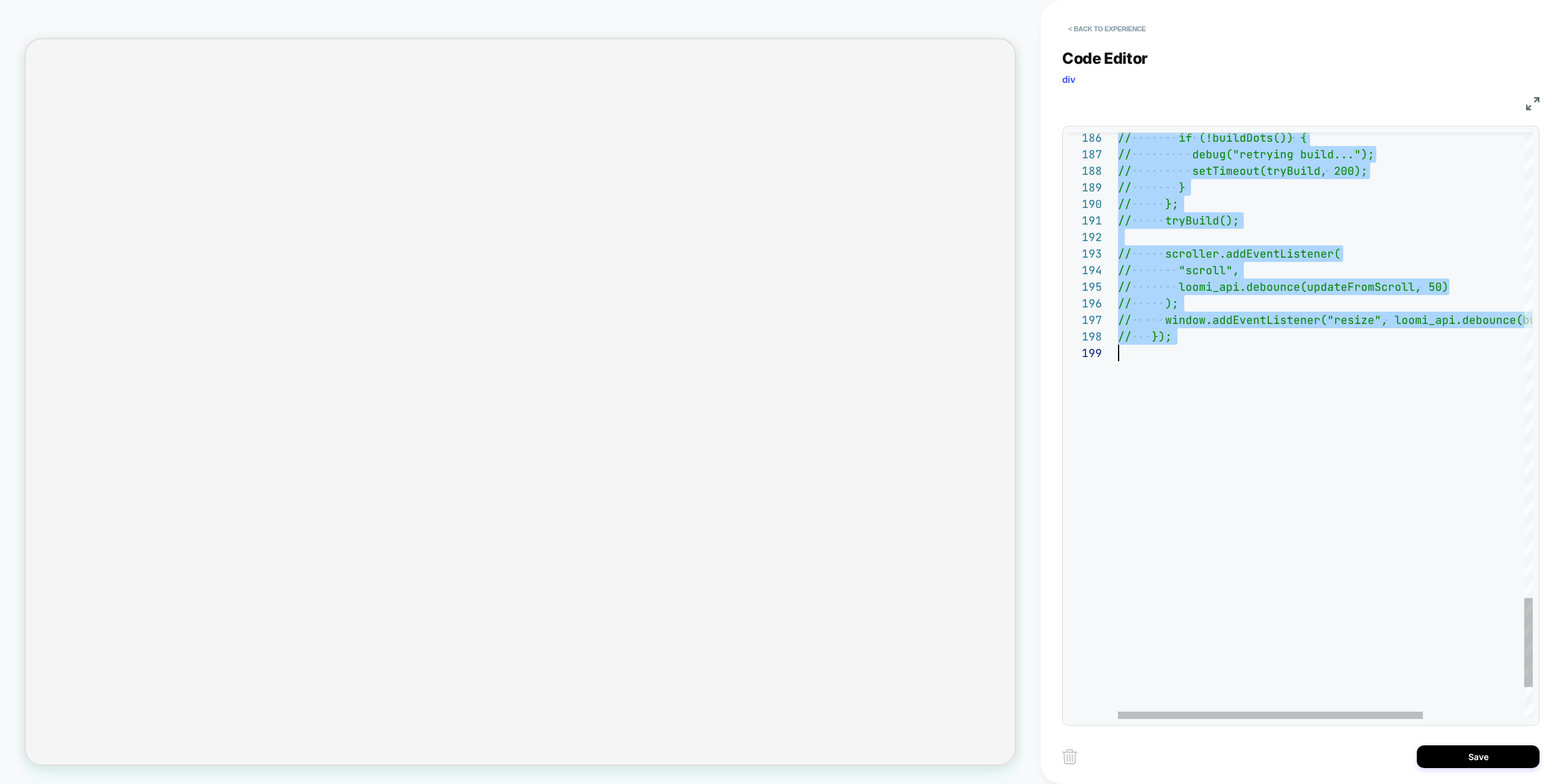
drag, startPoint x: 1125, startPoint y: 262, endPoint x: 1231, endPoint y: 537, distance: 294.7
type textarea "**********"
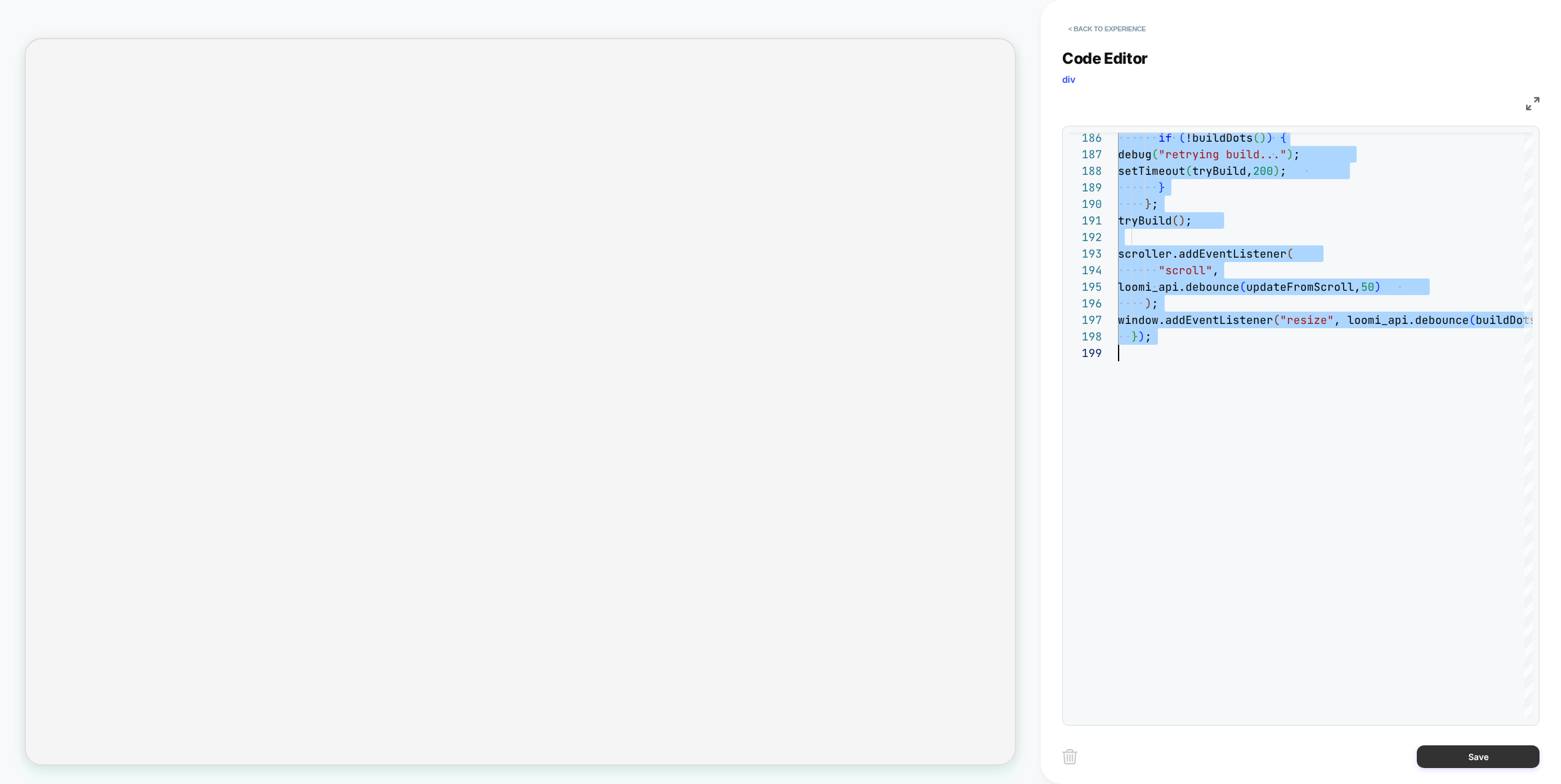
click at [1511, 727] on button "Save" at bounding box center [1478, 757] width 123 height 23
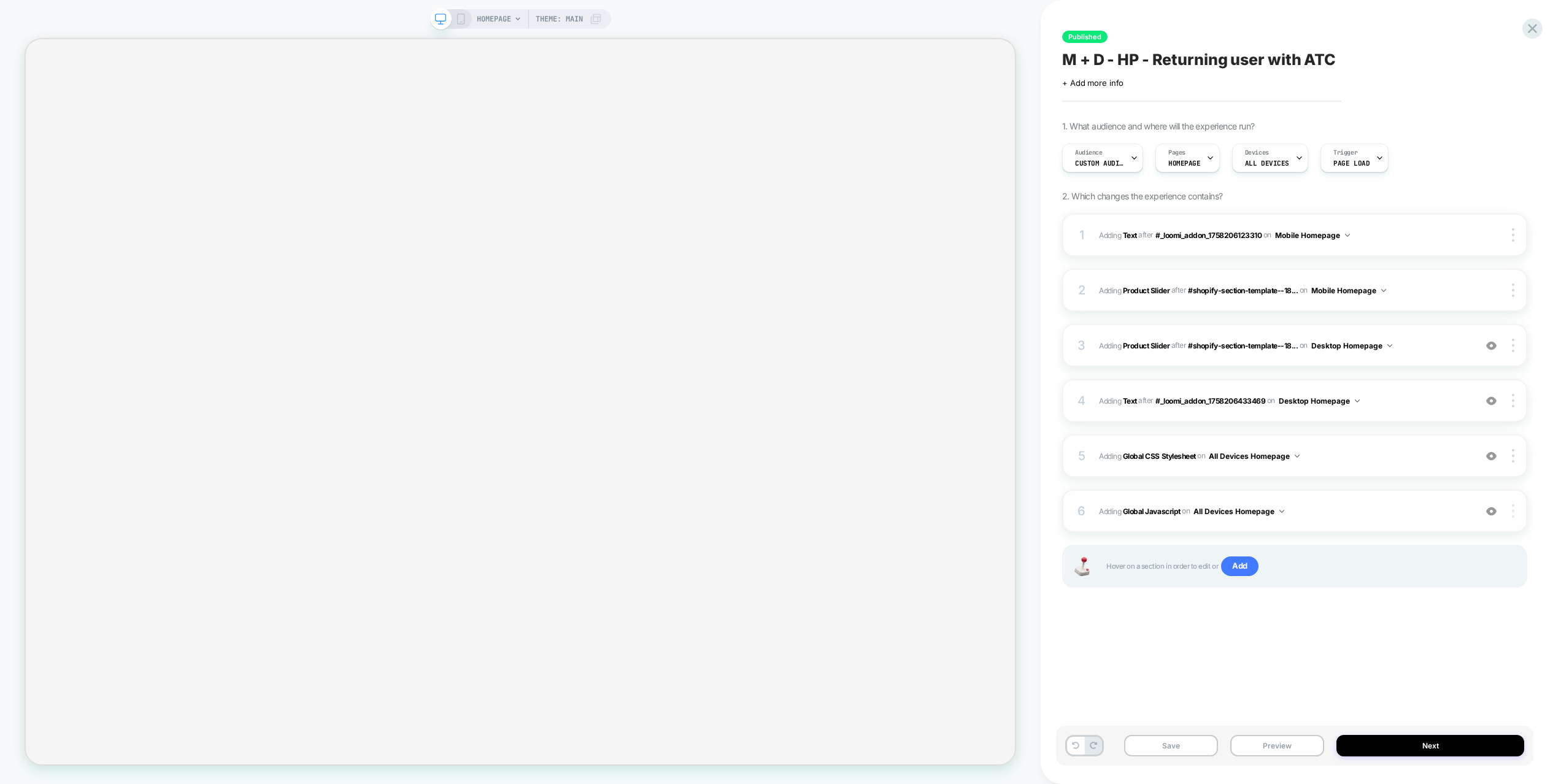
click at [1513, 509] on img at bounding box center [1513, 511] width 3 height 13
click at [1472, 528] on div "Target Desktop" at bounding box center [1440, 528] width 109 height 34
click at [1267, 727] on button "Preview" at bounding box center [1277, 745] width 94 height 22
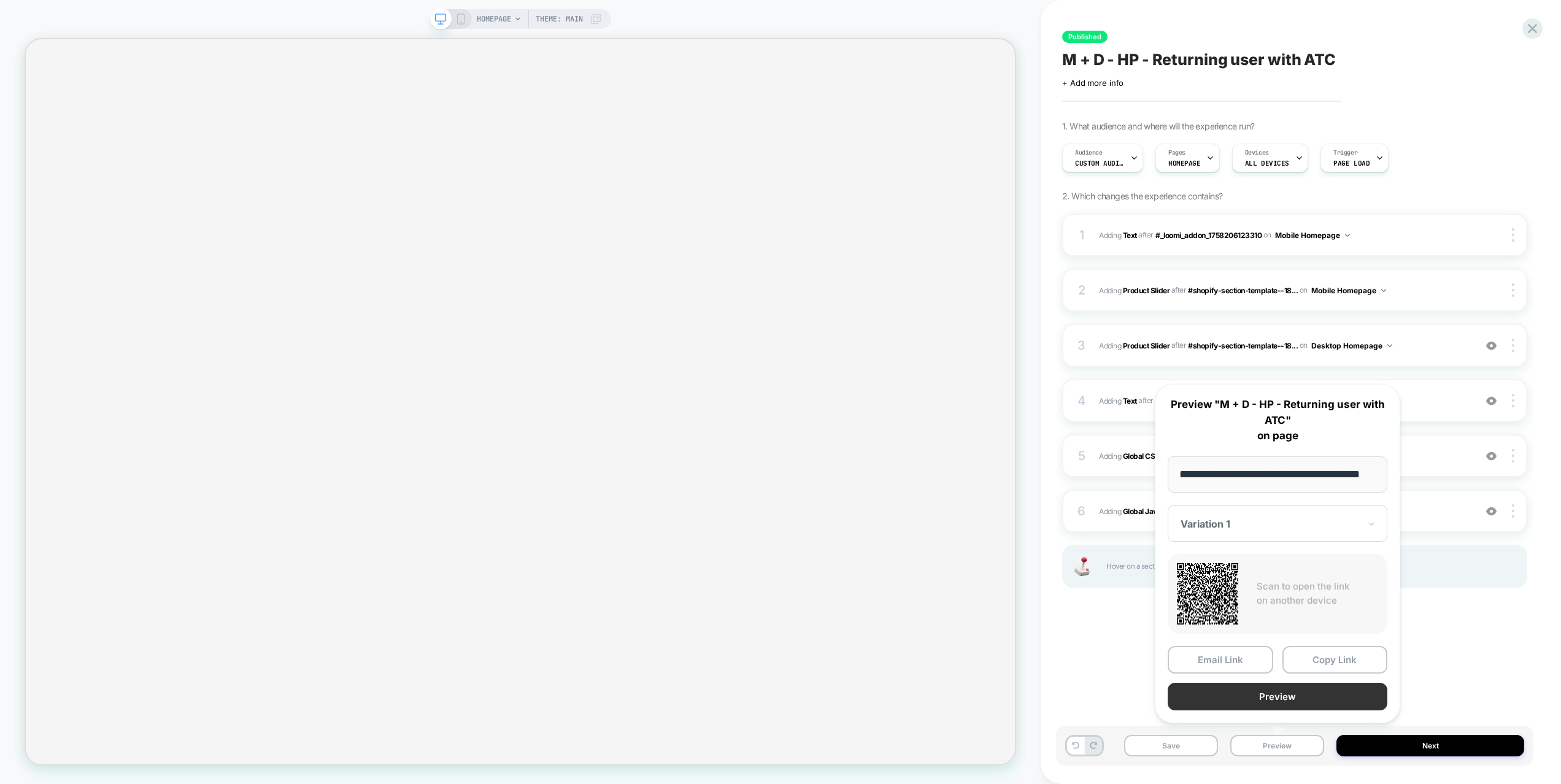
scroll to position [0, 0]
click at [1293, 696] on button "Preview" at bounding box center [1277, 696] width 219 height 27
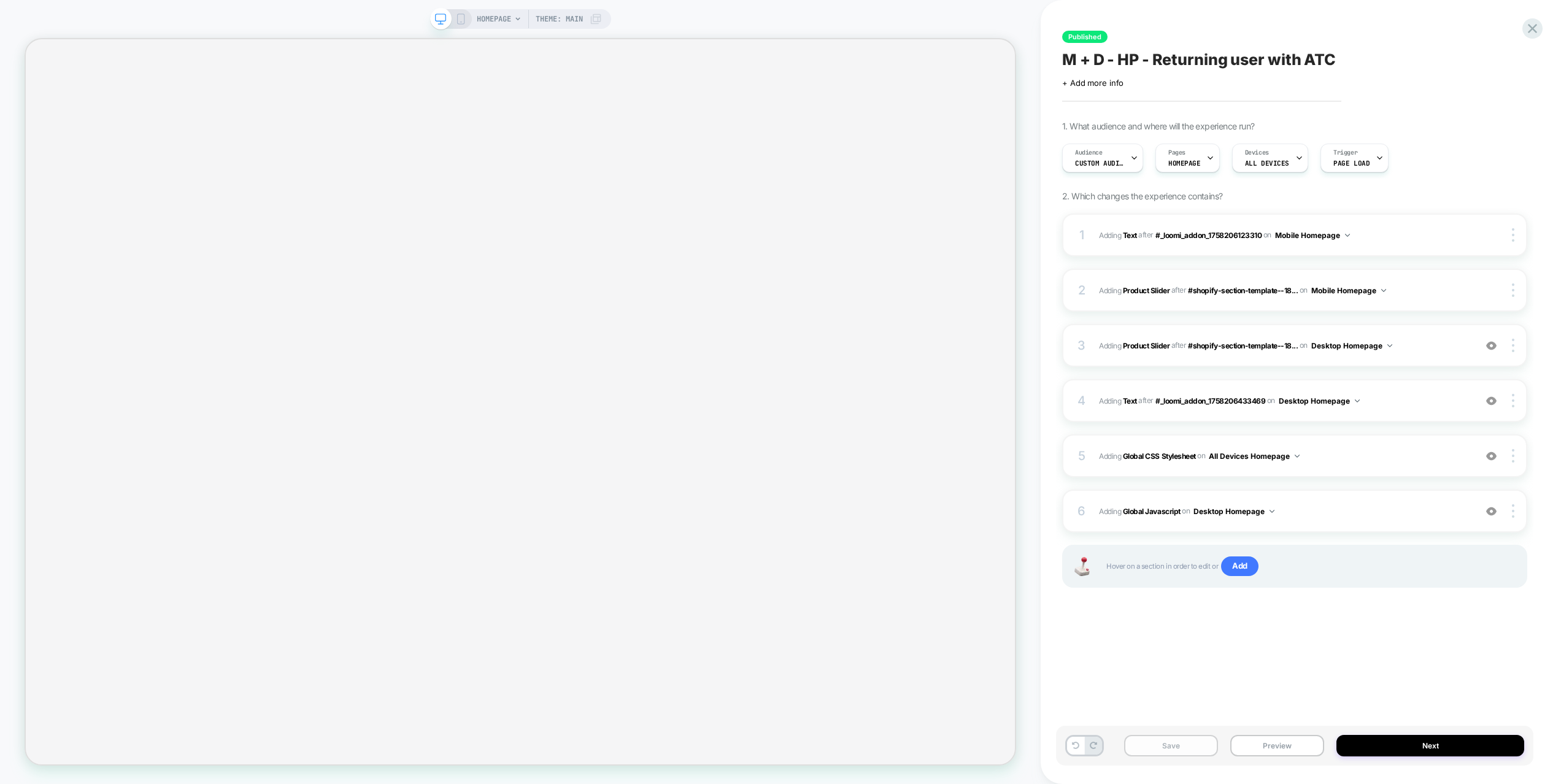
click at [1193, 727] on button "Save" at bounding box center [1171, 745] width 94 height 22
click at [1240, 566] on span "Add" at bounding box center [1239, 566] width 38 height 20
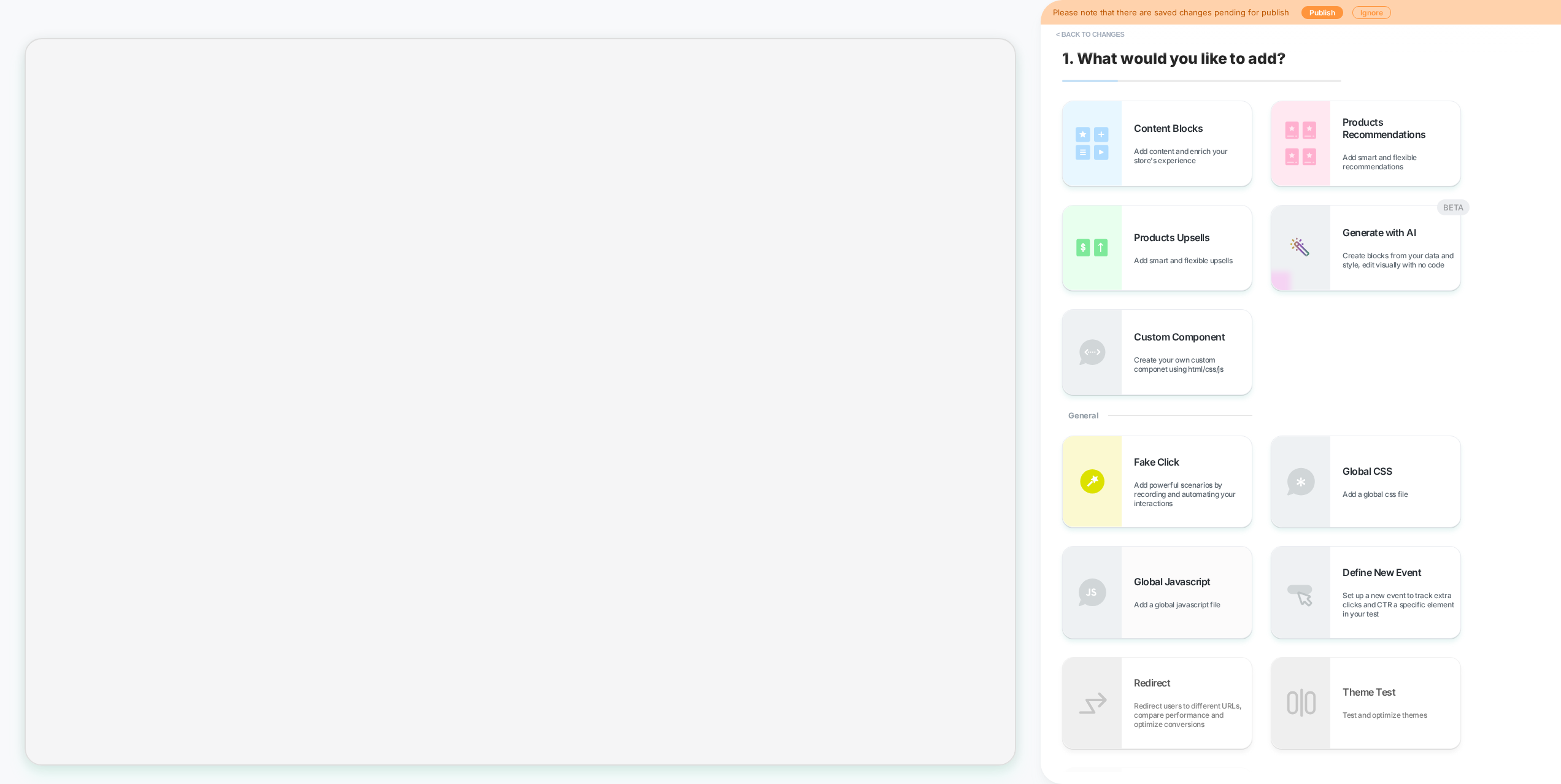
click at [1172, 598] on div "Global Javascript Add a global javascript file" at bounding box center [1192, 592] width 118 height 34
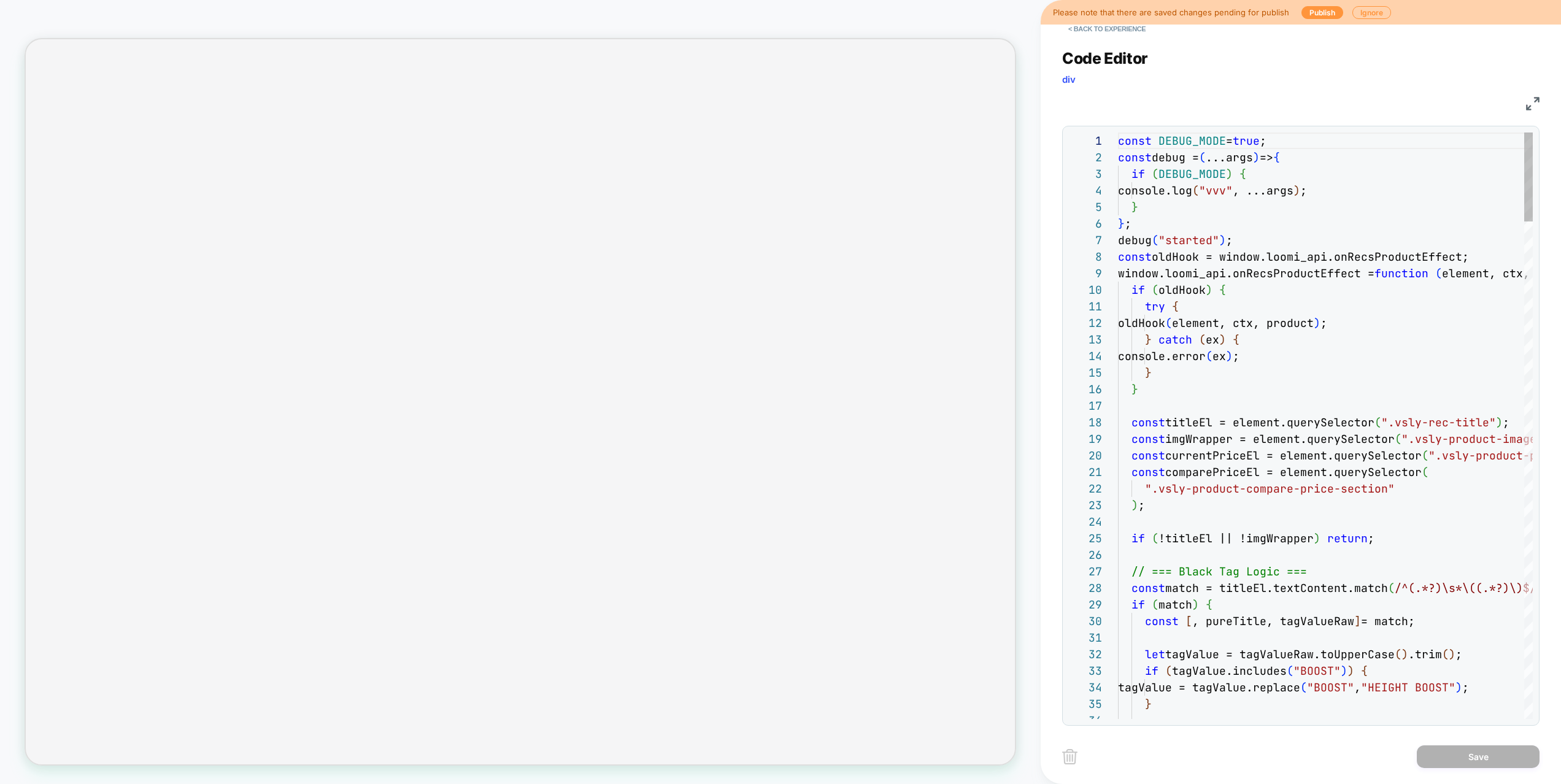
scroll to position [165, 0]
drag, startPoint x: 1111, startPoint y: 29, endPoint x: 915, endPoint y: 26, distance: 196.0
click at [1111, 29] on button "< Back to experience" at bounding box center [1106, 29] width 90 height 20
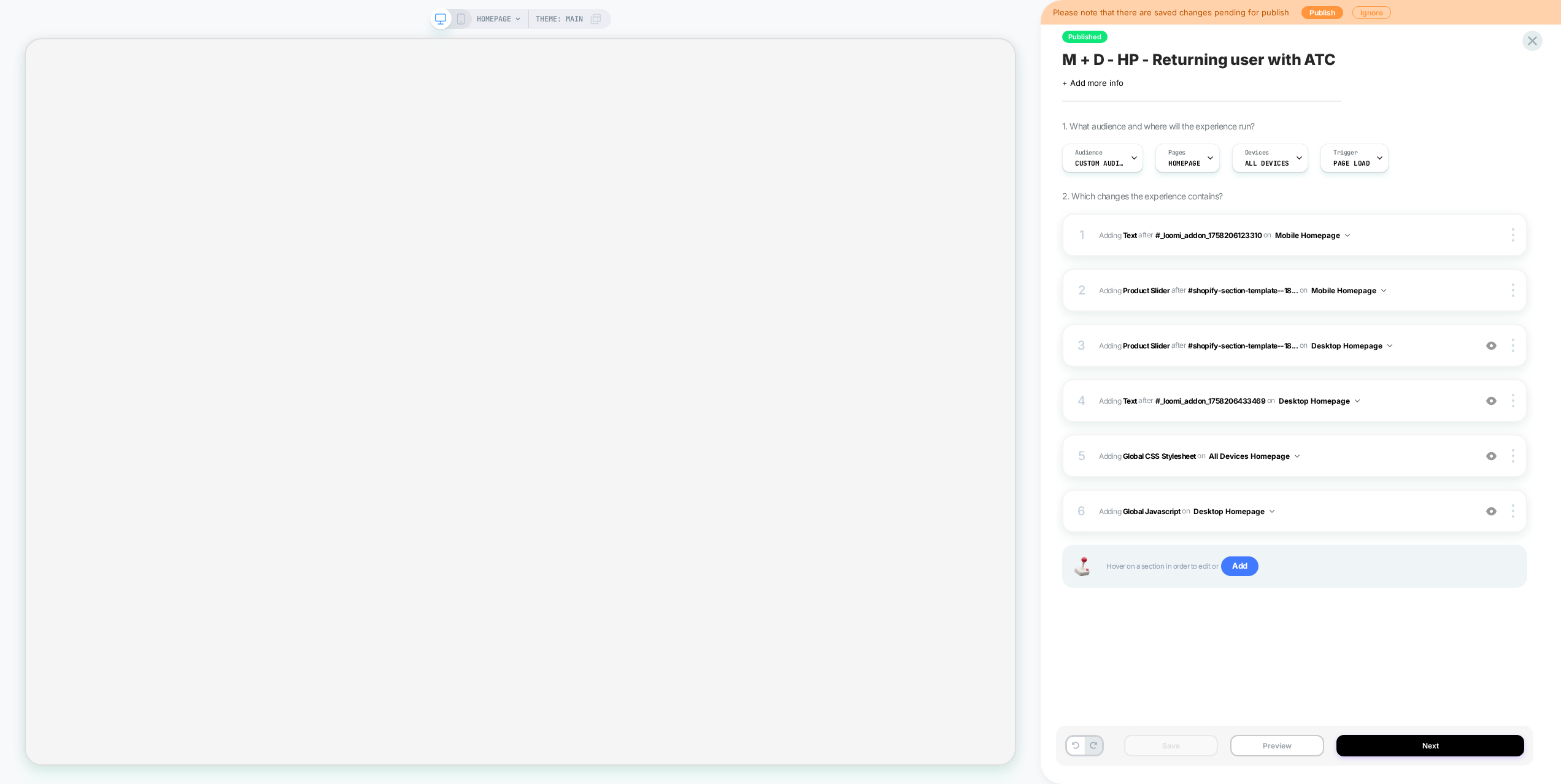
click at [461, 20] on icon at bounding box center [461, 18] width 11 height 11
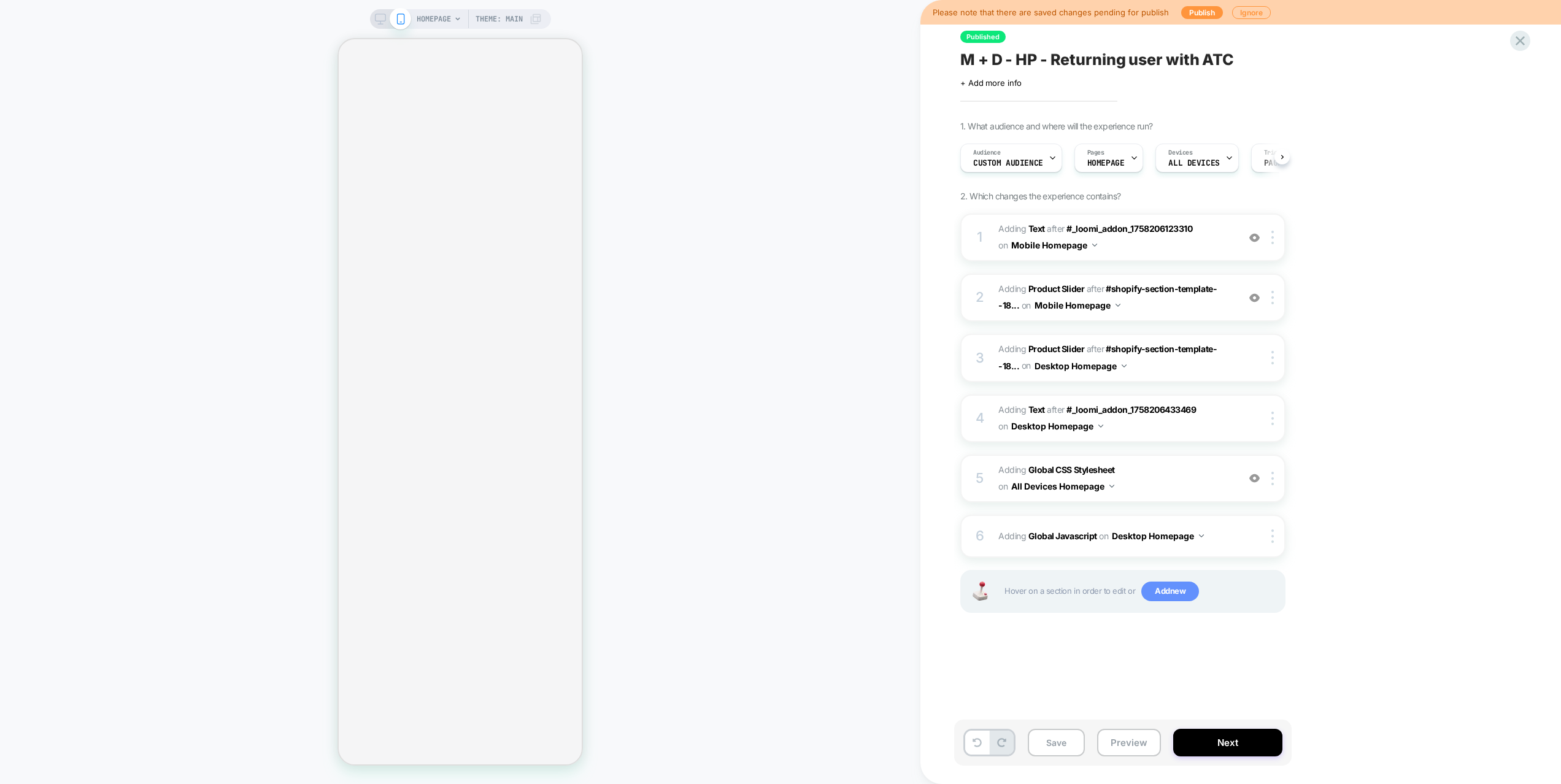
click at [1169, 594] on span "Add new" at bounding box center [1170, 591] width 58 height 20
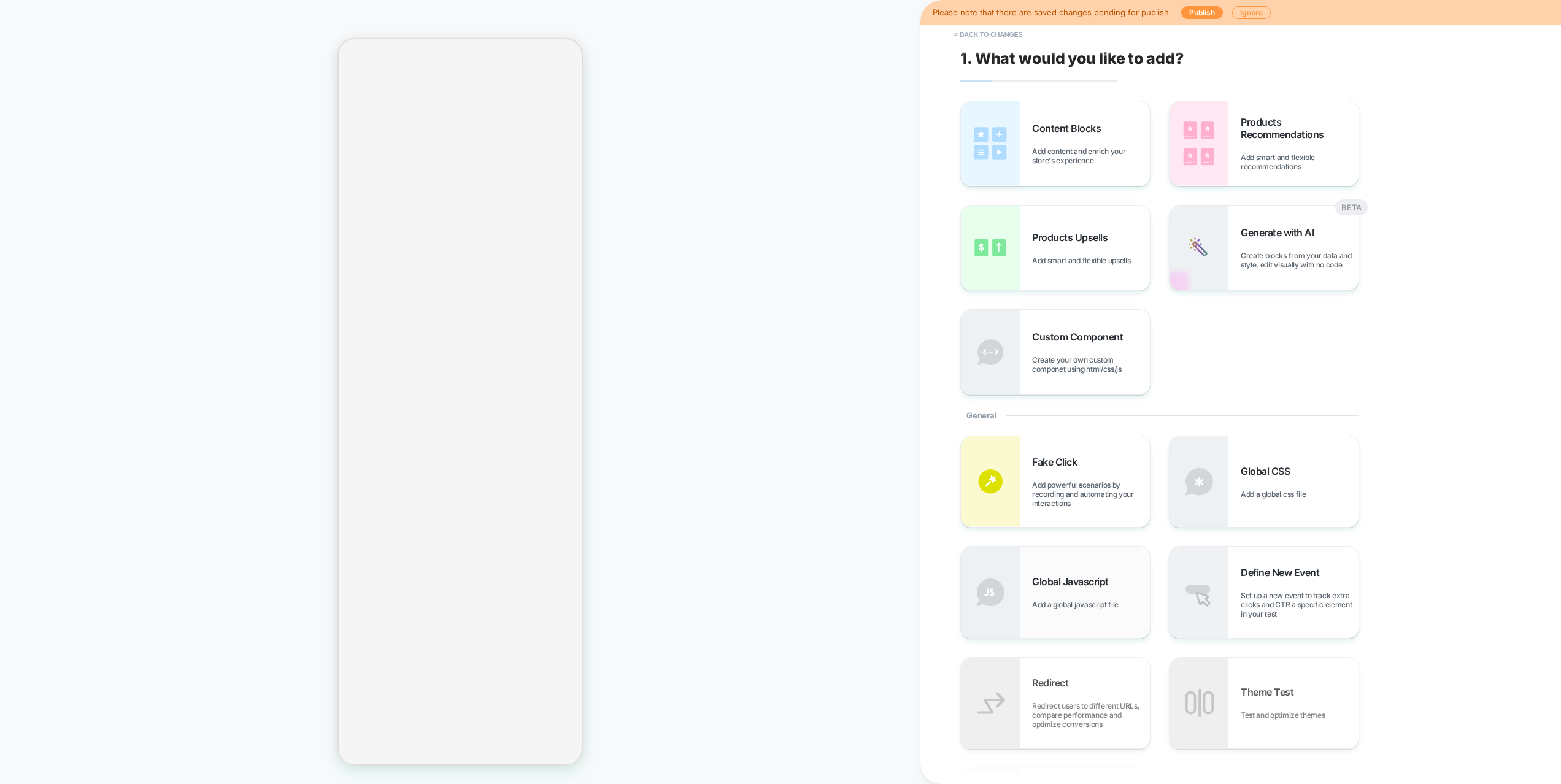
click at [1065, 571] on div "Global Javascript Add a global javascript file" at bounding box center [1055, 591] width 189 height 91
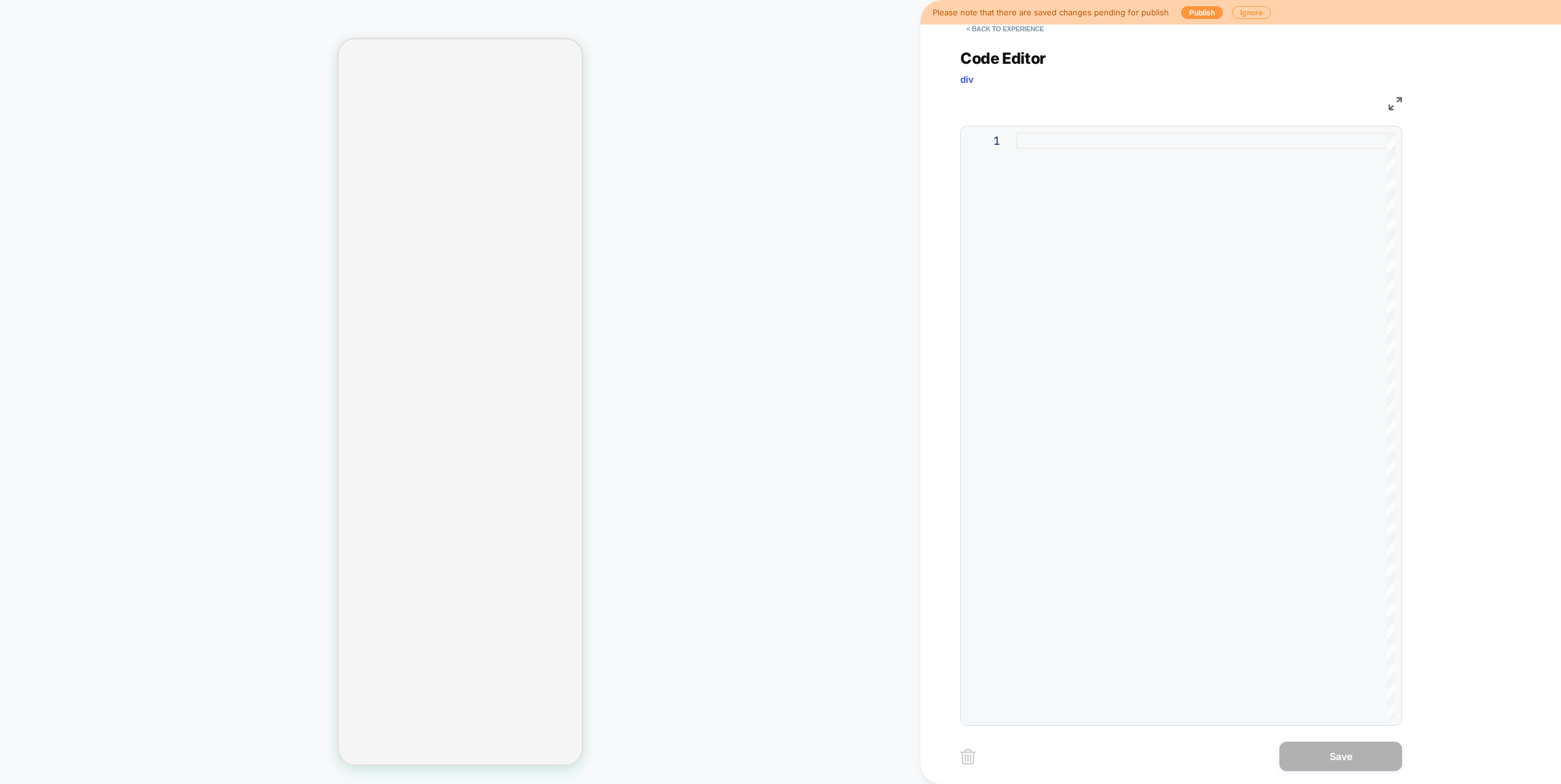
click at [1102, 212] on div at bounding box center [1205, 425] width 379 height 586
type textarea "**********"
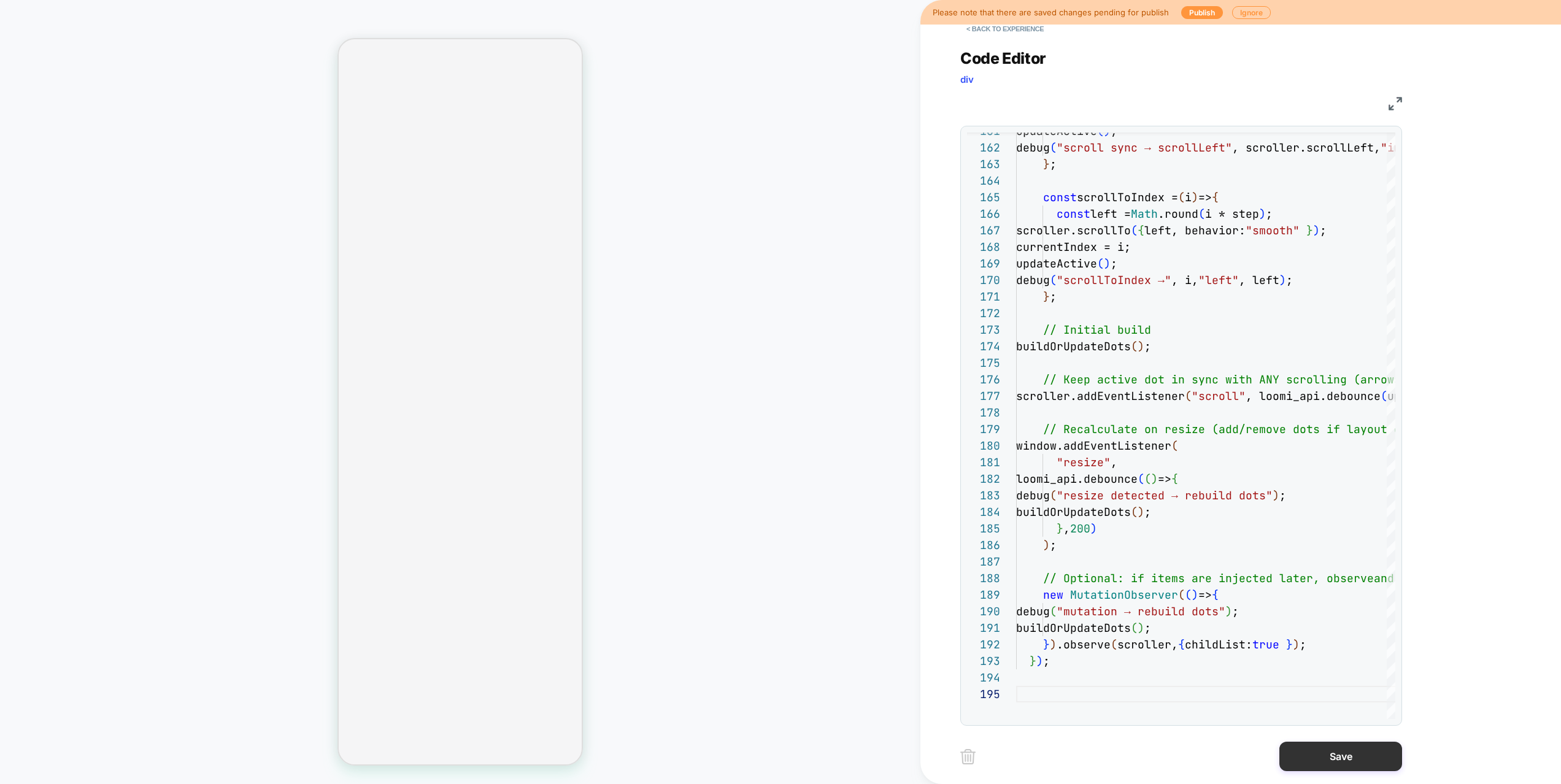
click at [1343, 727] on button "Save" at bounding box center [1340, 756] width 123 height 29
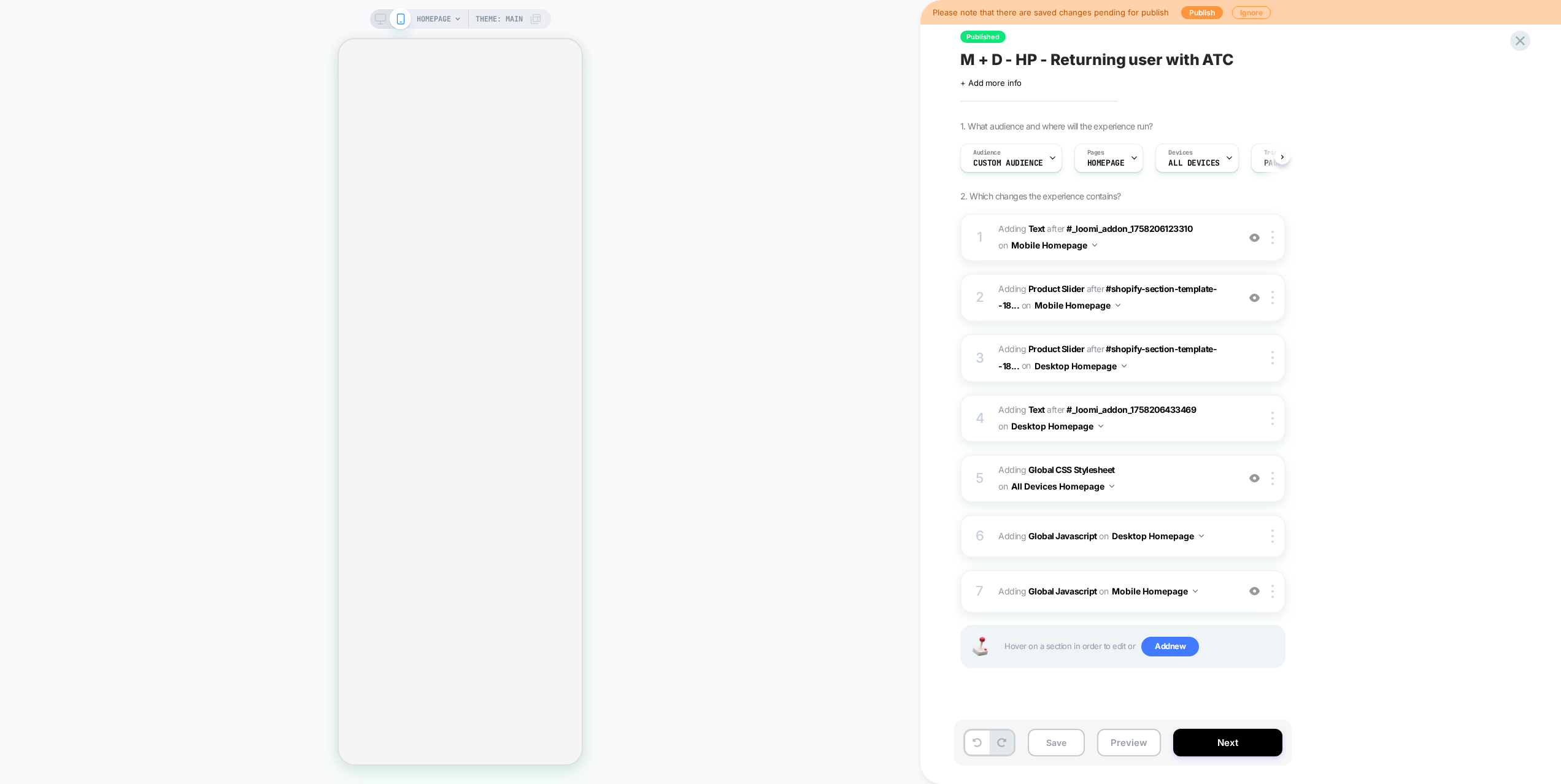
scroll to position [0, 1]
click at [1222, 600] on div "7 Adding Global Javascript on Mobile Homepage Add Before Add After Copy to Desk…" at bounding box center [1122, 591] width 325 height 43
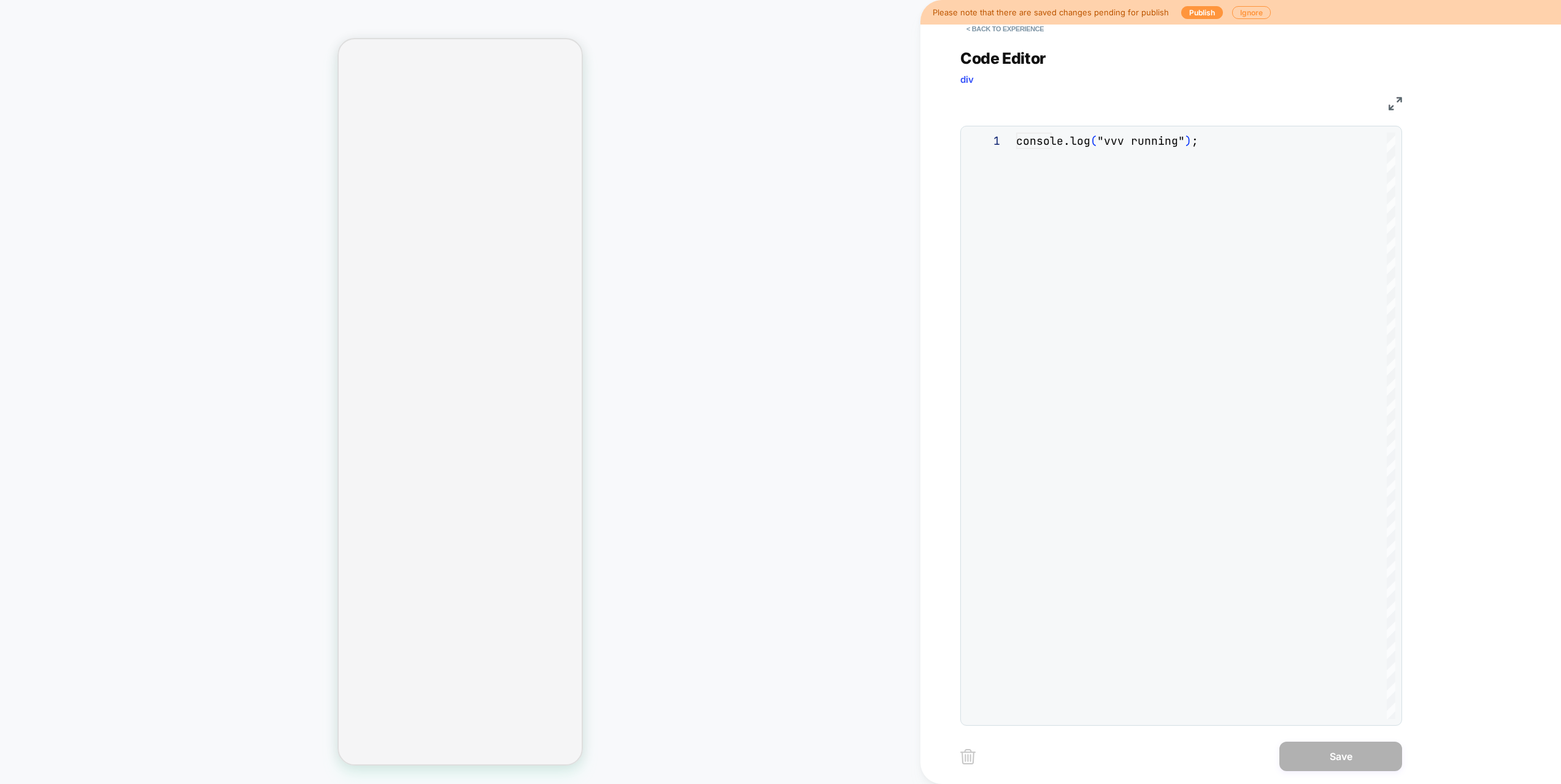
scroll to position [165, 0]
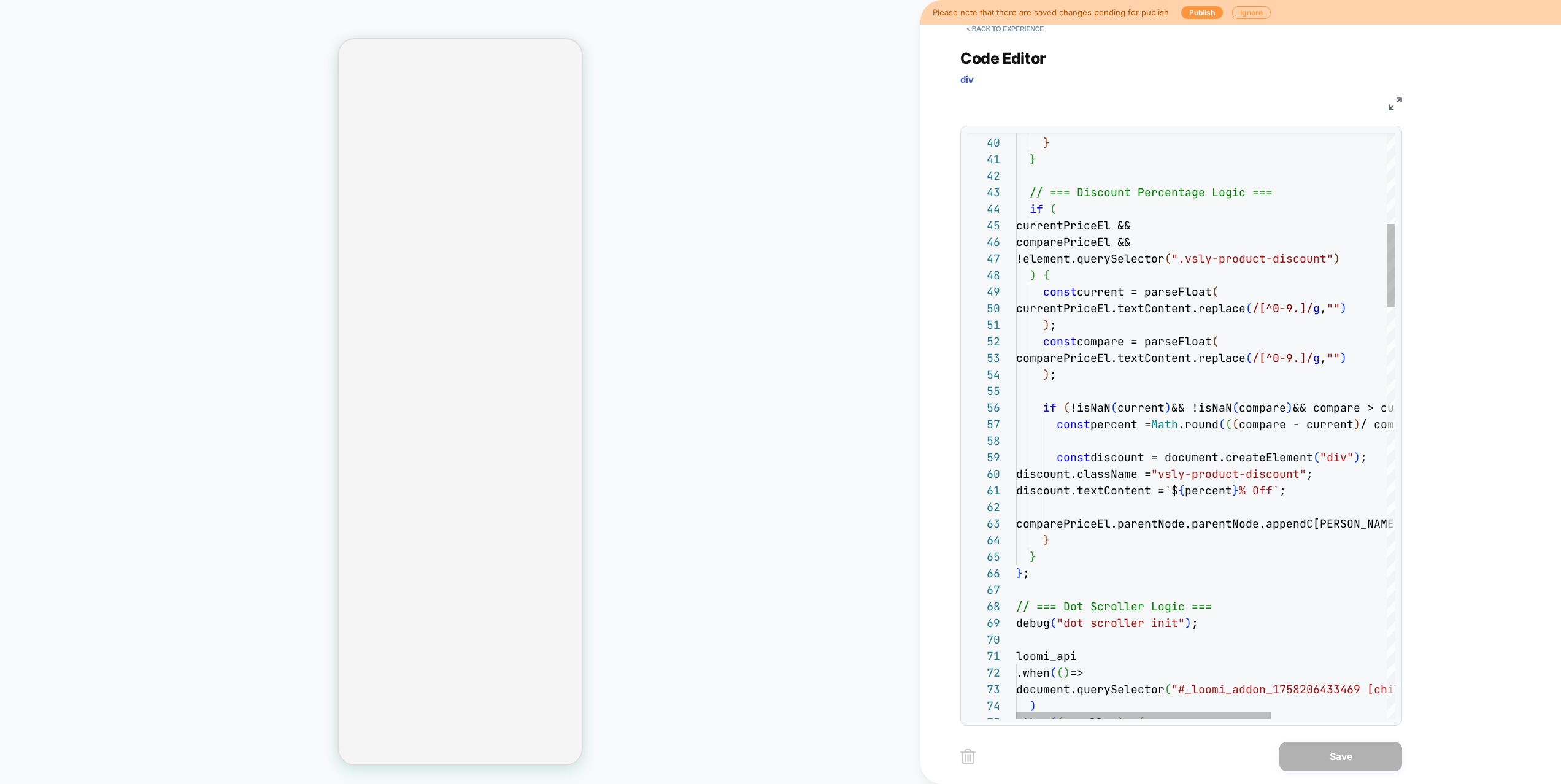
type textarea "**********"
type textarea "*"
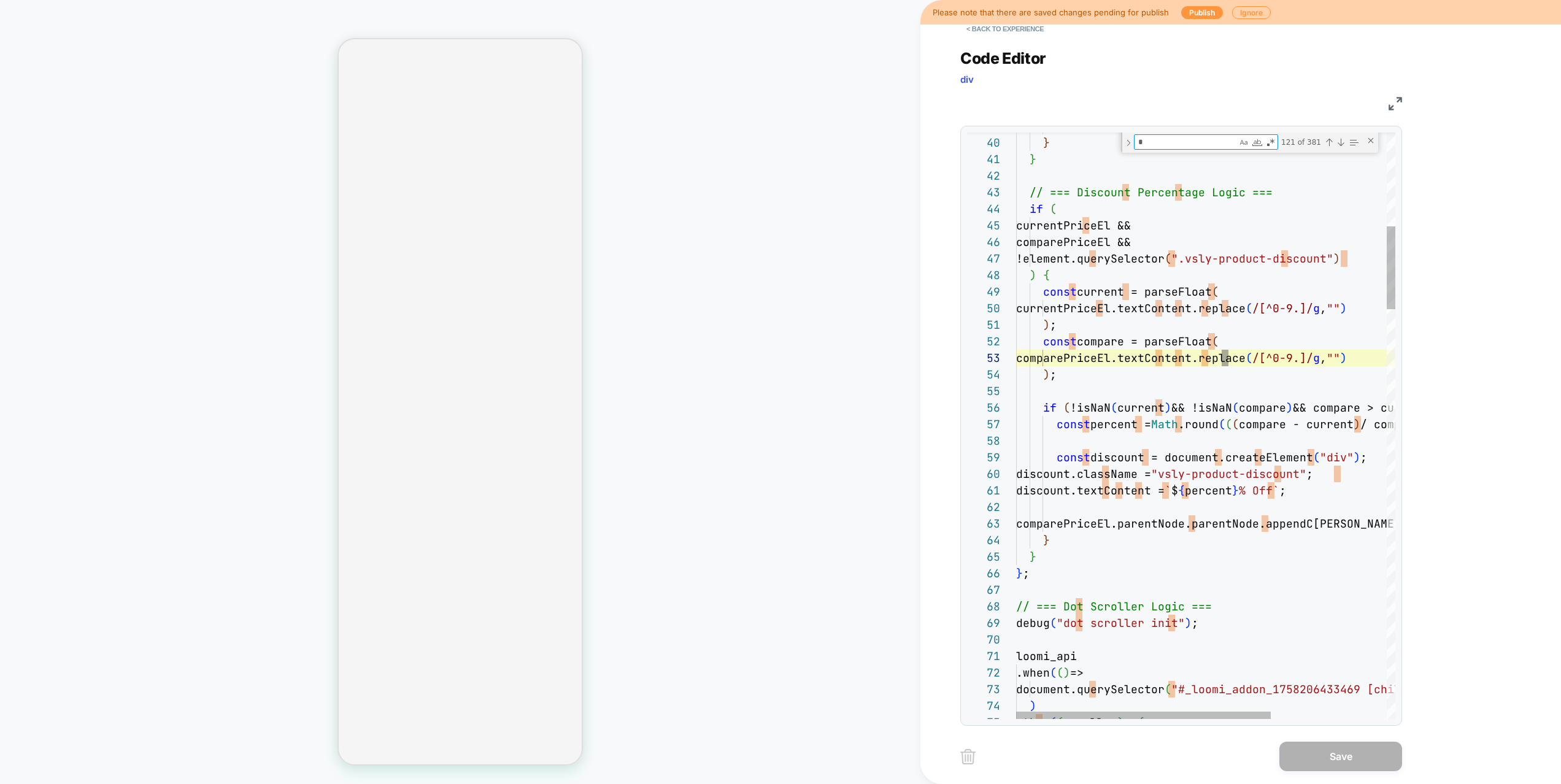
type textarea "**********"
type textarea "**"
type textarea "**********"
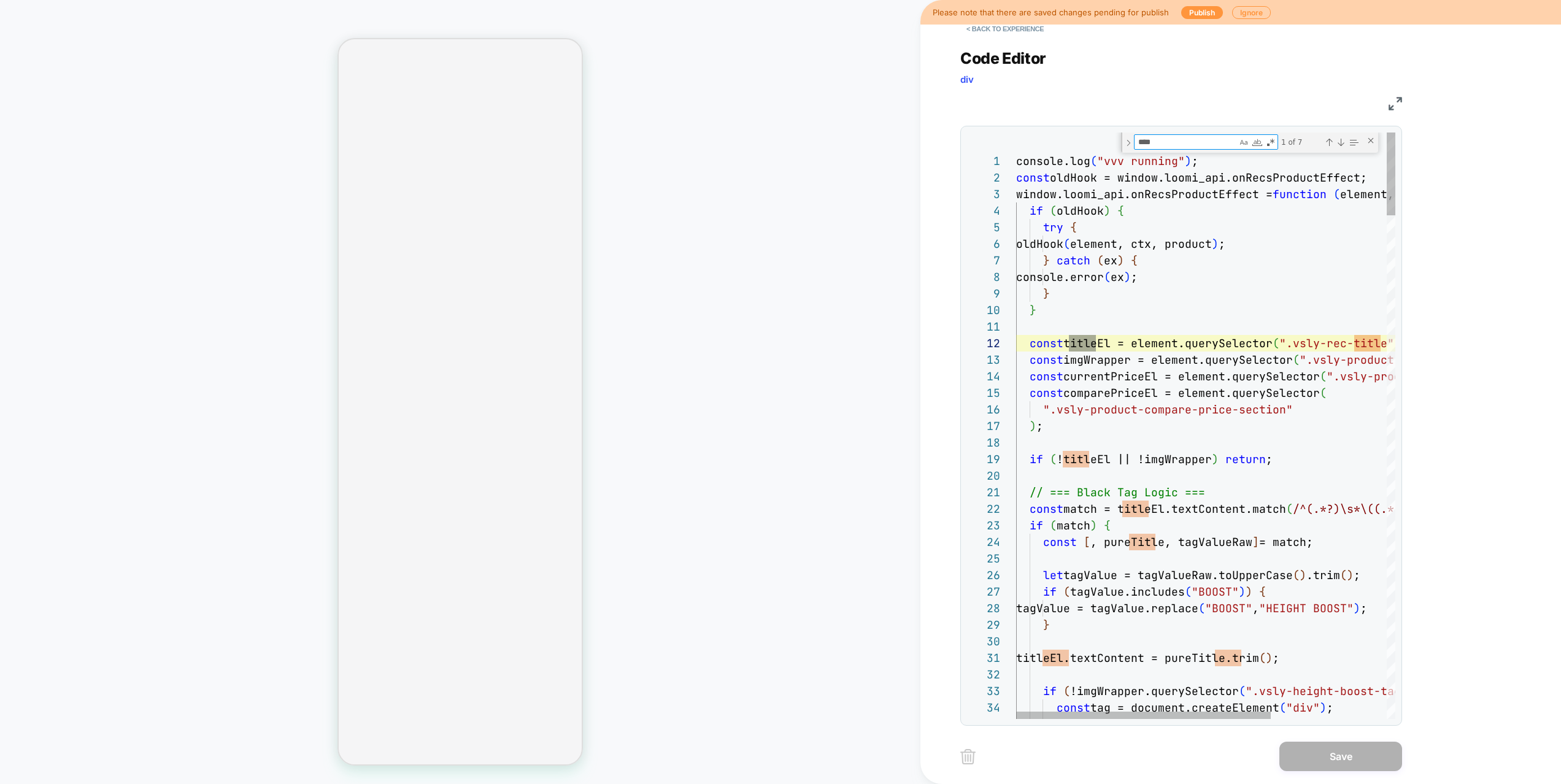
scroll to position [165, 86]
type textarea "*****"
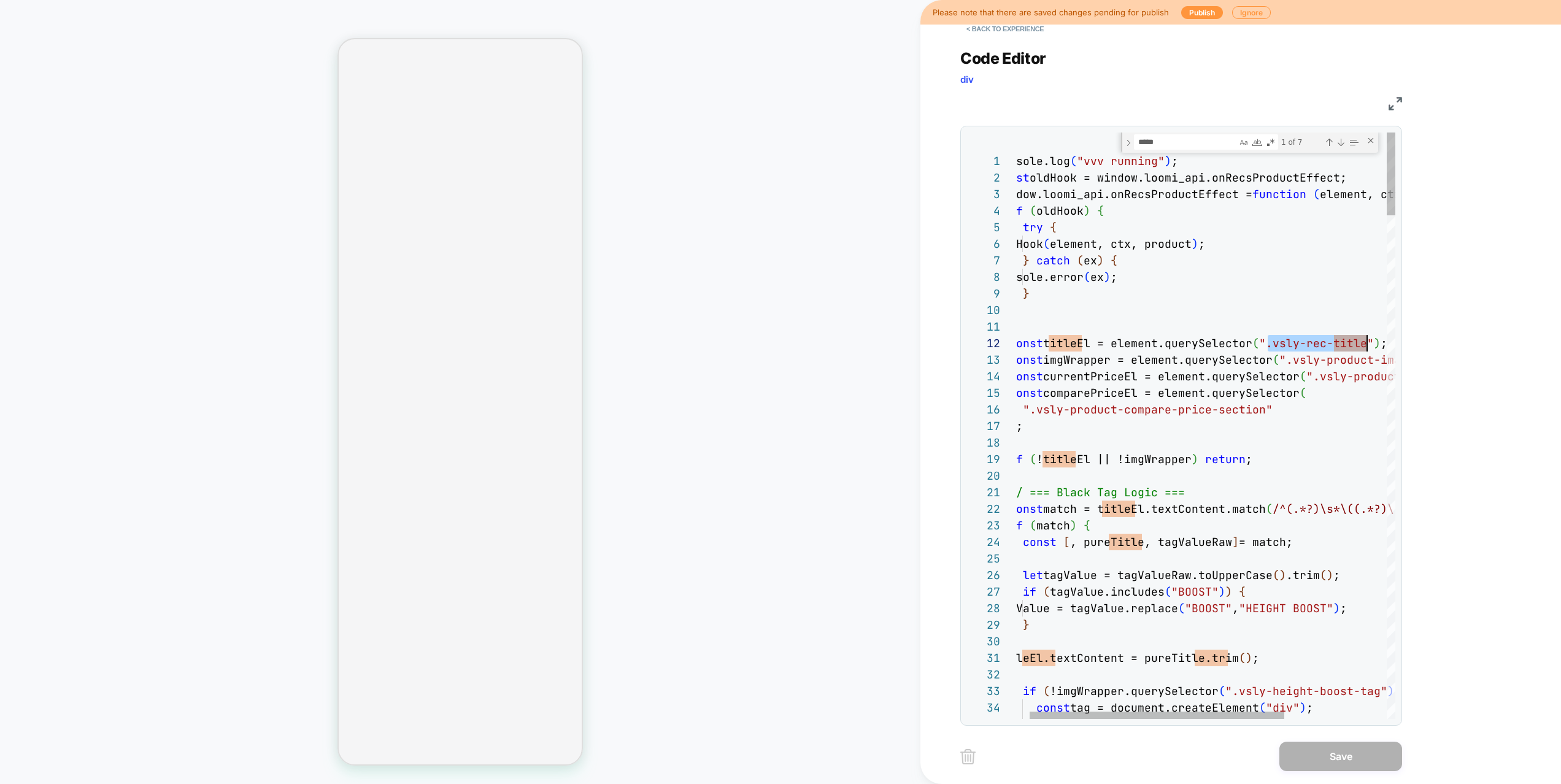
scroll to position [17, 371]
drag, startPoint x: 1287, startPoint y: 343, endPoint x: 1365, endPoint y: 347, distance: 78.1
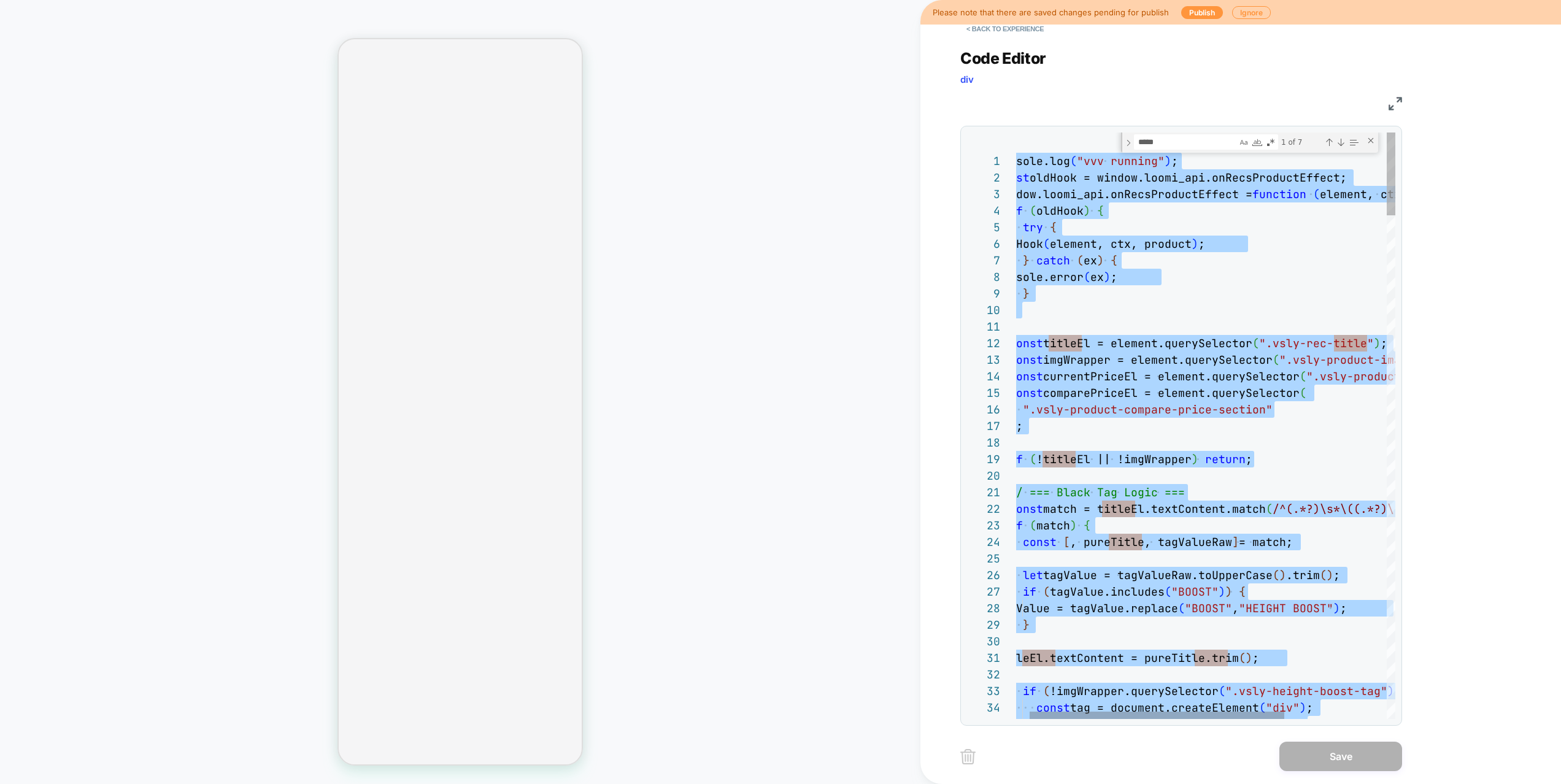
type textarea "* **"
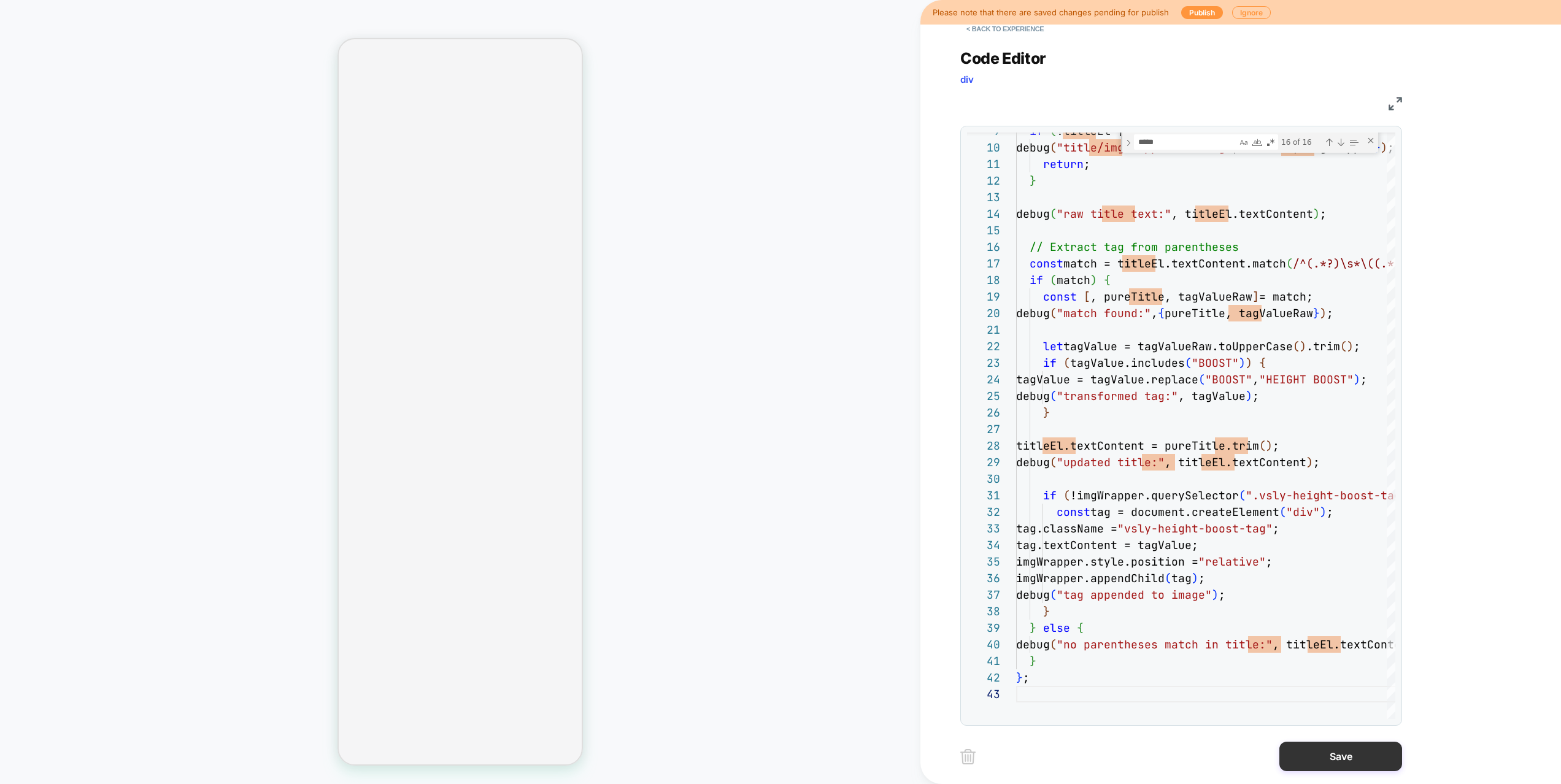
click at [1327, 727] on button "Save" at bounding box center [1340, 756] width 123 height 29
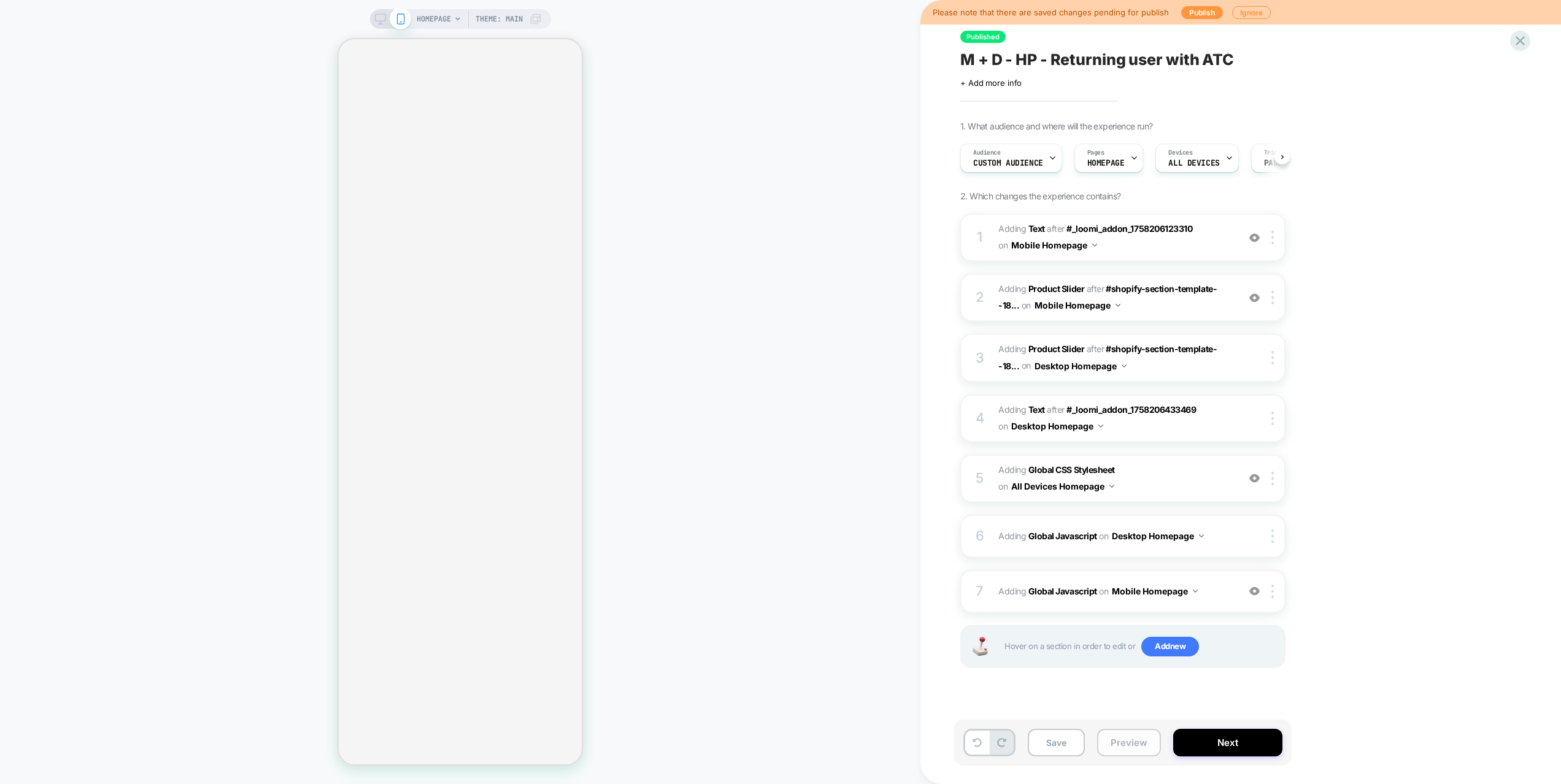
scroll to position [0, 1]
click at [1132, 727] on button "Preview" at bounding box center [1128, 742] width 64 height 27
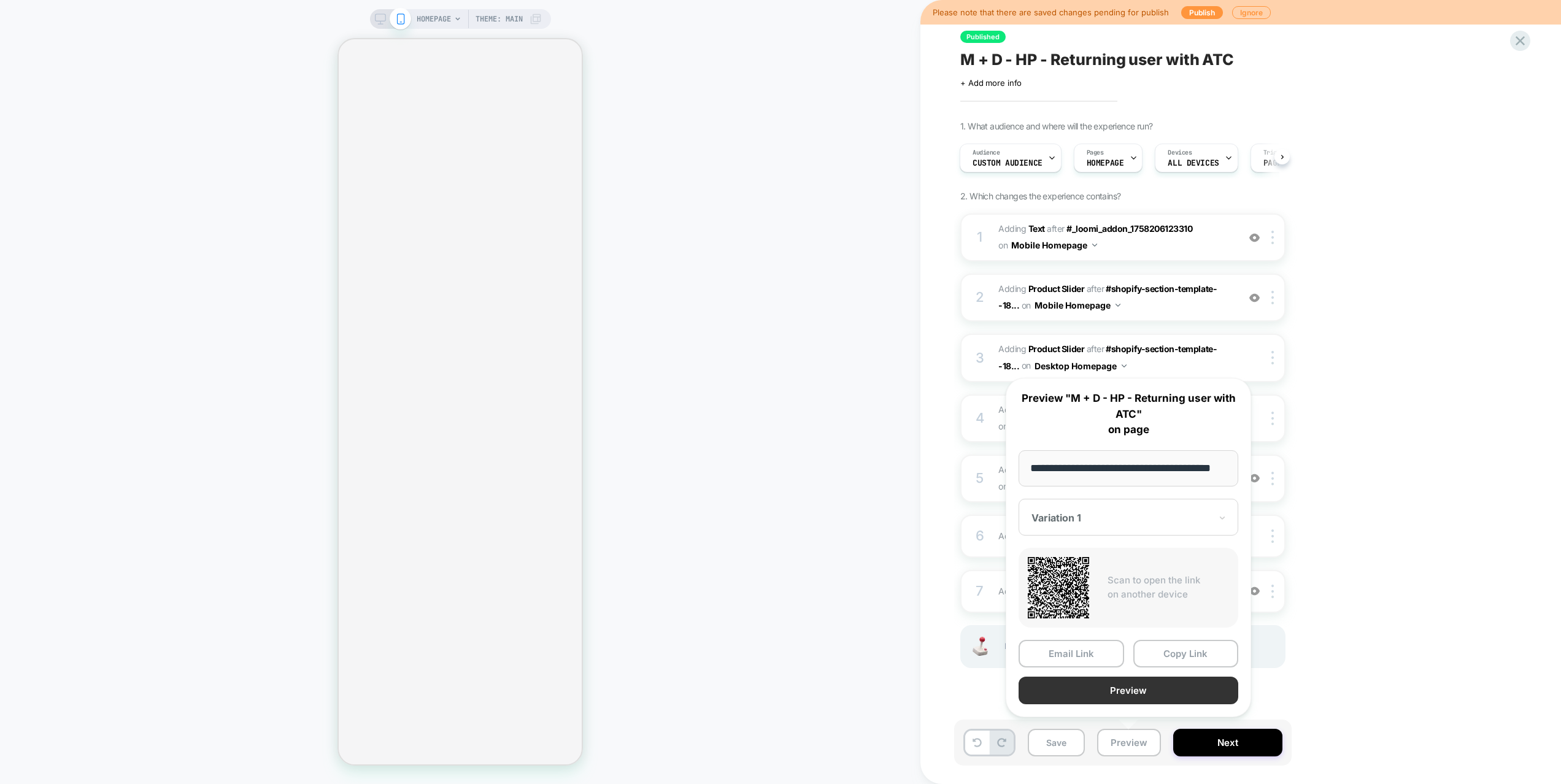
scroll to position [0, 0]
click at [1132, 694] on button "Preview" at bounding box center [1128, 690] width 219 height 27
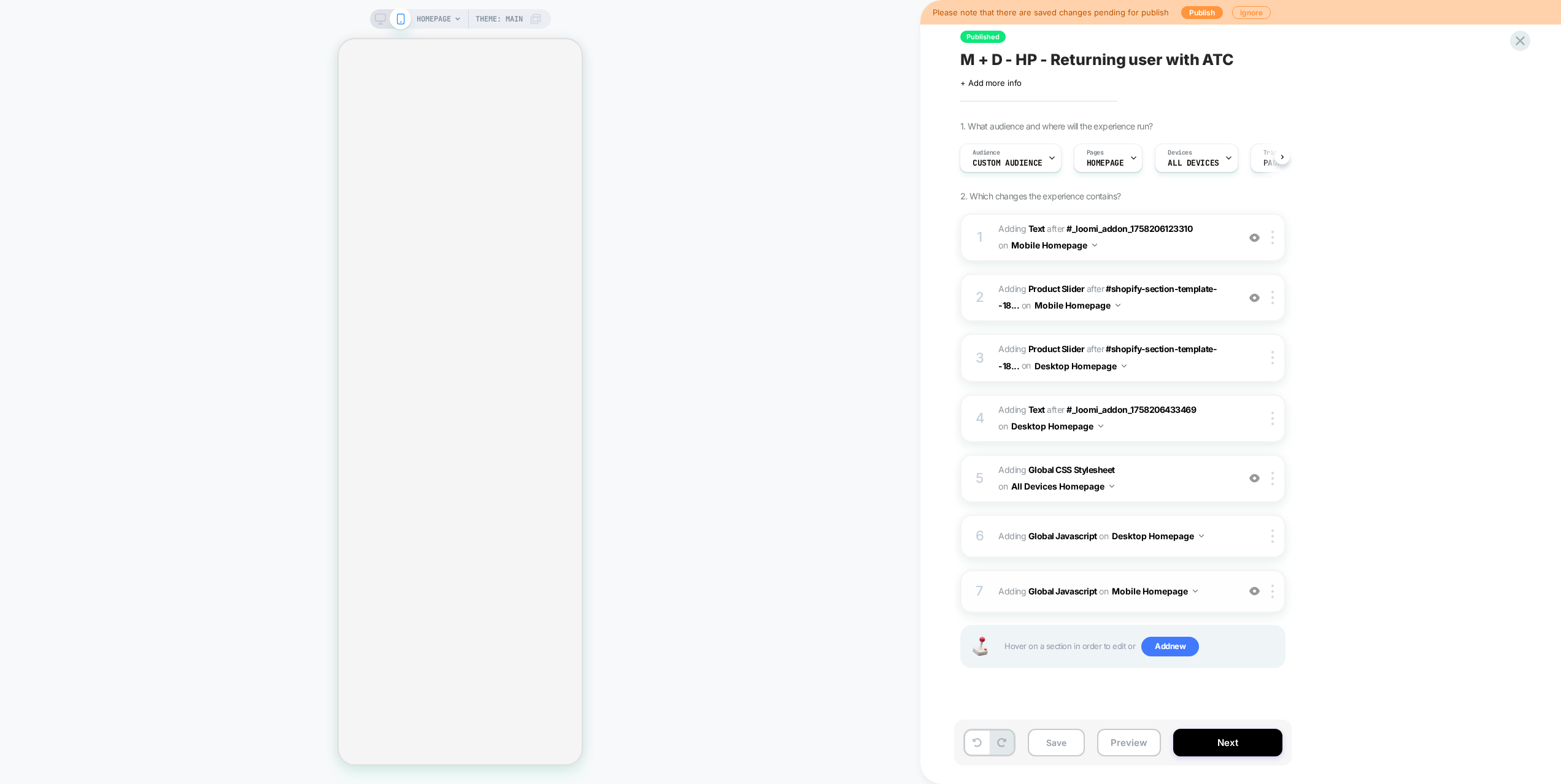
click at [1231, 589] on div "7 Adding Global Javascript on Mobile Homepage Add Before Add After Copy to Desk…" at bounding box center [1122, 591] width 325 height 43
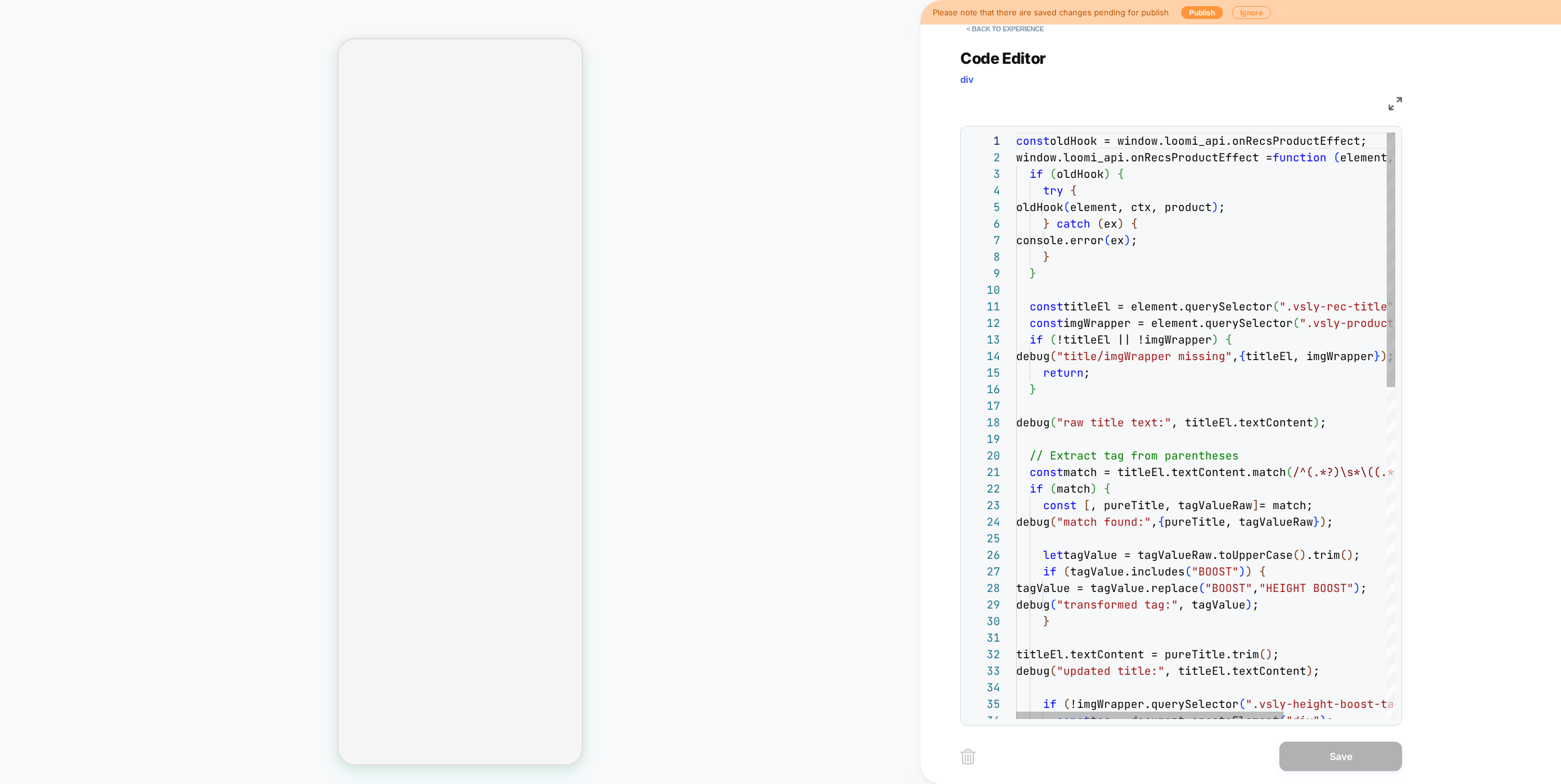
scroll to position [0, 7]
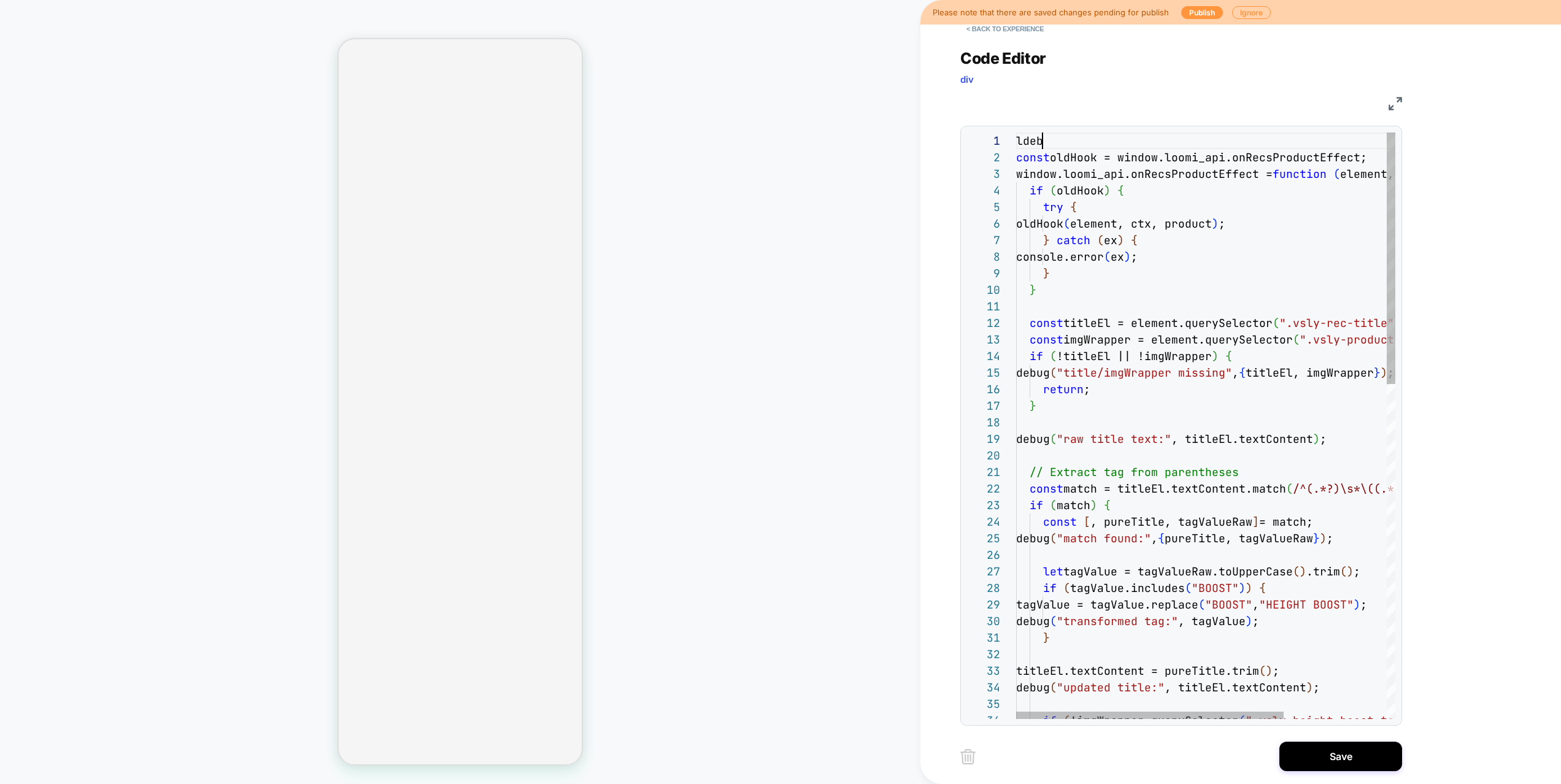
scroll to position [83, 13]
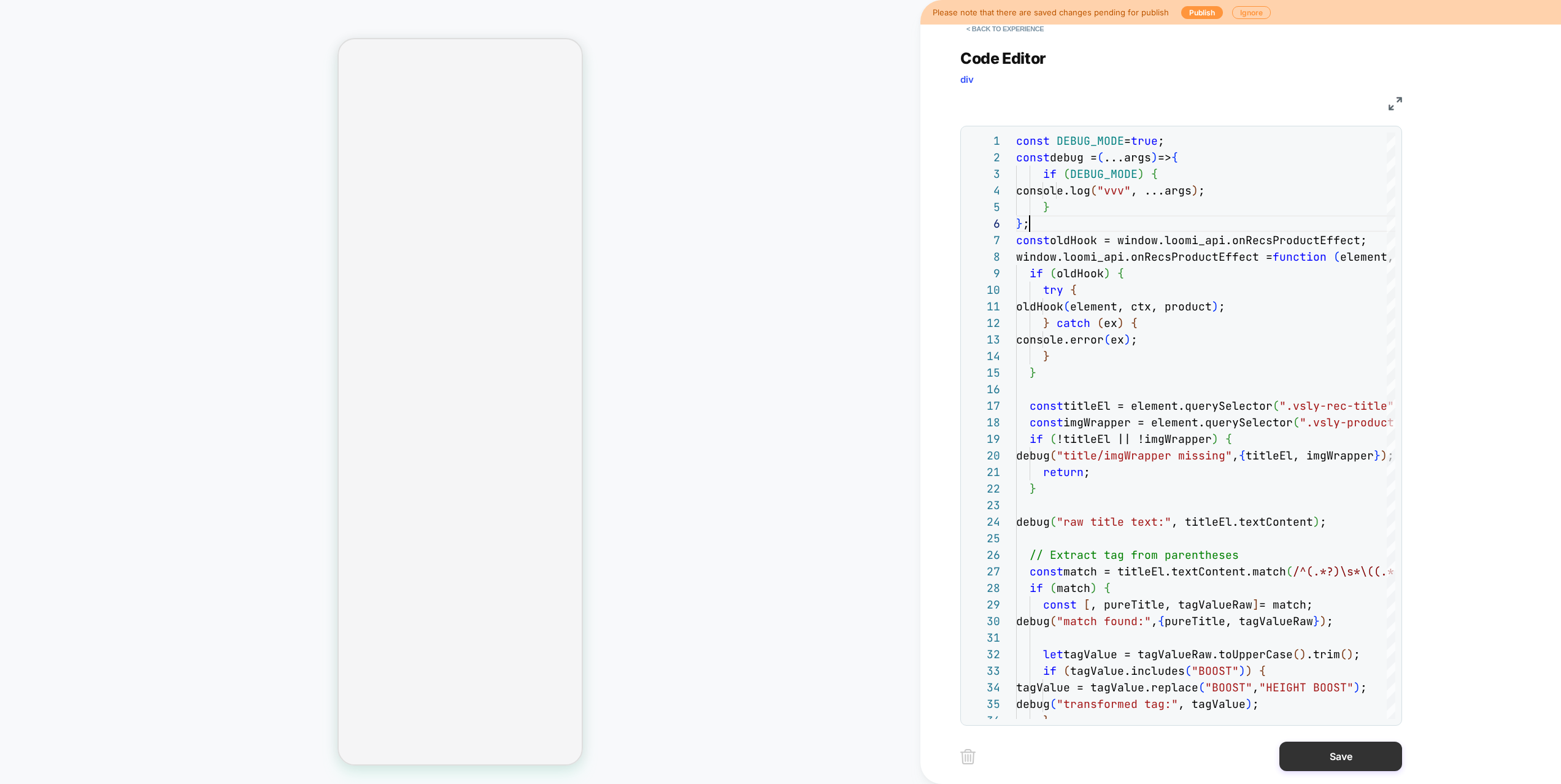
type textarea "**********"
drag, startPoint x: 1373, startPoint y: 753, endPoint x: 1273, endPoint y: 745, distance: 100.3
click at [1373, 727] on button "Save" at bounding box center [1340, 756] width 123 height 29
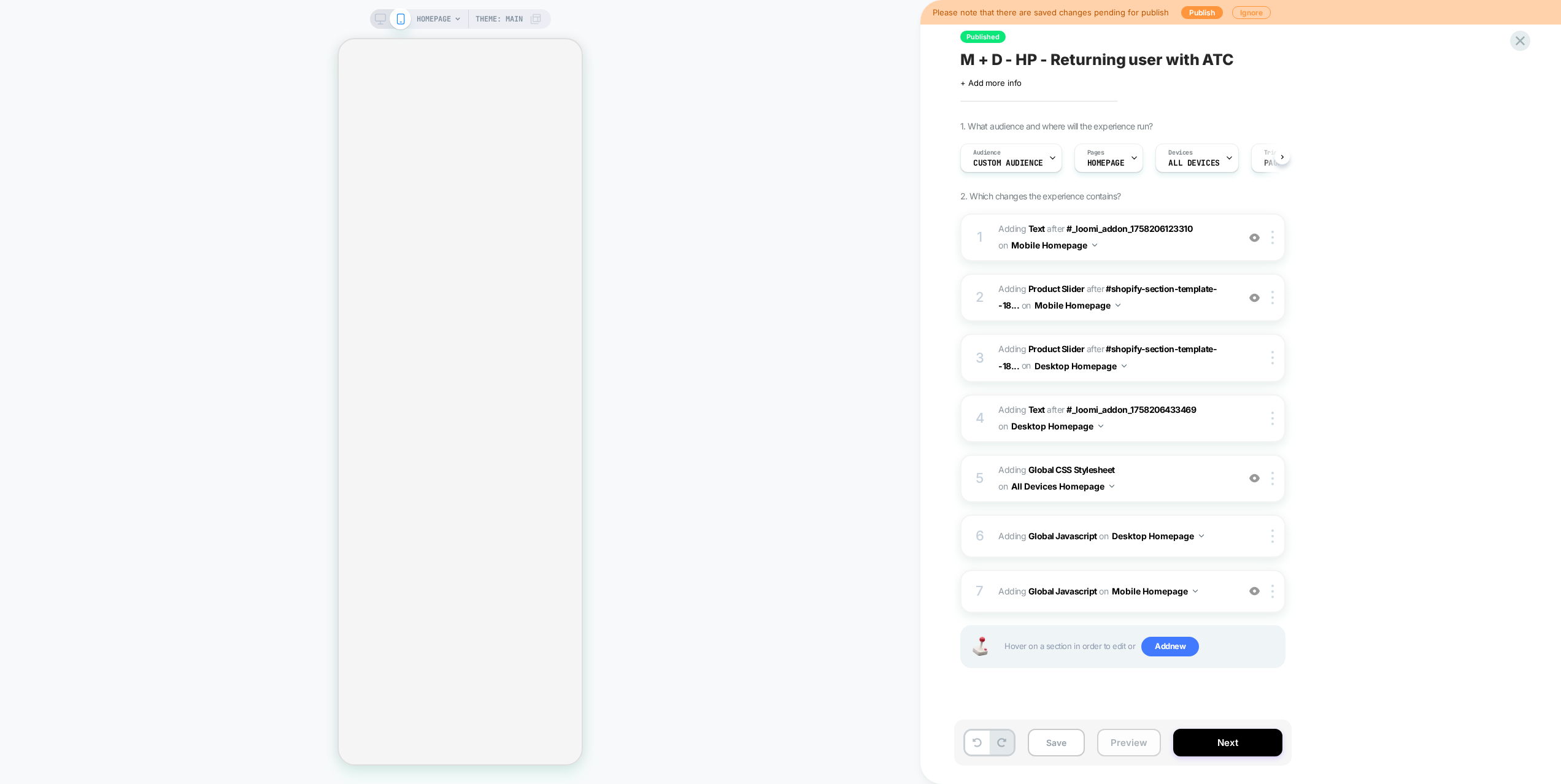
scroll to position [0, 1]
click at [1148, 727] on button "Preview" at bounding box center [1128, 742] width 64 height 27
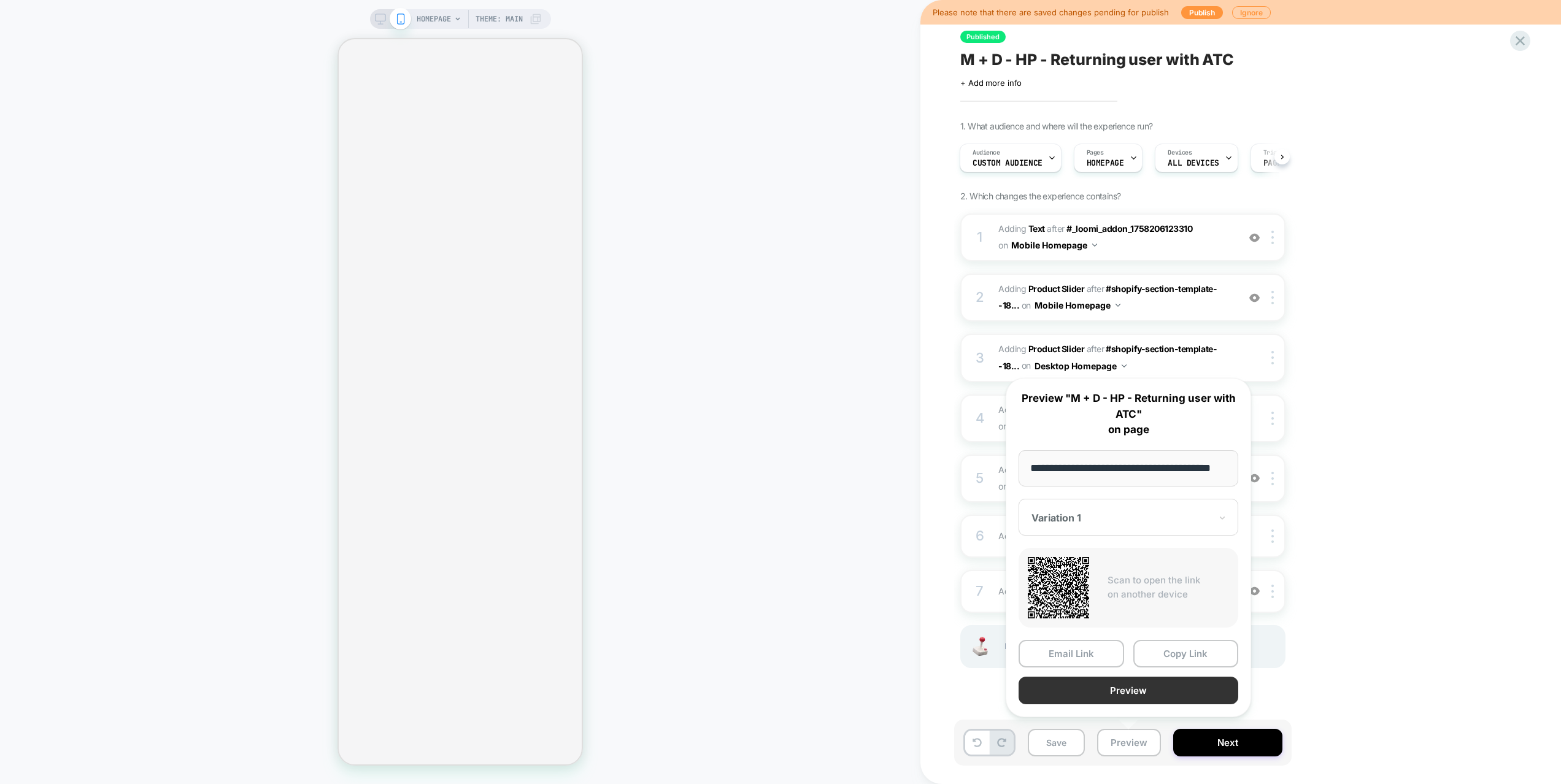
scroll to position [0, 0]
click at [1118, 694] on button "Preview" at bounding box center [1128, 690] width 219 height 27
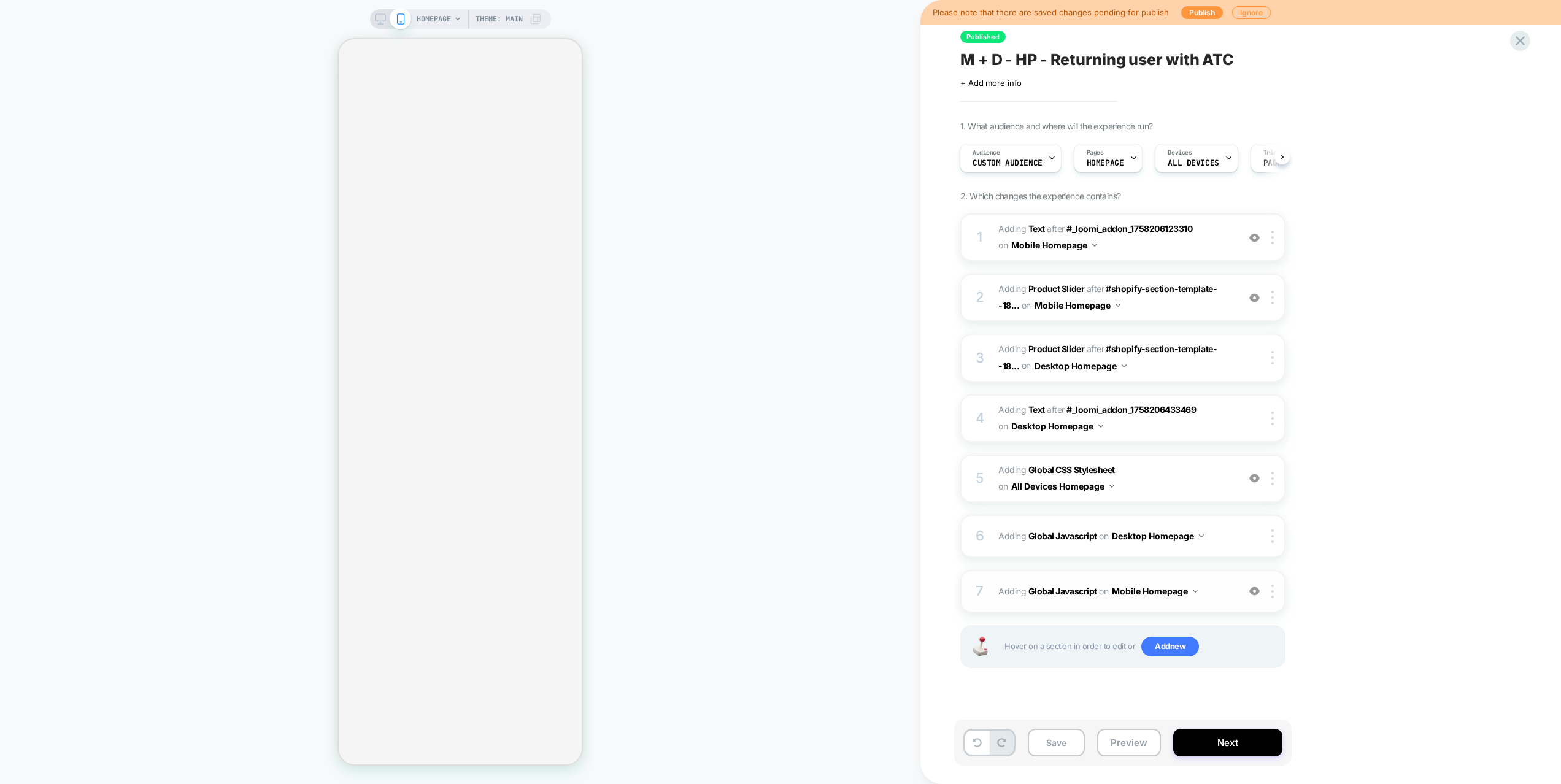
click at [1214, 598] on span "Adding Global Javascript on Mobile Homepage" at bounding box center [1114, 591] width 233 height 18
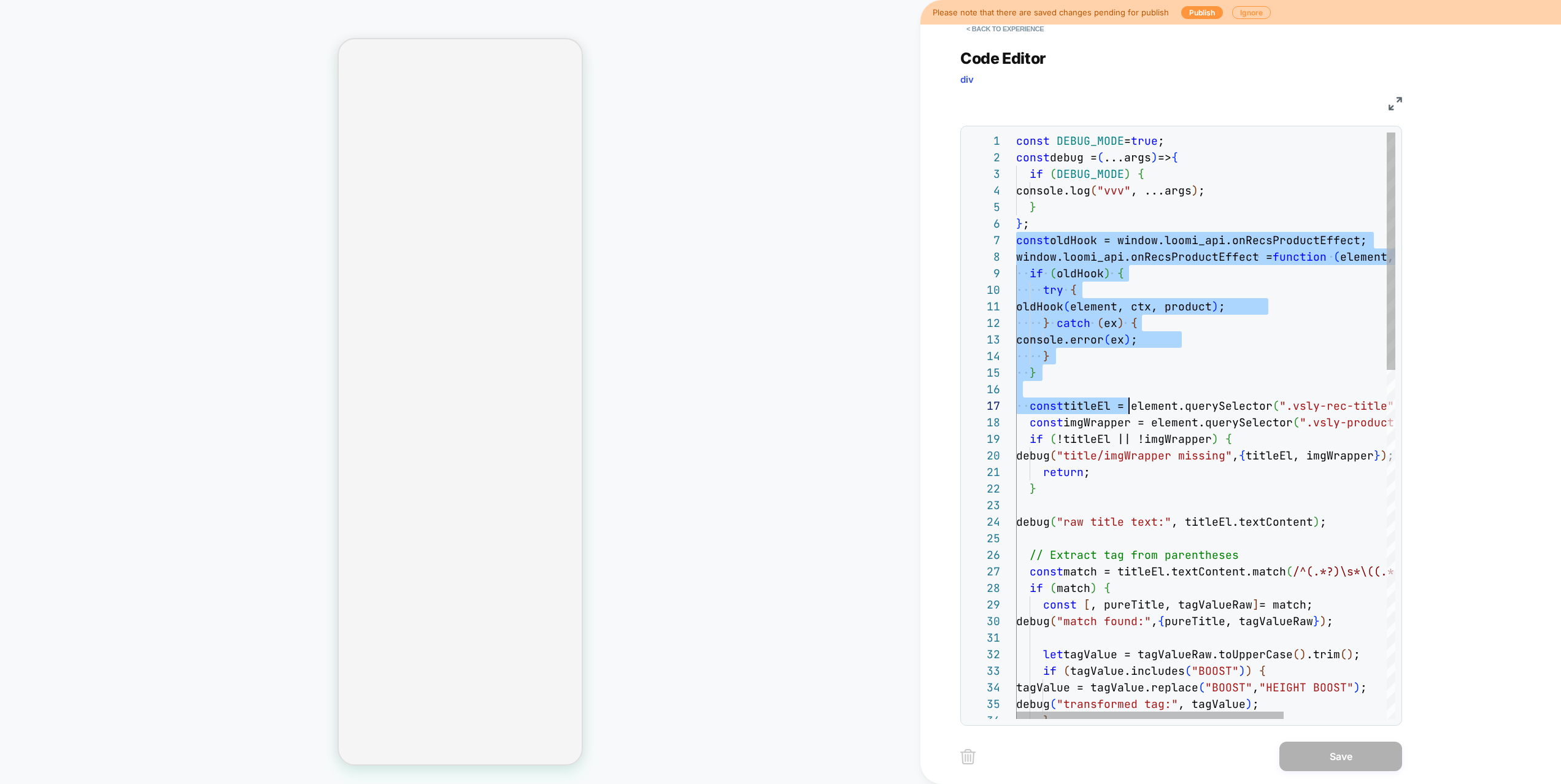
scroll to position [99, 119]
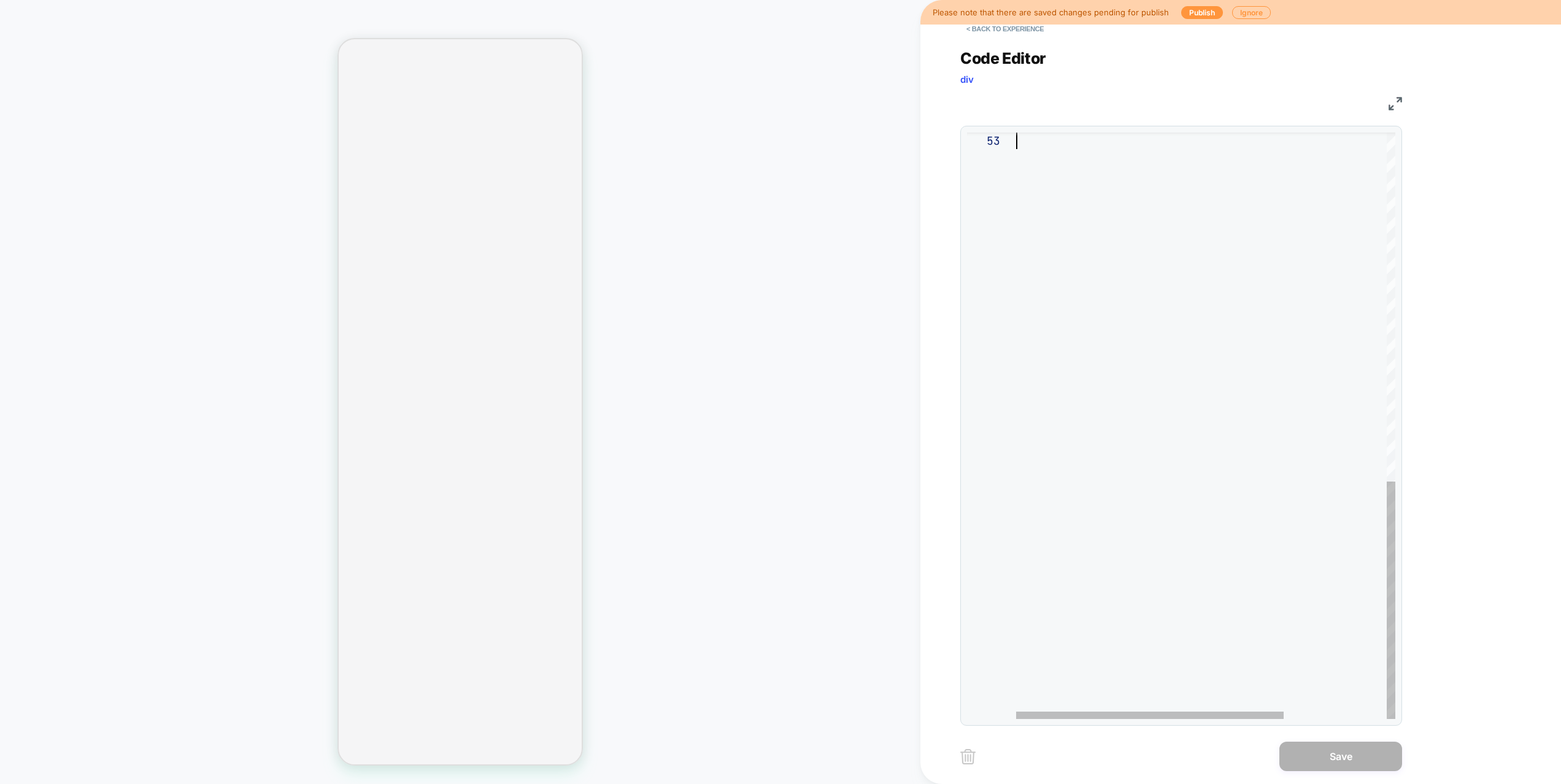
drag, startPoint x: 1018, startPoint y: 239, endPoint x: 1137, endPoint y: 483, distance: 271.5
type textarea "**"
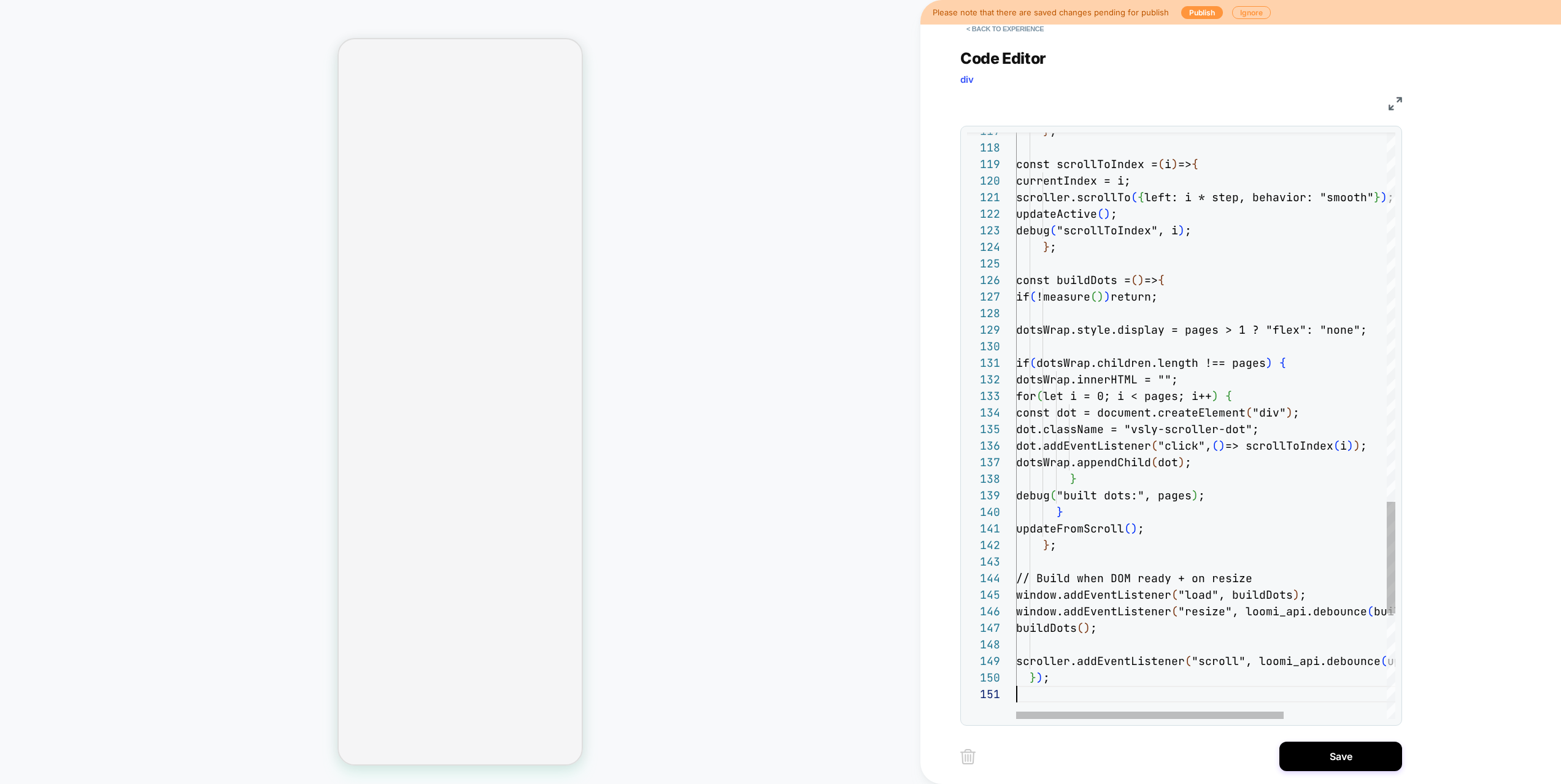
scroll to position [0, 0]
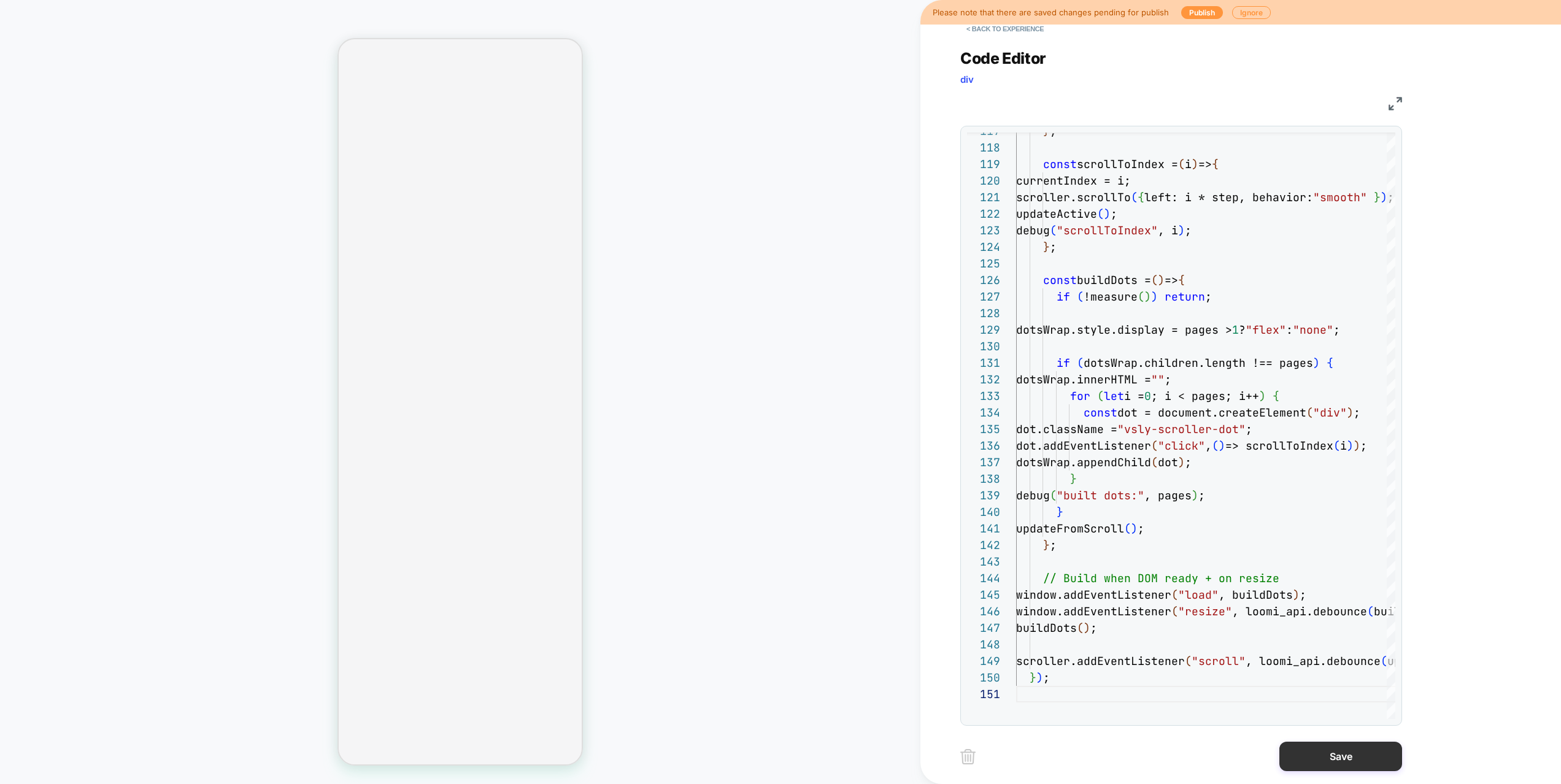
click at [1345, 727] on button "Save" at bounding box center [1340, 756] width 123 height 29
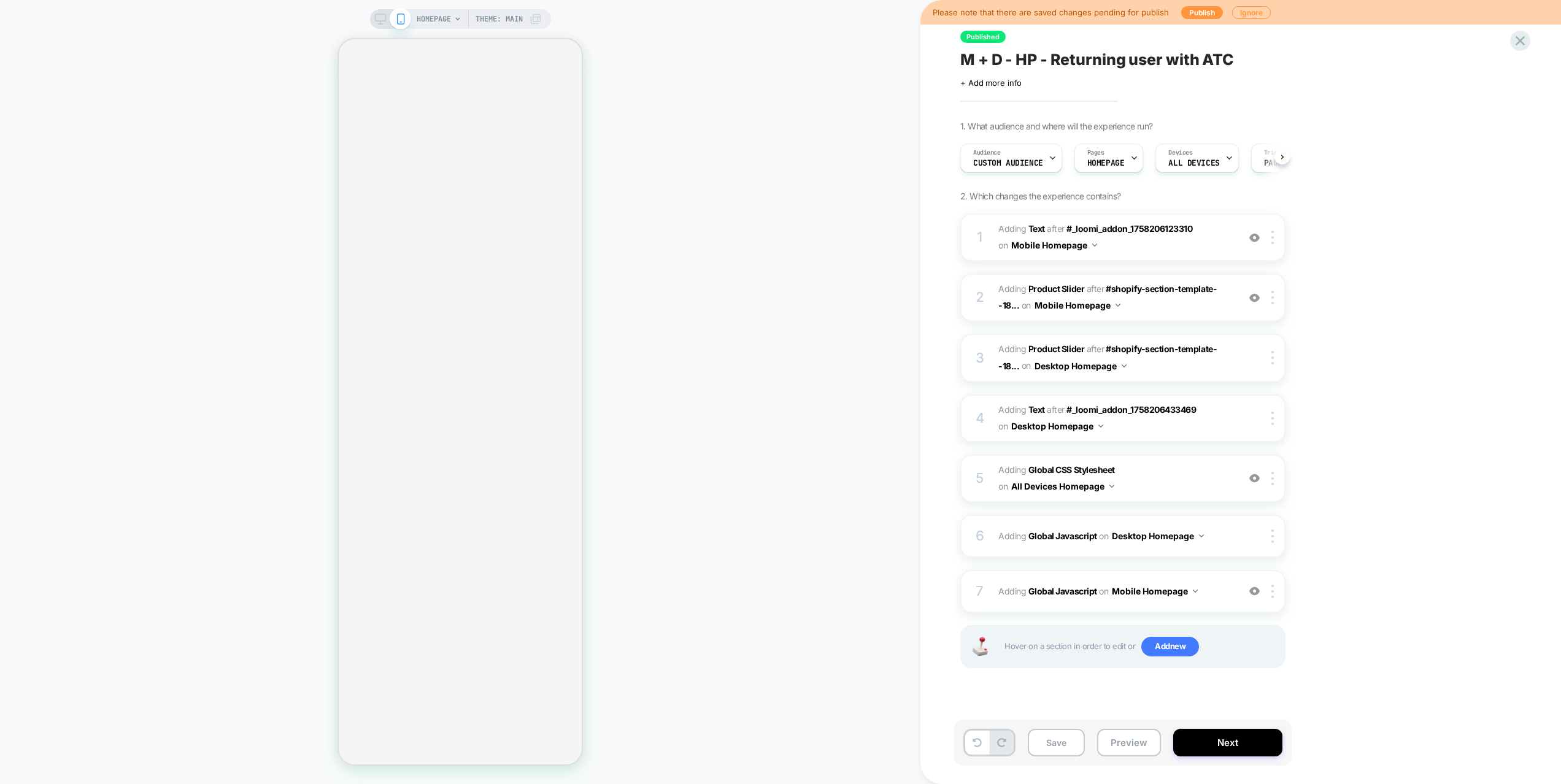
click at [1139, 727] on button "Preview" at bounding box center [1128, 742] width 64 height 27
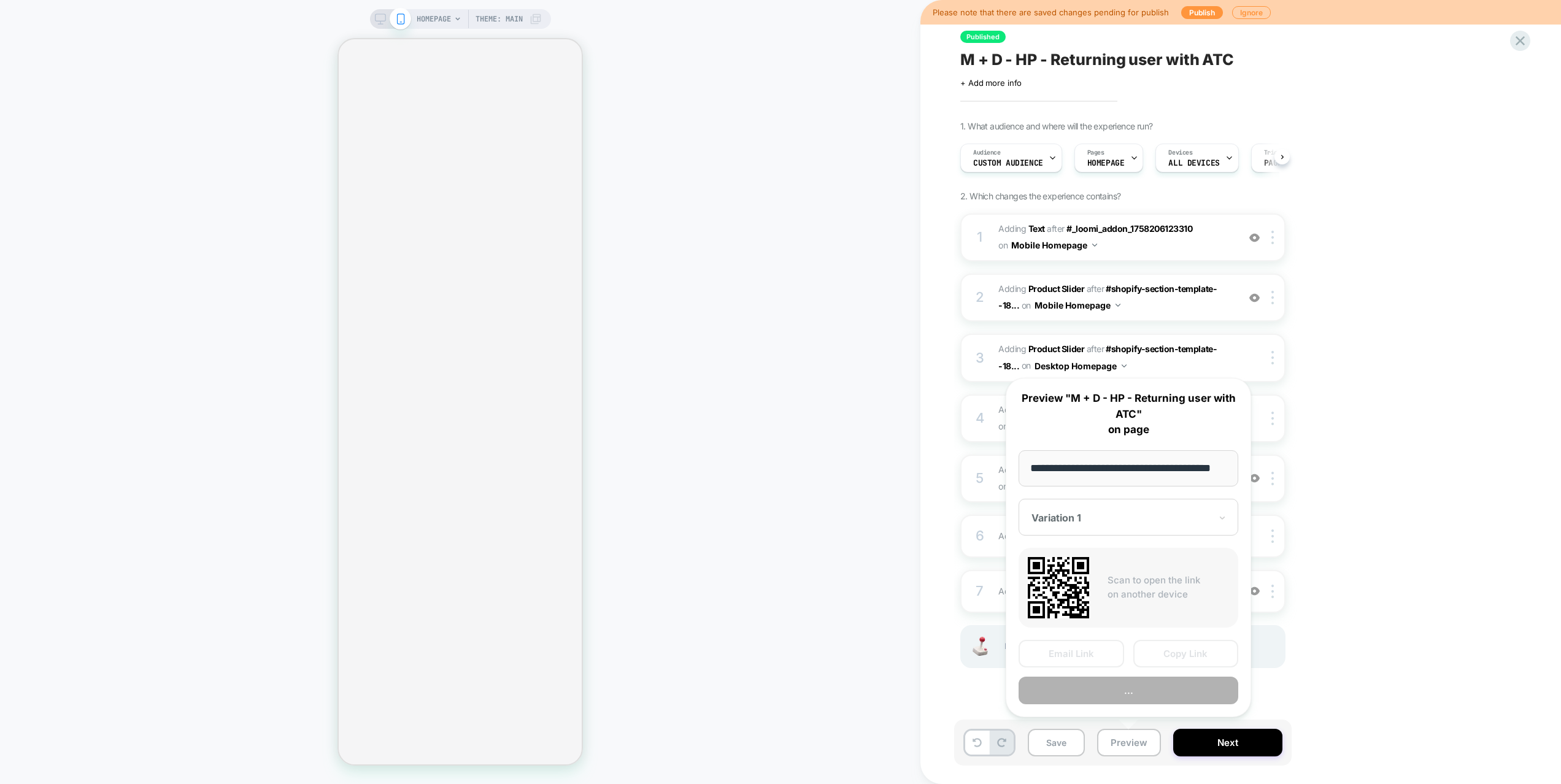
scroll to position [0, 1]
click at [1129, 694] on button "Preview" at bounding box center [1128, 690] width 219 height 27
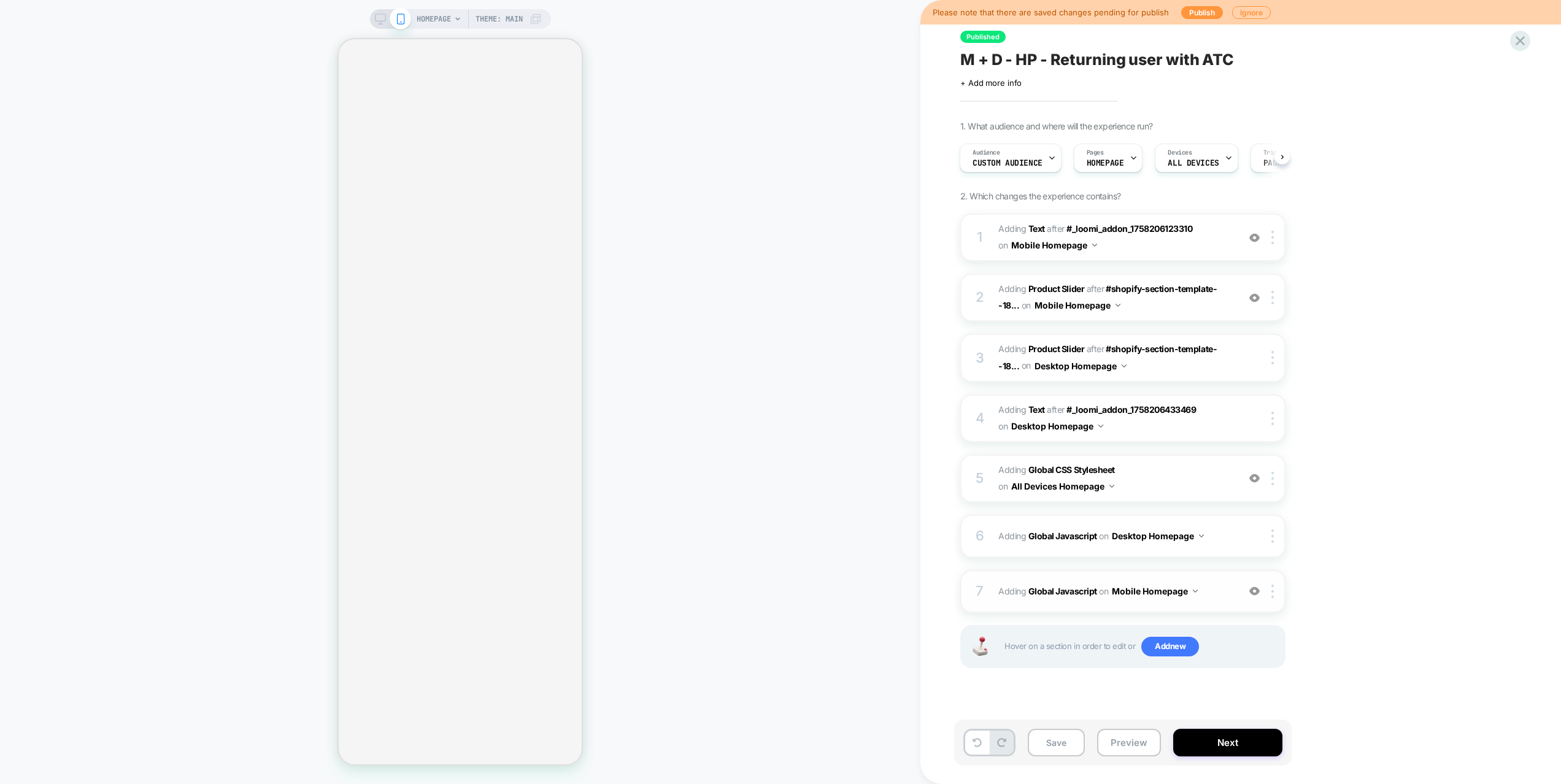
click at [1218, 602] on div "7 Adding Global Javascript on Mobile Homepage Add Before Add After Copy to Desk…" at bounding box center [1122, 591] width 325 height 43
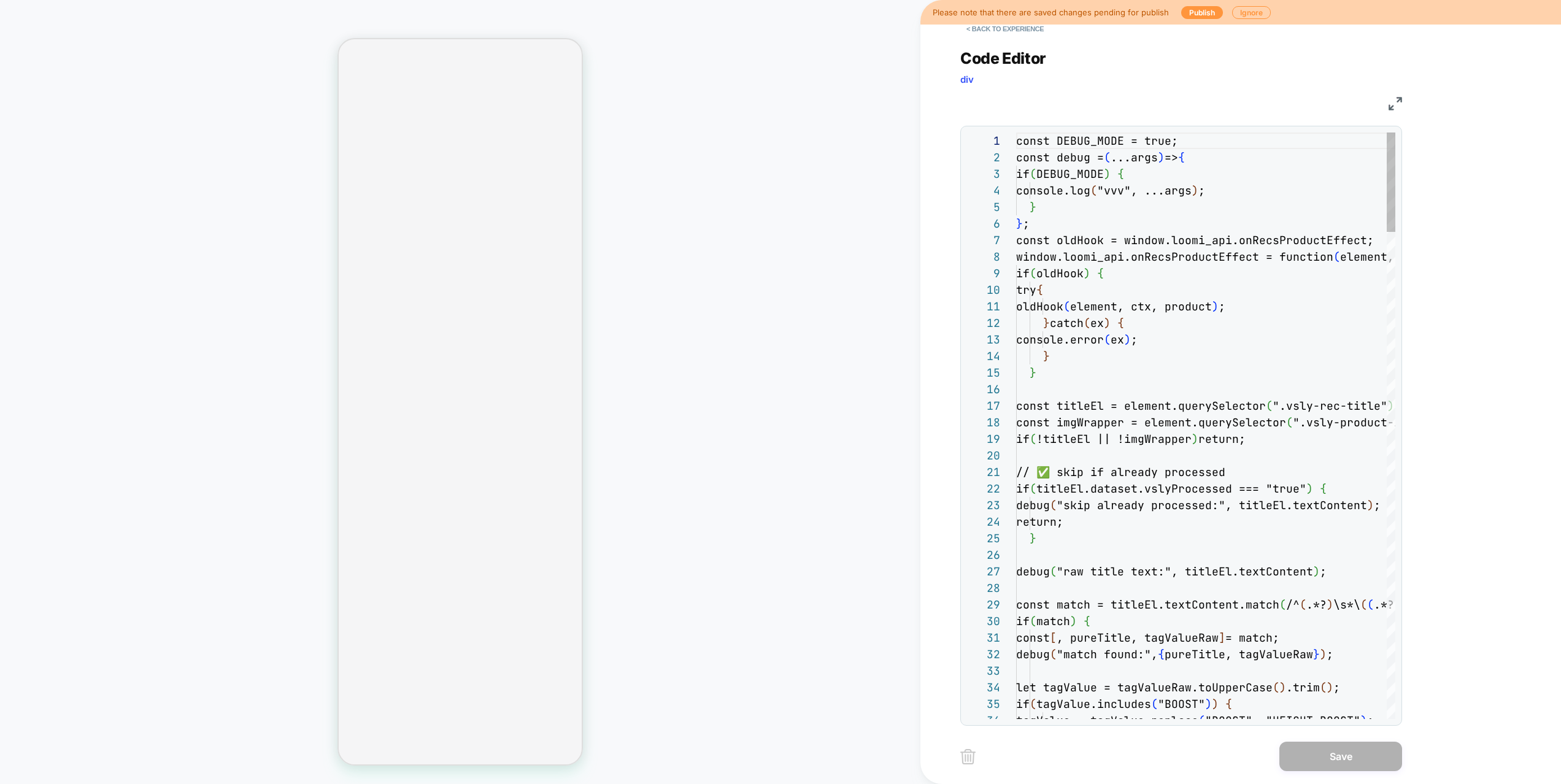
scroll to position [33, 179]
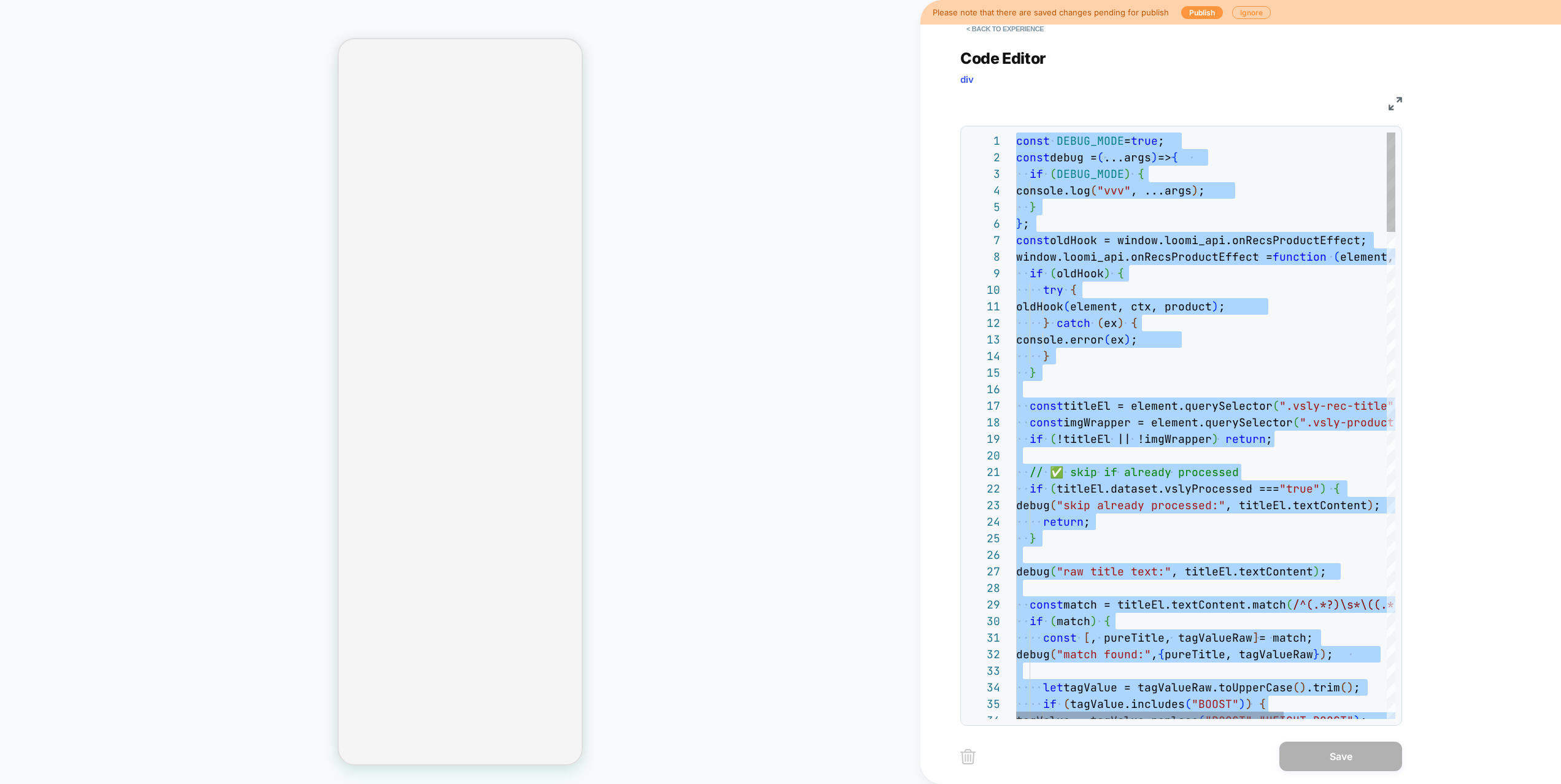
type textarea "**********"
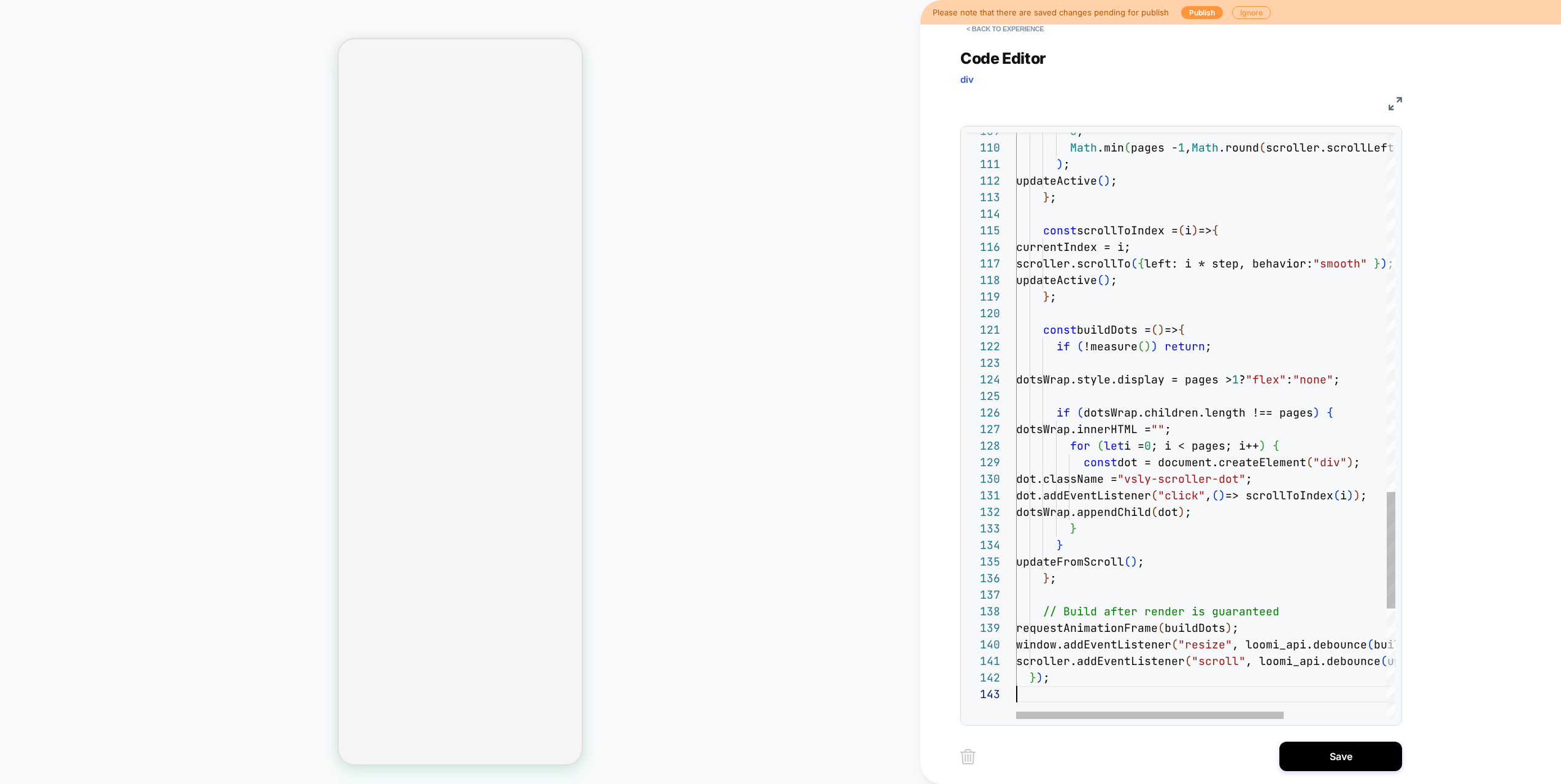
scroll to position [33, 0]
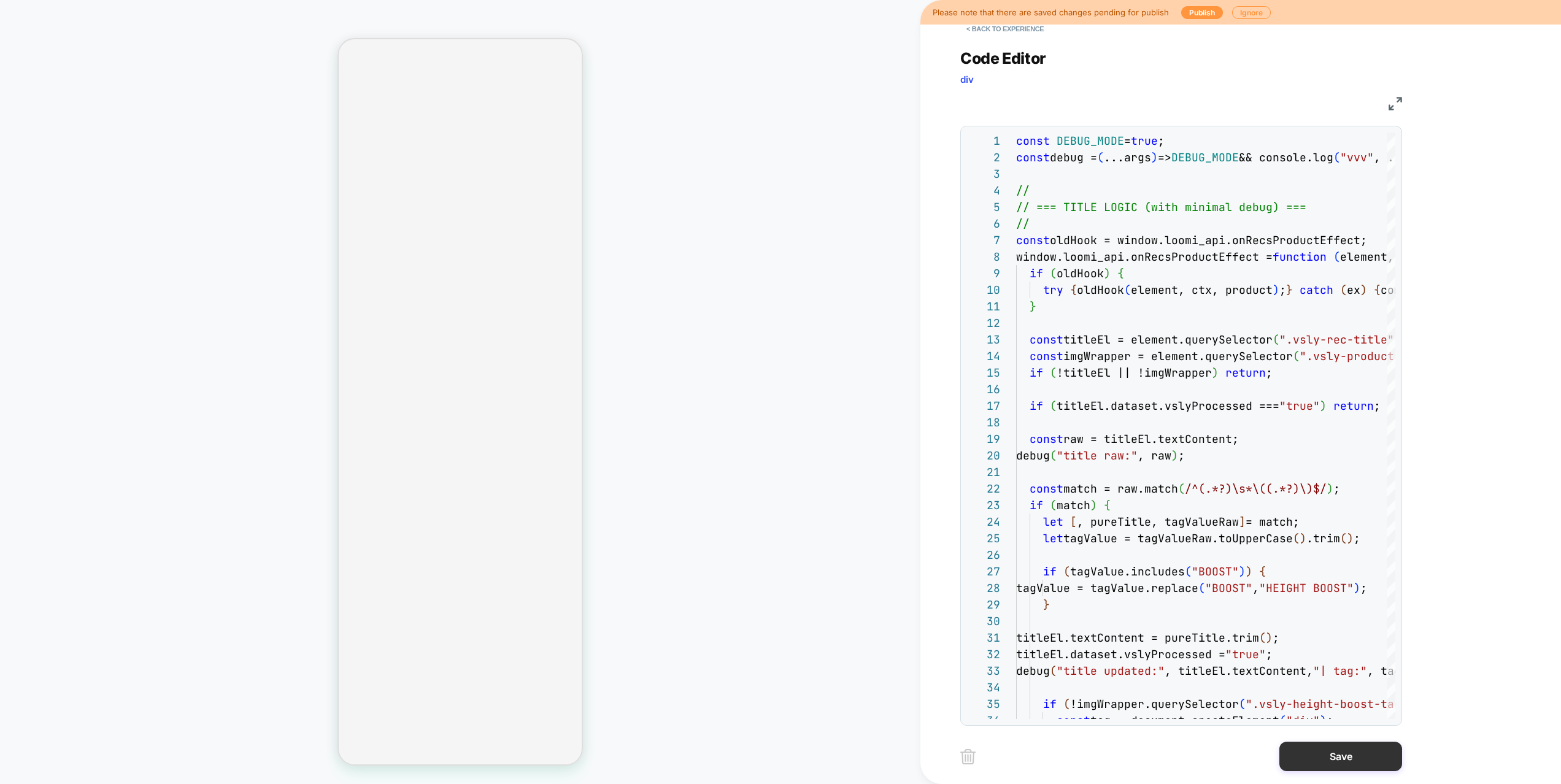
click at [1340, 727] on button "Save" at bounding box center [1340, 756] width 123 height 29
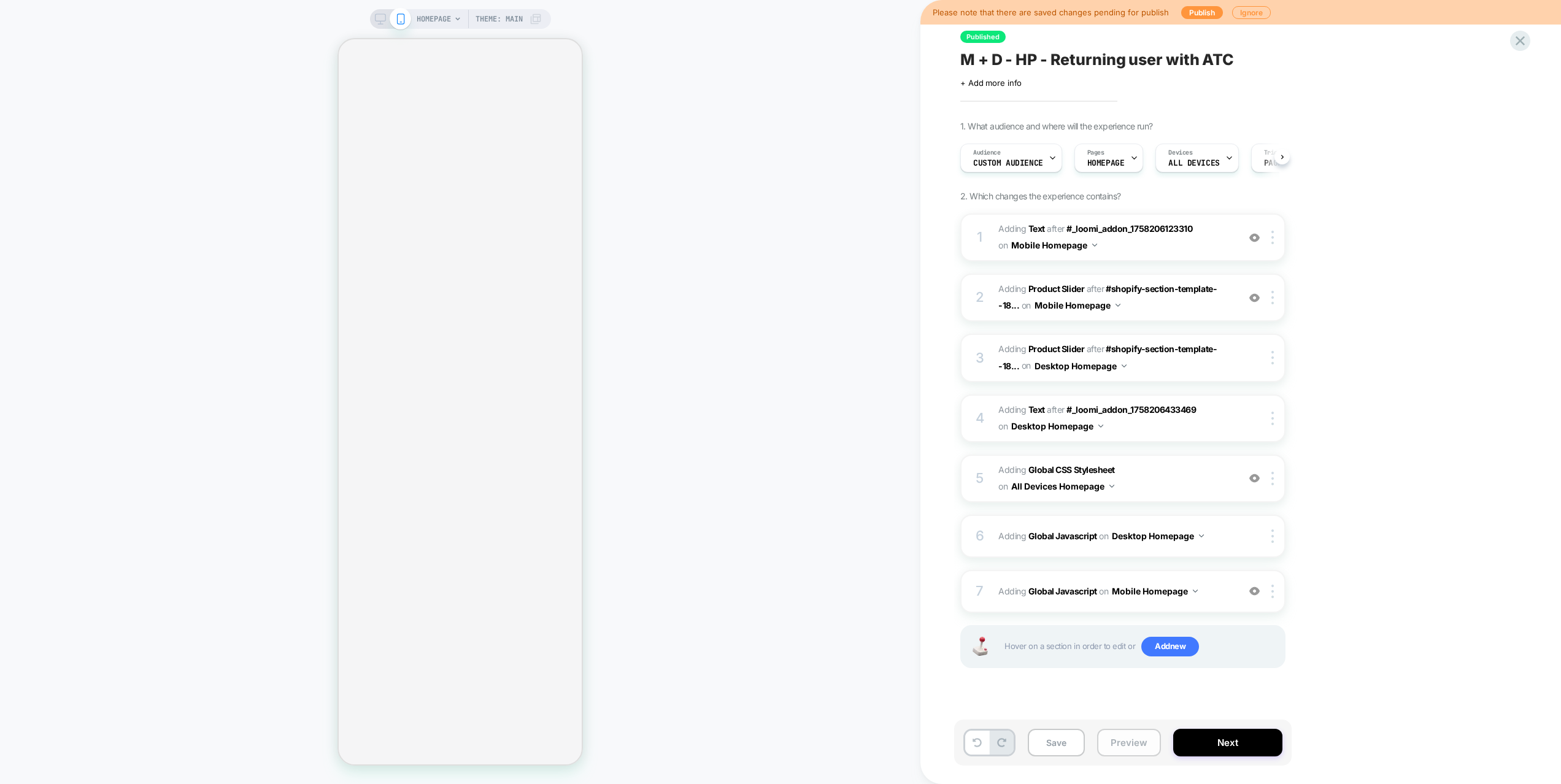
scroll to position [0, 1]
click at [1132, 727] on button "Preview" at bounding box center [1128, 742] width 64 height 27
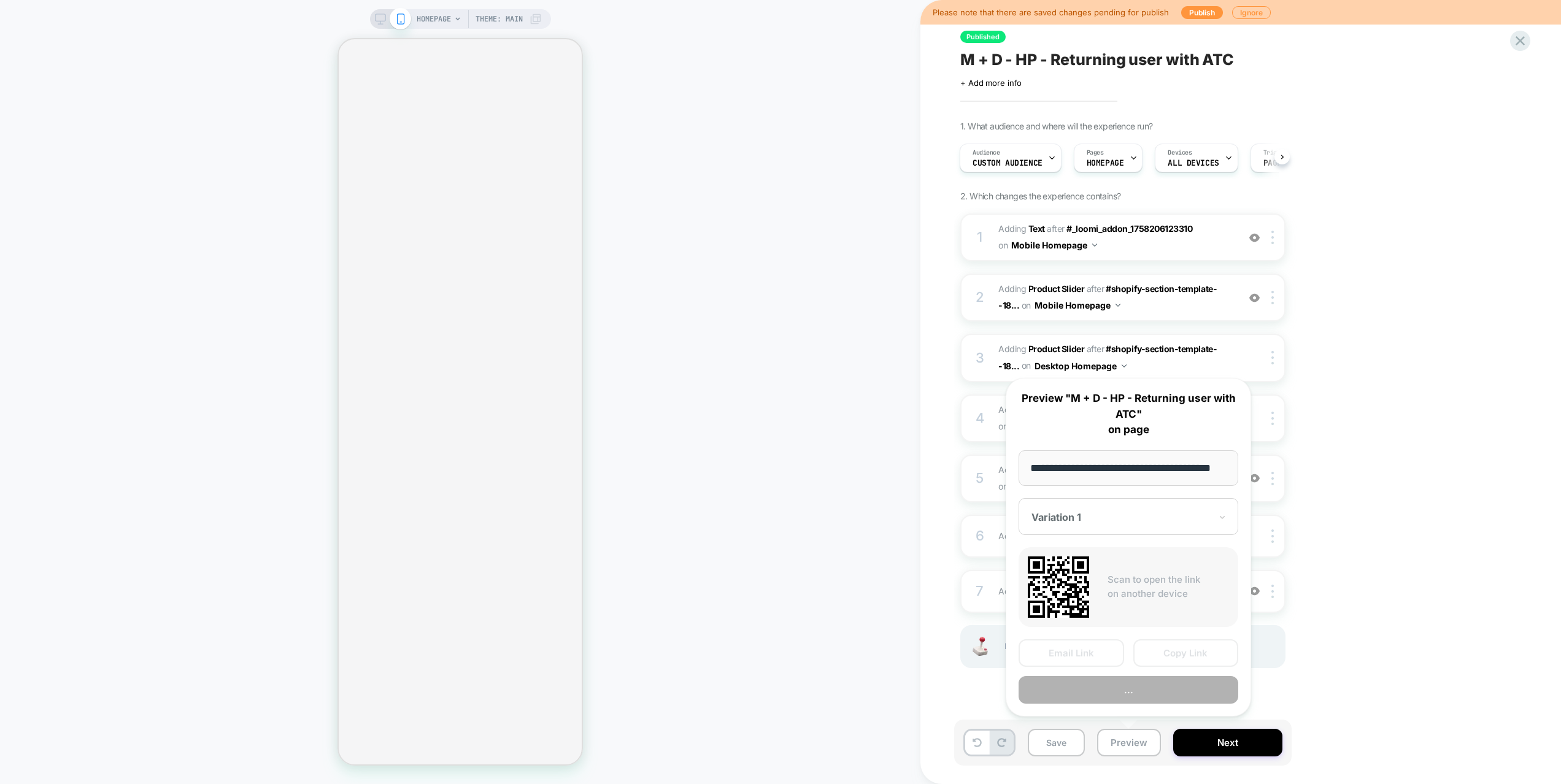
scroll to position [0, 28]
click at [1121, 691] on button "Preview" at bounding box center [1128, 690] width 219 height 27
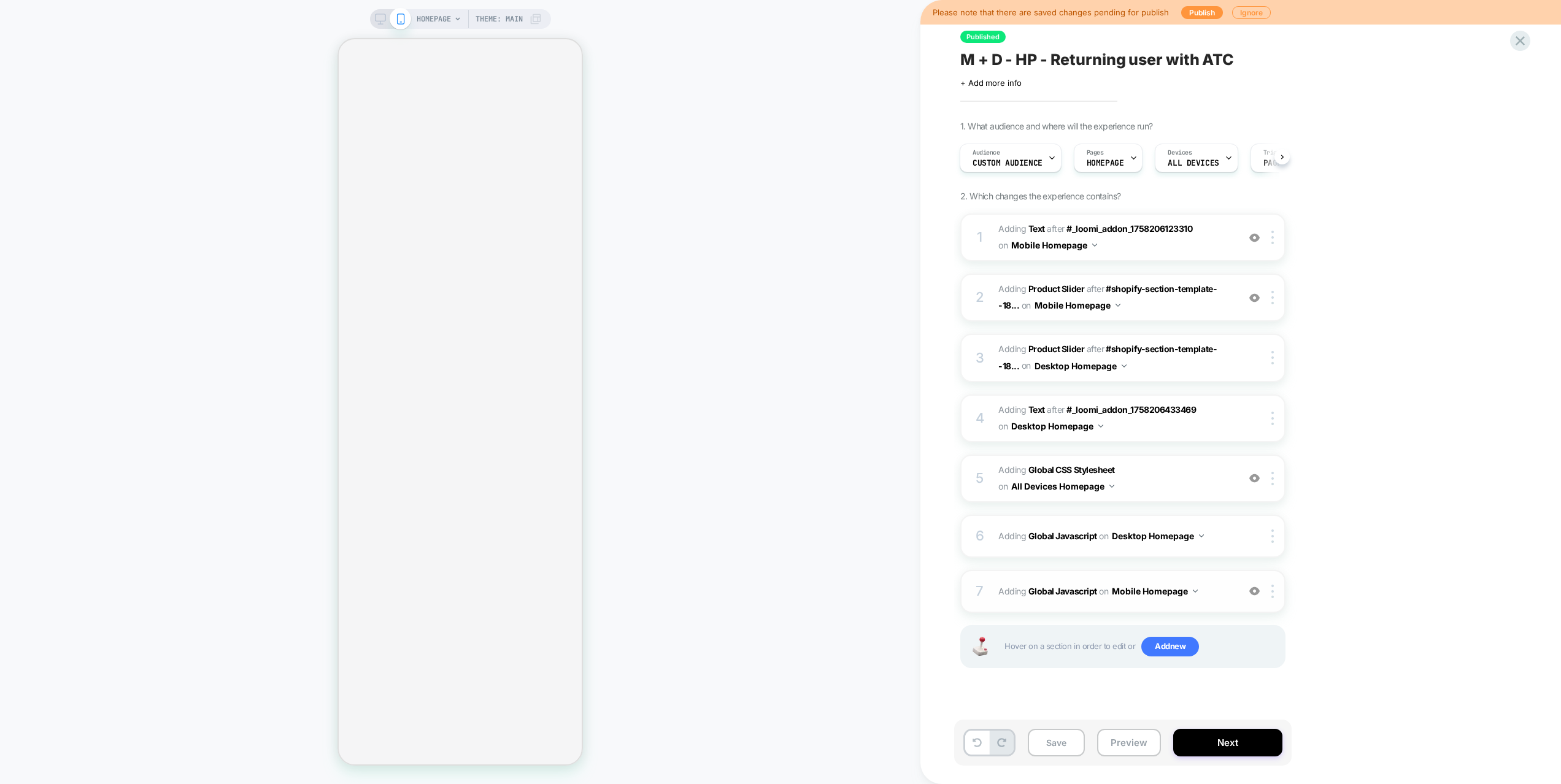
click at [1211, 588] on span "Adding Global Javascript on Mobile Homepage" at bounding box center [1114, 591] width 233 height 18
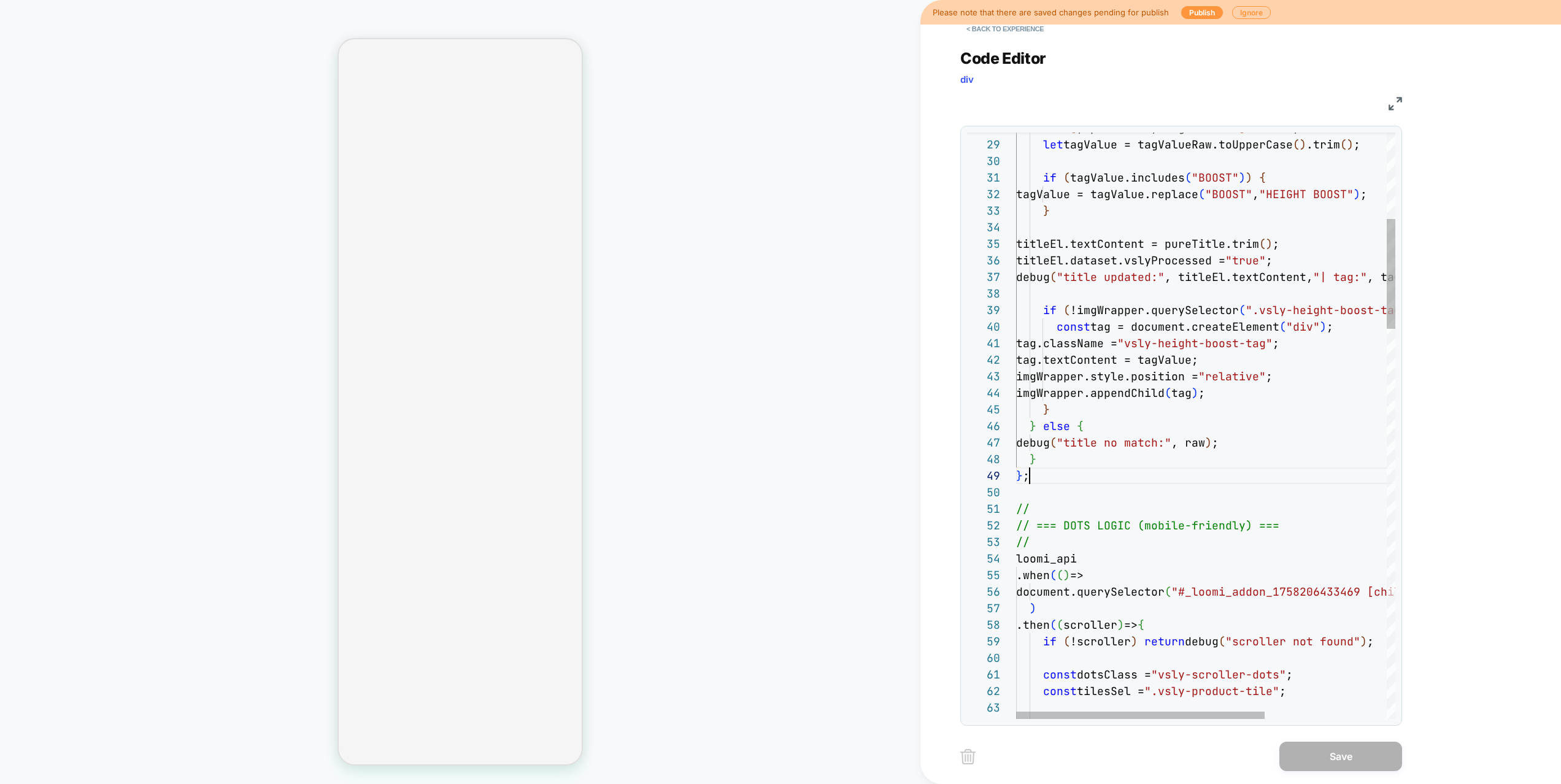
scroll to position [132, 13]
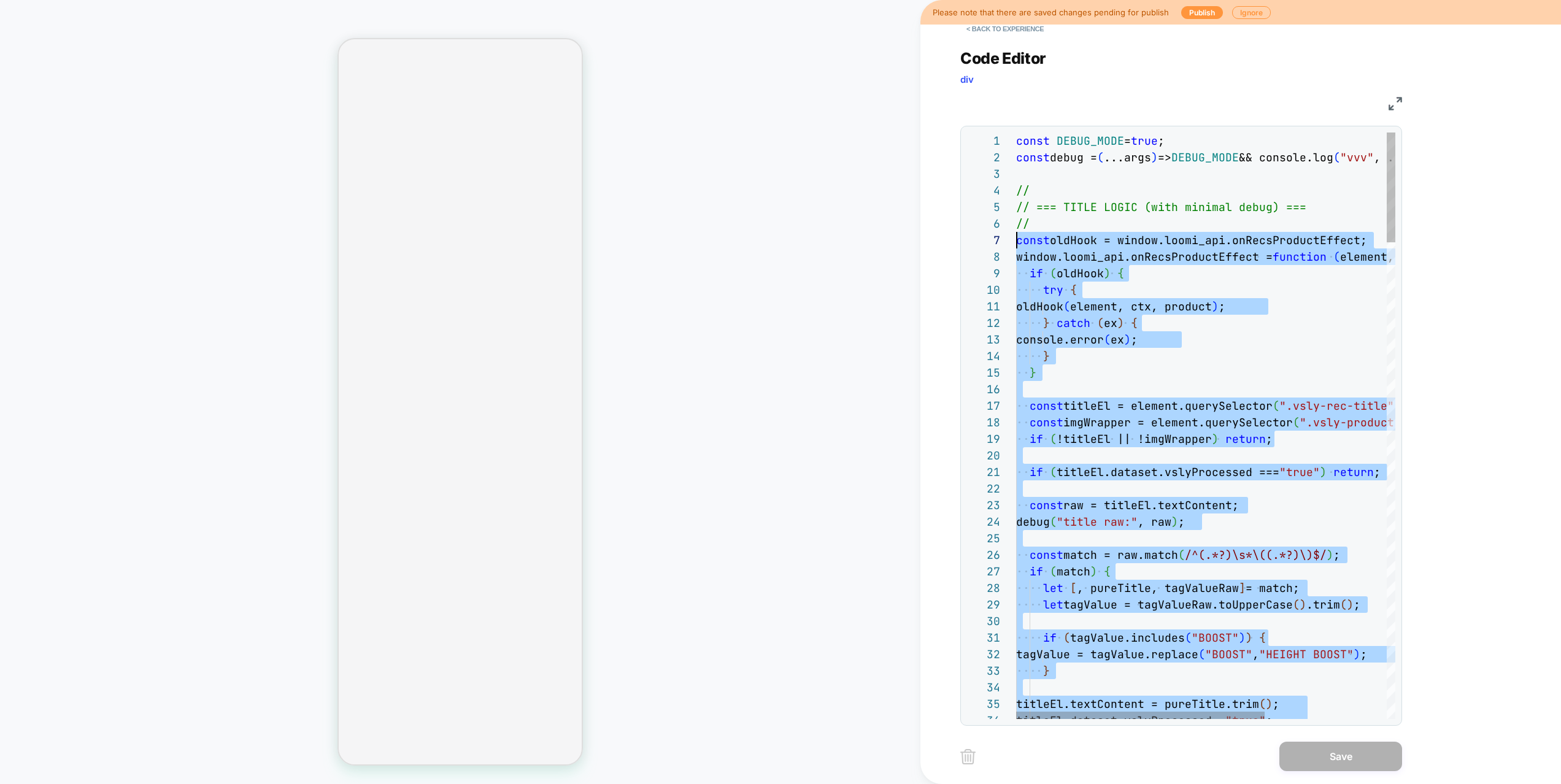
drag, startPoint x: 1046, startPoint y: 478, endPoint x: 958, endPoint y: 233, distance: 260.3
type textarea "**********"
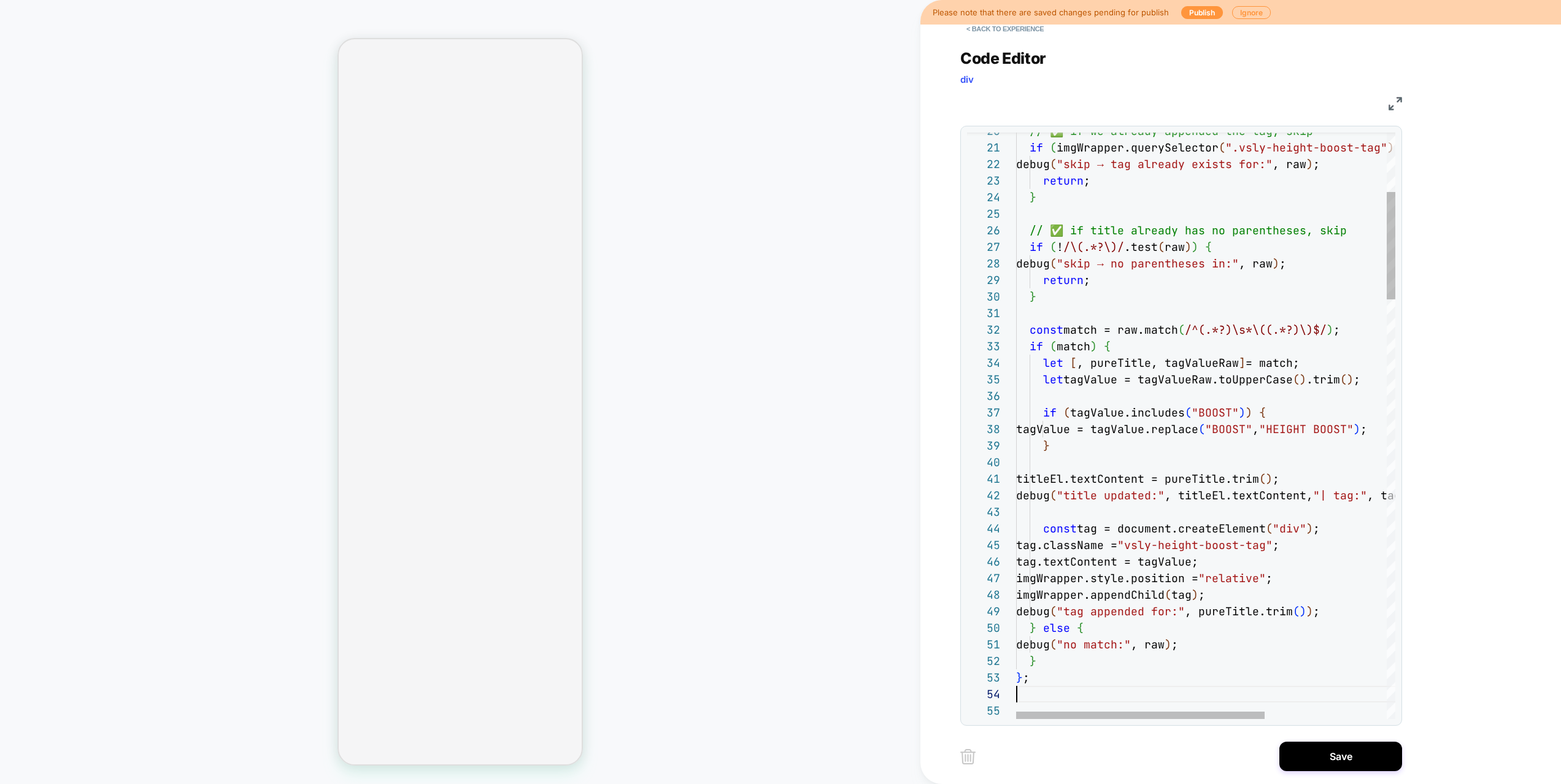
scroll to position [50, 0]
click at [1344, 727] on button "Save" at bounding box center [1340, 756] width 123 height 29
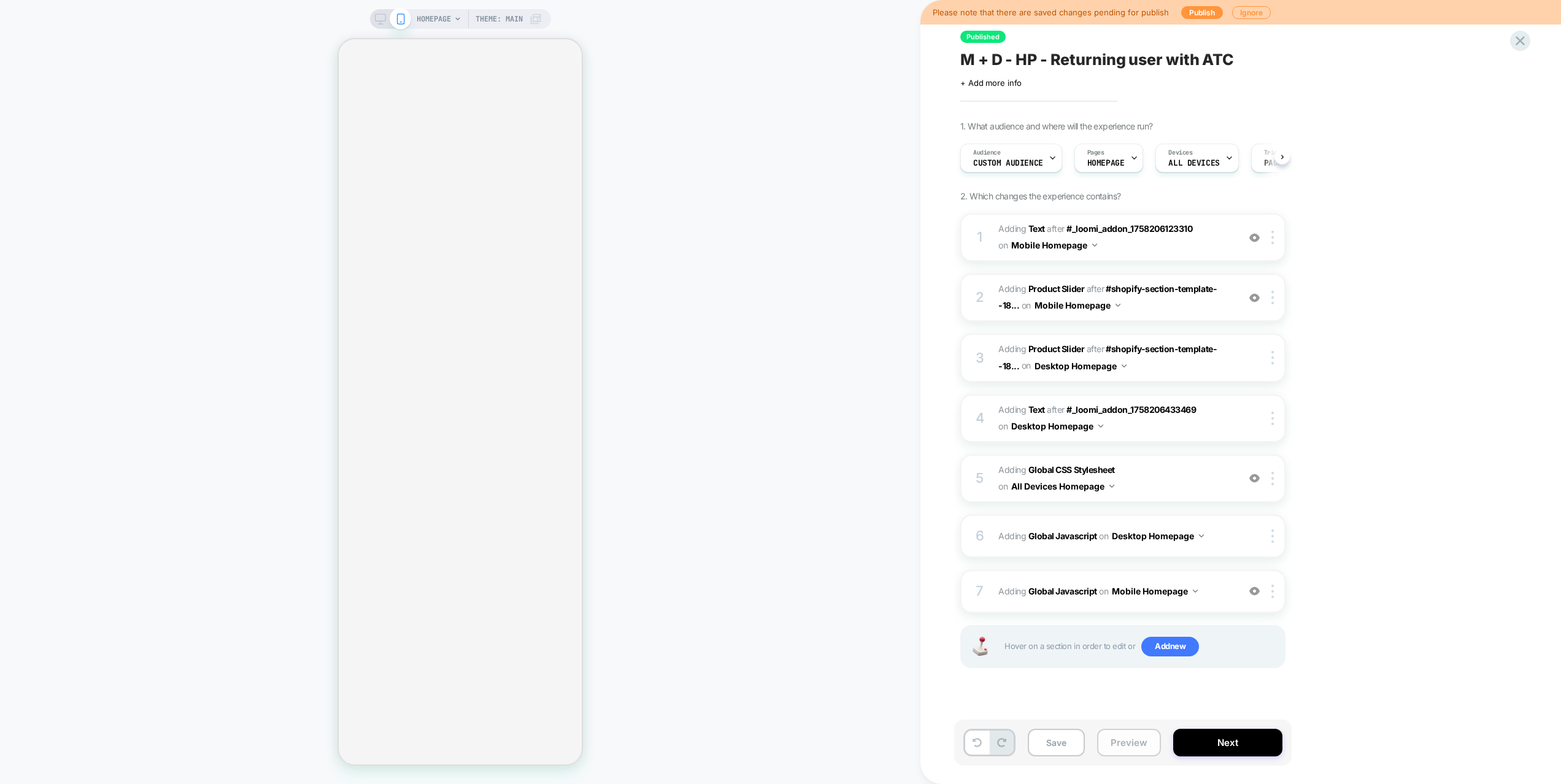
click at [1134, 727] on button "Preview" at bounding box center [1128, 742] width 64 height 27
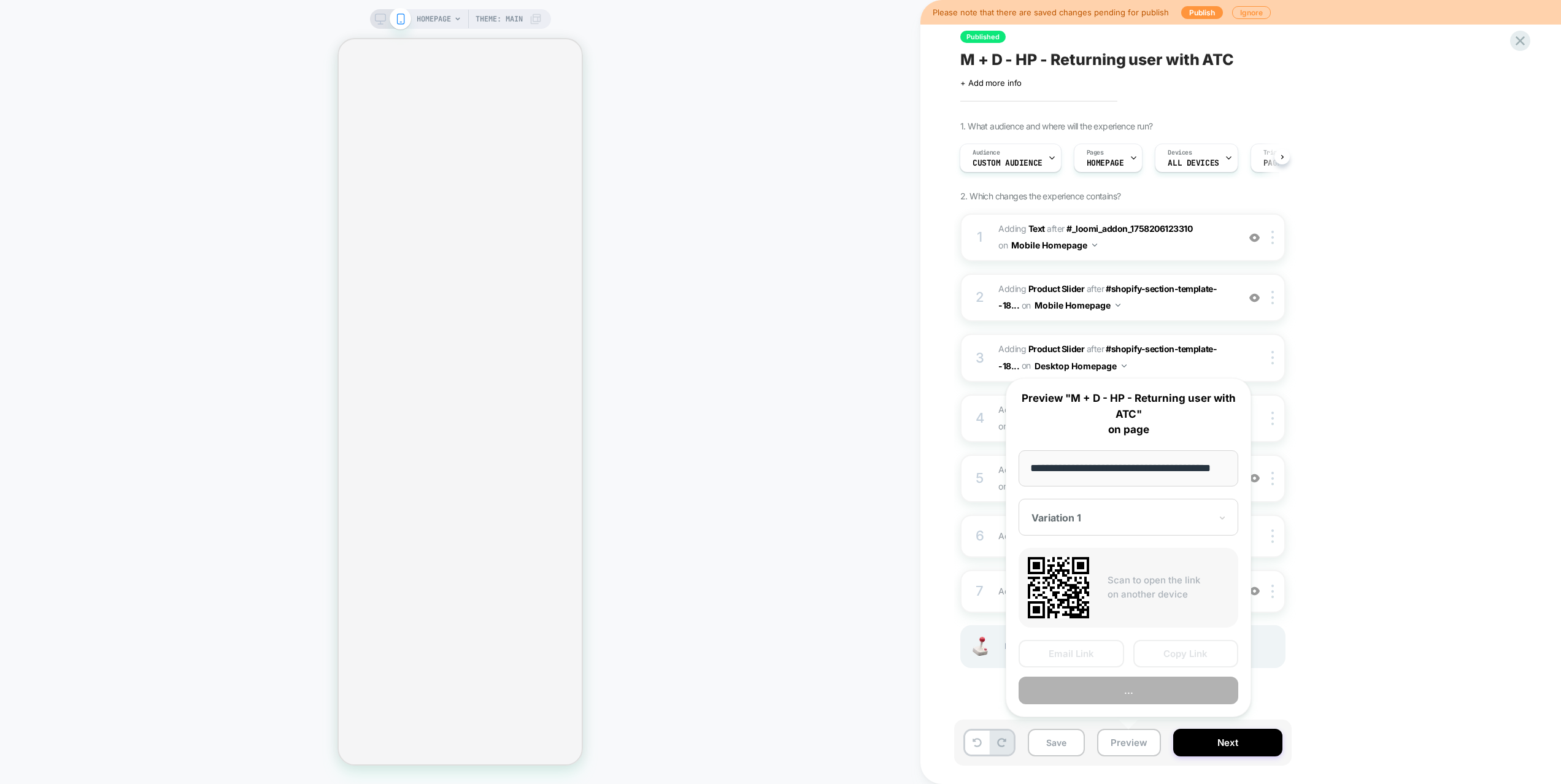
scroll to position [0, 0]
click at [1123, 688] on button "..." at bounding box center [1128, 690] width 219 height 27
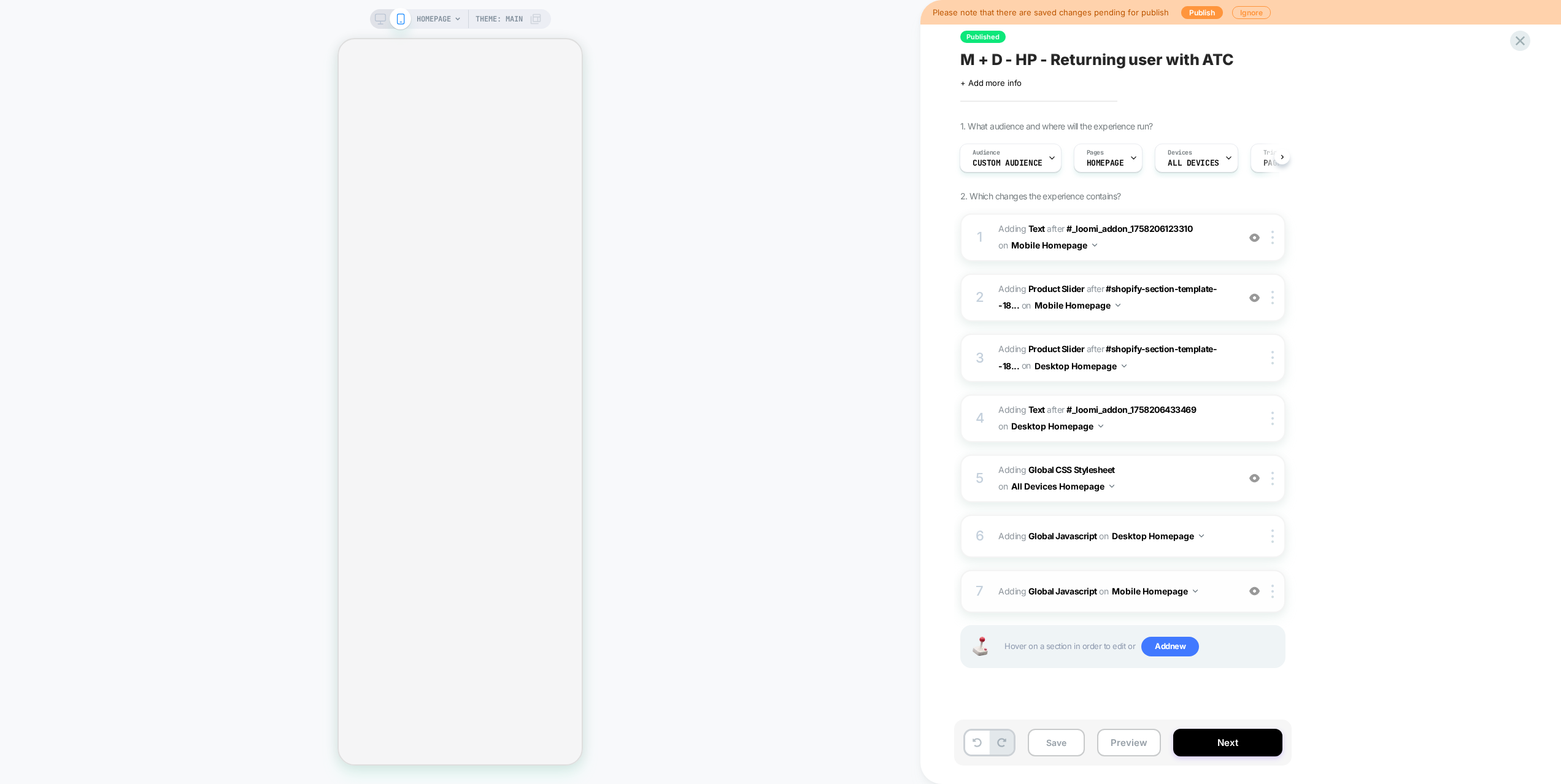
click at [1211, 598] on span "Adding Global Javascript on Mobile Homepage" at bounding box center [1114, 591] width 233 height 18
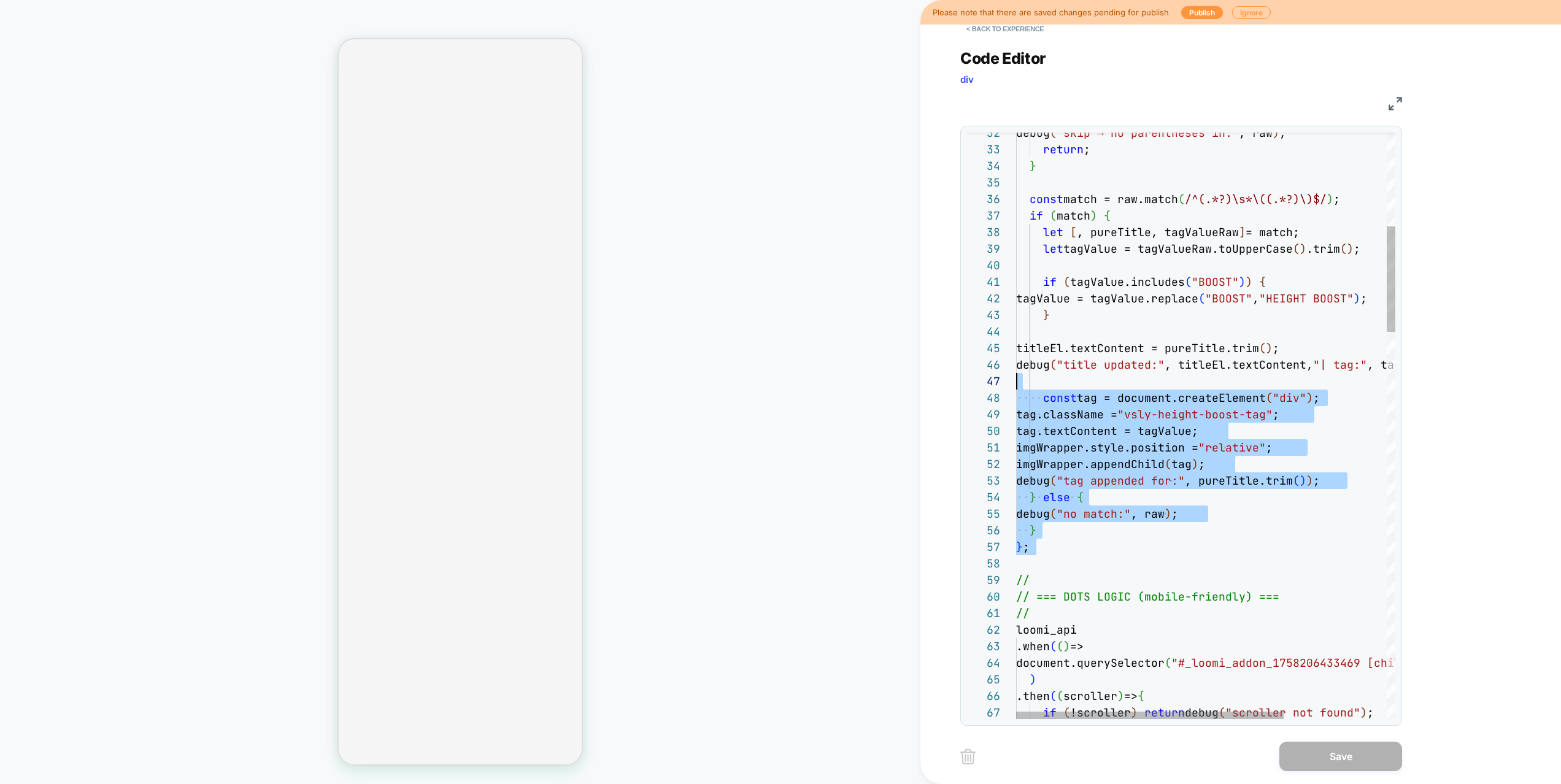
scroll to position [33, 80]
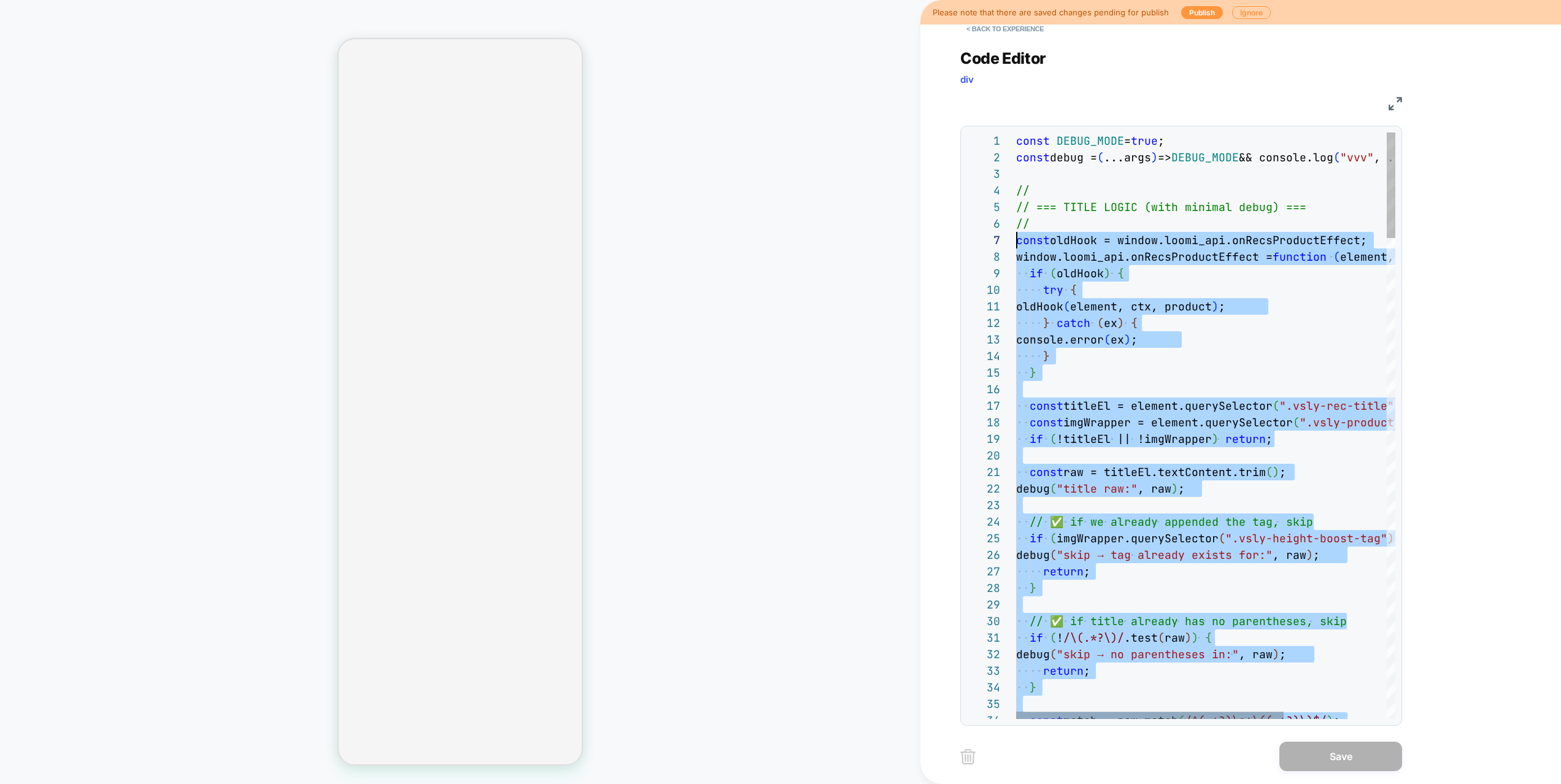
drag, startPoint x: 1087, startPoint y: 556, endPoint x: 984, endPoint y: 245, distance: 327.6
type textarea "**********"
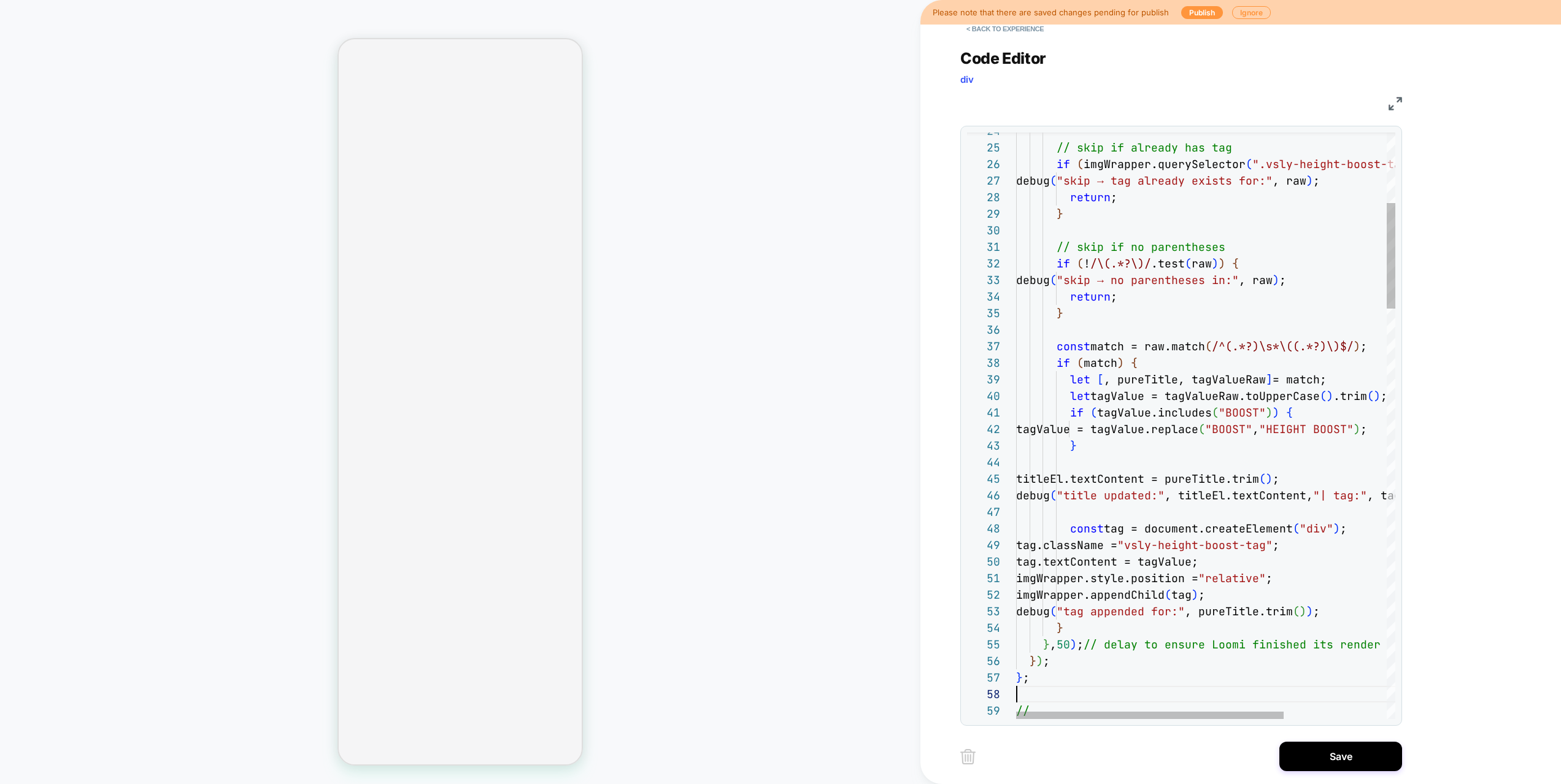
scroll to position [116, 0]
click at [1326, 727] on button "Save" at bounding box center [1340, 756] width 123 height 29
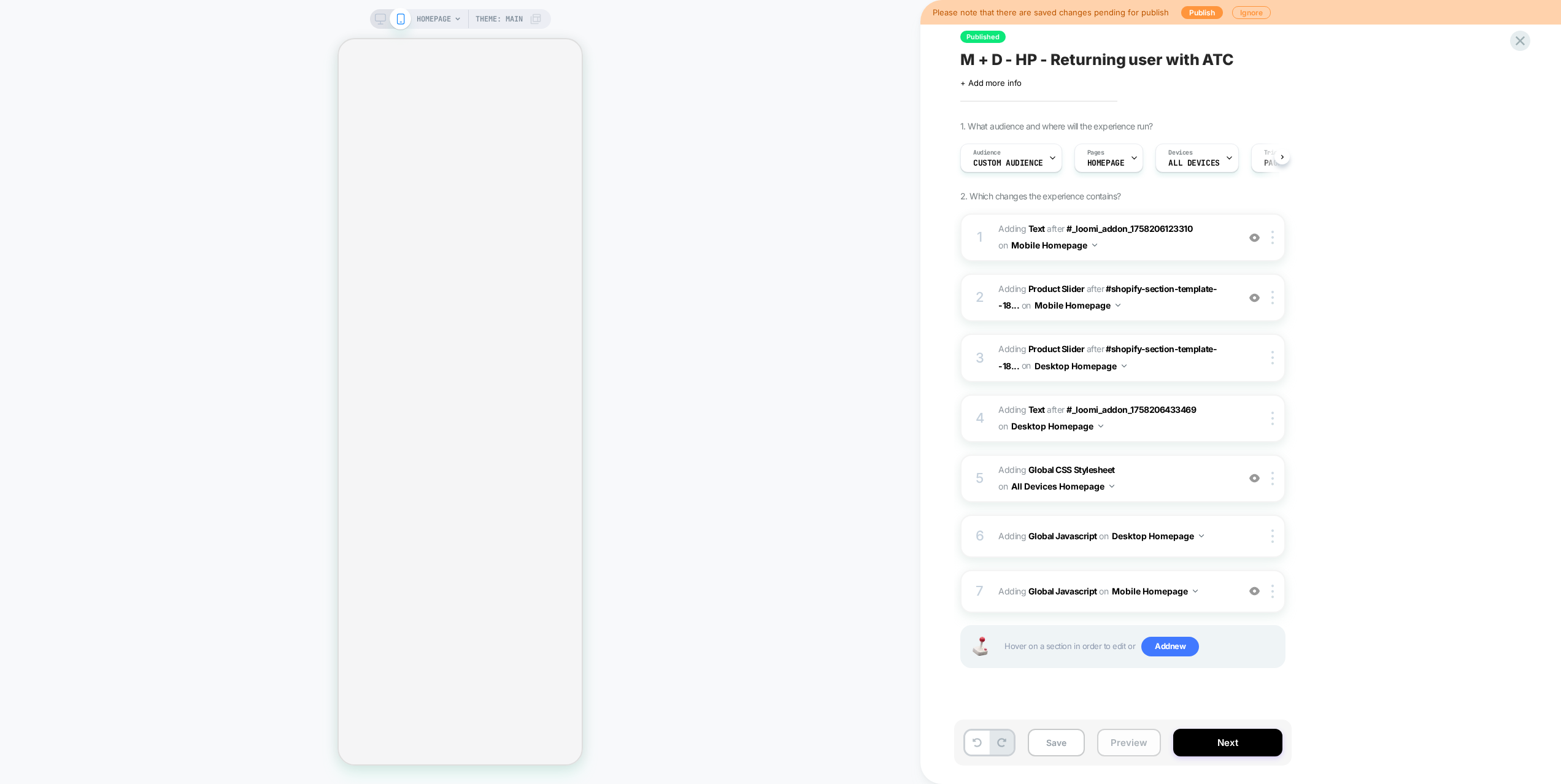
click at [1125, 727] on button "Preview" at bounding box center [1128, 742] width 64 height 27
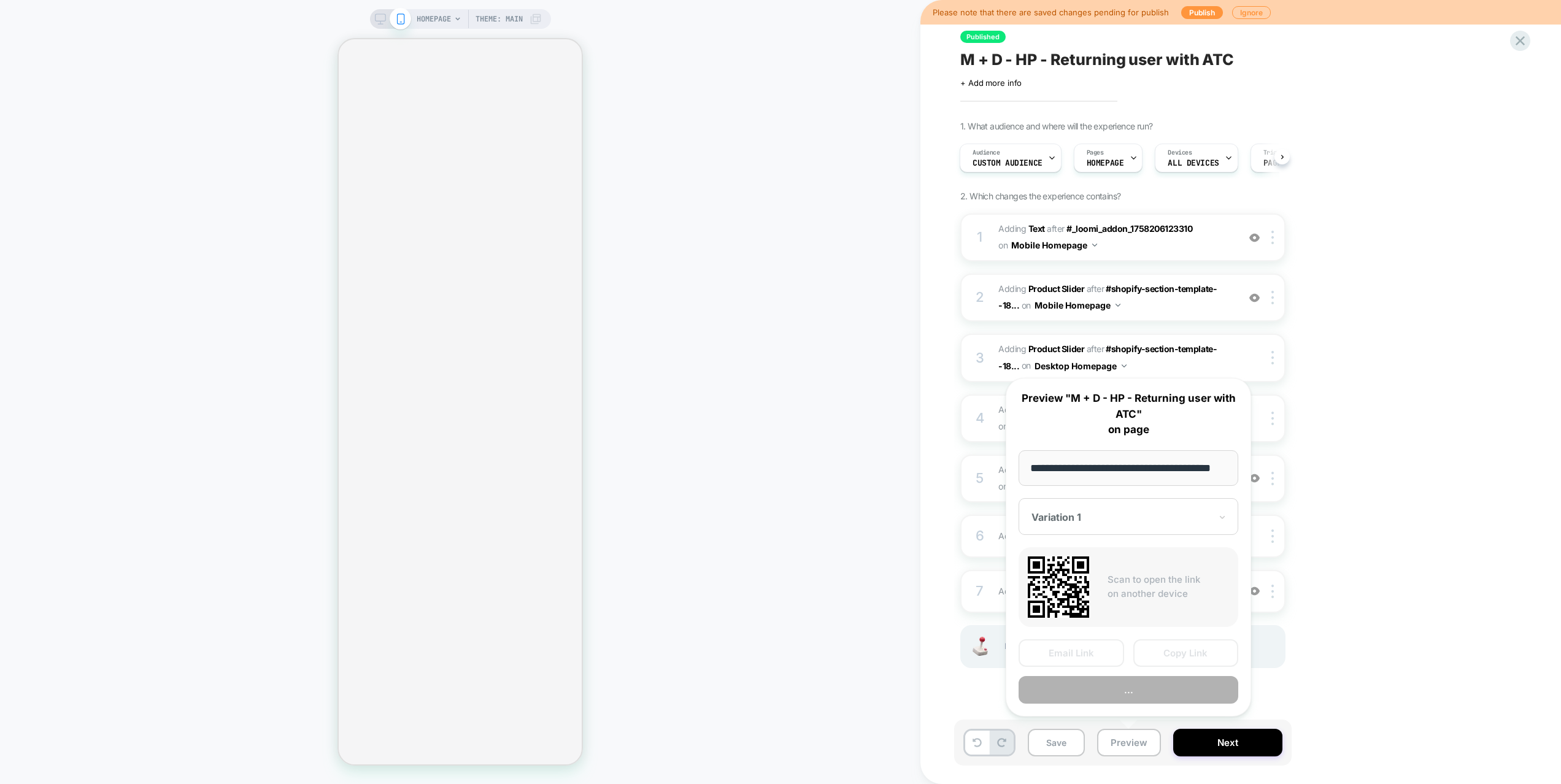
scroll to position [0, 28]
click at [1130, 684] on button "Preview" at bounding box center [1128, 690] width 219 height 27
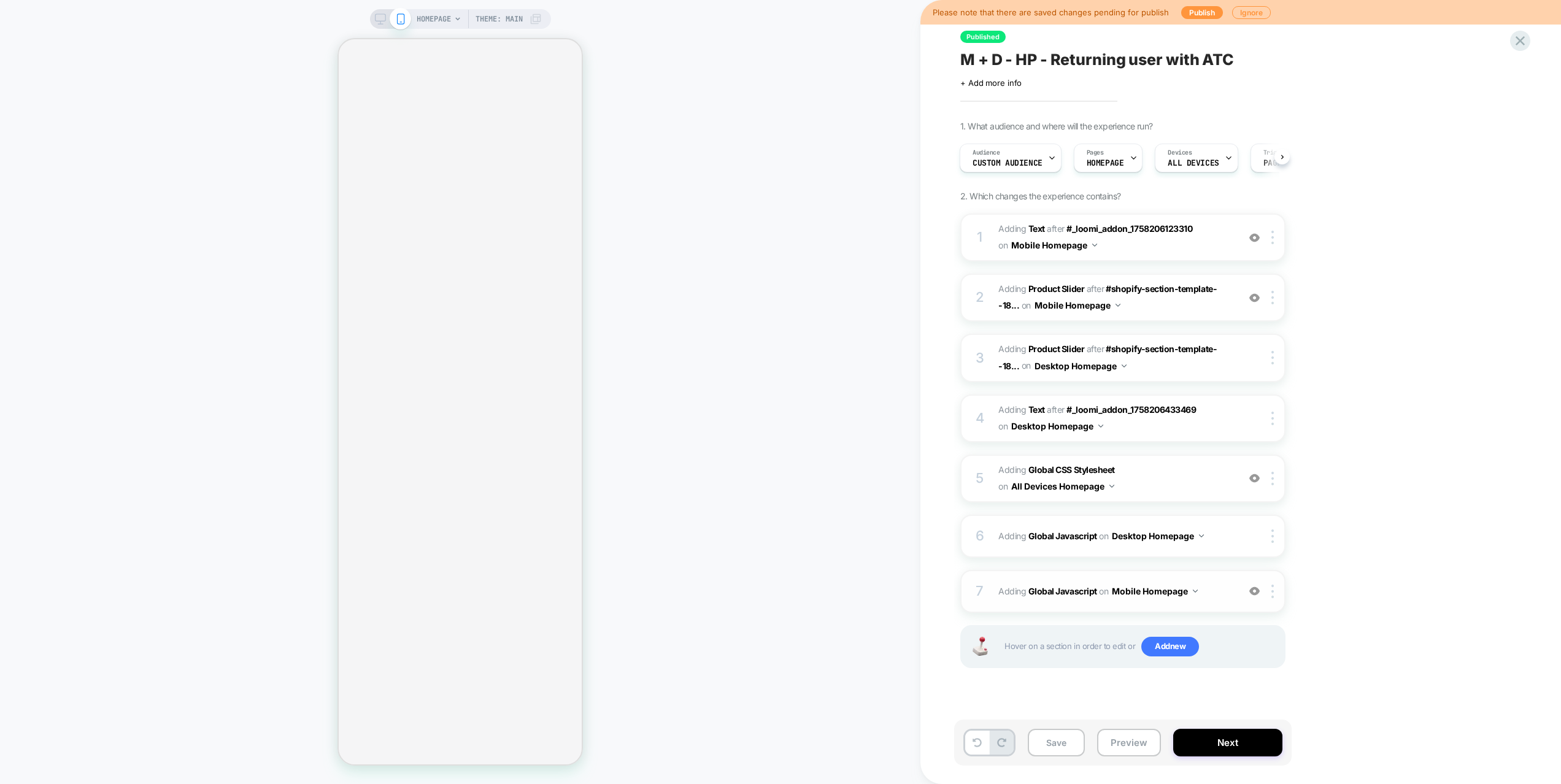
click at [1223, 604] on div "7 Adding Global Javascript on Mobile Homepage Add Before Add After Copy to Desk…" at bounding box center [1122, 591] width 325 height 43
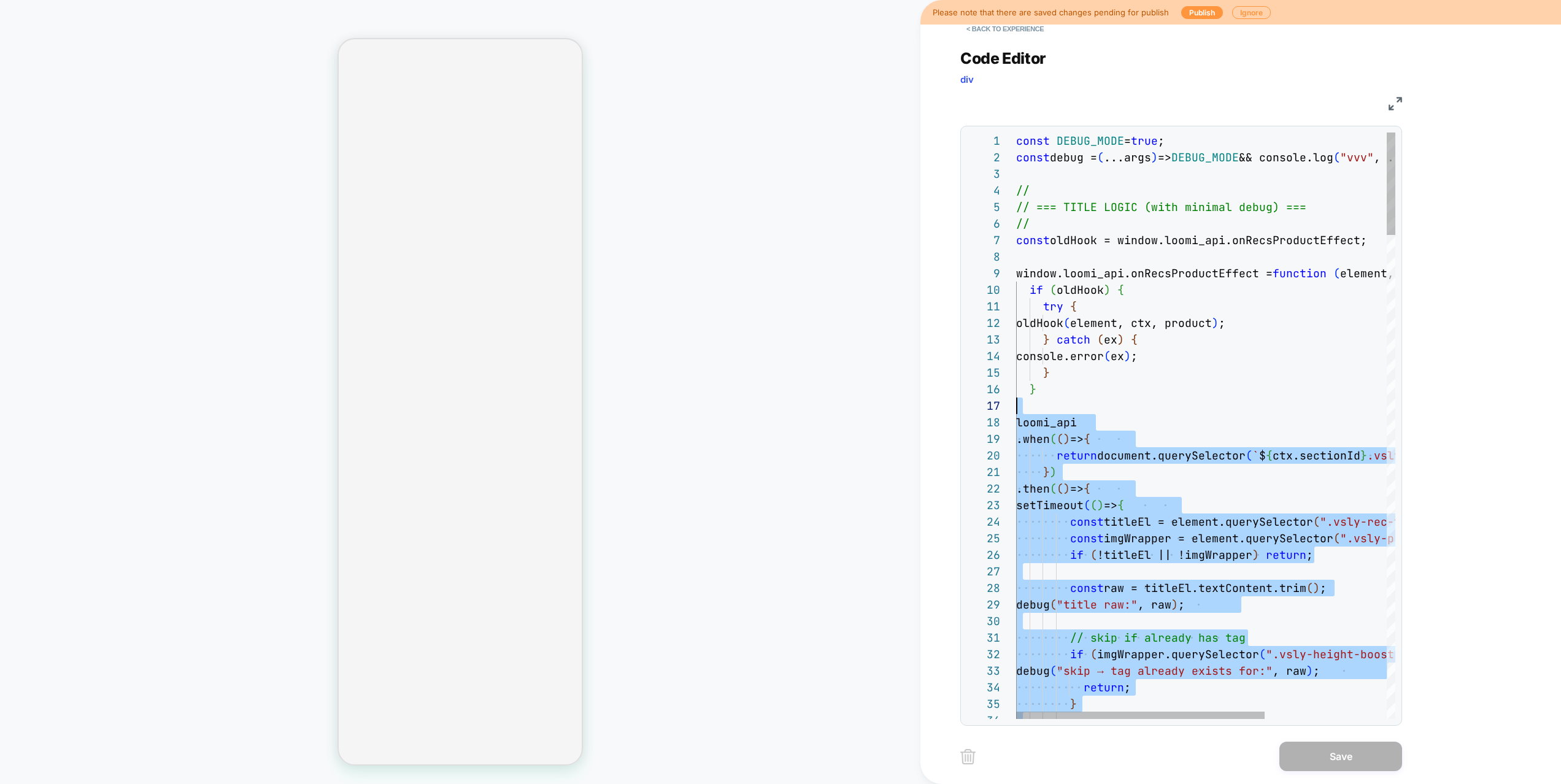
scroll to position [0, 0]
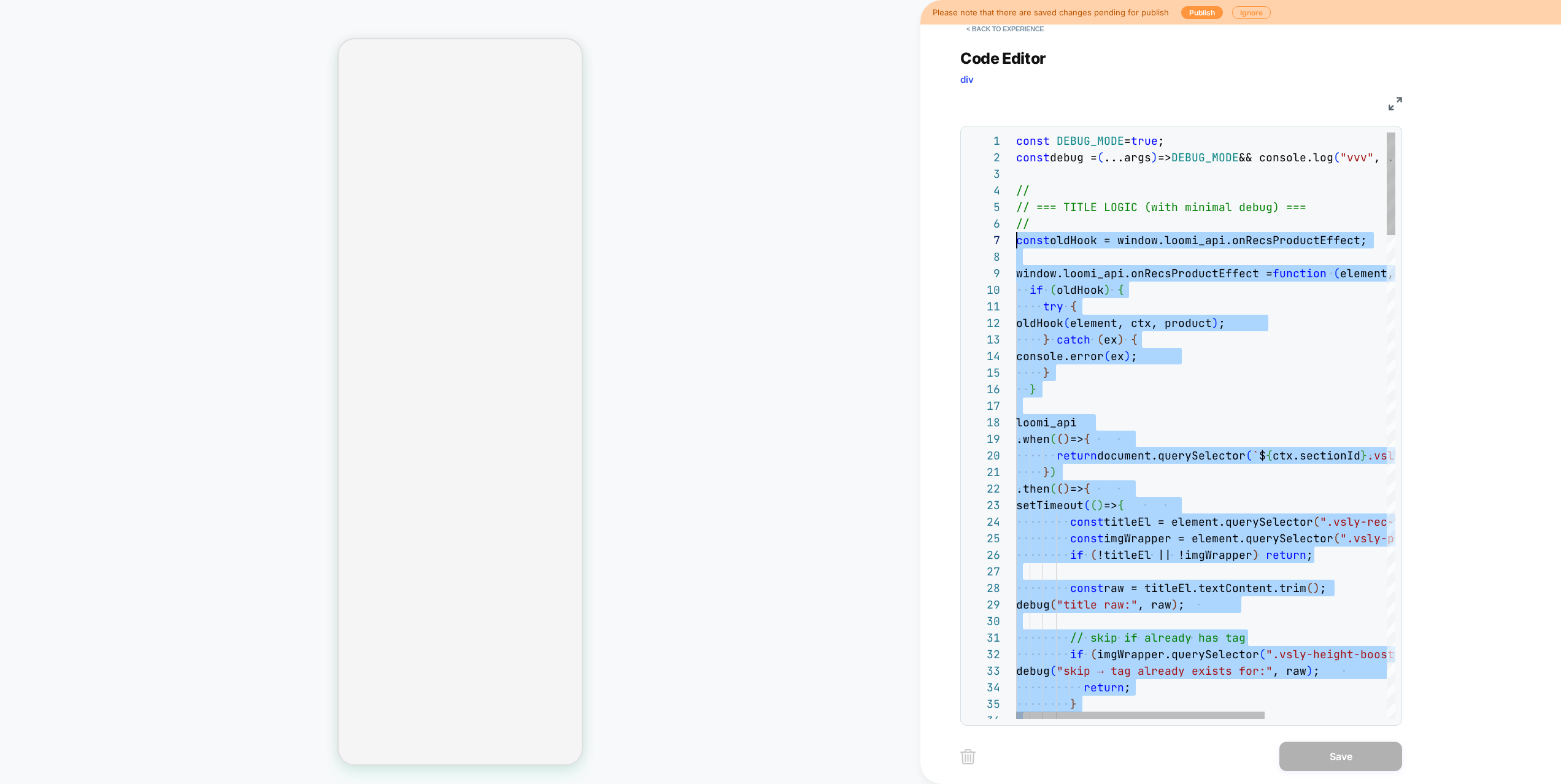
drag, startPoint x: 1066, startPoint y: 533, endPoint x: 945, endPoint y: 244, distance: 313.3
type textarea "**********"
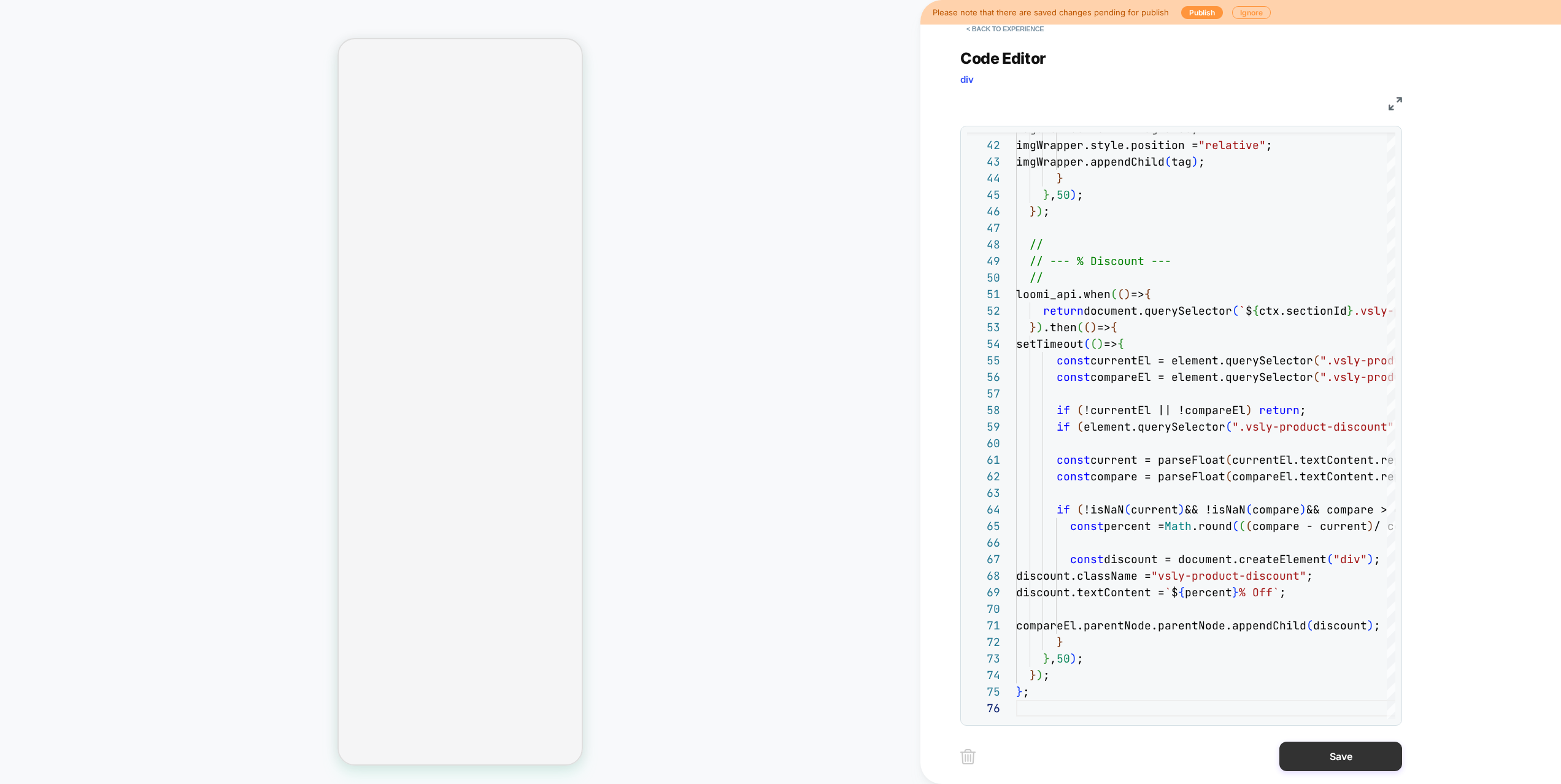
drag, startPoint x: 1320, startPoint y: 749, endPoint x: 1310, endPoint y: 745, distance: 10.8
click at [1320, 727] on button "Save" at bounding box center [1340, 756] width 123 height 29
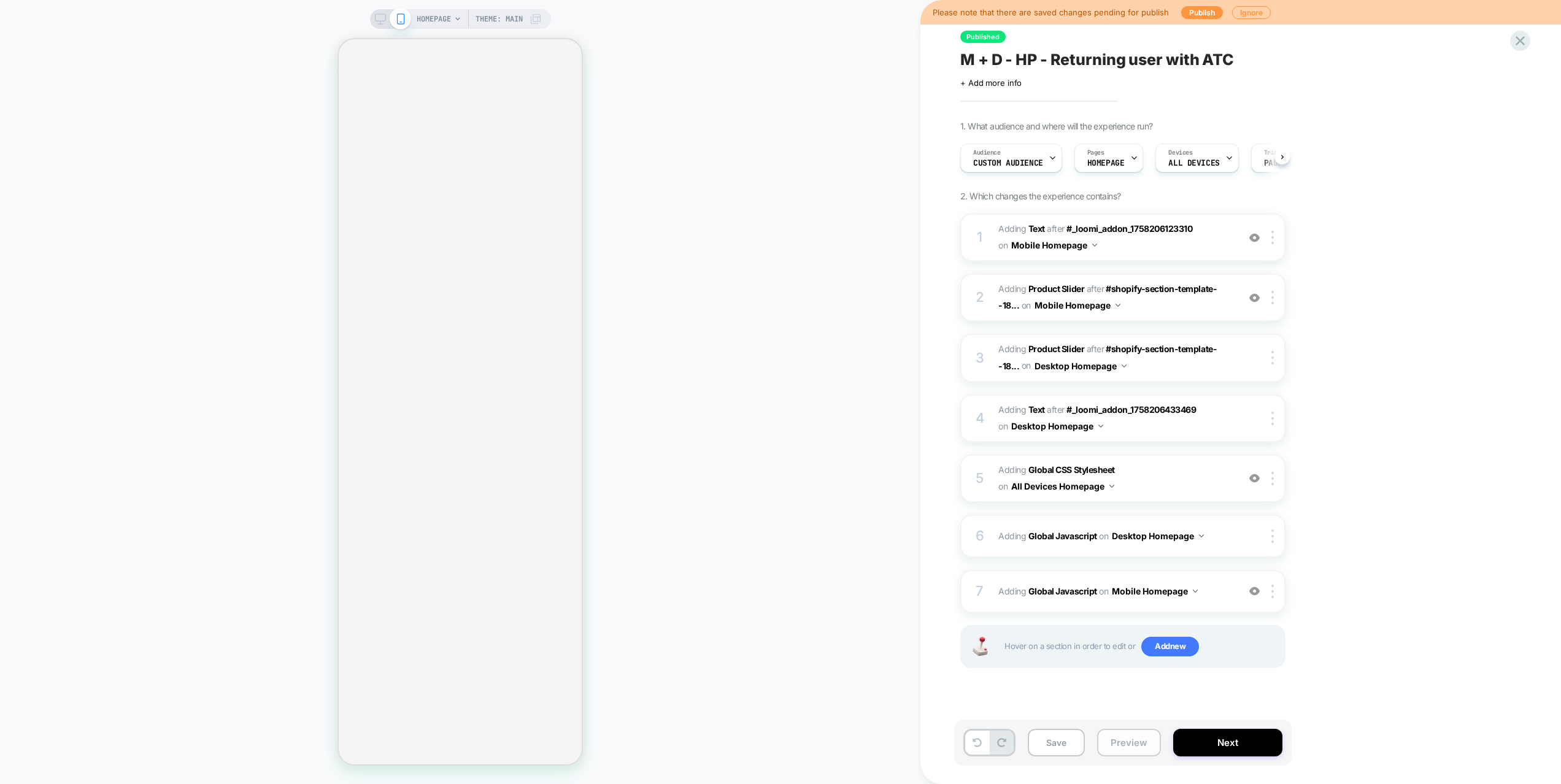
click at [1116, 727] on button "Preview" at bounding box center [1128, 742] width 64 height 27
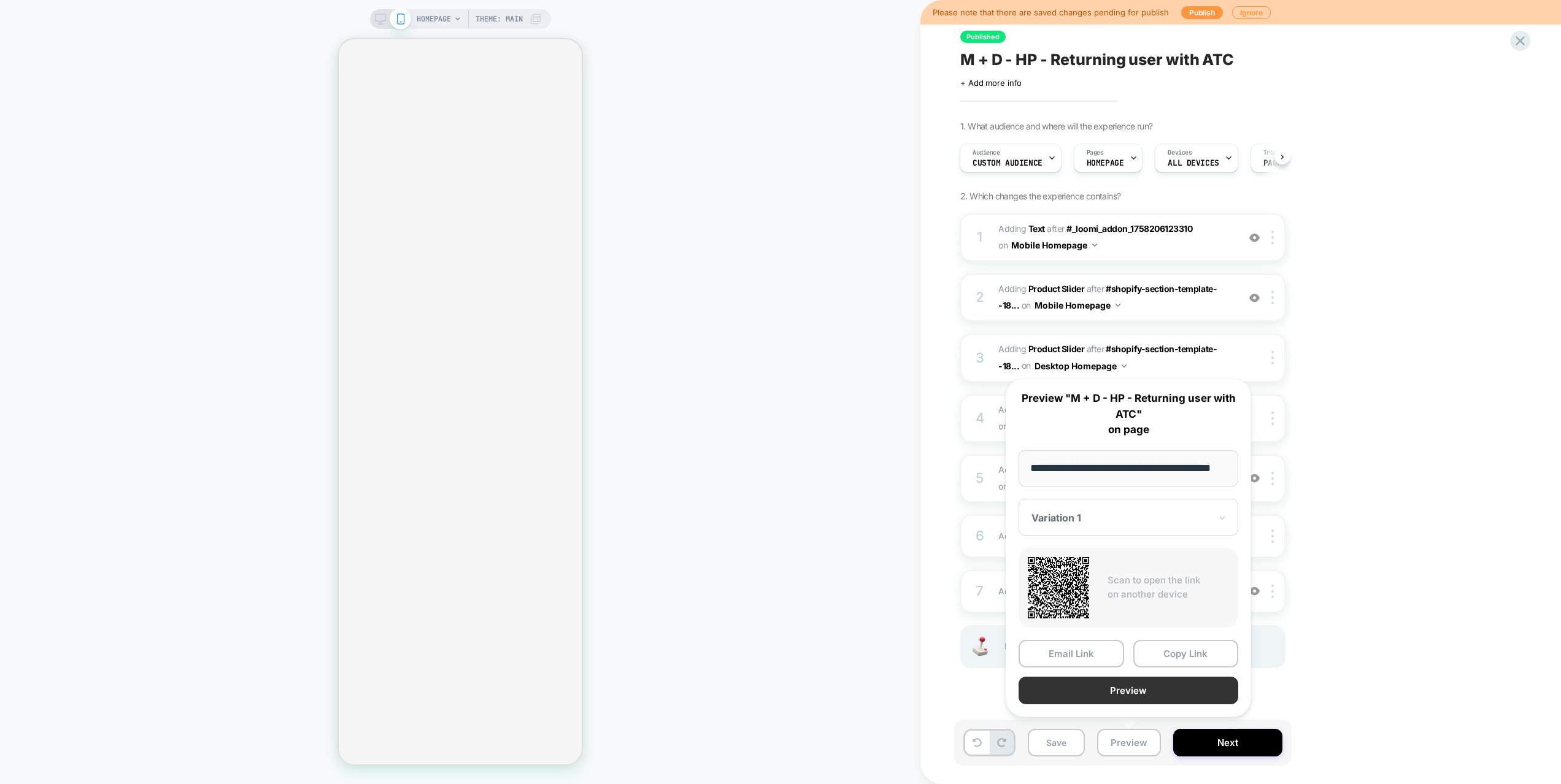
scroll to position [0, 0]
click at [1122, 690] on button "Preview" at bounding box center [1128, 690] width 219 height 27
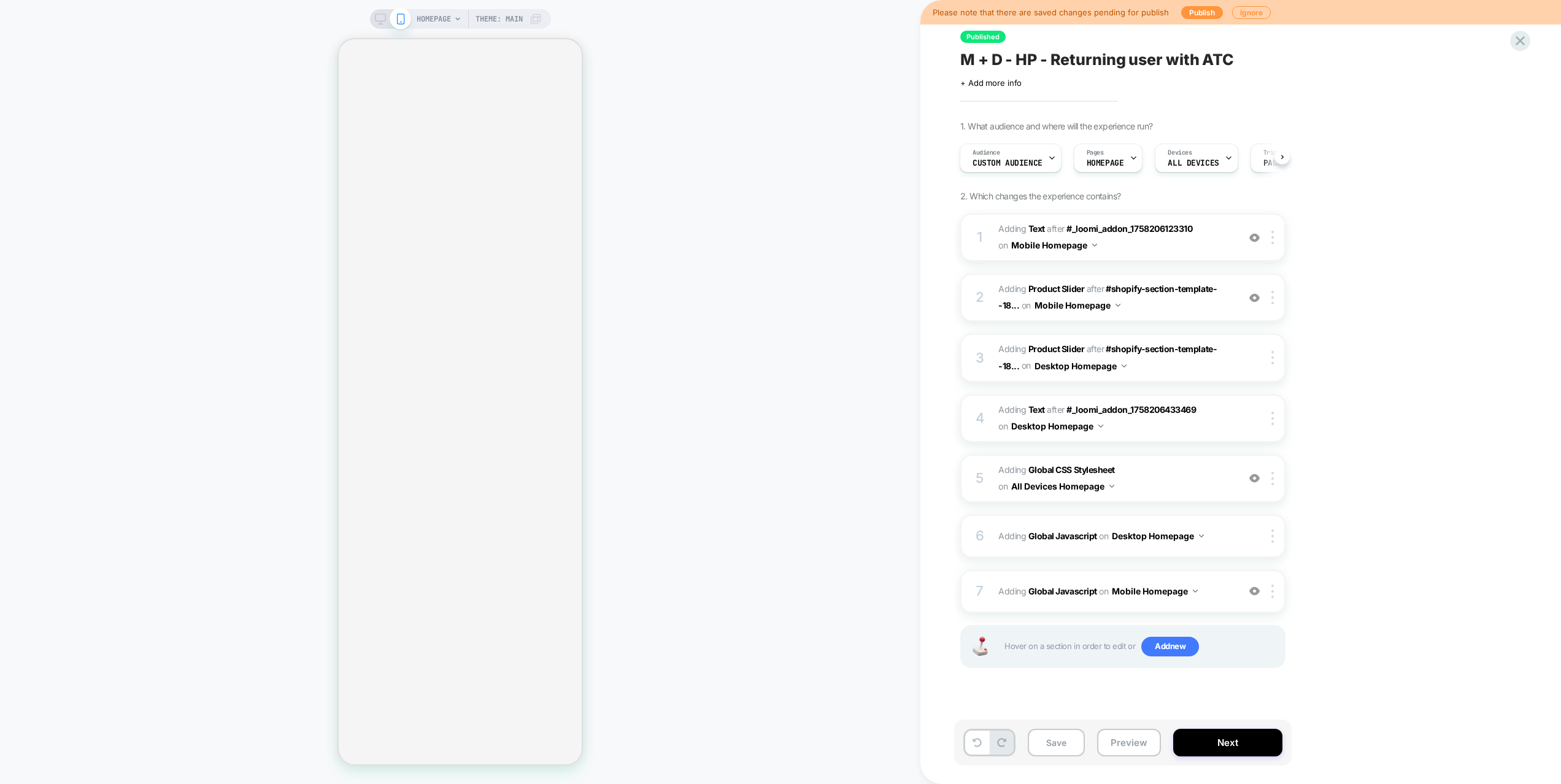
scroll to position [0, 1]
click at [1222, 592] on span "Adding Global Javascript on Mobile Homepage" at bounding box center [1114, 591] width 233 height 18
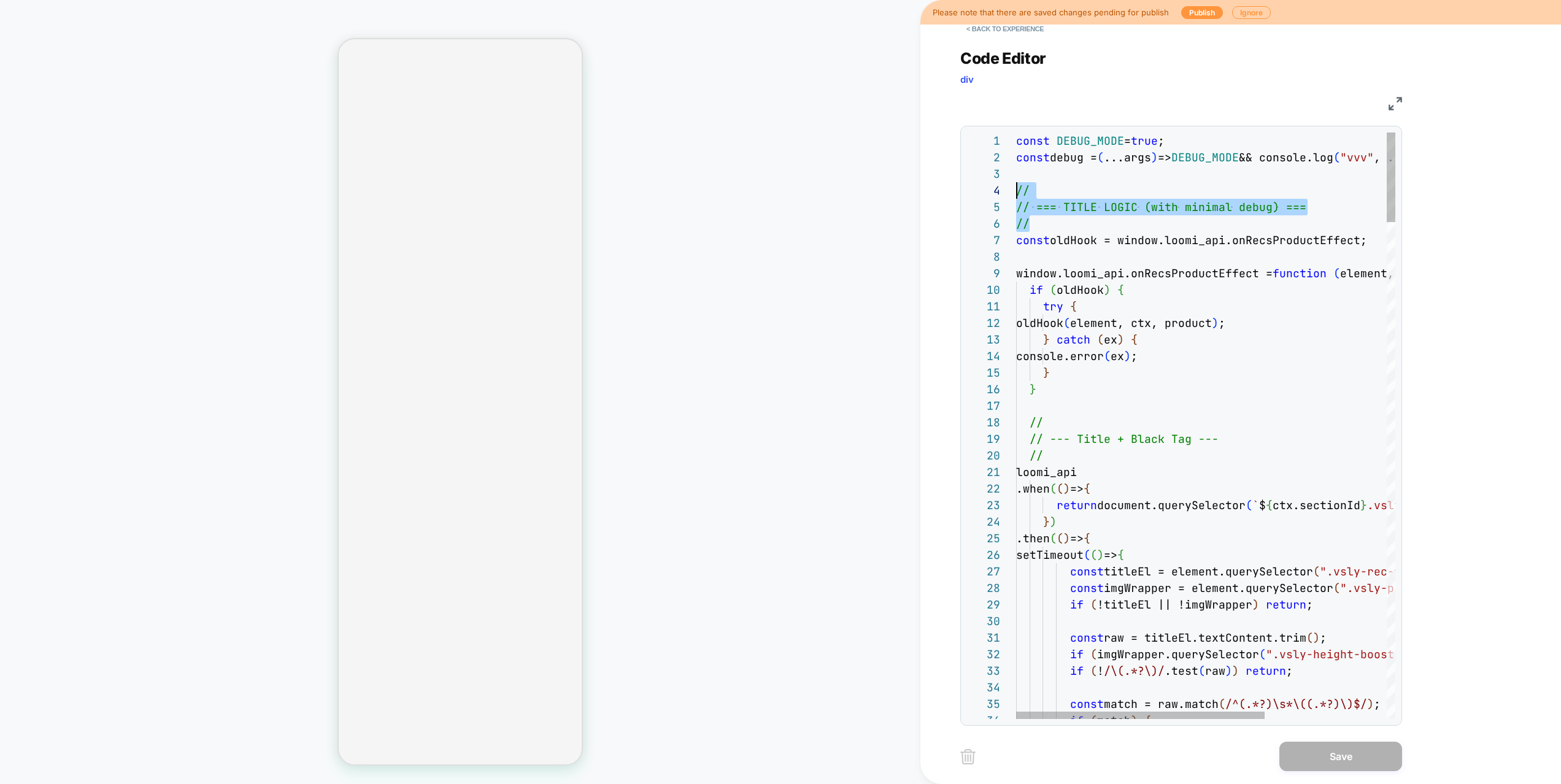
scroll to position [50, 0]
drag, startPoint x: 1065, startPoint y: 224, endPoint x: 1009, endPoint y: 190, distance: 65.5
drag, startPoint x: 1077, startPoint y: 231, endPoint x: 1071, endPoint y: 223, distance: 10.0
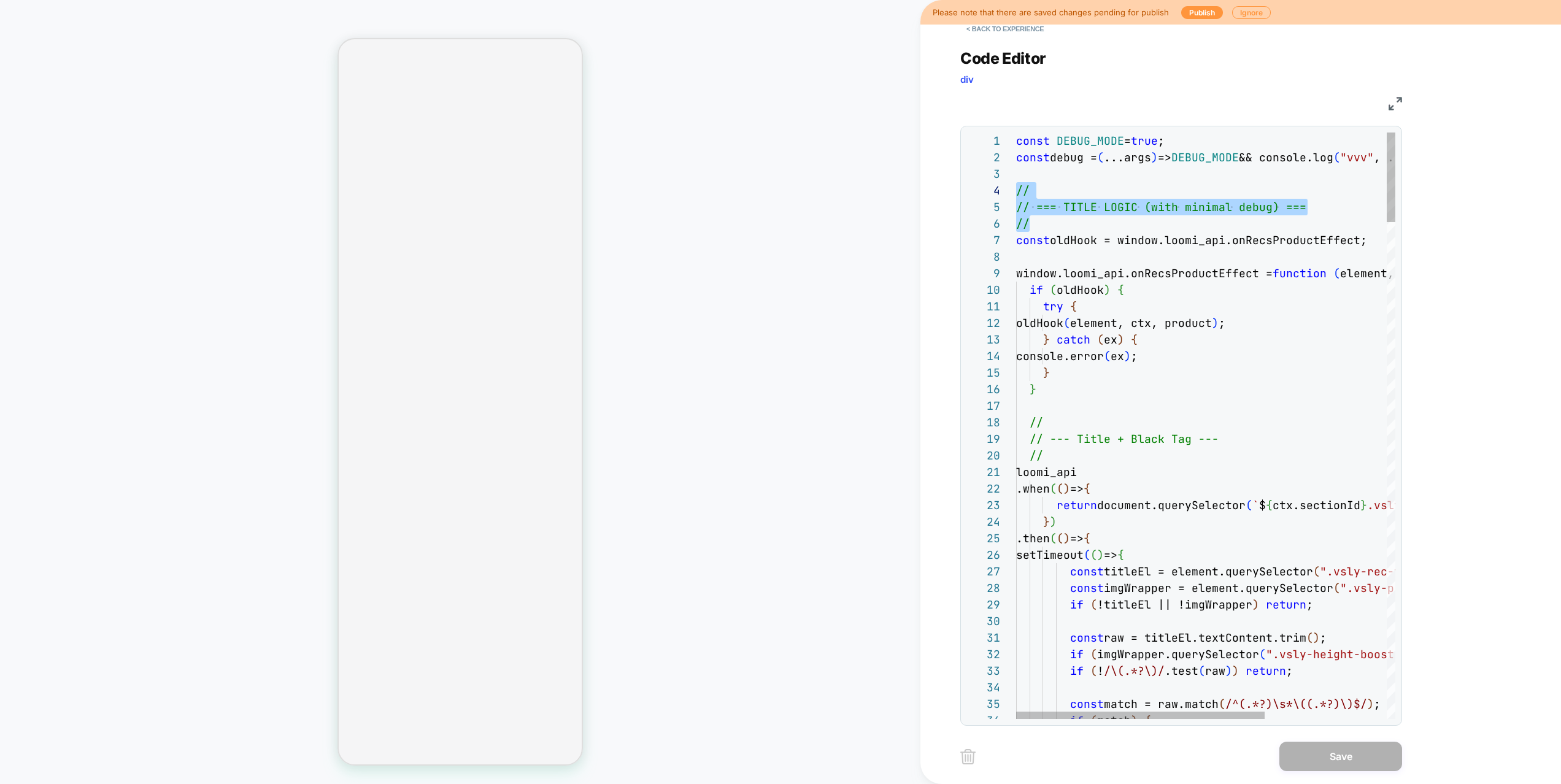
drag, startPoint x: 1052, startPoint y: 224, endPoint x: 1004, endPoint y: 191, distance: 58.2
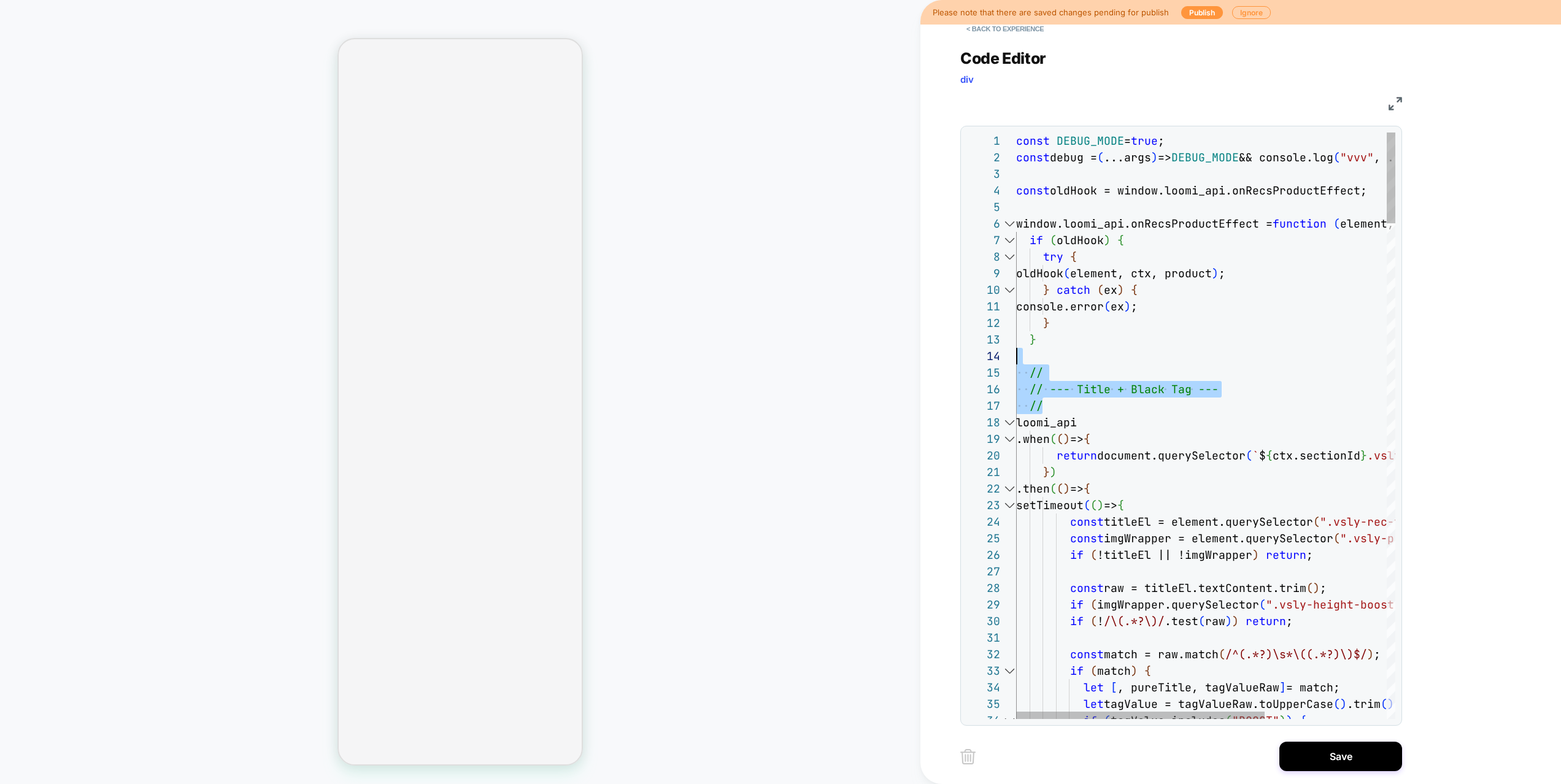
drag, startPoint x: 1069, startPoint y: 409, endPoint x: 982, endPoint y: 354, distance: 102.9
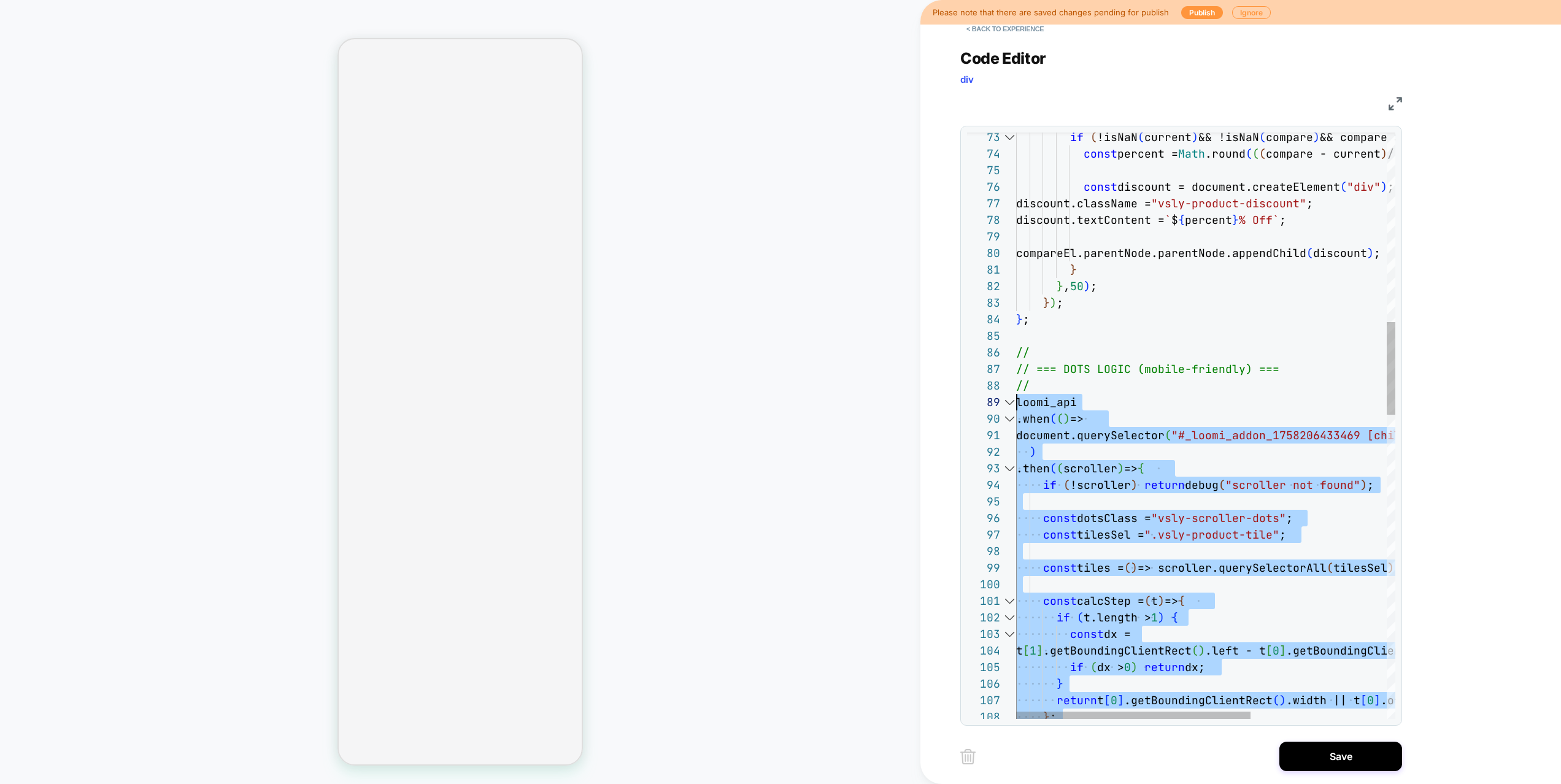
scroll to position [132, 0]
drag, startPoint x: 1194, startPoint y: 459, endPoint x: 1010, endPoint y: 405, distance: 191.8
click at [1016, 405] on div "} ; const tiles = ( ) => scroller.querySelectorAll ( tilesSel ) ; const calcSte…" at bounding box center [1315, 786] width 598 height 3699
type textarea "**********"
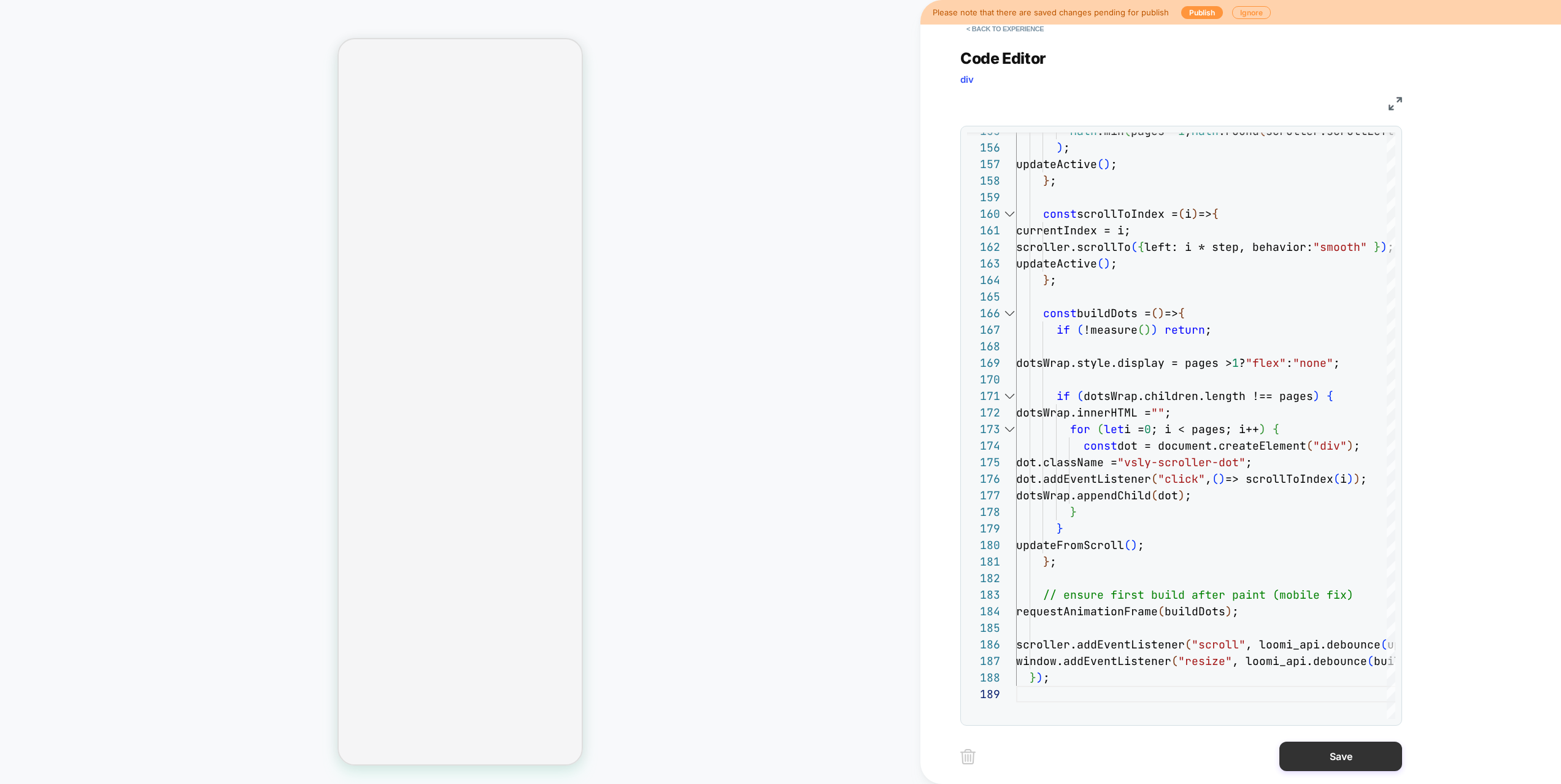
click at [1309, 727] on button "Save" at bounding box center [1340, 756] width 123 height 29
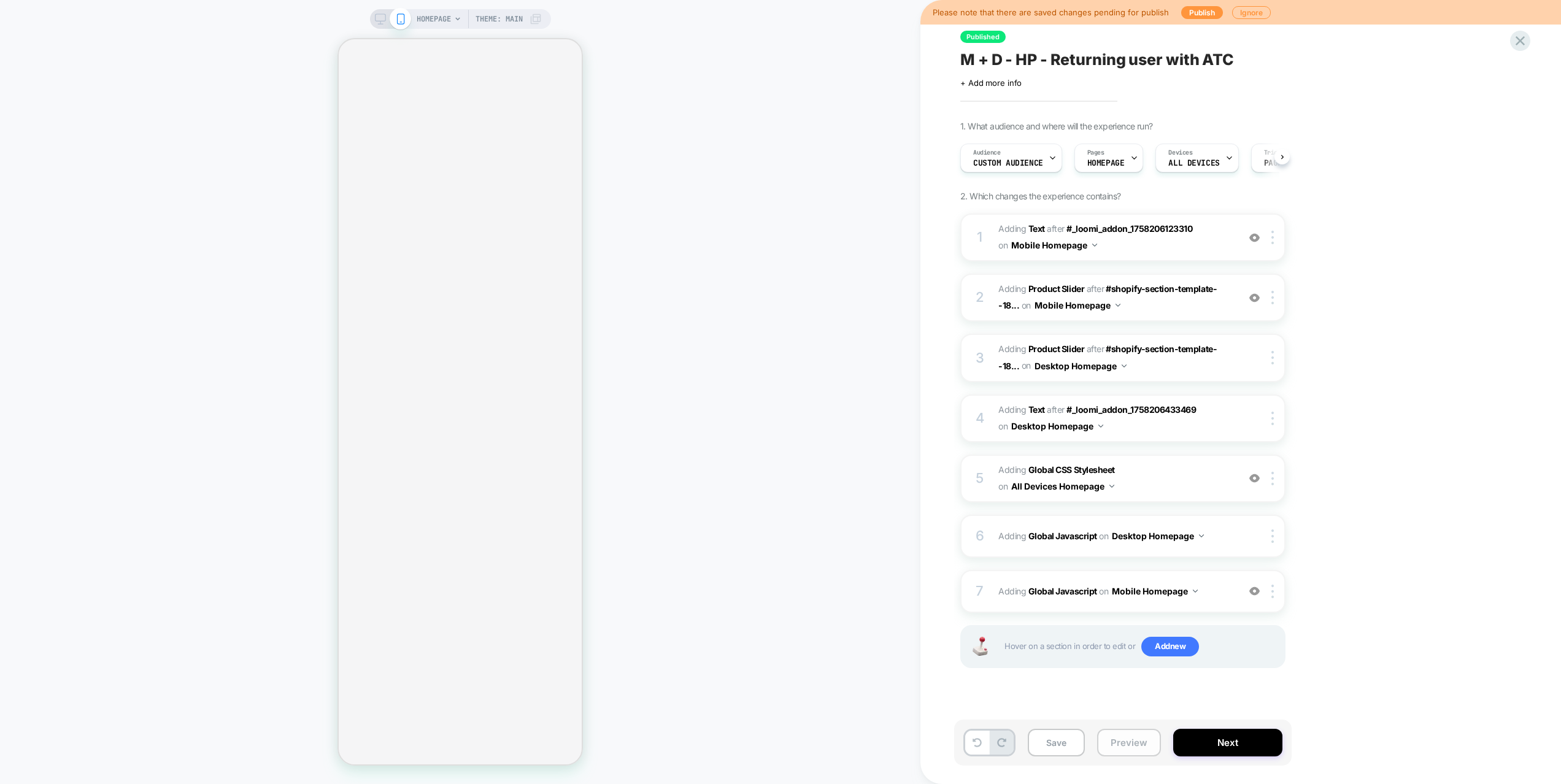
click at [1125, 727] on button "Preview" at bounding box center [1128, 742] width 64 height 27
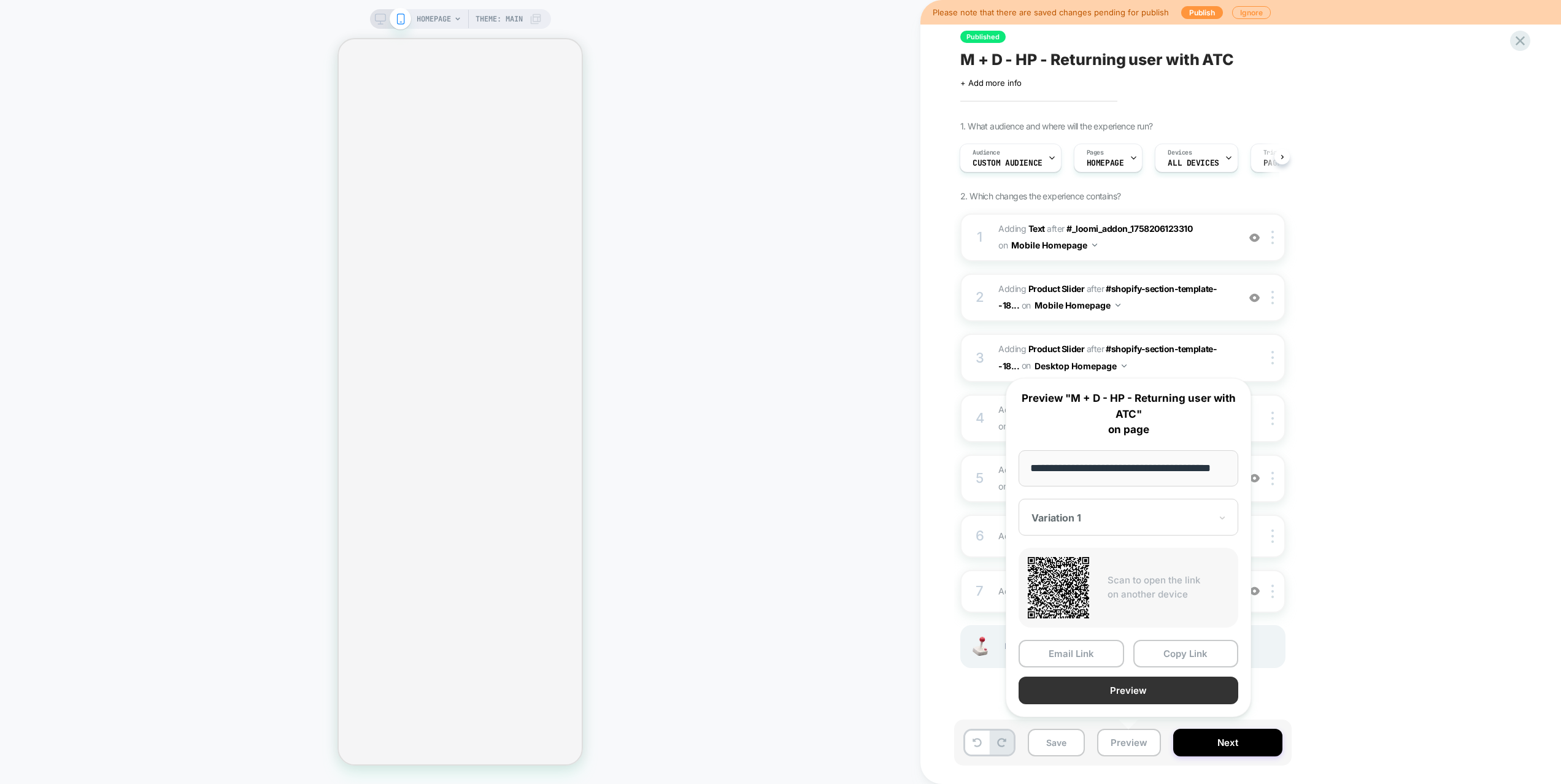
scroll to position [0, 0]
click at [1120, 688] on button "Preview" at bounding box center [1128, 690] width 219 height 27
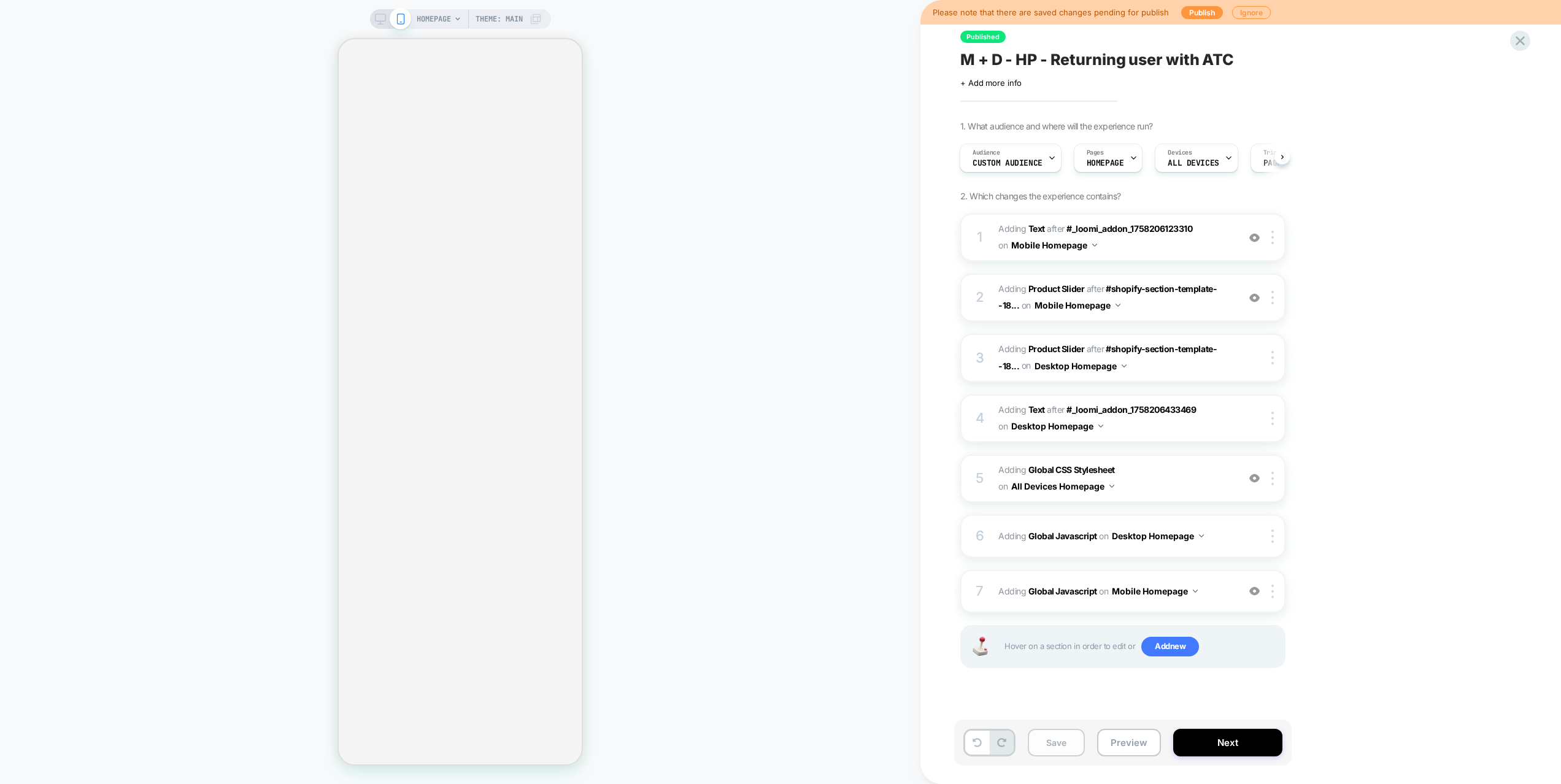
click at [1060, 727] on button "Save" at bounding box center [1056, 742] width 57 height 27
drag, startPoint x: 1124, startPoint y: 754, endPoint x: 1133, endPoint y: 741, distance: 15.8
click at [1125, 727] on button "Preview" at bounding box center [1128, 742] width 64 height 27
click at [1133, 727] on button "Preview" at bounding box center [1128, 742] width 64 height 27
click at [1123, 727] on button "Preview" at bounding box center [1128, 742] width 64 height 27
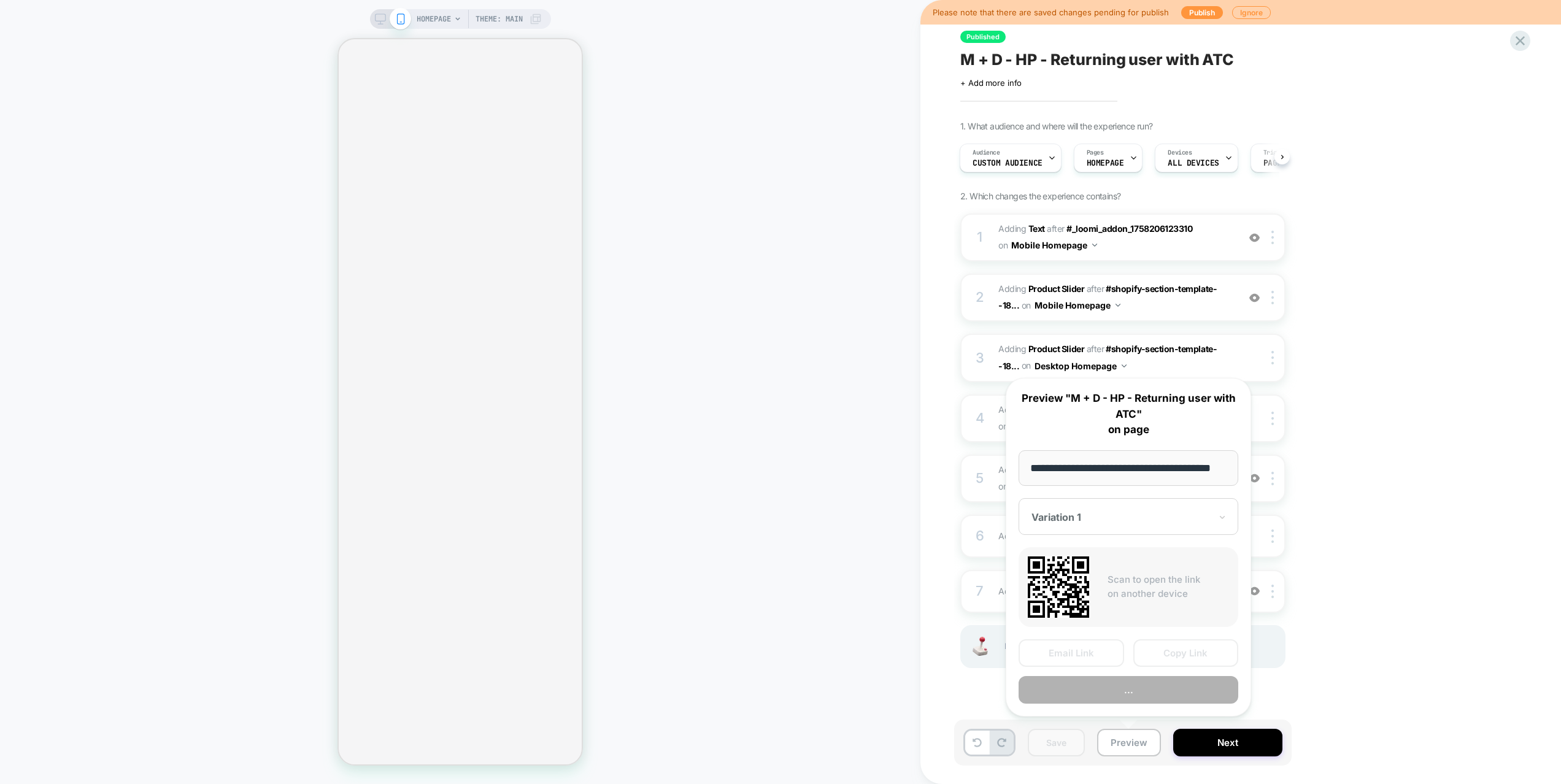
scroll to position [0, 28]
click at [1130, 691] on button "Preview" at bounding box center [1128, 690] width 219 height 27
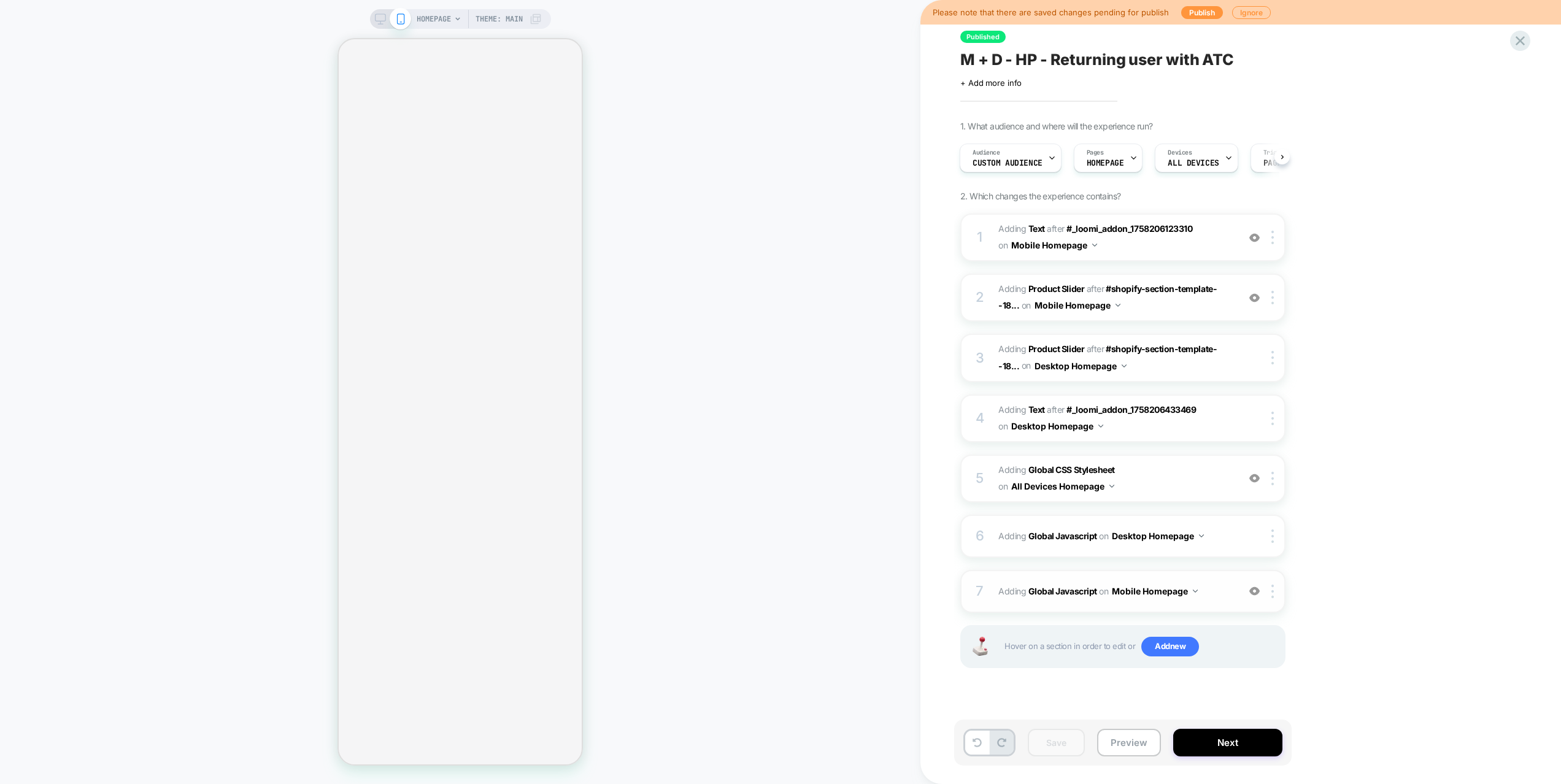
click at [1226, 589] on span "Adding Global Javascript on Mobile Homepage" at bounding box center [1114, 591] width 233 height 18
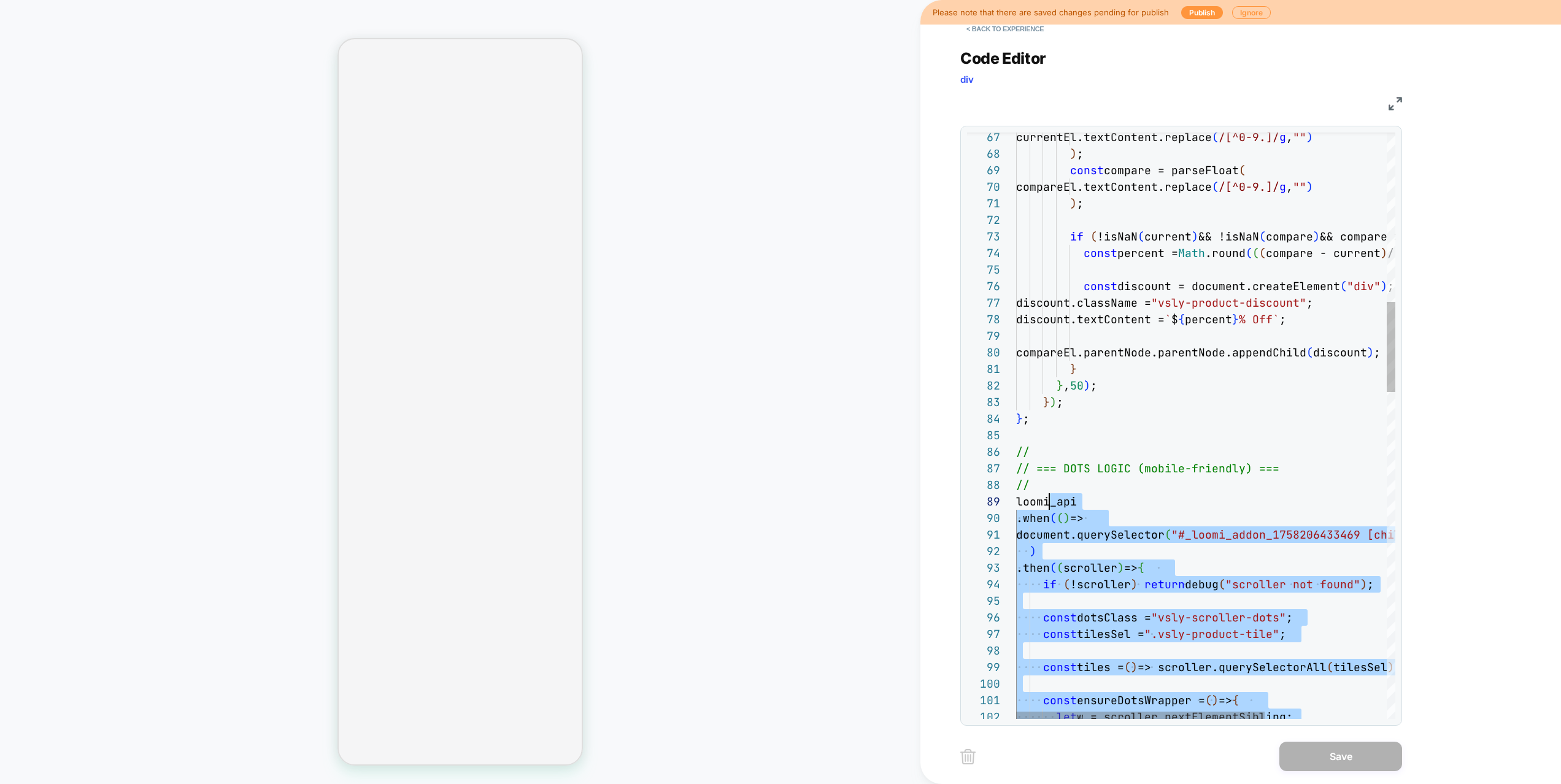
scroll to position [132, 7]
drag, startPoint x: 1213, startPoint y: 556, endPoint x: 993, endPoint y: 503, distance: 226.3
type textarea "**********"
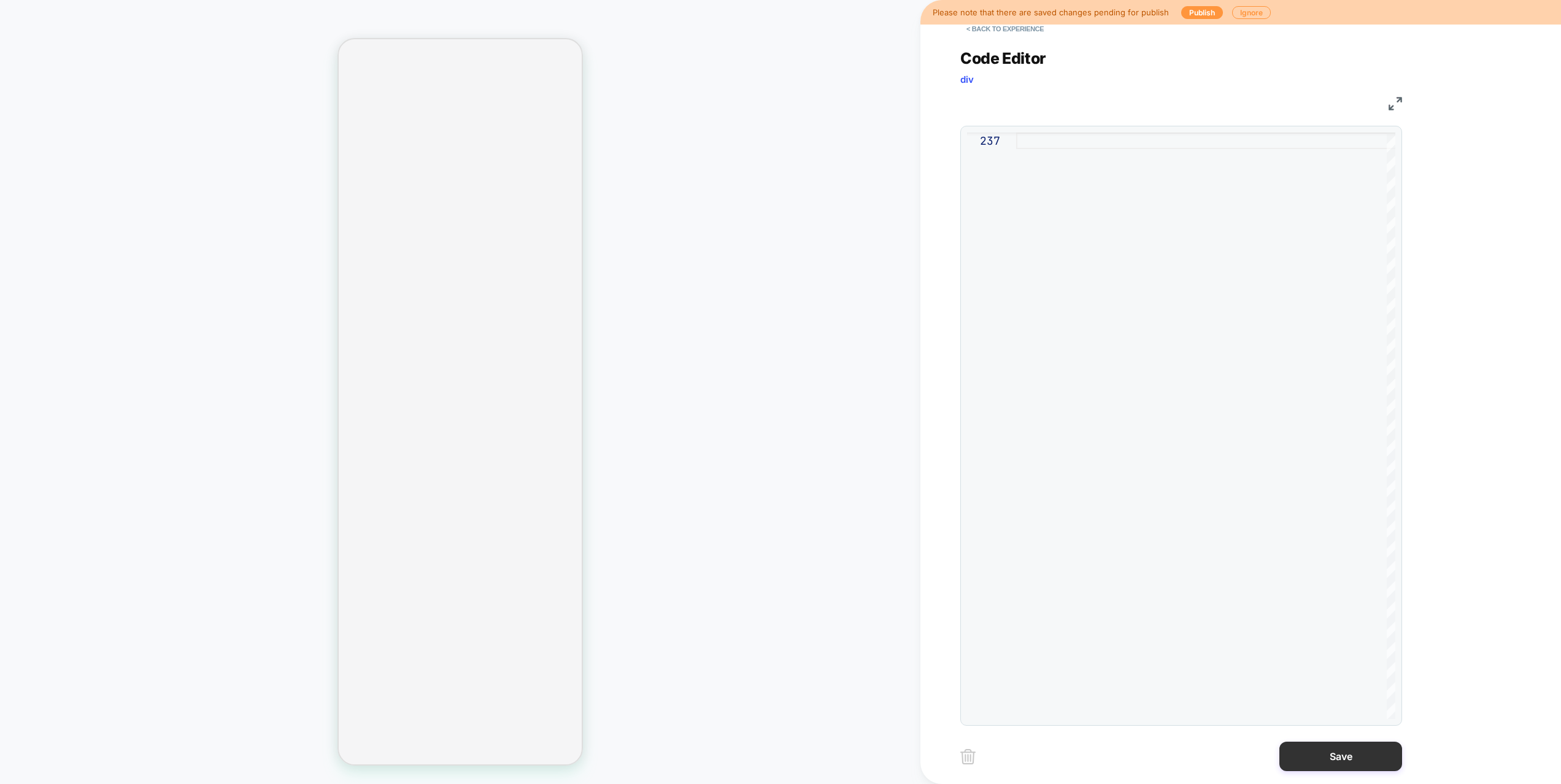
click at [1312, 727] on button "Save" at bounding box center [1340, 756] width 123 height 29
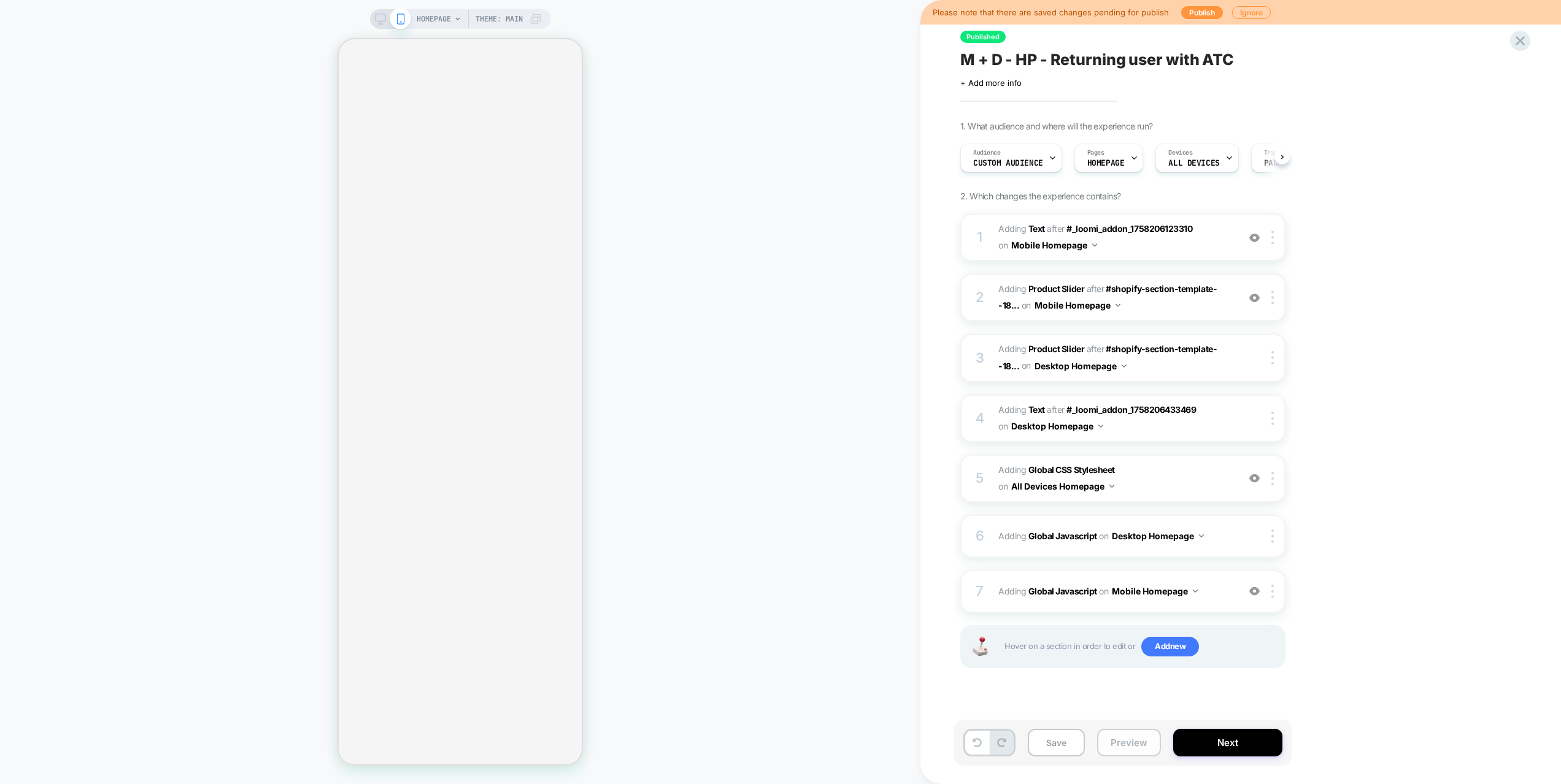
click at [1139, 727] on button "Preview" at bounding box center [1128, 742] width 64 height 27
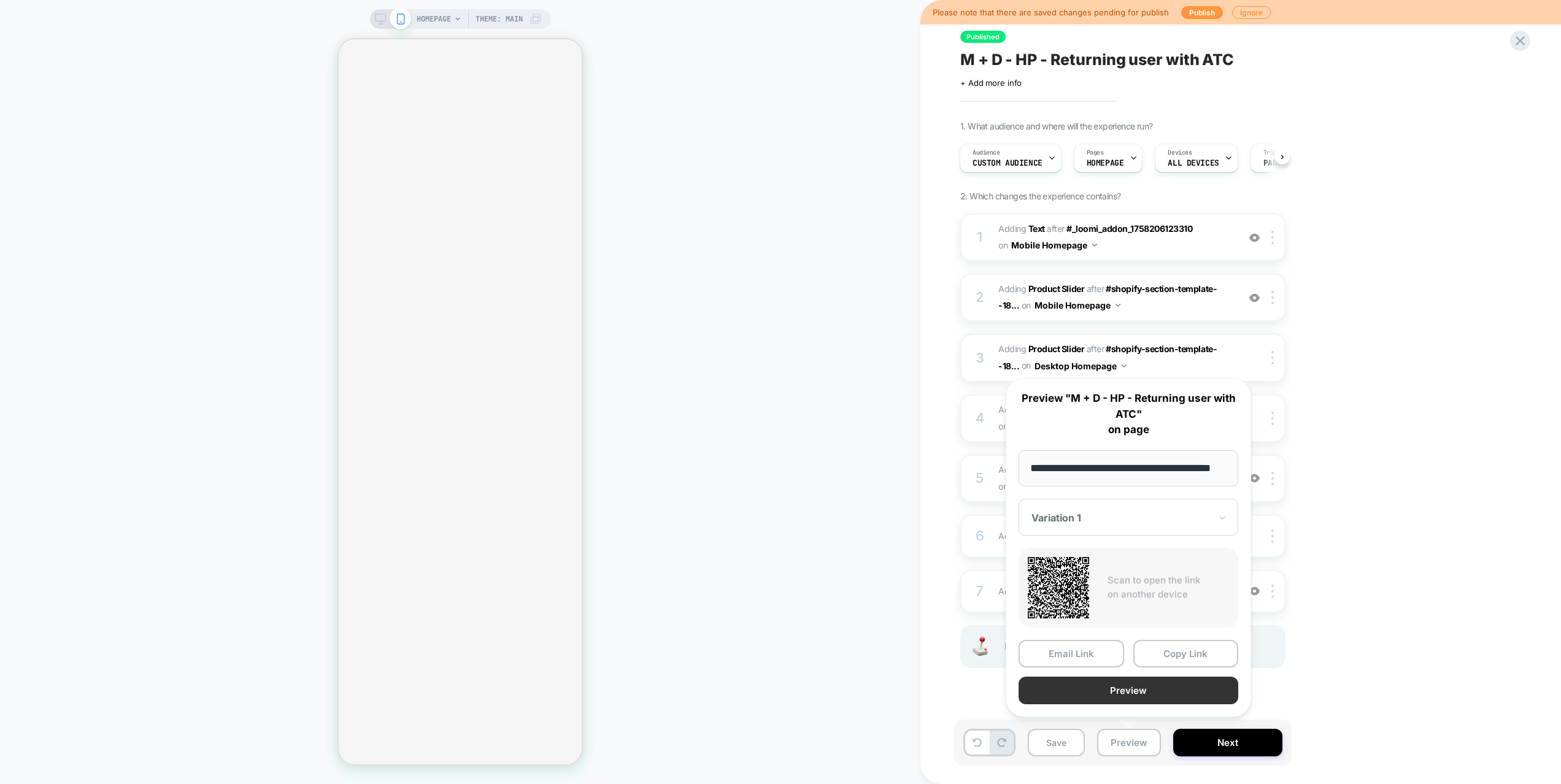
scroll to position [0, 0]
click at [1134, 692] on button "Preview" at bounding box center [1128, 690] width 219 height 27
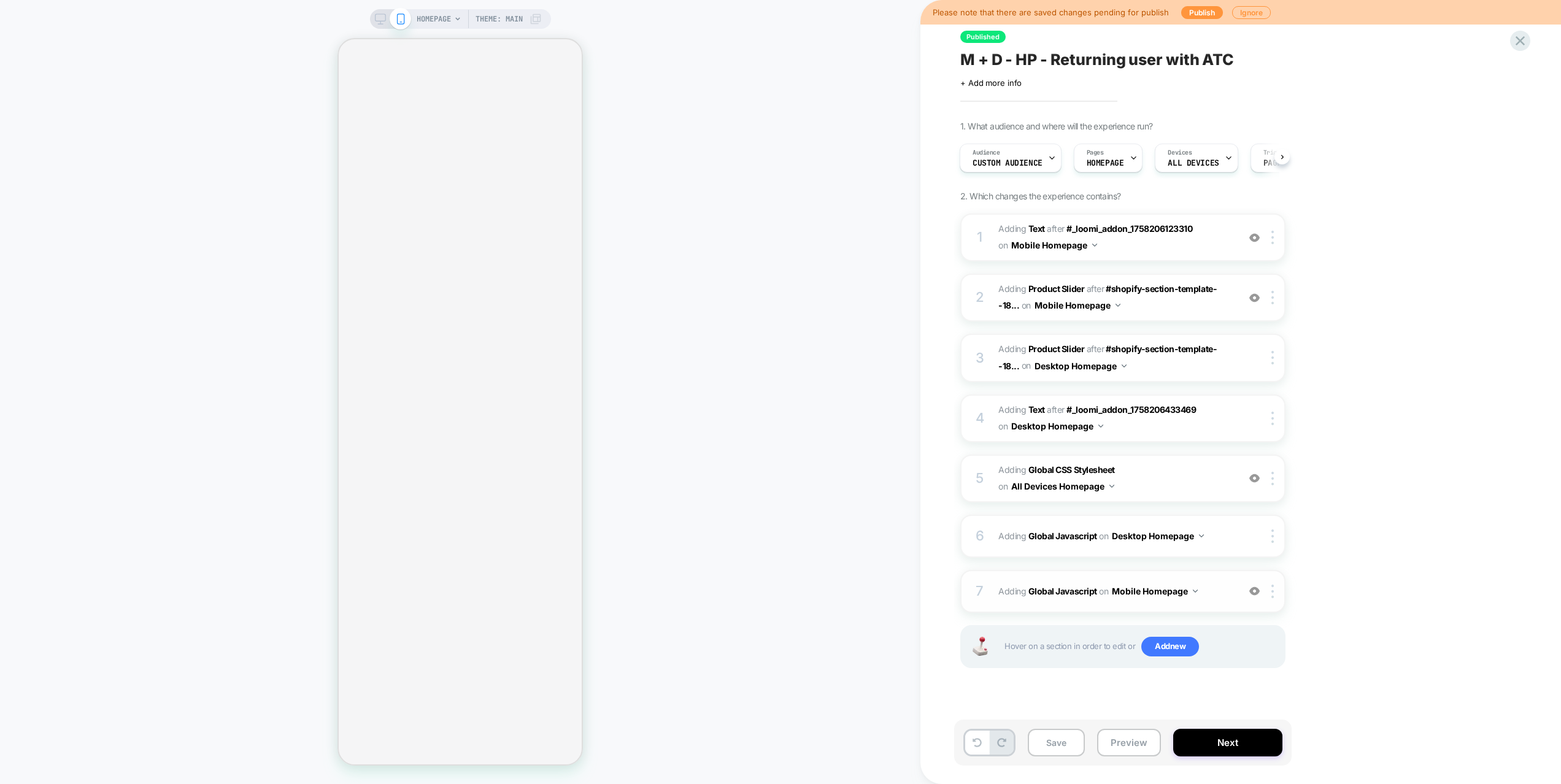
click at [1249, 596] on div at bounding box center [1254, 591] width 20 height 13
click at [1252, 592] on img at bounding box center [1254, 591] width 10 height 10
click at [1206, 598] on span "Adding Global Javascript on Mobile Homepage" at bounding box center [1114, 591] width 233 height 18
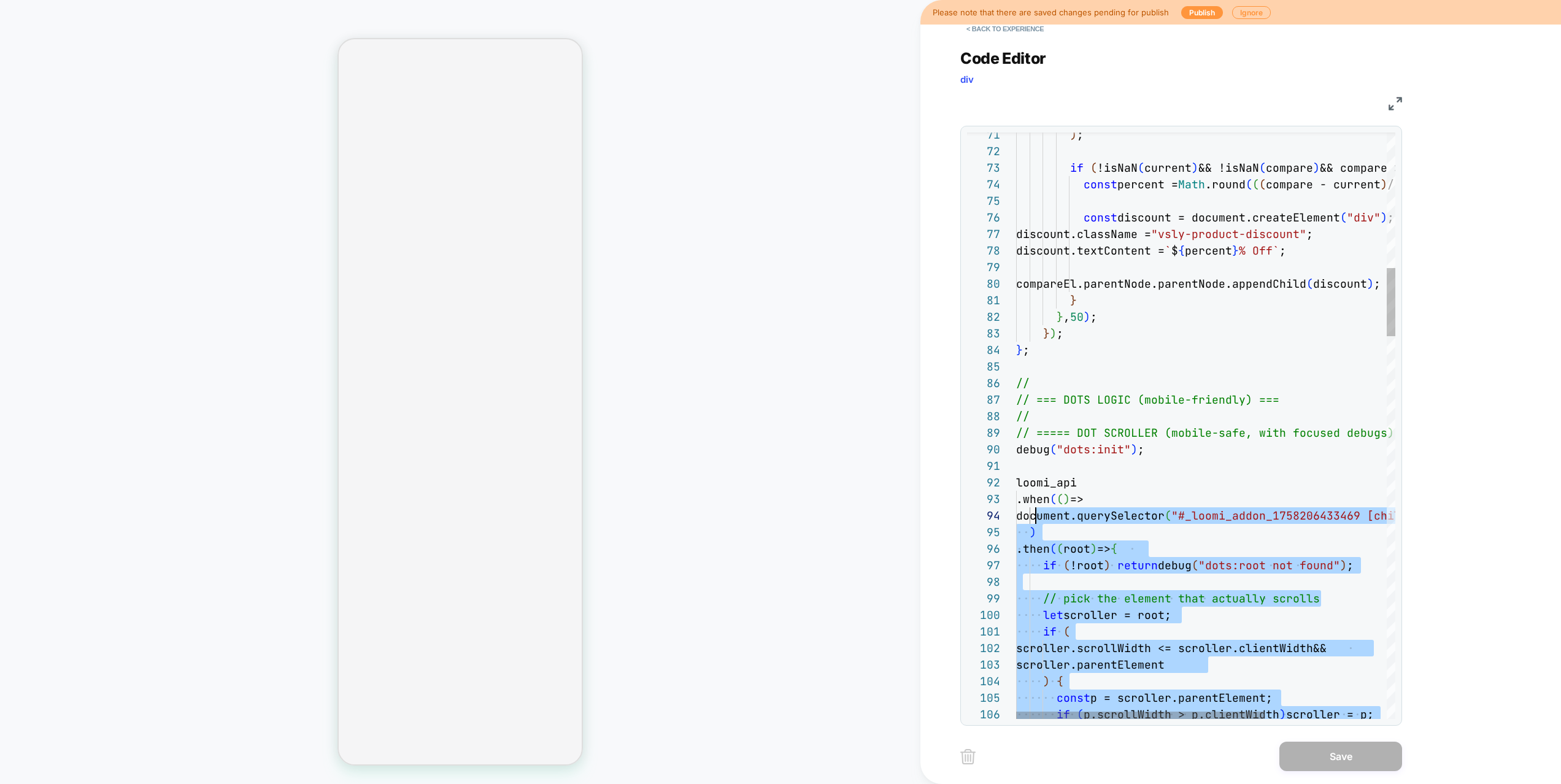
scroll to position [83, 7]
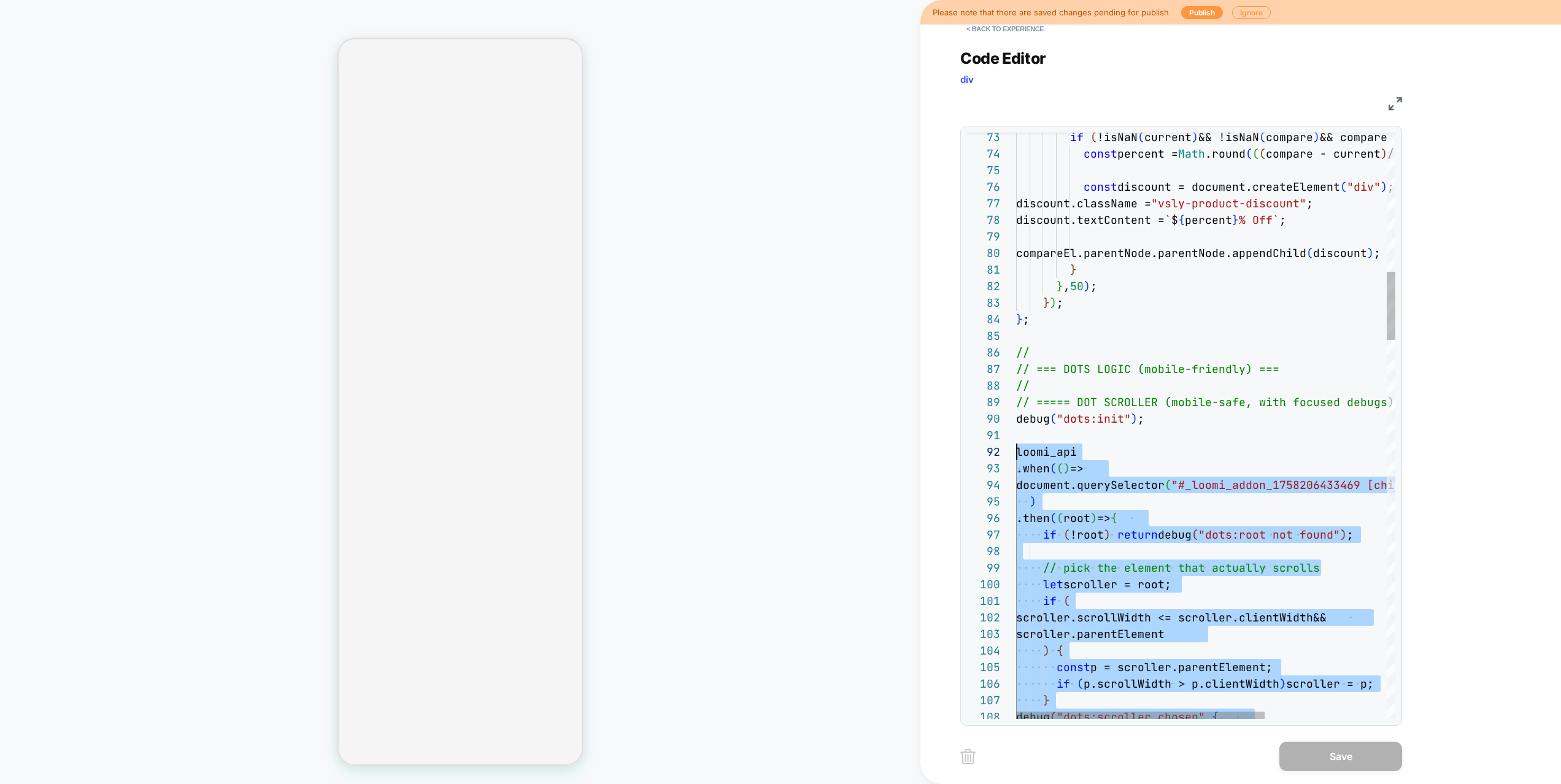
drag, startPoint x: 1155, startPoint y: 657, endPoint x: 985, endPoint y: 444, distance: 272.5
type textarea "**********"
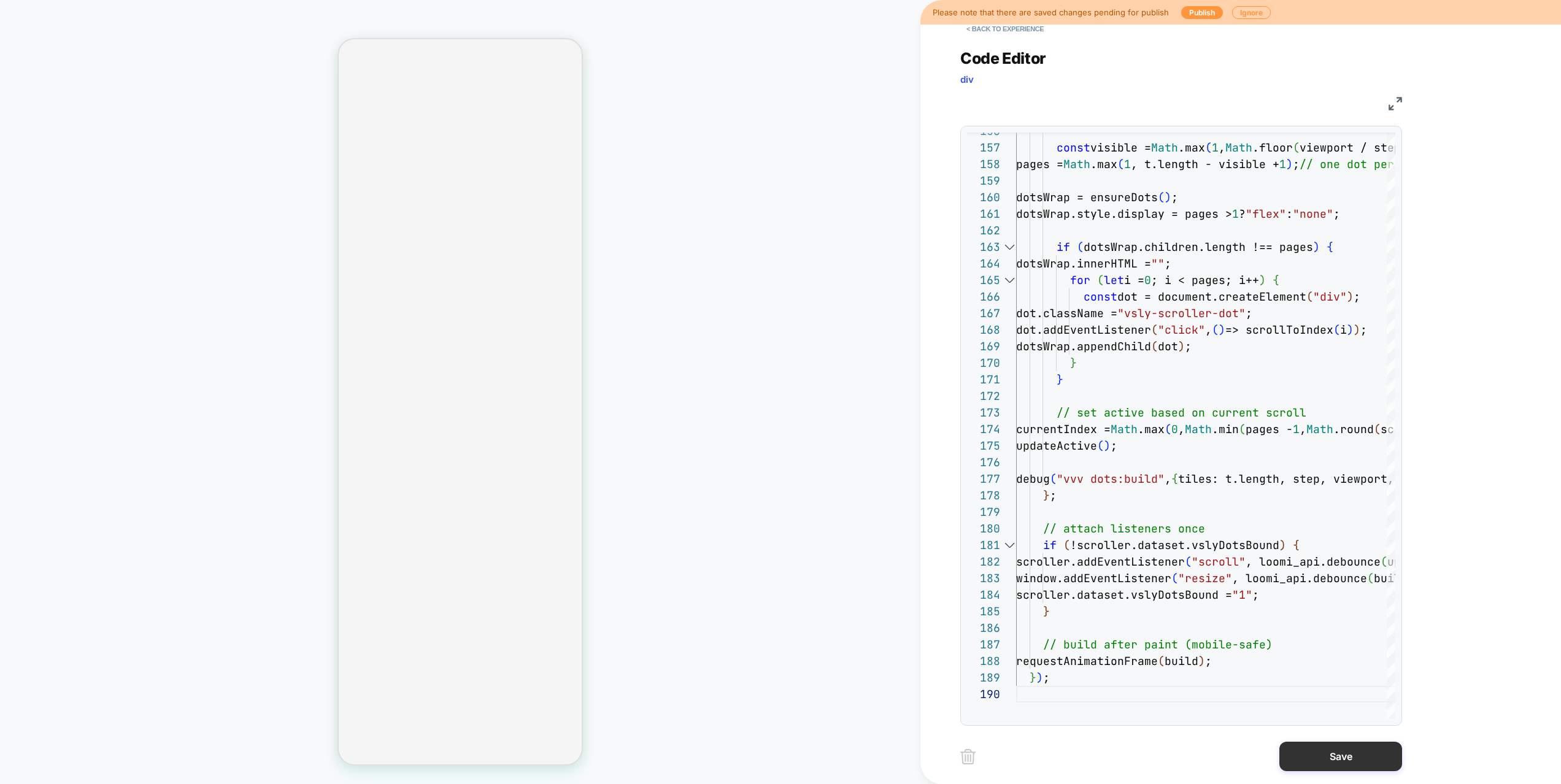
click at [1342, 727] on button "Save" at bounding box center [1340, 756] width 123 height 29
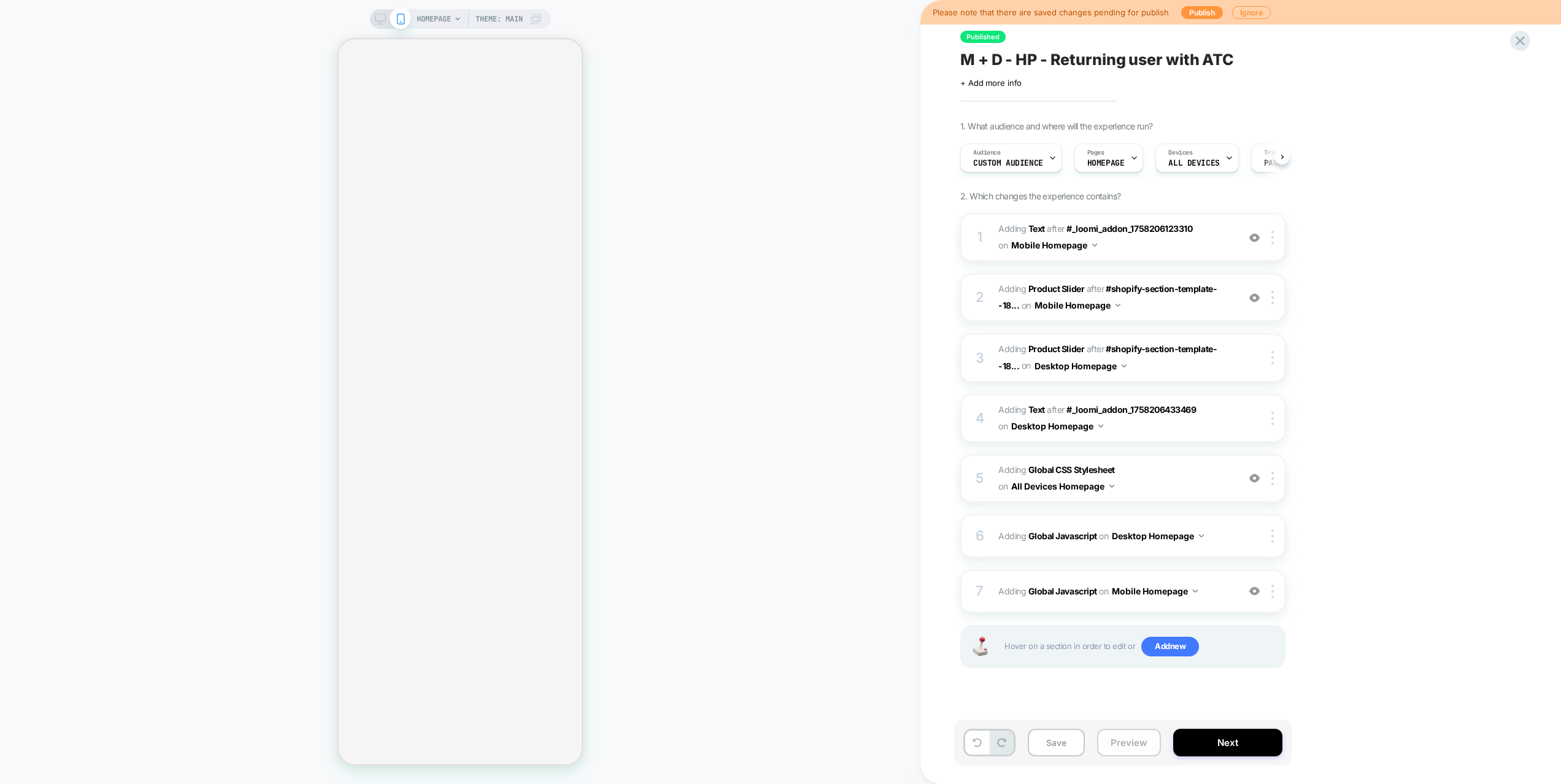
click at [1122, 727] on button "Preview" at bounding box center [1128, 742] width 64 height 27
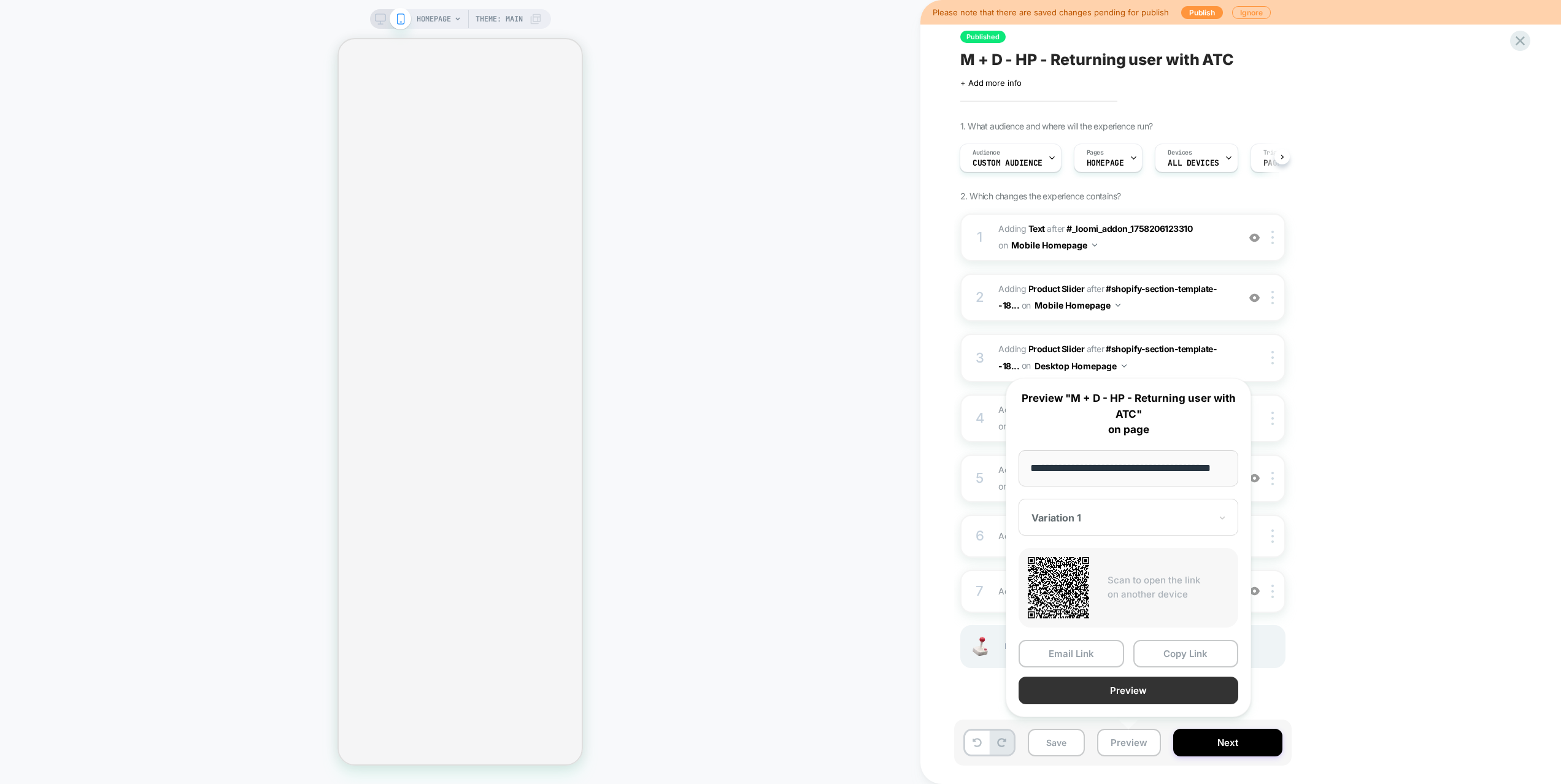
scroll to position [0, 0]
click at [1126, 695] on button "Preview" at bounding box center [1128, 690] width 219 height 27
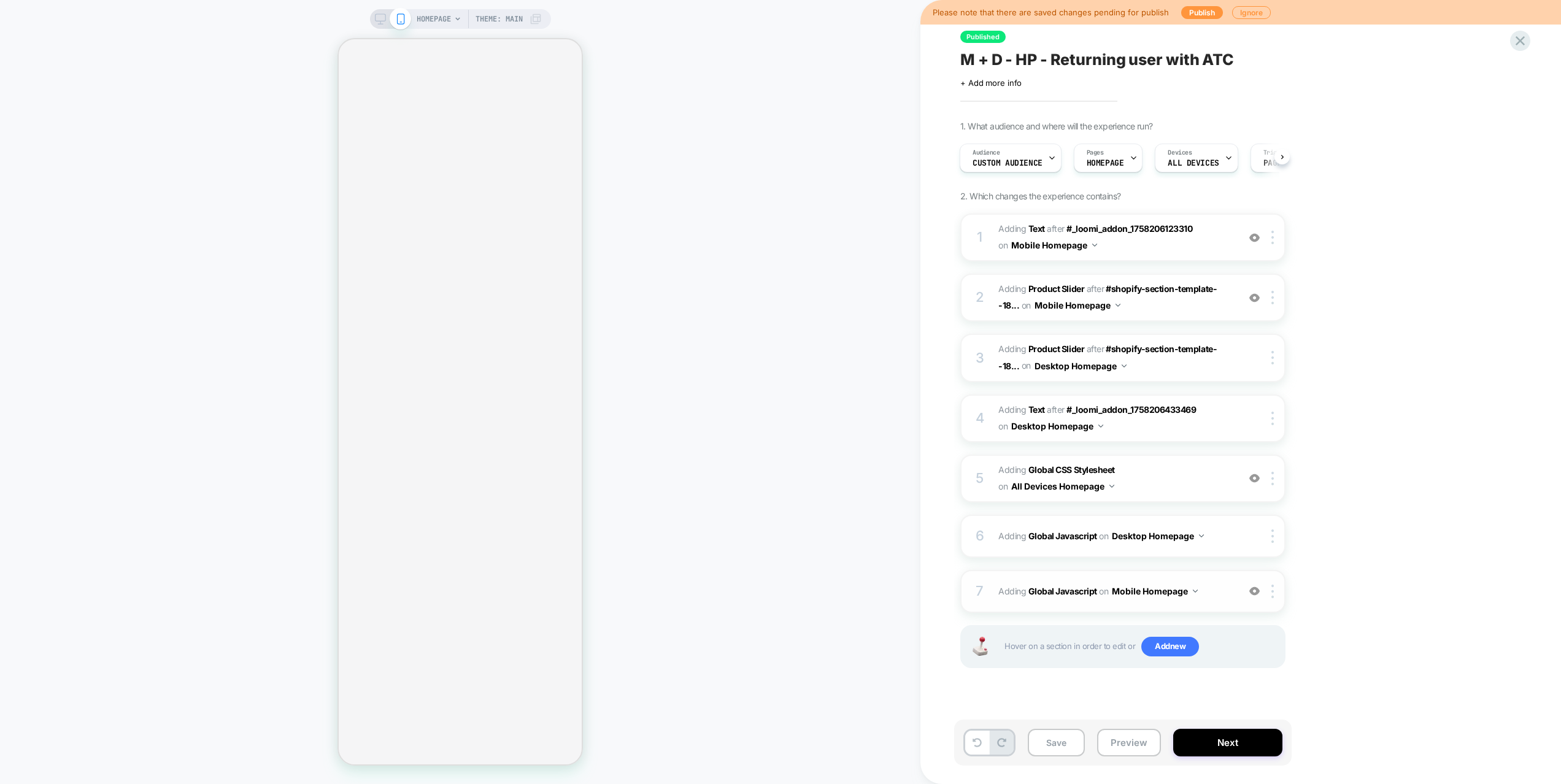
click at [1218, 596] on span "Adding Global Javascript on Mobile Homepage" at bounding box center [1114, 591] width 233 height 18
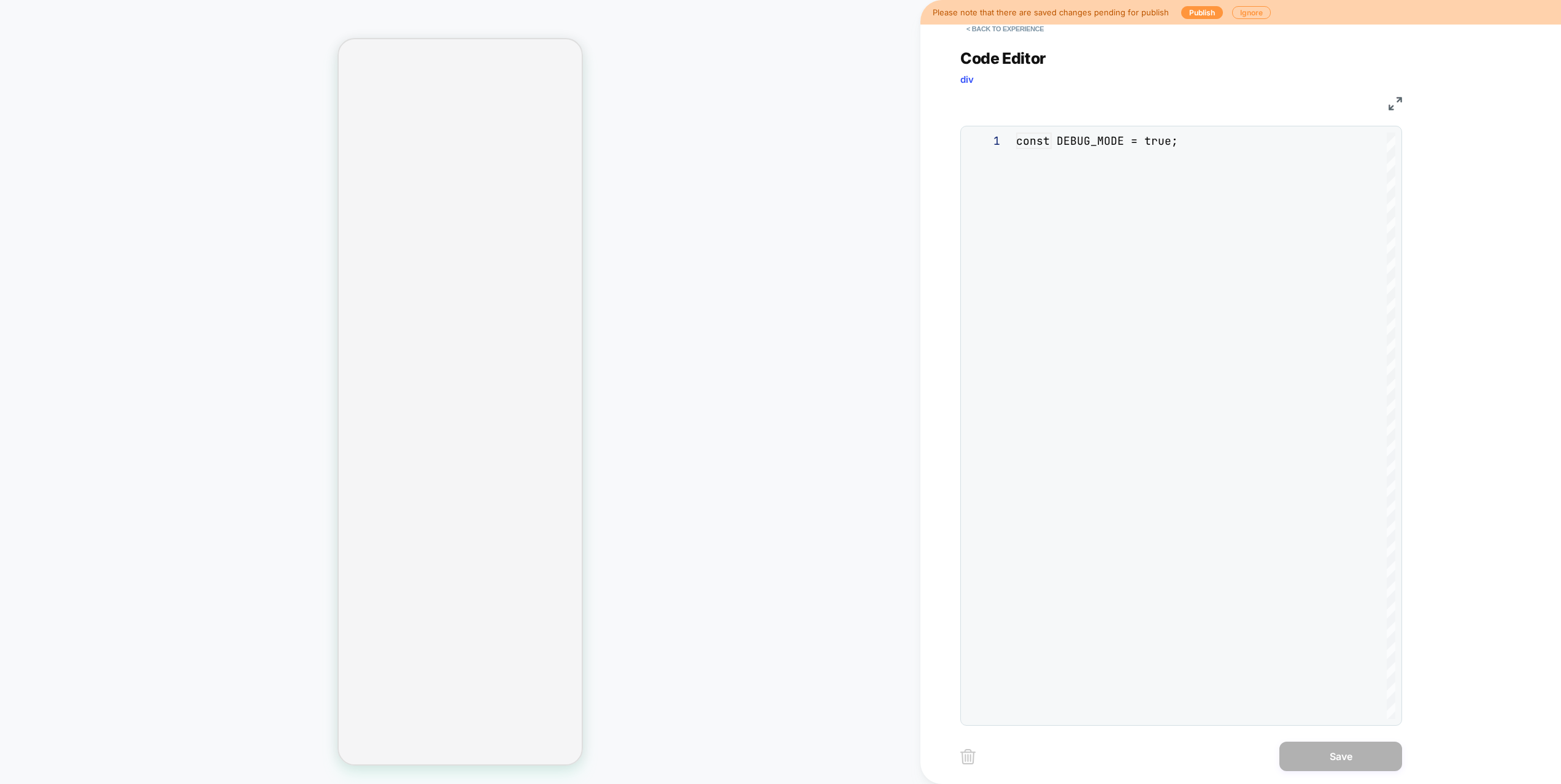
scroll to position [165, 0]
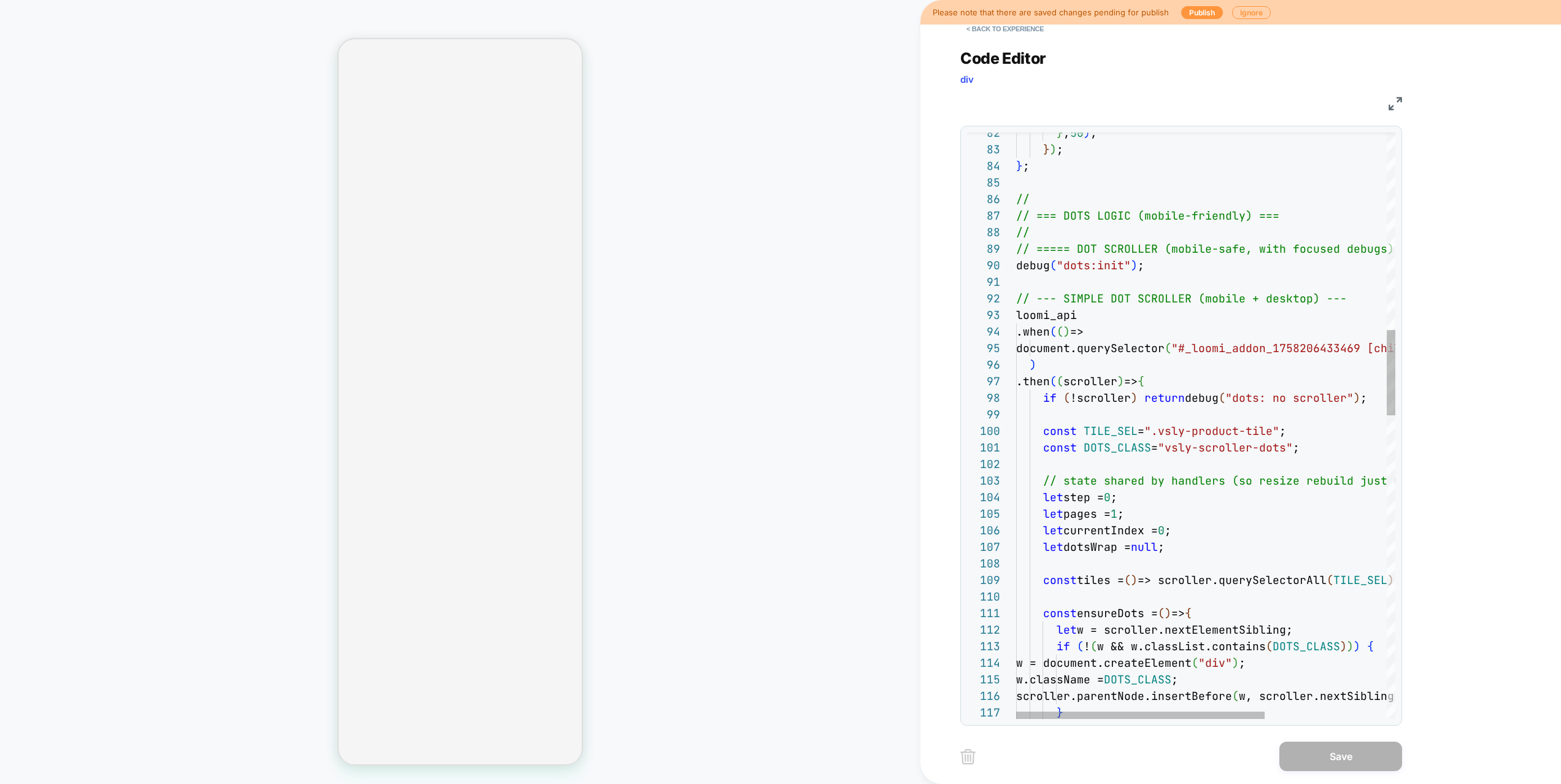
drag, startPoint x: 1015, startPoint y: 266, endPoint x: 1064, endPoint y: 305, distance: 62.6
click at [1064, 305] on div "} , 50 ) ; } ) ; } ; // // === DOTS LOGIC (mobile-friendly) === // // ===== DOT…" at bounding box center [1298, 790] width 565 height 4013
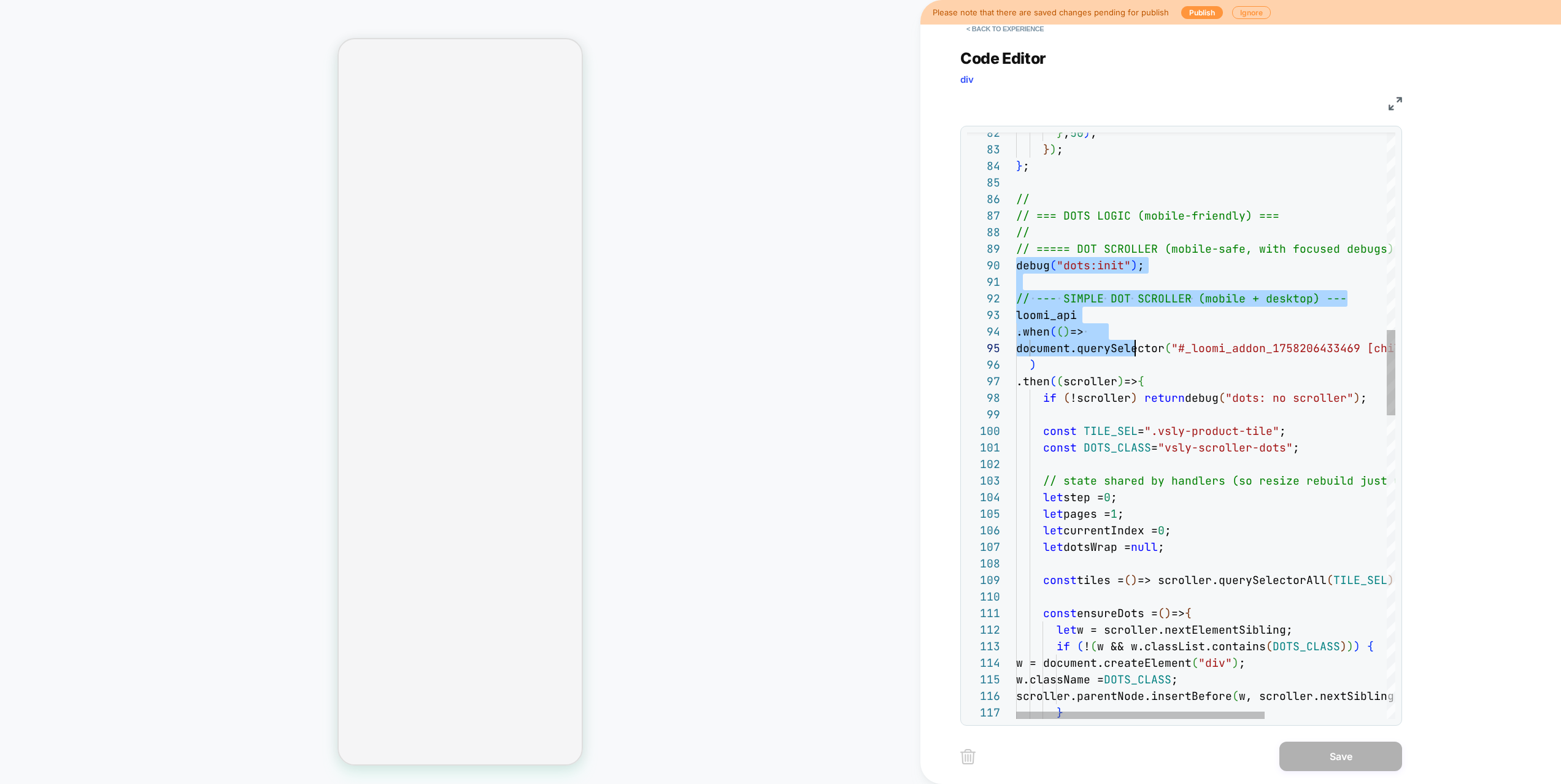
scroll to position [149, 146]
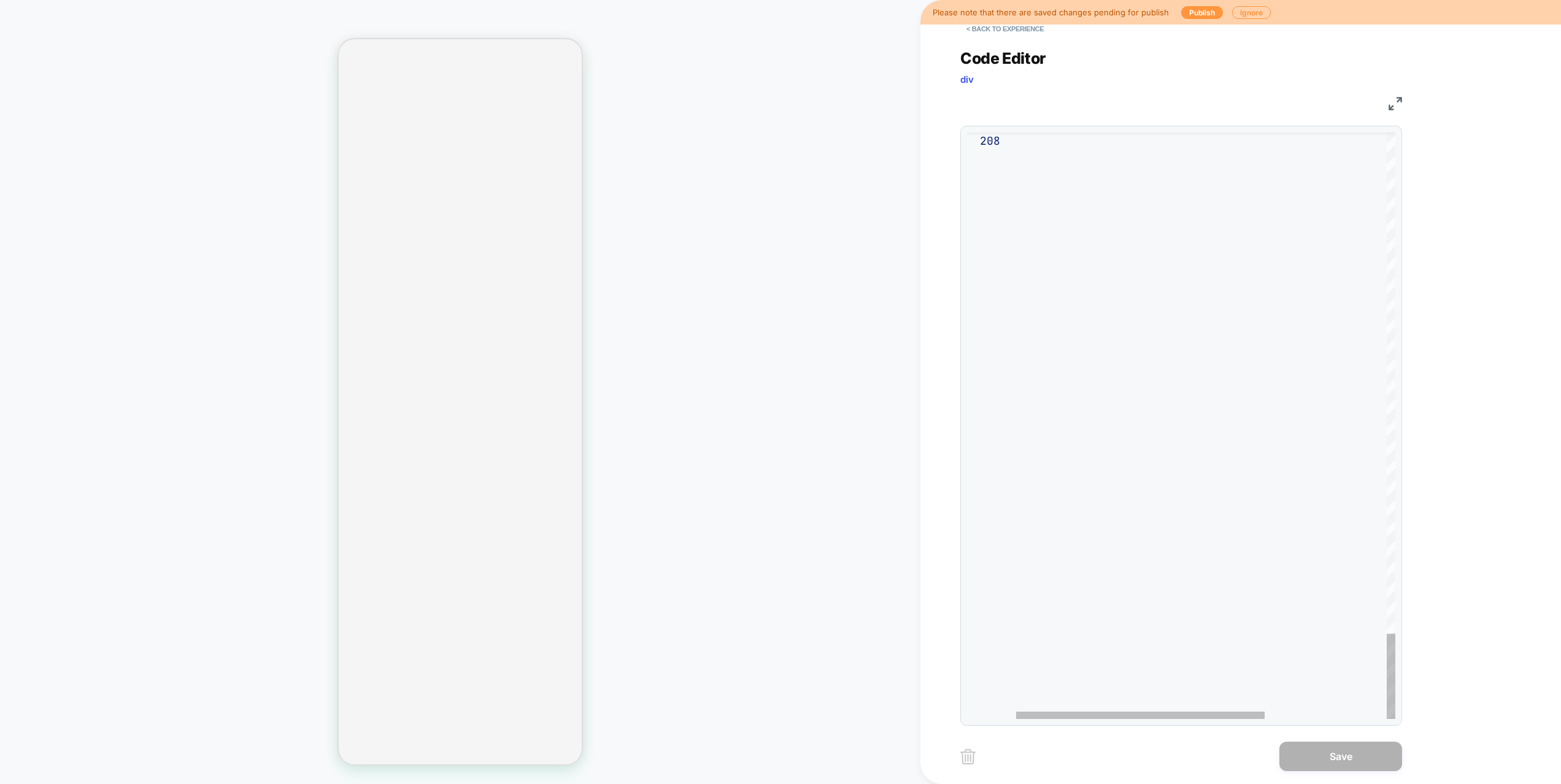
drag, startPoint x: 1017, startPoint y: 265, endPoint x: 1191, endPoint y: 465, distance: 265.1
type textarea "**********"
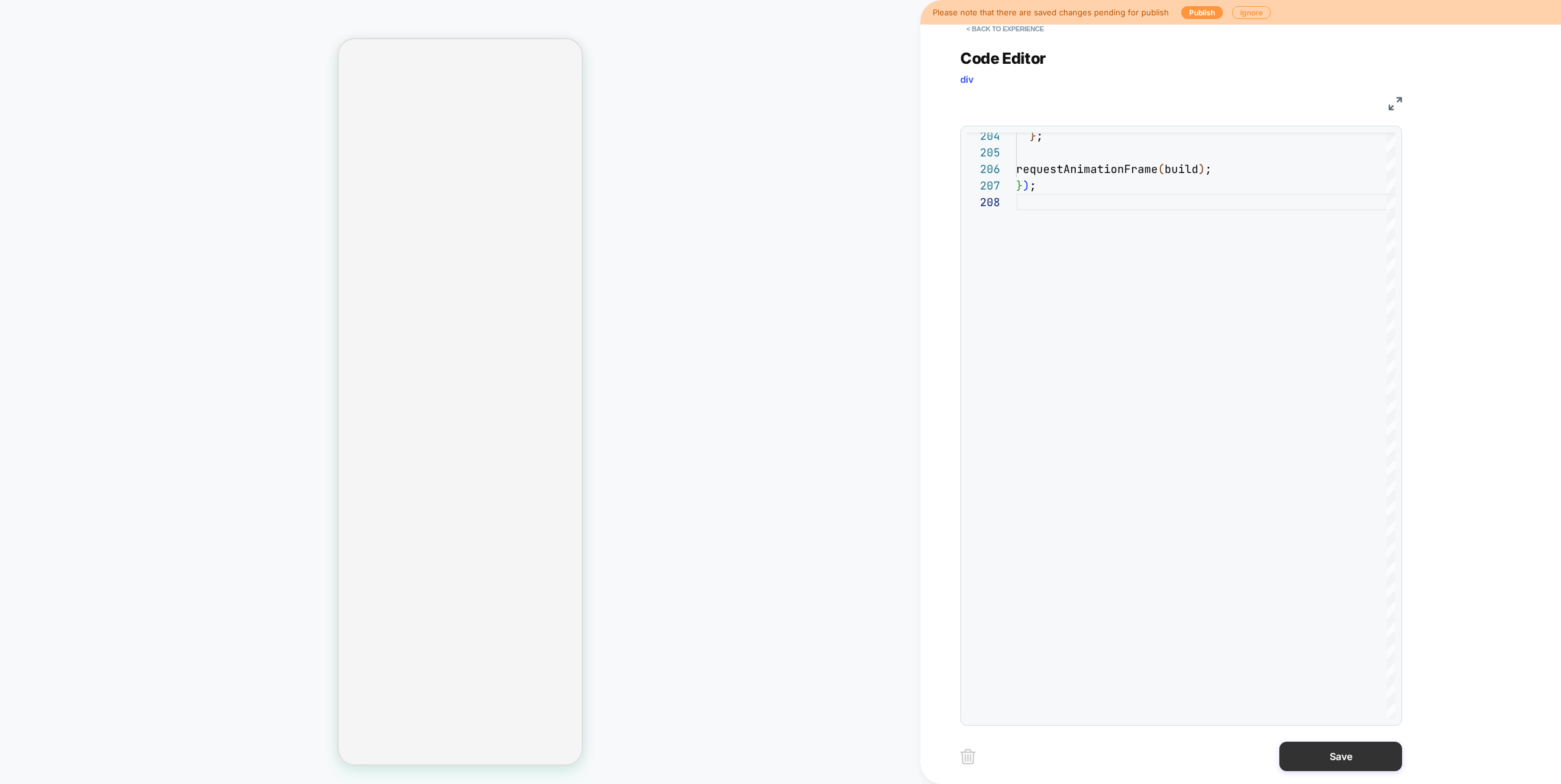
click at [1365, 727] on button "Save" at bounding box center [1340, 756] width 123 height 29
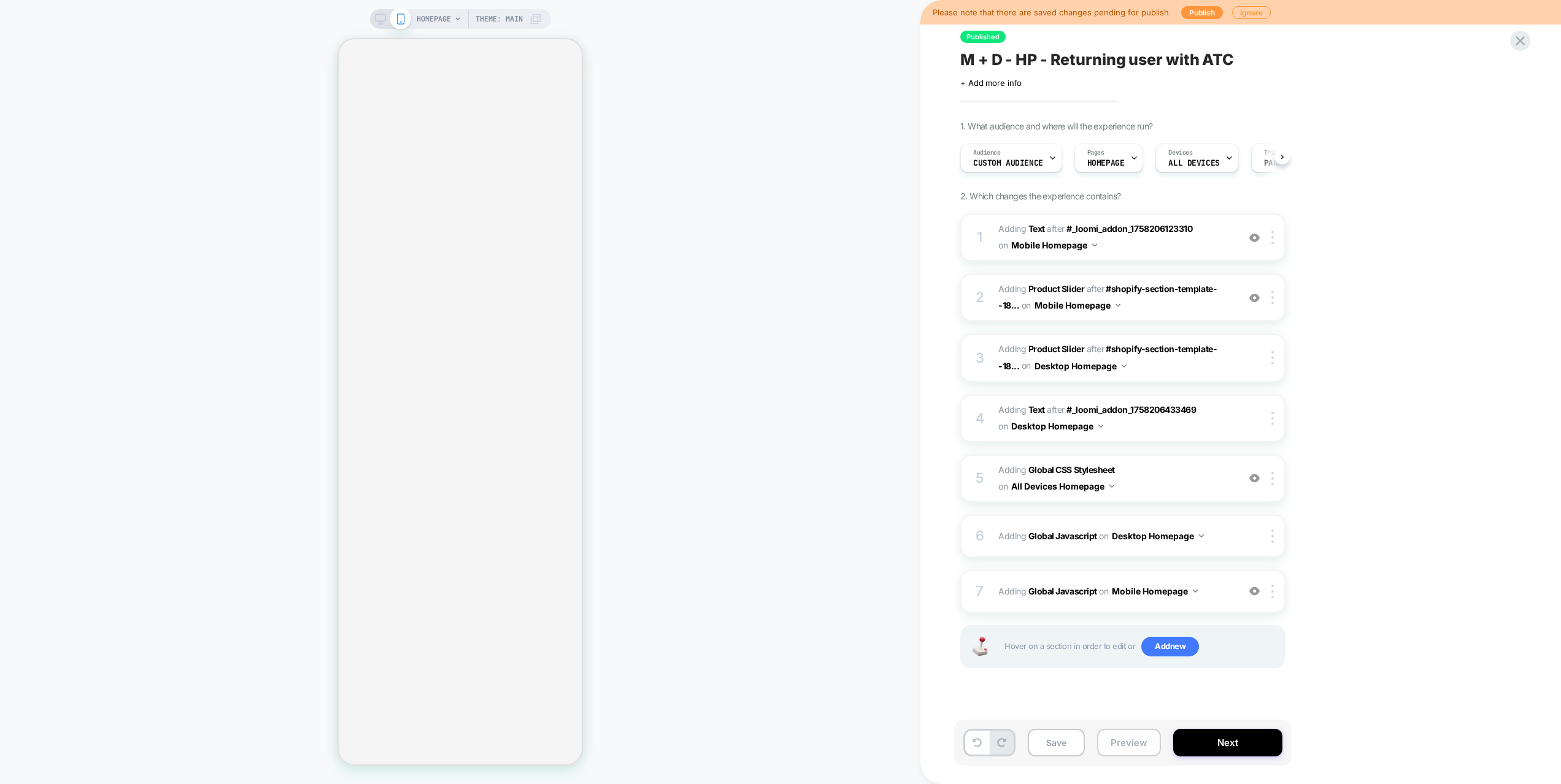
click at [1127, 727] on button "Preview" at bounding box center [1128, 742] width 64 height 27
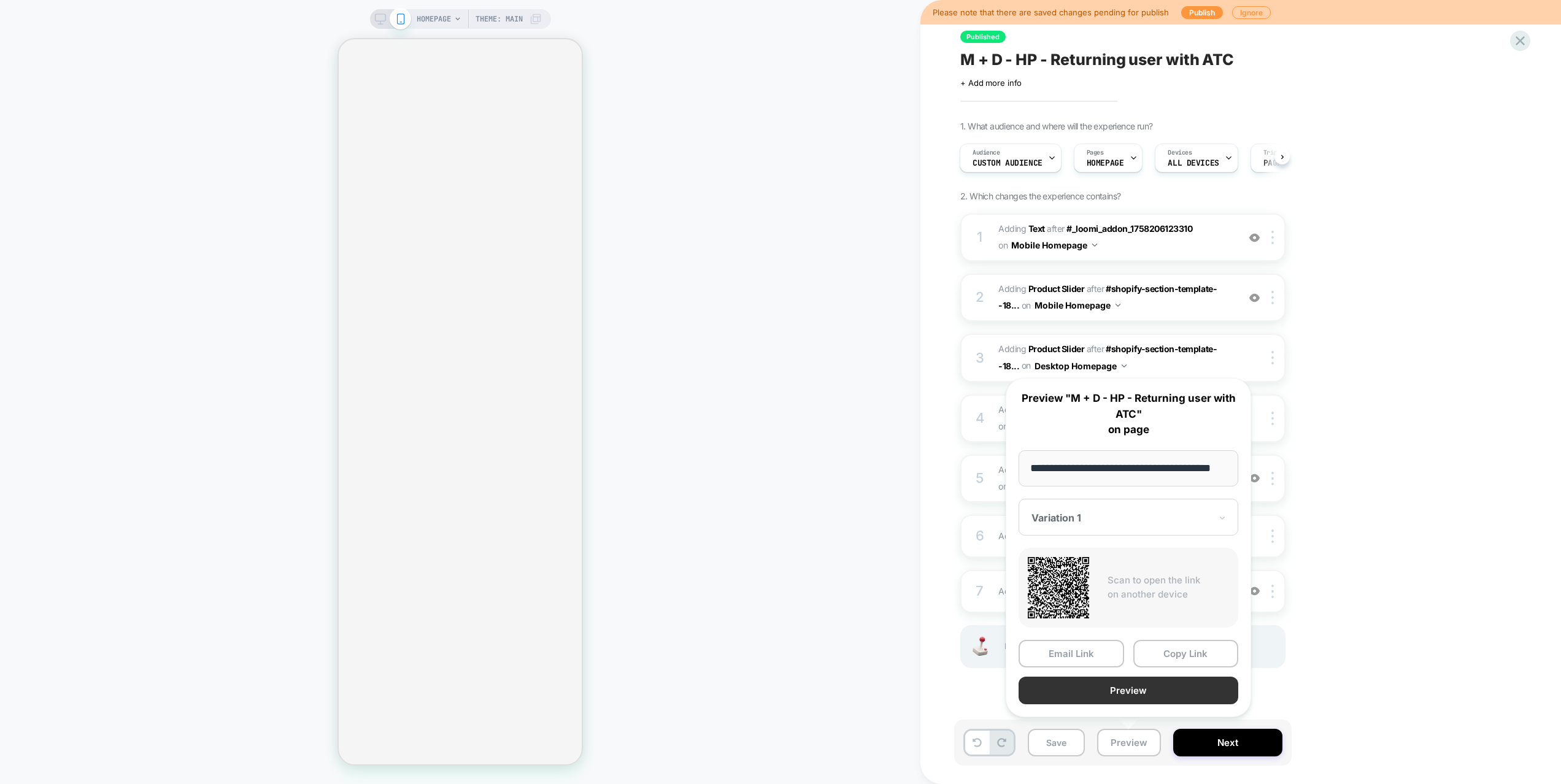
scroll to position [0, 0]
click at [1125, 697] on button "Preview" at bounding box center [1128, 690] width 219 height 27
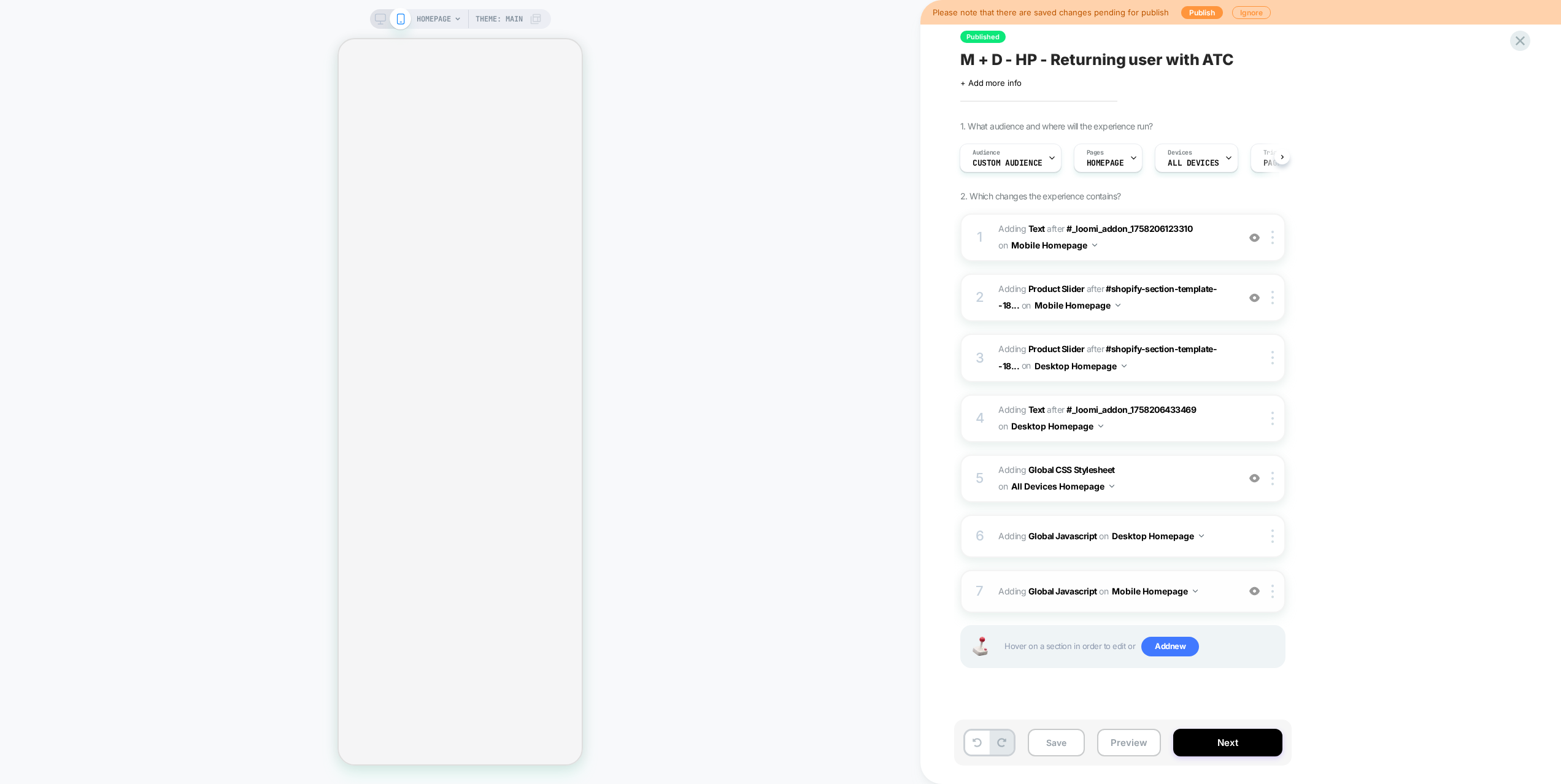
click at [1215, 598] on span "Adding Global Javascript on Mobile Homepage" at bounding box center [1114, 591] width 233 height 18
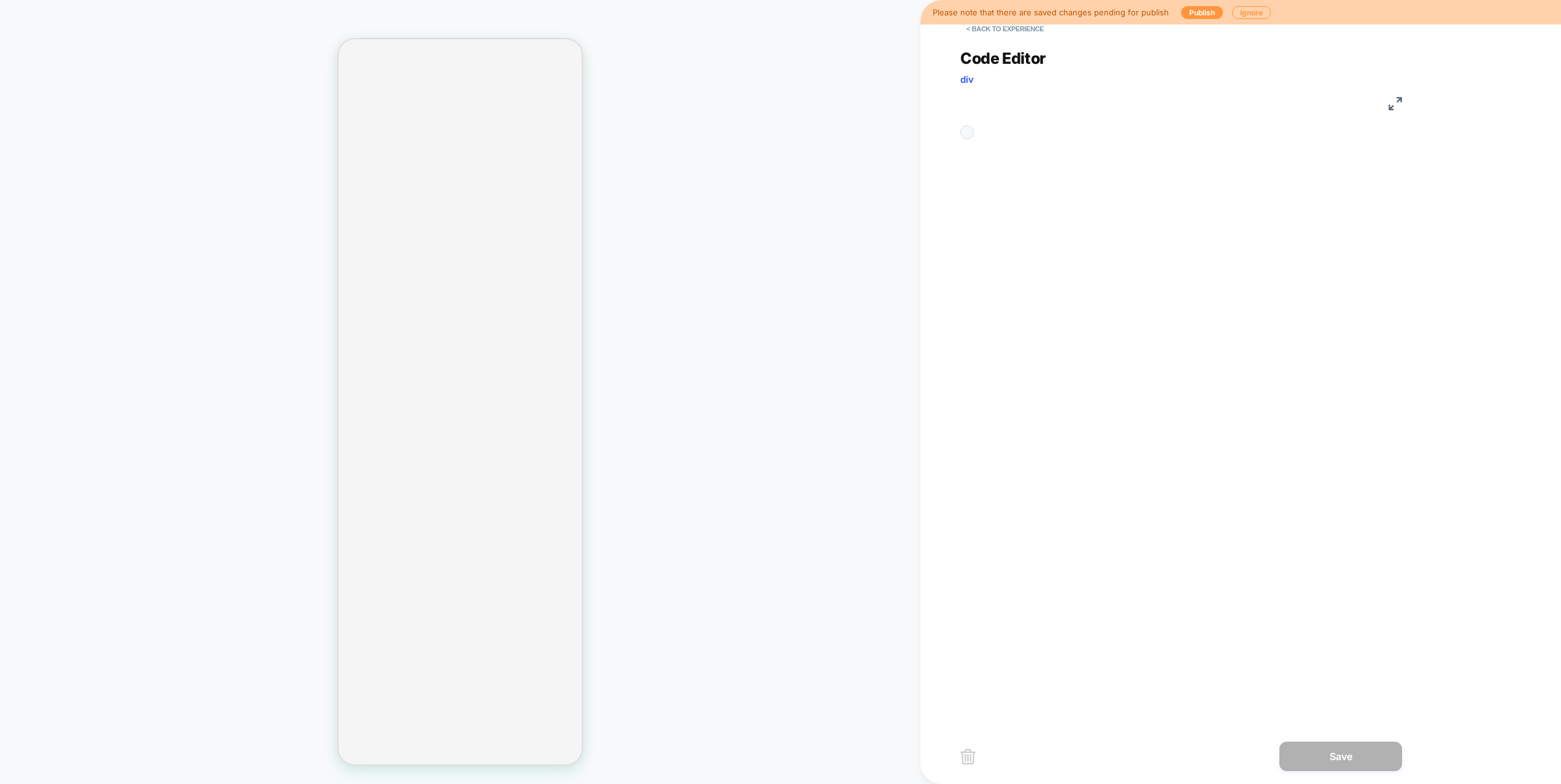
scroll to position [165, 0]
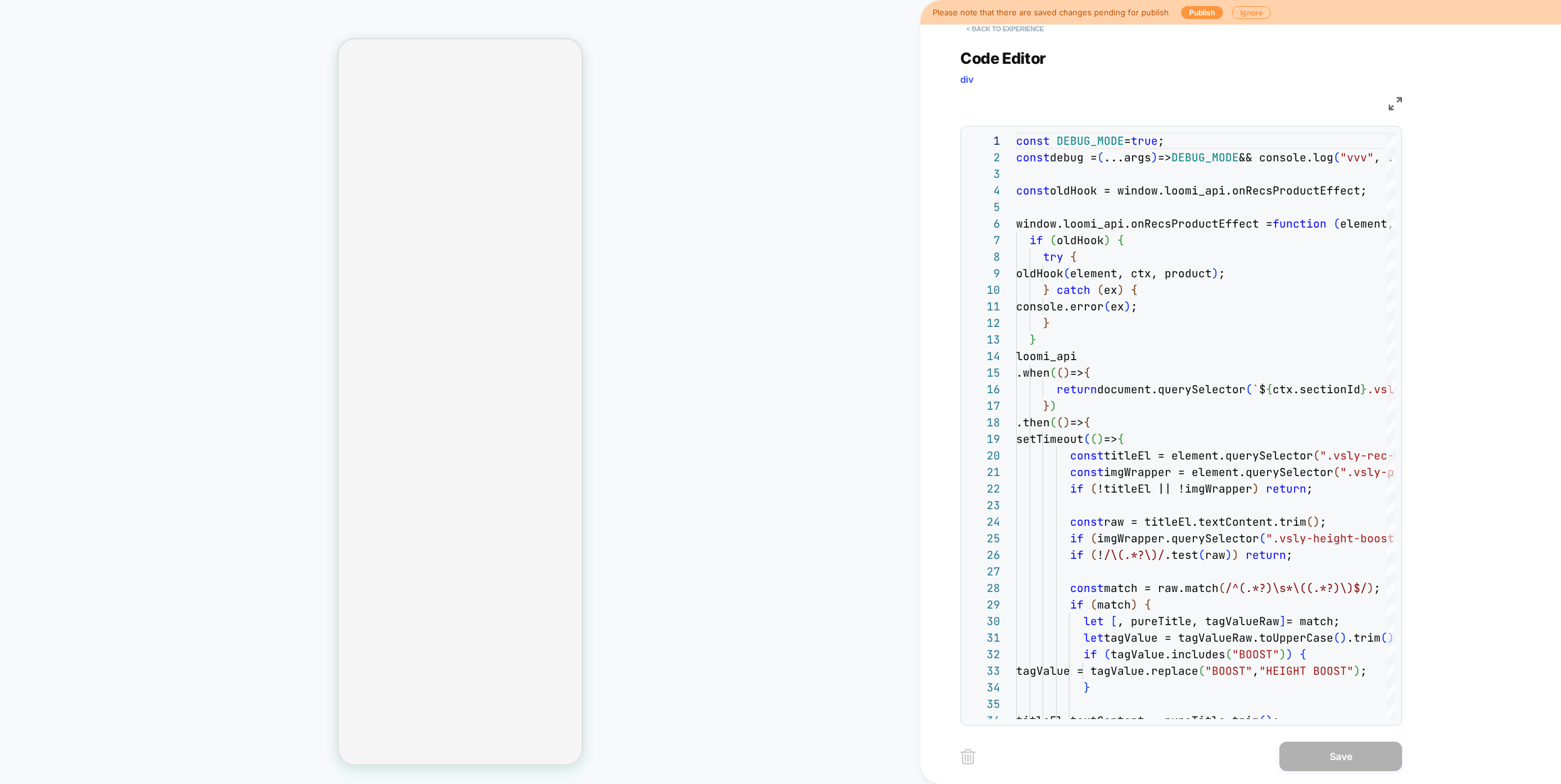
click at [1008, 25] on button "< Back to experience" at bounding box center [1004, 29] width 90 height 20
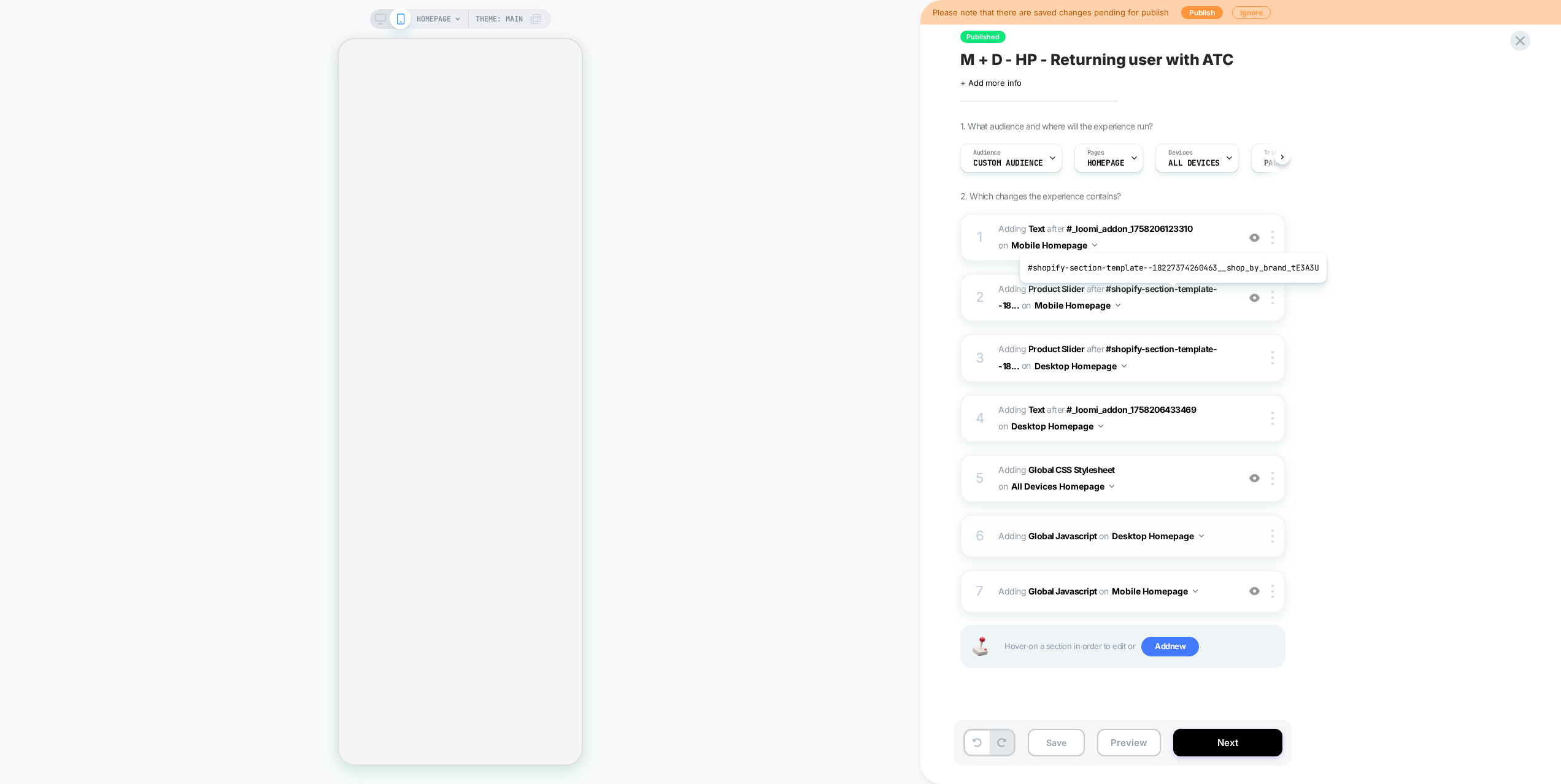
scroll to position [0, 1]
click at [1273, 297] on img at bounding box center [1272, 297] width 3 height 13
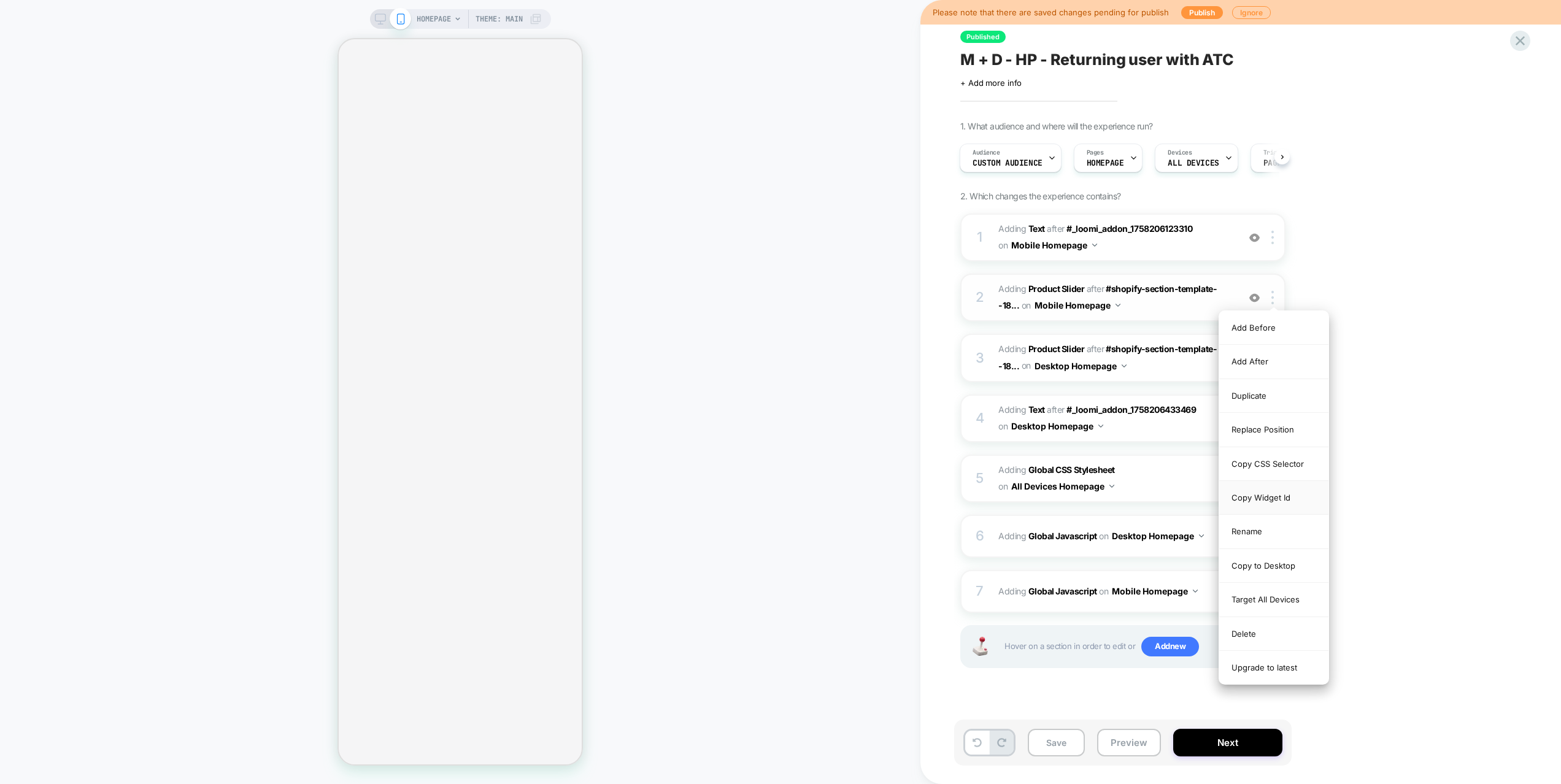
click at [1272, 499] on div "Copy Widget Id" at bounding box center [1273, 497] width 109 height 34
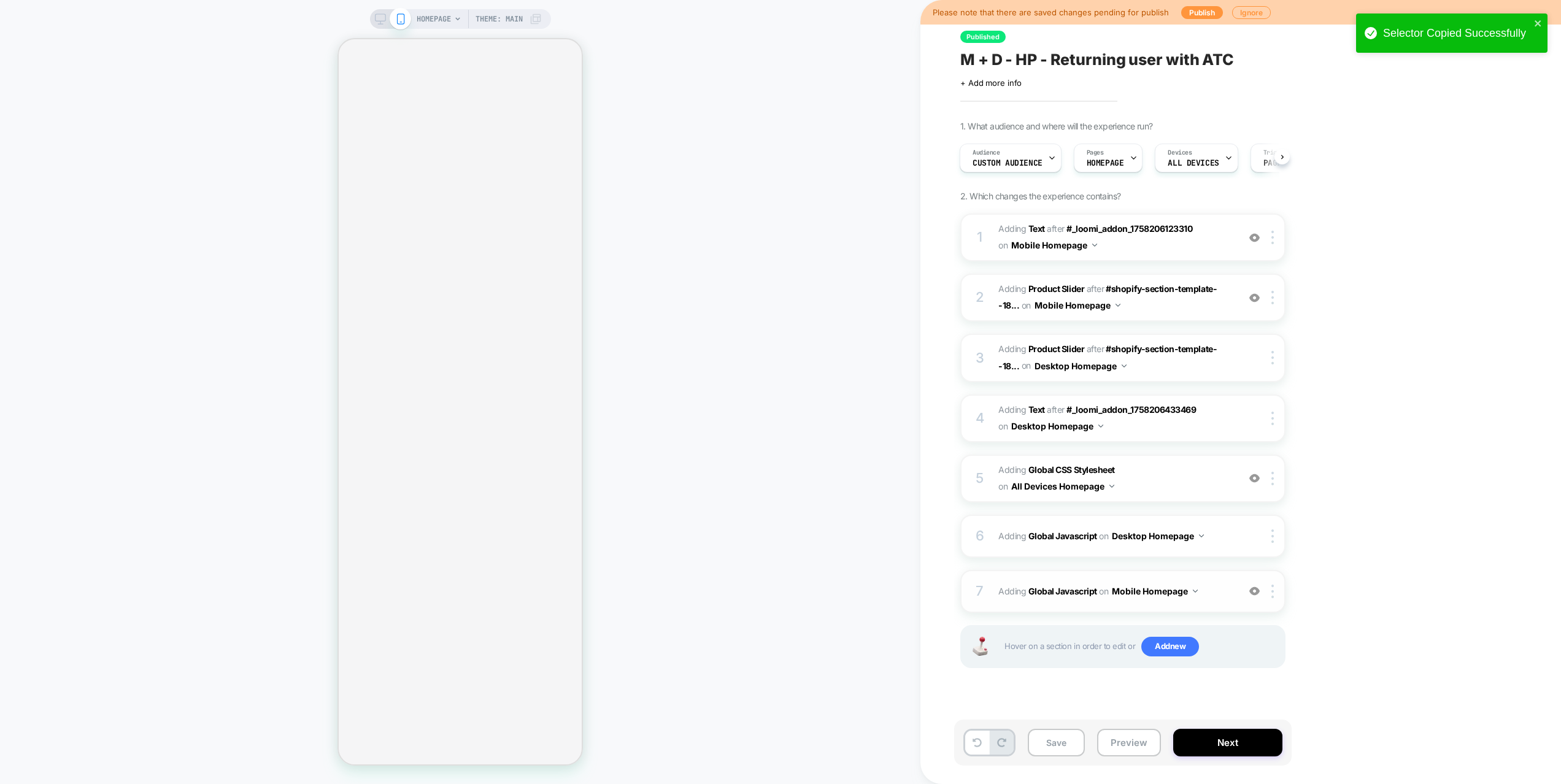
click at [1207, 596] on span "Adding Global Javascript on Mobile Homepage" at bounding box center [1114, 591] width 233 height 18
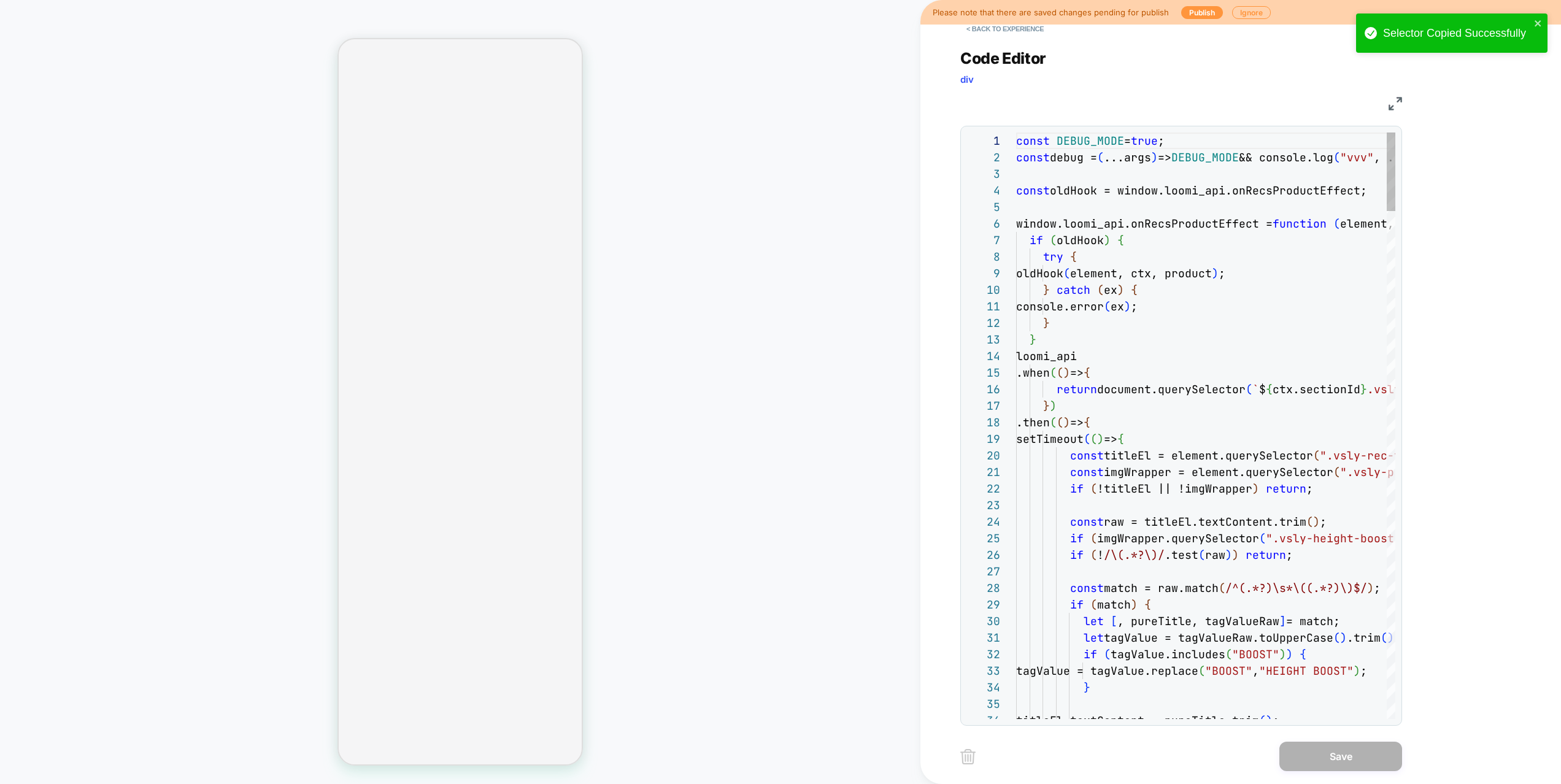
scroll to position [165, 0]
type textarea "**********"
type textarea "*"
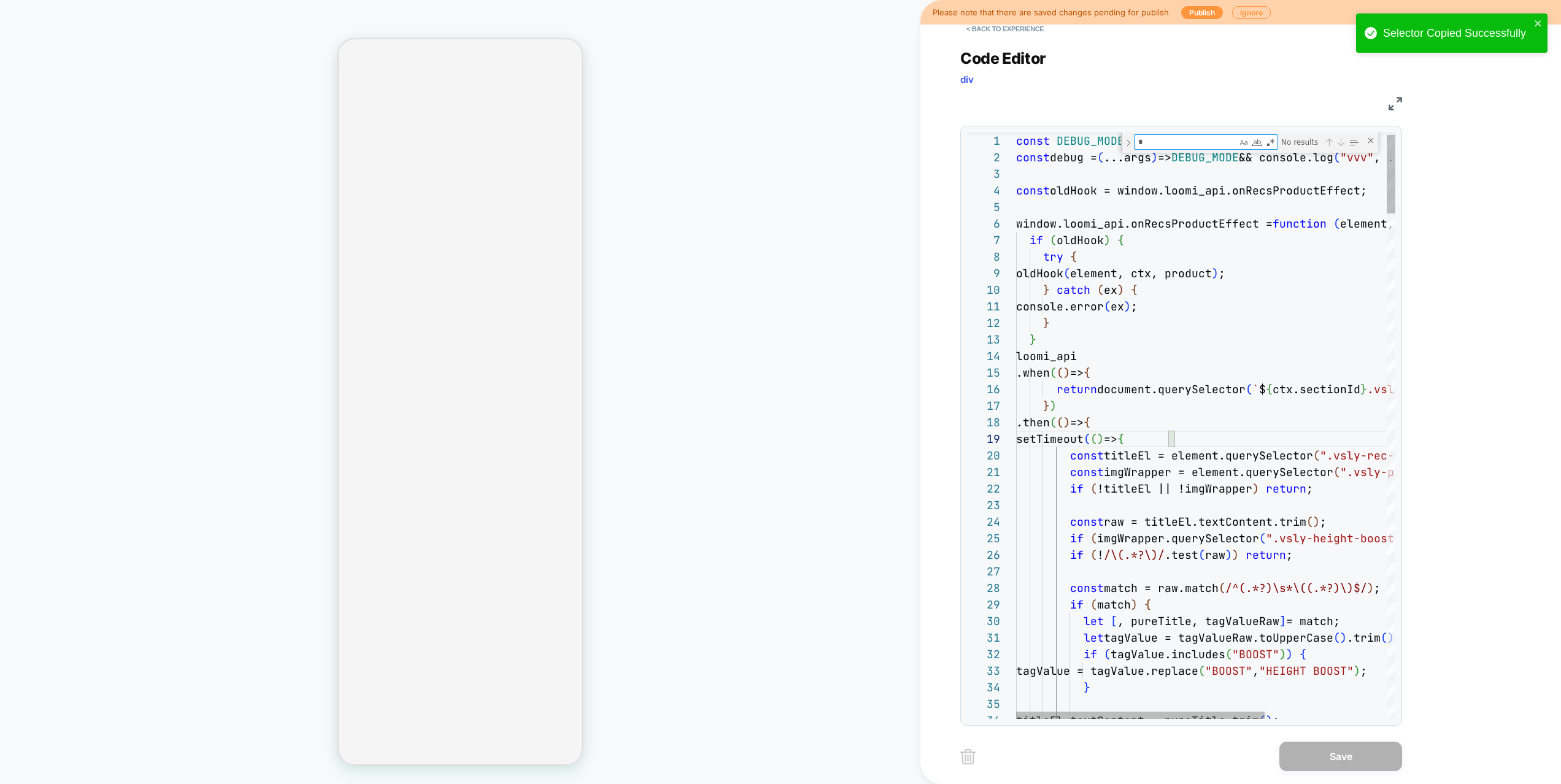
type textarea "**********"
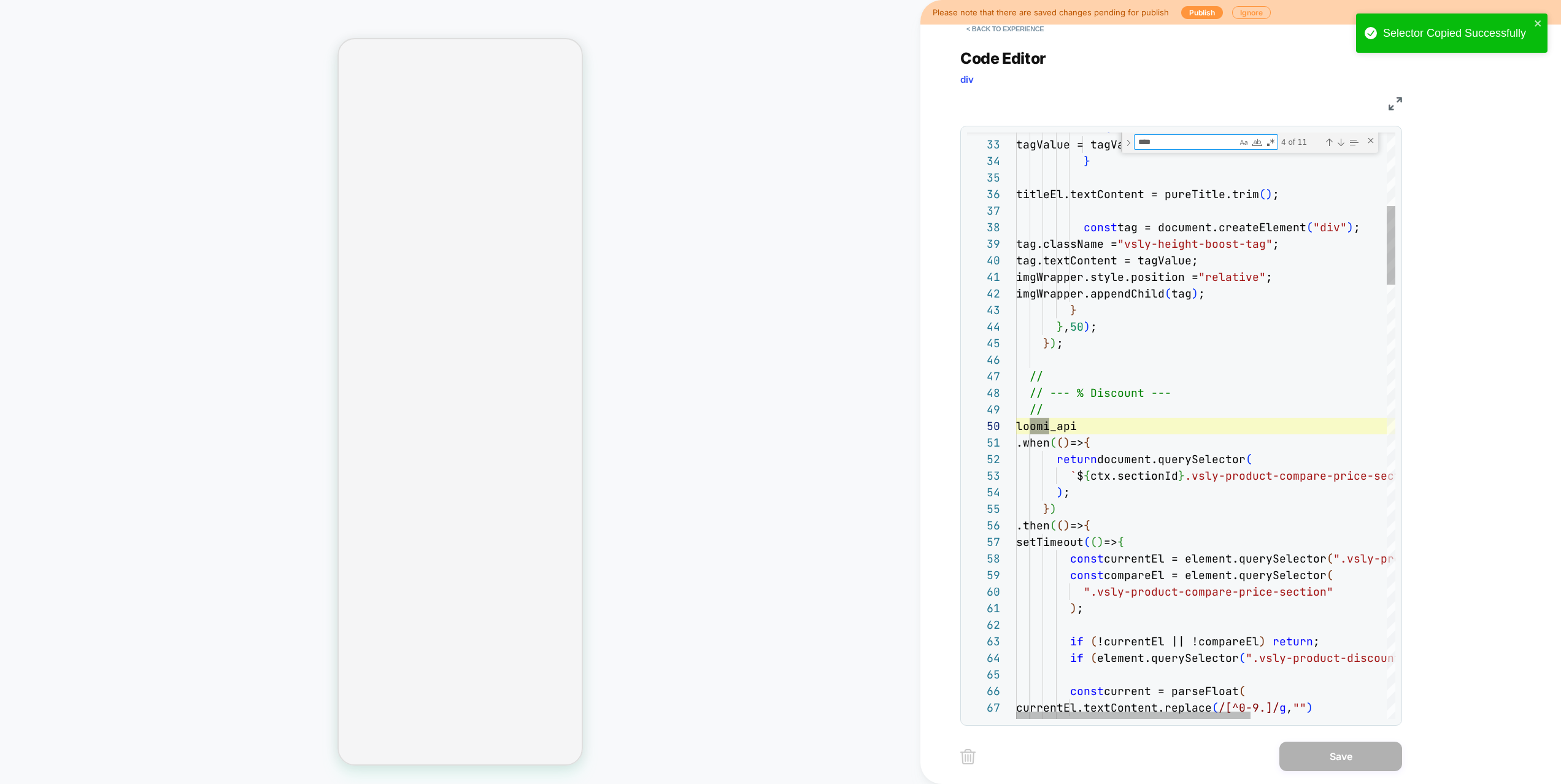
scroll to position [165, 46]
type textarea "*****"
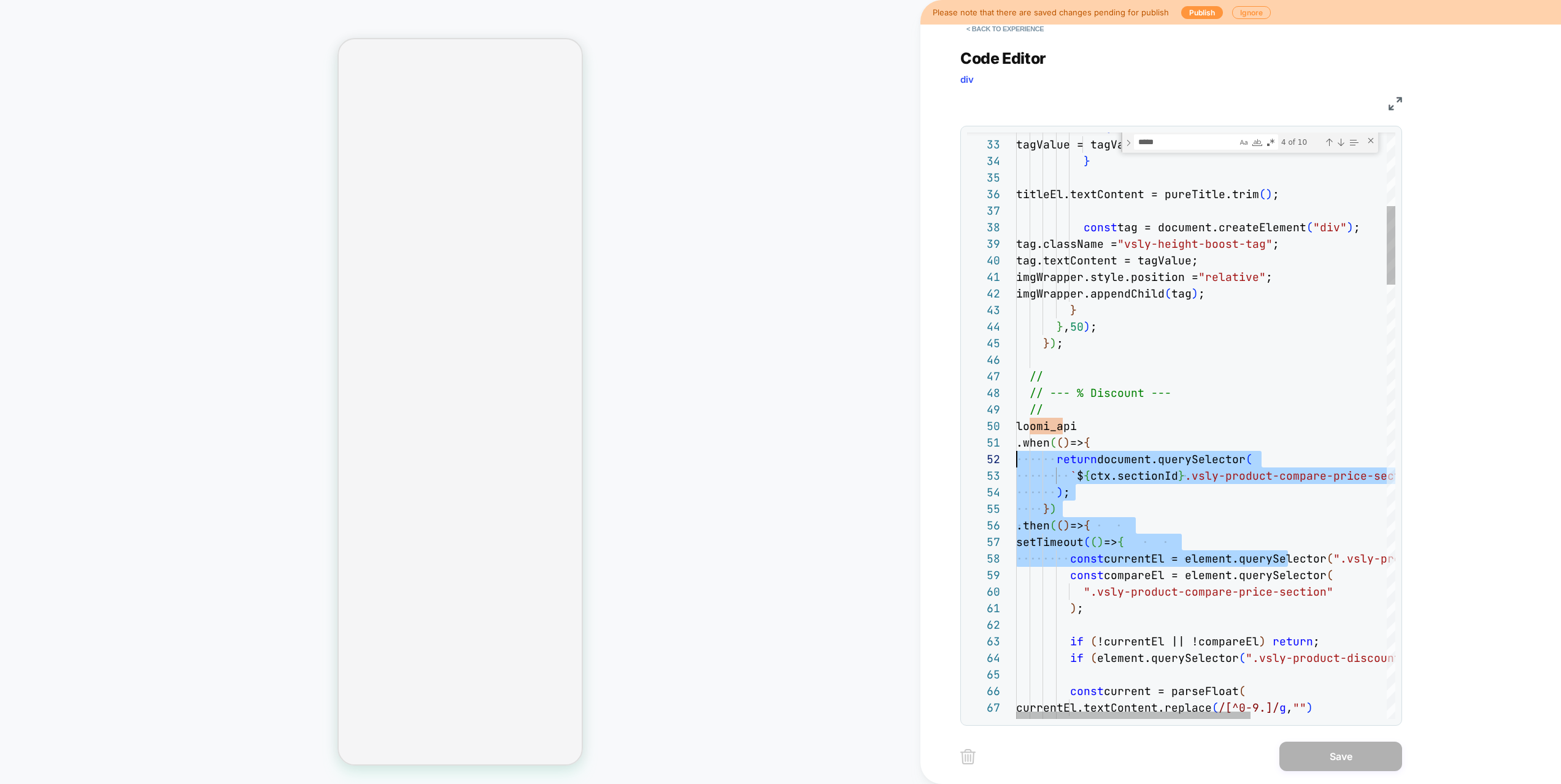
drag, startPoint x: 1290, startPoint y: 560, endPoint x: 955, endPoint y: 450, distance: 352.6
click at [950, 447] on div "< Back to experience Code Editor div JS 32 33 34 35 36 37 38 39 40 41 42 43 44 …" at bounding box center [1190, 392] width 540 height 784
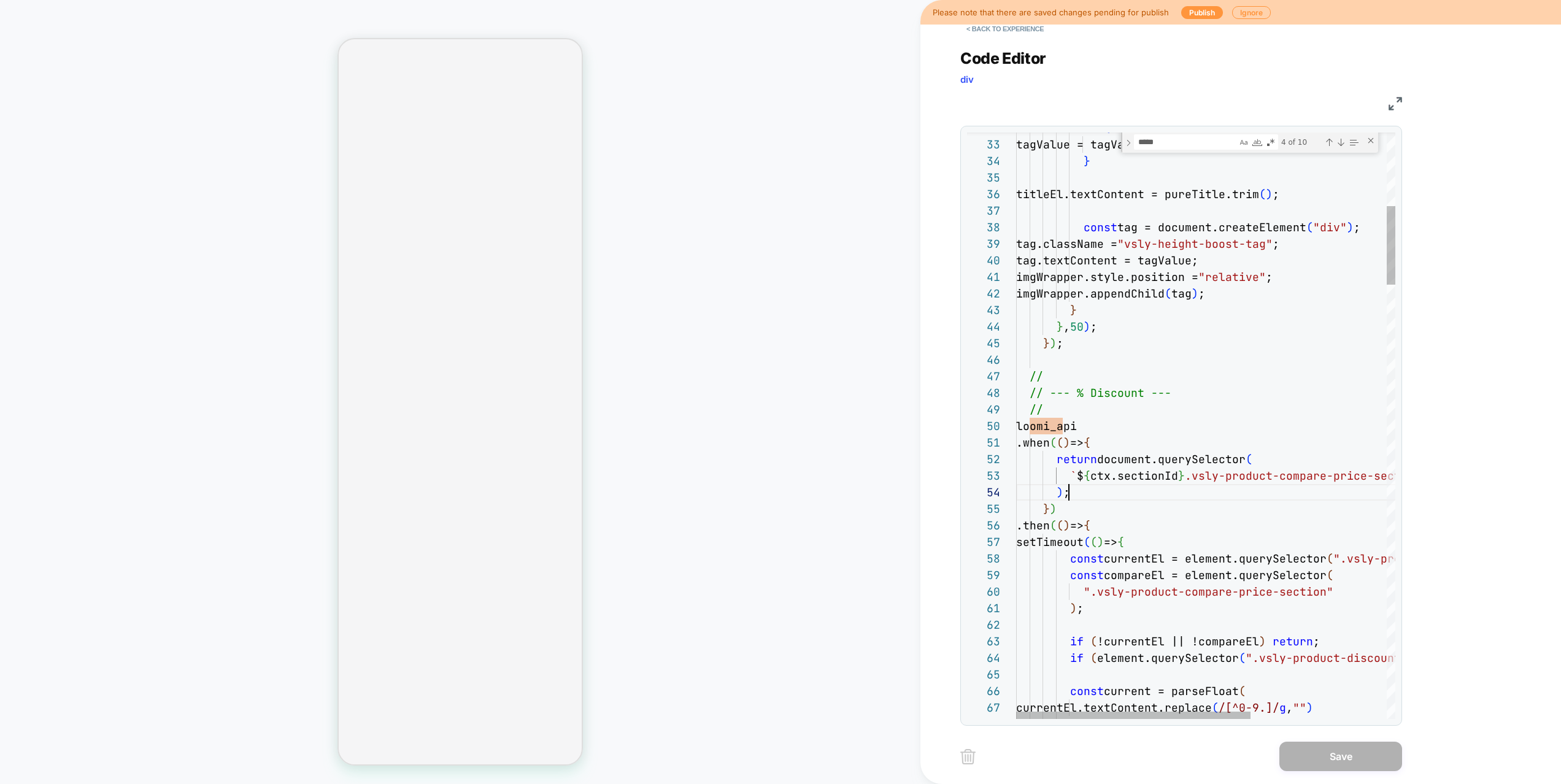
scroll to position [50, 53]
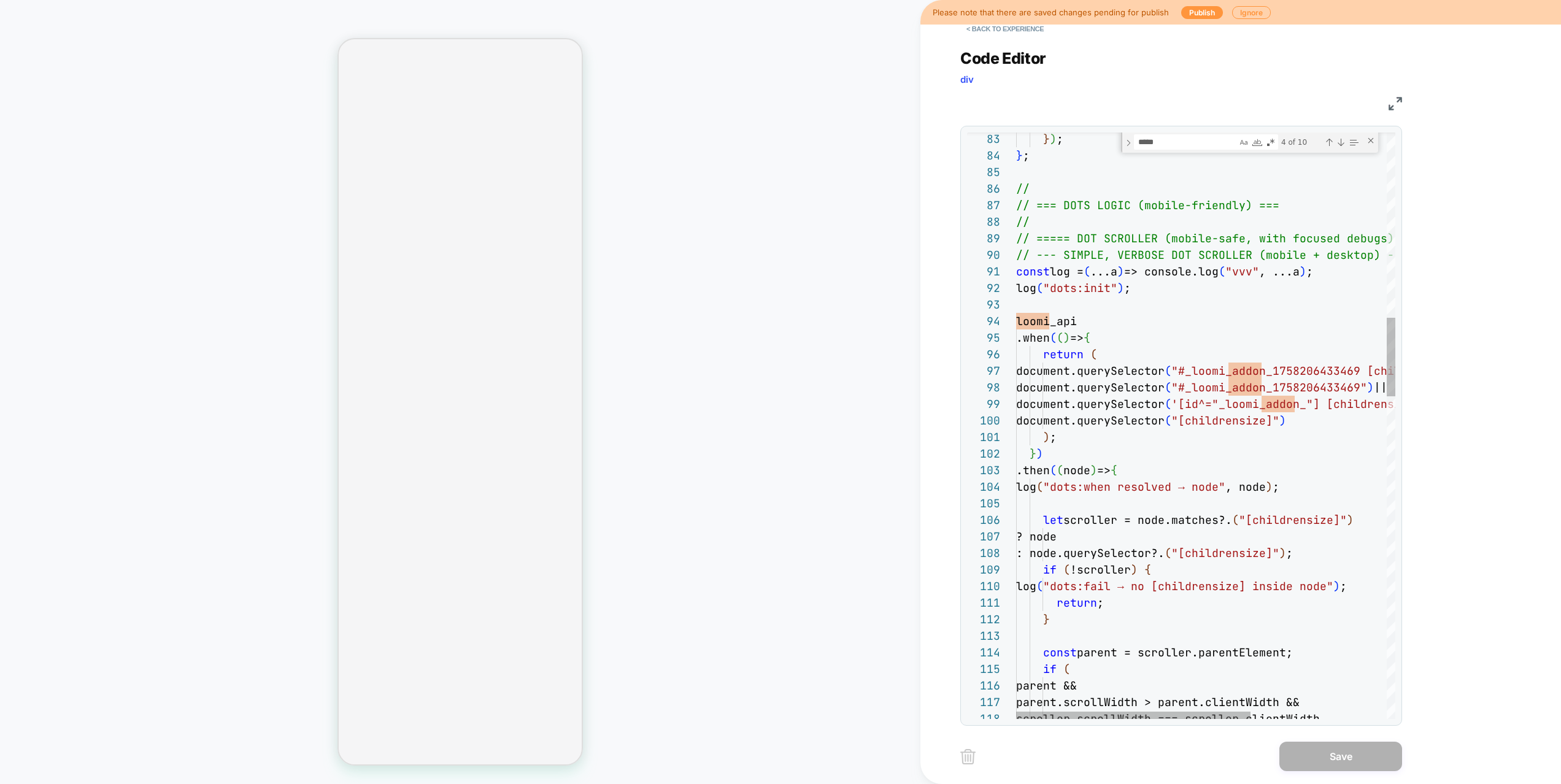
type textarea "**********"
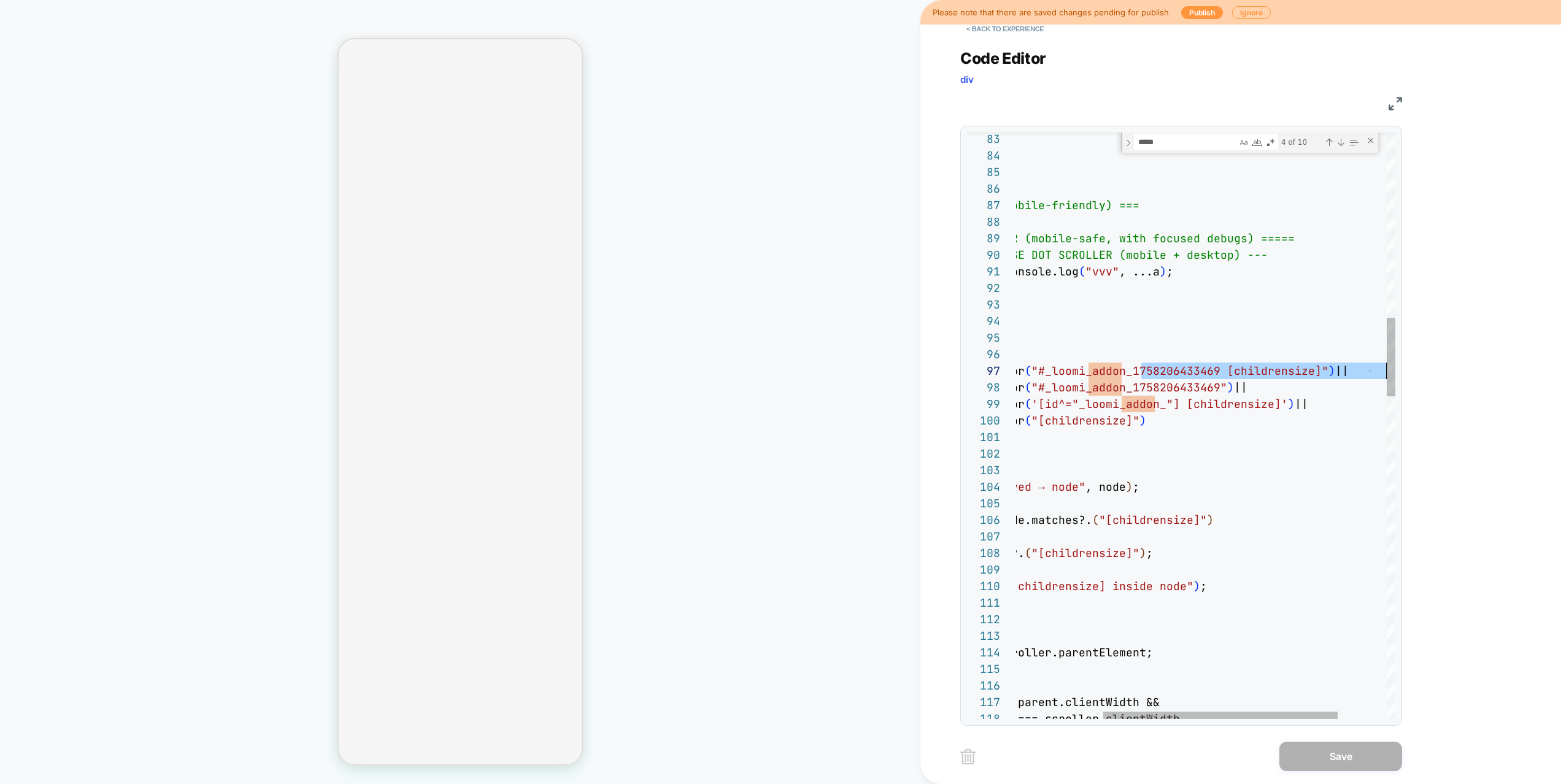
drag, startPoint x: 1281, startPoint y: 372, endPoint x: 1436, endPoint y: 374, distance: 155.0
drag, startPoint x: 1254, startPoint y: 373, endPoint x: 1073, endPoint y: 373, distance: 181.0
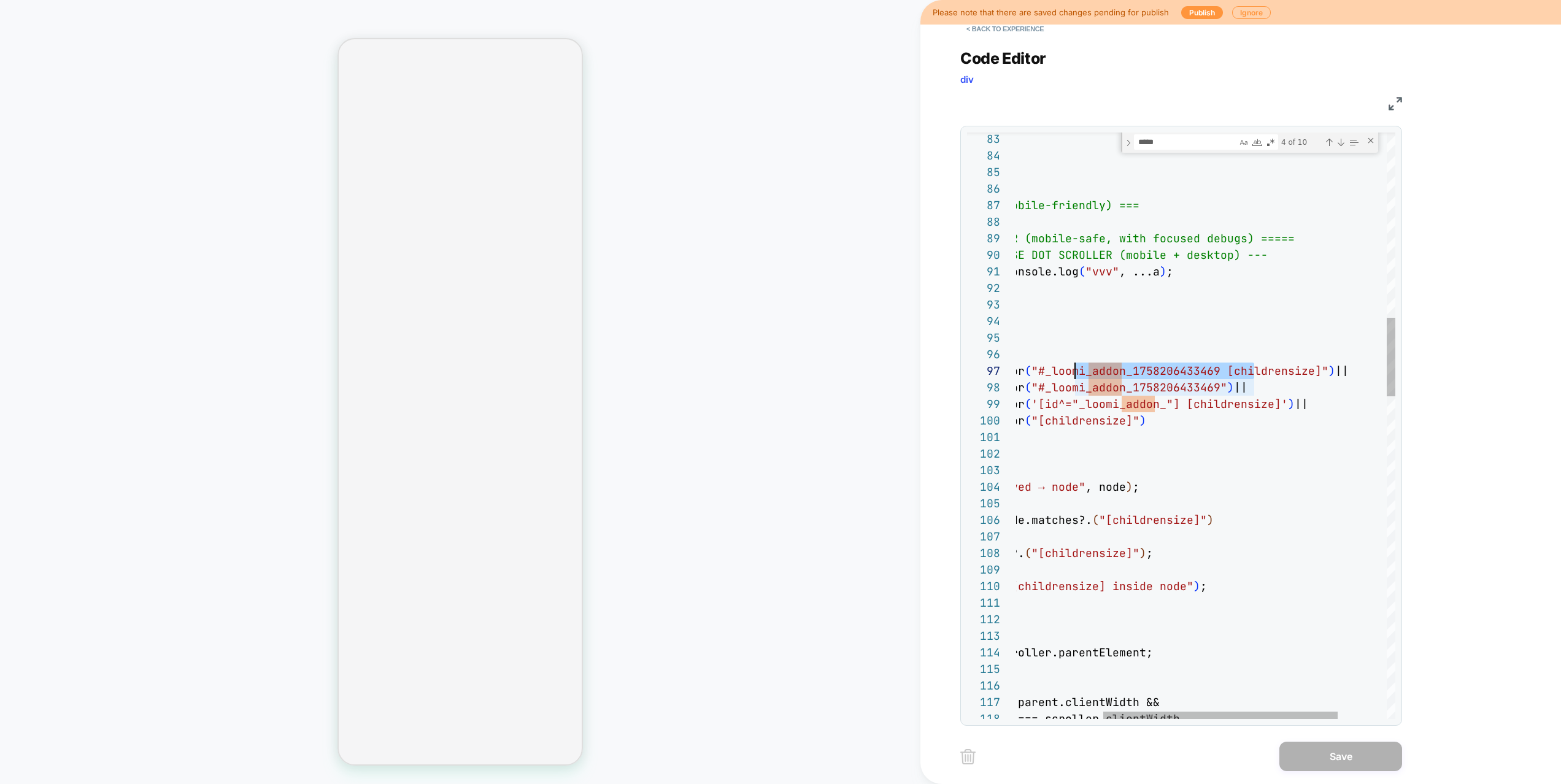
type textarea "**********"
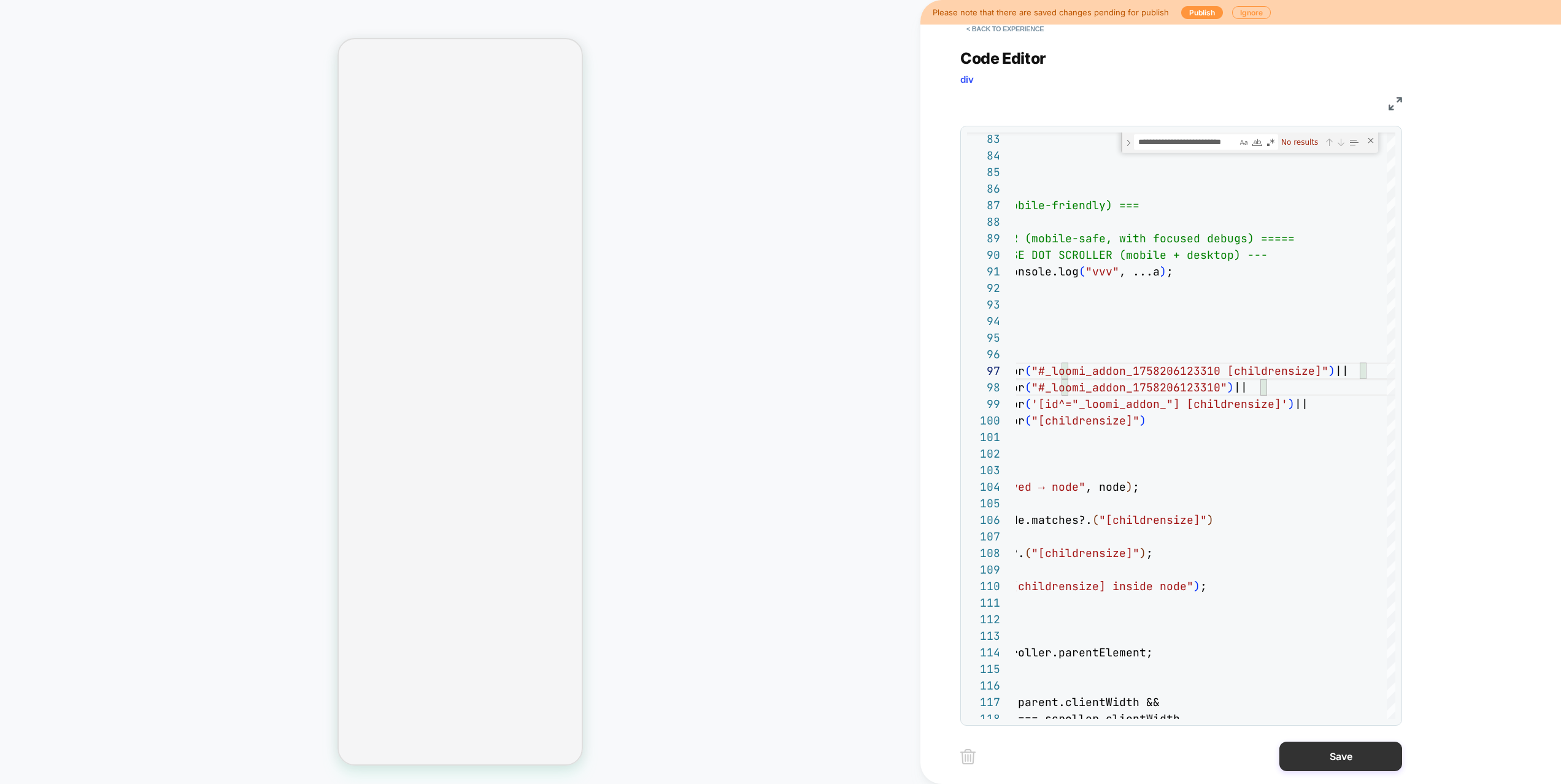
click at [1335, 727] on button "Save" at bounding box center [1340, 756] width 123 height 29
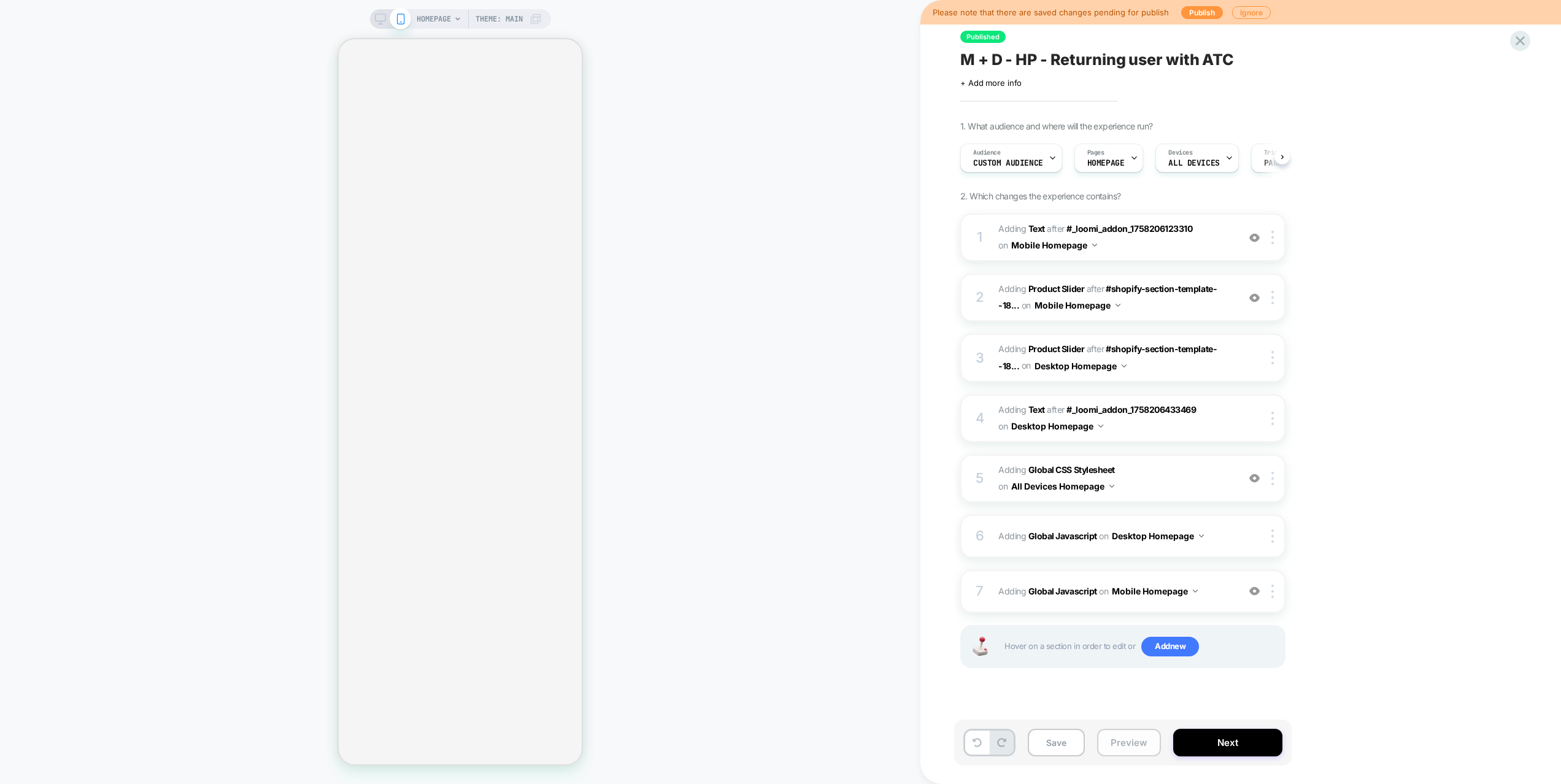
click at [1109, 727] on button "Preview" at bounding box center [1128, 742] width 64 height 27
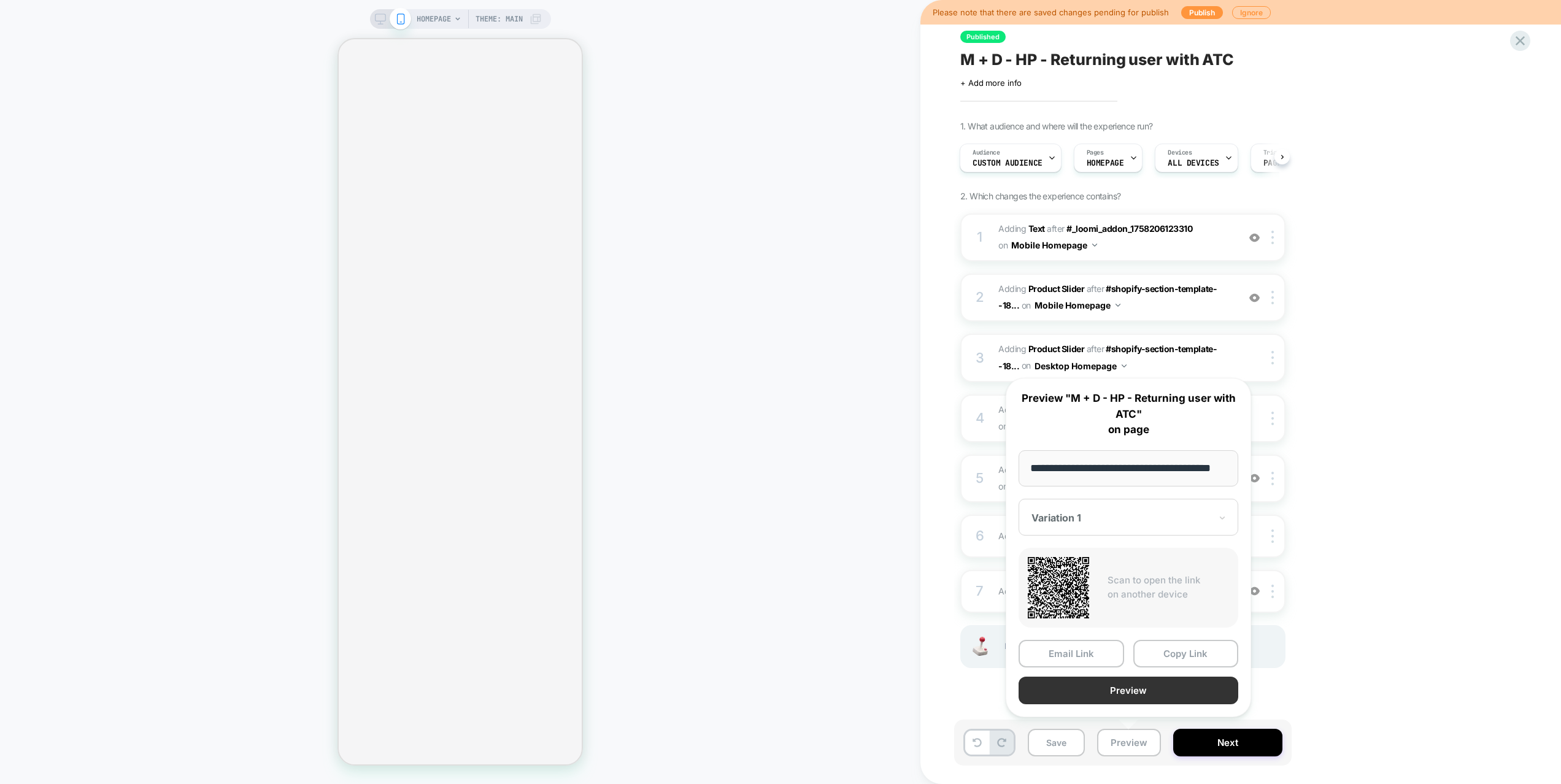
scroll to position [0, 0]
click at [1127, 685] on button "Preview" at bounding box center [1128, 690] width 219 height 27
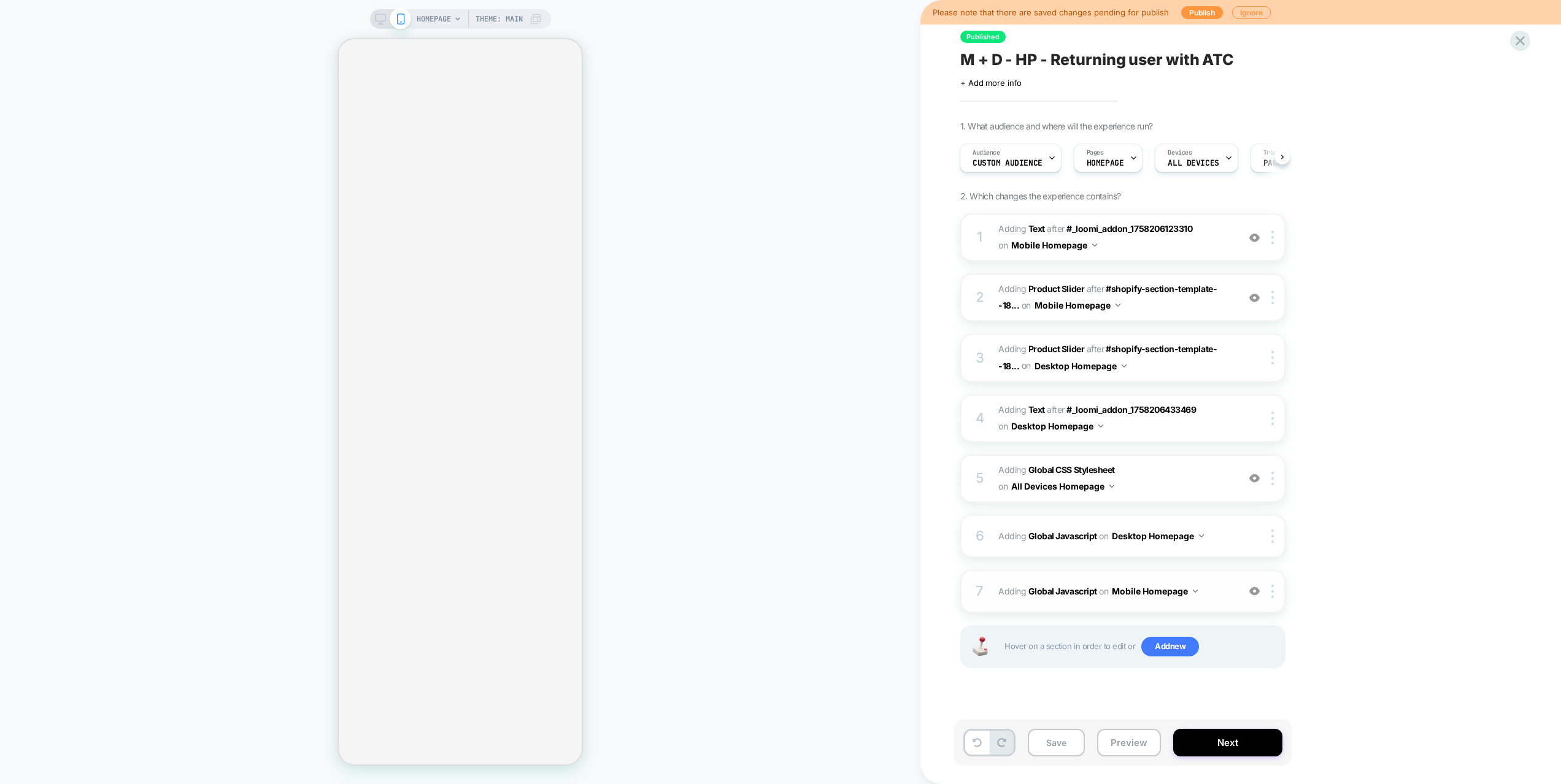
click at [1223, 584] on span "Adding Global Javascript on Mobile Homepage" at bounding box center [1114, 591] width 233 height 18
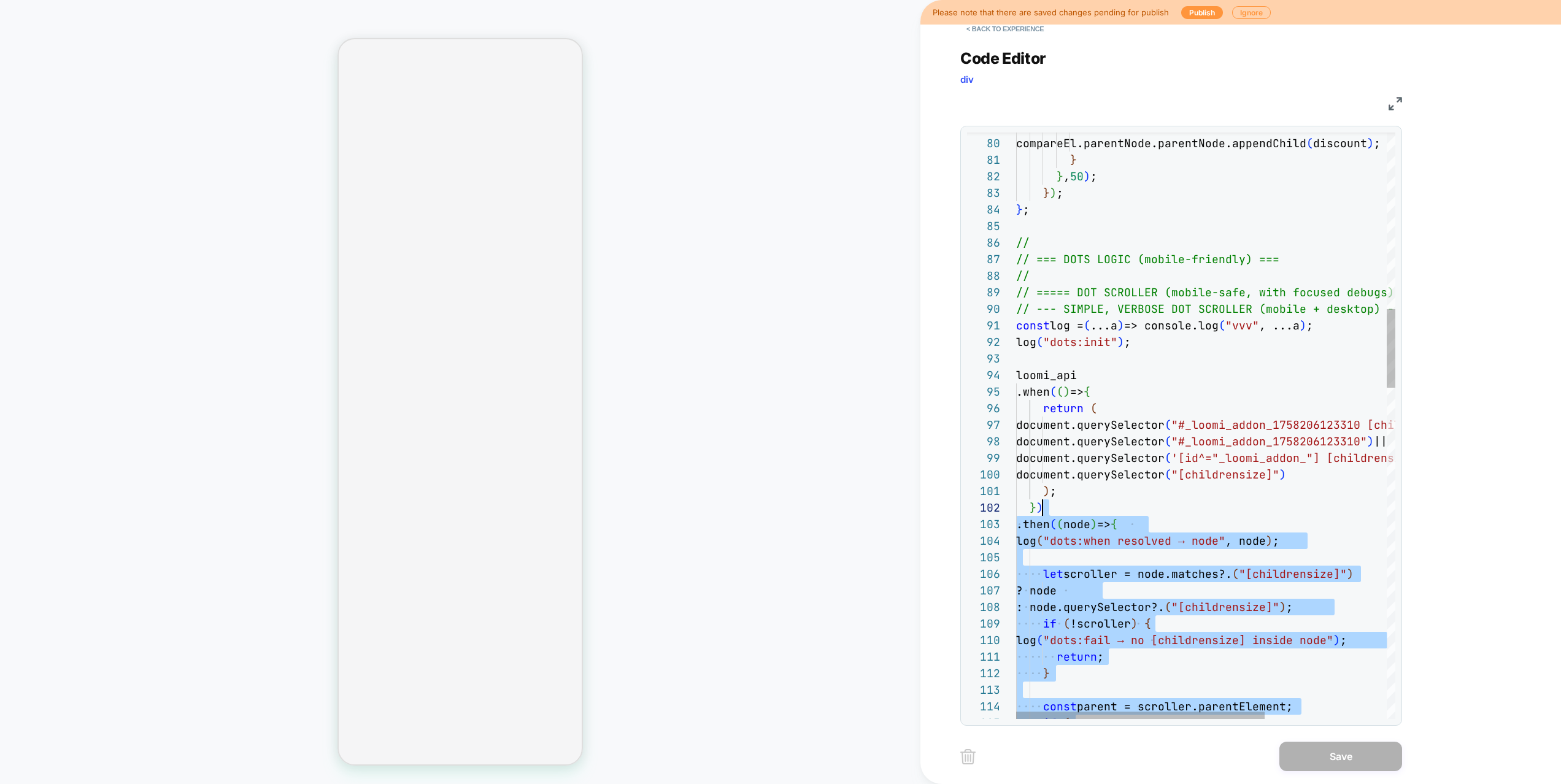
scroll to position [0, 40]
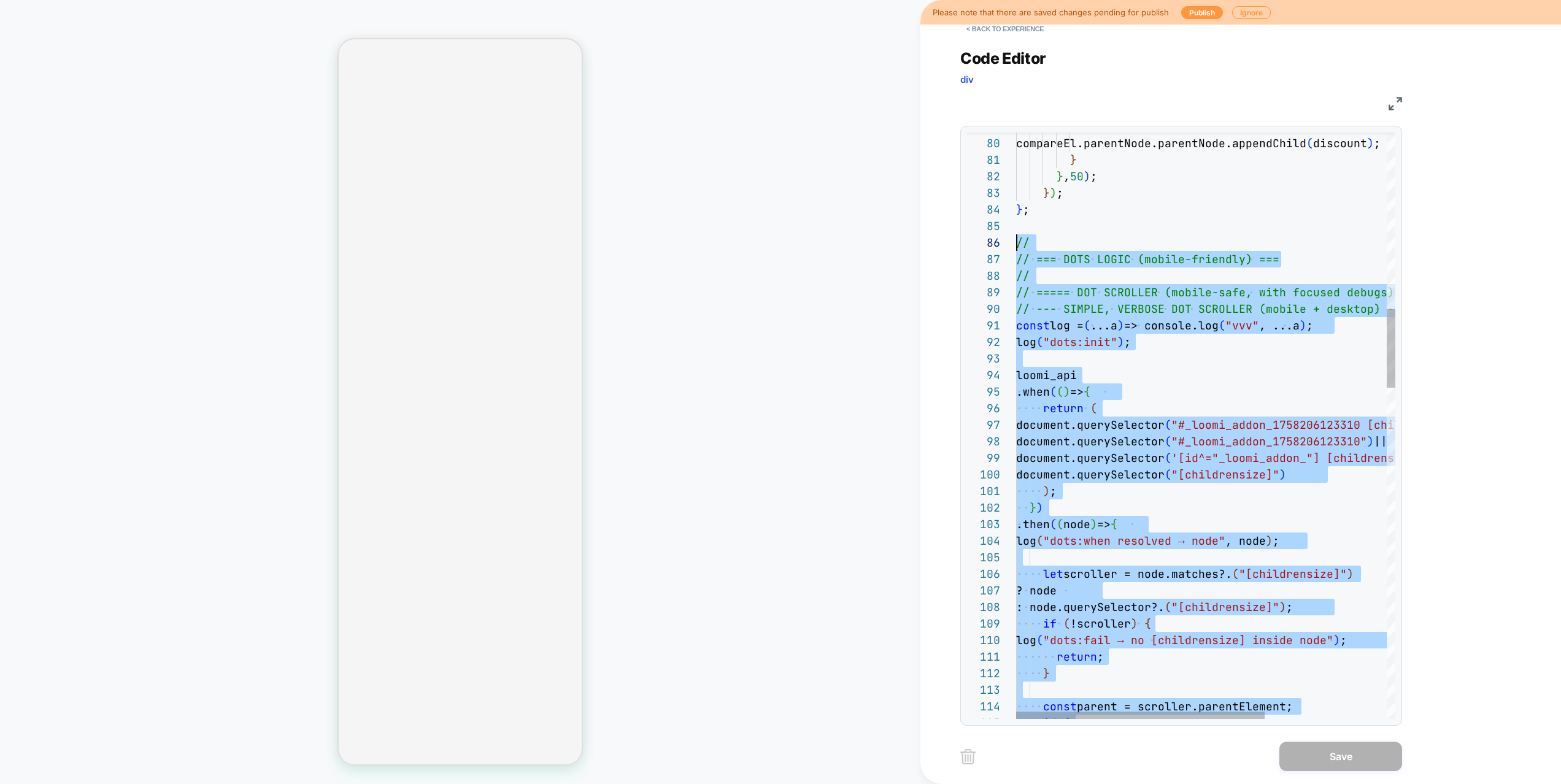
drag, startPoint x: 1169, startPoint y: 575, endPoint x: 976, endPoint y: 245, distance: 382.3
type textarea "***"
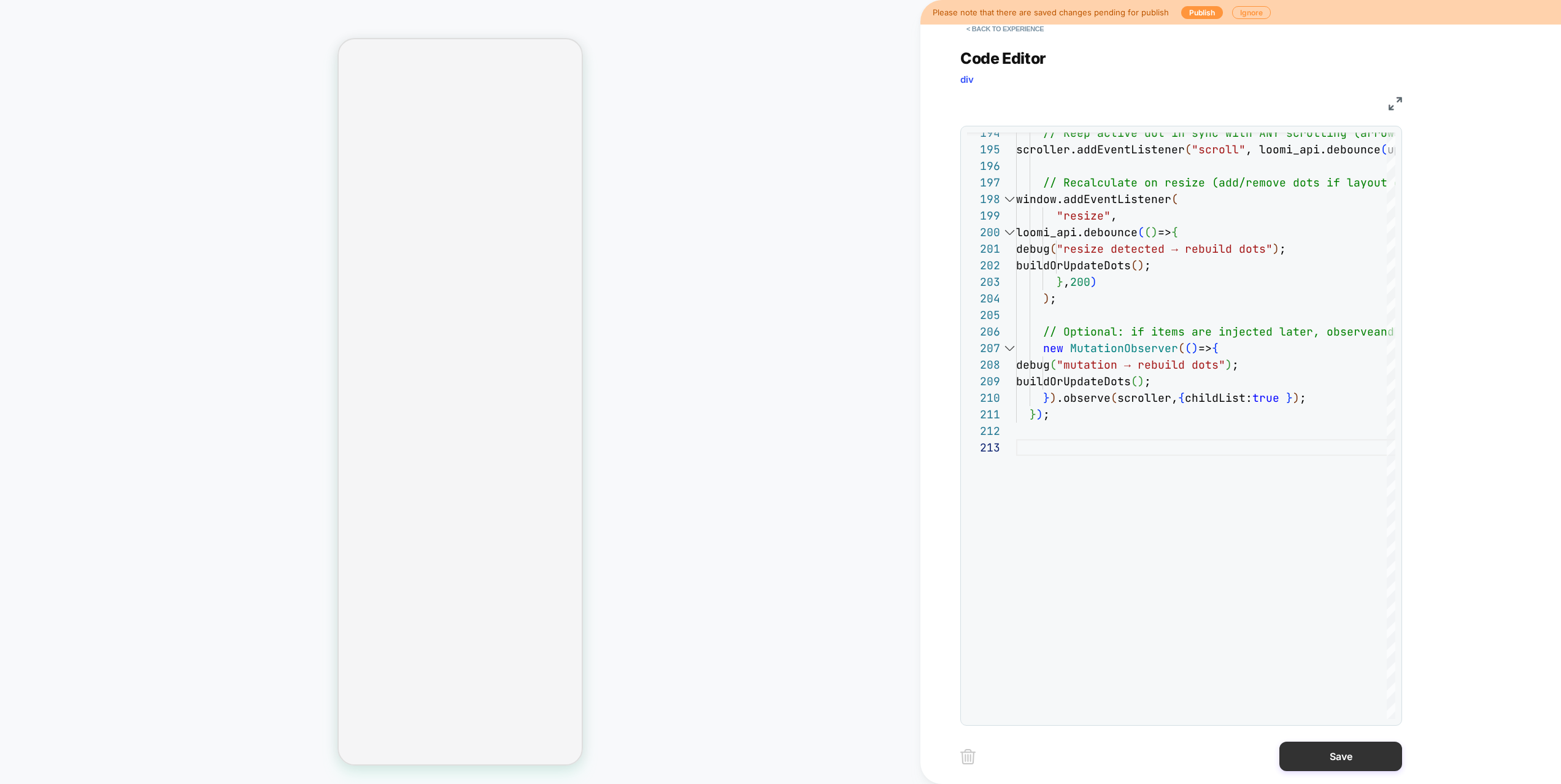
click at [1320, 727] on button "Save" at bounding box center [1340, 756] width 123 height 29
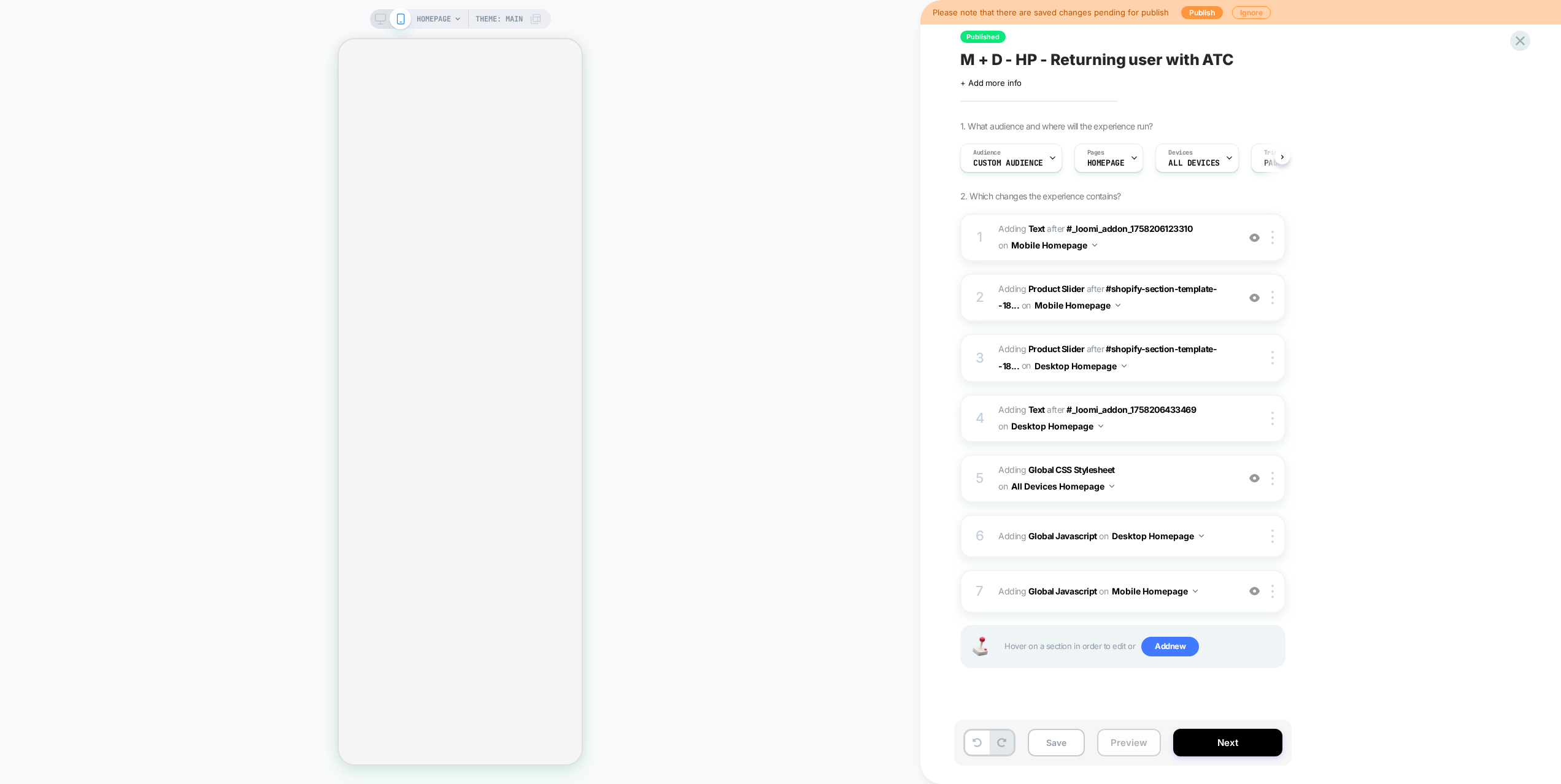
click at [1146, 727] on button "Preview" at bounding box center [1128, 742] width 64 height 27
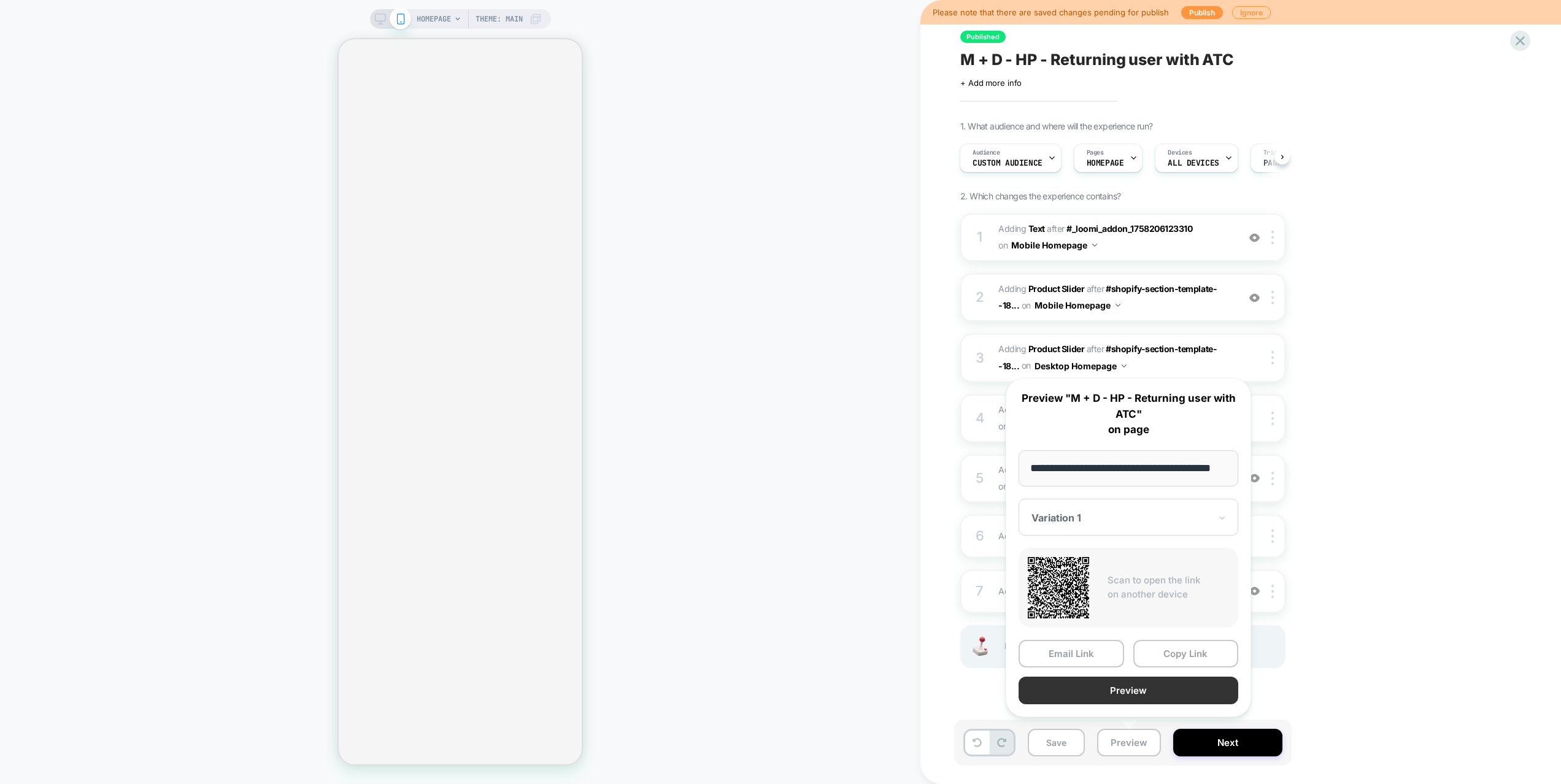
scroll to position [0, 0]
click at [1142, 692] on button "Preview" at bounding box center [1128, 690] width 219 height 27
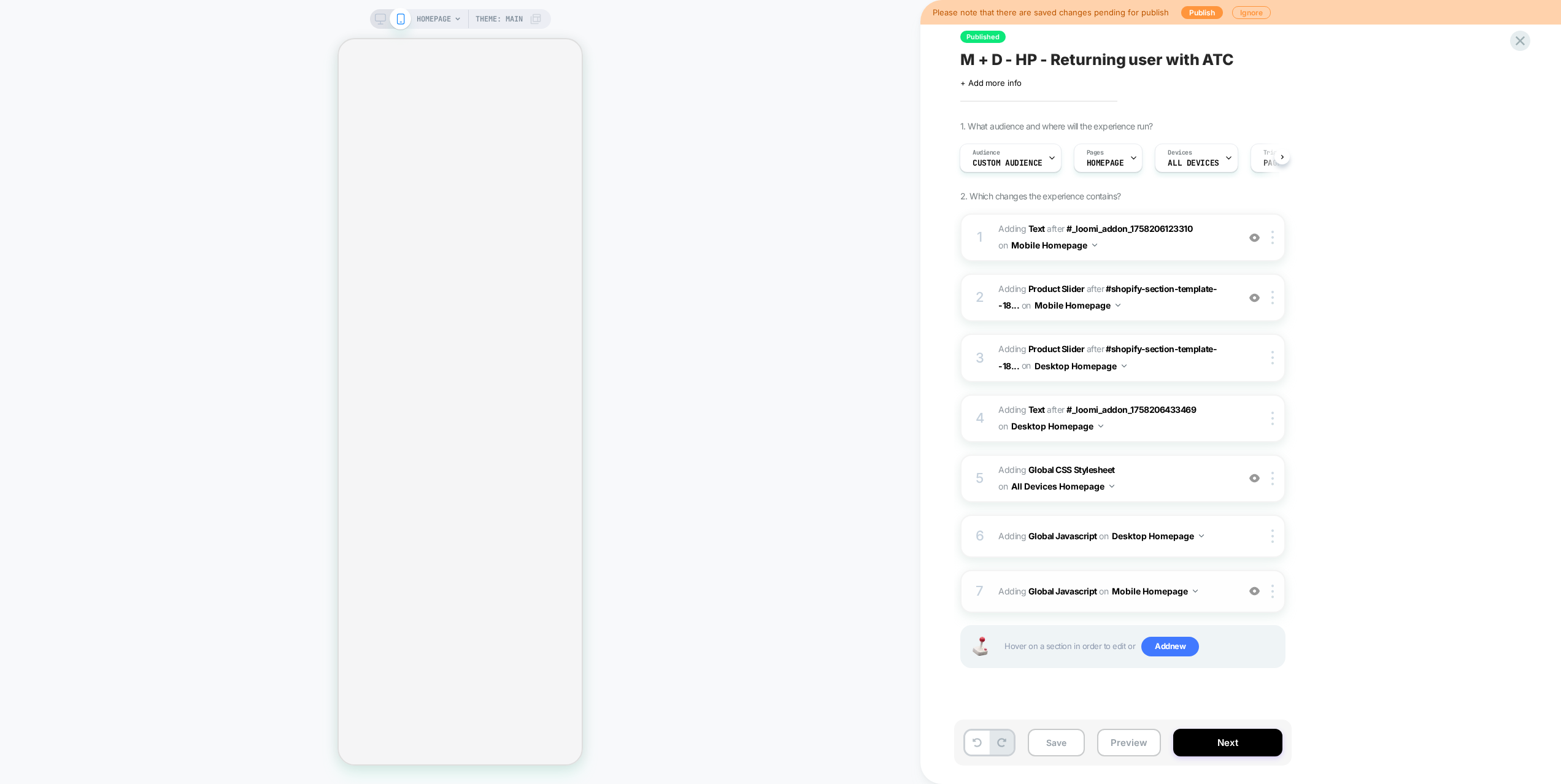
click at [1216, 597] on span "Adding Global Javascript on Mobile Homepage" at bounding box center [1114, 591] width 233 height 18
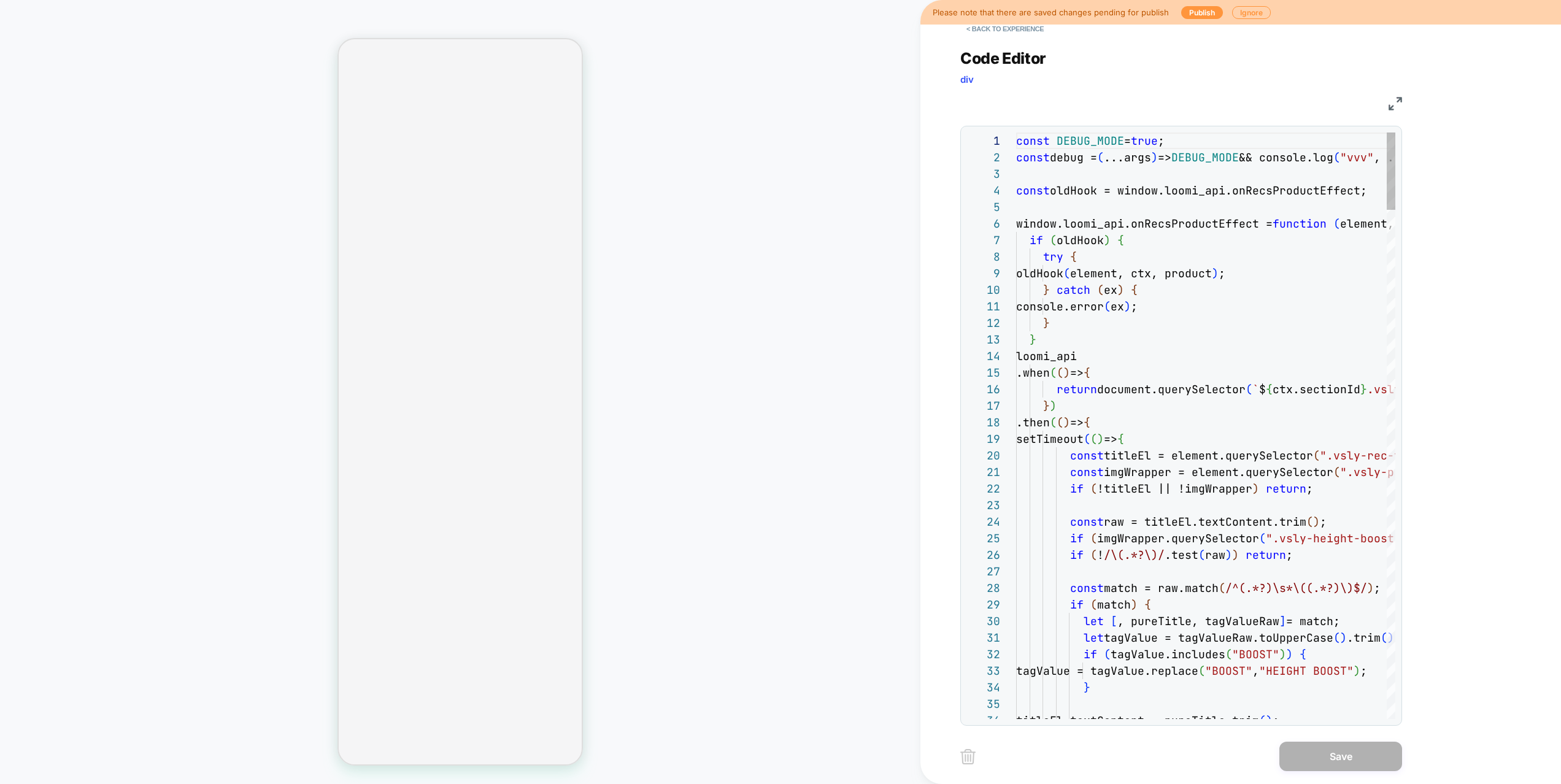
scroll to position [165, 0]
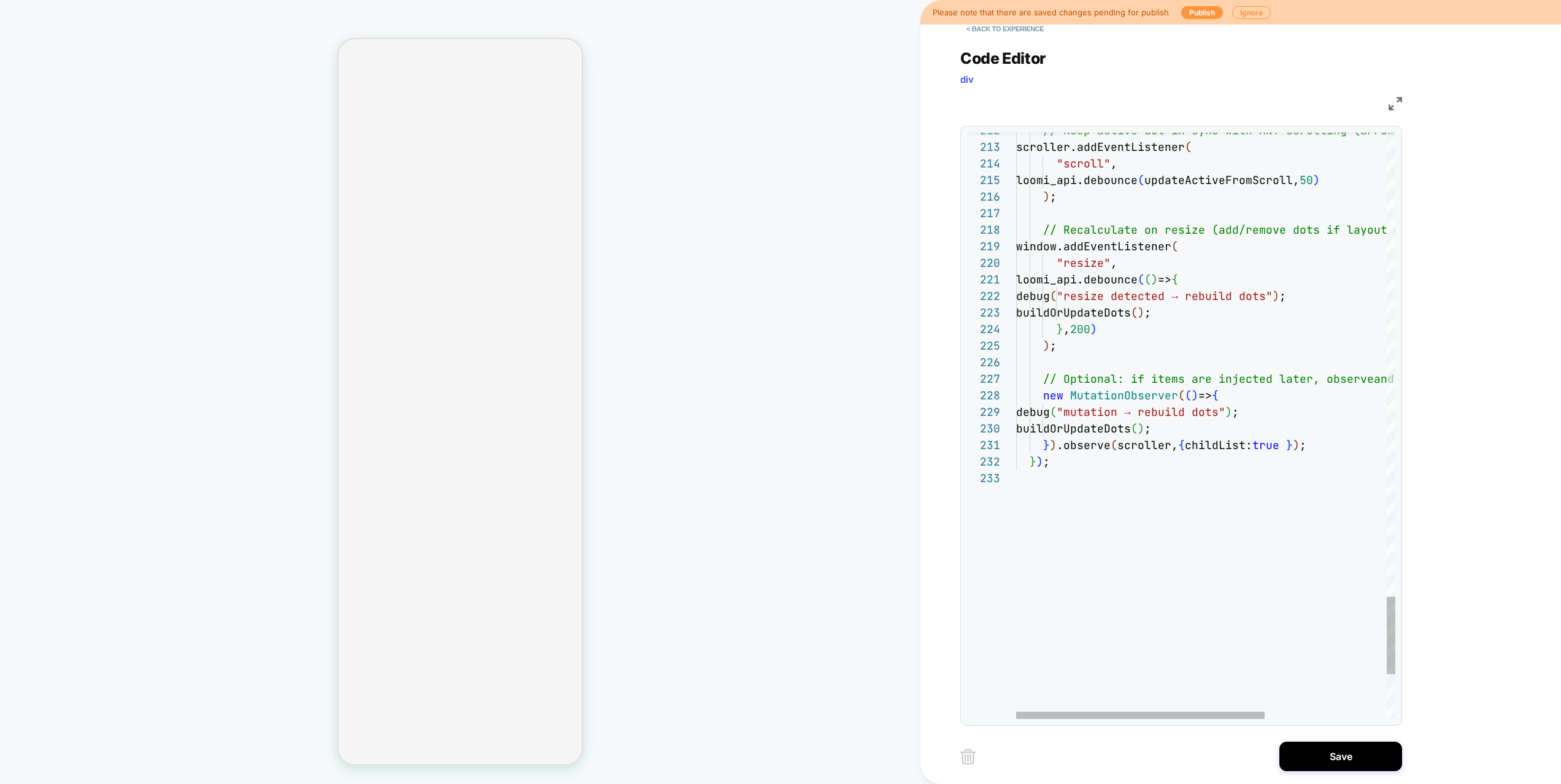
scroll to position [116, 106]
type textarea "**********"
click at [1337, 727] on button "Save" at bounding box center [1340, 756] width 123 height 29
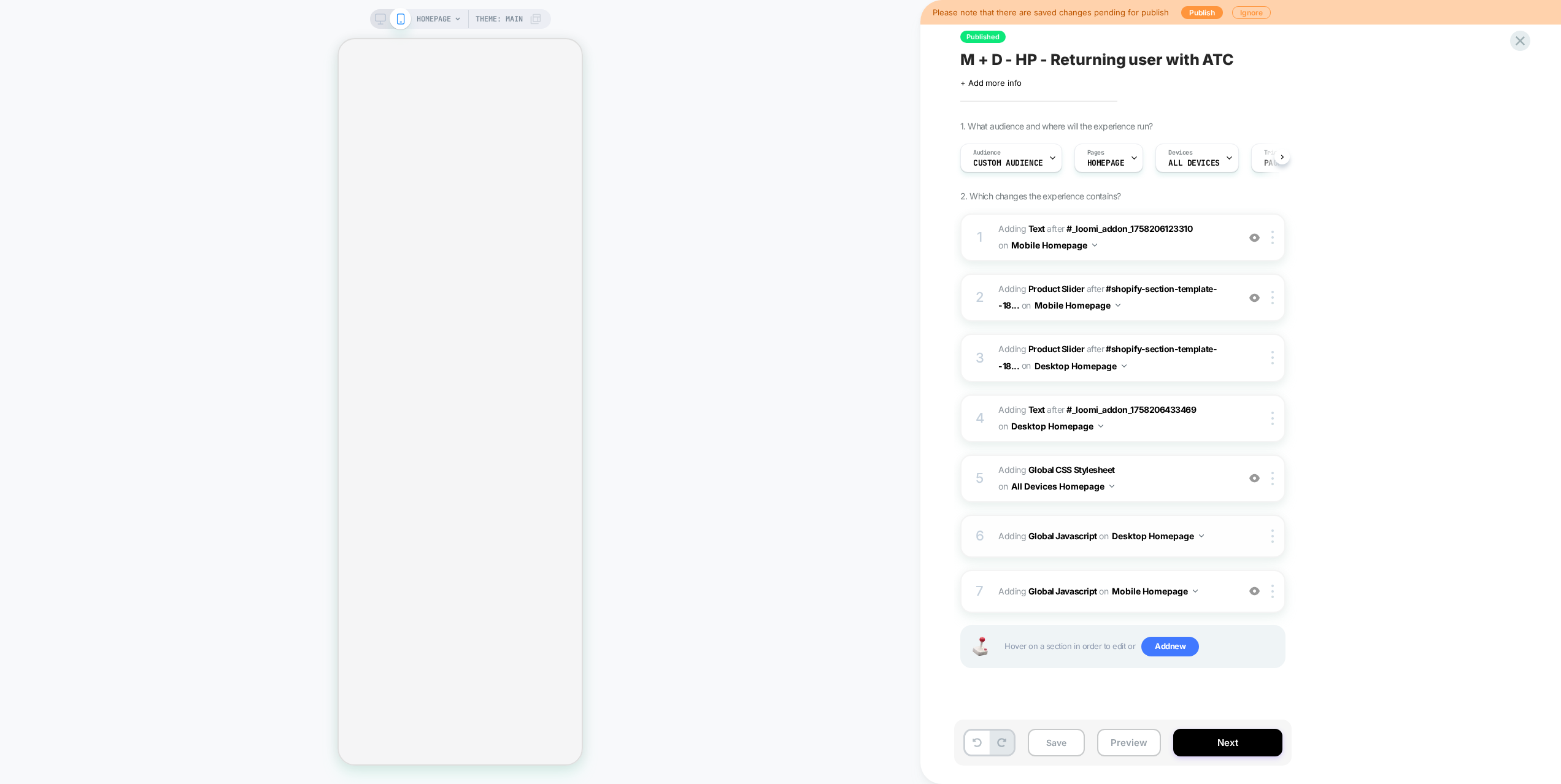
scroll to position [0, 1]
drag, startPoint x: 1050, startPoint y: 753, endPoint x: 1060, endPoint y: 746, distance: 12.2
click at [1050, 727] on button "Save" at bounding box center [1056, 742] width 57 height 27
click at [1211, 592] on span "Adding Global Javascript on Mobile Homepage" at bounding box center [1114, 591] width 233 height 18
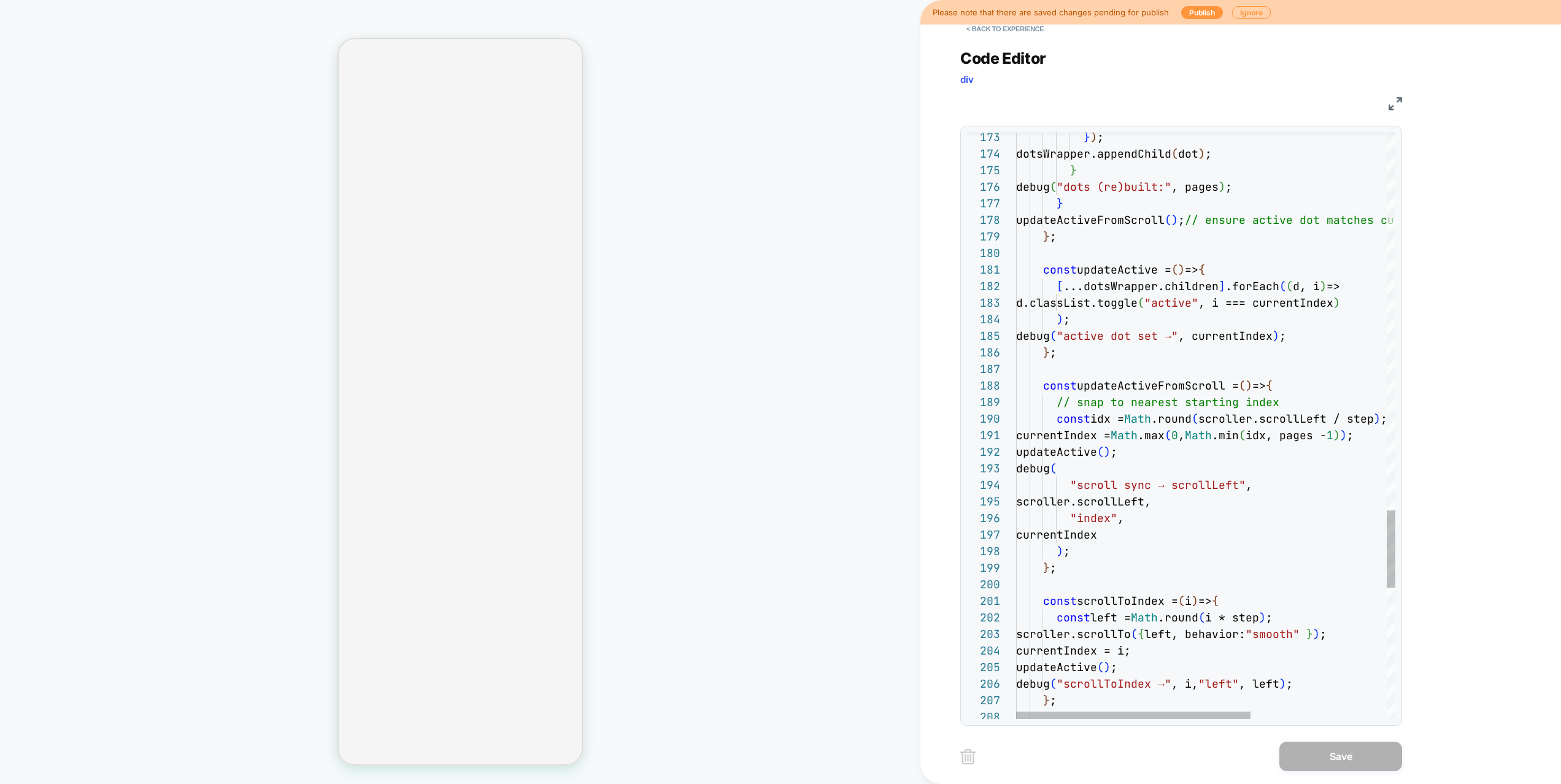
scroll to position [132, 258]
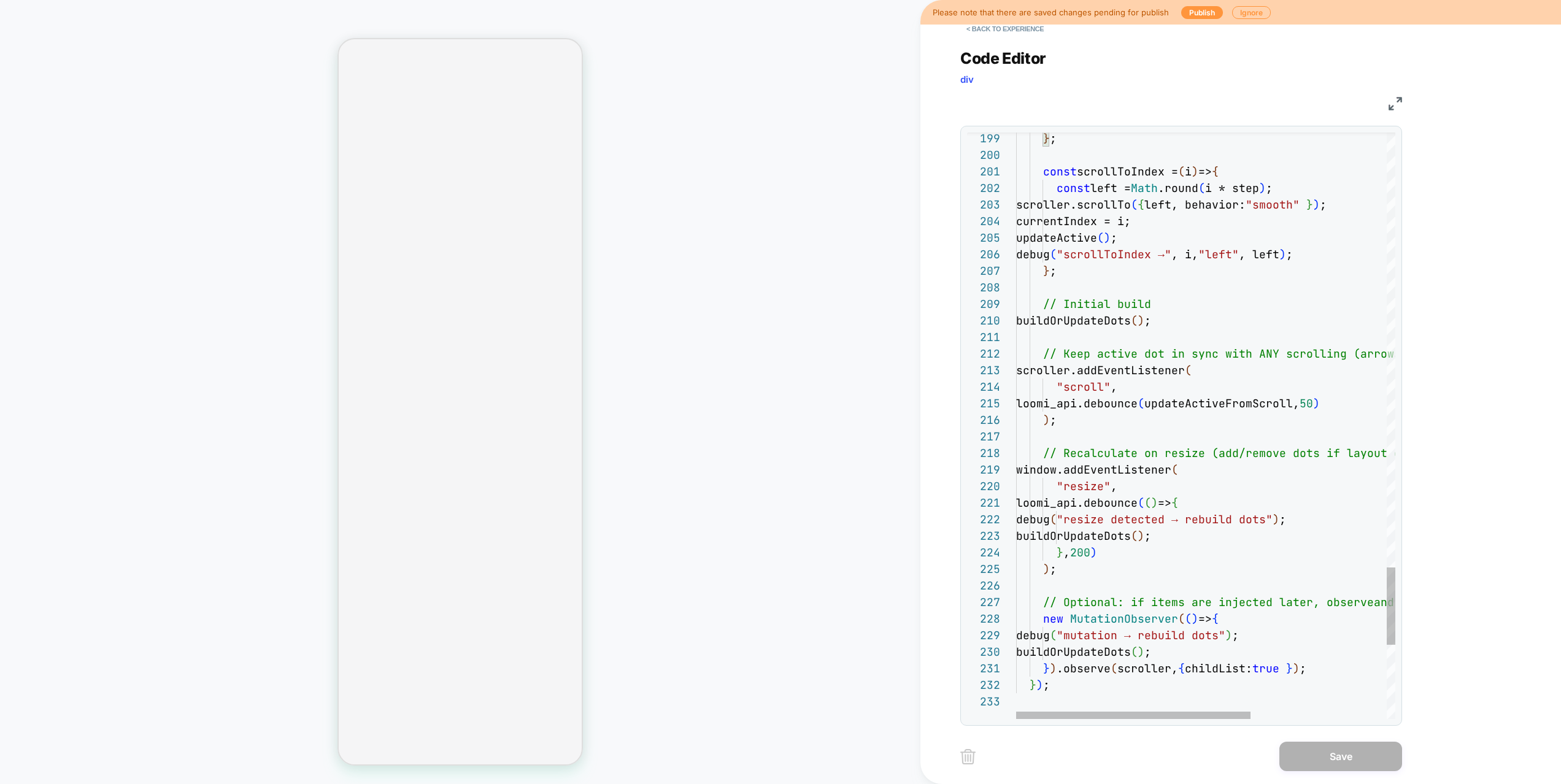
scroll to position [132, 132]
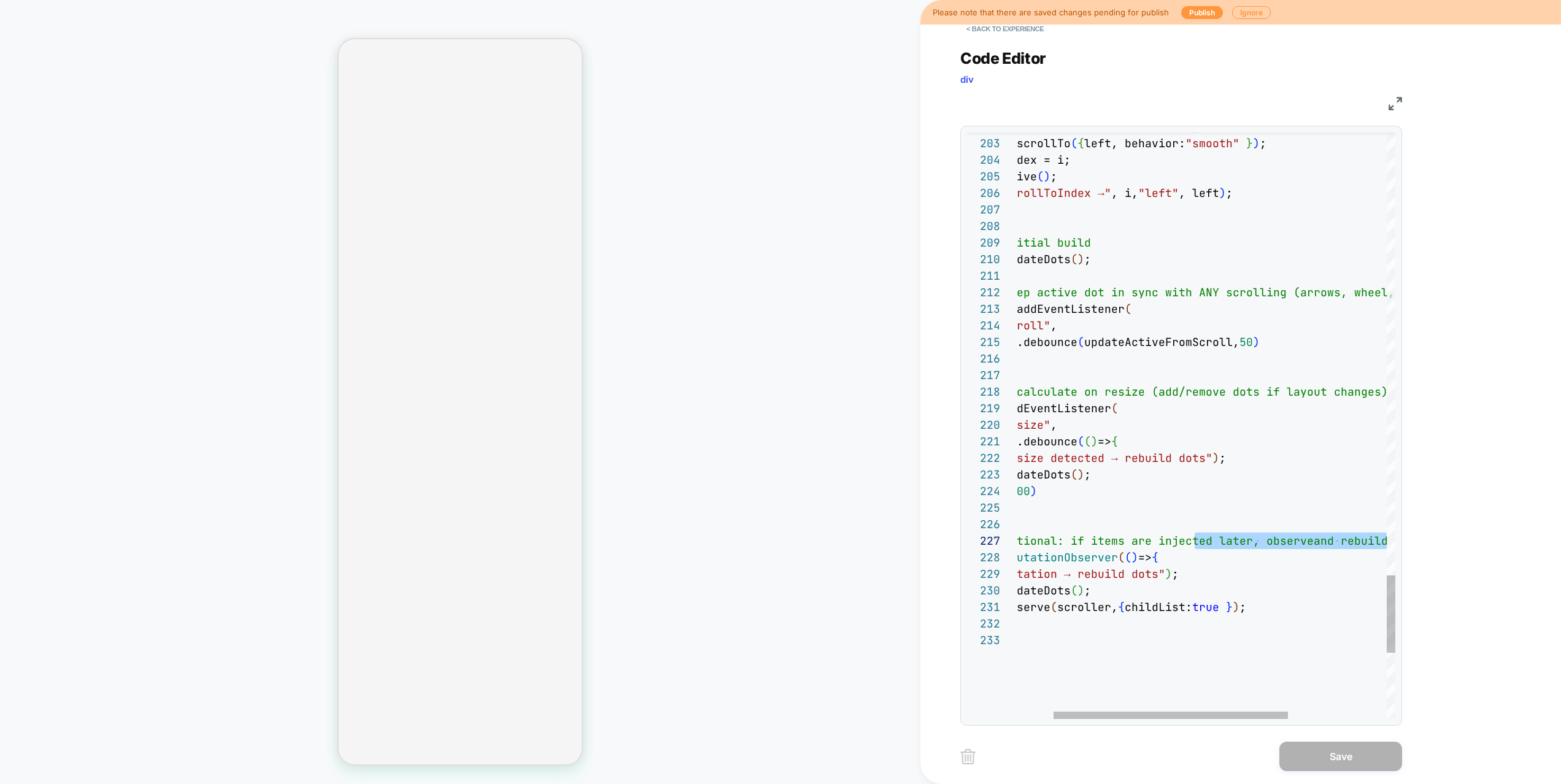
scroll to position [83, 0]
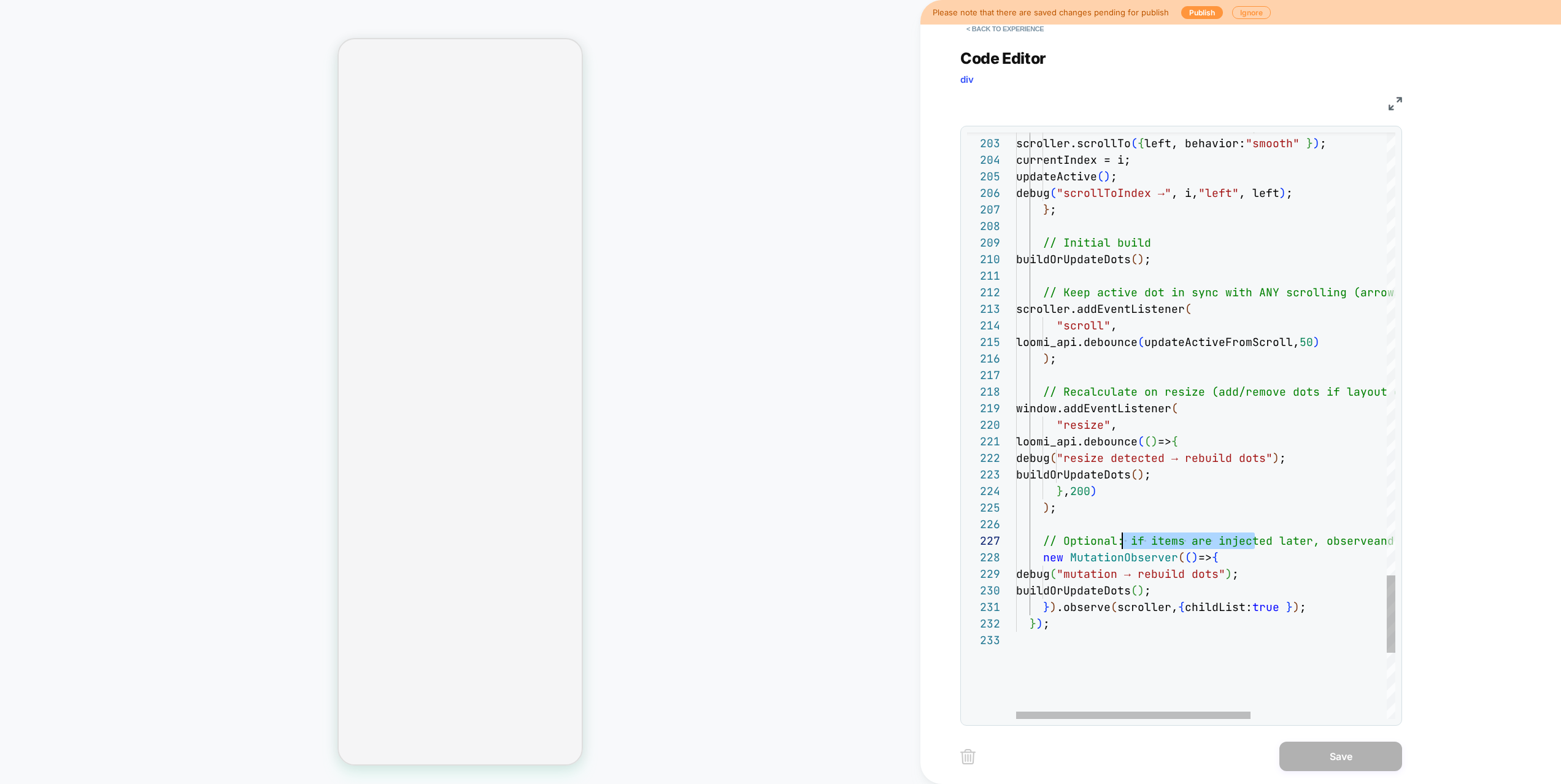
drag, startPoint x: 1255, startPoint y: 544, endPoint x: 1113, endPoint y: 536, distance: 142.2
click at [1117, 535] on span "// Optional: if items are injected later, observe" at bounding box center [1209, 540] width 331 height 14
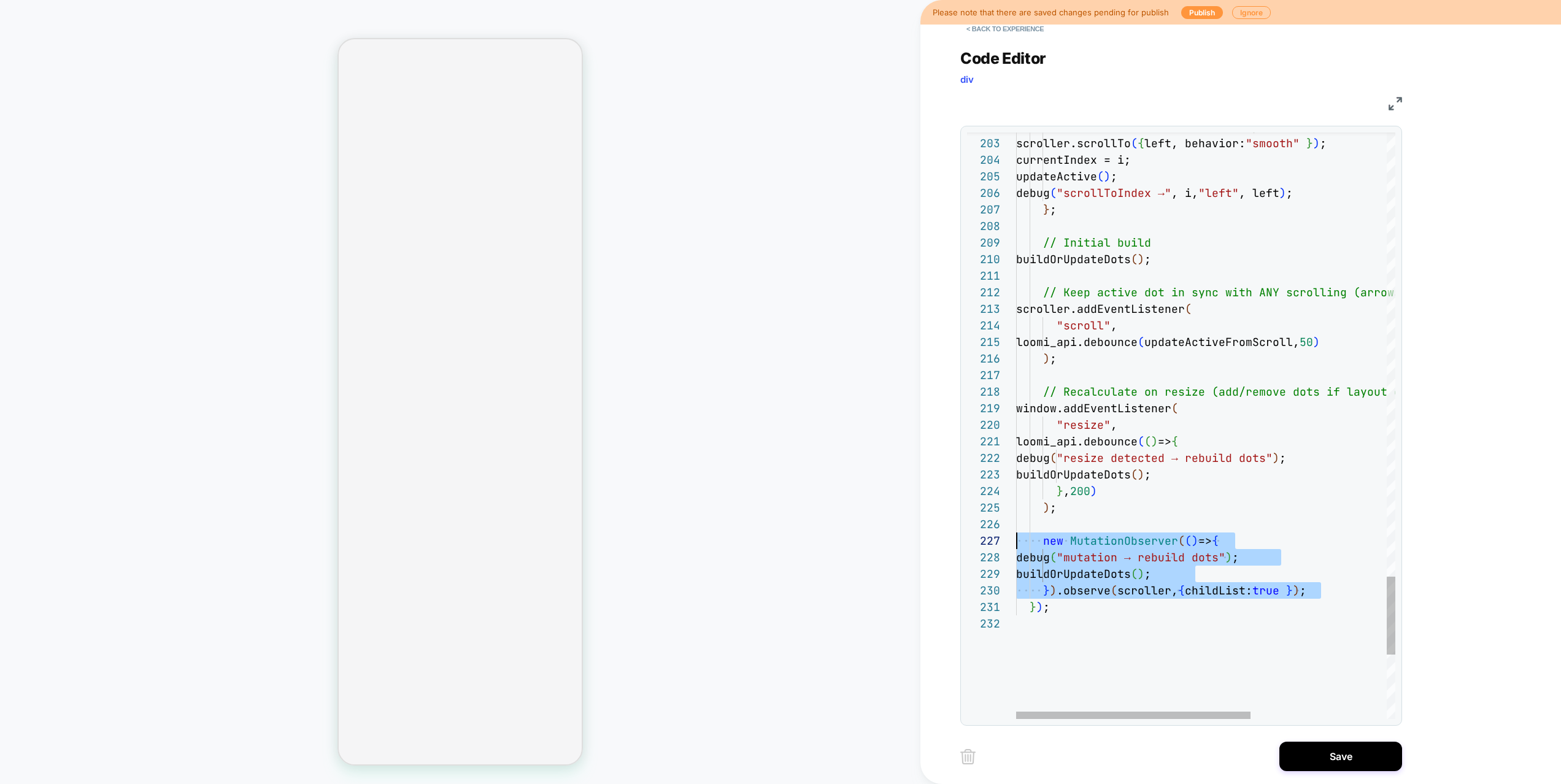
scroll to position [99, 0]
drag, startPoint x: 1294, startPoint y: 591, endPoint x: 889, endPoint y: 540, distance: 408.2
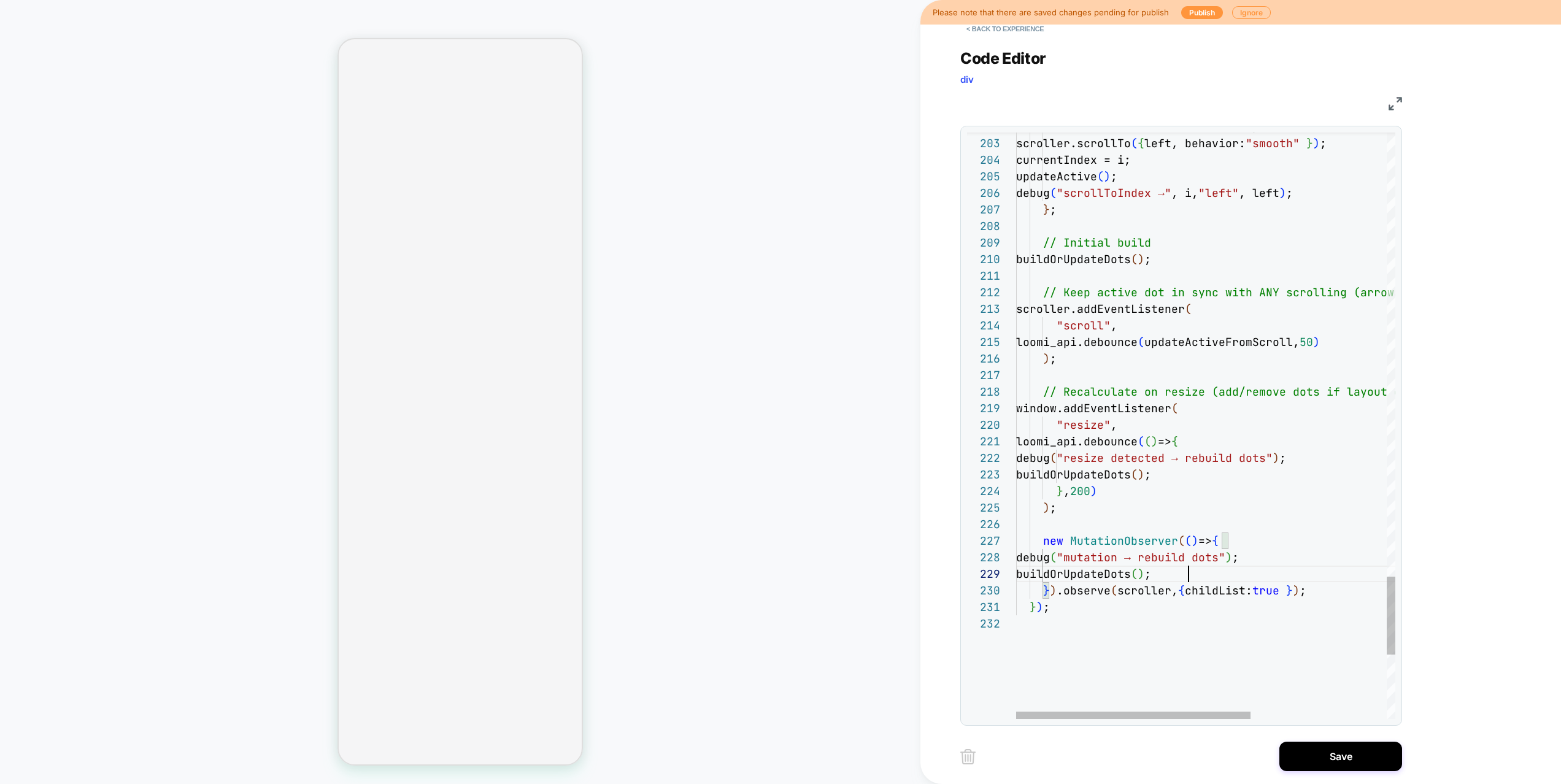
scroll to position [99, 212]
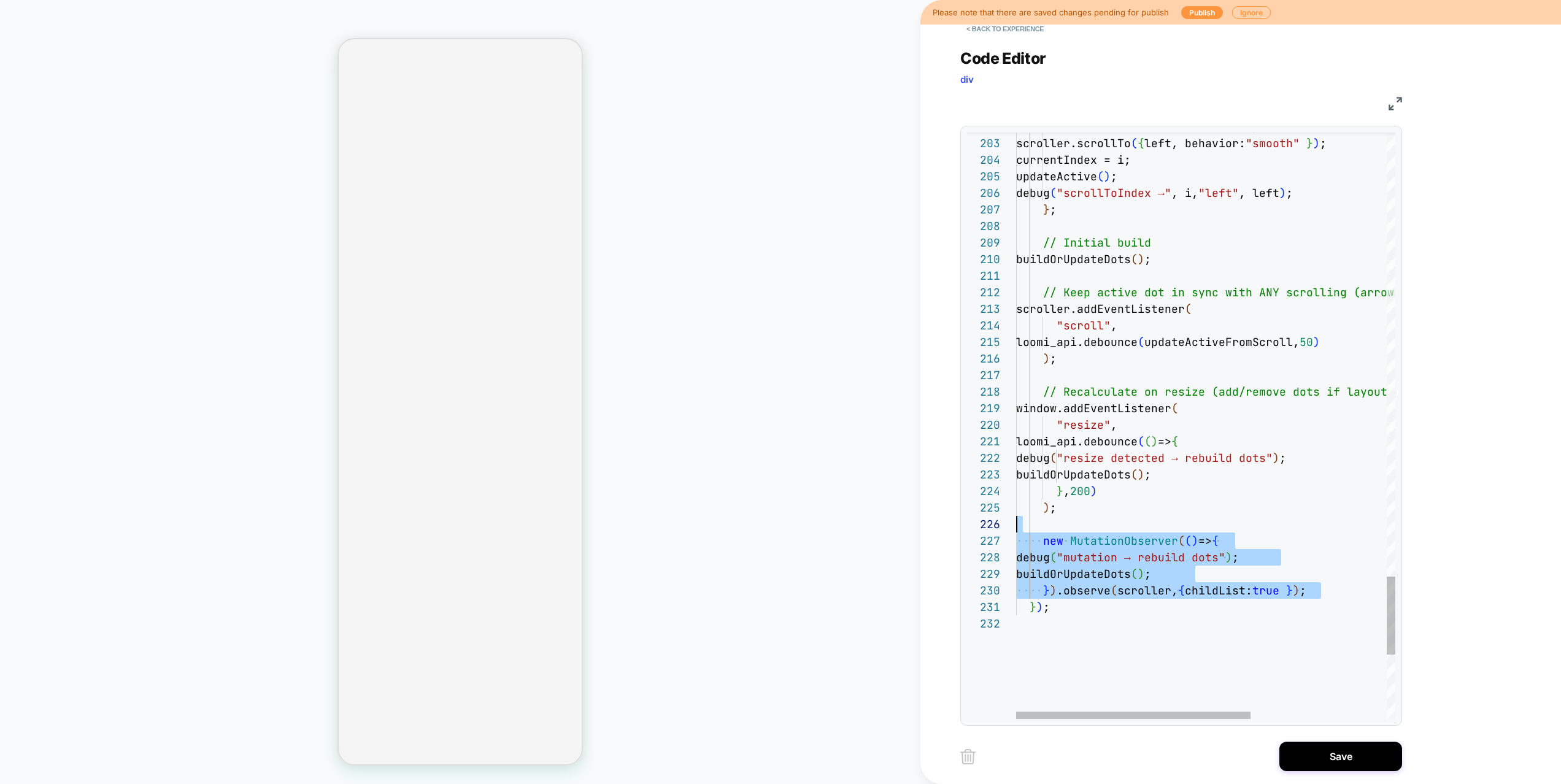
scroll to position [83, 0]
drag, startPoint x: 1334, startPoint y: 587, endPoint x: 806, endPoint y: 528, distance: 531.3
type textarea "**********"
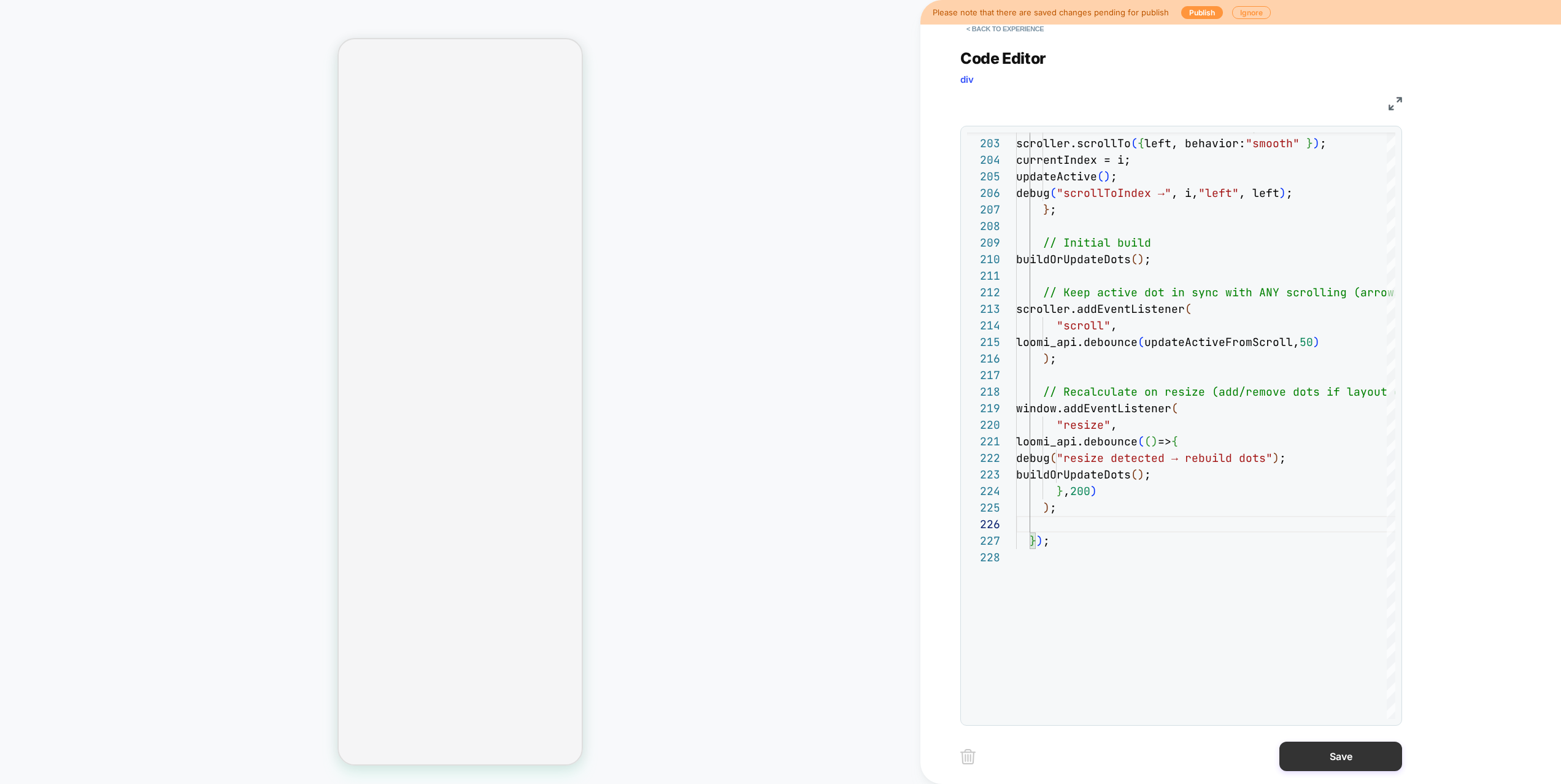
click at [1353, 727] on button "Save" at bounding box center [1340, 756] width 123 height 29
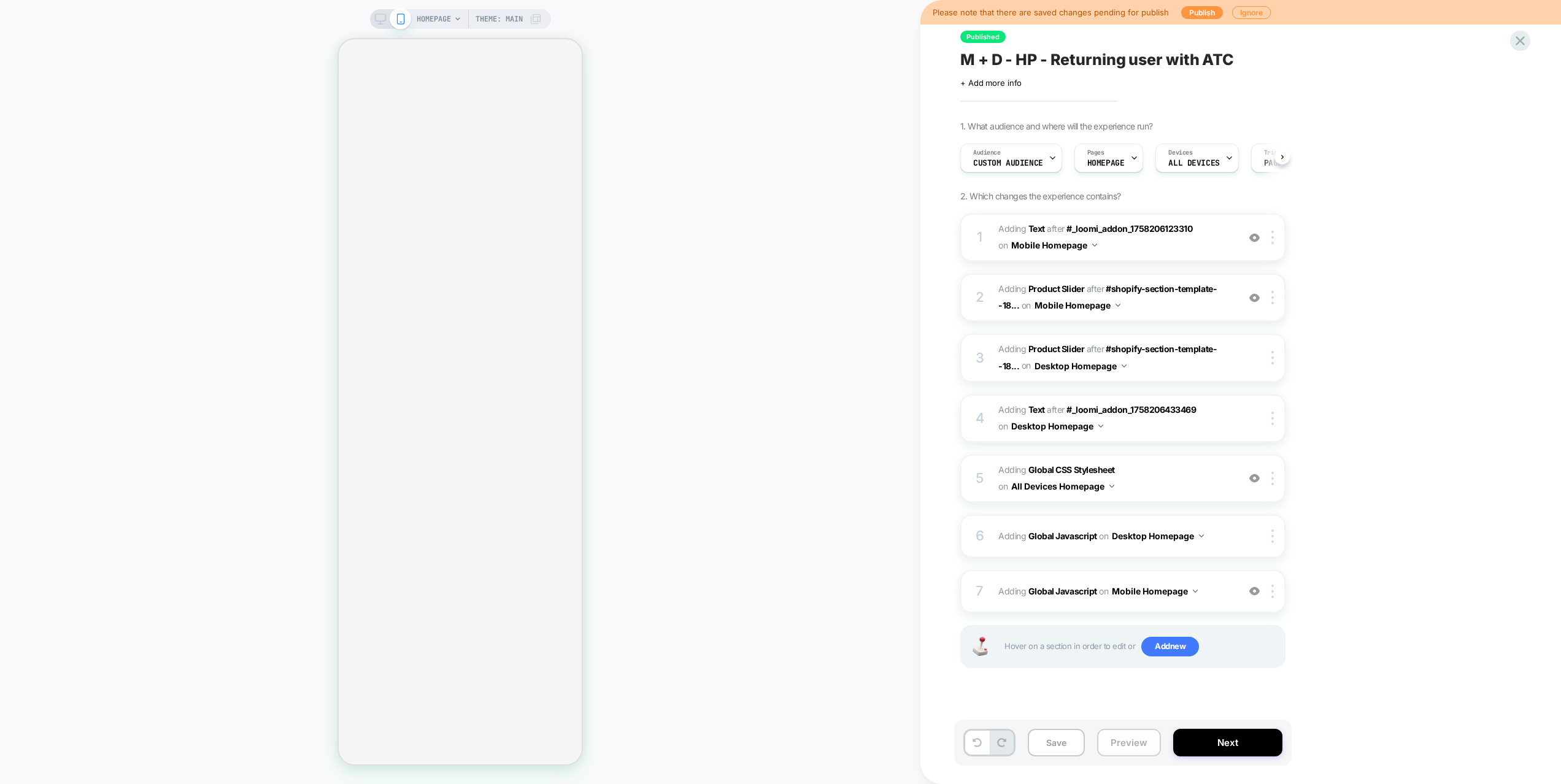
scroll to position [0, 1]
click at [1123, 727] on button "Preview" at bounding box center [1128, 742] width 64 height 27
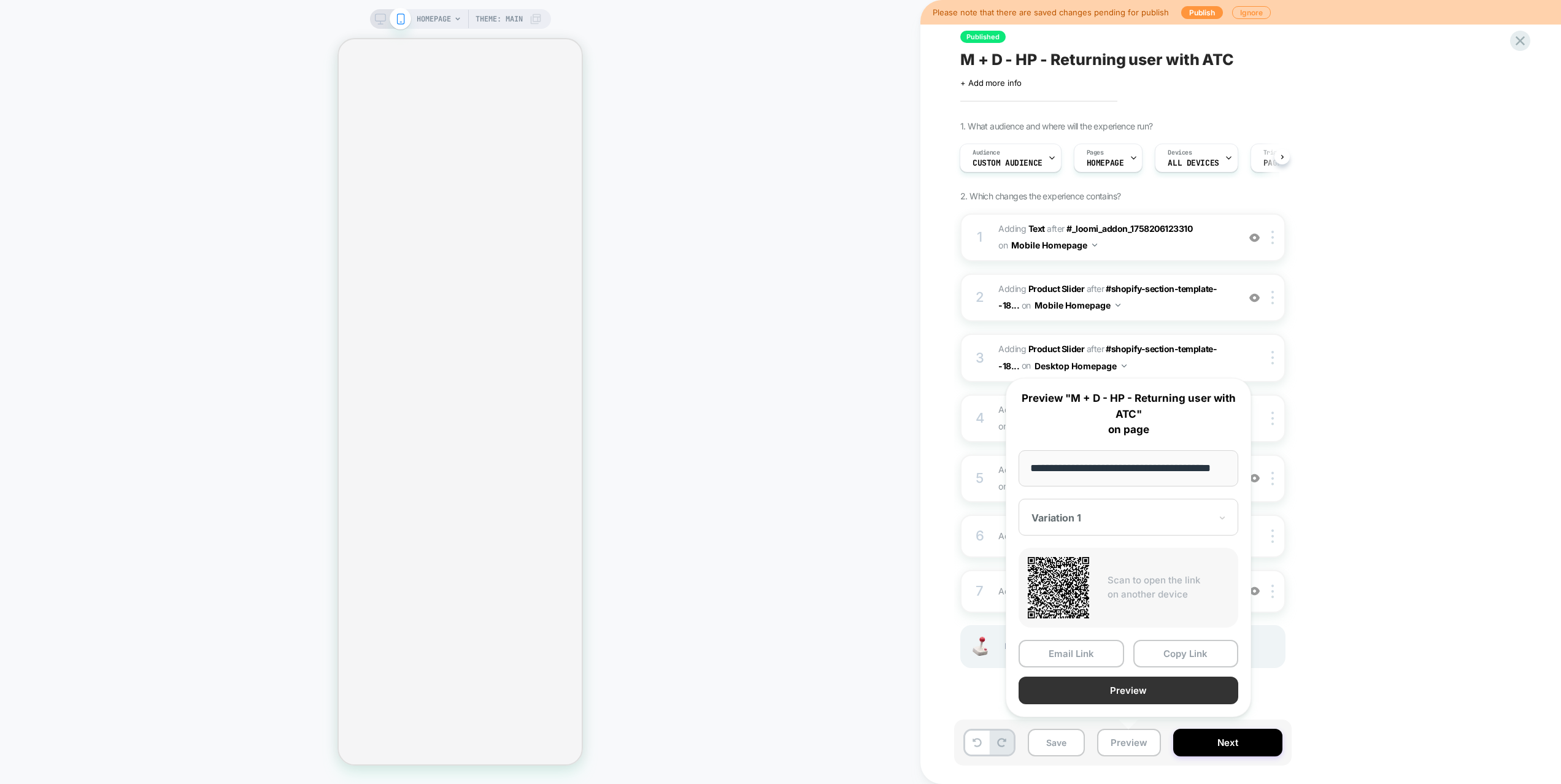
scroll to position [0, 0]
click at [1125, 691] on button "Preview" at bounding box center [1128, 690] width 219 height 27
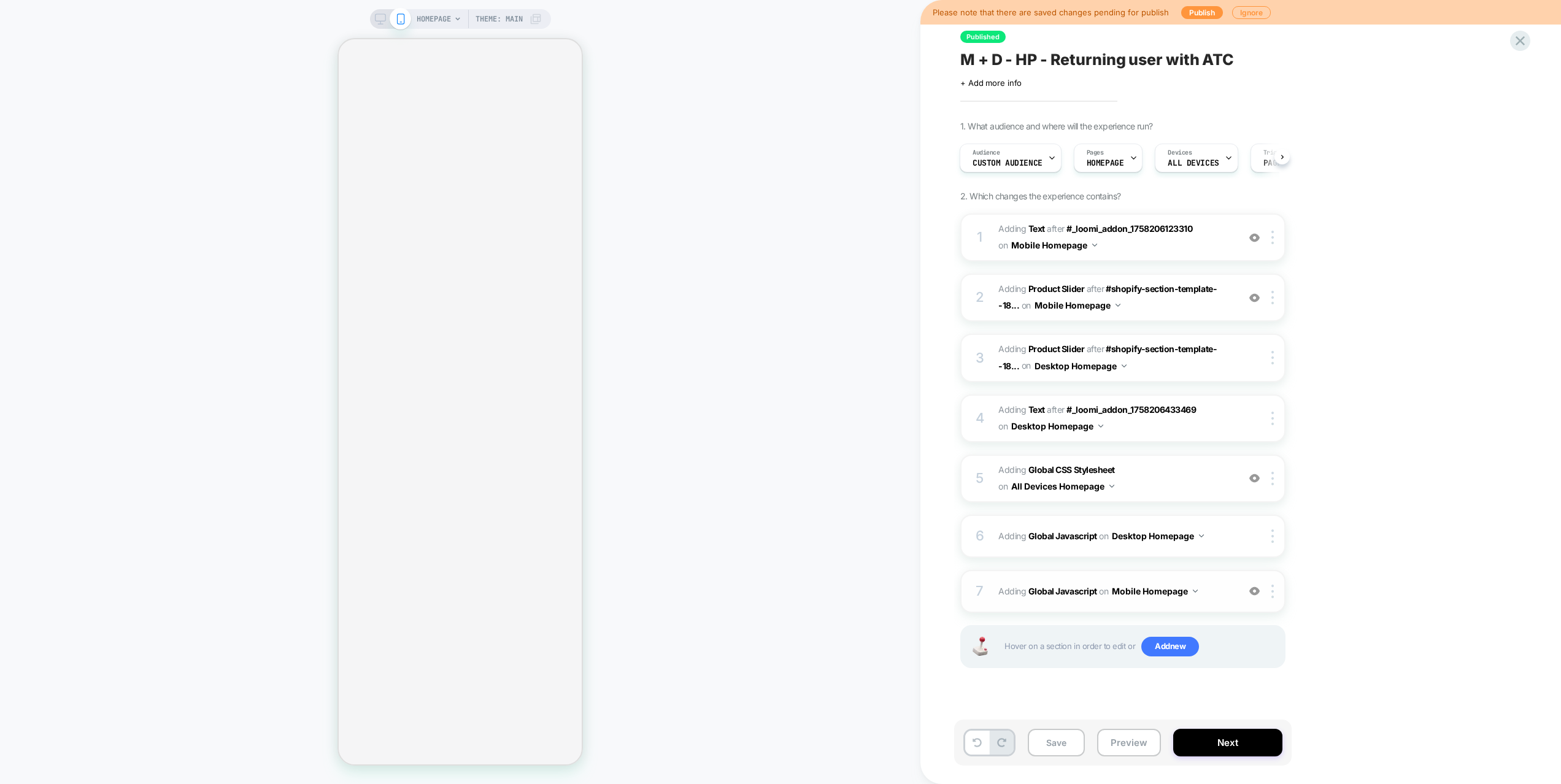
click at [1214, 588] on span "Adding Global Javascript on Mobile Homepage" at bounding box center [1114, 591] width 233 height 18
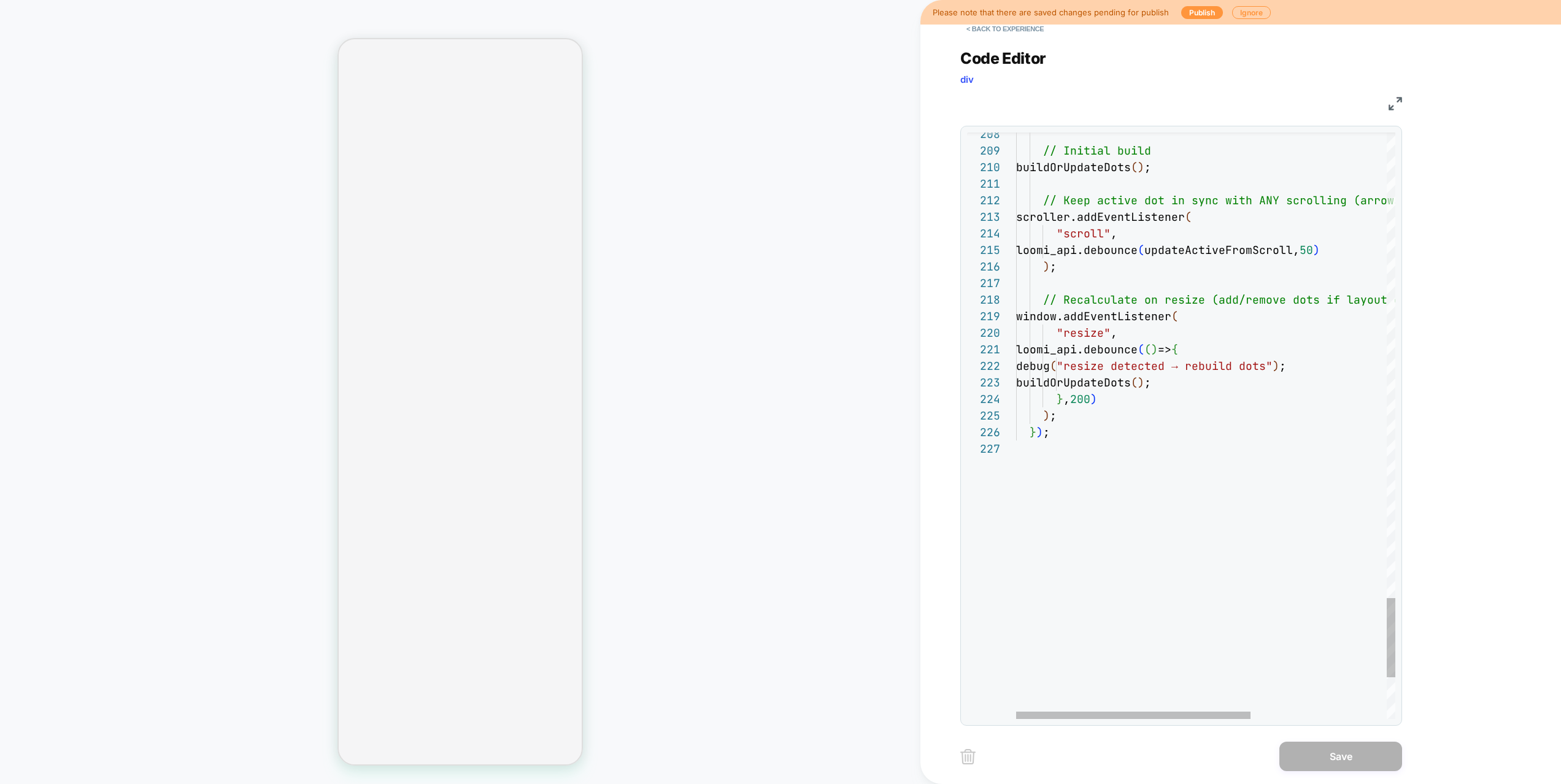
scroll to position [66, 40]
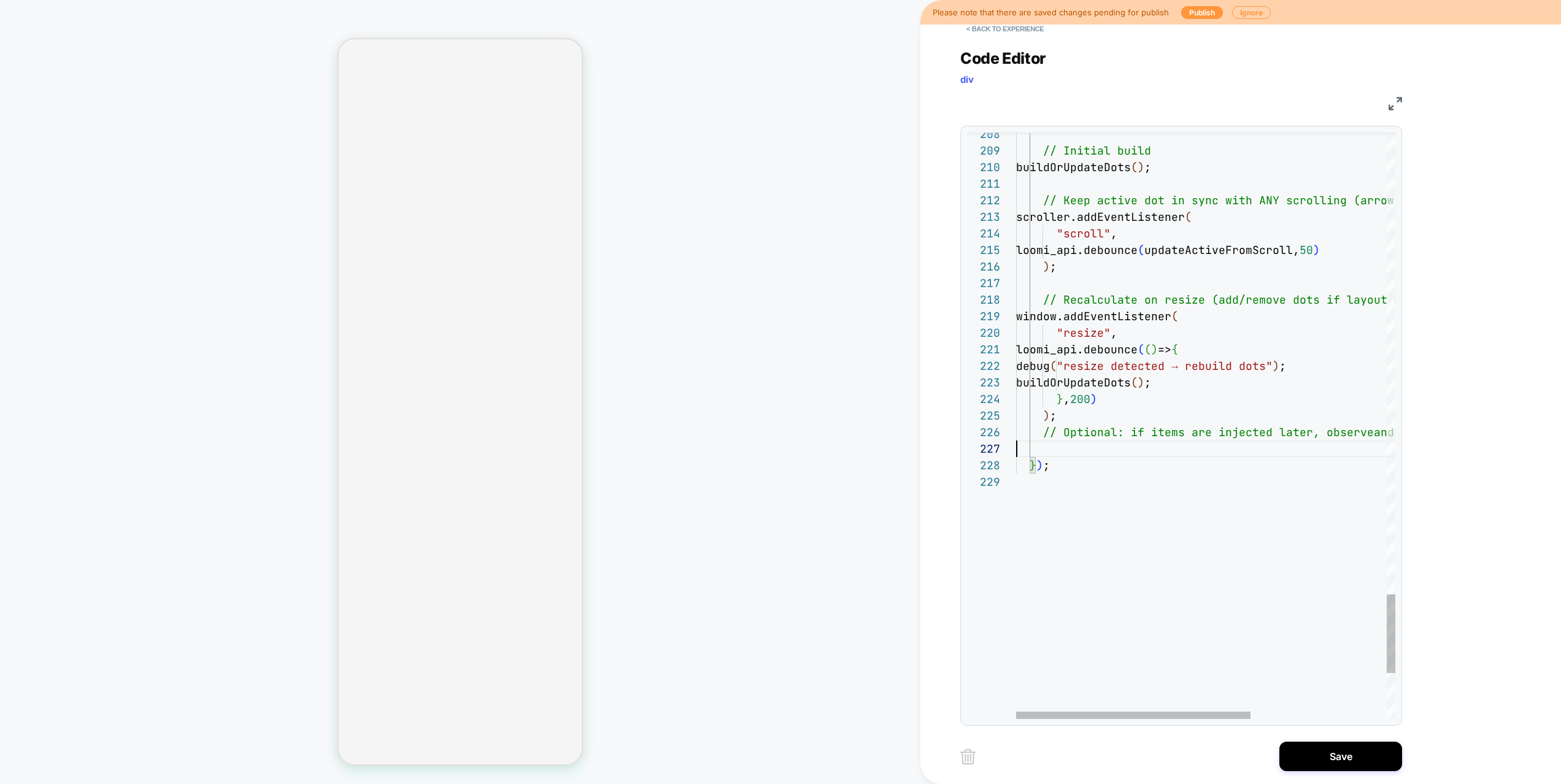
scroll to position [83, 0]
drag, startPoint x: 1064, startPoint y: 452, endPoint x: 926, endPoint y: 424, distance: 140.8
type textarea "**********"
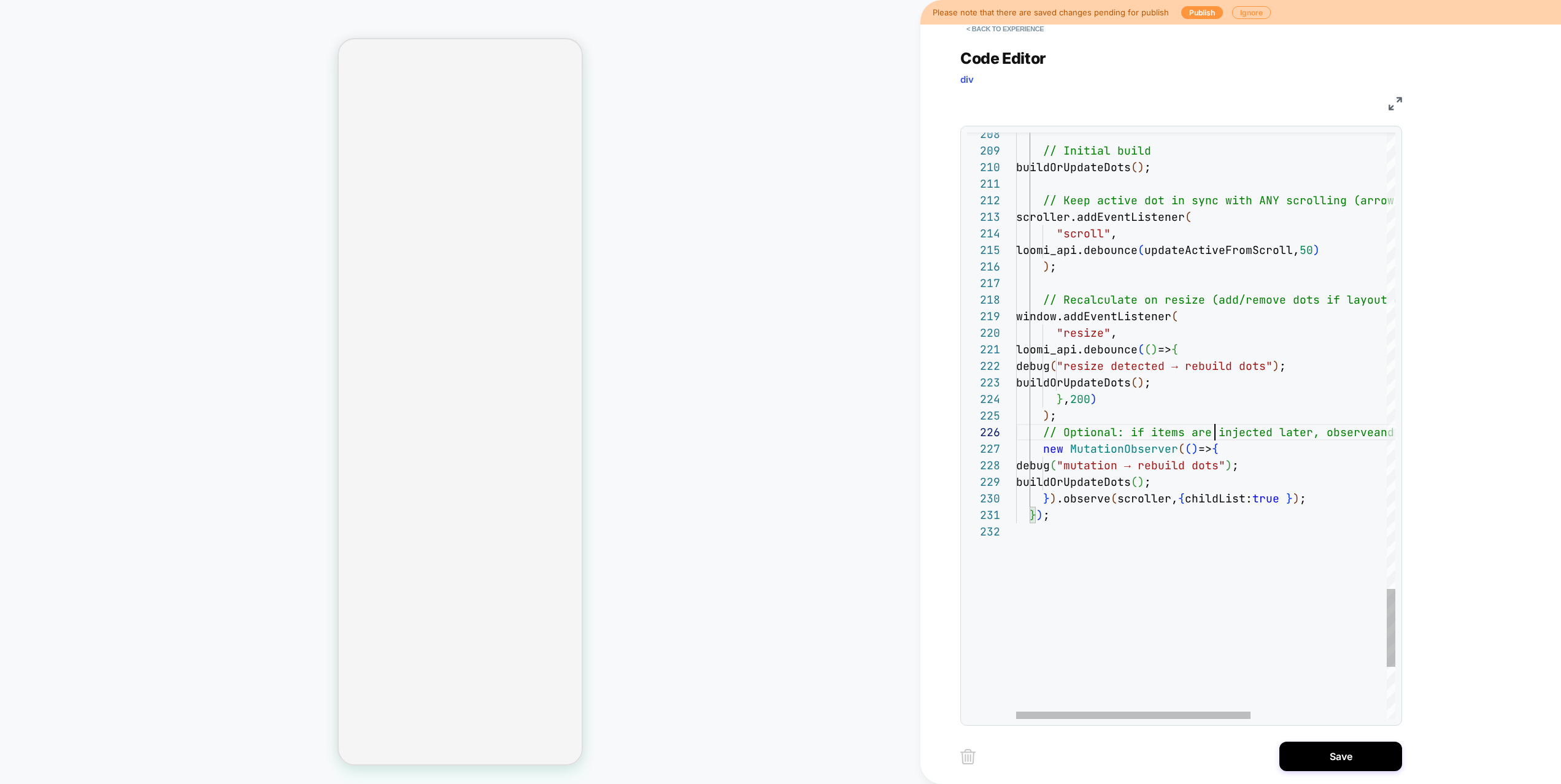
click at [1337, 727] on button "Save" at bounding box center [1340, 756] width 123 height 29
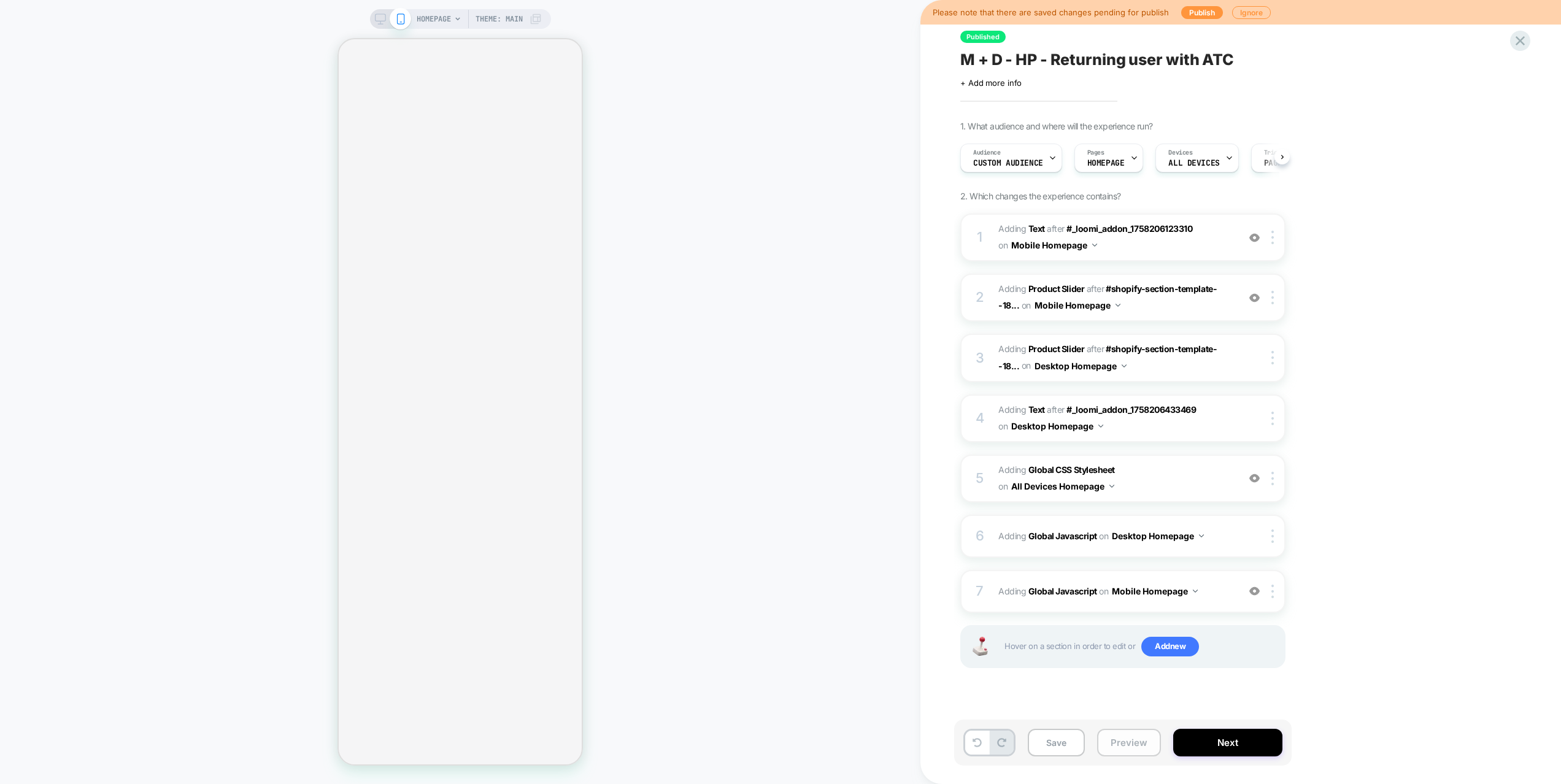
click at [1119, 727] on button "Preview" at bounding box center [1128, 742] width 64 height 27
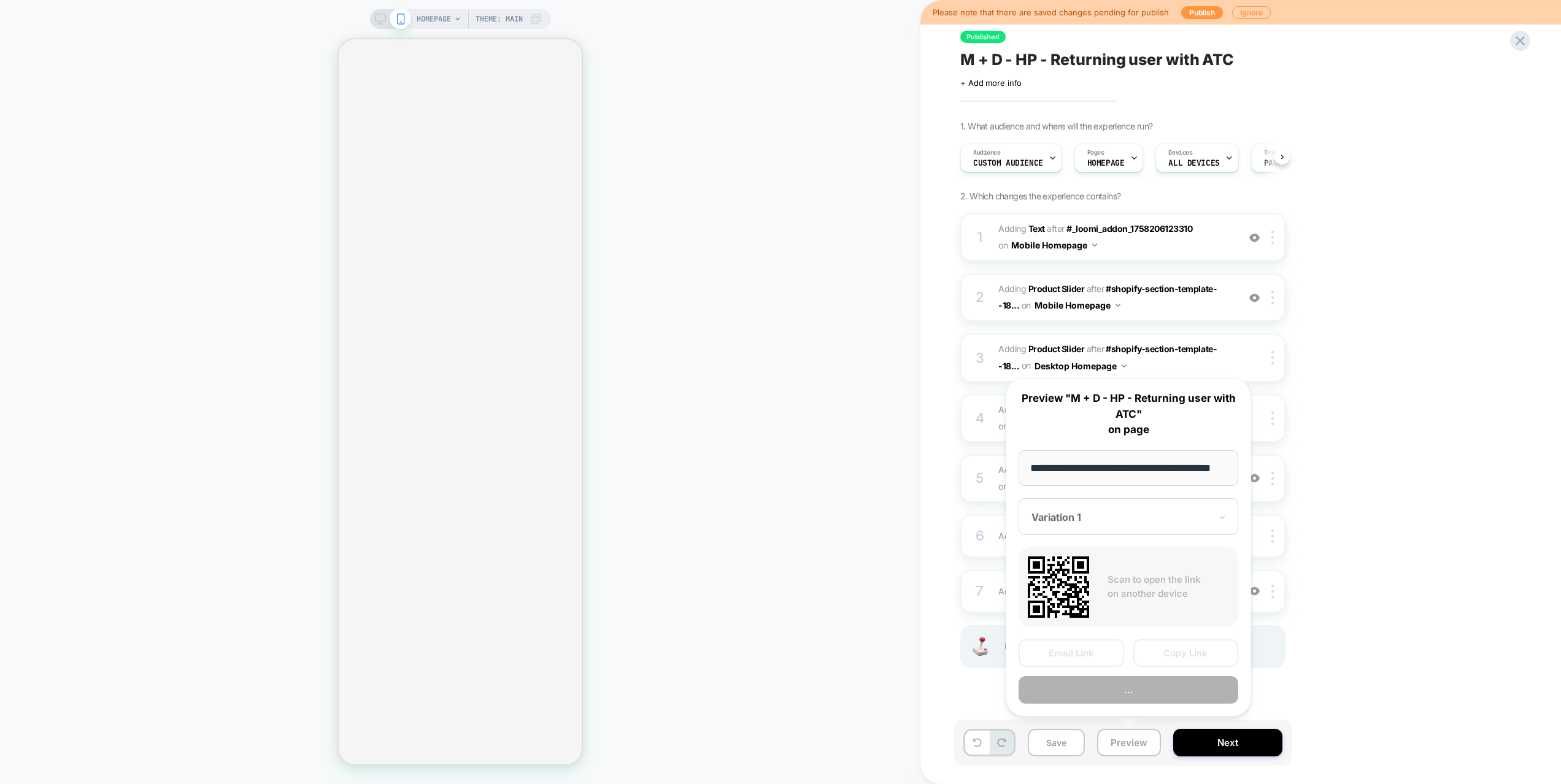
scroll to position [0, 28]
click at [1123, 695] on button "Preview" at bounding box center [1128, 690] width 219 height 27
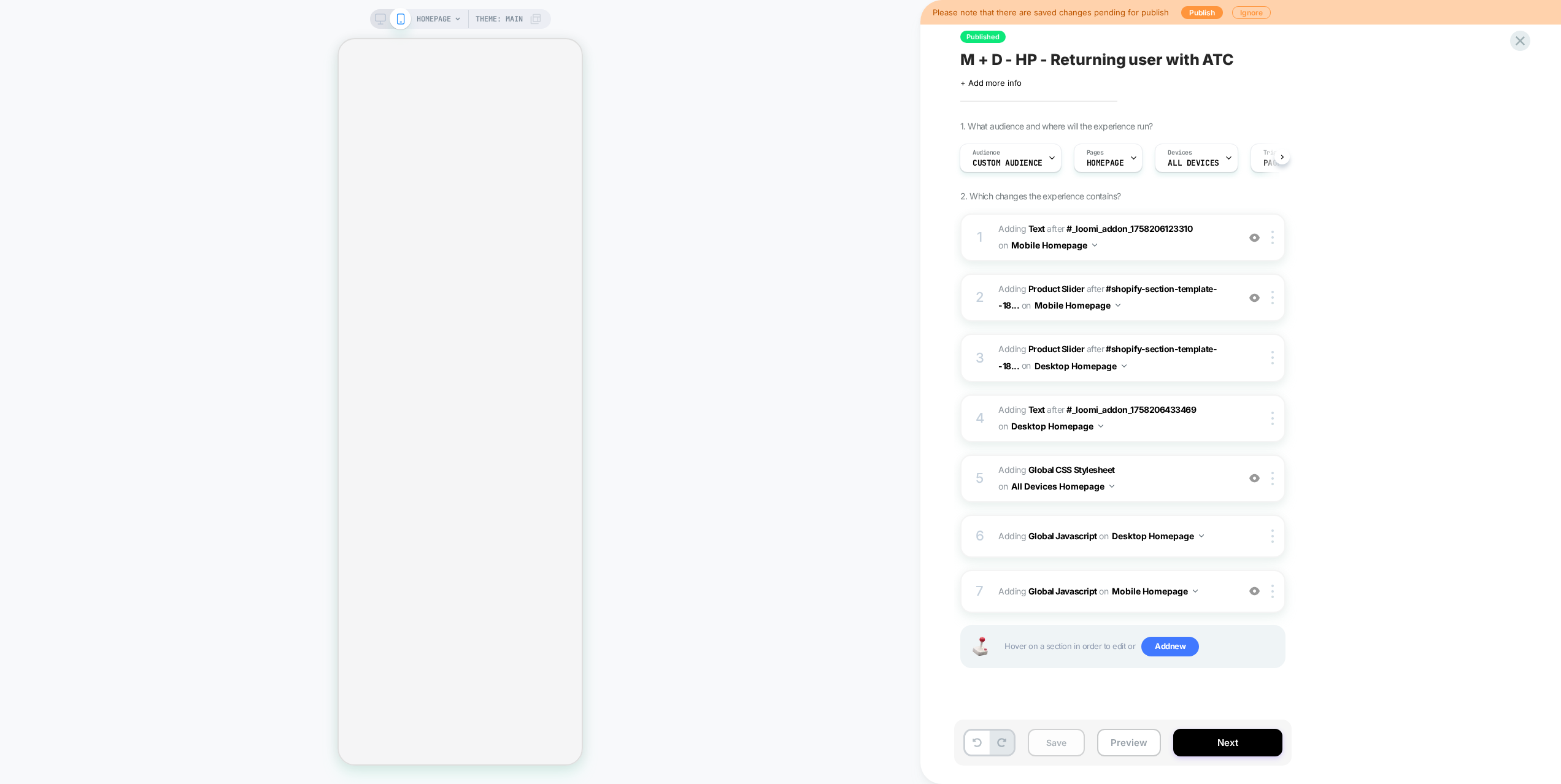
click at [1060, 727] on button "Save" at bounding box center [1056, 742] width 57 height 27
